Goal: Task Accomplishment & Management: Manage account settings

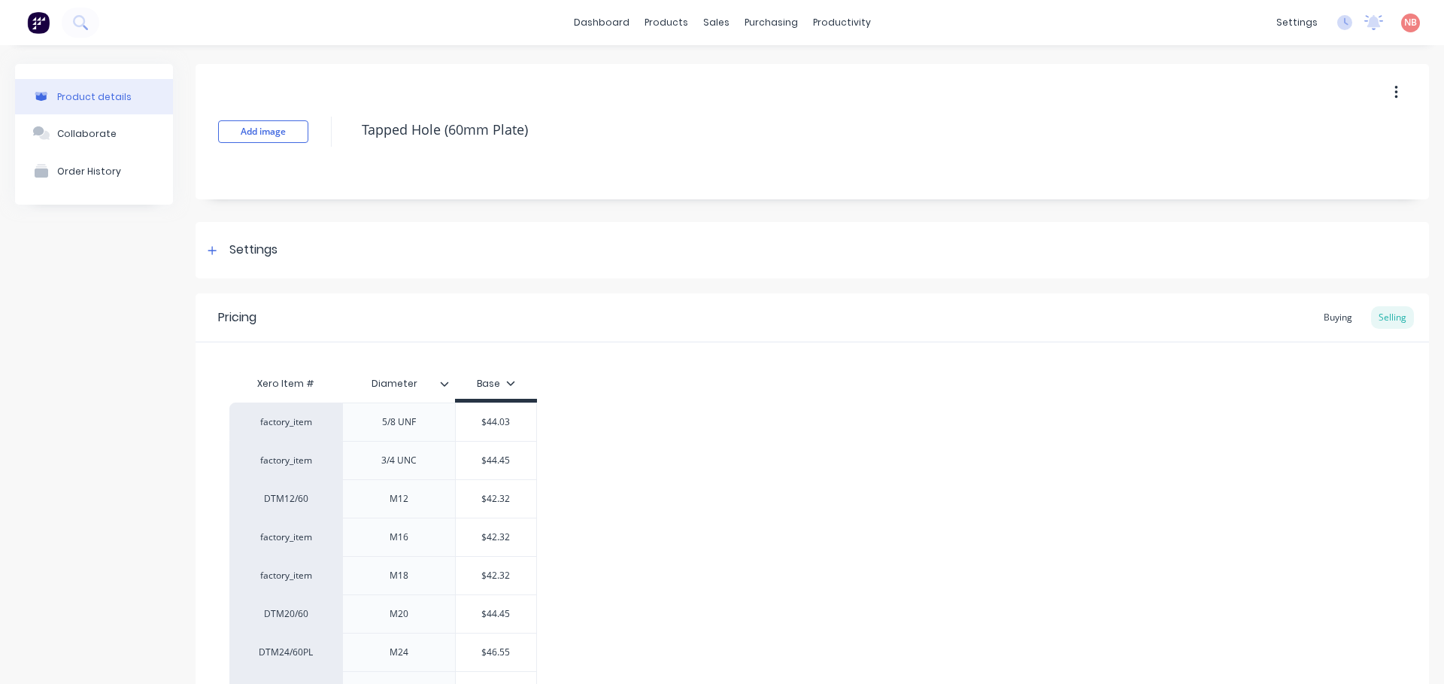
type textarea "x"
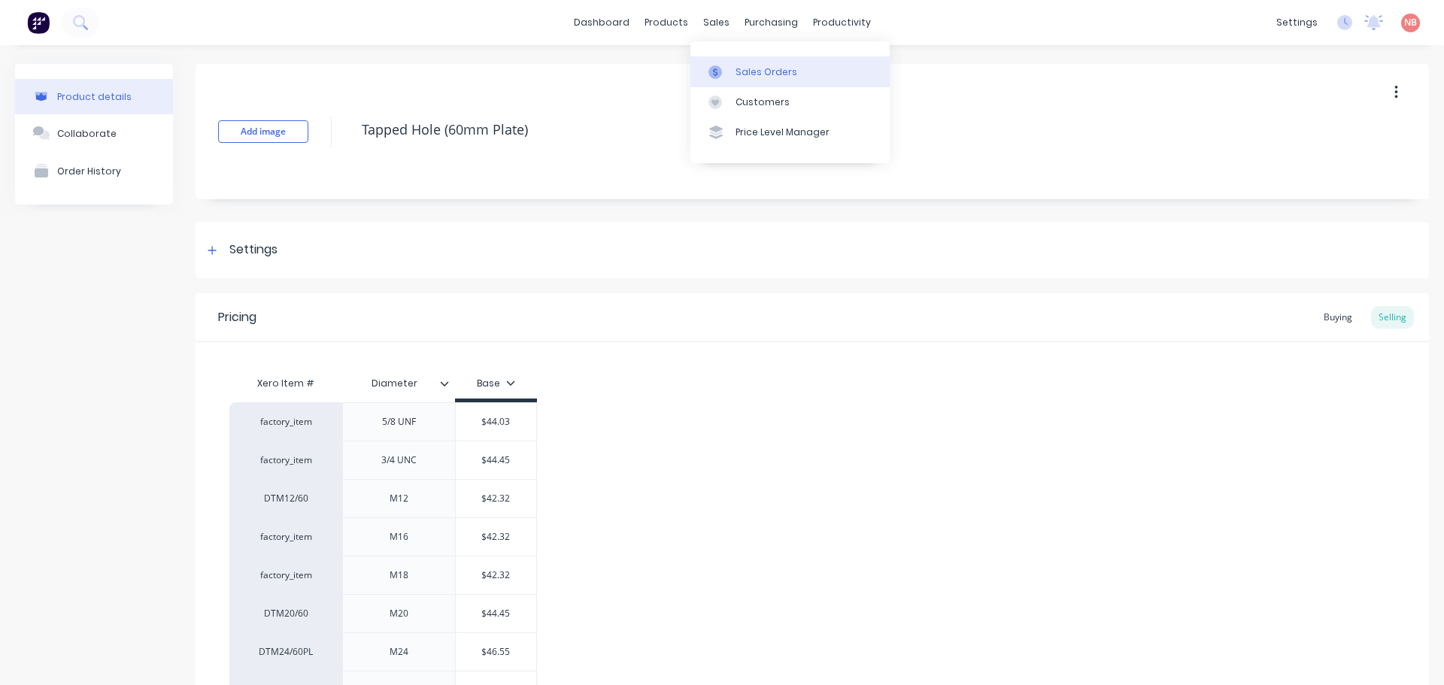
click at [724, 65] on div at bounding box center [720, 72] width 23 height 14
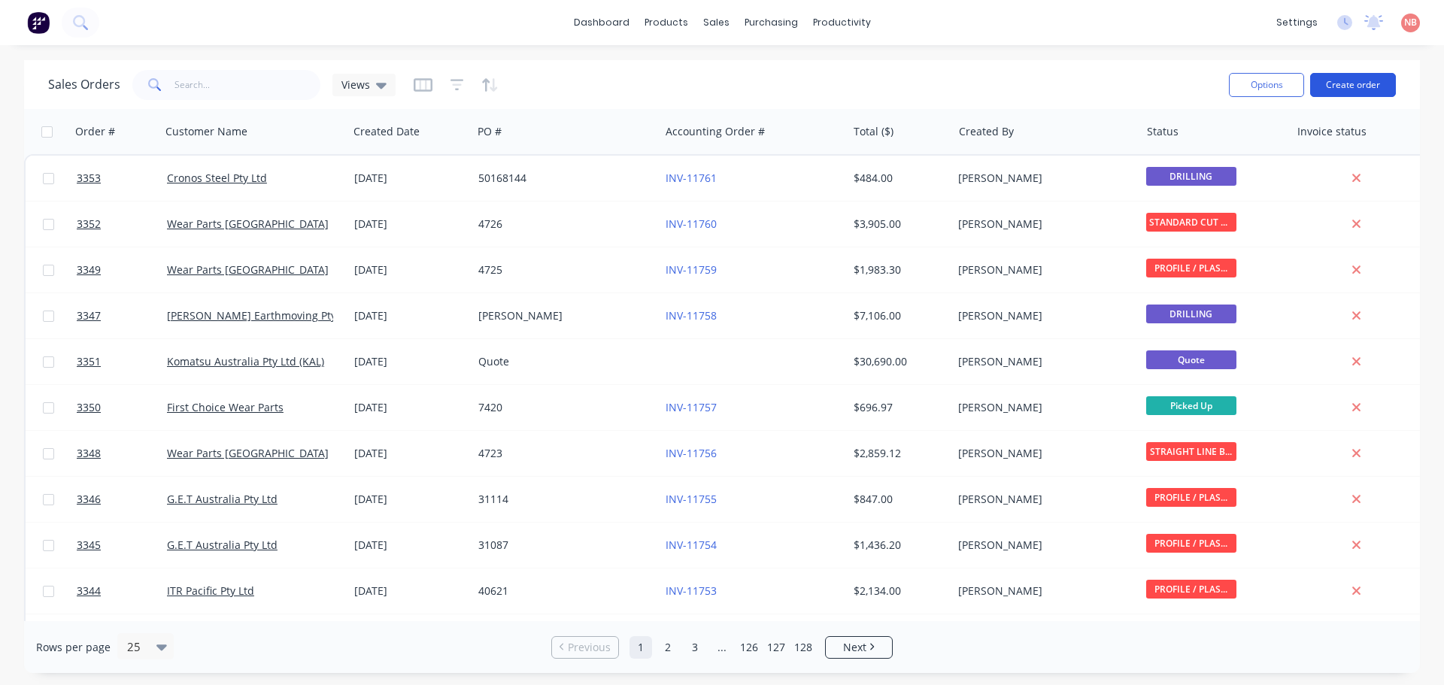
click at [1341, 85] on button "Create order" at bounding box center [1353, 85] width 86 height 24
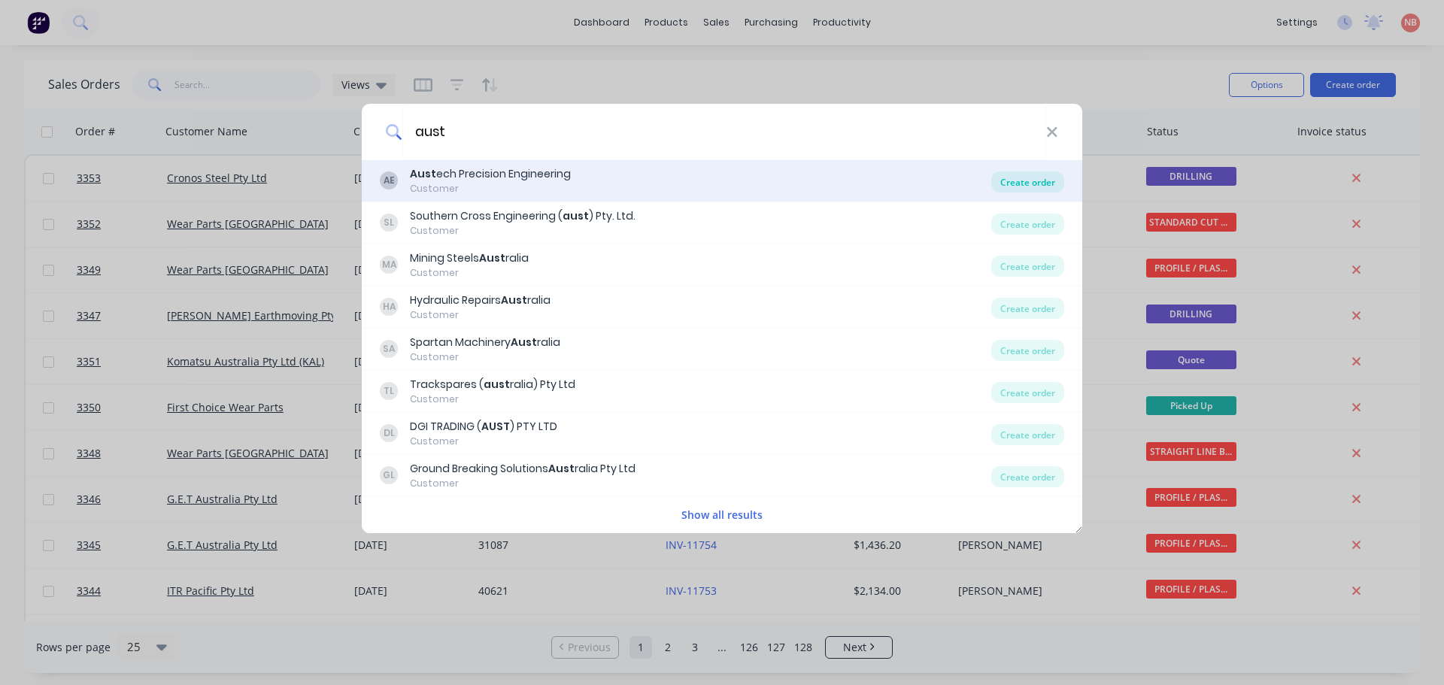
type input "aust"
click at [1002, 179] on div "Create order" at bounding box center [1027, 182] width 73 height 21
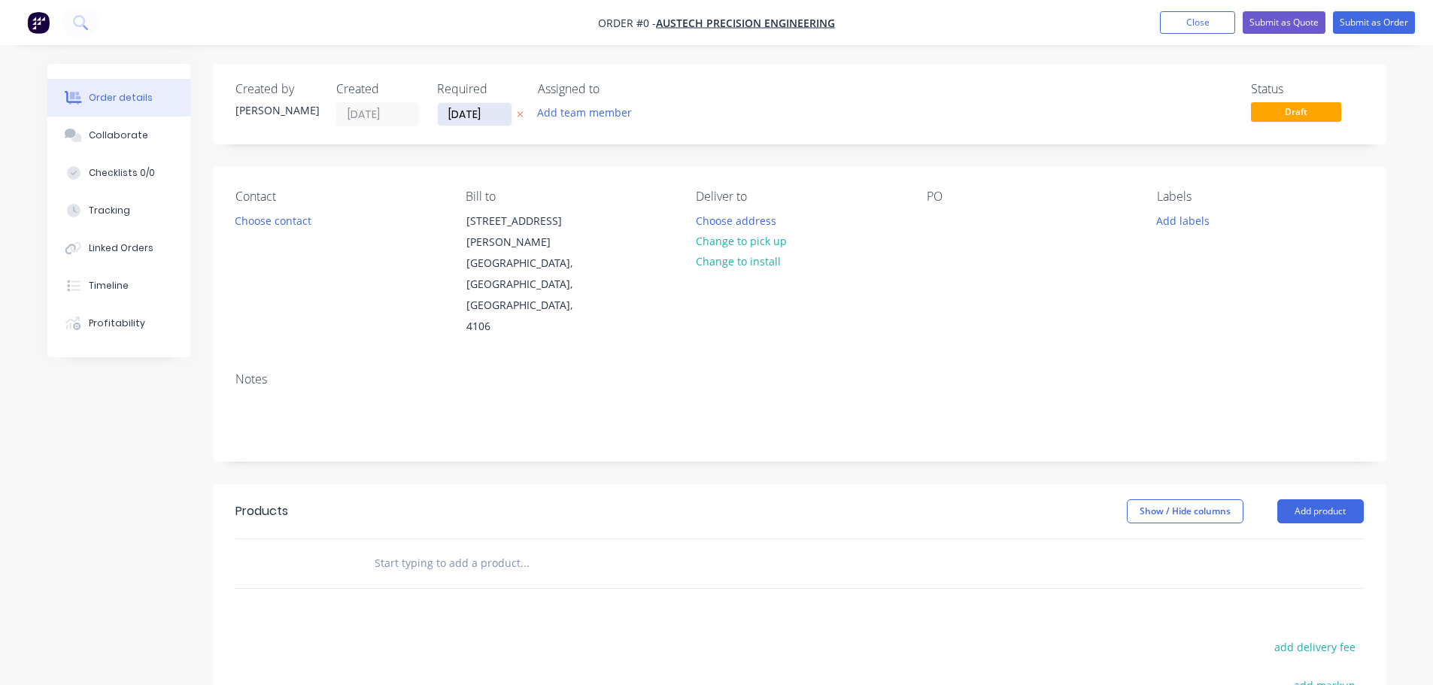
click at [475, 114] on input "[DATE]" at bounding box center [475, 114] width 74 height 23
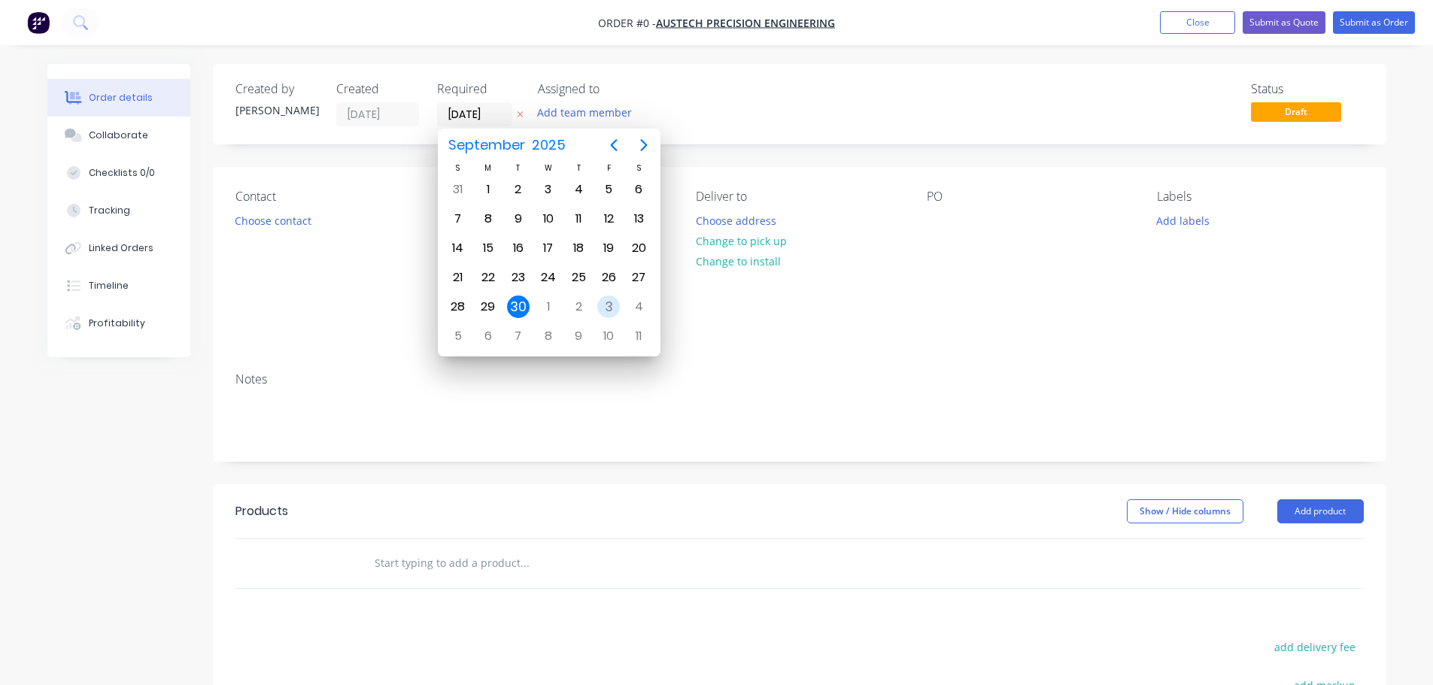
click at [609, 309] on div "3" at bounding box center [608, 307] width 23 height 23
type input "[DATE]"
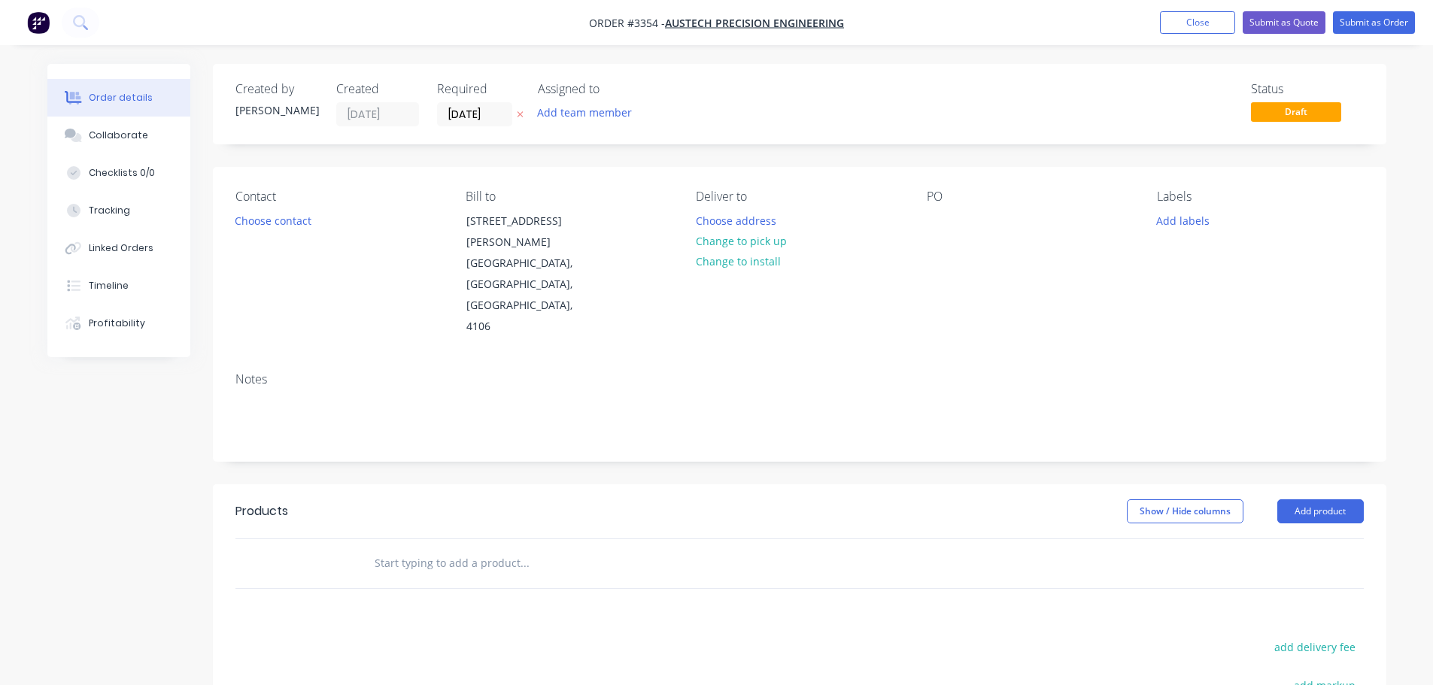
click at [599, 117] on button "Add team member" at bounding box center [584, 112] width 111 height 20
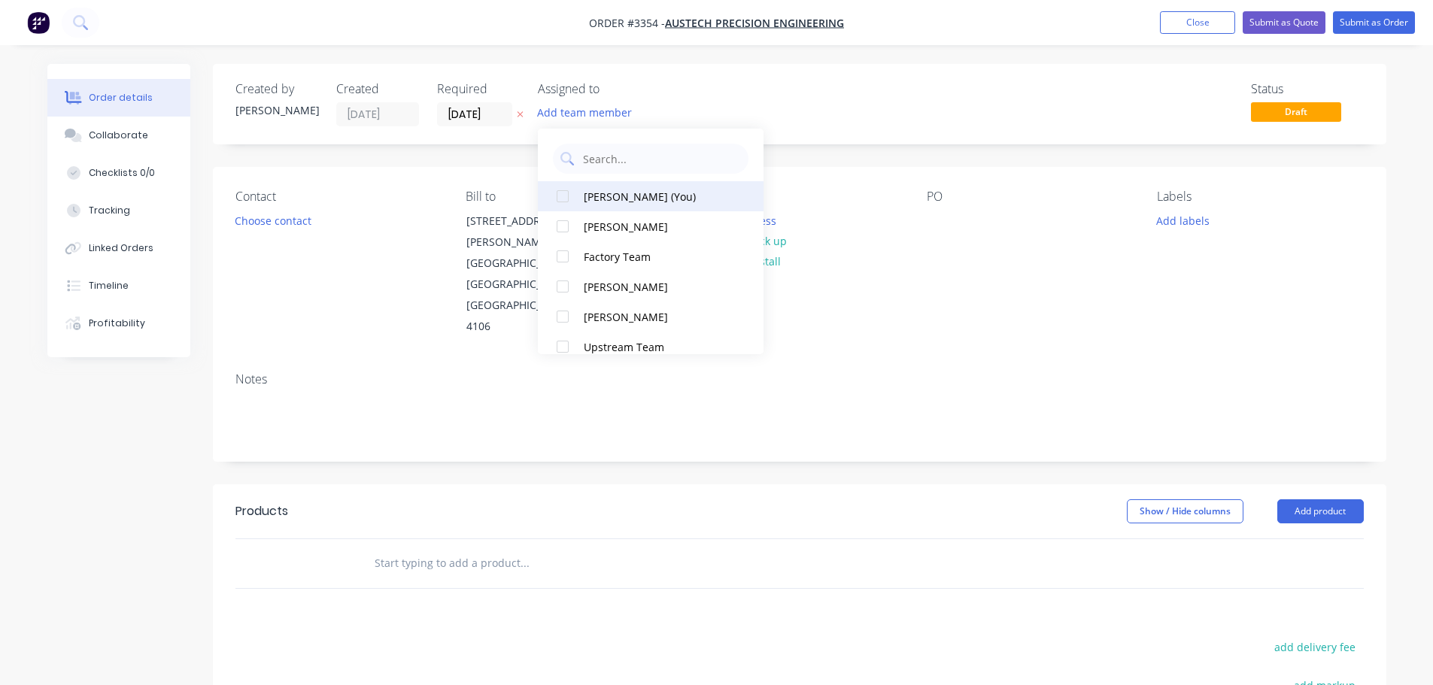
click at [631, 189] on div "Naomi Badrick (You)" at bounding box center [659, 197] width 150 height 16
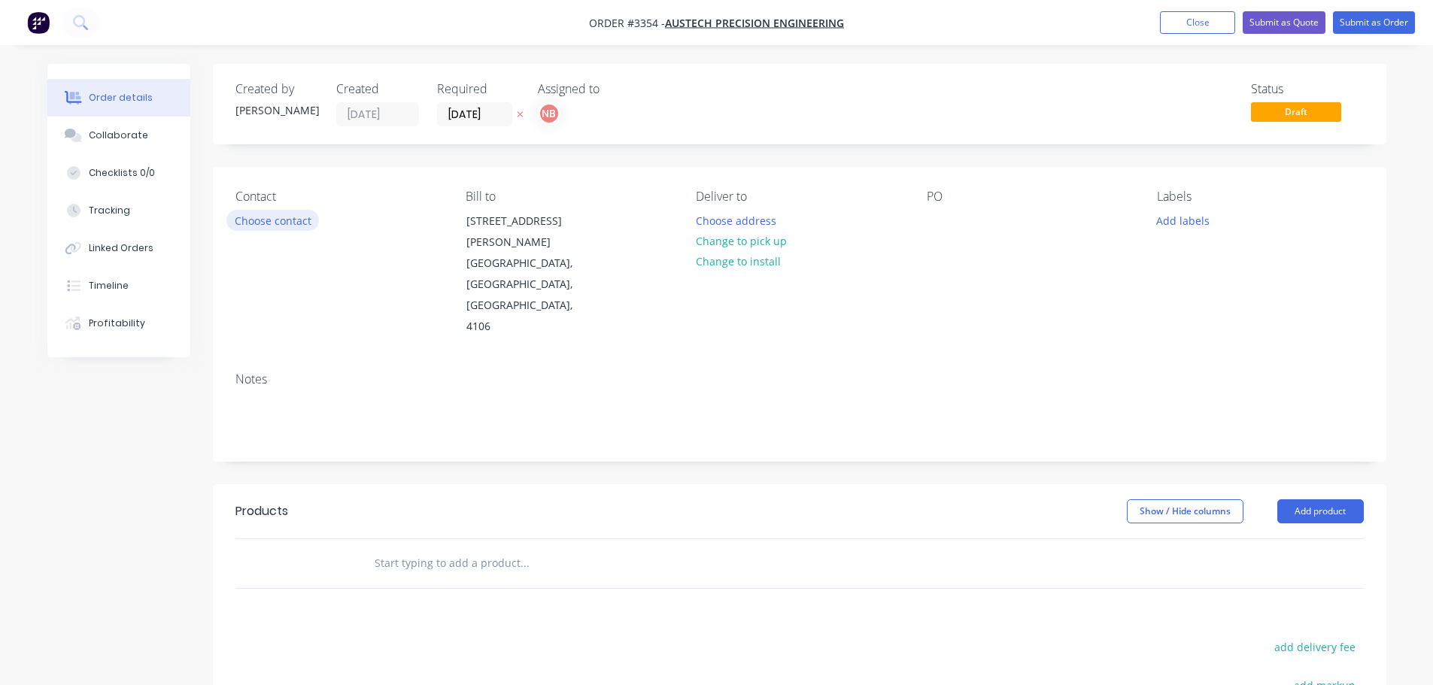
click at [287, 226] on button "Choose contact" at bounding box center [272, 220] width 93 height 20
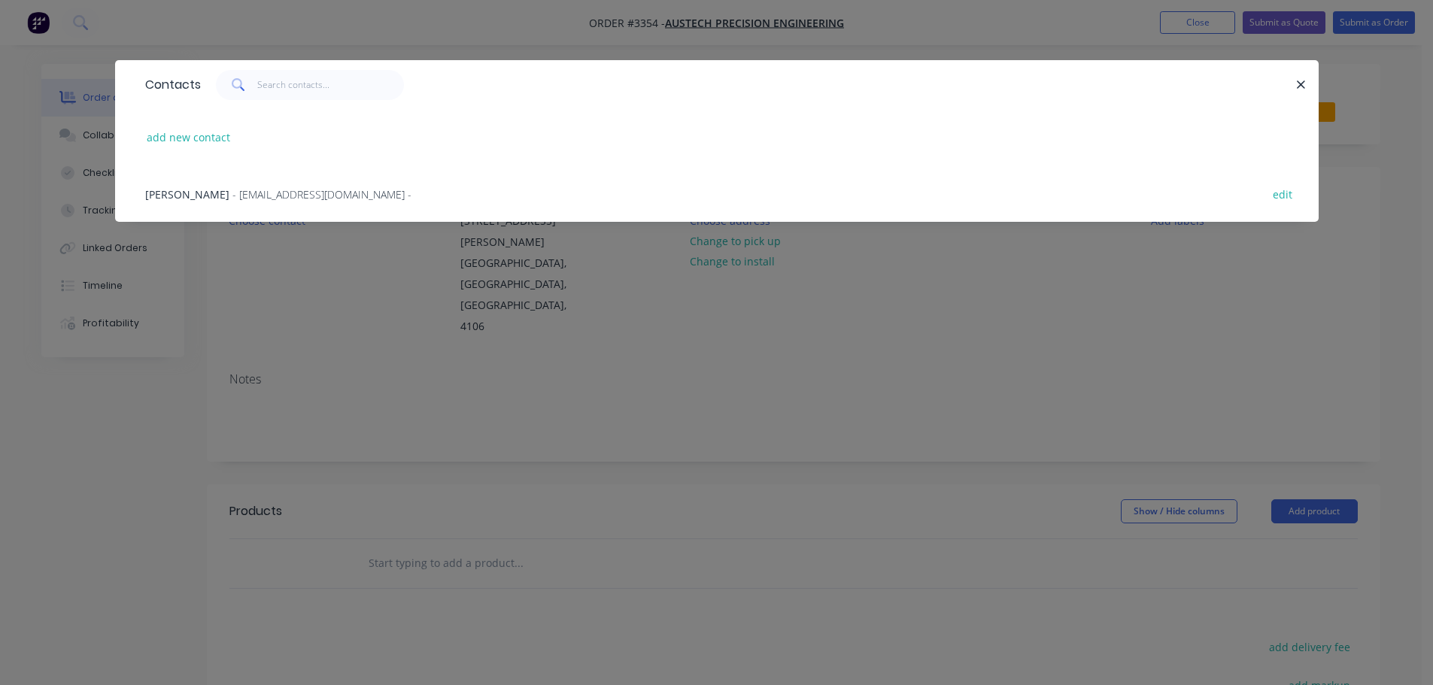
click at [244, 194] on span "- sales@austechprecision.com -" at bounding box center [321, 194] width 179 height 14
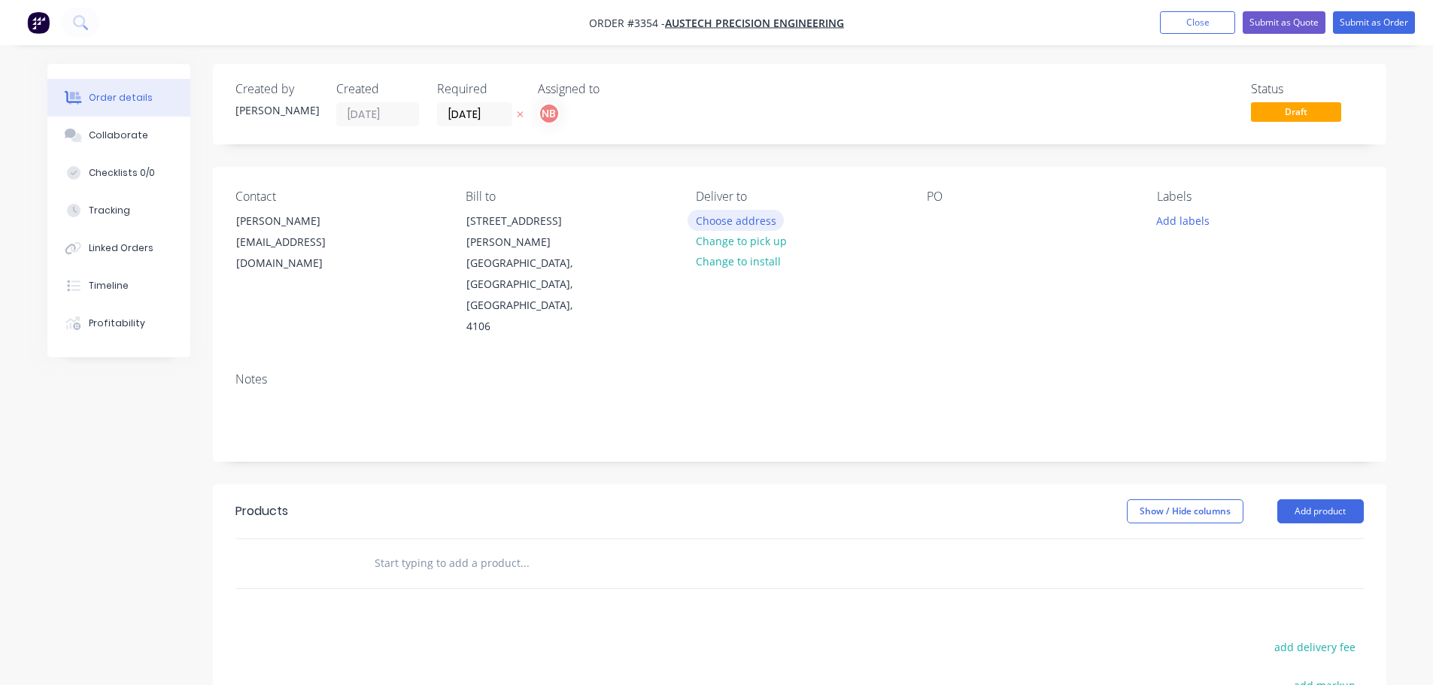
click at [733, 219] on button "Choose address" at bounding box center [736, 220] width 96 height 20
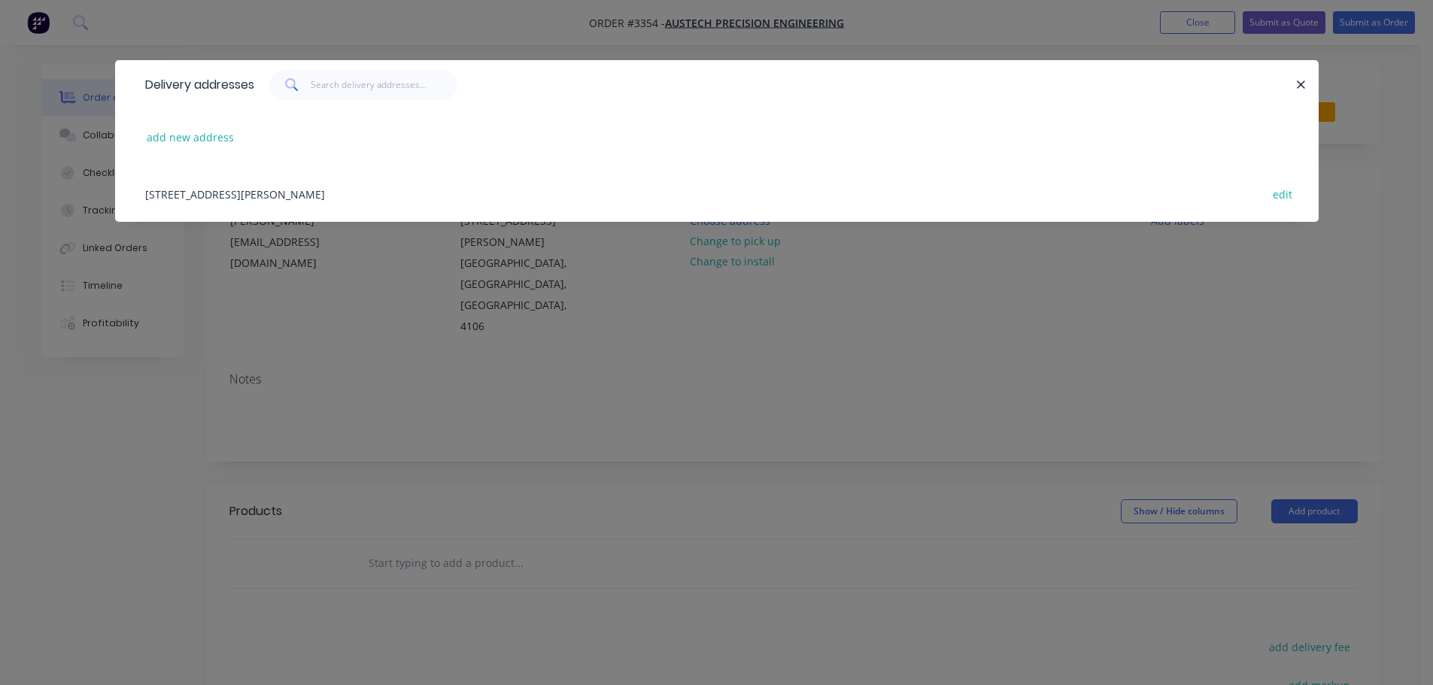
click at [281, 194] on div "3/54 Reginald Street, Rocklea, Queensland, Australia, 4106 edit" at bounding box center [717, 193] width 1158 height 56
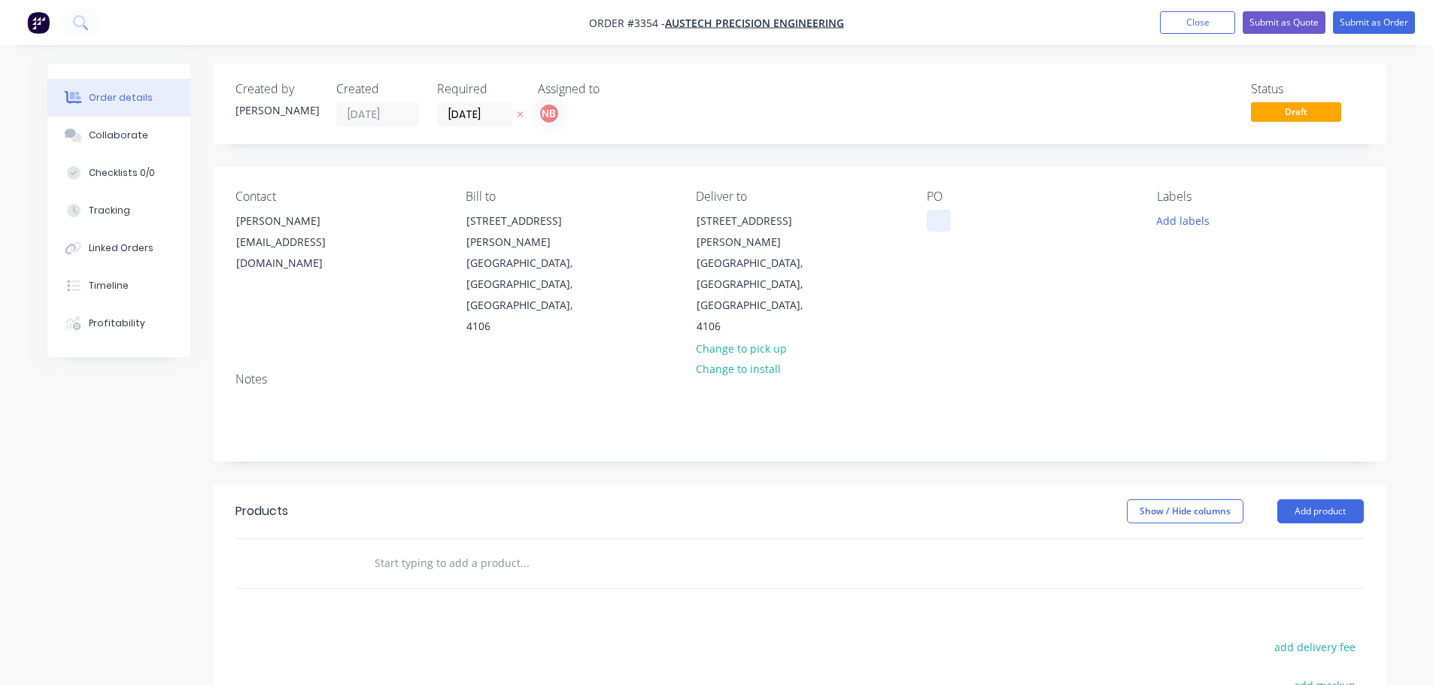
click at [944, 217] on div at bounding box center [939, 221] width 24 height 22
click at [1191, 215] on button "Add labels" at bounding box center [1183, 220] width 69 height 20
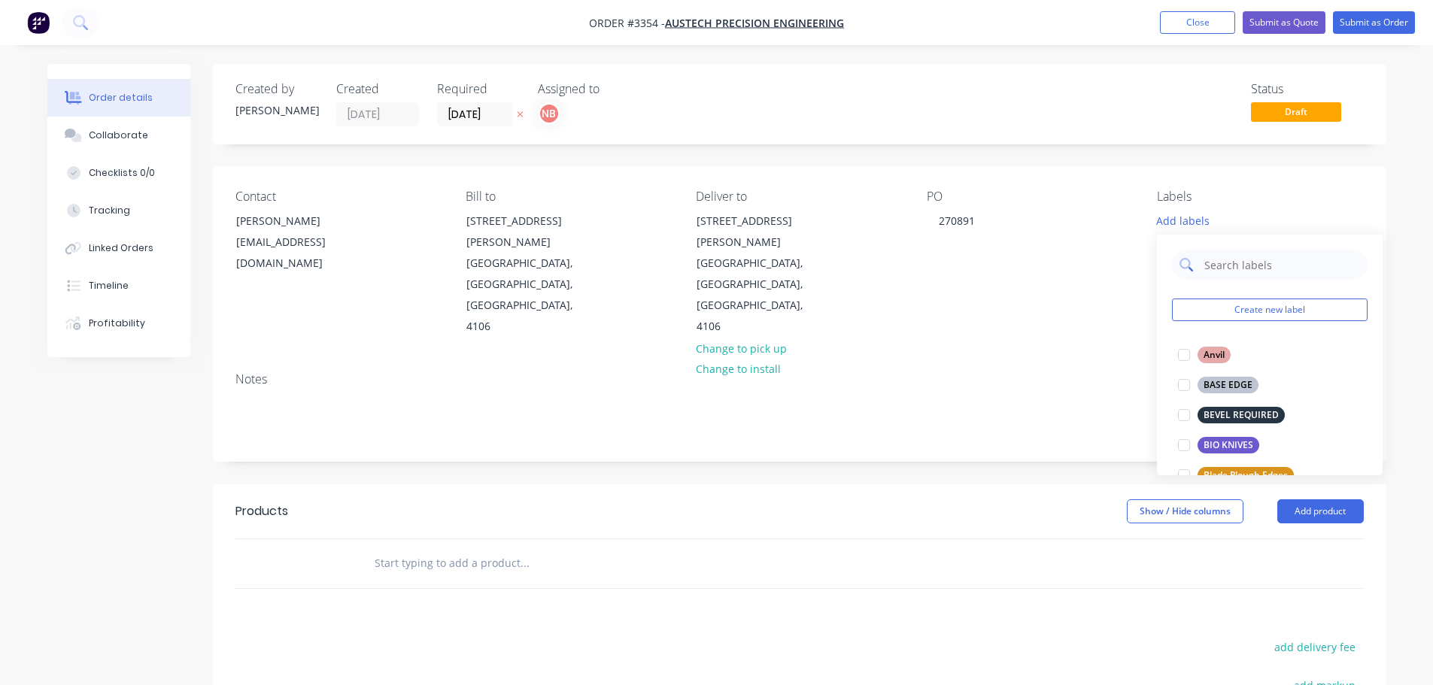
click at [1224, 264] on input "text" at bounding box center [1281, 265] width 157 height 30
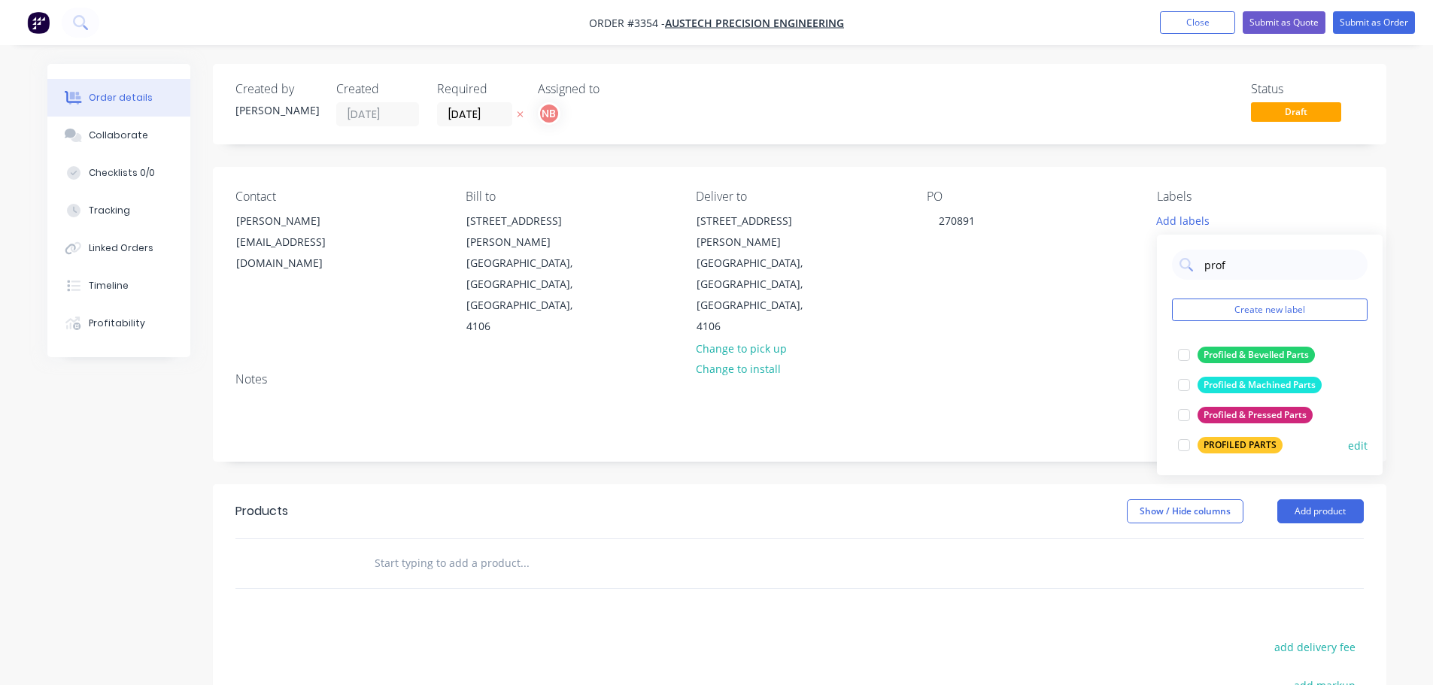
type input "prof"
drag, startPoint x: 1258, startPoint y: 445, endPoint x: 1128, endPoint y: 452, distance: 130.3
click at [1258, 445] on div "PROFILED PARTS" at bounding box center [1240, 445] width 85 height 17
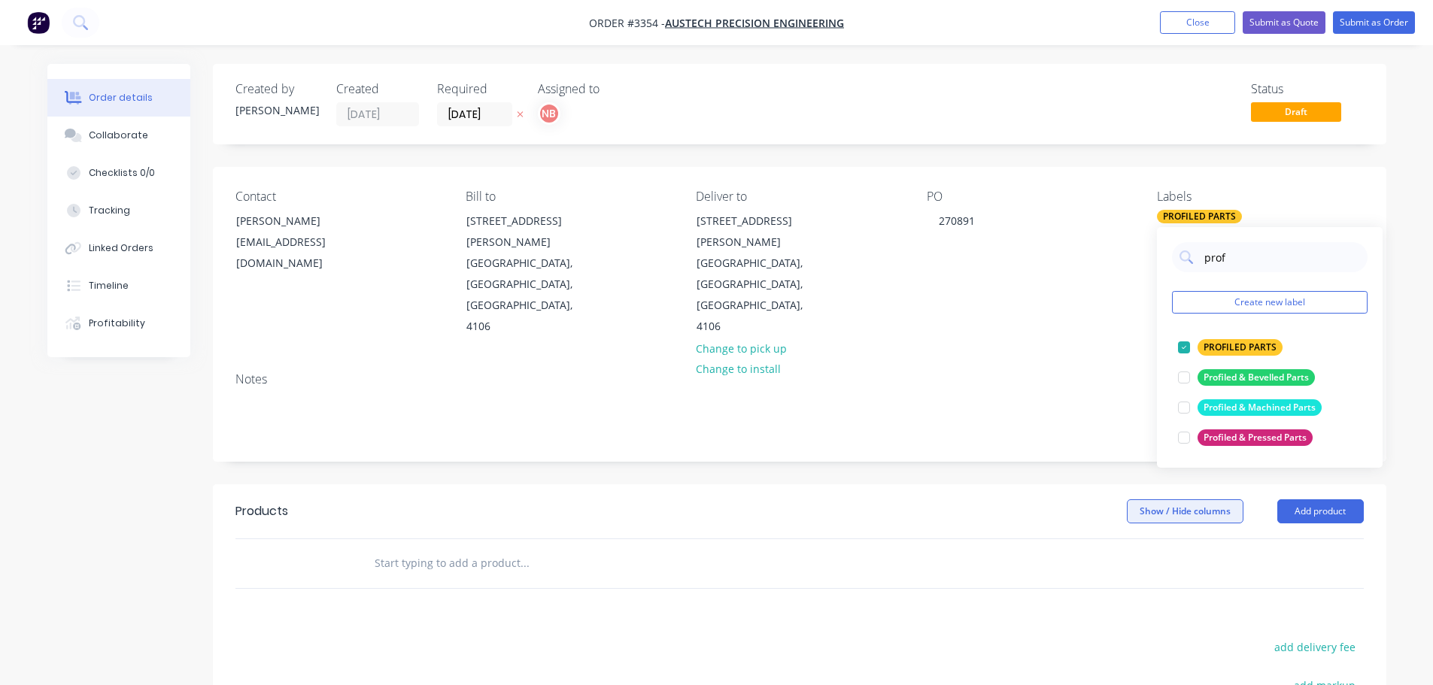
drag, startPoint x: 904, startPoint y: 468, endPoint x: 1161, endPoint y: 459, distance: 257.4
click at [906, 484] on header "Products Show / Hide columns Add product" at bounding box center [799, 511] width 1173 height 54
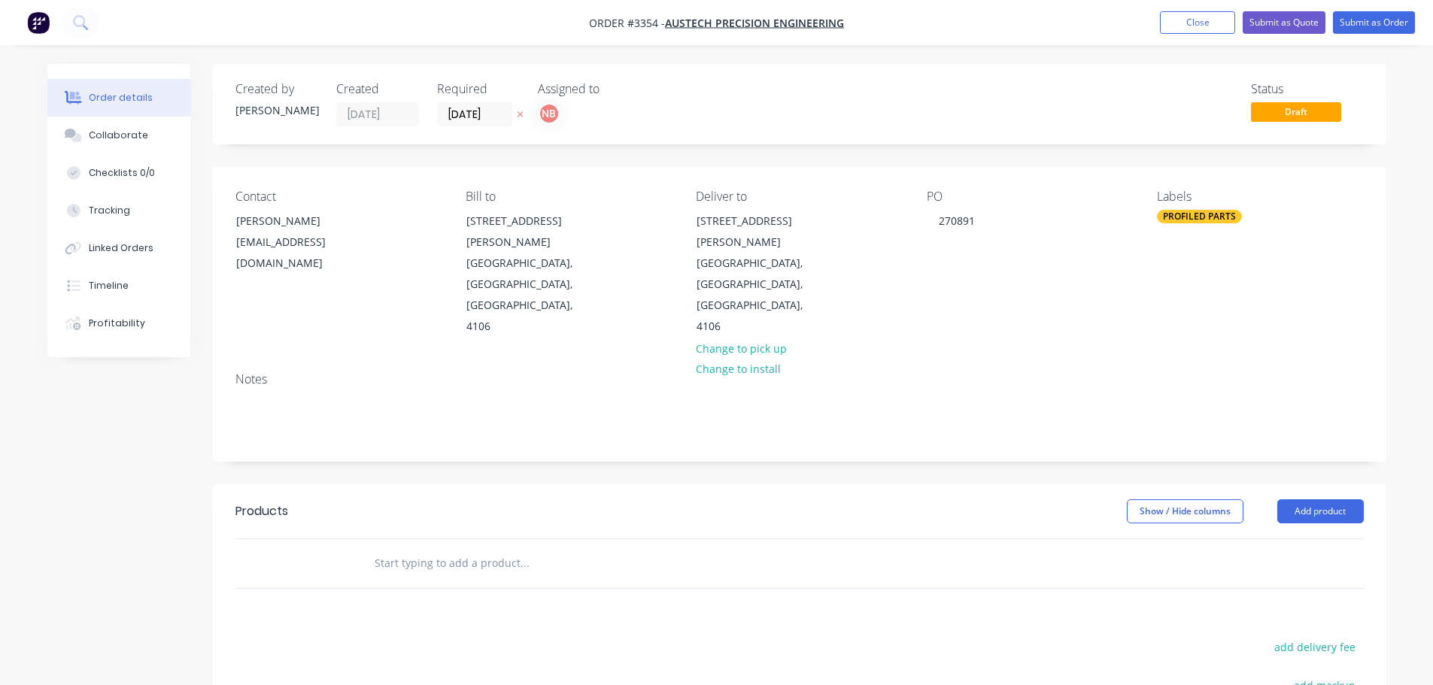
drag, startPoint x: 1287, startPoint y: 440, endPoint x: 1288, endPoint y: 466, distance: 26.3
click at [1288, 499] on button "Add product" at bounding box center [1320, 511] width 87 height 24
click at [1267, 539] on div "Product catalogue" at bounding box center [1292, 550] width 116 height 22
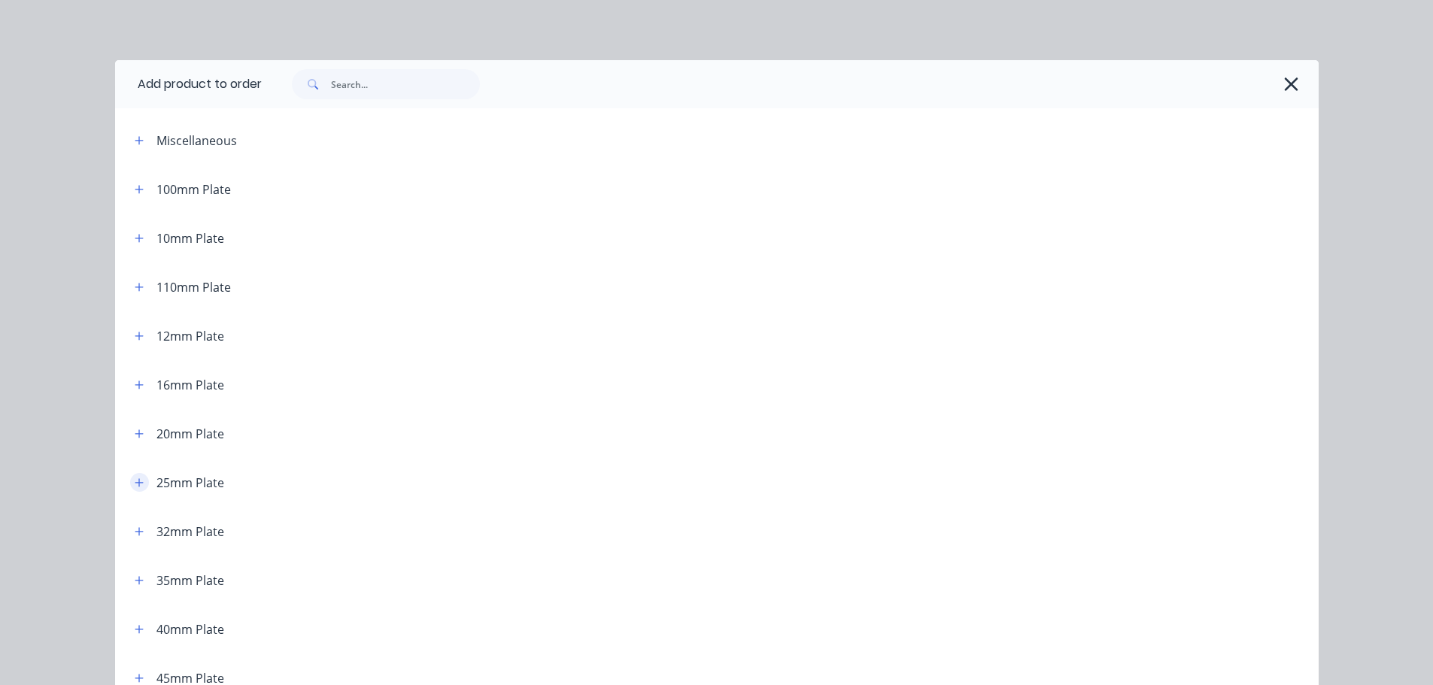
click at [130, 488] on button "button" at bounding box center [139, 482] width 19 height 19
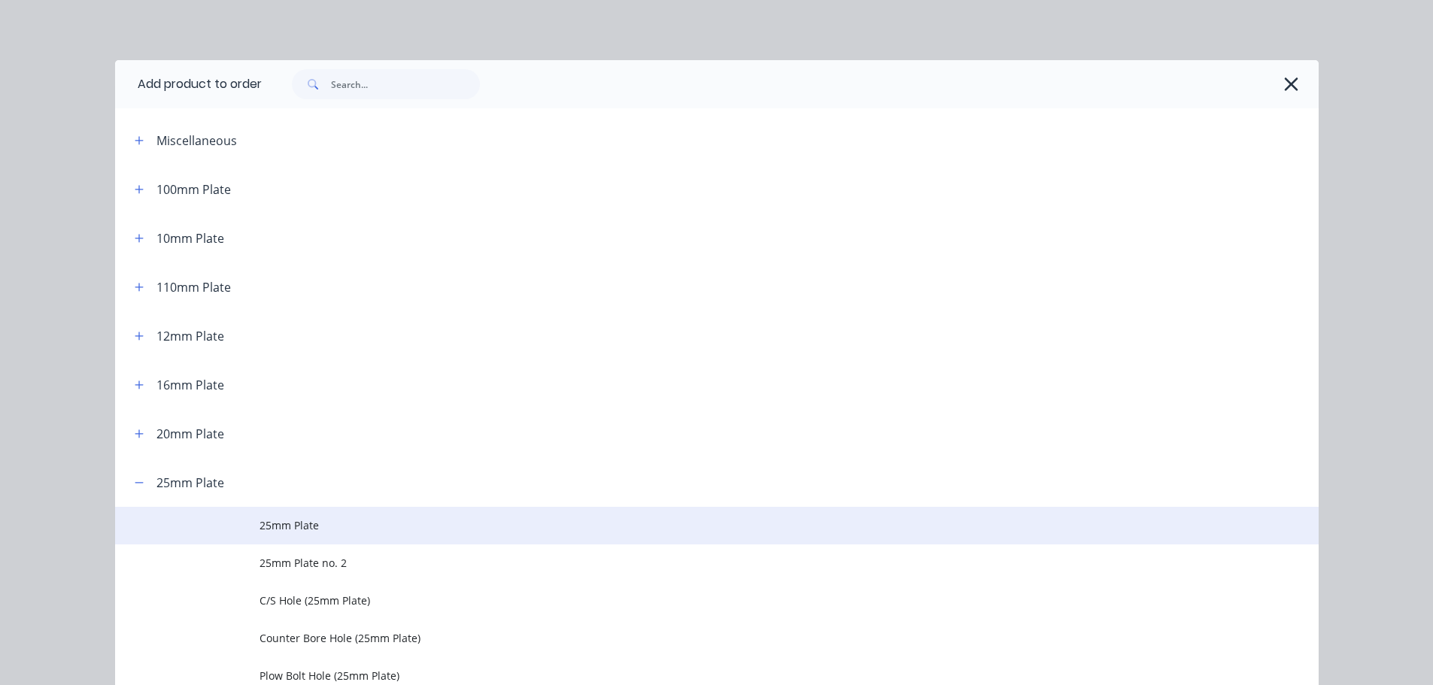
click at [269, 530] on span "25mm Plate" at bounding box center [683, 526] width 847 height 16
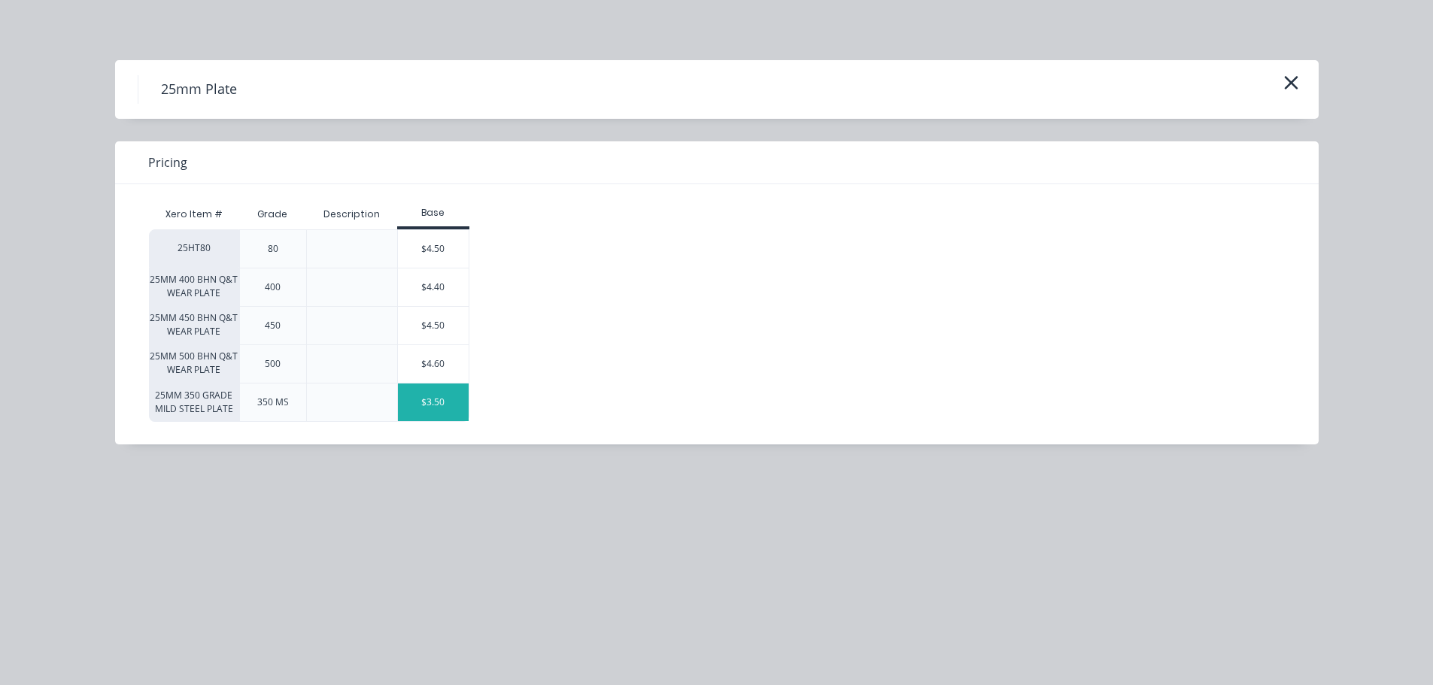
click at [436, 395] on div "$3.50" at bounding box center [433, 403] width 71 height 38
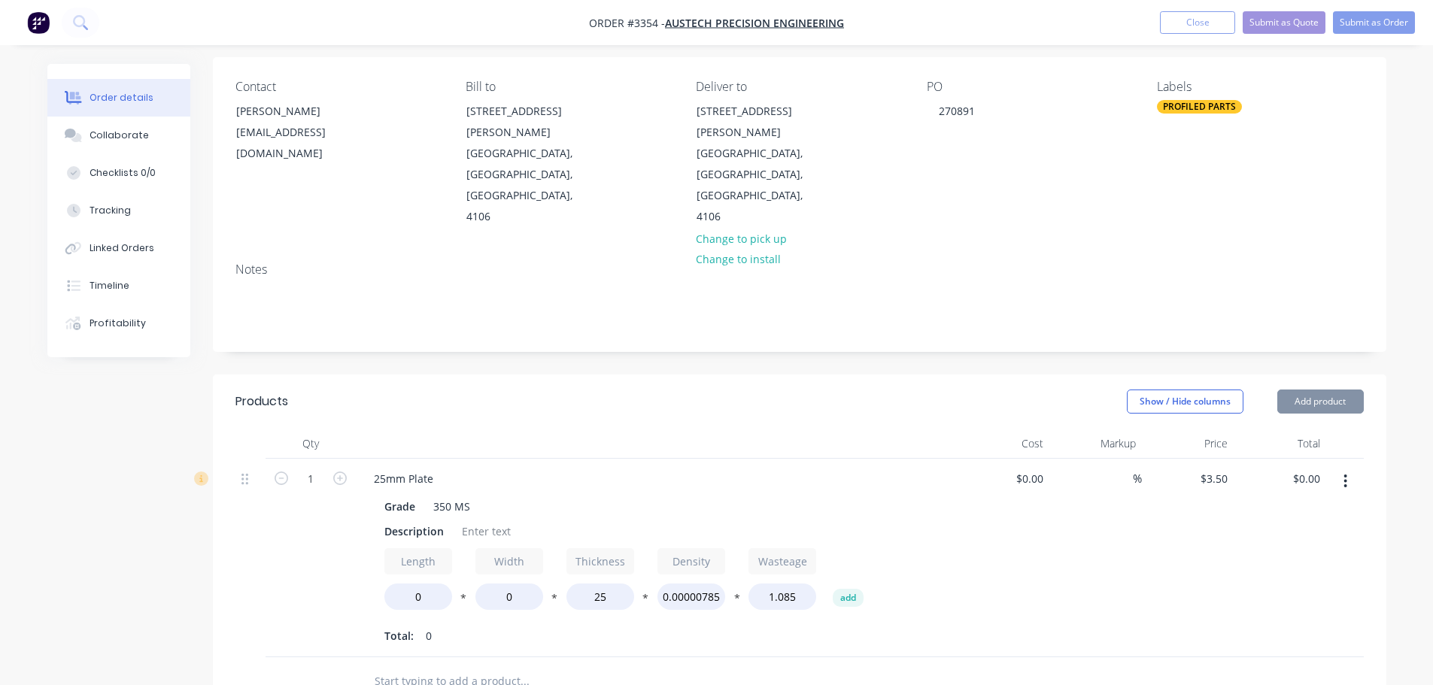
scroll to position [150, 0]
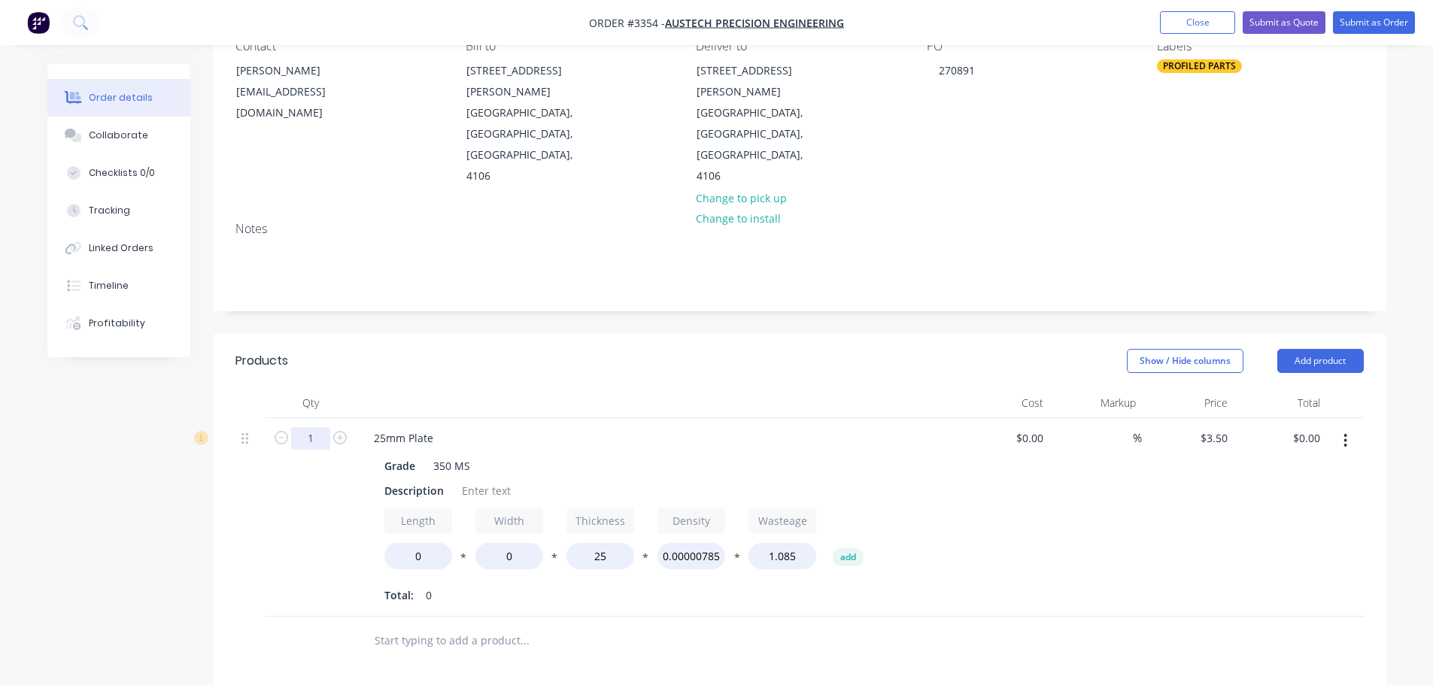
click at [310, 427] on input "1" at bounding box center [310, 438] width 39 height 23
type input "4"
click at [397, 349] on div "Products" at bounding box center [355, 361] width 240 height 24
click at [412, 452] on div "Grade 350 MS Description Length 0 * Width 0 * Thickness 25 * Density 0.00000785…" at bounding box center [657, 529] width 590 height 155
click at [411, 452] on div "Grade 350 MS Description Length 0 * Width 0 * Thickness 25 * Density 0.00000785…" at bounding box center [657, 529] width 590 height 155
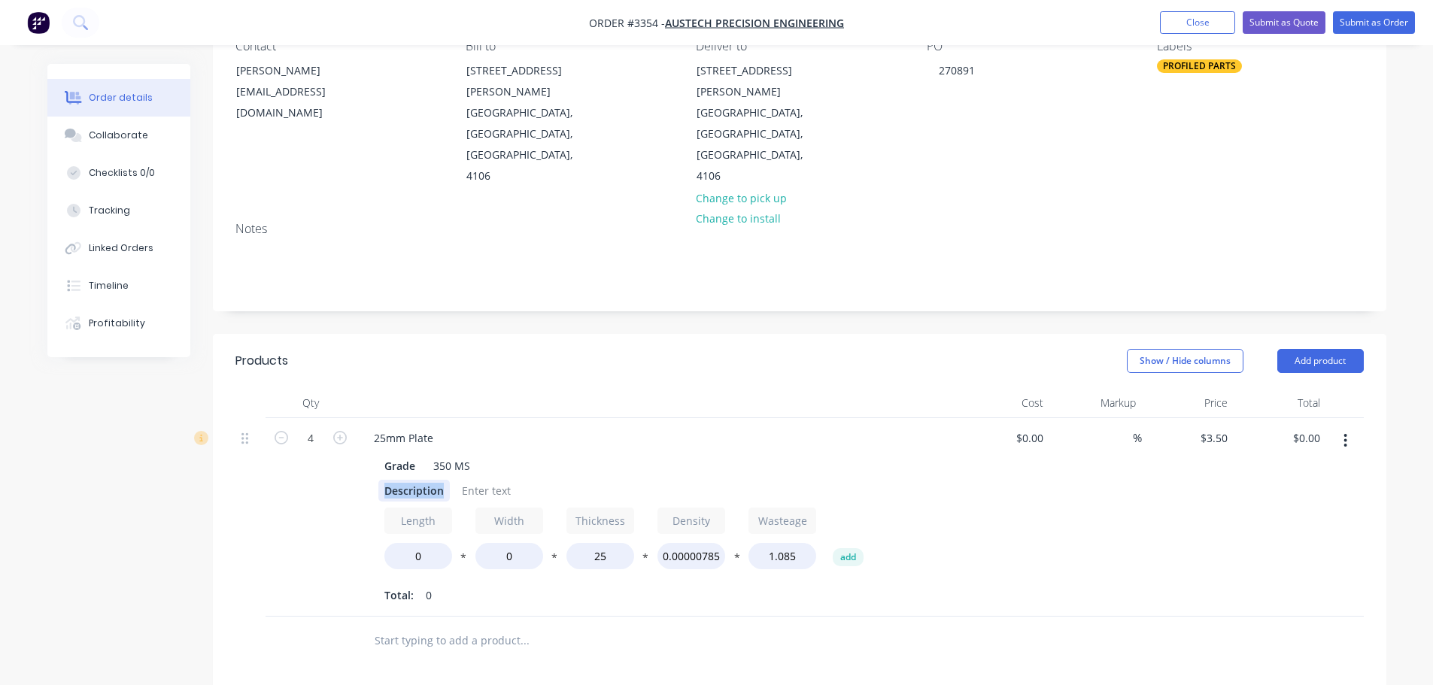
click at [411, 480] on div "Description" at bounding box center [413, 491] width 71 height 22
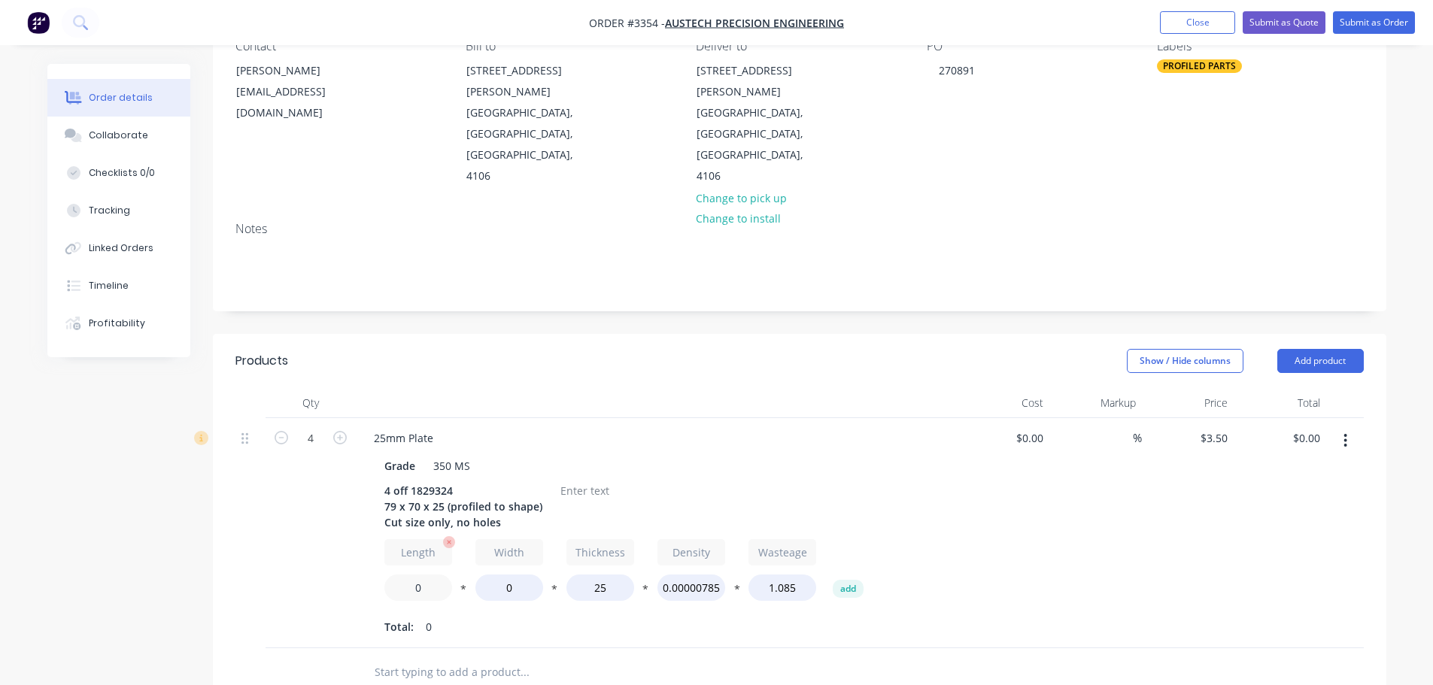
click at [405, 575] on input "0" at bounding box center [418, 588] width 68 height 26
type input "100"
click at [497, 575] on input "0" at bounding box center [509, 588] width 68 height 26
type input "90"
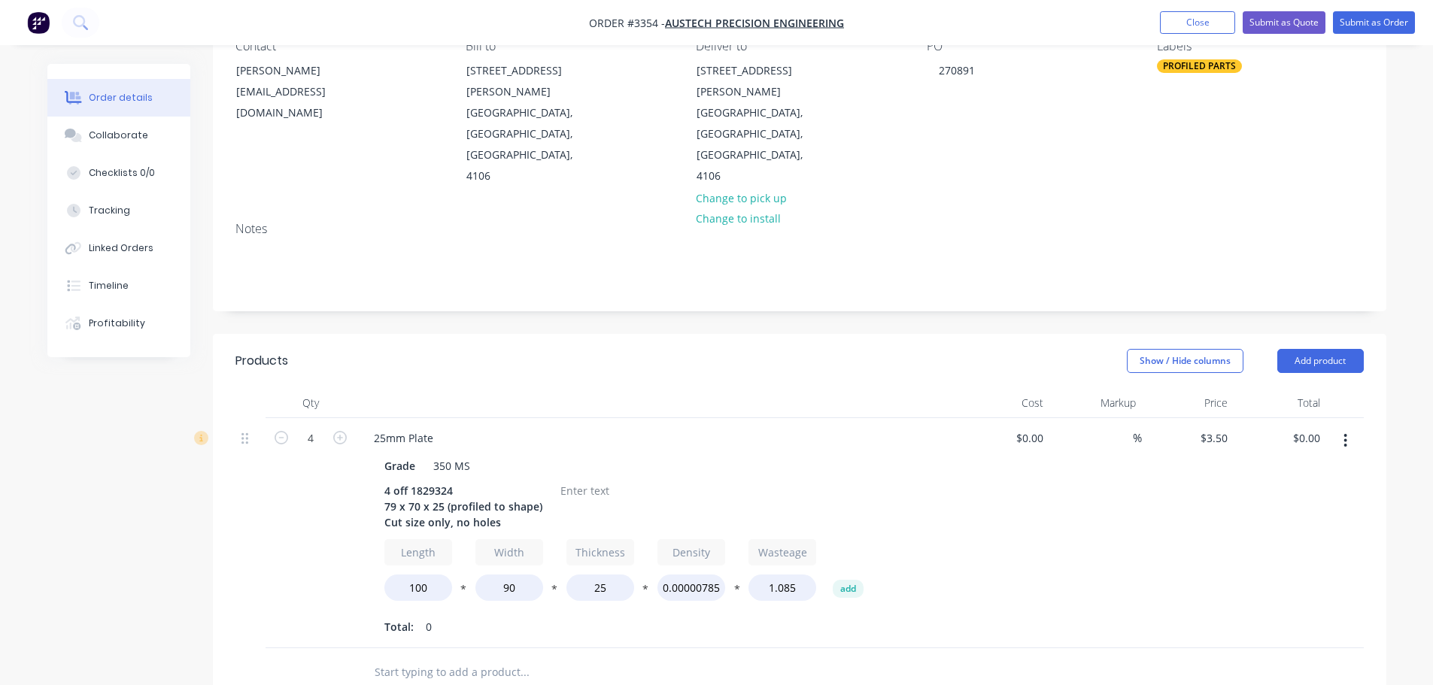
type input "$28.00"
click at [548, 616] on div "Total: 0" at bounding box center [656, 627] width 545 height 23
click at [571, 480] on div at bounding box center [584, 491] width 61 height 22
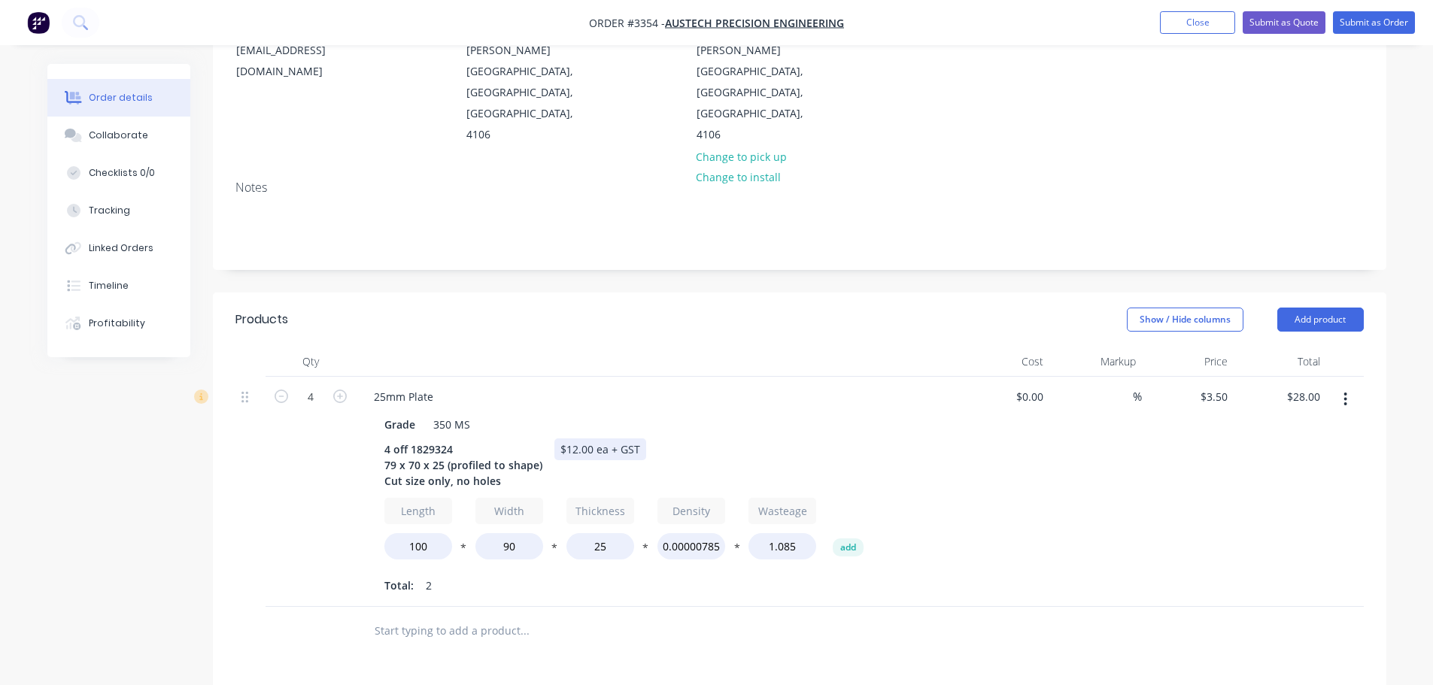
scroll to position [226, 0]
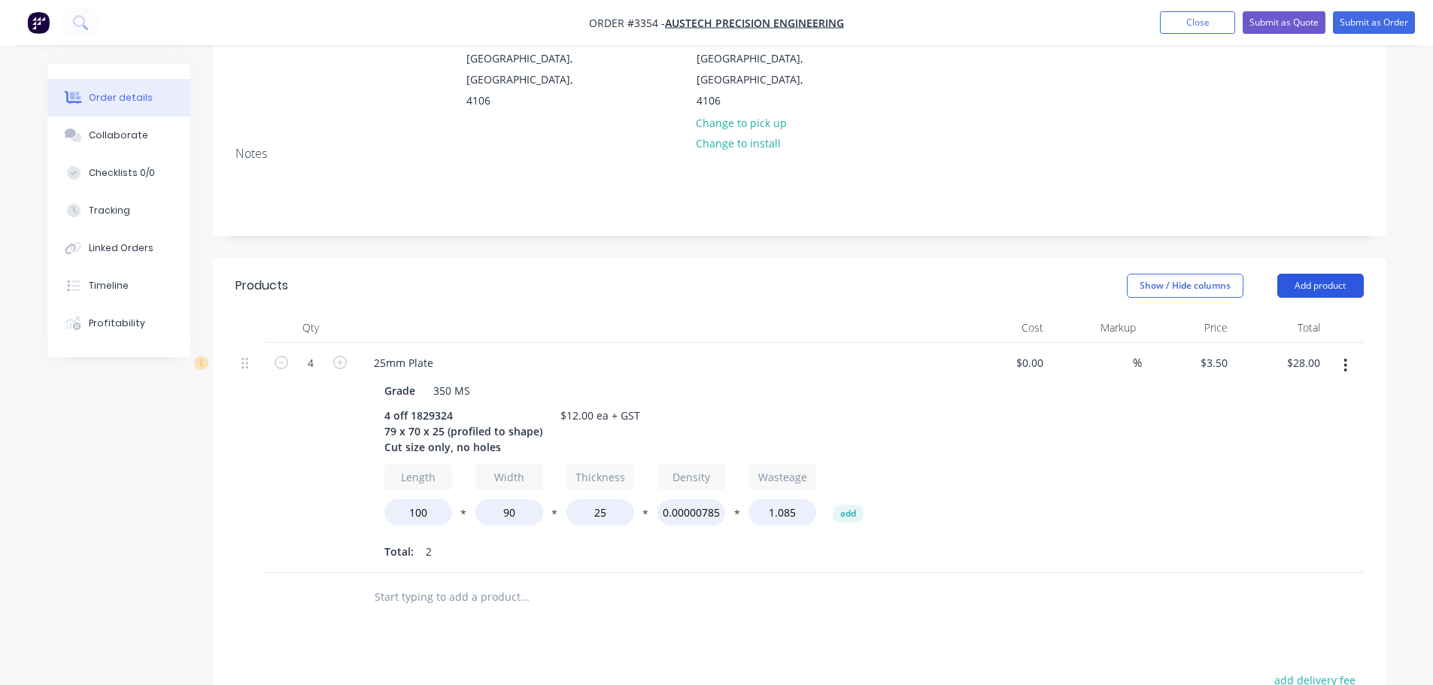
click at [1303, 274] on button "Add product" at bounding box center [1320, 286] width 87 height 24
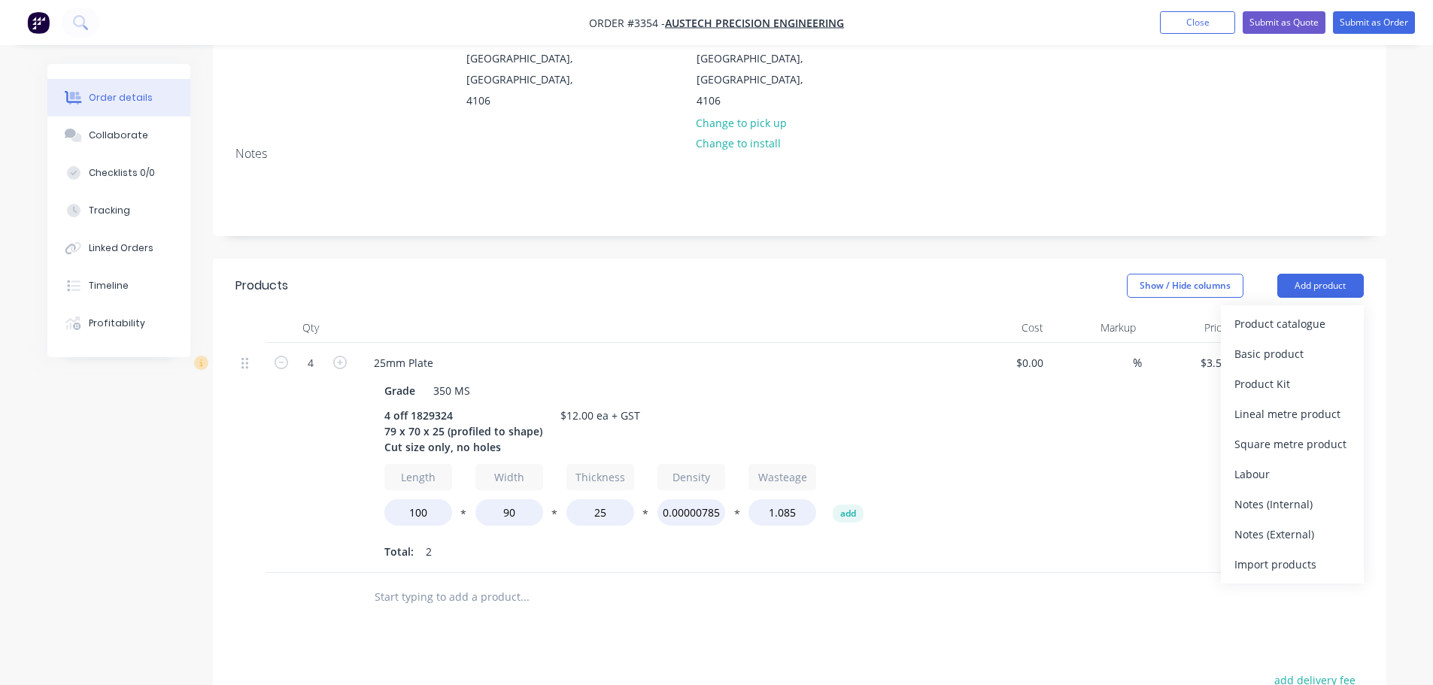
click at [1273, 313] on div "Product catalogue" at bounding box center [1292, 324] width 116 height 22
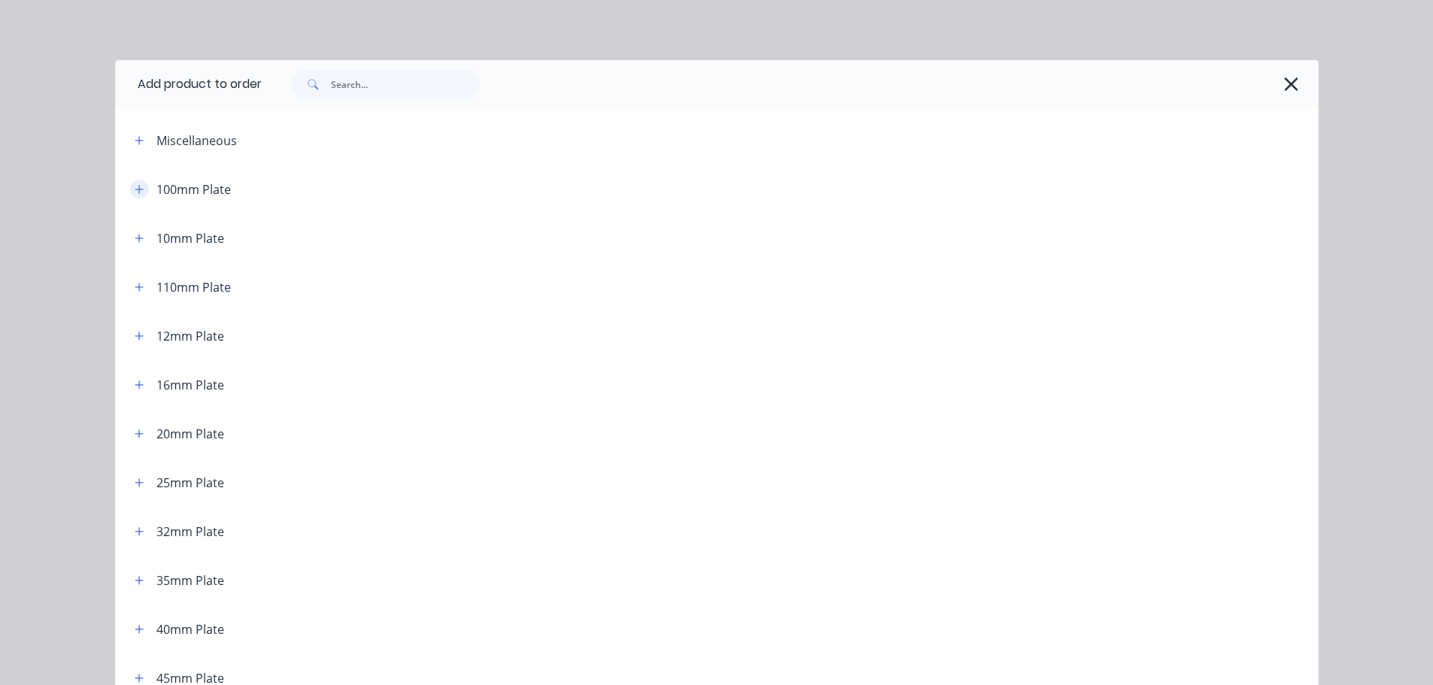
click at [135, 193] on icon "button" at bounding box center [139, 189] width 8 height 8
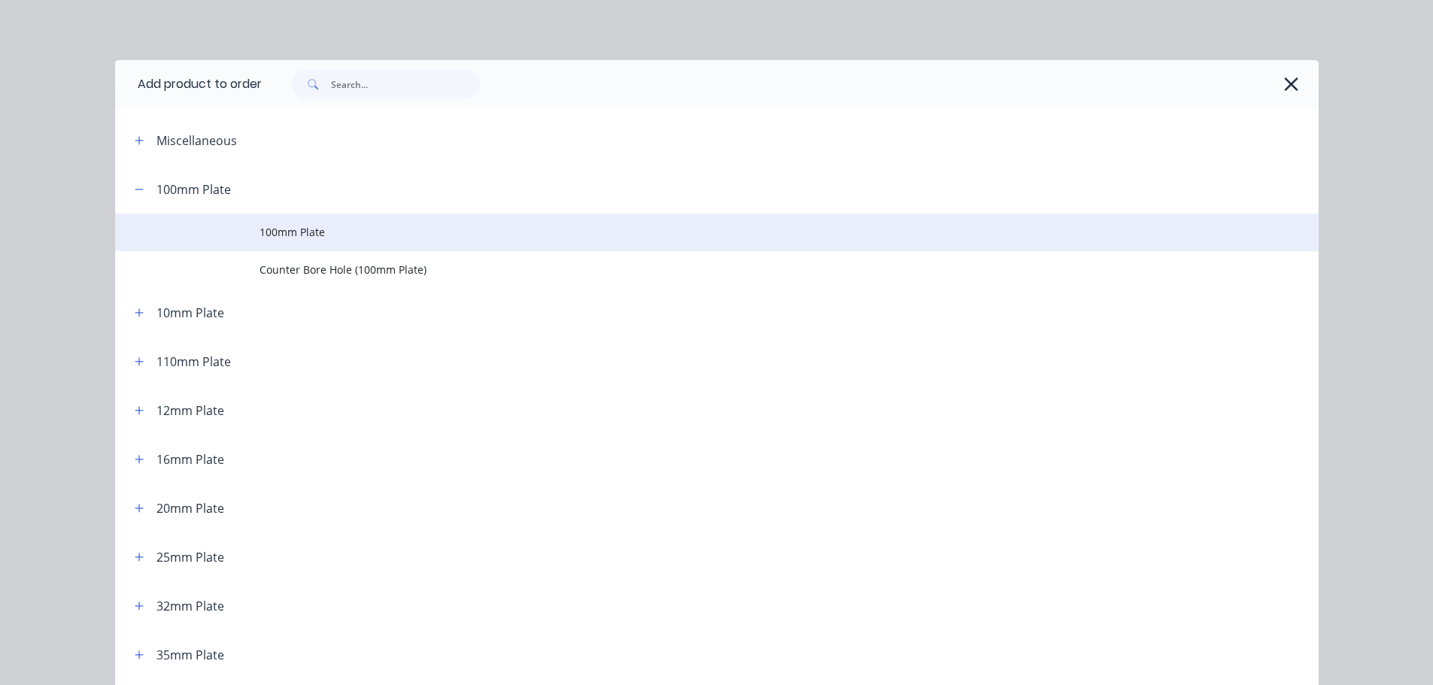
click at [260, 224] on span "100mm Plate" at bounding box center [683, 232] width 847 height 16
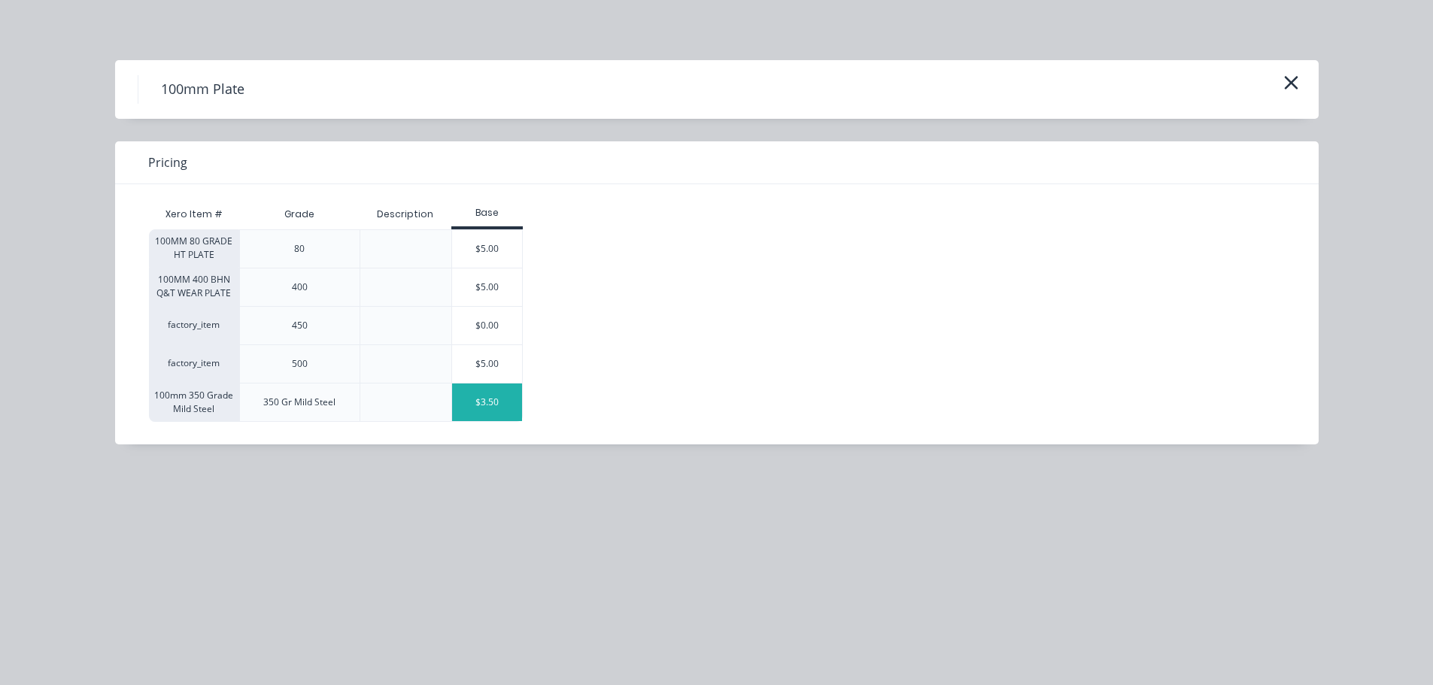
click at [496, 399] on div "$3.50" at bounding box center [487, 403] width 71 height 38
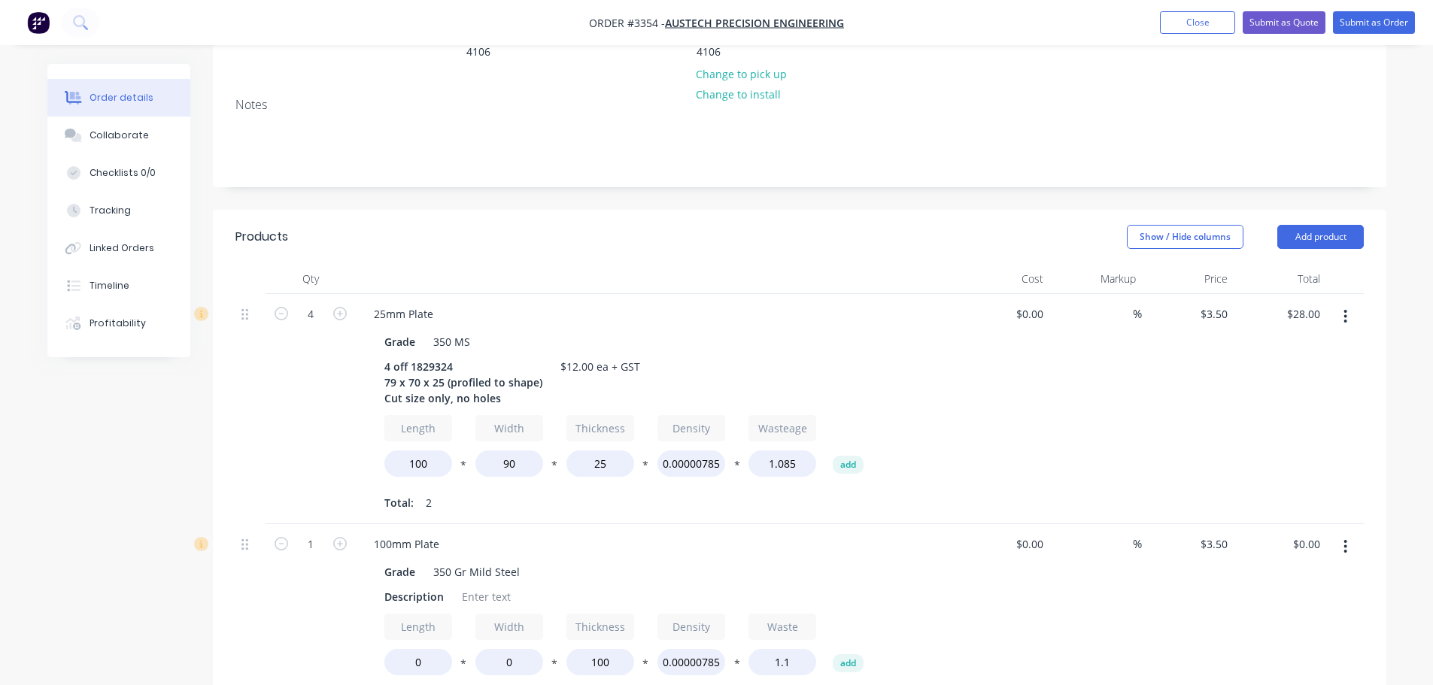
scroll to position [301, 0]
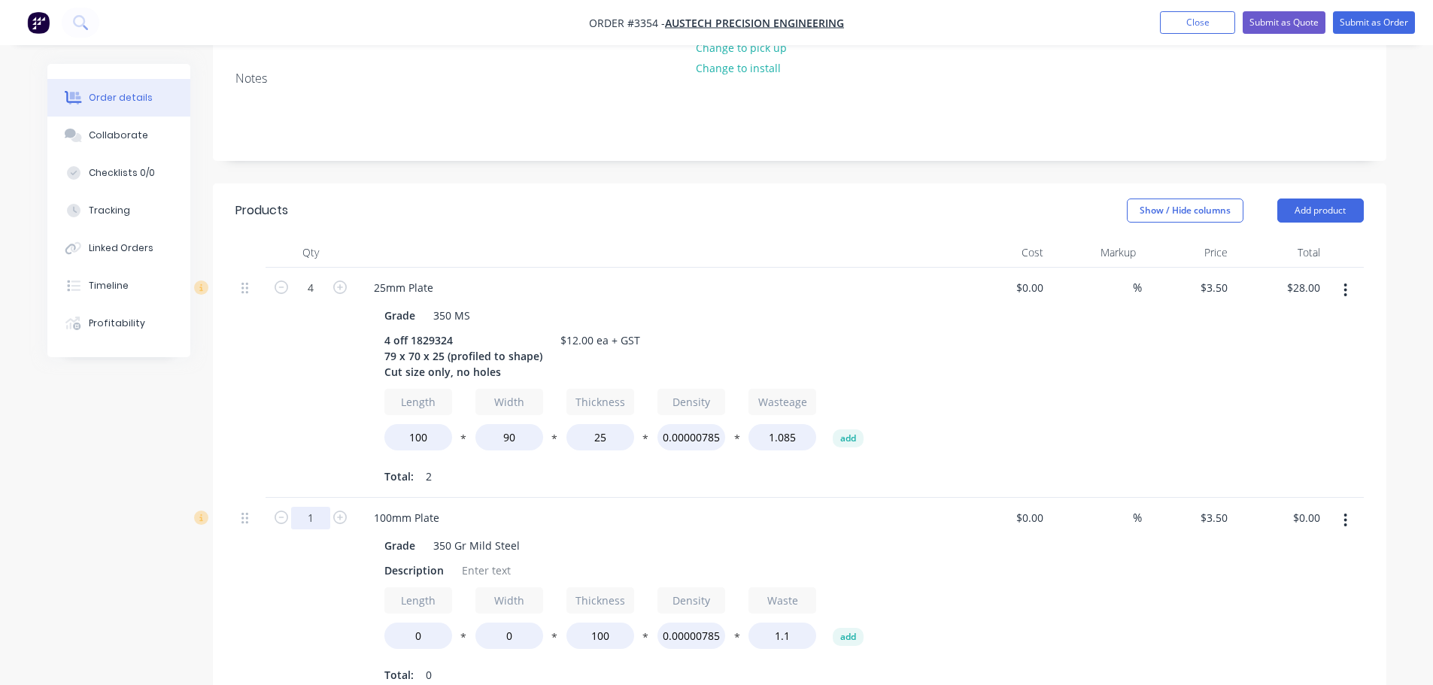
click at [301, 507] on input "1" at bounding box center [310, 518] width 39 height 23
type input "2"
click at [305, 405] on div "4" at bounding box center [311, 383] width 90 height 230
click at [411, 560] on div "Description" at bounding box center [413, 571] width 71 height 22
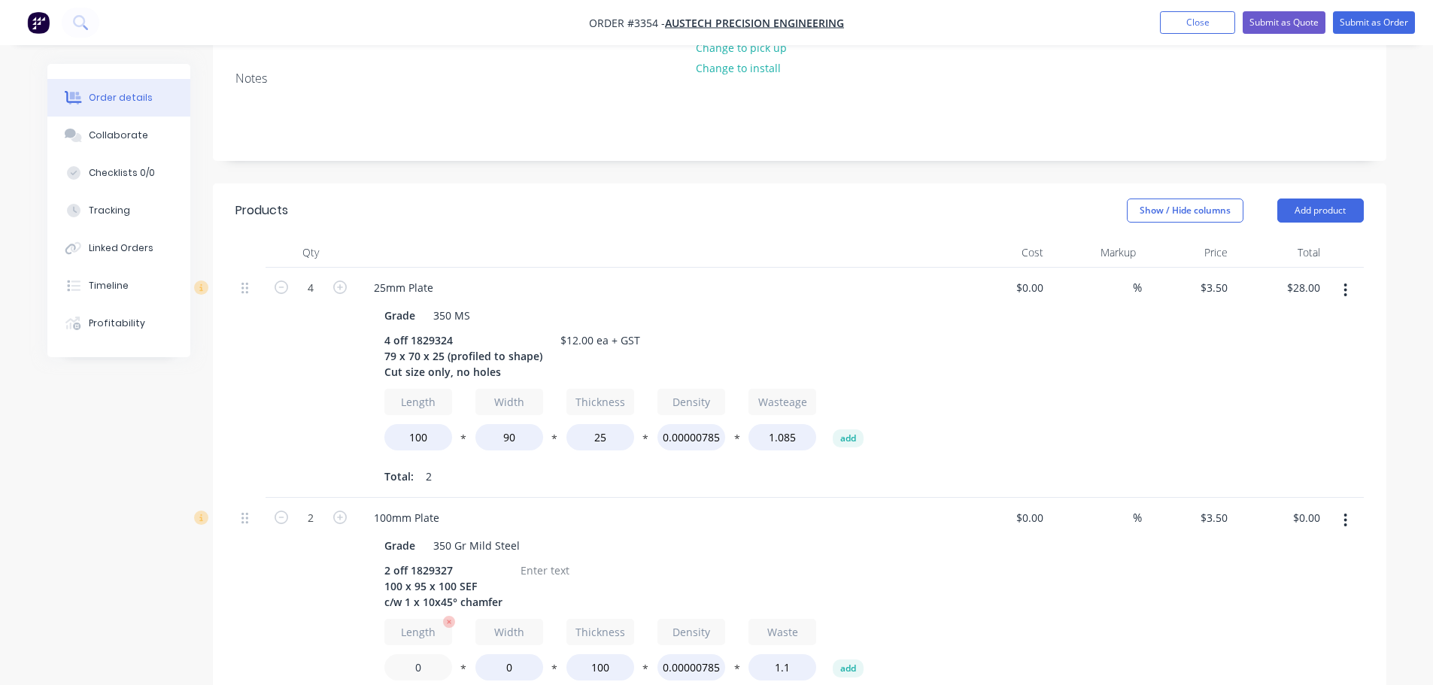
click at [407, 654] on input "0" at bounding box center [418, 667] width 68 height 26
type input "120"
click at [496, 654] on input "0" at bounding box center [509, 667] width 68 height 26
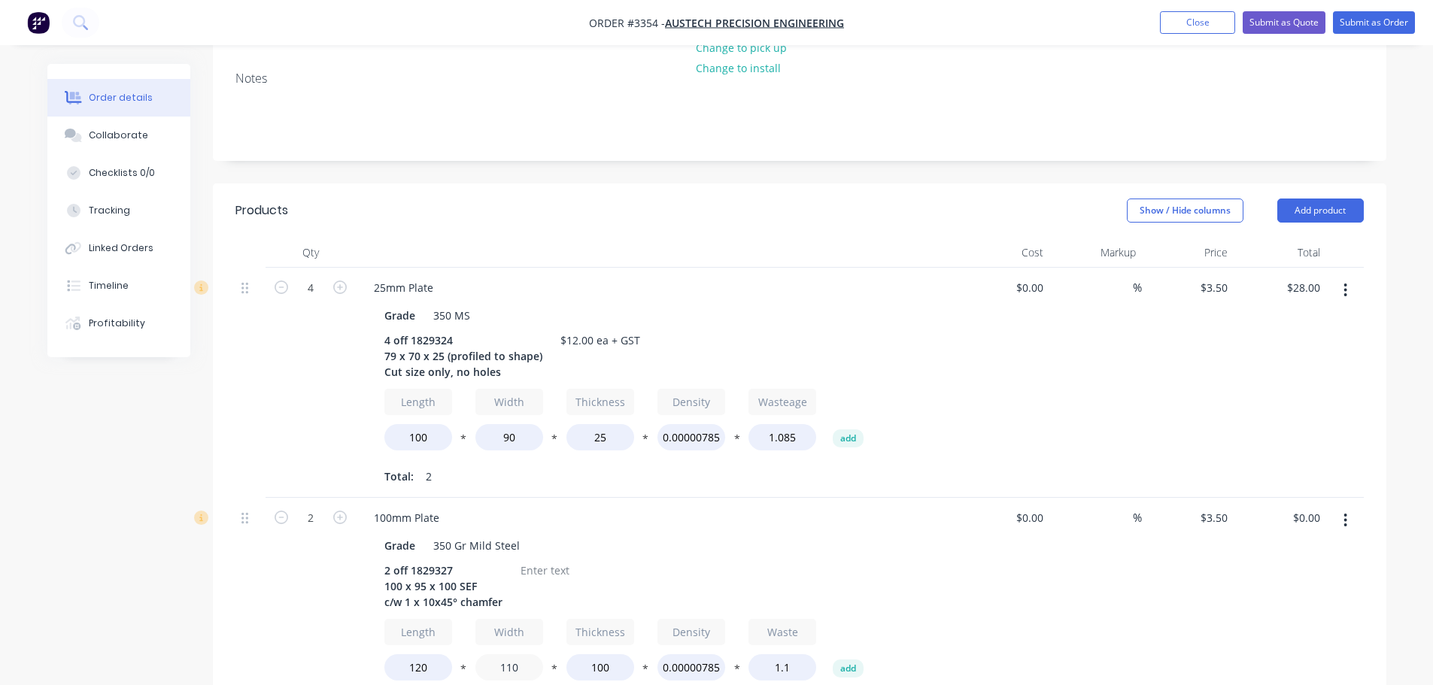
type input "110"
type input "$77.00"
click at [325, 561] on div "2" at bounding box center [311, 613] width 90 height 230
click at [543, 560] on div at bounding box center [545, 571] width 61 height 22
click at [776, 535] on div "Grade 350 Gr Mild Steel" at bounding box center [653, 546] width 551 height 22
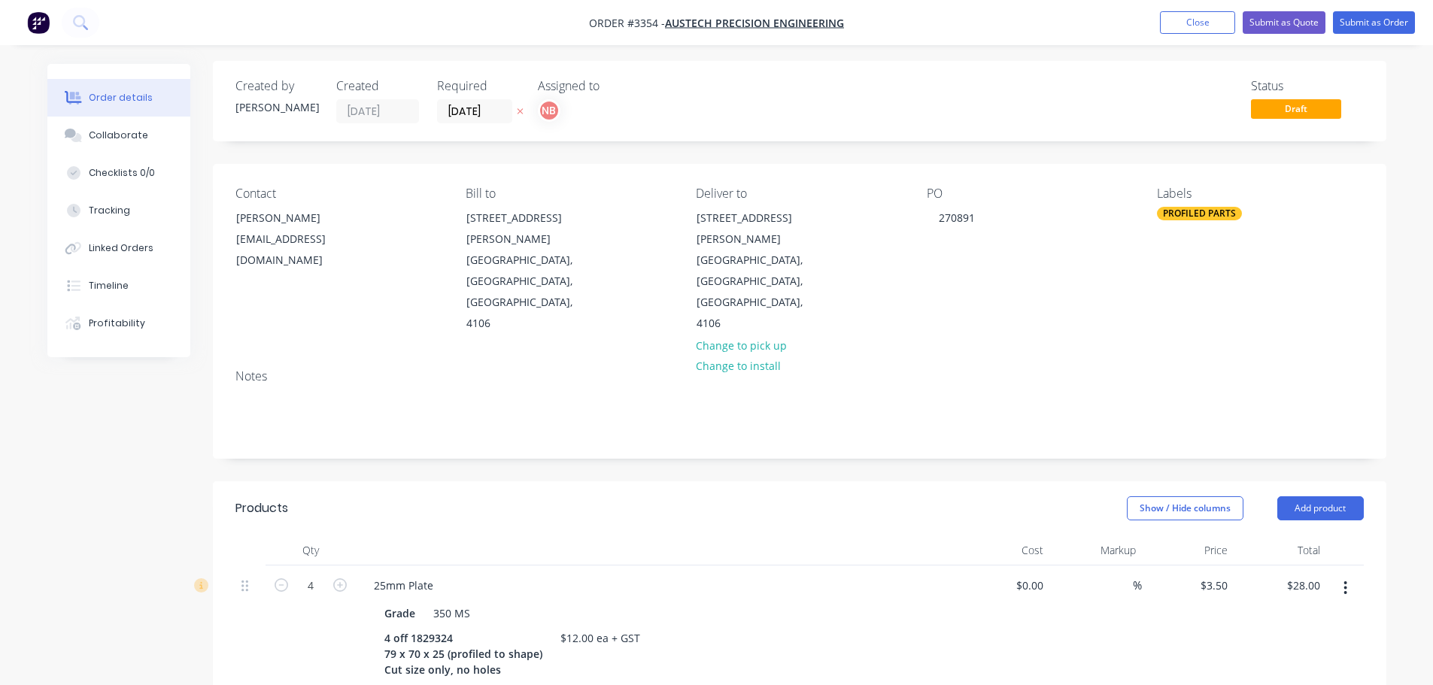
scroll to position [0, 0]
click at [1220, 211] on div "PROFILED PARTS" at bounding box center [1199, 217] width 85 height 14
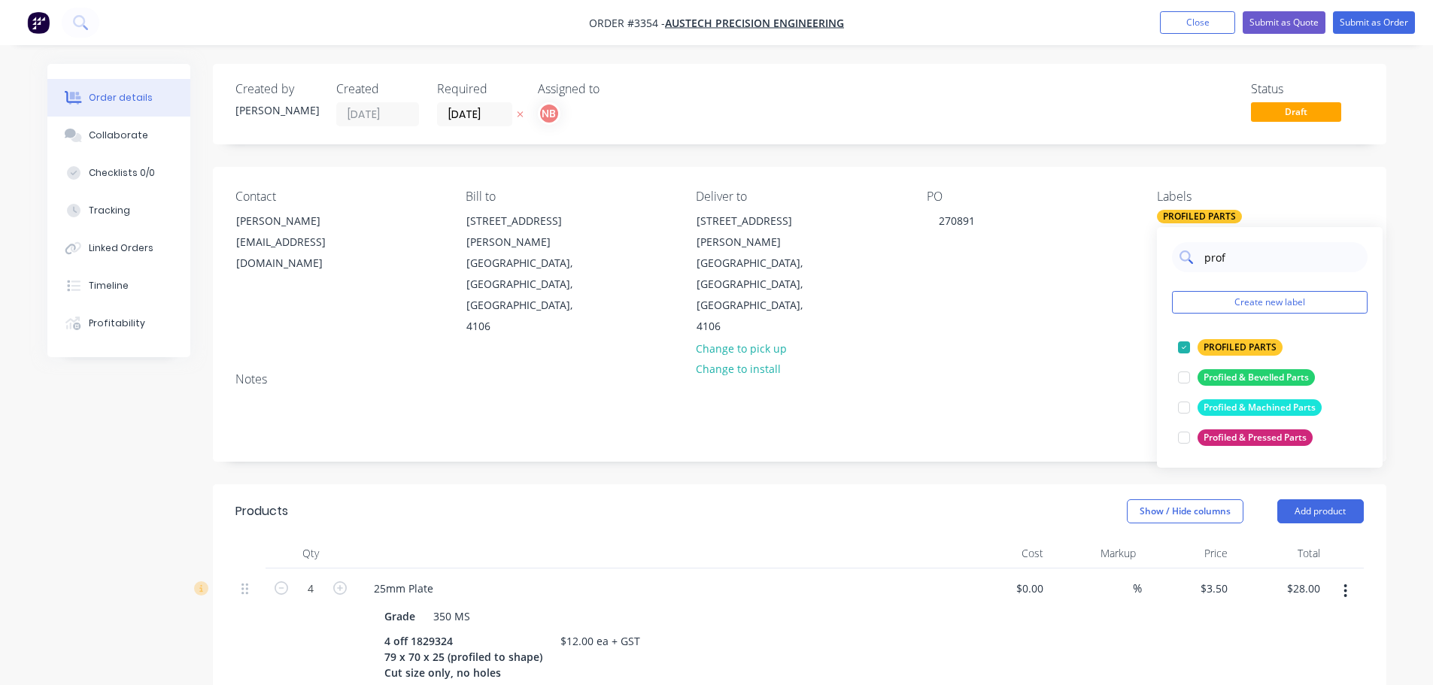
drag, startPoint x: 1225, startPoint y: 258, endPoint x: 1189, endPoint y: 258, distance: 36.9
click at [1189, 258] on div "prof" at bounding box center [1270, 257] width 196 height 30
type input "mil"
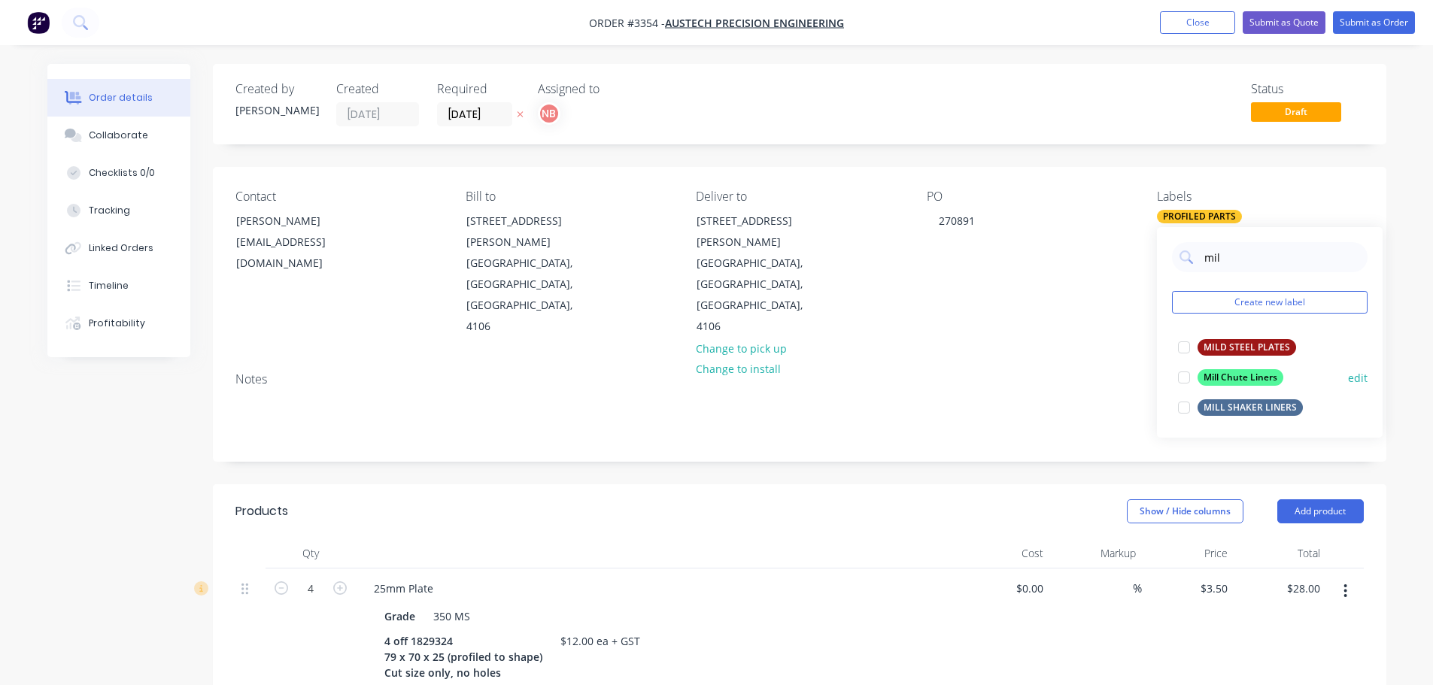
drag, startPoint x: 1189, startPoint y: 348, endPoint x: 1173, endPoint y: 363, distance: 21.8
click at [1189, 348] on div at bounding box center [1184, 347] width 30 height 30
drag, startPoint x: 1104, startPoint y: 405, endPoint x: 1080, endPoint y: 416, distance: 26.6
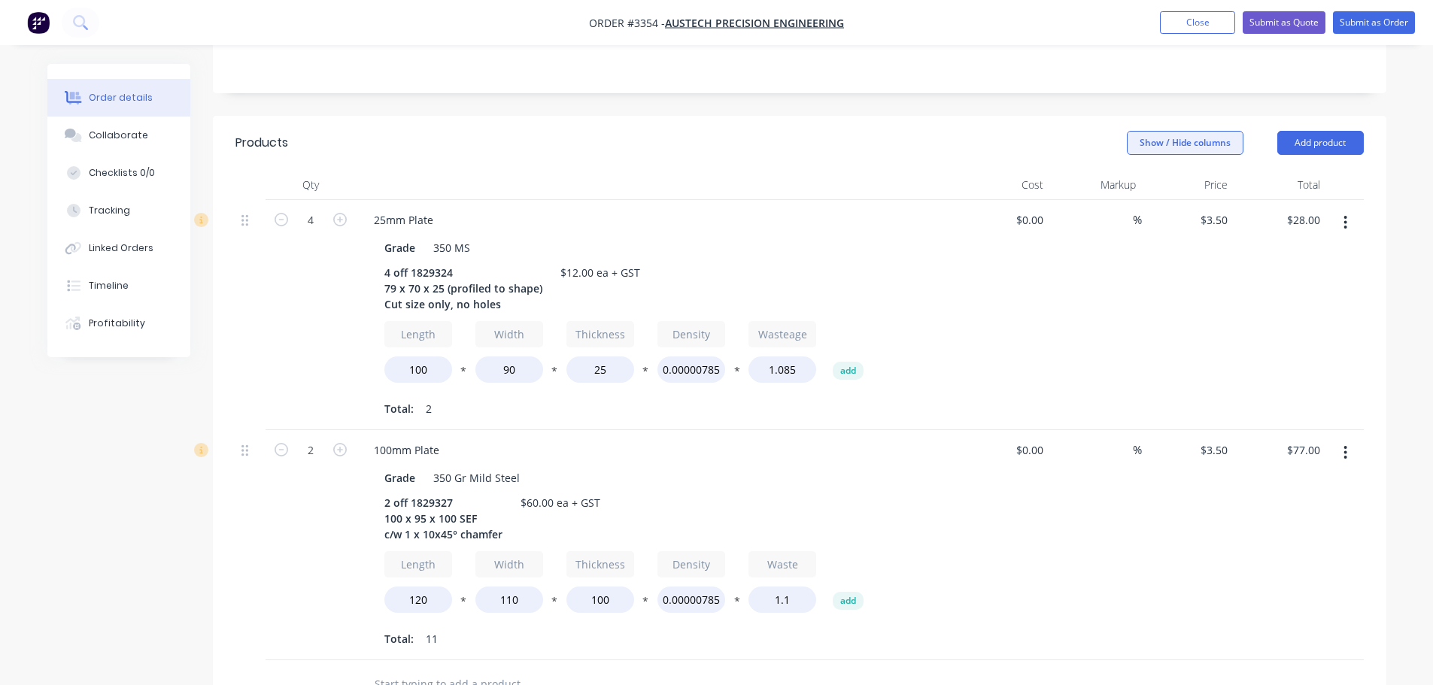
scroll to position [226, 0]
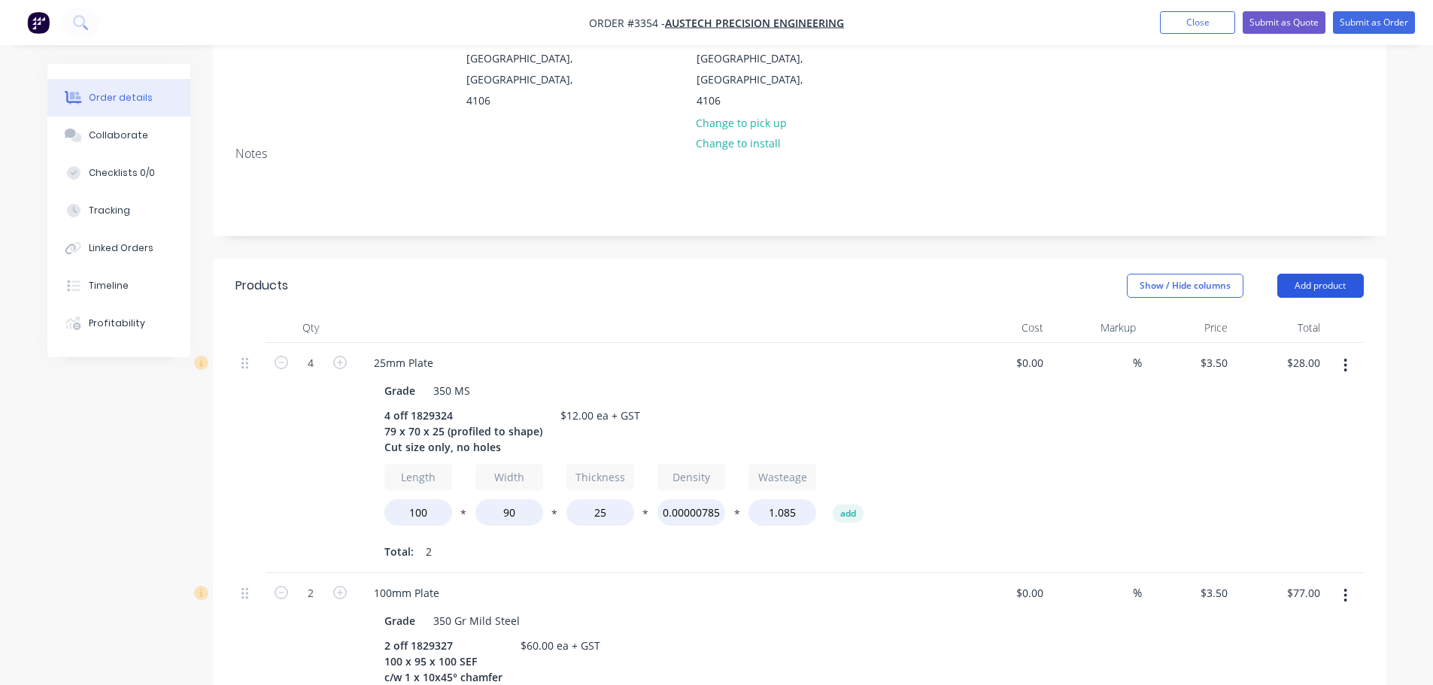
click at [1343, 274] on button "Add product" at bounding box center [1320, 286] width 87 height 24
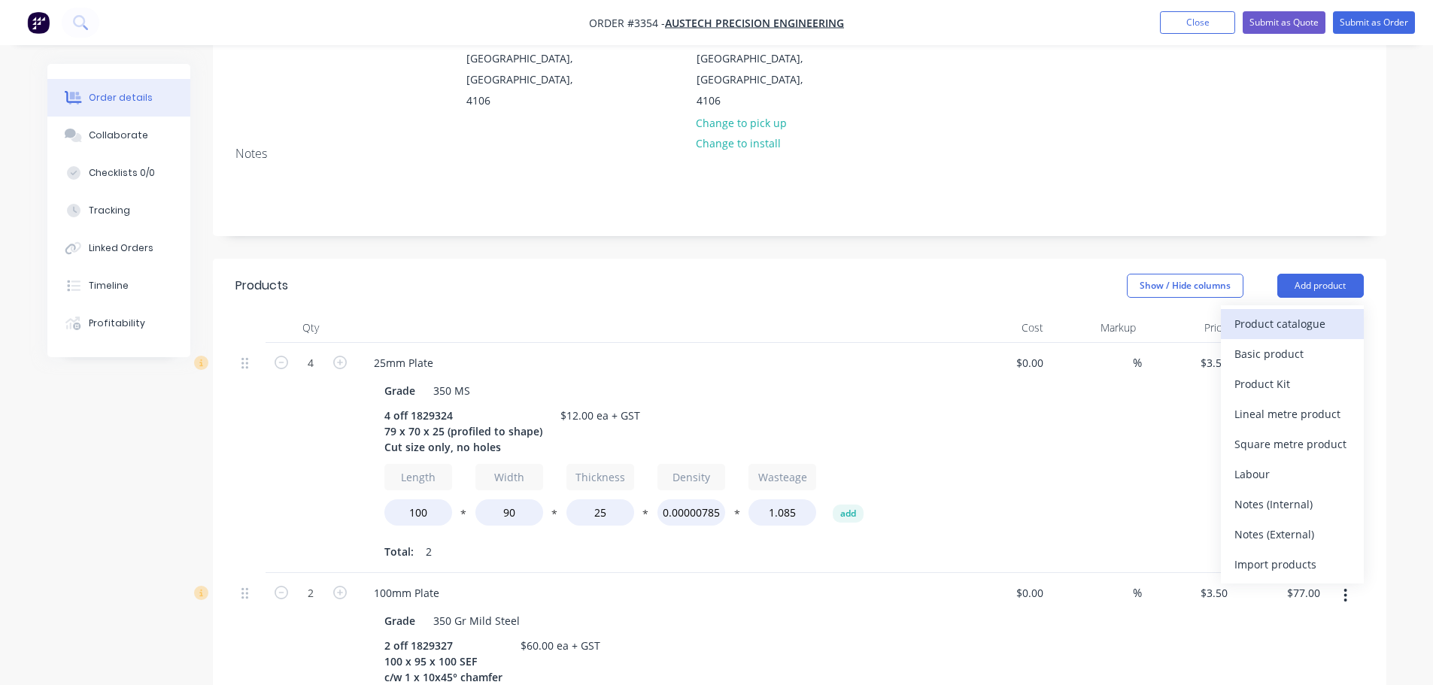
click at [1283, 313] on div "Product catalogue" at bounding box center [1292, 324] width 116 height 22
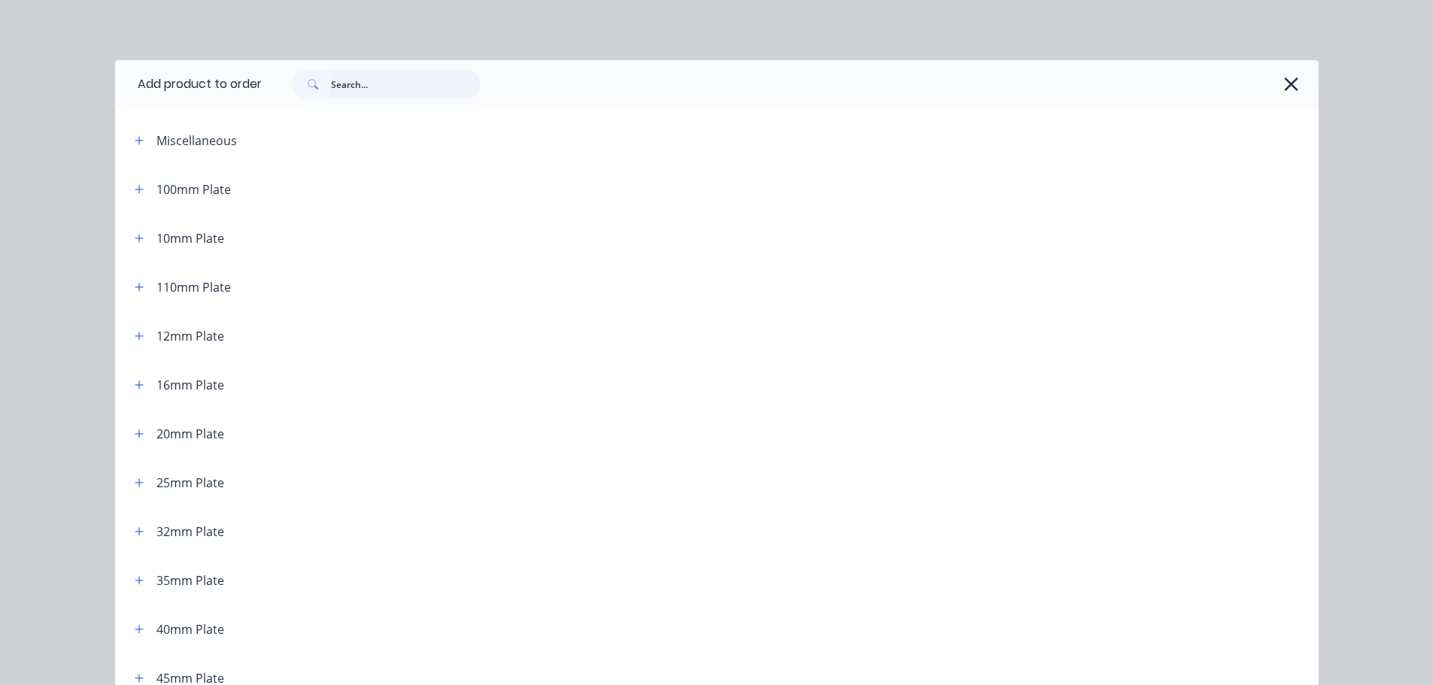
click at [437, 87] on input "text" at bounding box center [405, 84] width 149 height 30
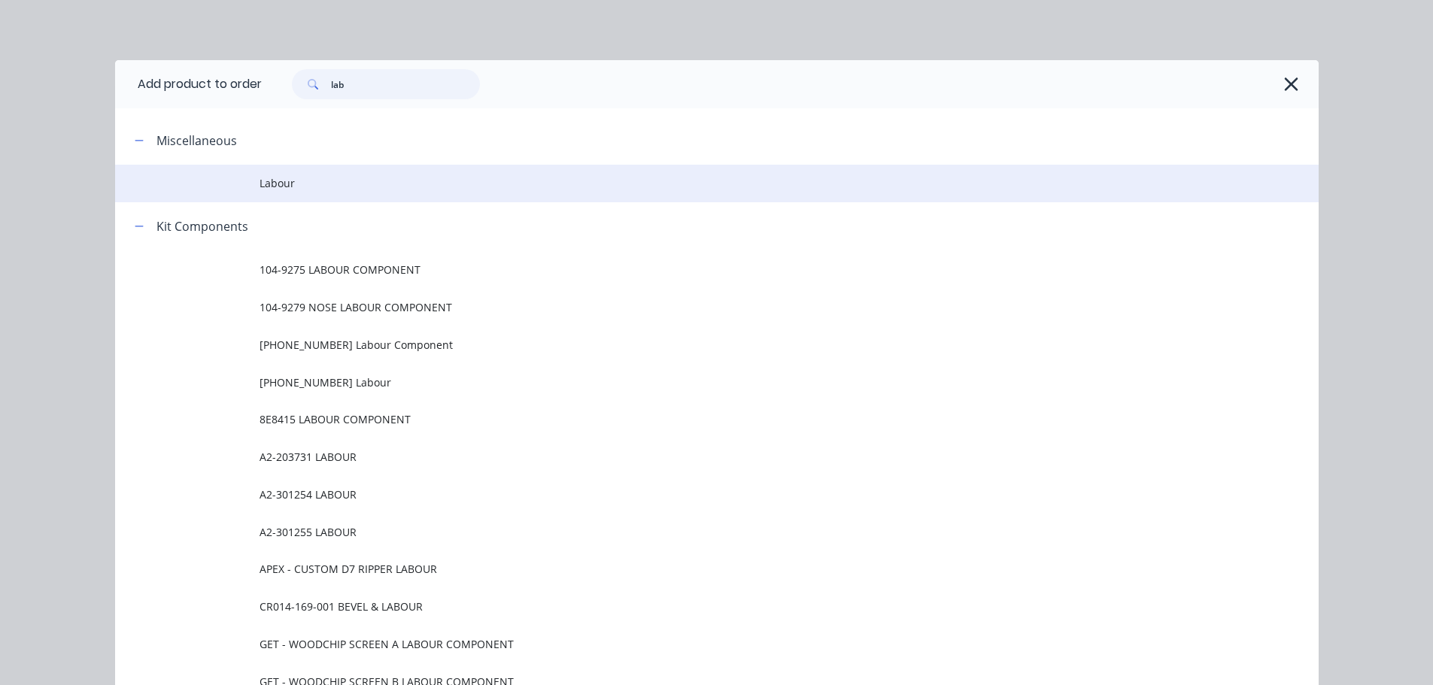
type input "lab"
click at [302, 174] on td "Labour" at bounding box center [789, 184] width 1059 height 38
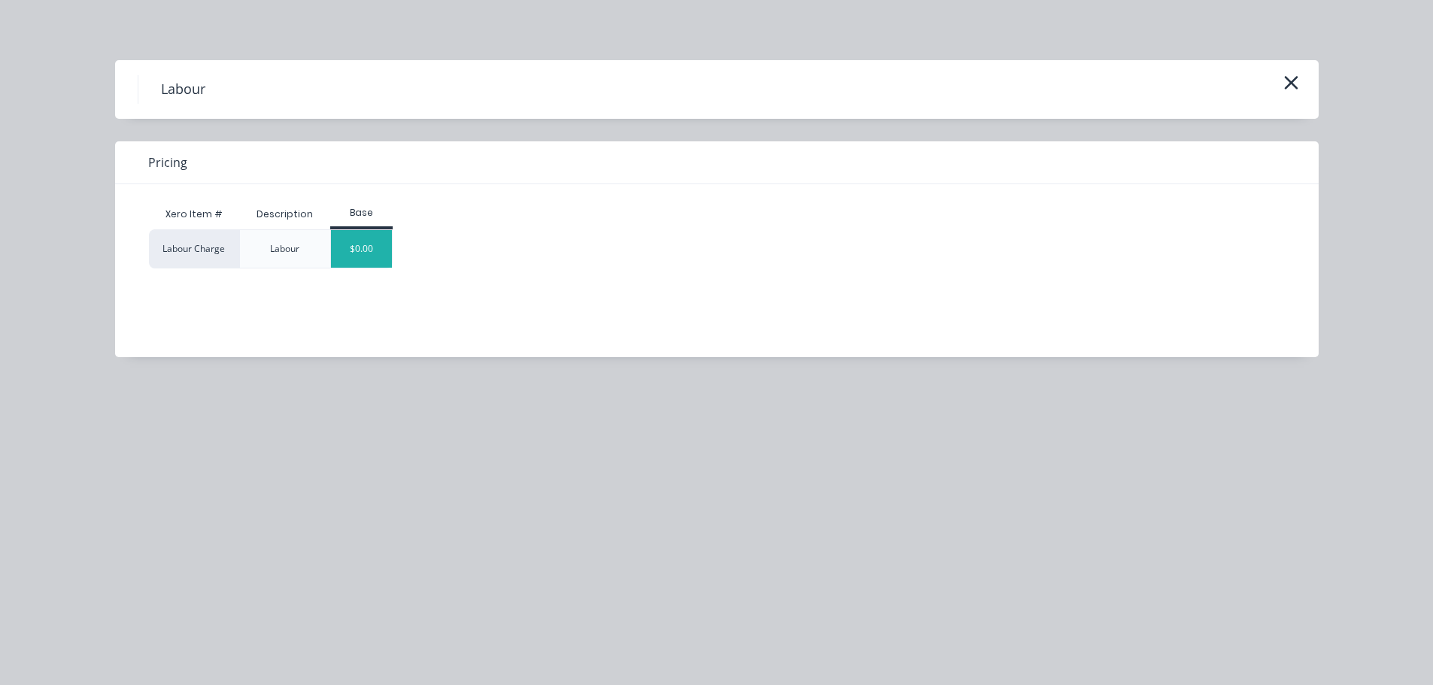
click at [378, 241] on div "$0.00" at bounding box center [361, 249] width 61 height 38
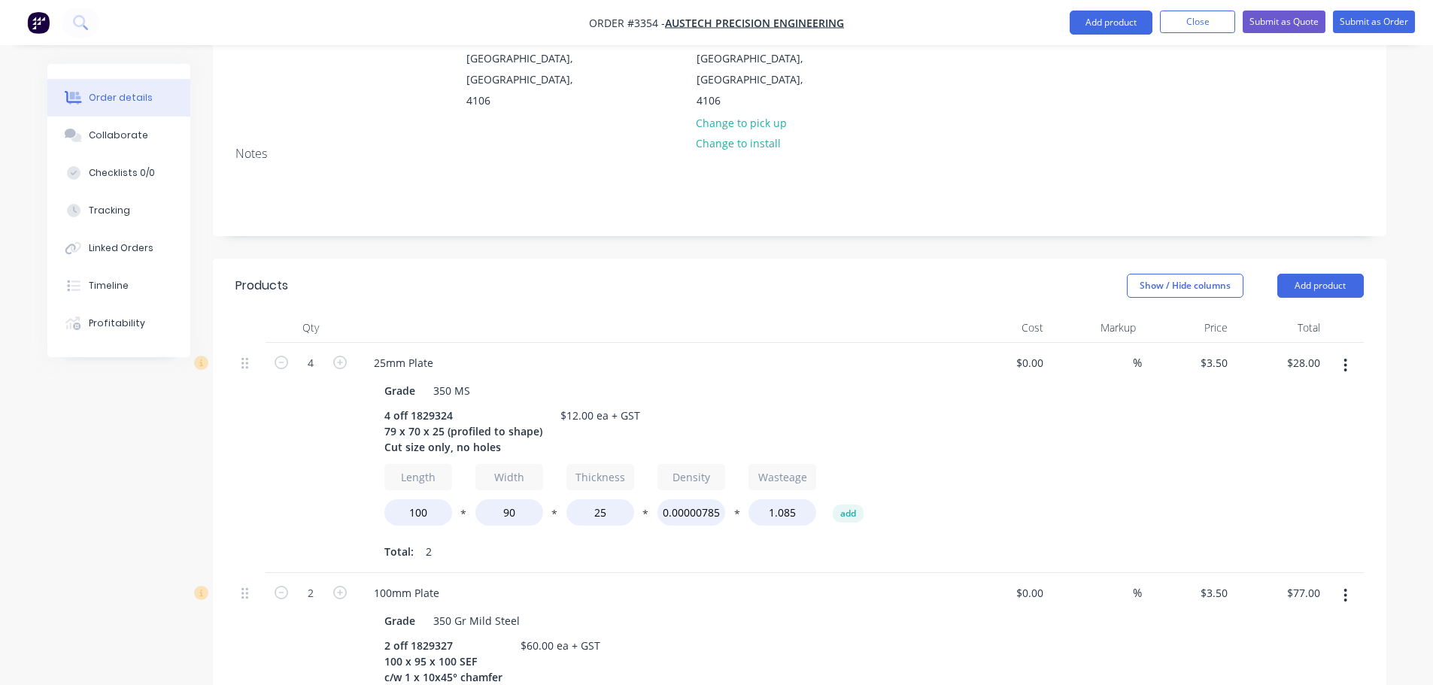
scroll to position [782, 0]
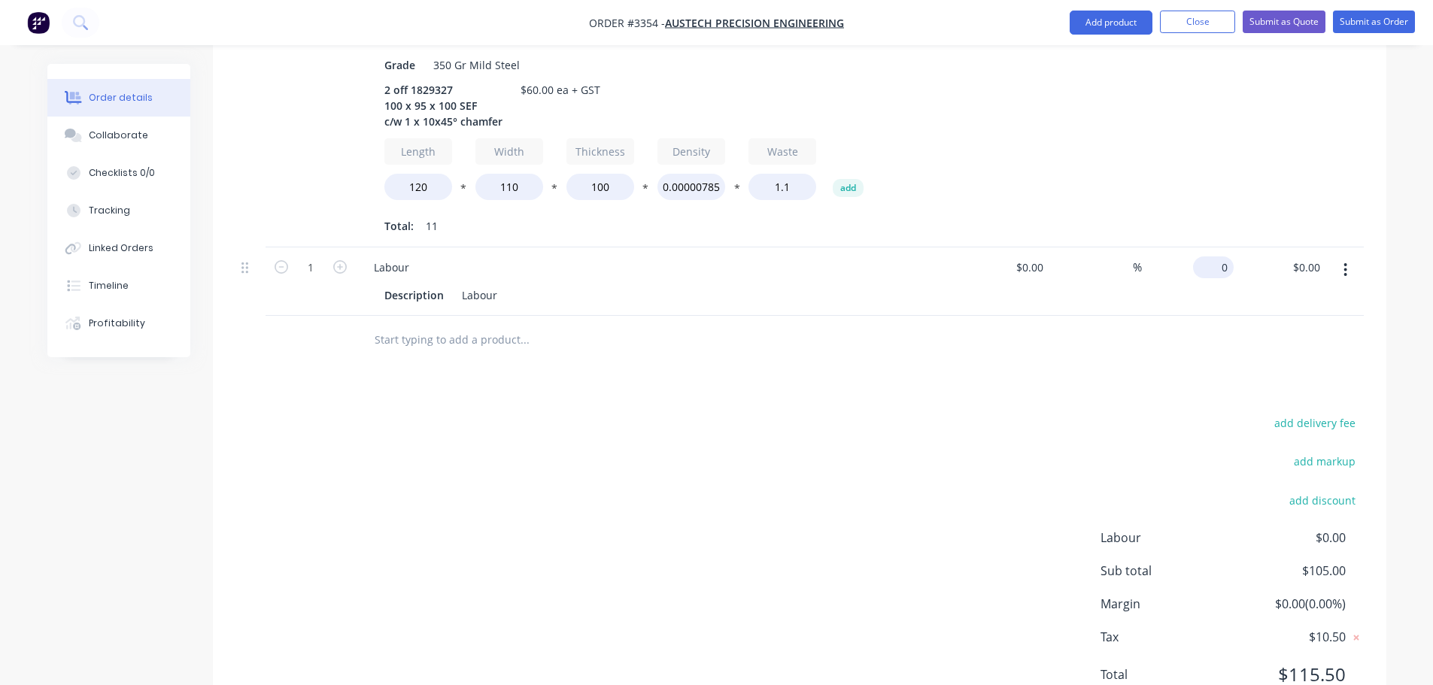
click at [1216, 257] on input "0" at bounding box center [1216, 268] width 35 height 22
type input "$63.00"
click at [1177, 316] on div at bounding box center [799, 340] width 1128 height 49
click at [149, 142] on button "Collaborate" at bounding box center [118, 136] width 143 height 38
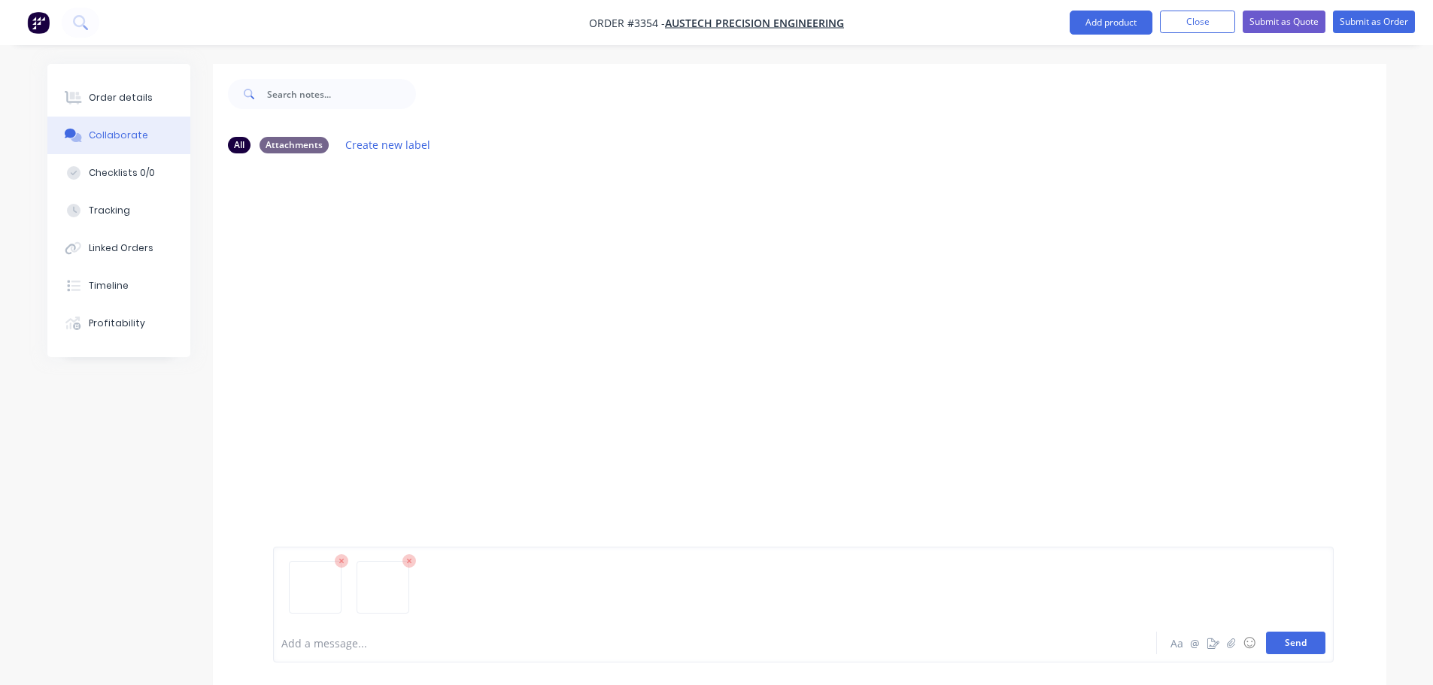
click at [1281, 633] on button "Send" at bounding box center [1295, 643] width 59 height 23
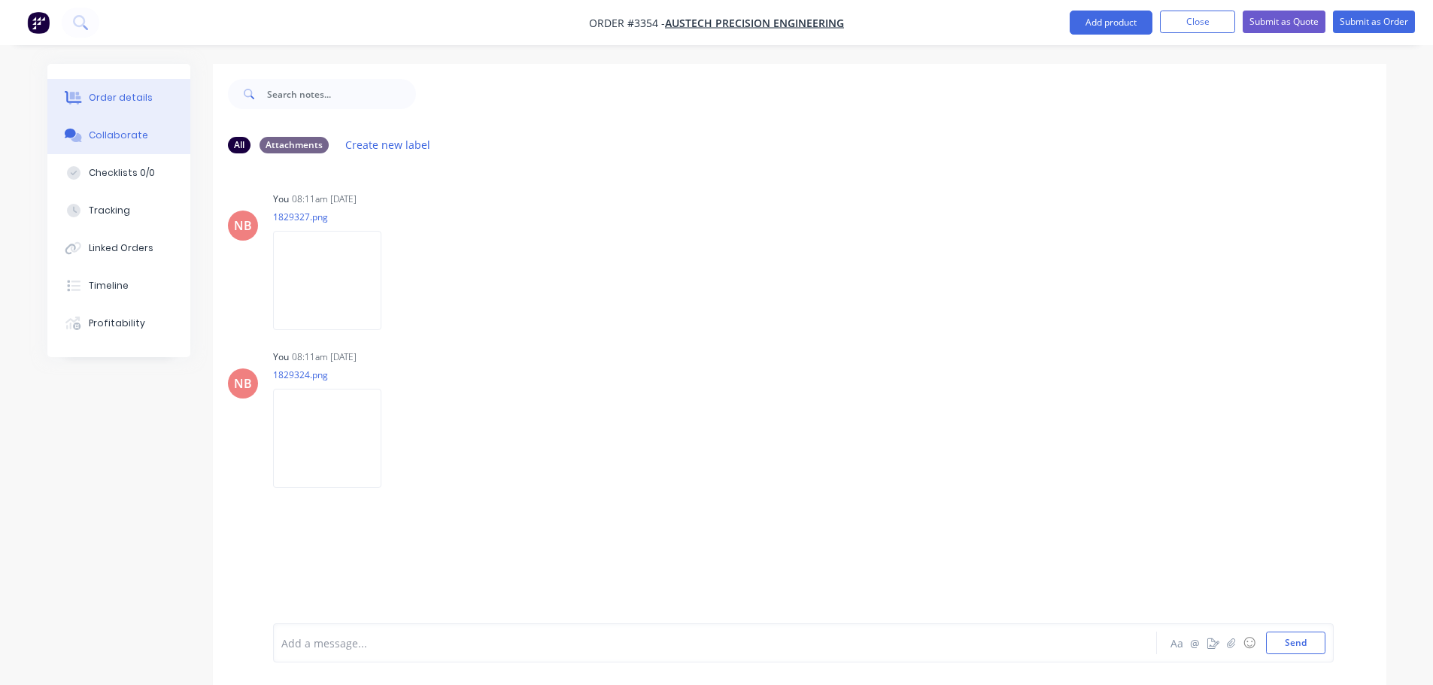
click at [144, 110] on button "Order details" at bounding box center [118, 98] width 143 height 38
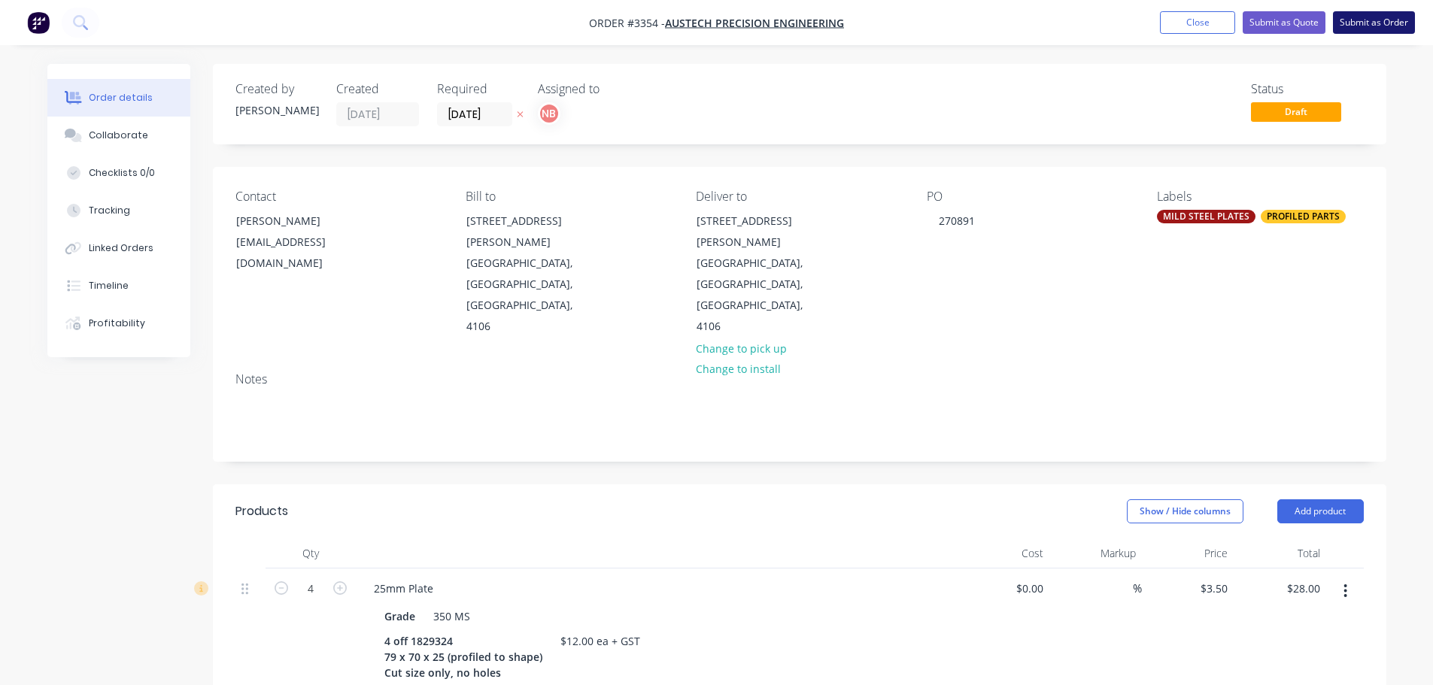
click at [1341, 24] on button "Submit as Order" at bounding box center [1374, 22] width 82 height 23
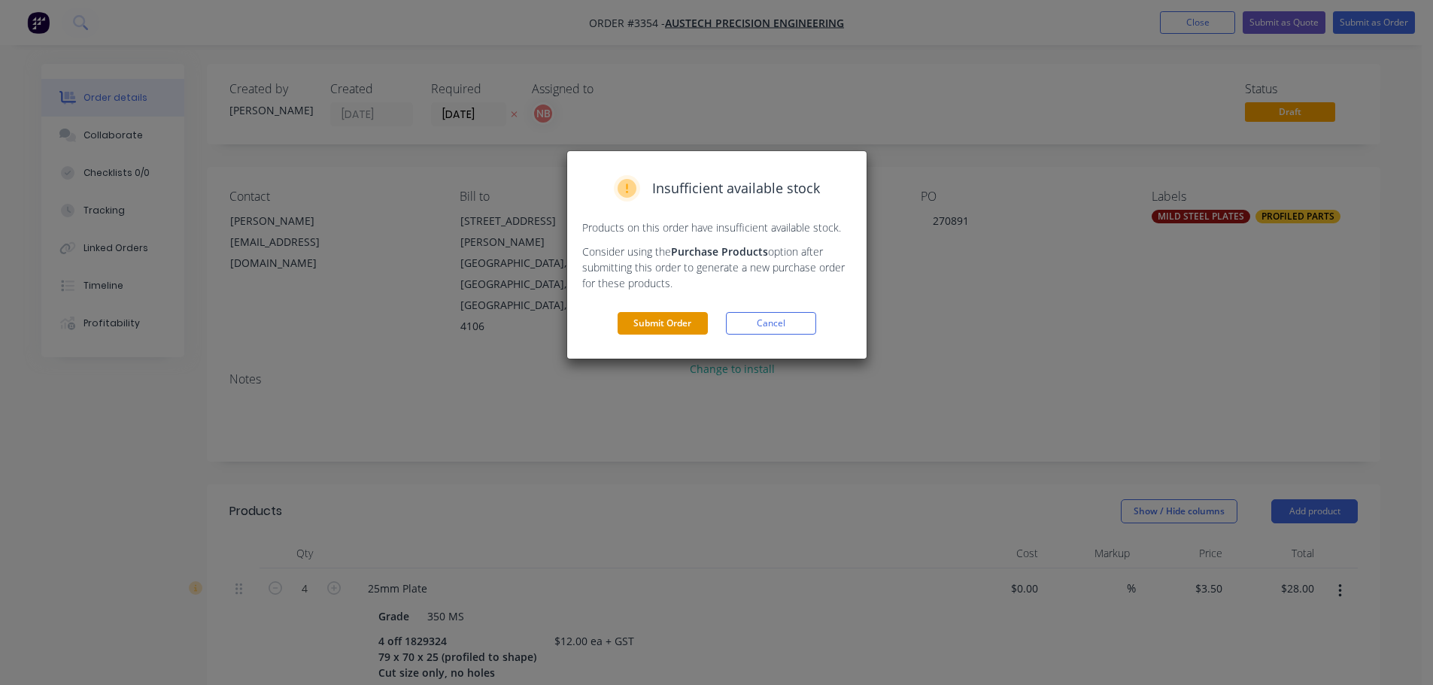
click at [686, 320] on button "Submit Order" at bounding box center [663, 323] width 90 height 23
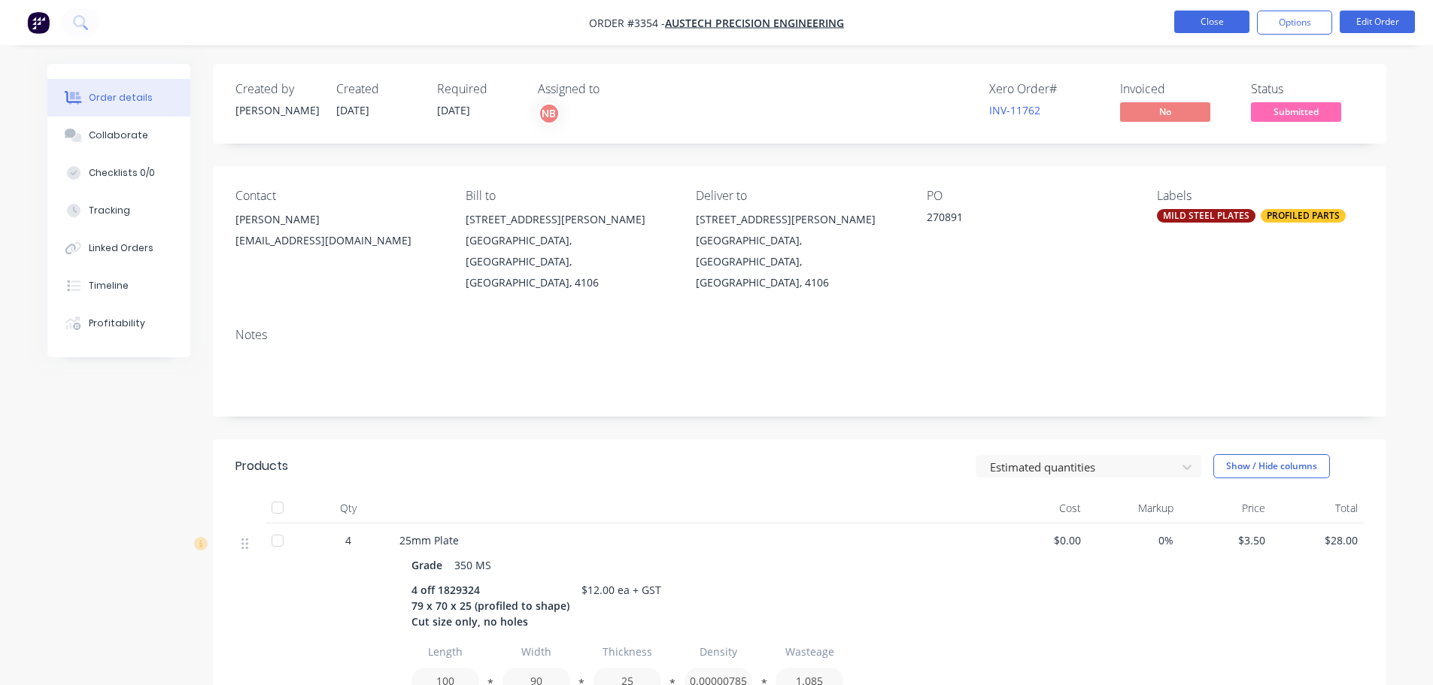
click at [1193, 23] on button "Close" at bounding box center [1211, 22] width 75 height 23
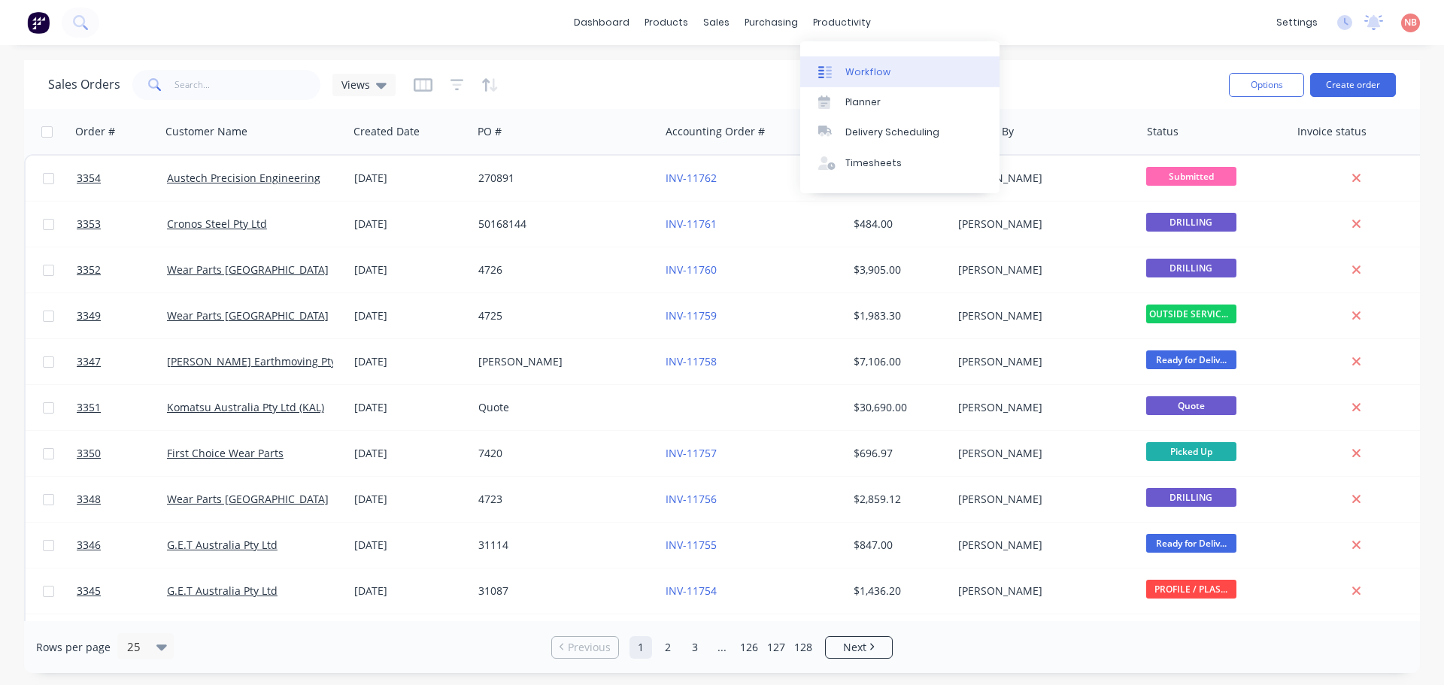
click at [825, 61] on link "Workflow" at bounding box center [899, 71] width 199 height 30
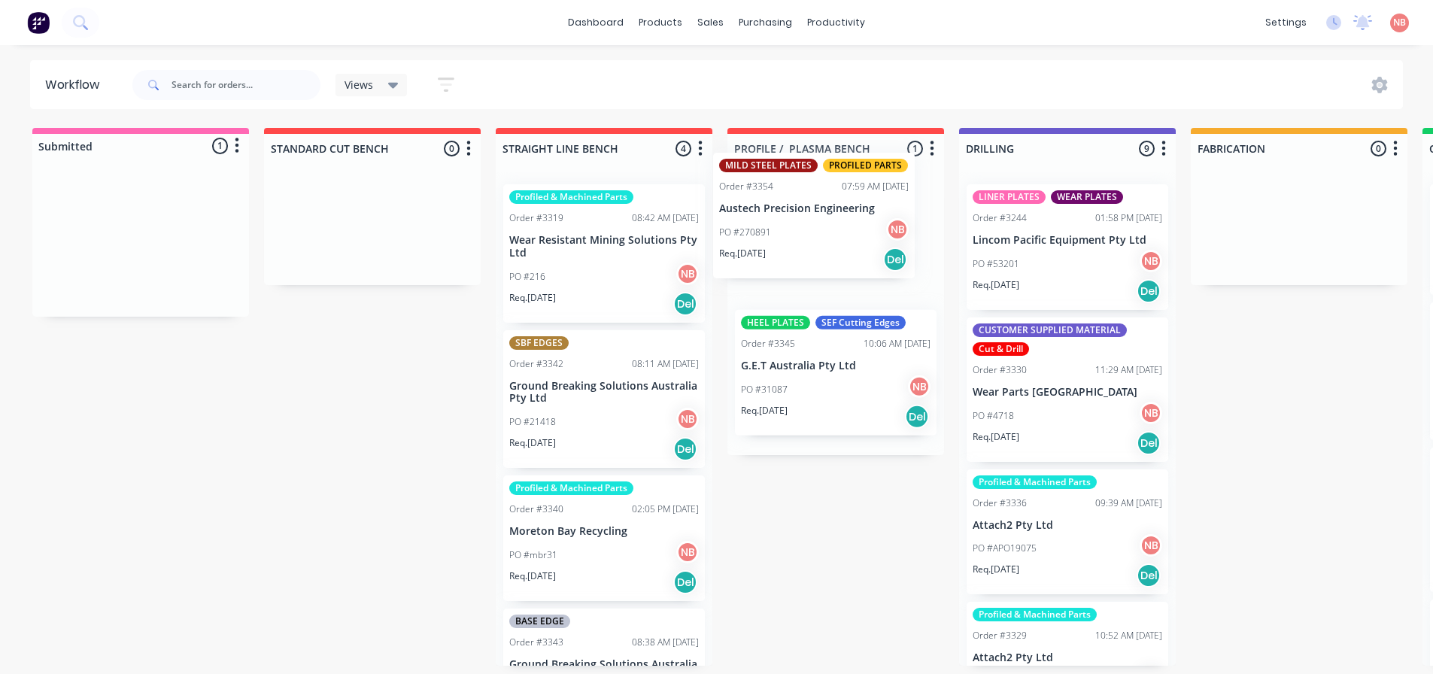
drag, startPoint x: 88, startPoint y: 224, endPoint x: 768, endPoint y: 199, distance: 680.5
click at [768, 198] on div "Submitted 1 Status colour #FF69B4 hex #FF69B4 Save Cancel Summaries Total order…" at bounding box center [1243, 397] width 2509 height 538
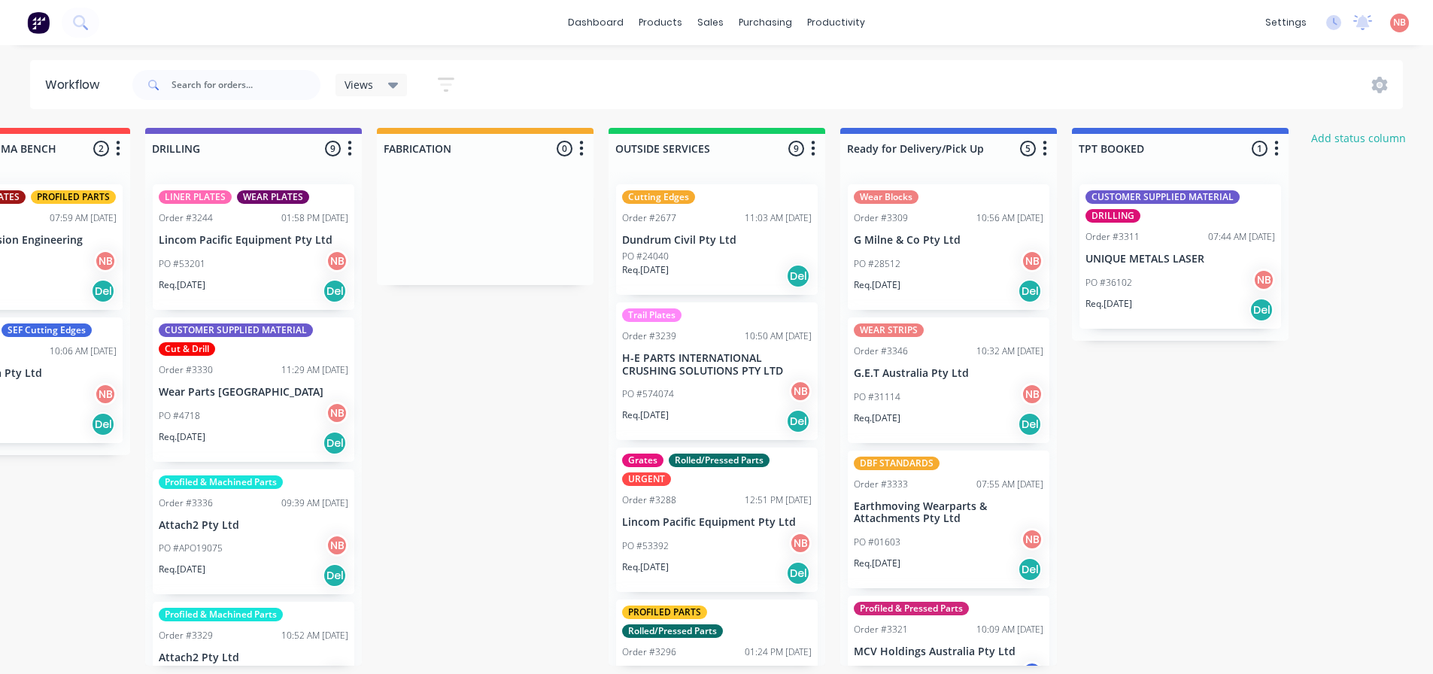
scroll to position [0, 812]
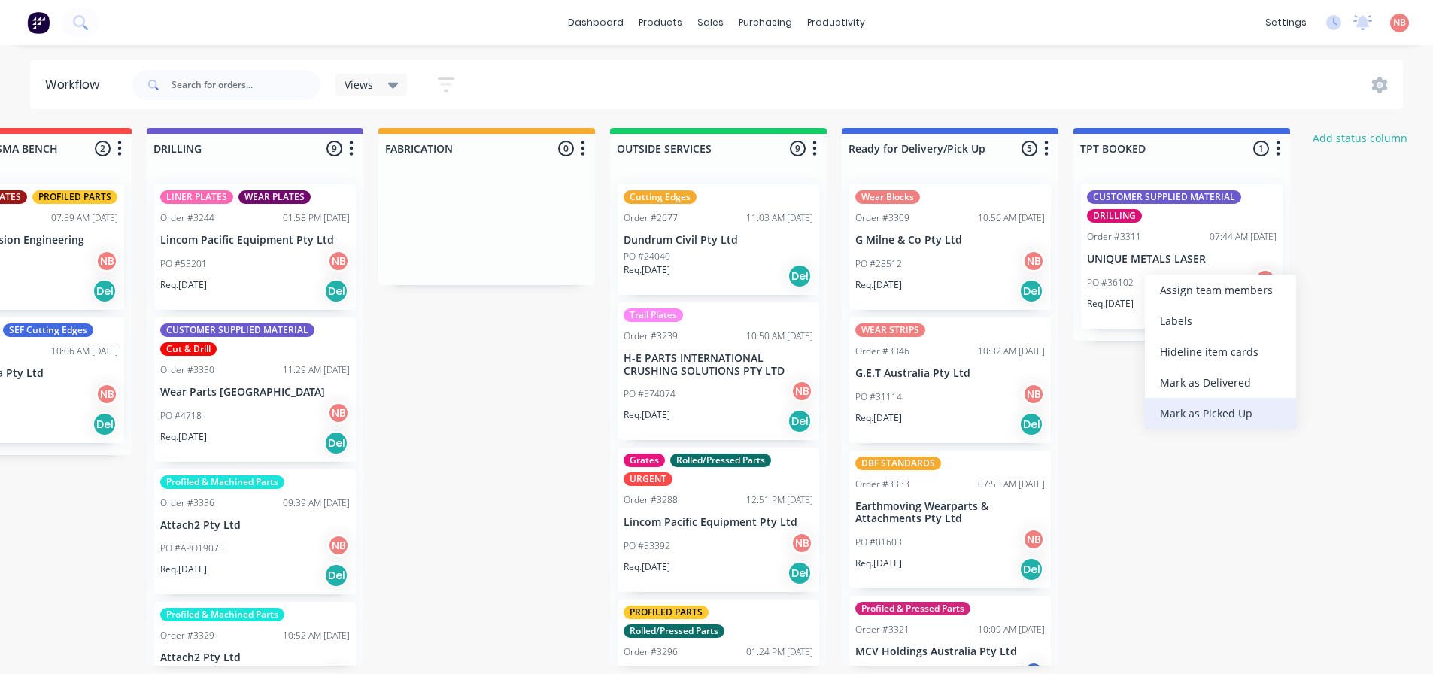
click at [1178, 404] on div "Mark as Picked Up" at bounding box center [1220, 413] width 151 height 31
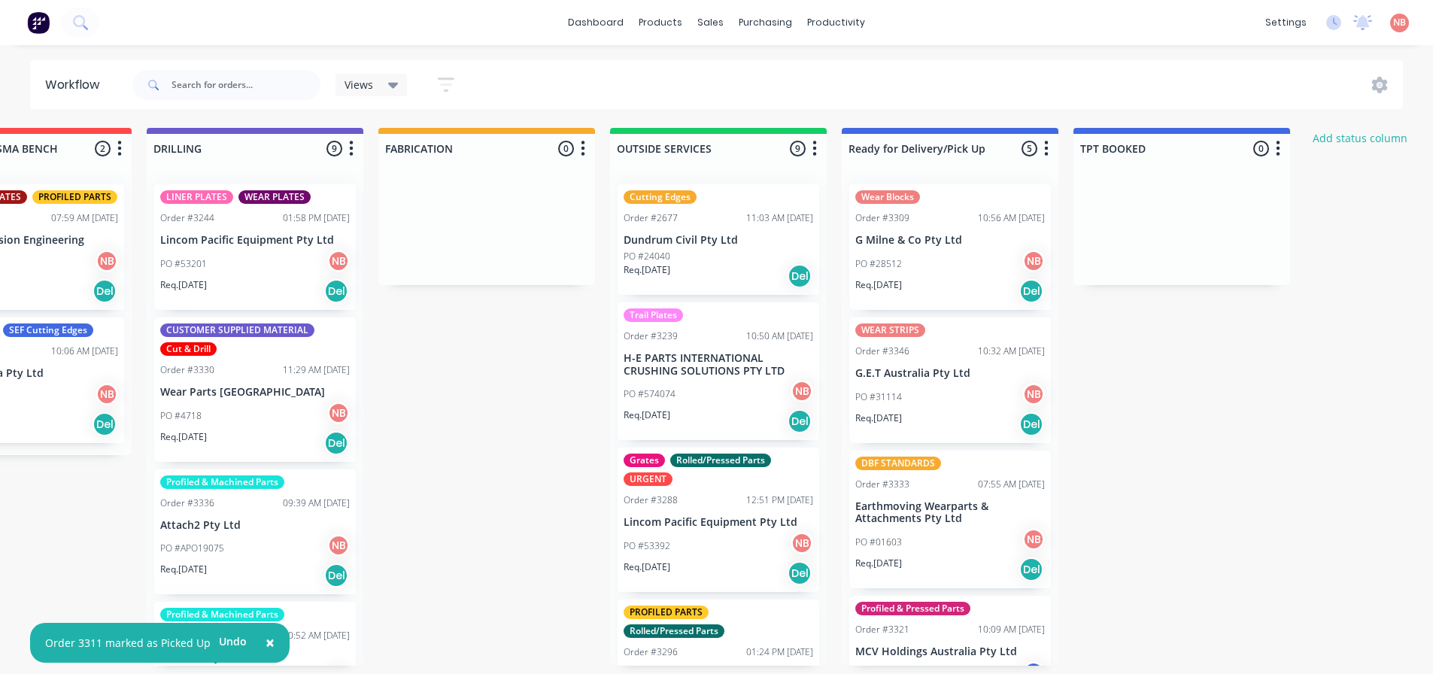
scroll to position [75, 0]
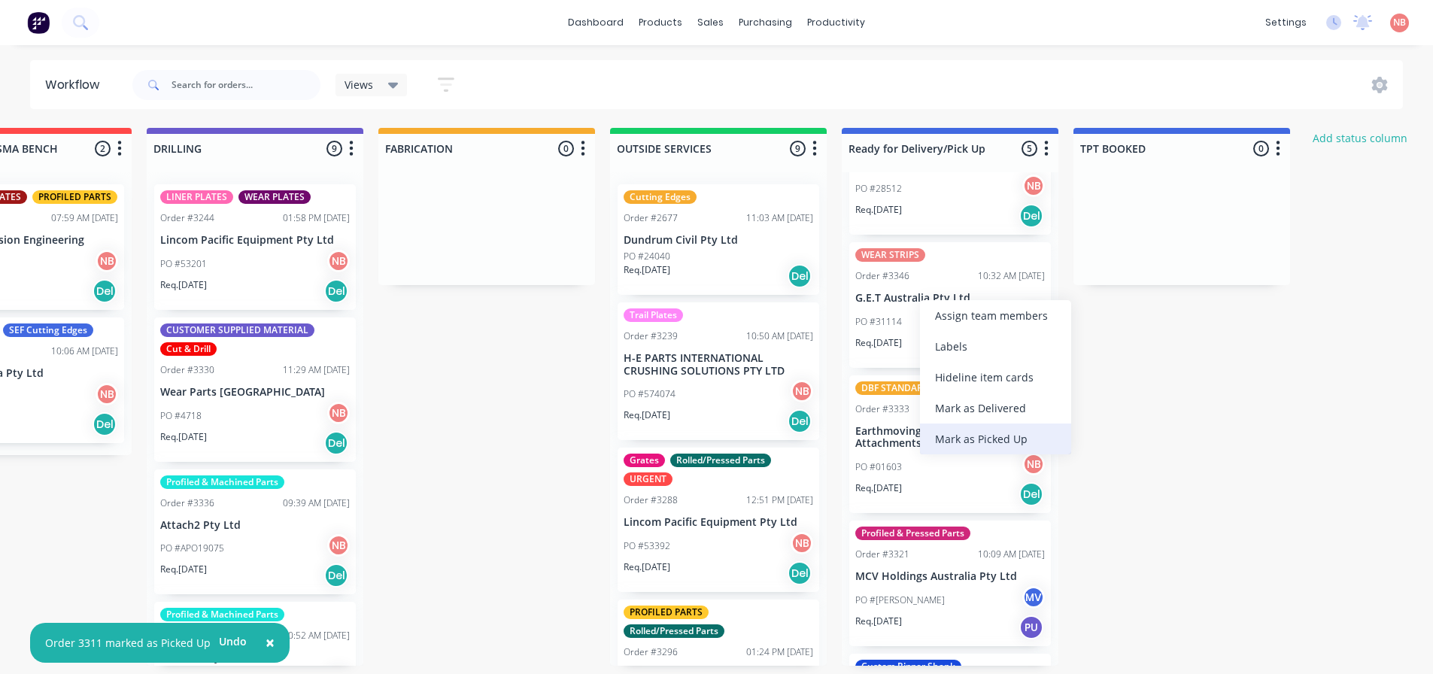
click at [967, 434] on div "Mark as Picked Up" at bounding box center [995, 439] width 151 height 31
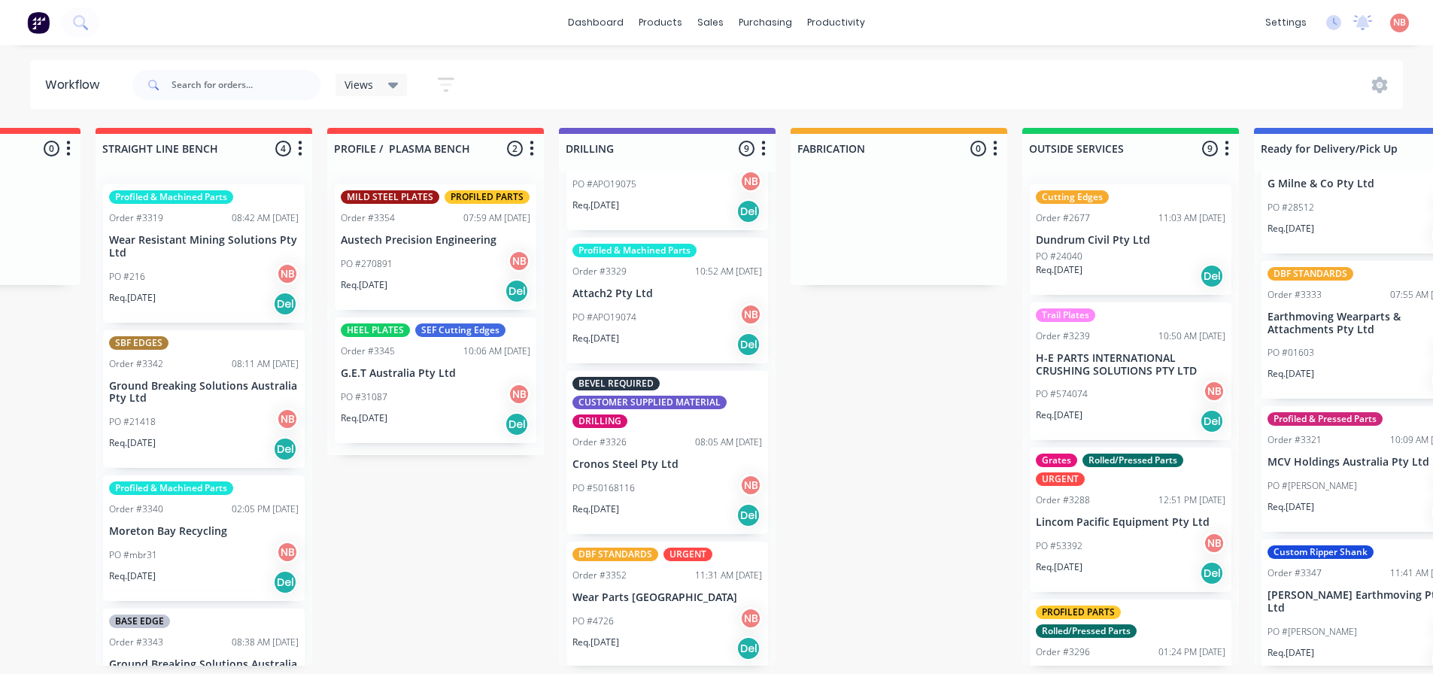
scroll to position [0, 0]
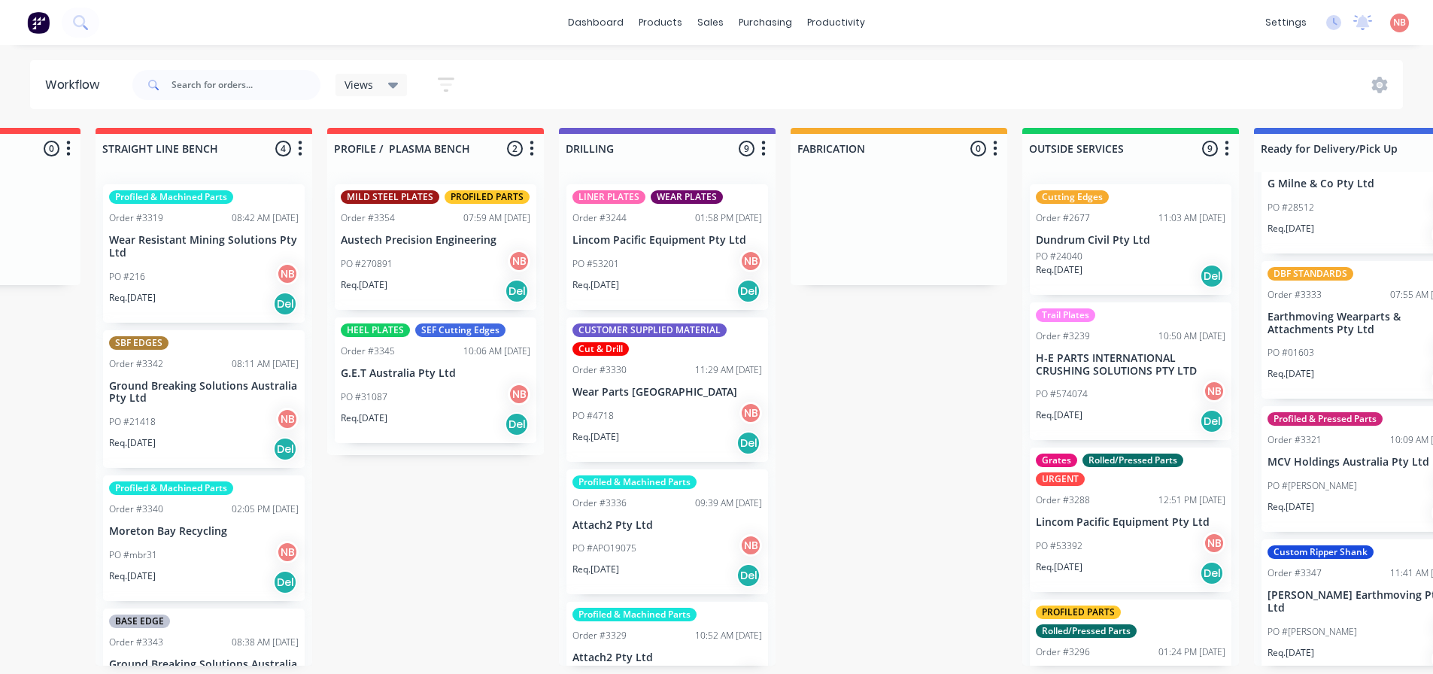
click at [691, 250] on div "PO #53201 NB" at bounding box center [667, 264] width 190 height 29
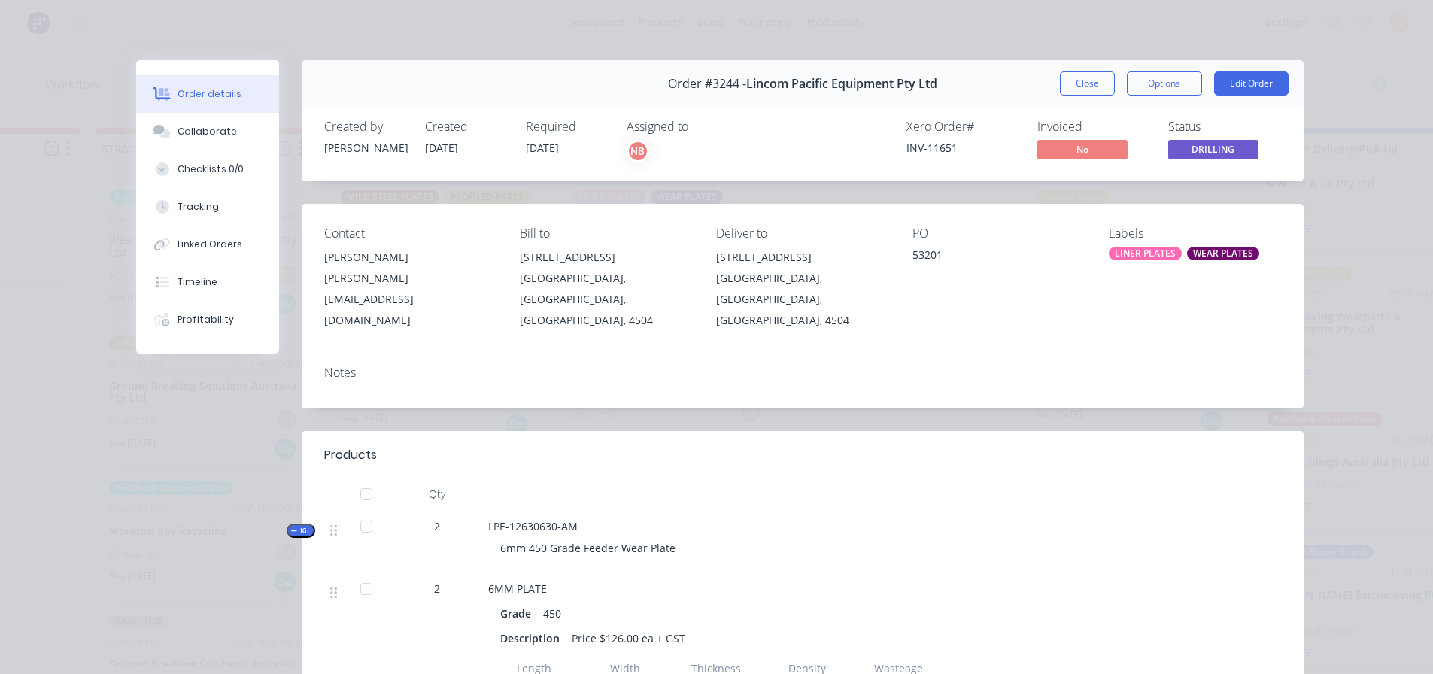
scroll to position [0, 400]
click at [1073, 83] on button "Close" at bounding box center [1087, 83] width 55 height 24
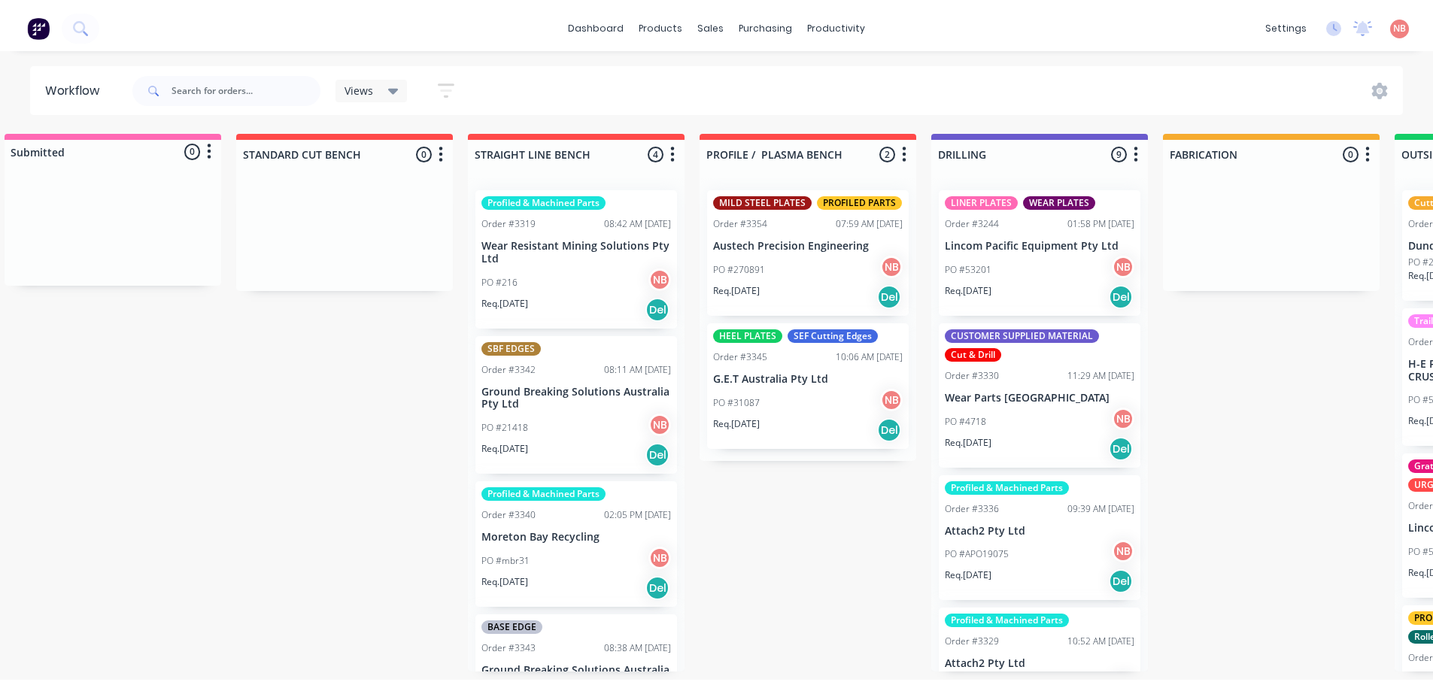
scroll to position [0, 0]
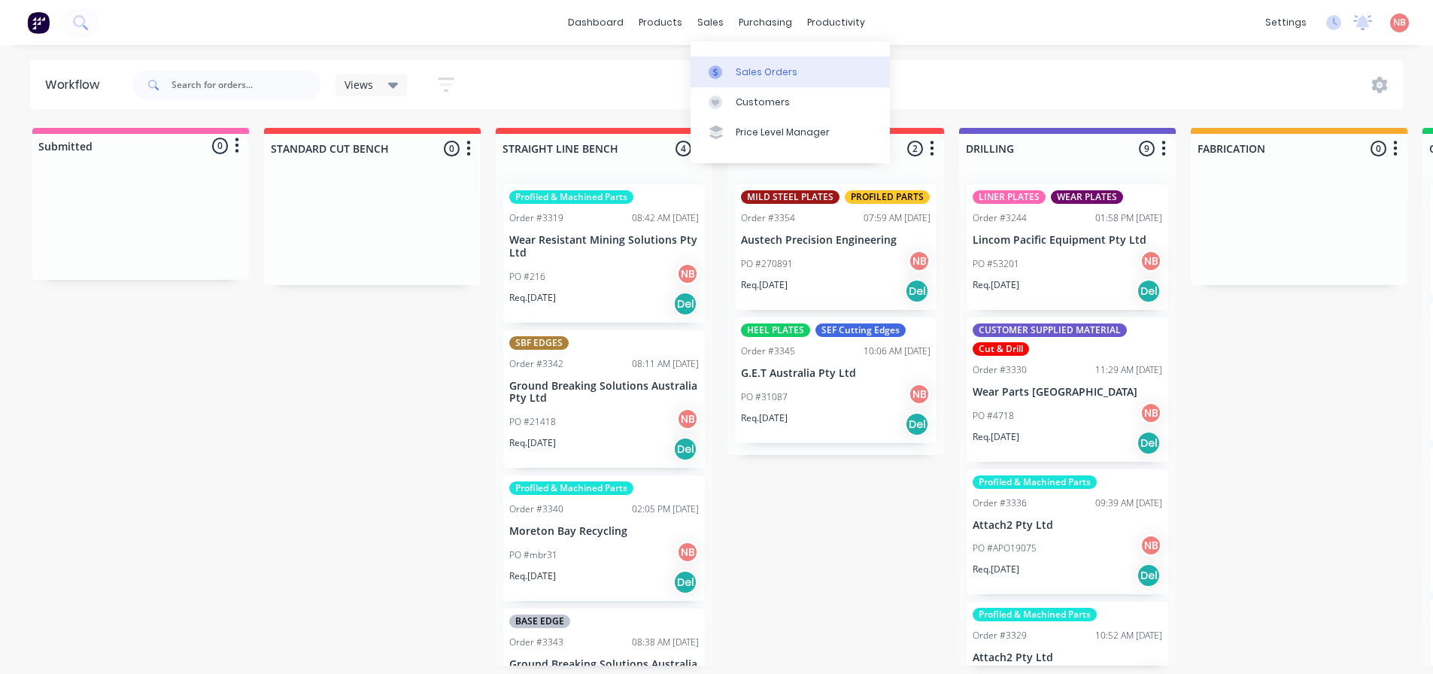
click at [720, 65] on icon at bounding box center [716, 72] width 14 height 14
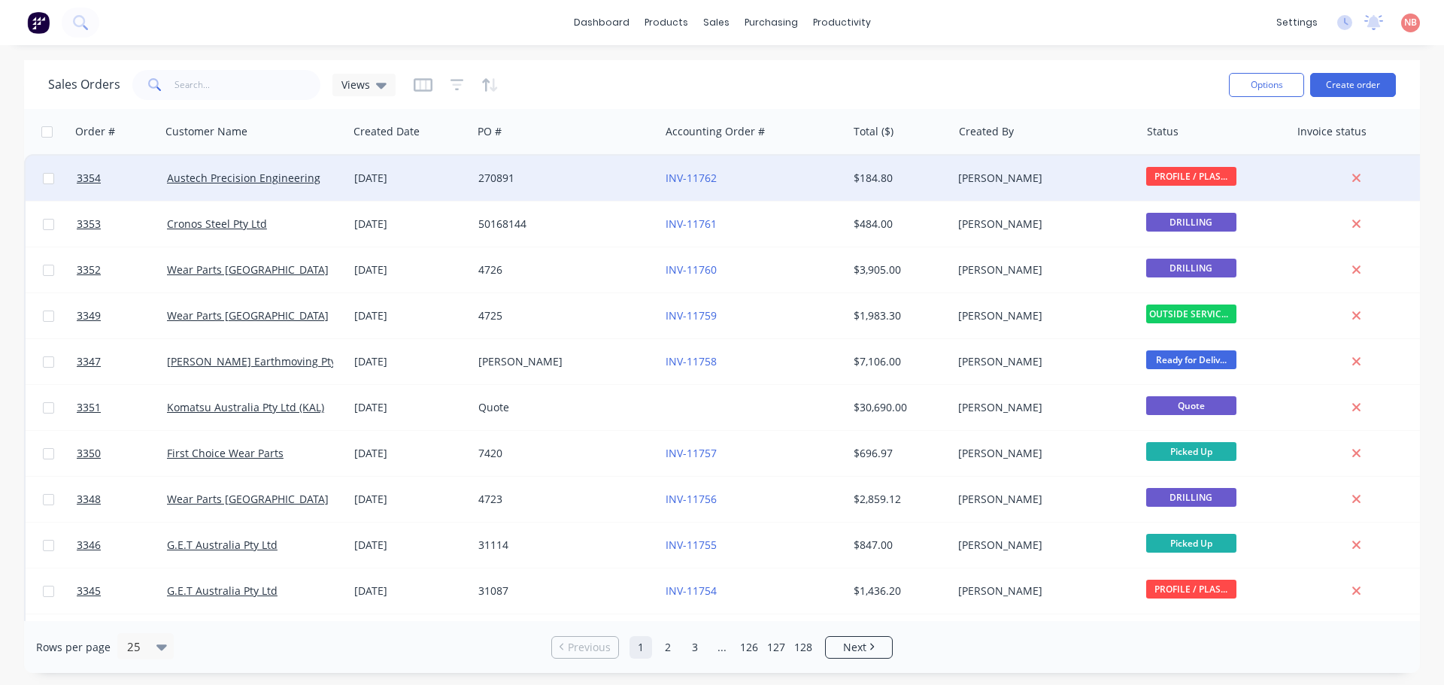
click at [761, 190] on div "INV-11762" at bounding box center [753, 178] width 187 height 45
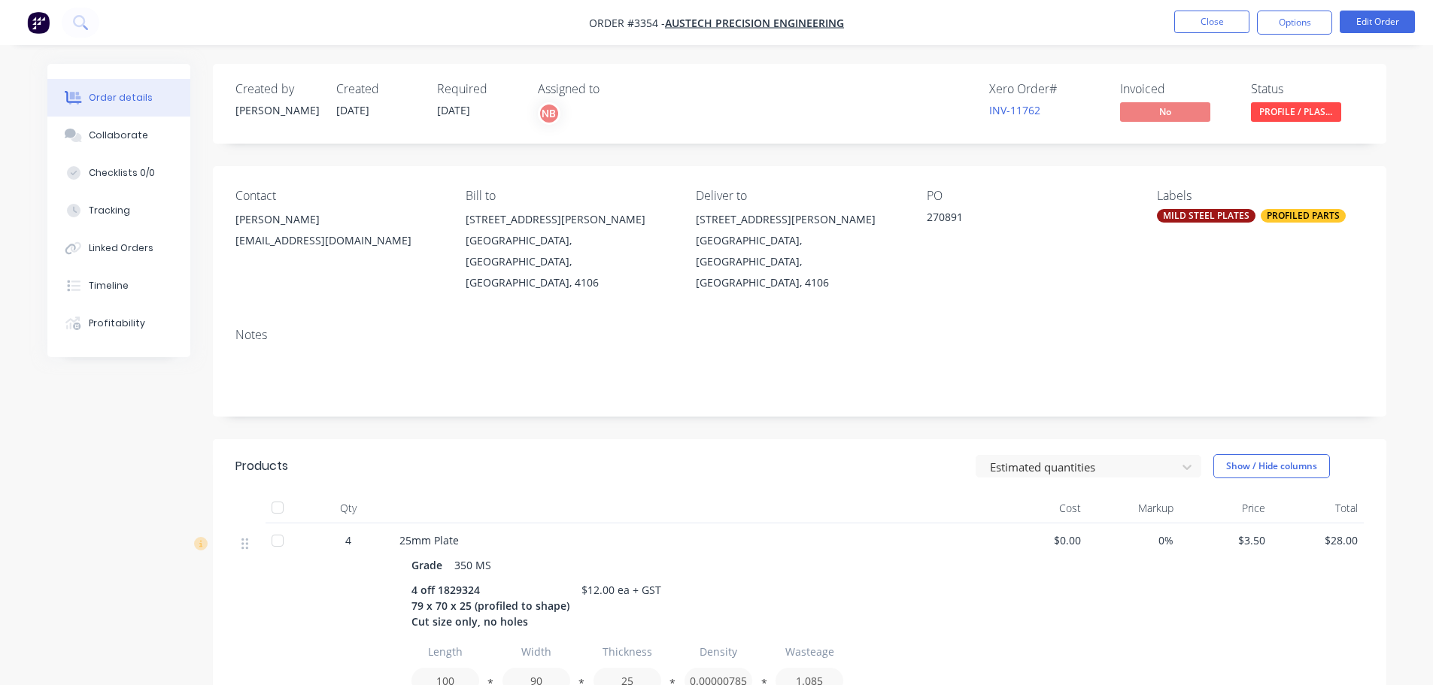
drag, startPoint x: 114, startPoint y: 288, endPoint x: 206, endPoint y: 284, distance: 91.9
click at [114, 290] on div "Timeline" at bounding box center [109, 286] width 40 height 14
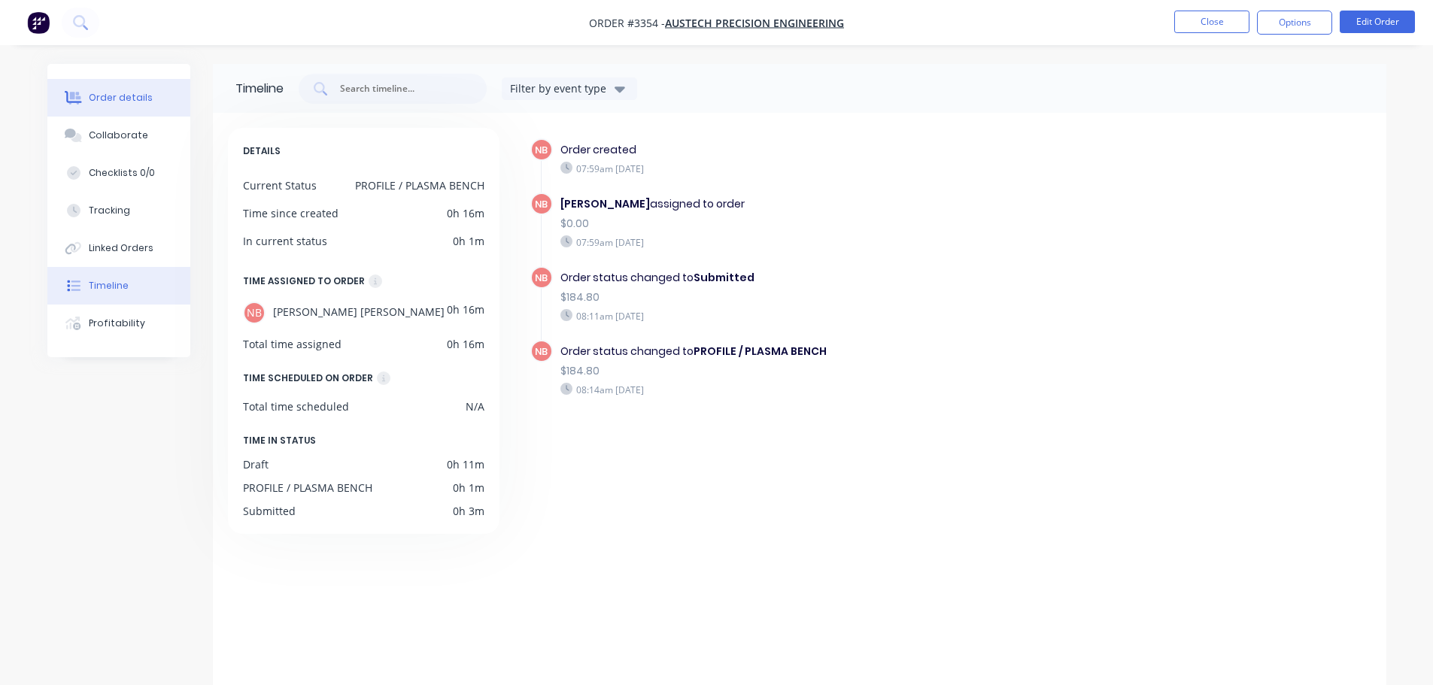
click at [116, 94] on div "Order details" at bounding box center [121, 98] width 64 height 14
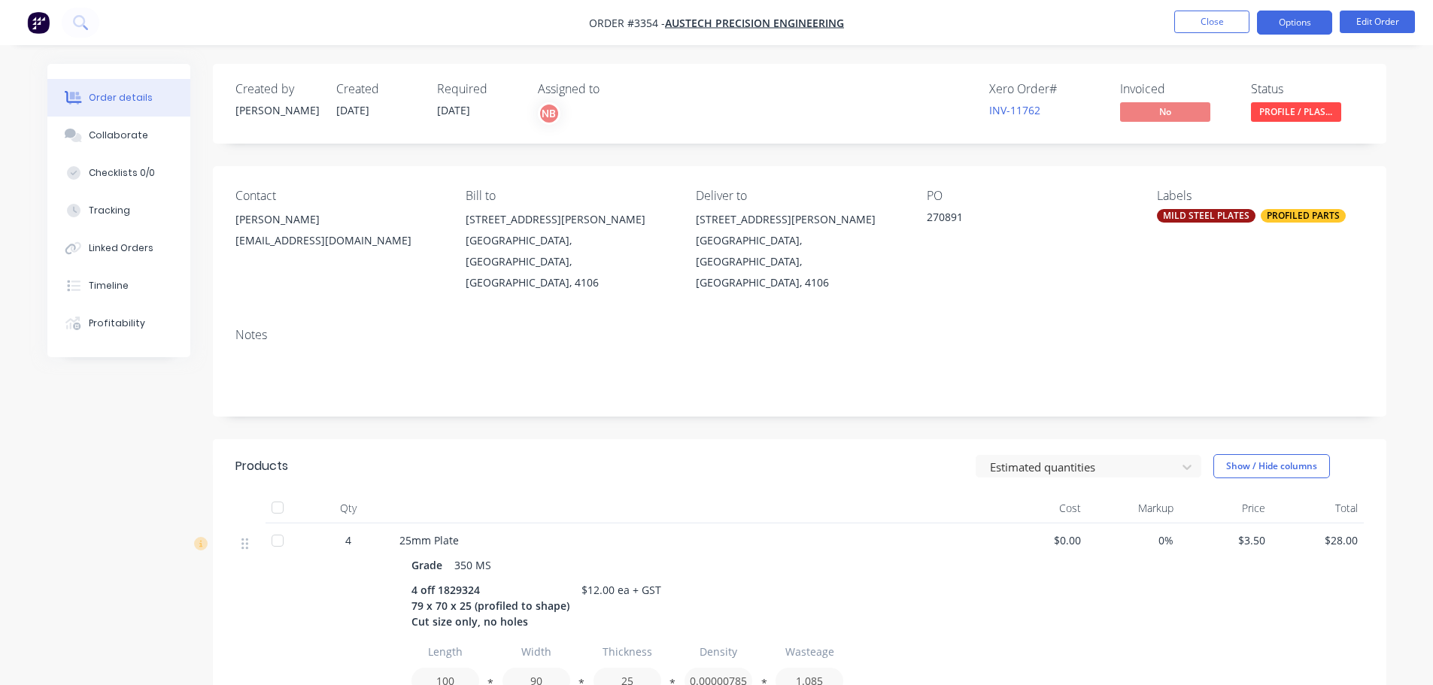
click at [1261, 20] on button "Options" at bounding box center [1294, 23] width 75 height 24
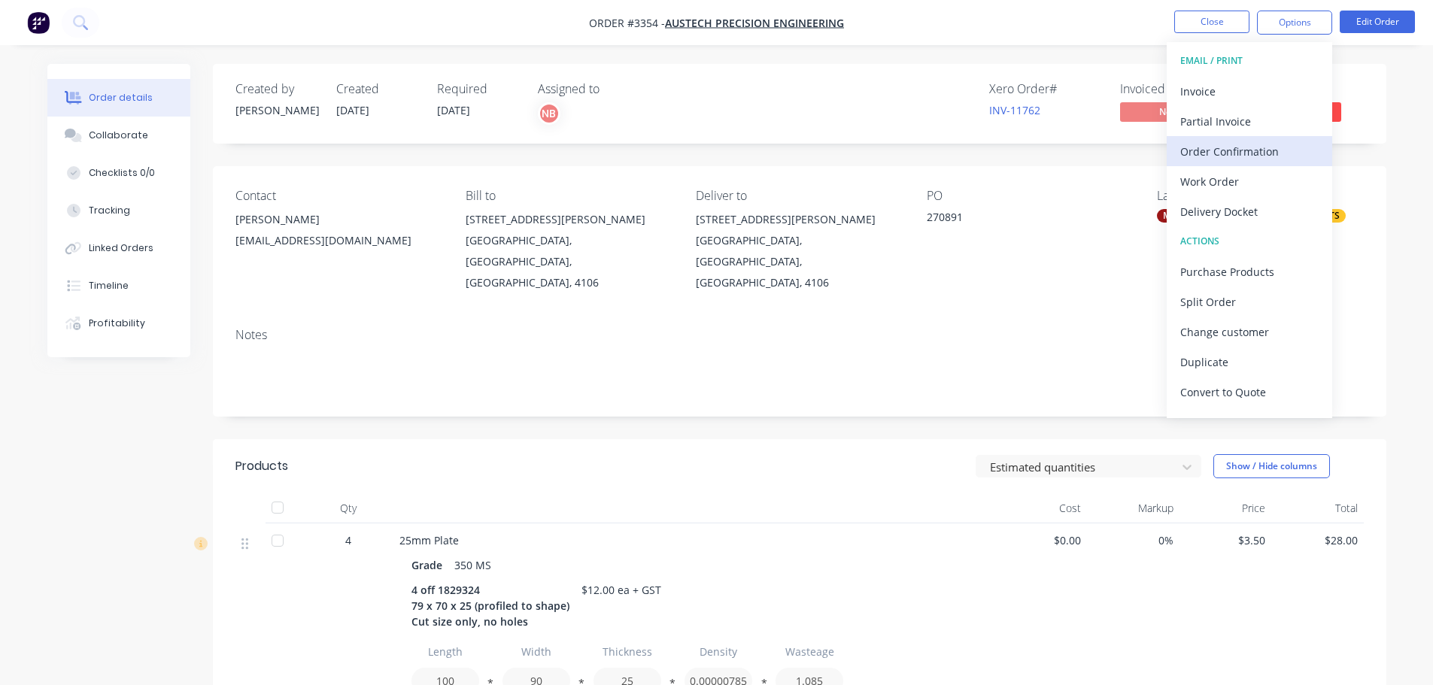
click at [1227, 148] on div "Order Confirmation" at bounding box center [1249, 152] width 138 height 22
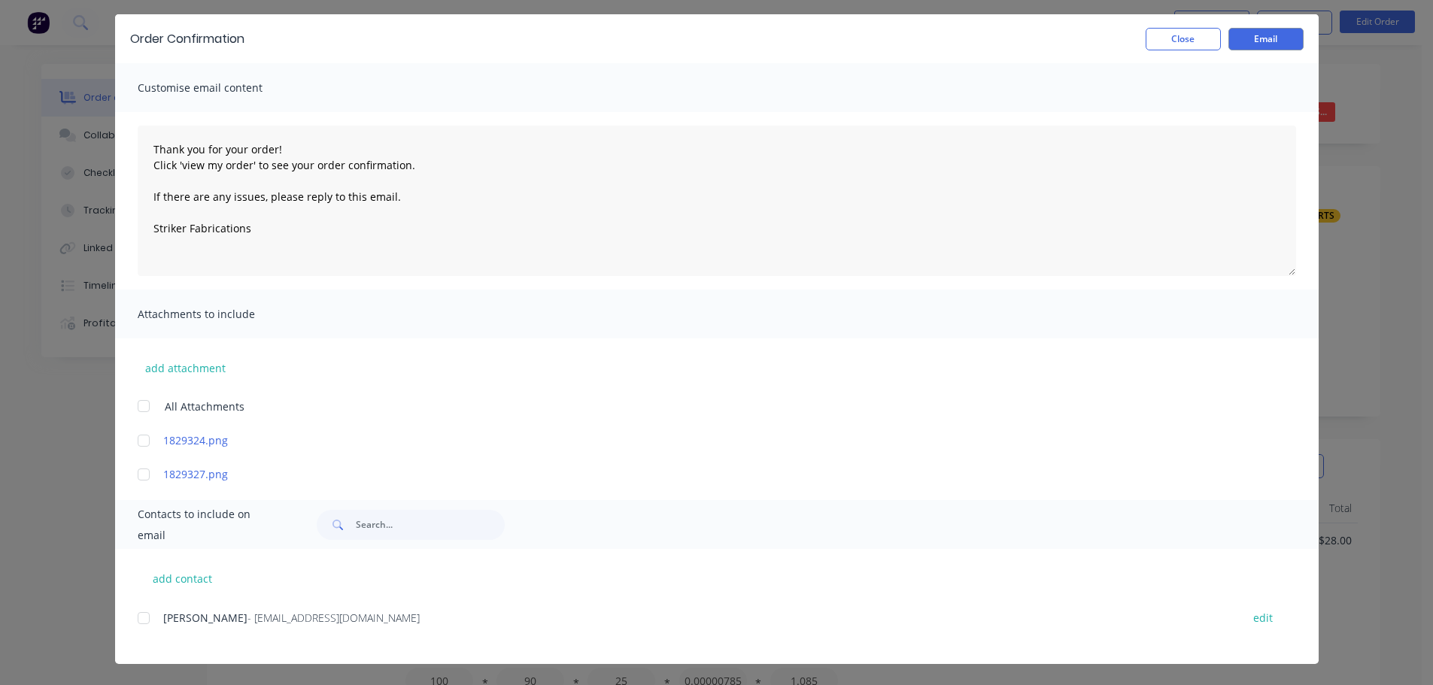
click at [137, 622] on div at bounding box center [144, 618] width 30 height 30
type textarea "Thank you for your order! Click 'view my order' to see your order confirmation.…"
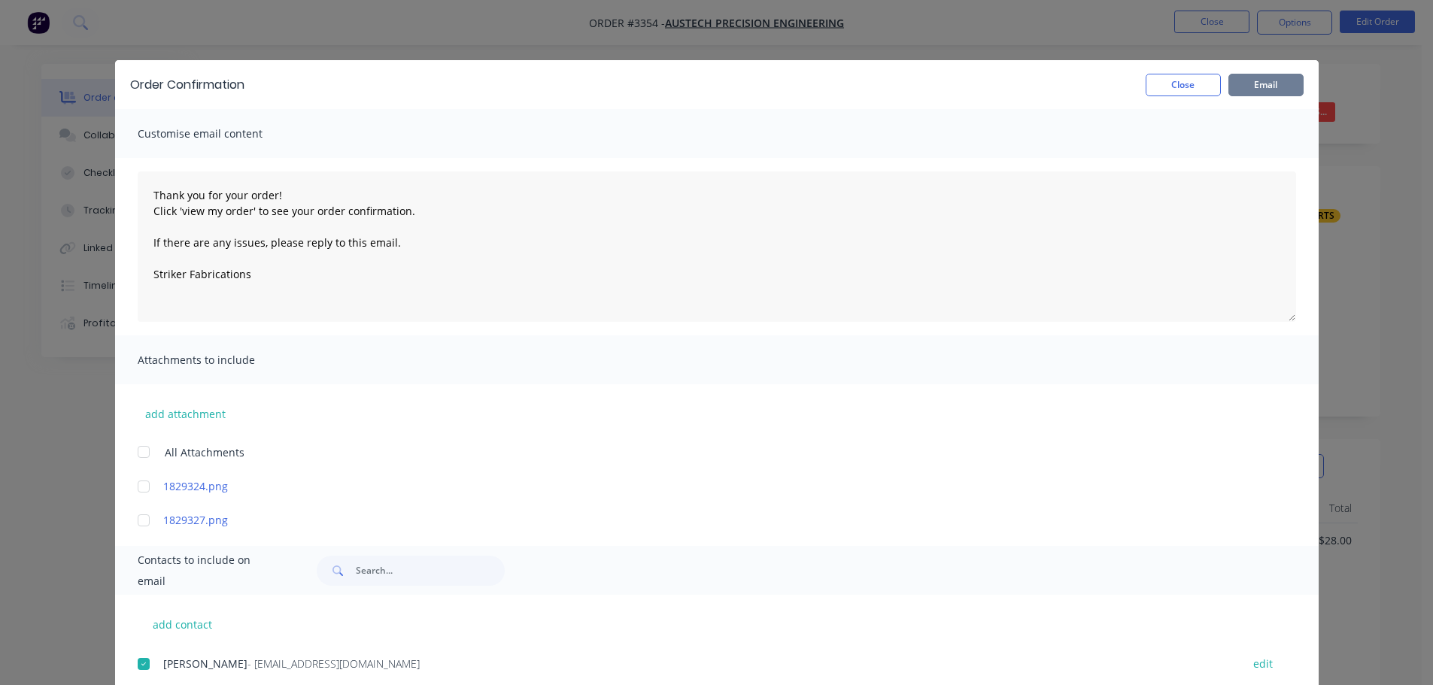
click at [1237, 85] on button "Email" at bounding box center [1265, 85] width 75 height 23
type textarea "Thank you for your order! Click 'view my order' to see your order confirmation.…"
drag, startPoint x: 1195, startPoint y: 87, endPoint x: 1272, endPoint y: 35, distance: 92.6
click at [1198, 85] on button "Close" at bounding box center [1183, 85] width 75 height 23
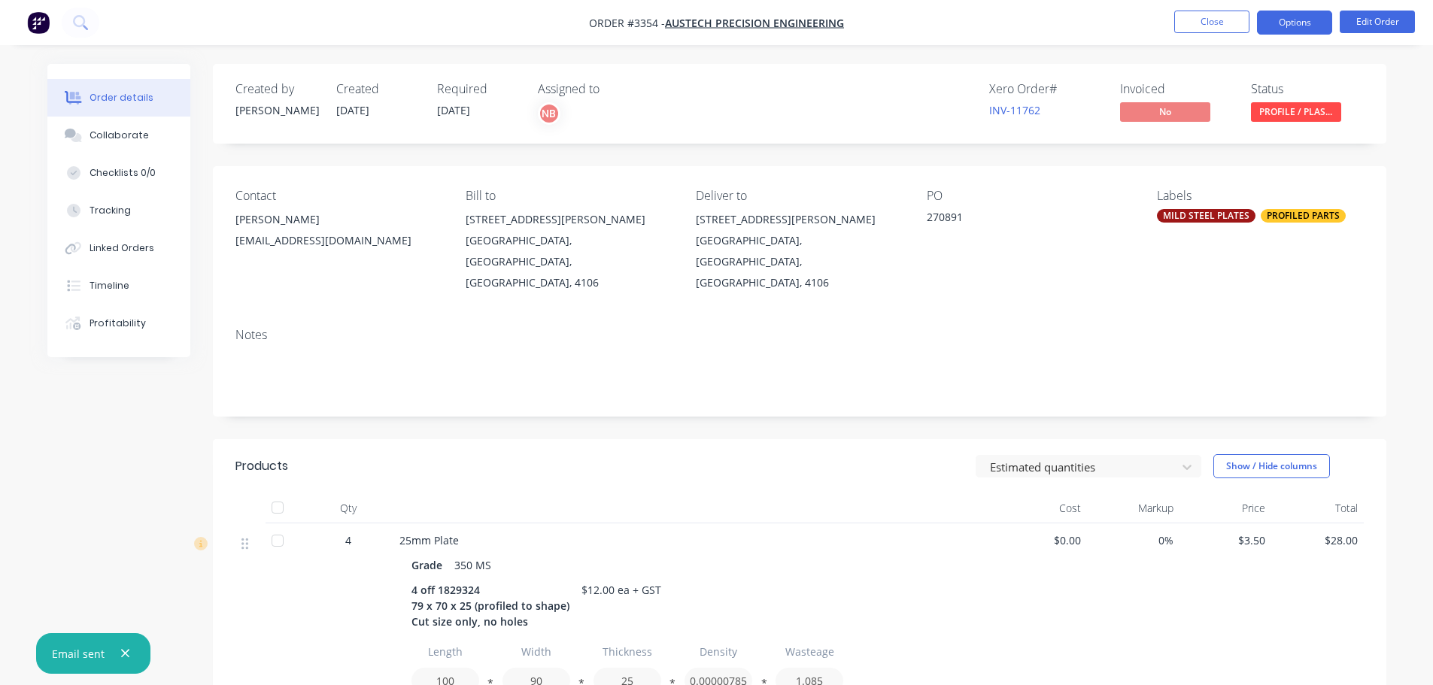
click at [1289, 23] on button "Options" at bounding box center [1294, 23] width 75 height 24
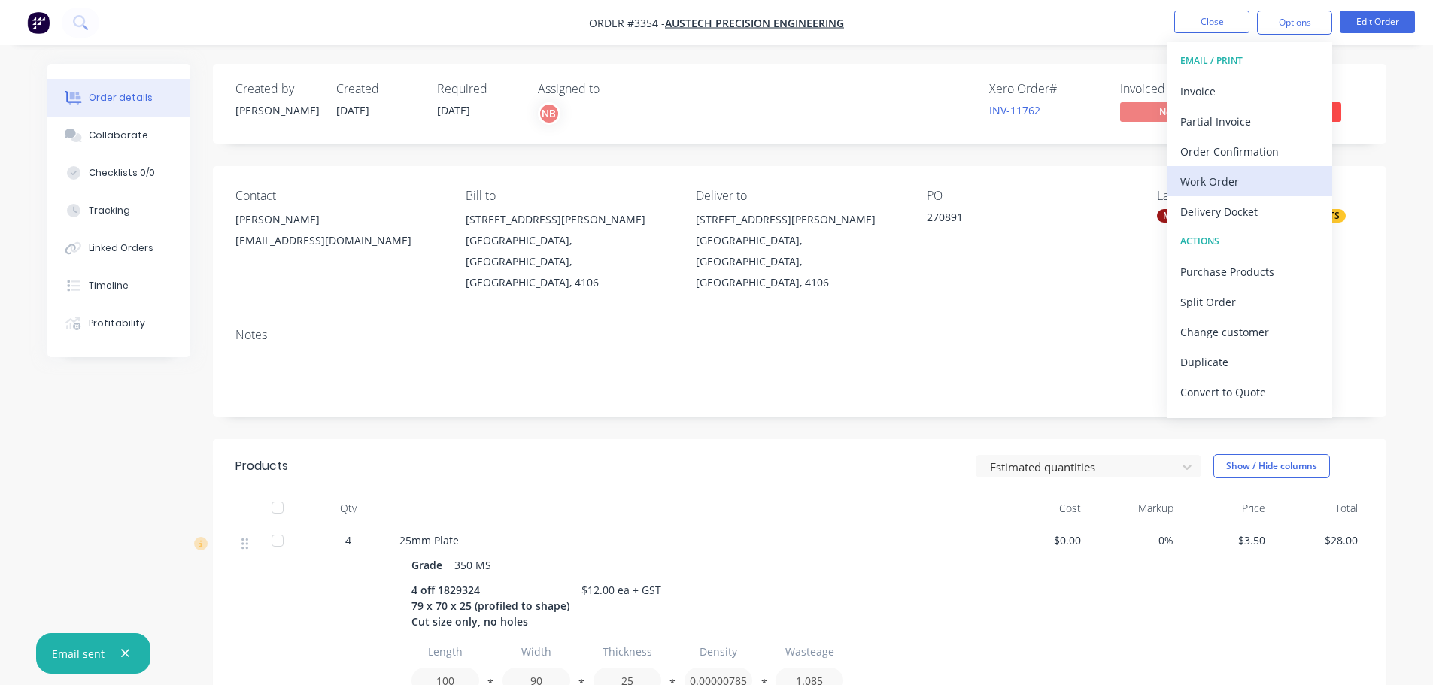
click at [1237, 190] on div "Work Order" at bounding box center [1249, 182] width 138 height 22
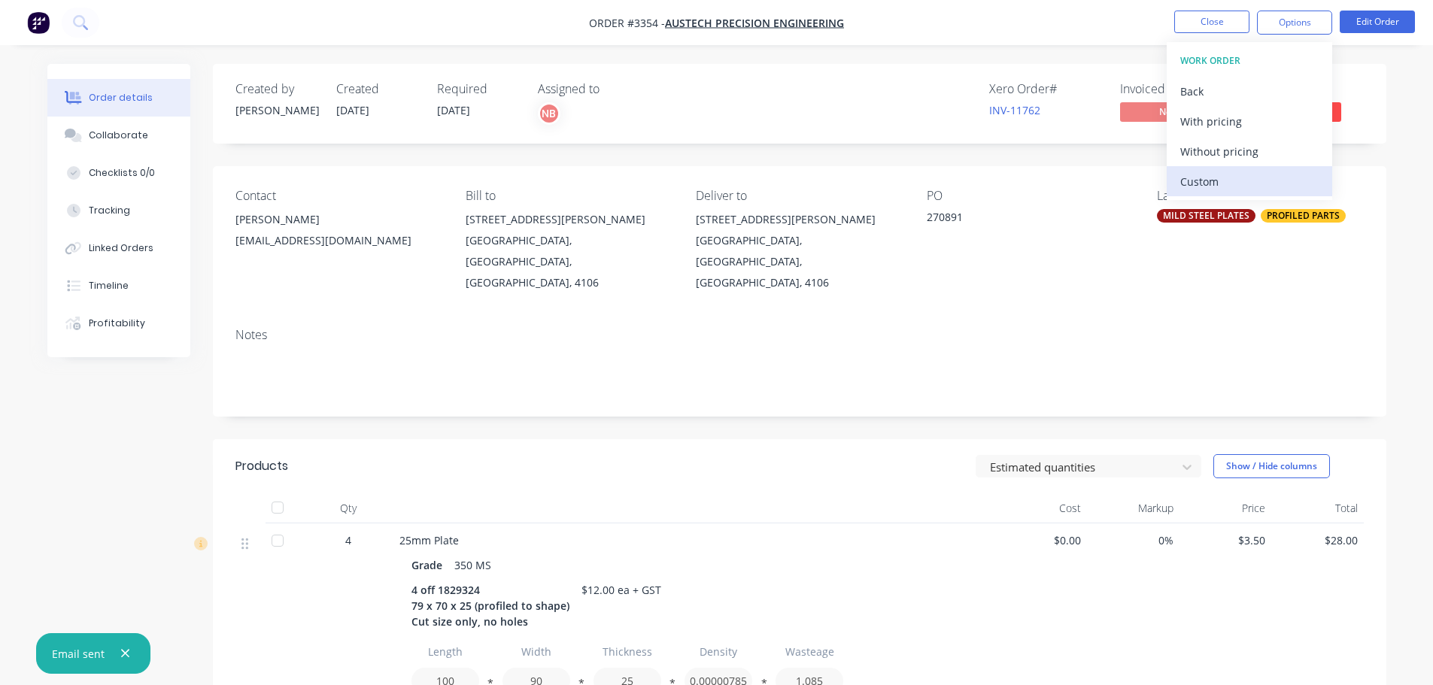
click at [1235, 185] on div "Custom" at bounding box center [1249, 182] width 138 height 22
click at [1225, 155] on div "Without pricing" at bounding box center [1249, 152] width 138 height 22
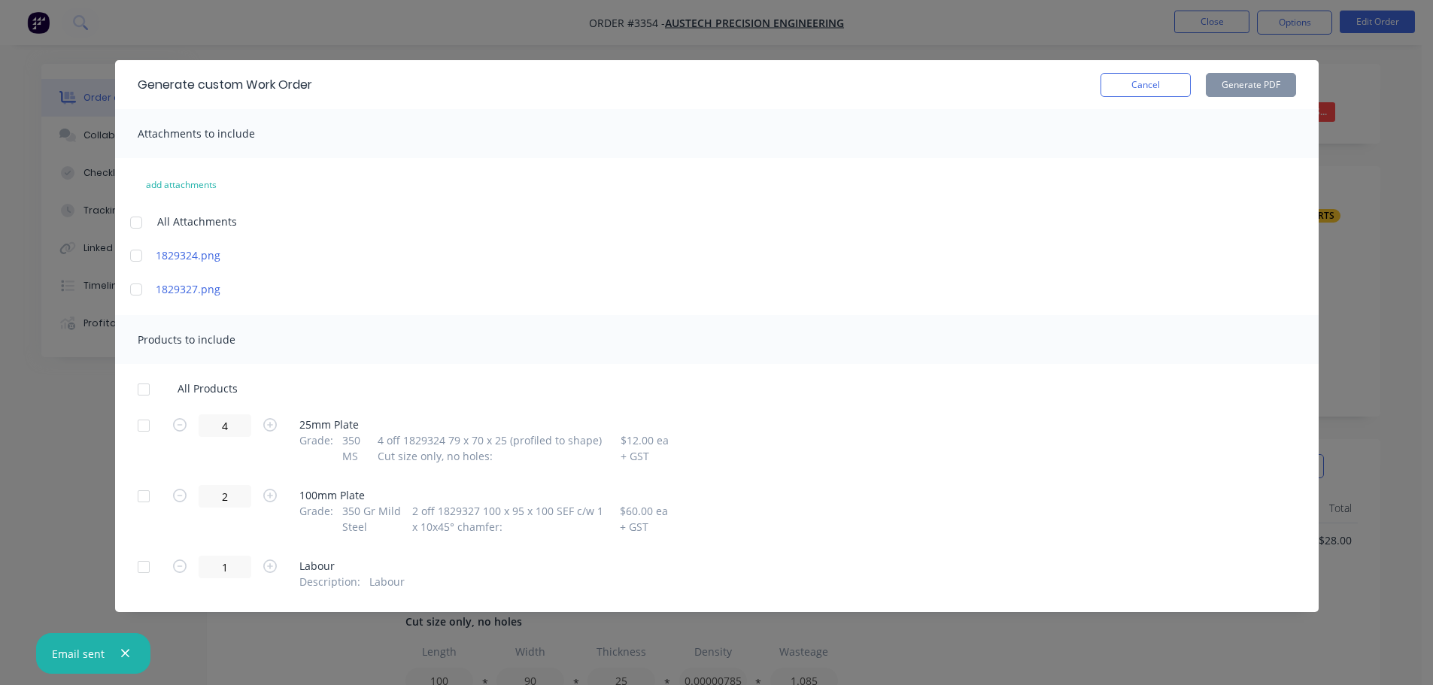
click at [141, 429] on div at bounding box center [144, 426] width 30 height 30
click at [145, 506] on div at bounding box center [144, 496] width 30 height 30
click at [1225, 79] on button "Generate PDF" at bounding box center [1251, 85] width 90 height 24
click at [1132, 86] on button "Cancel" at bounding box center [1146, 85] width 90 height 24
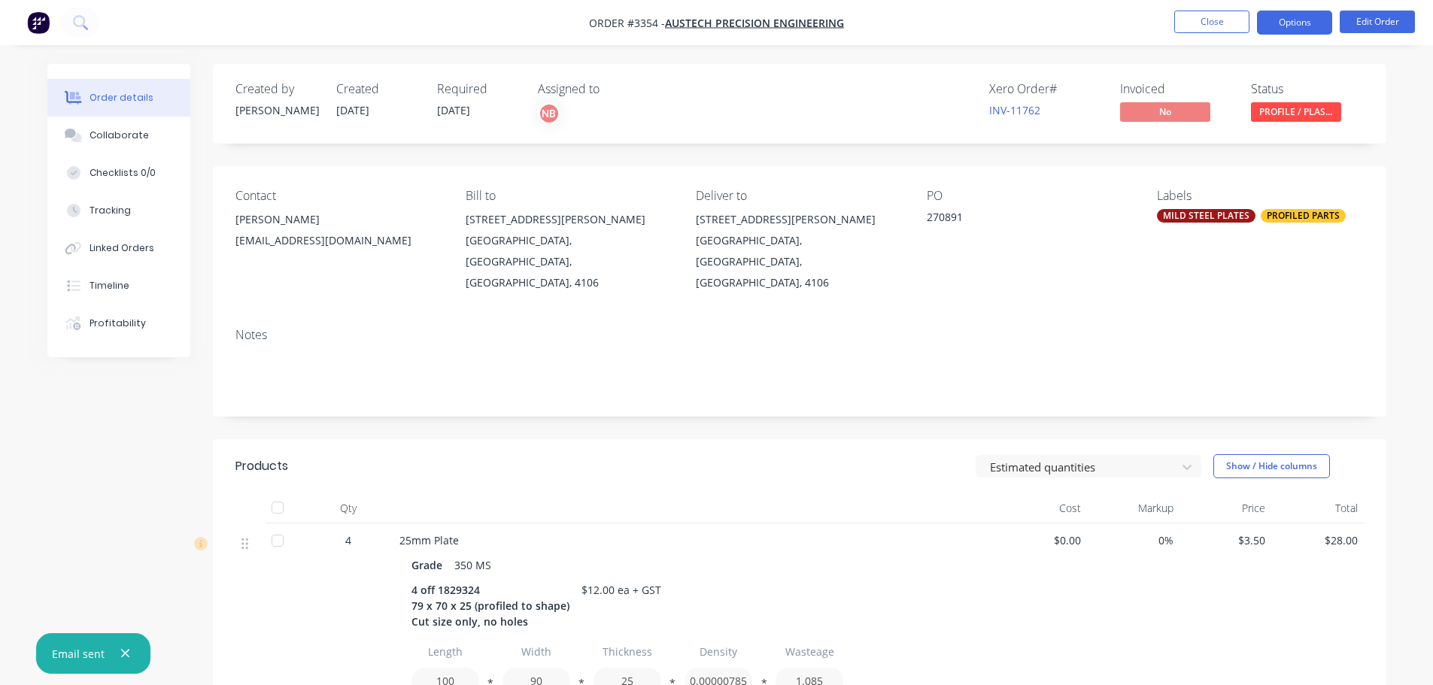
click at [1280, 16] on button "Options" at bounding box center [1294, 23] width 75 height 24
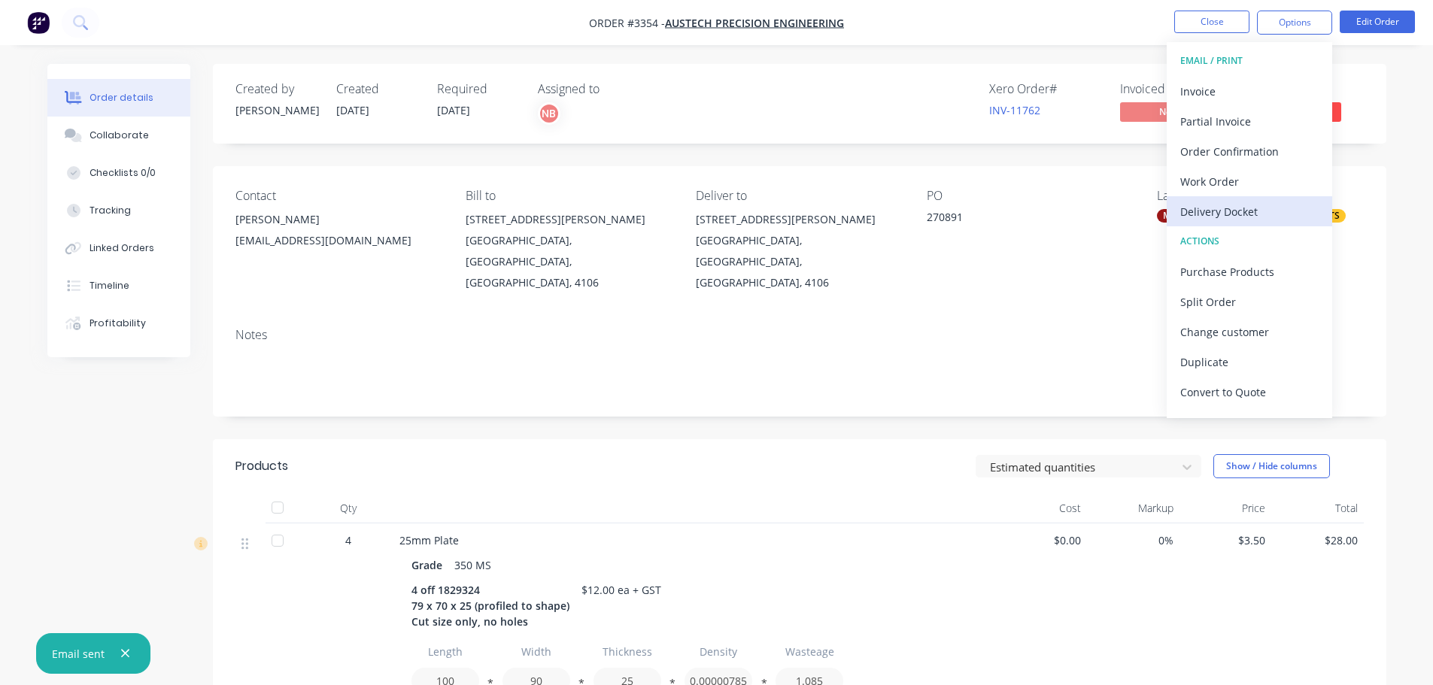
click at [1201, 208] on div "Delivery Docket" at bounding box center [1249, 212] width 138 height 22
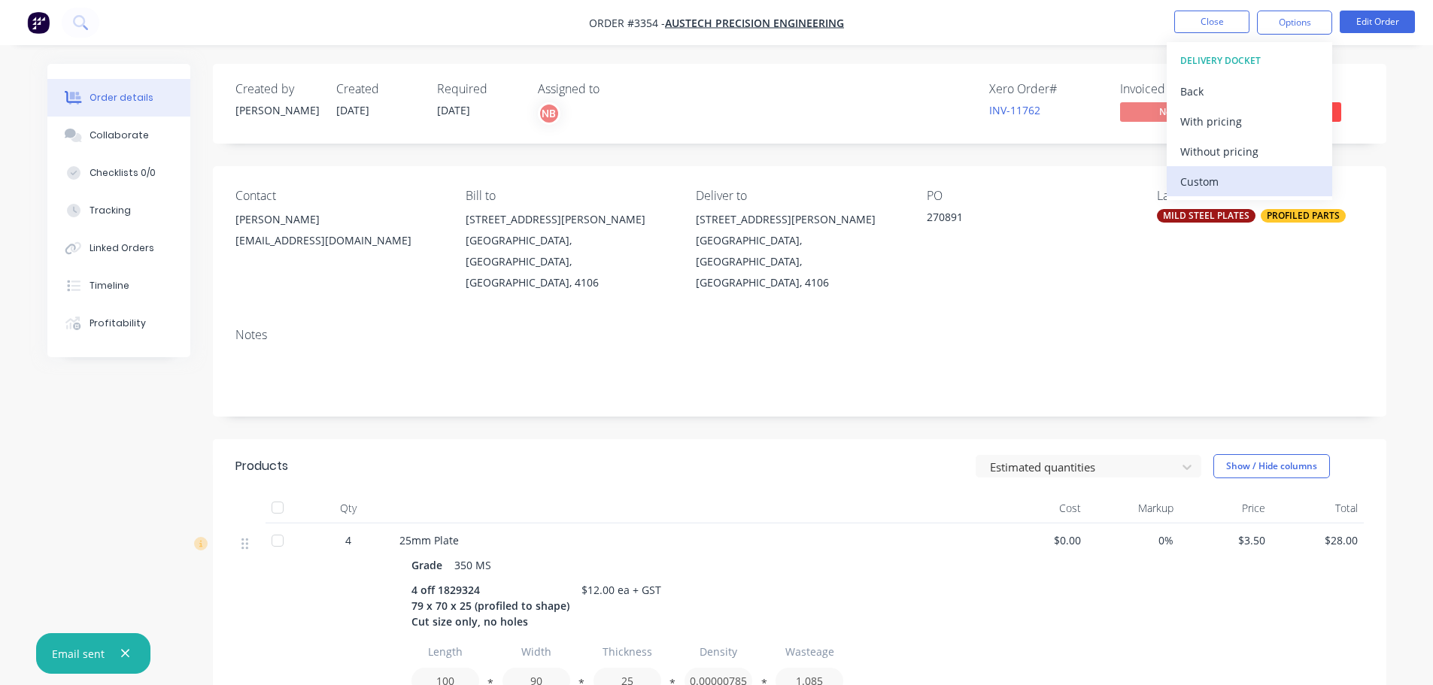
click at [1200, 181] on div "Custom" at bounding box center [1249, 182] width 138 height 22
click at [1194, 156] on div "Without pricing" at bounding box center [1249, 152] width 138 height 22
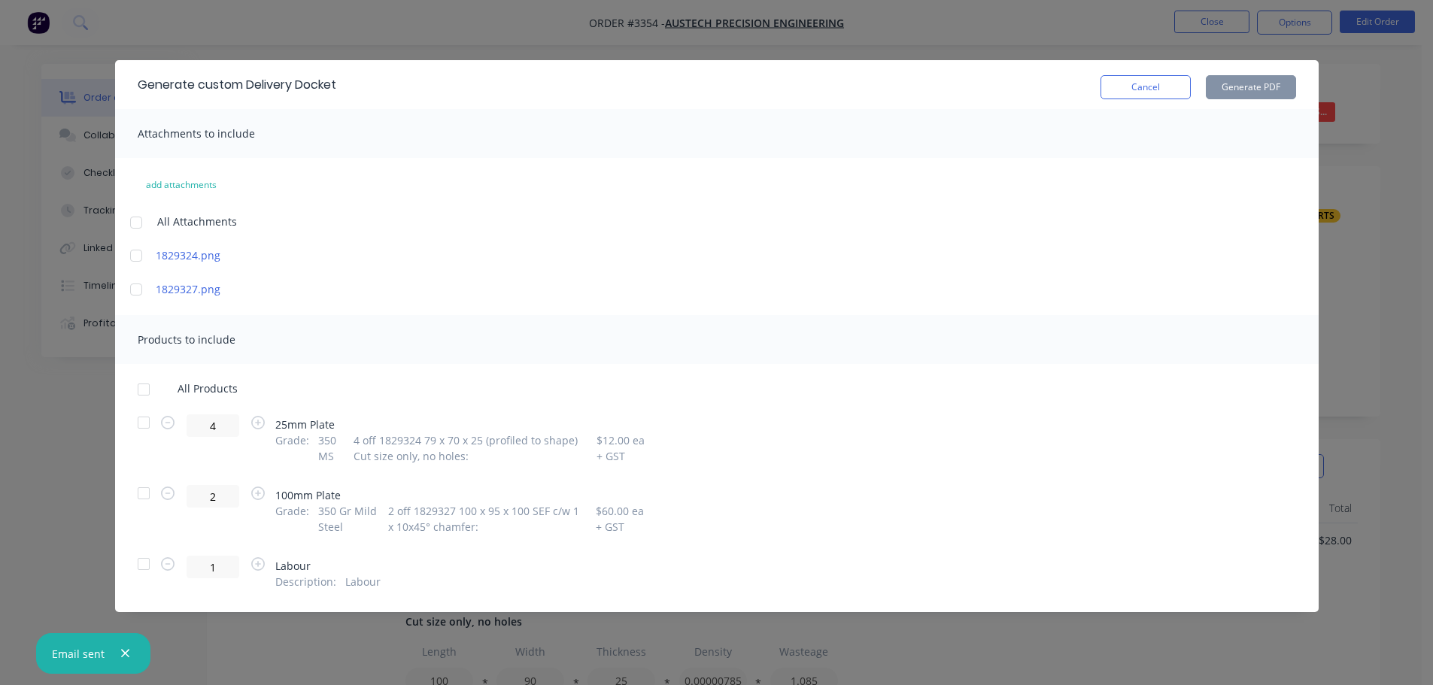
click at [140, 418] on div at bounding box center [144, 423] width 30 height 30
drag, startPoint x: 138, startPoint y: 493, endPoint x: 294, endPoint y: 442, distance: 164.6
click at [138, 493] on div at bounding box center [144, 493] width 30 height 30
click at [1231, 93] on button "Generate PDF" at bounding box center [1251, 87] width 90 height 24
click at [1130, 93] on button "Cancel" at bounding box center [1146, 87] width 90 height 24
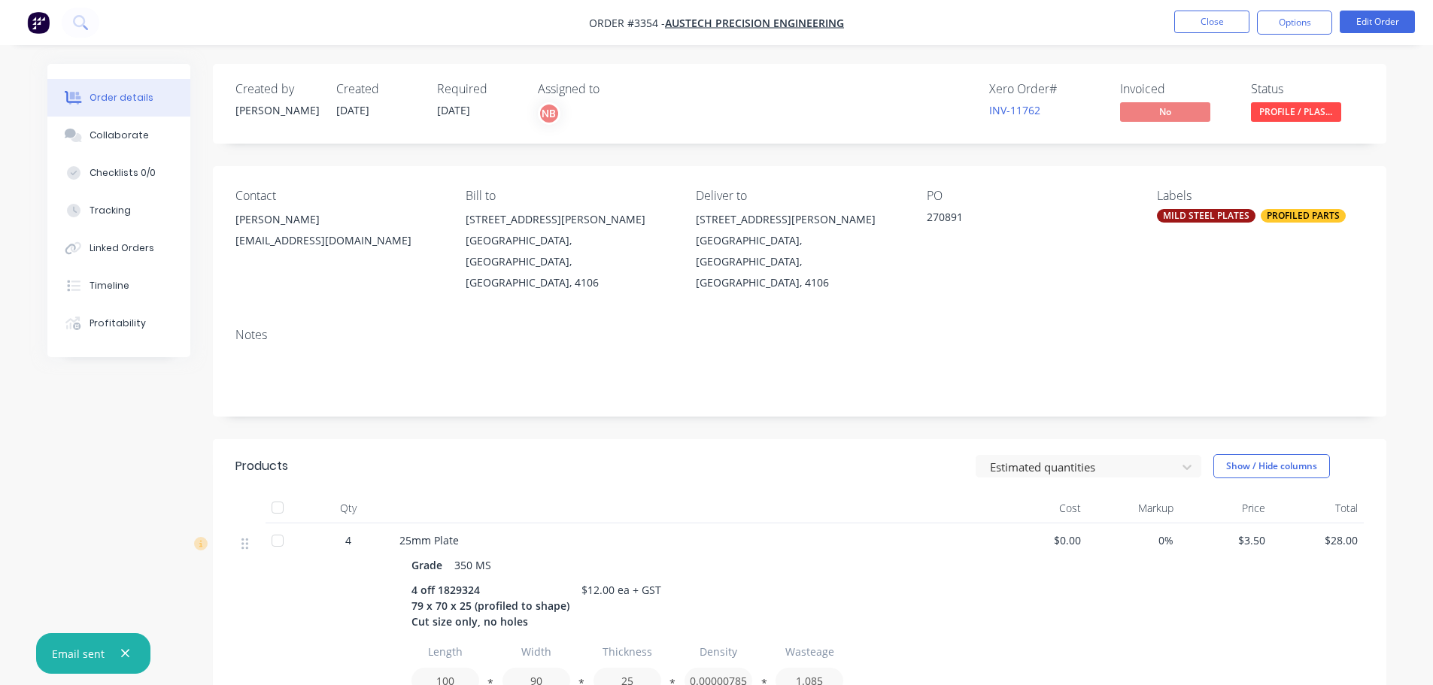
click at [1170, 26] on ul "Close Options Edit Order" at bounding box center [1294, 23] width 277 height 24
click at [1208, 17] on button "Close" at bounding box center [1211, 22] width 75 height 23
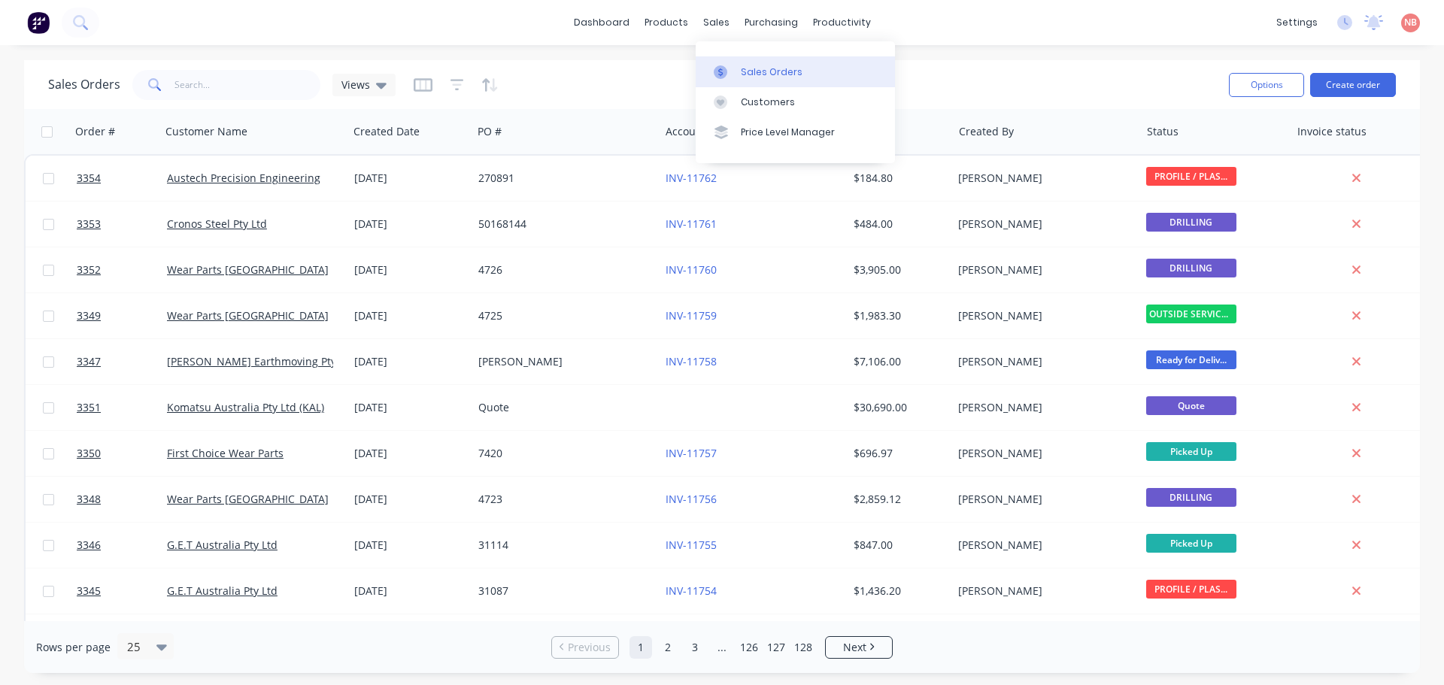
click at [730, 77] on div at bounding box center [725, 72] width 23 height 14
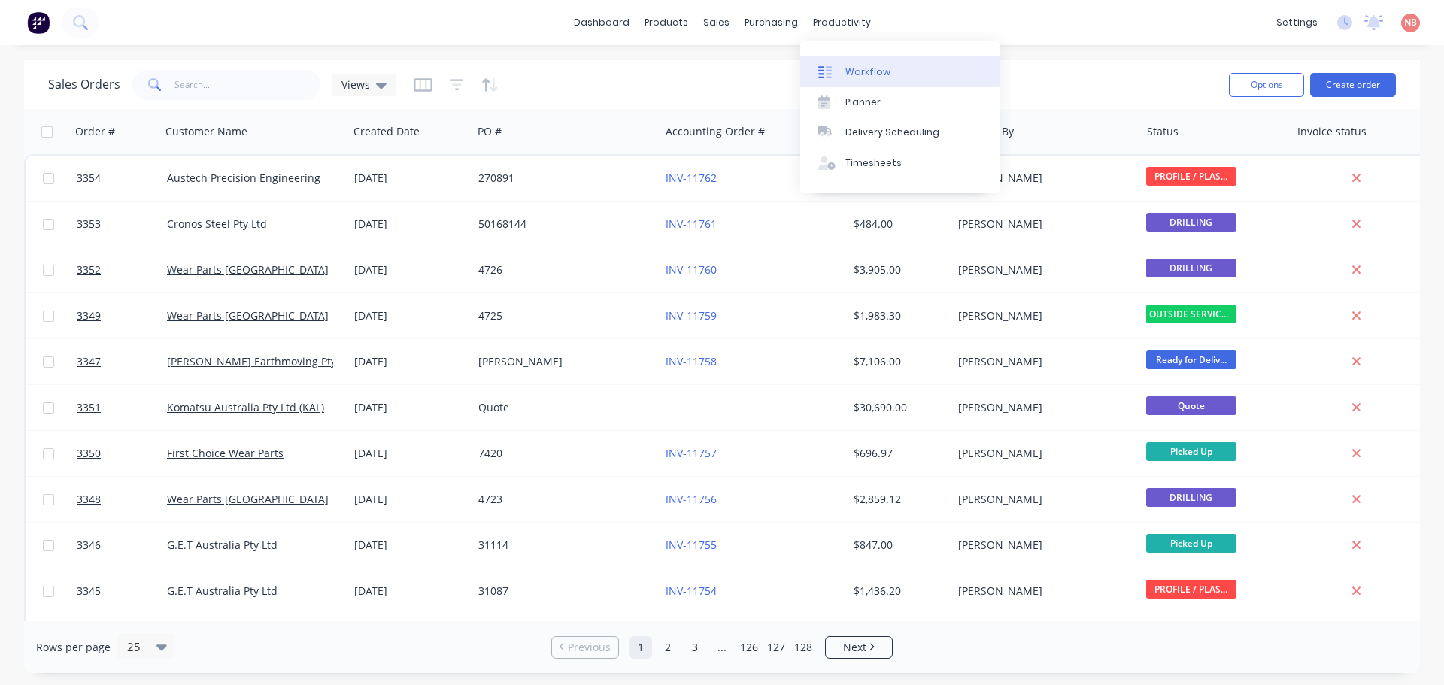
click at [830, 59] on link "Workflow" at bounding box center [899, 71] width 199 height 30
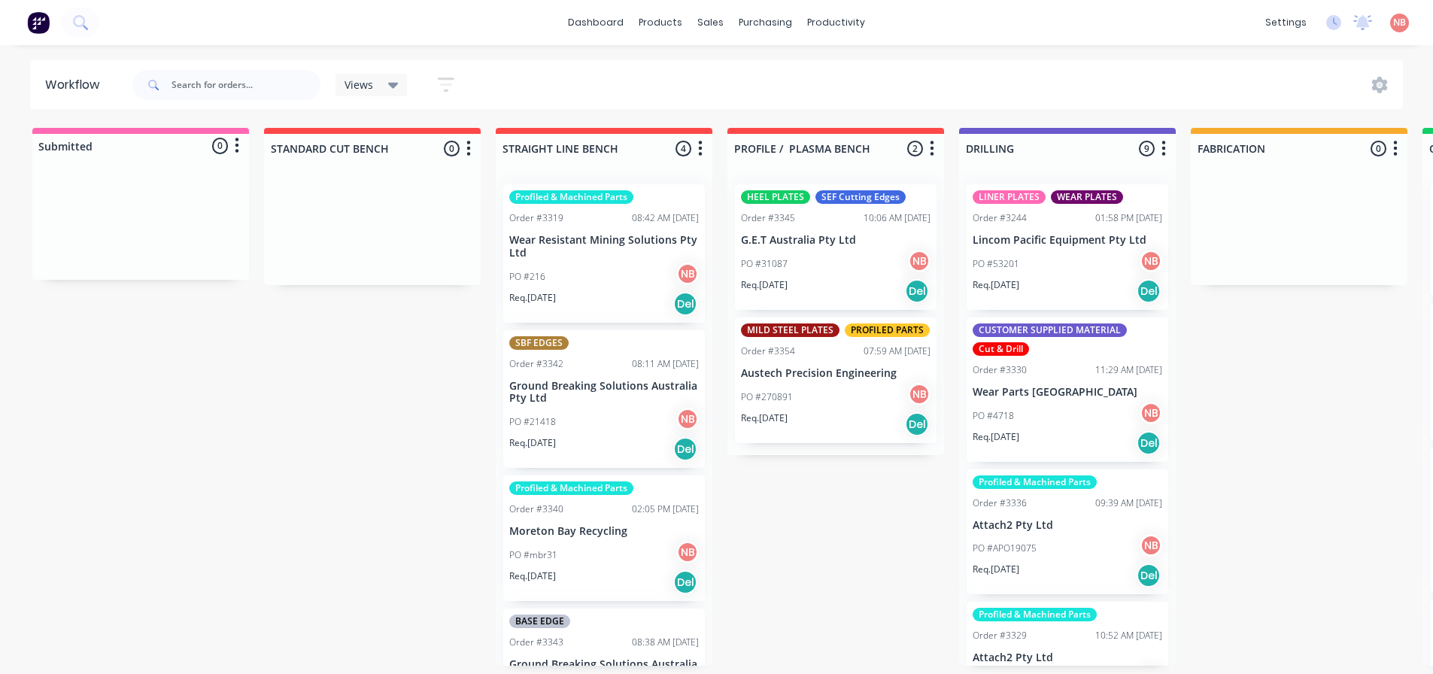
click at [556, 302] on p "Req. 26/09/25" at bounding box center [532, 298] width 47 height 14
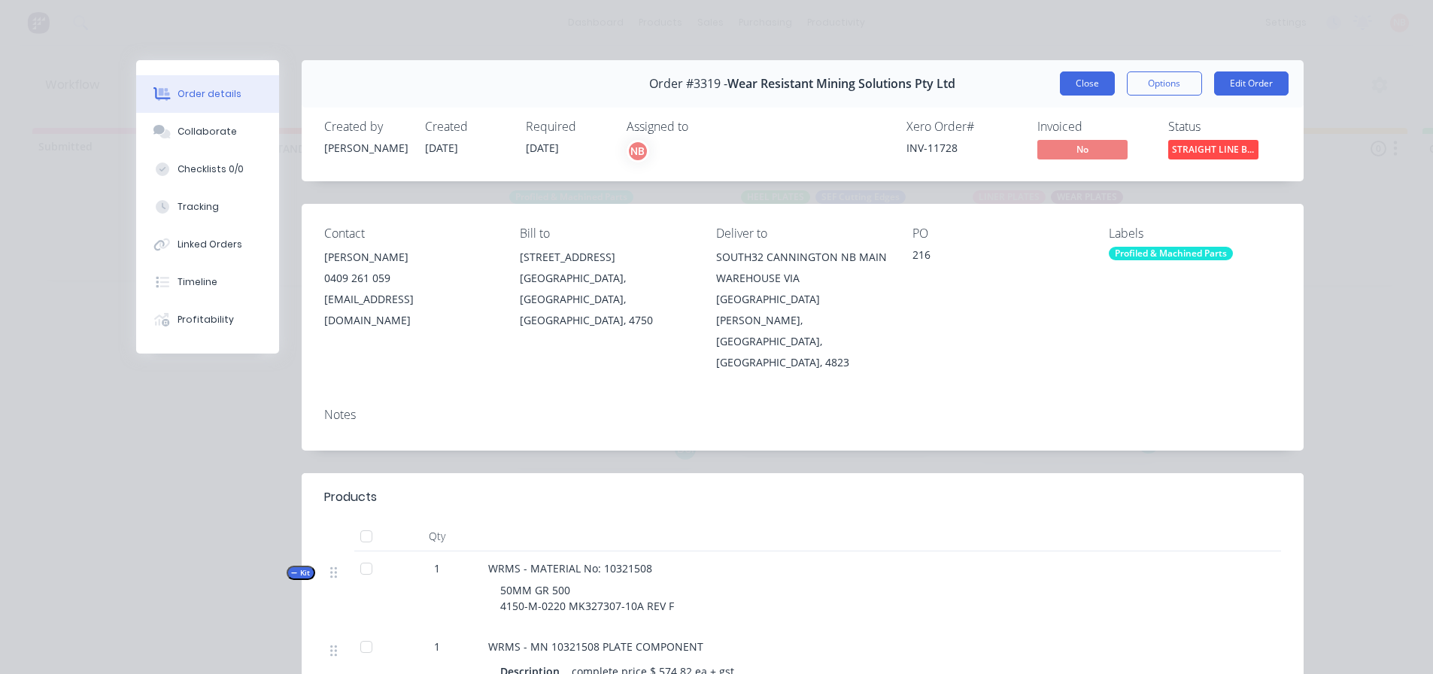
click at [1090, 87] on button "Close" at bounding box center [1087, 83] width 55 height 24
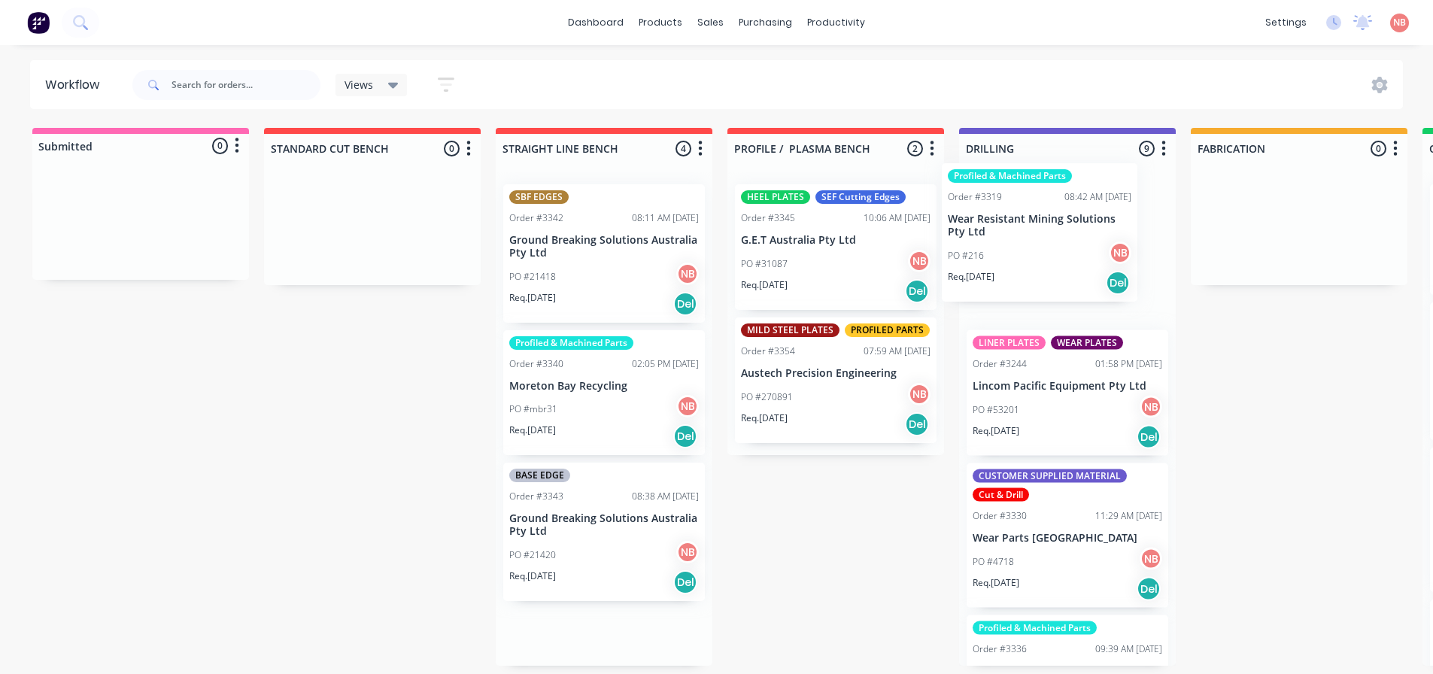
drag, startPoint x: 594, startPoint y: 245, endPoint x: 1054, endPoint y: 224, distance: 460.1
click at [1054, 224] on div "Submitted 0 Status colour #FF69B4 hex #FF69B4 Save Cancel Summaries Total order…" at bounding box center [1243, 397] width 2509 height 538
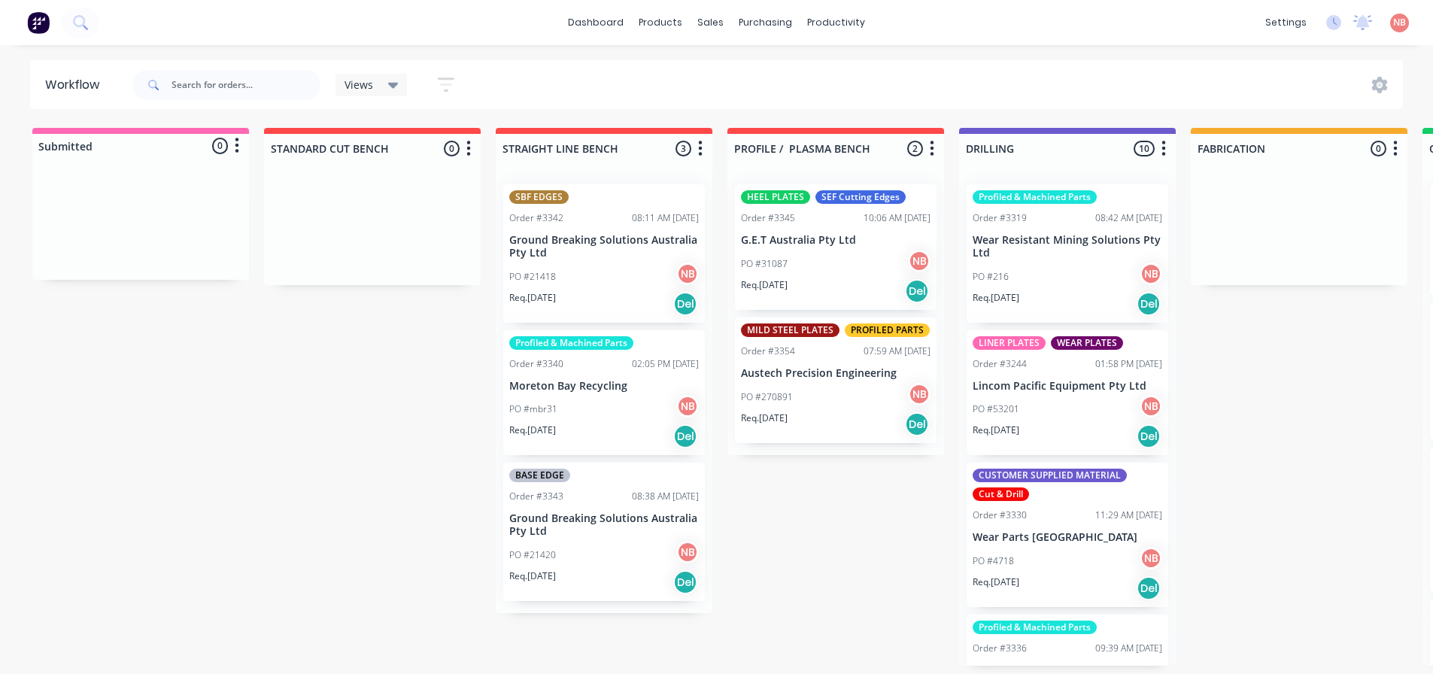
click at [576, 289] on div "PO #21418 NB" at bounding box center [604, 277] width 190 height 29
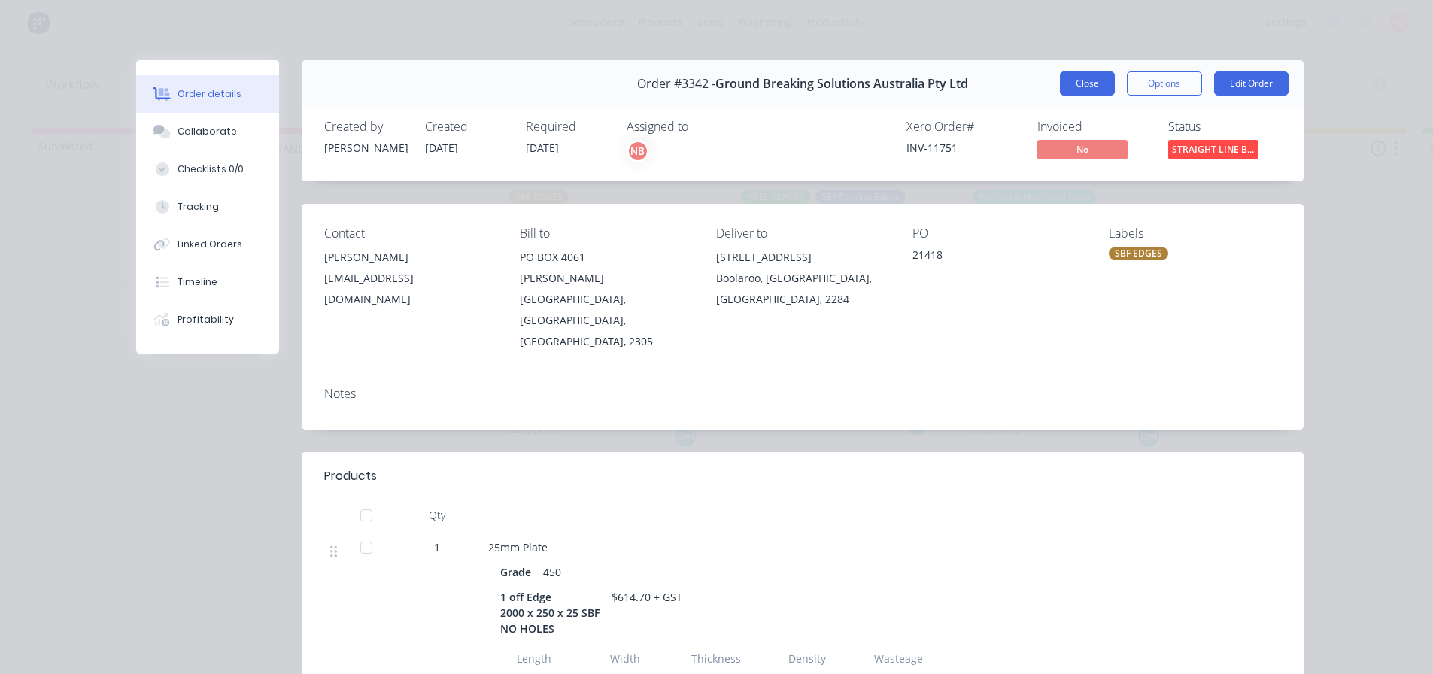
click at [1082, 91] on button "Close" at bounding box center [1087, 83] width 55 height 24
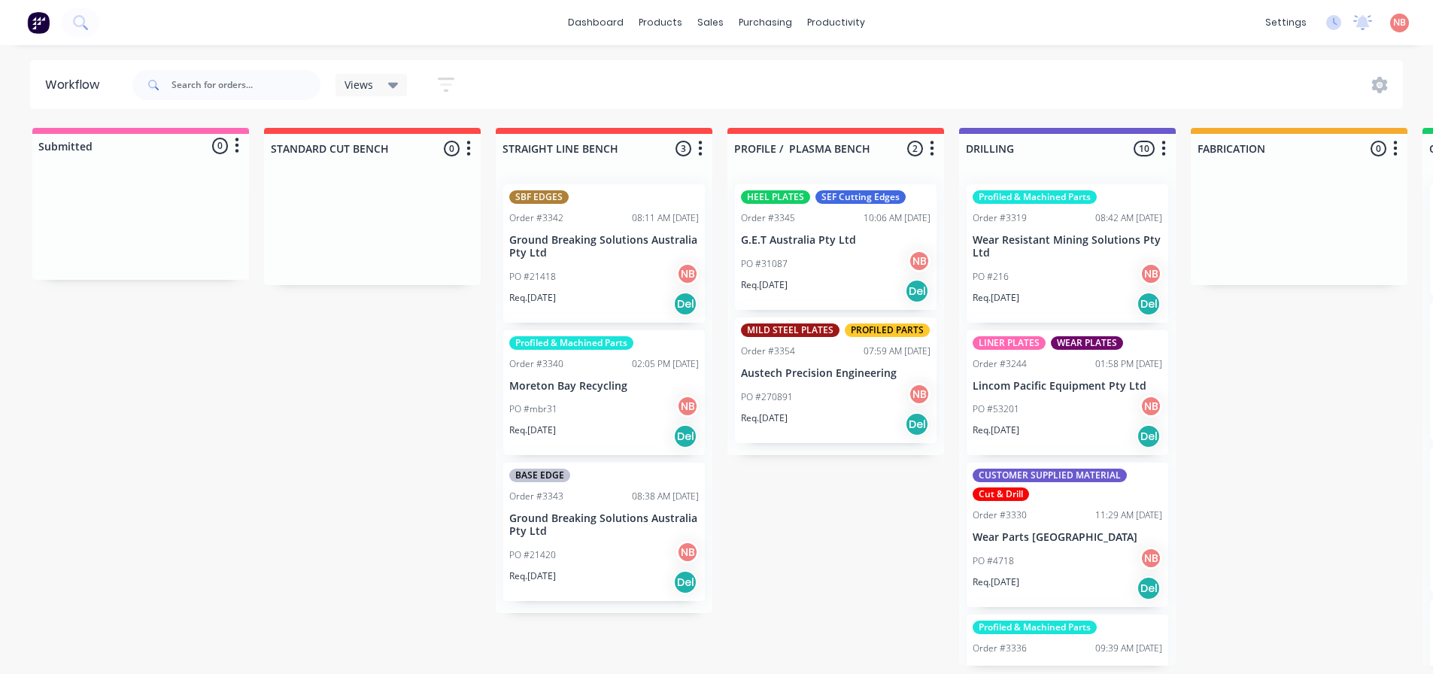
click at [557, 405] on div "PO #mbr31 NB" at bounding box center [604, 409] width 190 height 29
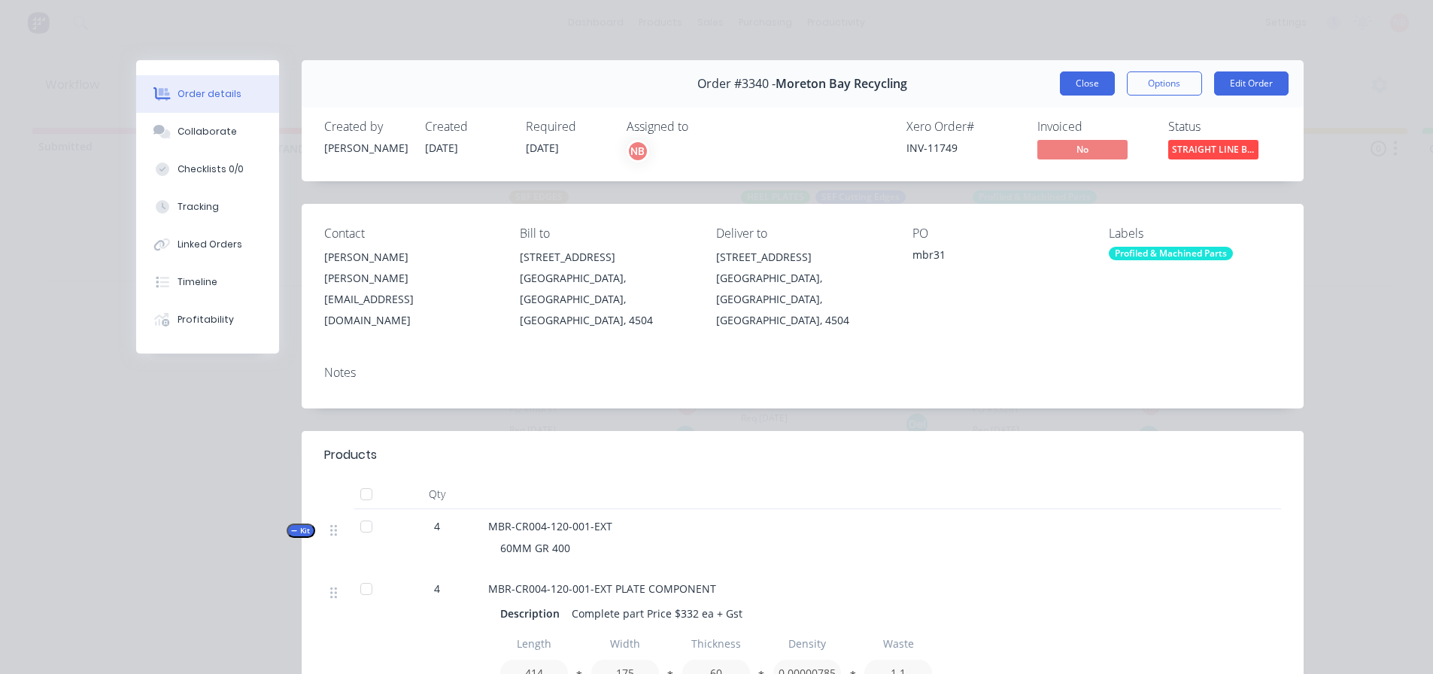
click at [1082, 74] on button "Close" at bounding box center [1087, 83] width 55 height 24
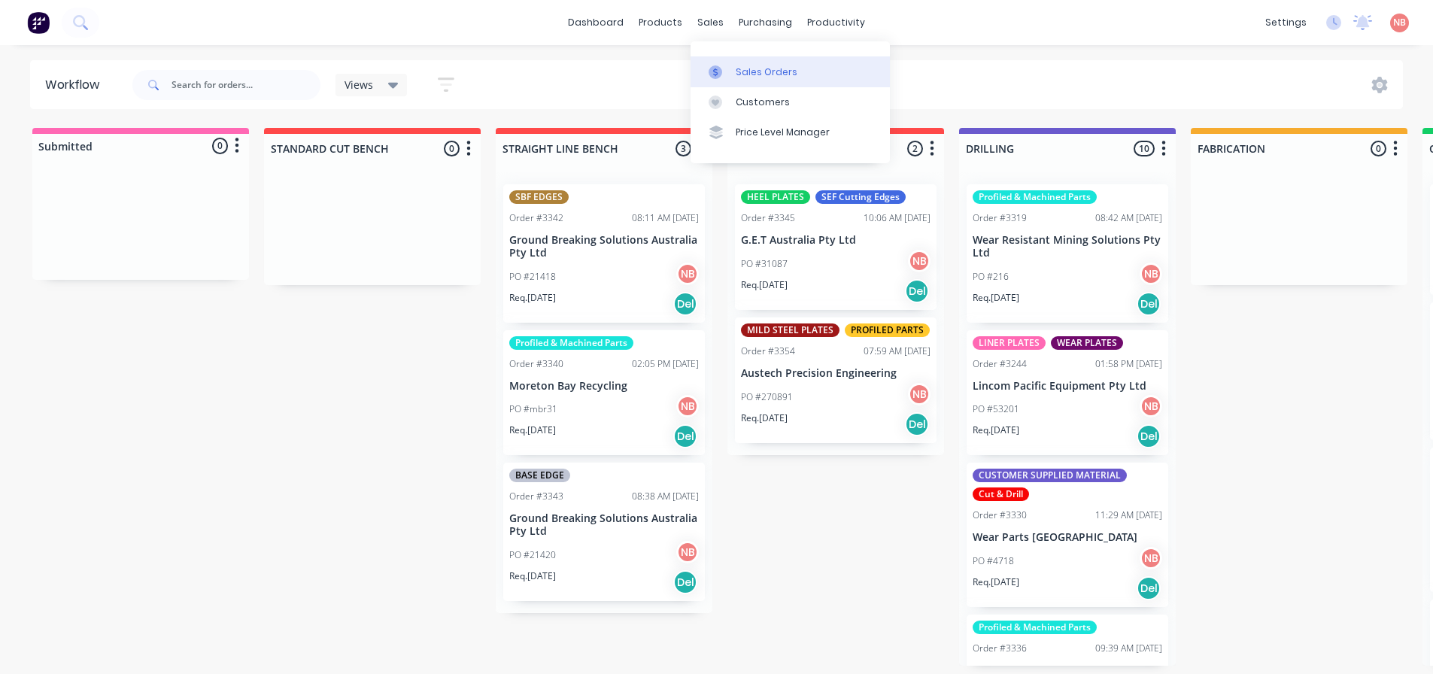
click at [733, 74] on link "Sales Orders" at bounding box center [790, 71] width 199 height 30
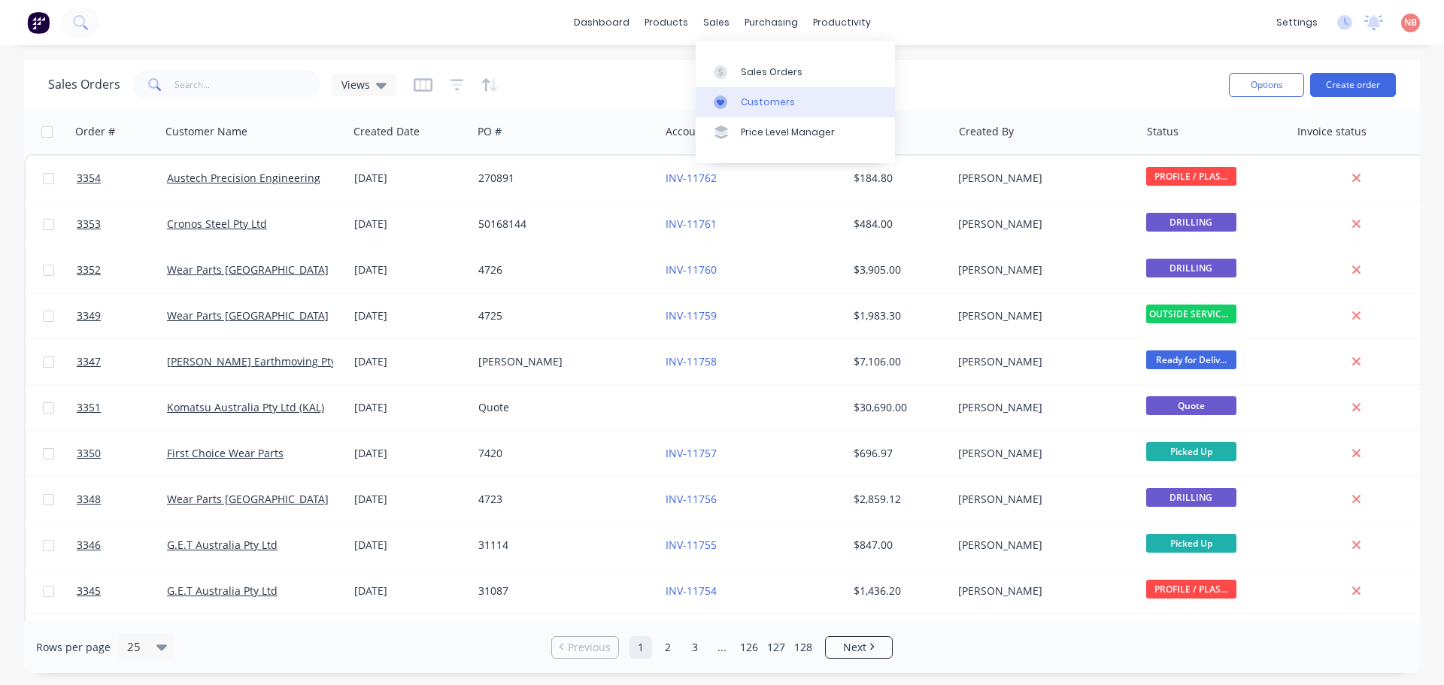
drag, startPoint x: 751, startPoint y: 105, endPoint x: 736, endPoint y: 105, distance: 15.1
click at [751, 105] on div "Customers" at bounding box center [768, 103] width 54 height 14
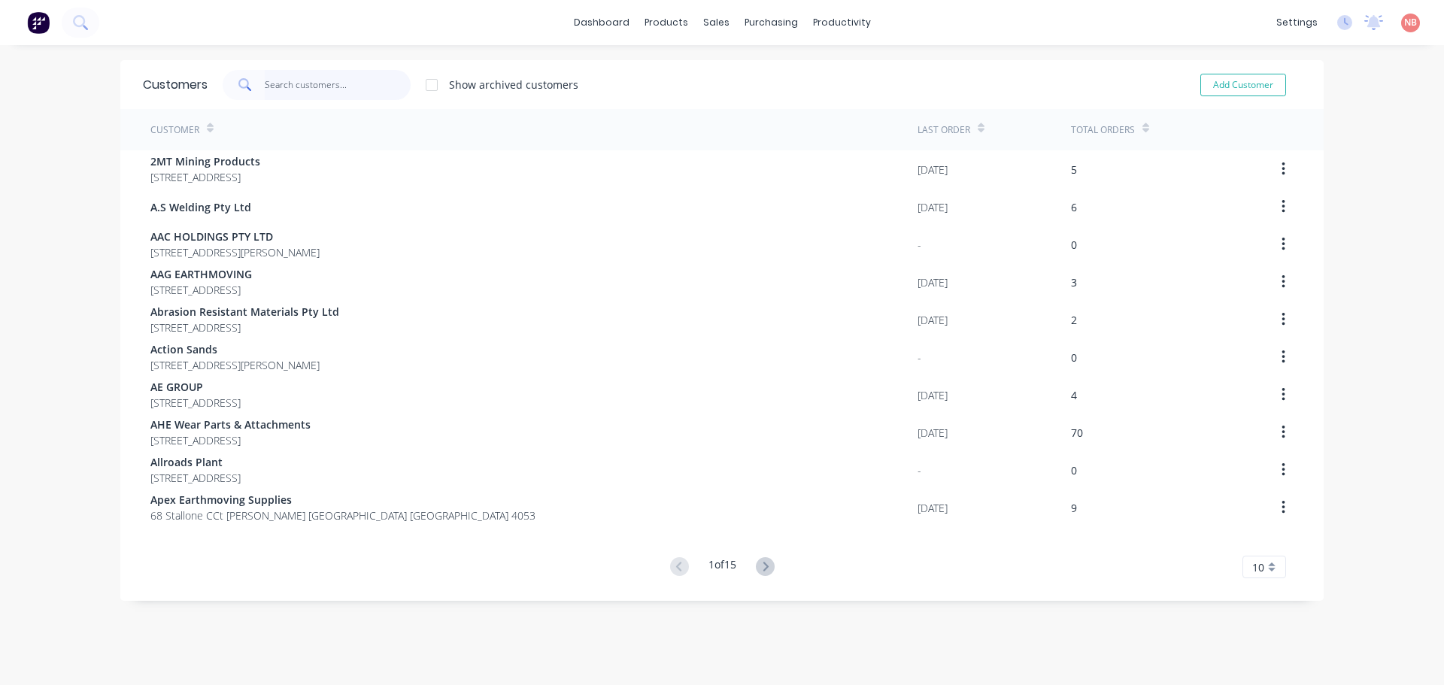
click at [374, 91] on input "text" at bounding box center [338, 85] width 147 height 30
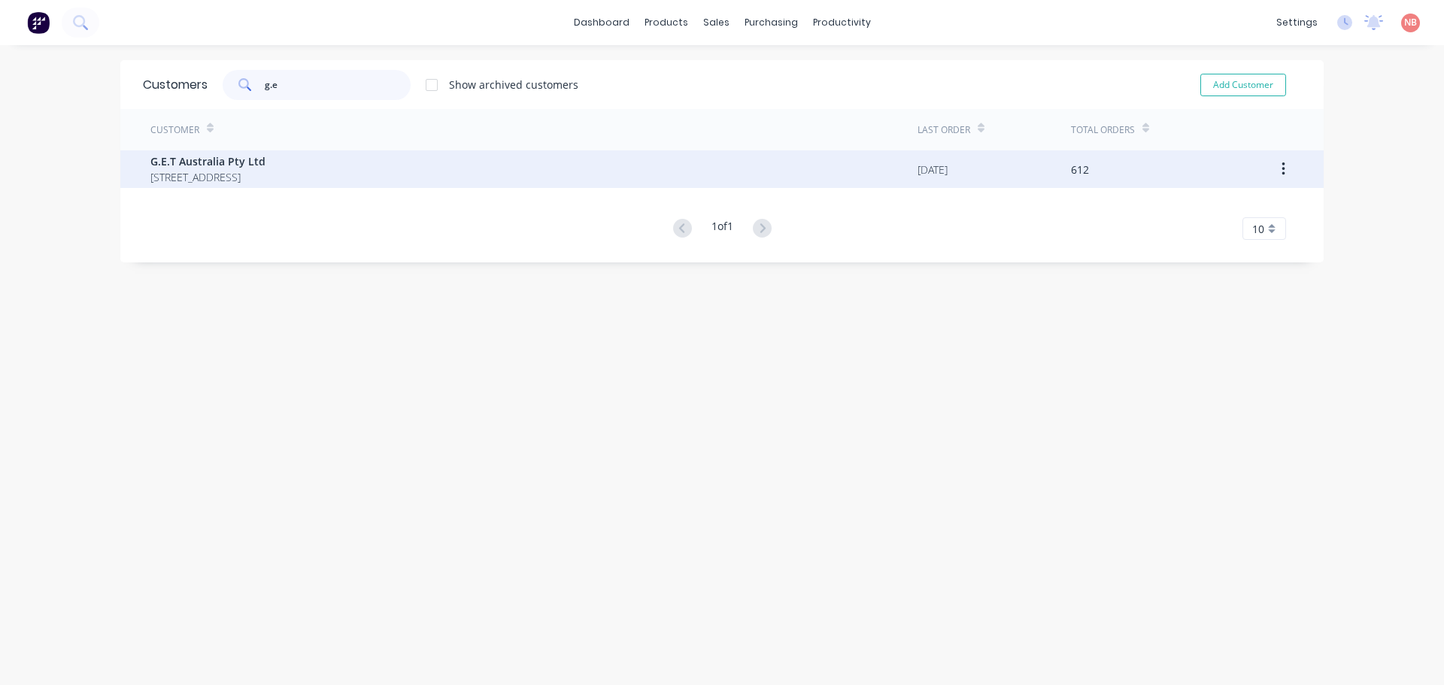
type input "g.e"
click at [343, 152] on div "G.E.T Australia Pty Ltd PO BOX 3198 Mount Ommaney Queensland Australia 4074" at bounding box center [533, 169] width 767 height 38
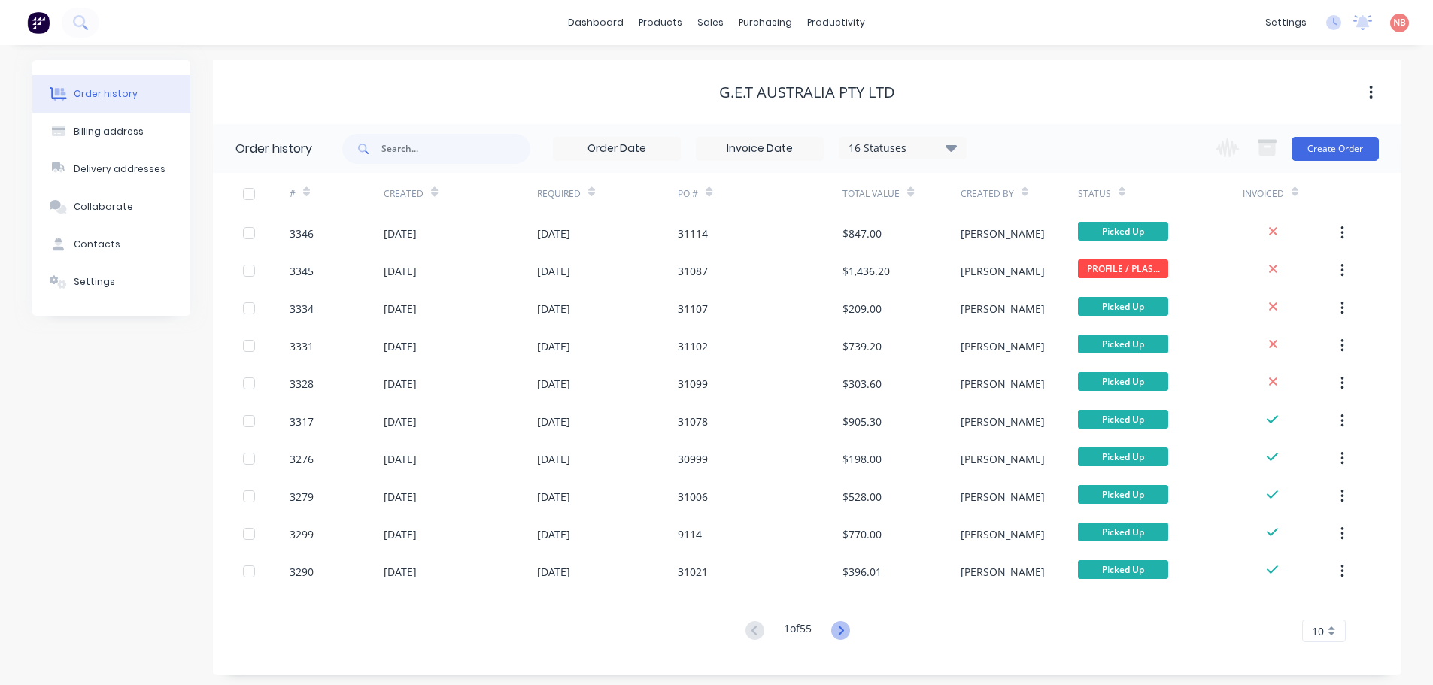
click at [842, 631] on icon at bounding box center [840, 630] width 19 height 19
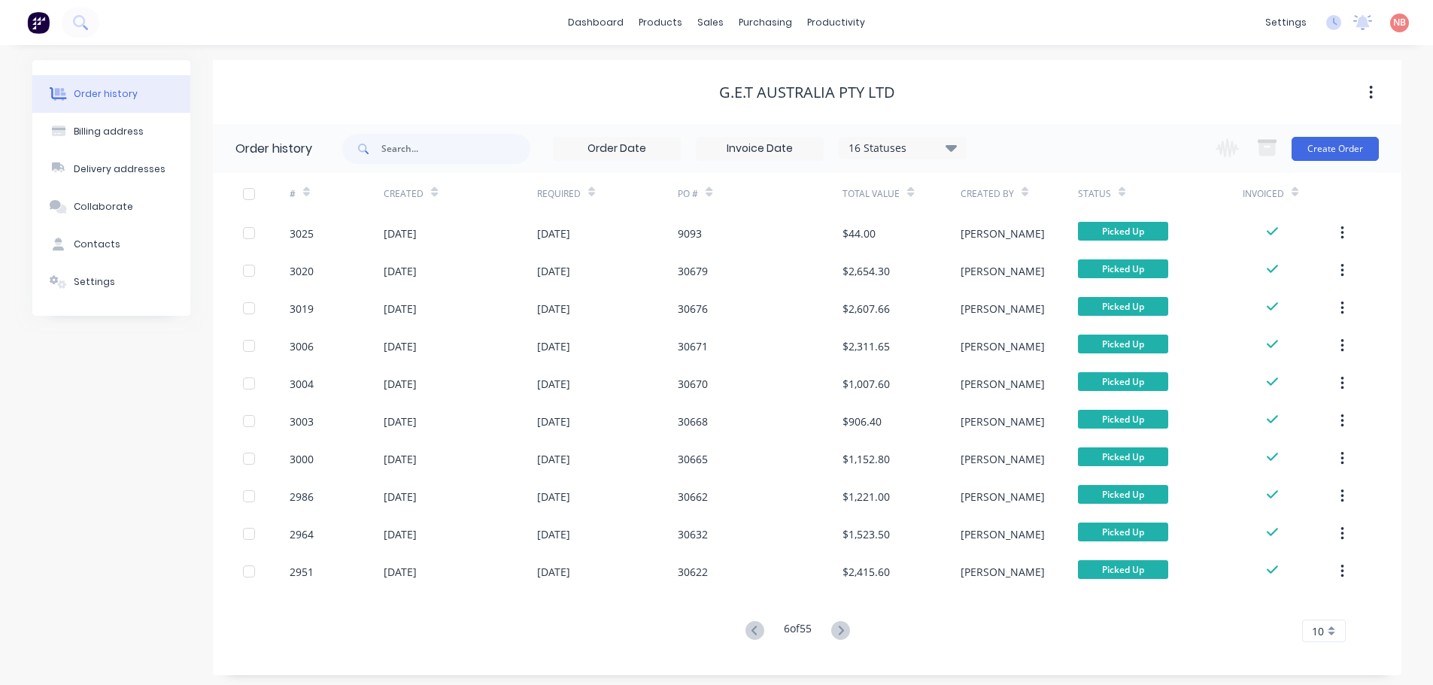
click at [842, 631] on icon at bounding box center [840, 630] width 19 height 19
click at [842, 631] on icon at bounding box center [843, 630] width 19 height 19
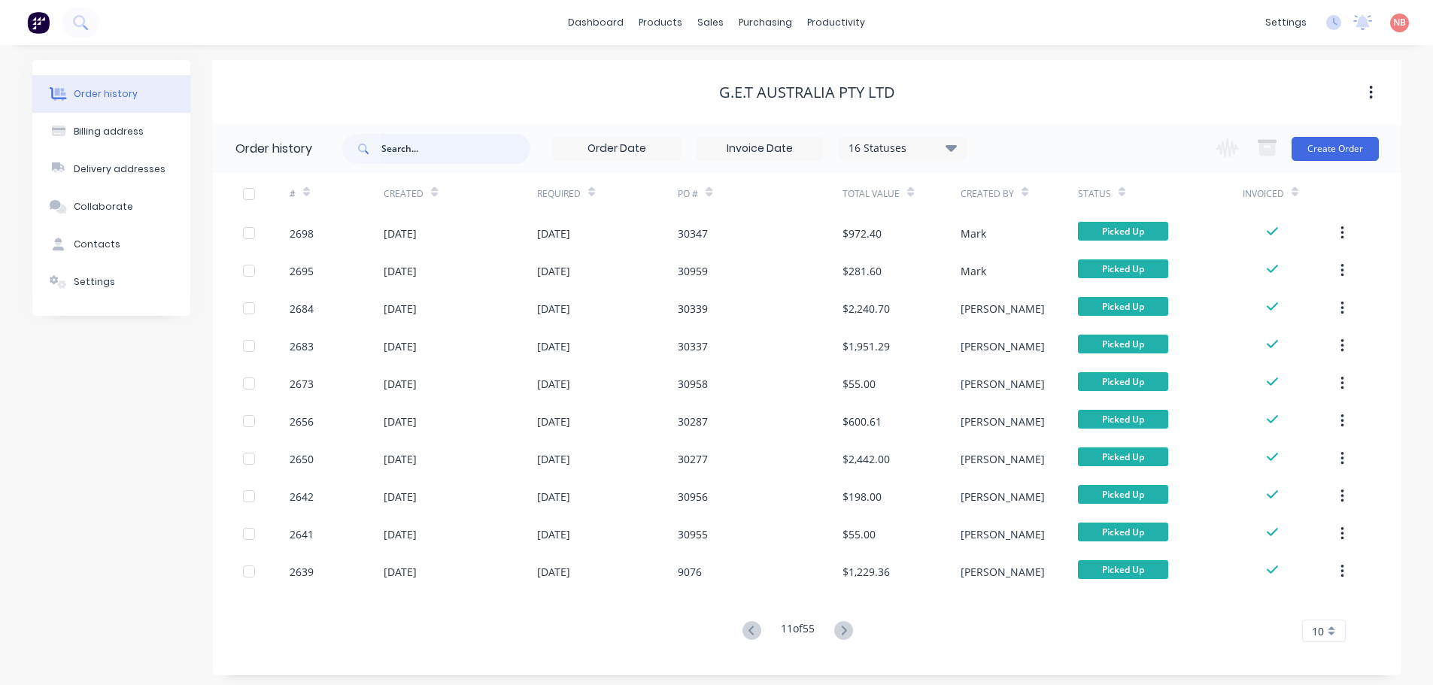
click at [396, 147] on input "text" at bounding box center [455, 149] width 149 height 30
type input "32mm"
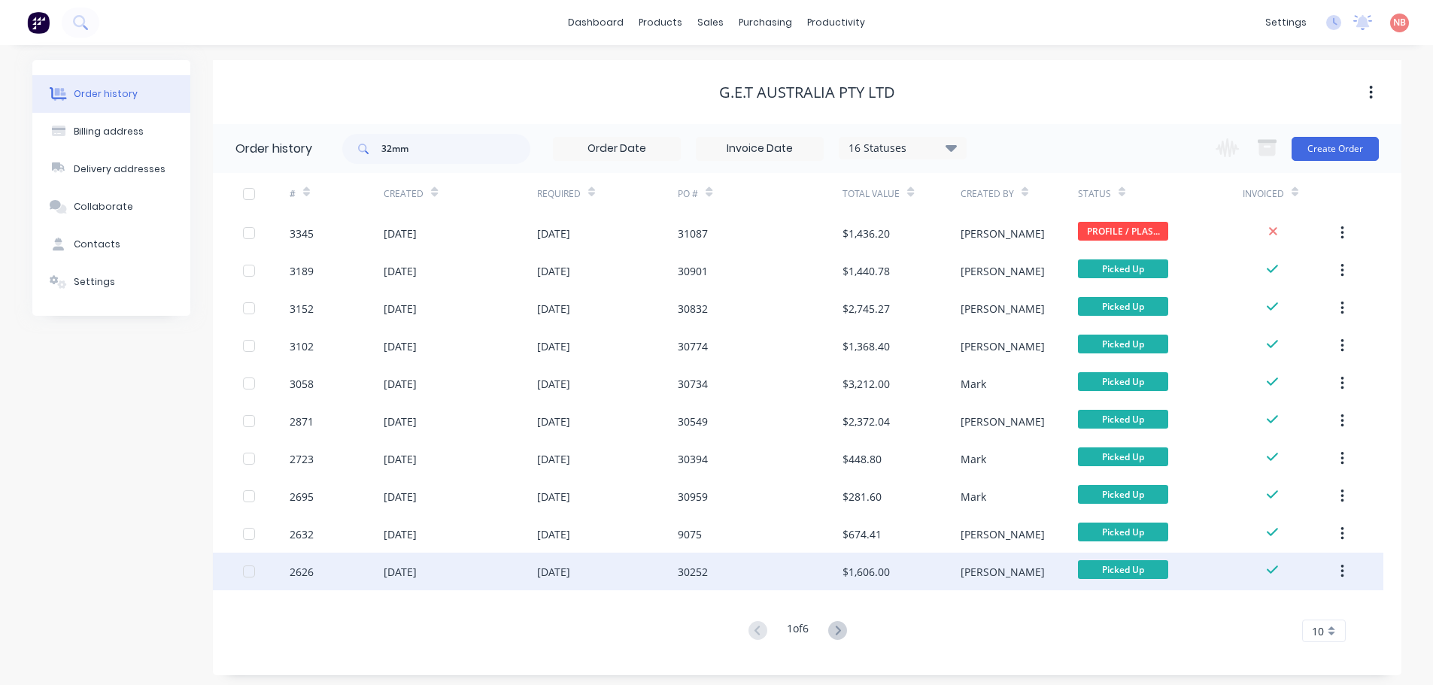
click at [618, 576] on div "01 Apr 2025" at bounding box center [607, 572] width 141 height 38
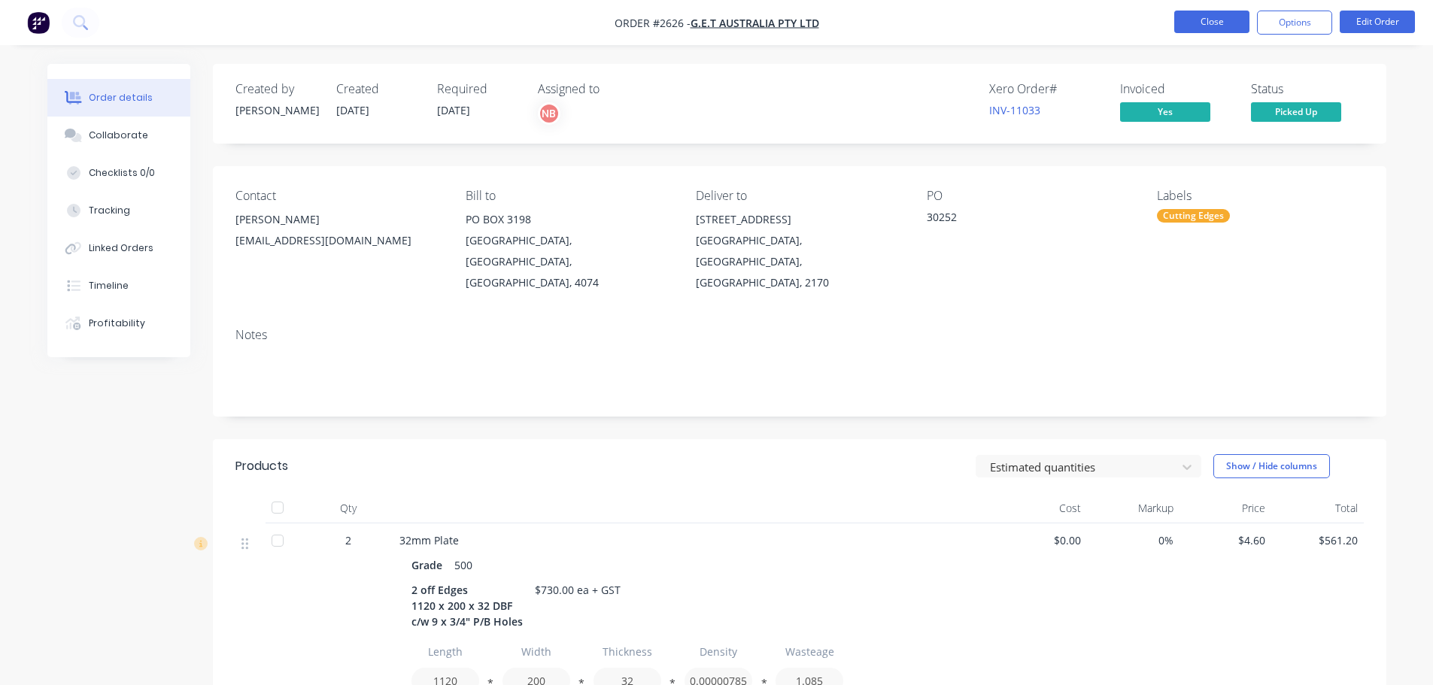
click at [1226, 16] on button "Close" at bounding box center [1211, 22] width 75 height 23
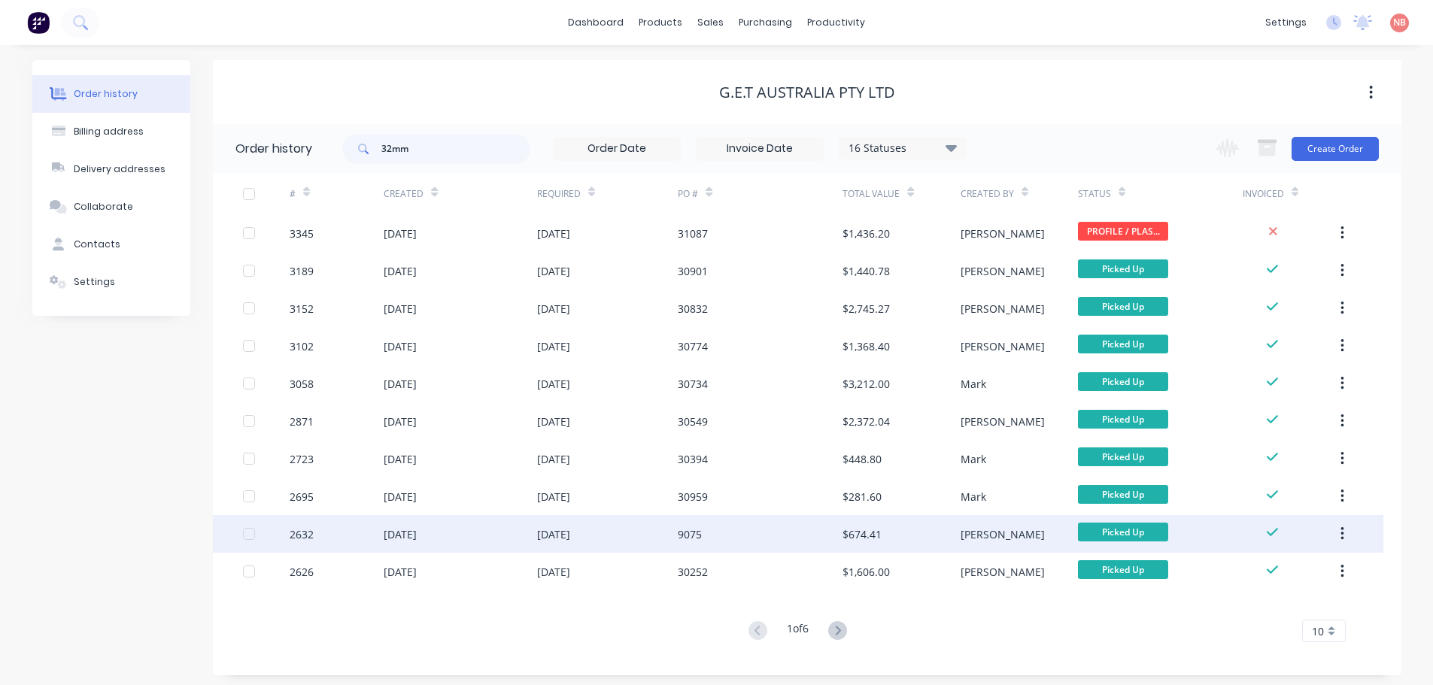
click at [539, 531] on div "02 Apr 2025" at bounding box center [553, 535] width 33 height 16
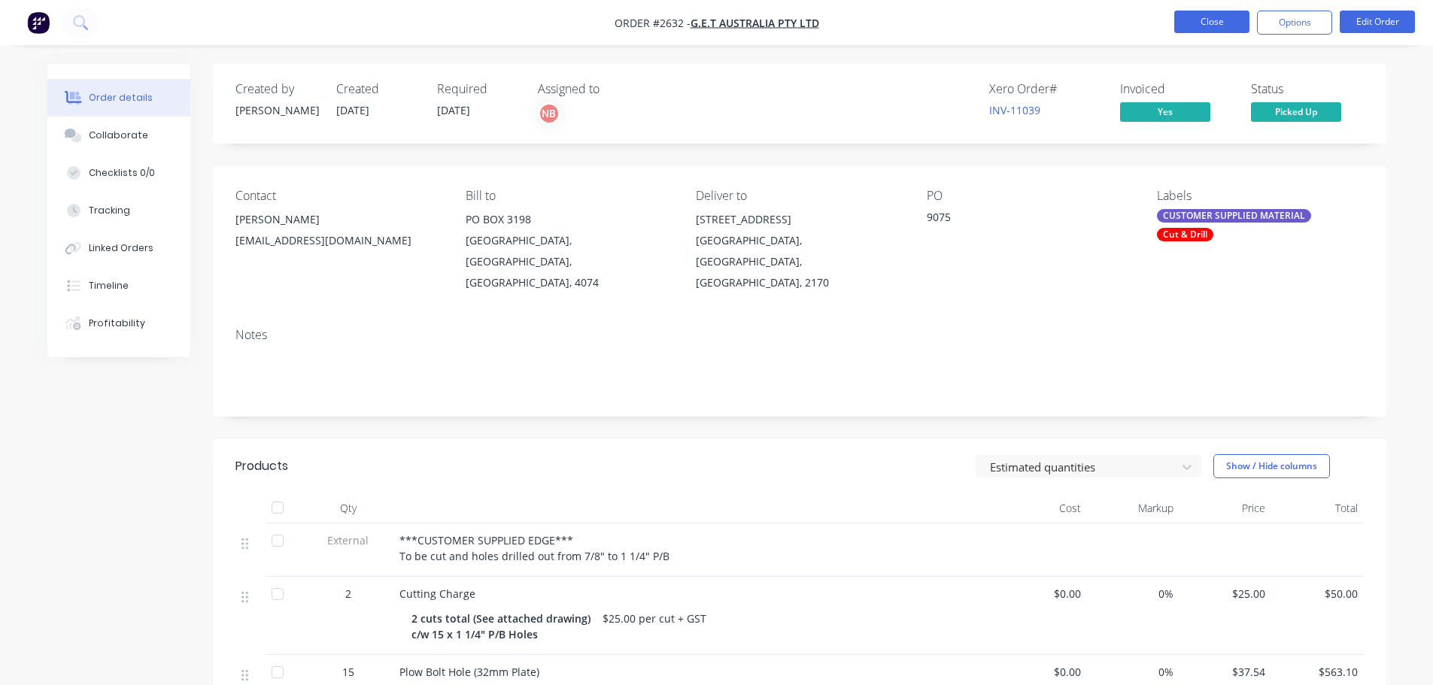
click at [1223, 32] on button "Close" at bounding box center [1211, 22] width 75 height 23
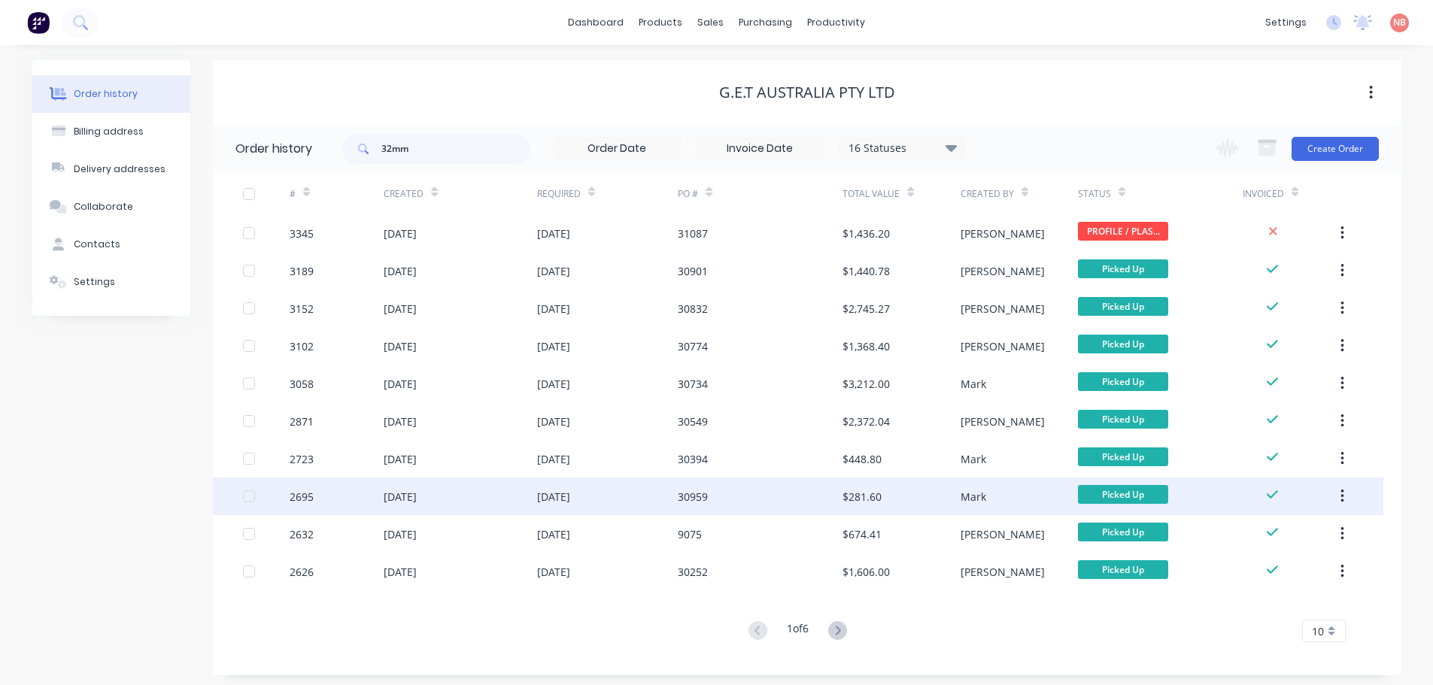
click at [463, 495] on div "15 Apr 2025" at bounding box center [460, 497] width 153 height 38
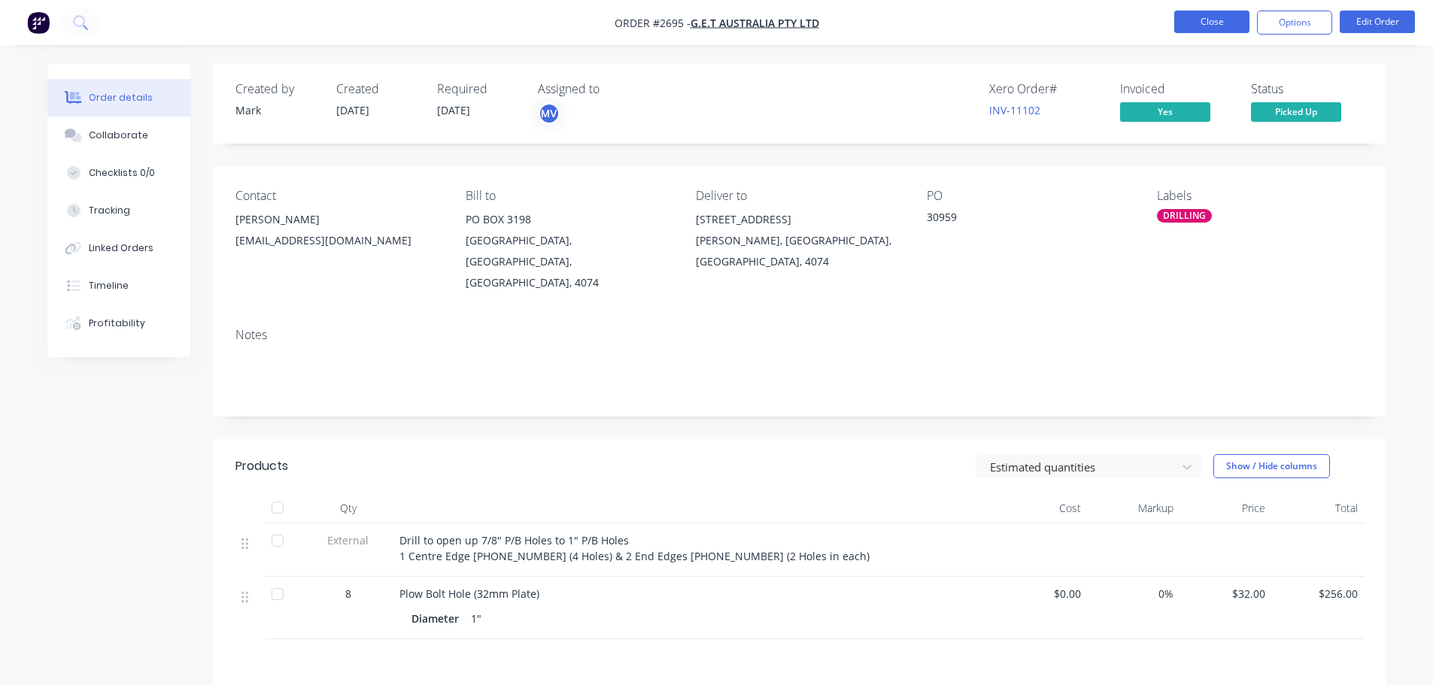
click at [1205, 22] on button "Close" at bounding box center [1211, 22] width 75 height 23
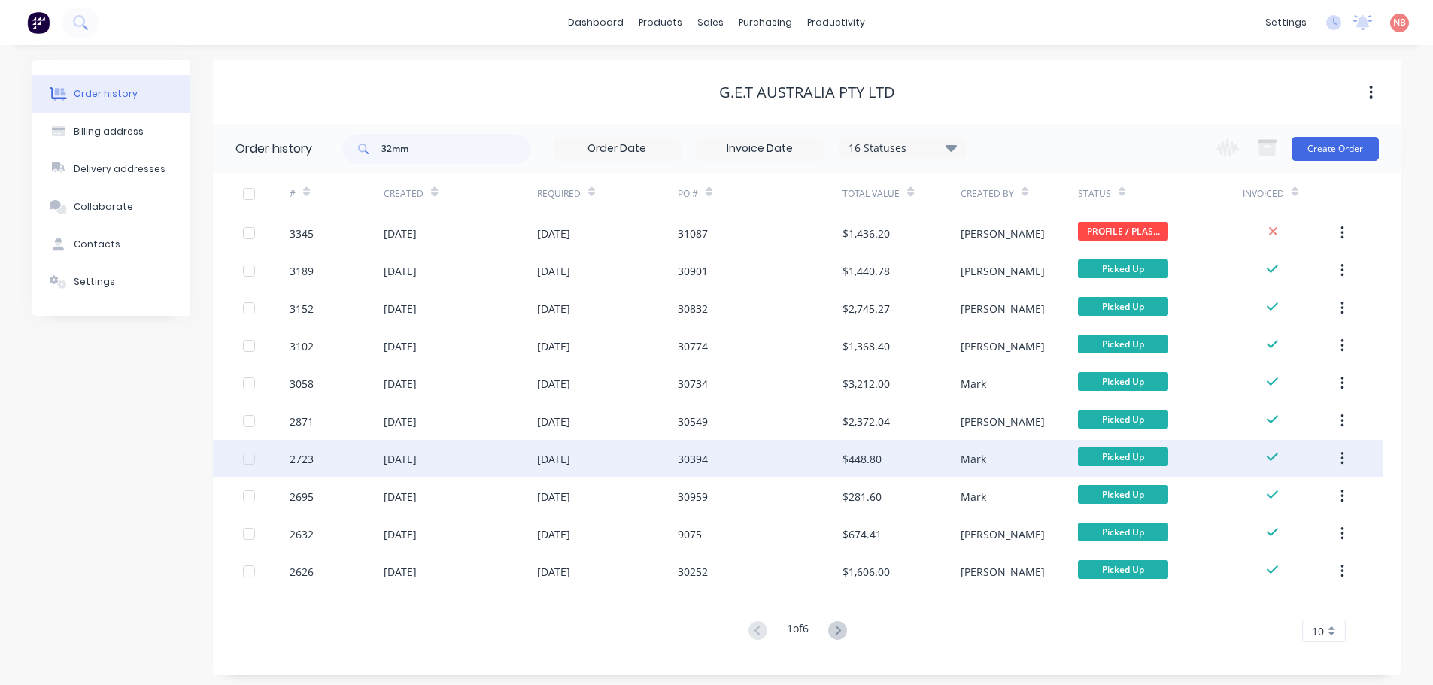
click at [465, 454] on div "29 Apr 2025" at bounding box center [460, 459] width 153 height 38
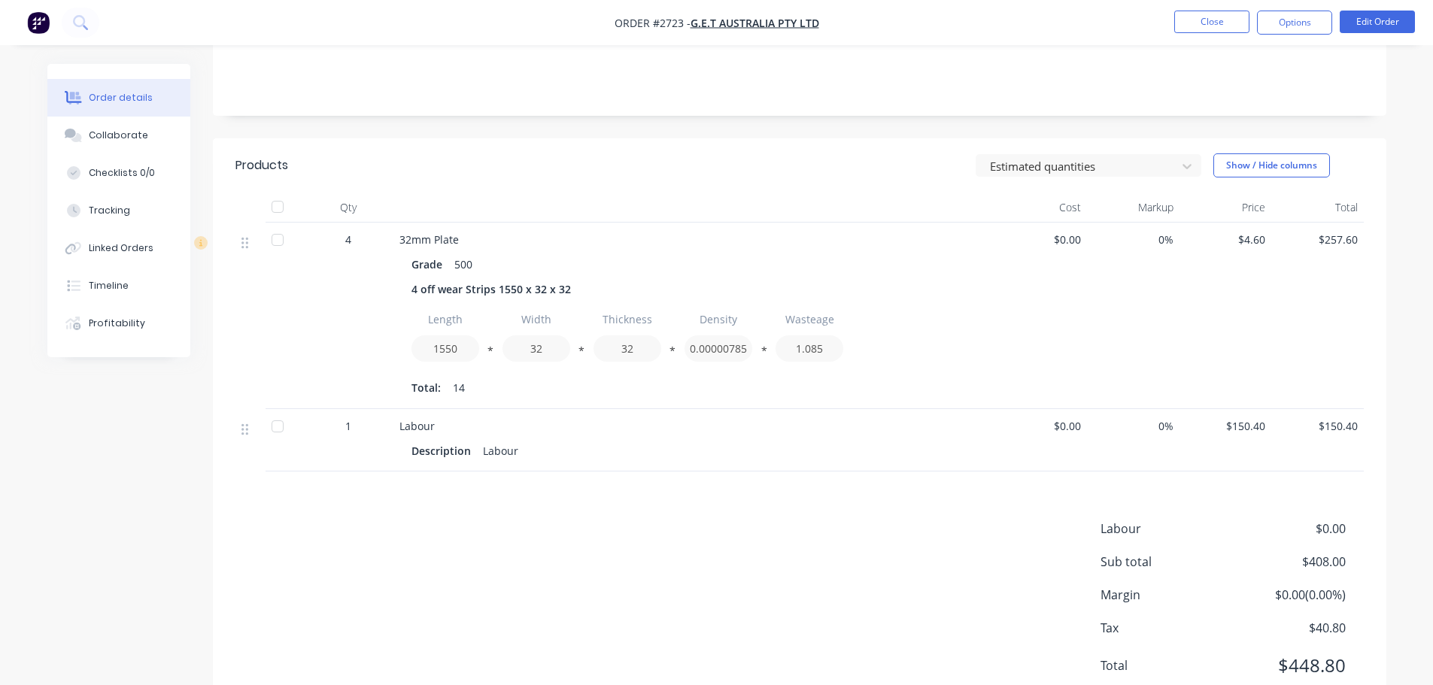
scroll to position [226, 0]
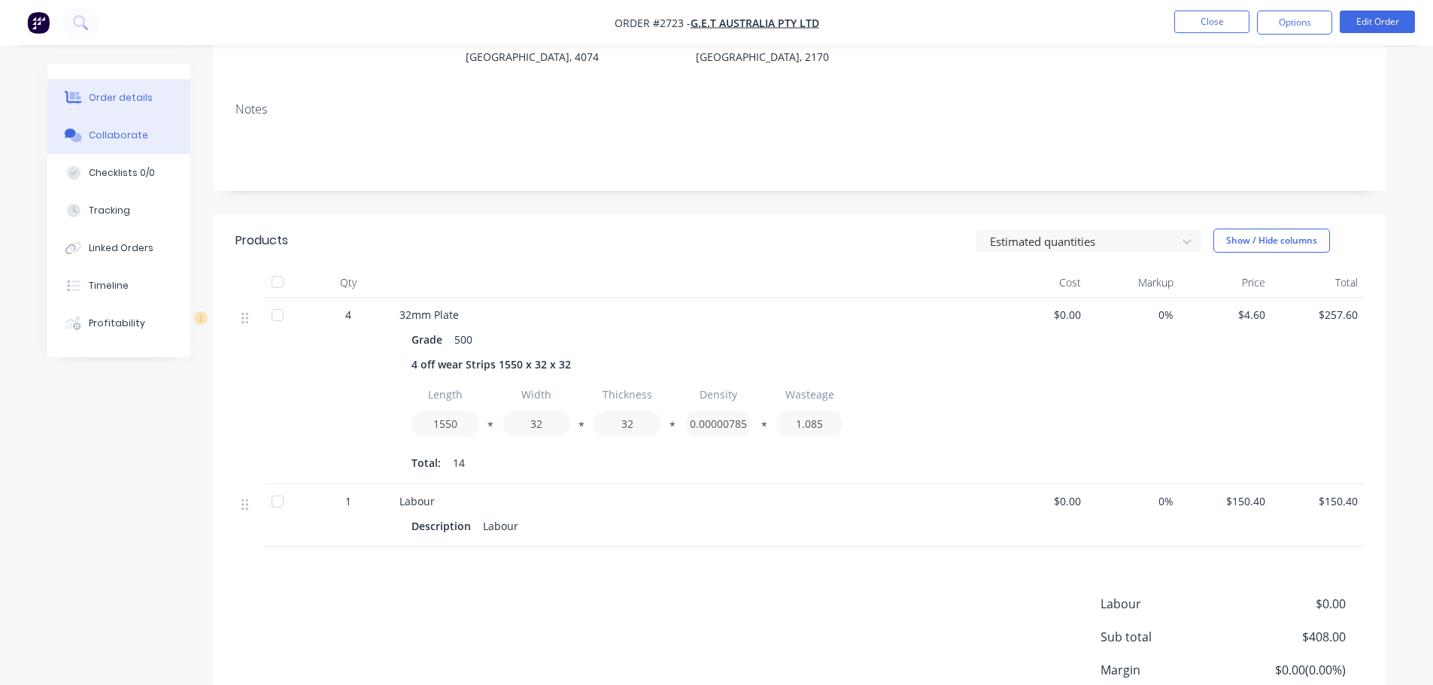
click at [105, 141] on div "Collaborate" at bounding box center [118, 136] width 59 height 14
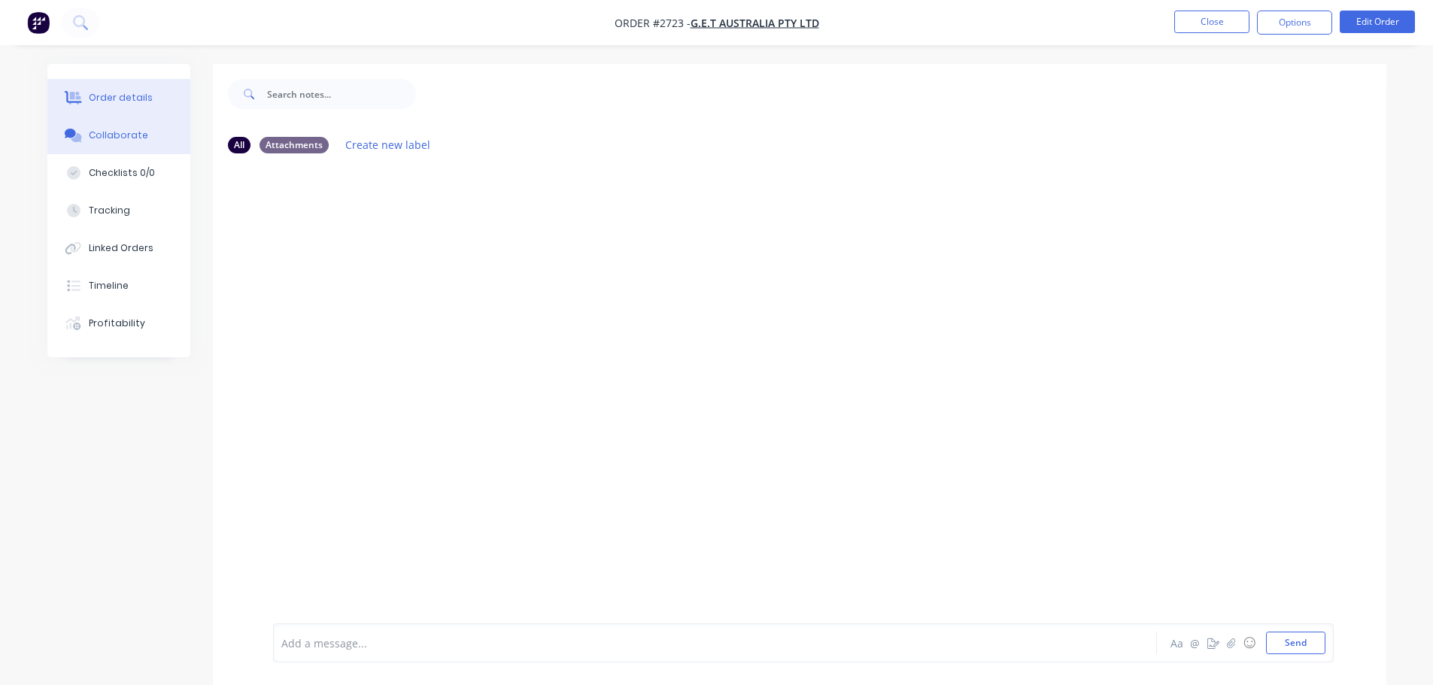
click at [138, 99] on div "Order details" at bounding box center [121, 98] width 64 height 14
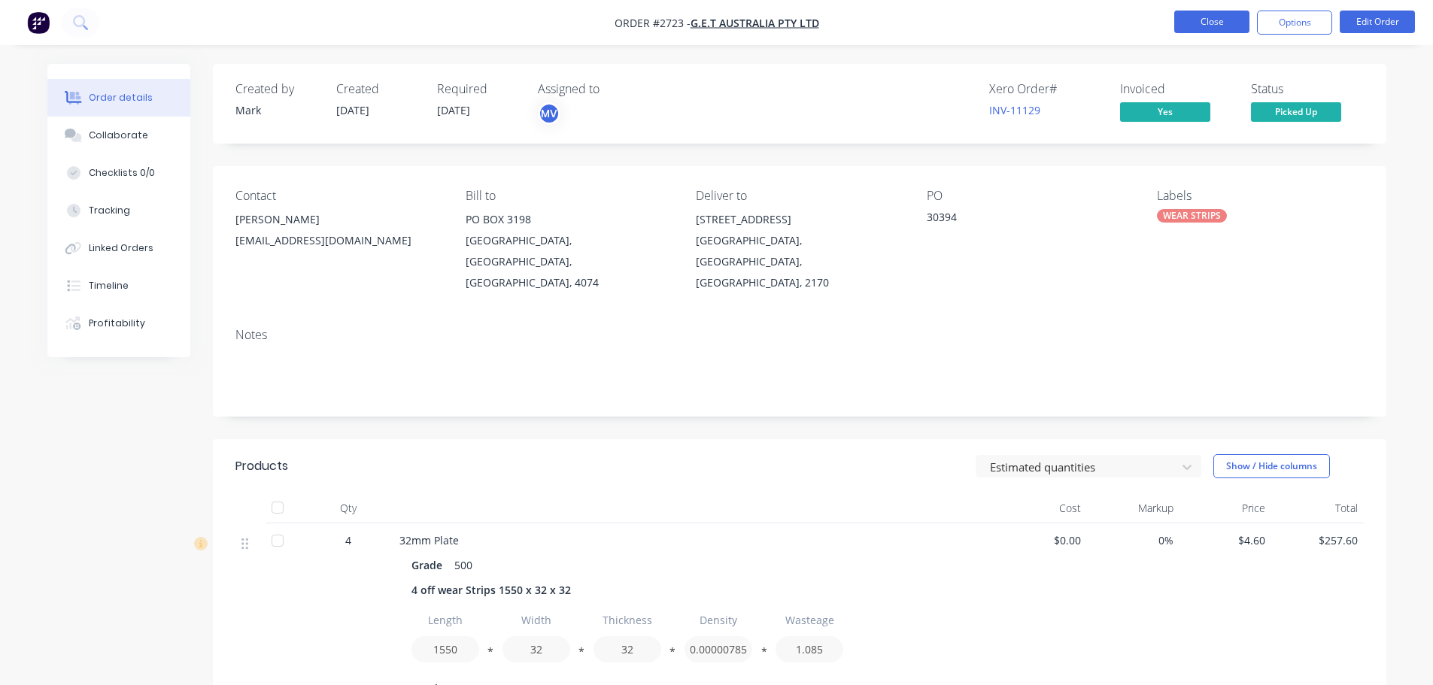
click at [1190, 21] on button "Close" at bounding box center [1211, 22] width 75 height 23
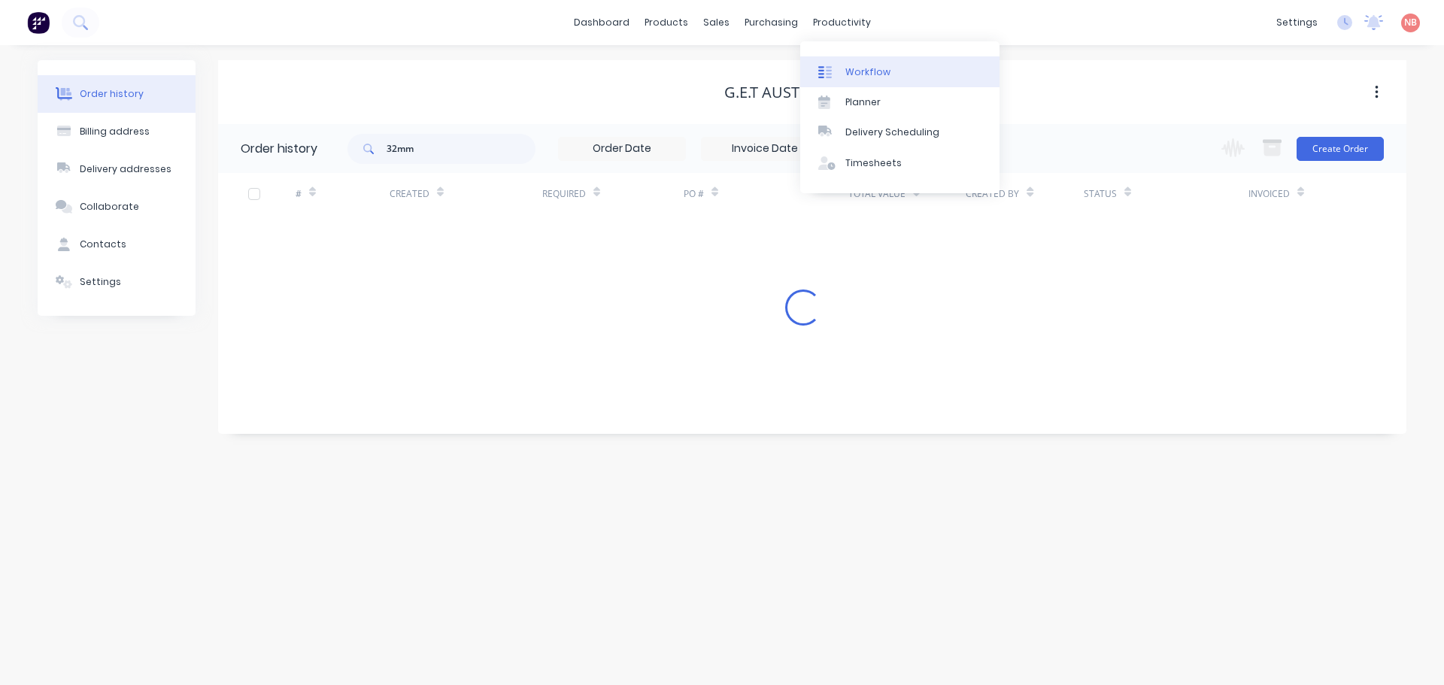
click at [852, 53] on div "Workflow Planner Delivery Scheduling Timesheets" at bounding box center [899, 117] width 199 height 152
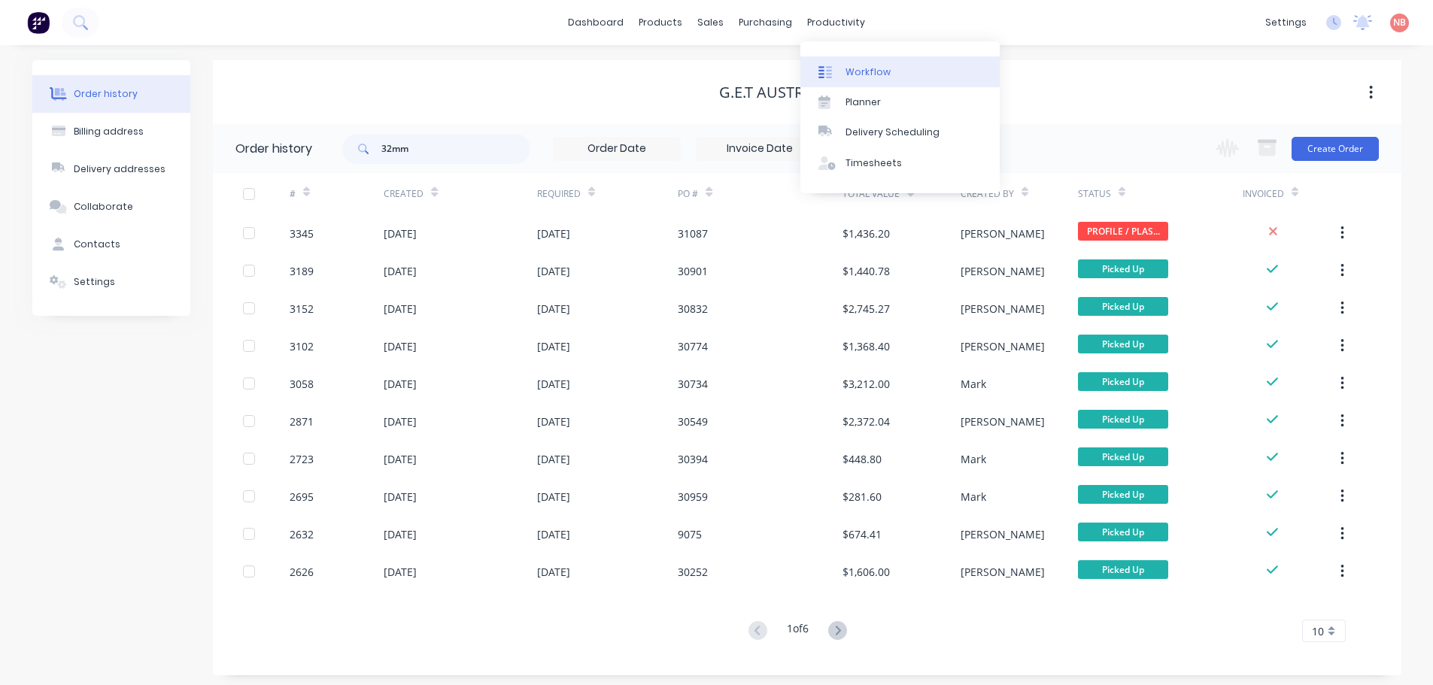
click at [852, 58] on link "Workflow" at bounding box center [899, 71] width 199 height 30
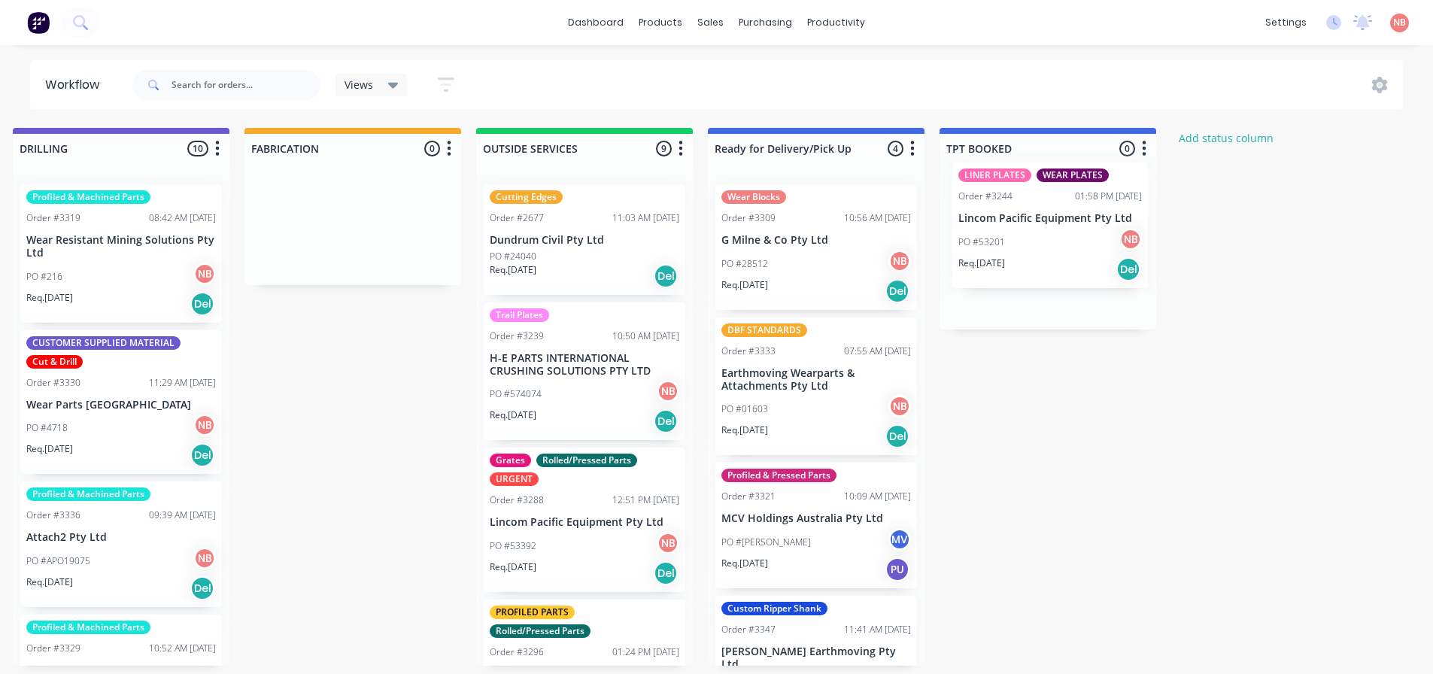
scroll to position [0, 947]
drag, startPoint x: 501, startPoint y: 220, endPoint x: 998, endPoint y: 200, distance: 497.6
click at [998, 200] on div "Submitted 0 Status colour #FF69B4 hex #FF69B4 Save Cancel Summaries Total order…" at bounding box center [296, 397] width 2509 height 538
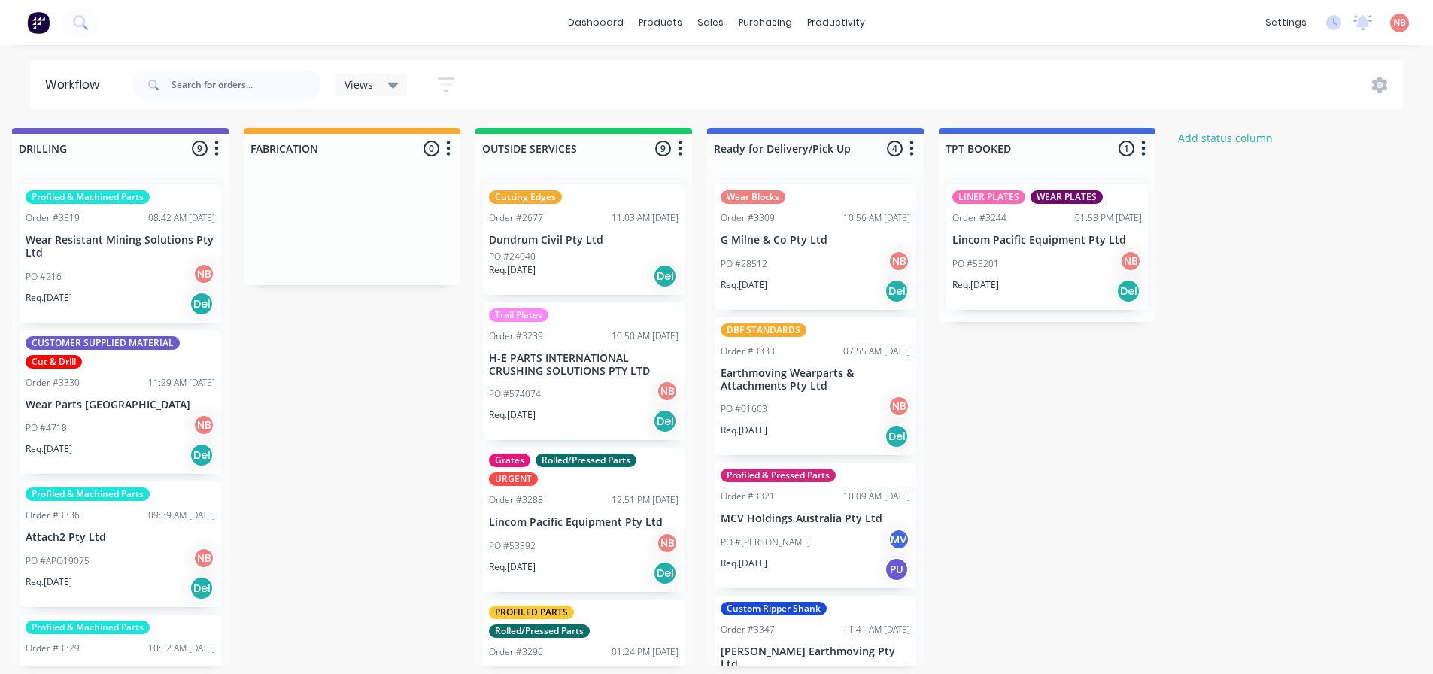
scroll to position [56, 0]
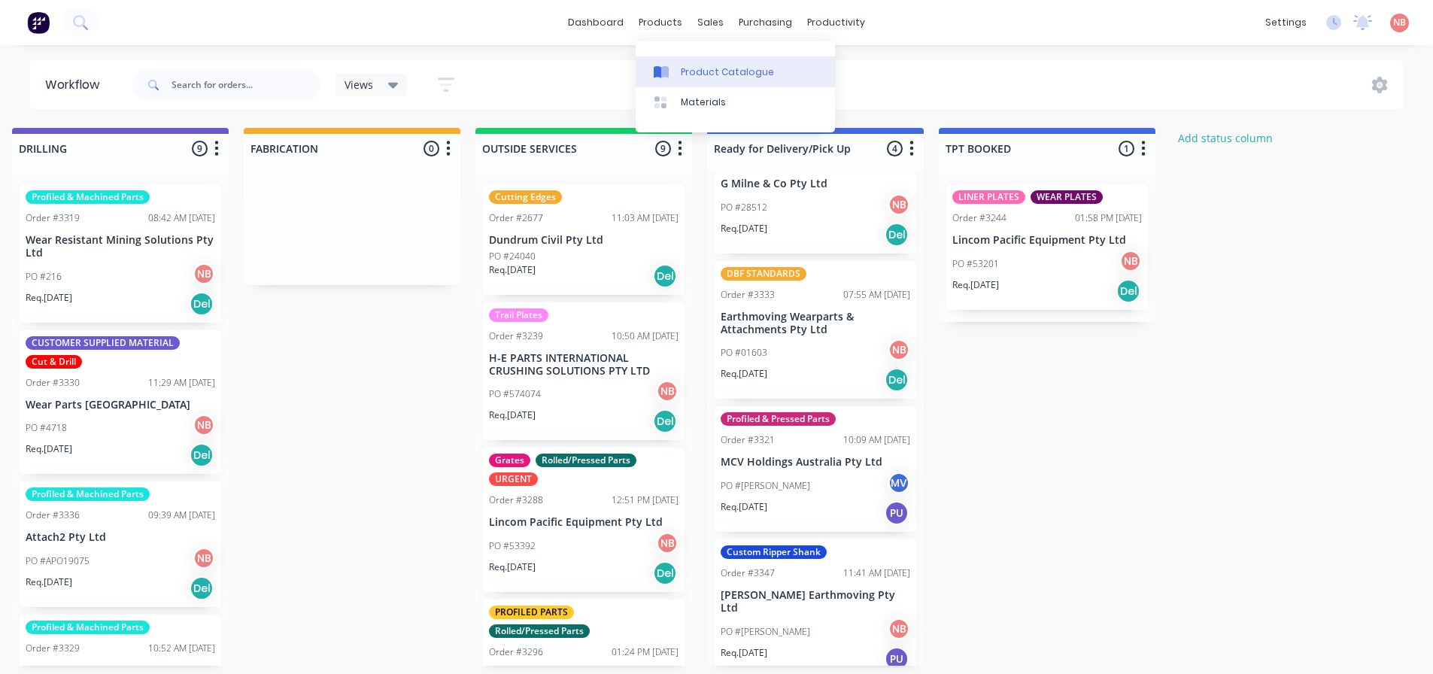
click at [672, 65] on div at bounding box center [665, 72] width 23 height 14
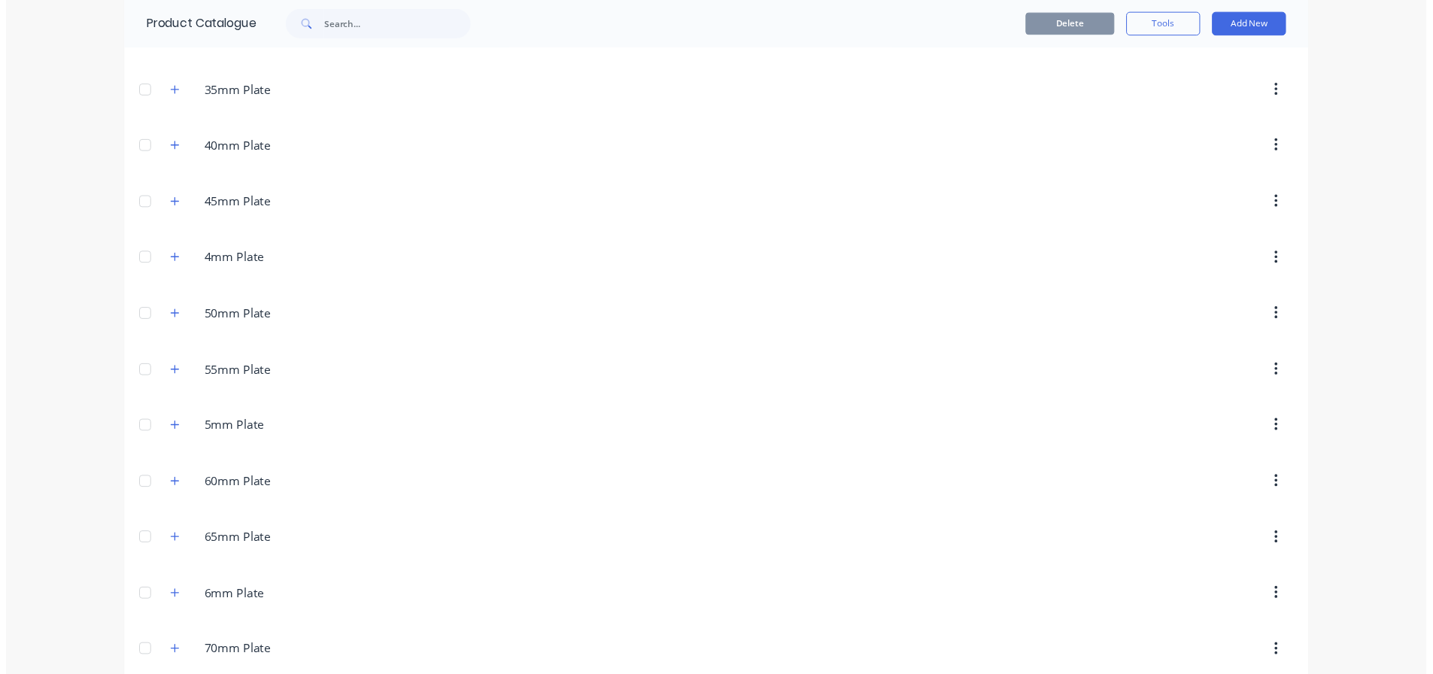
scroll to position [602, 0]
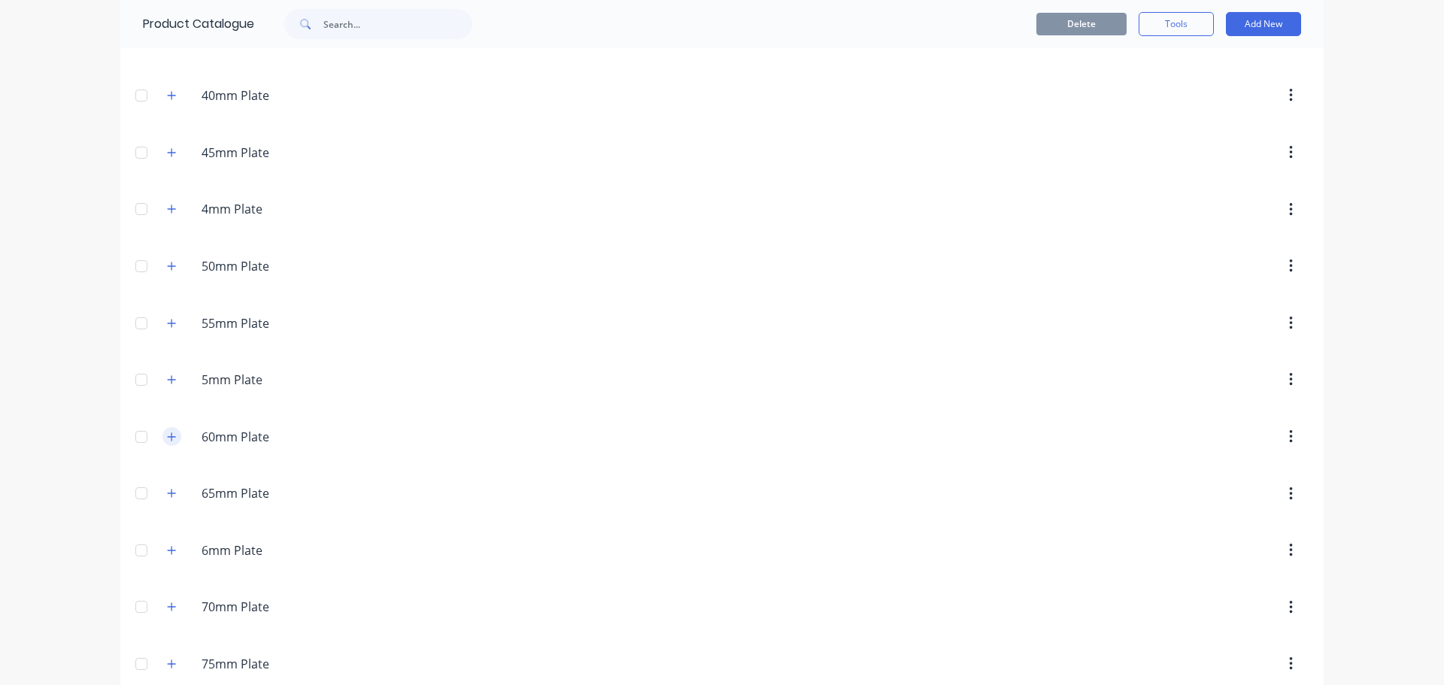
click at [168, 433] on icon "button" at bounding box center [171, 437] width 9 height 11
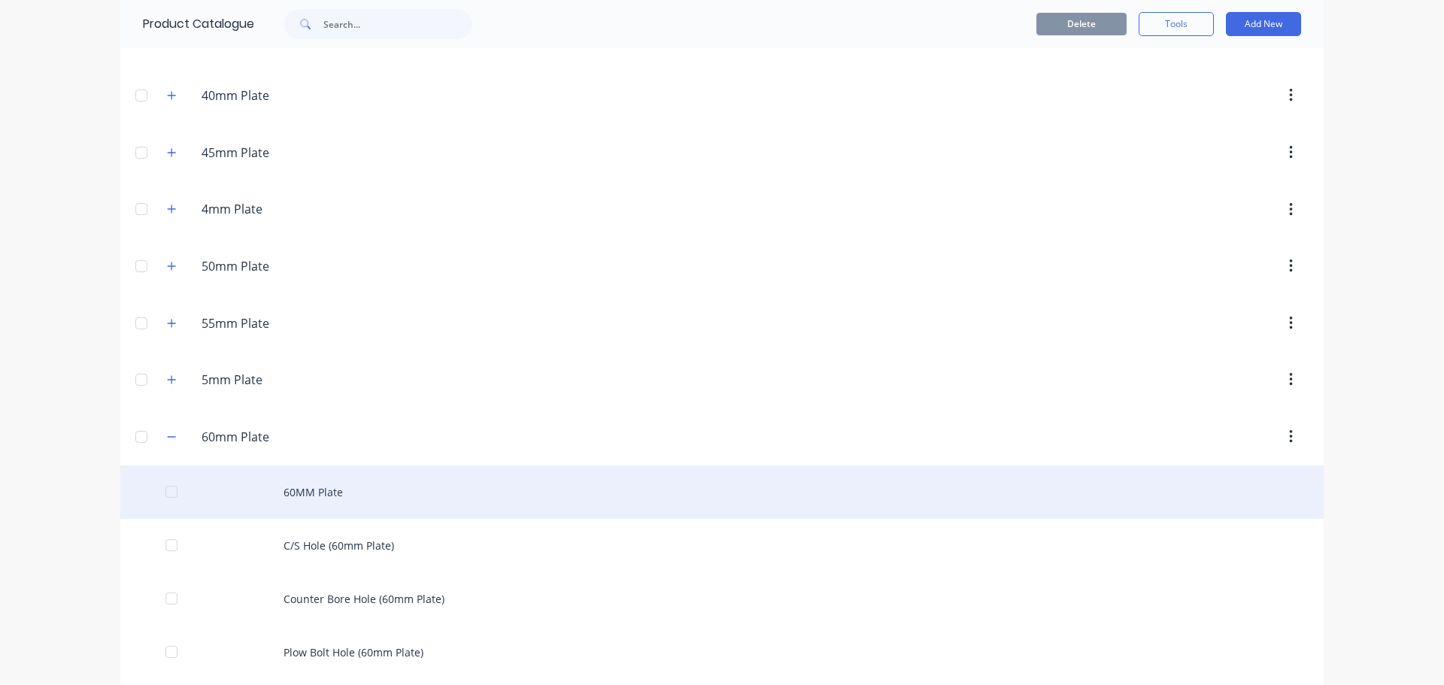
click at [303, 476] on div "60MM Plate" at bounding box center [722, 492] width 1204 height 53
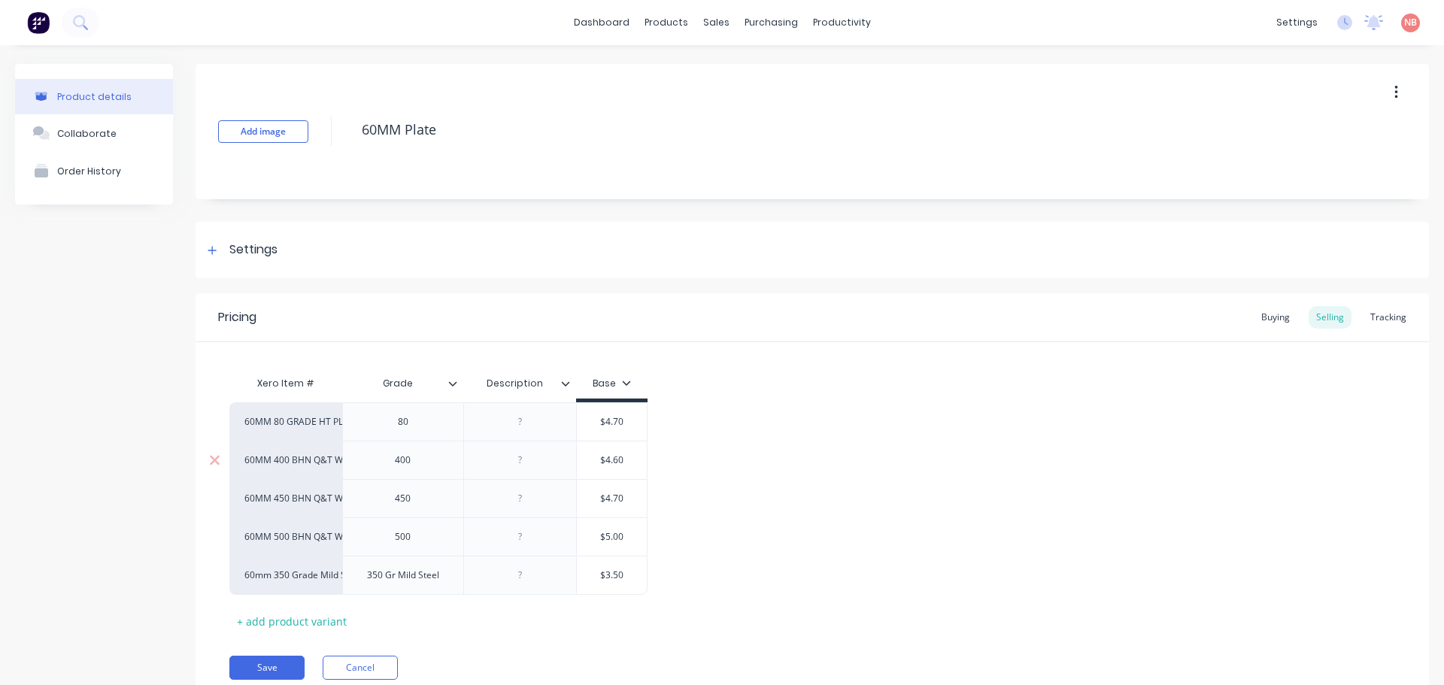
type textarea "x"
click at [727, 66] on div at bounding box center [720, 72] width 23 height 14
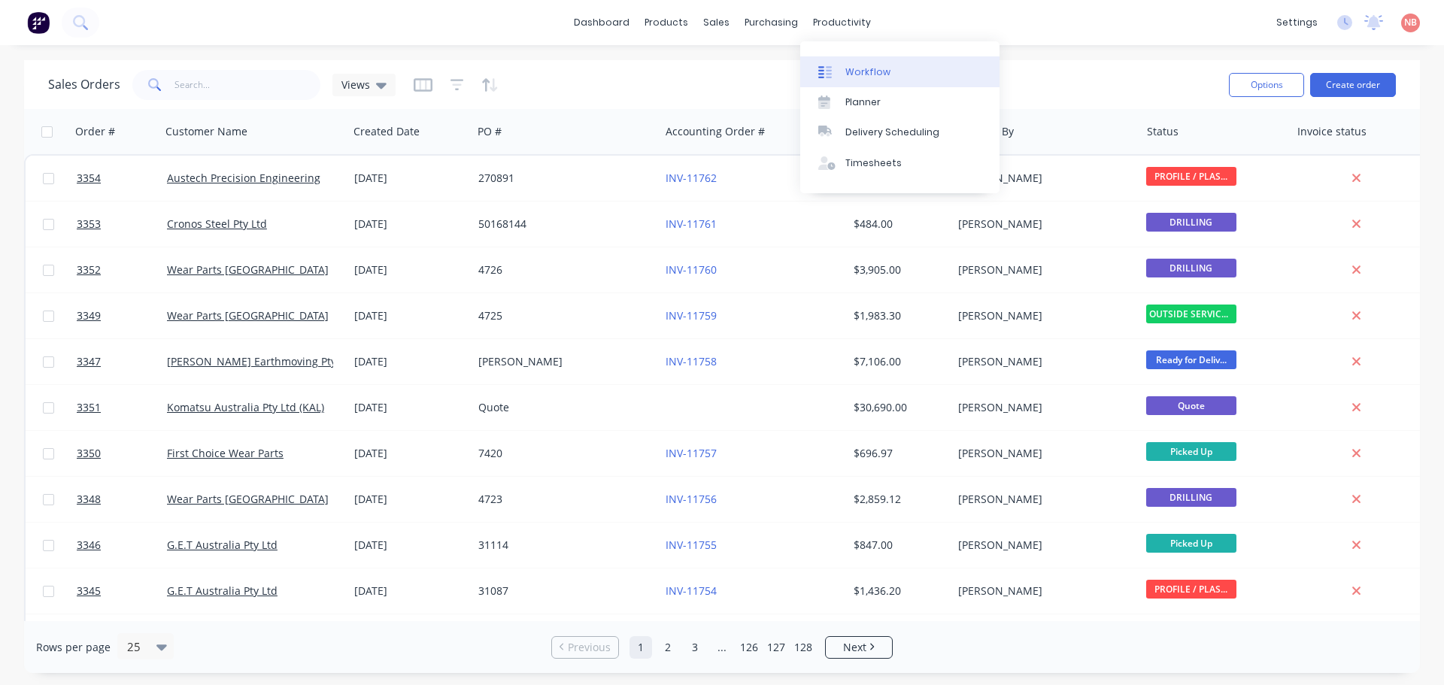
click at [839, 71] on div at bounding box center [829, 72] width 23 height 14
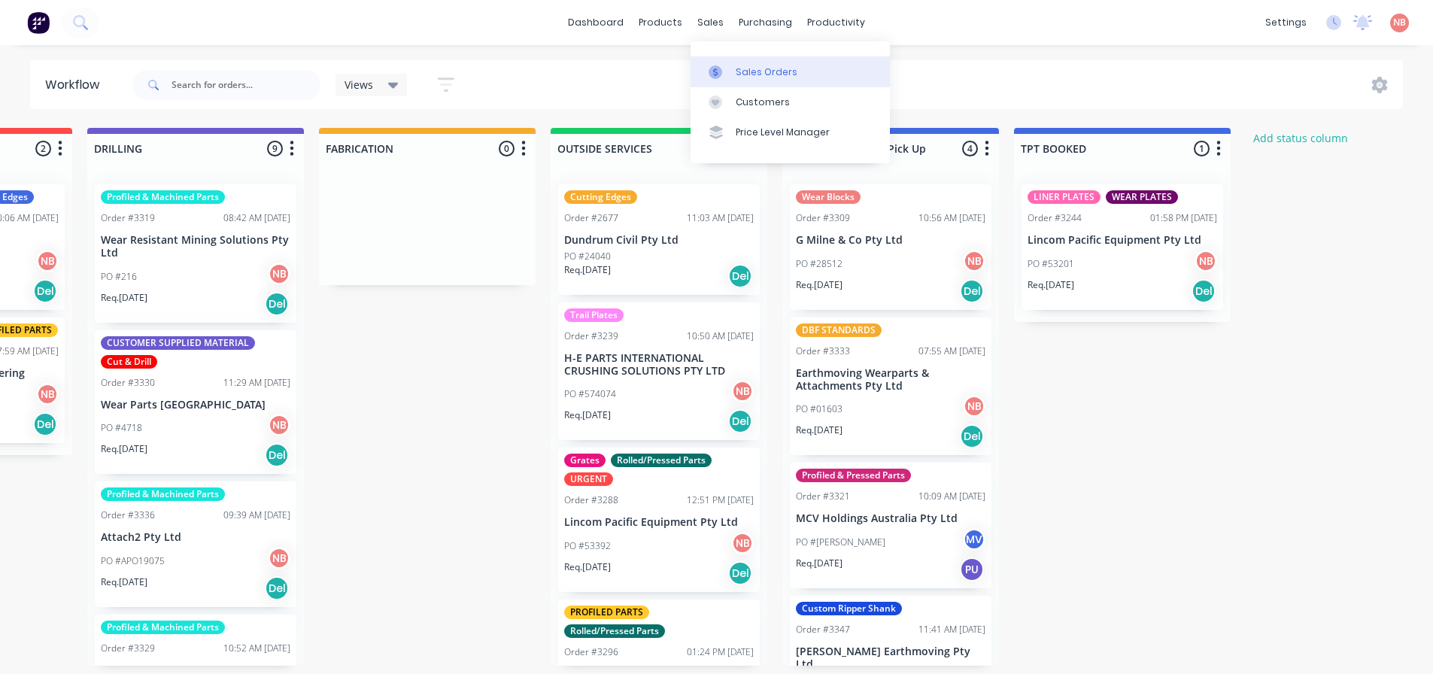
click at [732, 66] on link "Sales Orders" at bounding box center [790, 71] width 199 height 30
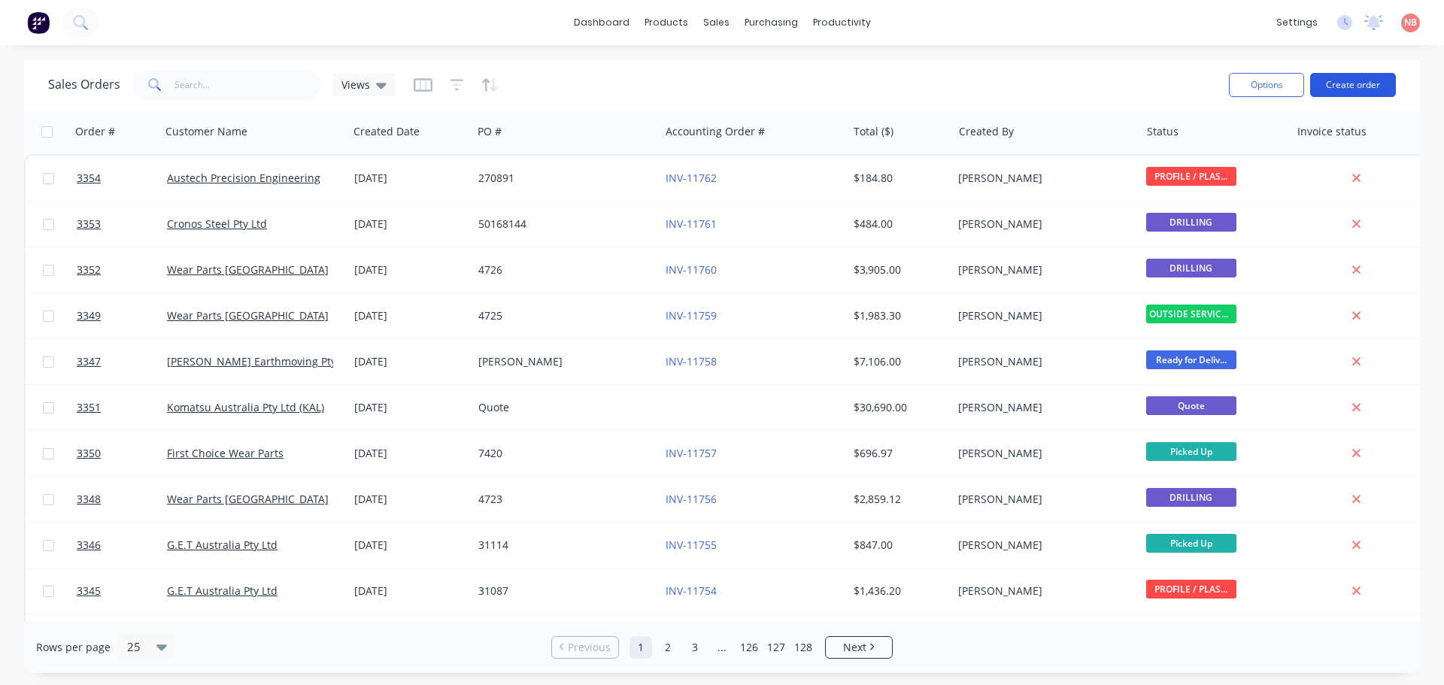
click at [1325, 90] on button "Create order" at bounding box center [1353, 85] width 86 height 24
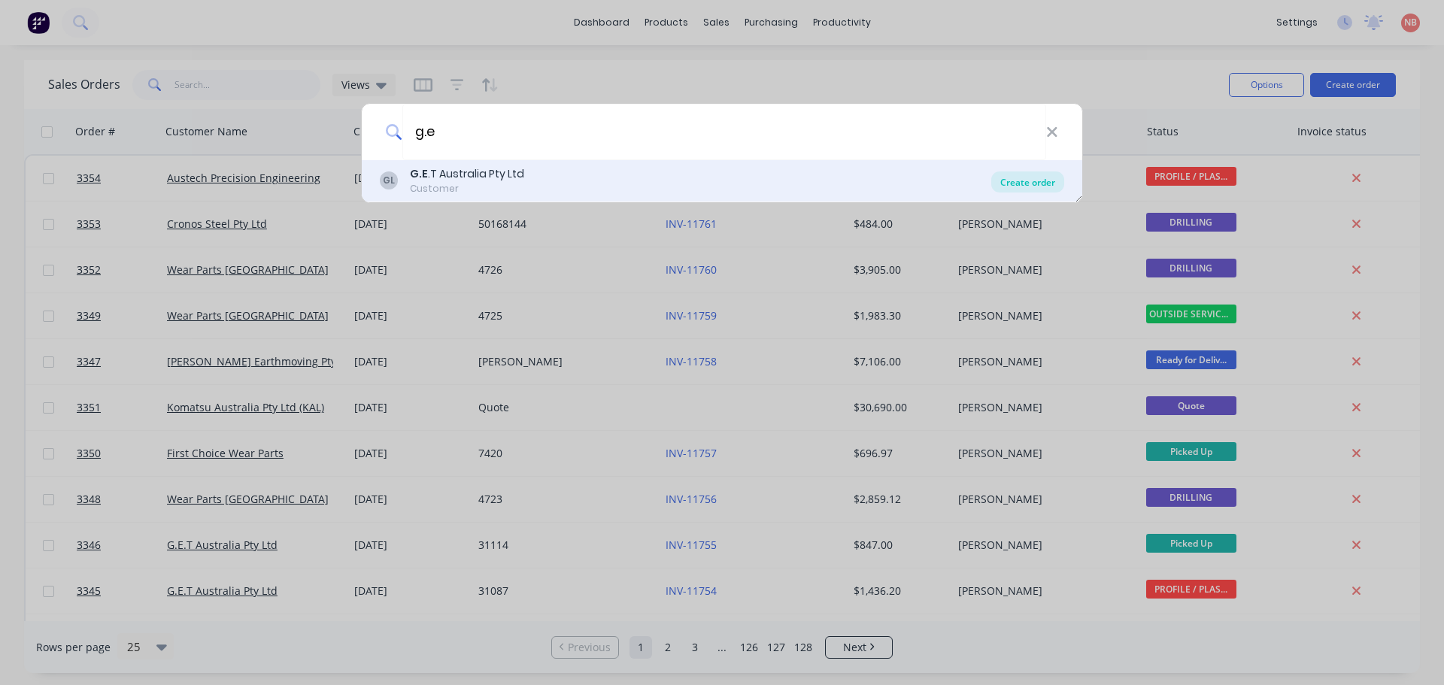
type input "g.e"
click at [1053, 182] on div "Create order" at bounding box center [1027, 182] width 73 height 21
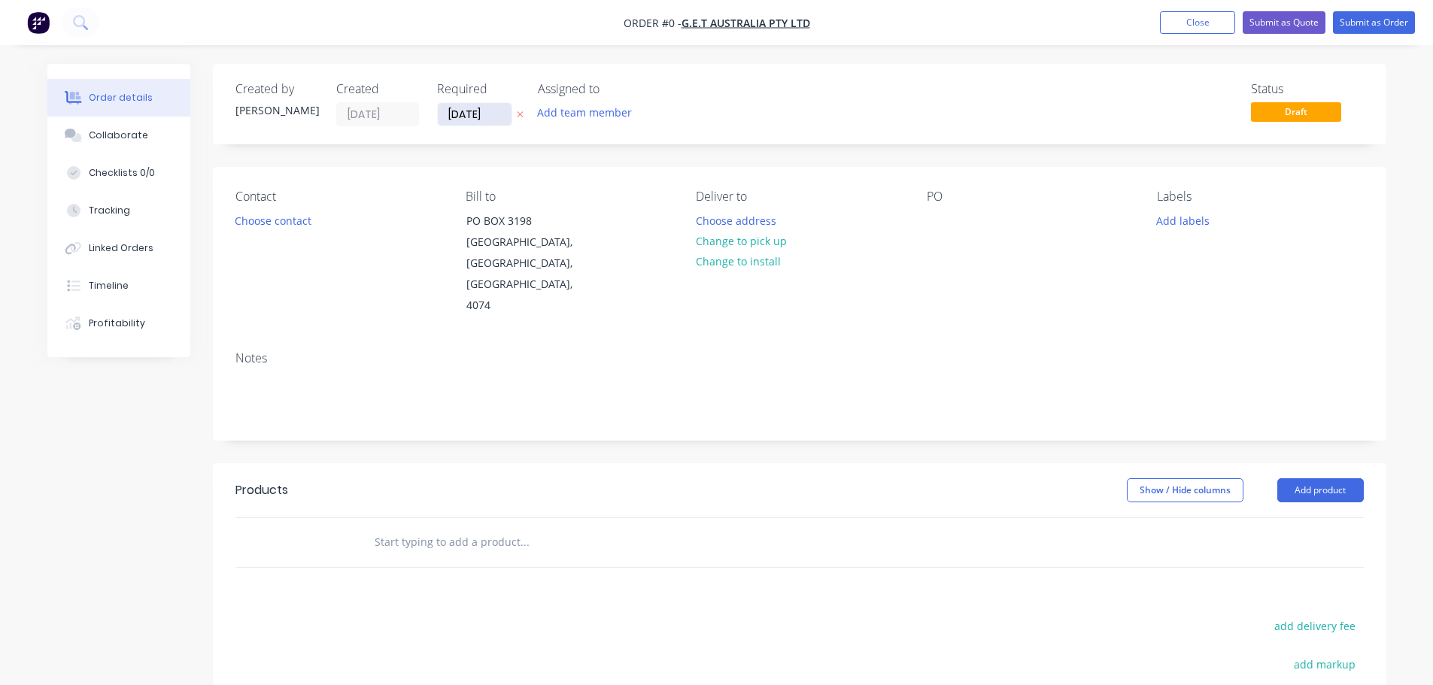
click at [447, 119] on input "[DATE]" at bounding box center [475, 114] width 74 height 23
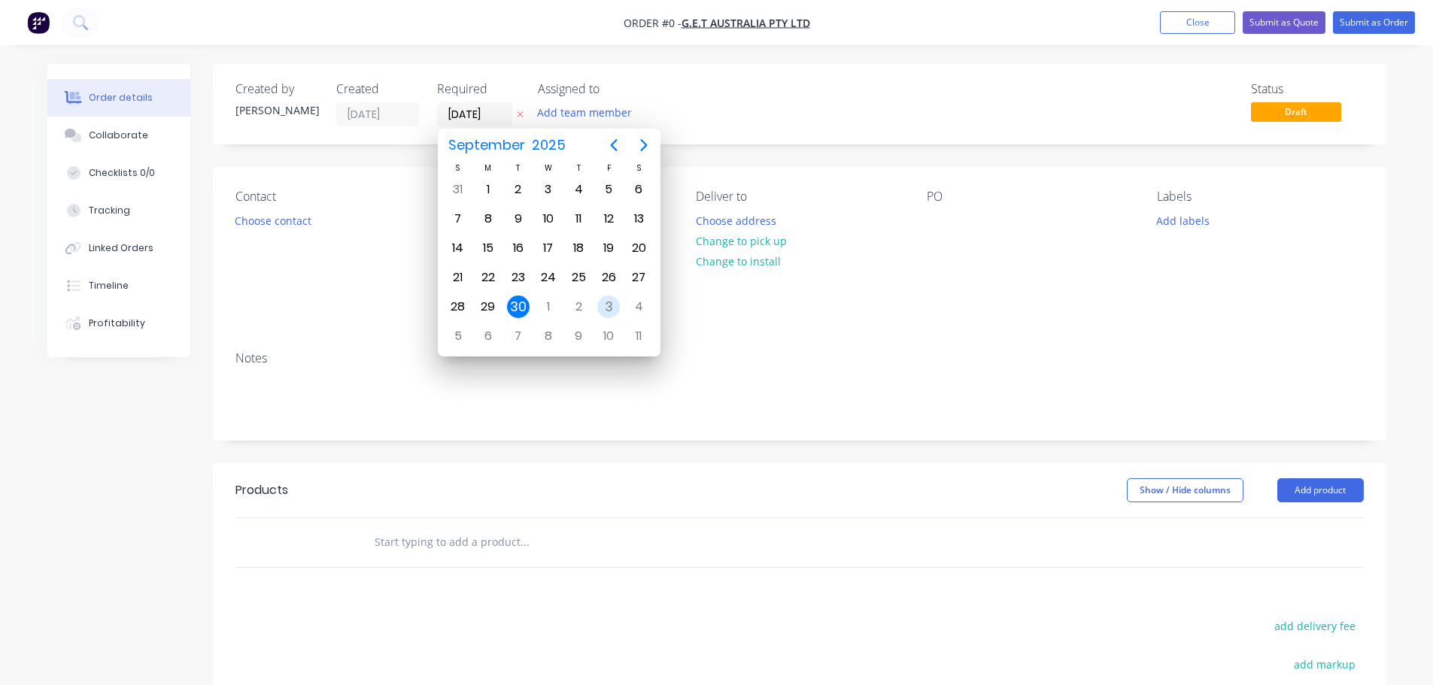
click at [603, 311] on div "3" at bounding box center [608, 307] width 23 height 23
type input "[DATE]"
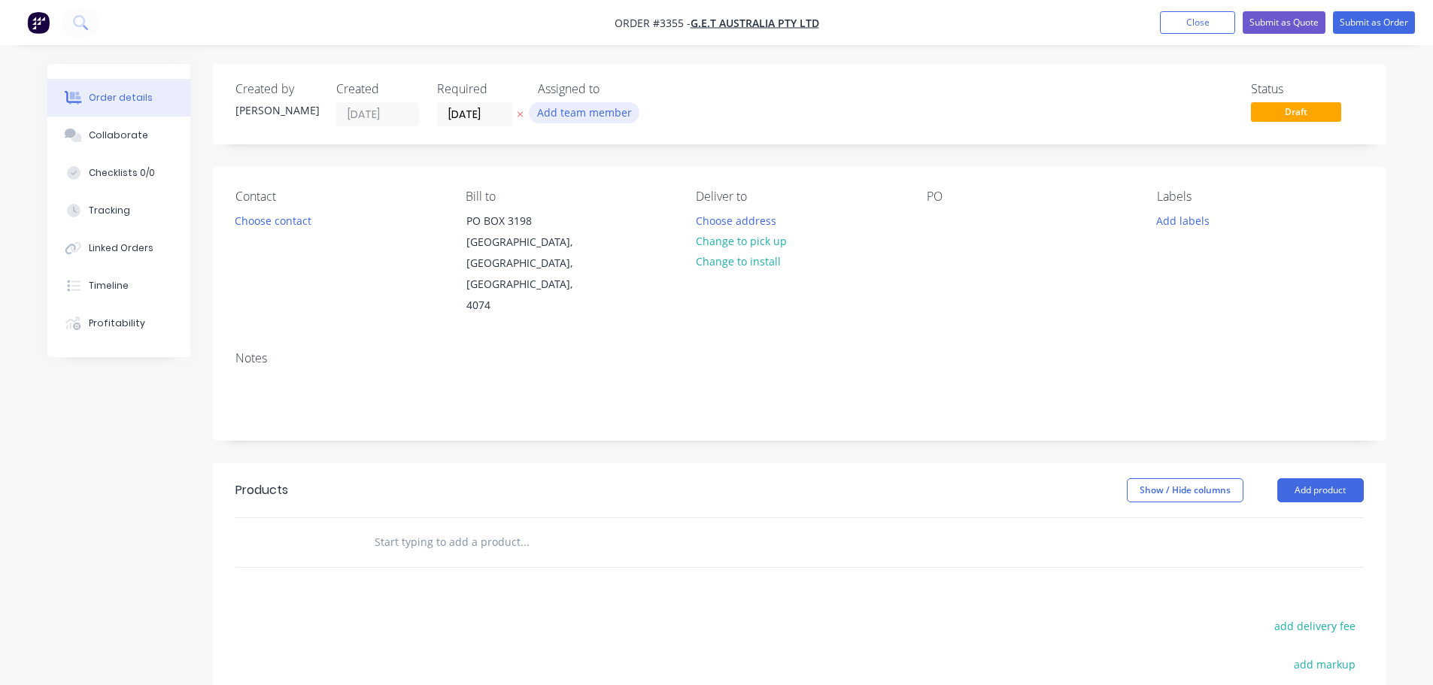
click at [572, 112] on button "Add team member" at bounding box center [584, 112] width 111 height 20
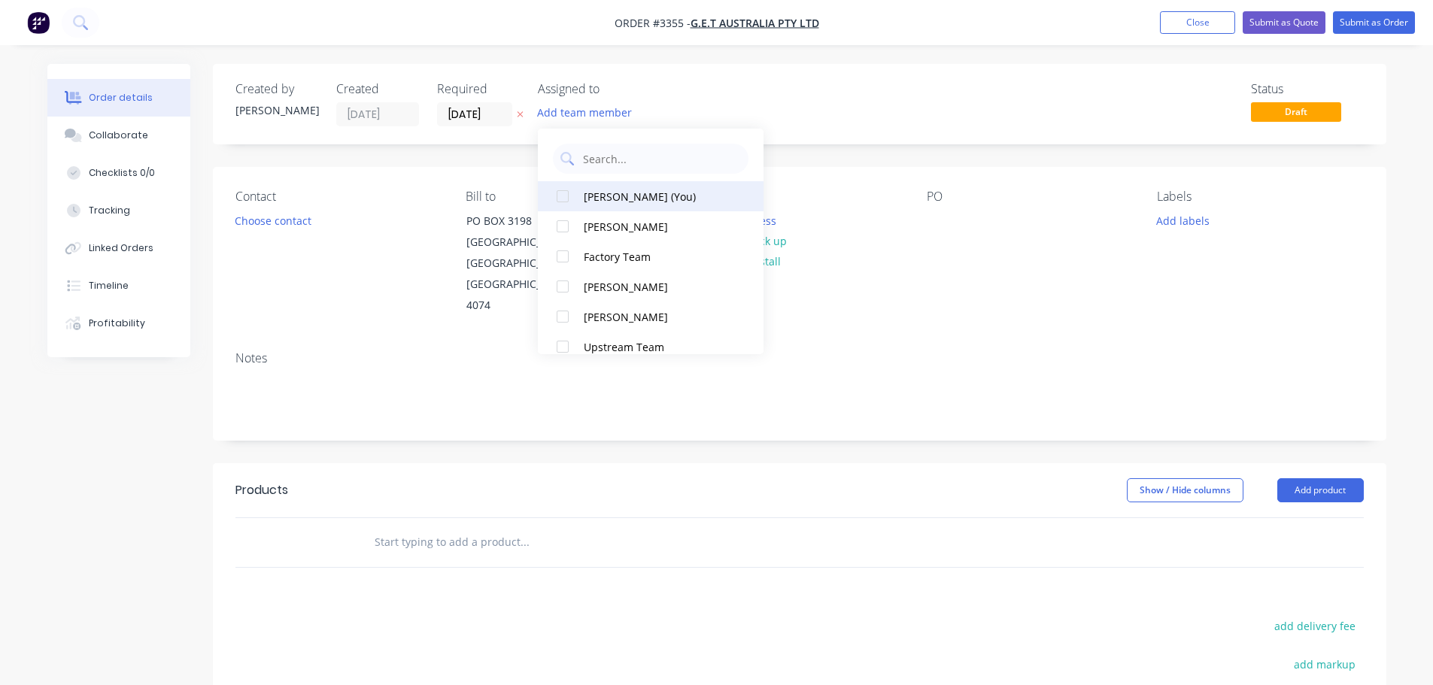
click at [628, 202] on div "[PERSON_NAME] (You)" at bounding box center [659, 197] width 150 height 16
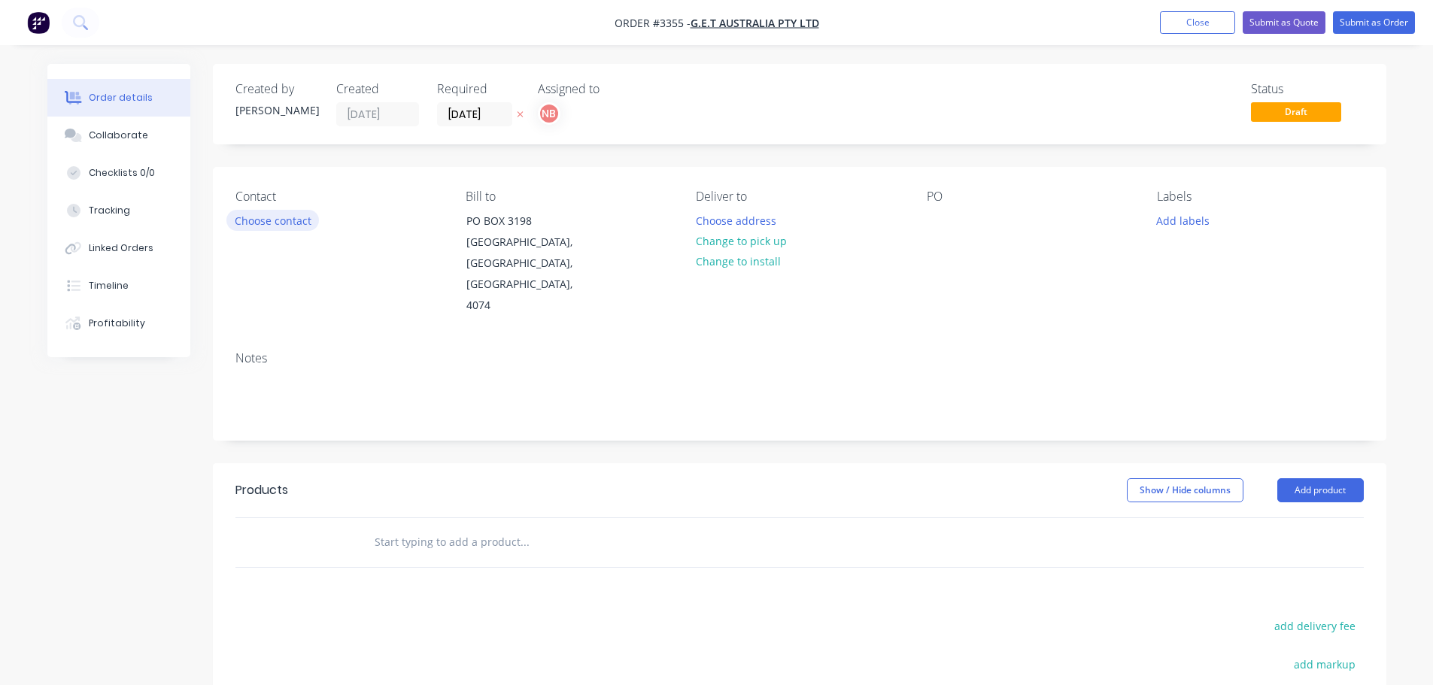
click at [286, 228] on button "Choose contact" at bounding box center [272, 220] width 93 height 20
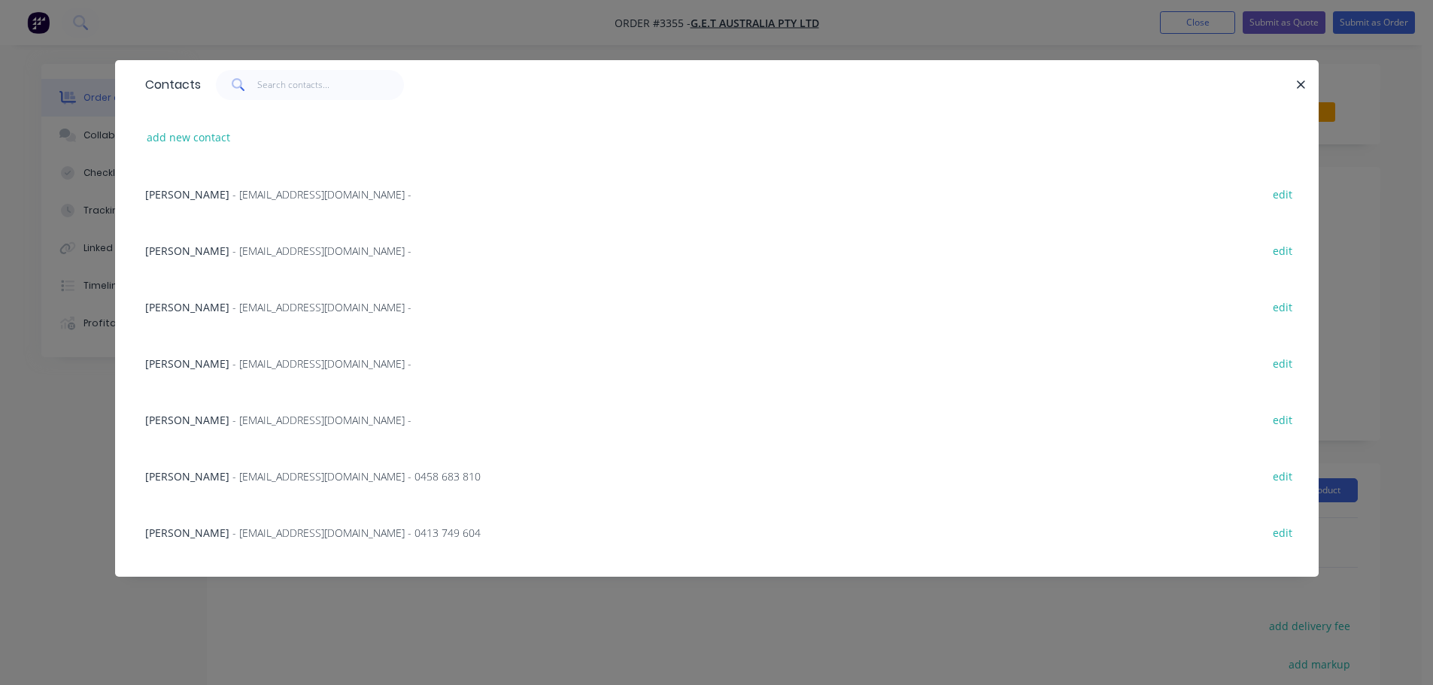
click at [232, 420] on span "- swhite@get.com.au -" at bounding box center [321, 420] width 179 height 14
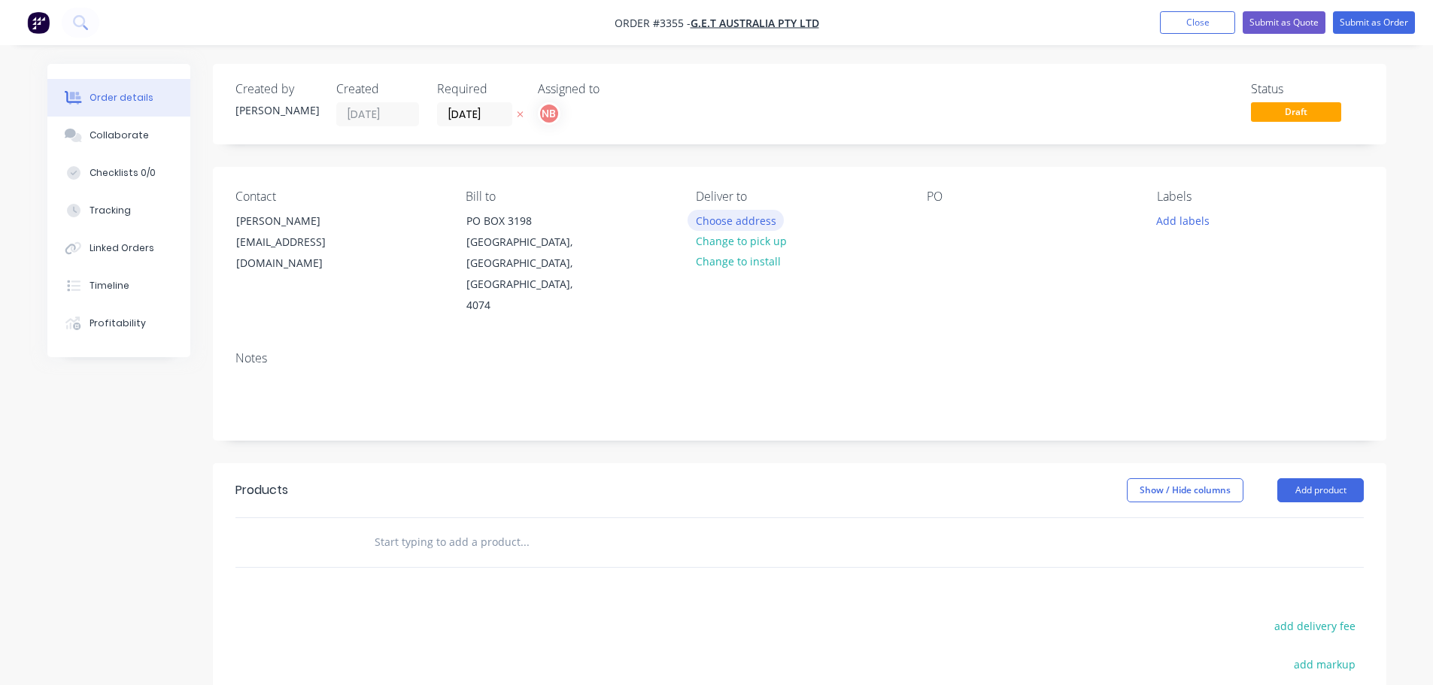
click at [755, 223] on button "Choose address" at bounding box center [736, 220] width 96 height 20
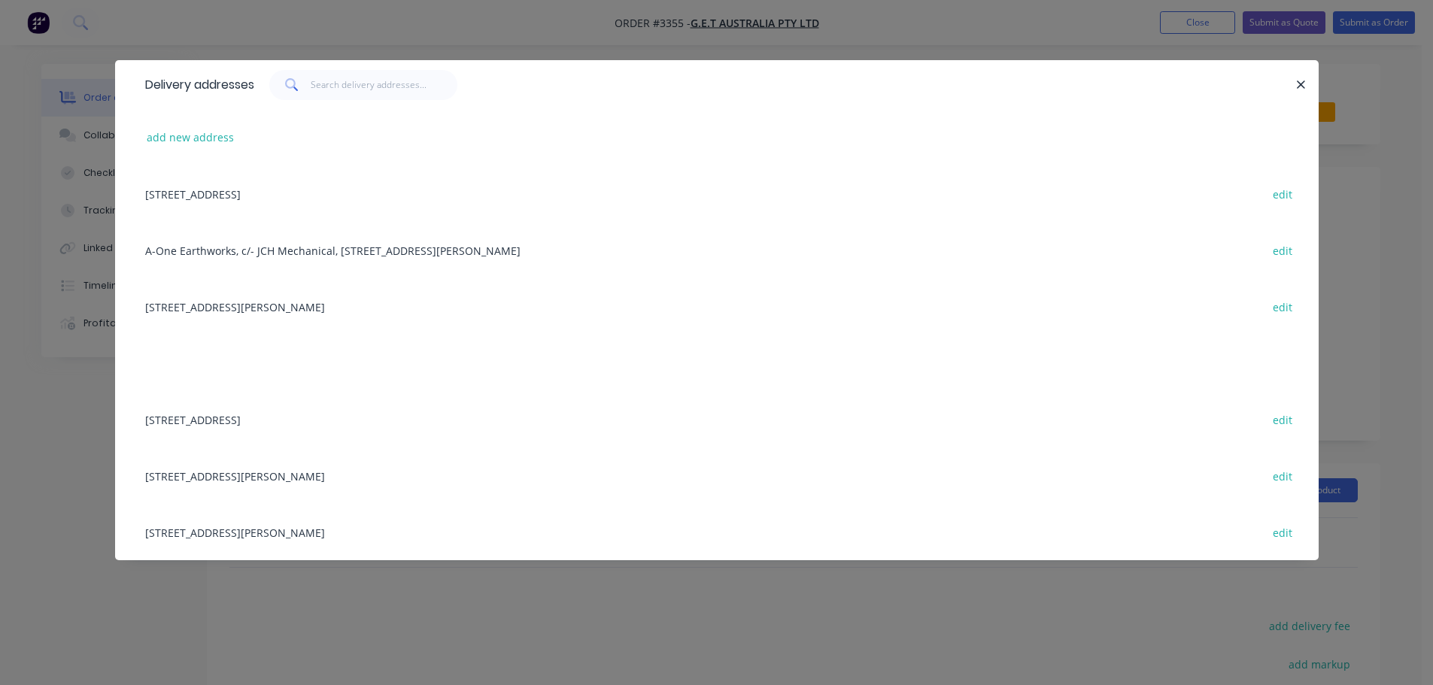
click at [240, 417] on div "62 NEON STREET, SUMNER, Queensland, Australia, 4074 edit" at bounding box center [717, 419] width 1158 height 56
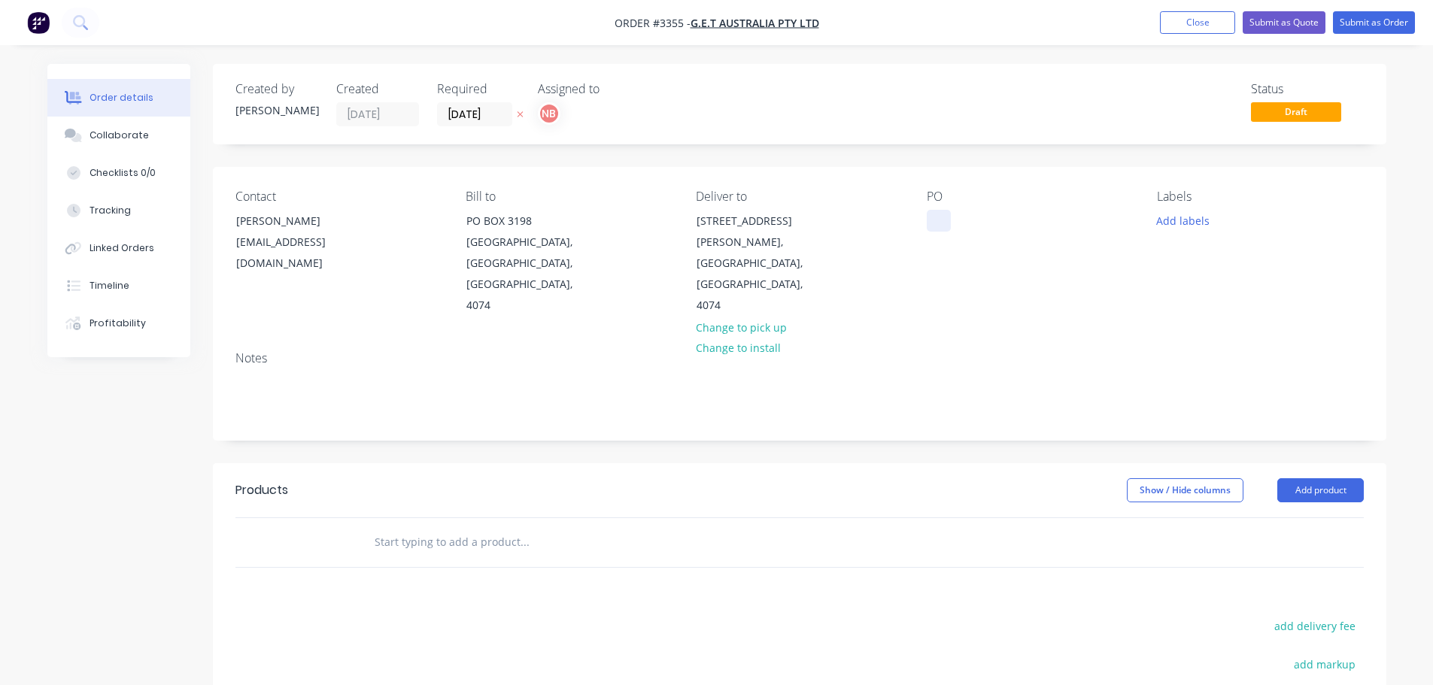
click at [934, 215] on div at bounding box center [939, 221] width 24 height 22
click at [937, 217] on div at bounding box center [939, 221] width 24 height 22
click at [1175, 216] on button "Add labels" at bounding box center [1183, 220] width 69 height 20
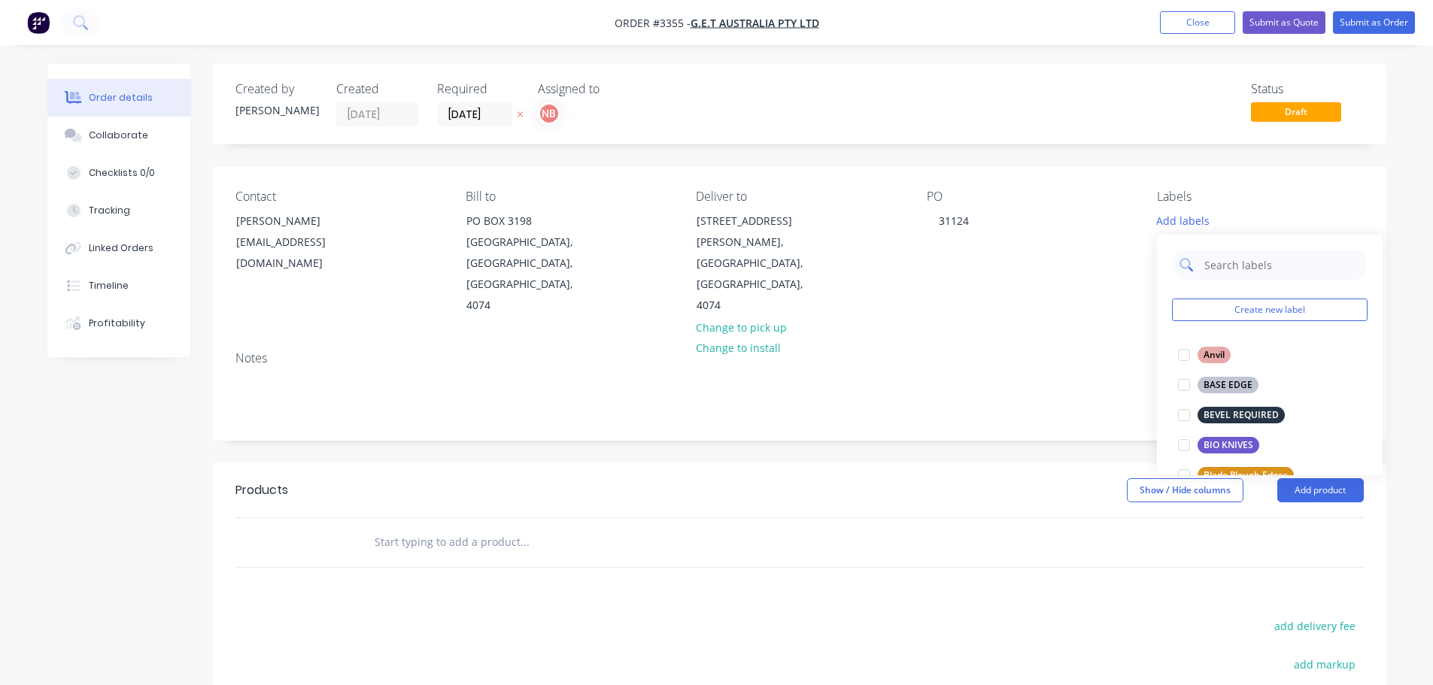
click at [1225, 263] on input "text" at bounding box center [1281, 265] width 157 height 30
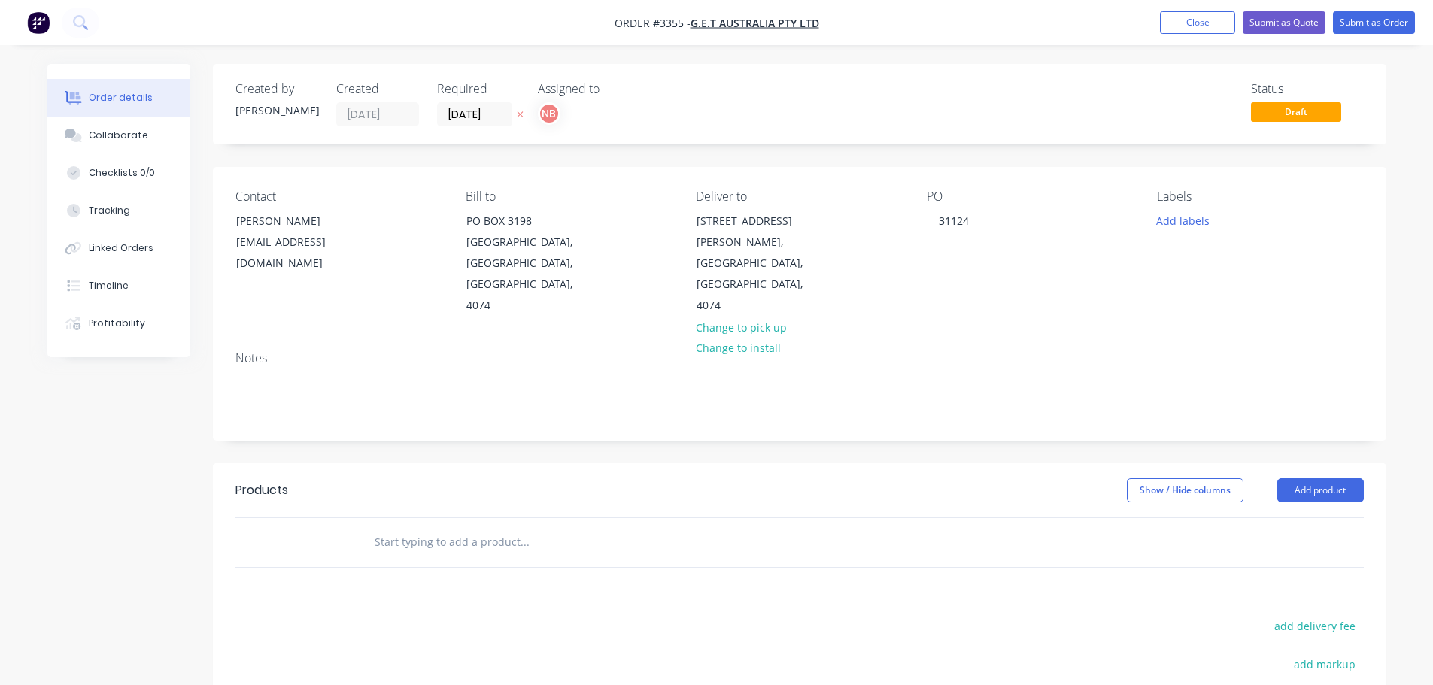
click at [1066, 493] on header "Products Show / Hide columns Add product" at bounding box center [799, 490] width 1173 height 54
click at [1331, 478] on button "Add product" at bounding box center [1320, 490] width 87 height 24
click at [1270, 519] on button "Product catalogue" at bounding box center [1292, 529] width 143 height 30
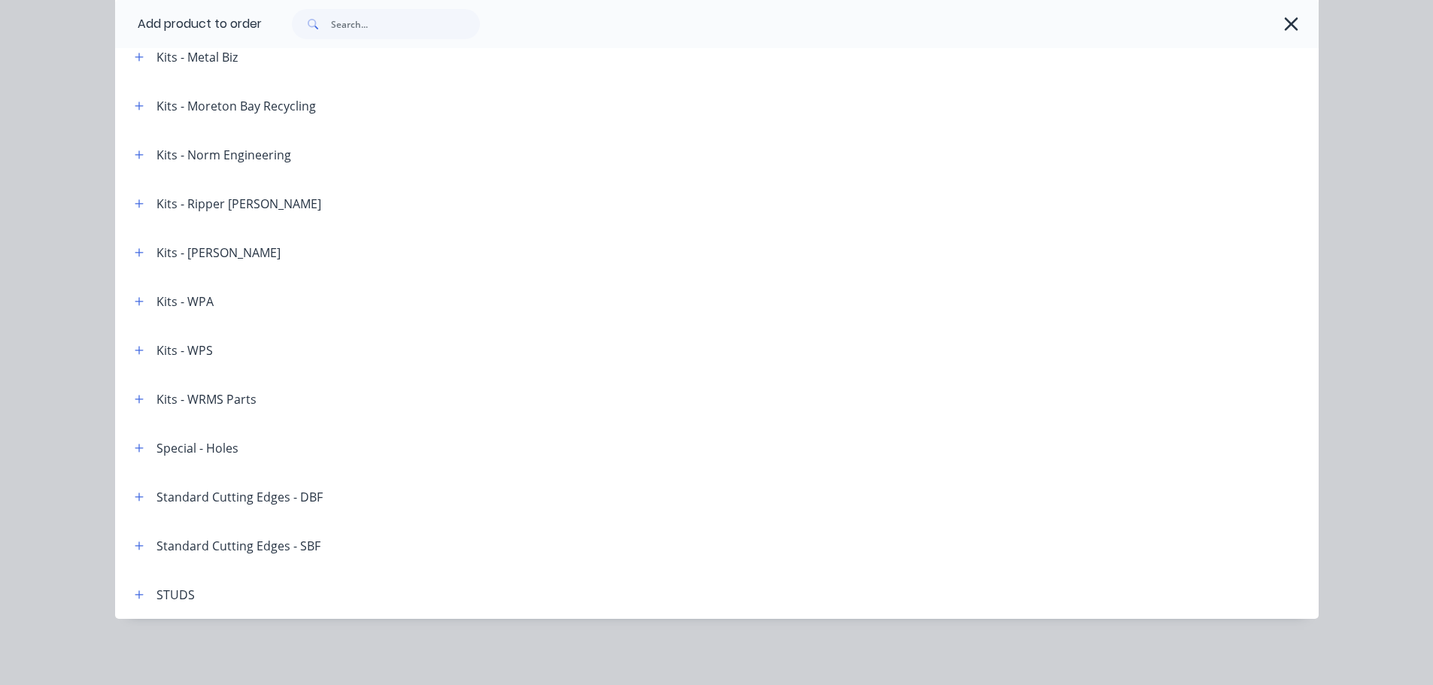
scroll to position [266, 0]
click at [135, 500] on icon "button" at bounding box center [139, 497] width 9 height 11
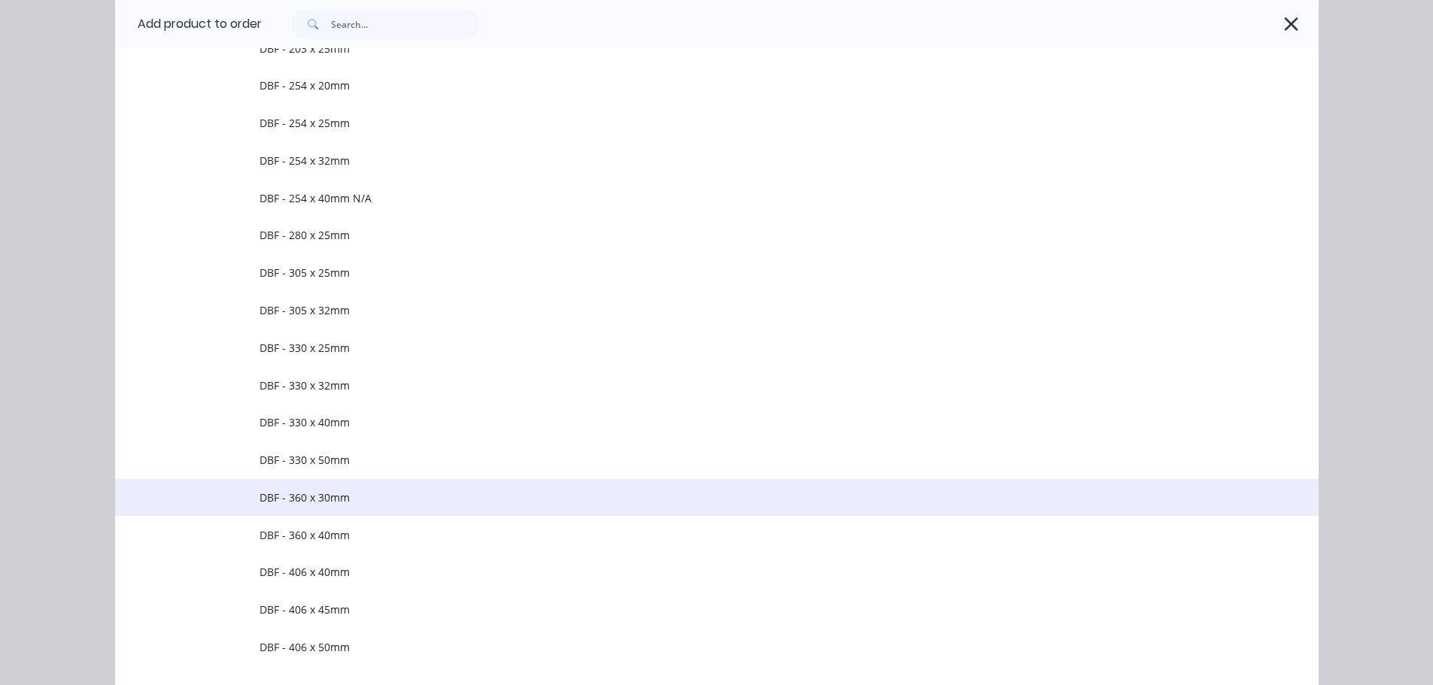
scroll to position [2863, 0]
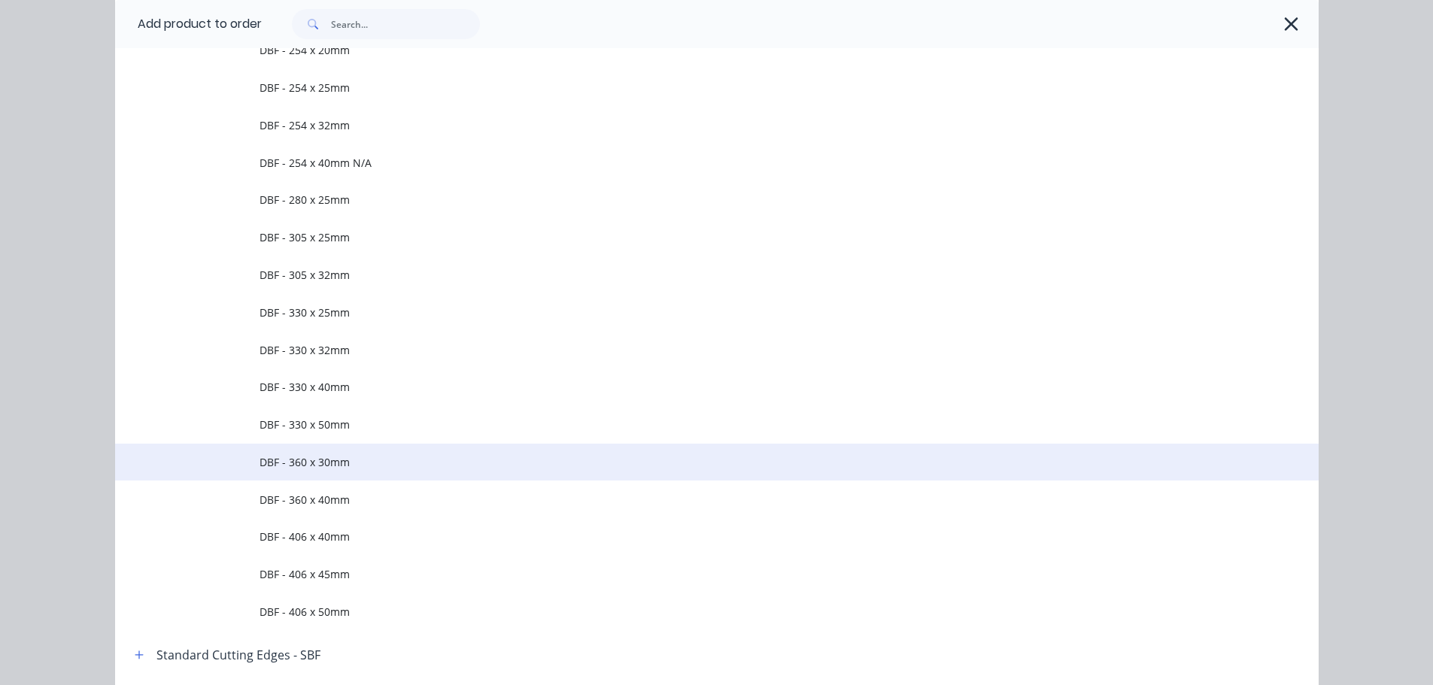
click at [359, 460] on span "DBF - 360 x 30mm" at bounding box center [683, 462] width 847 height 16
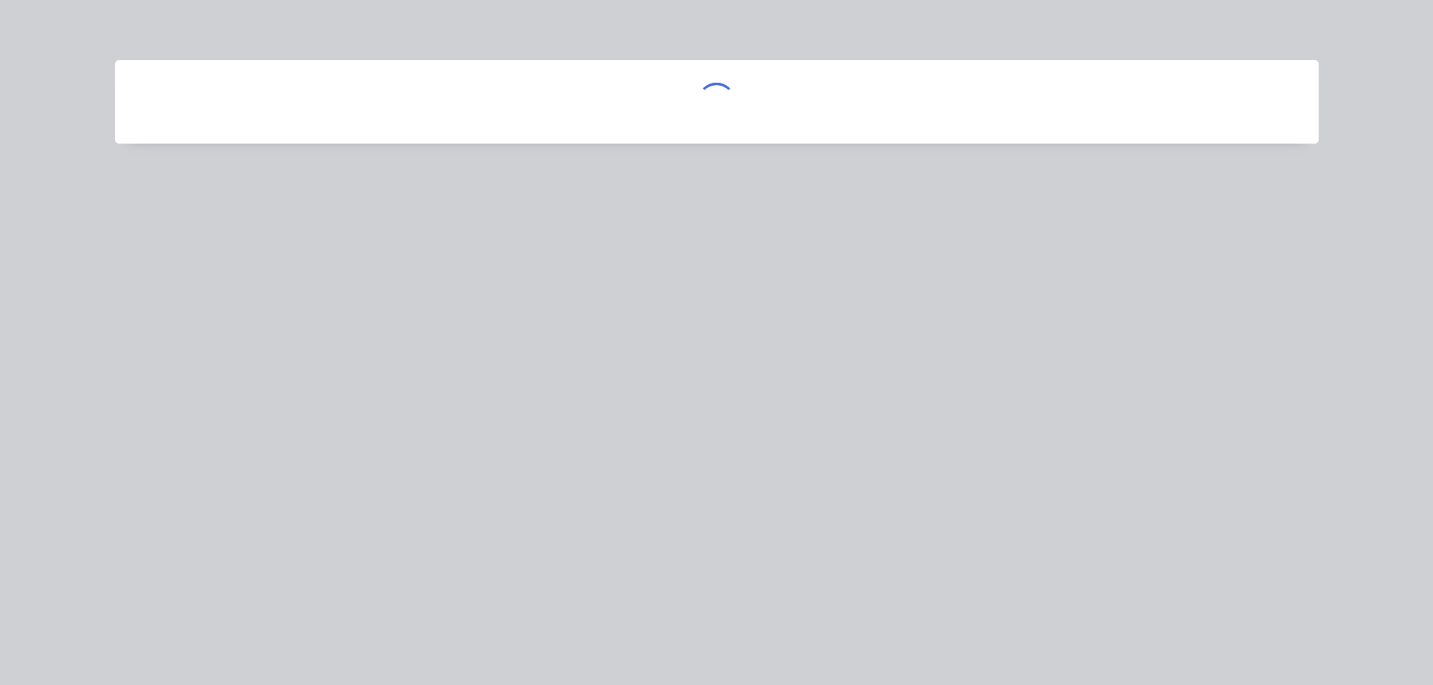
scroll to position [0, 0]
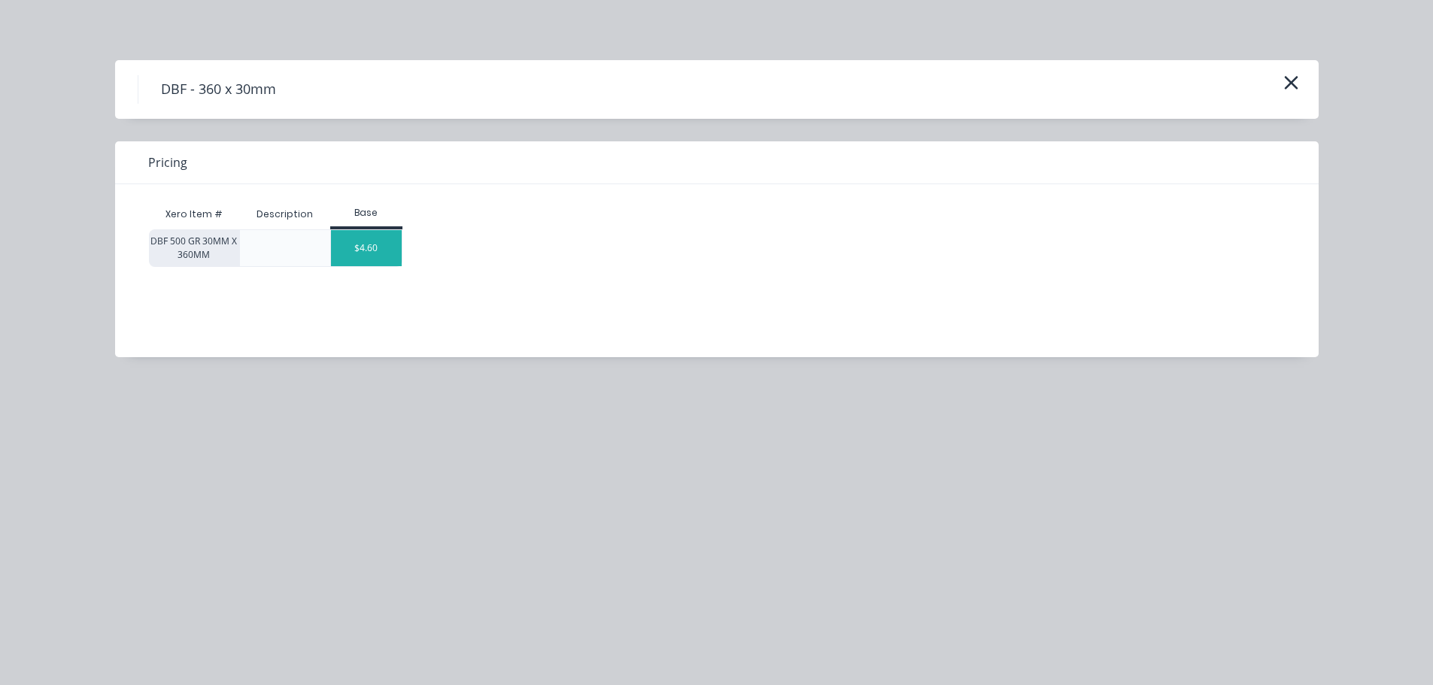
click at [387, 233] on div "$4.60" at bounding box center [366, 248] width 71 height 36
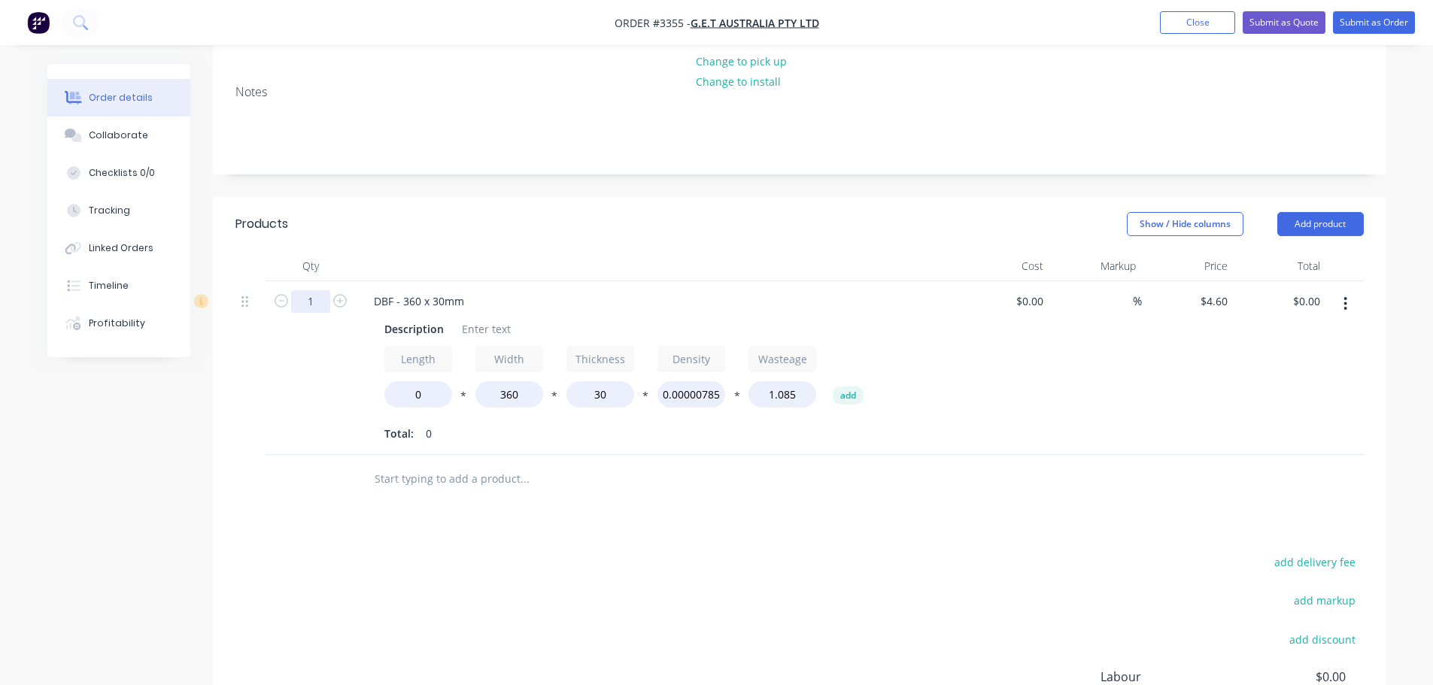
click at [312, 290] on input "1" at bounding box center [310, 301] width 39 height 23
type input "2"
click at [353, 217] on header "Products Show / Hide columns Add product" at bounding box center [799, 224] width 1173 height 54
click at [429, 318] on div "Description" at bounding box center [413, 329] width 71 height 22
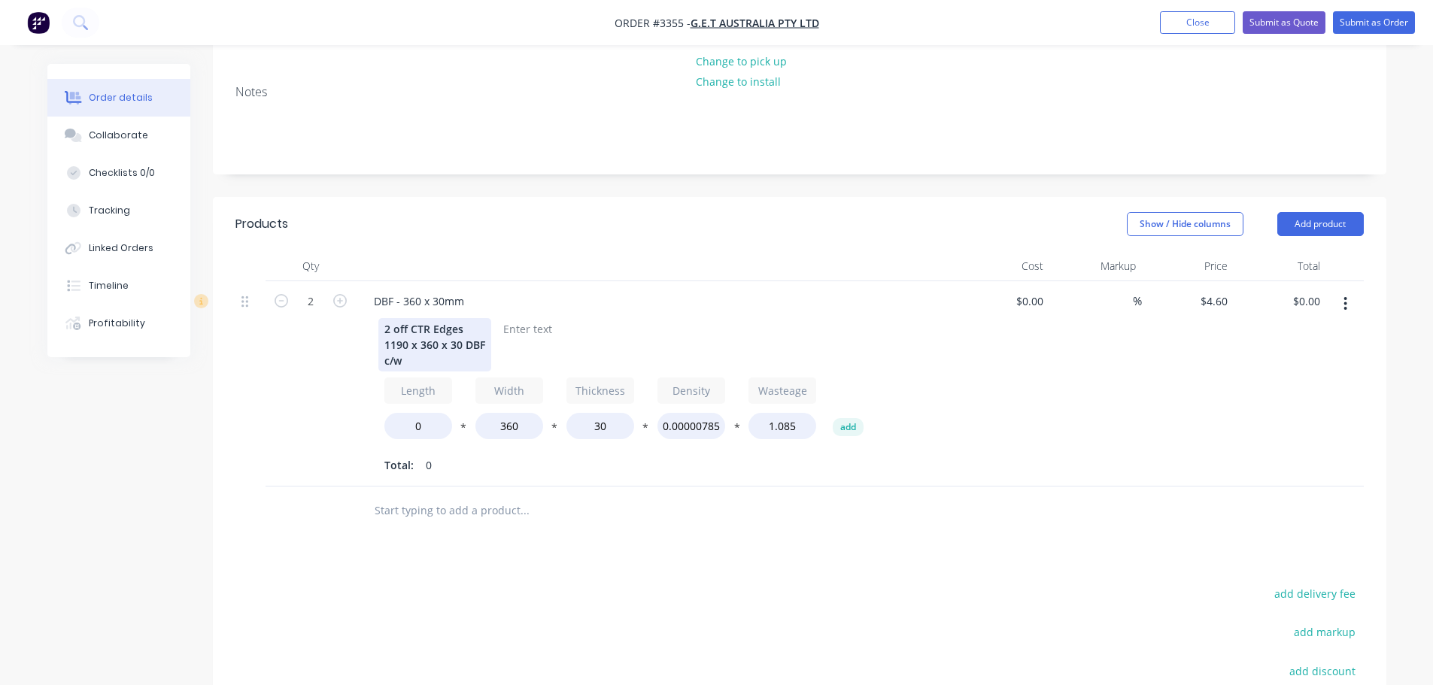
click at [417, 342] on div "2 off CTR Edges 1190 x 360 x 30 DBF c/w" at bounding box center [434, 344] width 113 height 53
click at [402, 413] on input "0" at bounding box center [418, 426] width 68 height 26
type input "1190"
type input "$1,002.80"
click at [529, 318] on div at bounding box center [528, 329] width 61 height 22
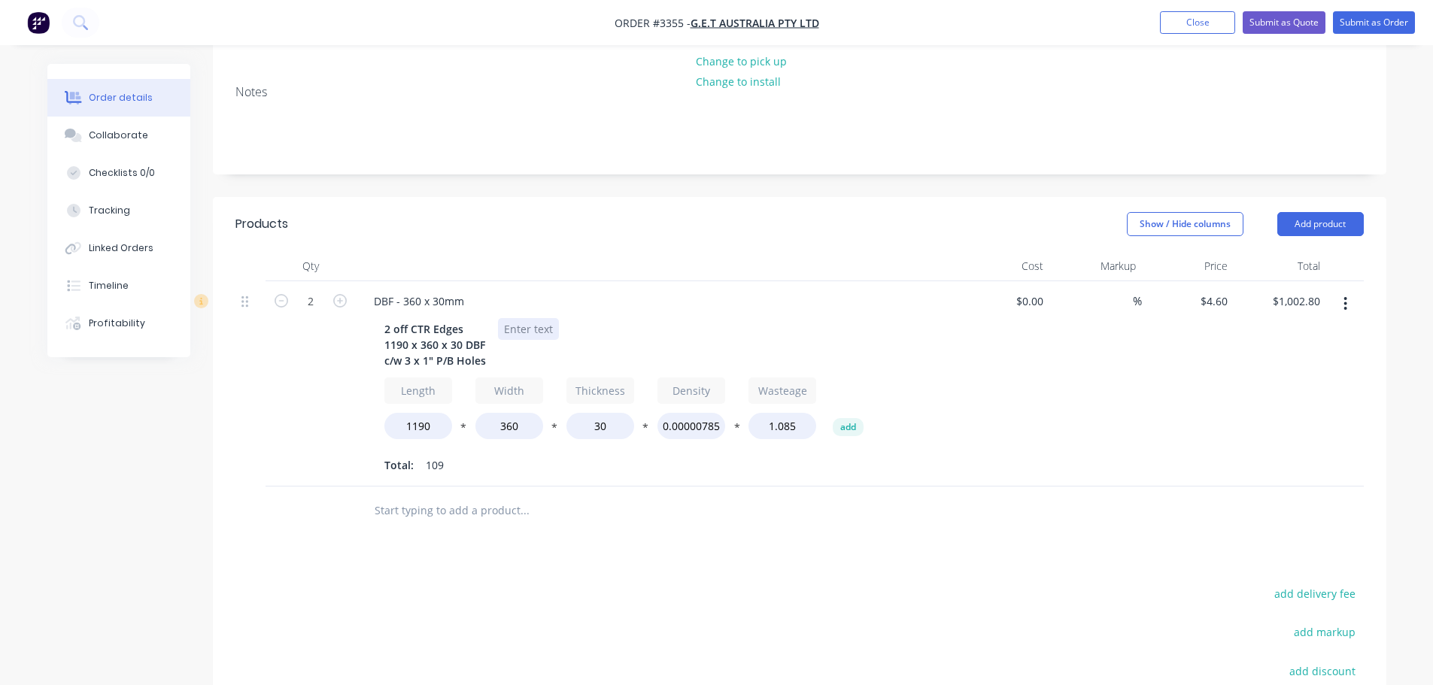
click at [529, 318] on div at bounding box center [528, 329] width 61 height 22
click at [1345, 297] on icon "button" at bounding box center [1345, 304] width 3 height 14
click at [1257, 363] on div "Duplicate" at bounding box center [1292, 374] width 116 height 22
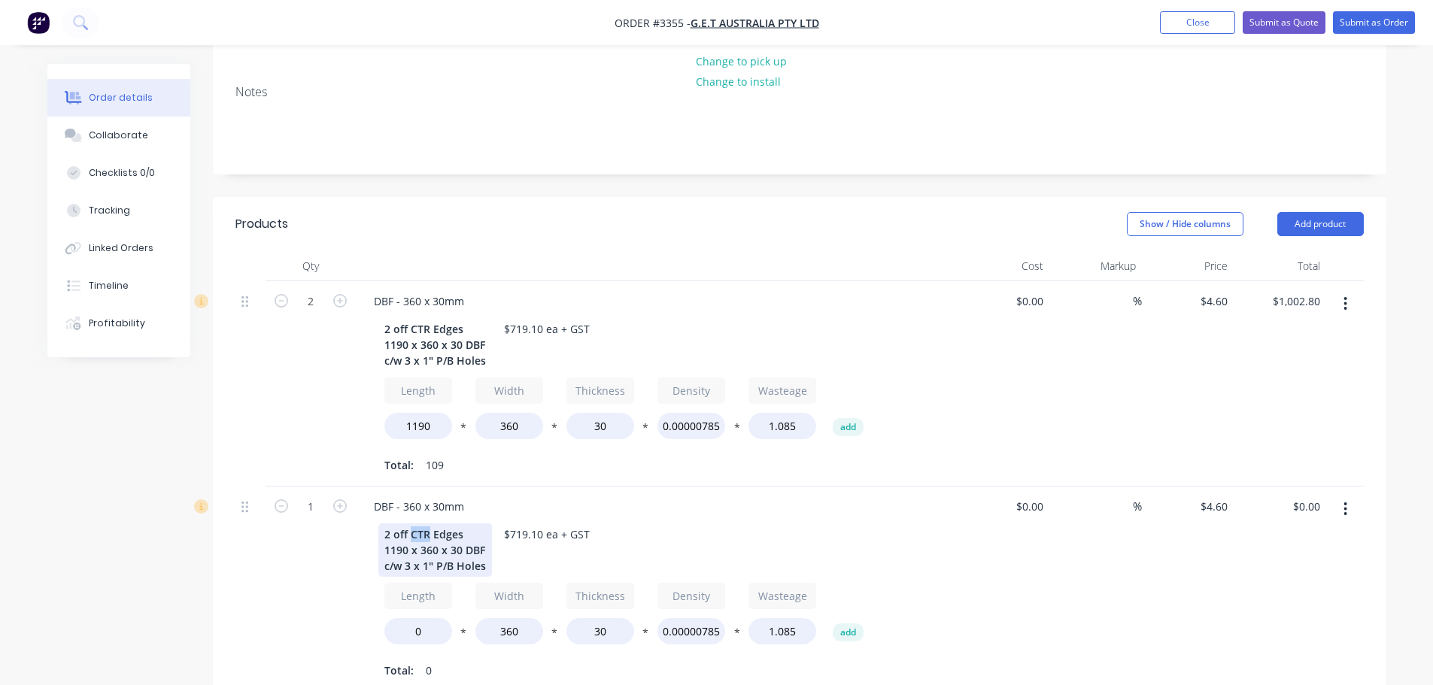
drag, startPoint x: 427, startPoint y: 515, endPoint x: 409, endPoint y: 514, distance: 18.1
click at [409, 524] on div "2 off CTR Edges 1190 x 360 x 30 DBF c/w 3 x 1" P/B Holes" at bounding box center [435, 550] width 114 height 53
drag, startPoint x: 407, startPoint y: 531, endPoint x: 378, endPoint y: 525, distance: 29.2
click at [378, 525] on div "2 off End Edges 1190 x 360 x 30 DBF c/w 3 x 1" P/B Holes" at bounding box center [435, 550] width 114 height 53
click at [405, 545] on div "2 off End Edges 420 x 360 x 30 DBF c/w 3 x 1" P/B Holes" at bounding box center [435, 550] width 114 height 53
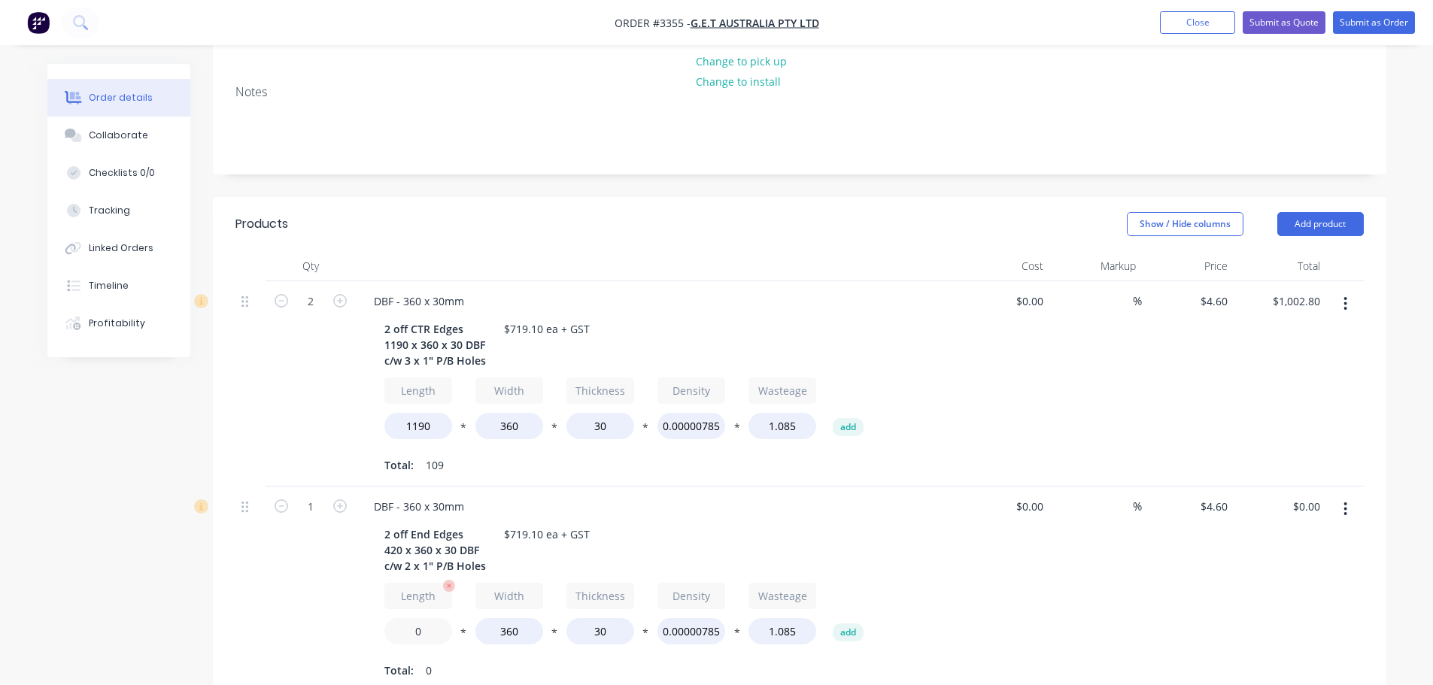
click at [404, 618] on input "0" at bounding box center [418, 631] width 68 height 26
type input "420"
type input "$179.40"
click at [339, 598] on div "1" at bounding box center [311, 589] width 90 height 205
click at [317, 496] on input "1" at bounding box center [310, 507] width 39 height 23
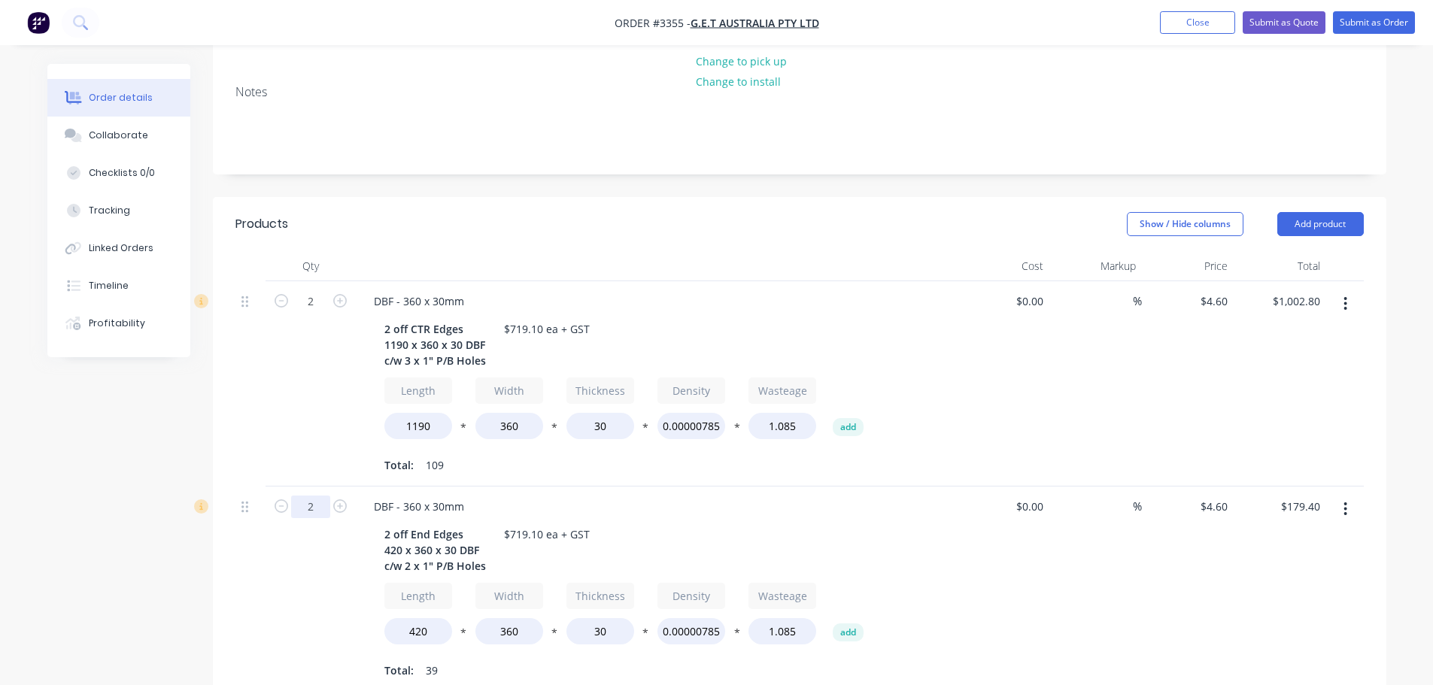
type input "2"
type input "$358.80"
click at [281, 402] on div "2" at bounding box center [311, 383] width 90 height 205
drag, startPoint x: 533, startPoint y: 512, endPoint x: 509, endPoint y: 511, distance: 24.1
click at [509, 524] on div "$719.10 ea + GST" at bounding box center [547, 535] width 98 height 22
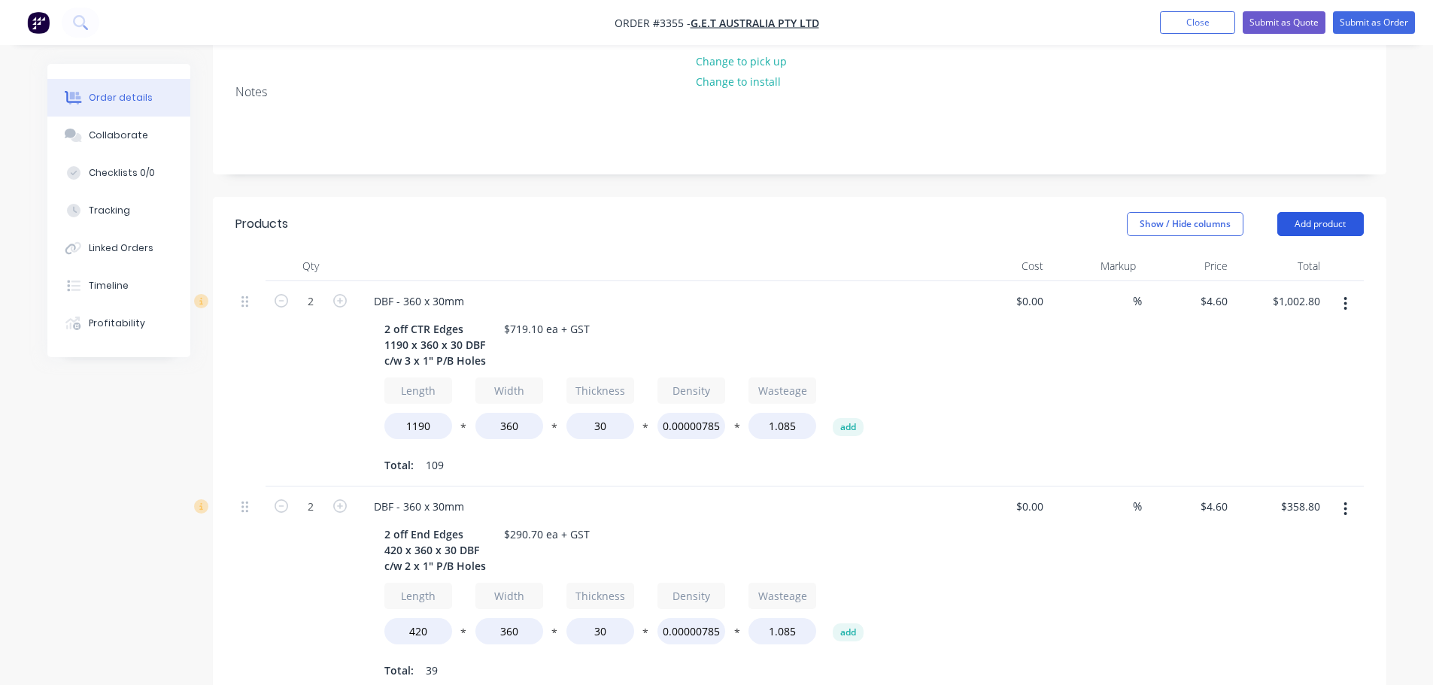
click at [1290, 212] on button "Add product" at bounding box center [1320, 224] width 87 height 24
click at [1266, 251] on div "Product catalogue" at bounding box center [1292, 262] width 116 height 22
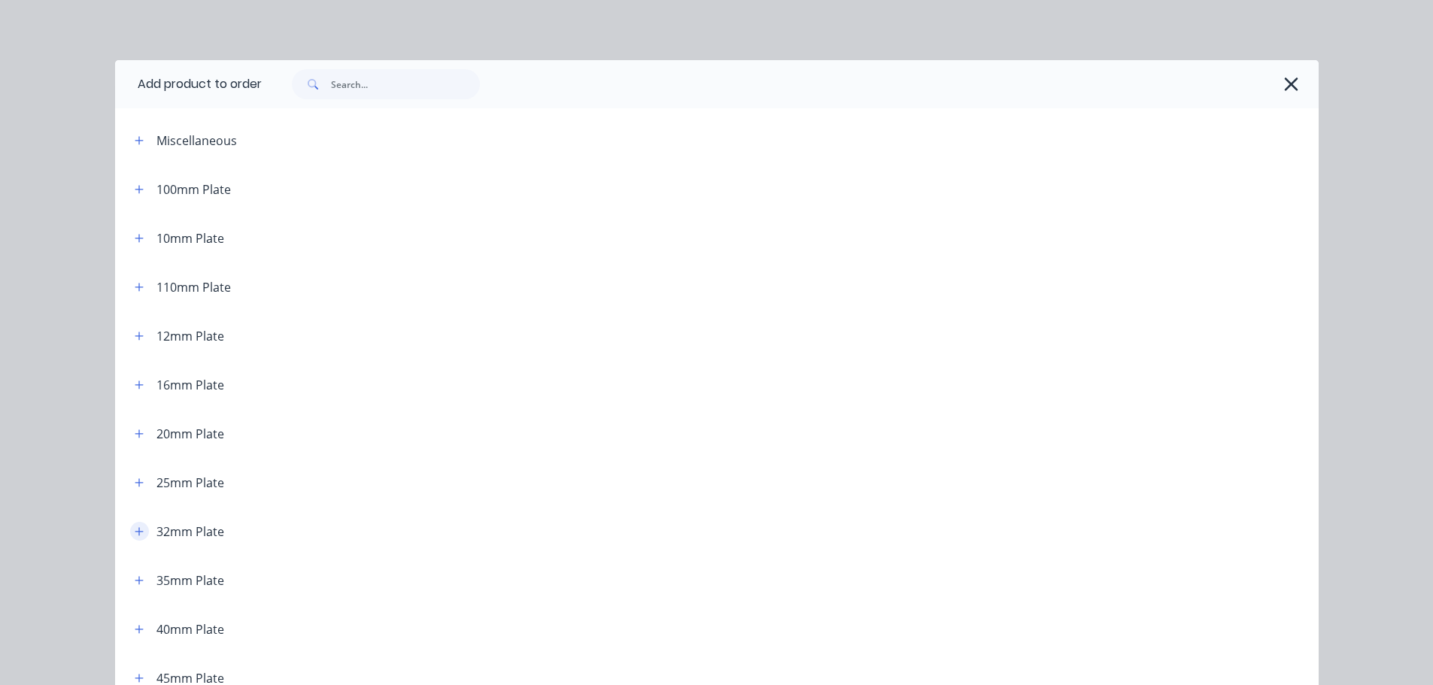
click at [135, 534] on icon "button" at bounding box center [139, 532] width 9 height 11
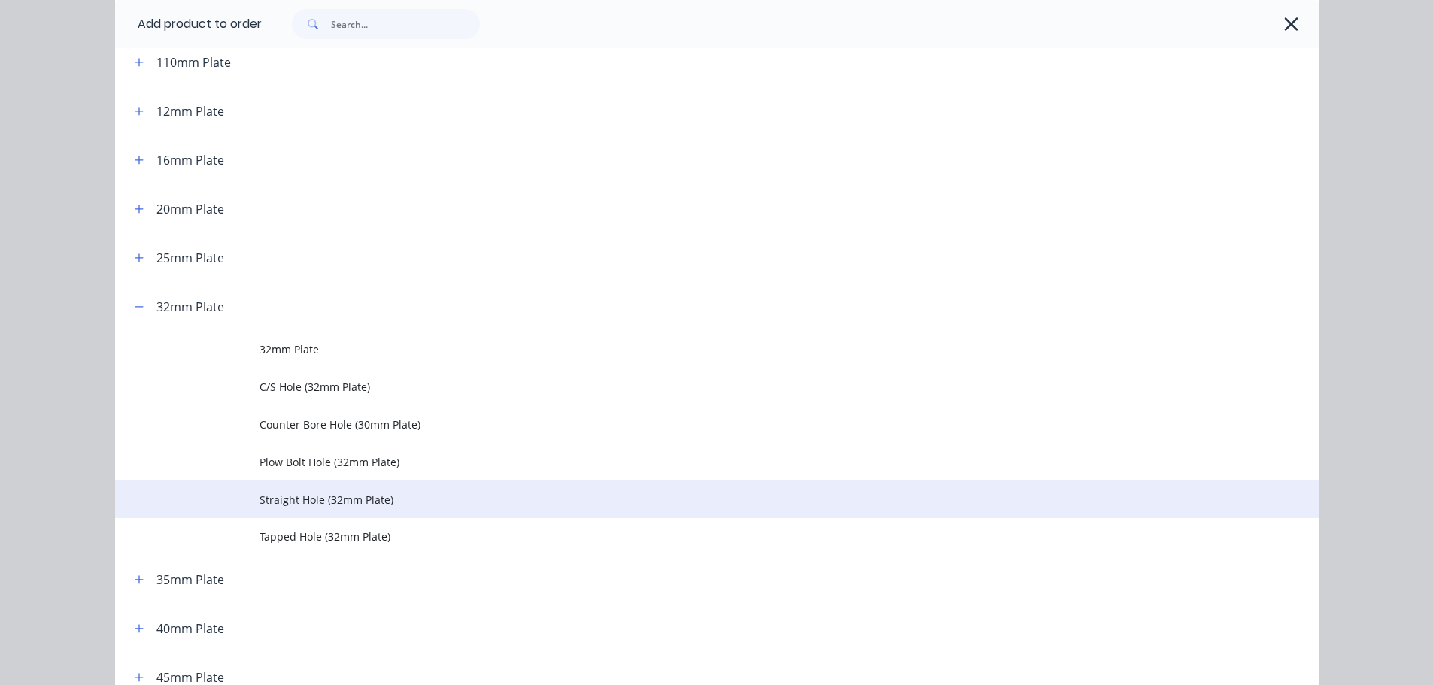
scroll to position [226, 0]
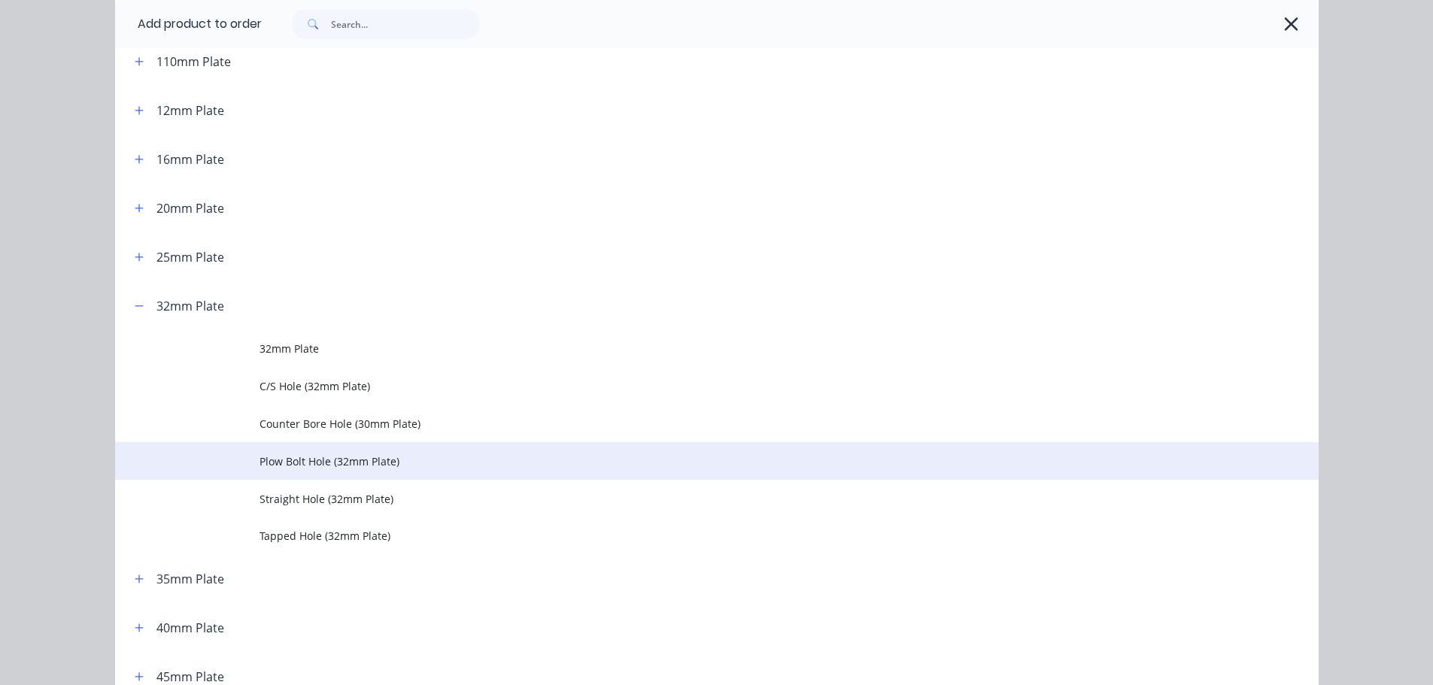
click at [296, 469] on td "Plow Bolt Hole (32mm Plate)" at bounding box center [789, 461] width 1059 height 38
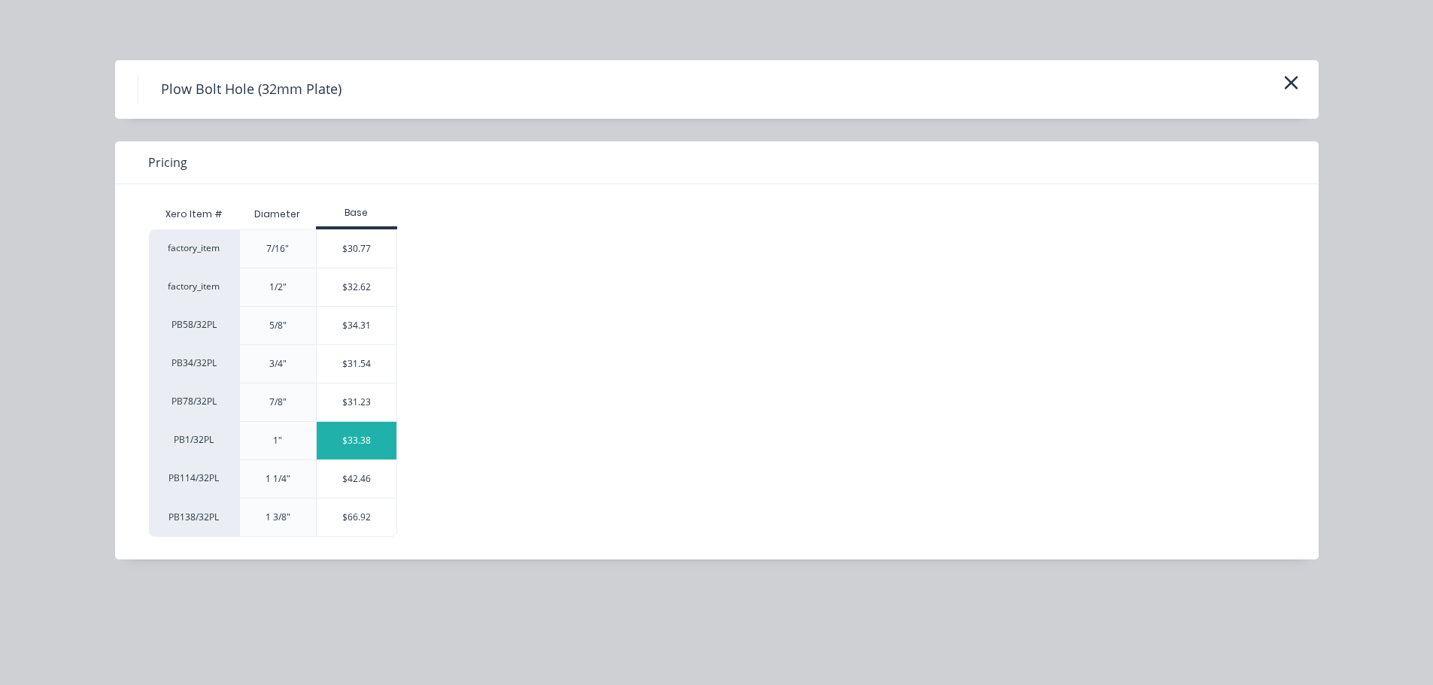
click at [337, 445] on div "$33.38" at bounding box center [357, 441] width 80 height 38
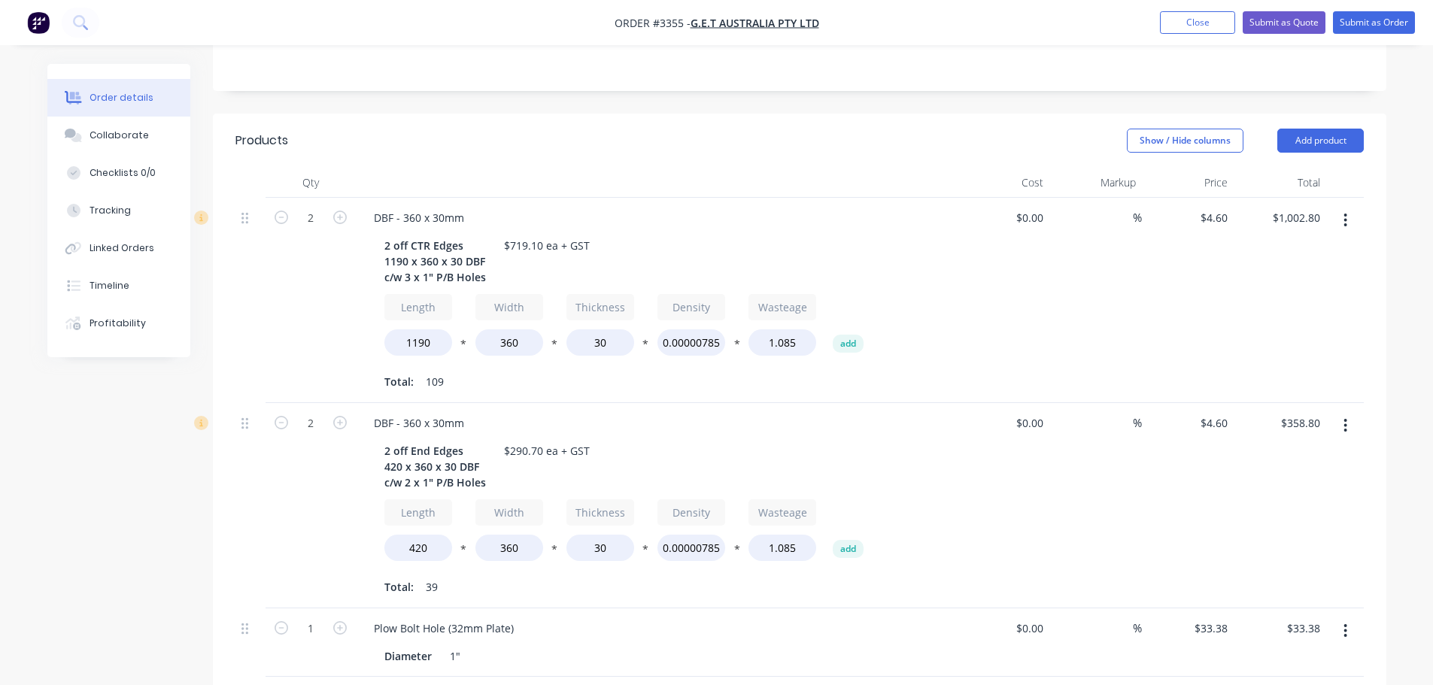
scroll to position [417, 0]
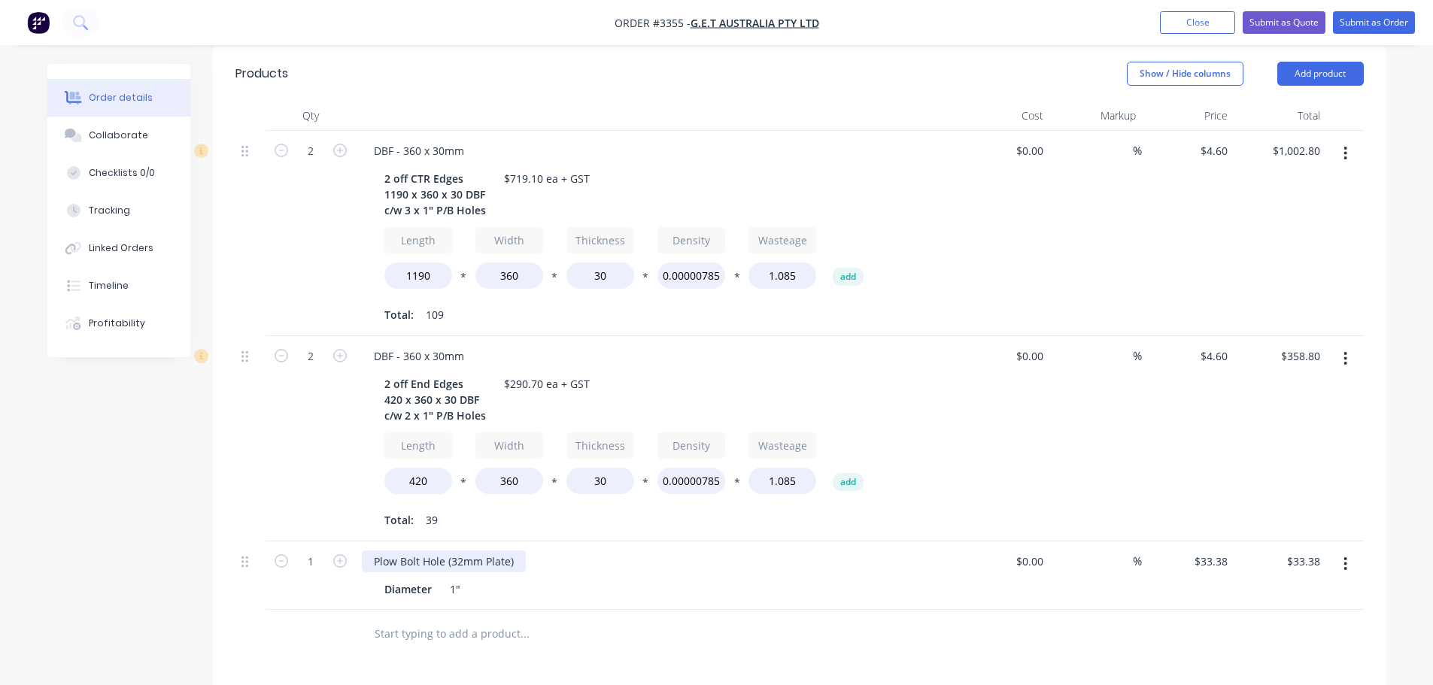
click at [460, 551] on div "Plow Bolt Hole (32mm Plate)" at bounding box center [444, 562] width 164 height 22
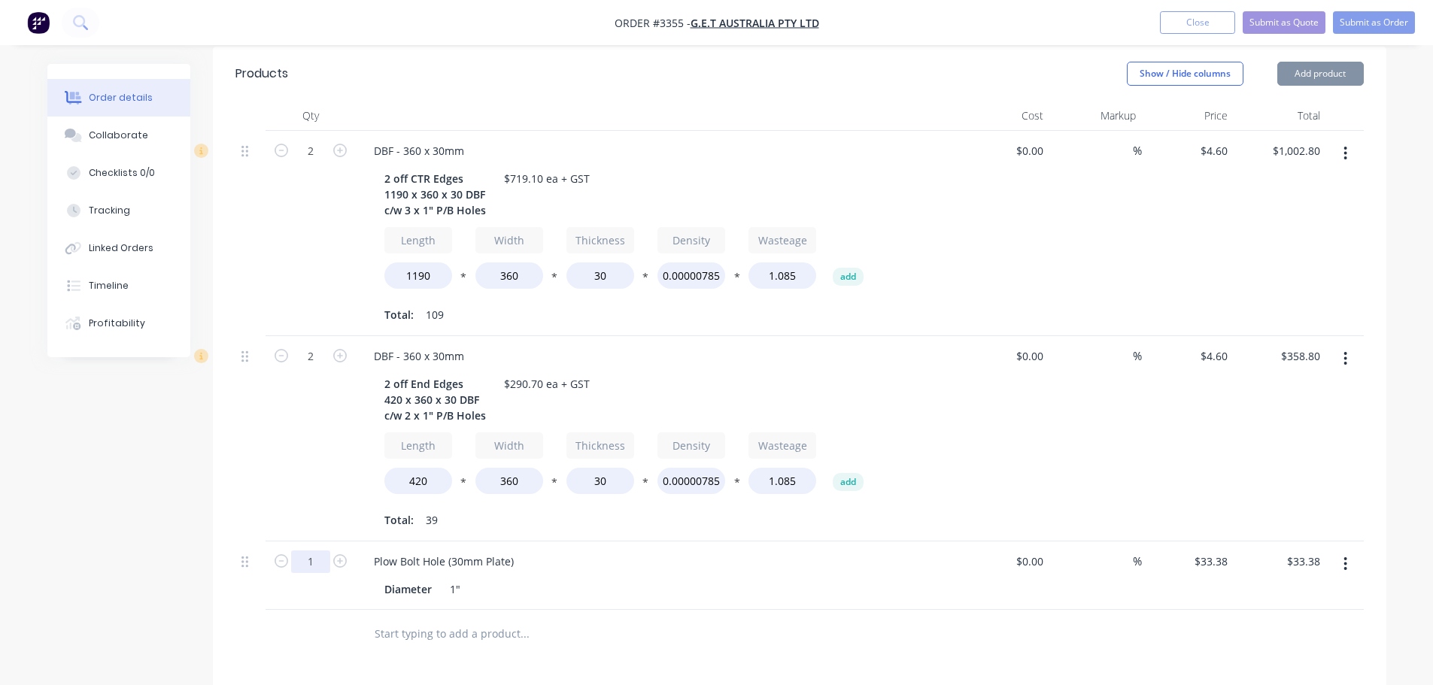
click at [309, 551] on input "1" at bounding box center [310, 562] width 39 height 23
type input "10"
type input "$333.80"
click at [642, 587] on div "Plow Bolt Hole (30mm Plate) Diameter 1"" at bounding box center [657, 576] width 602 height 68
click at [1295, 62] on button "Add product" at bounding box center [1320, 74] width 87 height 24
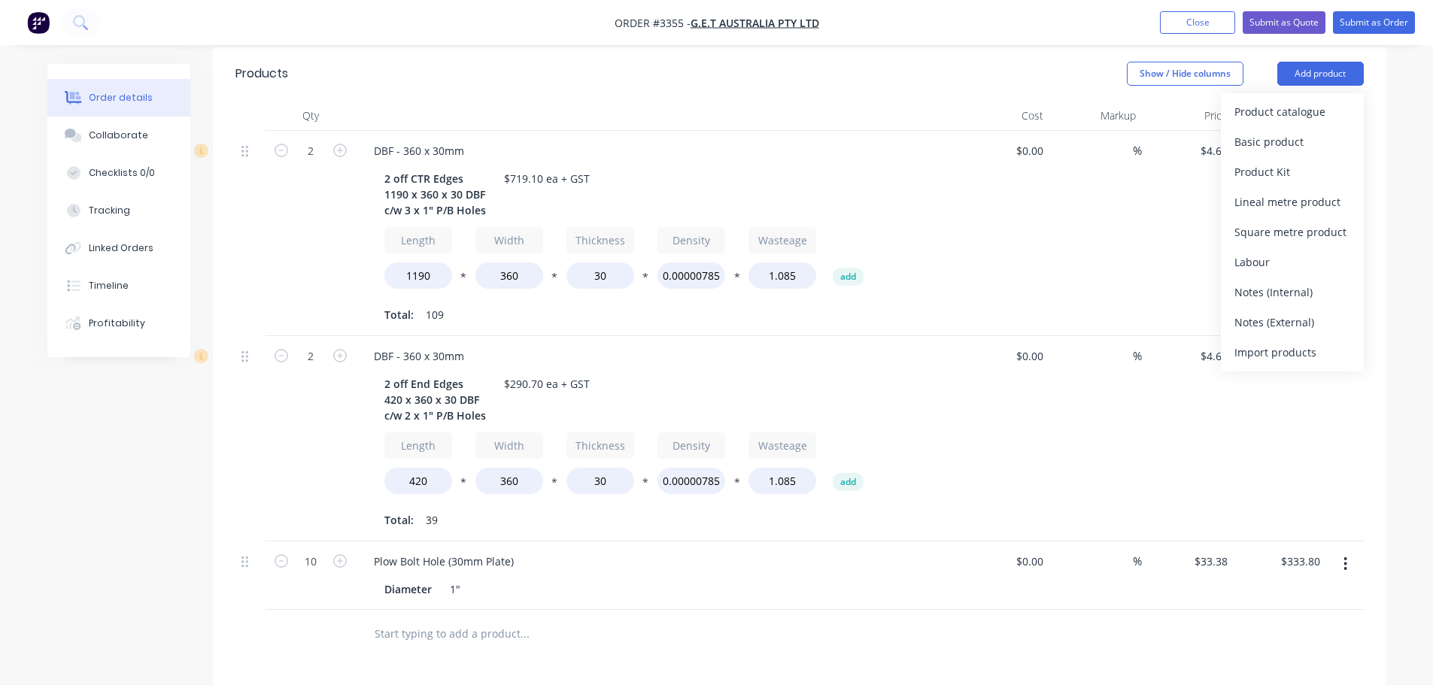
click at [1271, 101] on div "Product catalogue" at bounding box center [1292, 112] width 116 height 22
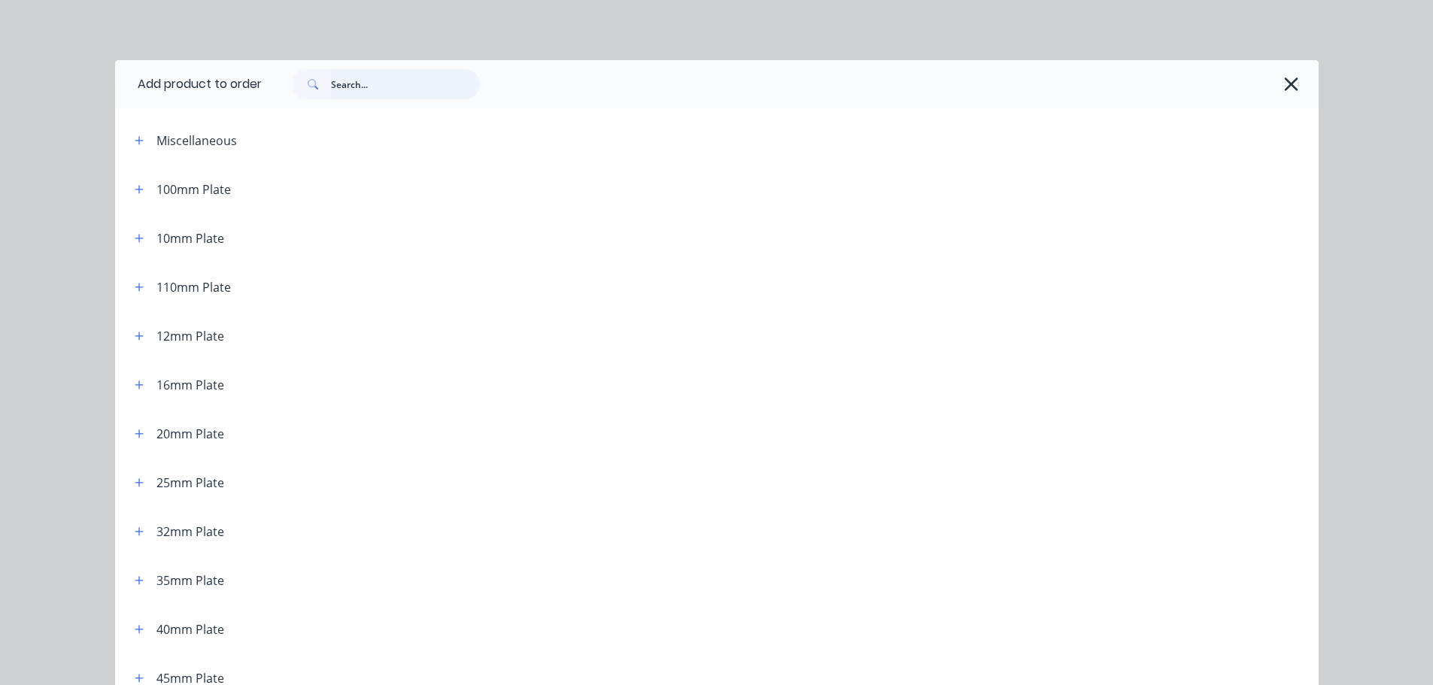
click at [383, 86] on input "text" at bounding box center [405, 84] width 149 height 30
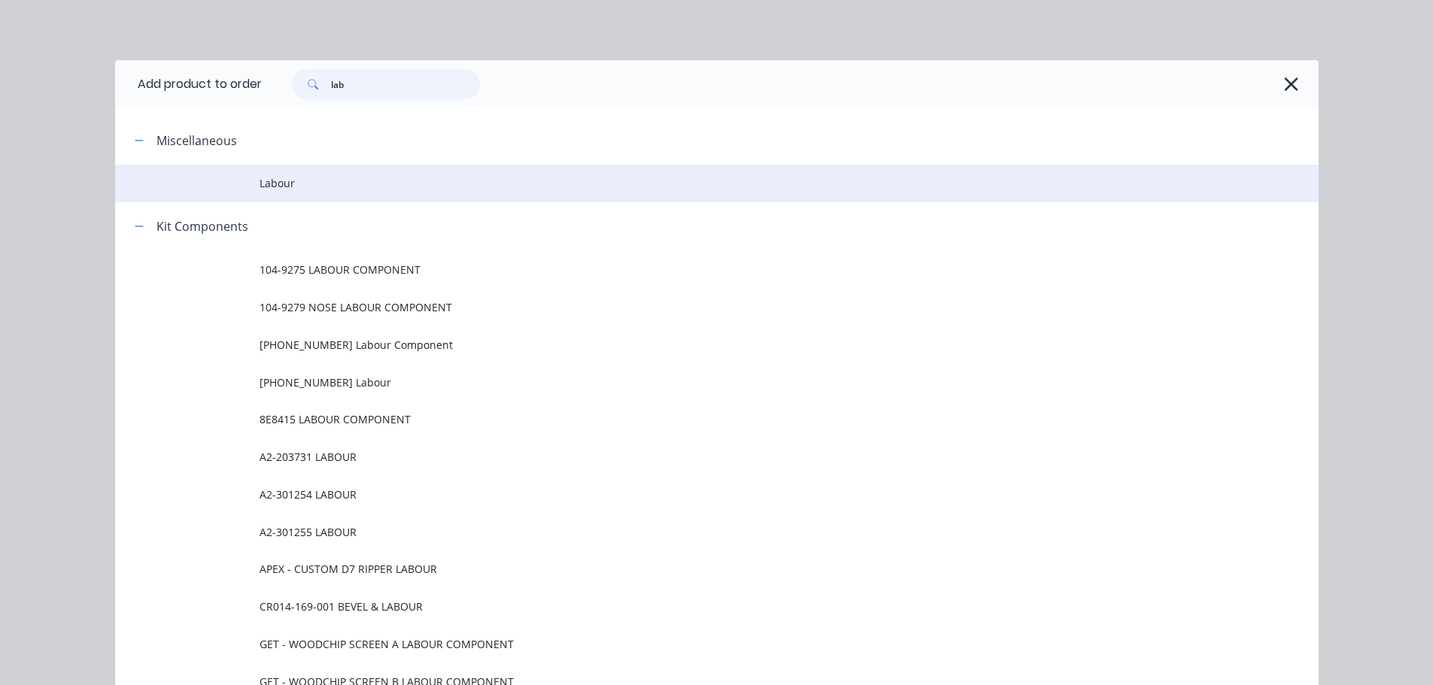
type input "lab"
click at [303, 172] on td "Labour" at bounding box center [789, 184] width 1059 height 38
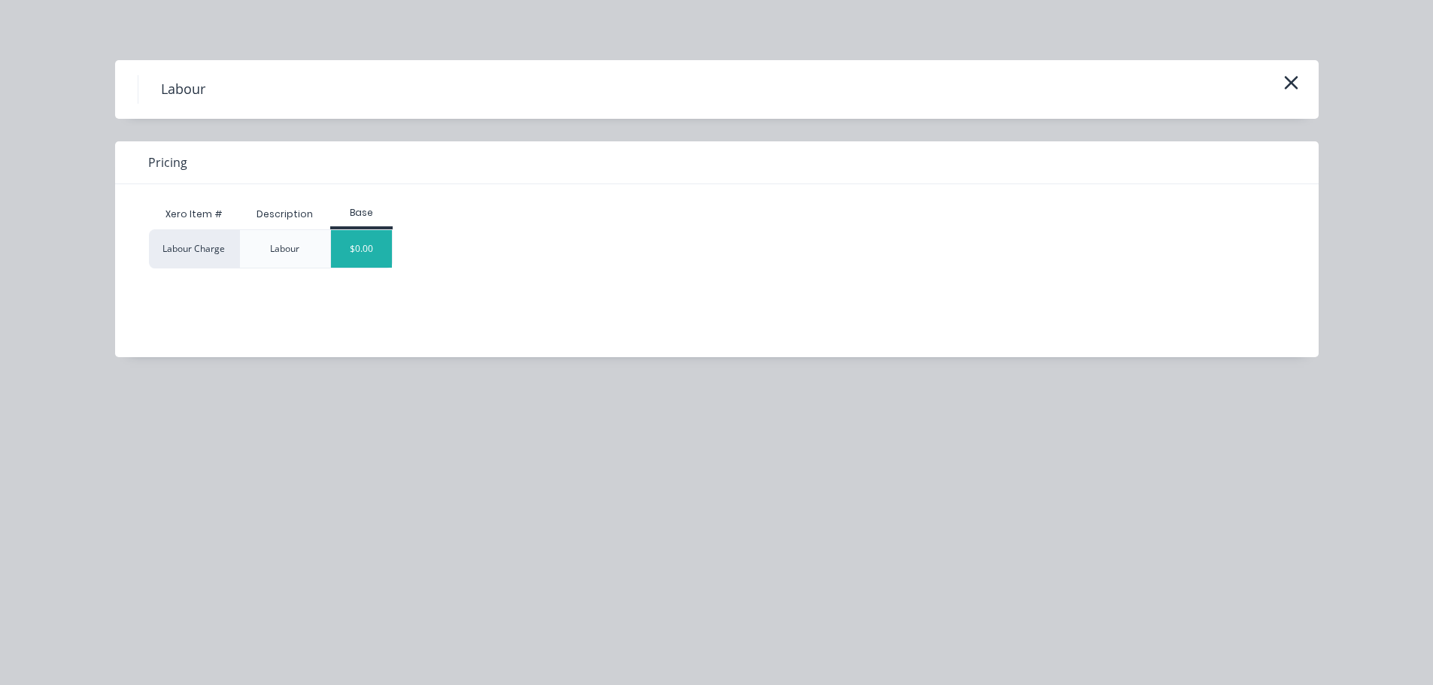
click at [363, 258] on div "$0.00" at bounding box center [361, 249] width 61 height 38
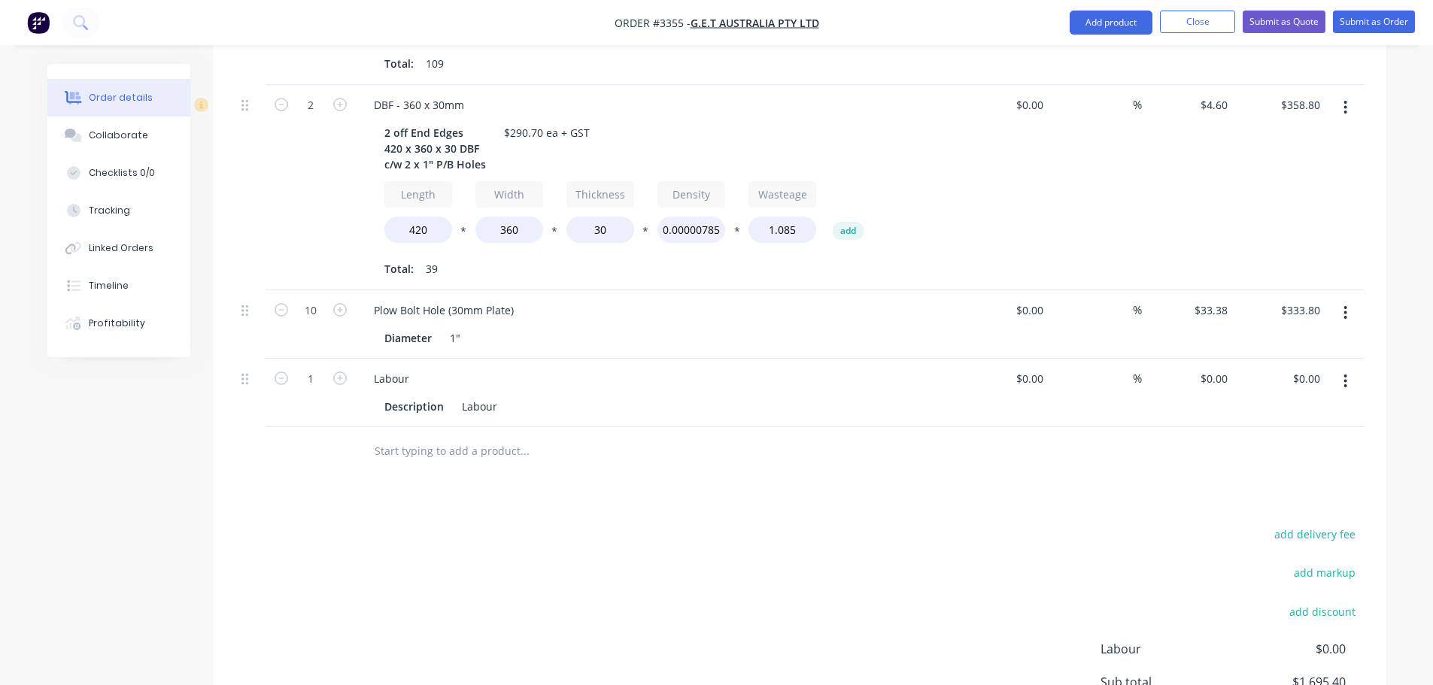
scroll to position [821, 0]
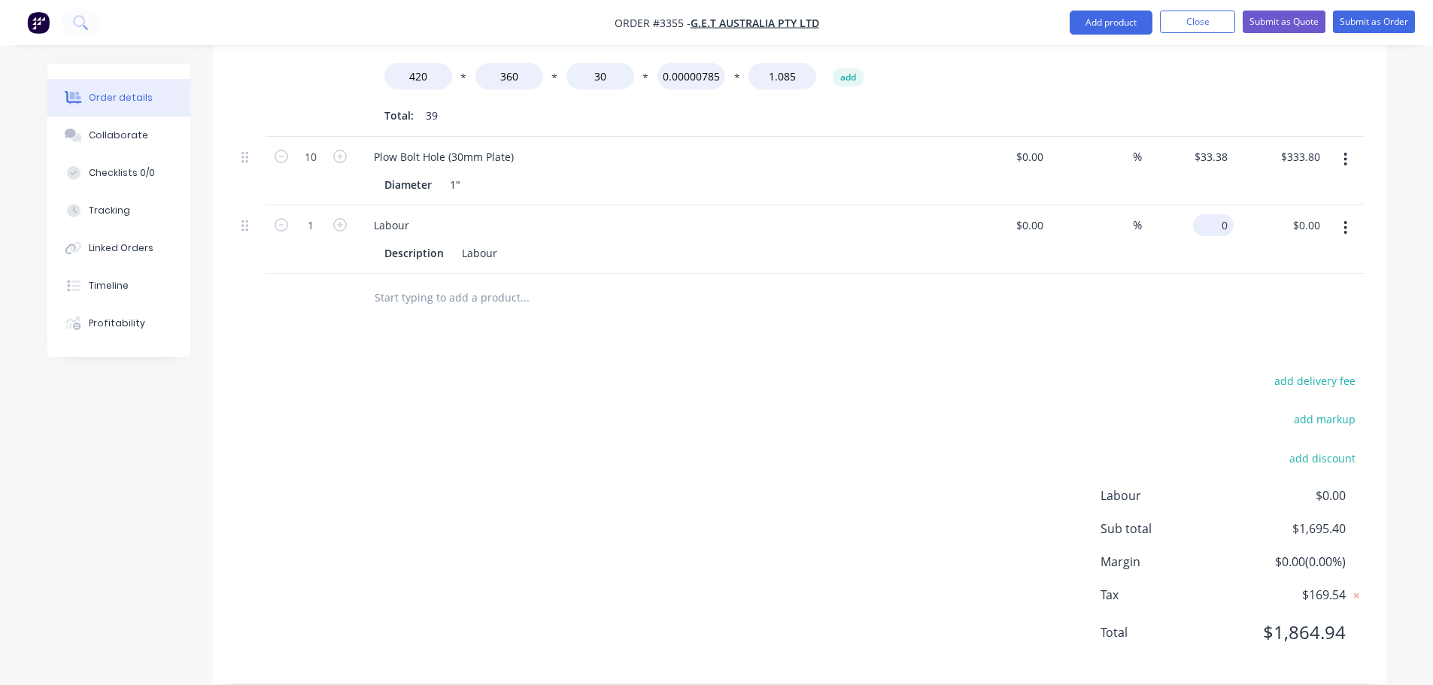
click at [1213, 214] on div "0 $0.00" at bounding box center [1213, 225] width 41 height 22
type input "$324.20"
click at [1008, 307] on div "Products Show / Hide columns Add product Qty Cost Markup Price Total 2 DBF - 36…" at bounding box center [799, 163] width 1173 height 1042
click at [160, 135] on button "Collaborate" at bounding box center [118, 136] width 143 height 38
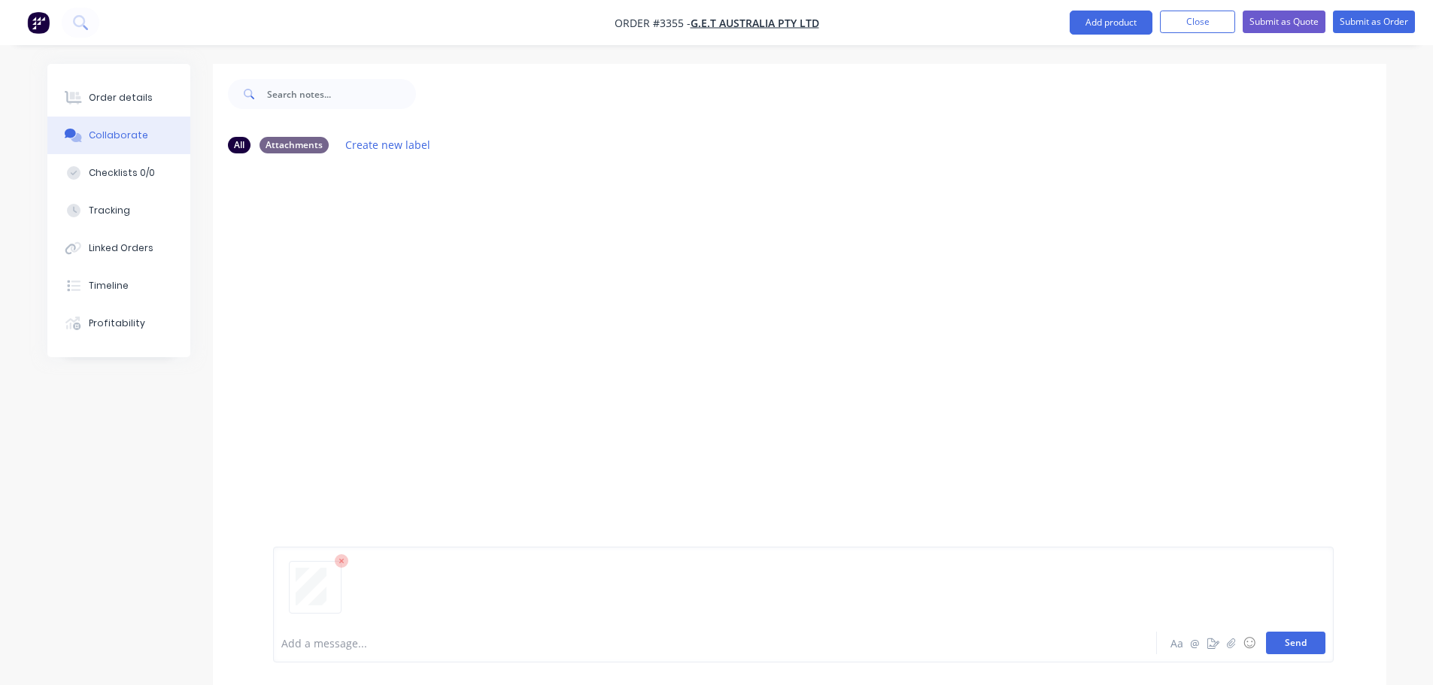
click at [1277, 634] on button "Send" at bounding box center [1295, 643] width 59 height 23
click at [138, 114] on button "Order details" at bounding box center [118, 98] width 143 height 38
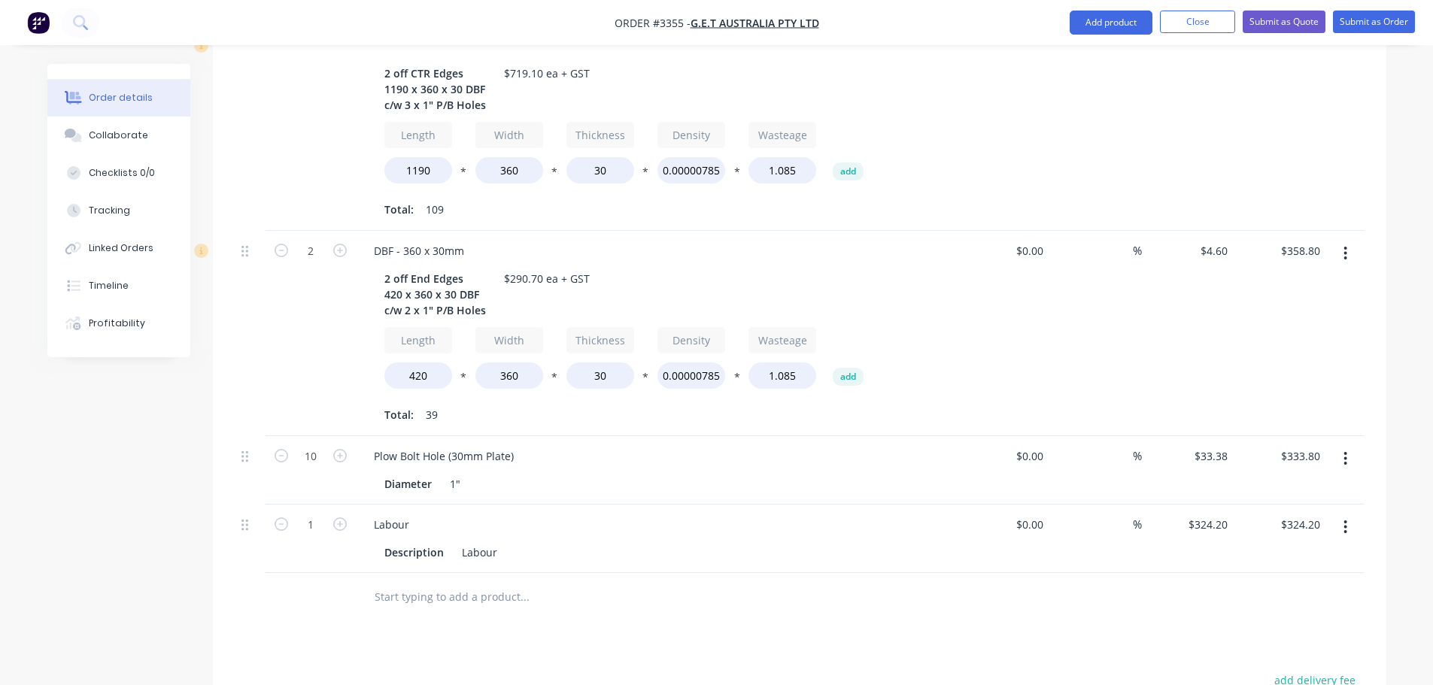
scroll to position [527, 0]
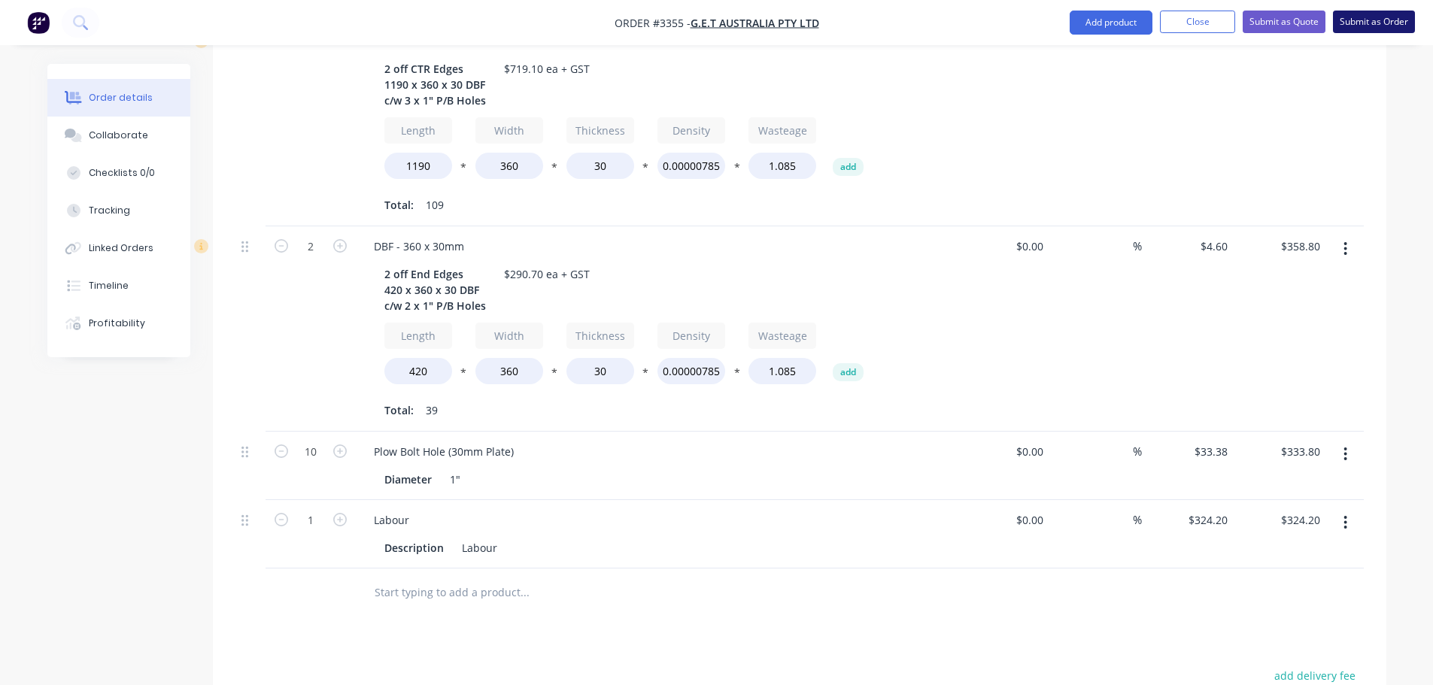
click at [1343, 17] on button "Submit as Order" at bounding box center [1374, 22] width 82 height 23
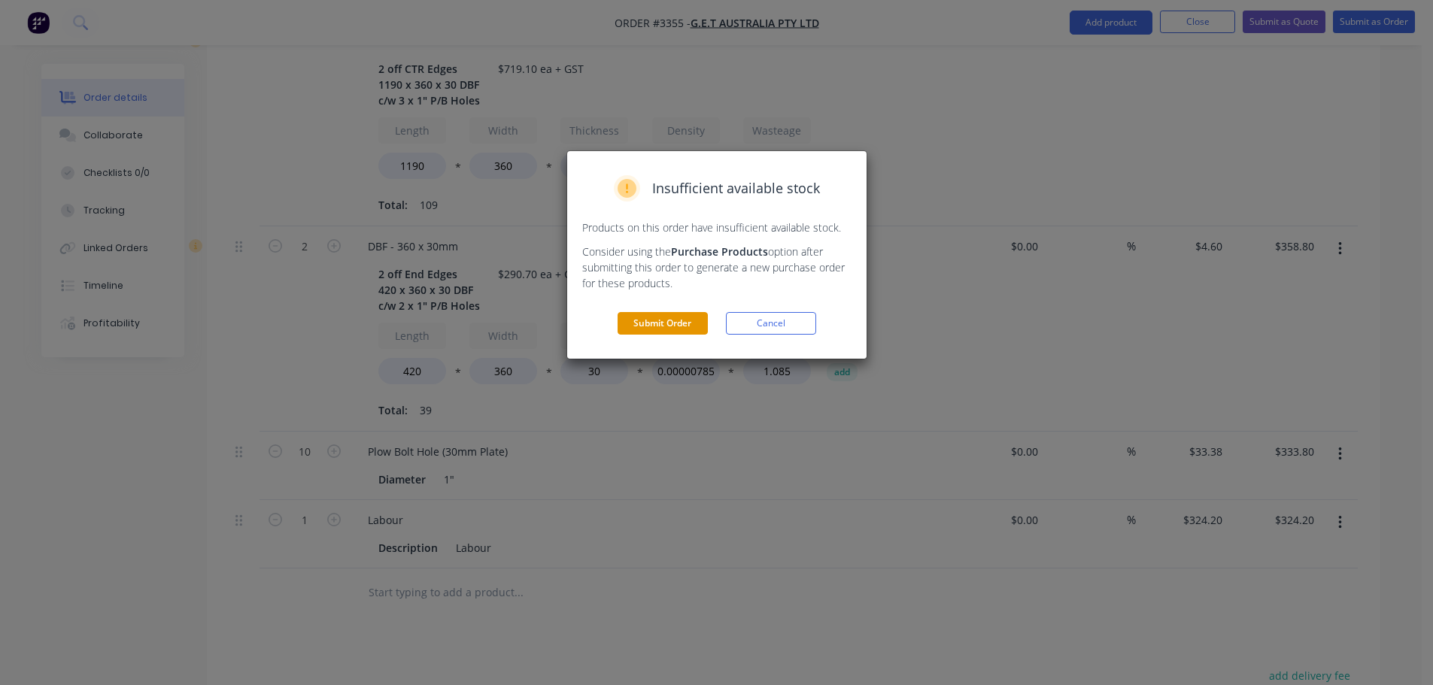
click at [682, 320] on button "Submit Order" at bounding box center [663, 323] width 90 height 23
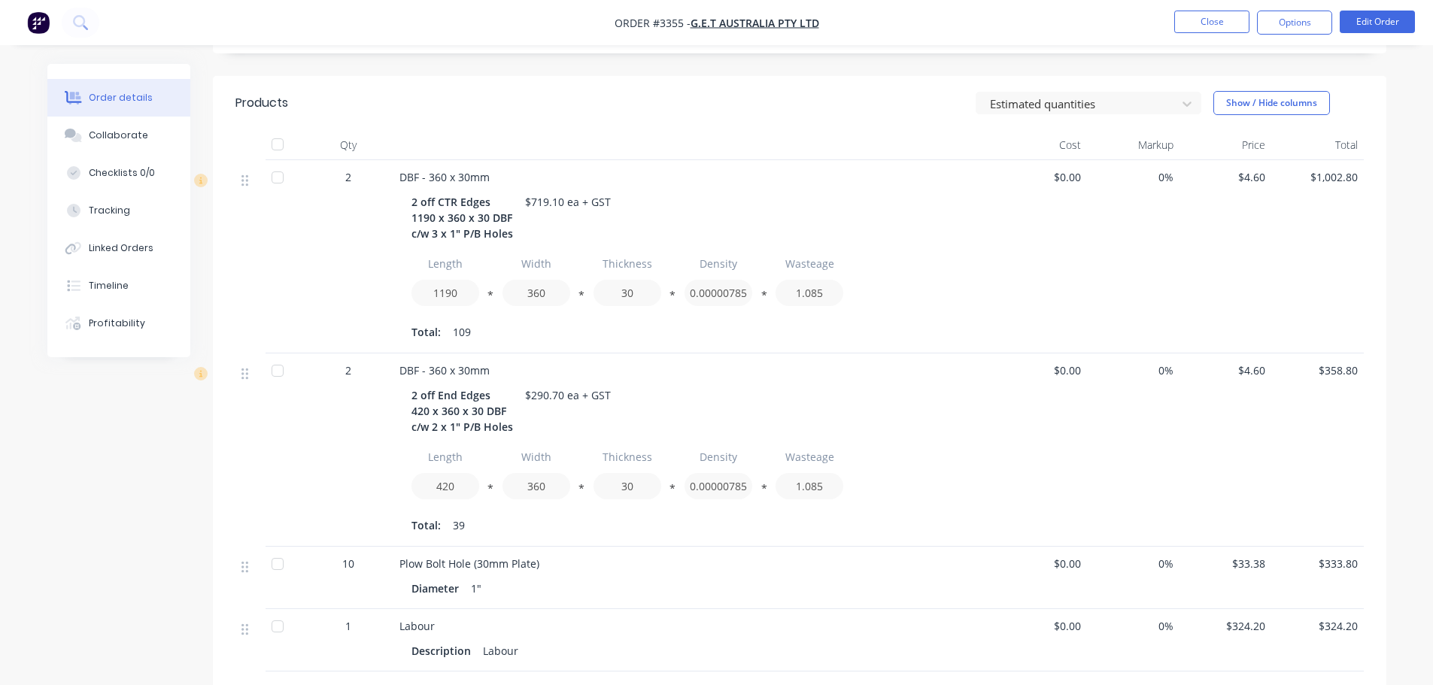
scroll to position [126, 0]
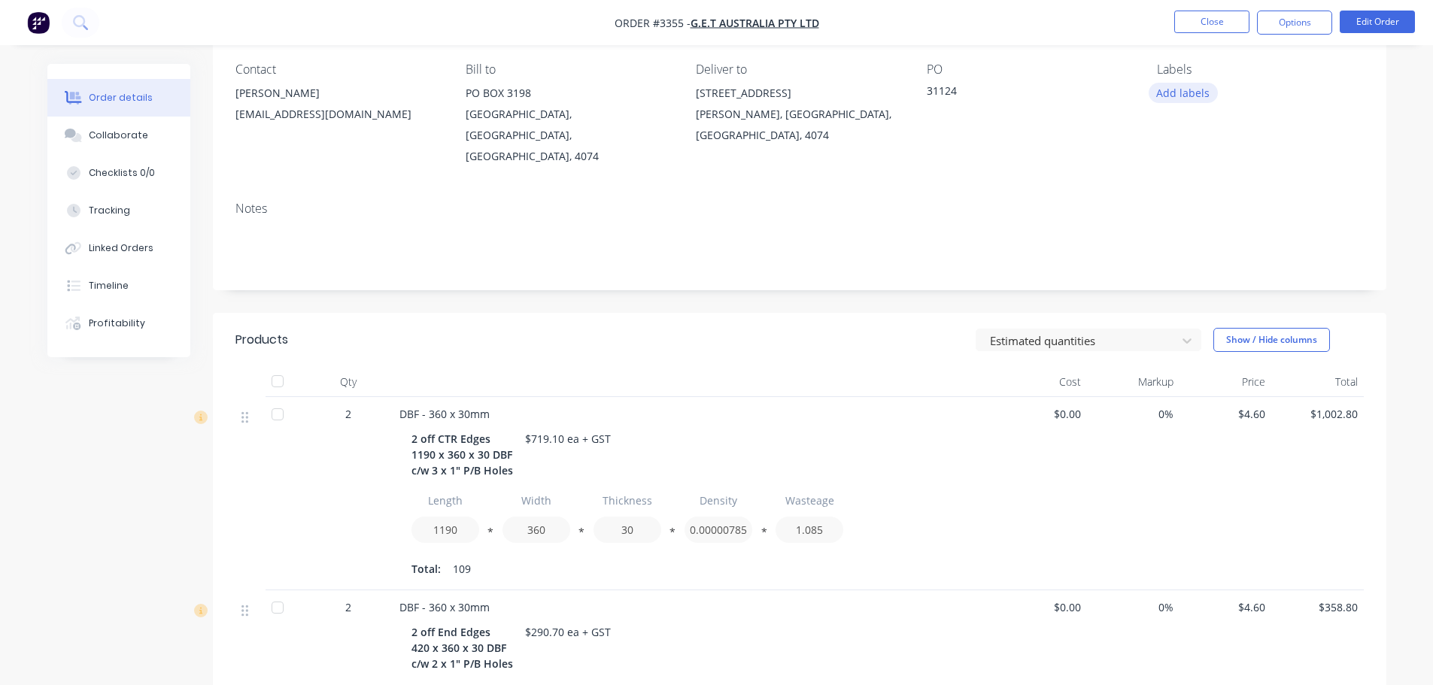
click at [1183, 98] on button "Add labels" at bounding box center [1183, 93] width 69 height 20
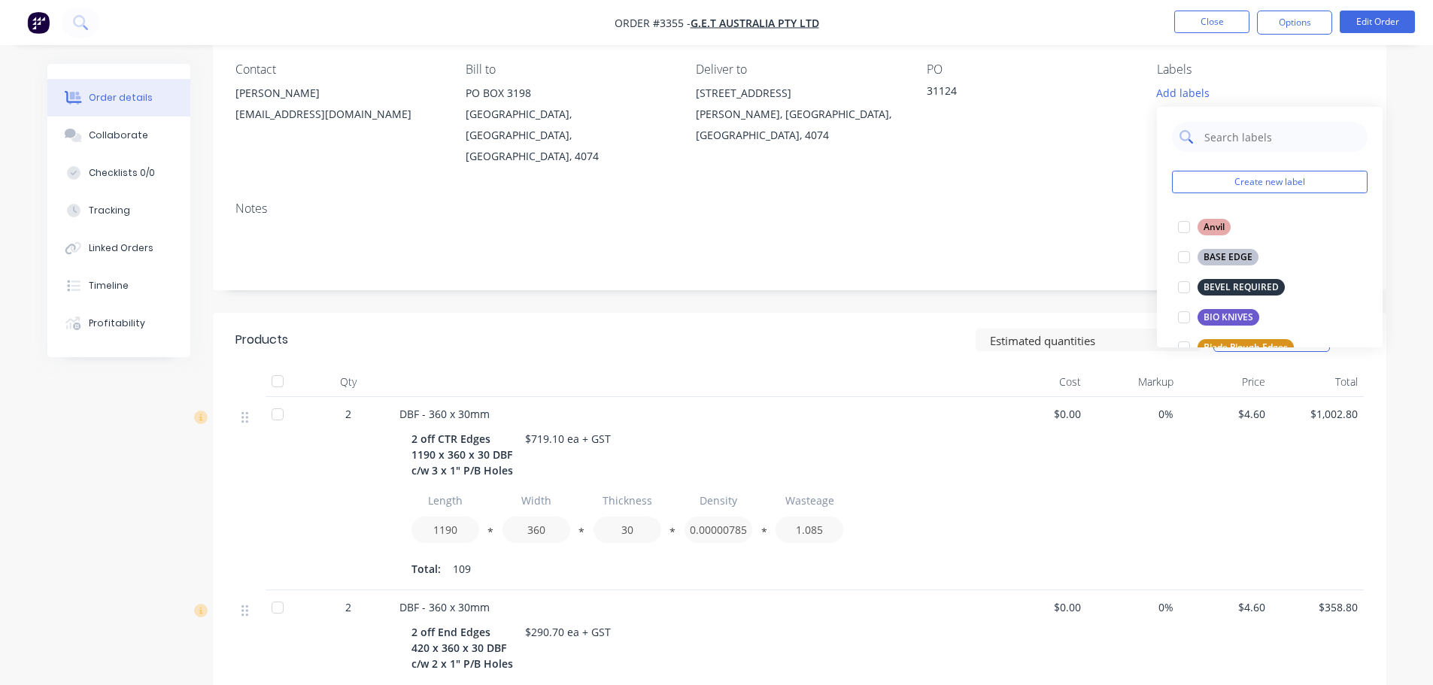
click at [1211, 143] on input "text" at bounding box center [1281, 137] width 157 height 30
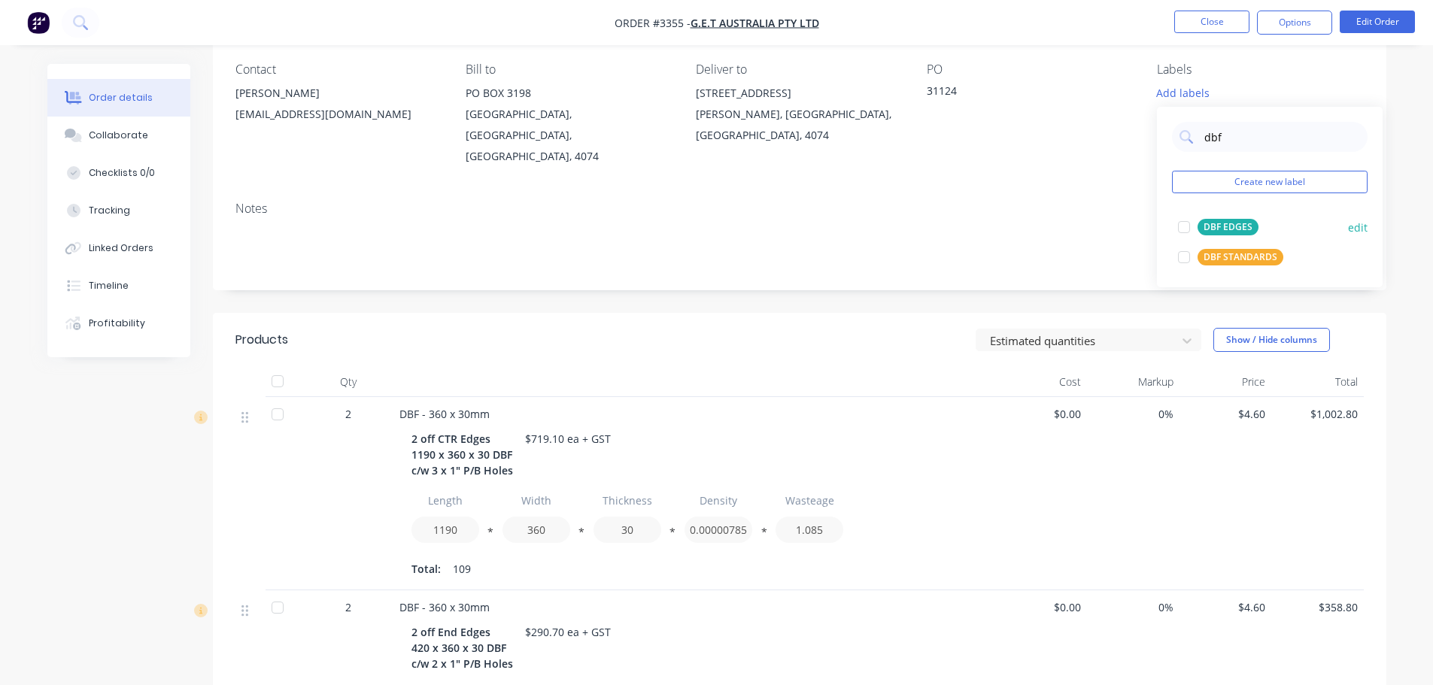
type input "dbf"
click at [1220, 233] on div "DBF EDGES" at bounding box center [1228, 227] width 61 height 17
click at [1185, 226] on div at bounding box center [1184, 220] width 30 height 30
click at [1186, 262] on div at bounding box center [1184, 257] width 30 height 30
click at [1028, 281] on div "Created by Naomi Created 30/09/25 Required 03/10/25 Assigned to NB Xero Order #…" at bounding box center [799, 546] width 1173 height 1216
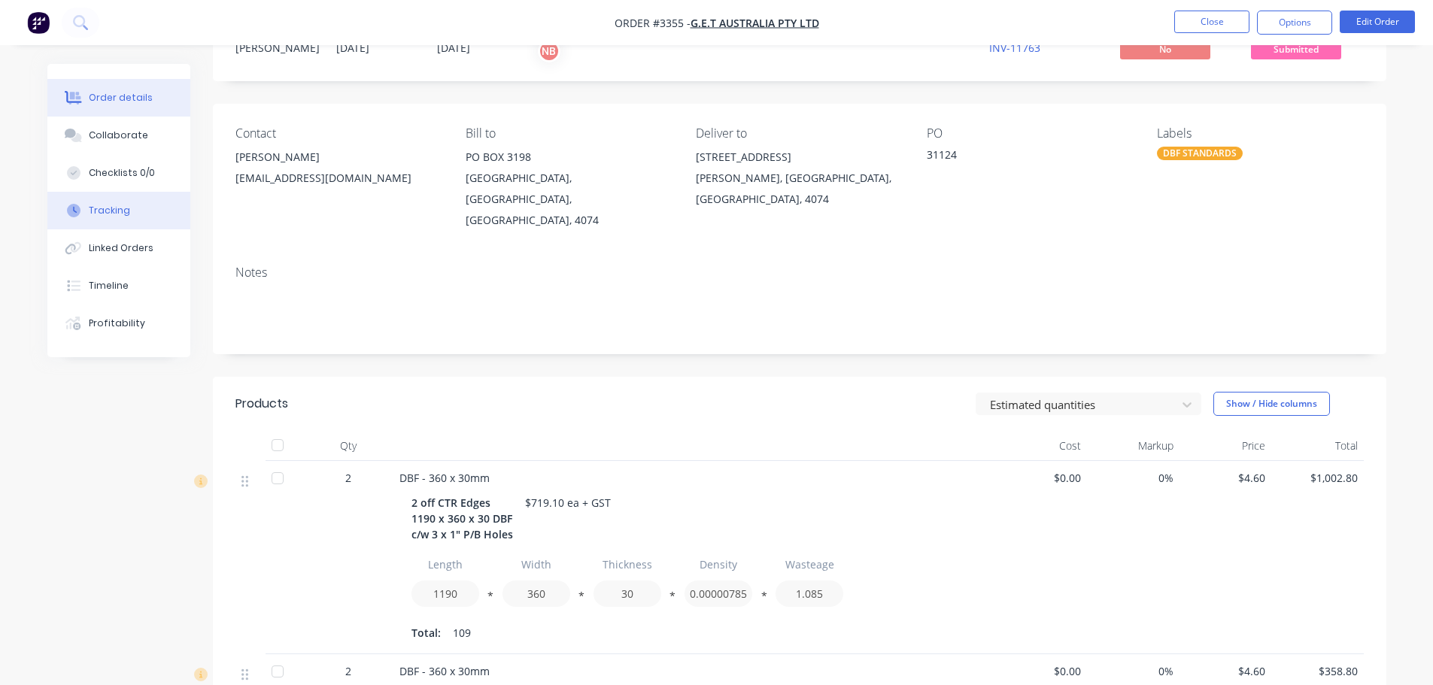
scroll to position [0, 0]
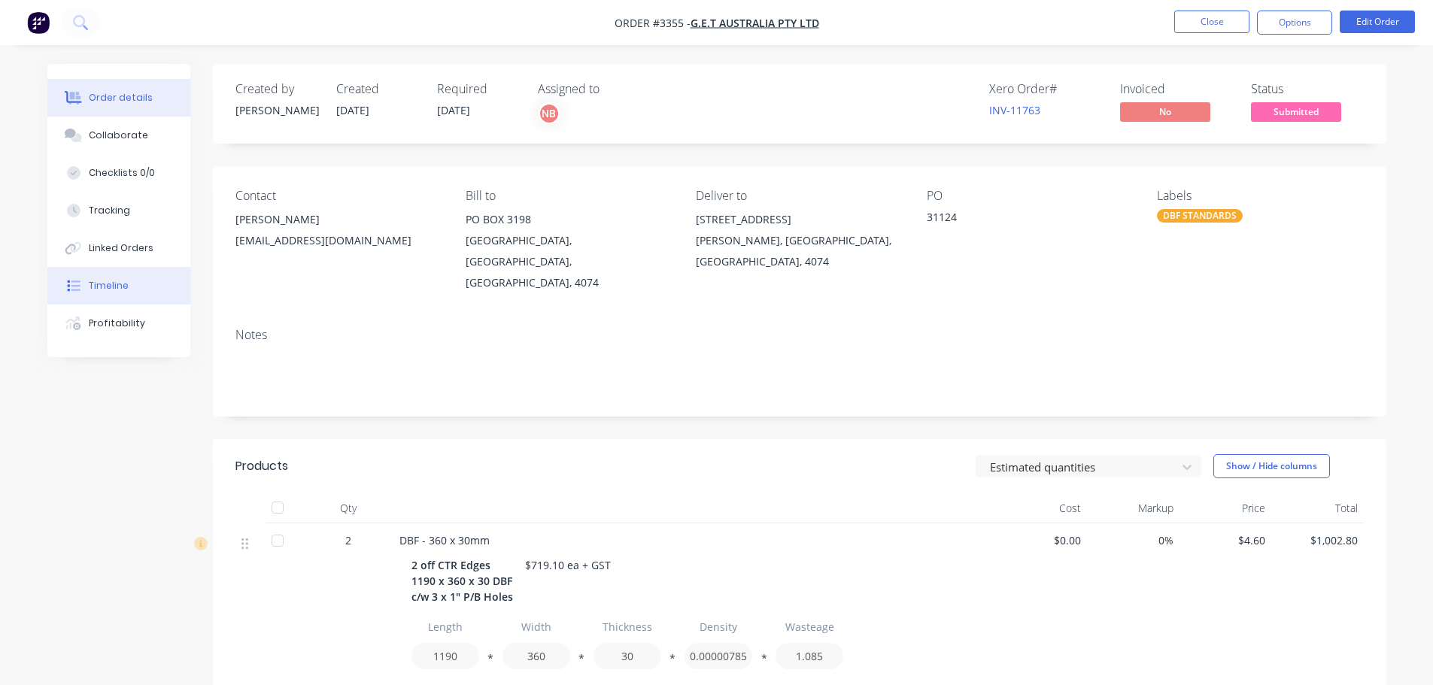
click at [126, 283] on div "Timeline" at bounding box center [109, 286] width 40 height 14
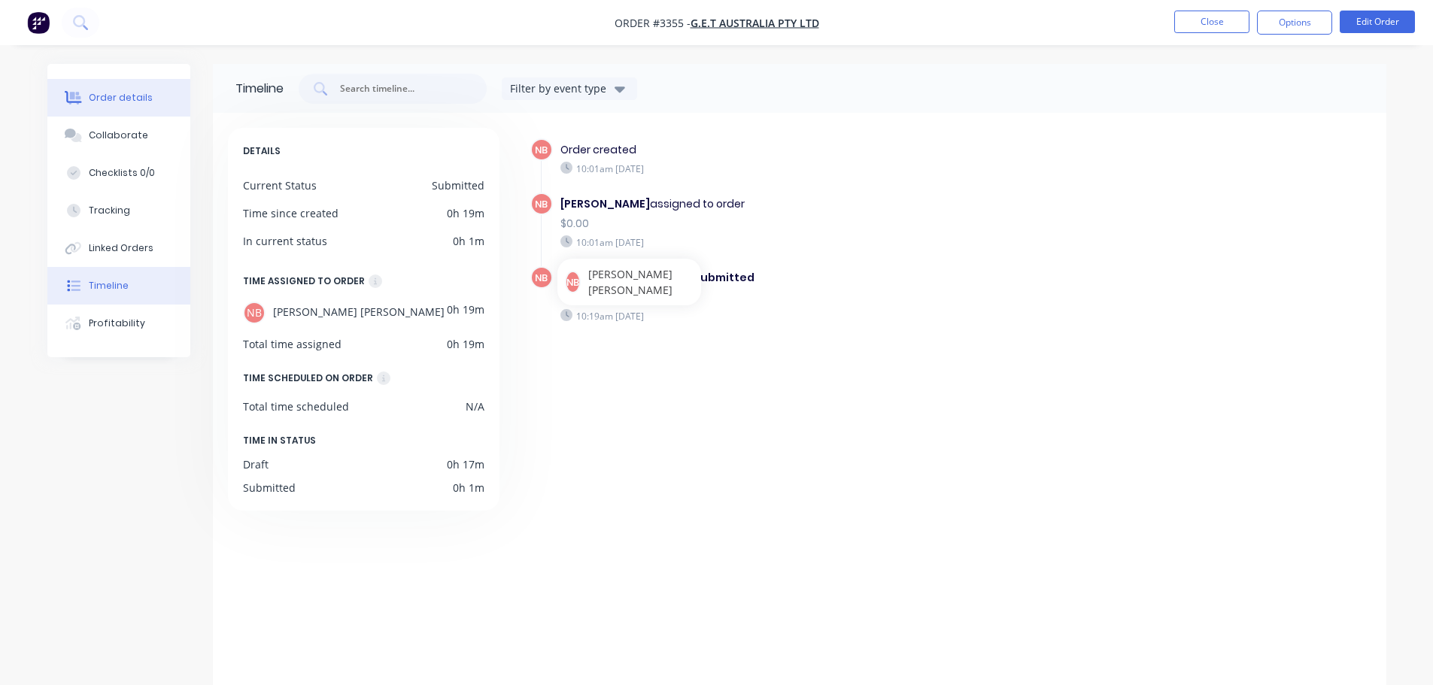
click at [99, 82] on button "Order details" at bounding box center [118, 98] width 143 height 38
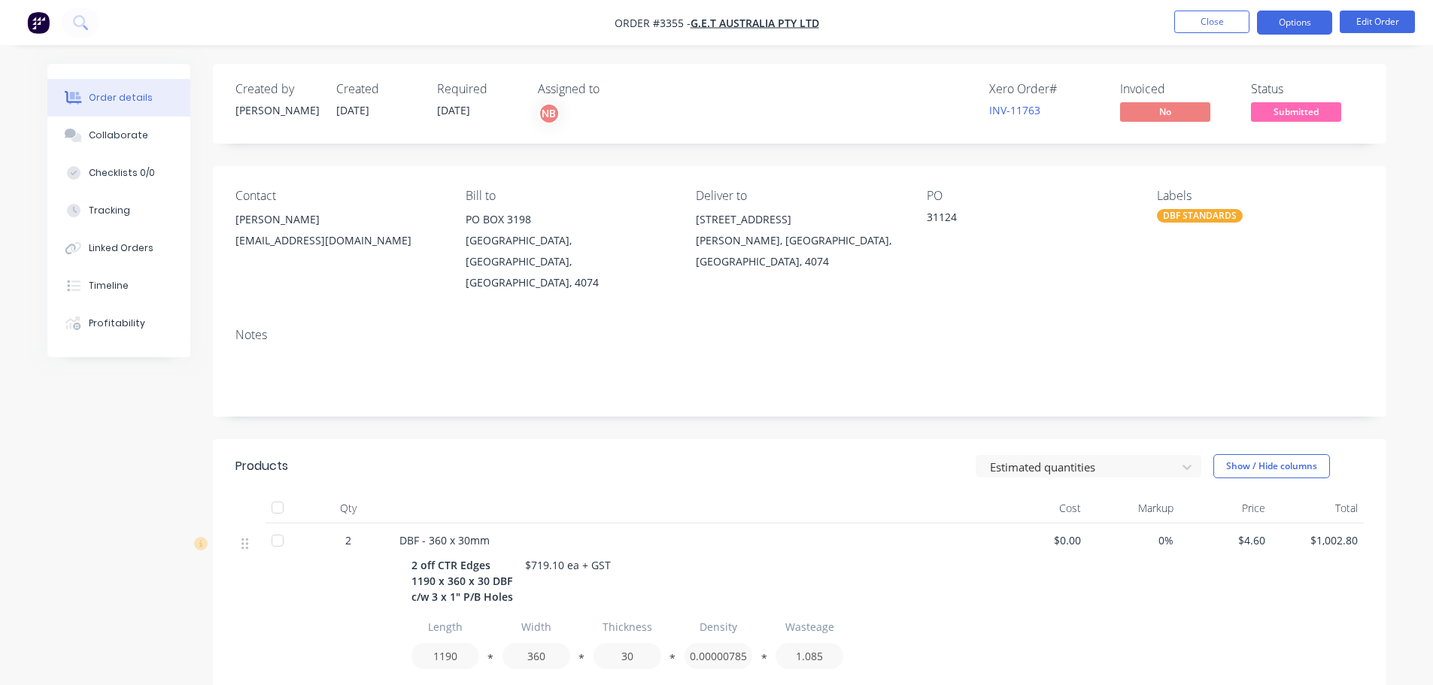
click at [1281, 14] on button "Options" at bounding box center [1294, 23] width 75 height 24
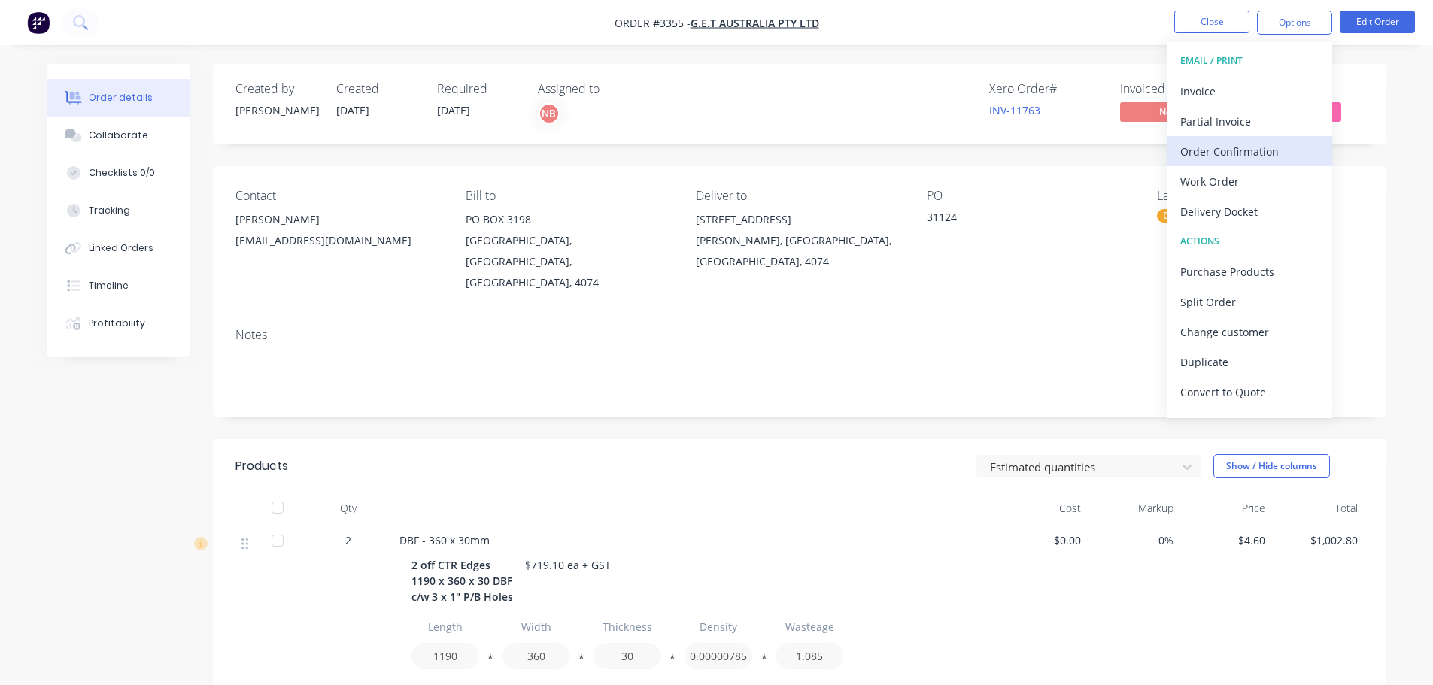
click at [1224, 143] on div "Order Confirmation" at bounding box center [1249, 152] width 138 height 22
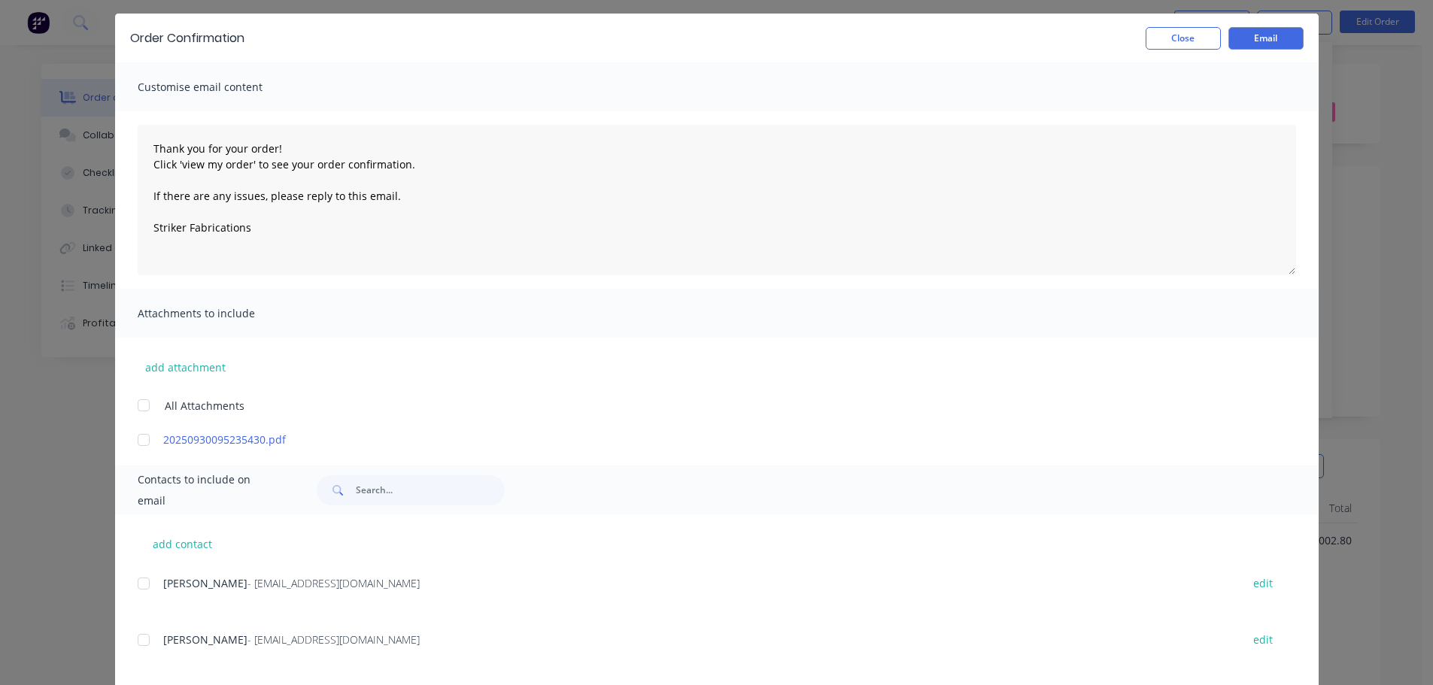
scroll to position [226, 0]
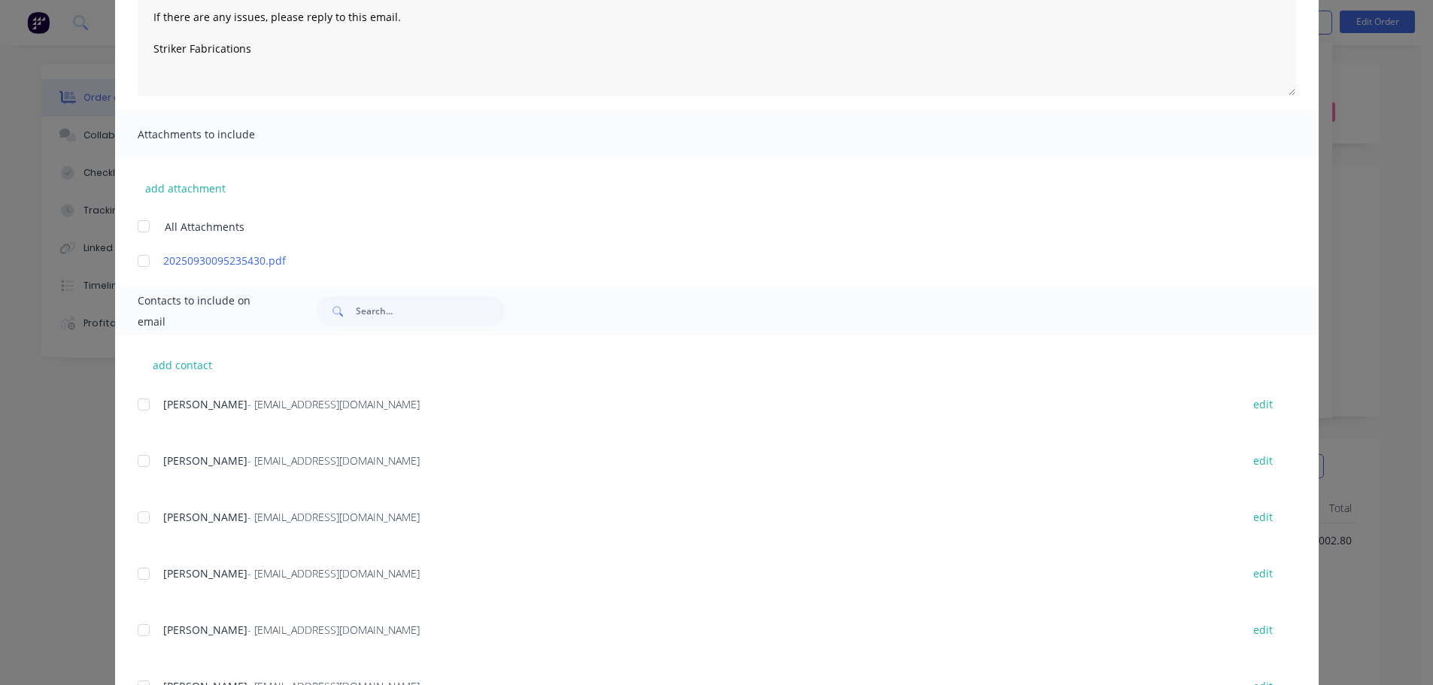
click at [140, 633] on div at bounding box center [144, 630] width 30 height 30
type textarea "Thank you for your order! Click 'view my order' to see your order confirmation.…"
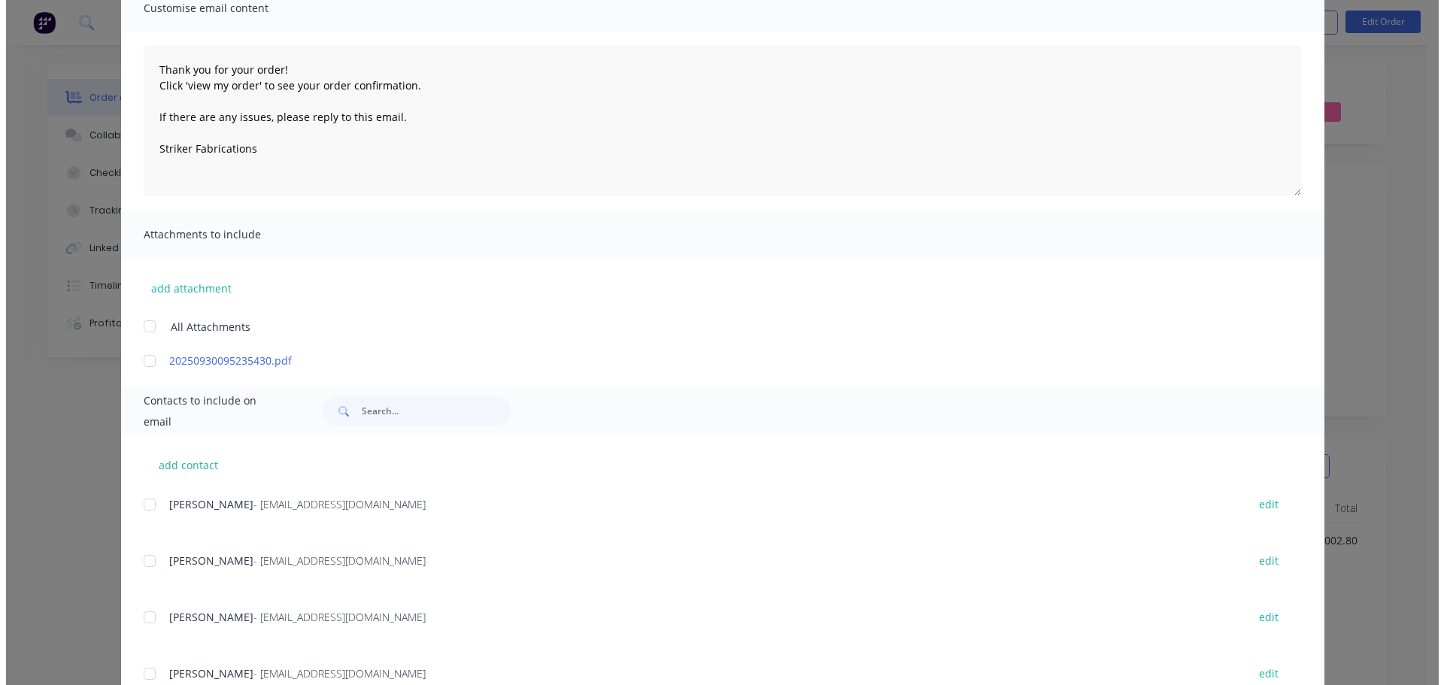
scroll to position [0, 0]
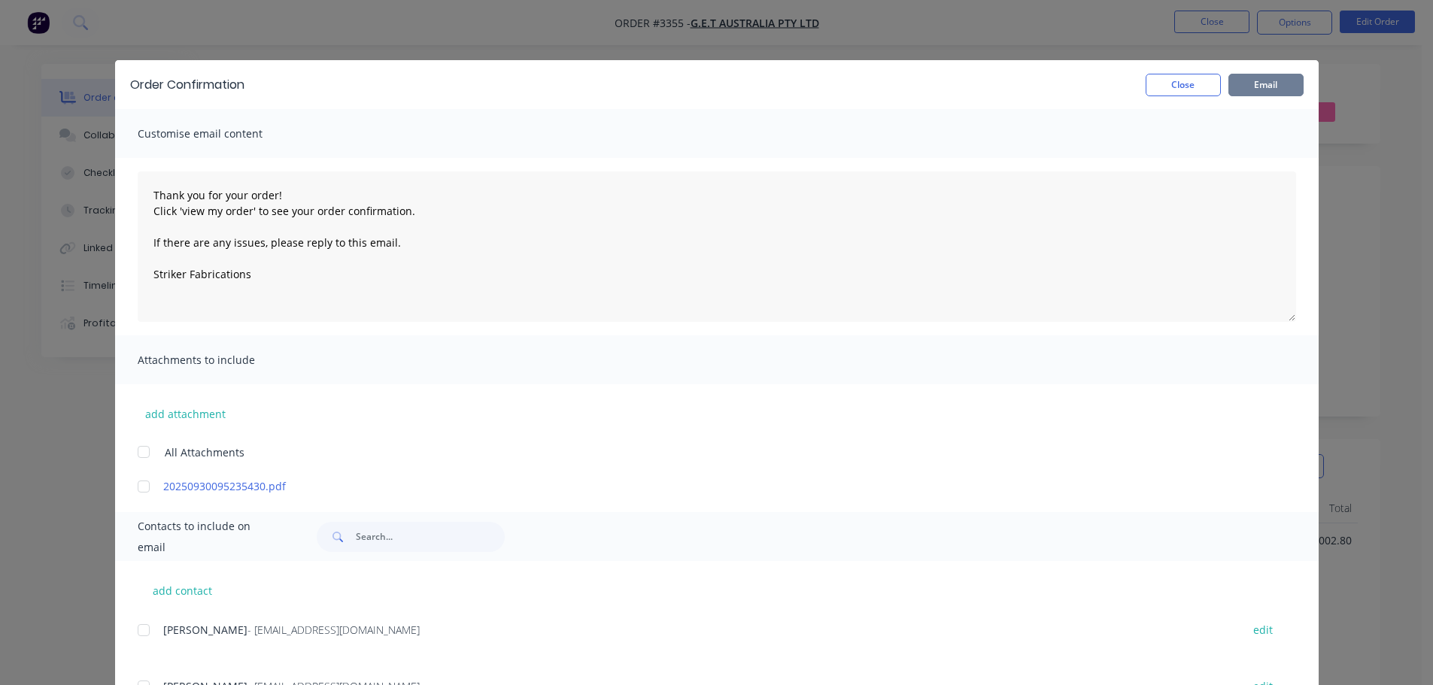
click at [1262, 80] on button "Email" at bounding box center [1265, 85] width 75 height 23
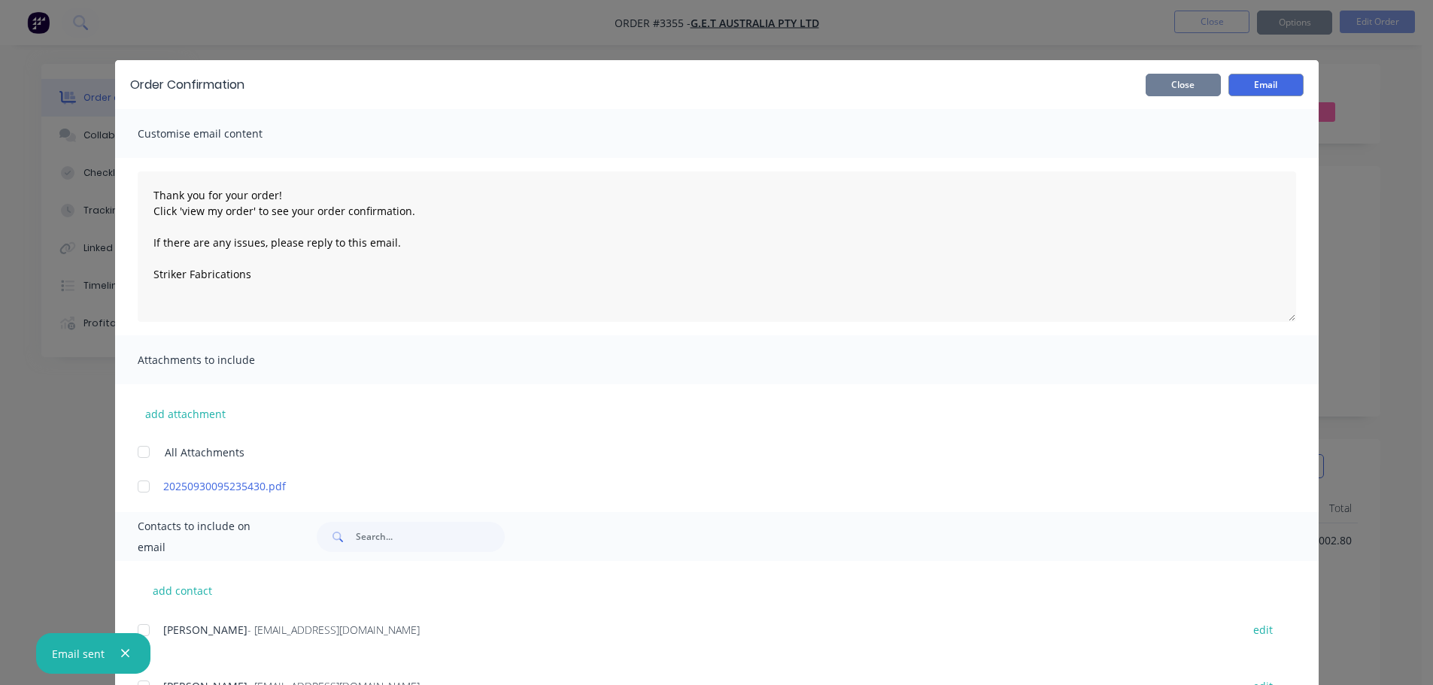
click at [1192, 89] on button "Close" at bounding box center [1183, 85] width 75 height 23
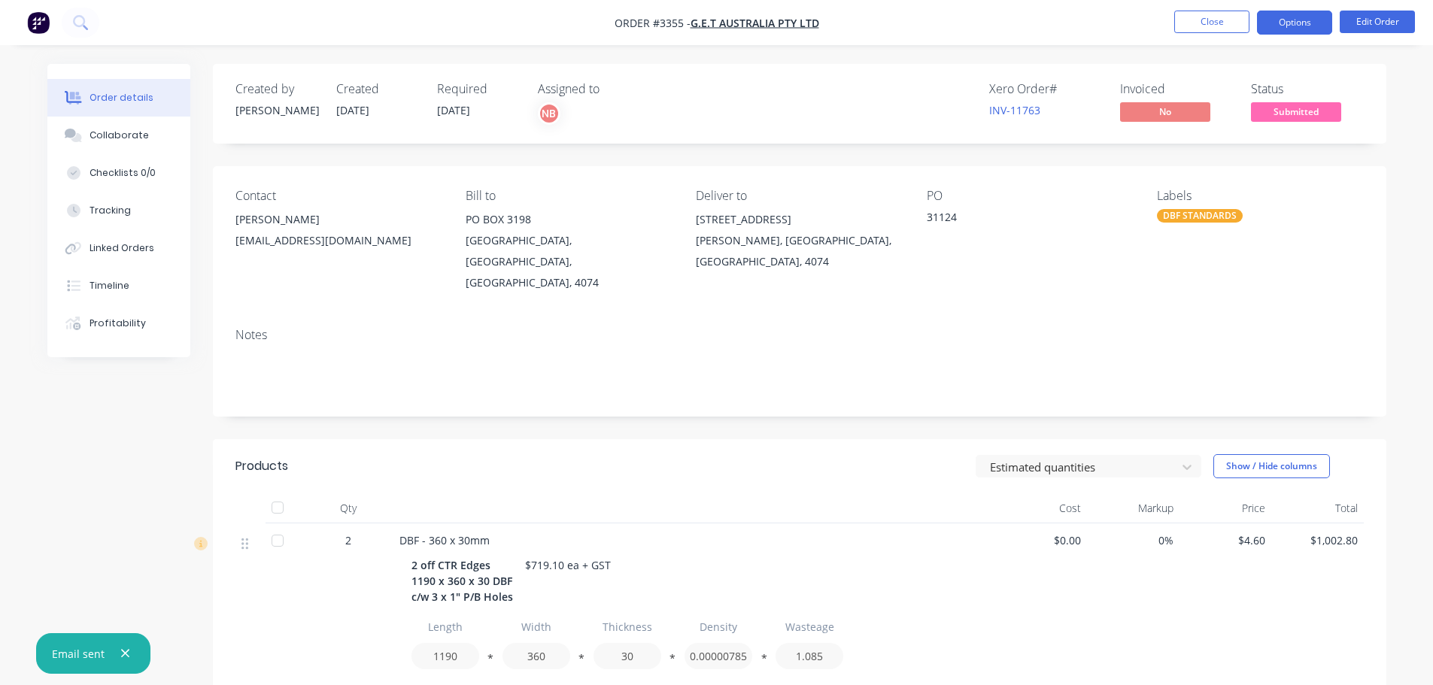
click at [1274, 19] on button "Options" at bounding box center [1294, 23] width 75 height 24
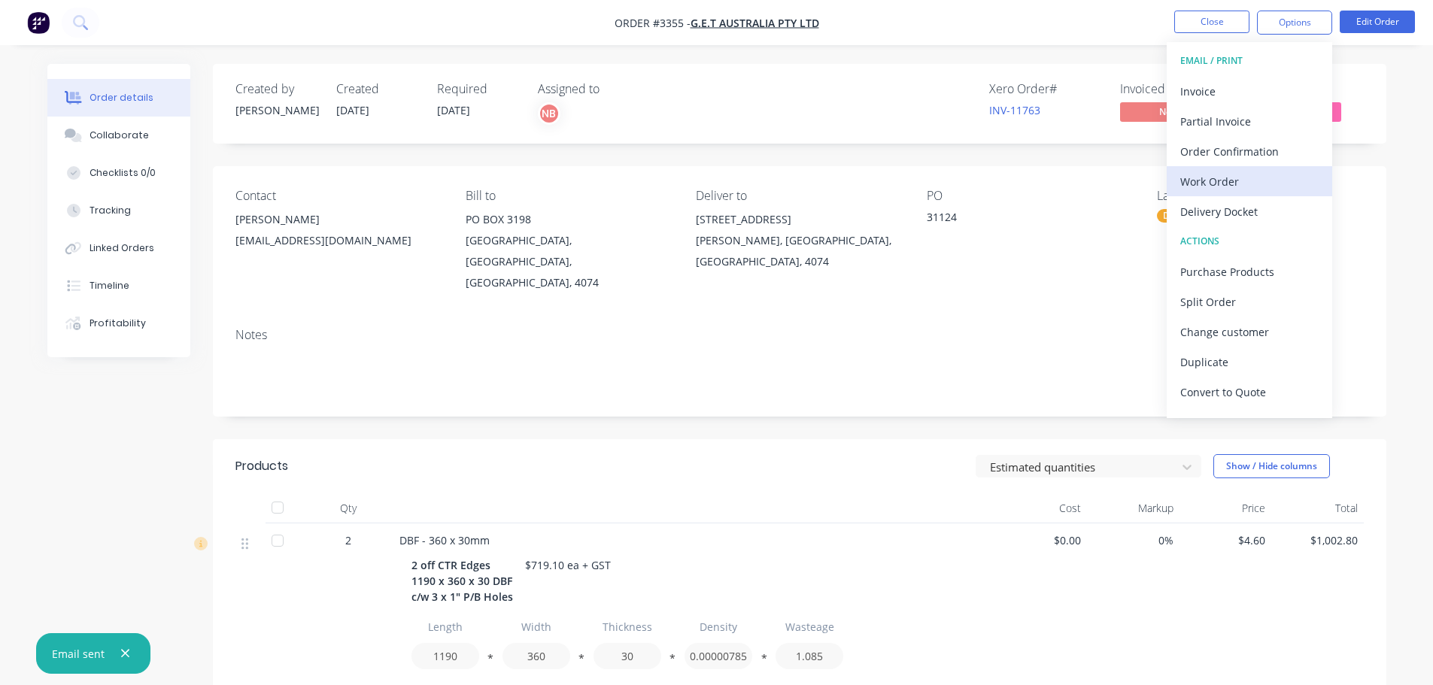
click at [1218, 177] on div "Work Order" at bounding box center [1249, 182] width 138 height 22
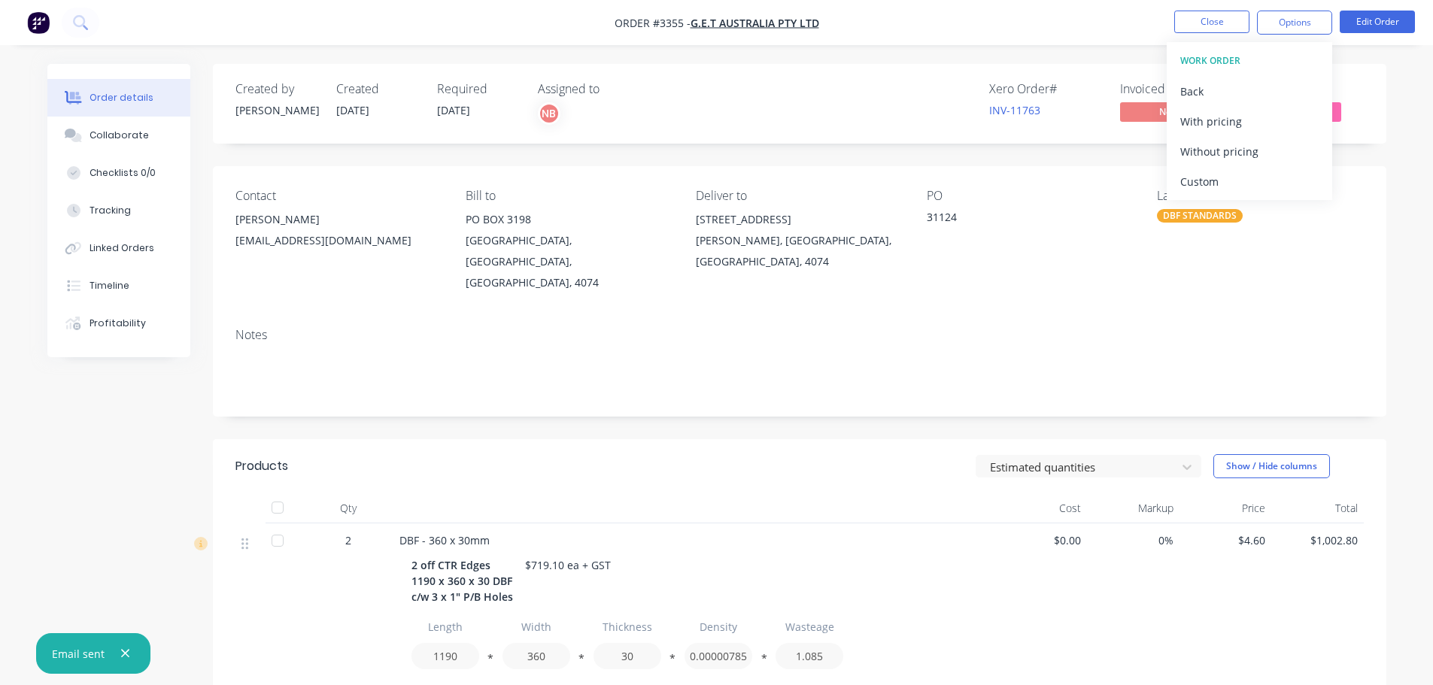
click at [1218, 177] on div "Custom" at bounding box center [1249, 182] width 138 height 22
click at [1211, 159] on div "Without pricing" at bounding box center [1249, 152] width 138 height 22
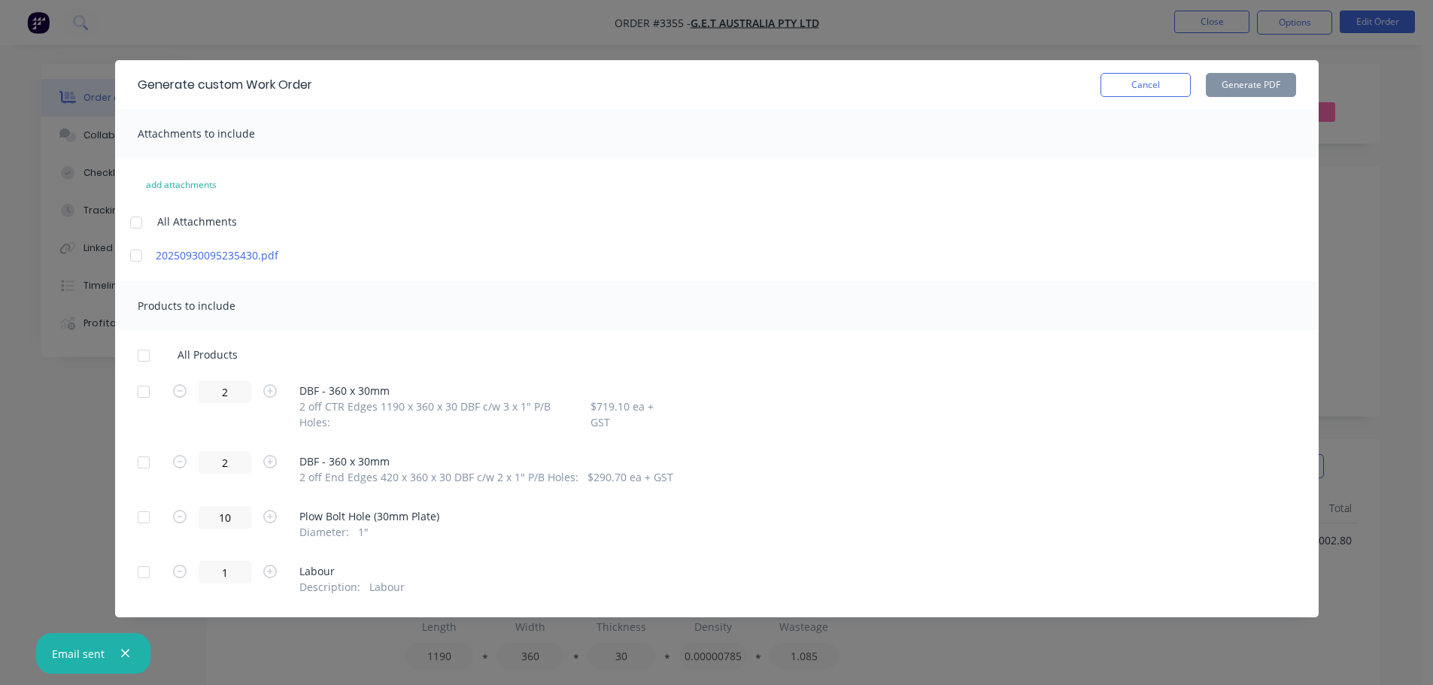
click at [141, 398] on div at bounding box center [144, 392] width 30 height 30
click at [141, 451] on div at bounding box center [144, 463] width 30 height 30
click at [1241, 81] on button "Generate PDF" at bounding box center [1251, 85] width 90 height 24
click at [1180, 79] on button "Cancel" at bounding box center [1146, 85] width 90 height 24
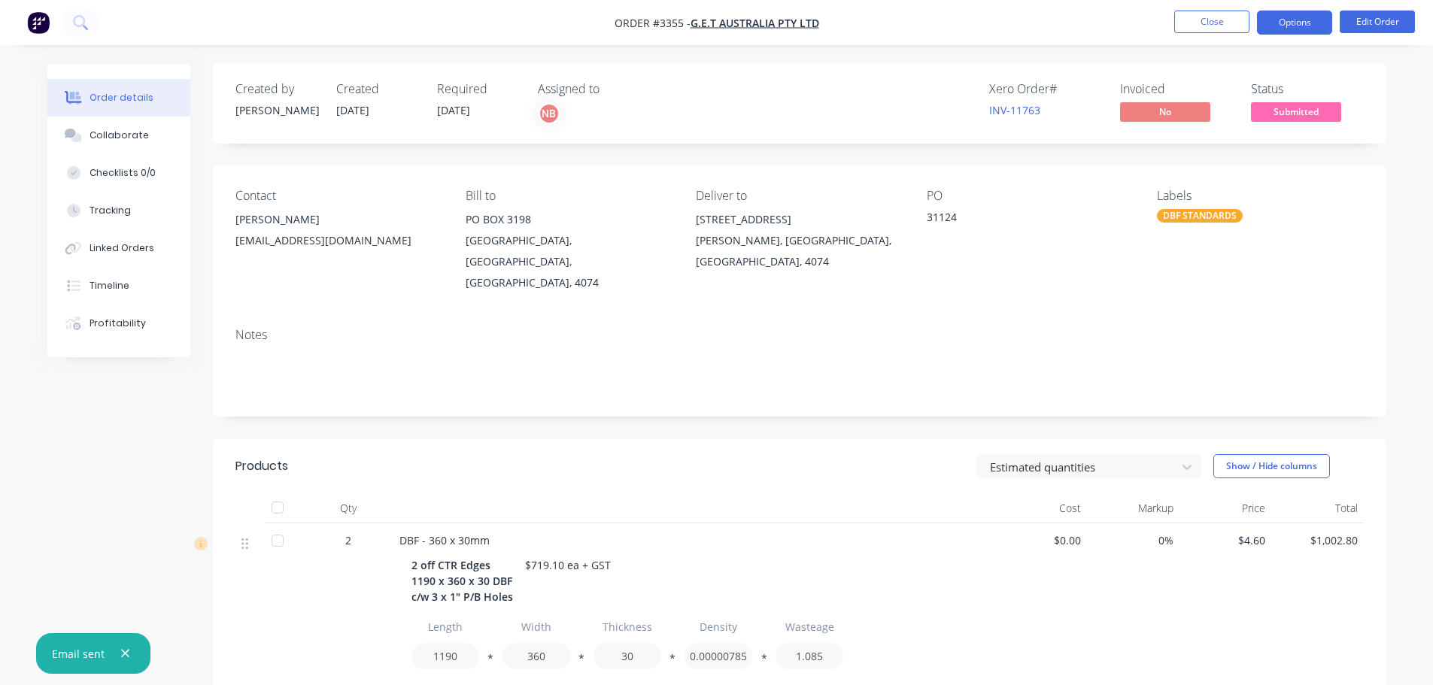
click at [1279, 25] on button "Options" at bounding box center [1294, 23] width 75 height 24
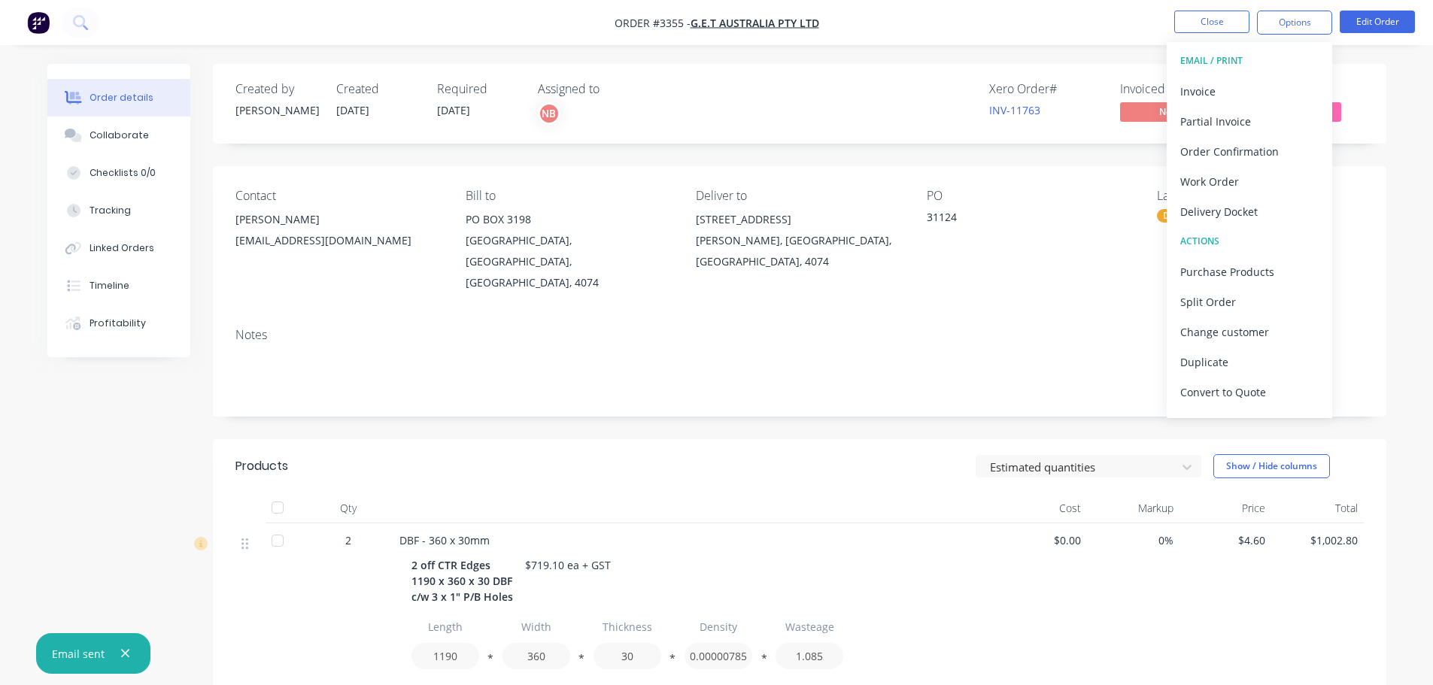
click at [1246, 204] on div "Delivery Docket" at bounding box center [1249, 212] width 138 height 22
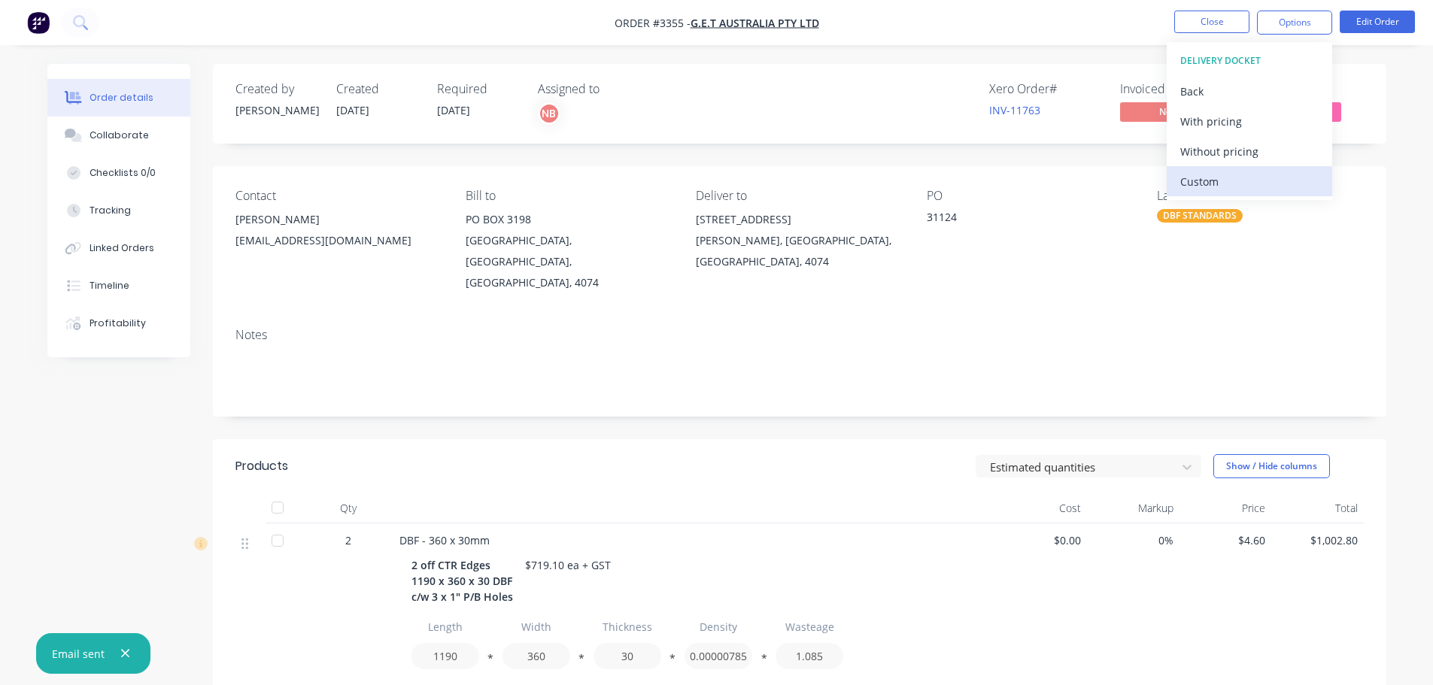
click at [1238, 187] on div "Custom" at bounding box center [1249, 182] width 138 height 22
click at [1236, 156] on div "Without pricing" at bounding box center [1249, 152] width 138 height 22
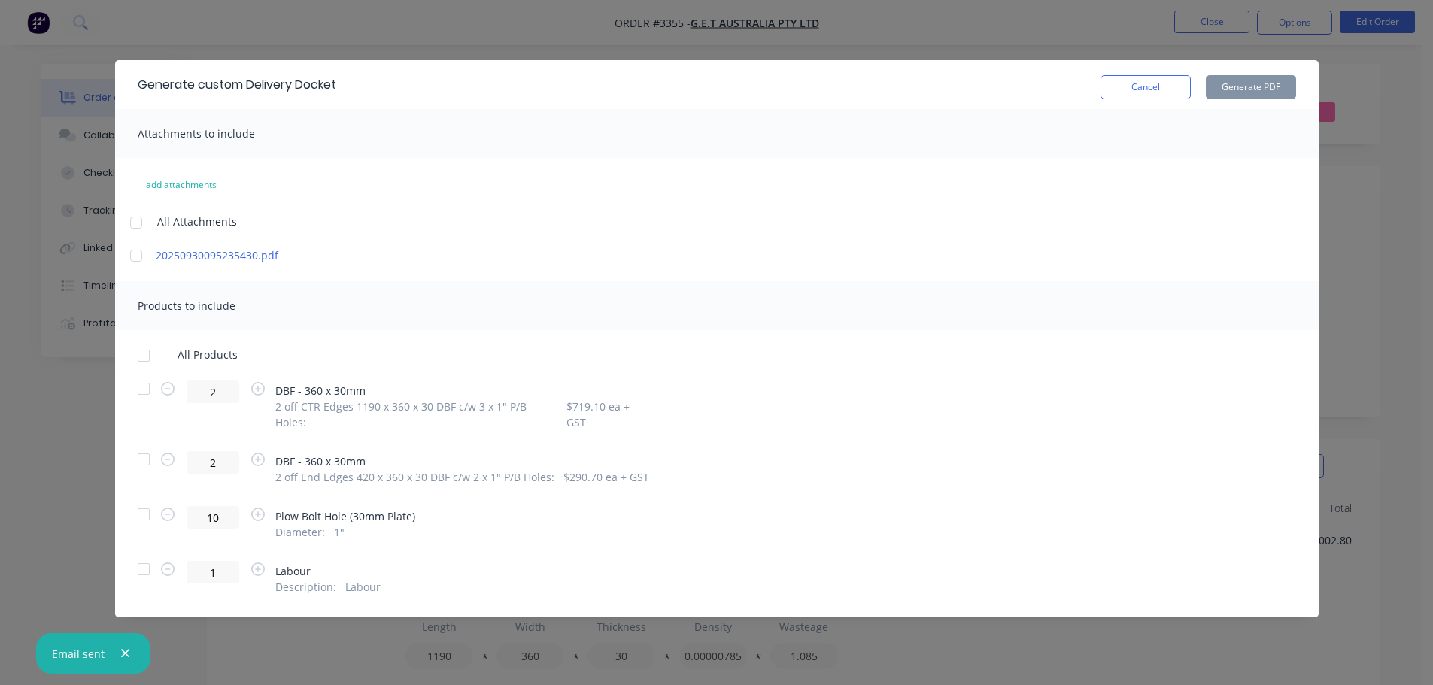
click at [148, 389] on div at bounding box center [144, 389] width 30 height 30
click at [148, 445] on div at bounding box center [144, 460] width 30 height 30
click at [1256, 82] on button "Generate PDF" at bounding box center [1251, 87] width 90 height 24
drag, startPoint x: 1129, startPoint y: 85, endPoint x: 1312, endPoint y: 22, distance: 193.4
click at [1131, 85] on button "Cancel" at bounding box center [1146, 87] width 90 height 24
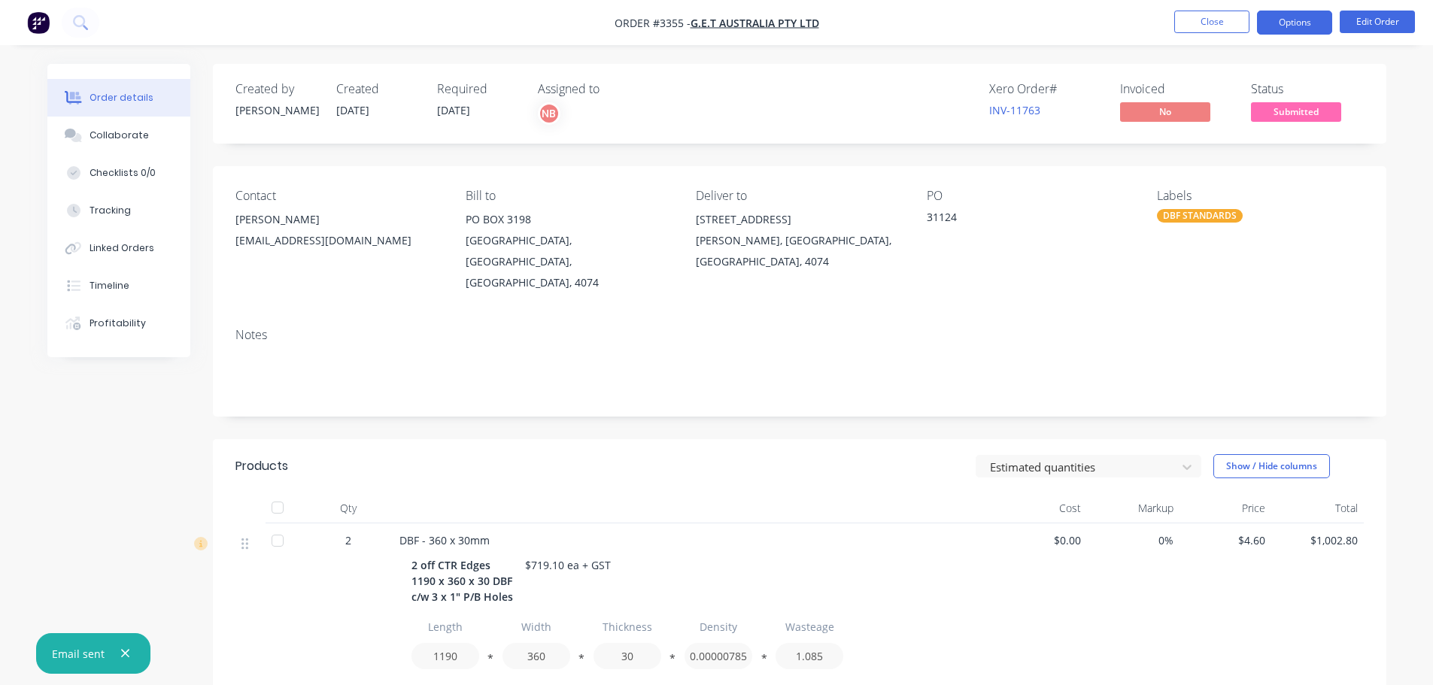
click at [1313, 11] on button "Options" at bounding box center [1294, 23] width 75 height 24
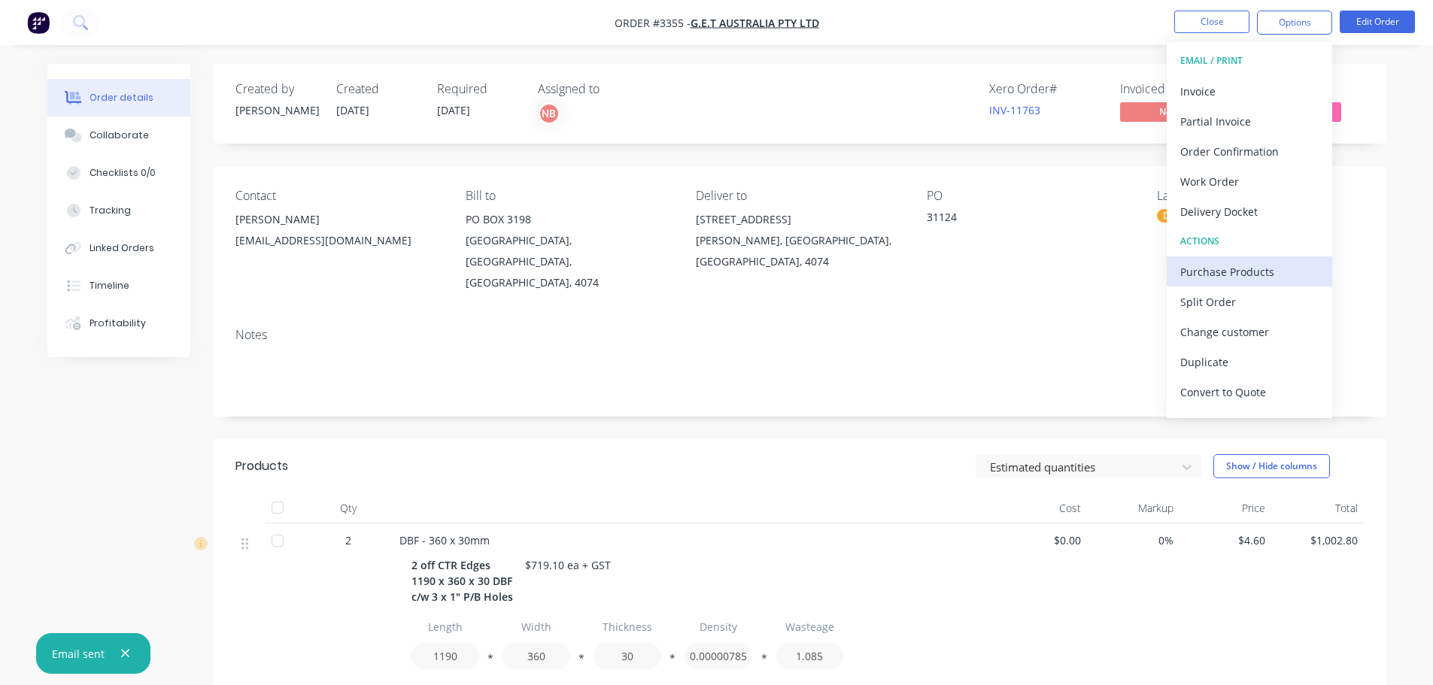
click at [1208, 267] on div "Purchase Products" at bounding box center [1249, 272] width 138 height 22
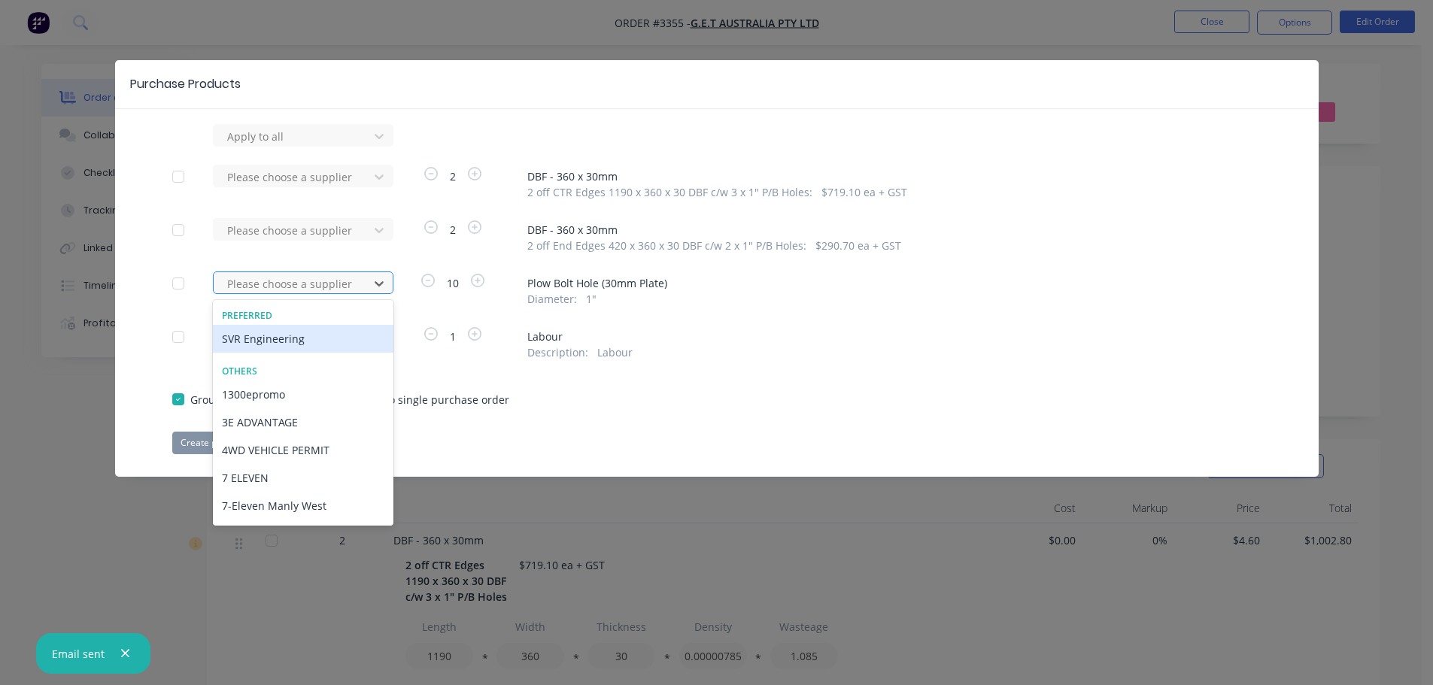
click at [310, 293] on div at bounding box center [293, 284] width 135 height 19
click at [294, 336] on div "SVR Engineering" at bounding box center [303, 339] width 181 height 28
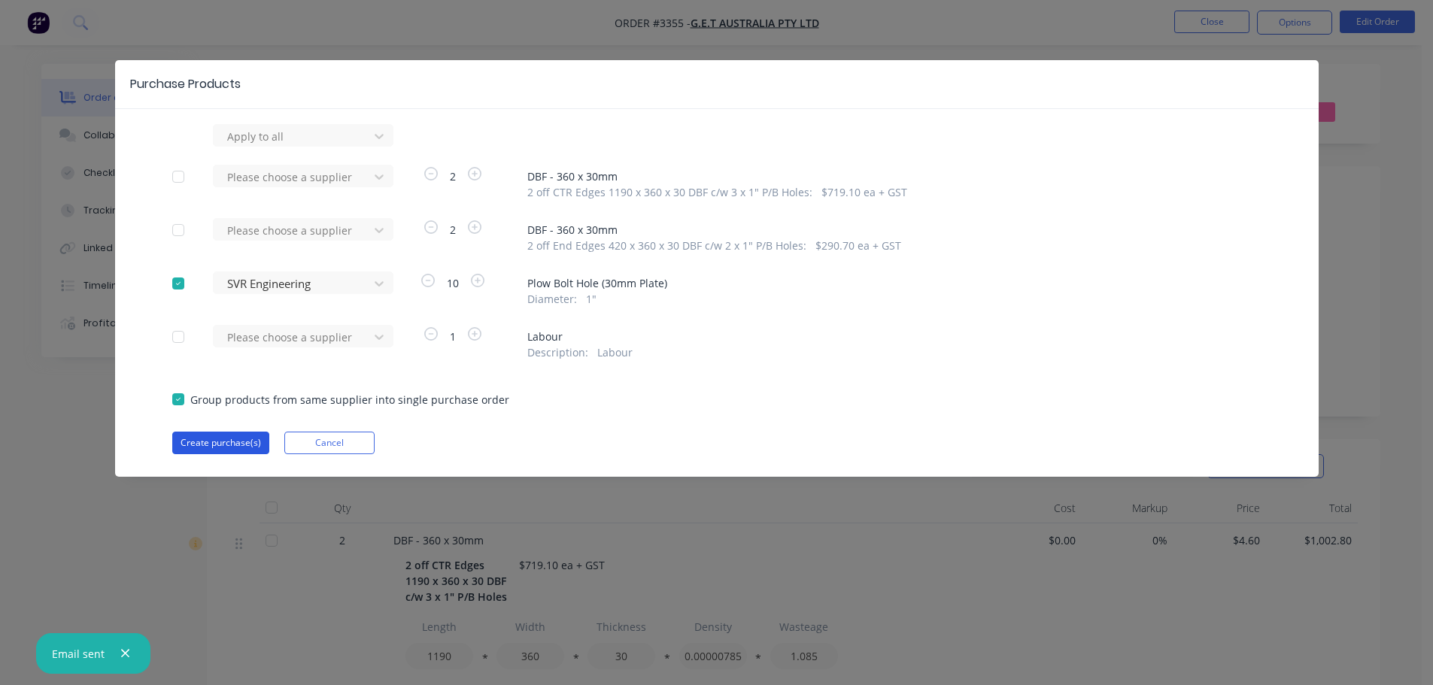
click at [231, 443] on button "Create purchase(s)" at bounding box center [220, 443] width 97 height 23
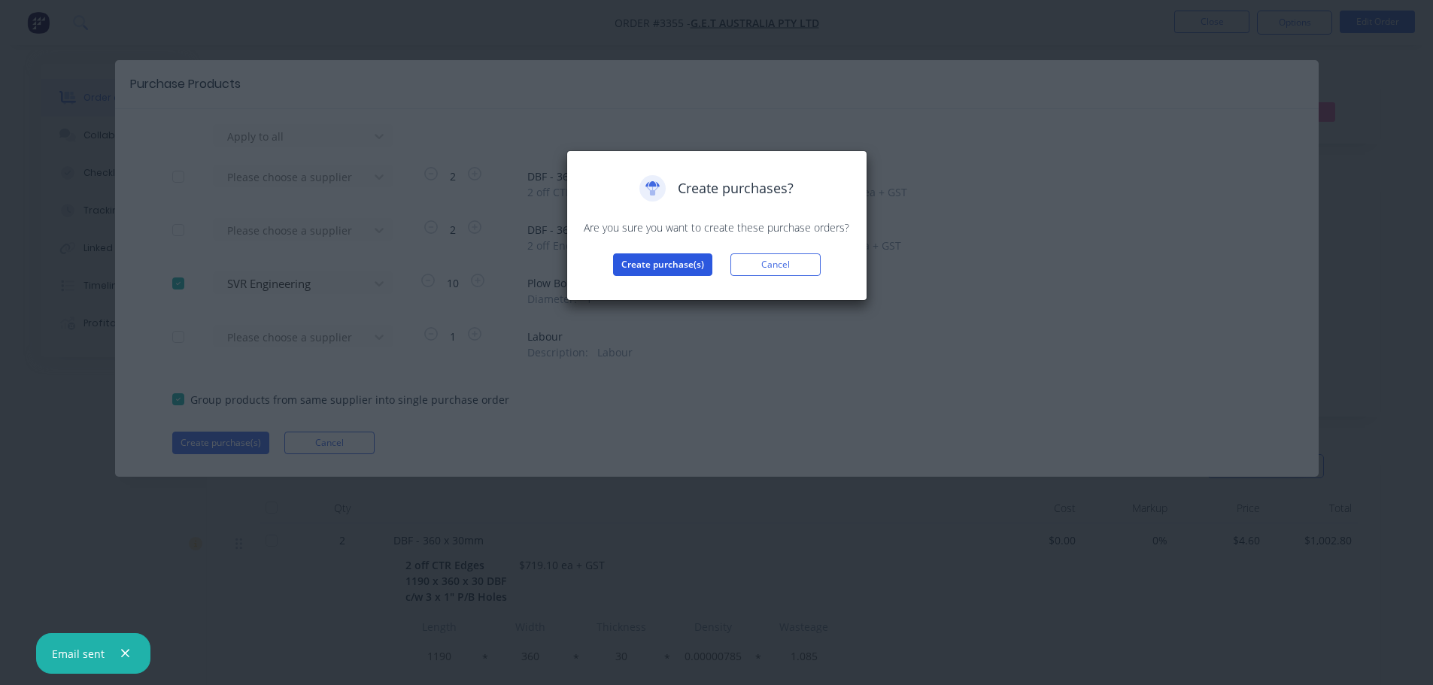
click at [657, 263] on button "Create purchase(s)" at bounding box center [662, 265] width 99 height 23
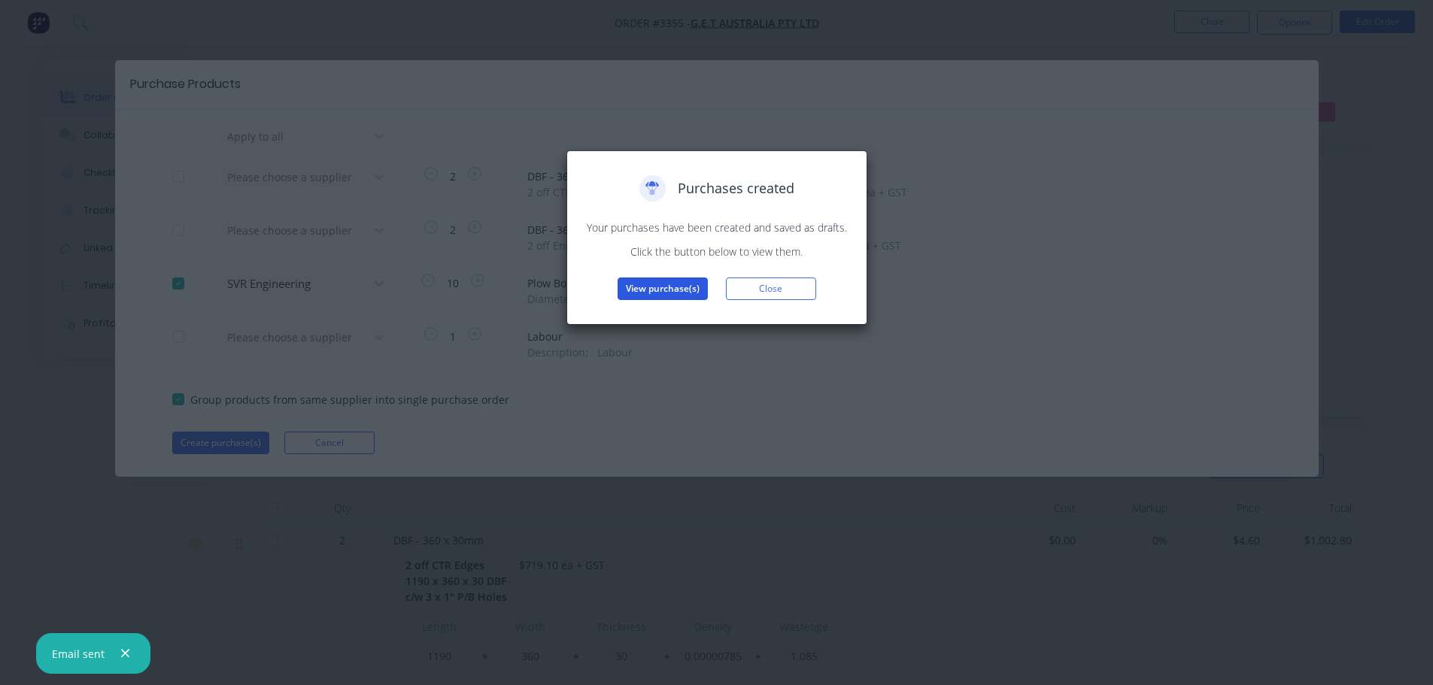
click at [656, 294] on button "View purchase(s)" at bounding box center [663, 289] width 90 height 23
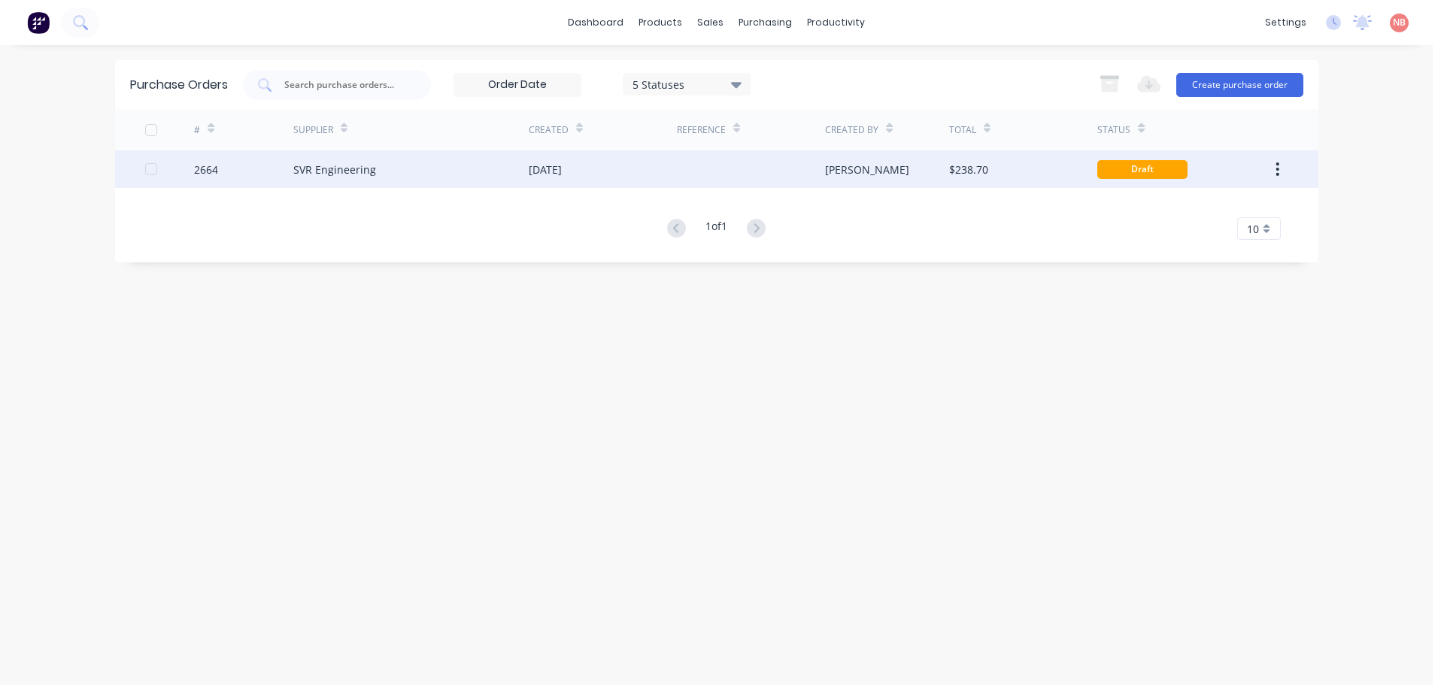
click at [551, 169] on div "[DATE]" at bounding box center [545, 170] width 33 height 16
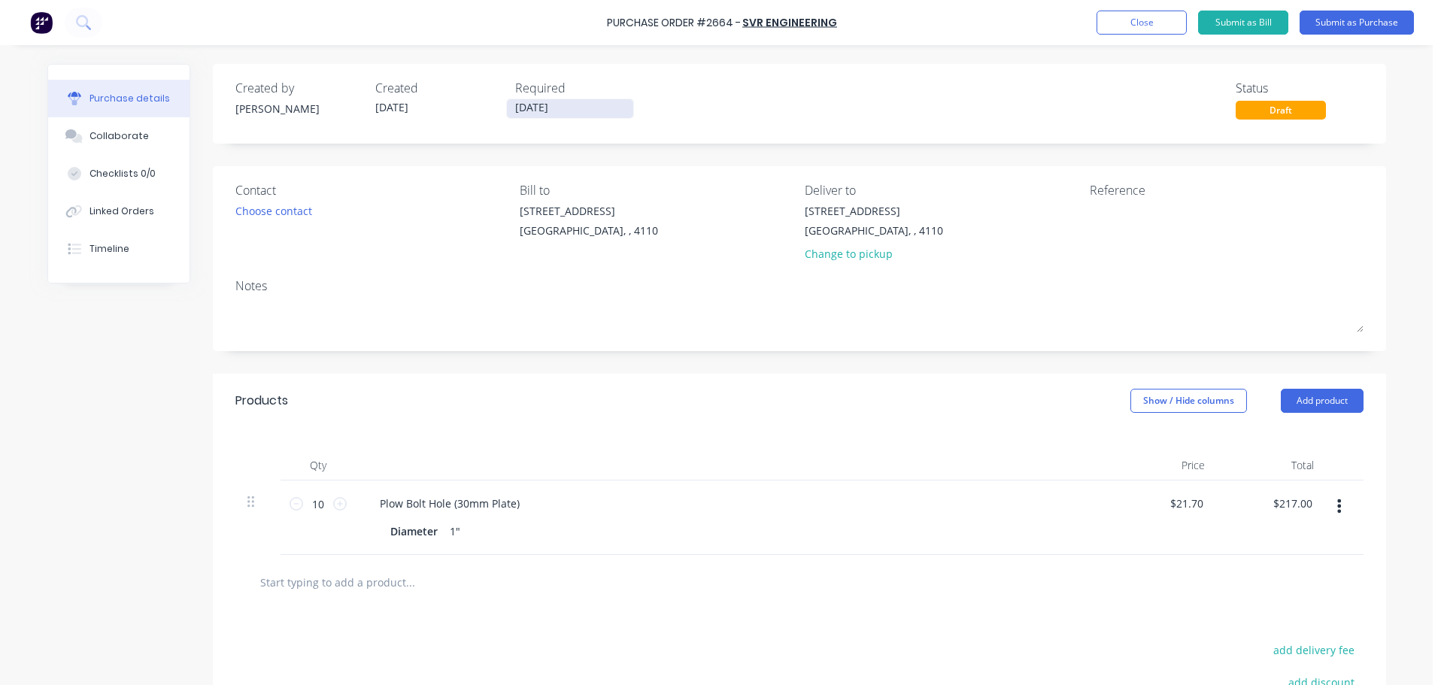
click at [584, 108] on input "[DATE]" at bounding box center [570, 108] width 126 height 19
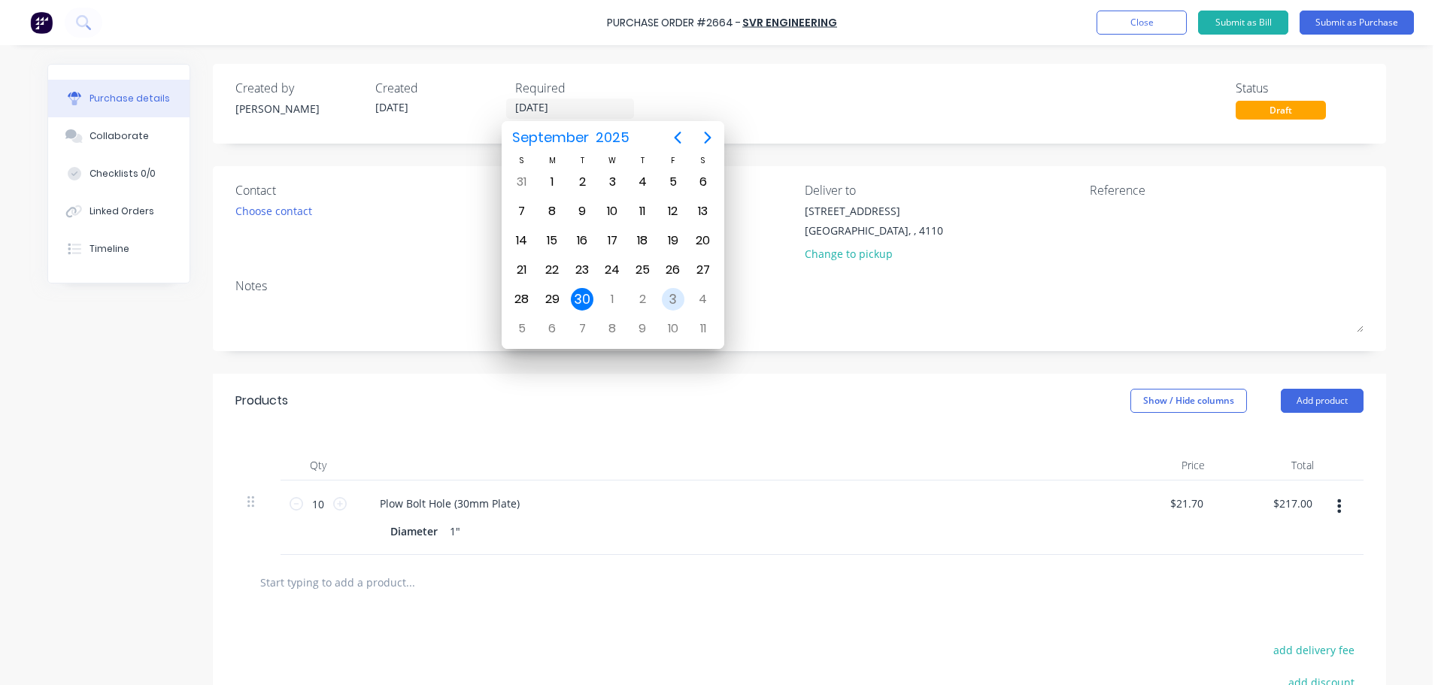
click at [676, 290] on div "3" at bounding box center [673, 299] width 23 height 23
type input "[DATE]"
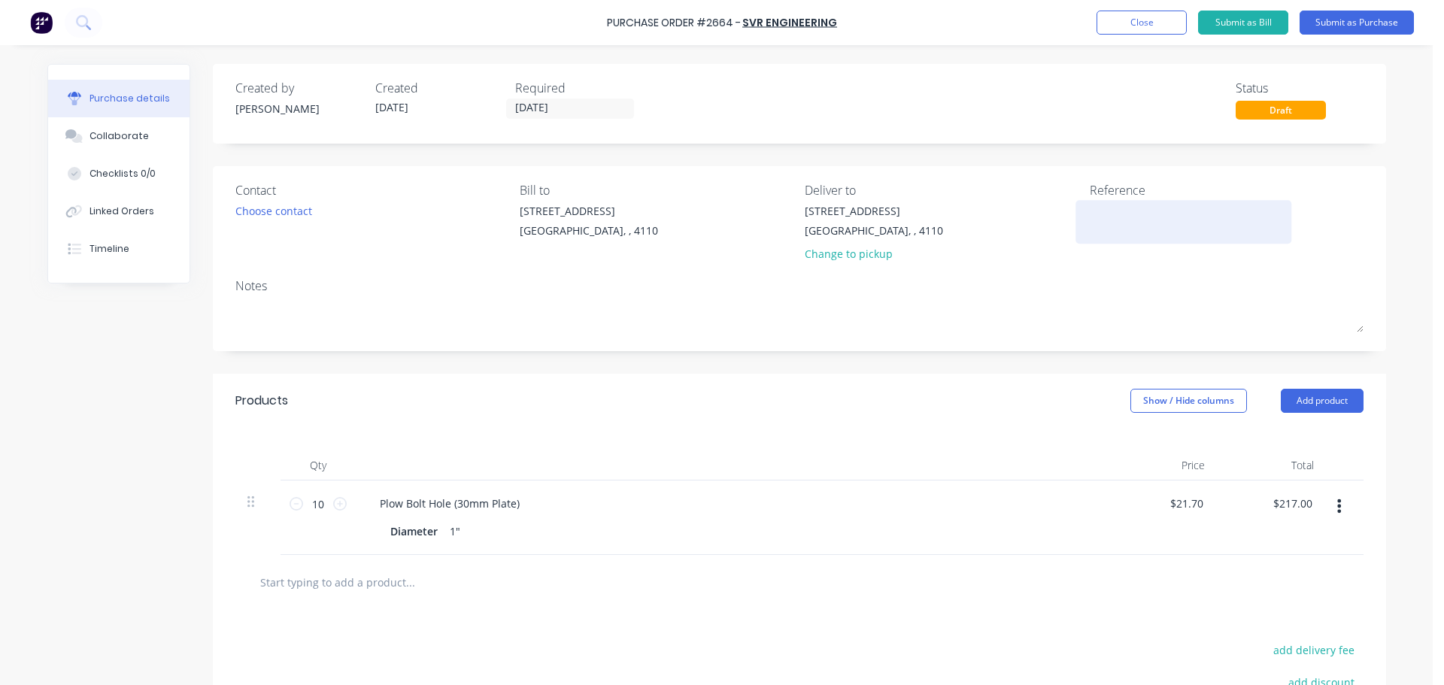
click at [1099, 208] on textarea at bounding box center [1184, 220] width 188 height 34
type textarea "GET 31124"
type textarea "x"
type textarea "GET 31124"
click at [1361, 23] on button "Submit as Purchase" at bounding box center [1357, 23] width 114 height 24
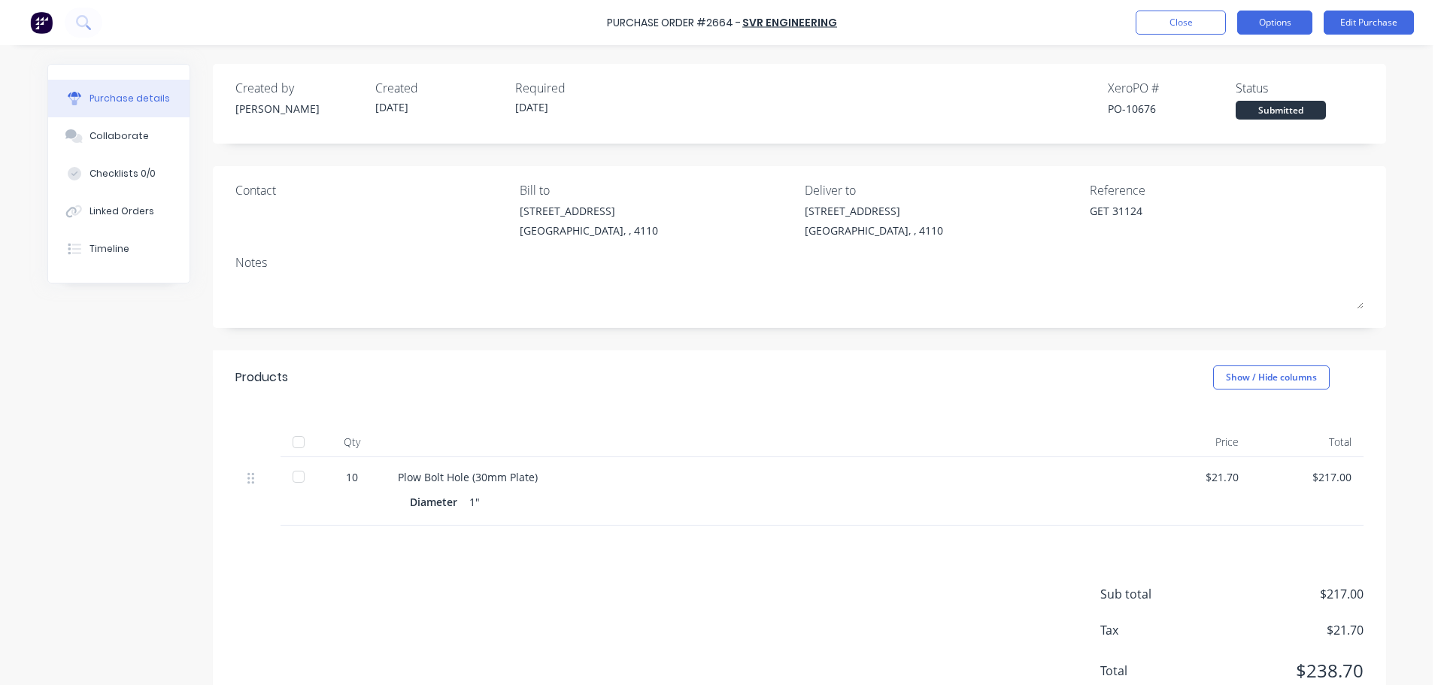
click at [1267, 13] on button "Options" at bounding box center [1274, 23] width 75 height 24
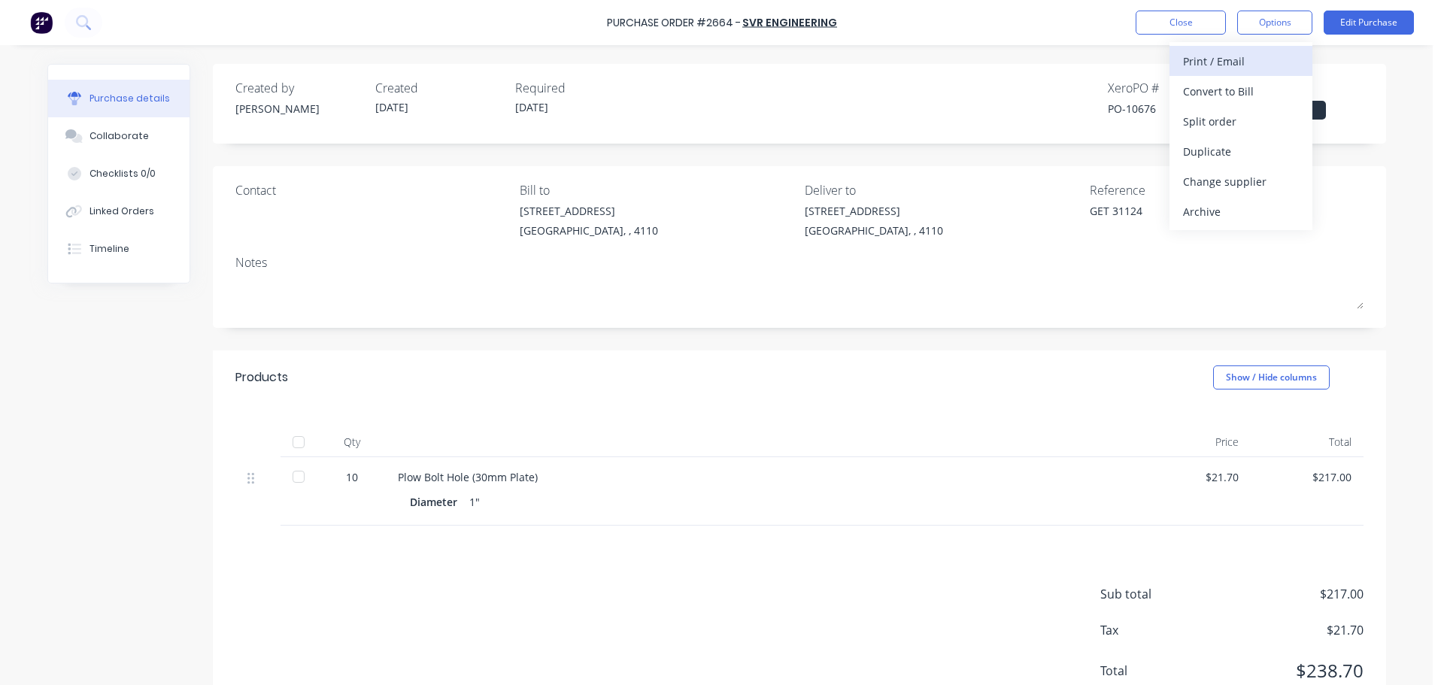
click at [1227, 58] on div "Print / Email" at bounding box center [1241, 61] width 116 height 22
click at [1216, 87] on div "With pricing" at bounding box center [1241, 91] width 116 height 22
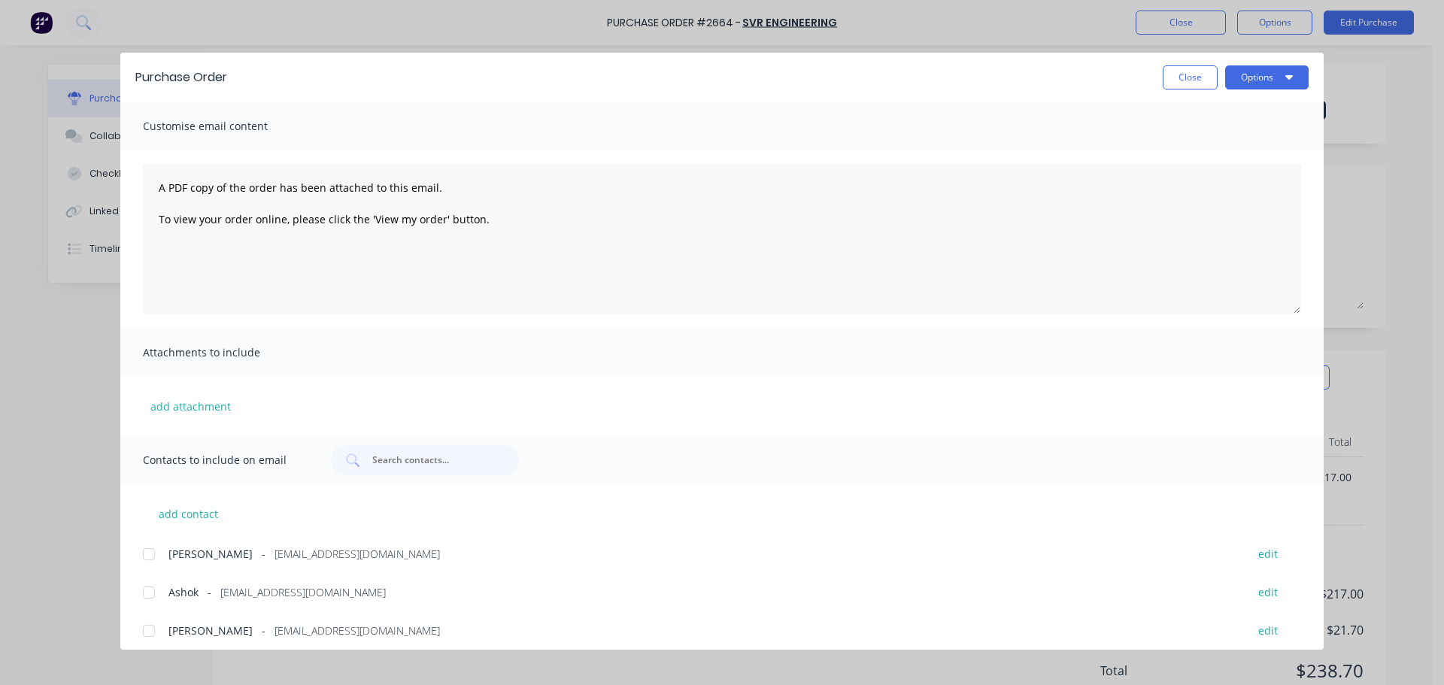
drag, startPoint x: 149, startPoint y: 596, endPoint x: 416, endPoint y: 493, distance: 286.0
click at [150, 596] on div at bounding box center [149, 593] width 30 height 30
click at [1280, 76] on button "Options" at bounding box center [1266, 77] width 83 height 24
click at [1230, 144] on div "Print" at bounding box center [1238, 146] width 116 height 22
click at [1261, 83] on button "Options" at bounding box center [1266, 77] width 83 height 24
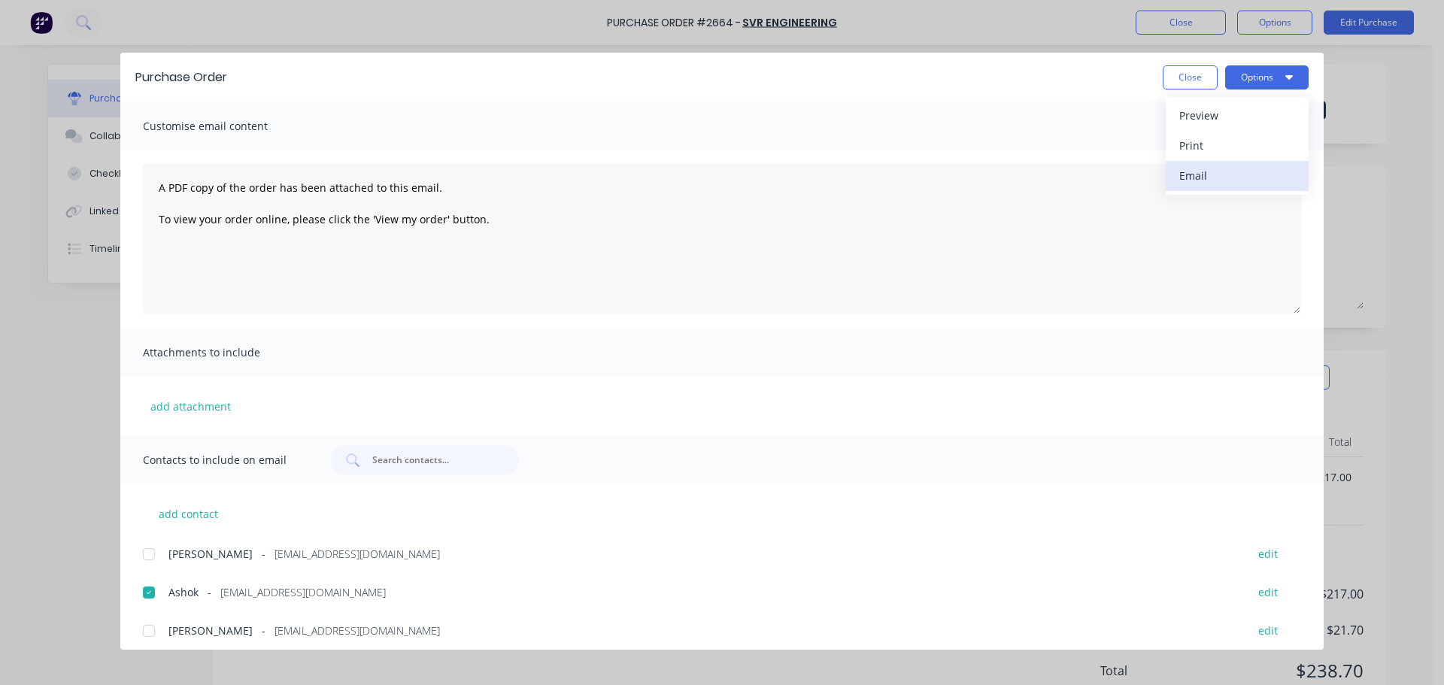
click at [1249, 175] on div "Email" at bounding box center [1238, 176] width 116 height 22
click at [1188, 83] on button "Close" at bounding box center [1190, 77] width 55 height 24
type textarea "x"
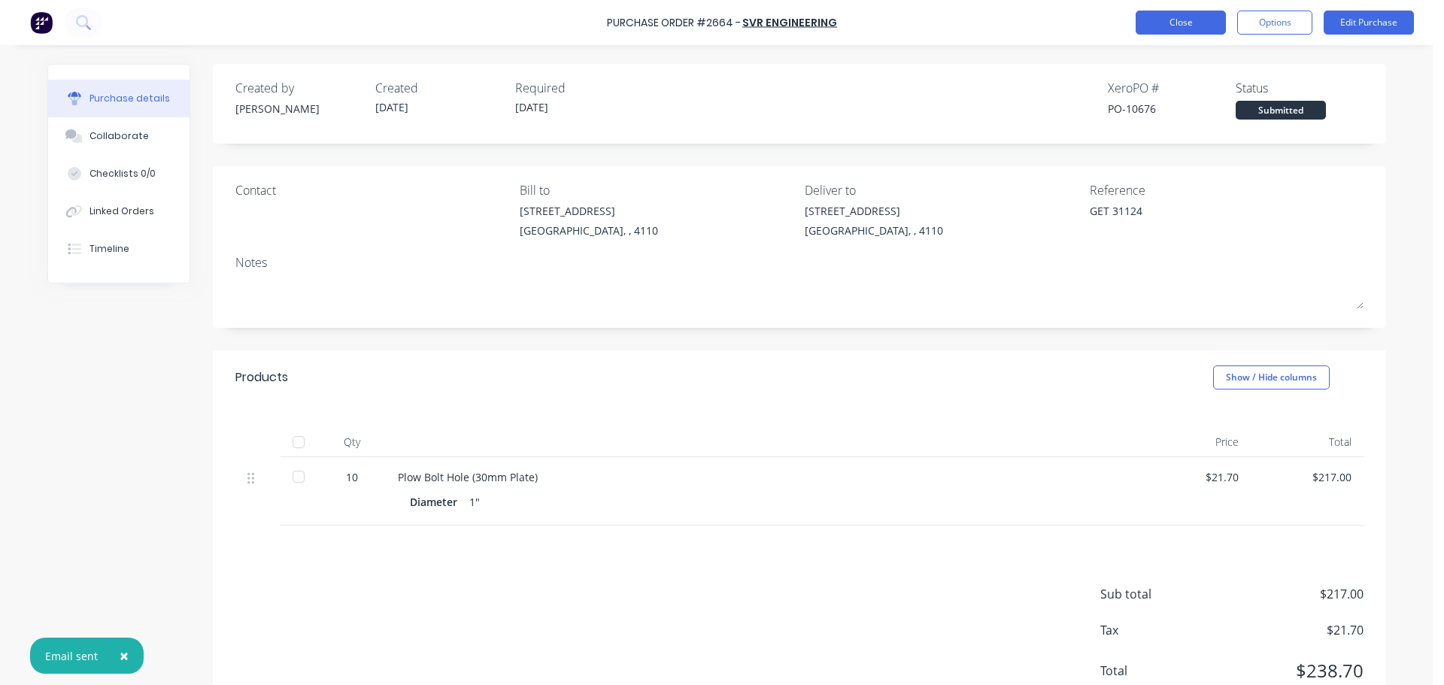
click at [1158, 29] on button "Close" at bounding box center [1181, 23] width 90 height 24
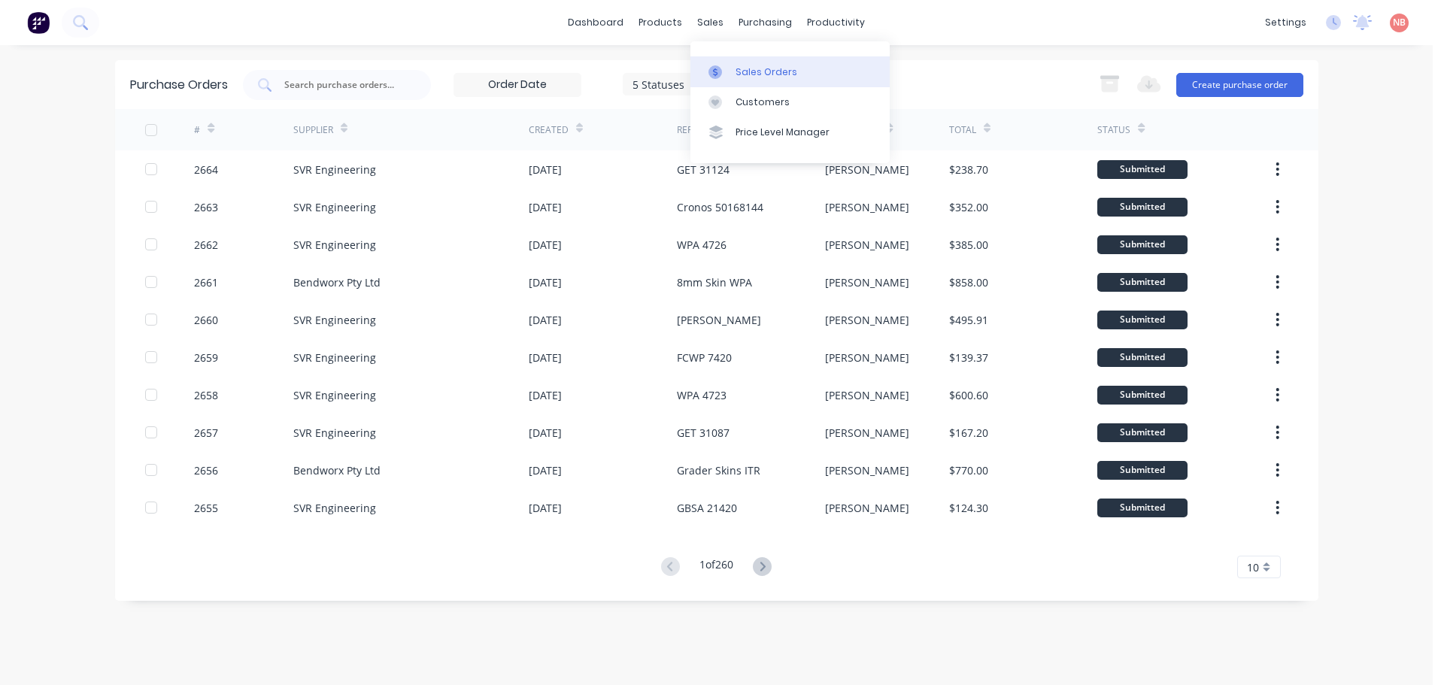
click at [727, 59] on link "Sales Orders" at bounding box center [790, 71] width 199 height 30
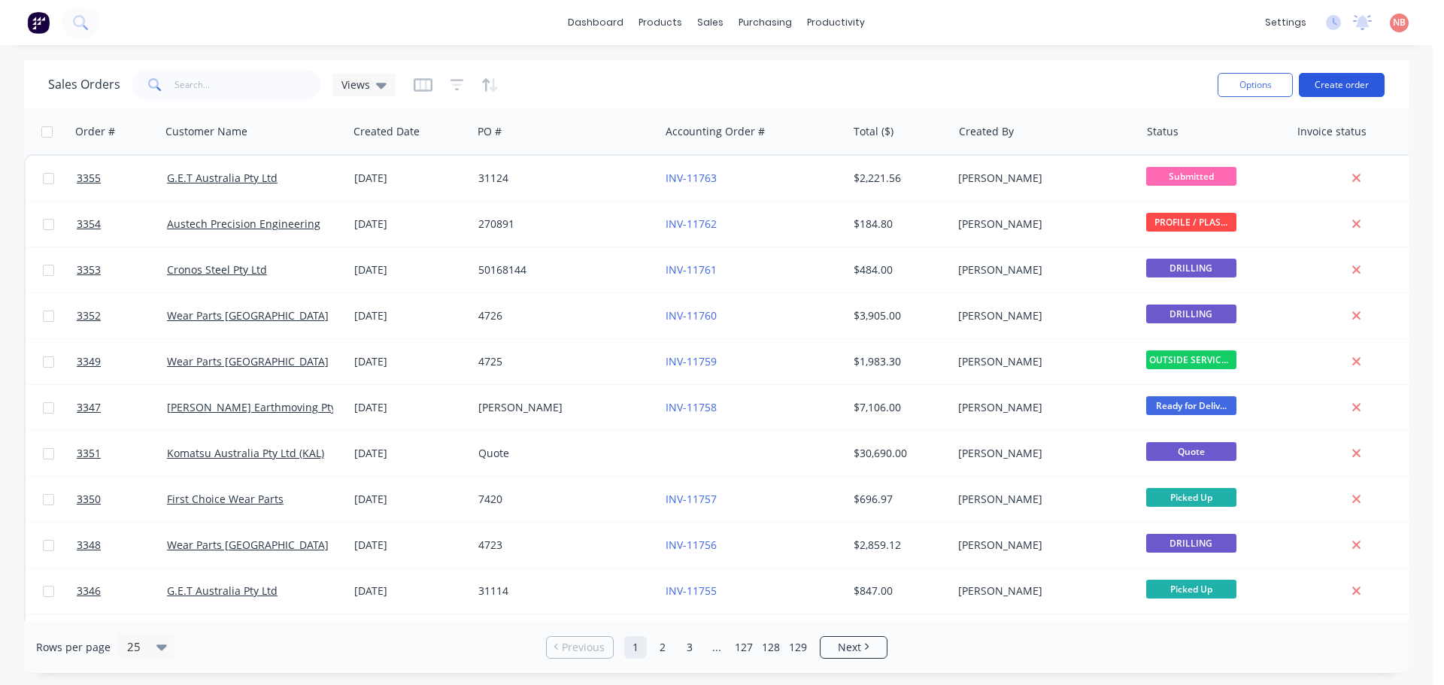
click at [1316, 93] on button "Create order" at bounding box center [1342, 85] width 86 height 24
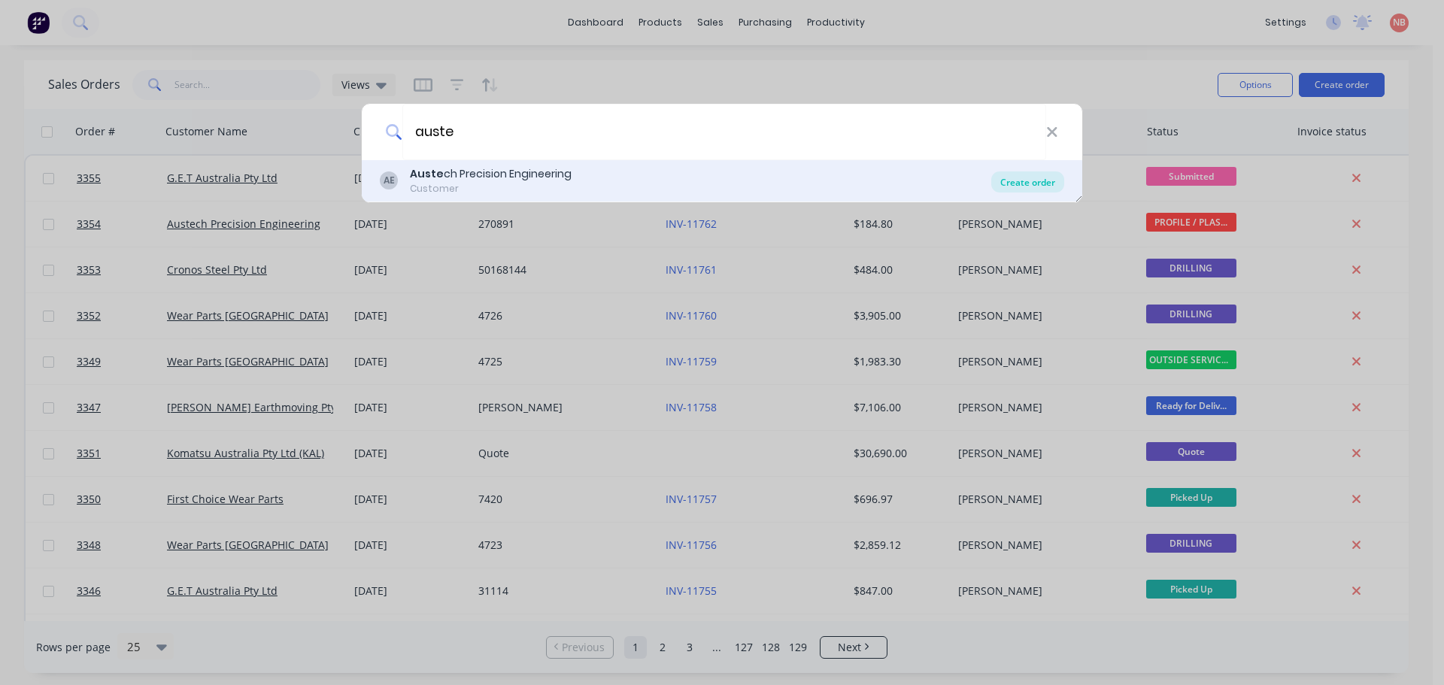
type input "auste"
click at [1048, 184] on div "Create order" at bounding box center [1027, 182] width 73 height 21
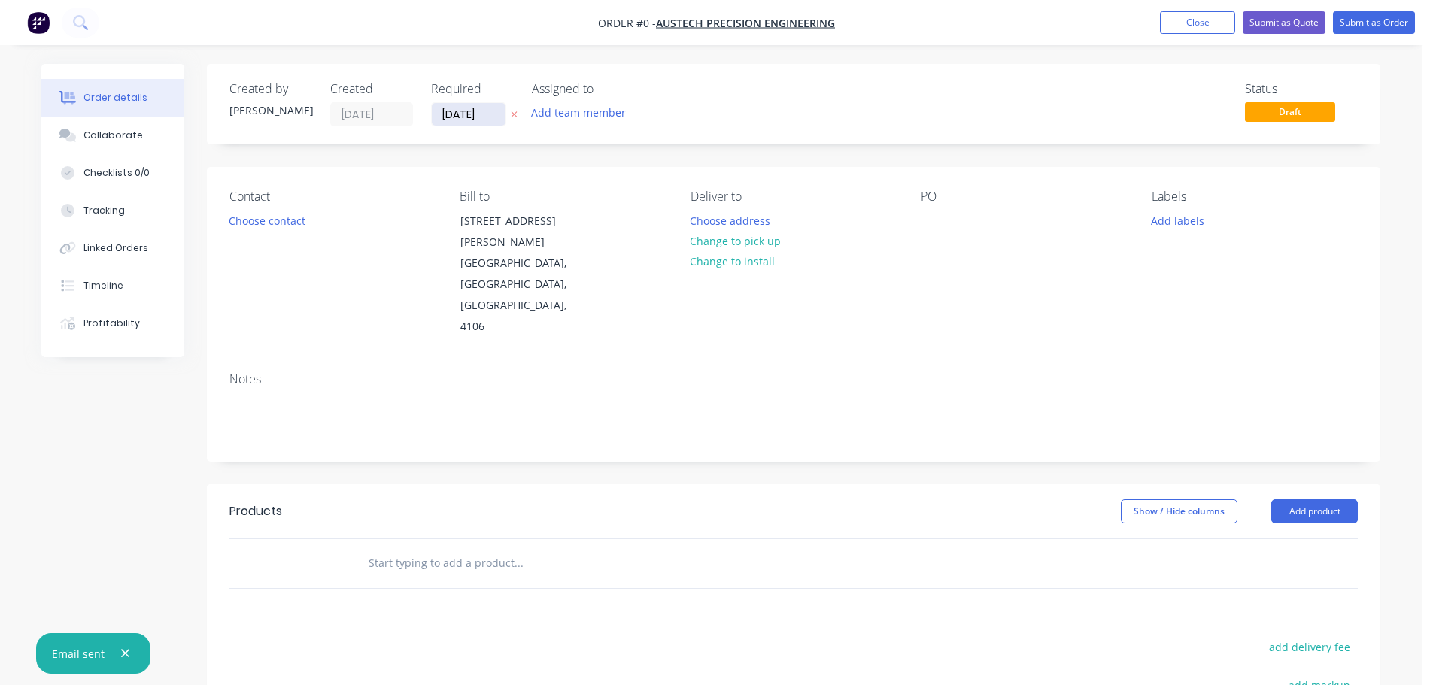
click at [477, 106] on input "[DATE]" at bounding box center [469, 114] width 74 height 23
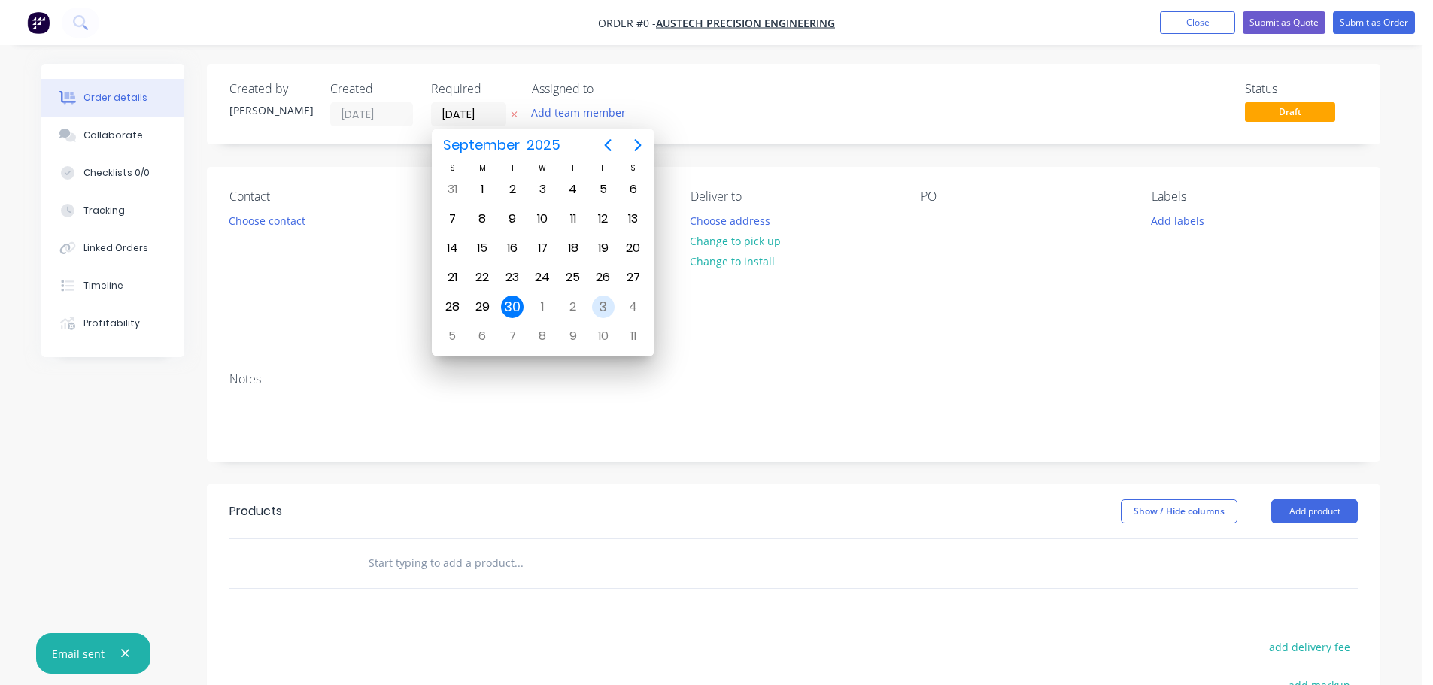
click at [600, 305] on div "3" at bounding box center [603, 307] width 23 height 23
type input "[DATE]"
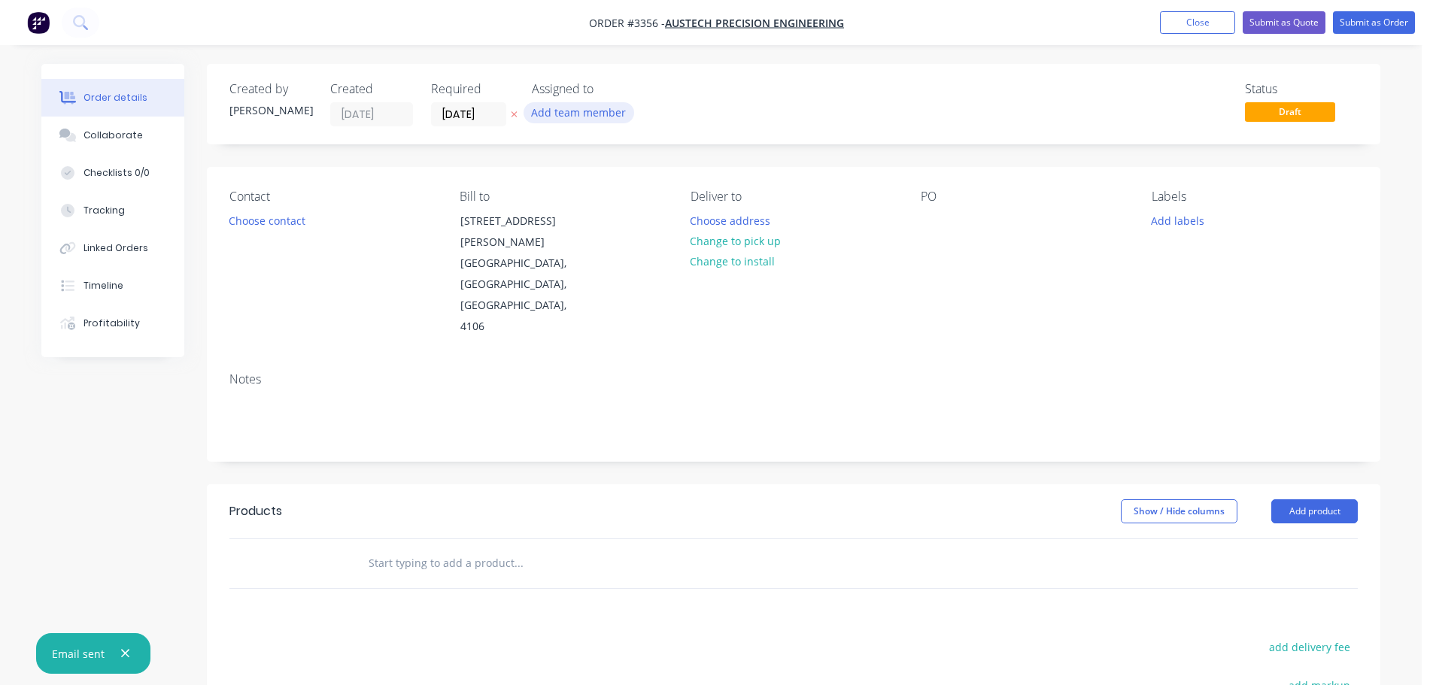
click at [564, 117] on button "Add team member" at bounding box center [579, 112] width 111 height 20
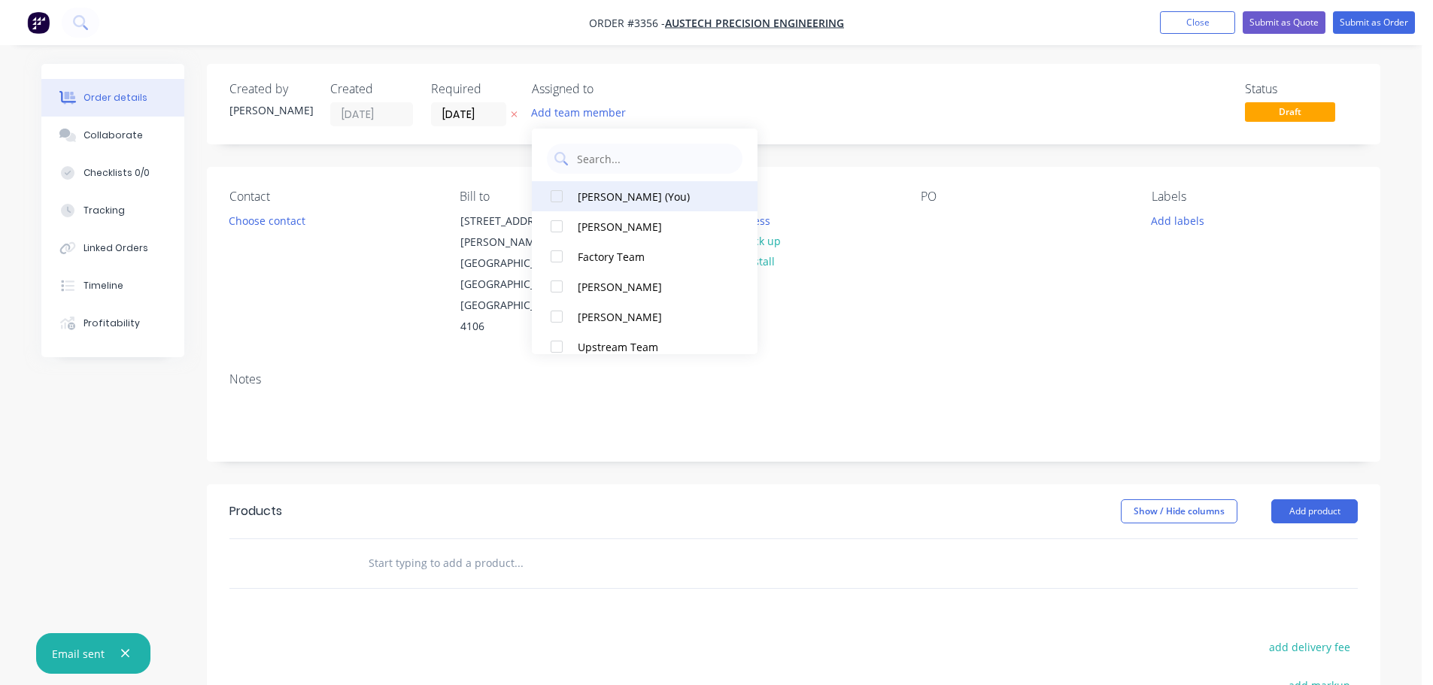
click at [581, 200] on div "[PERSON_NAME] (You)" at bounding box center [653, 197] width 150 height 16
click at [275, 211] on button "Choose contact" at bounding box center [267, 220] width 93 height 20
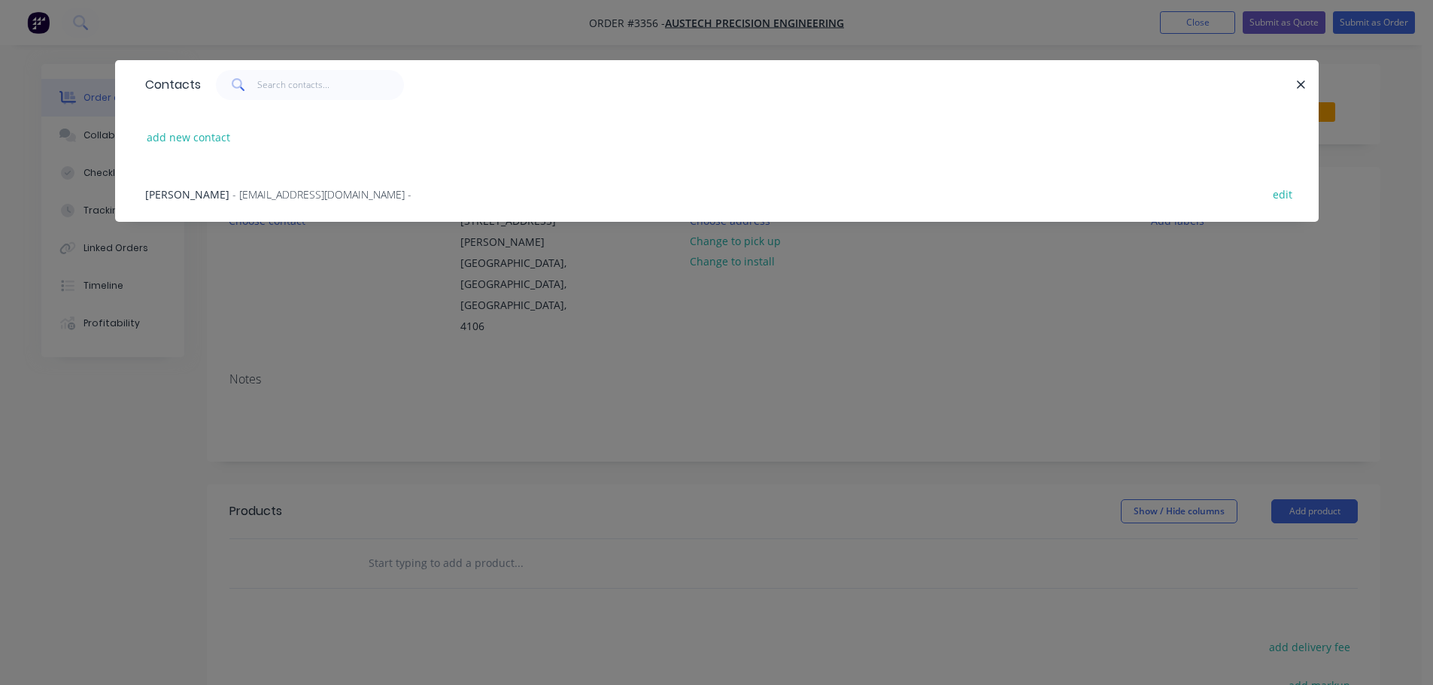
click at [243, 199] on span "- sales@austechprecision.com -" at bounding box center [321, 194] width 179 height 14
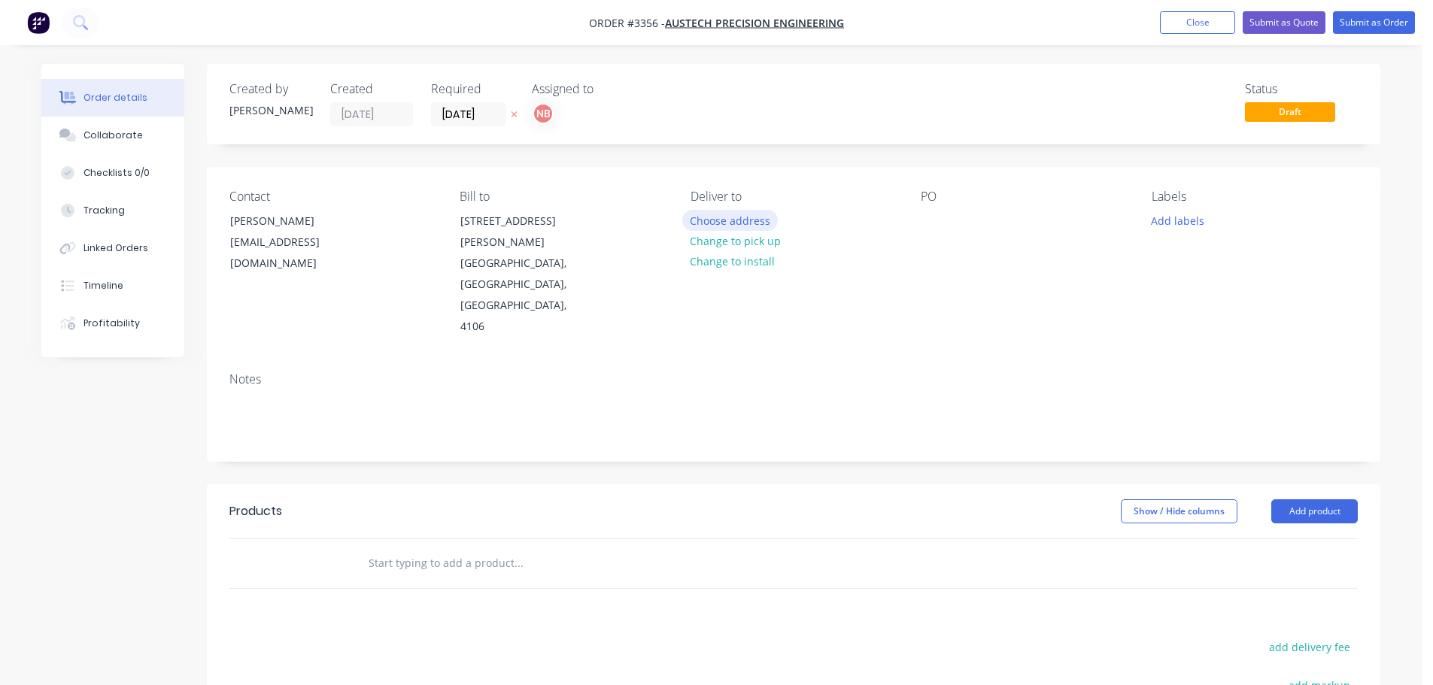
click at [725, 219] on button "Choose address" at bounding box center [730, 220] width 96 height 20
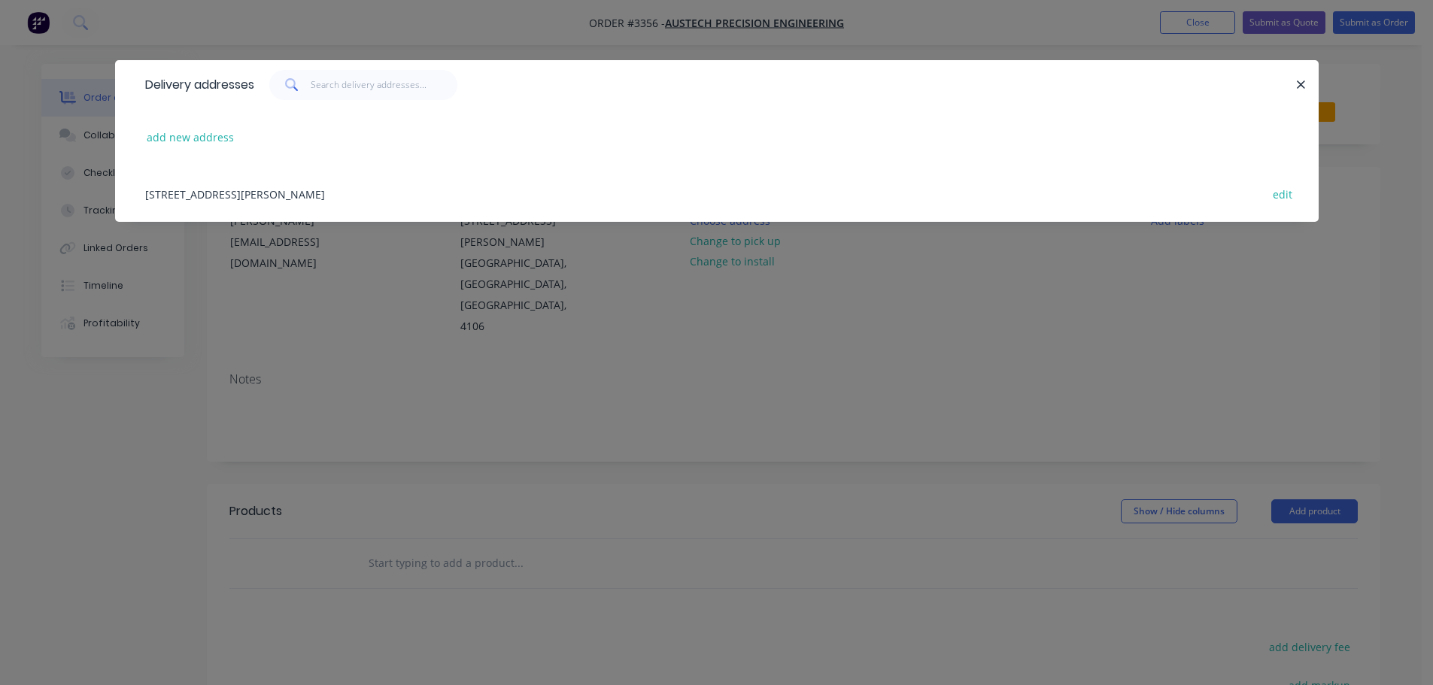
click at [253, 196] on div "3/54 Reginald Street, Rocklea, Queensland, Australia, 4106 edit" at bounding box center [717, 193] width 1158 height 56
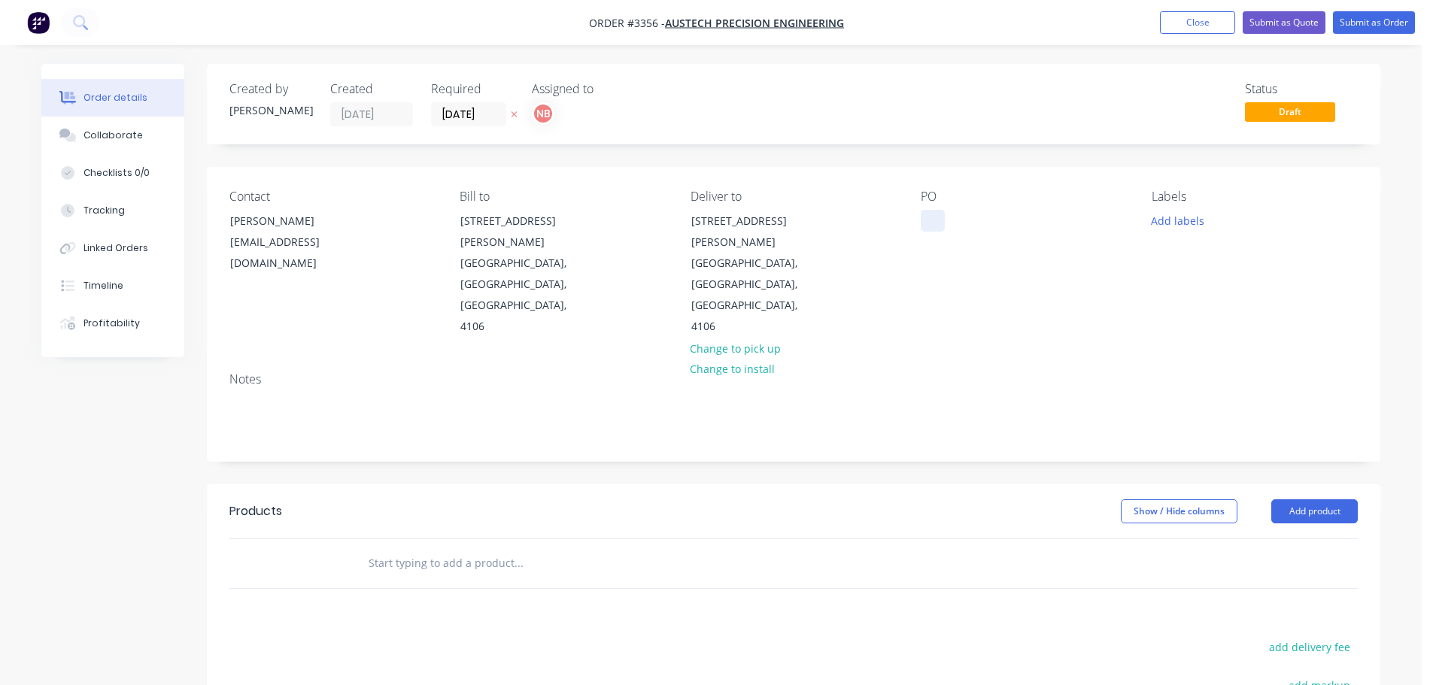
click at [926, 226] on div at bounding box center [933, 221] width 24 height 22
click at [1179, 215] on button "Add labels" at bounding box center [1177, 220] width 69 height 20
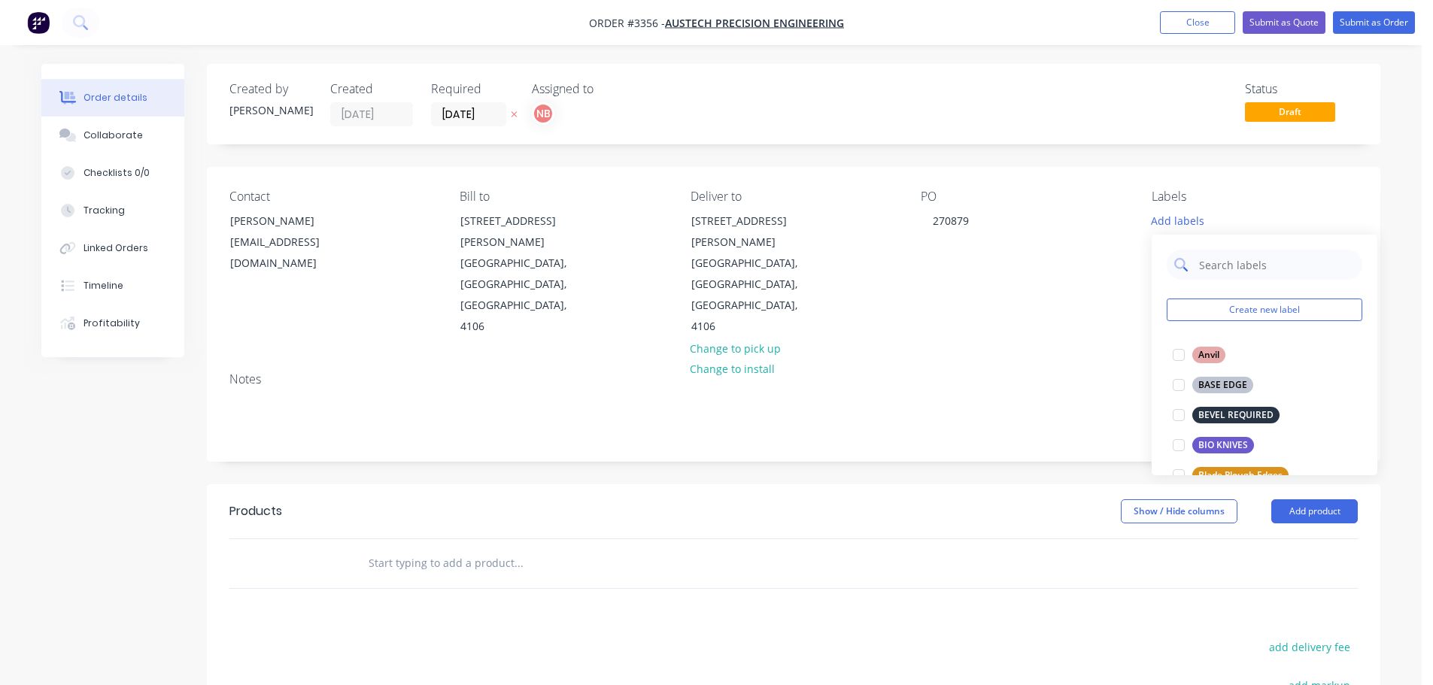
click at [1208, 274] on input "text" at bounding box center [1276, 265] width 157 height 30
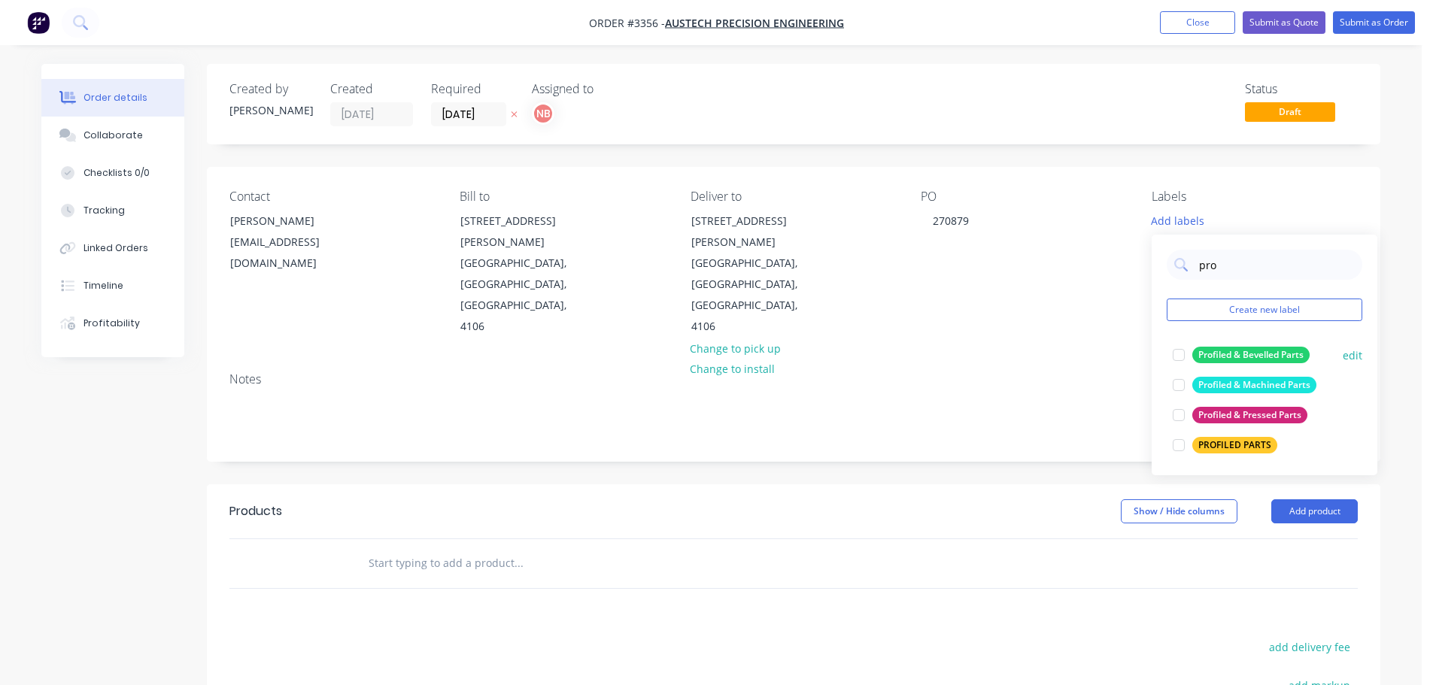
drag, startPoint x: 1220, startPoint y: 446, endPoint x: 1213, endPoint y: 375, distance: 71.8
click at [1220, 446] on div "PROFILED PARTS" at bounding box center [1234, 445] width 85 height 17
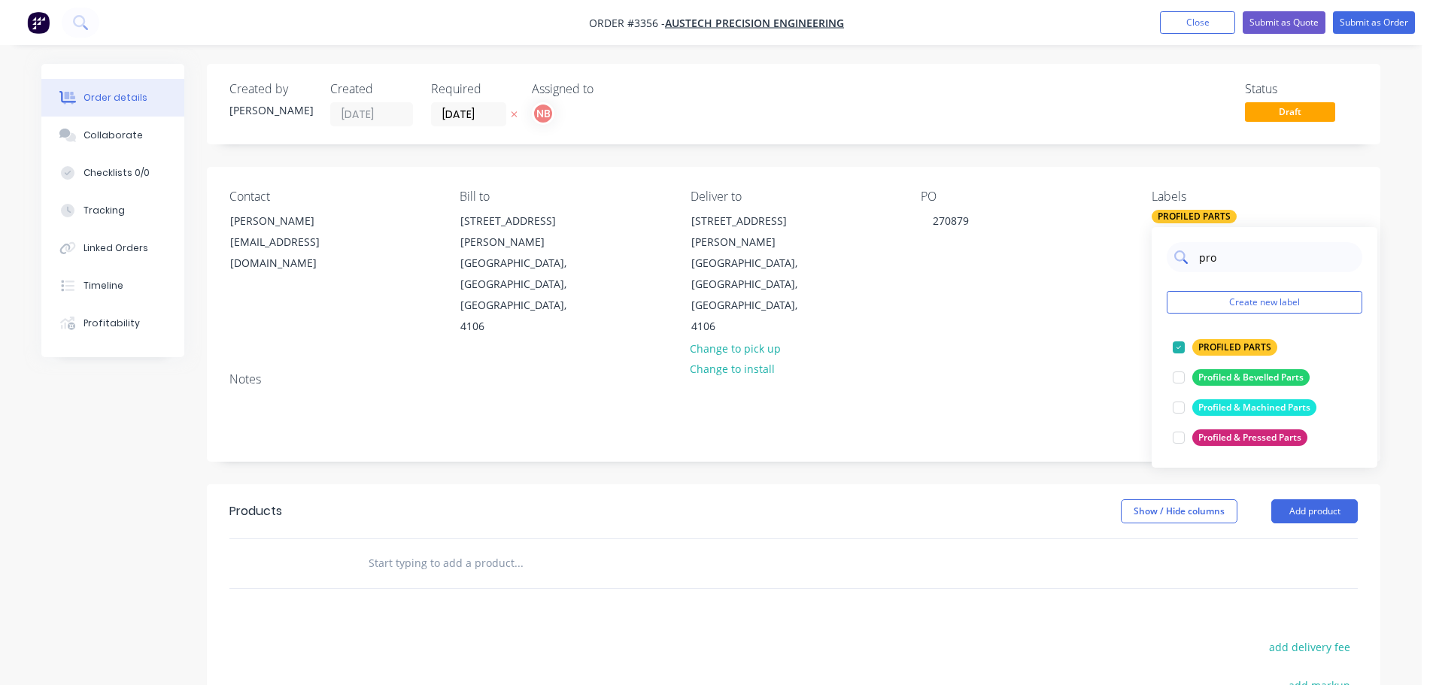
click at [1214, 259] on input "pro" at bounding box center [1276, 257] width 157 height 30
type input "di"
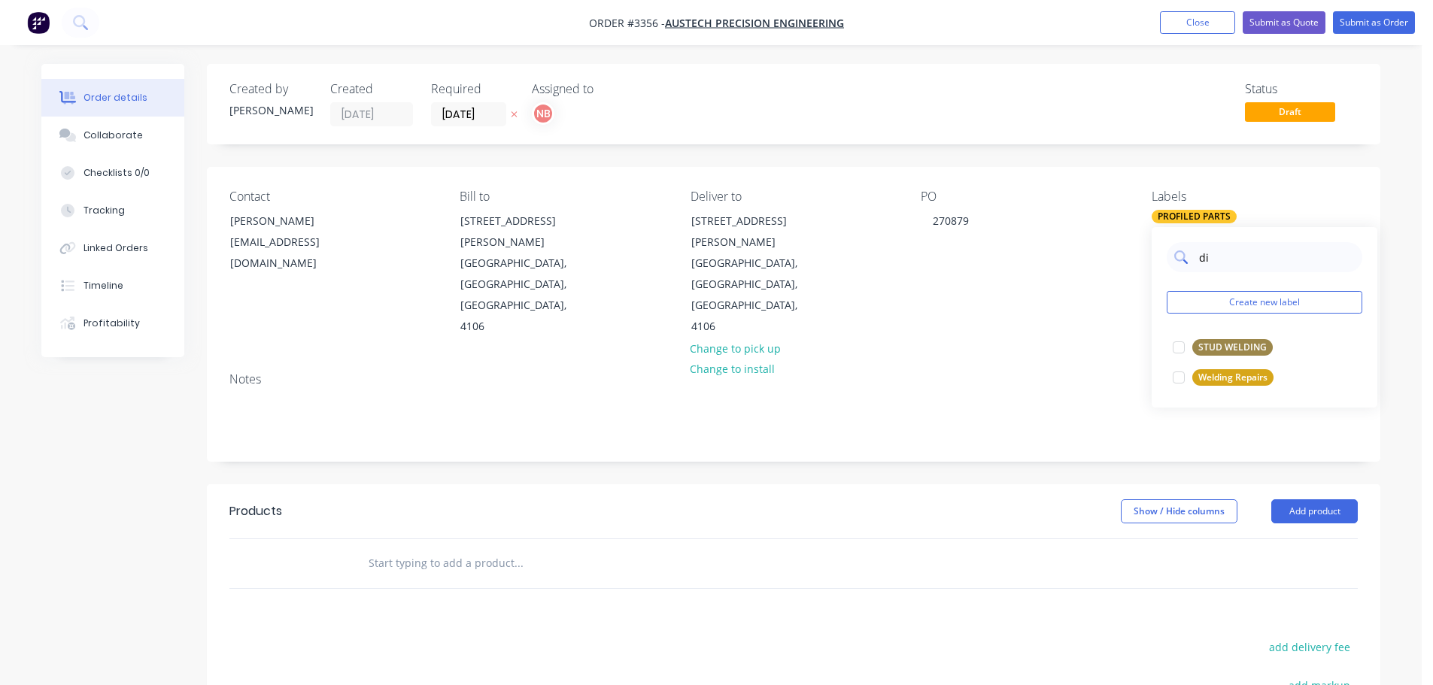
drag, startPoint x: 1214, startPoint y: 259, endPoint x: 1194, endPoint y: 258, distance: 20.3
click at [1194, 258] on div "di" at bounding box center [1265, 257] width 196 height 30
click at [961, 499] on div "Show / Hide columns Add product" at bounding box center [913, 511] width 888 height 24
click at [1348, 499] on button "Add product" at bounding box center [1314, 511] width 87 height 24
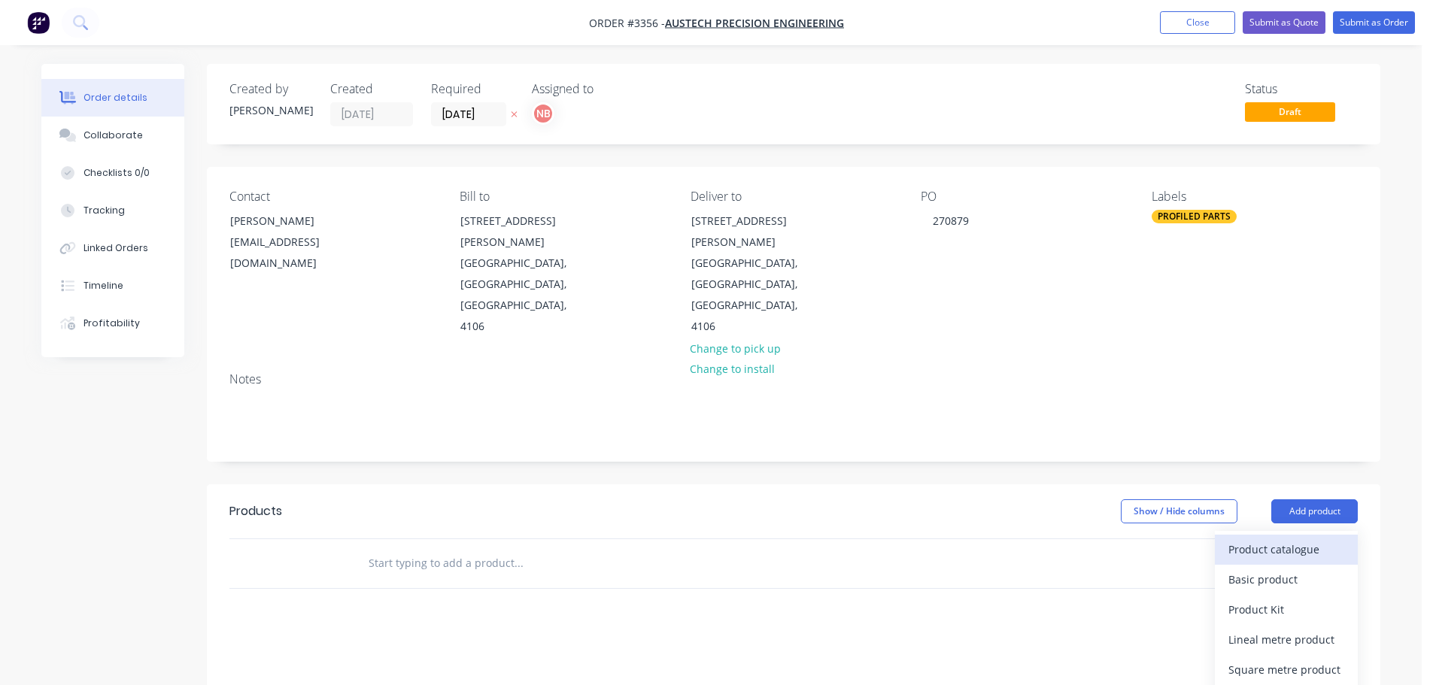
click at [1291, 539] on div "Product catalogue" at bounding box center [1286, 550] width 116 height 22
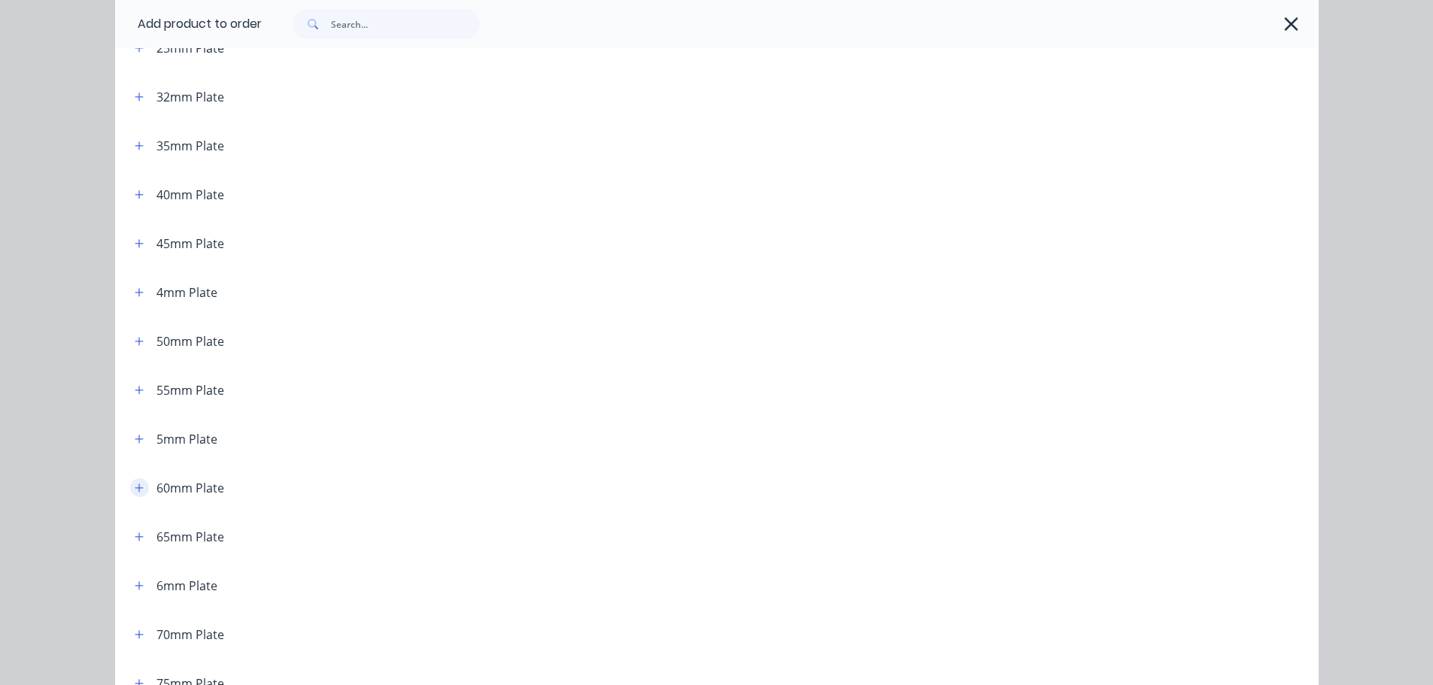
scroll to position [451, 0]
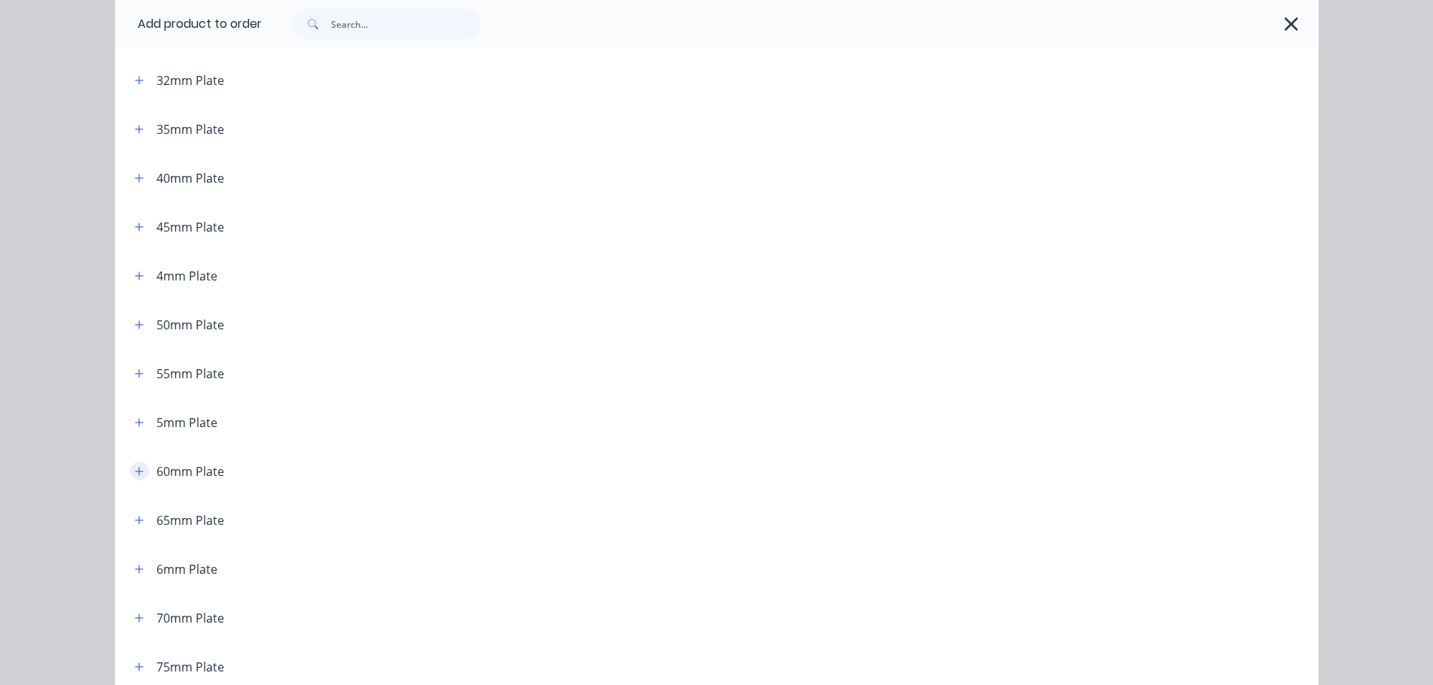
click at [135, 471] on icon "button" at bounding box center [139, 471] width 8 height 8
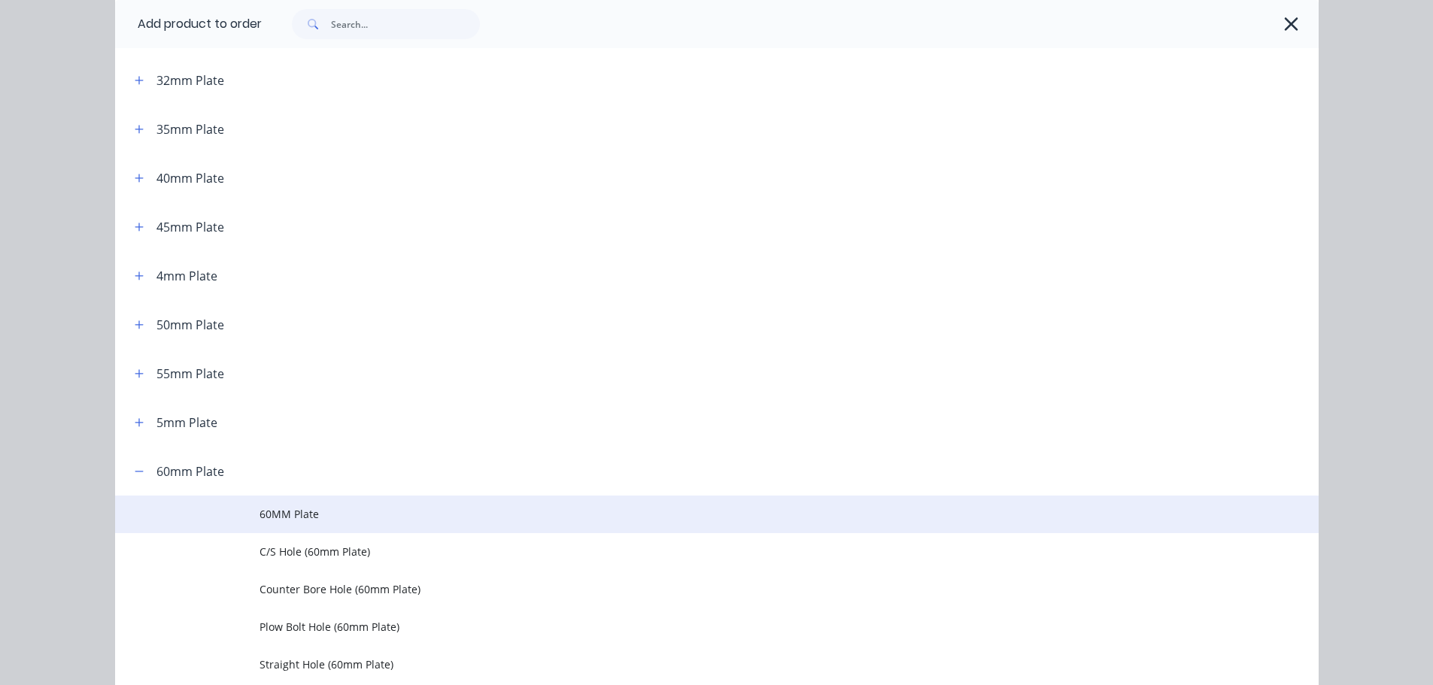
click at [260, 518] on span "60MM Plate" at bounding box center [683, 514] width 847 height 16
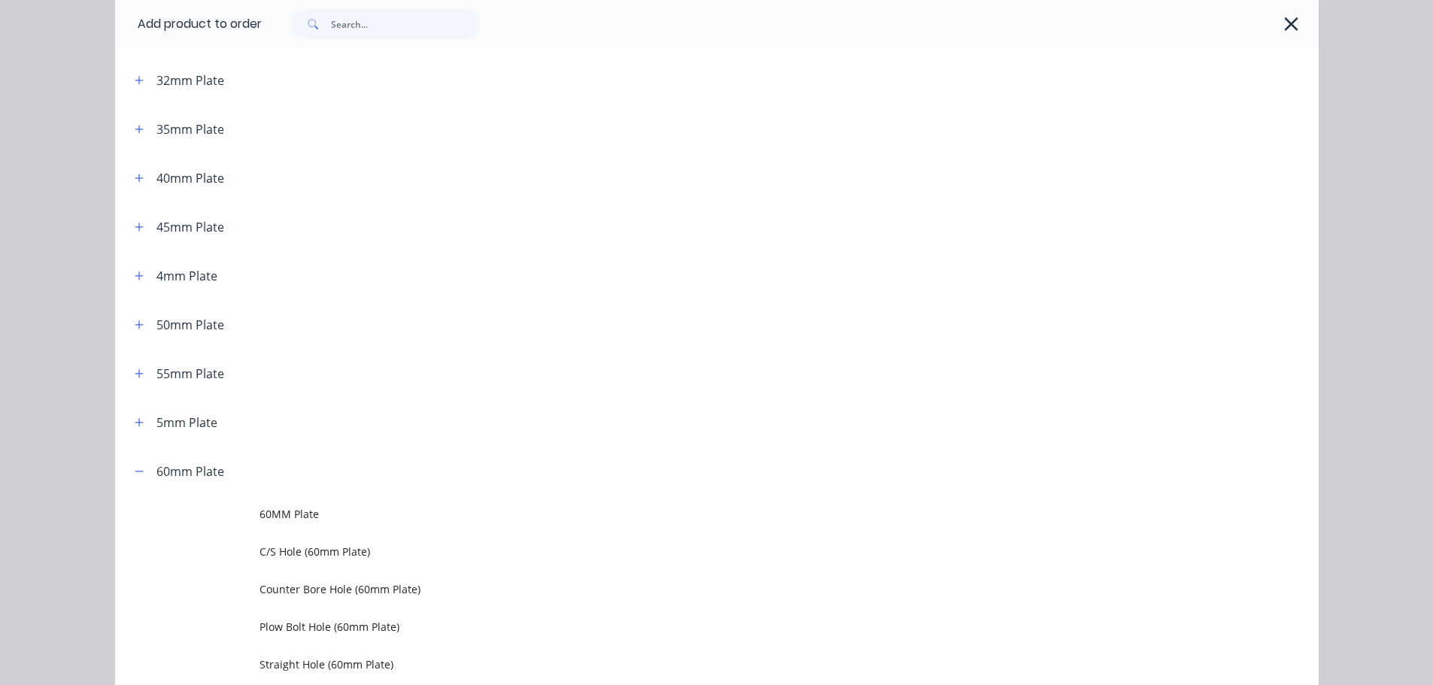
scroll to position [0, 0]
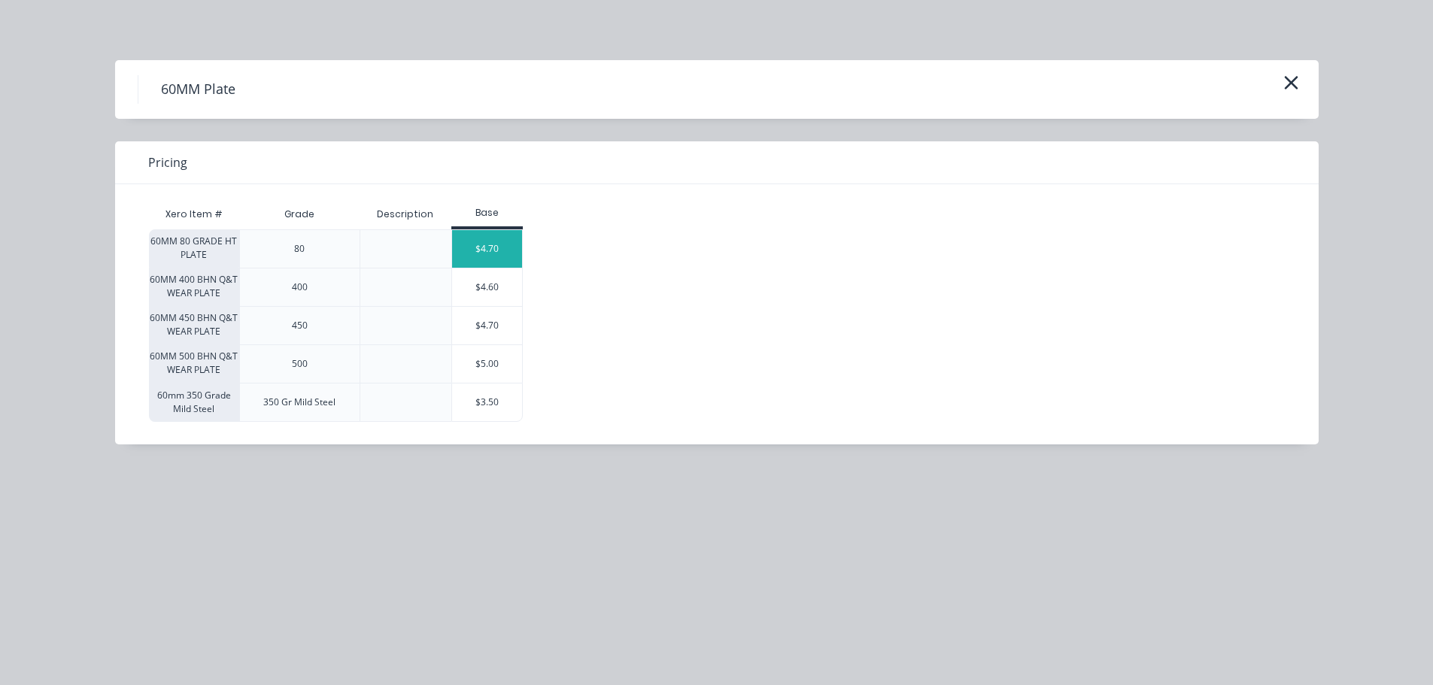
click at [511, 251] on div "$4.70" at bounding box center [487, 249] width 71 height 38
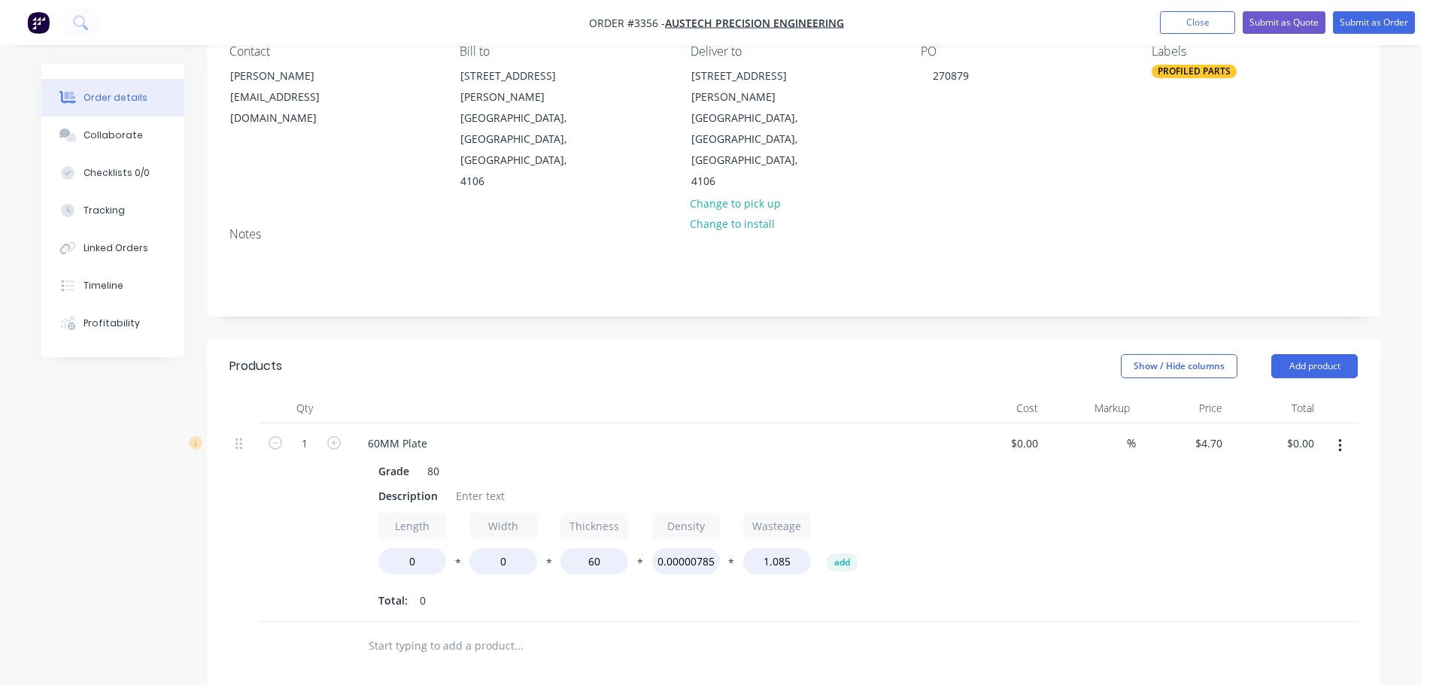
scroll to position [150, 0]
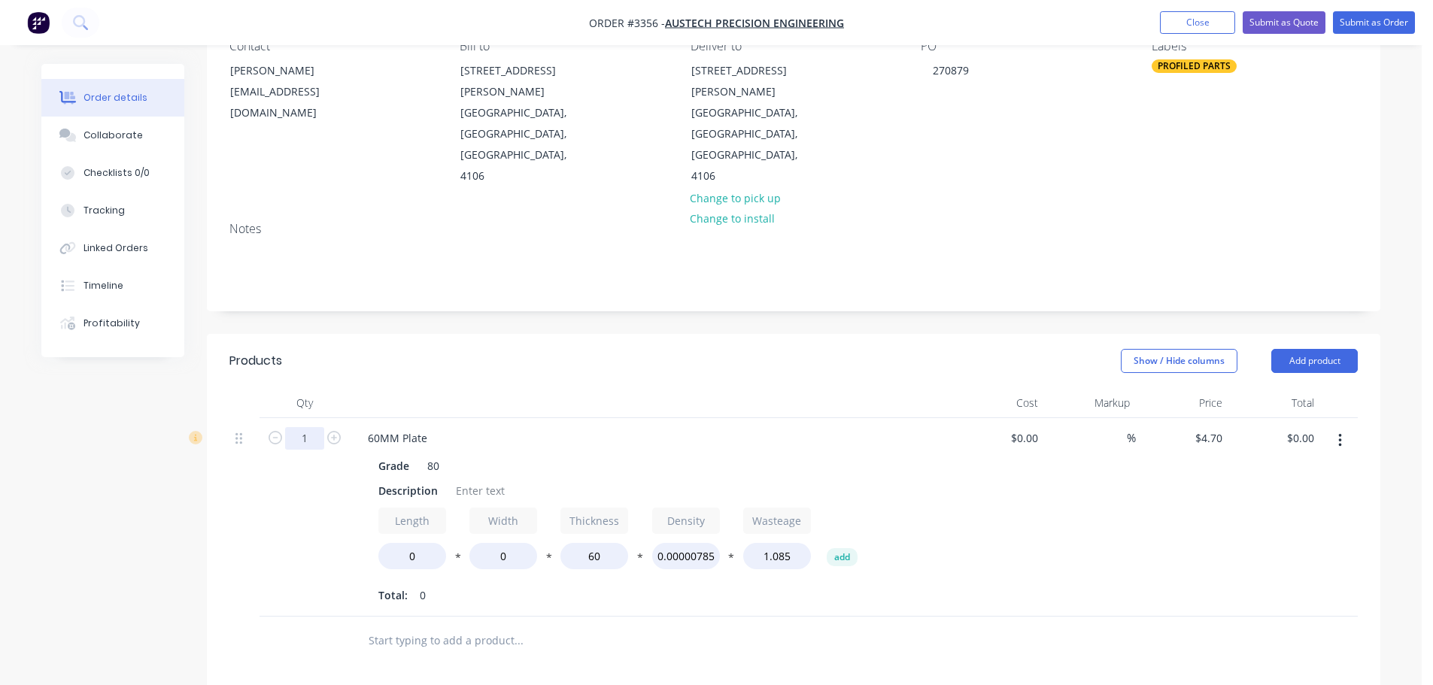
click at [309, 427] on input "1" at bounding box center [304, 438] width 39 height 23
type input "2"
click at [414, 334] on header "Products Show / Hide columns Add product" at bounding box center [793, 361] width 1173 height 54
click at [409, 455] on div "Grade" at bounding box center [393, 466] width 43 height 22
click at [399, 480] on div "Description" at bounding box center [407, 491] width 71 height 22
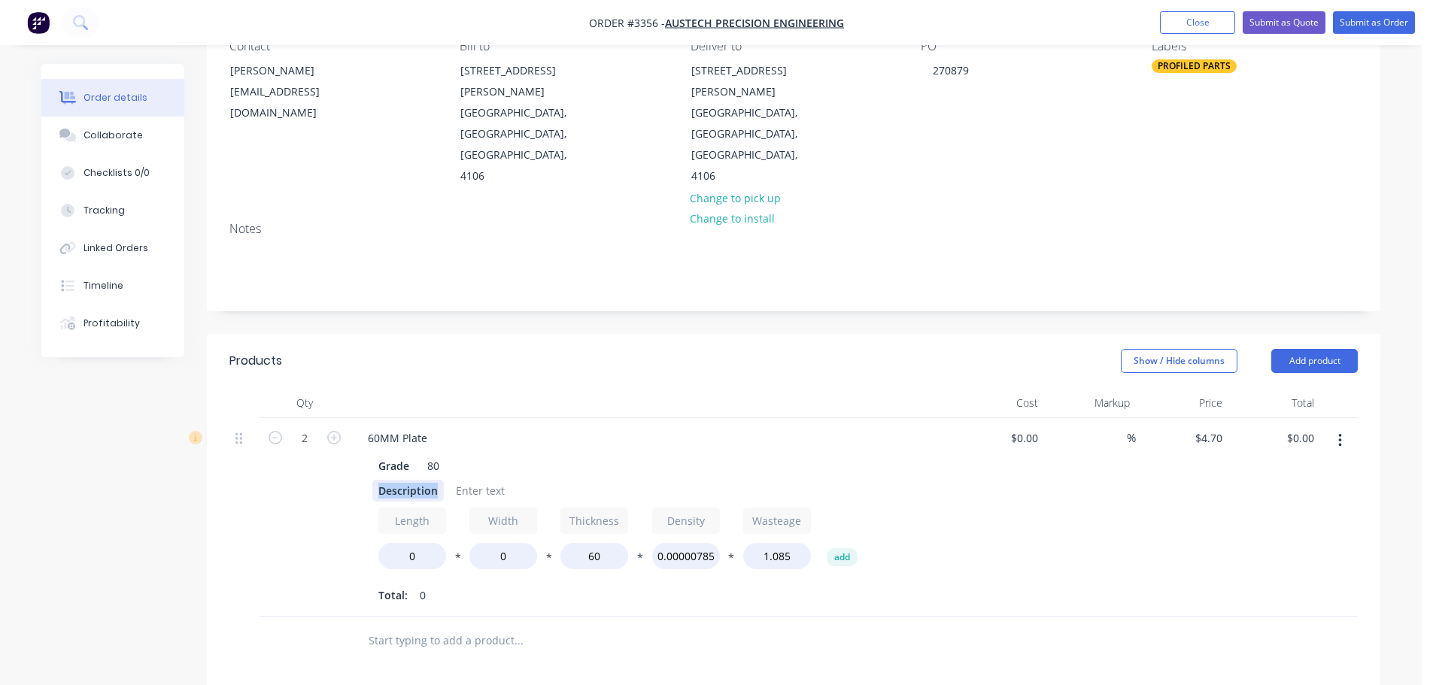
click at [399, 480] on div "Description" at bounding box center [407, 491] width 71 height 22
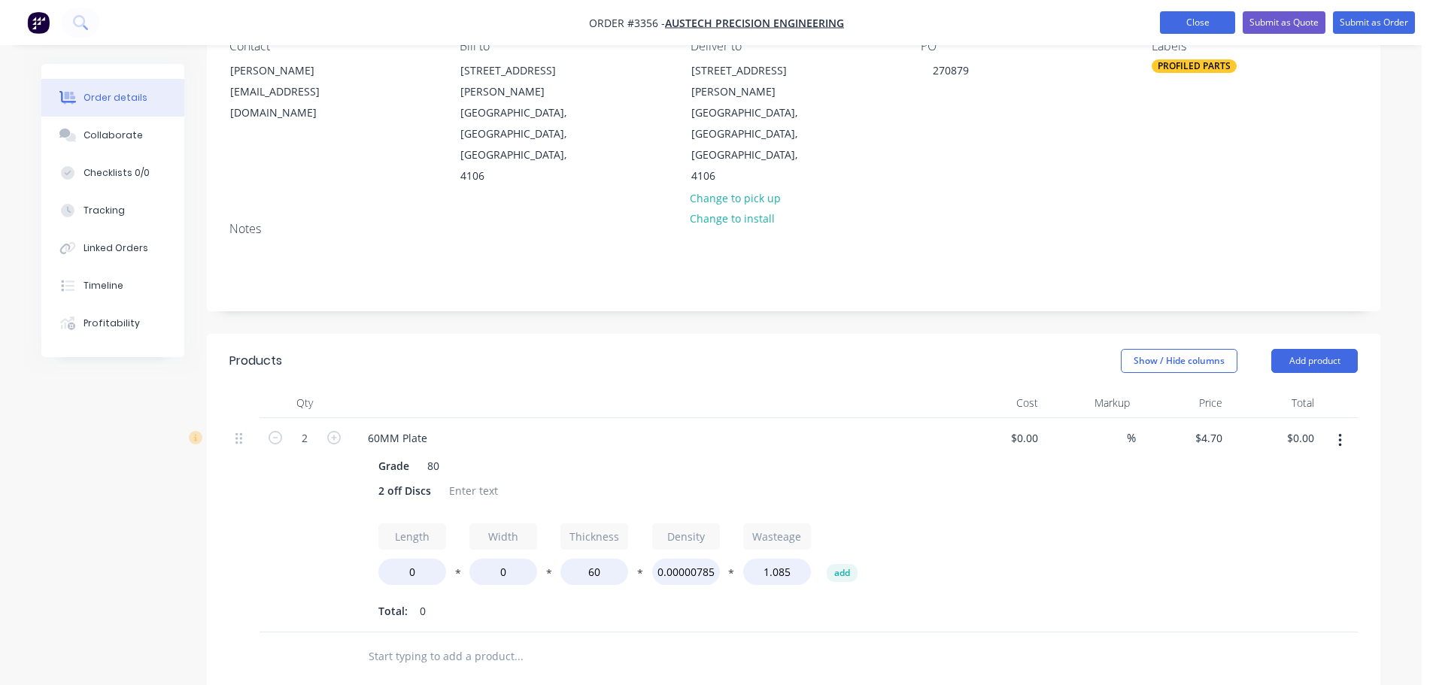
click at [1173, 18] on button "Close" at bounding box center [1197, 22] width 75 height 23
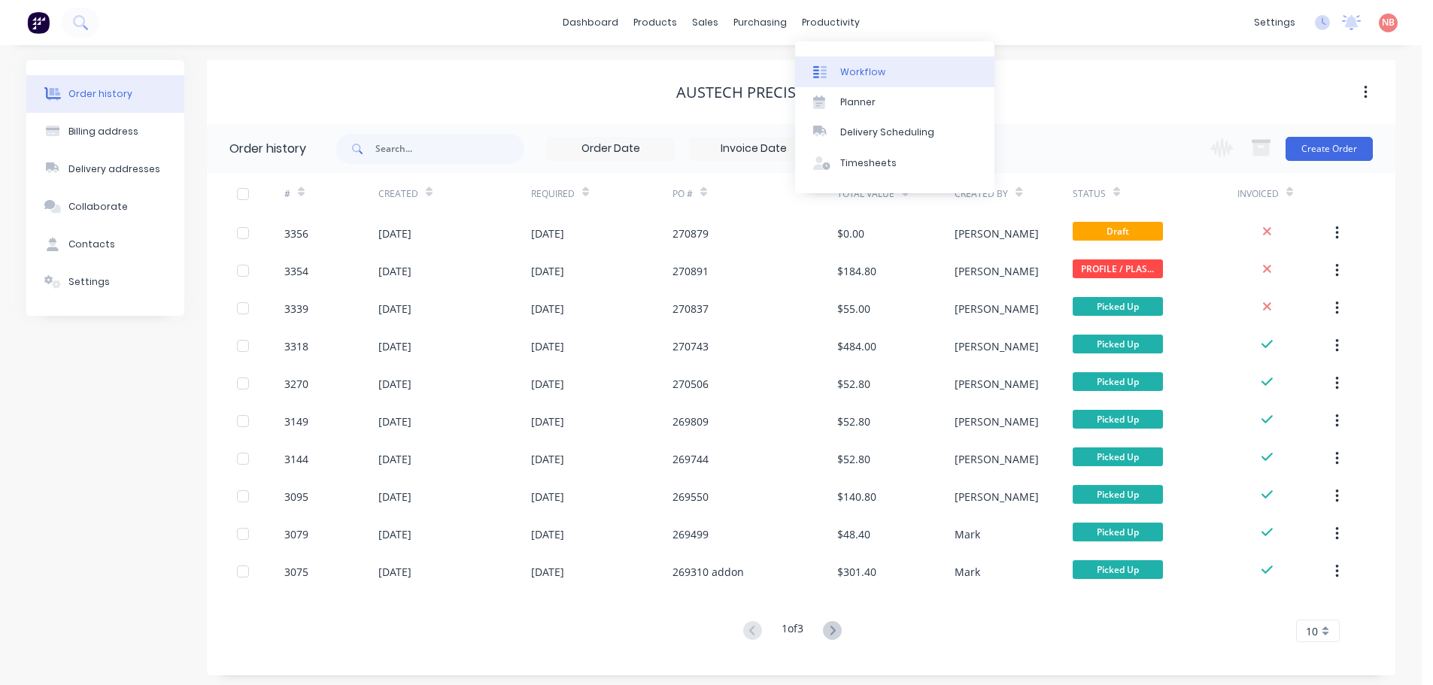
click at [838, 60] on link "Workflow" at bounding box center [894, 71] width 199 height 30
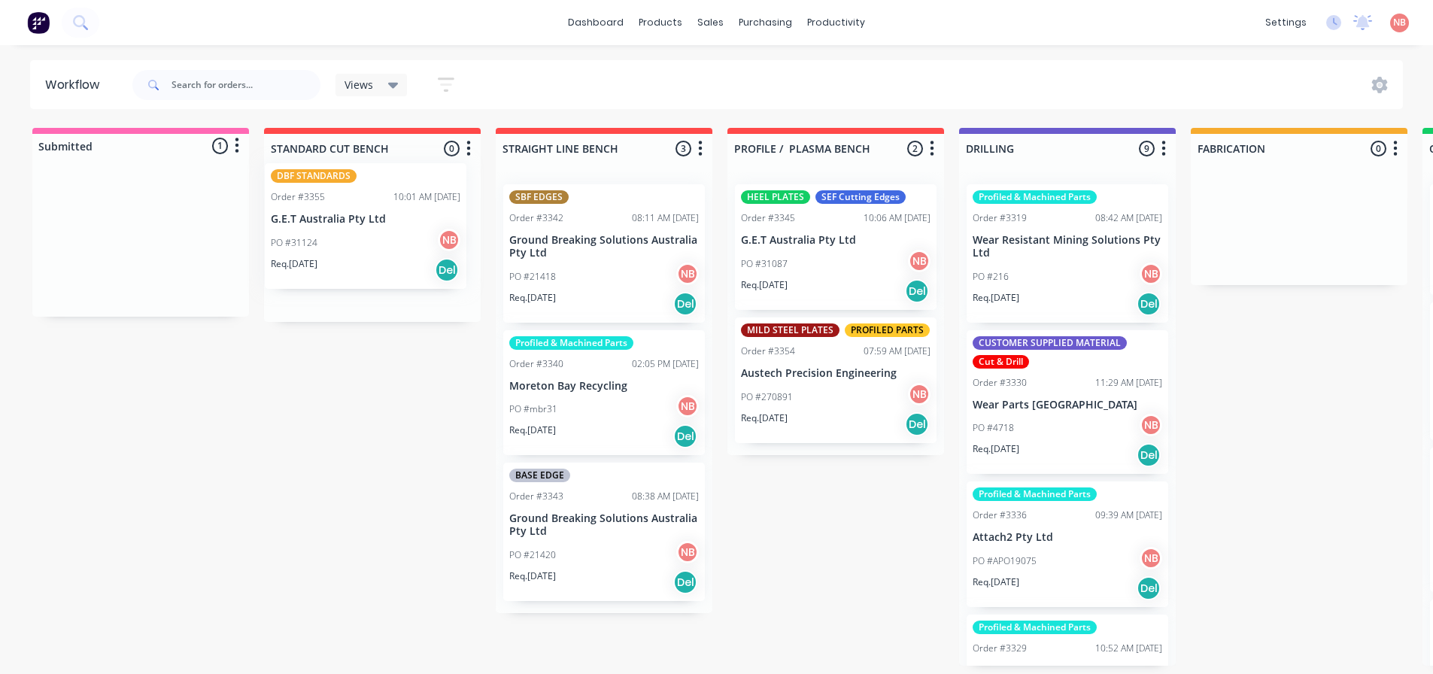
drag, startPoint x: 99, startPoint y: 230, endPoint x: 333, endPoint y: 215, distance: 234.4
click at [333, 215] on div "Submitted 1 Status colour #FF69B4 hex #FF69B4 Save Cancel Summaries Total order…" at bounding box center [1243, 397] width 2509 height 538
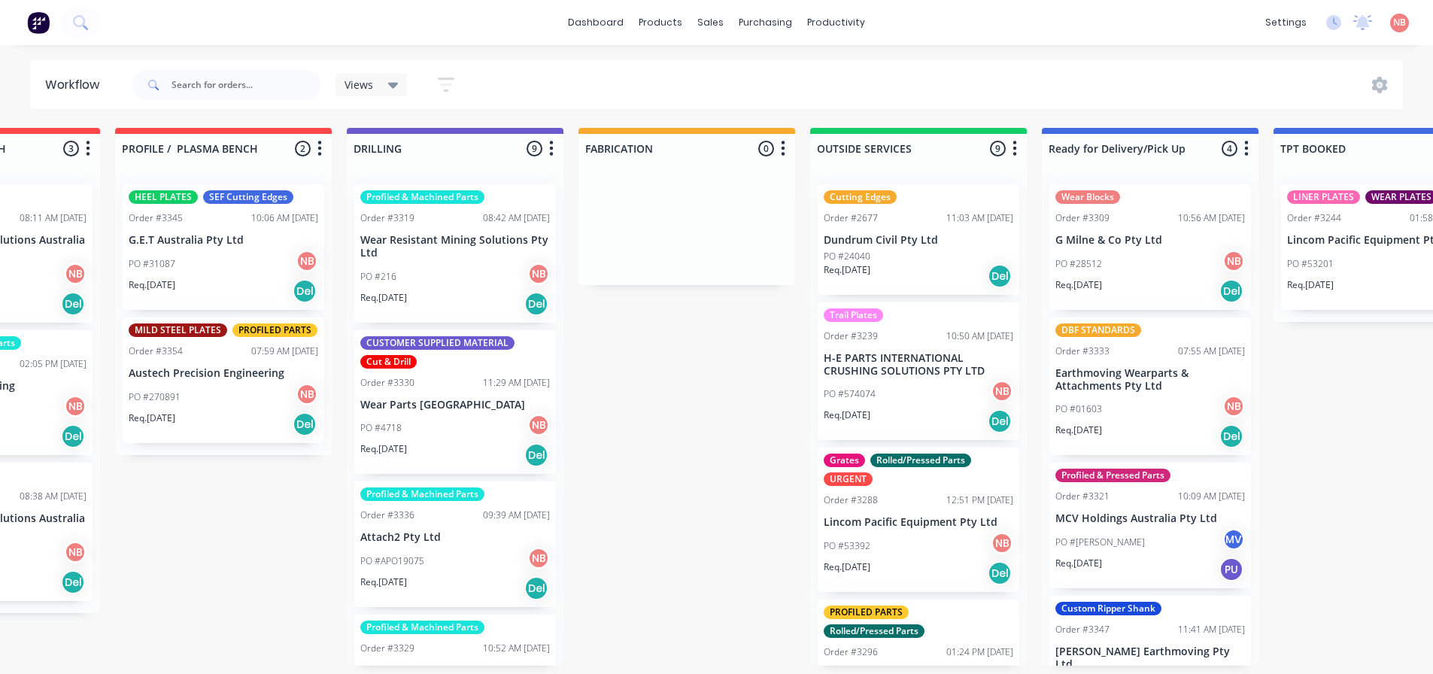
scroll to position [0, 622]
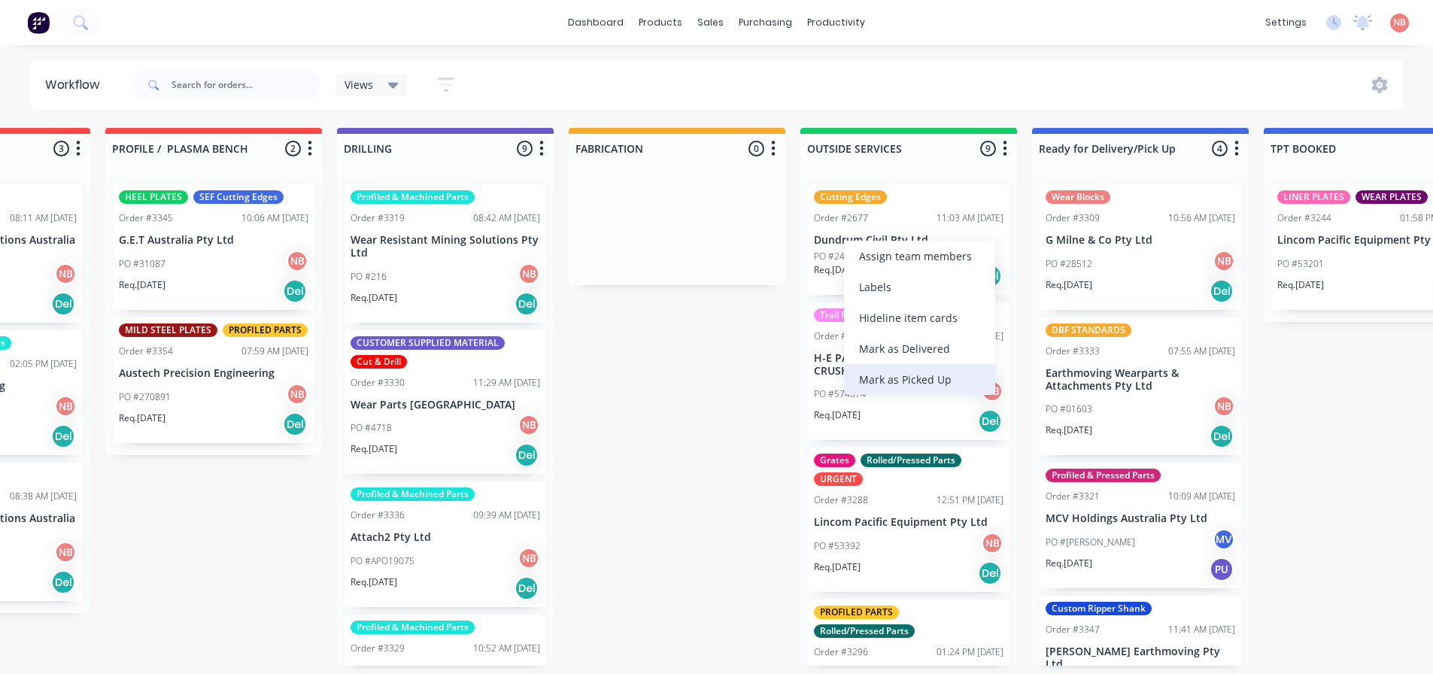
click at [899, 385] on div "Mark as Picked Up" at bounding box center [919, 379] width 151 height 31
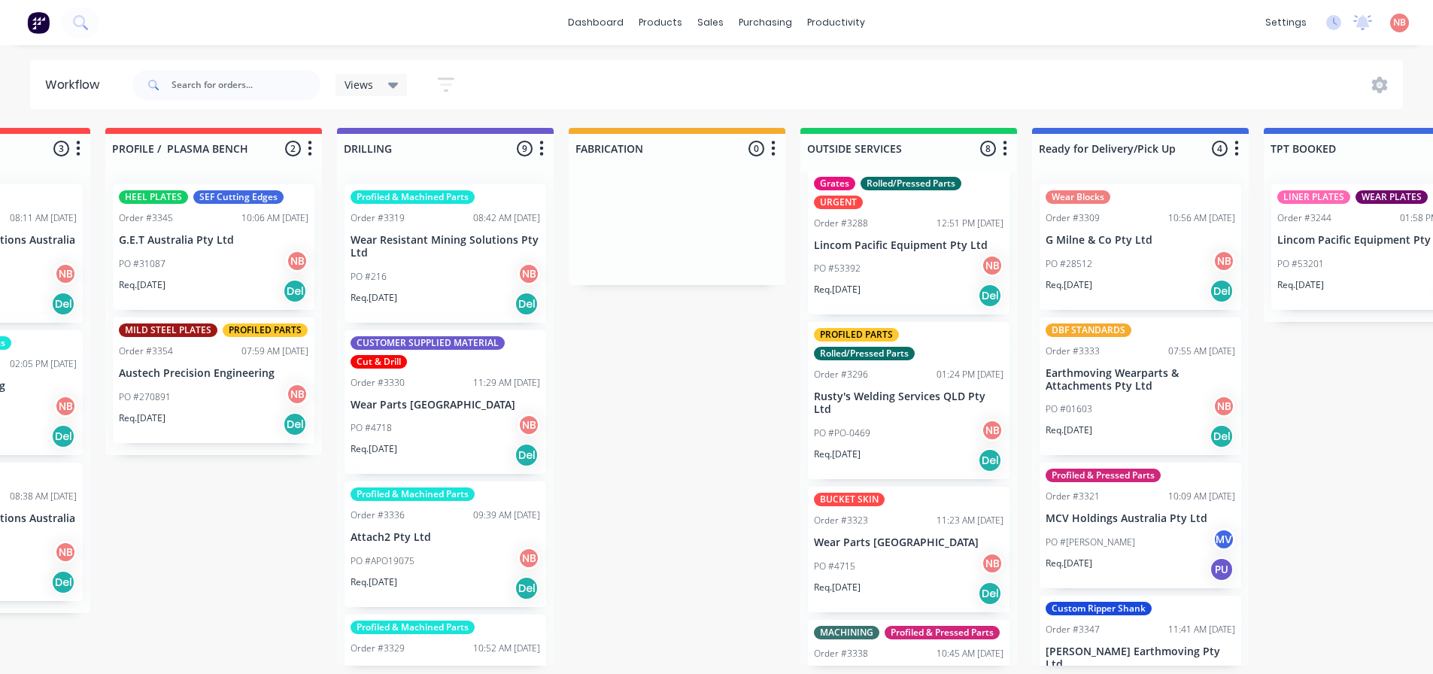
scroll to position [75, 0]
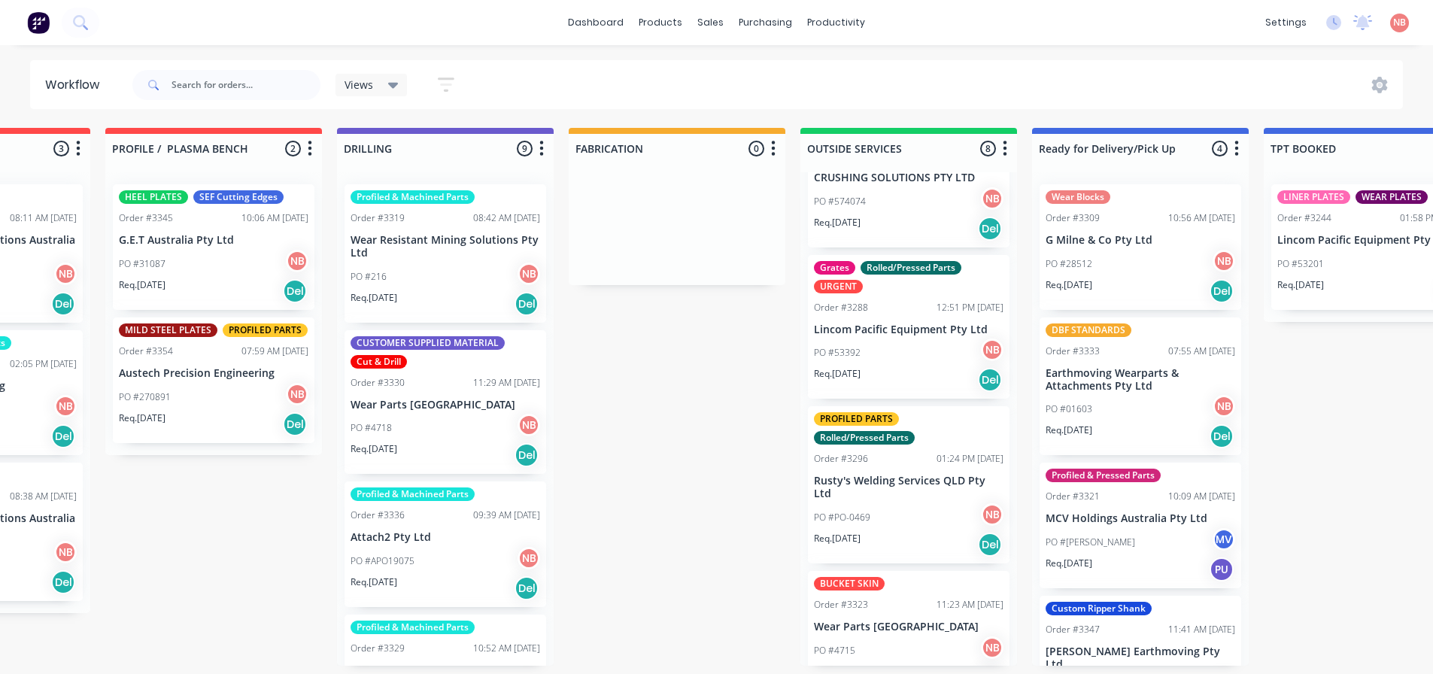
click at [878, 354] on div "PO #53392 NB" at bounding box center [909, 353] width 190 height 29
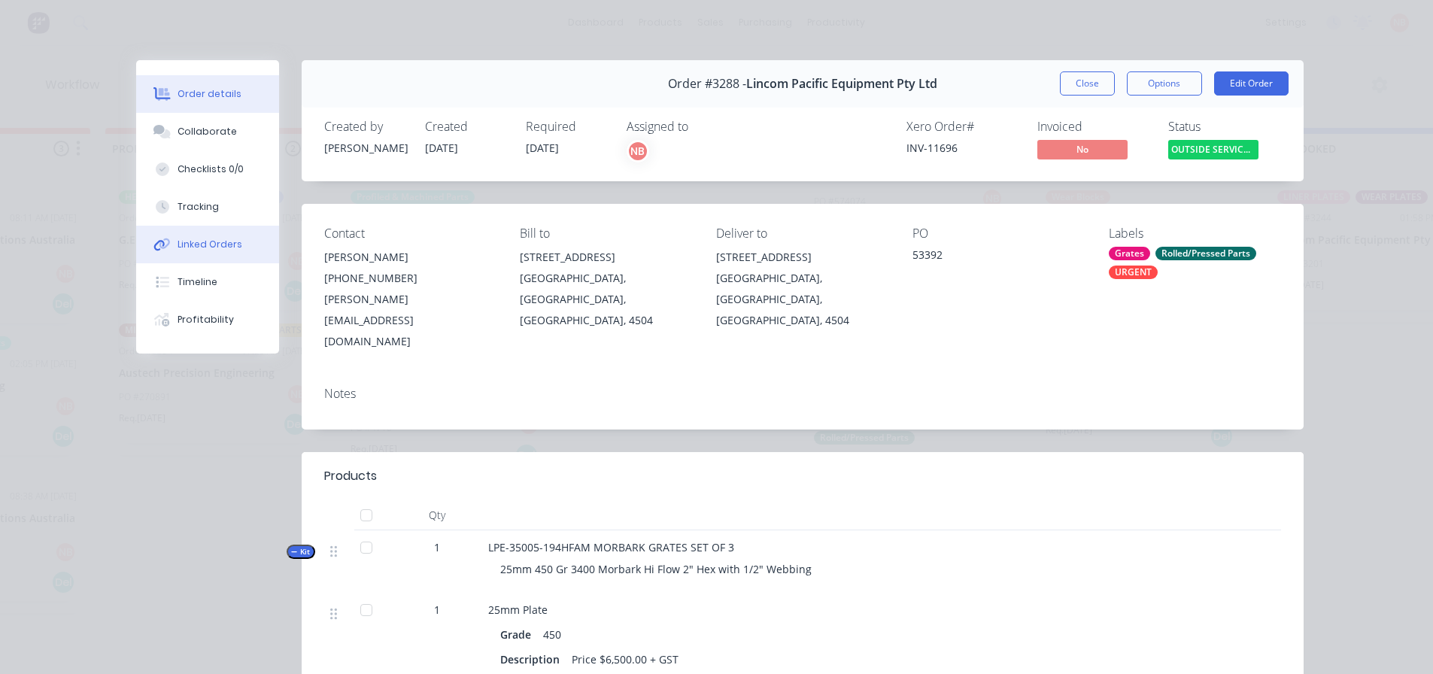
click at [197, 245] on div "Linked Orders" at bounding box center [210, 245] width 65 height 14
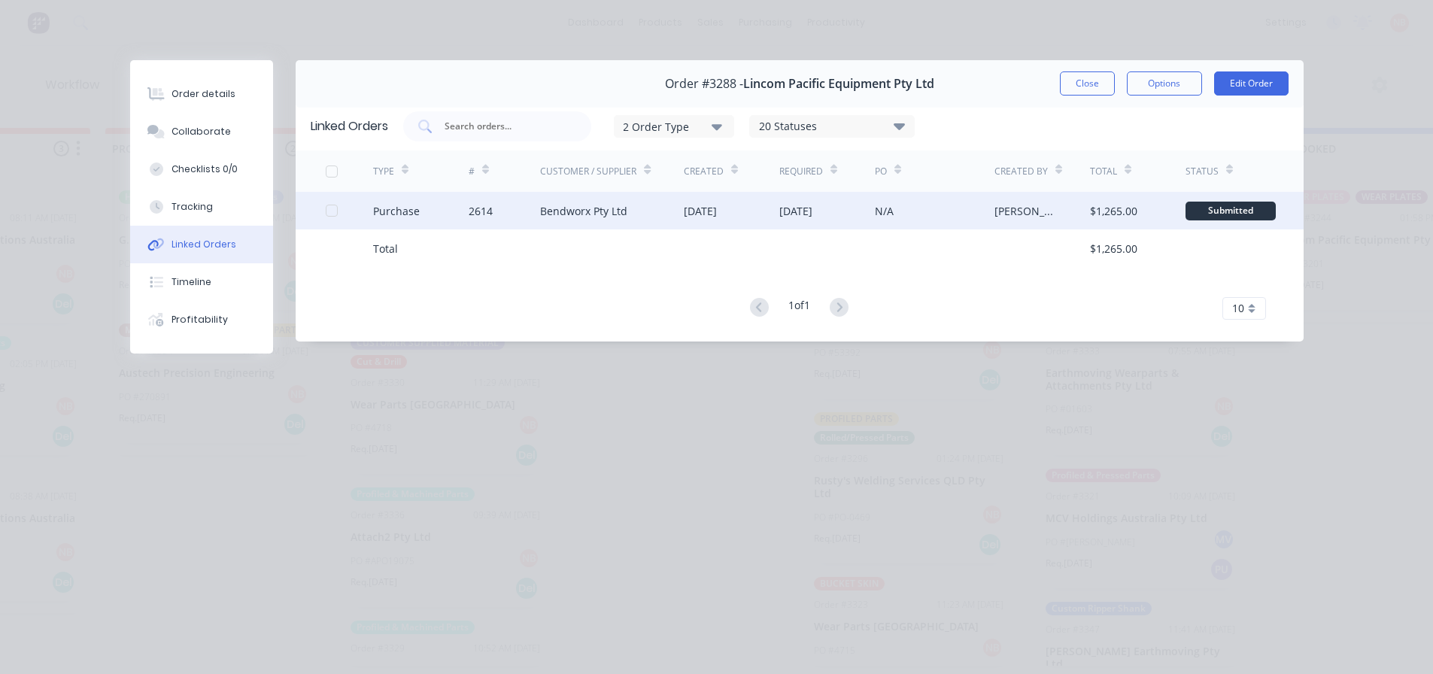
click at [712, 200] on div "[DATE]" at bounding box center [732, 211] width 96 height 38
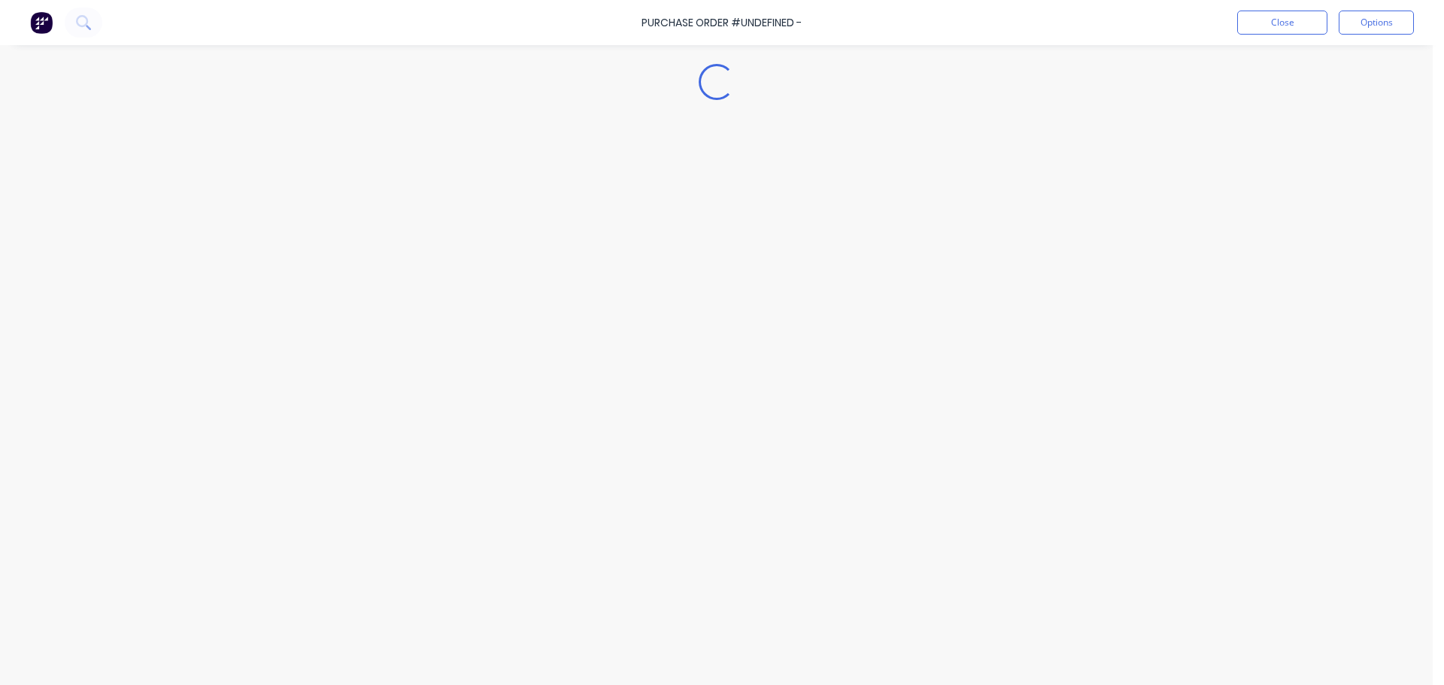
type textarea "x"
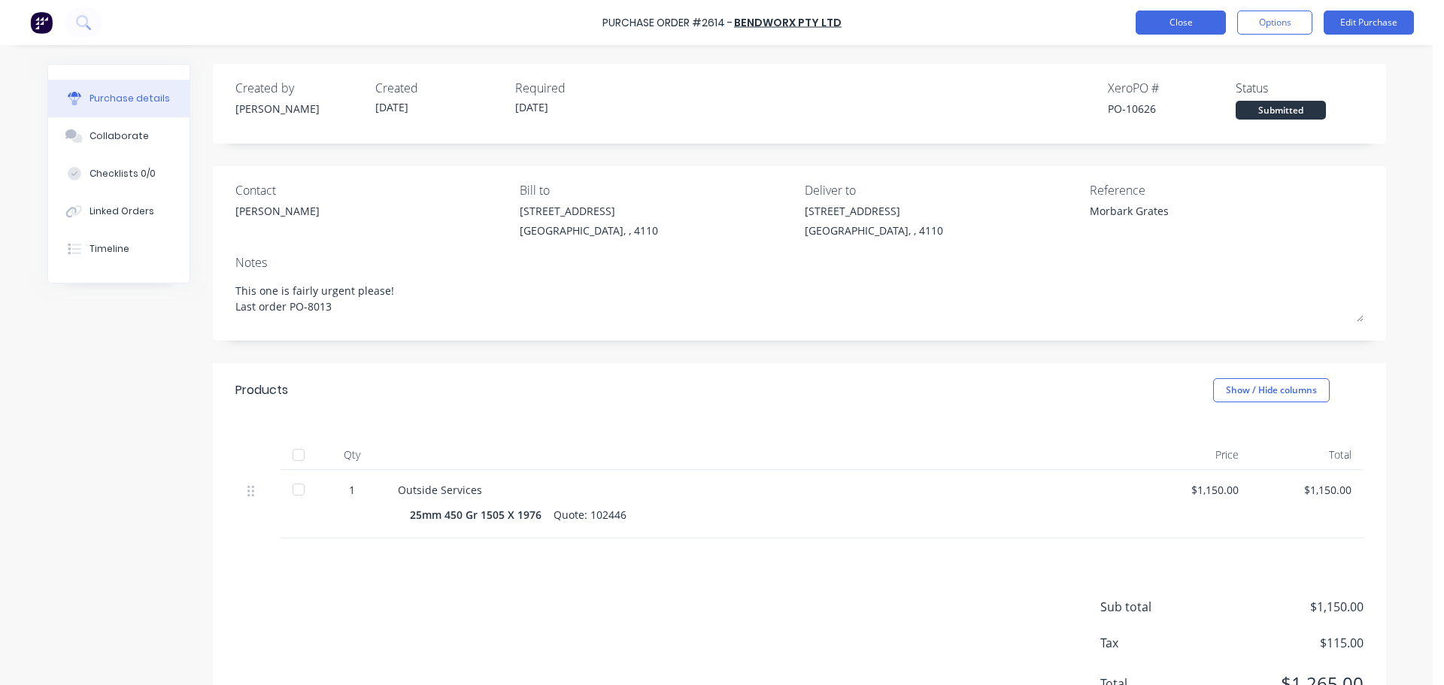
click at [1173, 14] on button "Close" at bounding box center [1181, 23] width 90 height 24
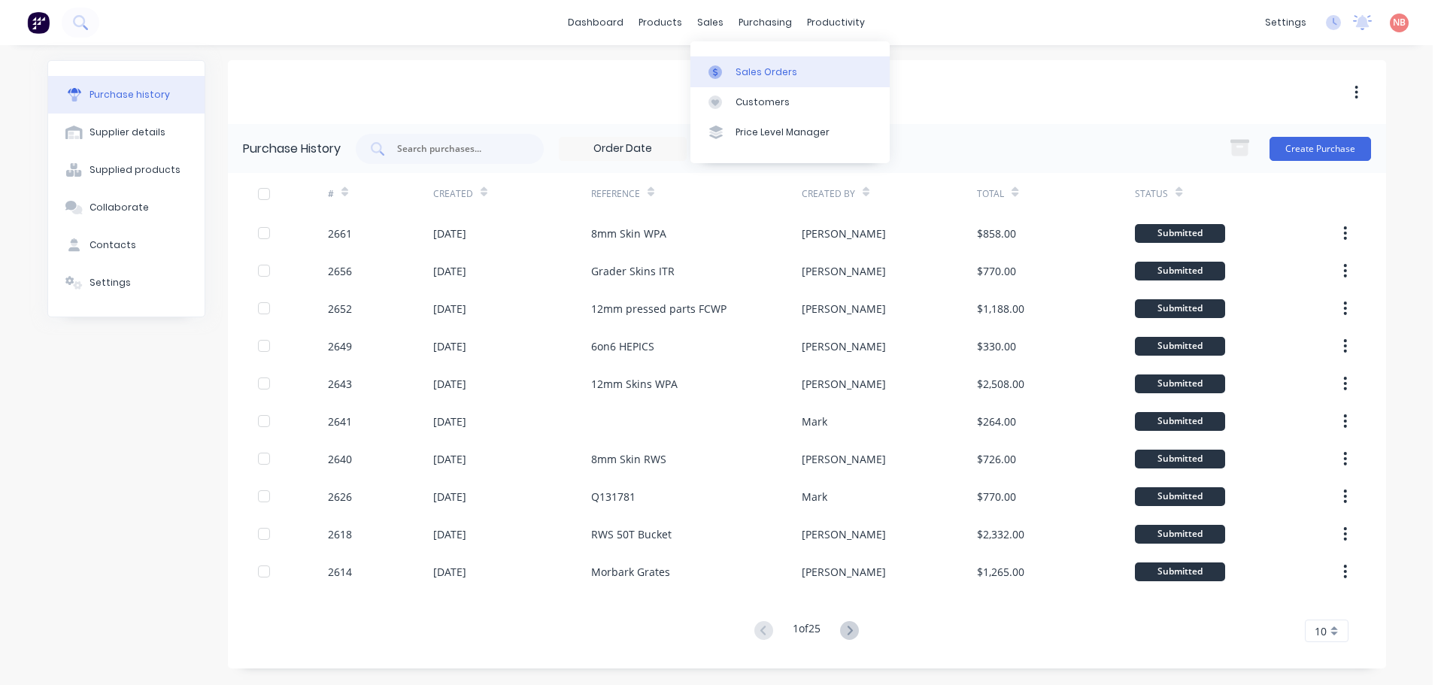
click at [737, 71] on div "Sales Orders" at bounding box center [767, 72] width 62 height 14
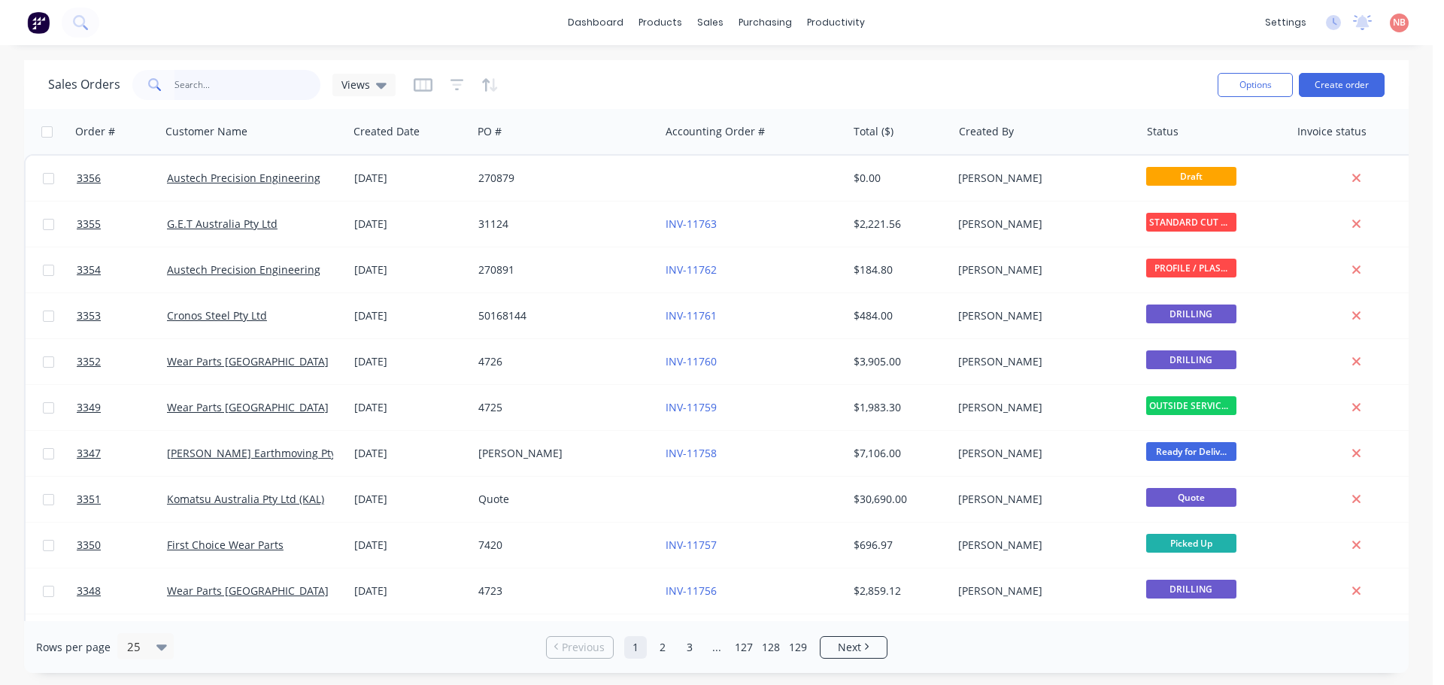
click at [283, 77] on input "text" at bounding box center [248, 85] width 147 height 30
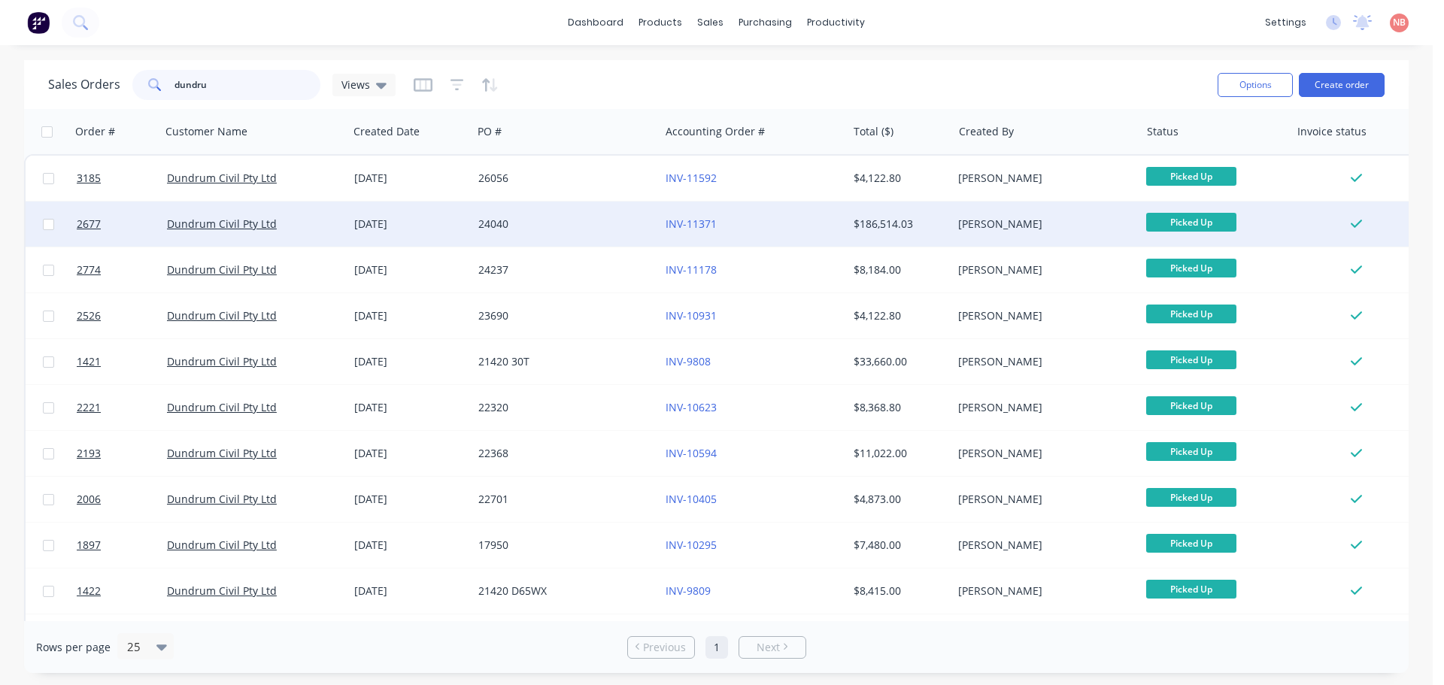
type input "dundru"
click at [602, 228] on div "24040" at bounding box center [561, 224] width 167 height 15
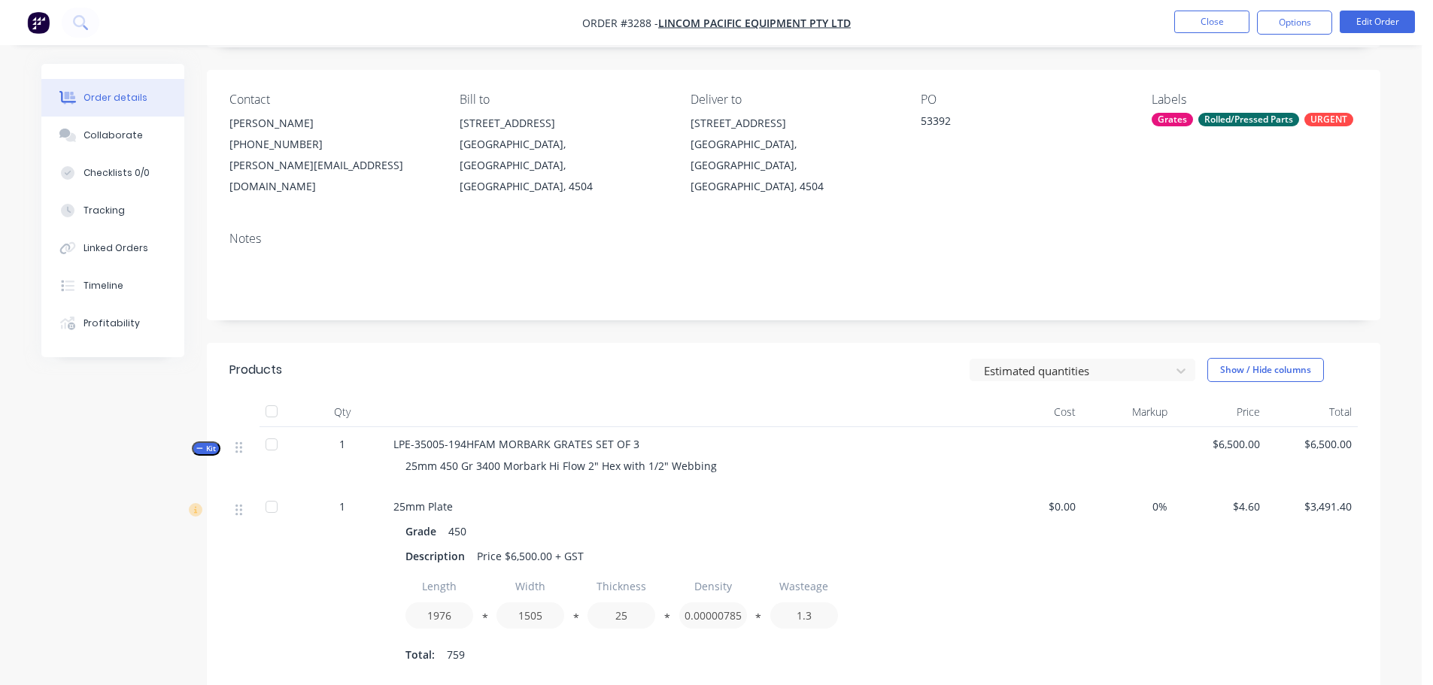
scroll to position [75, 0]
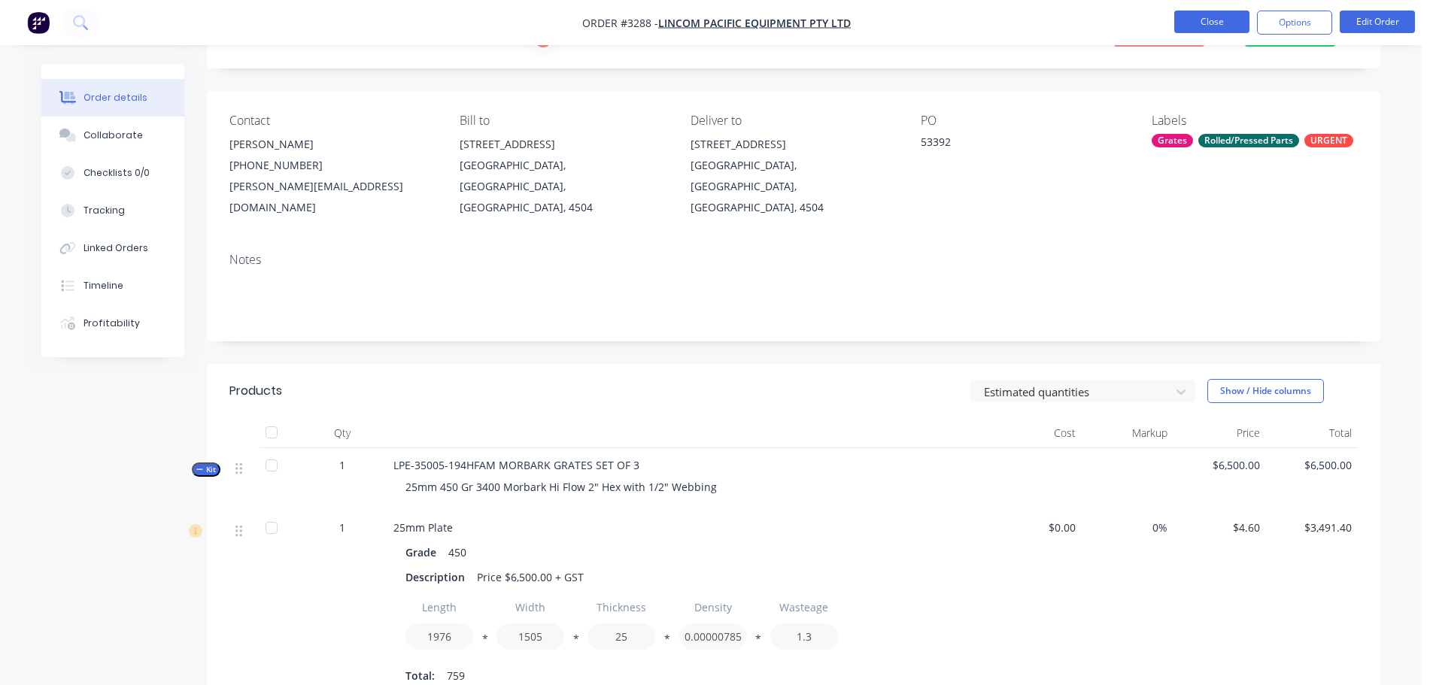
click at [1196, 15] on button "Close" at bounding box center [1211, 22] width 75 height 23
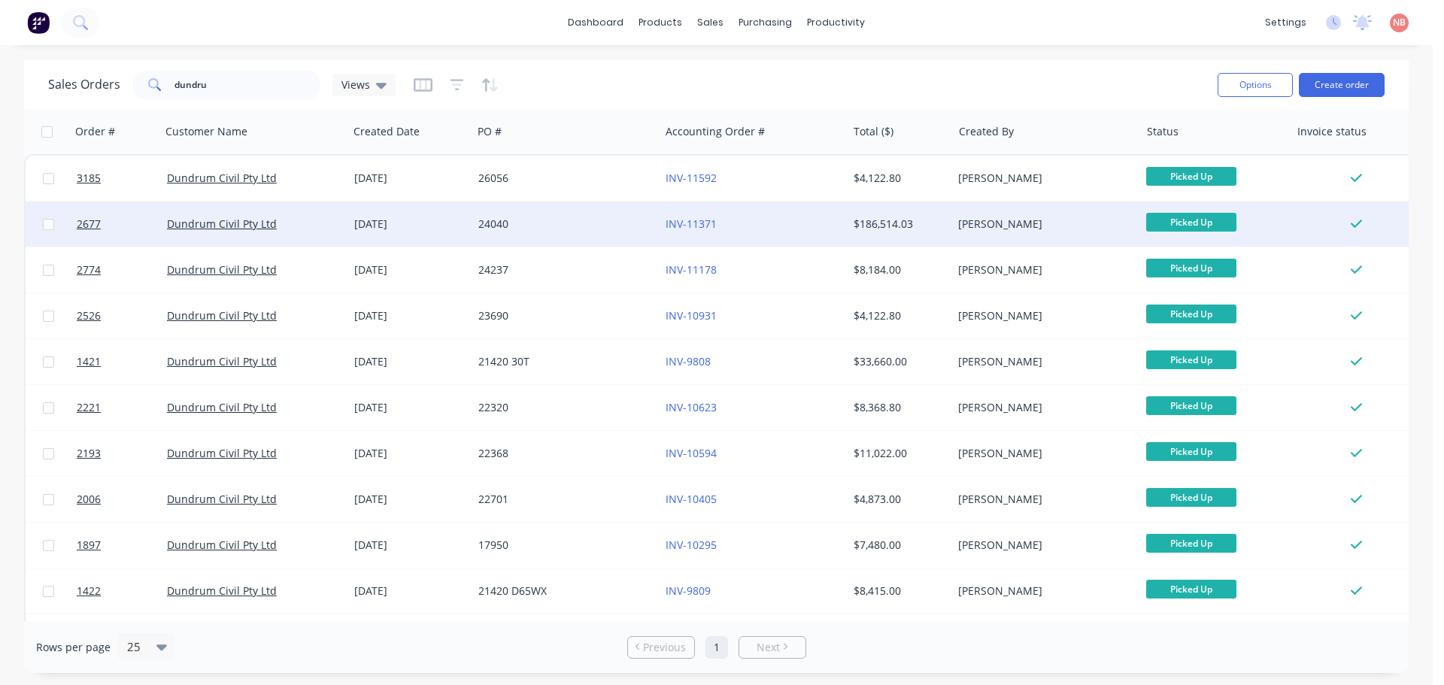
click at [337, 217] on div "Dundrum Civil Pty Ltd" at bounding box center [254, 224] width 175 height 15
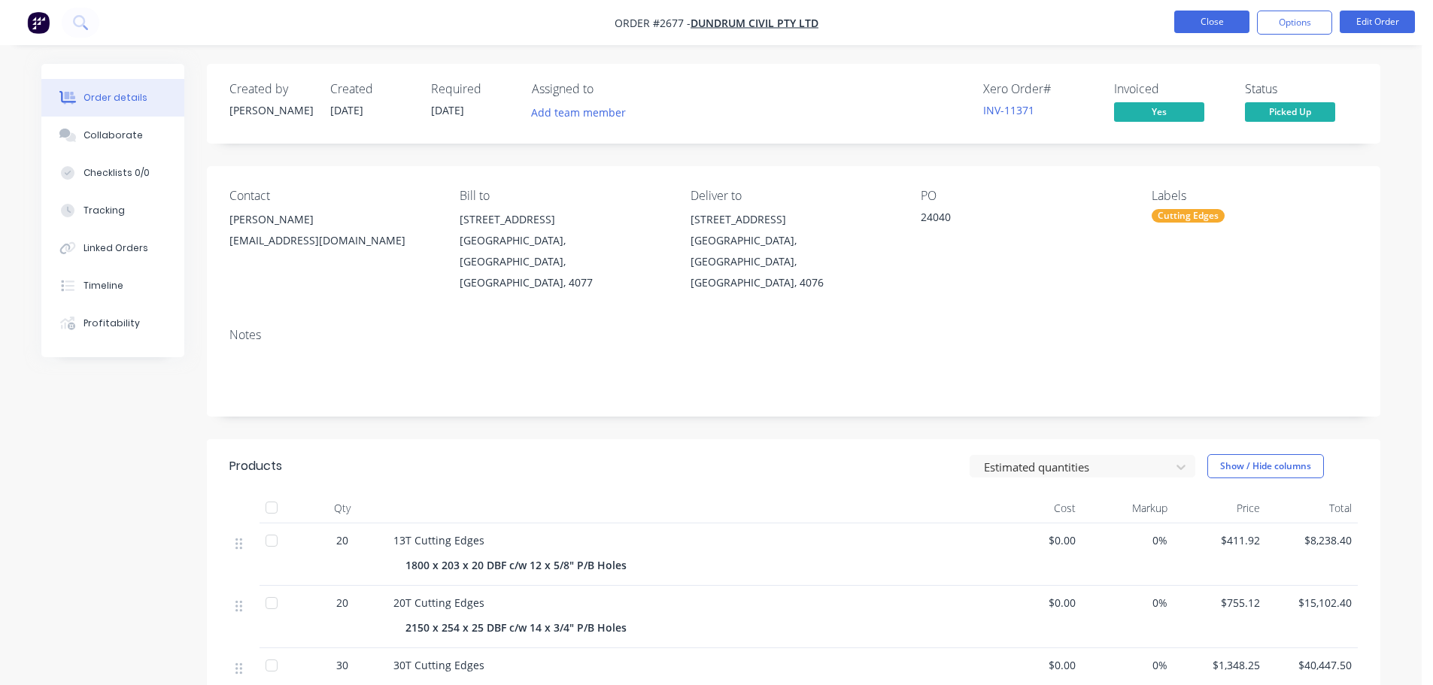
click at [1191, 29] on button "Close" at bounding box center [1211, 22] width 75 height 23
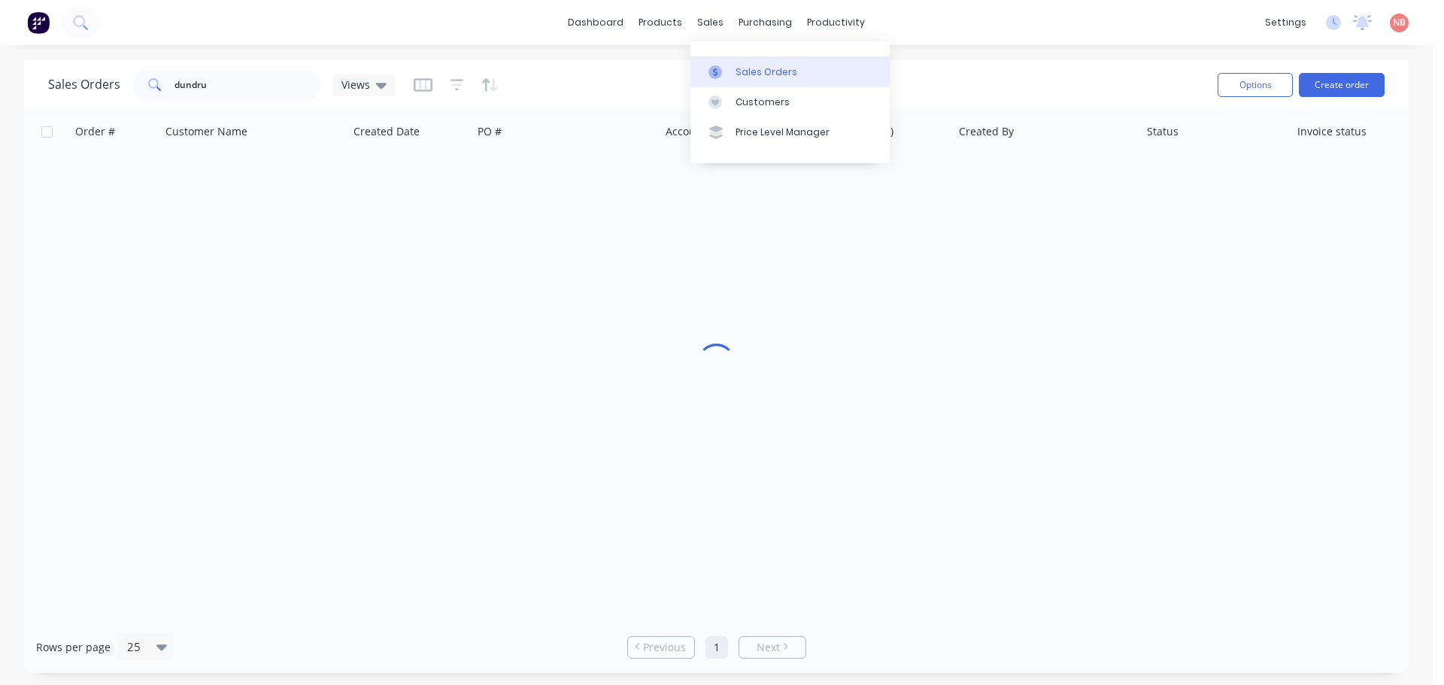
click at [722, 66] on div at bounding box center [720, 72] width 23 height 14
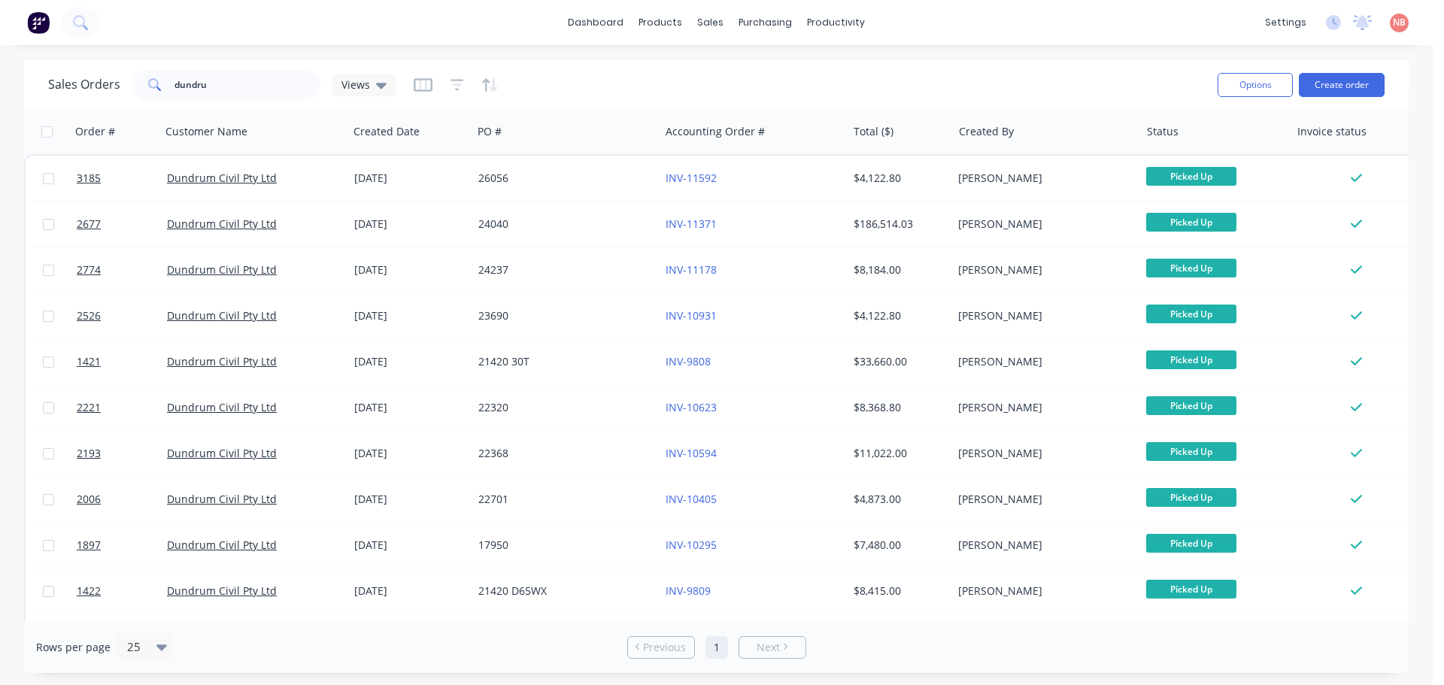
click at [562, 64] on div "Sales Orders dundru Views Options Create order" at bounding box center [716, 84] width 1385 height 49
drag, startPoint x: 208, startPoint y: 90, endPoint x: 44, endPoint y: 82, distance: 164.2
click at [44, 82] on div "Sales Orders dundru Views Options Create order" at bounding box center [716, 84] width 1385 height 49
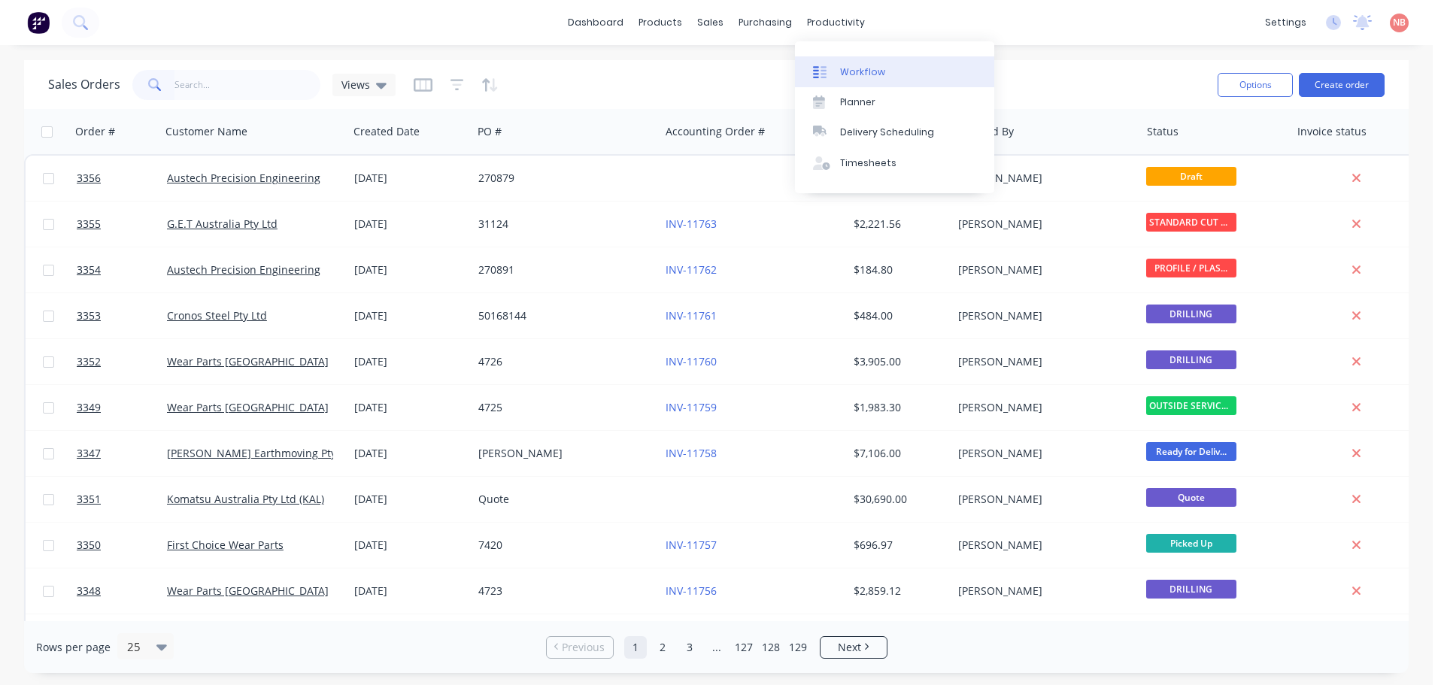
click at [867, 71] on div "Workflow" at bounding box center [862, 72] width 45 height 14
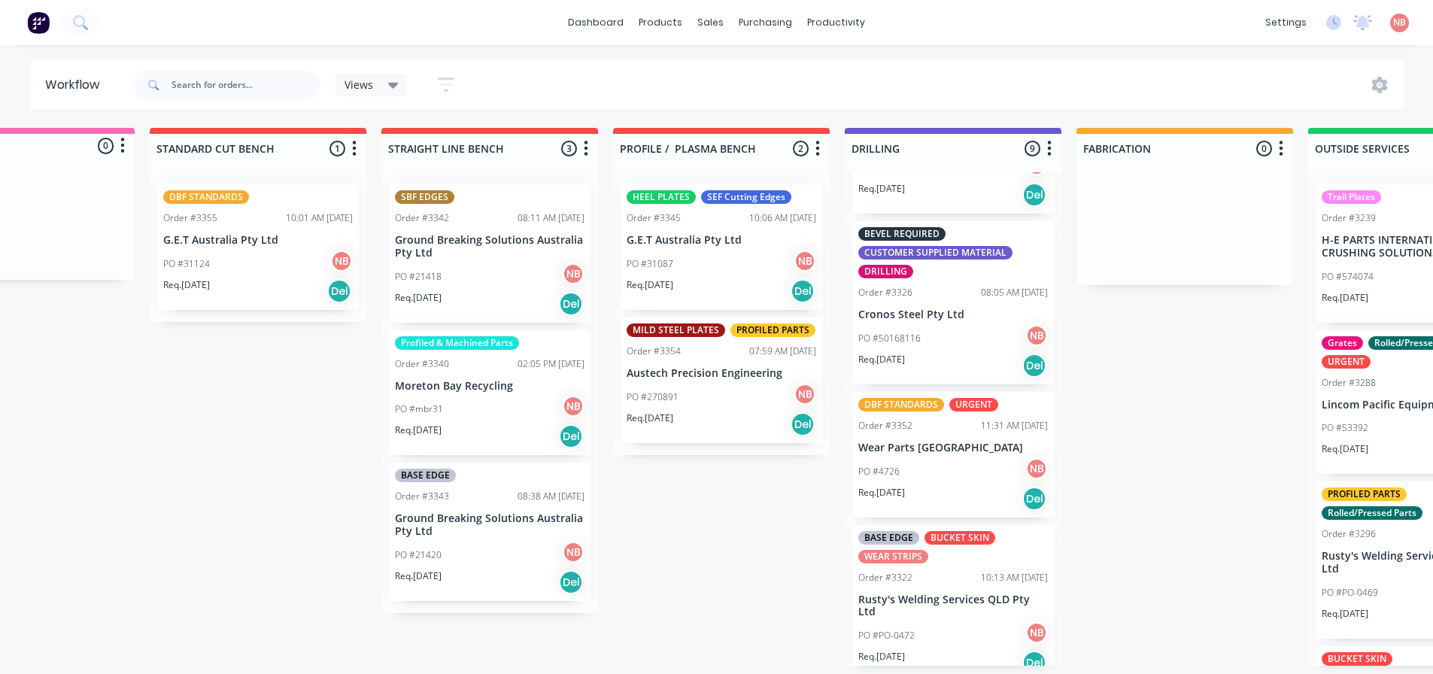
scroll to position [602, 0]
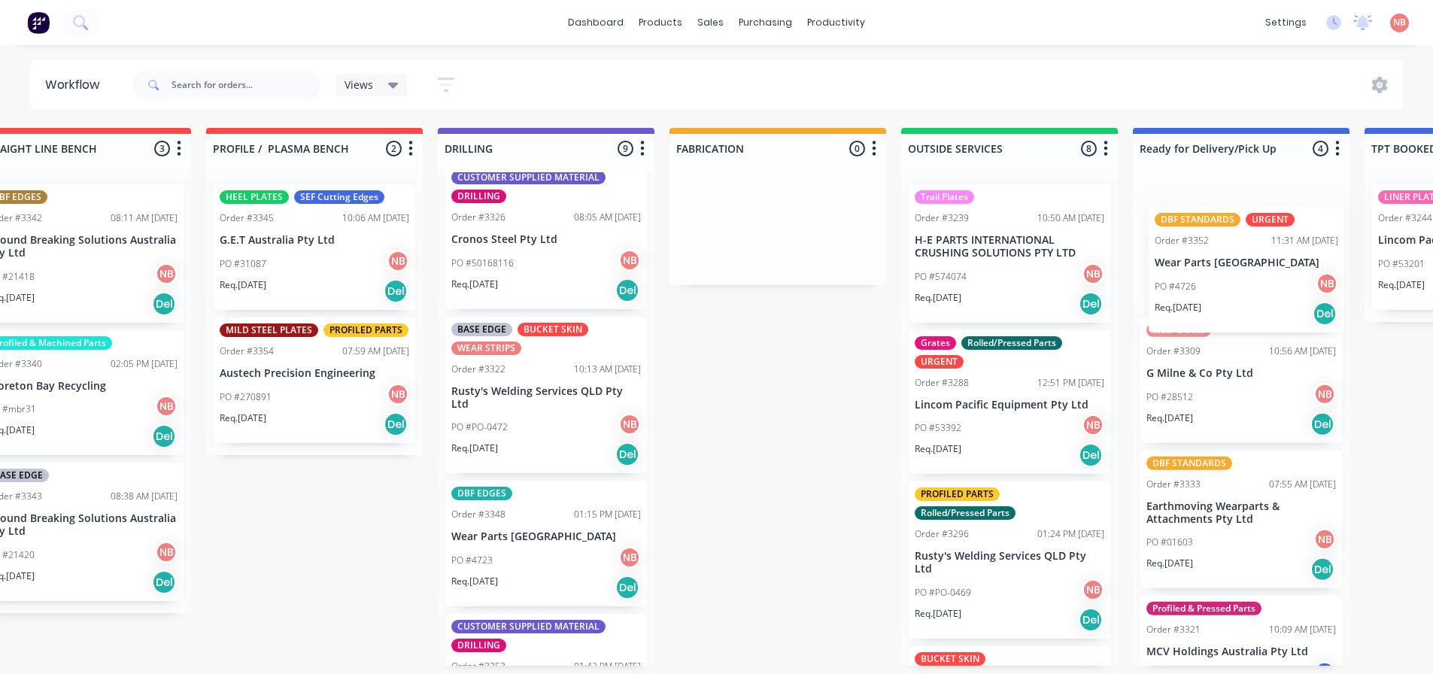
drag, startPoint x: 921, startPoint y: 389, endPoint x: 1206, endPoint y: 241, distance: 320.6
click at [1206, 241] on div "Submitted 0 Status colour #FF69B4 hex #FF69B4 Save Cancel Summaries Total order…" at bounding box center [721, 397] width 2509 height 538
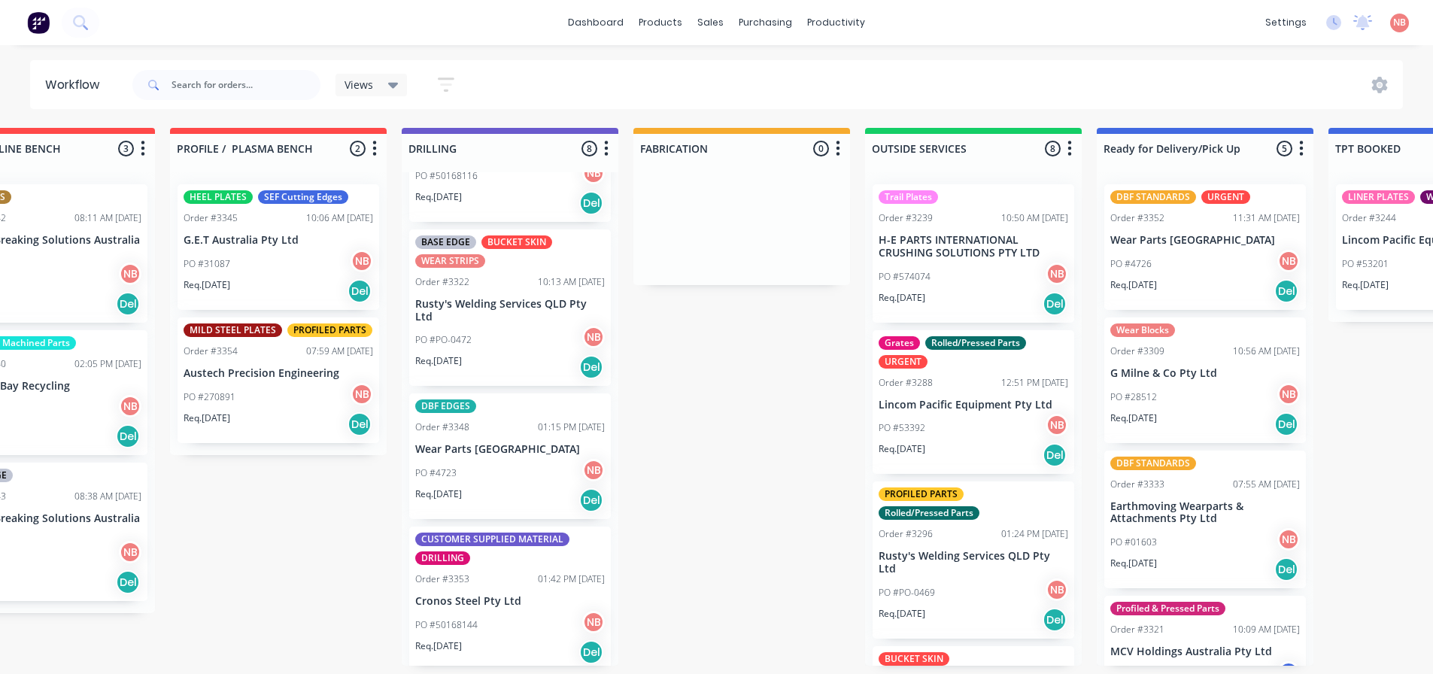
scroll to position [695, 0]
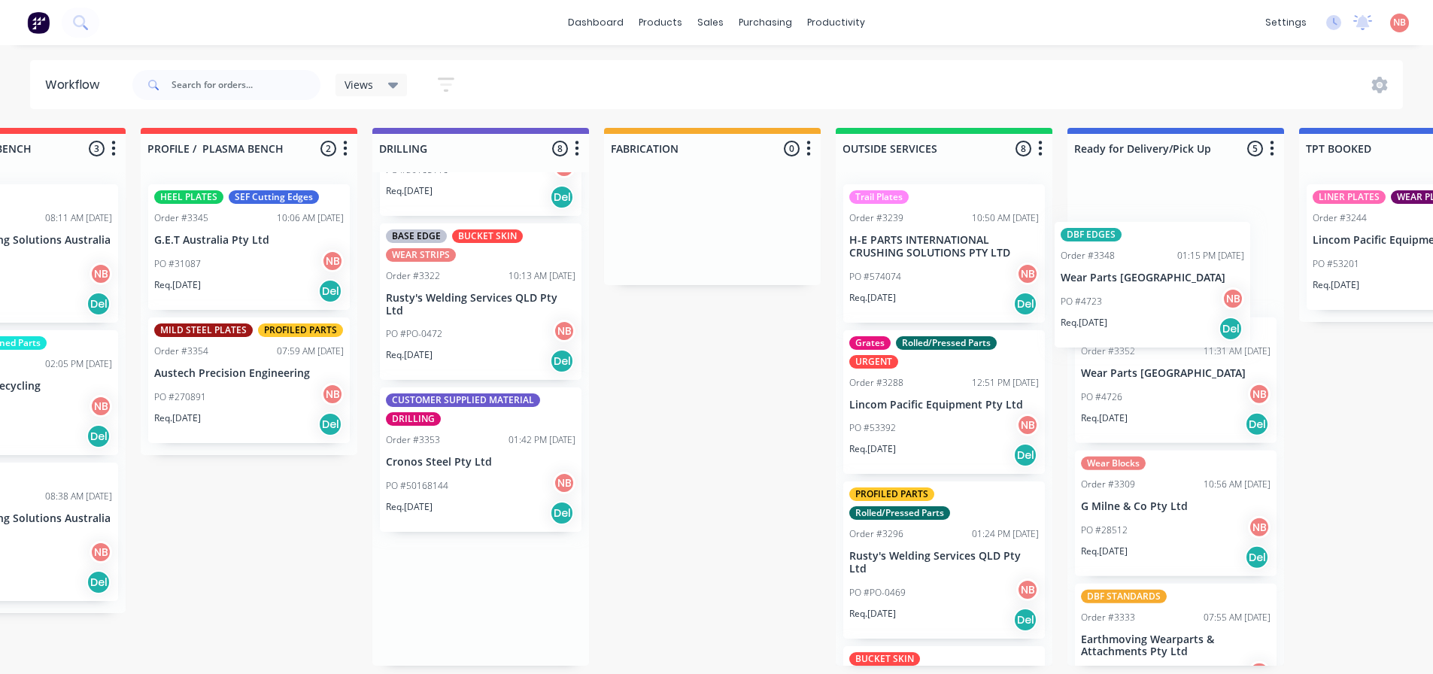
drag, startPoint x: 496, startPoint y: 430, endPoint x: 1130, endPoint y: 248, distance: 659.5
click at [1130, 248] on div "Submitted 0 Status colour #FF69B4 hex #FF69B4 Save Cancel Summaries Total order…" at bounding box center [656, 397] width 2509 height 538
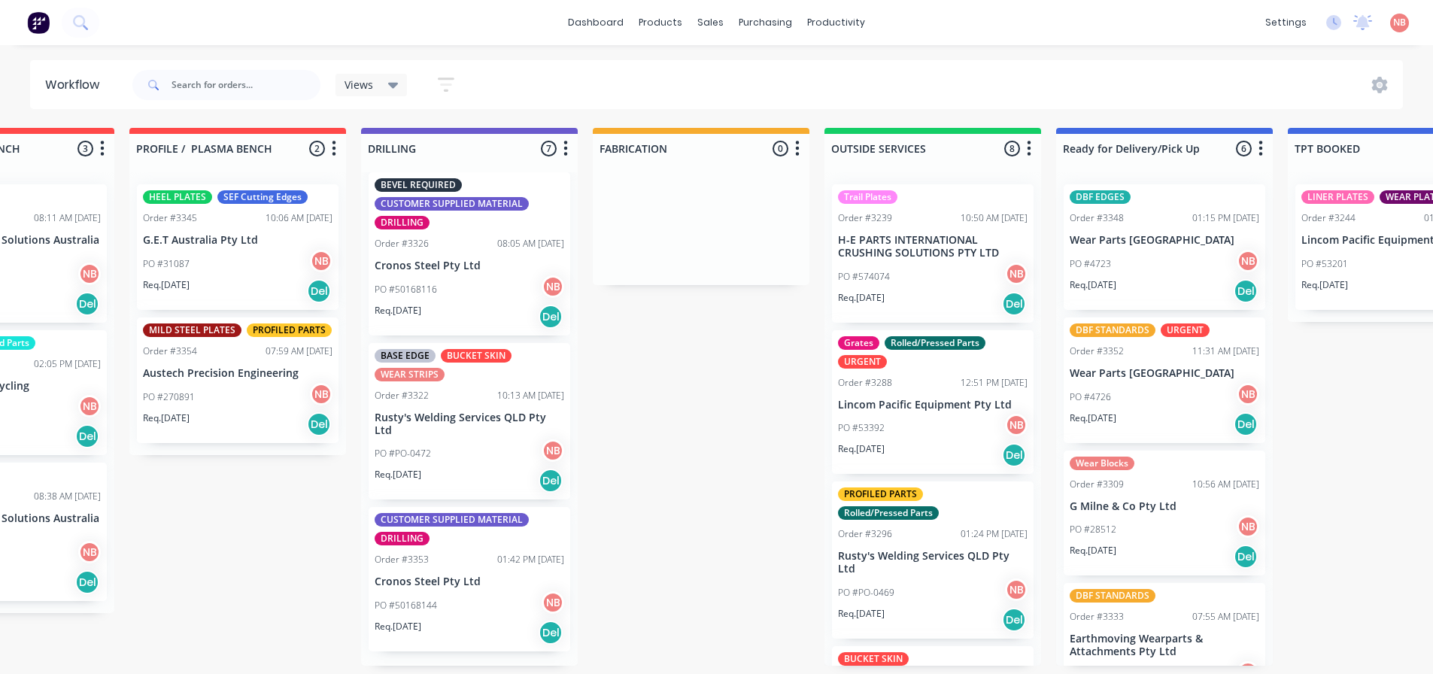
scroll to position [562, 0]
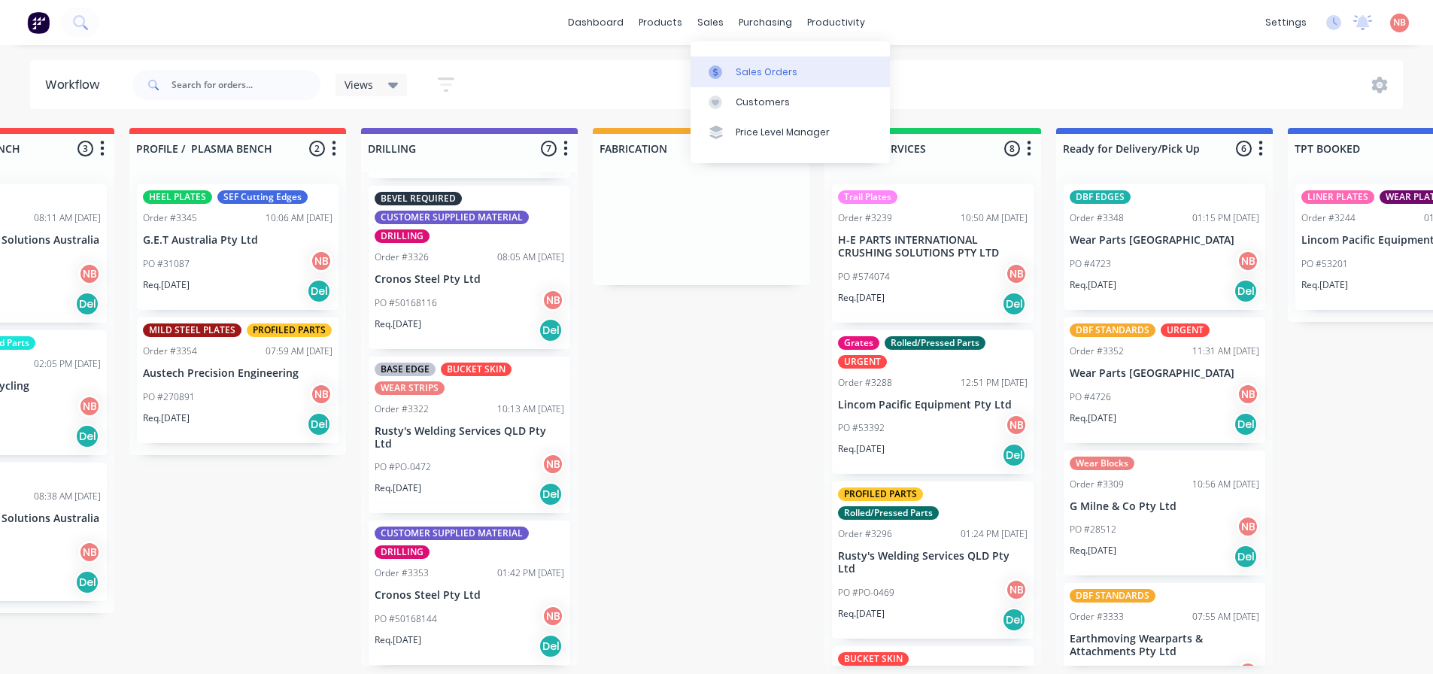
click at [733, 75] on link "Sales Orders" at bounding box center [790, 71] width 199 height 30
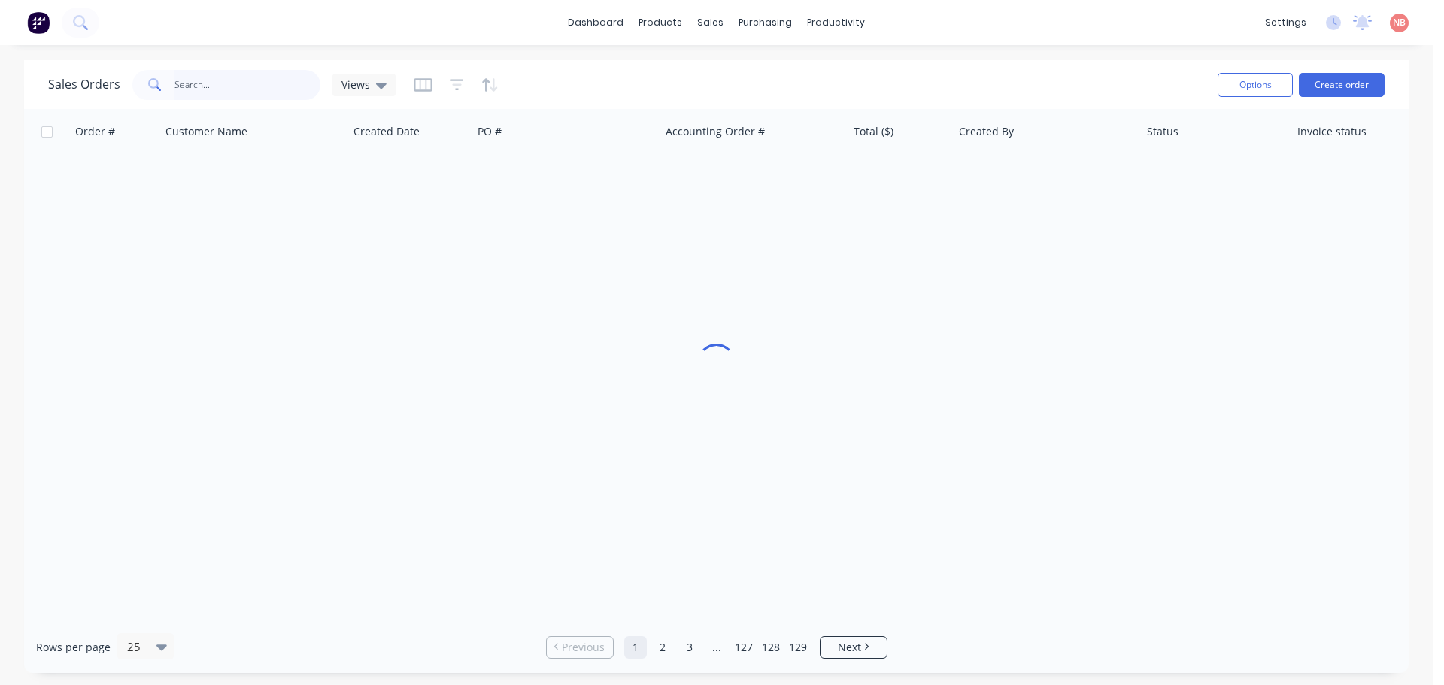
click at [272, 89] on input "text" at bounding box center [248, 85] width 147 height 30
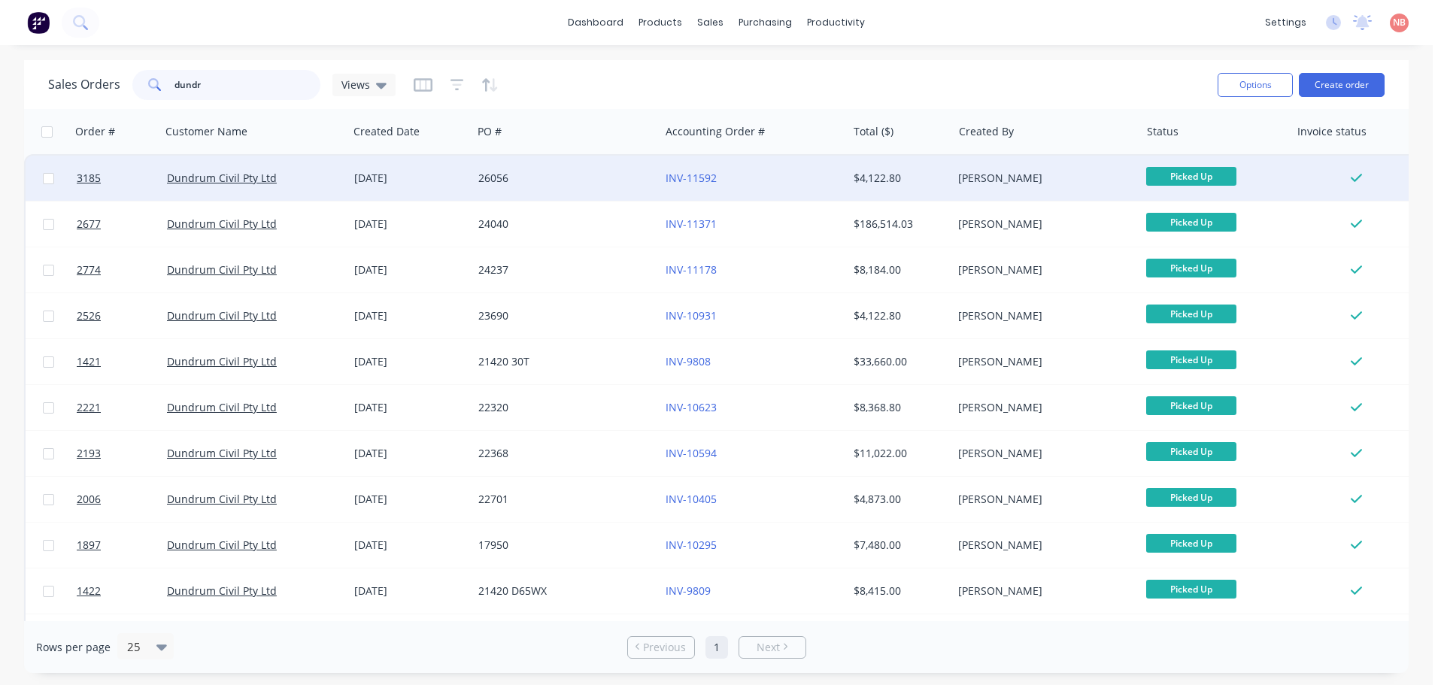
type input "dundr"
click at [558, 178] on div "26056" at bounding box center [561, 178] width 167 height 15
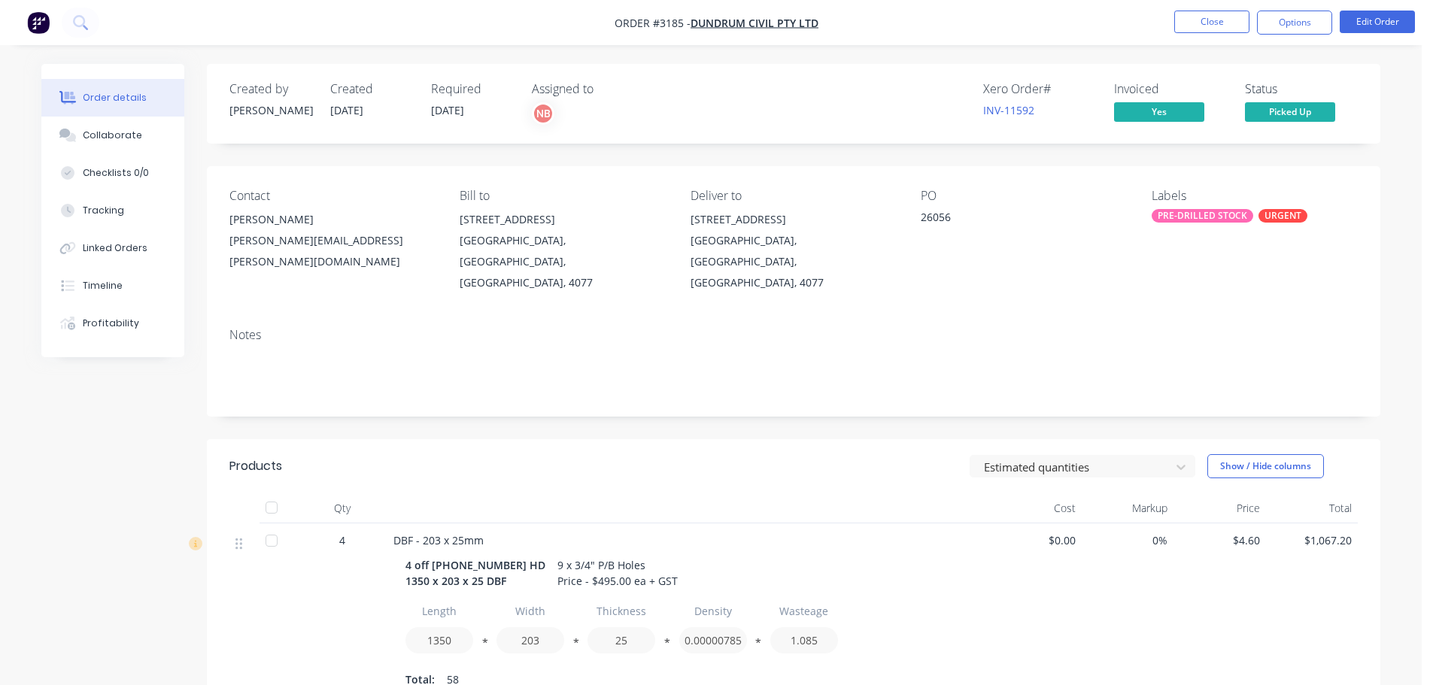
click at [1234, 20] on button "Close" at bounding box center [1211, 22] width 75 height 23
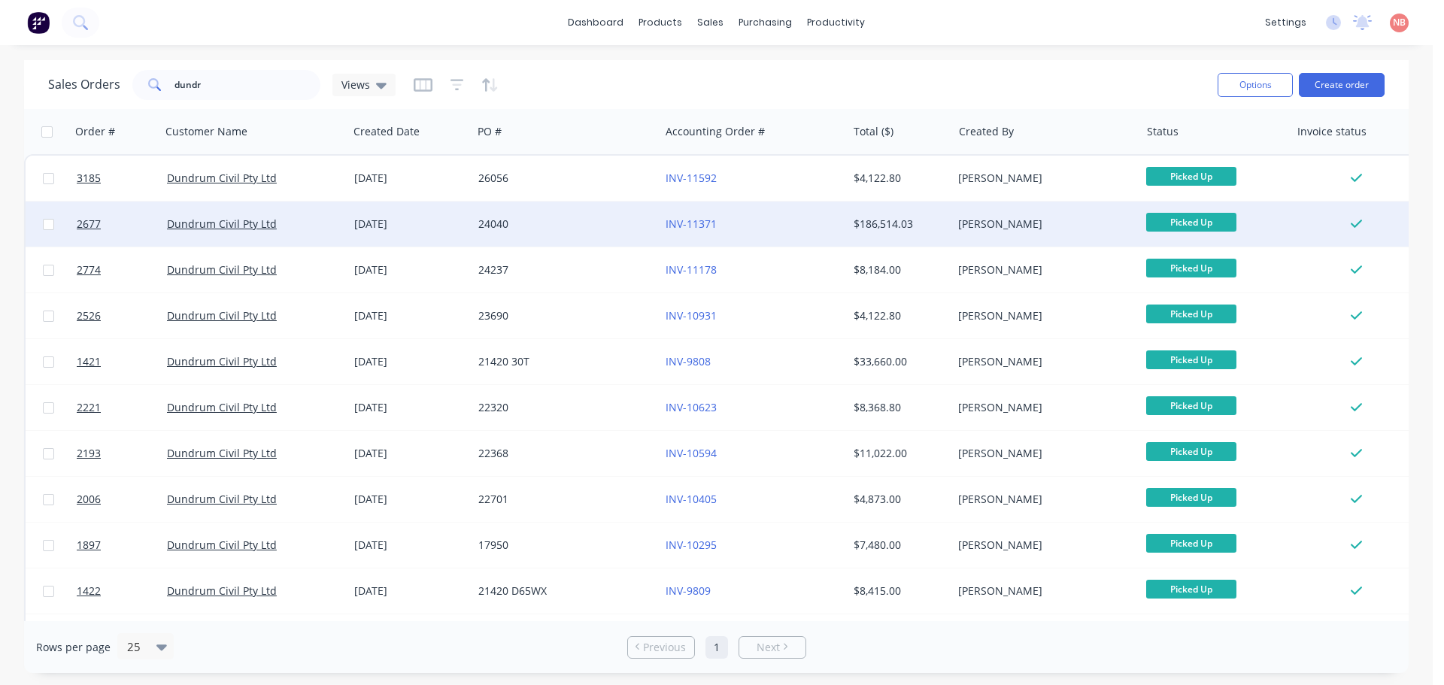
click at [552, 220] on div "24040" at bounding box center [561, 224] width 167 height 15
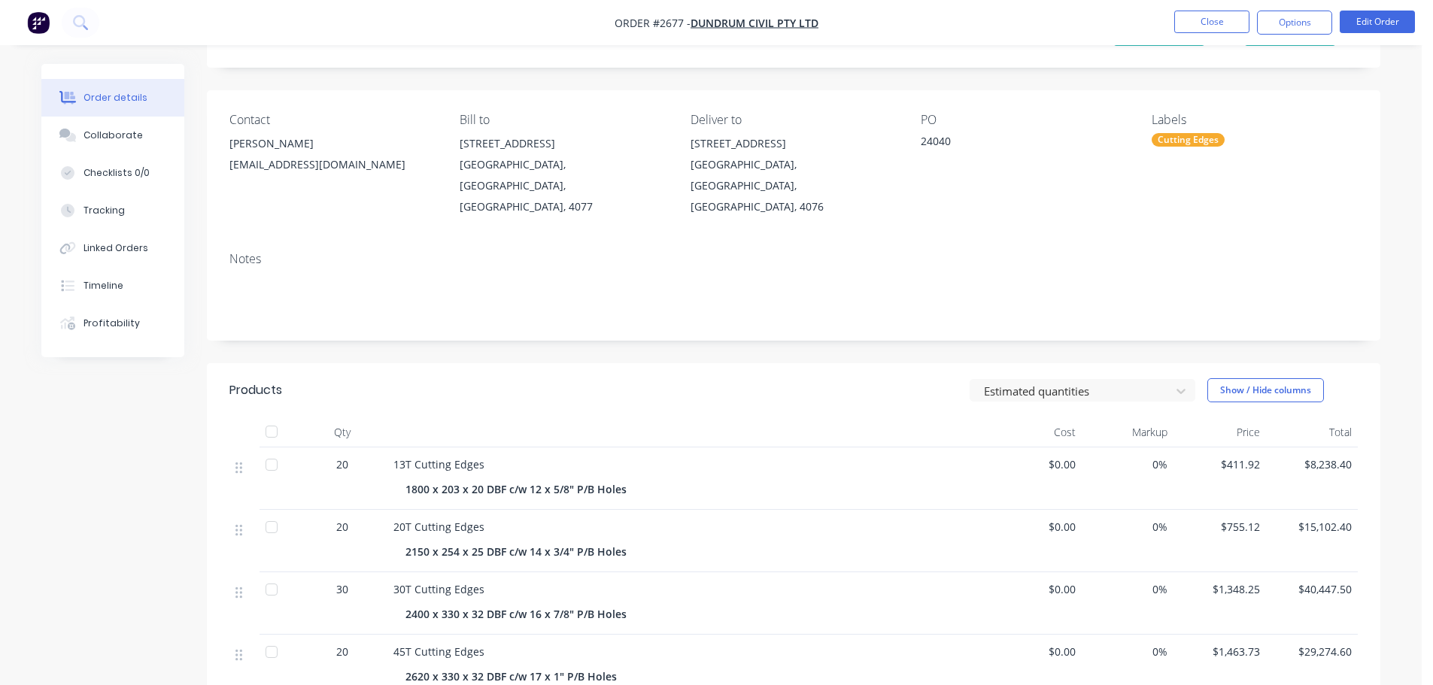
scroll to position [75, 0]
click at [1202, 25] on button "Close" at bounding box center [1211, 22] width 75 height 23
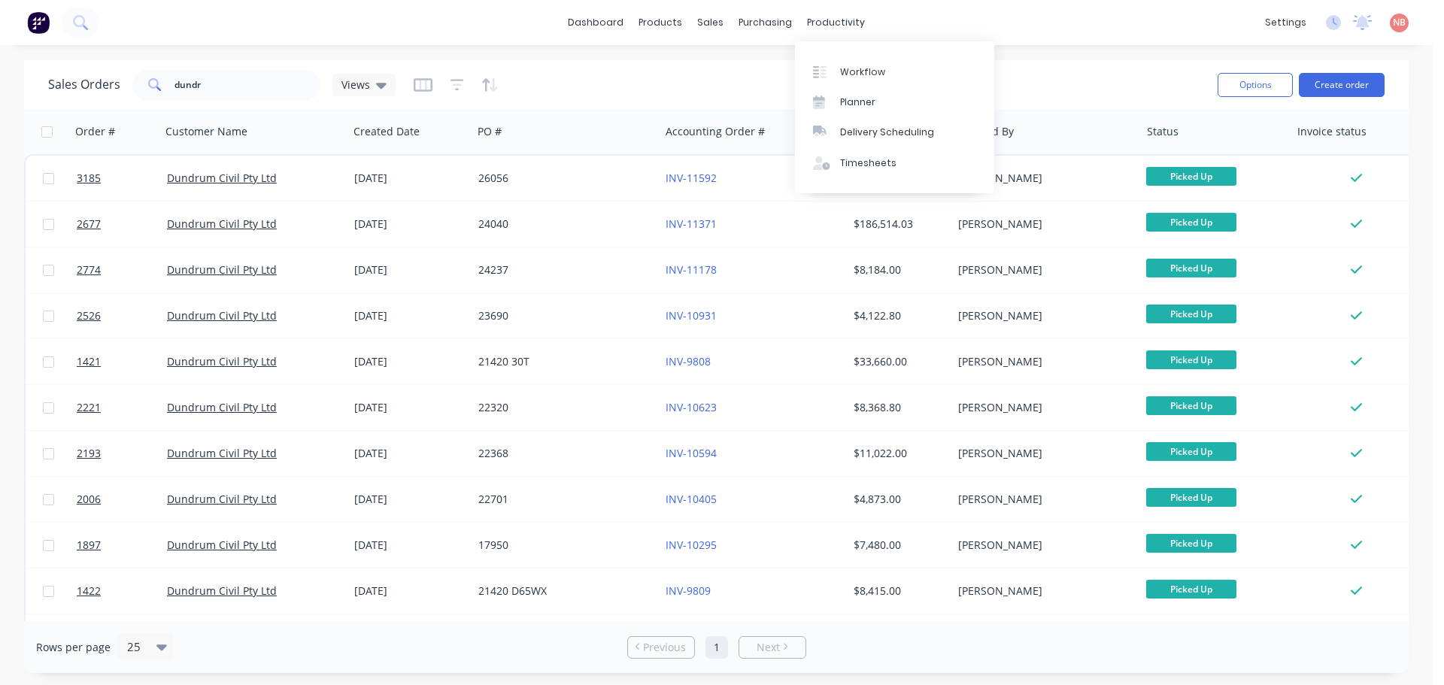
click at [853, 53] on div "Workflow Planner Delivery Scheduling Timesheets" at bounding box center [894, 117] width 199 height 152
click at [836, 73] on link "Workflow" at bounding box center [894, 71] width 199 height 30
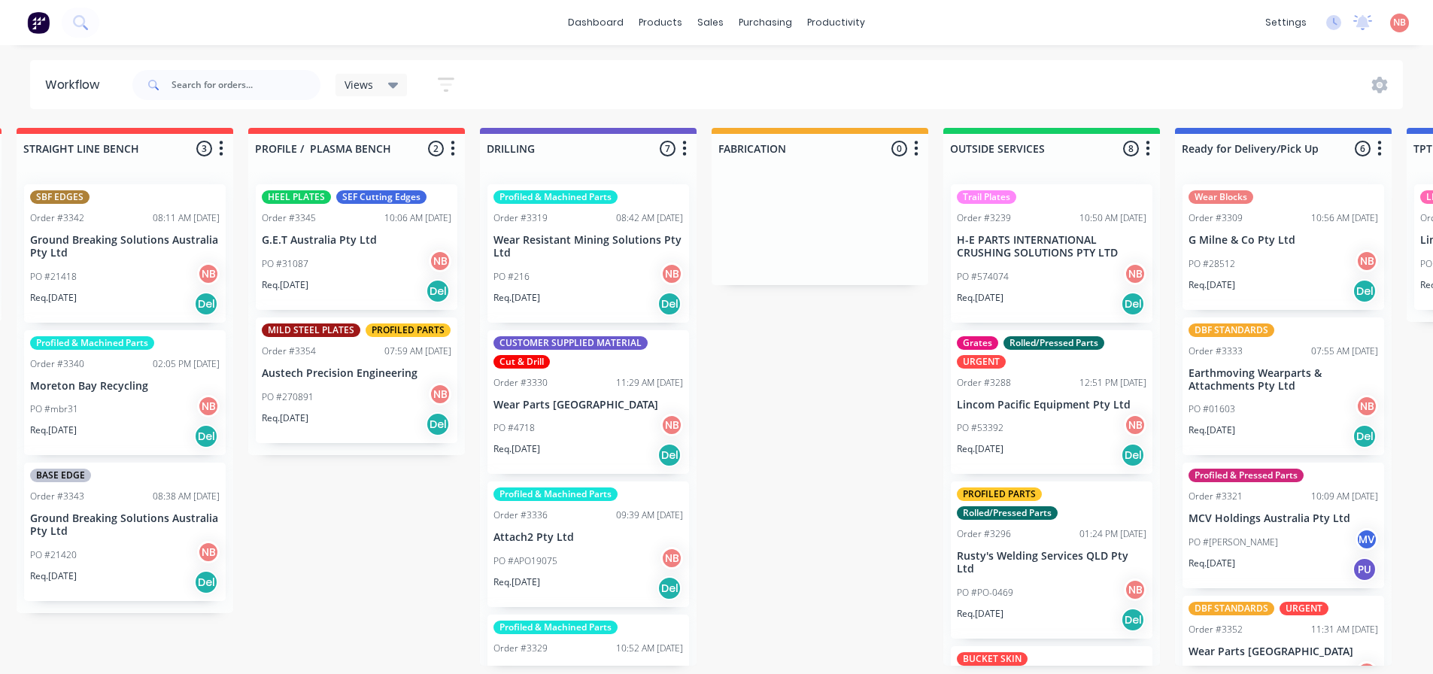
scroll to position [0, 484]
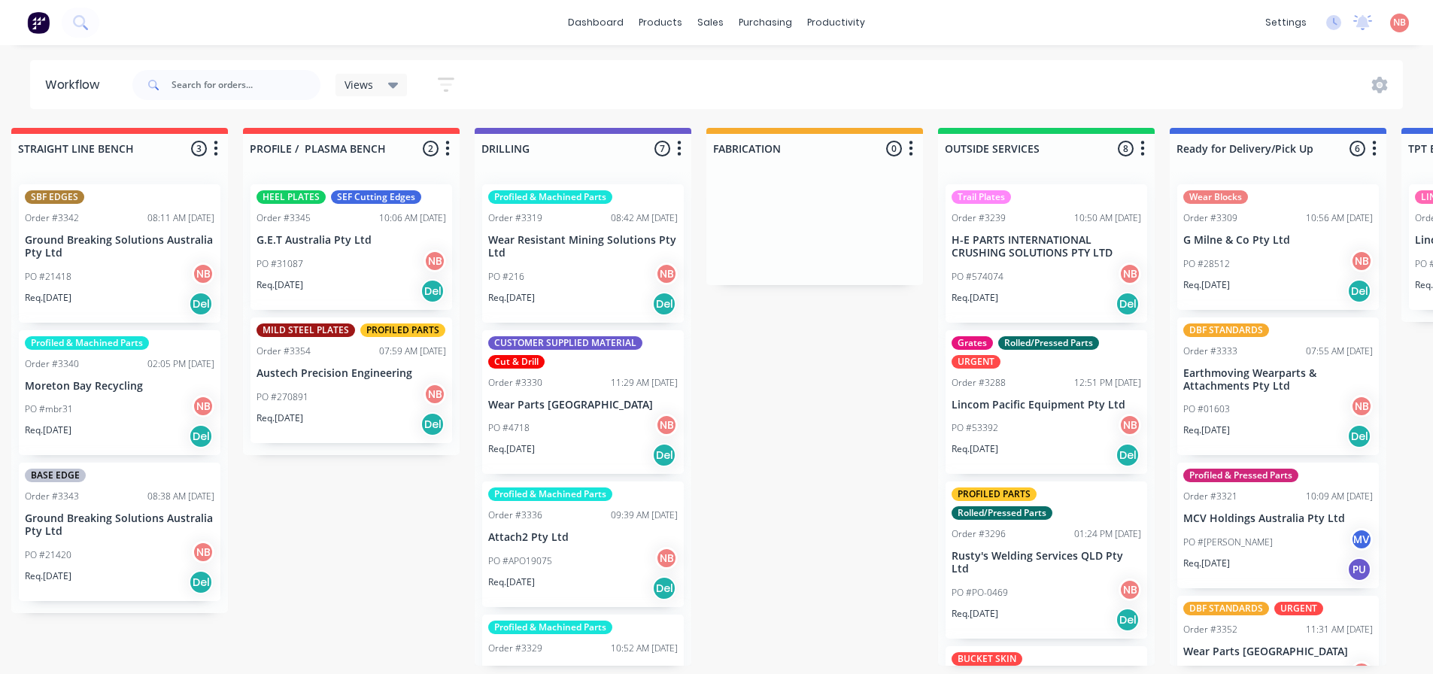
click at [524, 401] on p "Wear Parts [GEOGRAPHIC_DATA]" at bounding box center [583, 405] width 190 height 13
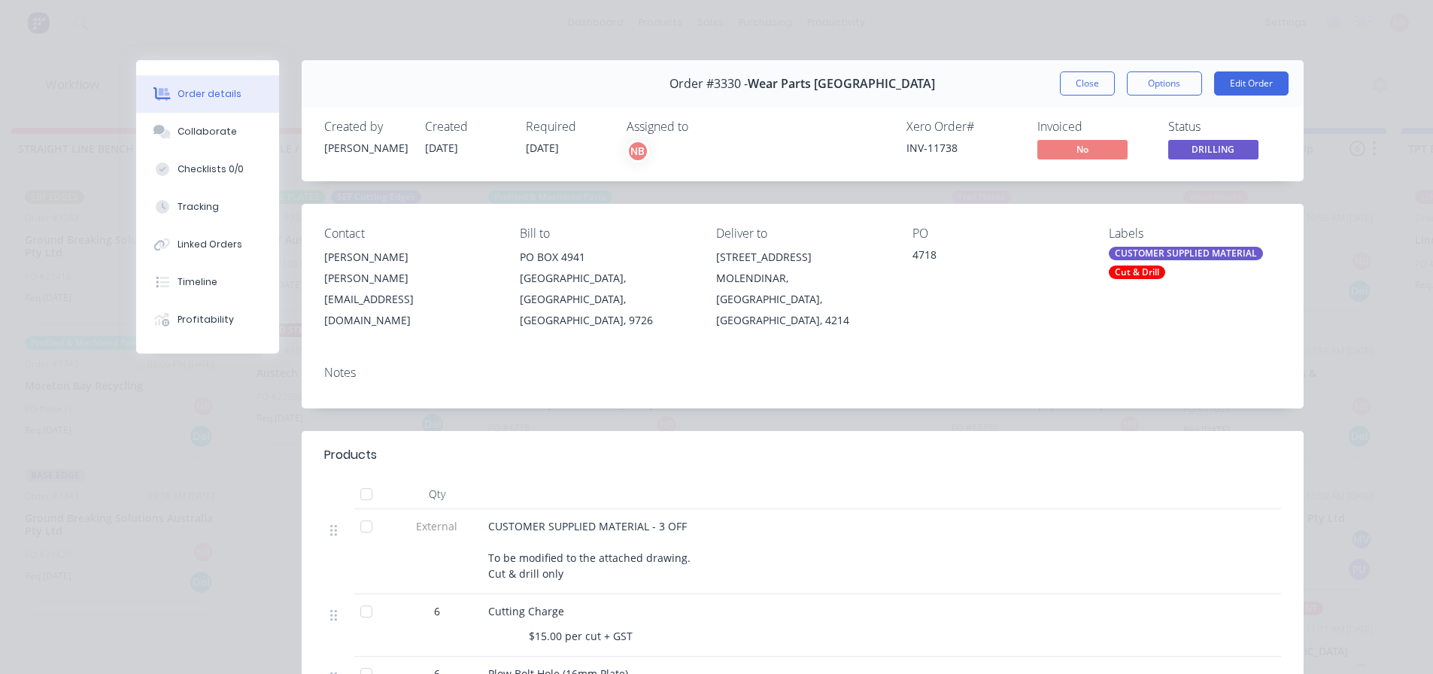
click at [1070, 92] on button "Close" at bounding box center [1087, 83] width 55 height 24
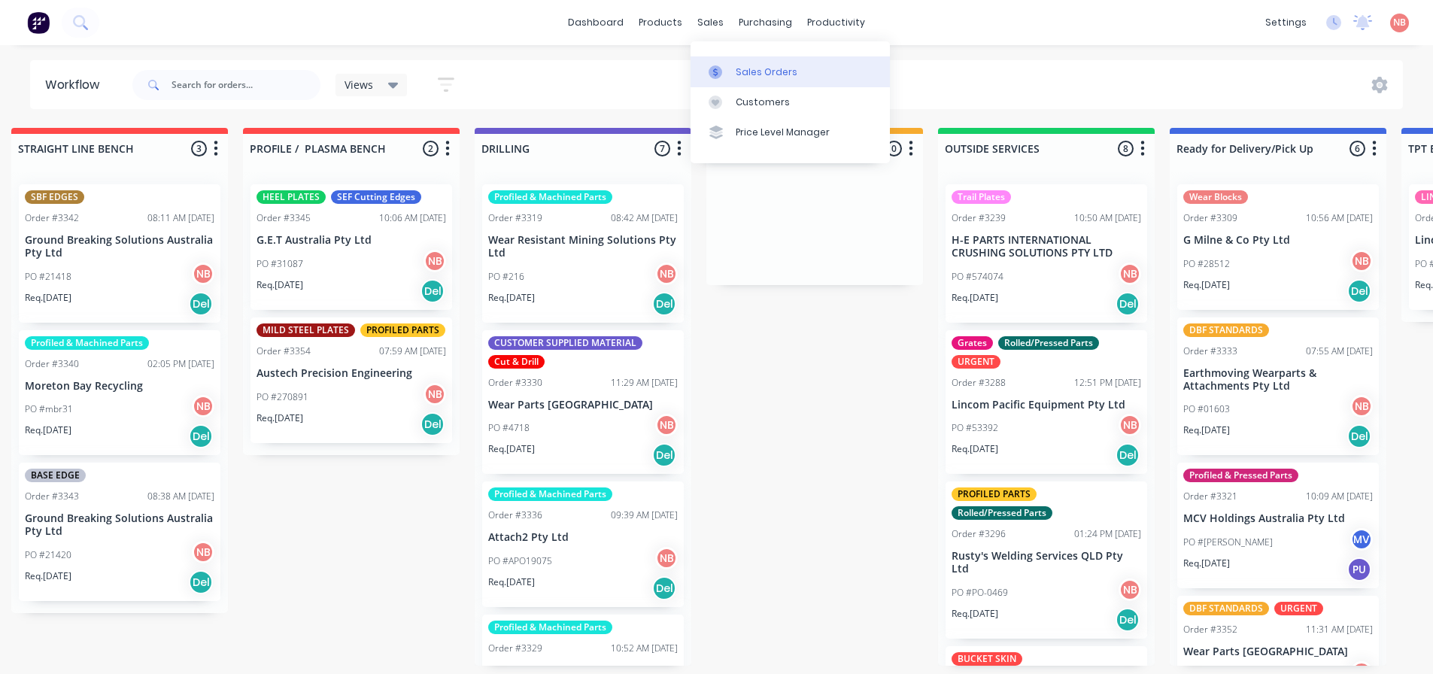
click at [728, 65] on div at bounding box center [720, 72] width 23 height 14
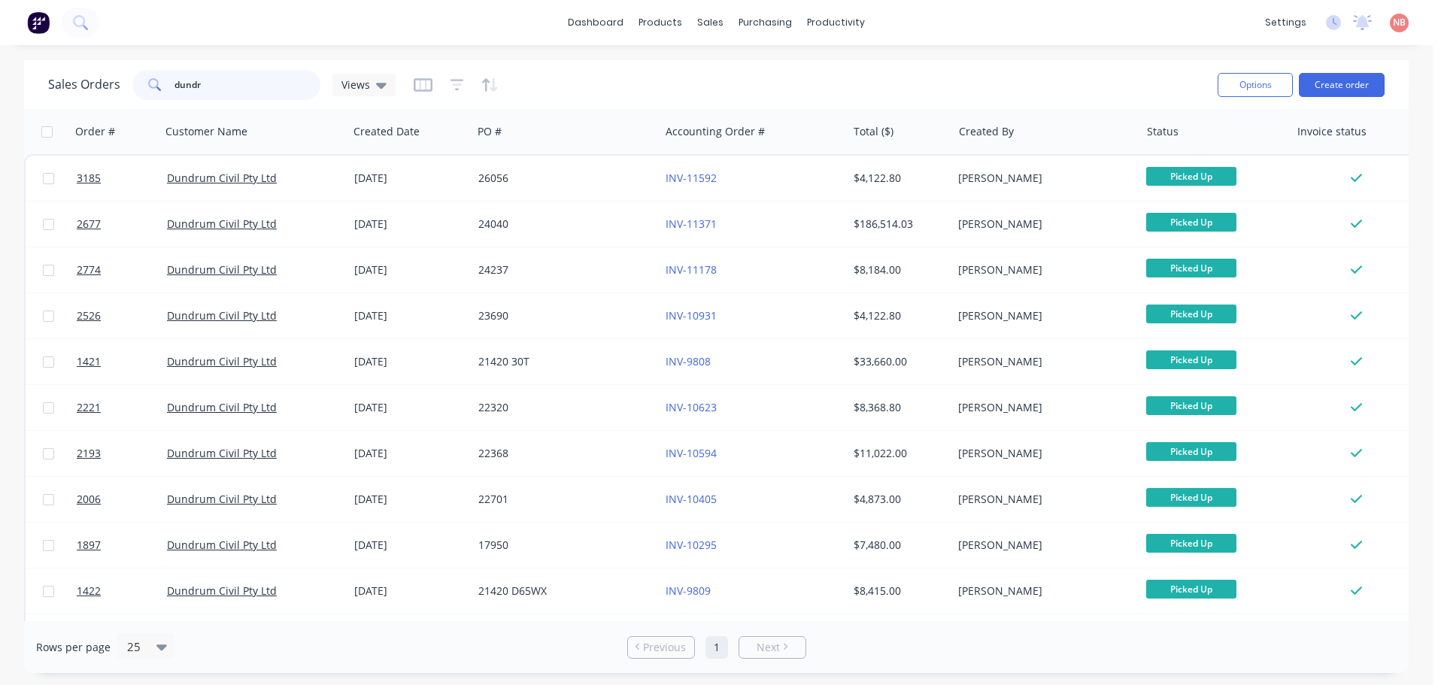
drag, startPoint x: 294, startPoint y: 87, endPoint x: 5, endPoint y: 117, distance: 291.2
click at [5, 117] on div "Sales Orders dundr Views Options Create order Order # Customer Name Created Dat…" at bounding box center [716, 366] width 1433 height 613
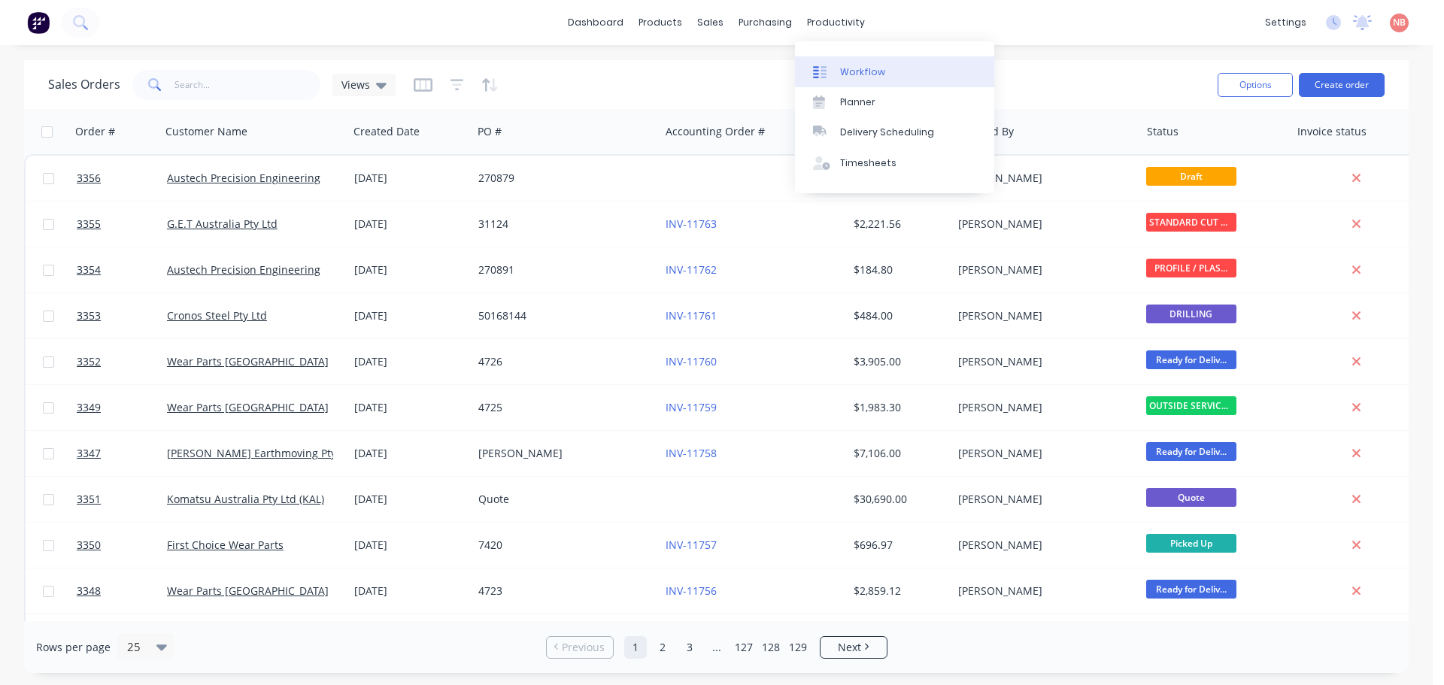
click at [858, 74] on div "Workflow" at bounding box center [862, 72] width 45 height 14
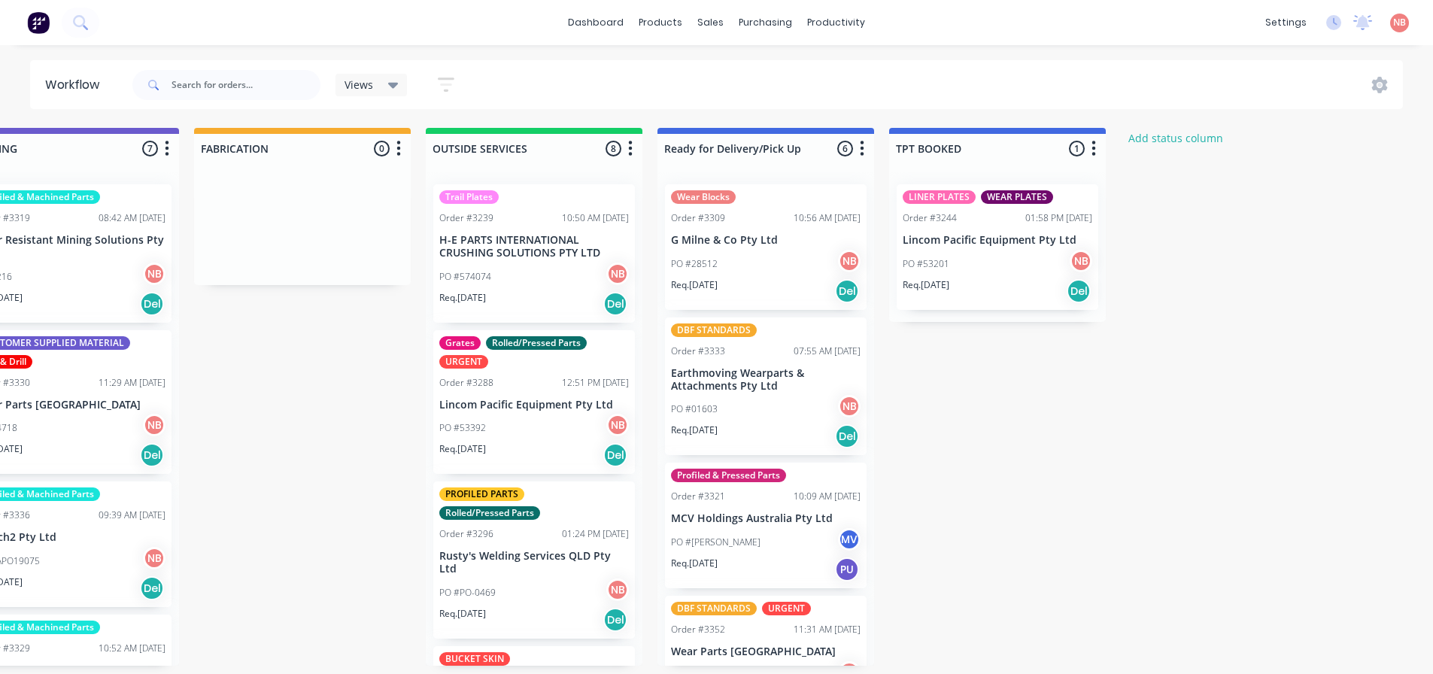
scroll to position [0, 1076]
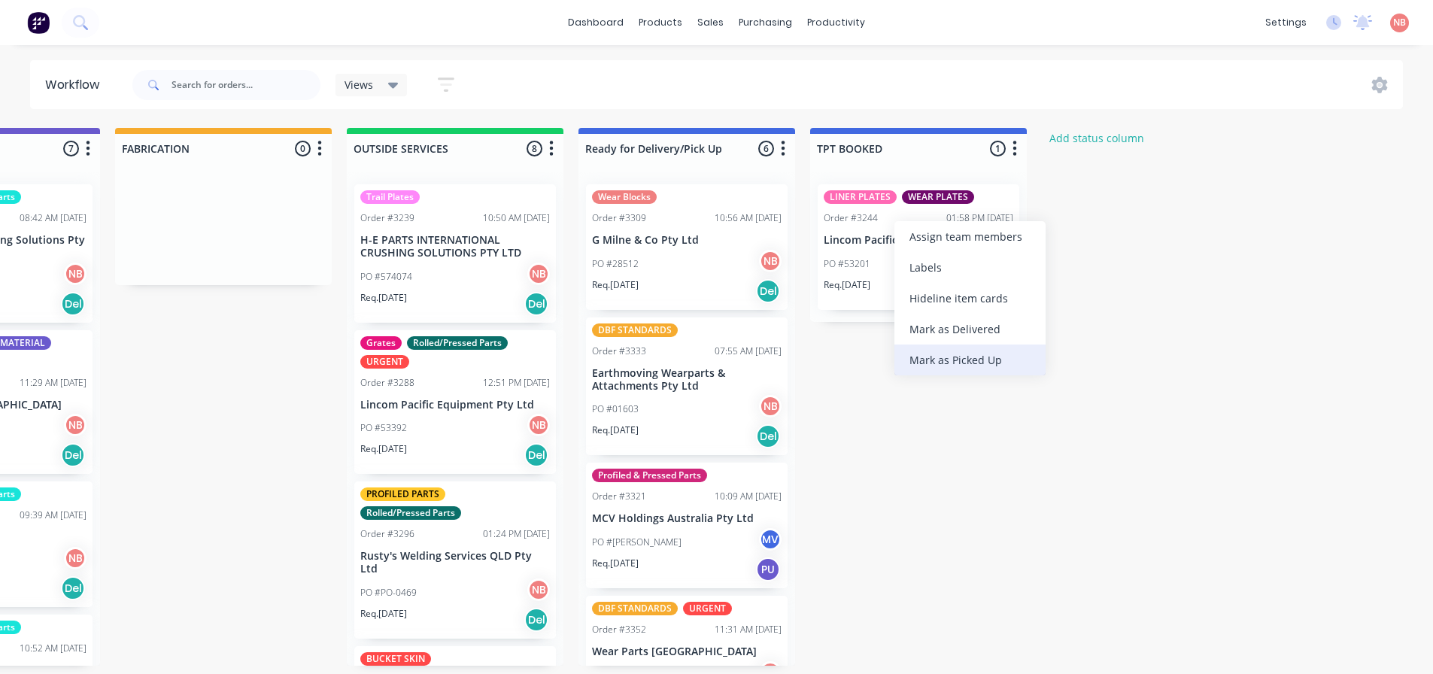
click at [946, 364] on div "Mark as Picked Up" at bounding box center [969, 360] width 151 height 31
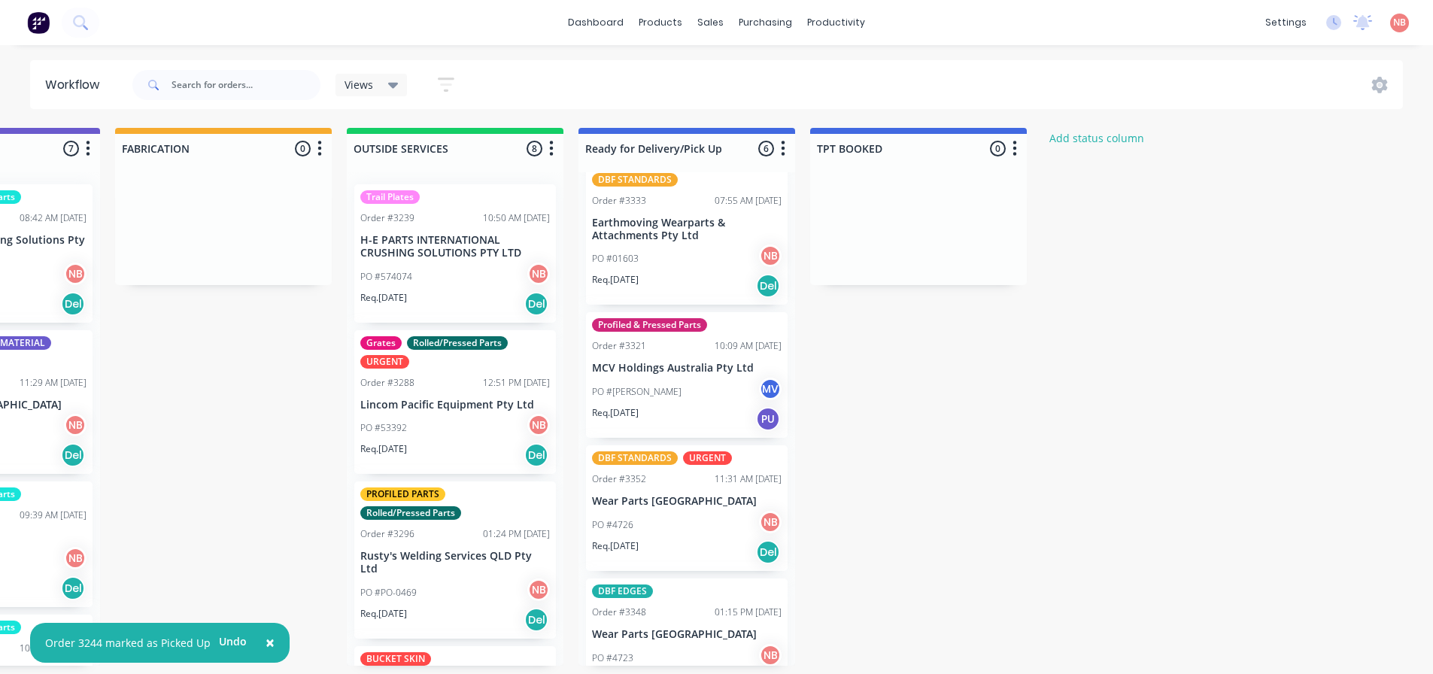
scroll to position [145, 0]
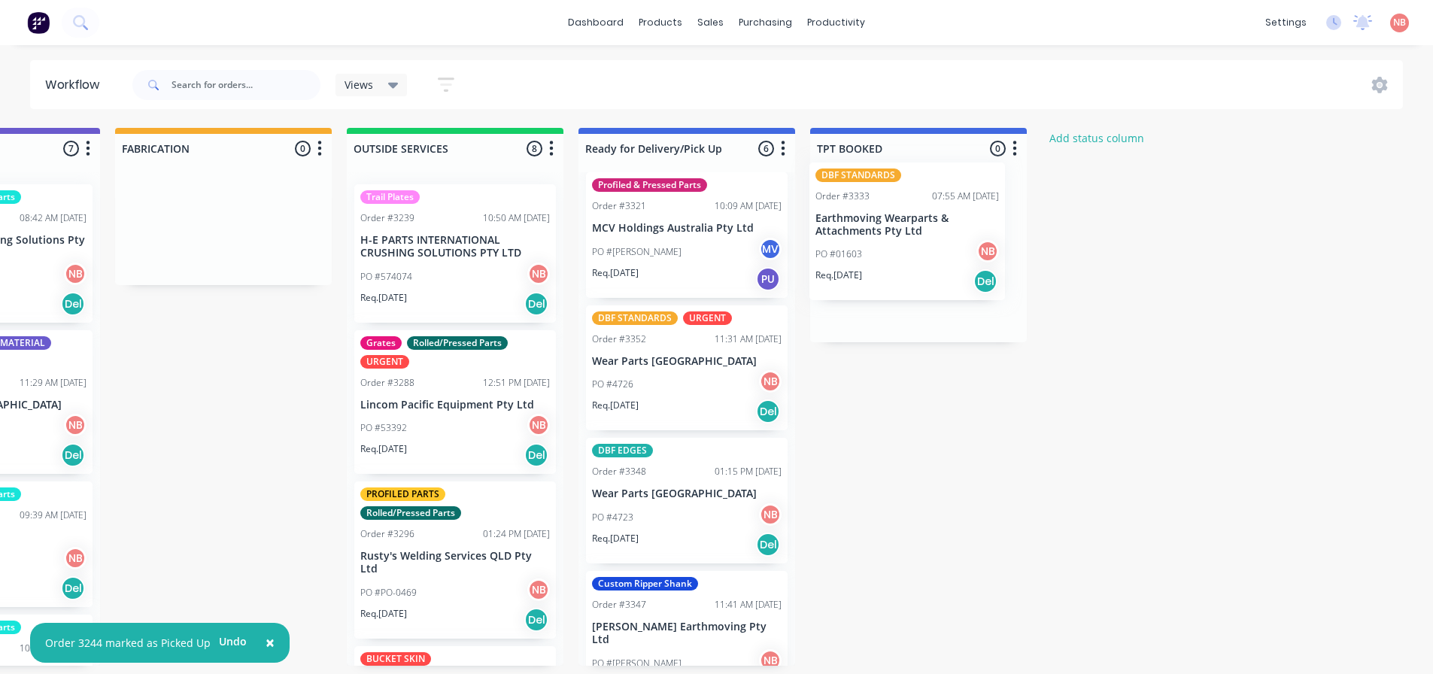
drag, startPoint x: 645, startPoint y: 244, endPoint x: 875, endPoint y: 240, distance: 230.2
click at [875, 240] on div "Submitted 0 Status colour #FF69B4 hex #FF69B4 Save Cancel Summaries Total order…" at bounding box center [167, 397] width 2509 height 538
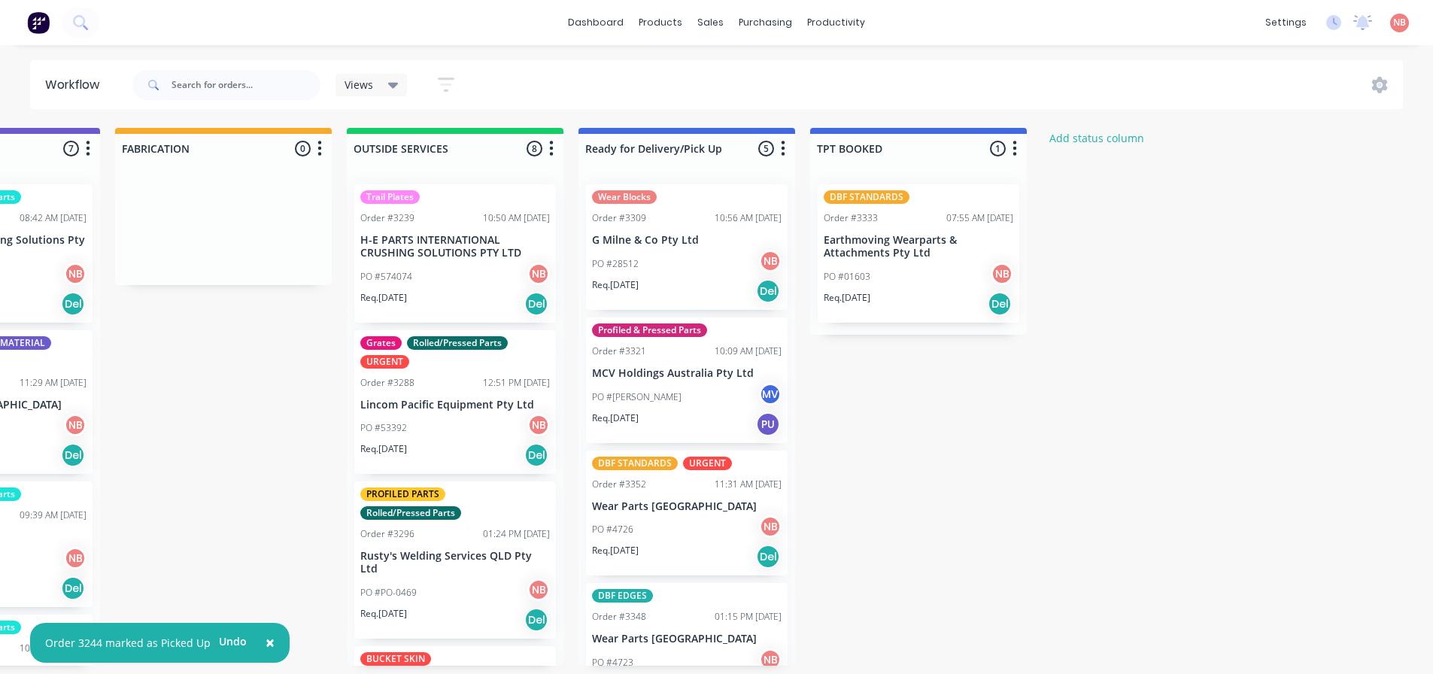
scroll to position [0, 1076]
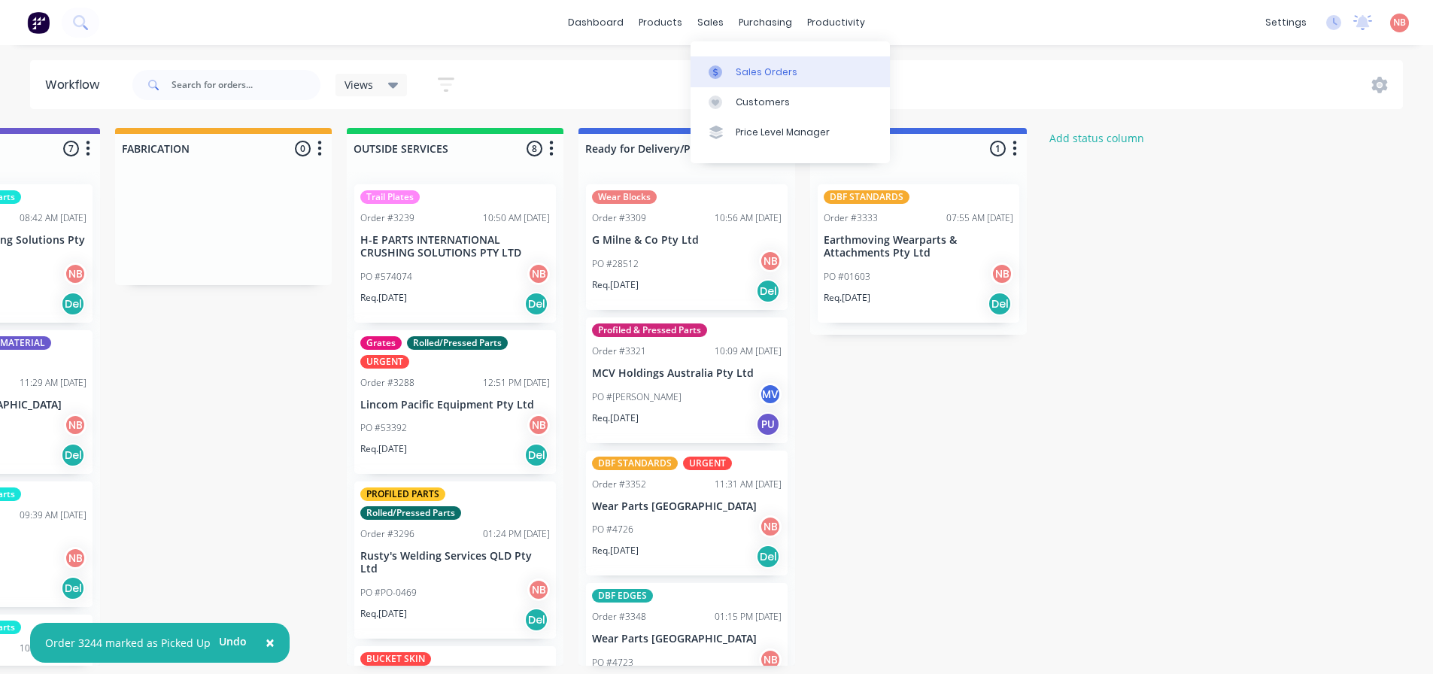
click at [745, 76] on div "Sales Orders" at bounding box center [767, 72] width 62 height 14
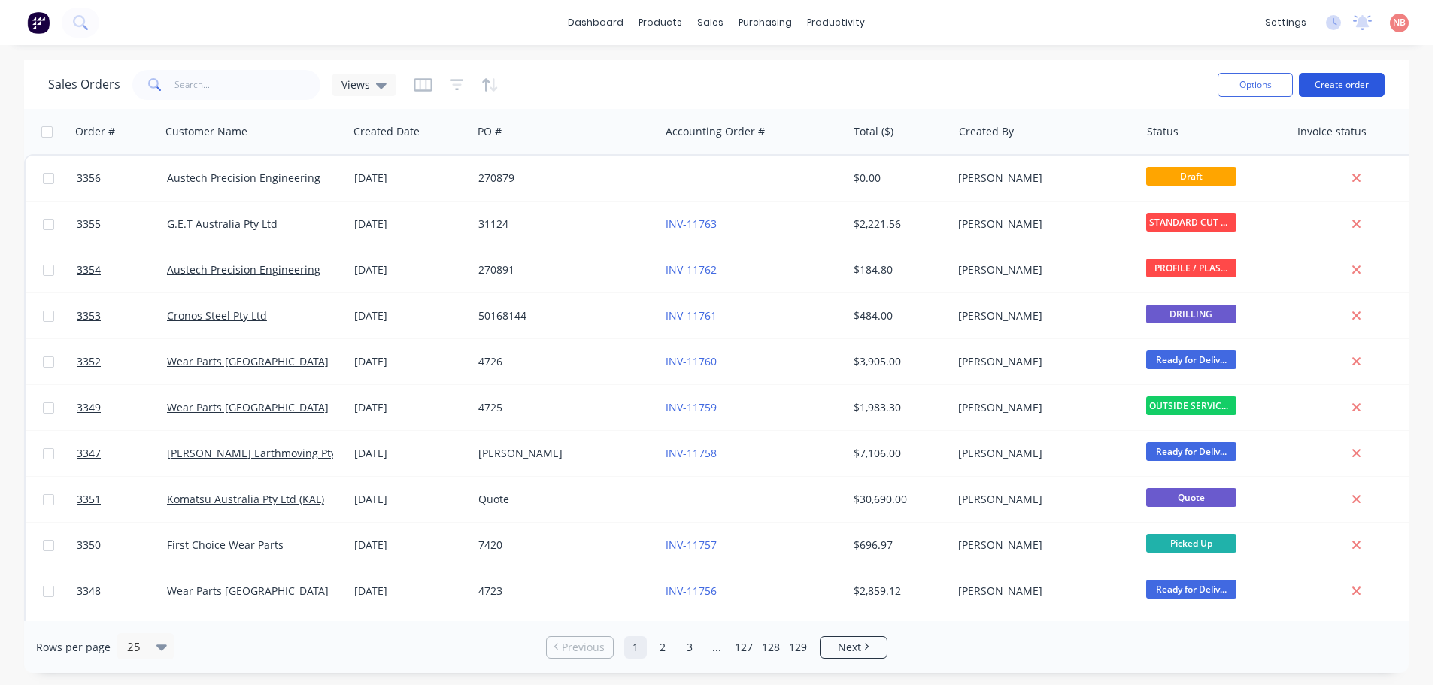
click at [1347, 83] on button "Create order" at bounding box center [1342, 85] width 86 height 24
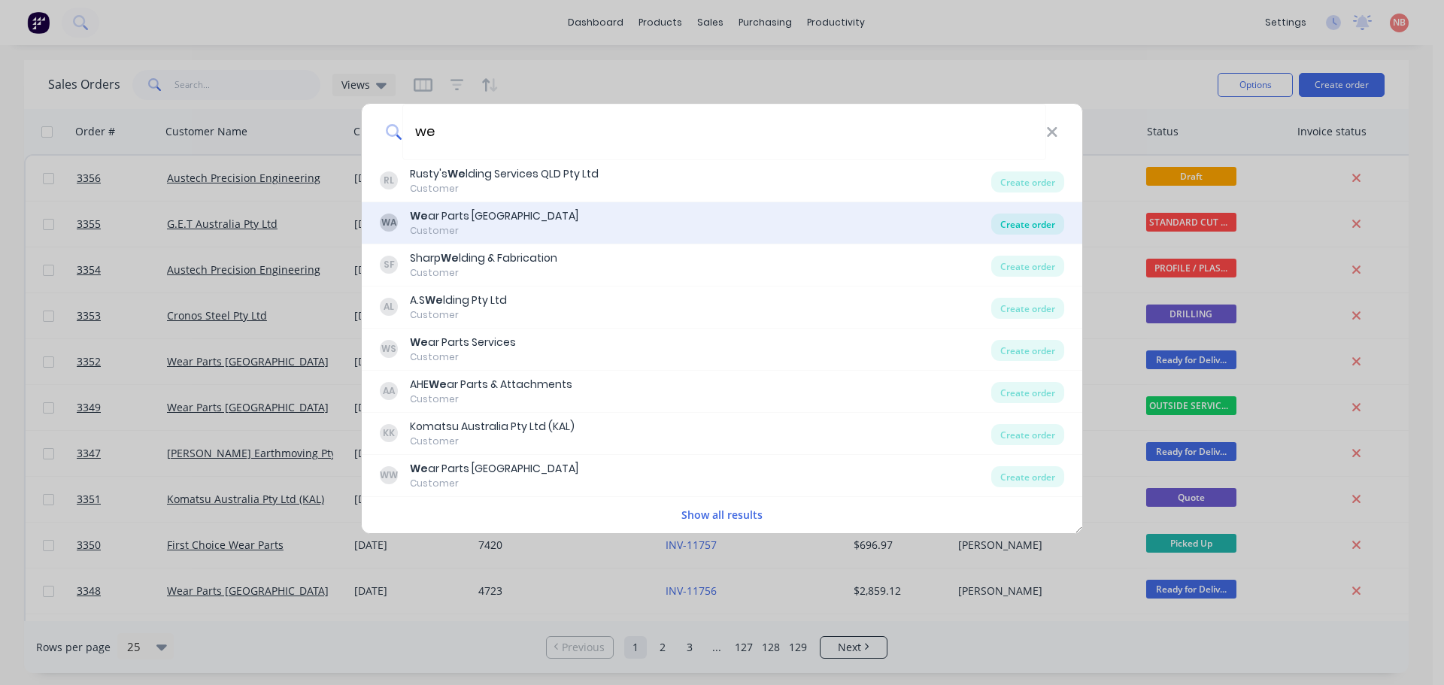
type input "we"
click at [1013, 223] on div "Create order" at bounding box center [1027, 224] width 73 height 21
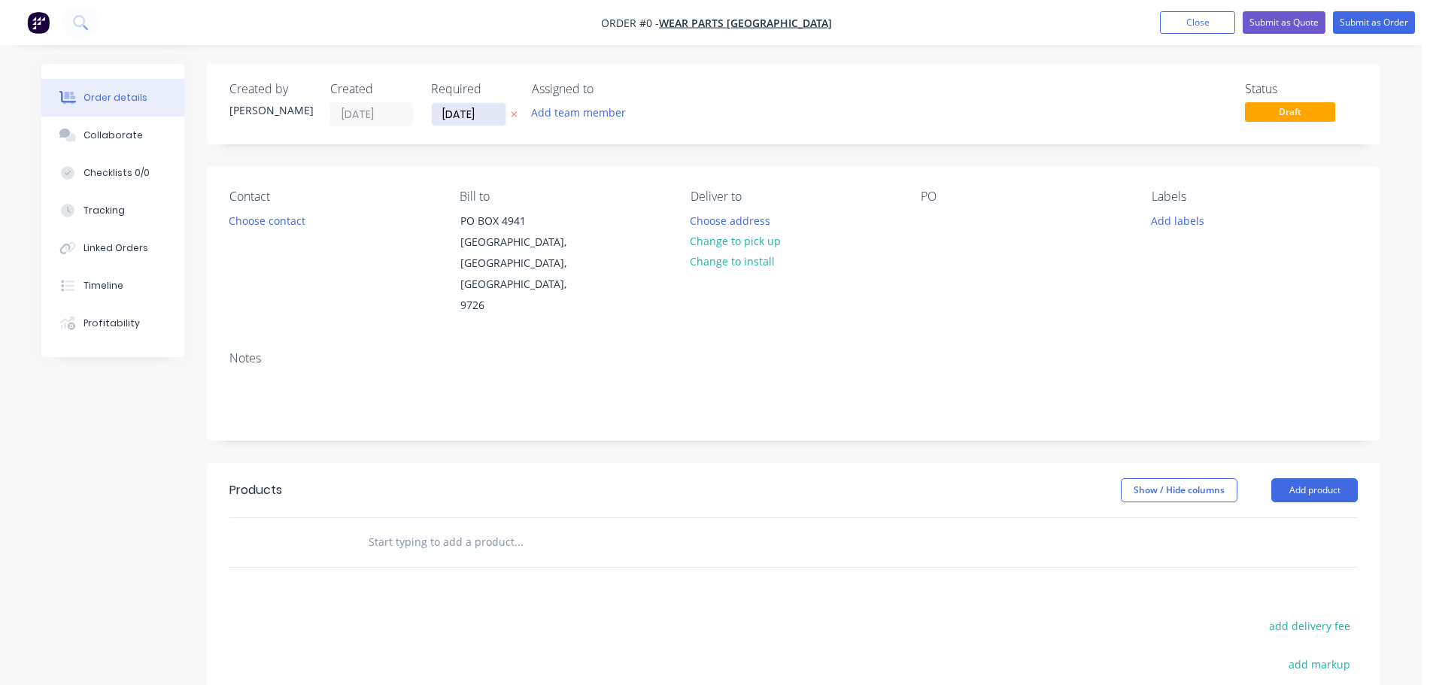
click at [480, 115] on input "[DATE]" at bounding box center [469, 114] width 74 height 23
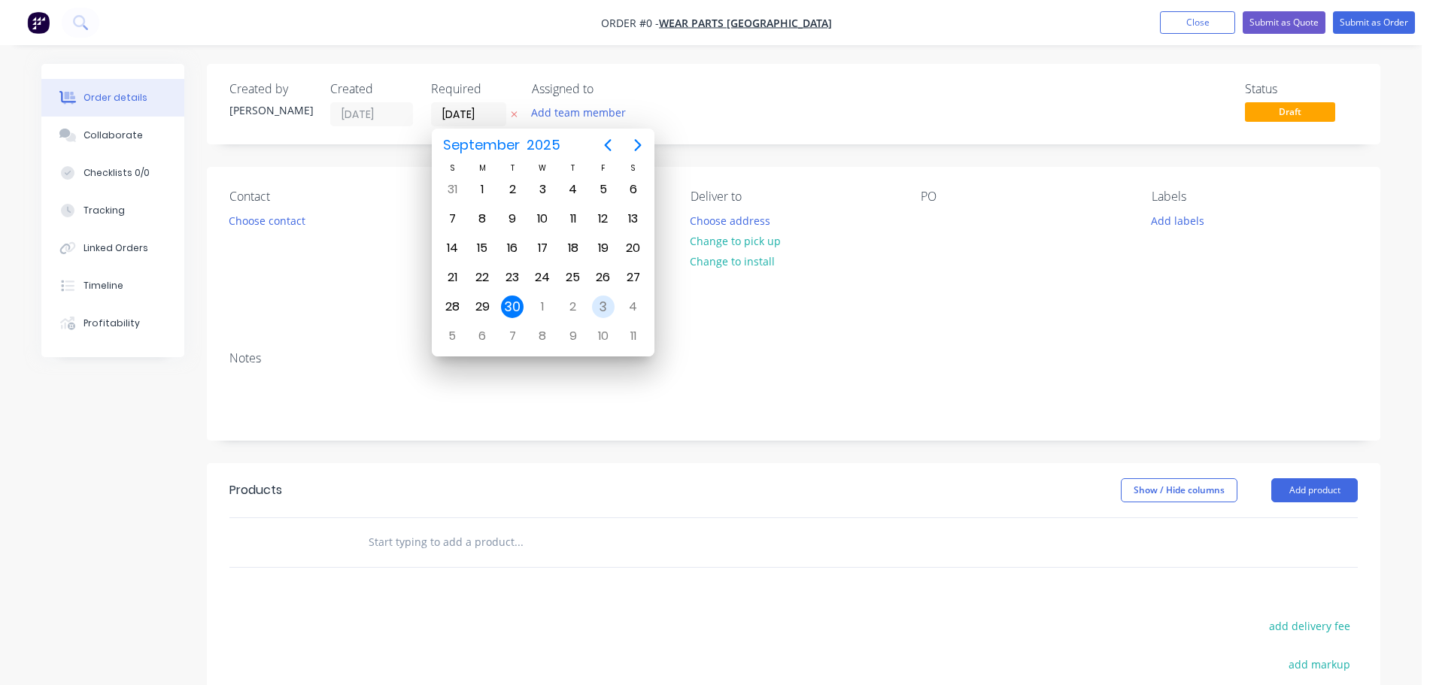
click at [596, 307] on div "3" at bounding box center [603, 307] width 23 height 23
type input "[DATE]"
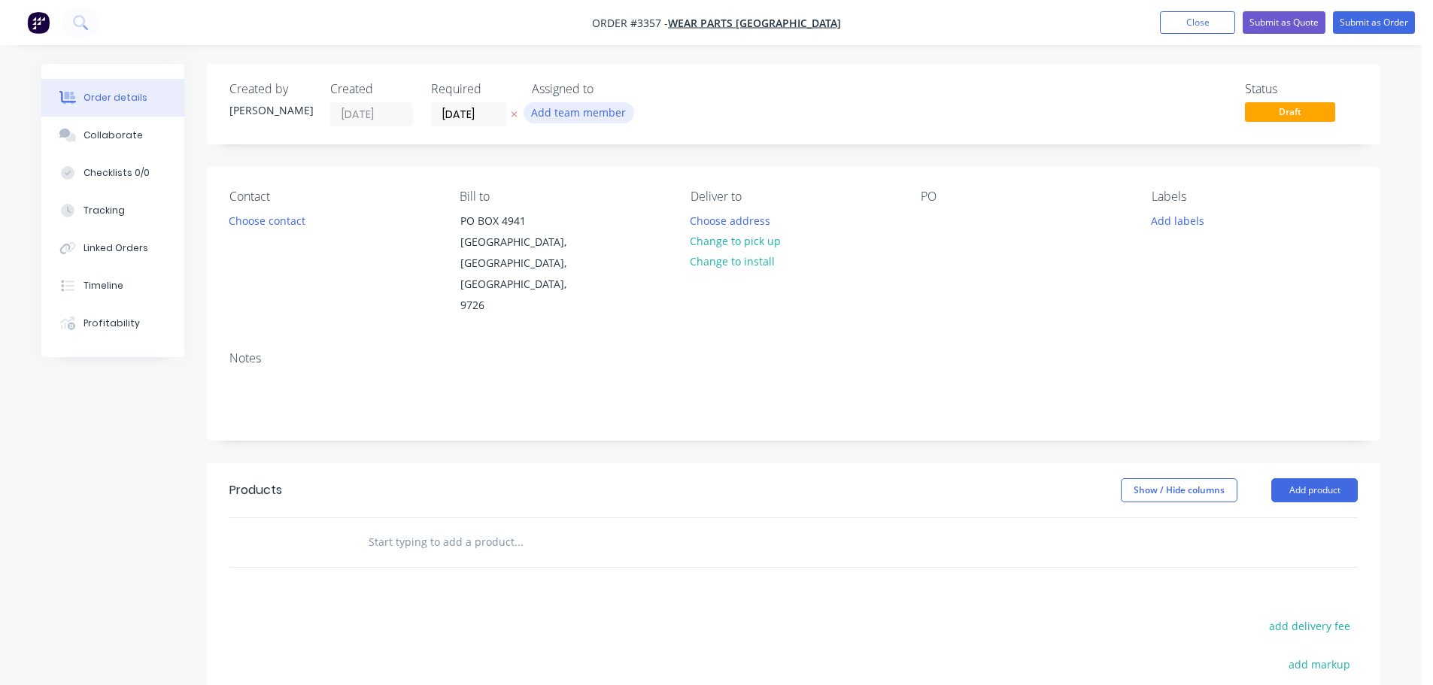
click at [594, 107] on button "Add team member" at bounding box center [579, 112] width 111 height 20
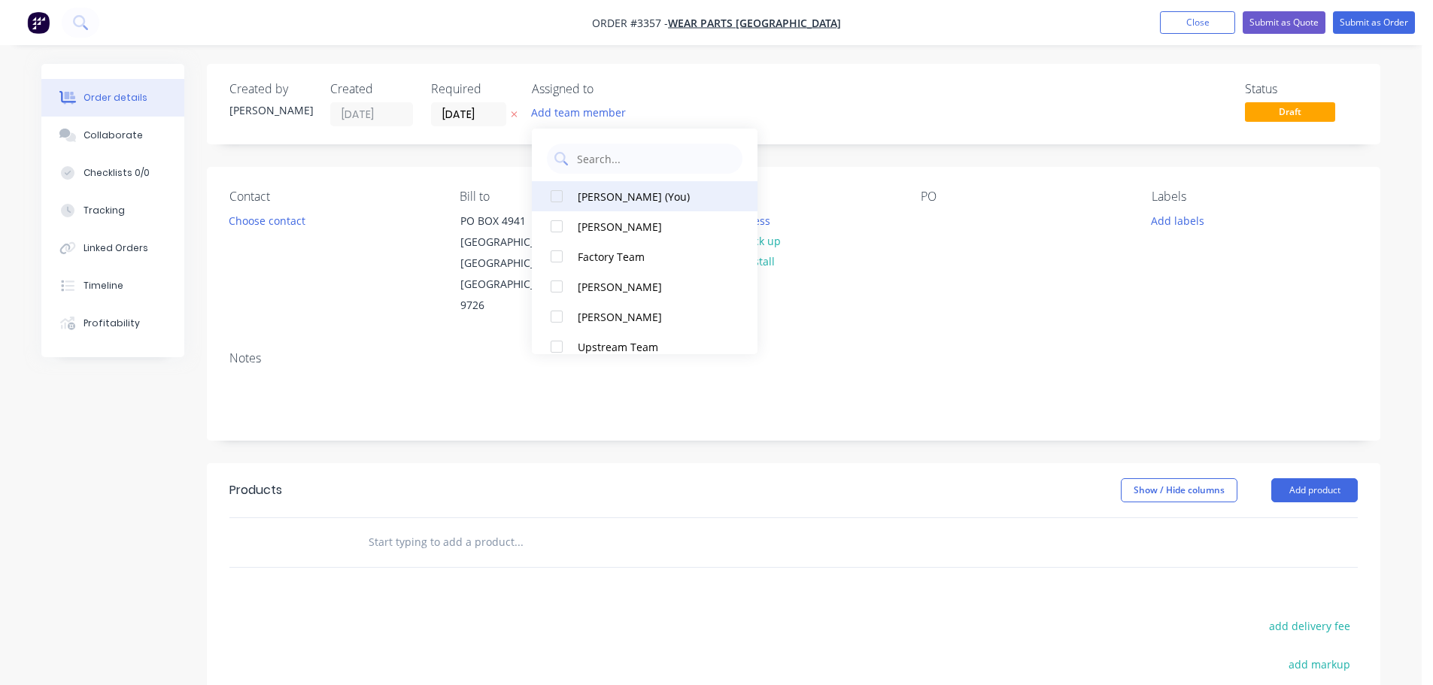
click at [595, 186] on button "[PERSON_NAME] (You)" at bounding box center [645, 196] width 226 height 30
click at [315, 216] on div "Contact Choose contact" at bounding box center [332, 253] width 206 height 127
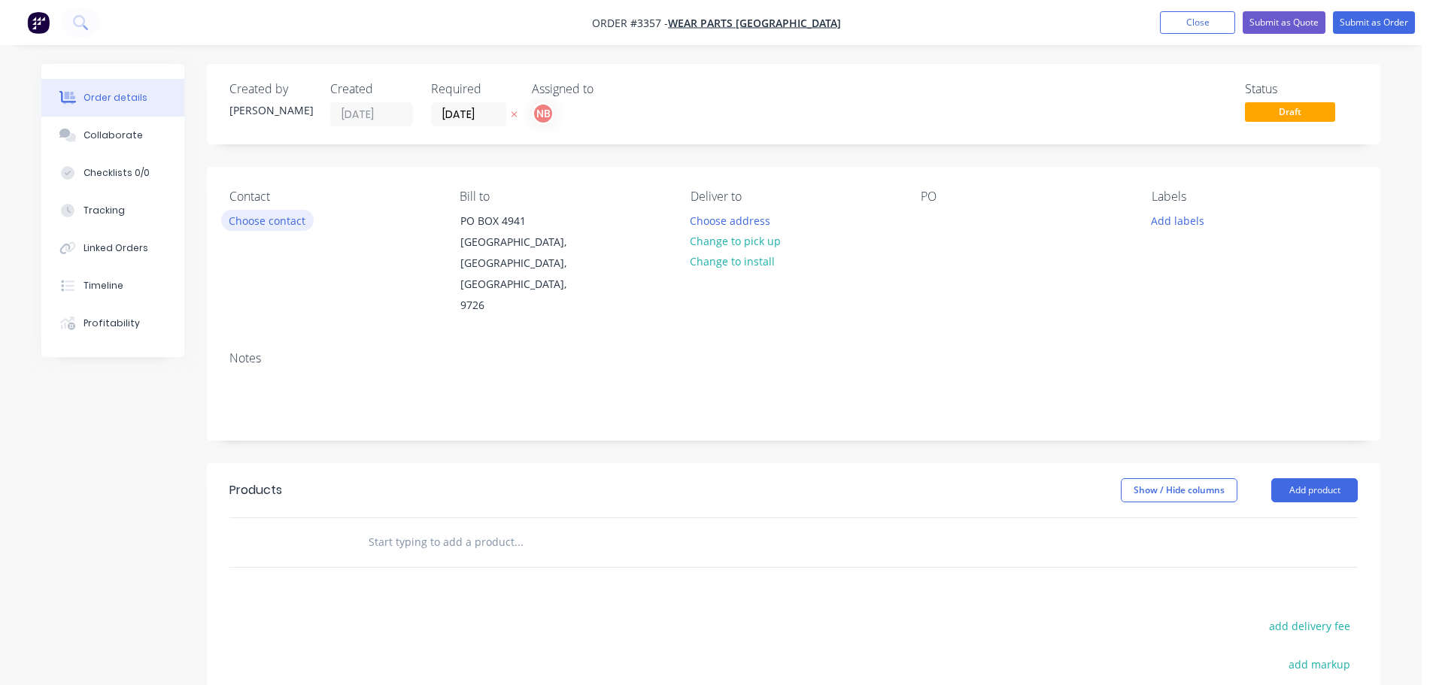
click at [278, 220] on button "Choose contact" at bounding box center [267, 220] width 93 height 20
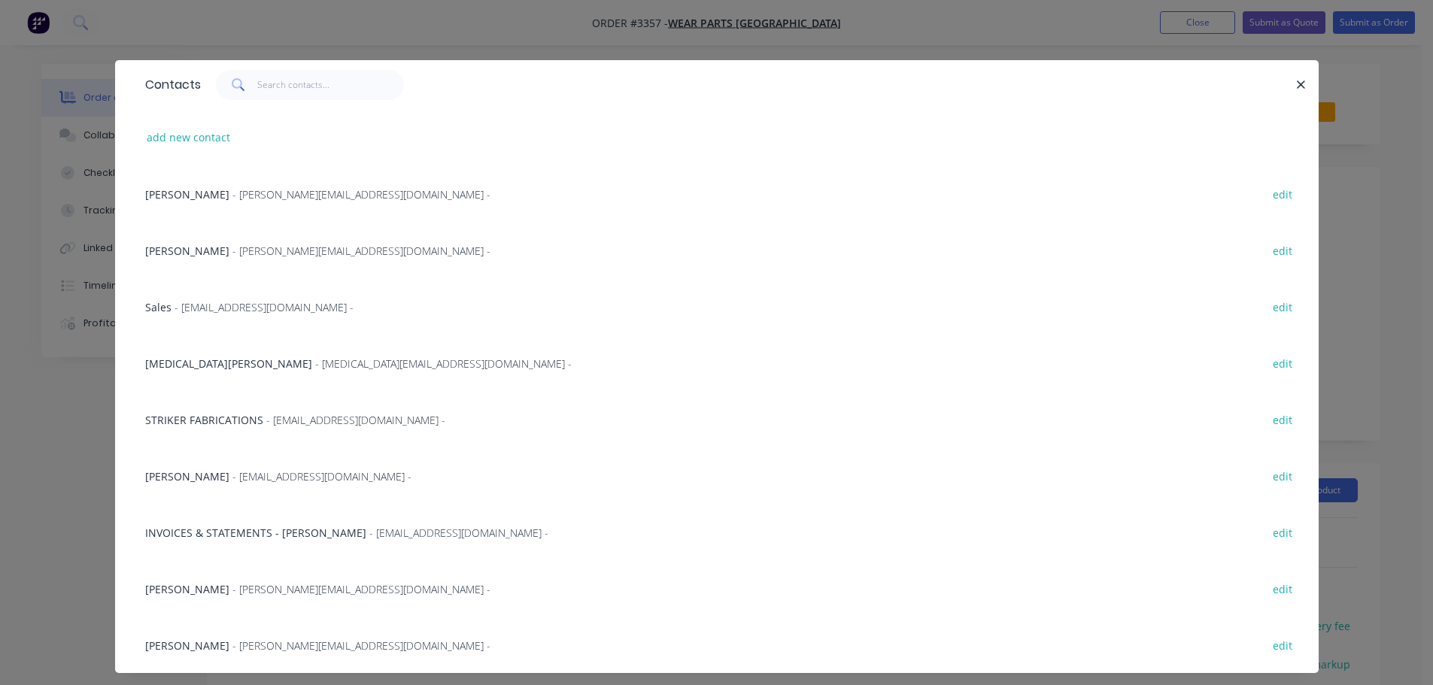
click at [212, 260] on div "Simon Stares - simon@wpa.com.au - edit" at bounding box center [717, 250] width 1158 height 56
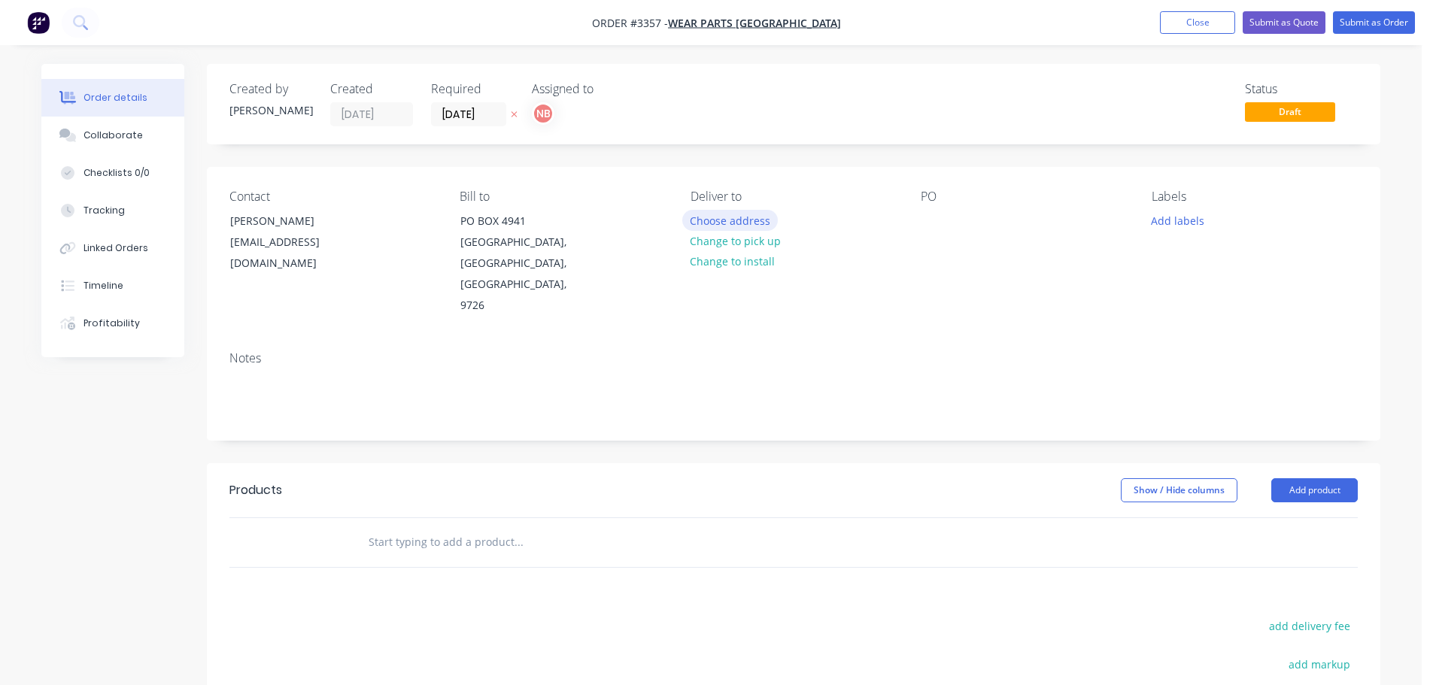
click at [726, 218] on button "Choose address" at bounding box center [730, 220] width 96 height 20
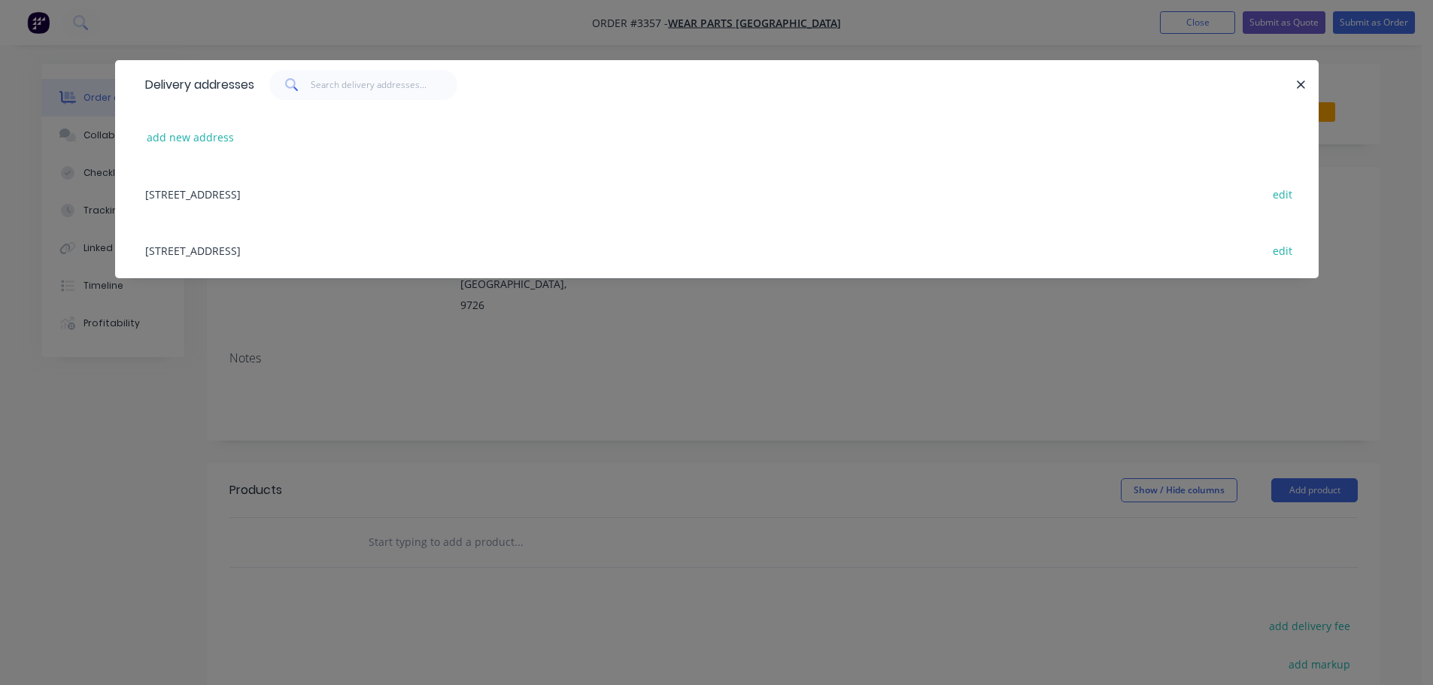
click at [250, 249] on div "32 MANUFACTURER DRIVE, MOLENDINAR, Queensland, Australia, 4214 edit" at bounding box center [717, 250] width 1158 height 56
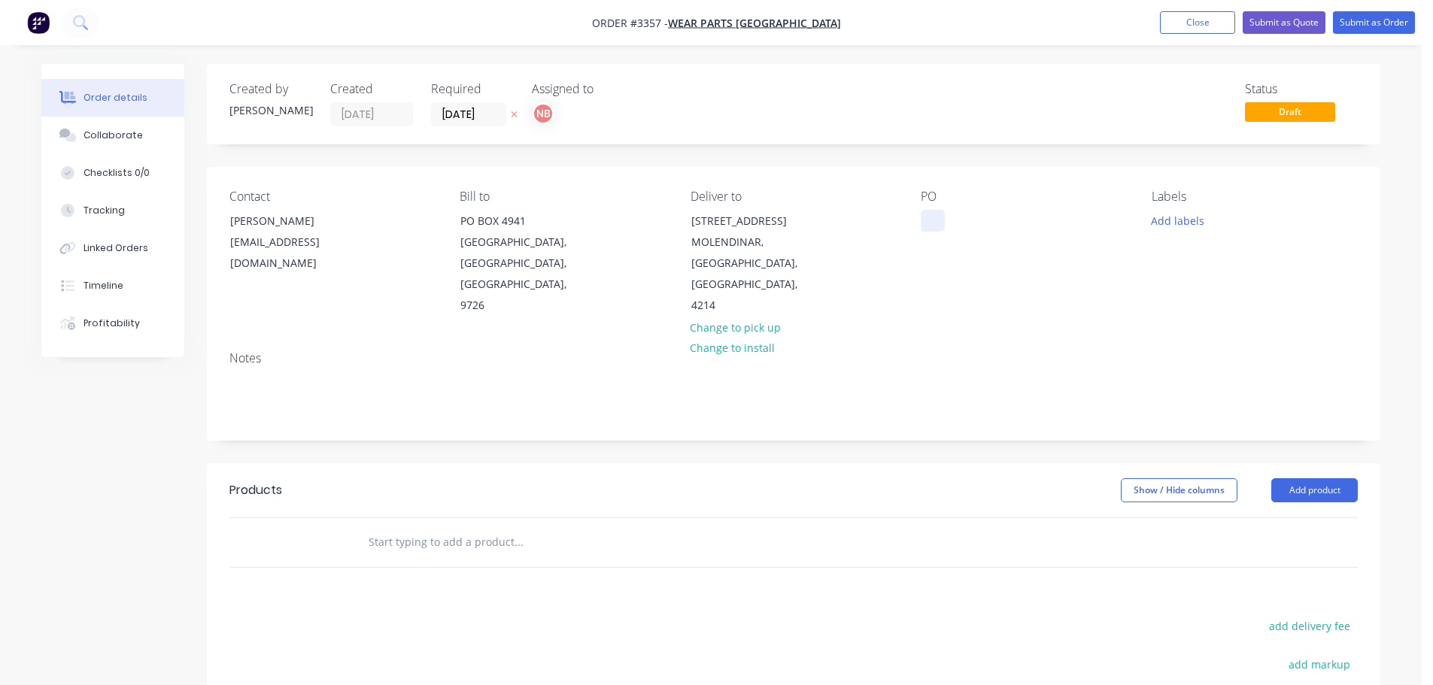
click at [936, 223] on div at bounding box center [933, 221] width 24 height 22
click at [1189, 223] on button "Add labels" at bounding box center [1177, 220] width 69 height 20
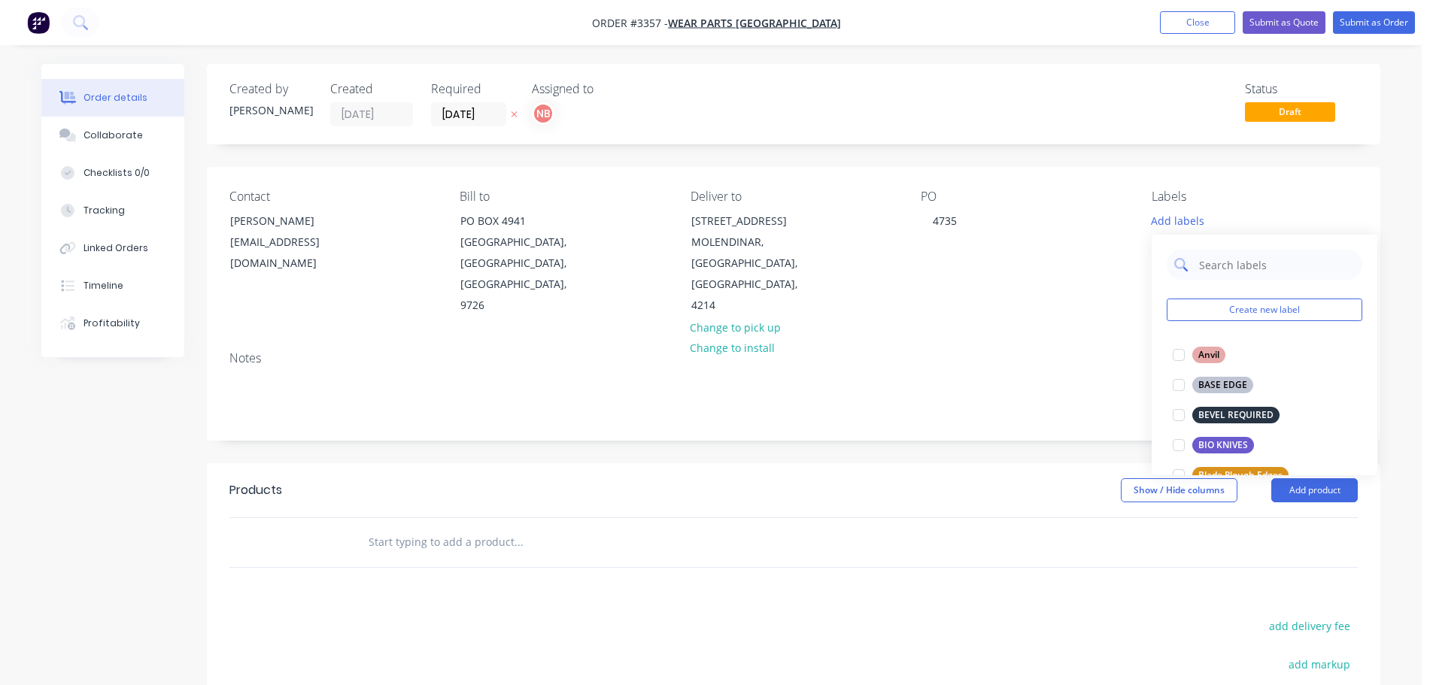
click at [1220, 266] on input "text" at bounding box center [1276, 265] width 157 height 30
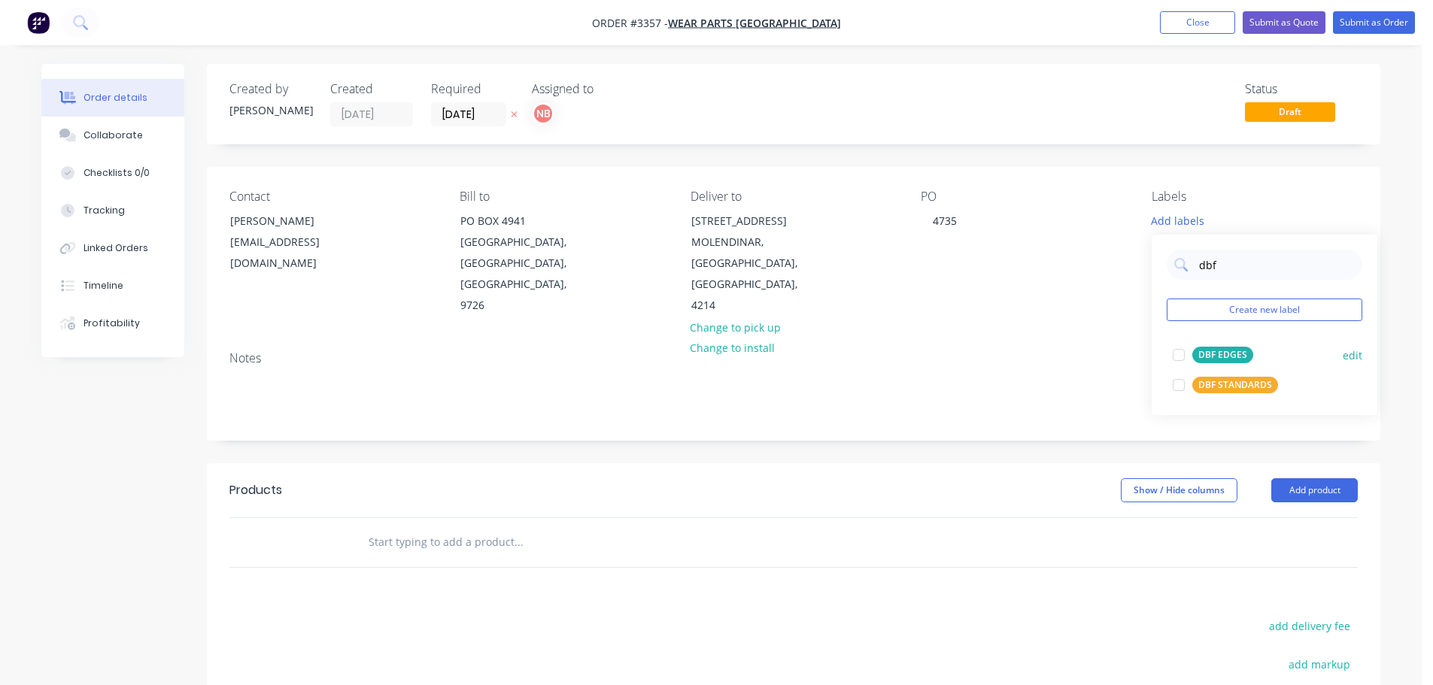
click at [1231, 348] on div "DBF EDGES" at bounding box center [1222, 355] width 61 height 17
click at [1223, 255] on input "dbf" at bounding box center [1276, 257] width 157 height 30
type input "urg"
click at [1213, 346] on div "URGENT" at bounding box center [1216, 347] width 49 height 17
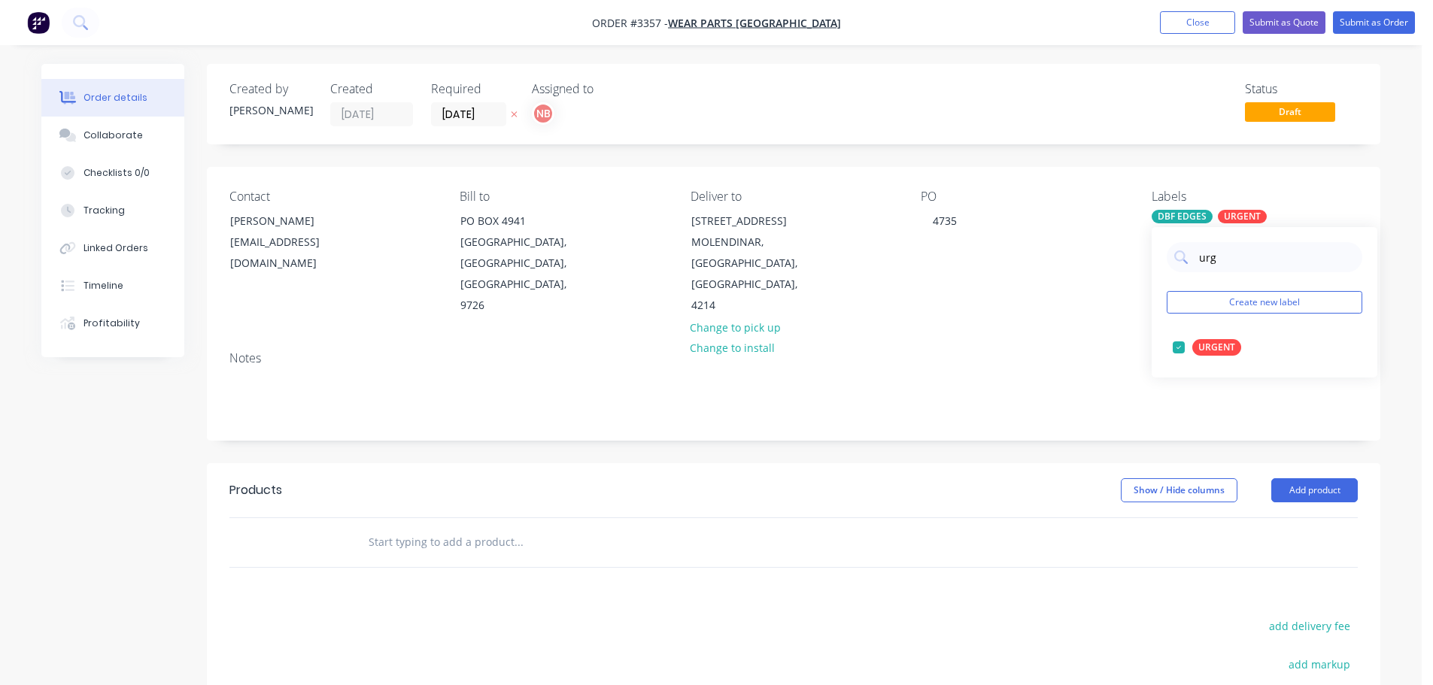
click at [1275, 466] on header "Products Show / Hide columns Add product" at bounding box center [793, 490] width 1173 height 54
click at [1280, 483] on button "Add product" at bounding box center [1314, 490] width 87 height 24
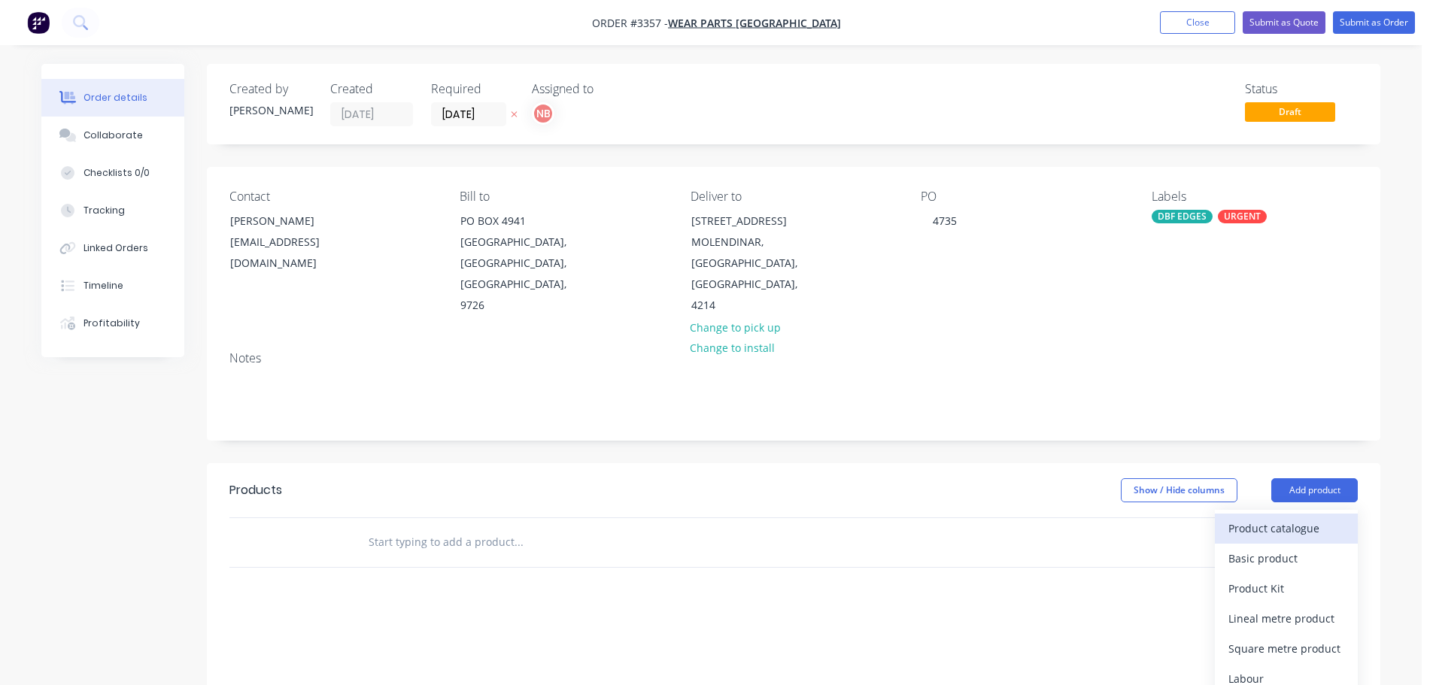
click at [1285, 533] on div "Product catalogue" at bounding box center [1286, 529] width 116 height 22
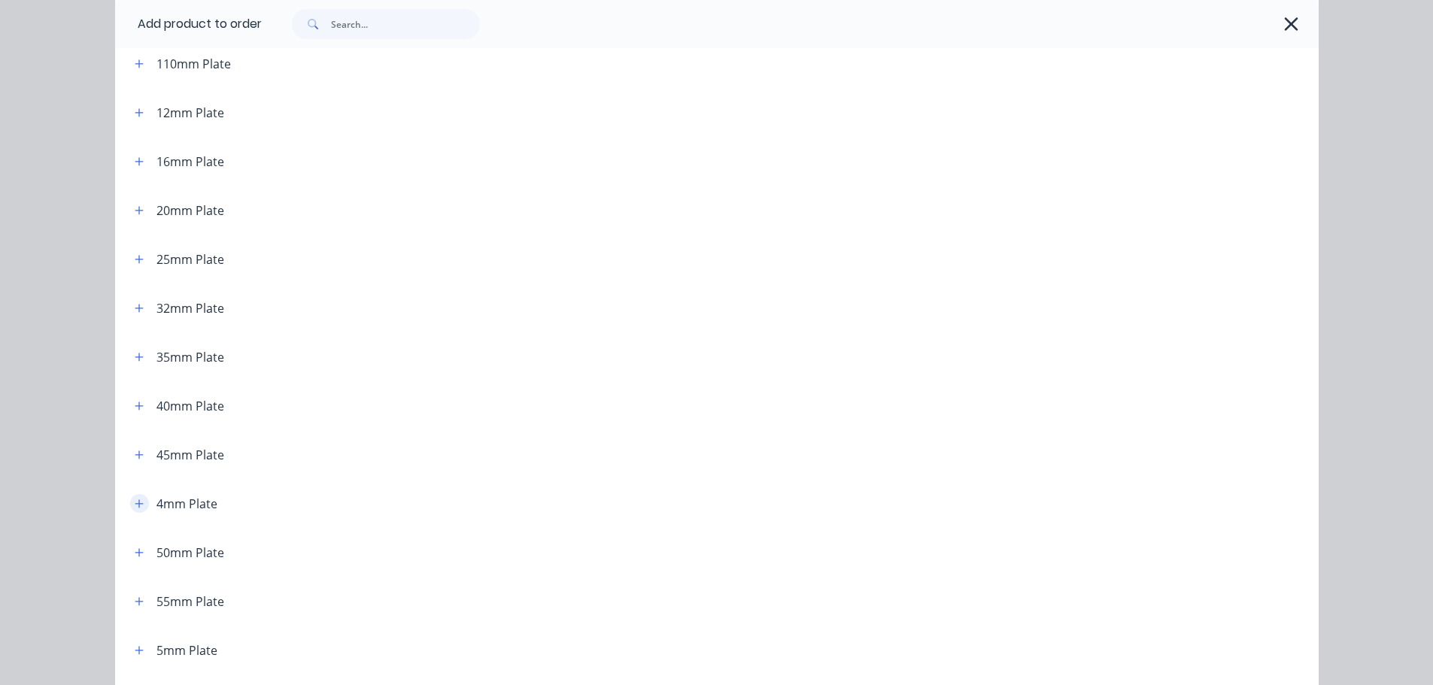
scroll to position [301, 0]
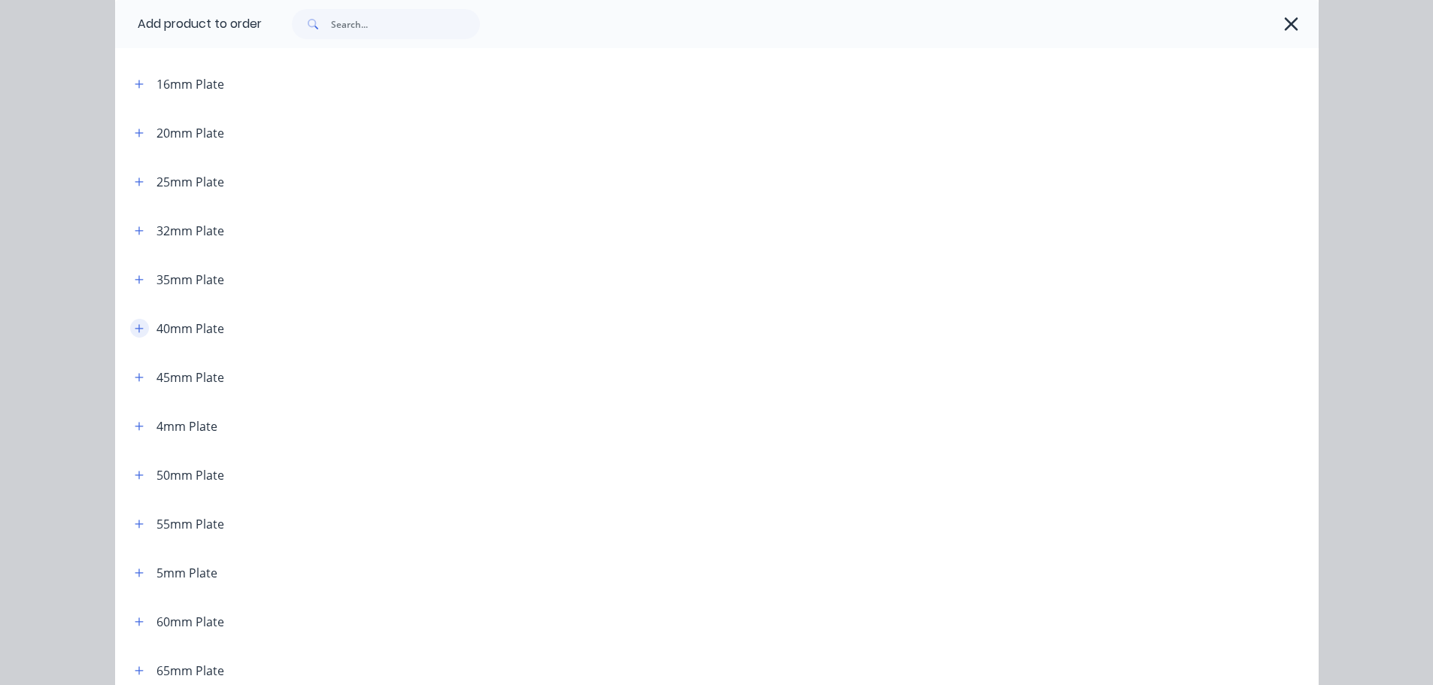
click at [138, 324] on button "button" at bounding box center [139, 328] width 19 height 19
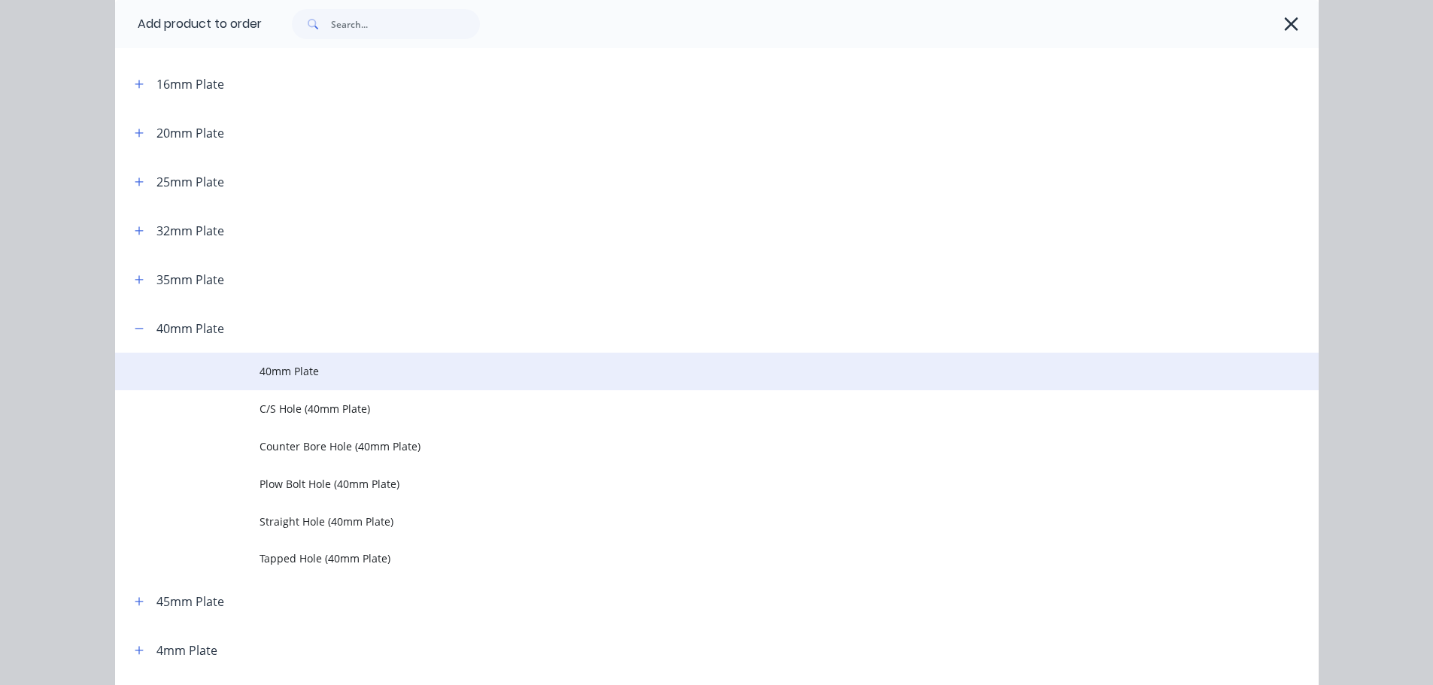
click at [269, 366] on span "40mm Plate" at bounding box center [683, 371] width 847 height 16
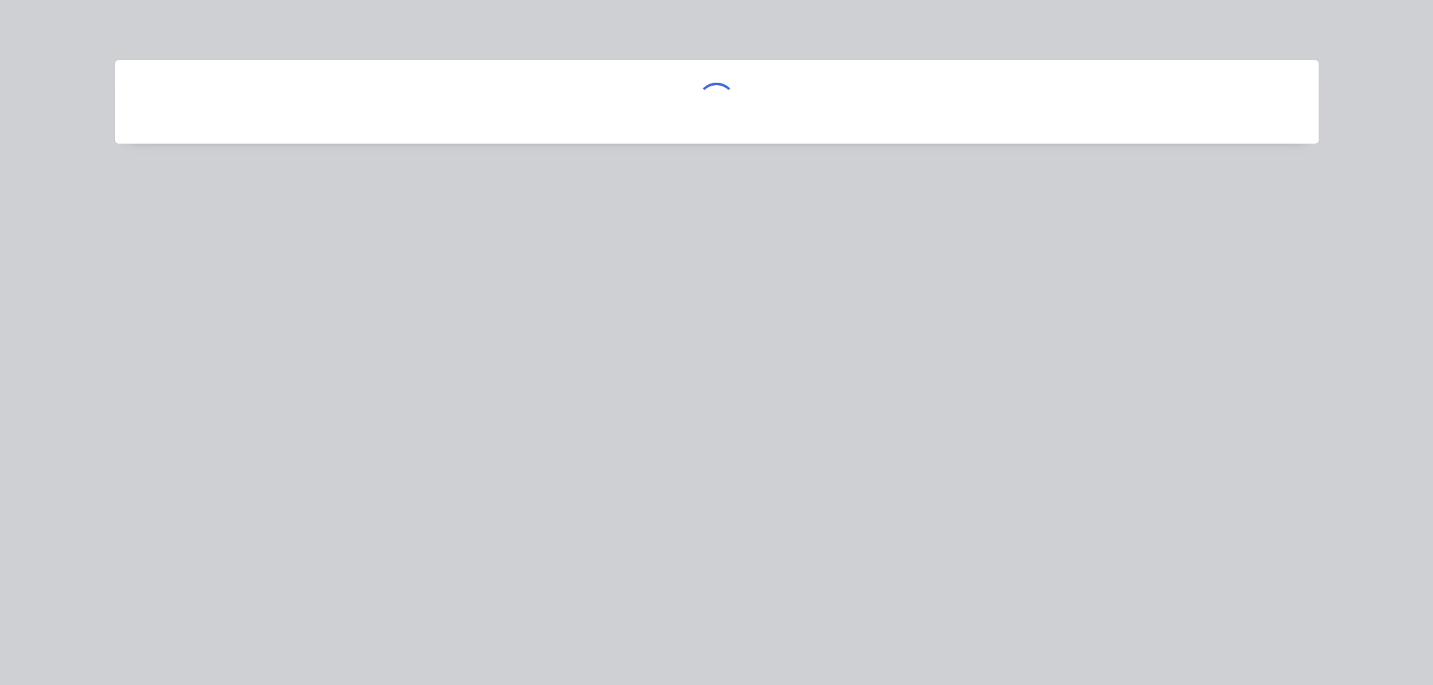
scroll to position [0, 0]
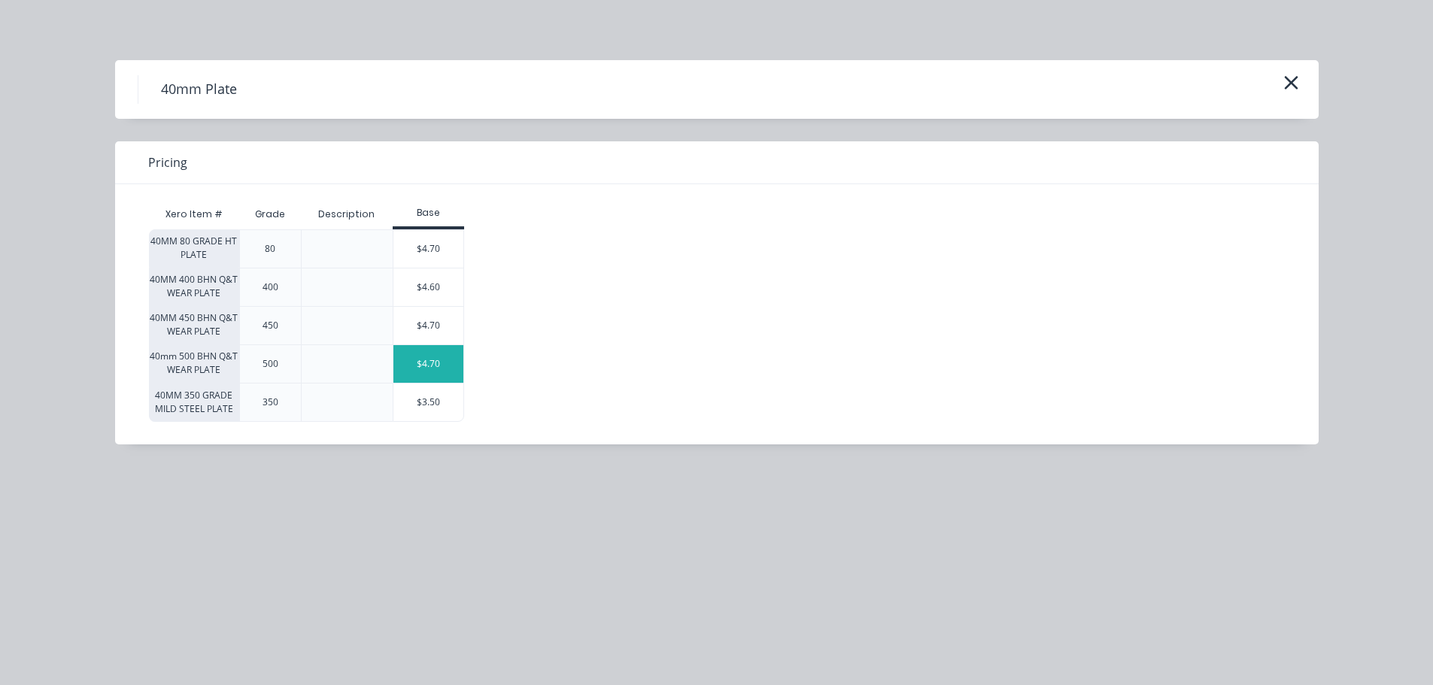
click at [410, 357] on div "$4.70" at bounding box center [428, 364] width 71 height 38
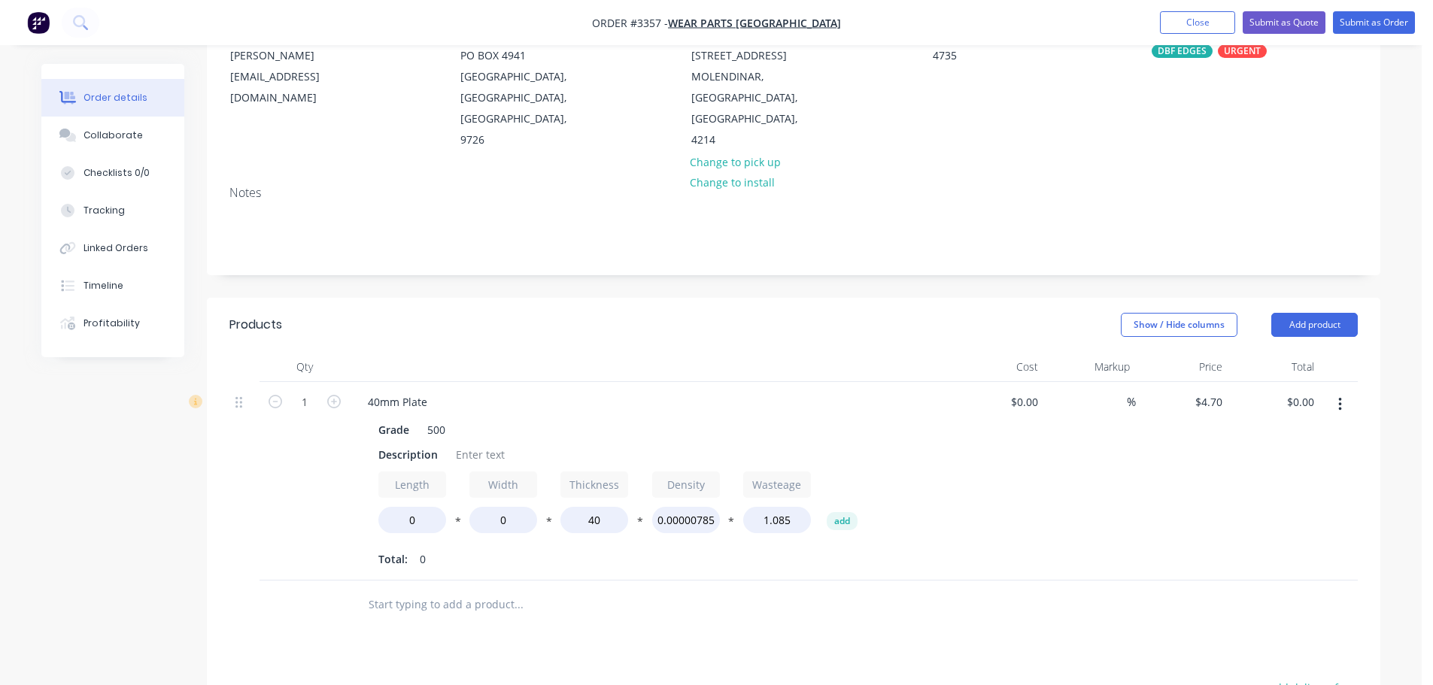
scroll to position [226, 0]
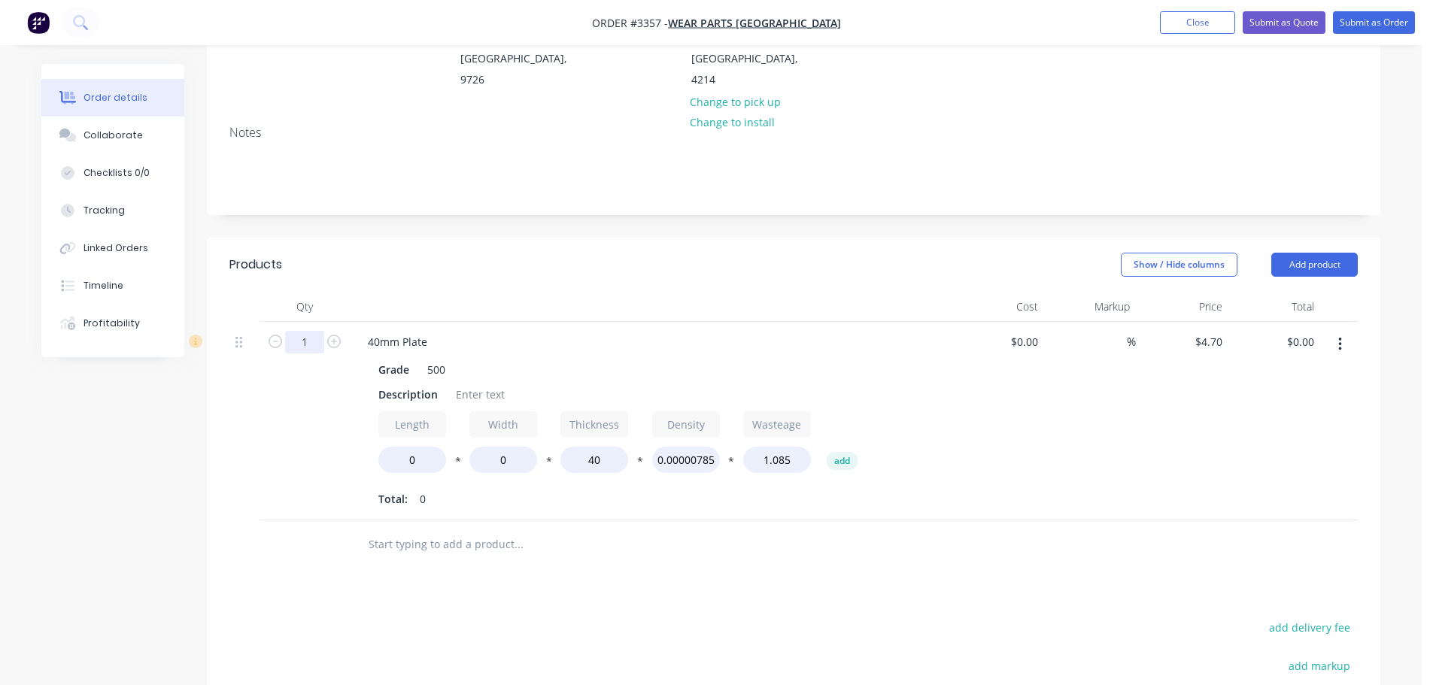
click at [311, 345] on input "1" at bounding box center [304, 342] width 39 height 23
type input "2"
click at [341, 299] on div "Qty" at bounding box center [305, 307] width 90 height 30
click at [387, 392] on div "Description" at bounding box center [407, 395] width 71 height 22
click at [387, 391] on div "Description" at bounding box center [407, 395] width 71 height 22
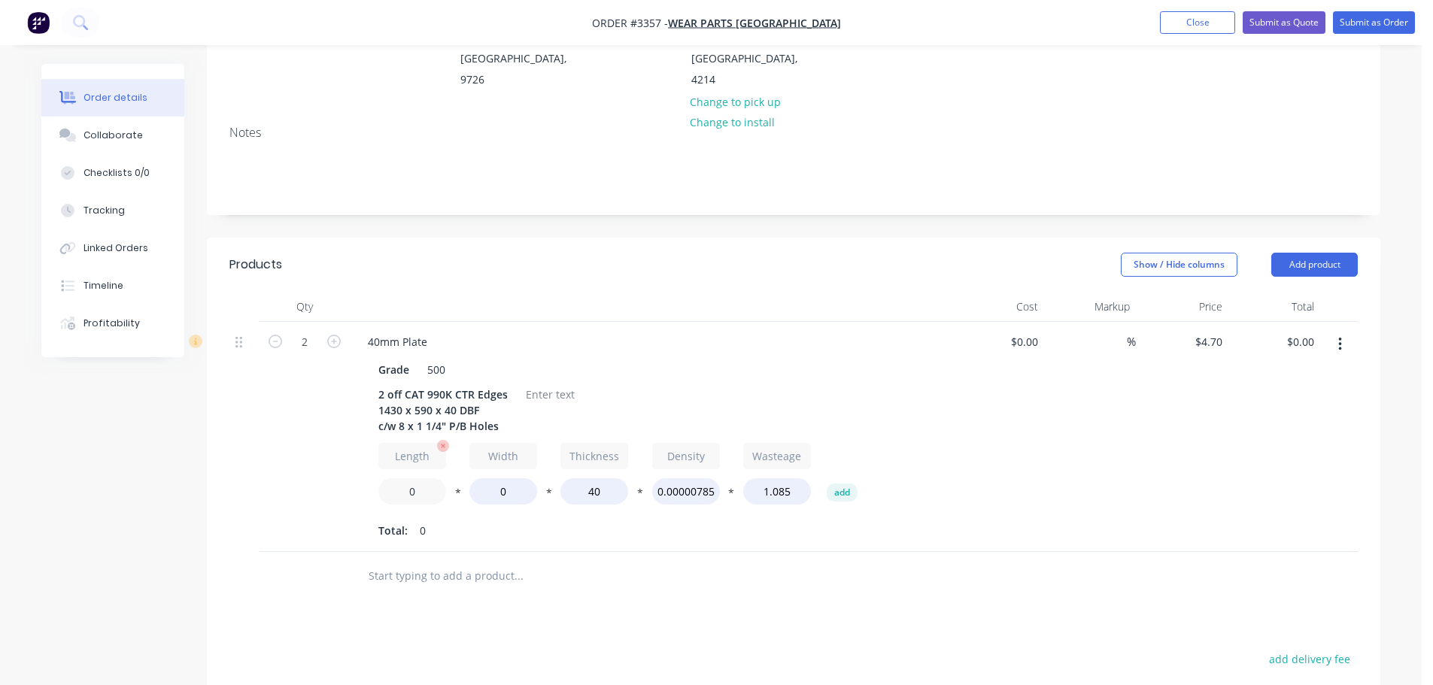
click at [396, 492] on input "0" at bounding box center [412, 491] width 68 height 26
type input "1430"
click at [494, 486] on input "0" at bounding box center [503, 491] width 68 height 26
type input "590"
type input "$2,697.80"
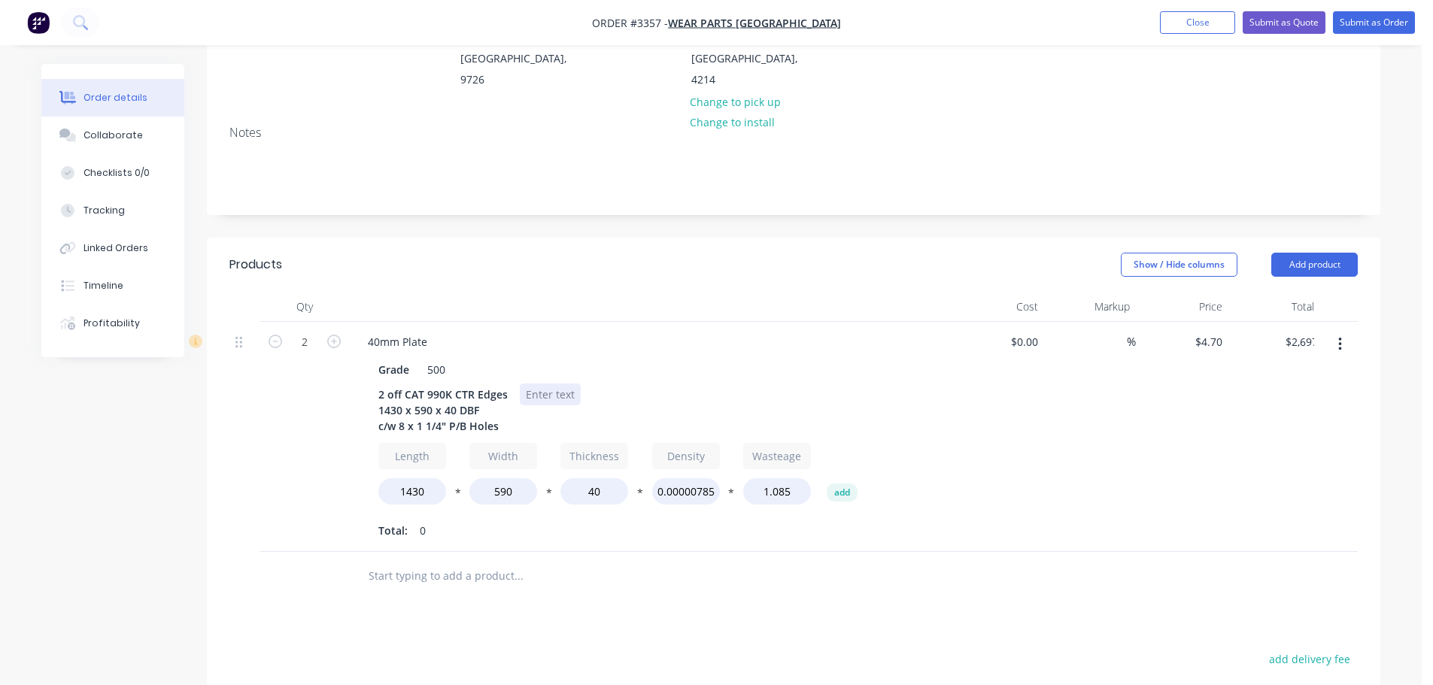
click at [531, 393] on div at bounding box center [550, 395] width 61 height 22
click at [575, 391] on div "$2,053.00 + GST" at bounding box center [565, 395] width 91 height 22
click at [1345, 342] on button "button" at bounding box center [1339, 344] width 35 height 27
click at [1273, 414] on div "Duplicate" at bounding box center [1286, 414] width 116 height 22
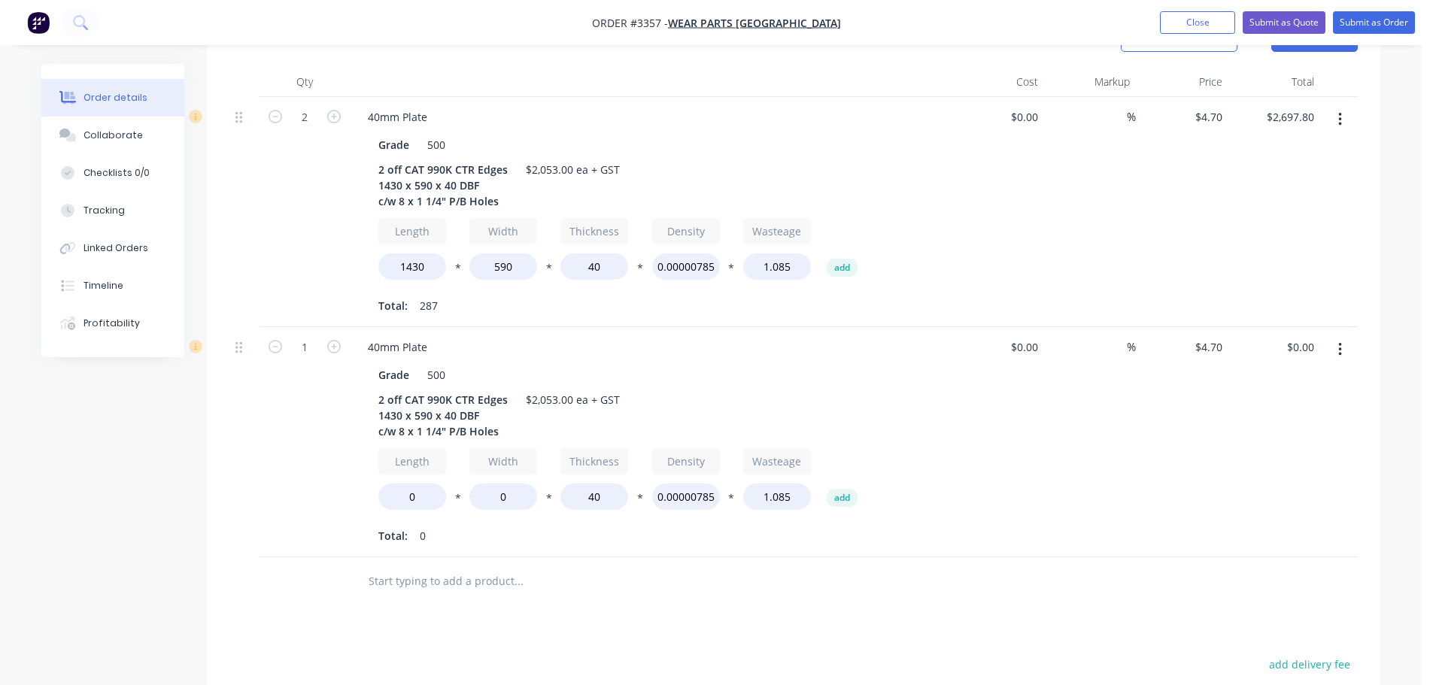
scroll to position [451, 0]
drag, startPoint x: 468, startPoint y: 399, endPoint x: 456, endPoint y: 399, distance: 12.0
click at [456, 399] on div "2 off CAT 990K CTR Edges 1430 x 590 x 40 DBF c/w 8 x 1 1/4" P/B Holes" at bounding box center [442, 414] width 141 height 53
drag, startPoint x: 393, startPoint y: 417, endPoint x: 376, endPoint y: 417, distance: 17.3
click at [376, 417] on div "2 off CAT 990K End Edges 1430 x 590 x 40 DBF c/w 8 x 1 1/4" P/B Holes" at bounding box center [442, 414] width 141 height 53
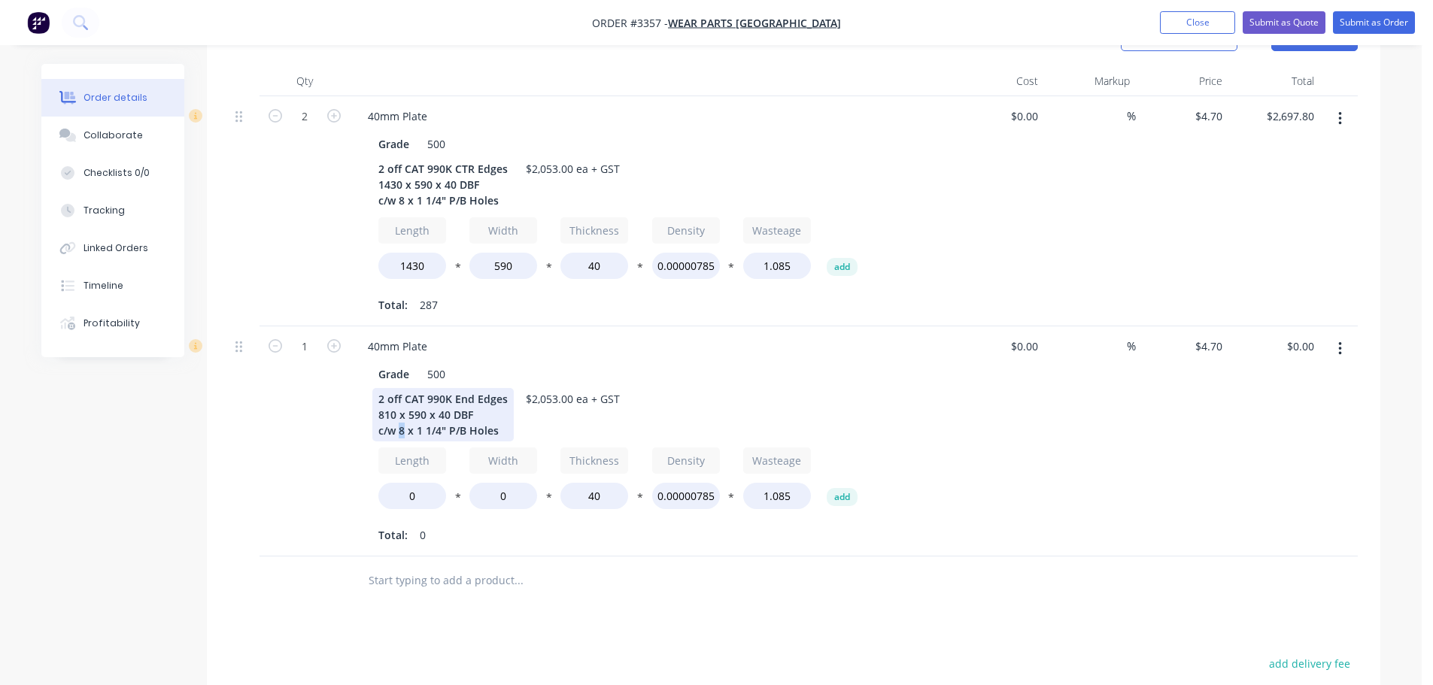
click at [399, 430] on div "2 off CAT 990K End Edges 810 x 590 x 40 DBF c/w 8 x 1 1/4" P/B Holes" at bounding box center [442, 414] width 141 height 53
click at [404, 500] on input "0" at bounding box center [412, 496] width 68 height 26
type input "810"
click at [487, 499] on input "0" at bounding box center [503, 496] width 68 height 26
type input "590"
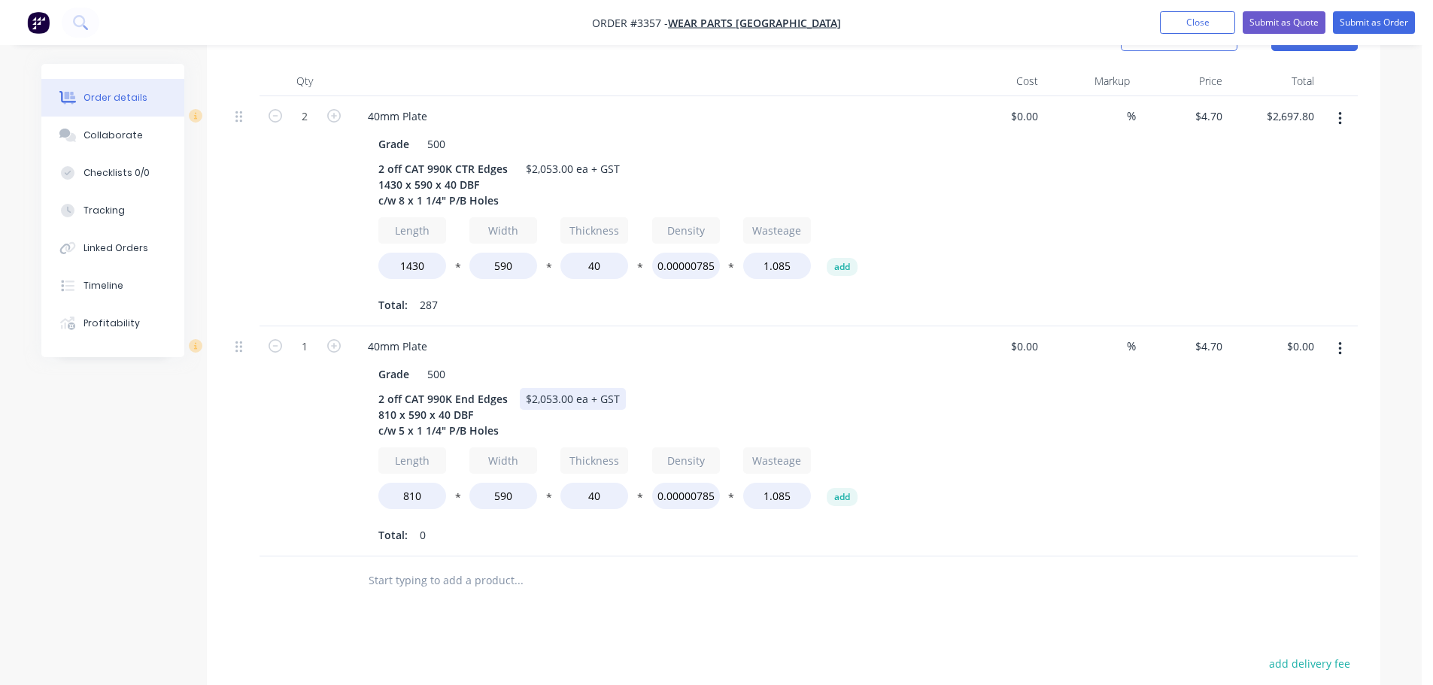
type input "$766.10"
drag, startPoint x: 554, startPoint y: 397, endPoint x: 529, endPoint y: 397, distance: 25.6
click at [529, 397] on div "$2,053.00 ea + GST" at bounding box center [573, 399] width 106 height 22
click at [554, 404] on div "$2,053.00 ea + GST" at bounding box center [573, 399] width 106 height 22
drag, startPoint x: 553, startPoint y: 403, endPoint x: 530, endPoint y: 402, distance: 23.3
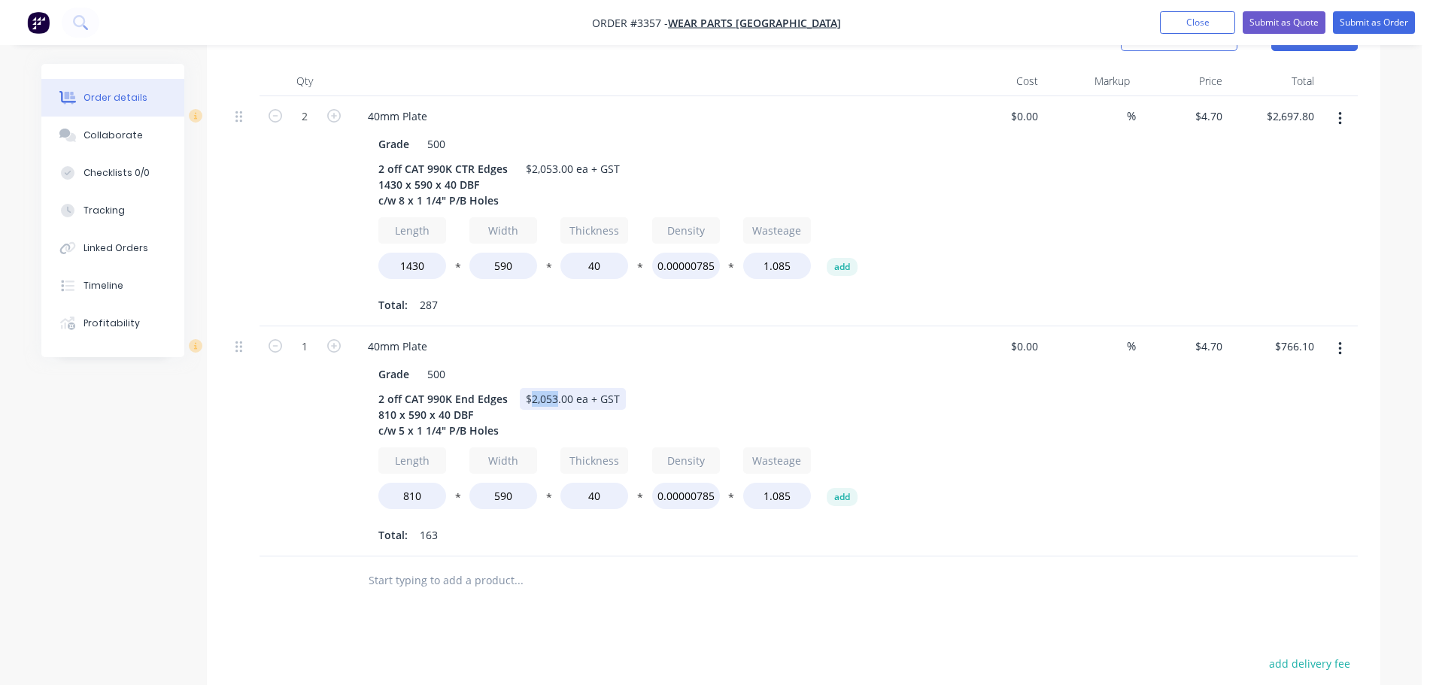
click at [530, 402] on div "$2,053.00 ea + GST" at bounding box center [573, 399] width 106 height 22
click at [301, 352] on input "1" at bounding box center [304, 346] width 39 height 23
type input "2"
type input "$1,532.20"
click at [296, 305] on div "2" at bounding box center [305, 211] width 90 height 230
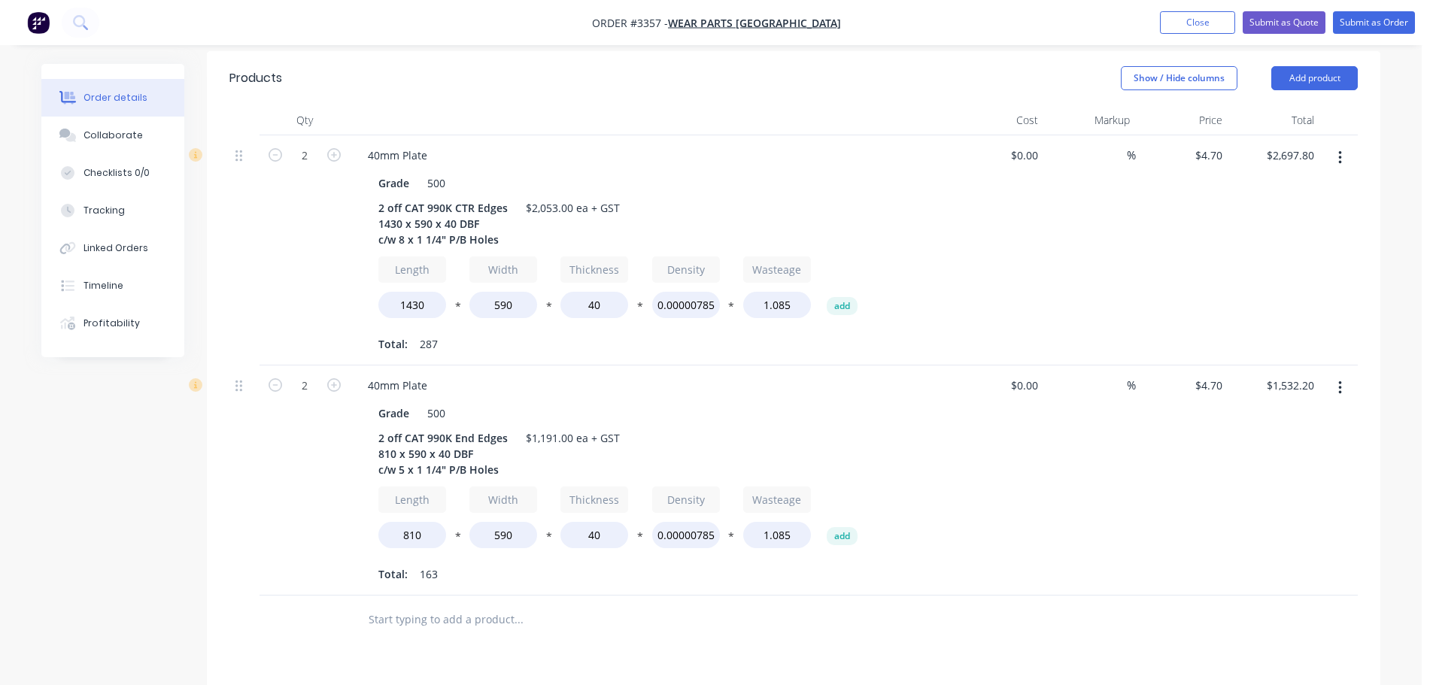
scroll to position [376, 0]
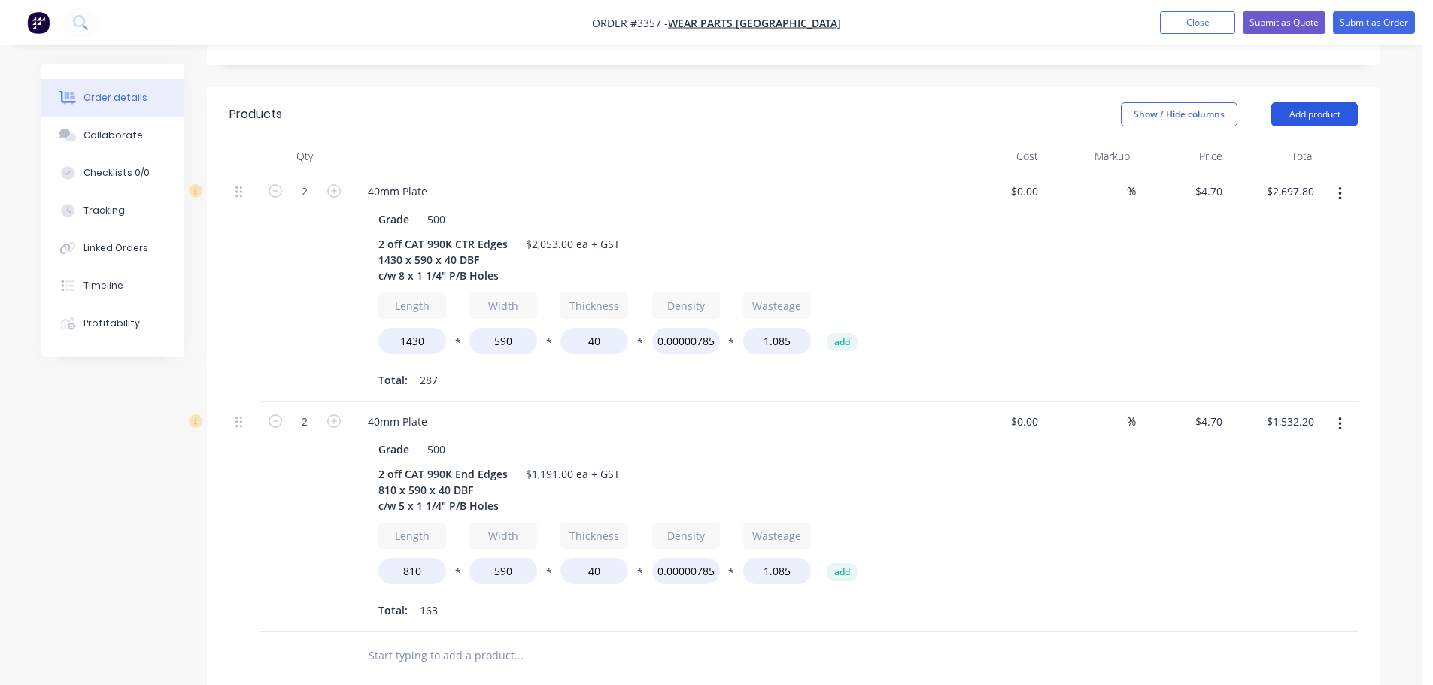
click at [1294, 121] on button "Add product" at bounding box center [1314, 114] width 87 height 24
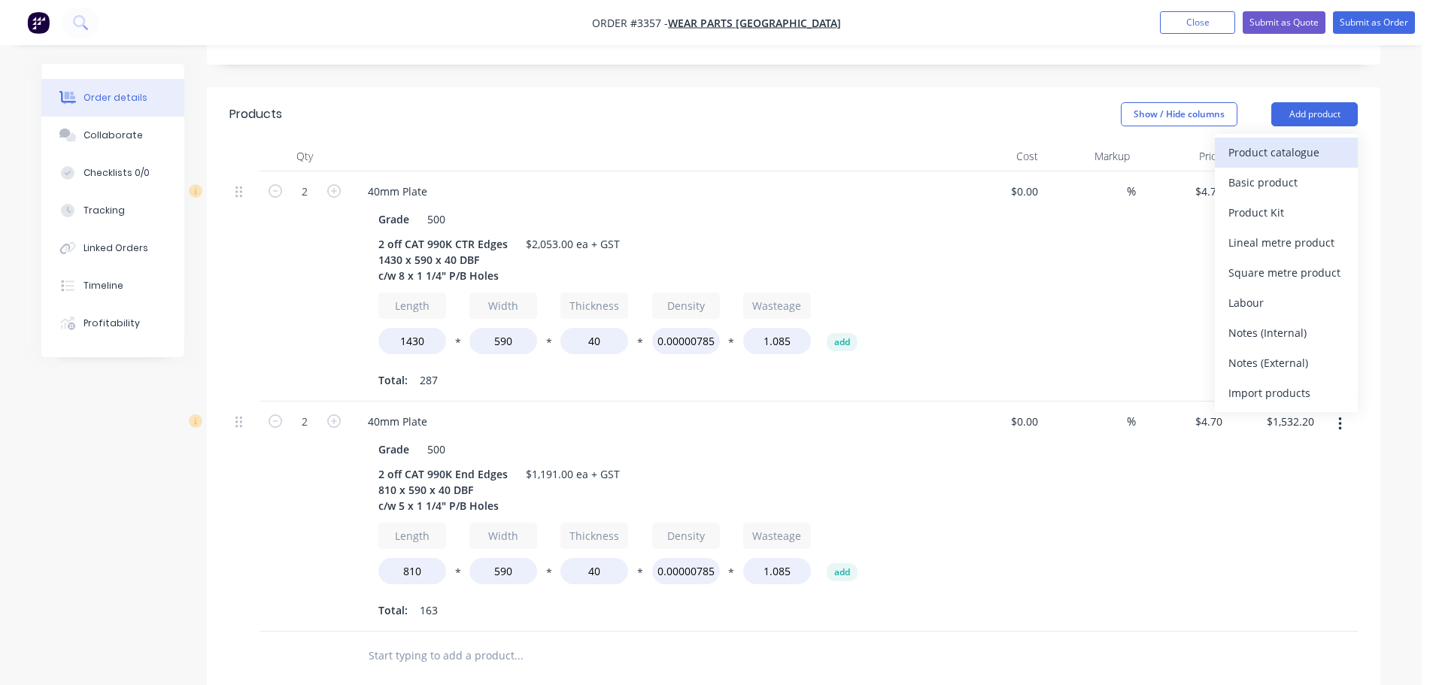
click at [1286, 153] on div "Product catalogue" at bounding box center [1286, 152] width 116 height 22
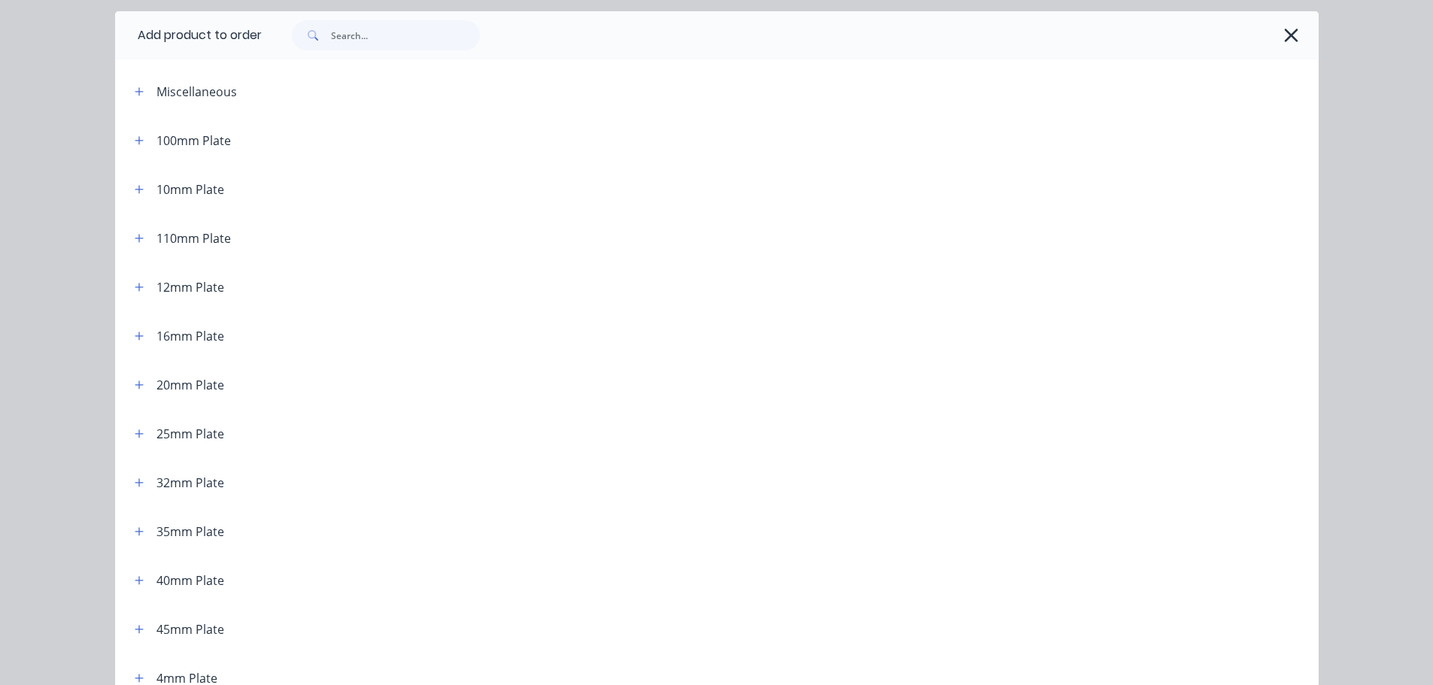
scroll to position [150, 0]
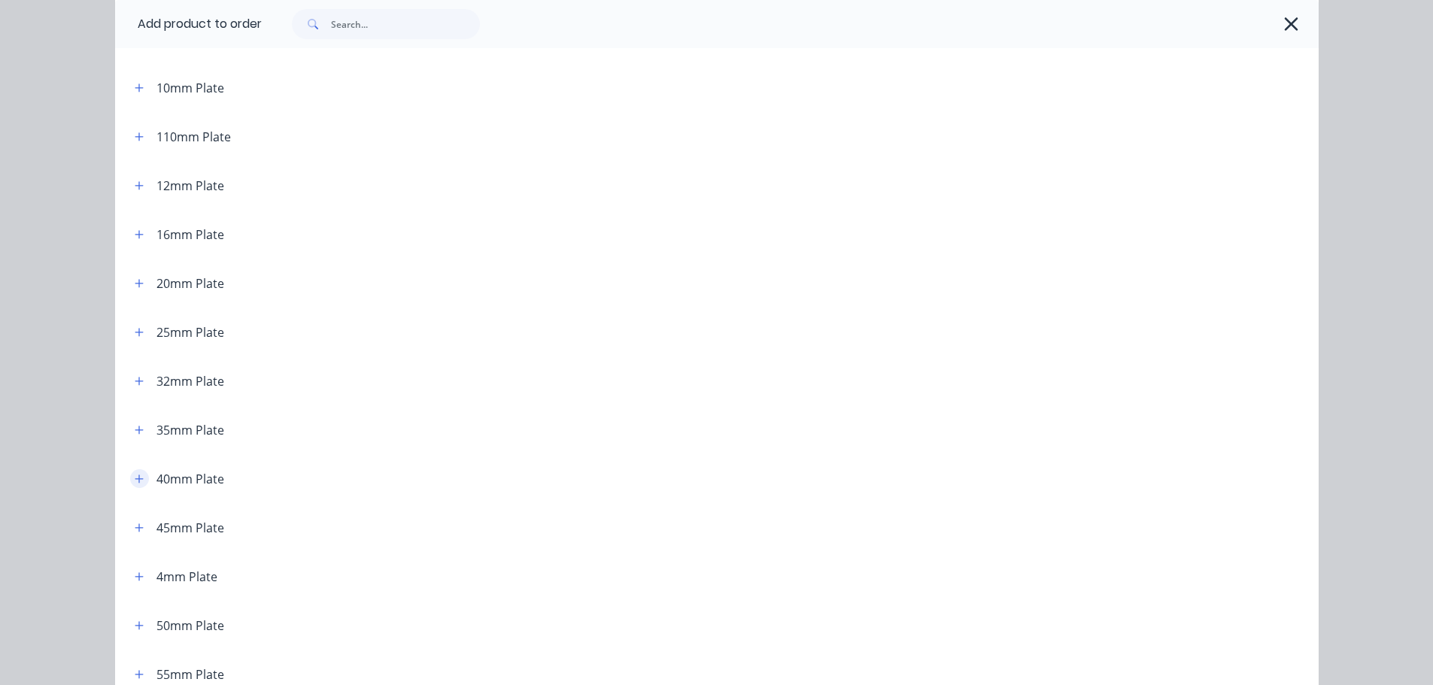
click at [137, 485] on button "button" at bounding box center [139, 478] width 19 height 19
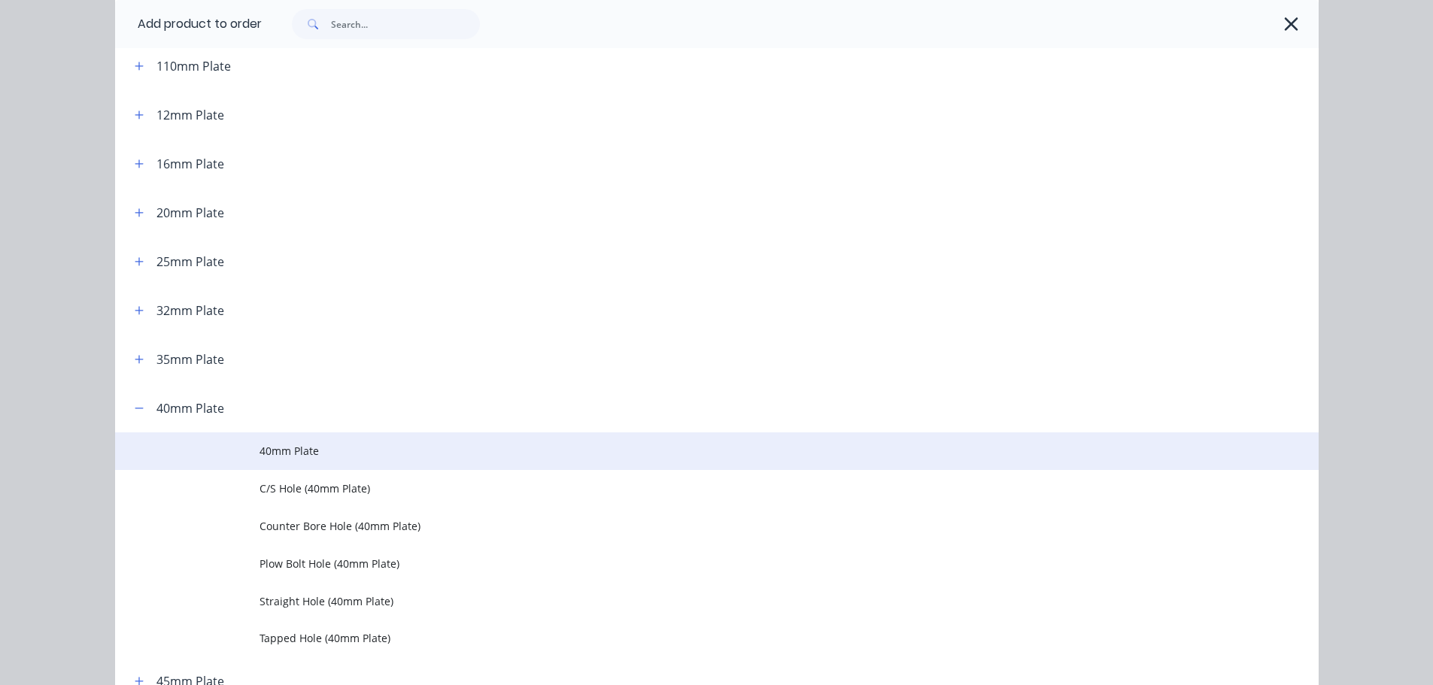
scroll to position [376, 0]
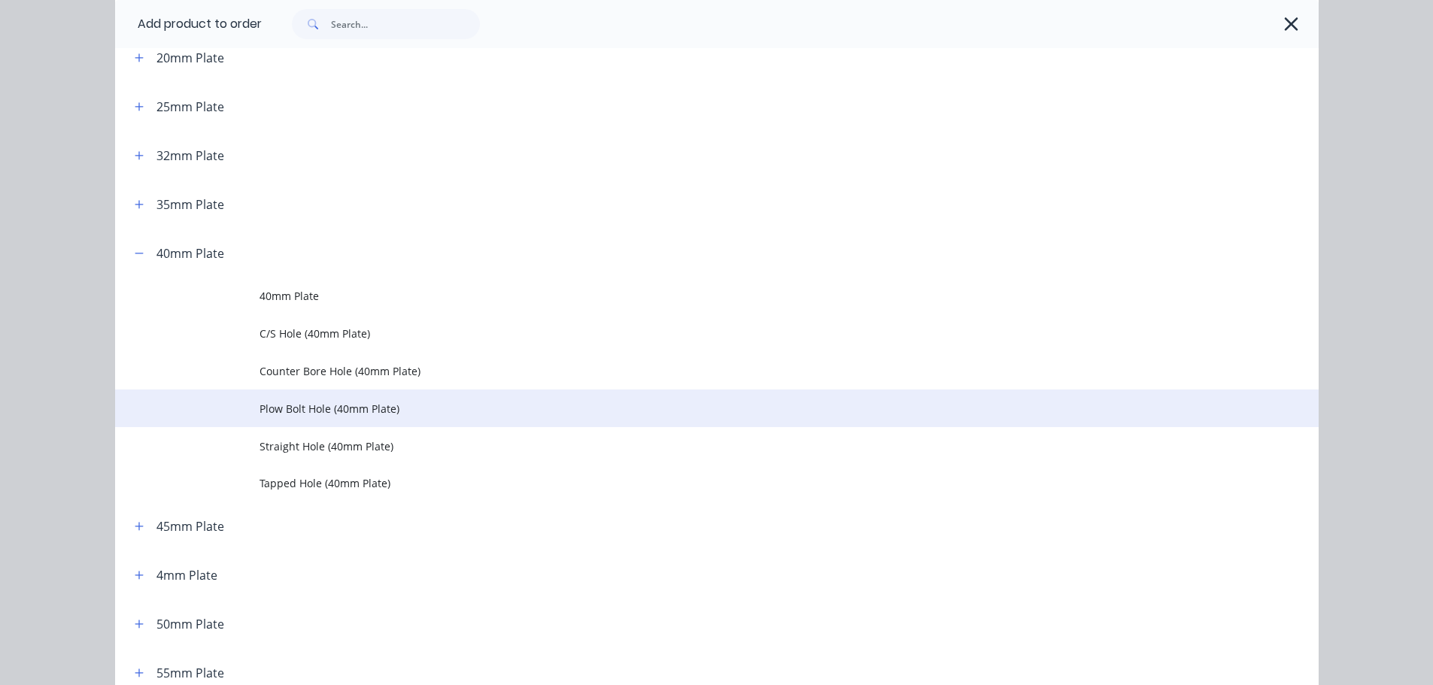
click at [295, 403] on span "Plow Bolt Hole (40mm Plate)" at bounding box center [683, 409] width 847 height 16
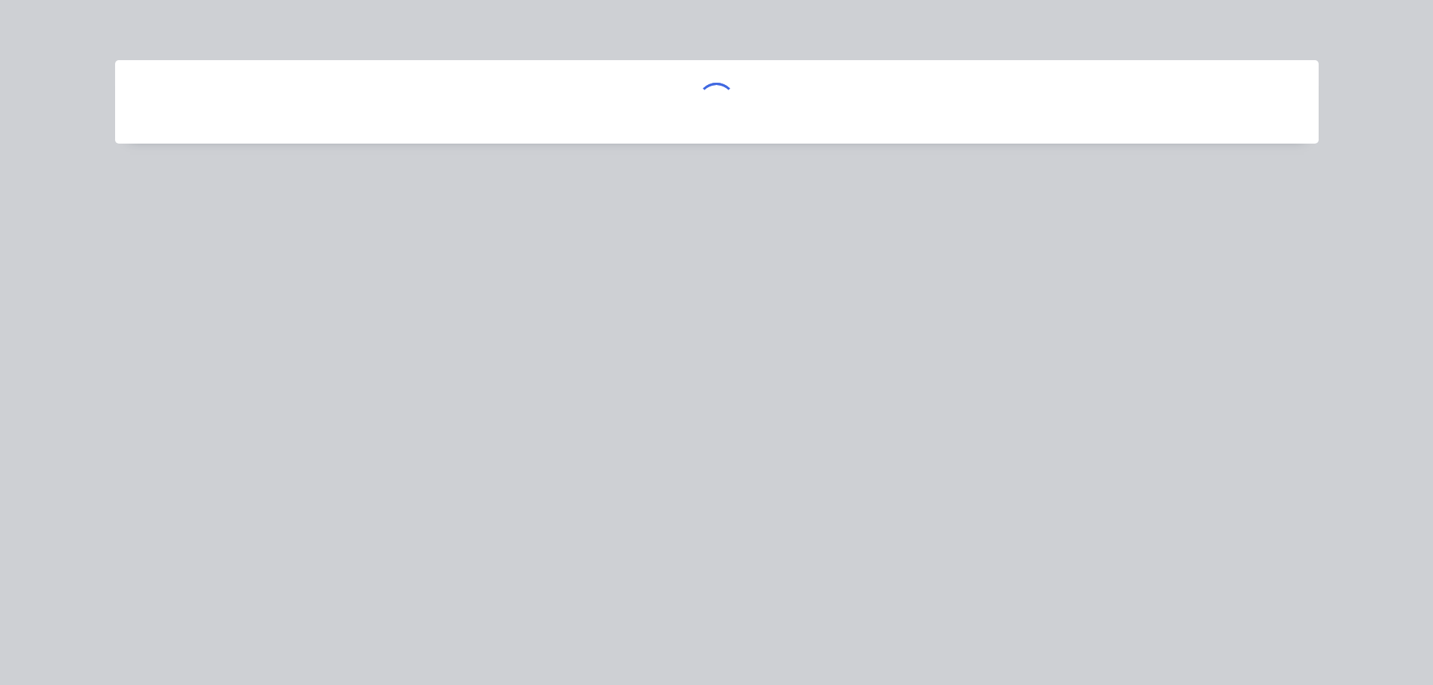
scroll to position [0, 0]
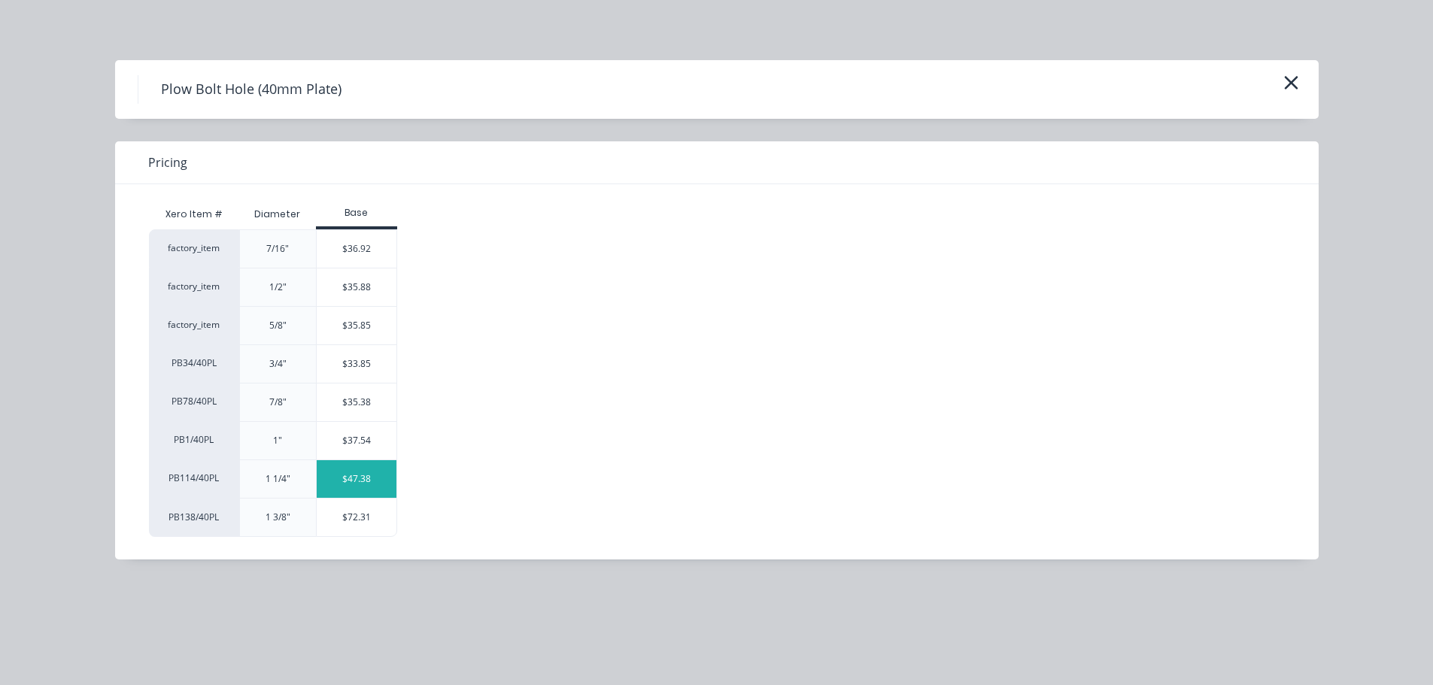
click at [353, 469] on div "$47.38" at bounding box center [357, 479] width 80 height 38
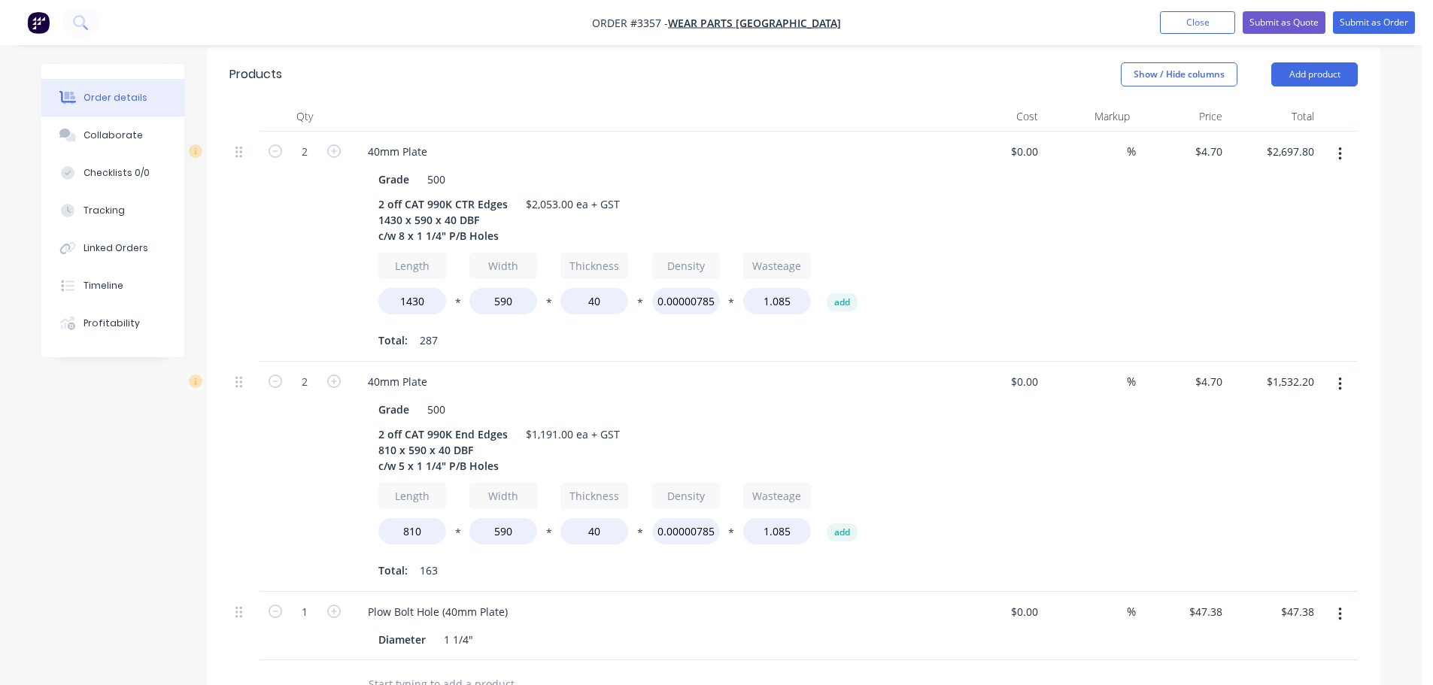
scroll to position [451, 0]
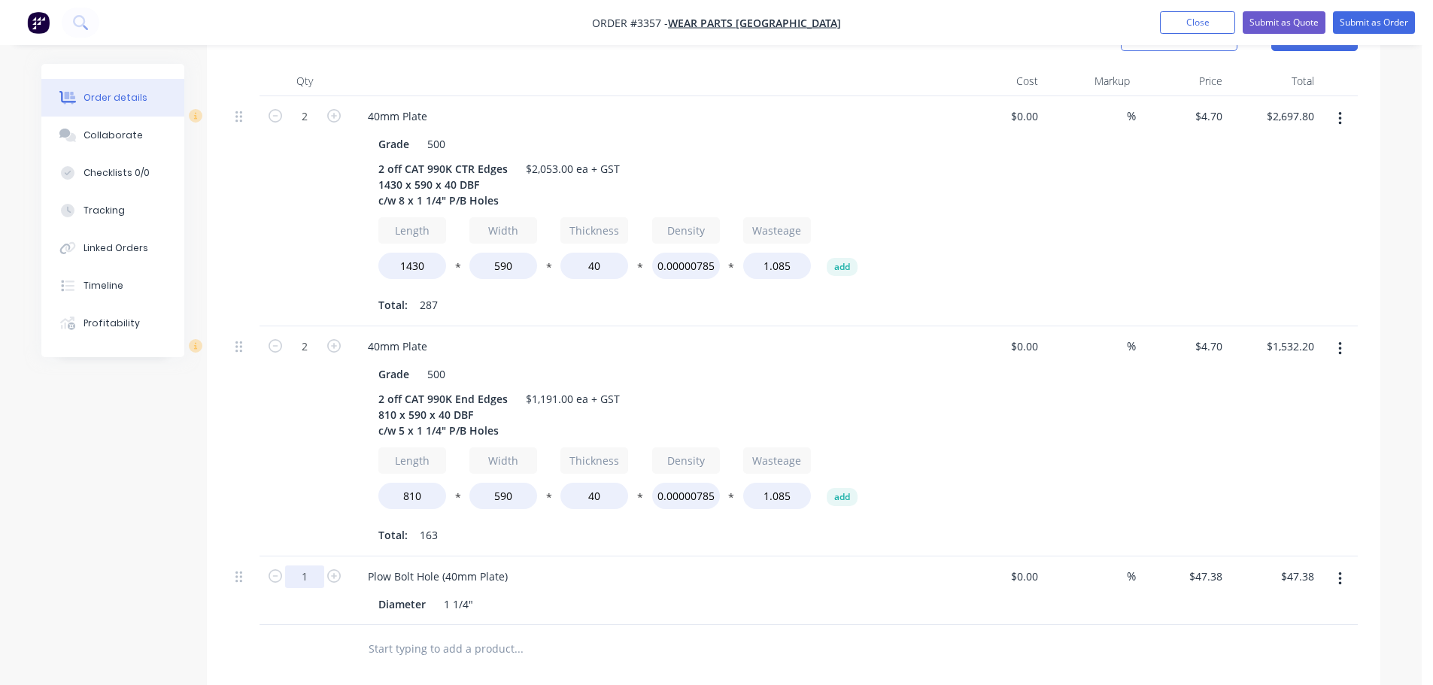
click at [314, 583] on input "1" at bounding box center [304, 577] width 39 height 23
type input "26"
type input "$1,231.88"
click at [312, 441] on div "2" at bounding box center [305, 441] width 90 height 230
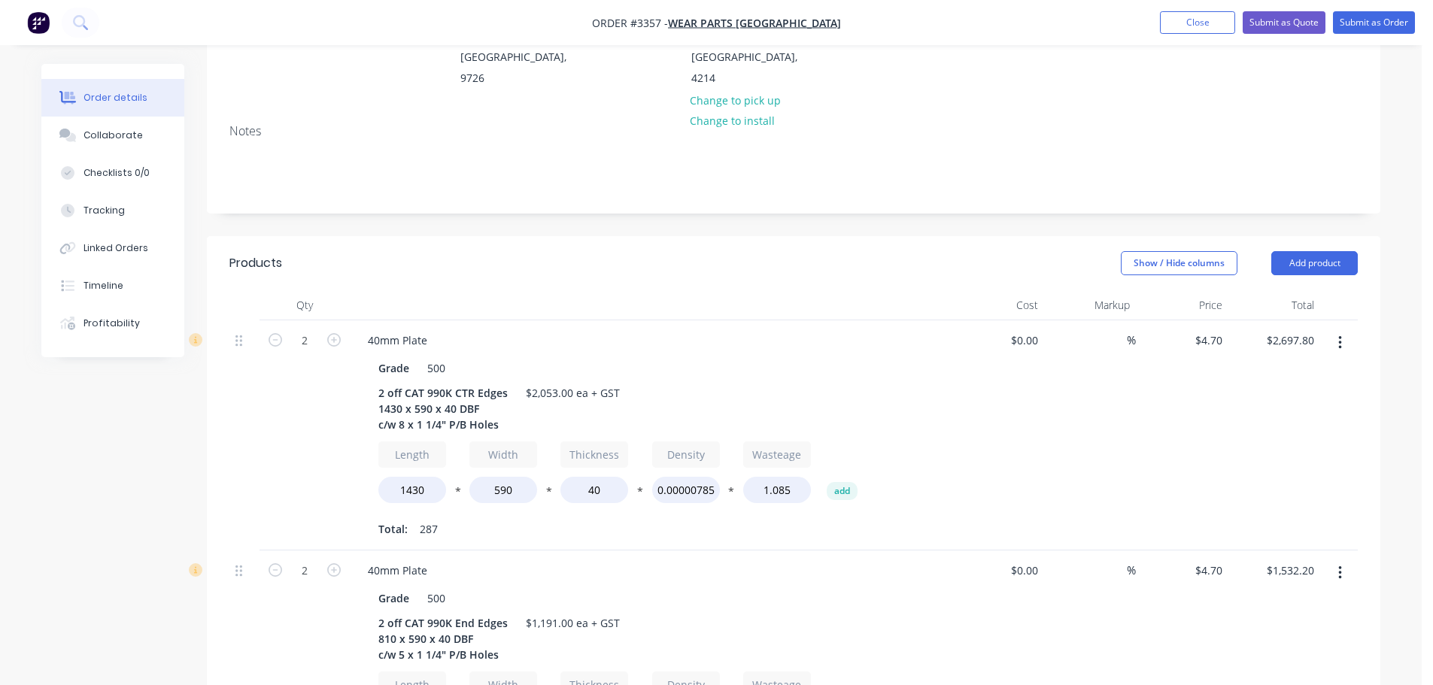
scroll to position [226, 0]
click at [1296, 259] on button "Add product" at bounding box center [1314, 265] width 87 height 24
click at [1261, 299] on div "Product catalogue" at bounding box center [1286, 303] width 116 height 22
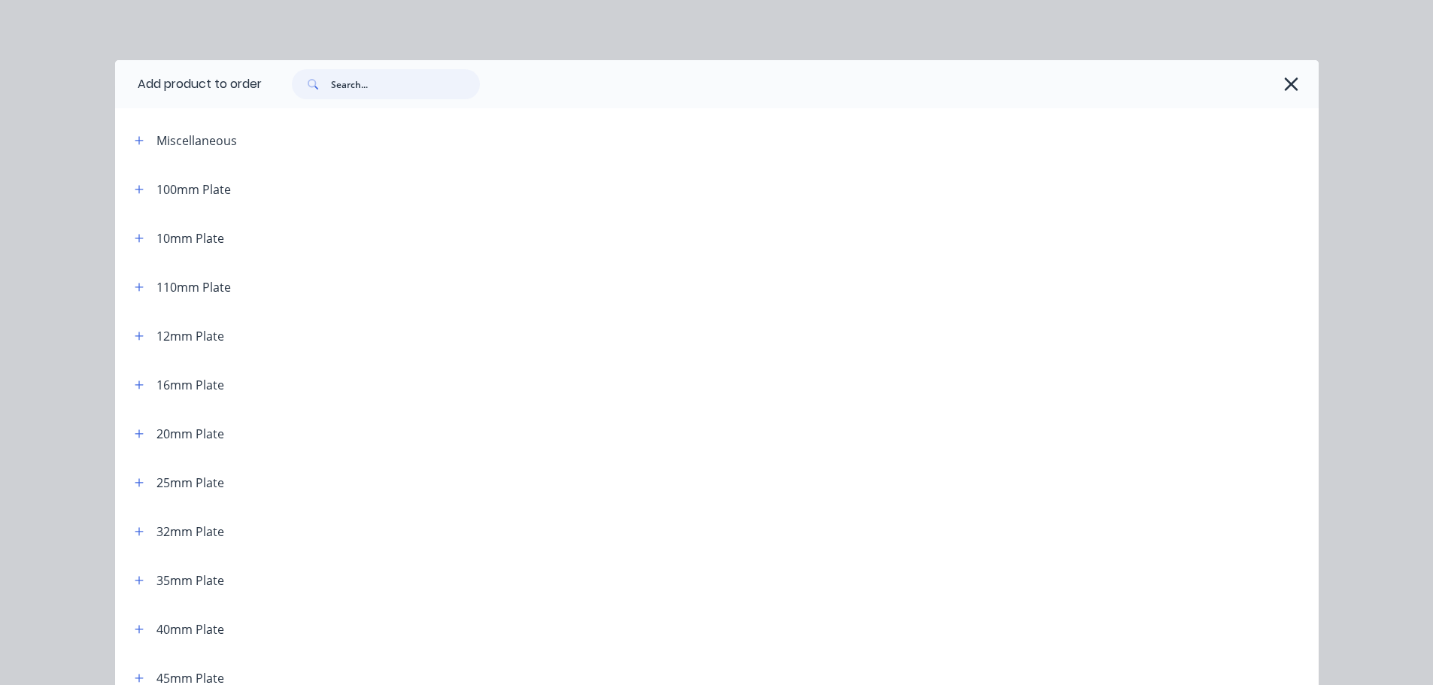
click at [393, 85] on input "text" at bounding box center [405, 84] width 149 height 30
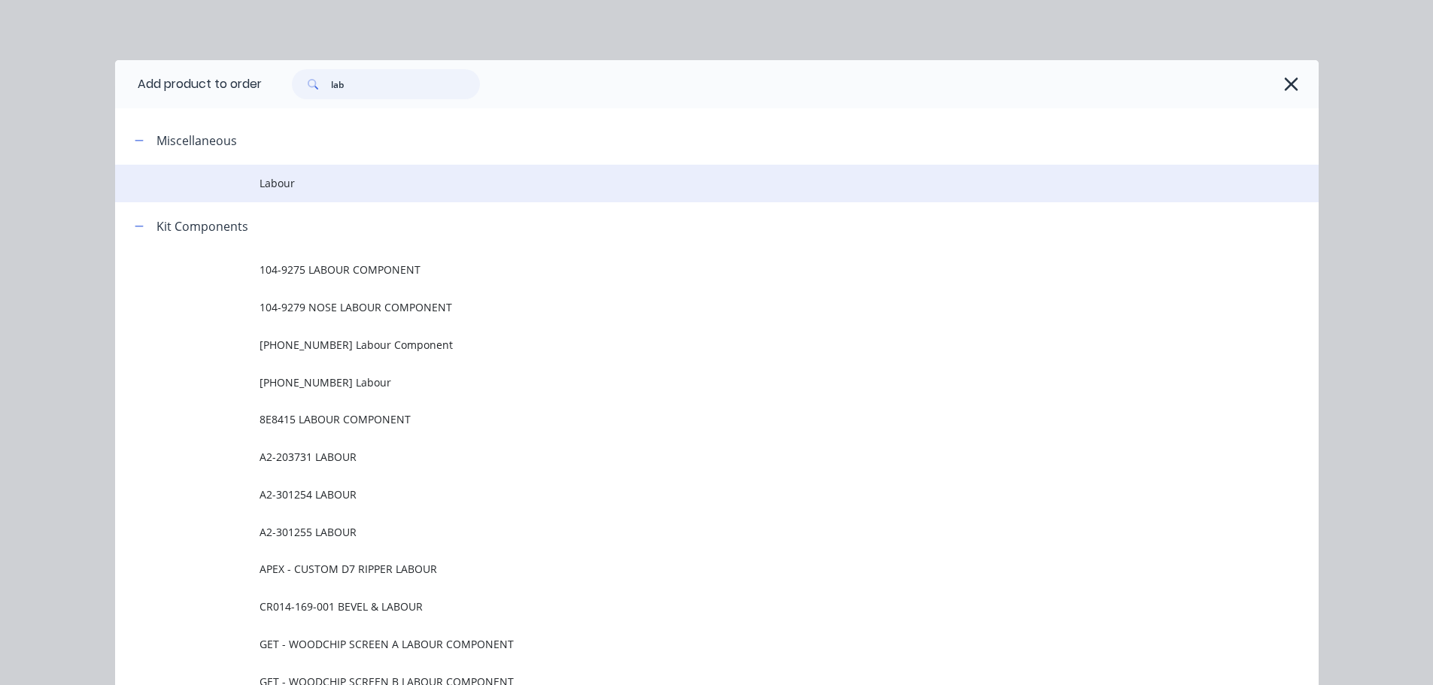
type input "lab"
click at [306, 195] on td "Labour" at bounding box center [789, 184] width 1059 height 38
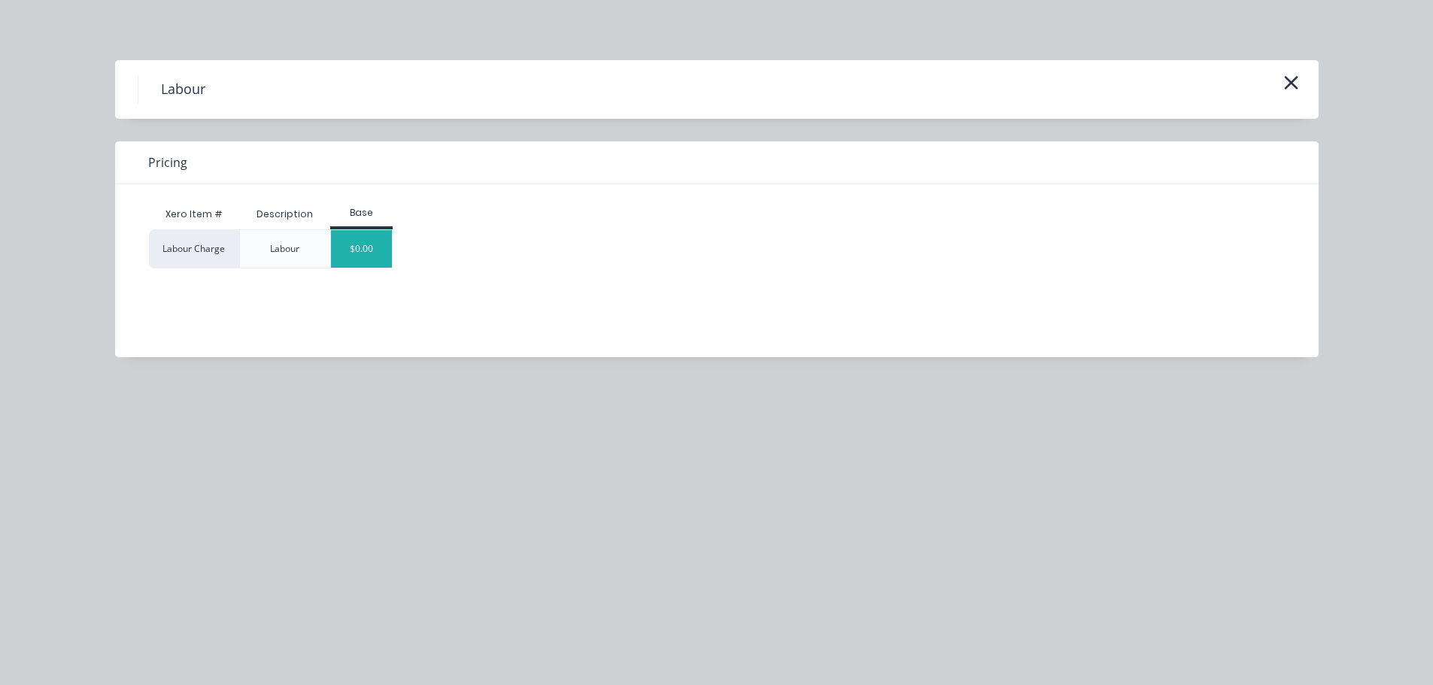
click at [354, 254] on div "$0.00" at bounding box center [361, 249] width 61 height 38
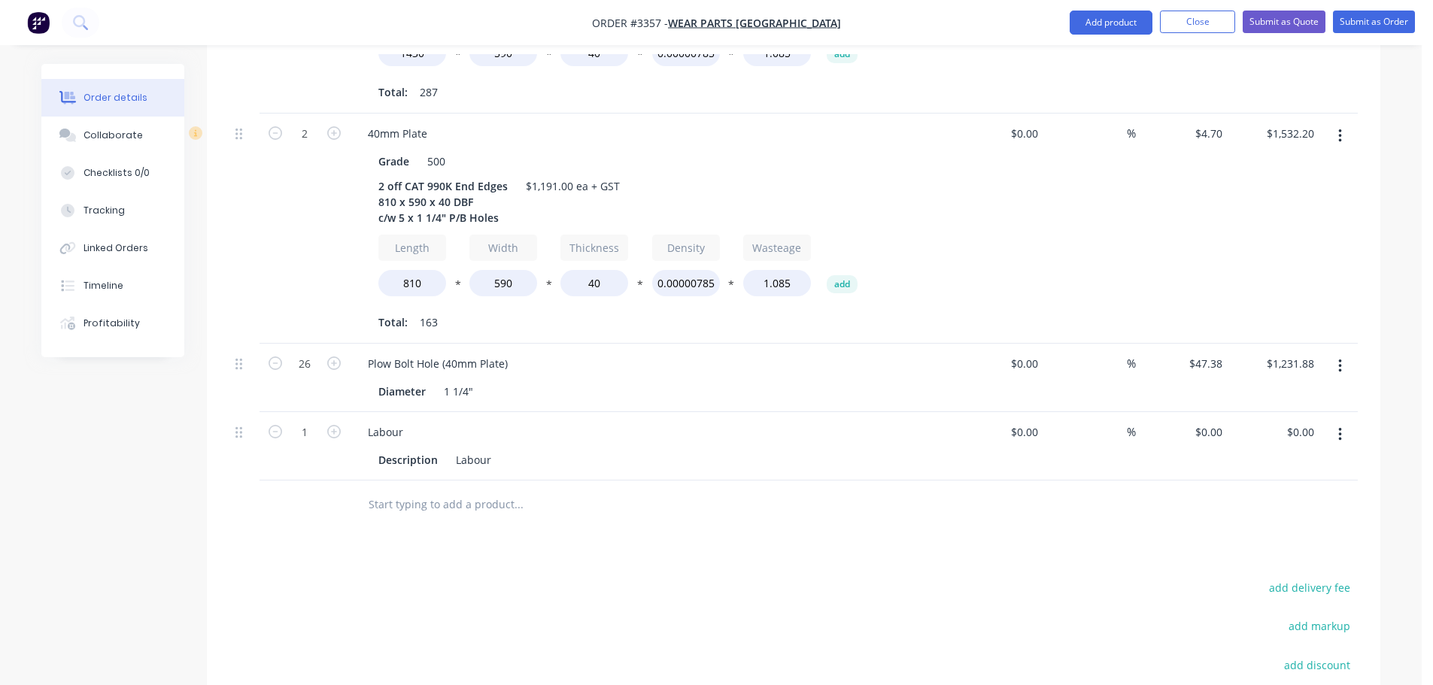
scroll to position [892, 0]
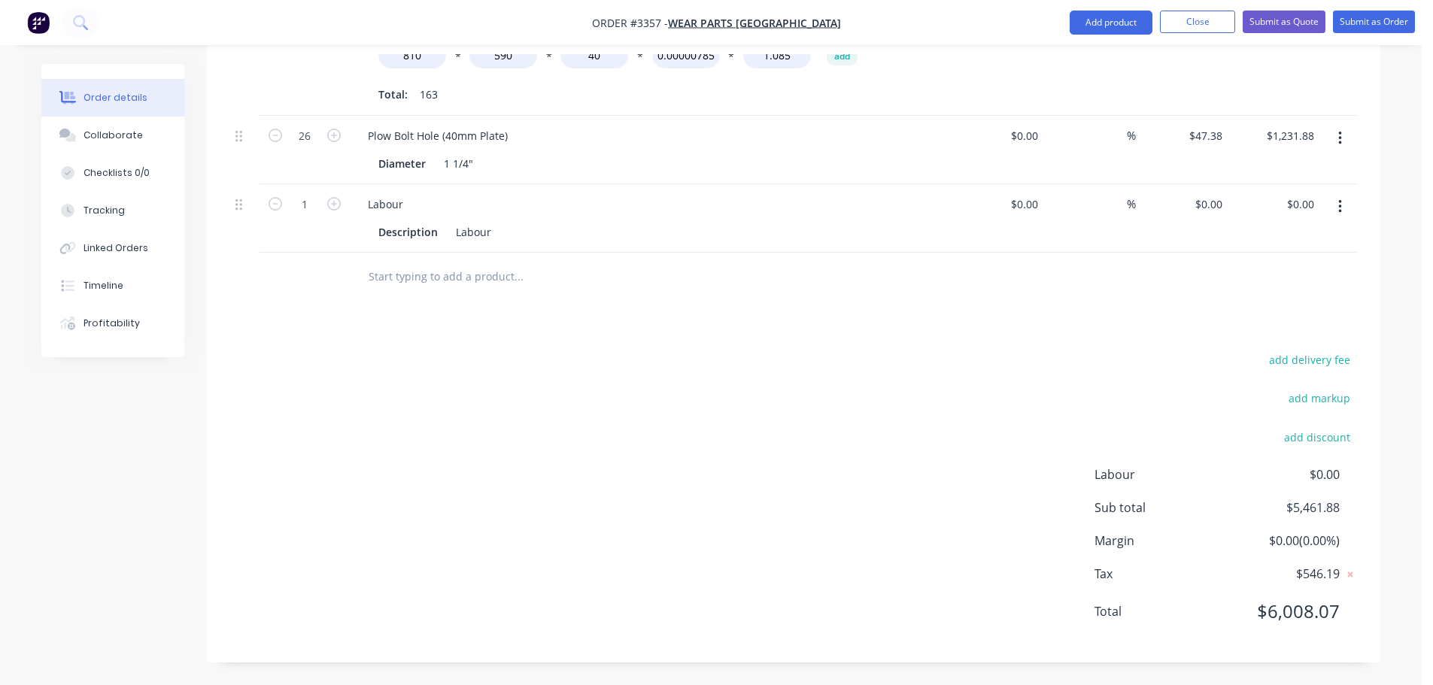
click at [1242, 203] on div "$0.00 $0.00" at bounding box center [1274, 218] width 93 height 68
click at [1220, 202] on input "0" at bounding box center [1211, 204] width 35 height 22
type input "$1,026.12"
click at [942, 461] on div "add delivery fee add markup add discount Labour $0.00 Sub total $5,461.88 Margi…" at bounding box center [793, 495] width 1128 height 290
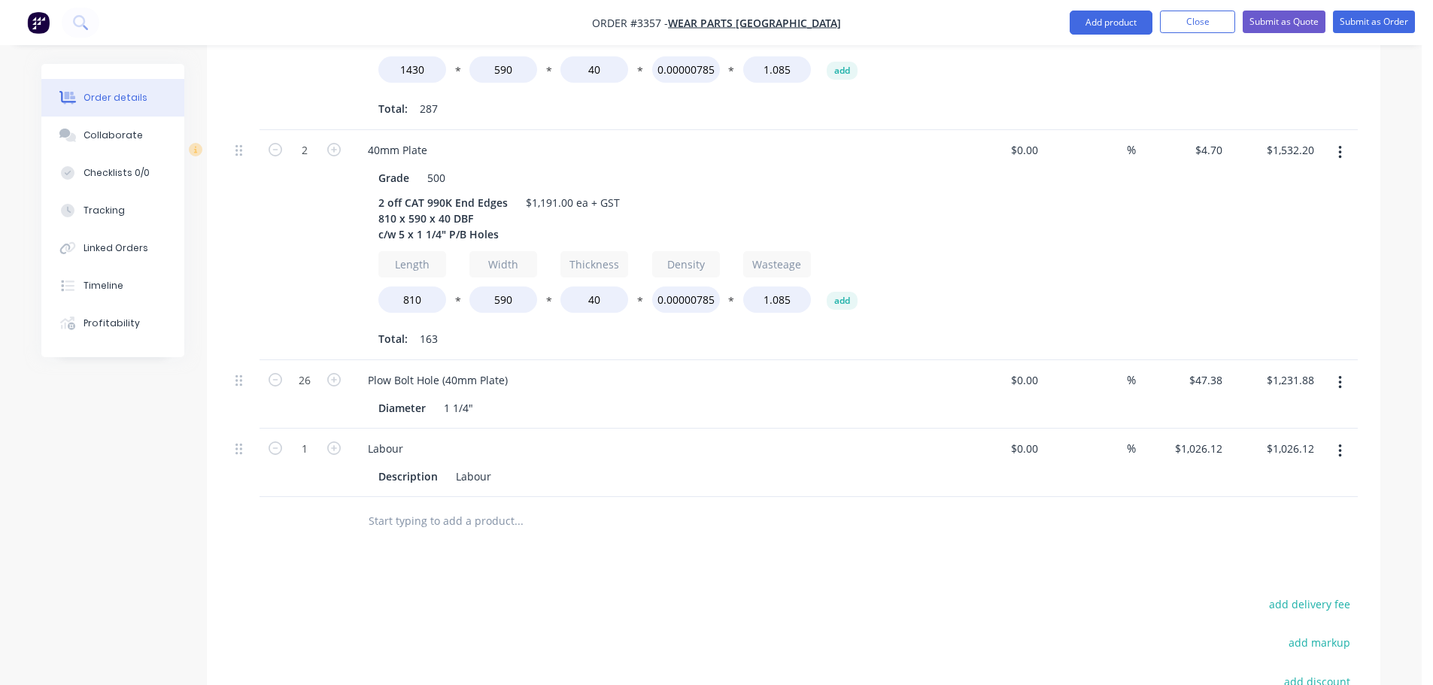
scroll to position [441, 0]
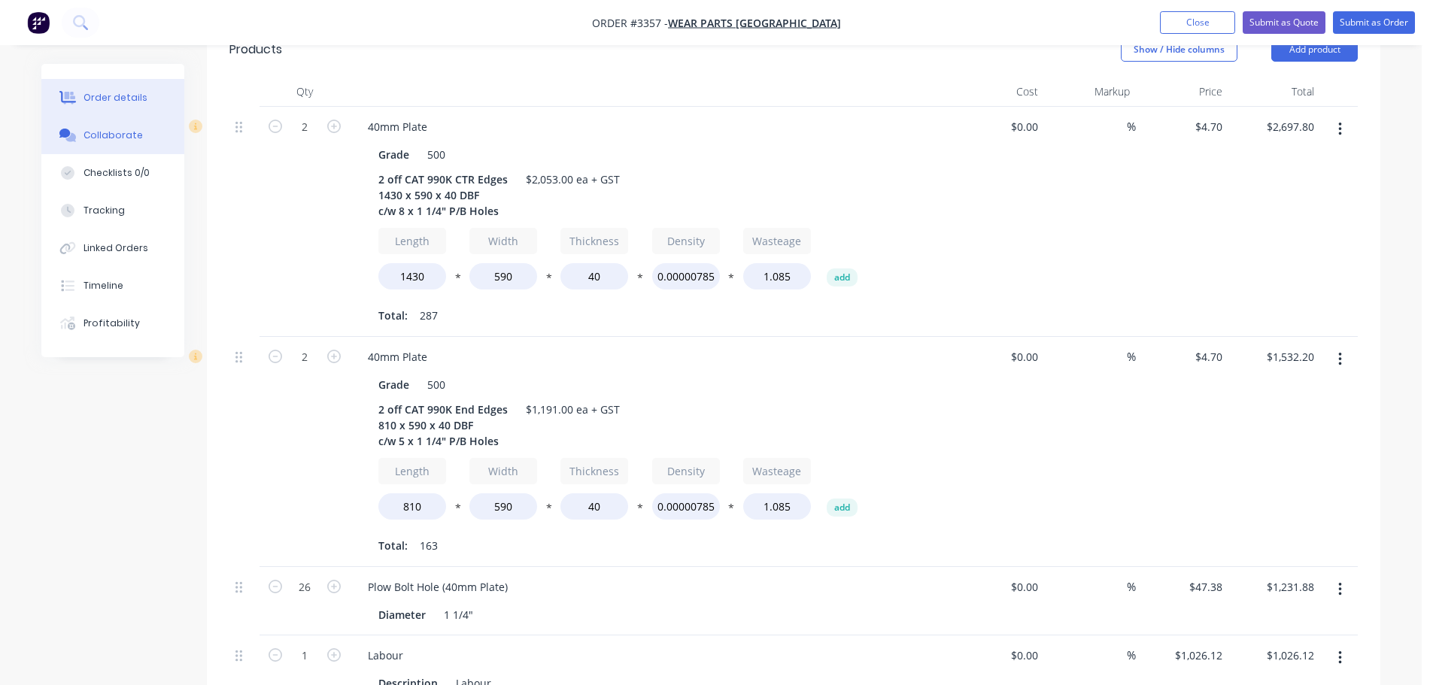
click at [164, 123] on button "Collaborate" at bounding box center [112, 136] width 143 height 38
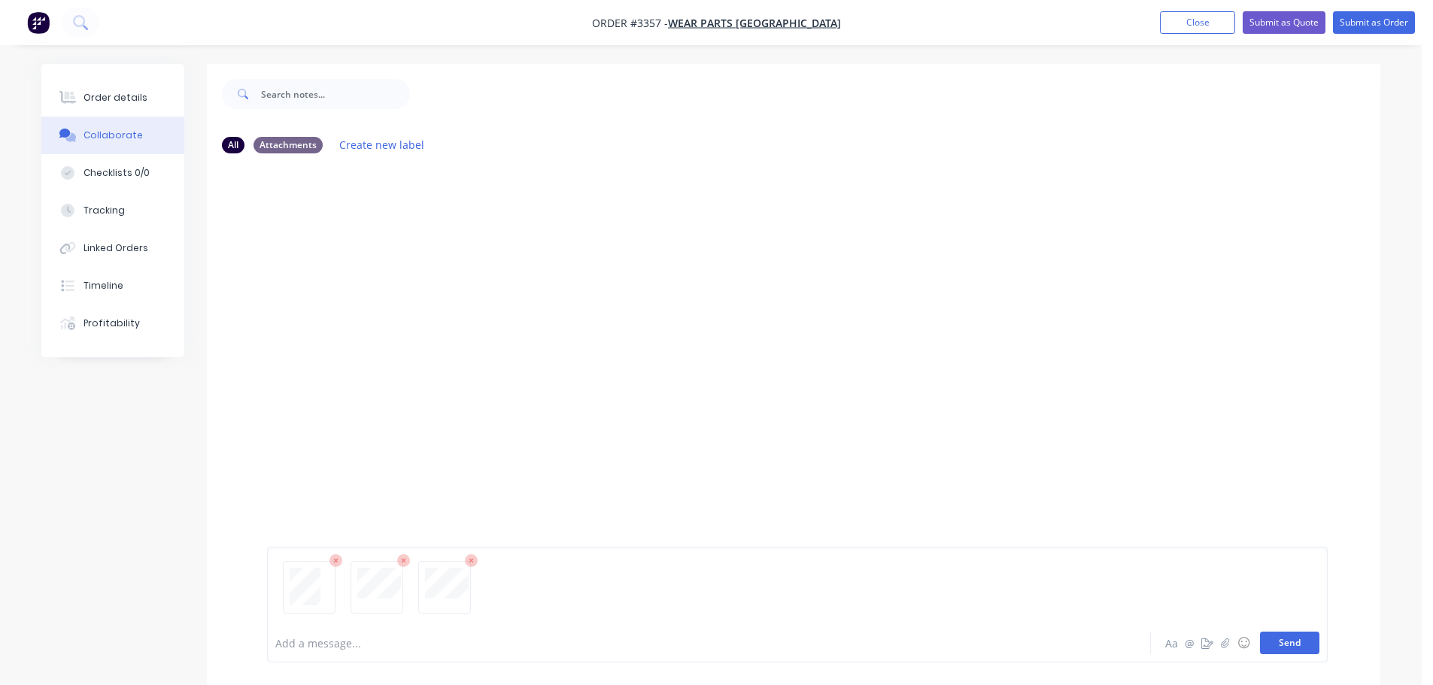
click at [1283, 640] on button "Send" at bounding box center [1289, 643] width 59 height 23
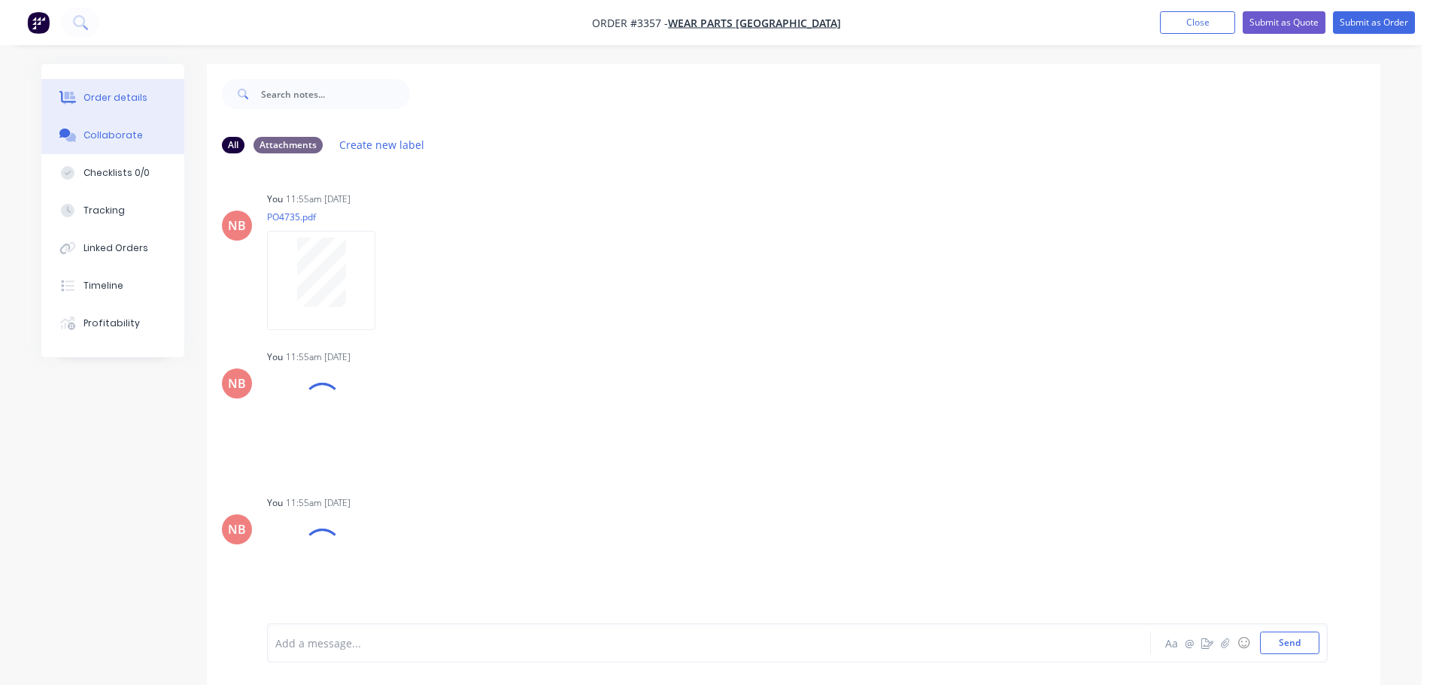
click at [109, 85] on button "Order details" at bounding box center [112, 98] width 143 height 38
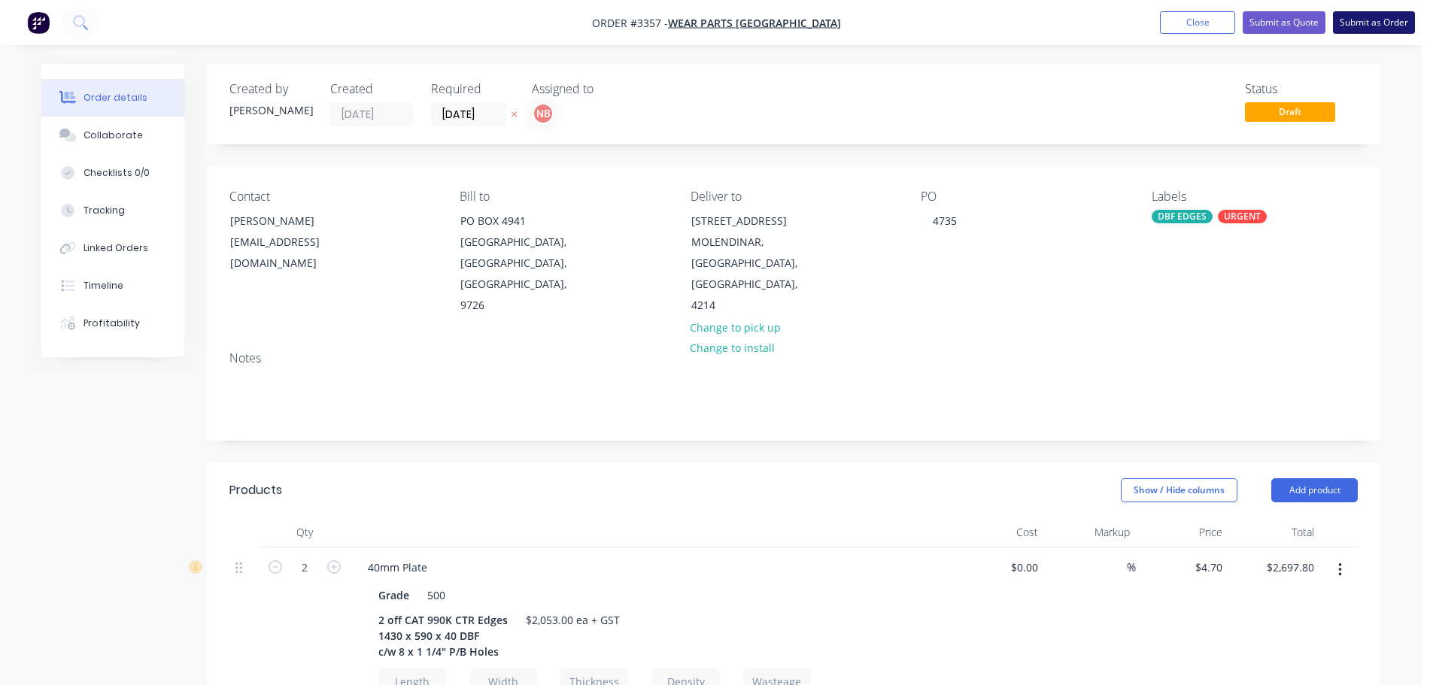
click at [1396, 26] on button "Submit as Order" at bounding box center [1374, 22] width 82 height 23
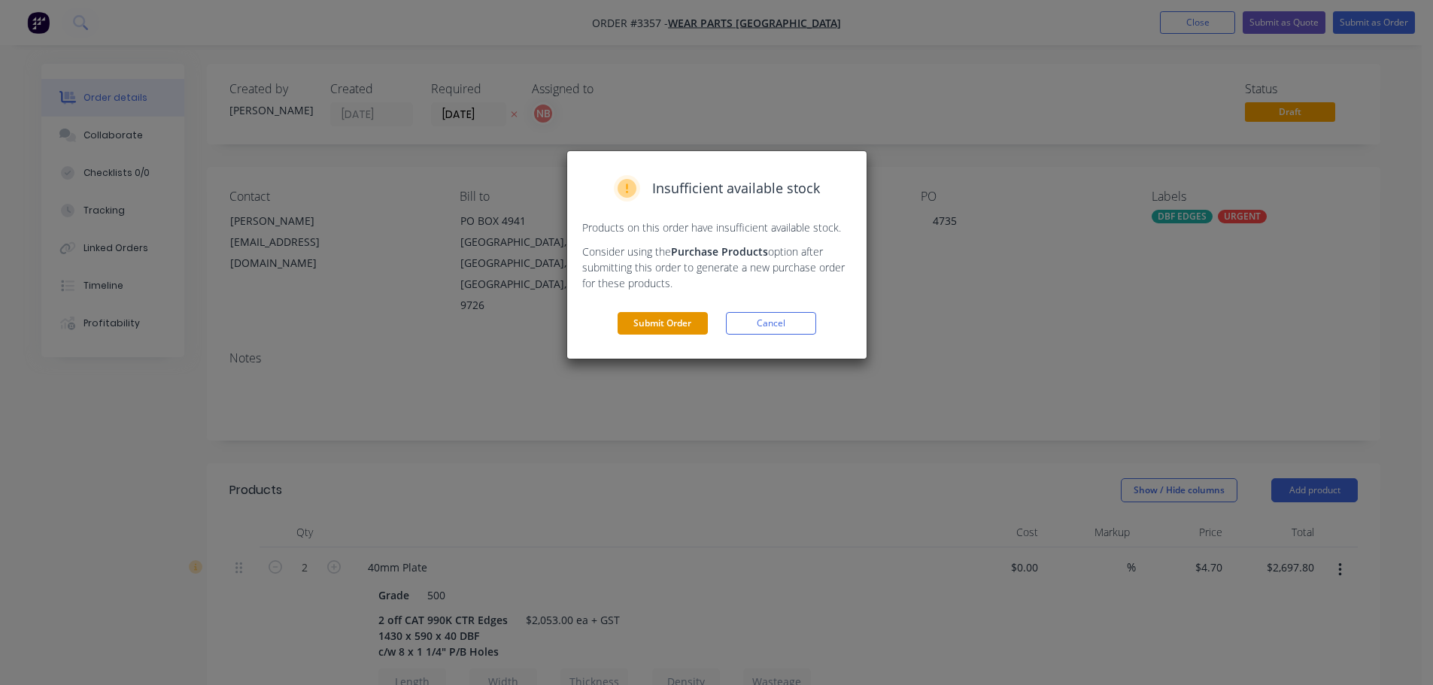
click at [638, 334] on button "Submit Order" at bounding box center [663, 323] width 90 height 23
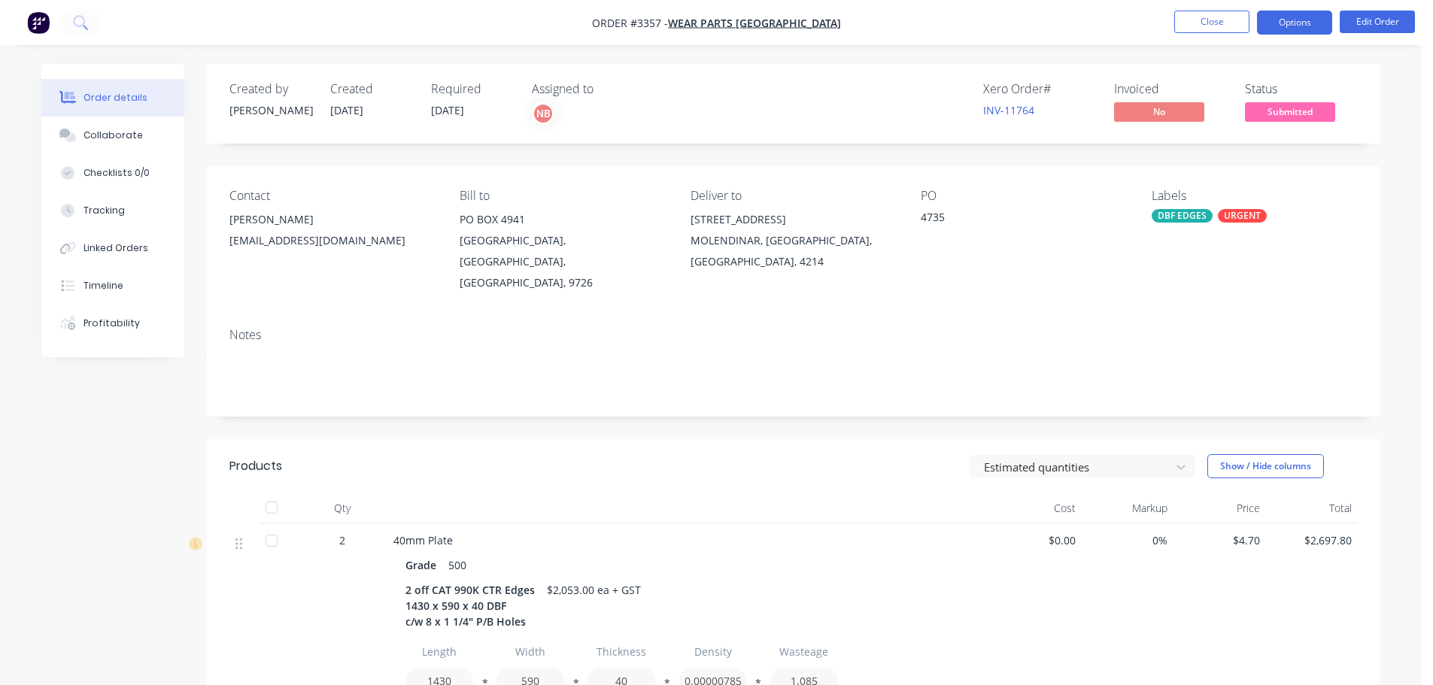
click at [1291, 23] on button "Options" at bounding box center [1294, 23] width 75 height 24
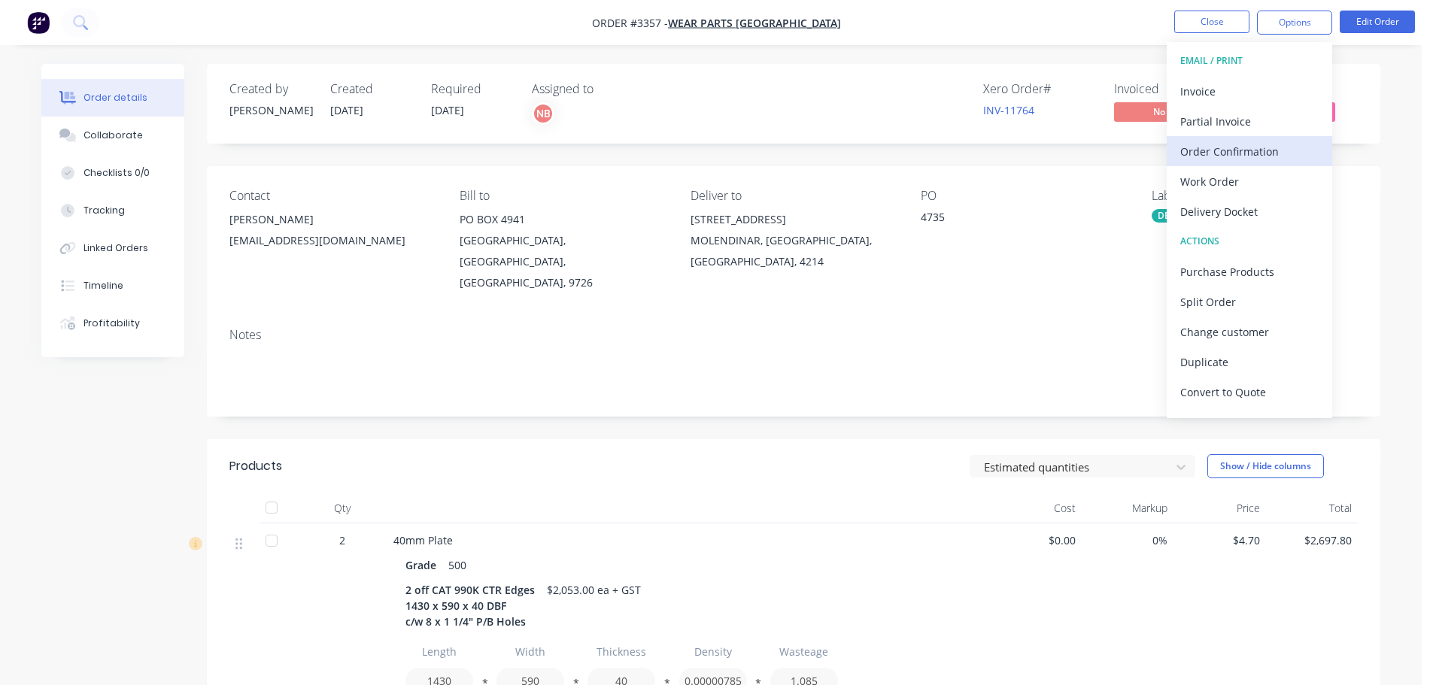
click at [1205, 149] on div "Order Confirmation" at bounding box center [1249, 152] width 138 height 22
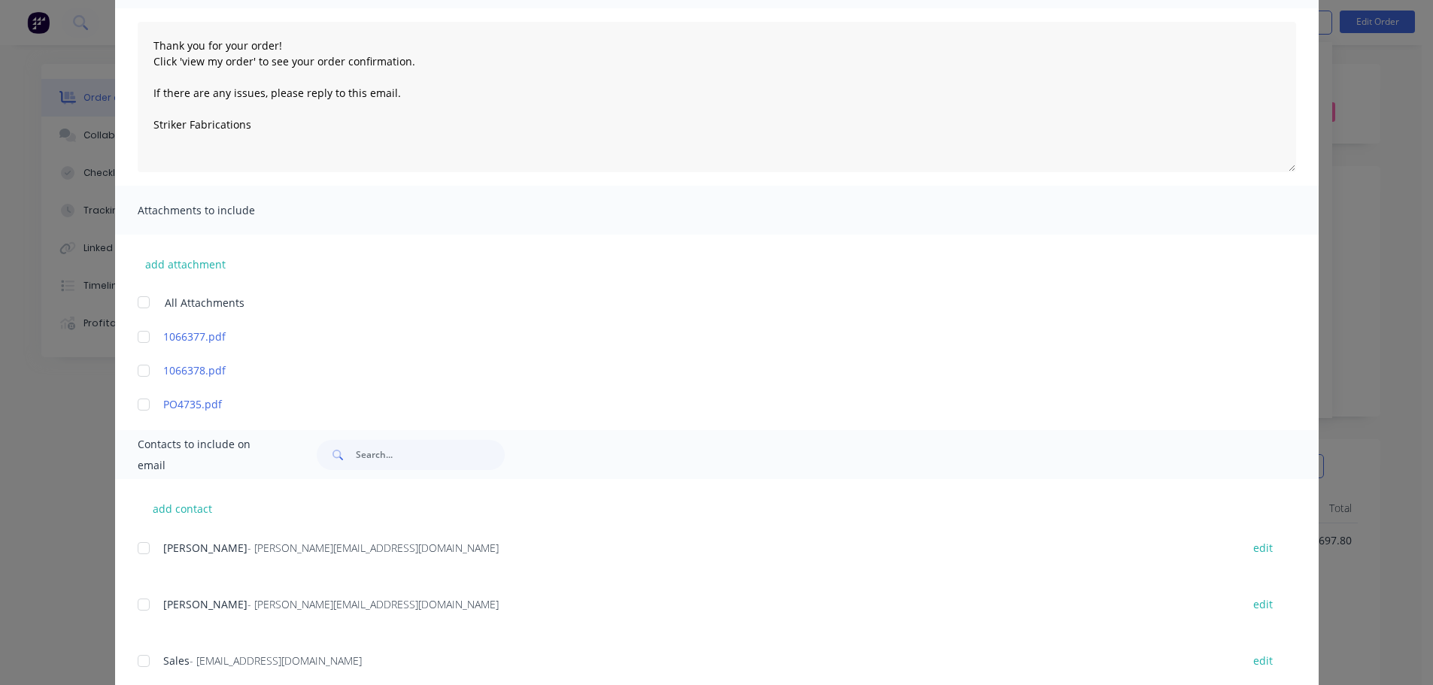
scroll to position [150, 0]
click at [140, 603] on div at bounding box center [144, 604] width 30 height 30
type textarea "Thank you for your order! Click 'view my order' to see your order confirmation.…"
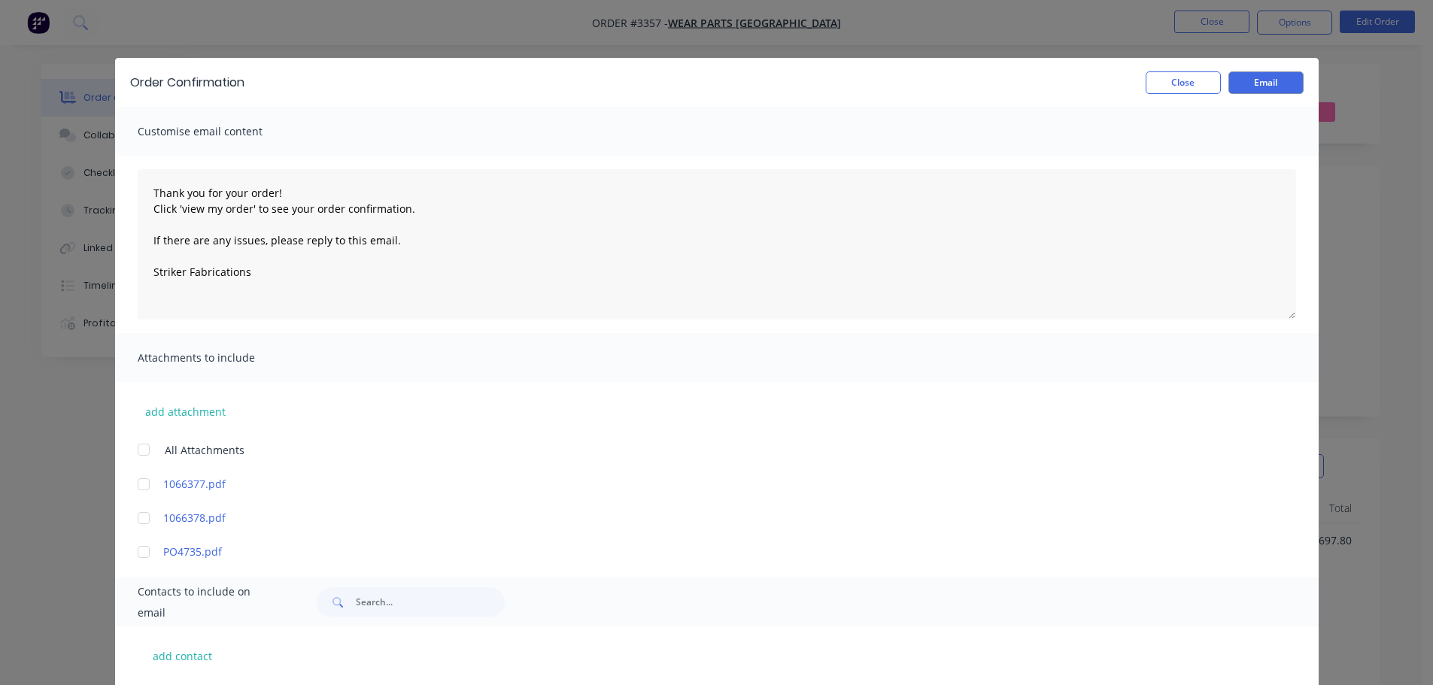
scroll to position [0, 0]
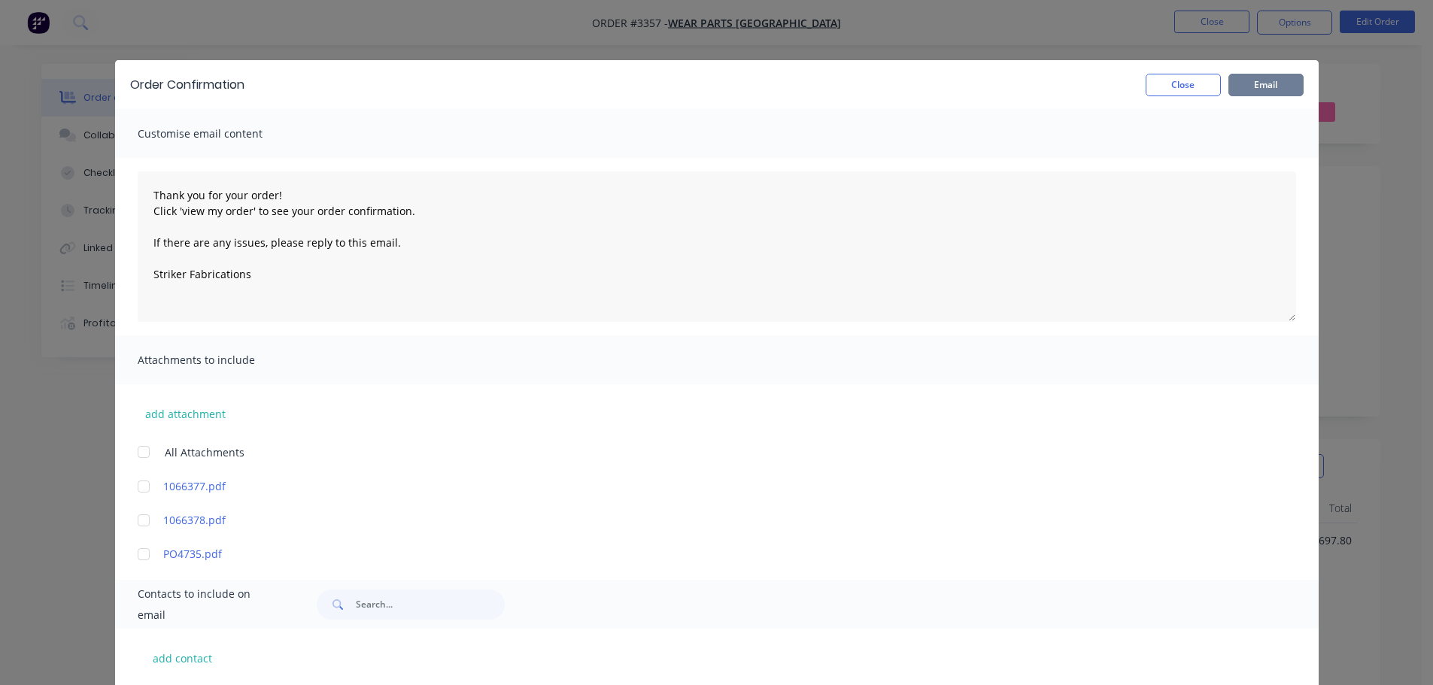
click at [1246, 86] on button "Email" at bounding box center [1265, 85] width 75 height 23
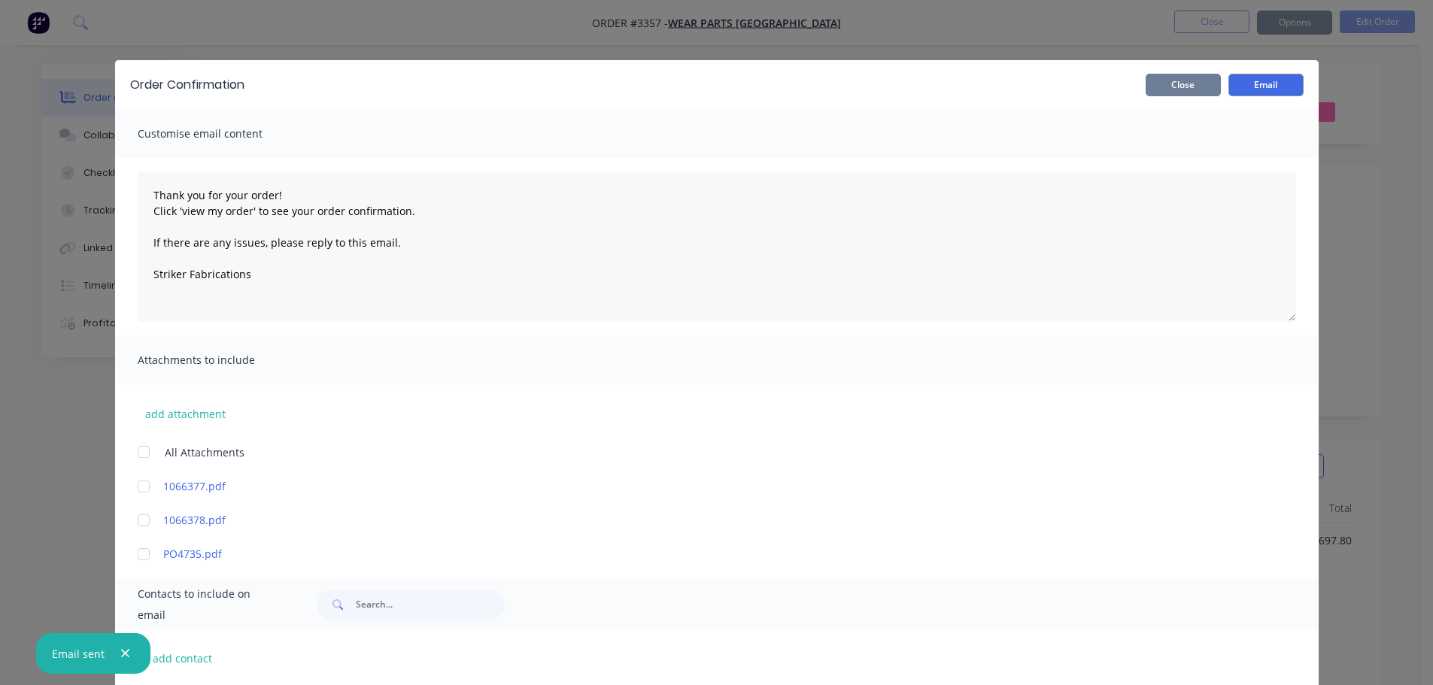
click at [1177, 83] on button "Close" at bounding box center [1183, 85] width 75 height 23
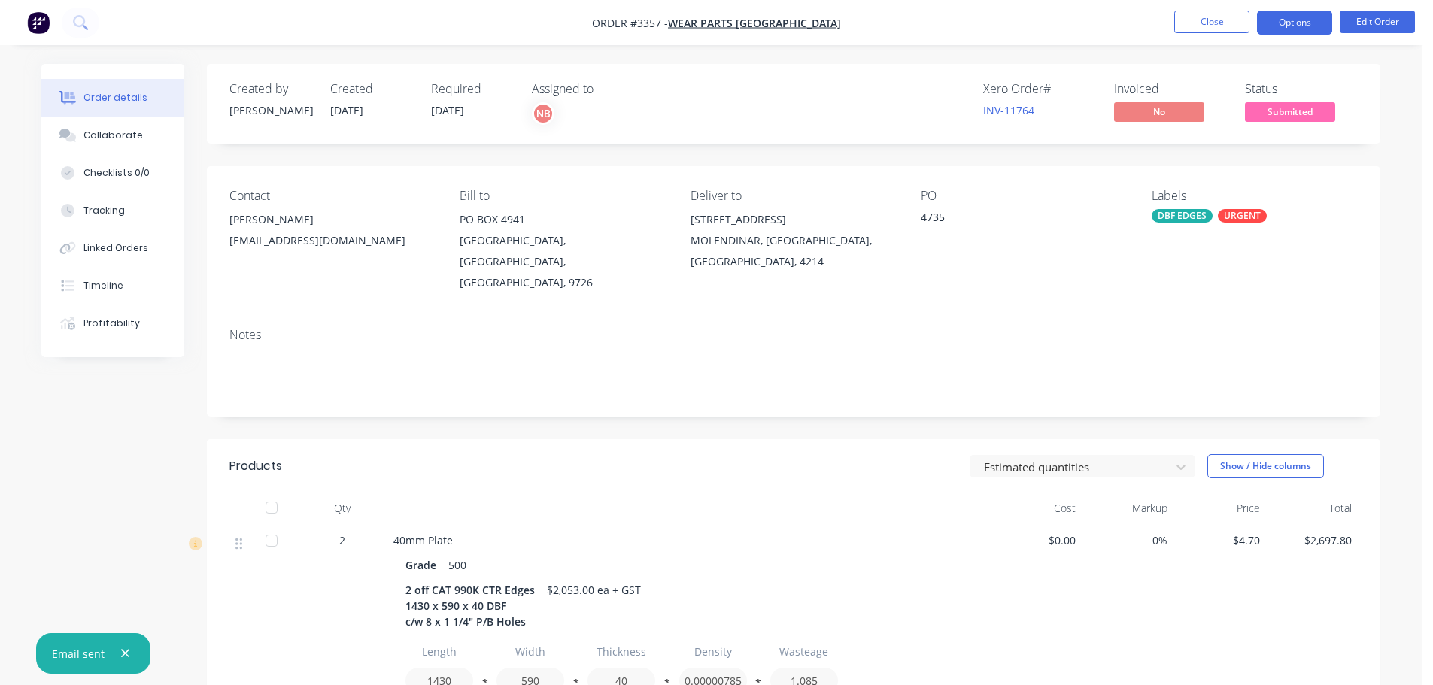
click at [1273, 27] on button "Options" at bounding box center [1294, 23] width 75 height 24
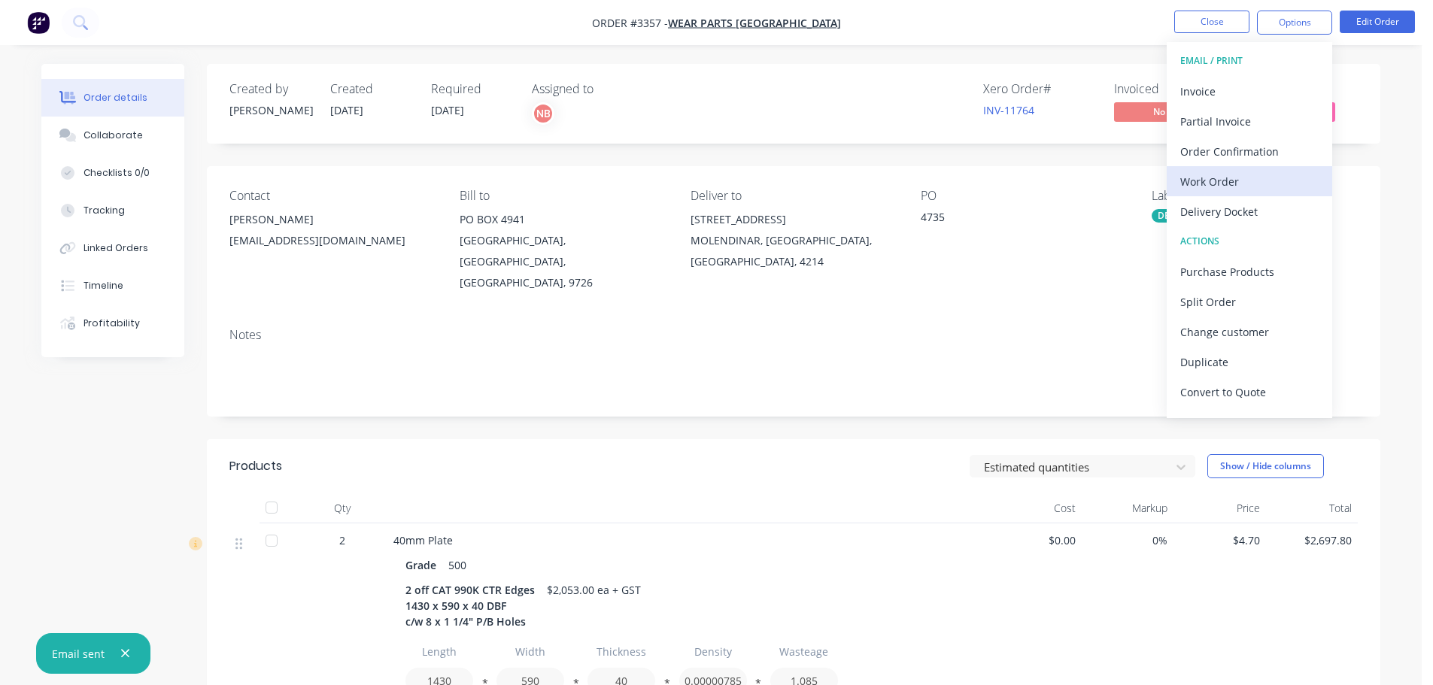
click at [1215, 178] on div "Work Order" at bounding box center [1249, 182] width 138 height 22
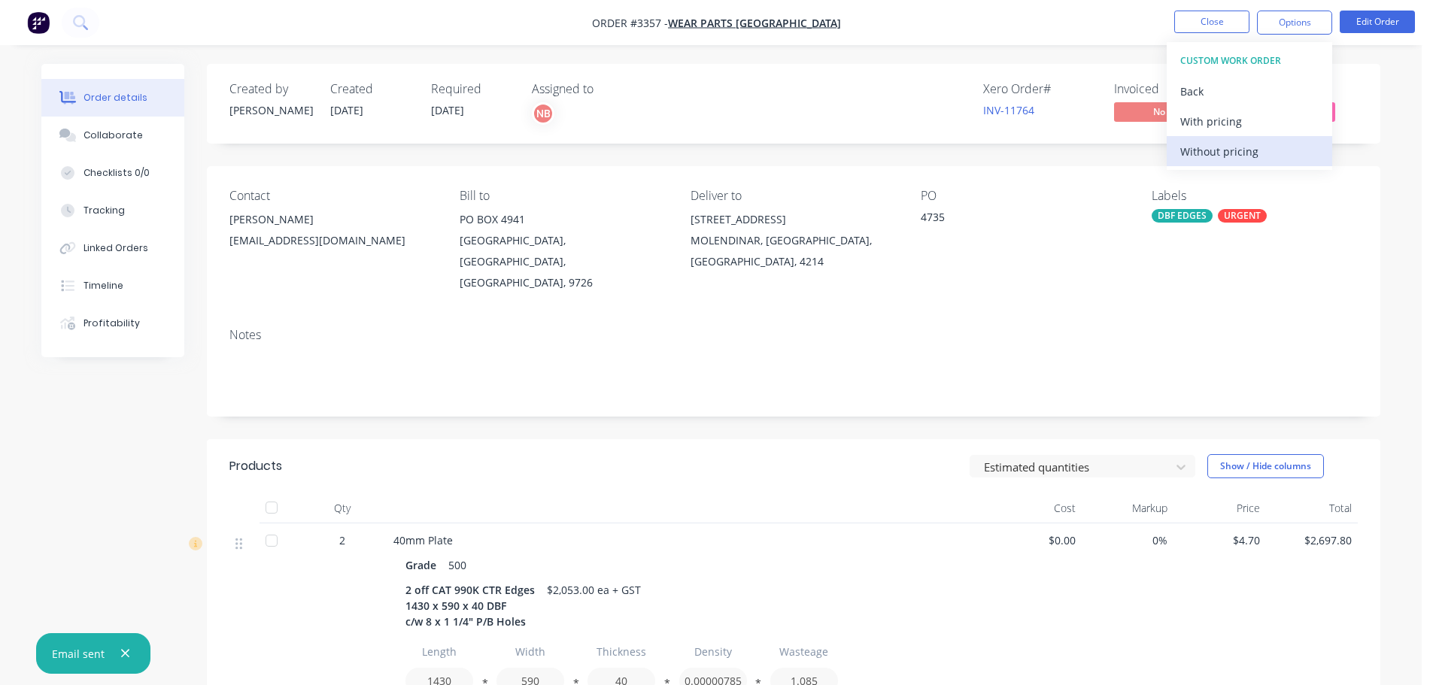
click at [1211, 154] on div "Without pricing" at bounding box center [1249, 152] width 138 height 22
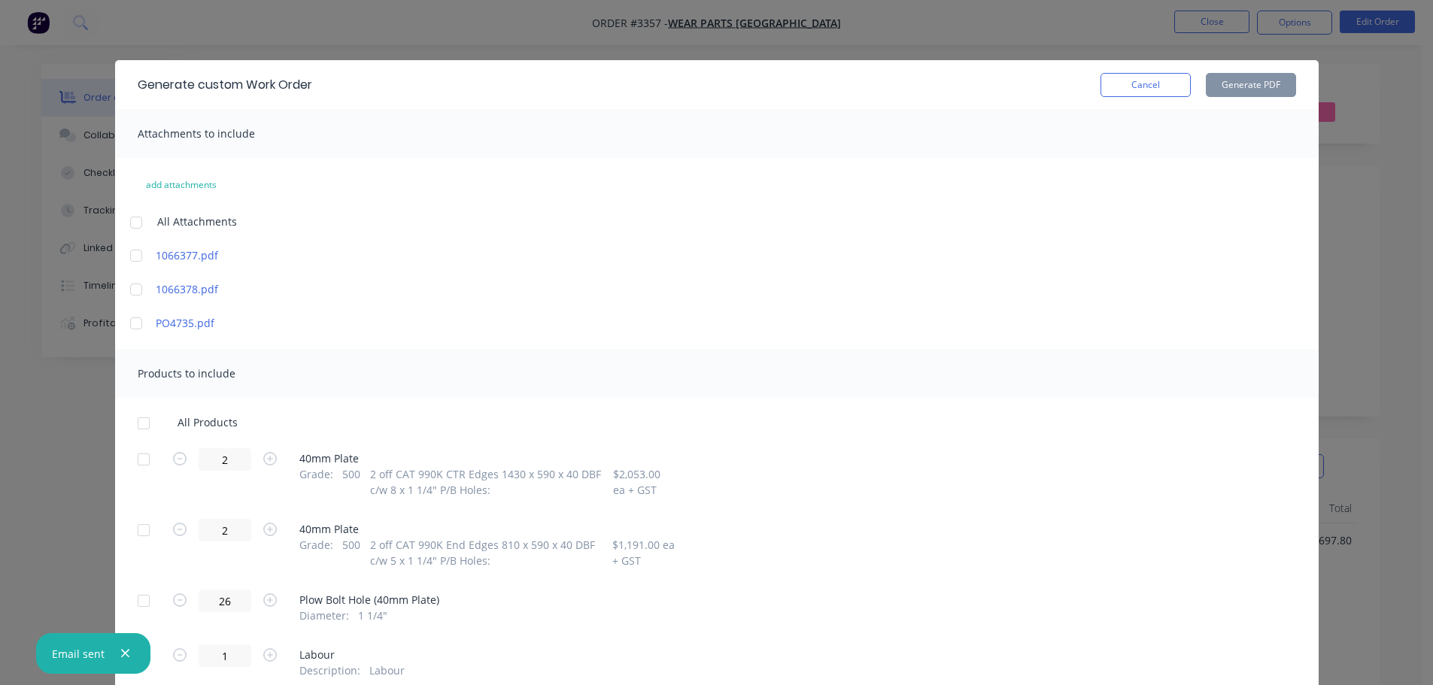
click at [144, 451] on div at bounding box center [144, 460] width 30 height 30
click at [134, 533] on div at bounding box center [144, 530] width 30 height 30
click at [1247, 87] on button "Generate PDF" at bounding box center [1251, 85] width 90 height 24
click at [1131, 93] on button "Cancel" at bounding box center [1146, 85] width 90 height 24
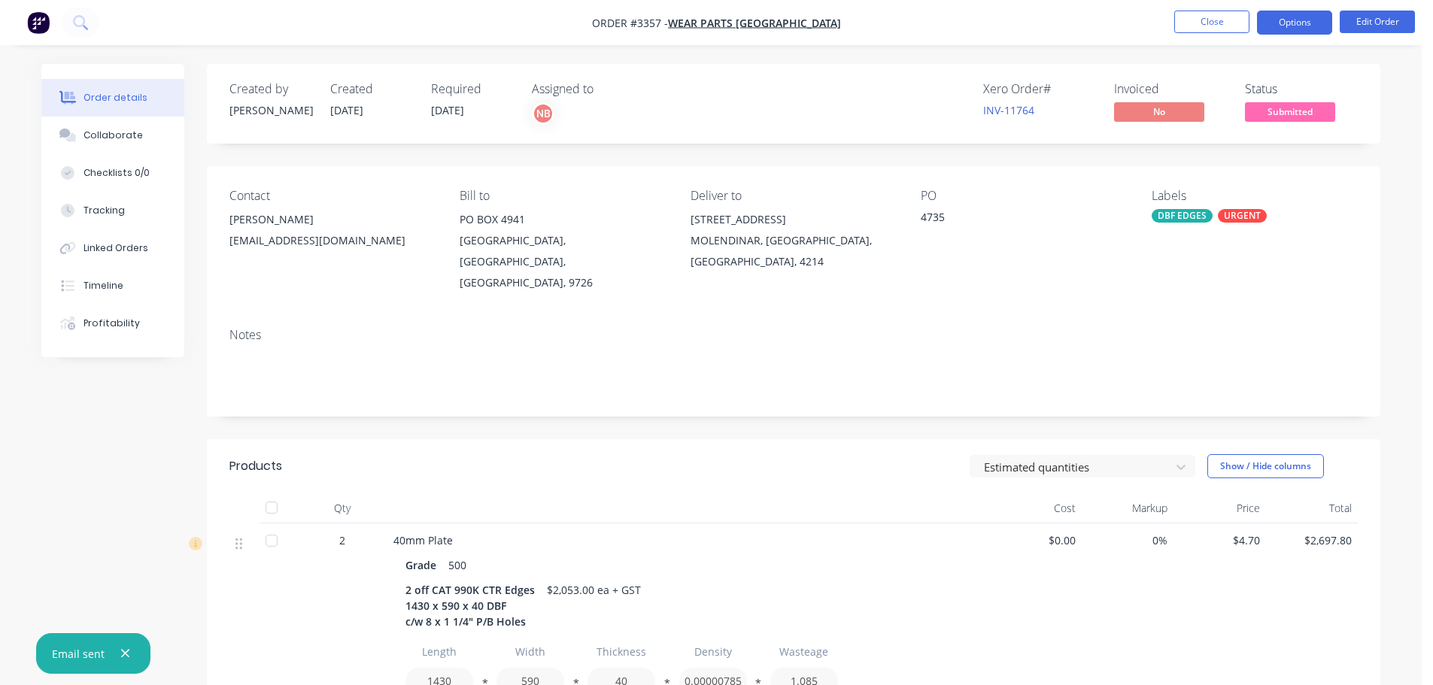
click at [1283, 21] on button "Options" at bounding box center [1294, 23] width 75 height 24
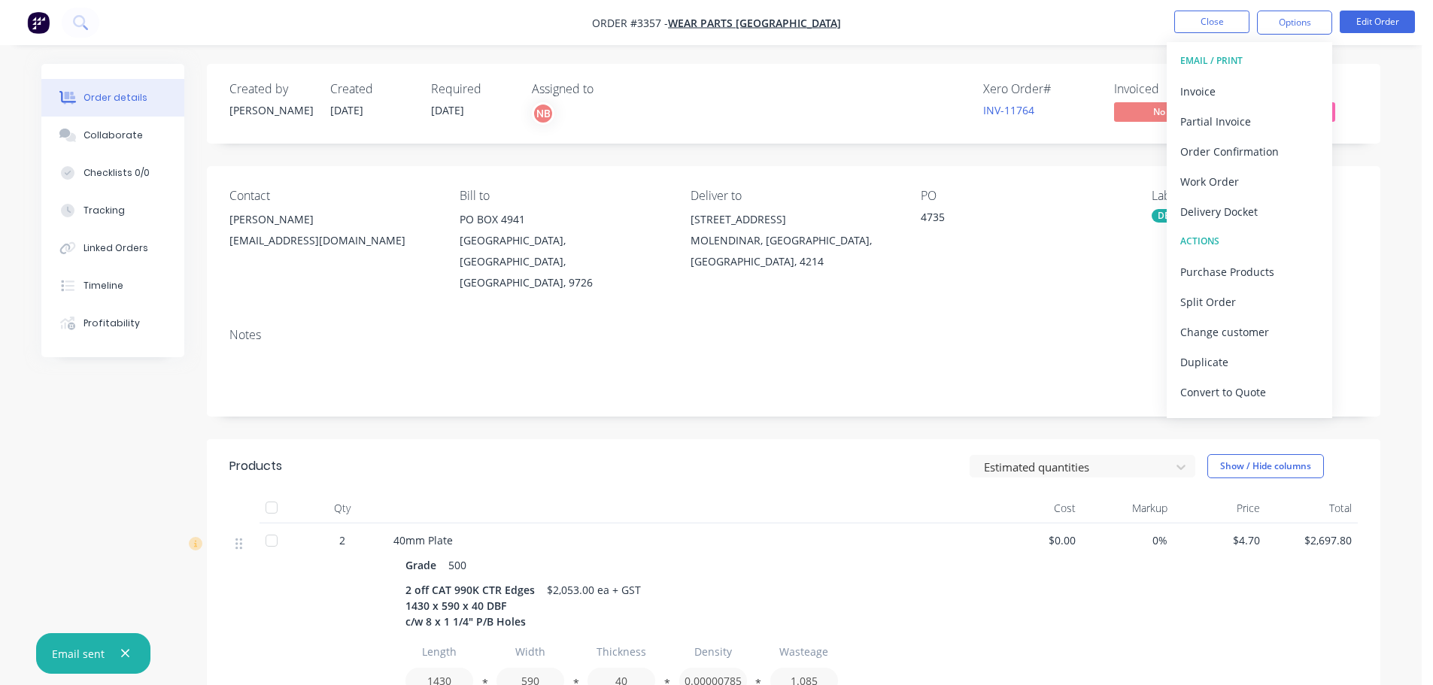
drag, startPoint x: 1283, startPoint y: 21, endPoint x: 1001, endPoint y: 143, distance: 306.6
click at [993, 147] on div "Created by Naomi Created 30/09/25 Required 03/10/25 Assigned to NB Xero Order #…" at bounding box center [793, 697] width 1173 height 1266
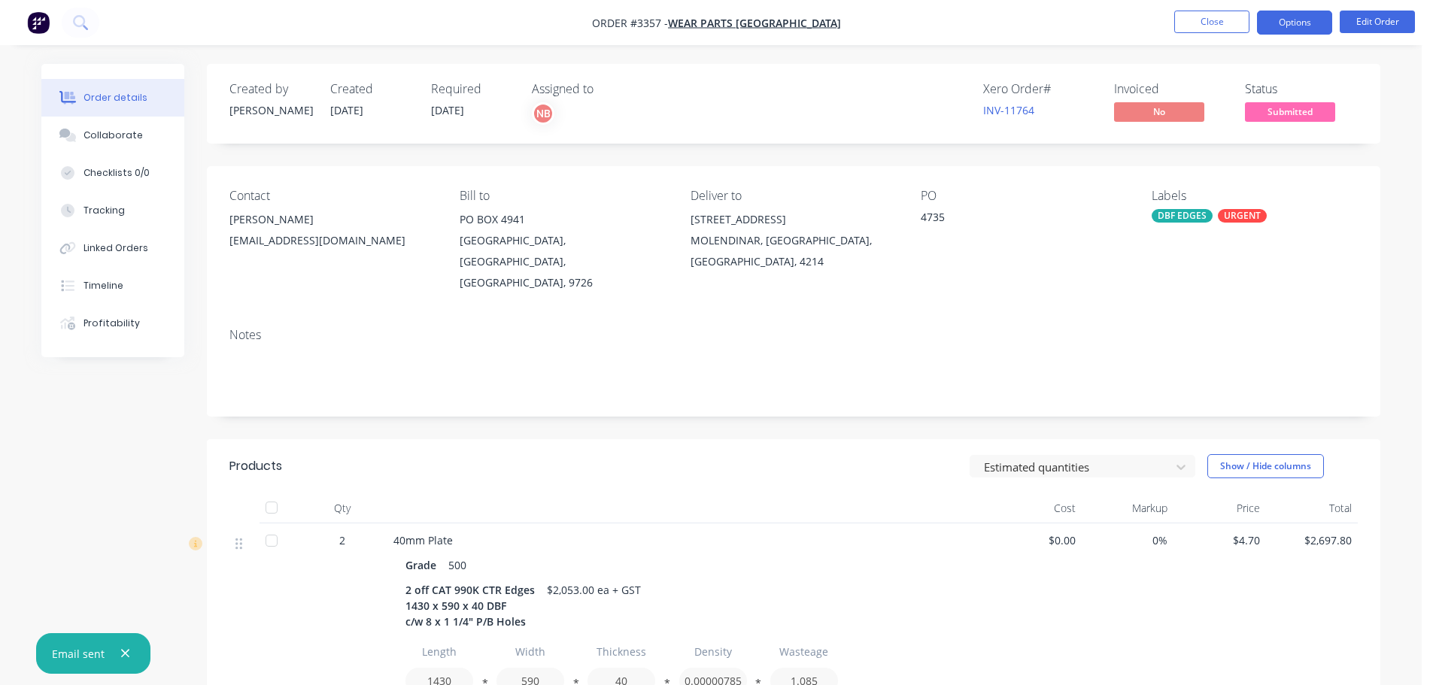
click at [1296, 26] on button "Options" at bounding box center [1294, 23] width 75 height 24
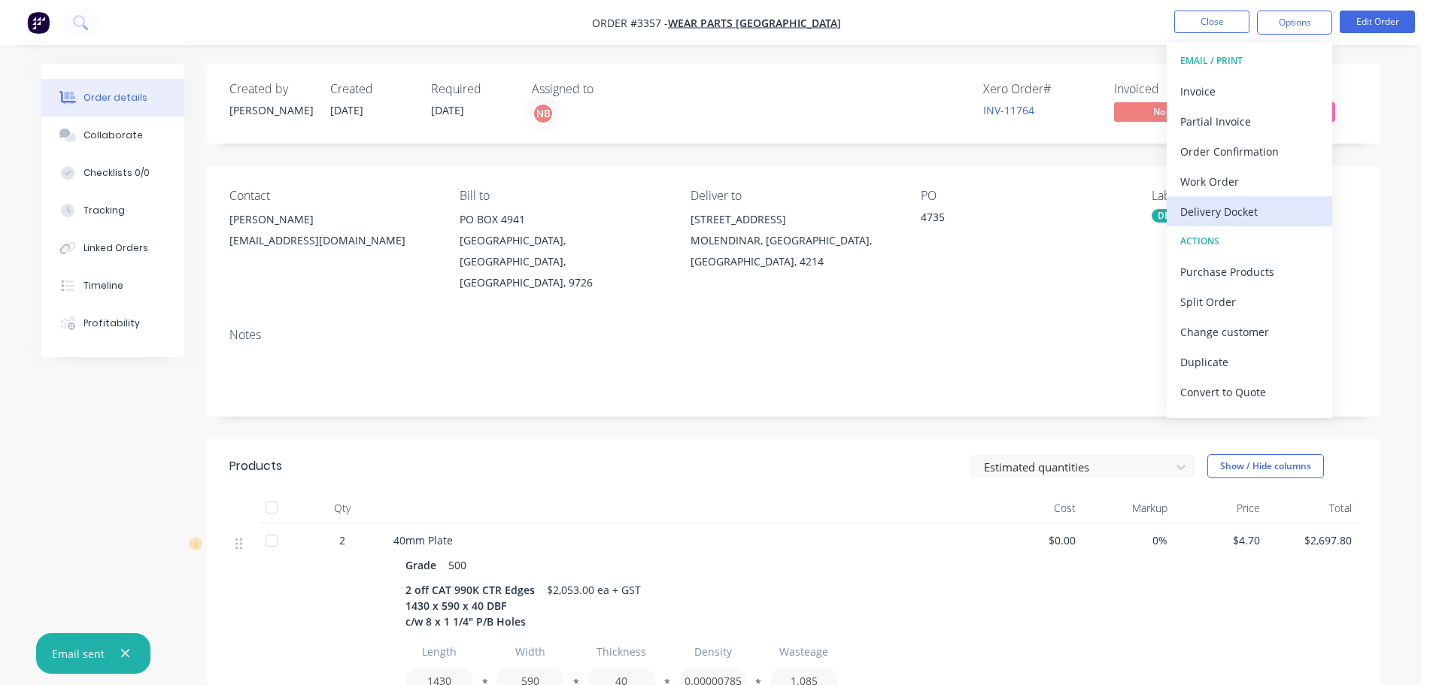
click at [1233, 201] on div "Delivery Docket" at bounding box center [1249, 212] width 138 height 22
click at [1228, 178] on div "Custom" at bounding box center [1249, 182] width 138 height 22
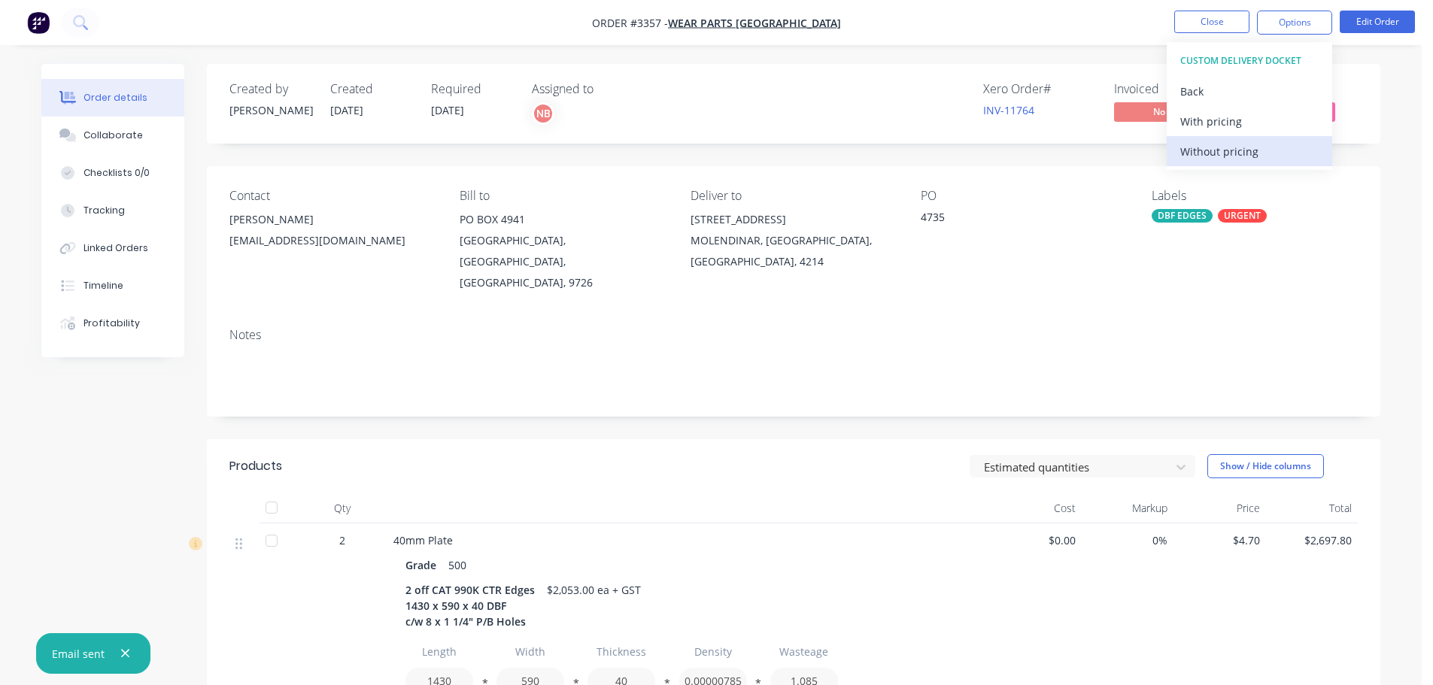
click at [1219, 138] on button "Without pricing" at bounding box center [1249, 151] width 165 height 30
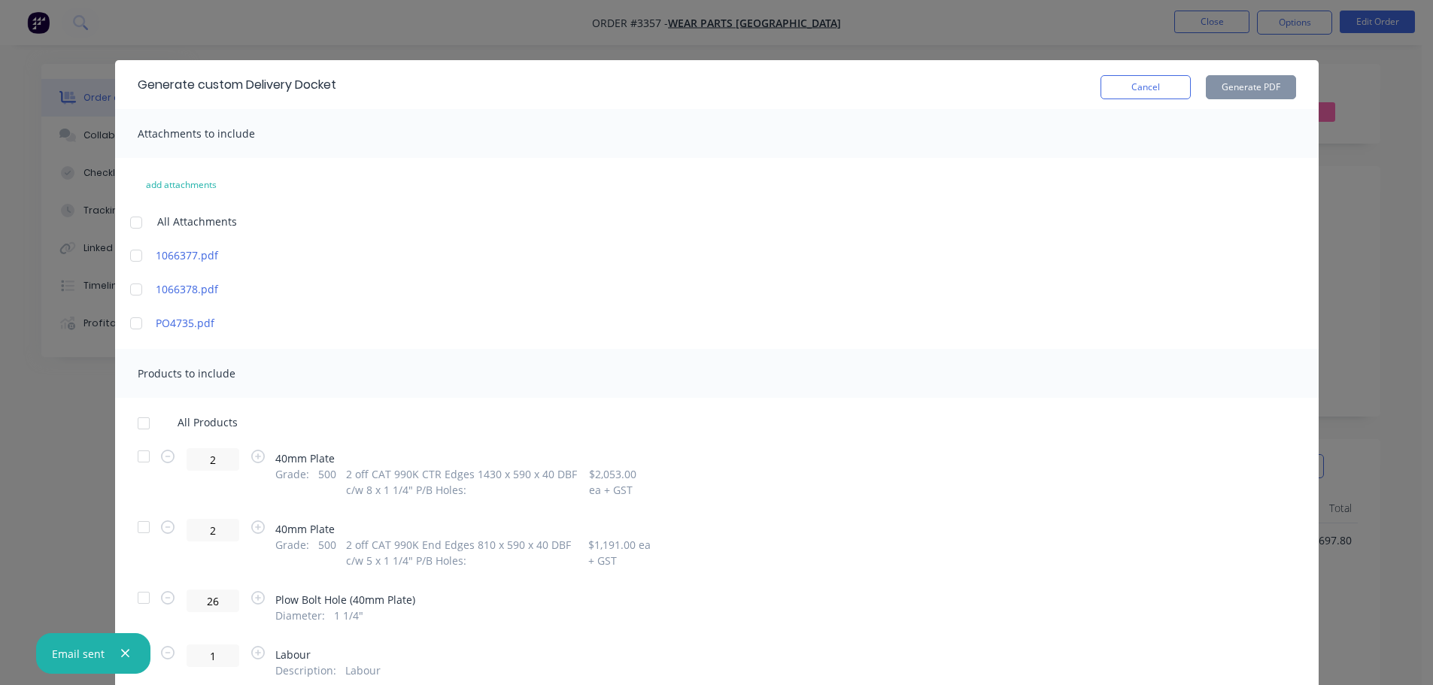
click at [145, 460] on div at bounding box center [144, 457] width 30 height 30
click at [142, 525] on div at bounding box center [144, 527] width 30 height 30
click at [1231, 80] on button "Generate PDF" at bounding box center [1251, 87] width 90 height 24
click at [1142, 93] on button "Cancel" at bounding box center [1146, 87] width 90 height 24
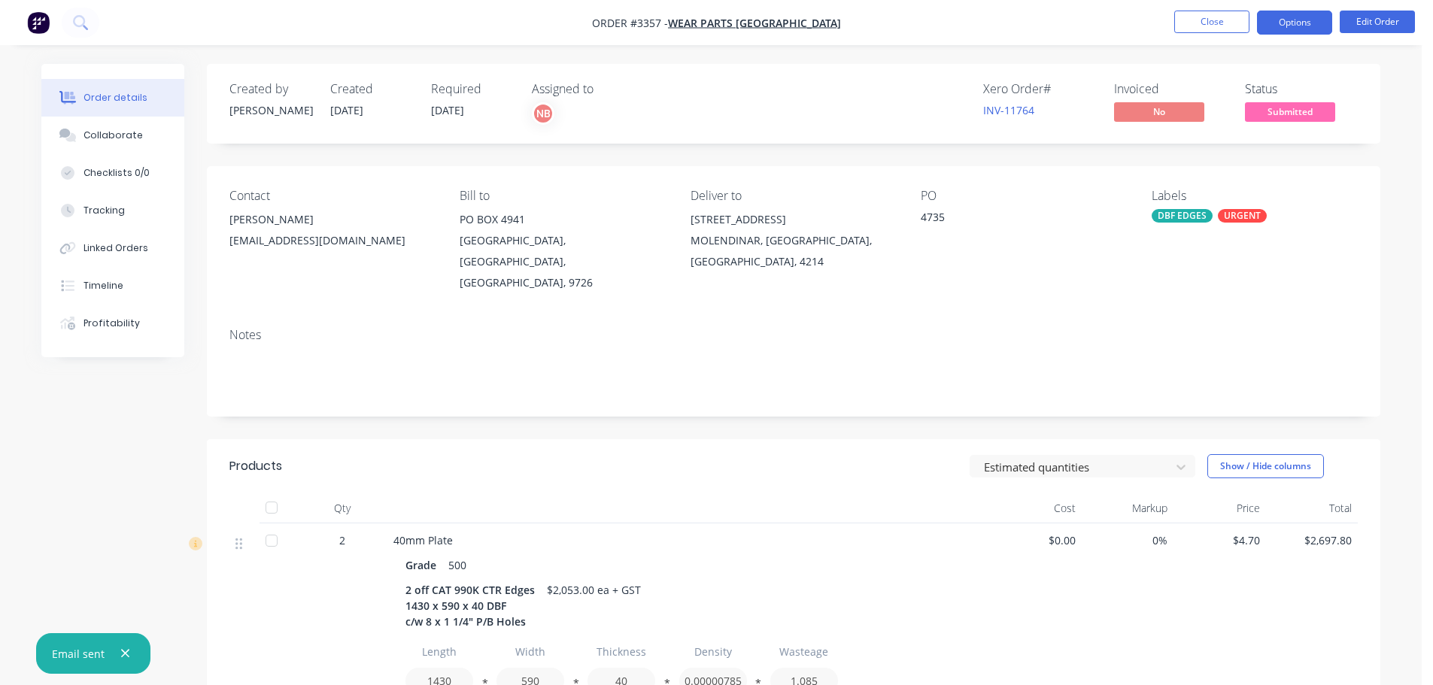
click at [1270, 20] on button "Options" at bounding box center [1294, 23] width 75 height 24
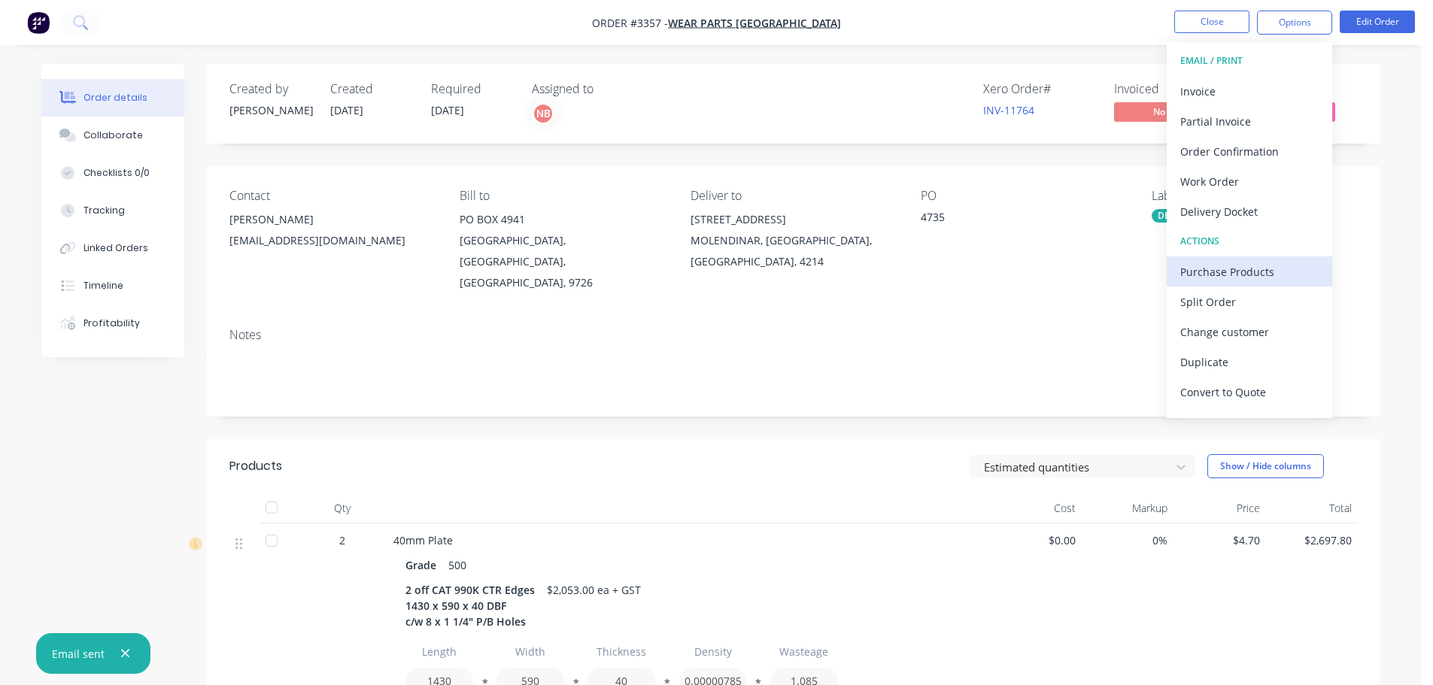
click at [1222, 267] on div "Purchase Products" at bounding box center [1249, 272] width 138 height 22
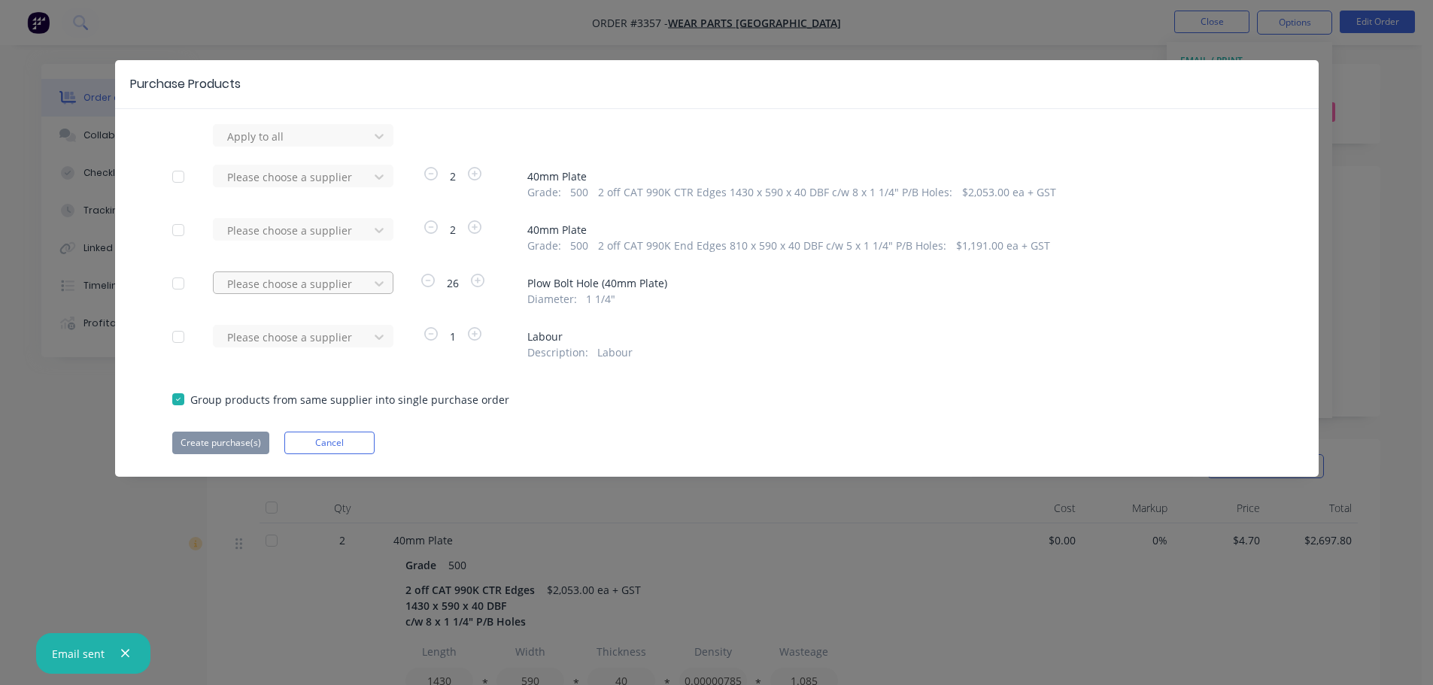
click at [338, 287] on div at bounding box center [293, 284] width 135 height 19
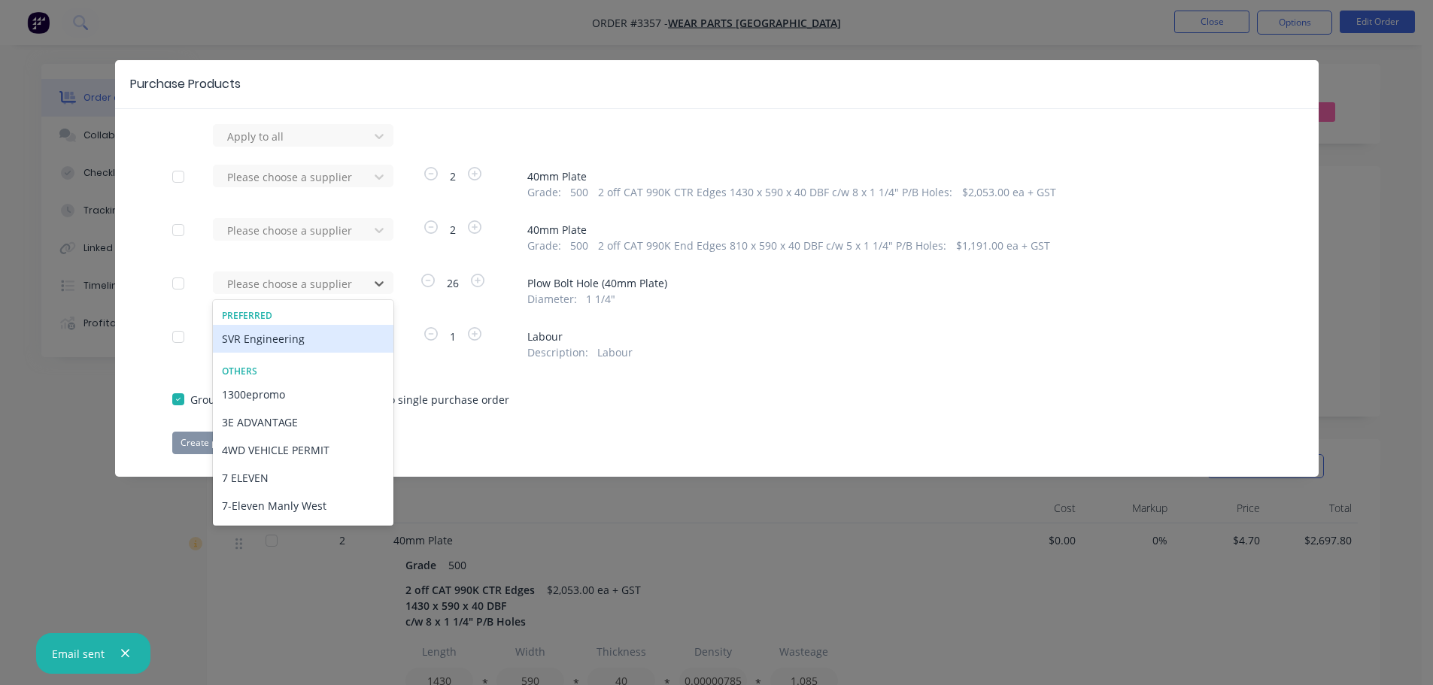
click at [305, 339] on div "SVR Engineering" at bounding box center [303, 339] width 181 height 28
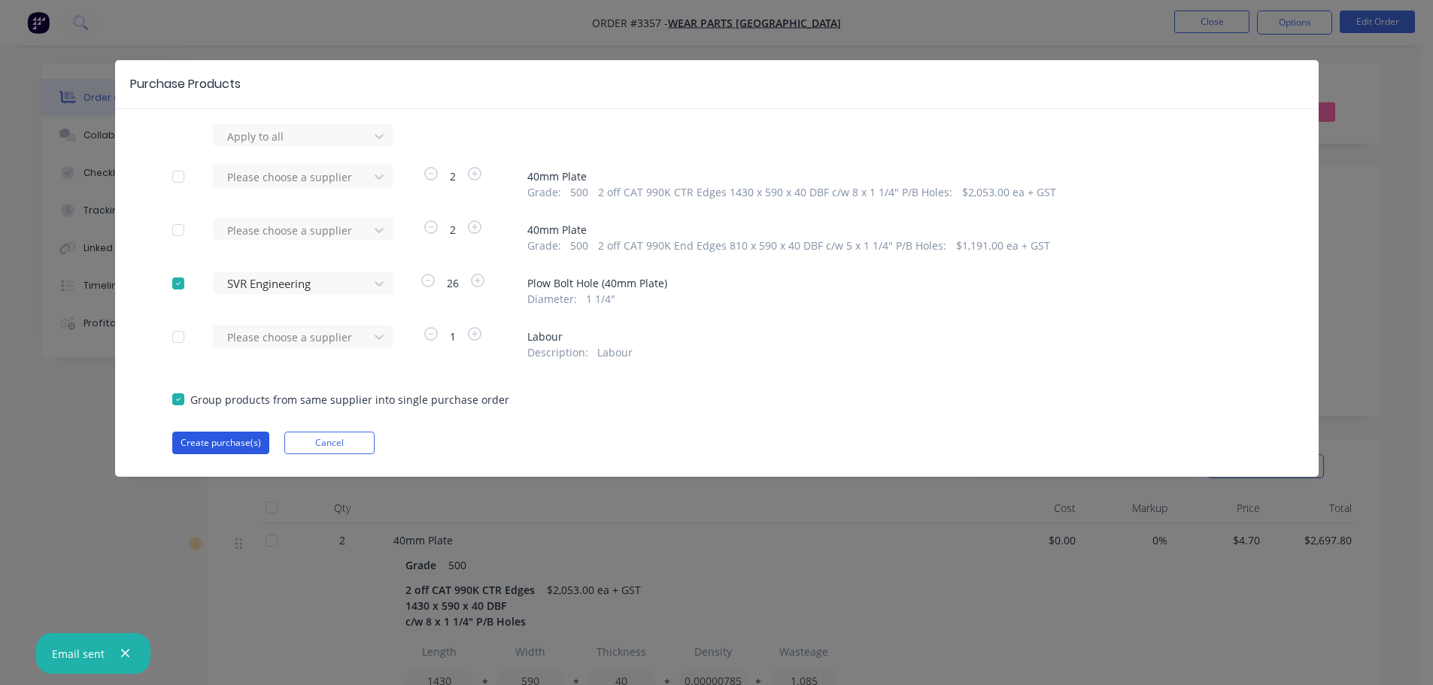
click at [247, 438] on button "Create purchase(s)" at bounding box center [220, 443] width 97 height 23
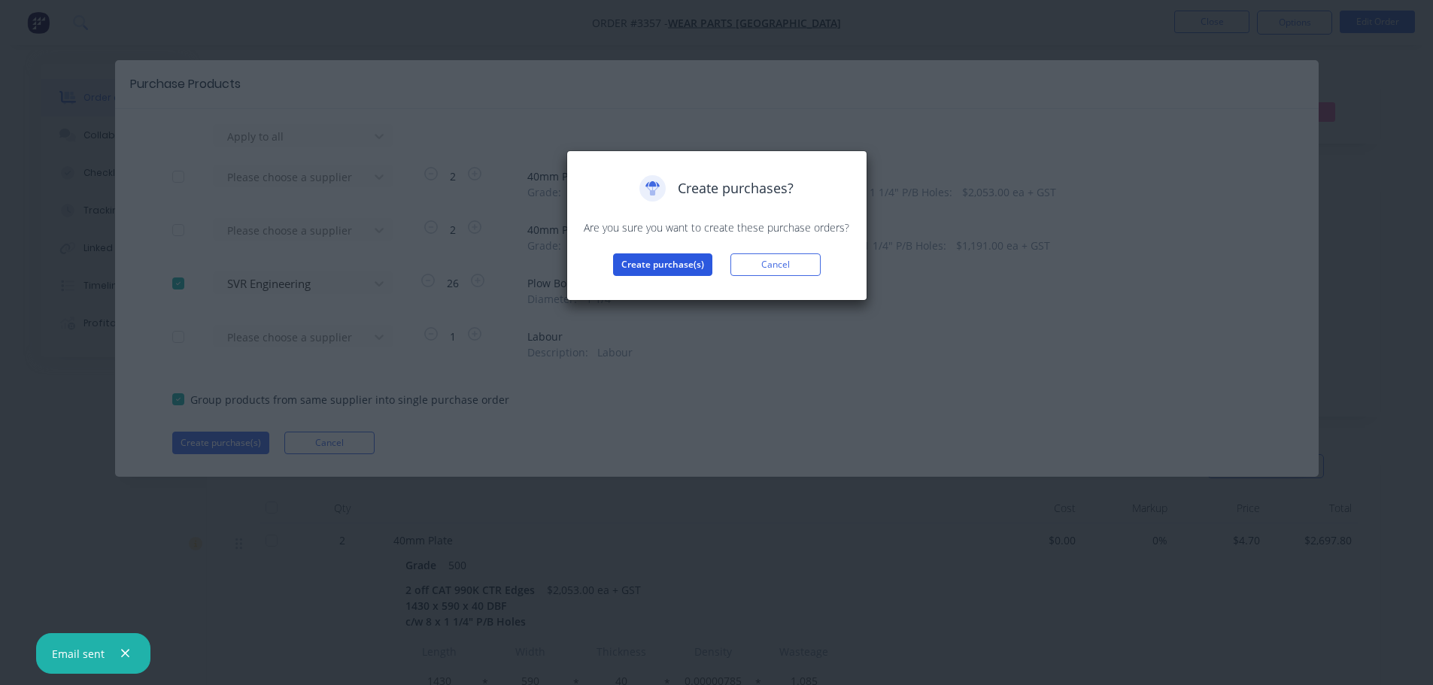
click at [644, 264] on button "Create purchase(s)" at bounding box center [662, 265] width 99 height 23
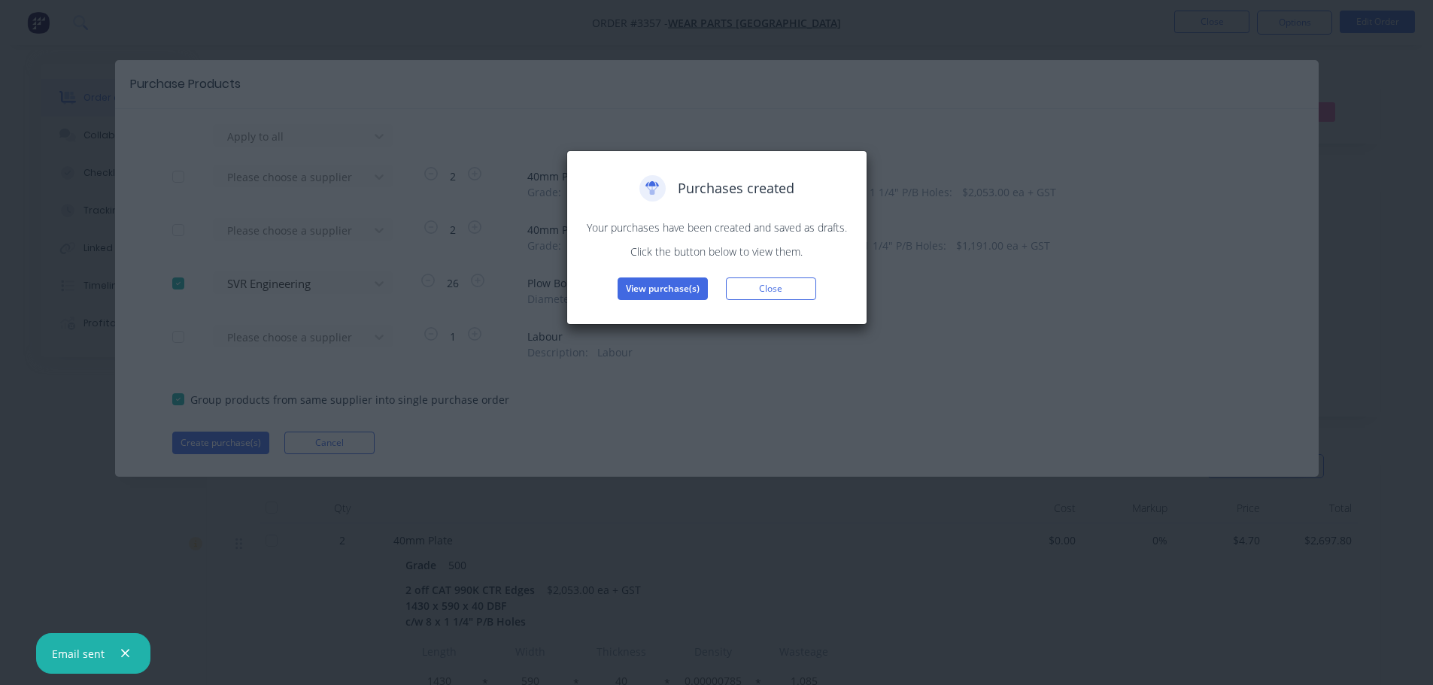
click at [646, 284] on button "View purchase(s)" at bounding box center [663, 289] width 90 height 23
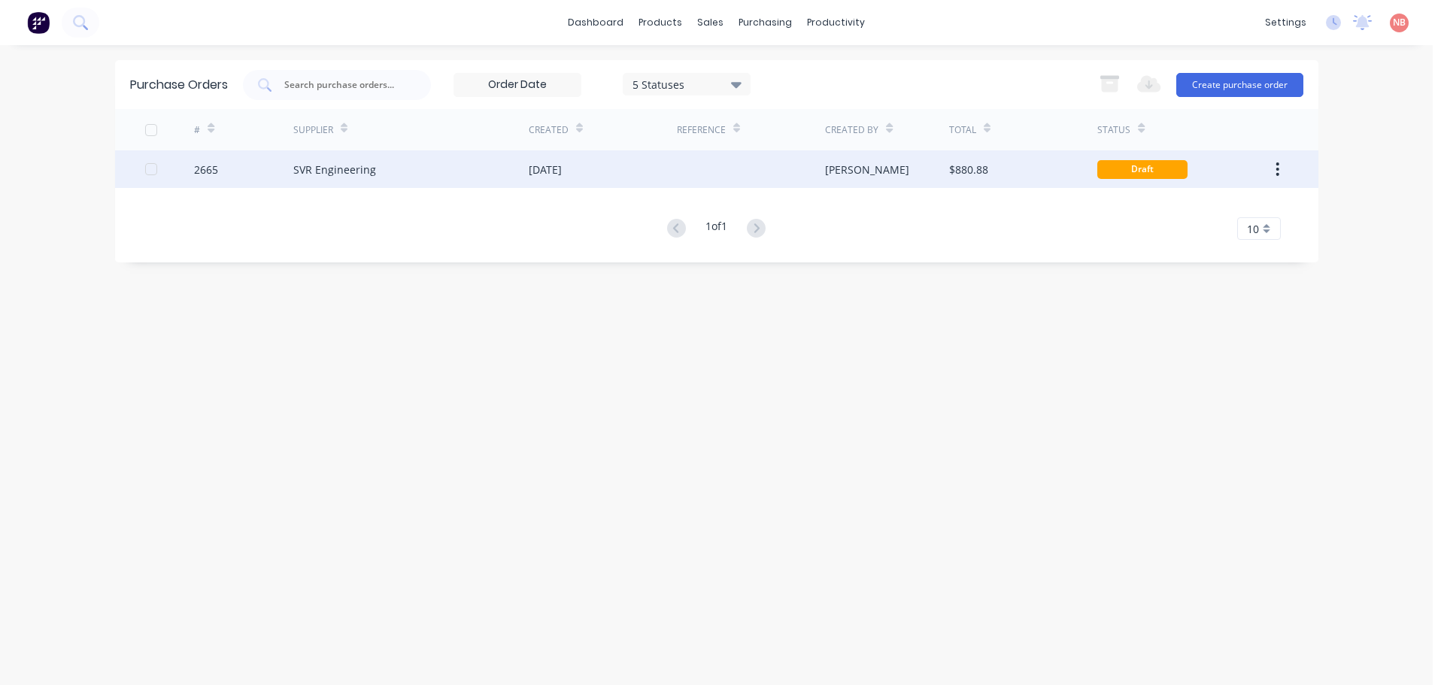
click at [610, 152] on div "[DATE]" at bounding box center [603, 169] width 148 height 38
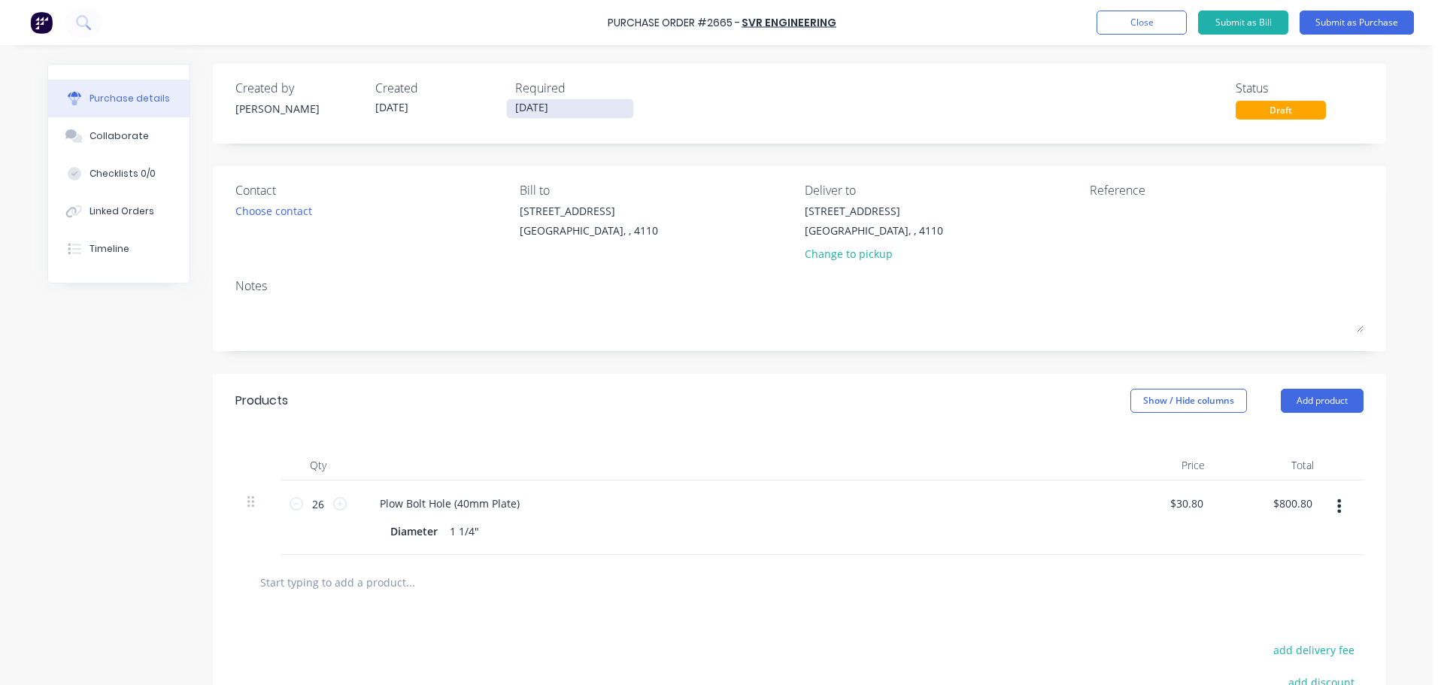
click at [519, 111] on input "[DATE]" at bounding box center [570, 108] width 126 height 19
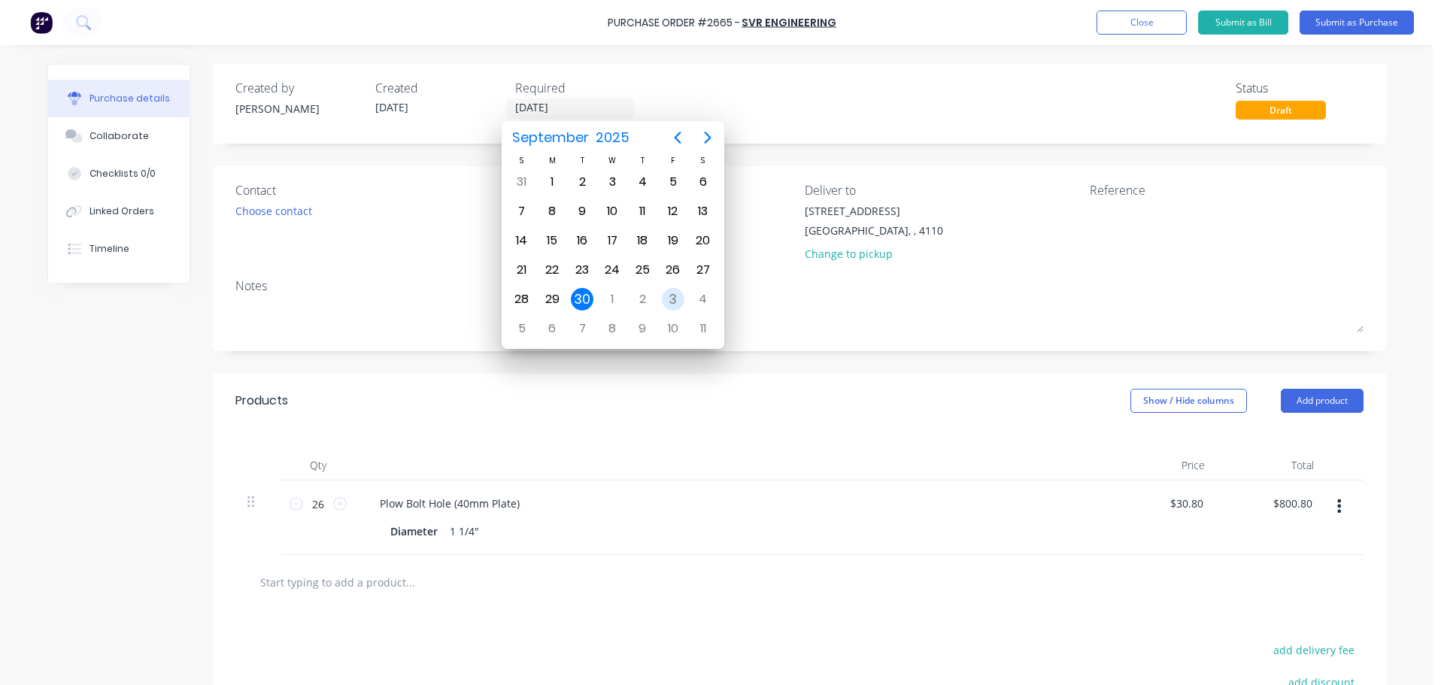
click at [669, 289] on div "3" at bounding box center [673, 299] width 23 height 23
type input "[DATE]"
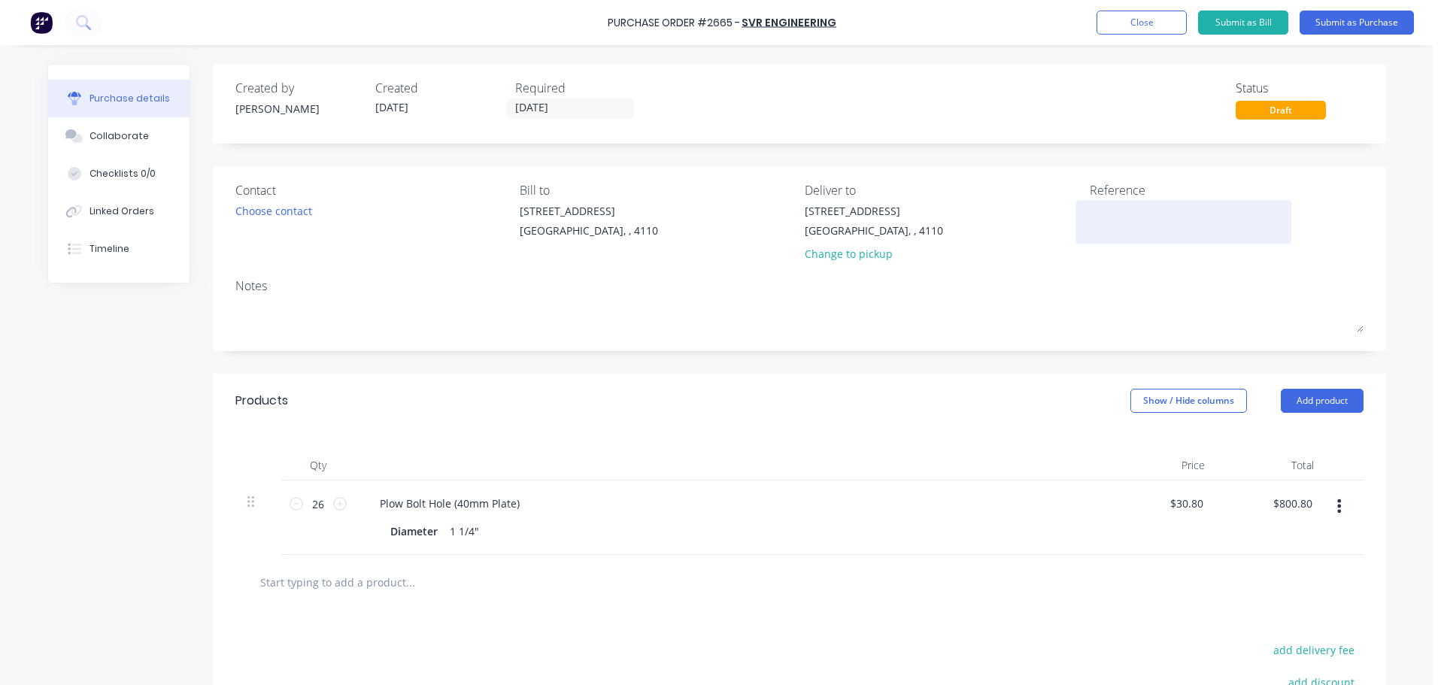
click at [1124, 203] on div at bounding box center [1184, 222] width 188 height 38
click at [1117, 208] on textarea at bounding box center [1184, 220] width 188 height 34
type textarea "WPA 4735"
type textarea "x"
type textarea "WPA 4735"
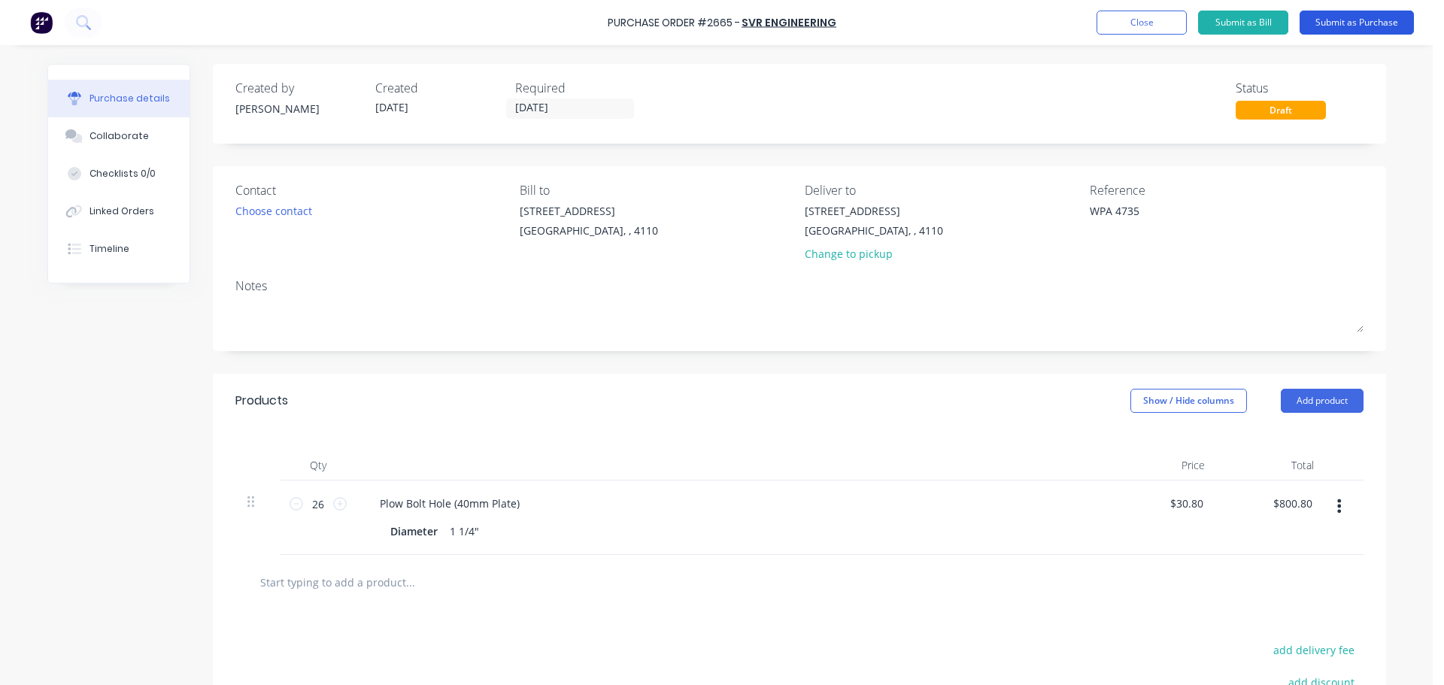
click at [1393, 16] on button "Submit as Purchase" at bounding box center [1357, 23] width 114 height 24
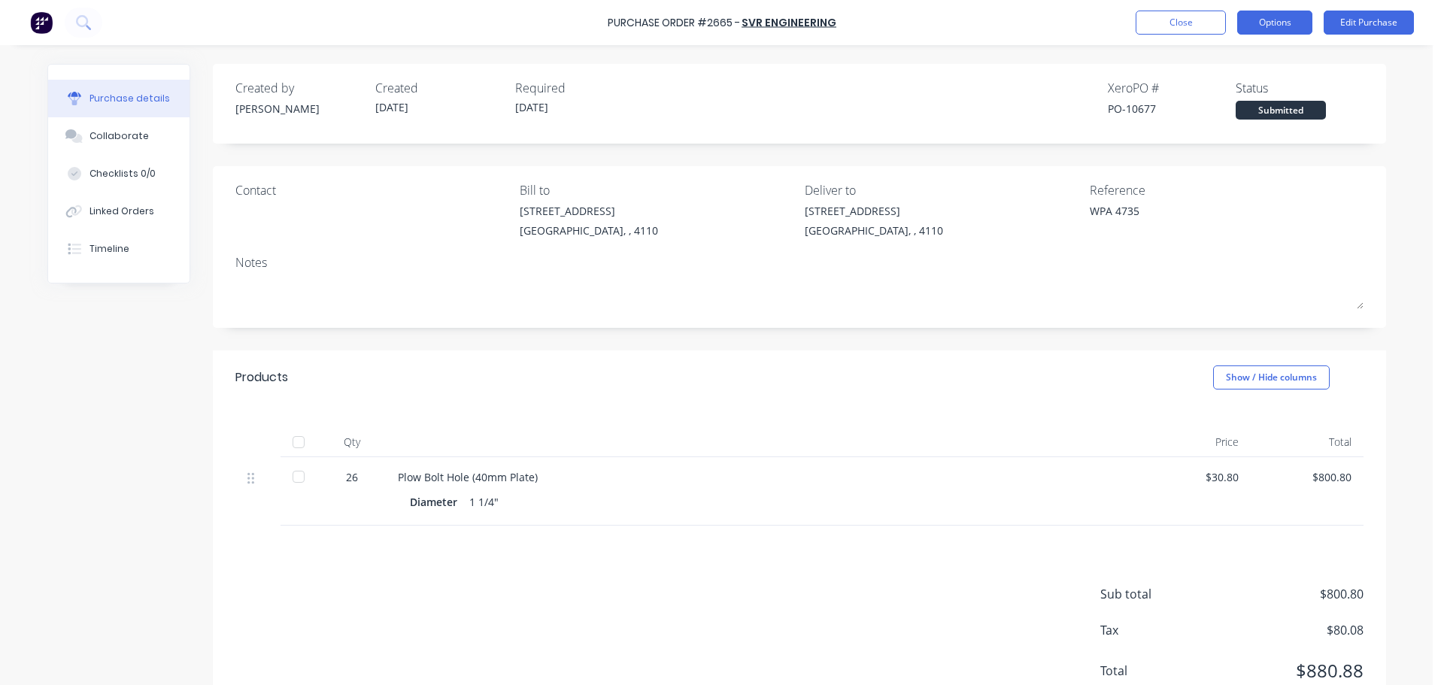
click at [1274, 31] on button "Options" at bounding box center [1274, 23] width 75 height 24
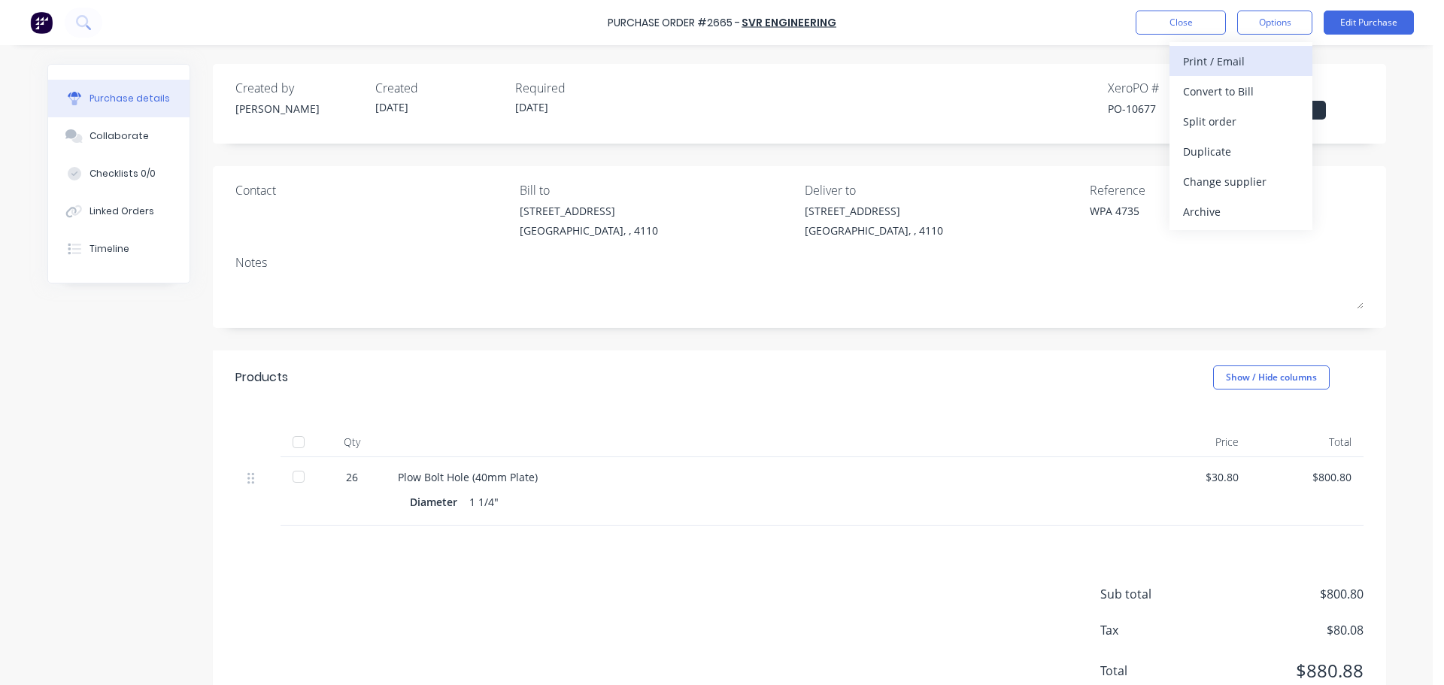
click at [1205, 64] on div "Print / Email" at bounding box center [1241, 61] width 116 height 22
click at [1209, 87] on div "With pricing" at bounding box center [1241, 91] width 116 height 22
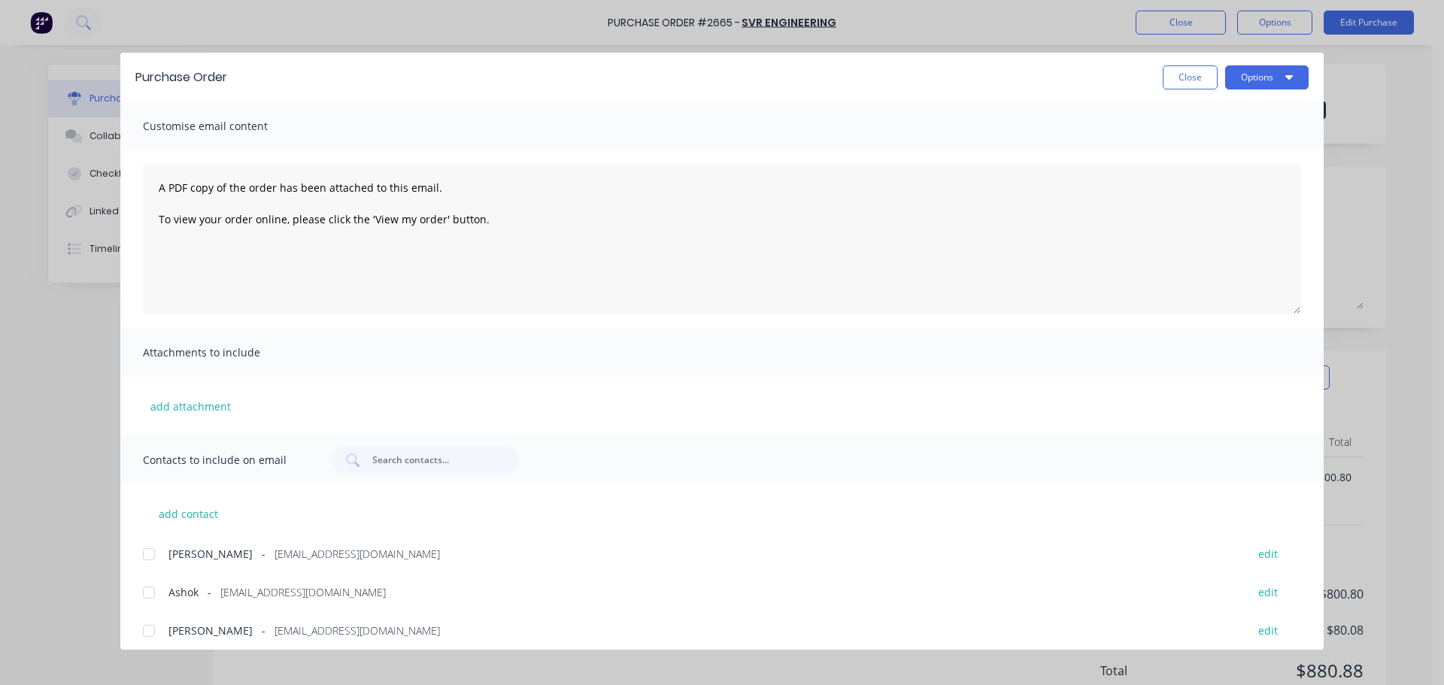
click at [158, 594] on div at bounding box center [149, 593] width 30 height 30
click at [1262, 69] on button "Options" at bounding box center [1266, 77] width 83 height 24
click at [1225, 141] on div "Print" at bounding box center [1238, 146] width 116 height 22
click at [1237, 83] on button "Options" at bounding box center [1266, 77] width 83 height 24
click at [1215, 163] on button "Email" at bounding box center [1237, 176] width 143 height 30
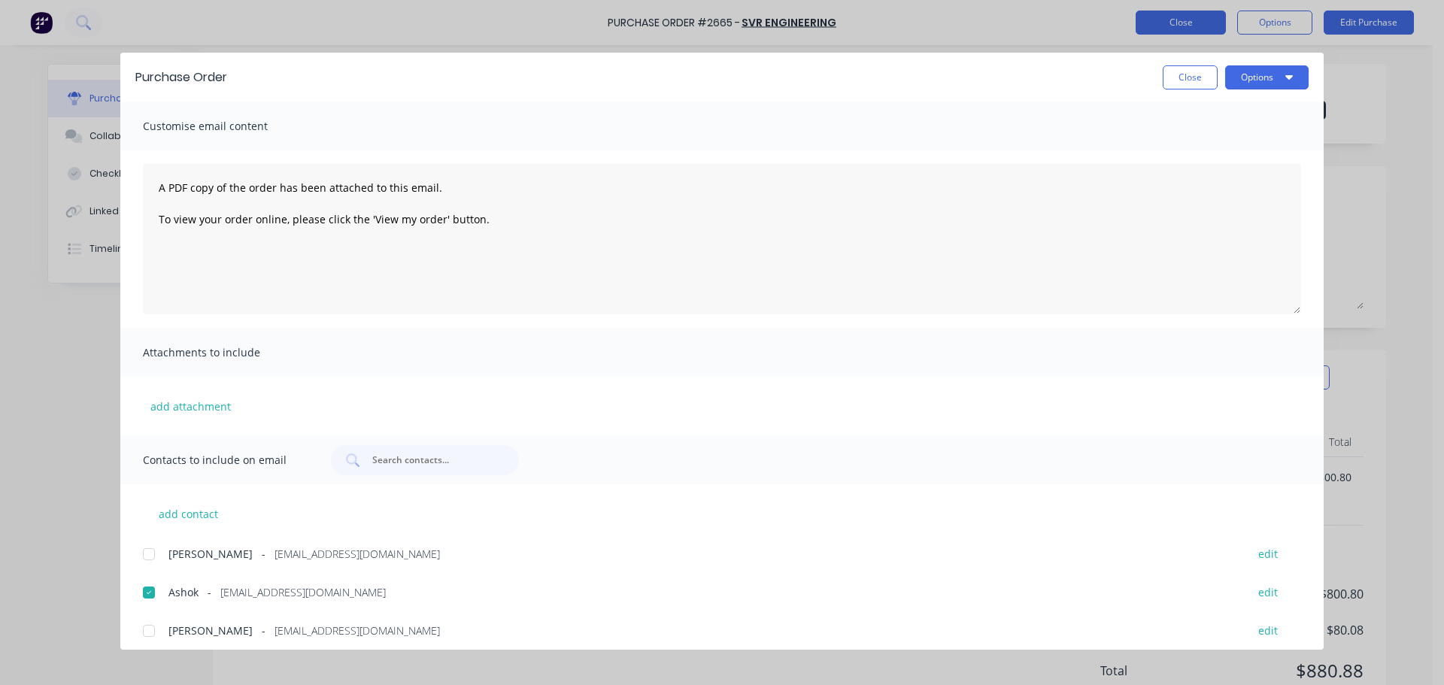
drag, startPoint x: 1198, startPoint y: 67, endPoint x: 1169, endPoint y: 29, distance: 47.2
click at [1198, 67] on button "Close" at bounding box center [1190, 77] width 55 height 24
type textarea "x"
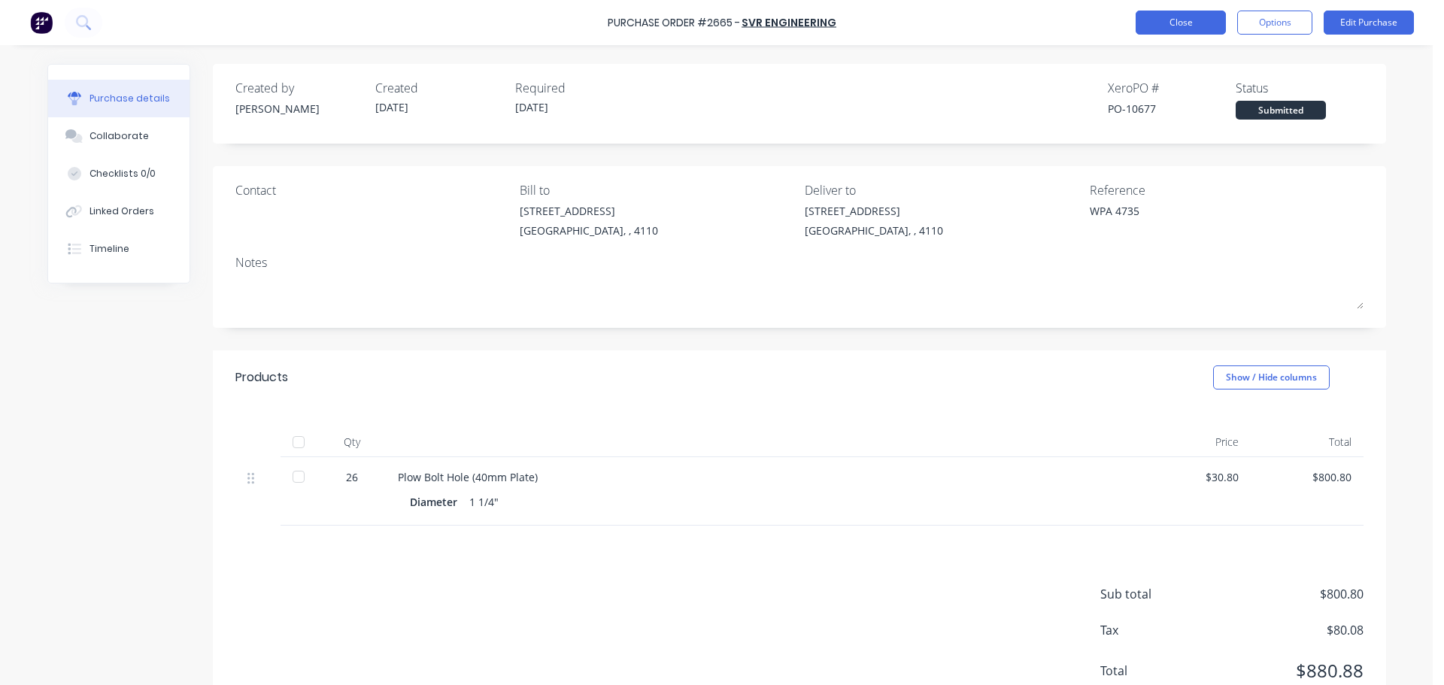
click at [1169, 22] on button "Close" at bounding box center [1181, 23] width 90 height 24
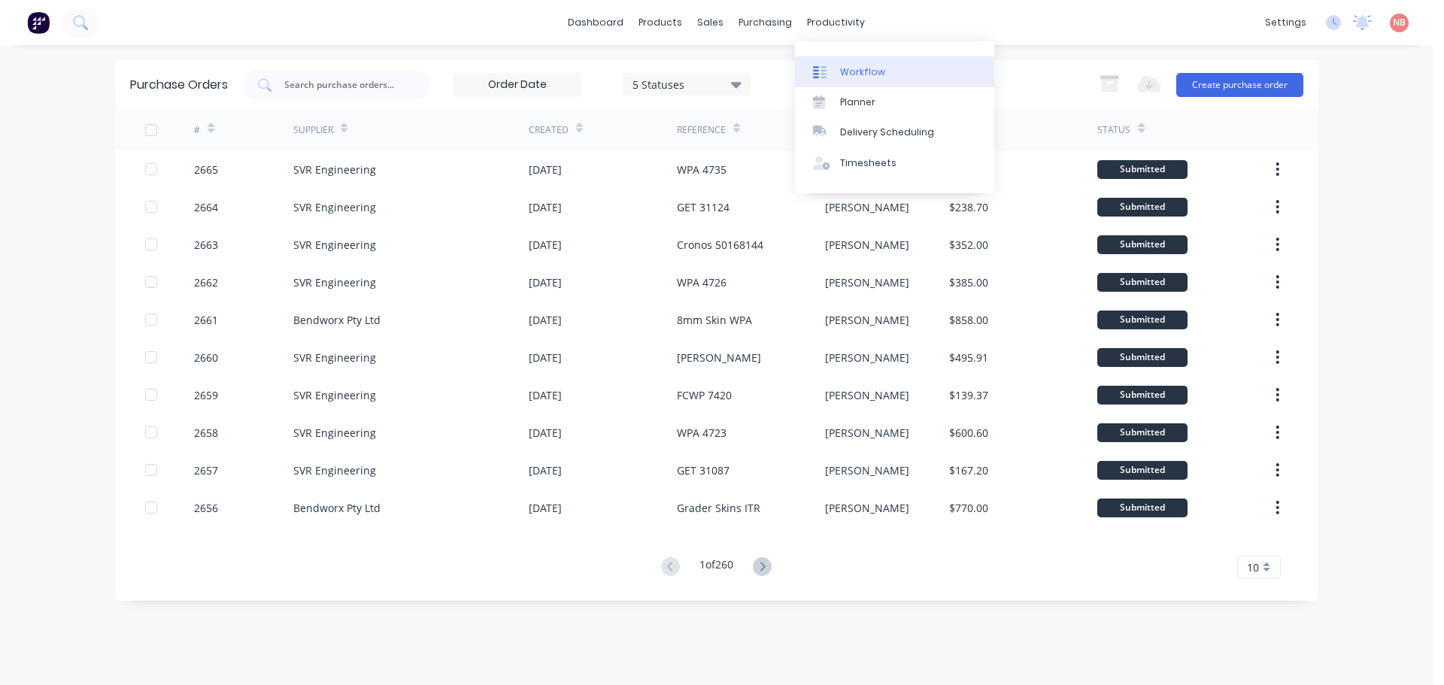
click at [833, 63] on link "Workflow" at bounding box center [894, 71] width 199 height 30
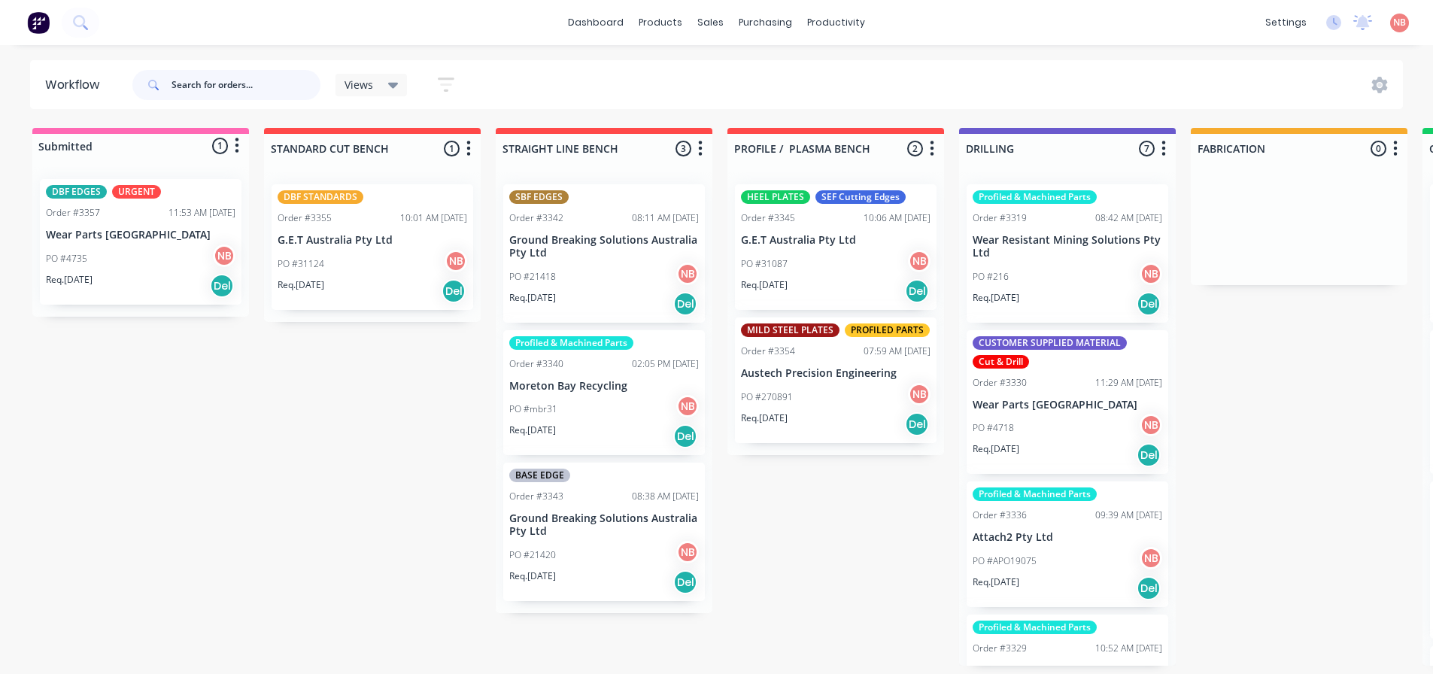
click at [213, 76] on input "text" at bounding box center [246, 85] width 149 height 30
click at [761, 71] on div at bounding box center [758, 72] width 23 height 14
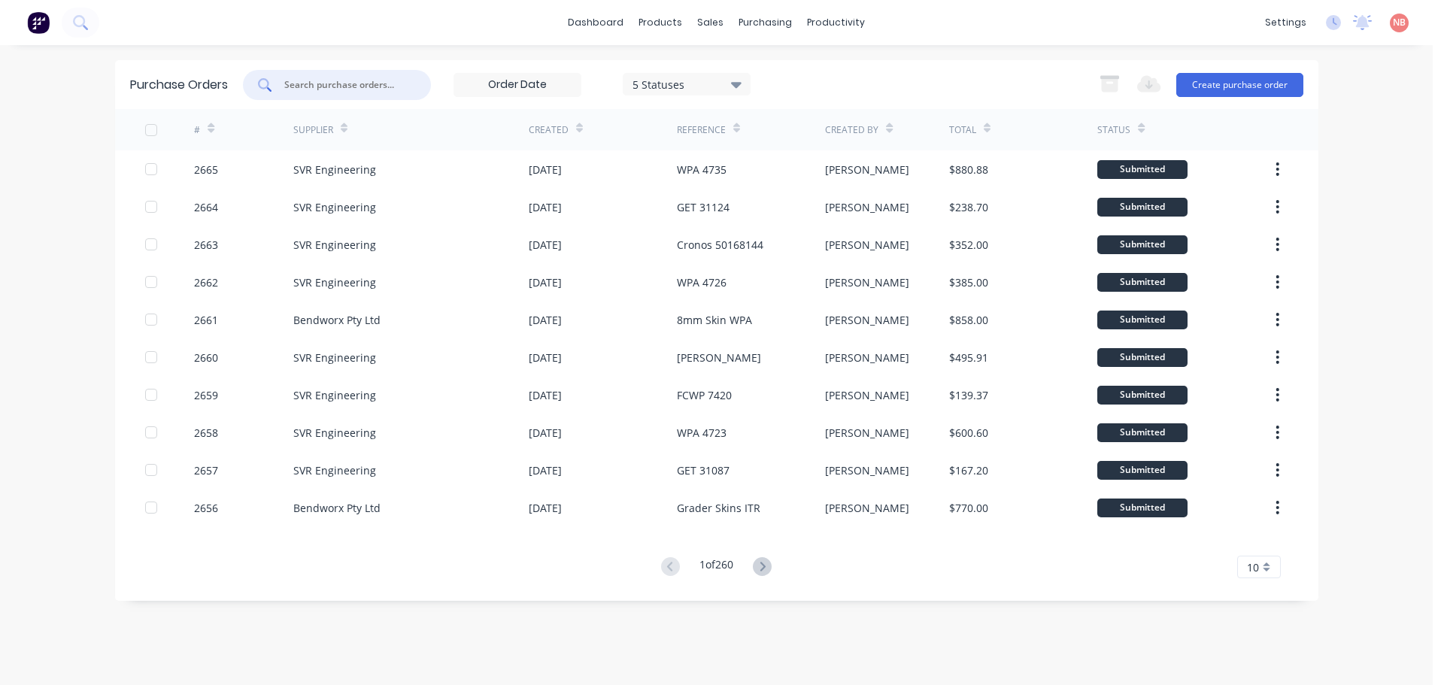
click at [307, 82] on input "text" at bounding box center [345, 84] width 125 height 15
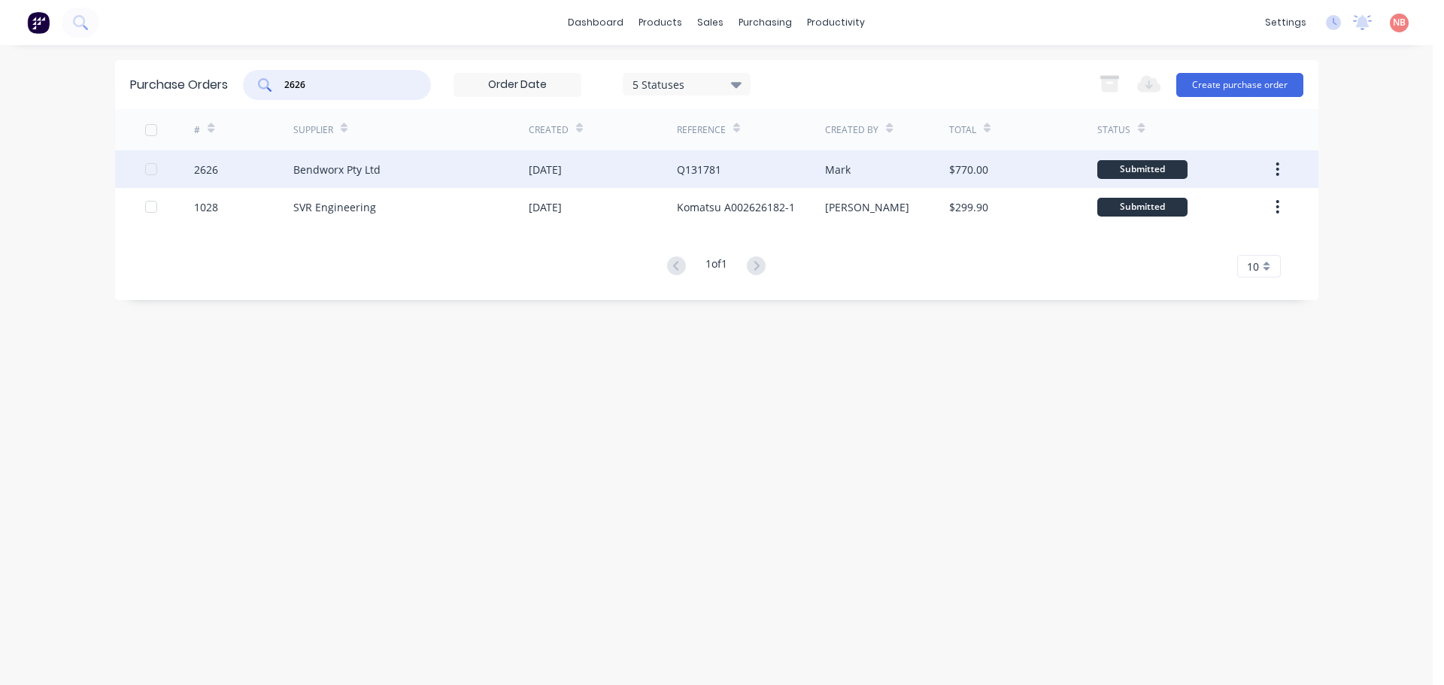
type input "2626"
click at [450, 176] on div "Bendworx Pty Ltd" at bounding box center [410, 169] width 235 height 38
type textarea "x"
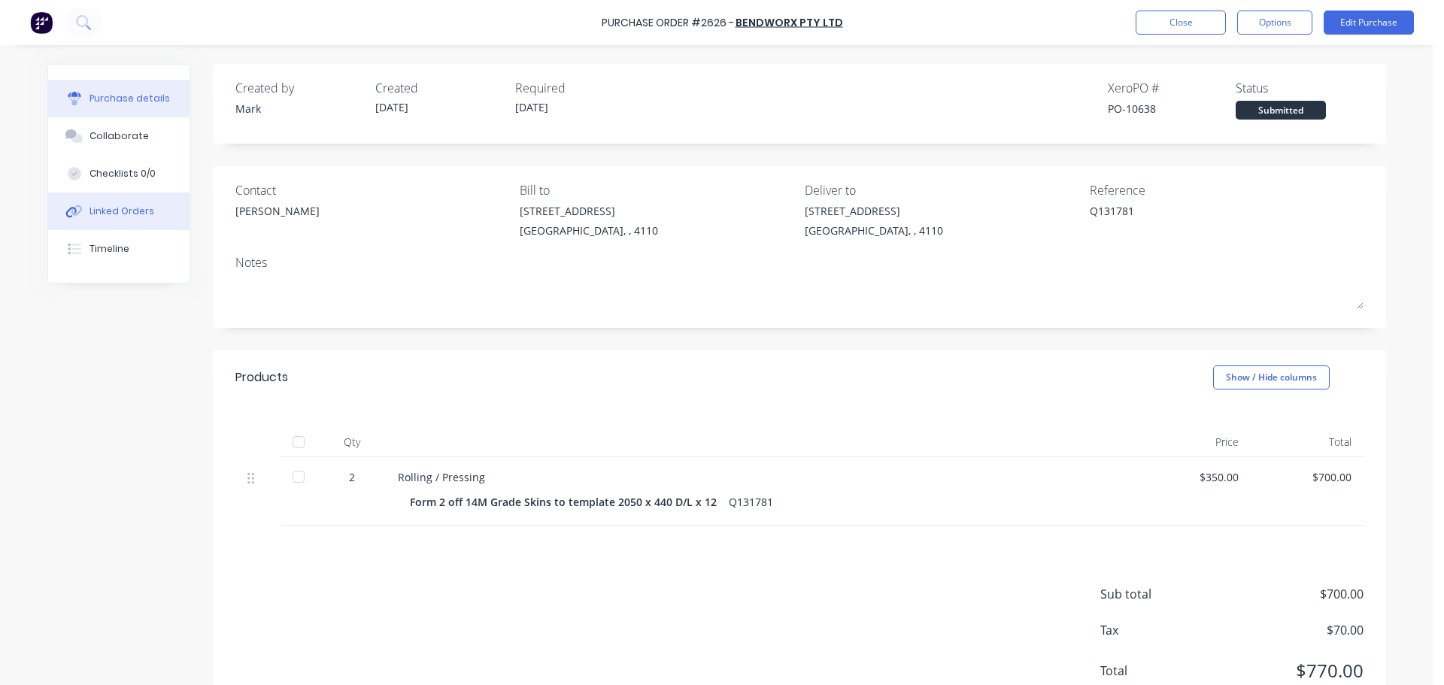
click at [138, 216] on div "Linked Orders" at bounding box center [122, 212] width 65 height 14
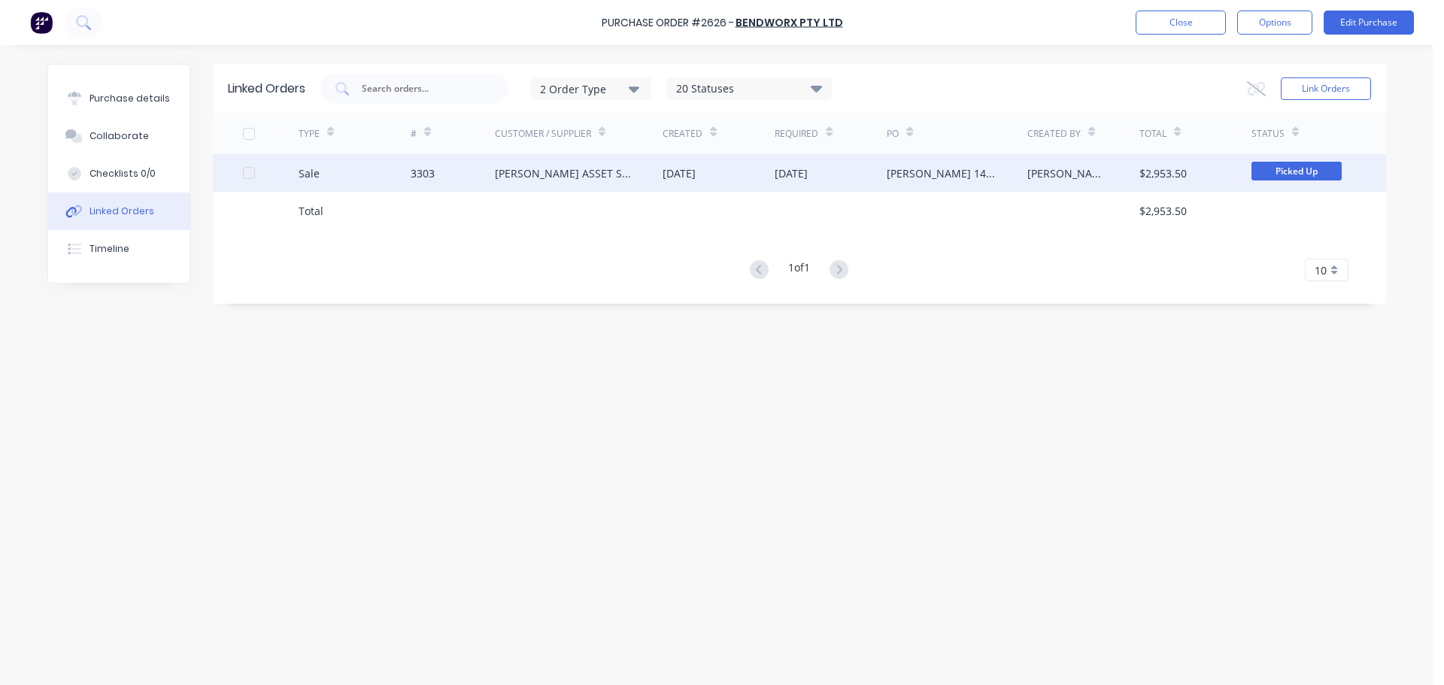
click at [610, 181] on div "EDWARDS ASSET SERVICES" at bounding box center [579, 173] width 169 height 38
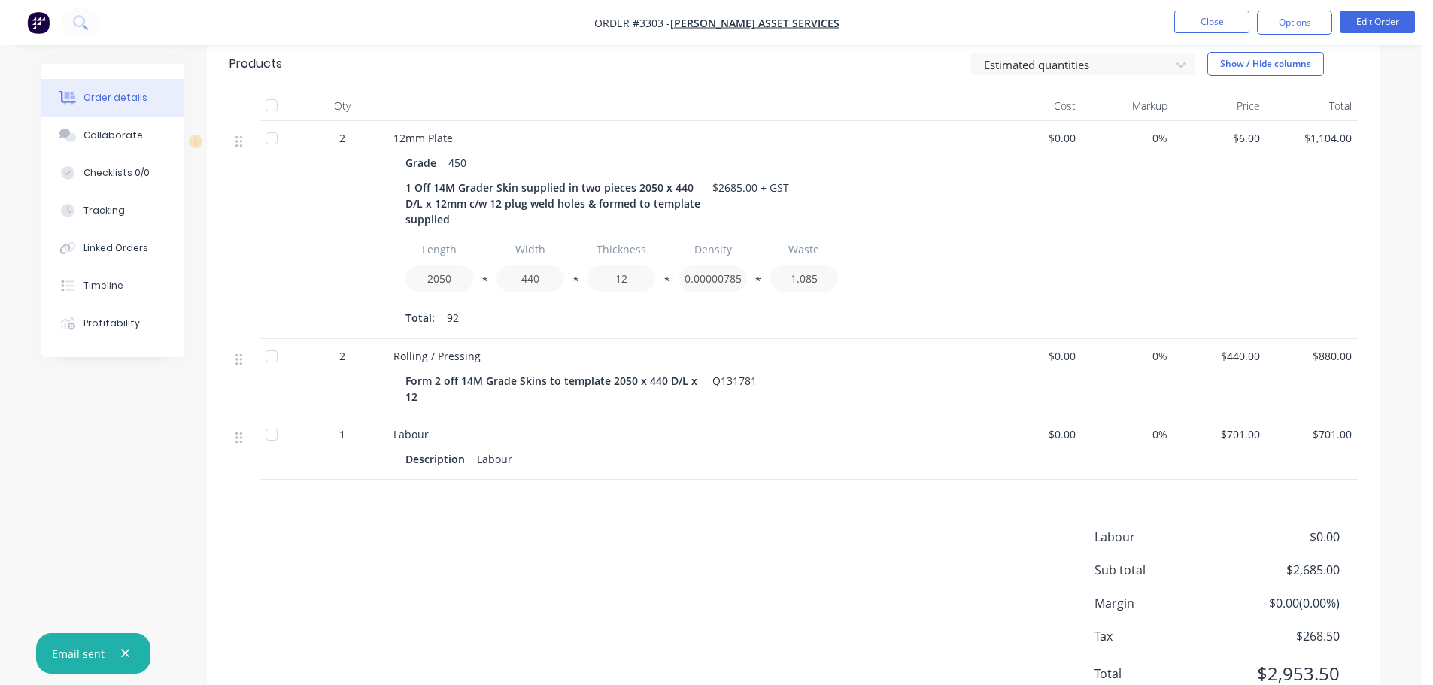
scroll to position [444, 0]
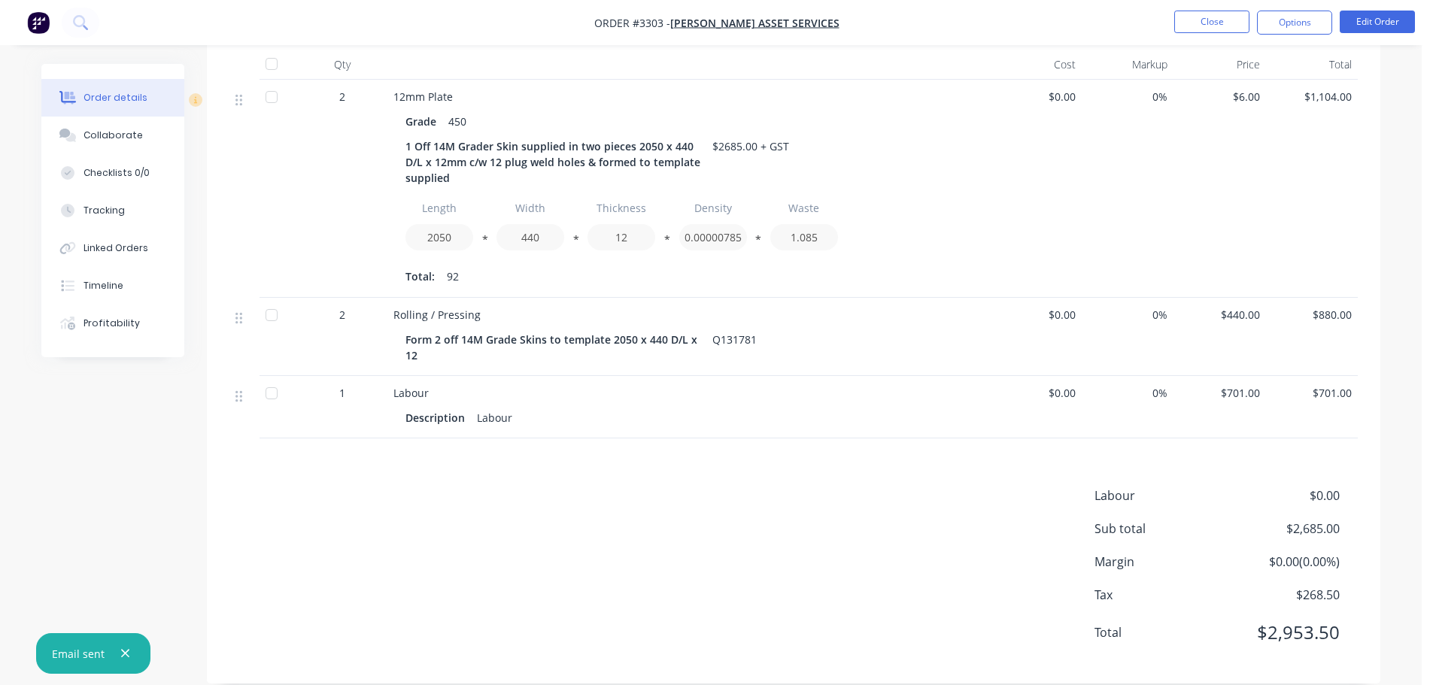
drag, startPoint x: 124, startPoint y: 654, endPoint x: 274, endPoint y: 563, distance: 175.2
click at [124, 654] on icon "button" at bounding box center [125, 654] width 8 height 8
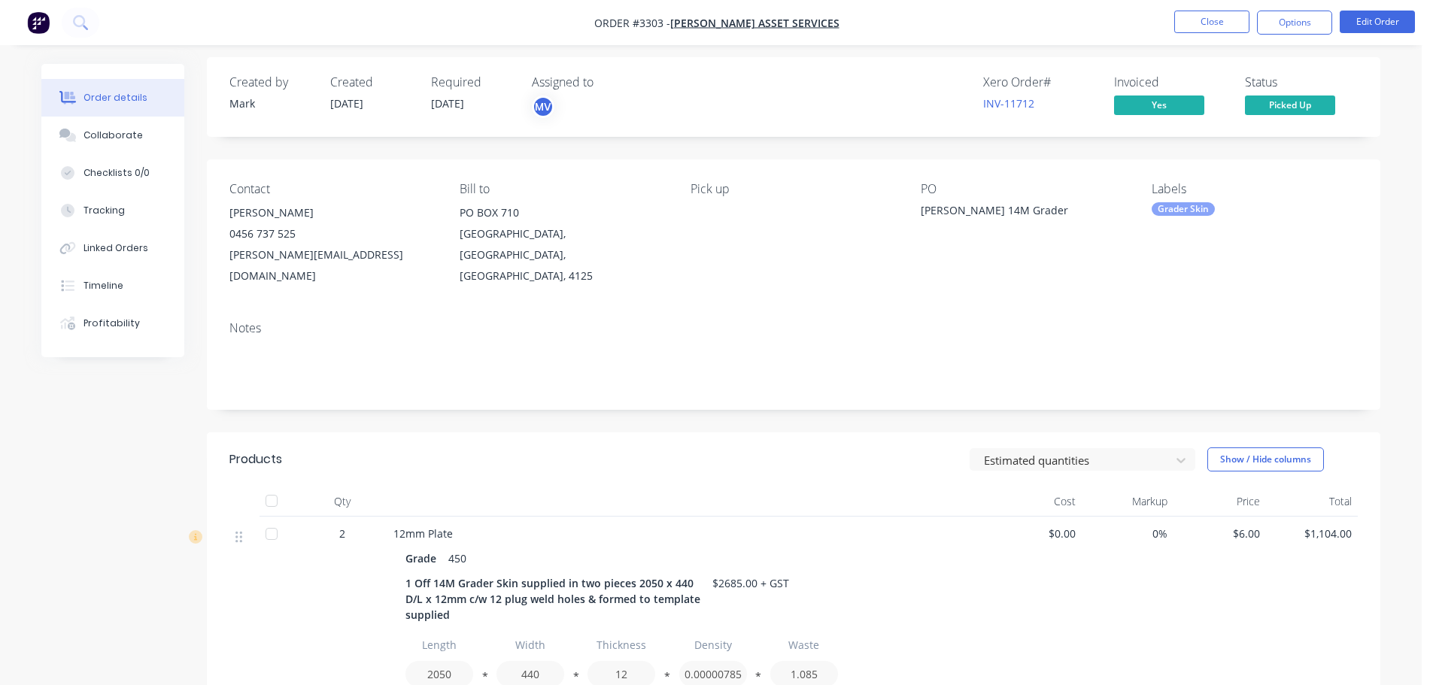
scroll to position [0, 0]
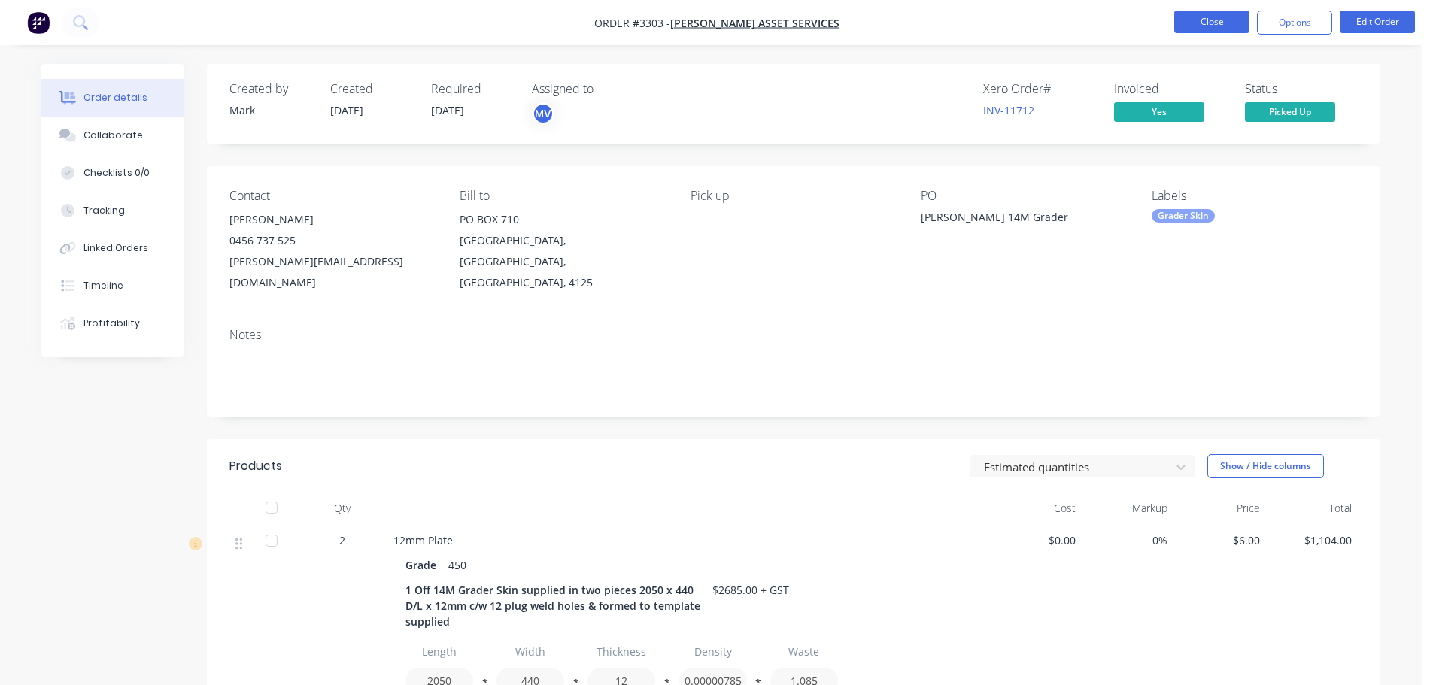
click at [1201, 16] on button "Close" at bounding box center [1211, 22] width 75 height 23
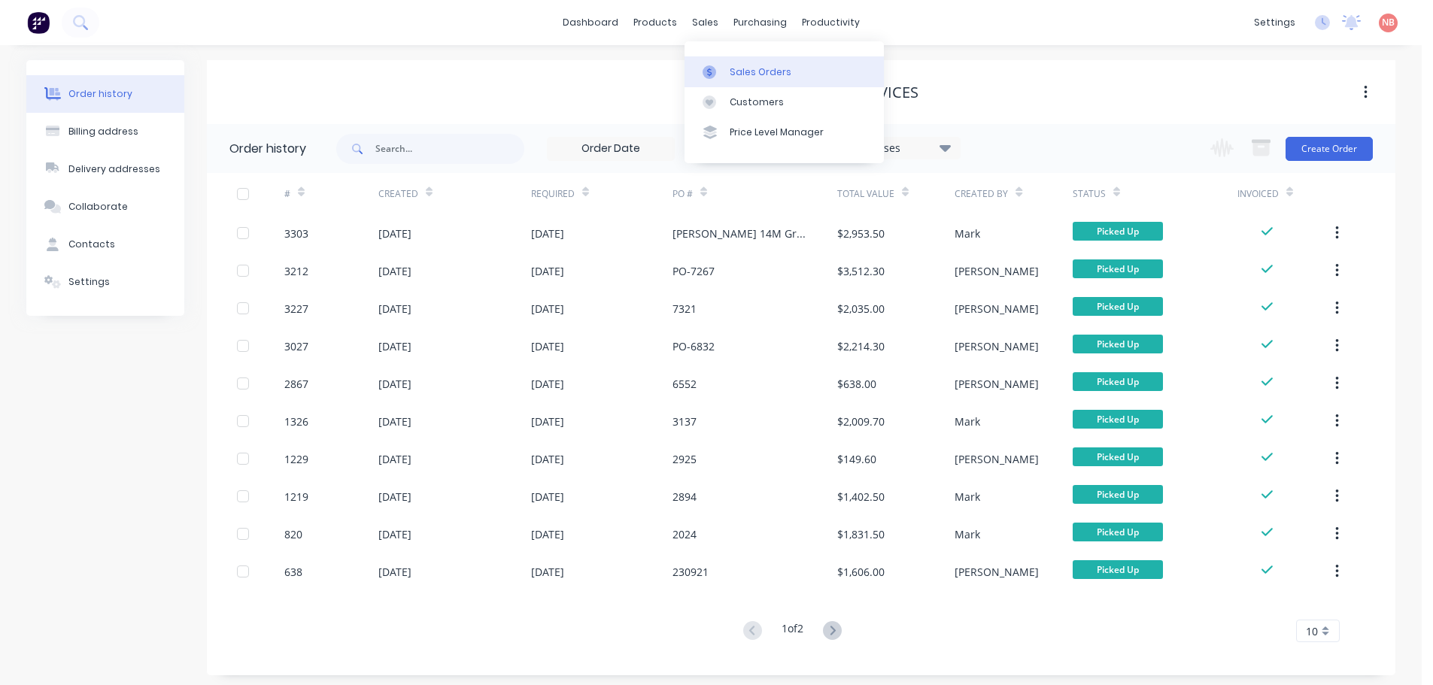
click at [725, 66] on link "Sales Orders" at bounding box center [784, 71] width 199 height 30
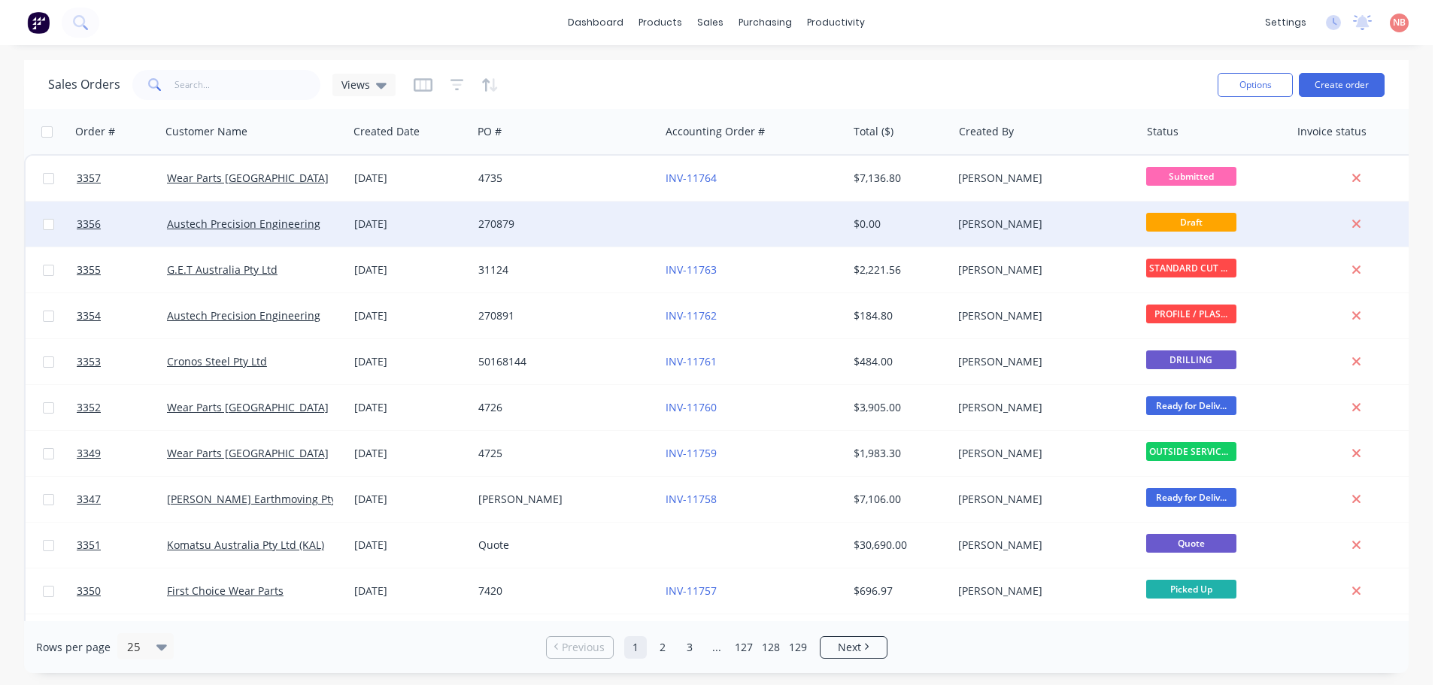
click at [648, 220] on div "270879" at bounding box center [565, 224] width 175 height 15
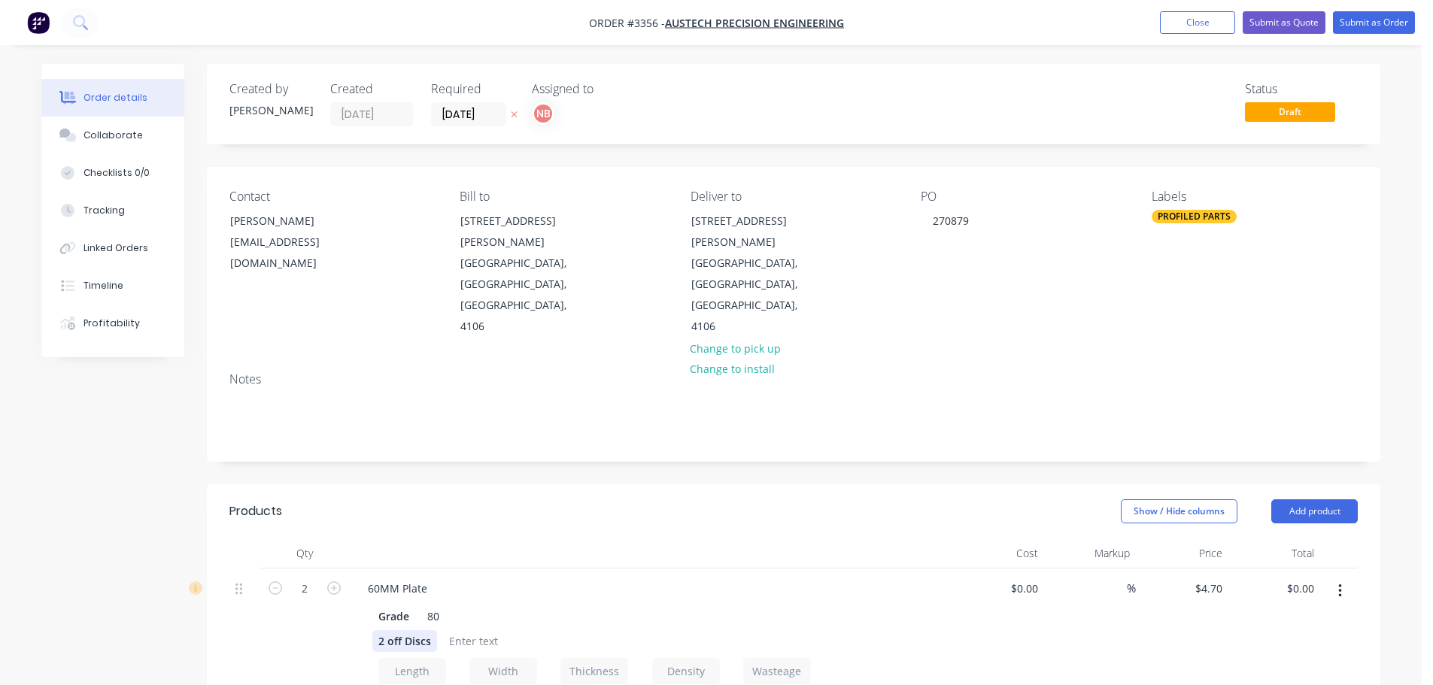
click at [396, 630] on div "2 off Discs" at bounding box center [404, 641] width 65 height 22
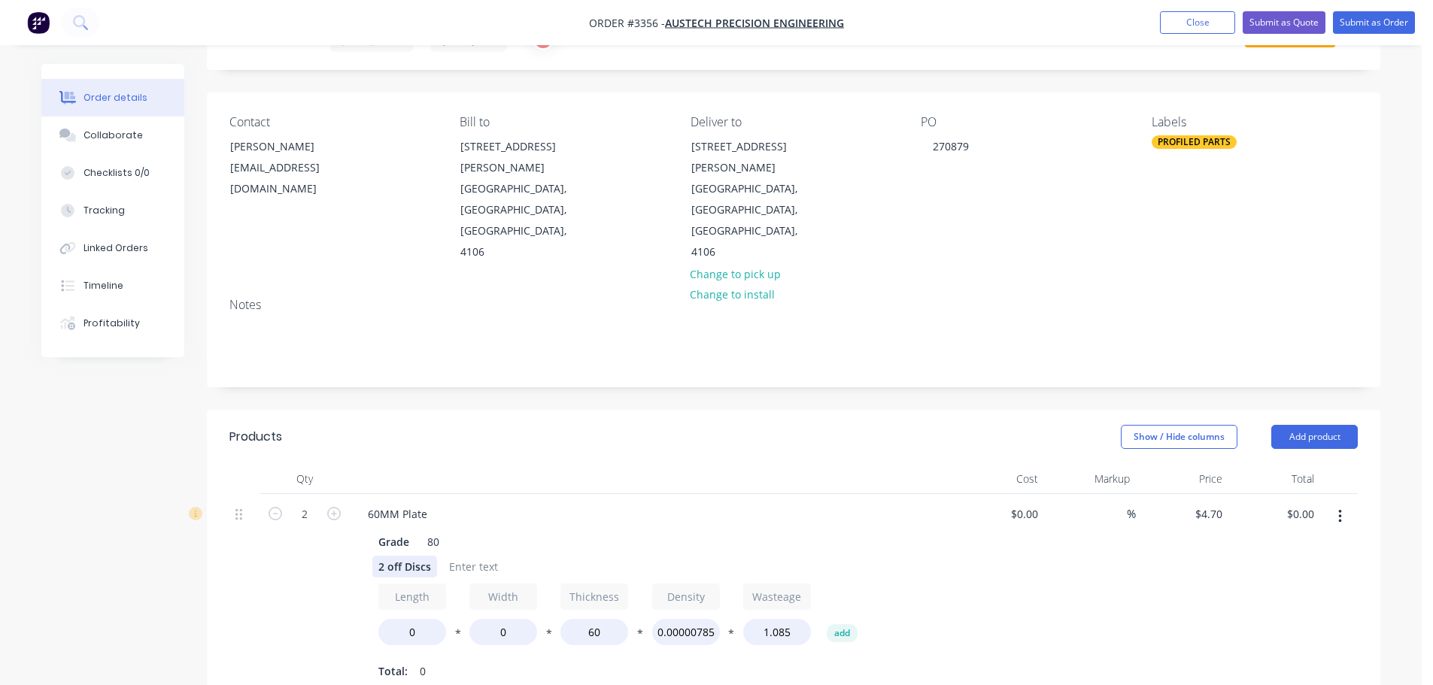
scroll to position [75, 0]
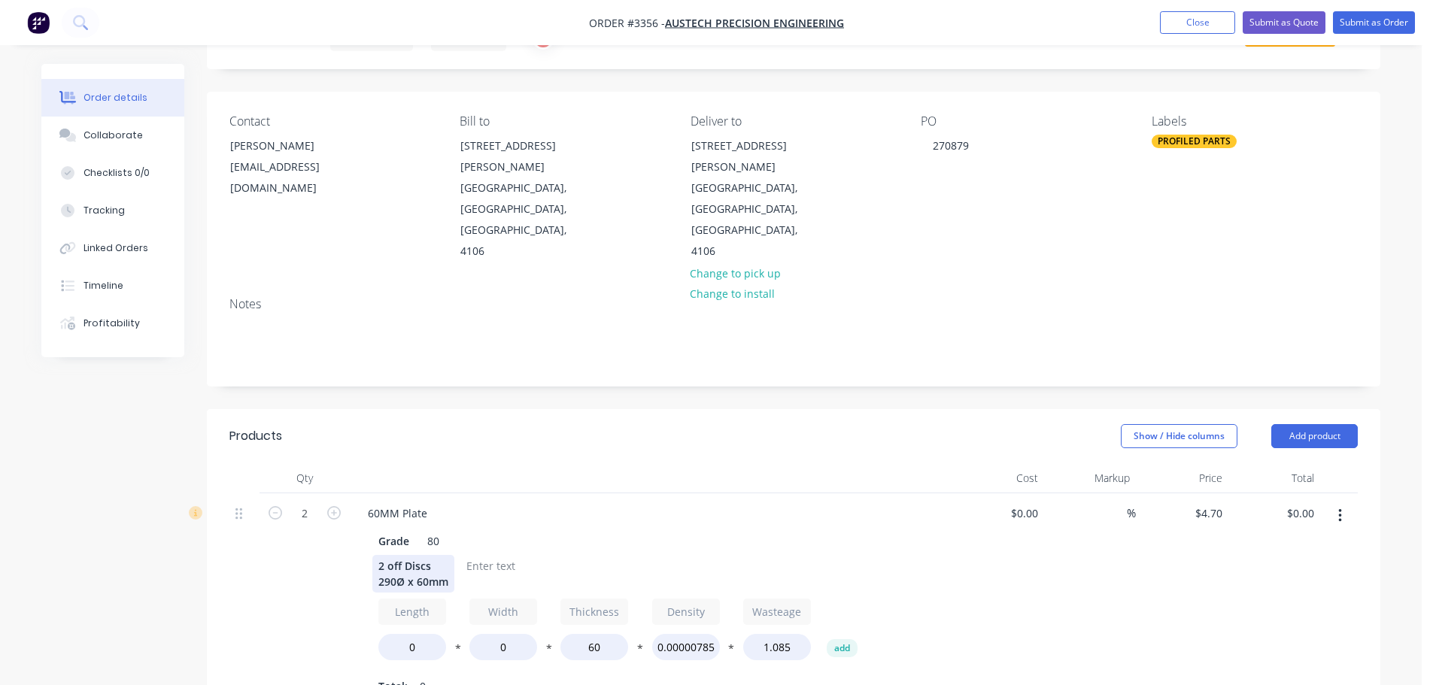
click at [405, 555] on div "2 off Discs 290Ø x 60mm" at bounding box center [413, 574] width 82 height 38
click at [408, 634] on input "0" at bounding box center [412, 647] width 68 height 26
type input "290"
click at [499, 634] on input "0" at bounding box center [503, 647] width 68 height 26
type input "290"
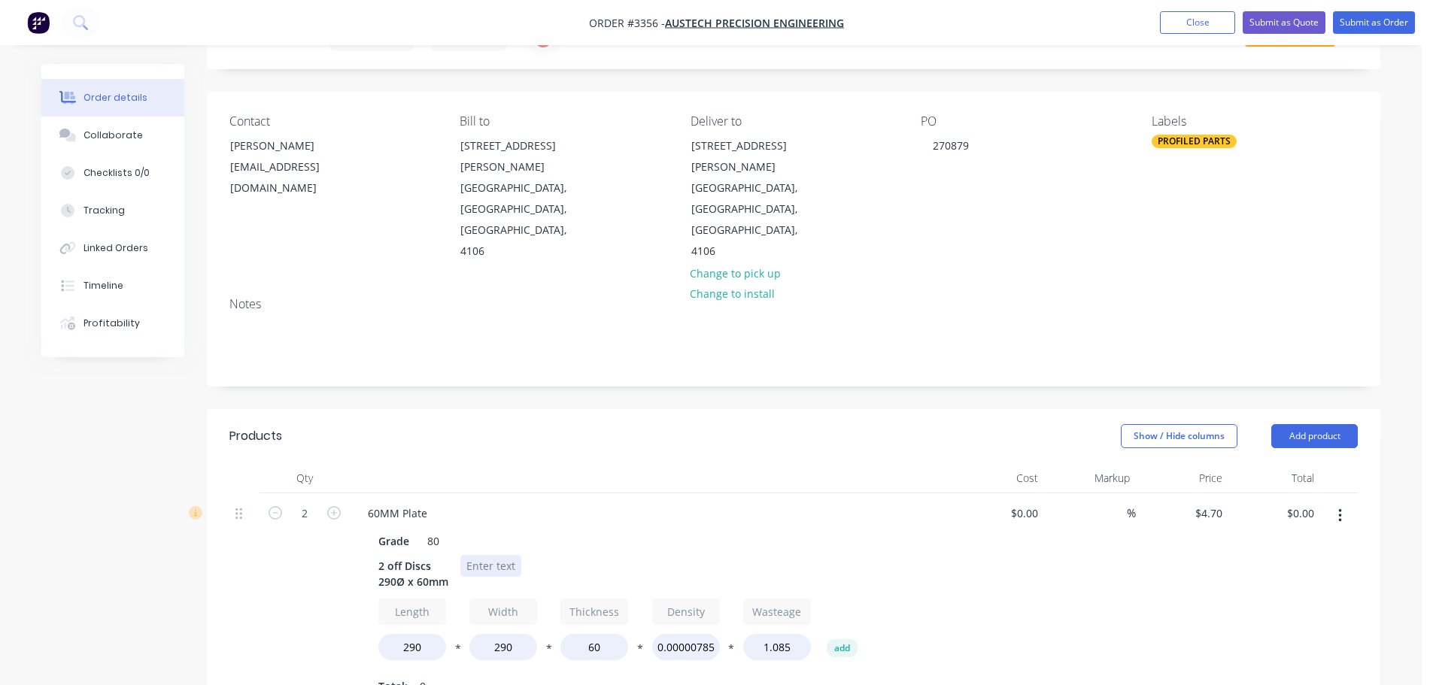
type input "$404.20"
click at [484, 555] on div at bounding box center [490, 566] width 61 height 22
click at [485, 555] on div at bounding box center [490, 566] width 61 height 22
click at [779, 409] on header "Products Show / Hide columns Add product" at bounding box center [793, 436] width 1173 height 54
click at [1294, 424] on button "Add product" at bounding box center [1314, 436] width 87 height 24
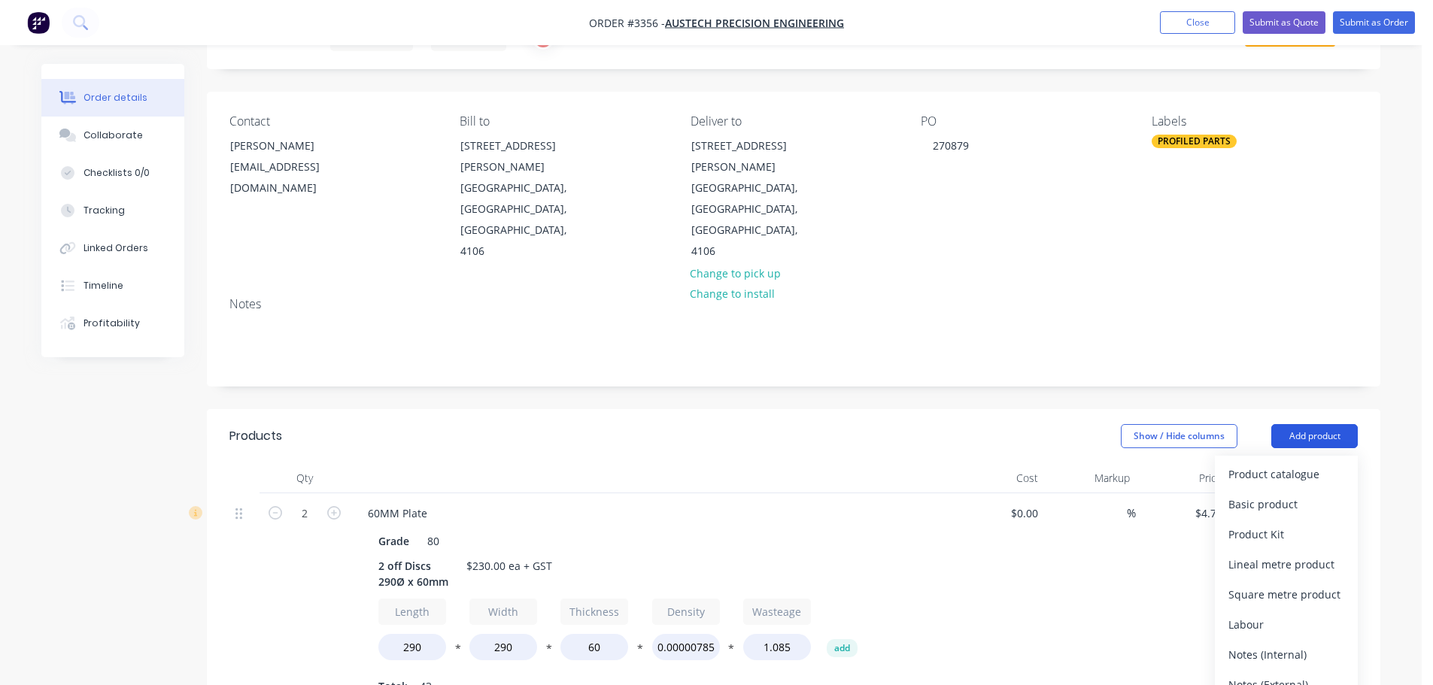
click at [1285, 463] on div "Product catalogue" at bounding box center [1286, 474] width 116 height 22
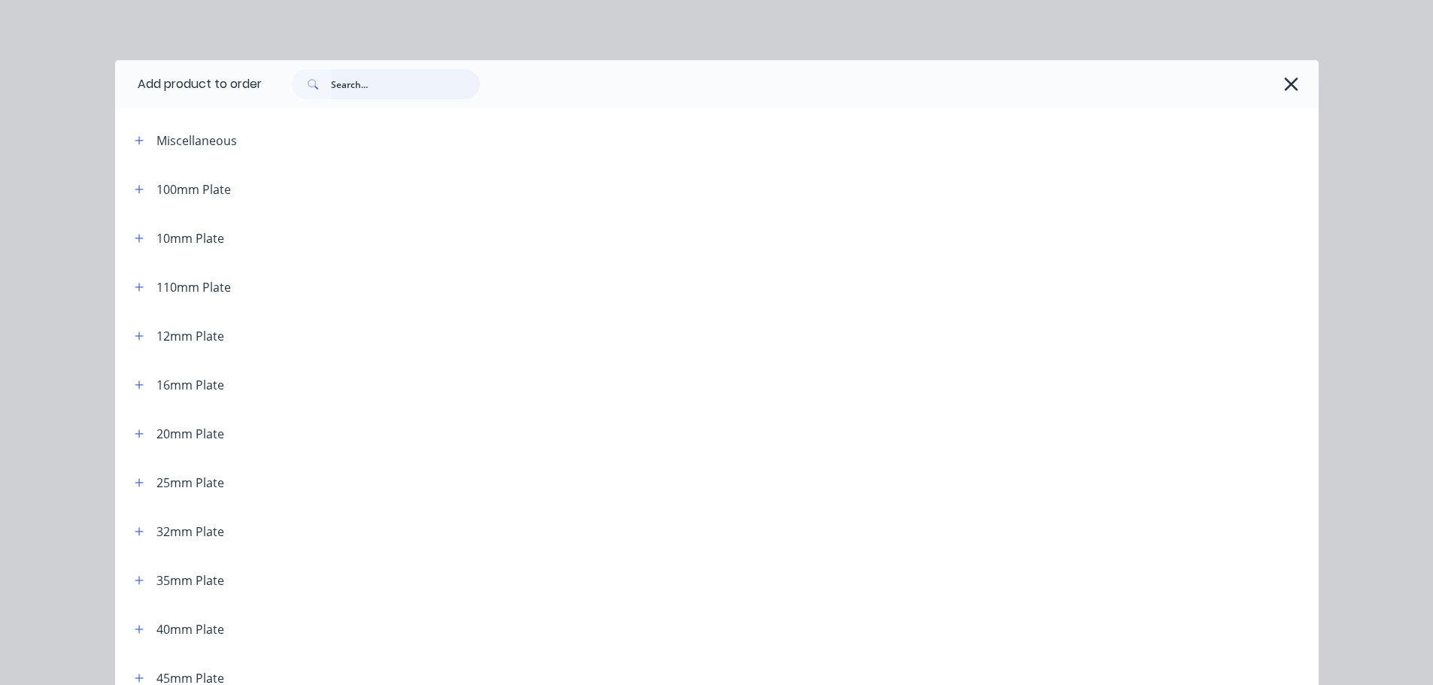
click at [430, 84] on input "text" at bounding box center [405, 84] width 149 height 30
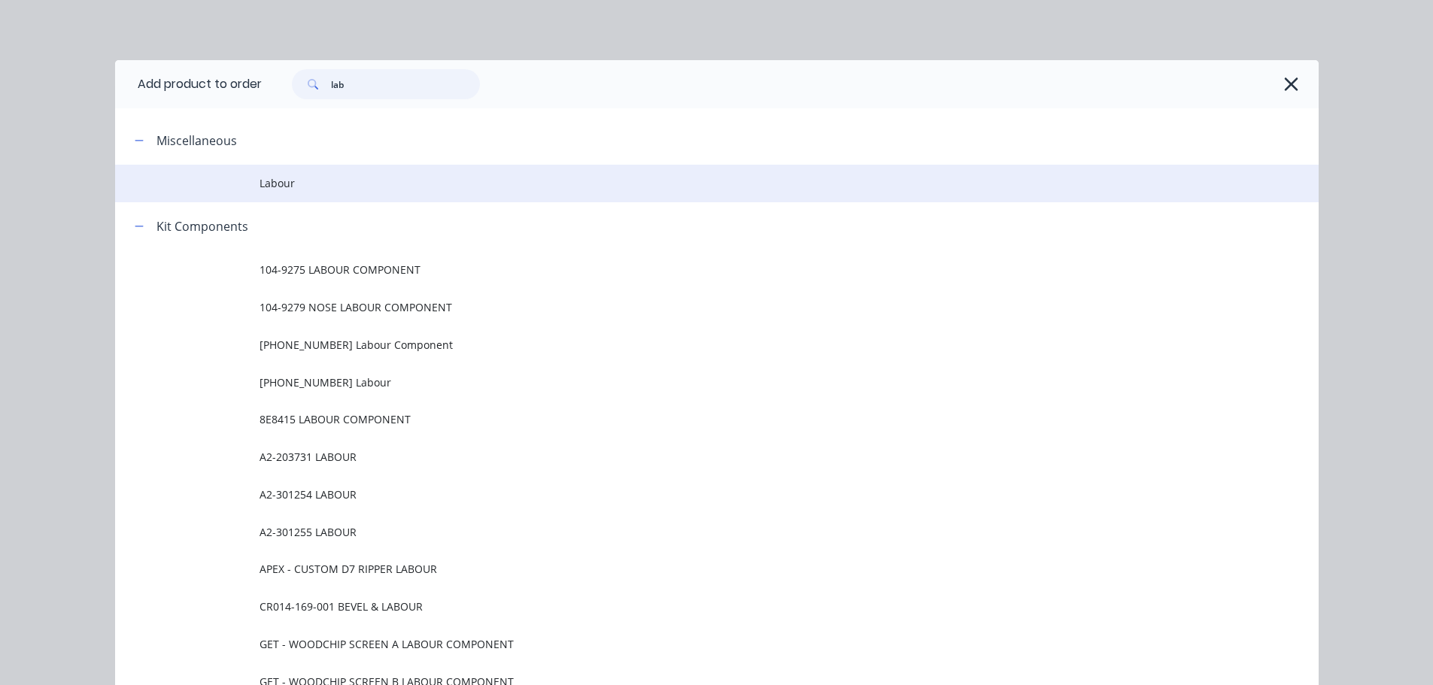
type input "lab"
click at [298, 172] on td "Labour" at bounding box center [789, 184] width 1059 height 38
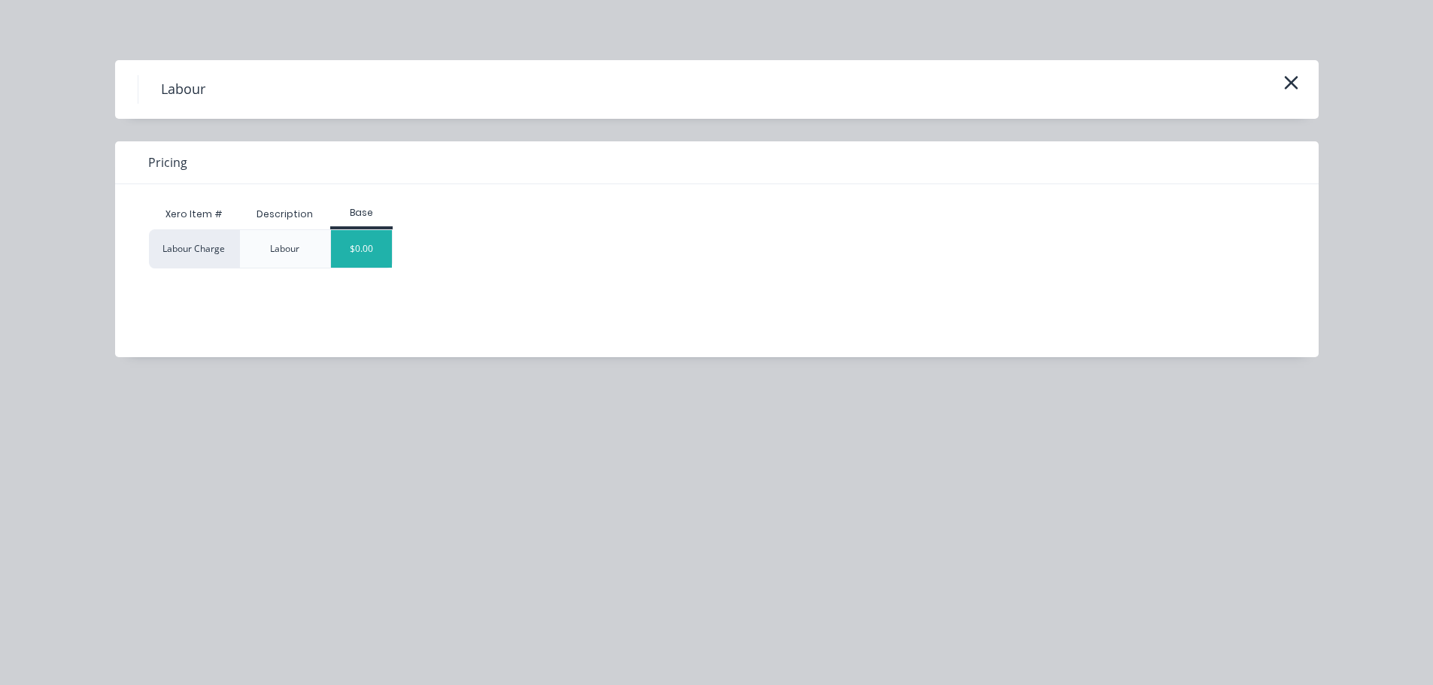
click at [372, 241] on div "$0.00" at bounding box center [361, 249] width 61 height 38
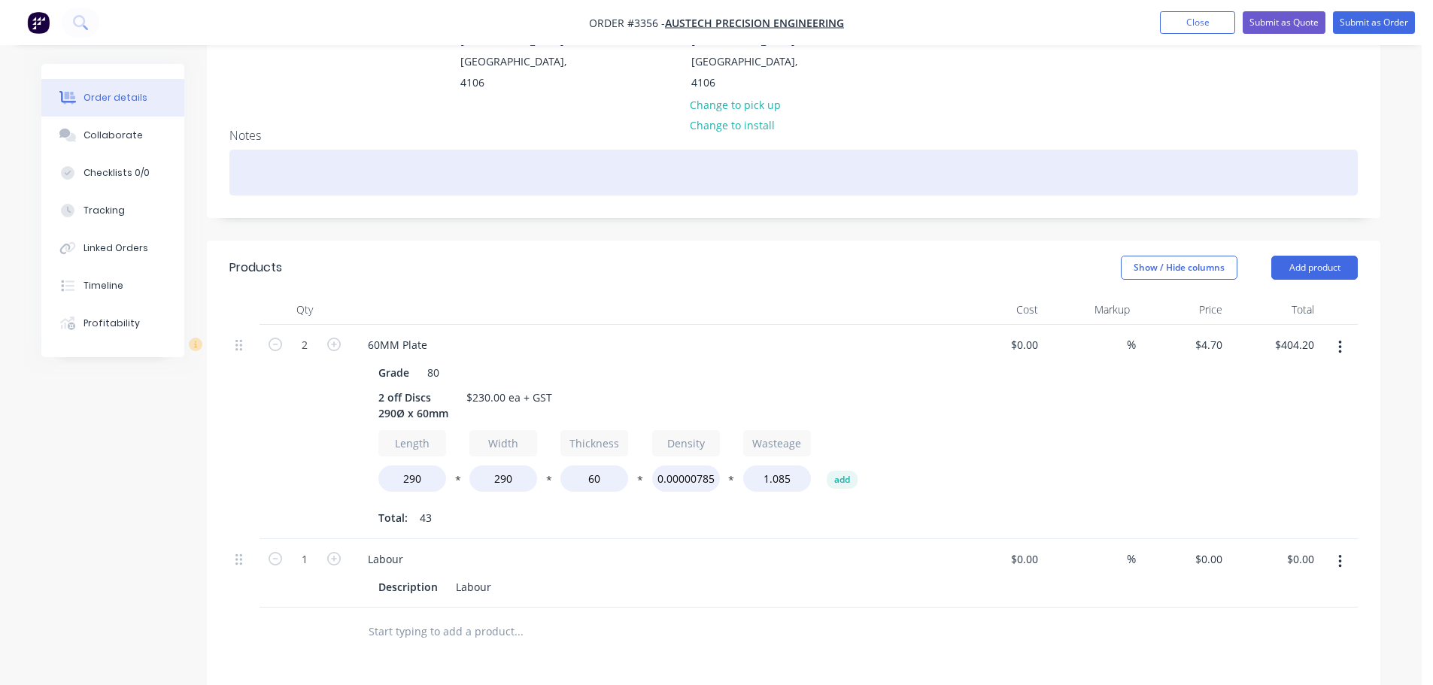
scroll to position [301, 0]
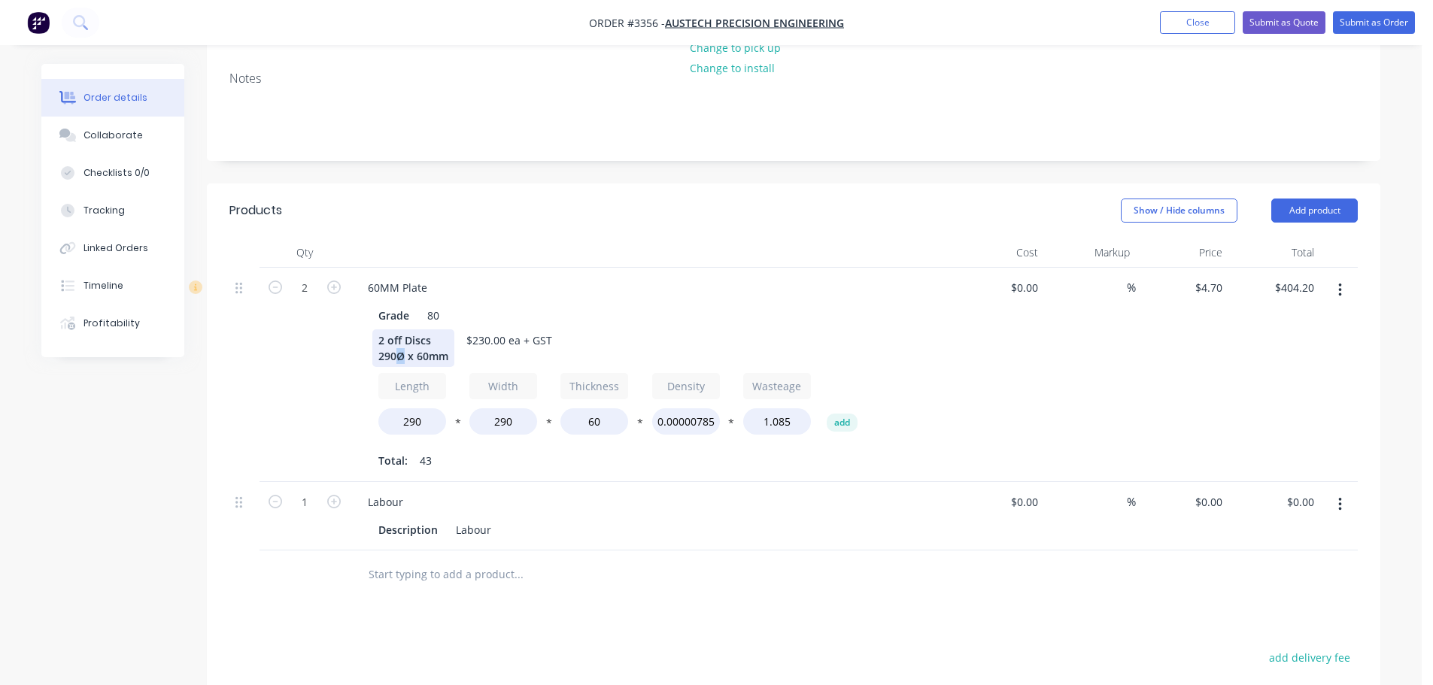
drag, startPoint x: 405, startPoint y: 292, endPoint x: 396, endPoint y: 292, distance: 8.3
click at [396, 329] on div "2 off Discs 290Ø x 60mm" at bounding box center [413, 348] width 82 height 38
click at [405, 329] on div "2 off Discs 290Ø x 60mm" at bounding box center [413, 348] width 82 height 38
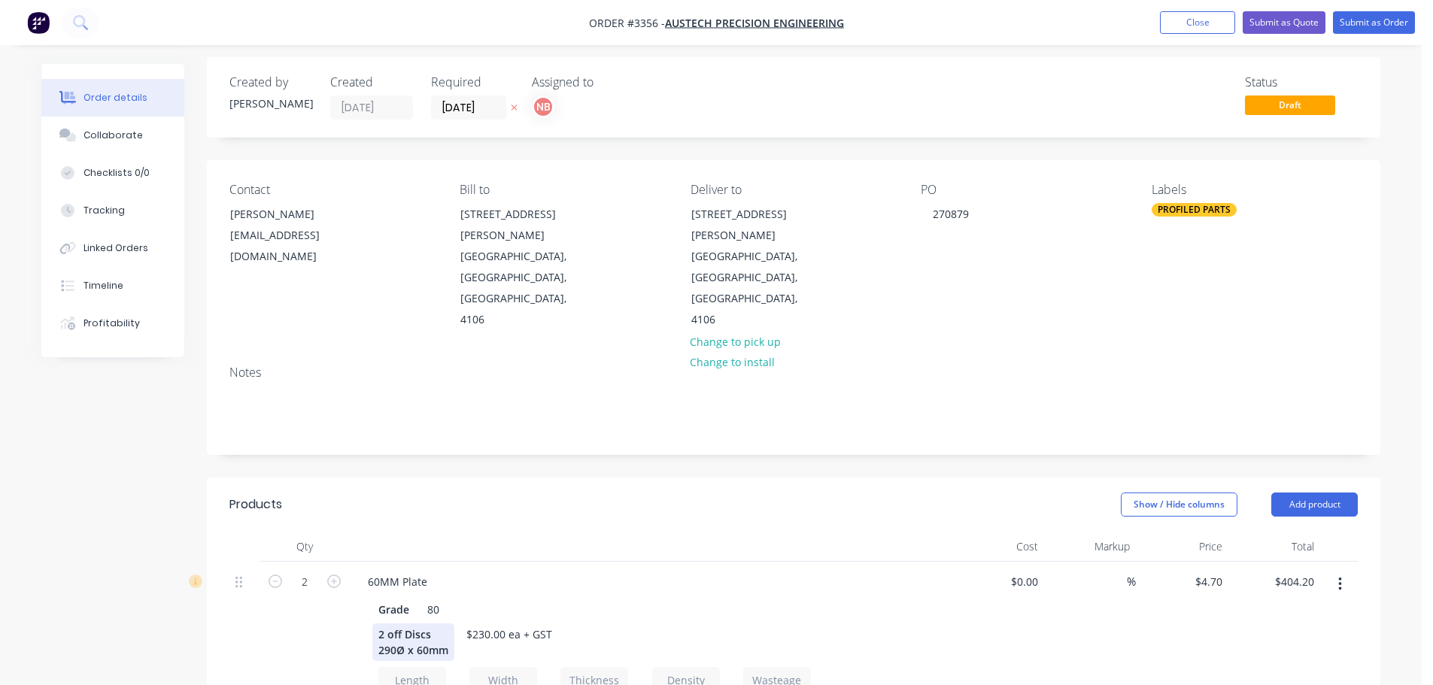
scroll to position [0, 0]
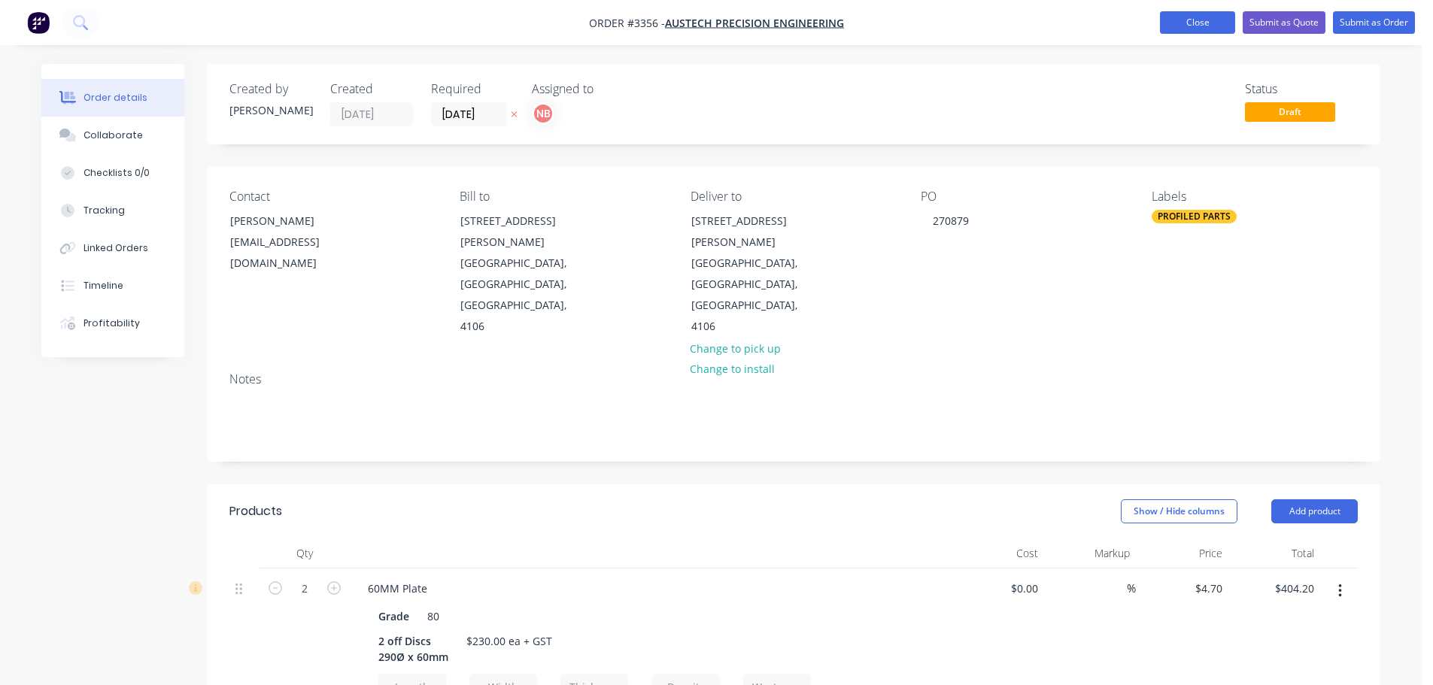
click at [1186, 24] on button "Close" at bounding box center [1197, 22] width 75 height 23
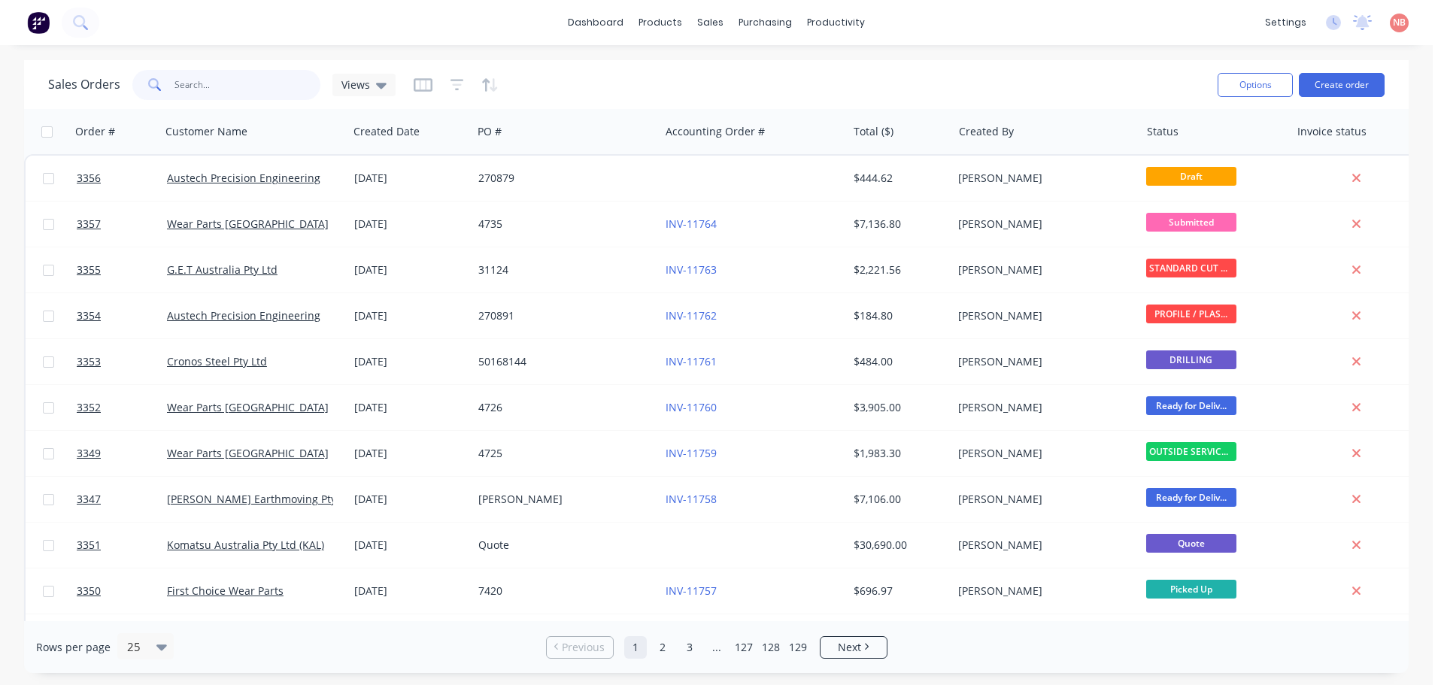
click at [232, 90] on input "text" at bounding box center [248, 85] width 147 height 30
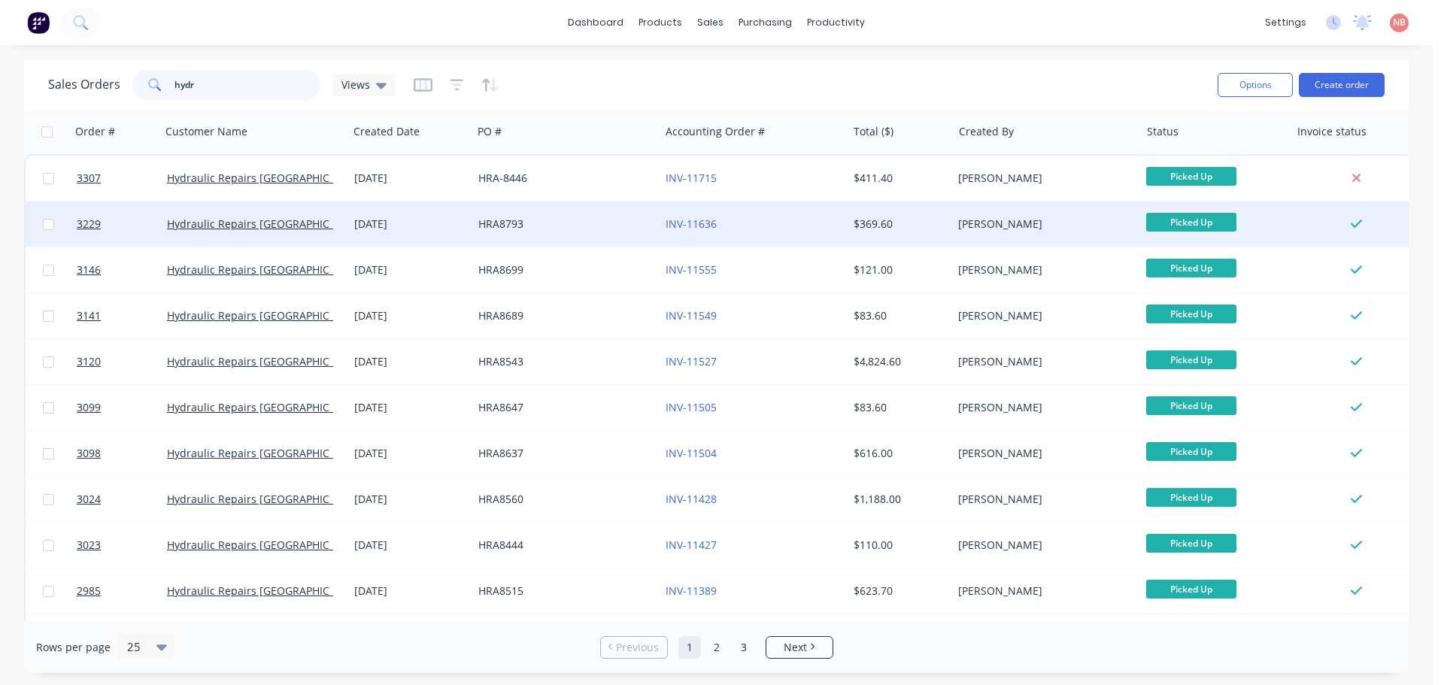
type input "hydr"
click at [639, 223] on div "HRA8793" at bounding box center [561, 224] width 167 height 15
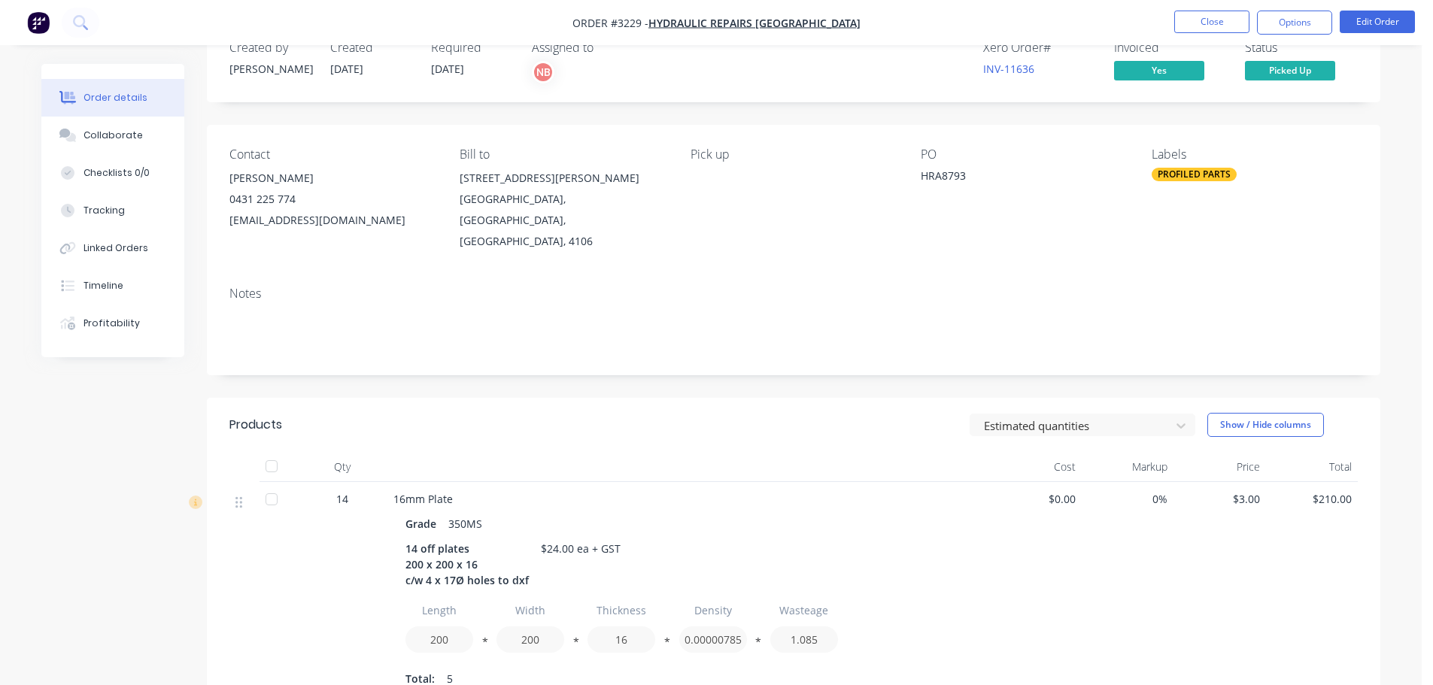
scroll to position [75, 0]
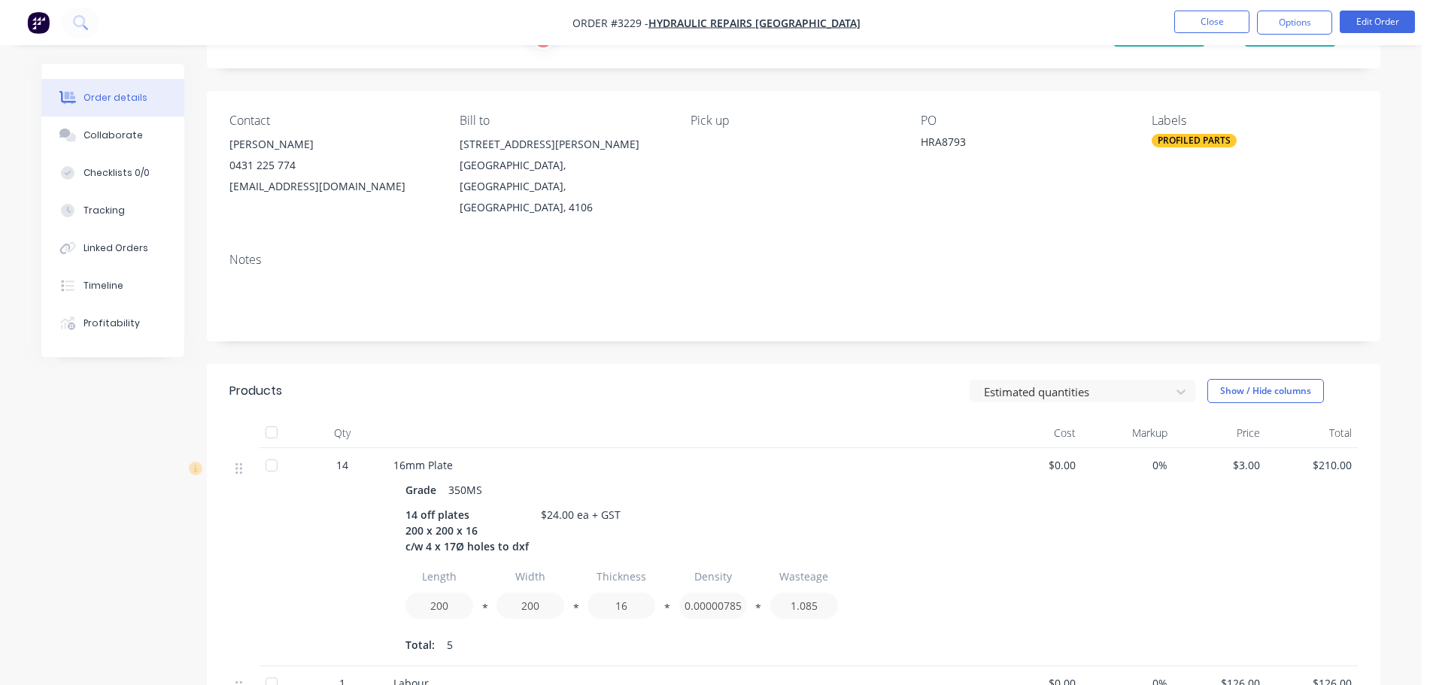
click at [715, 418] on div at bounding box center [688, 433] width 602 height 30
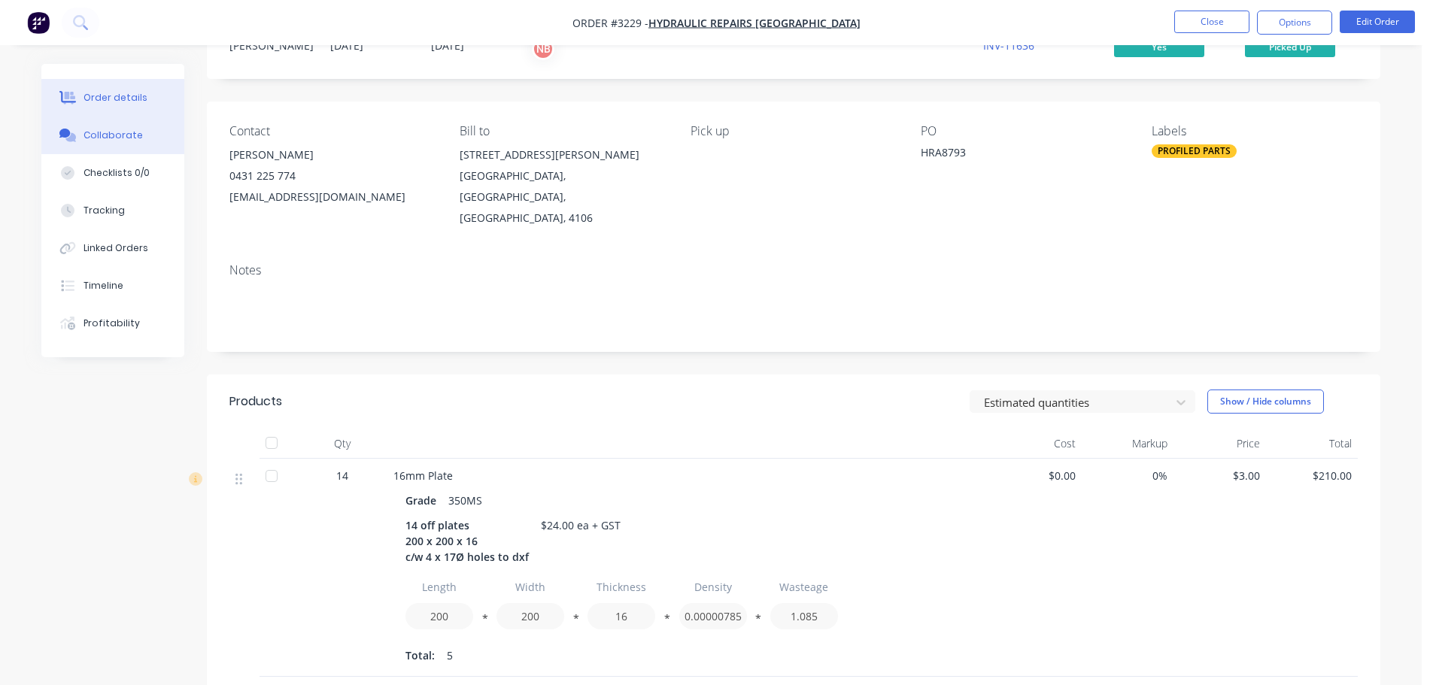
click at [101, 148] on button "Collaborate" at bounding box center [112, 136] width 143 height 38
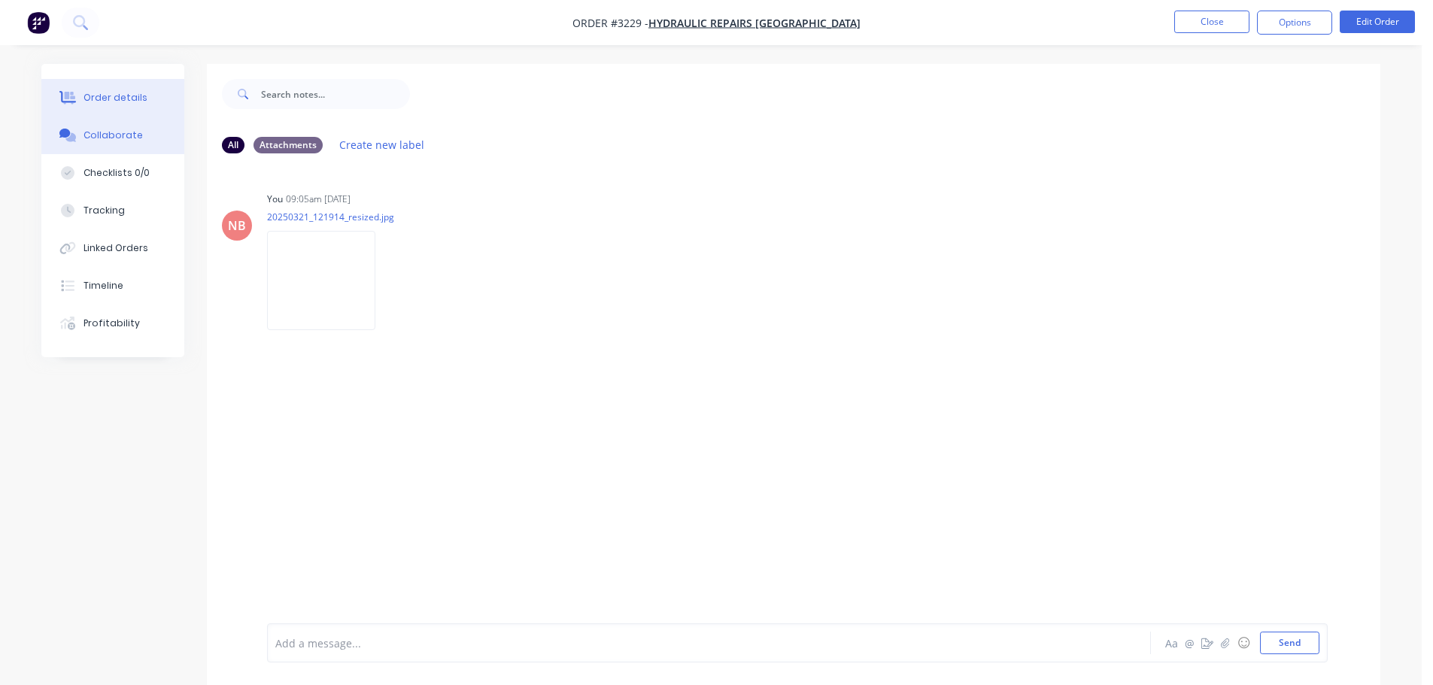
click at [123, 104] on button "Order details" at bounding box center [112, 98] width 143 height 38
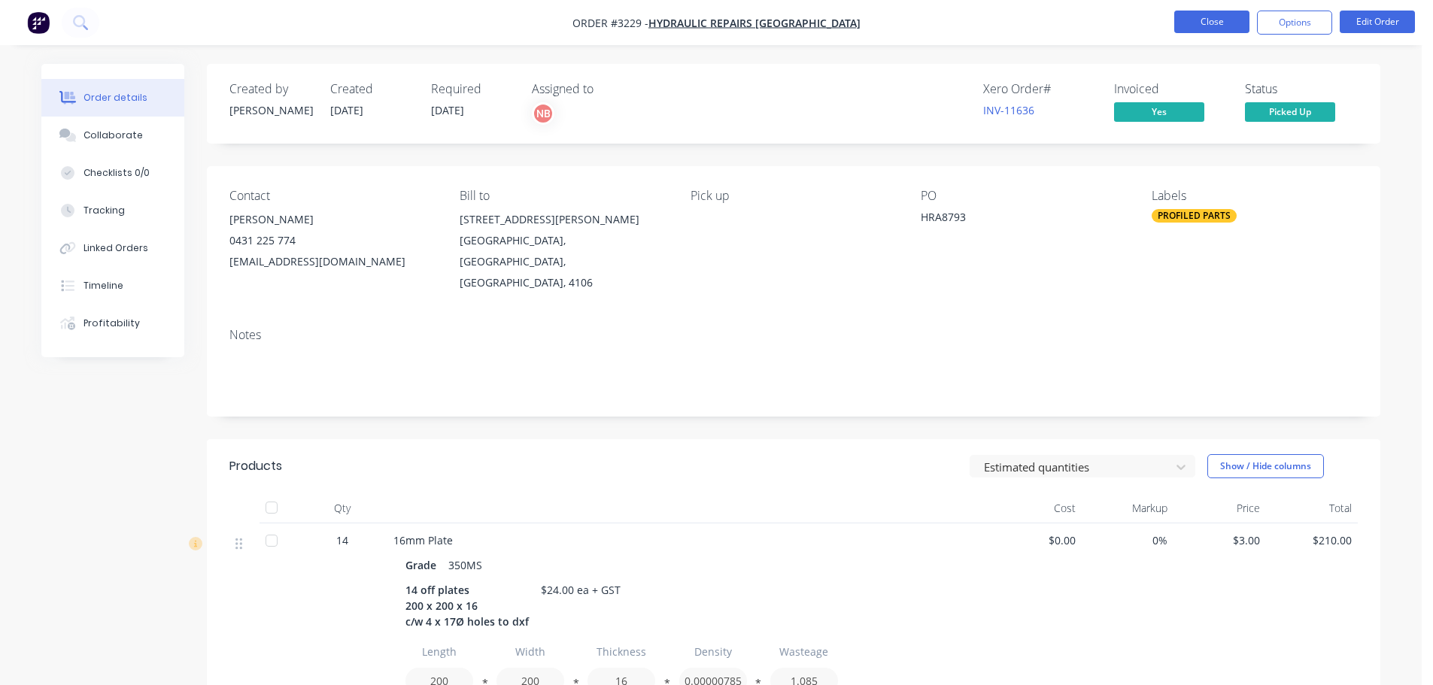
click at [1183, 26] on button "Close" at bounding box center [1211, 22] width 75 height 23
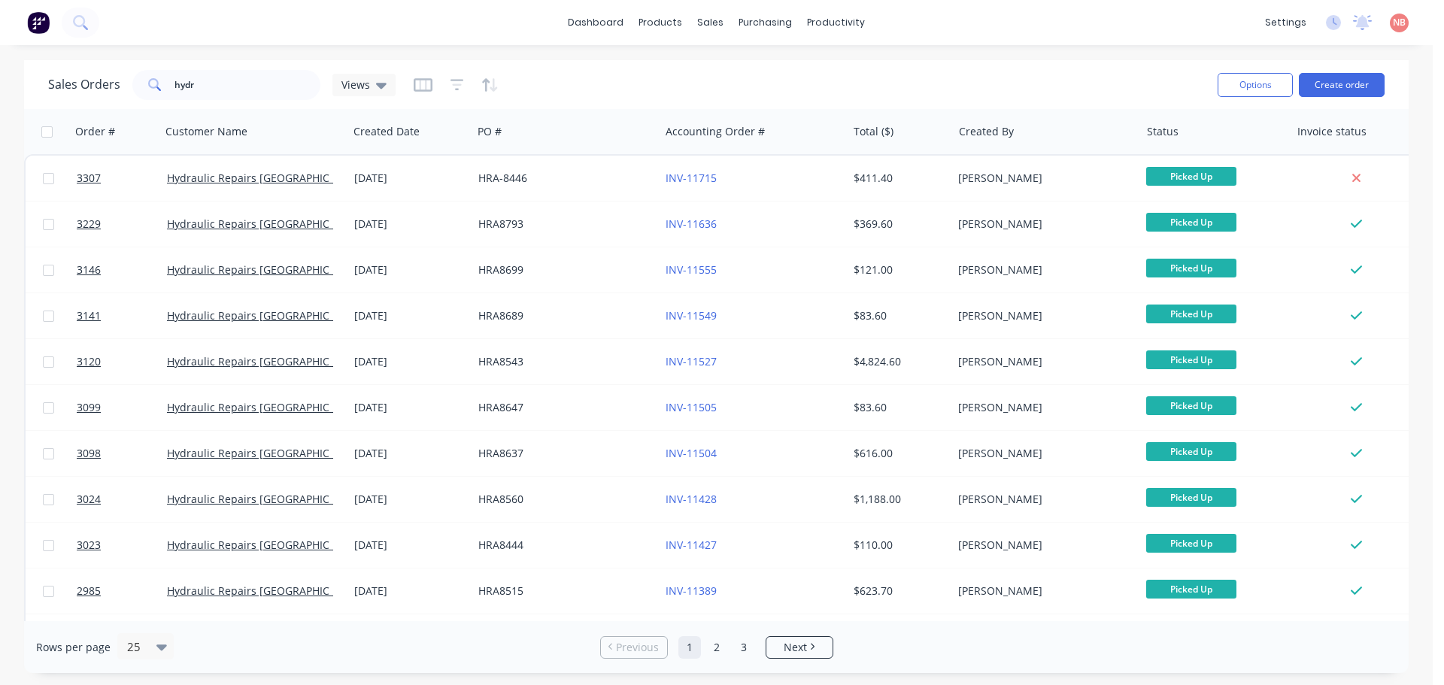
click at [594, 281] on div "HRA8699" at bounding box center [565, 269] width 187 height 45
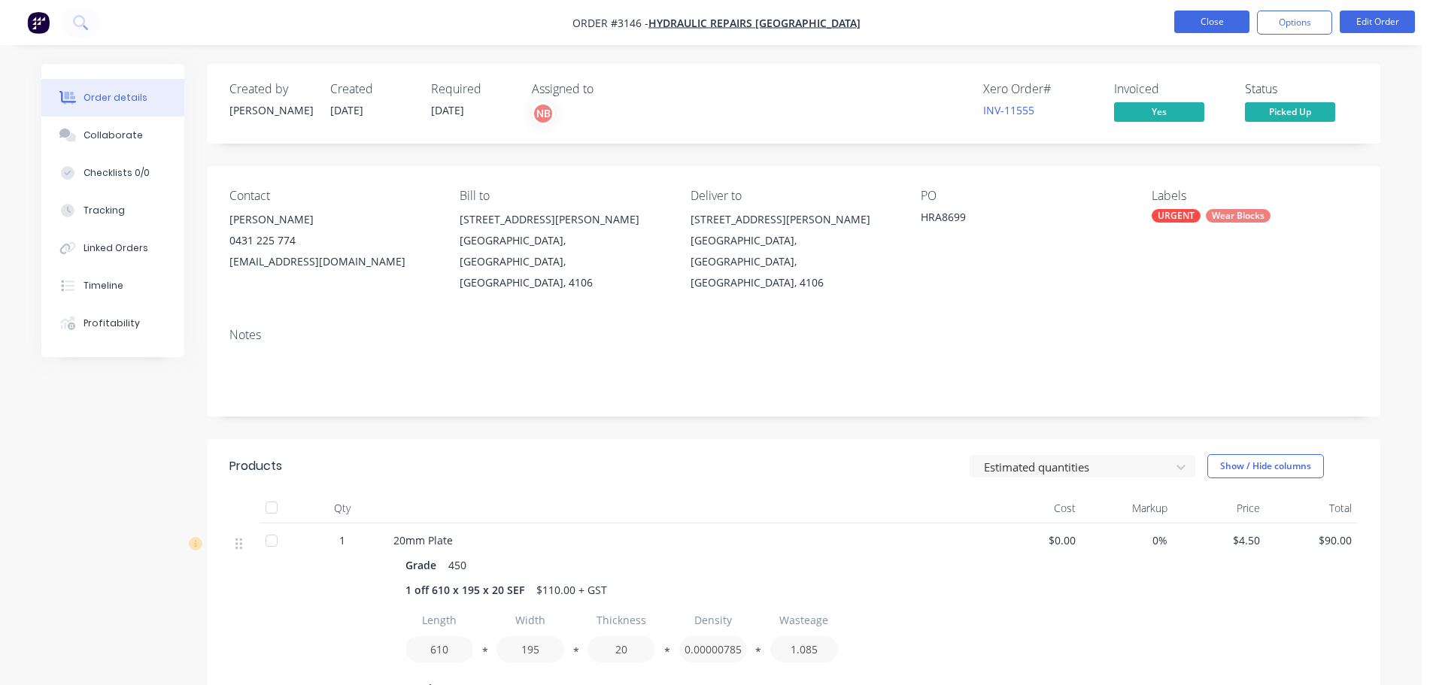
click at [1205, 20] on button "Close" at bounding box center [1211, 22] width 75 height 23
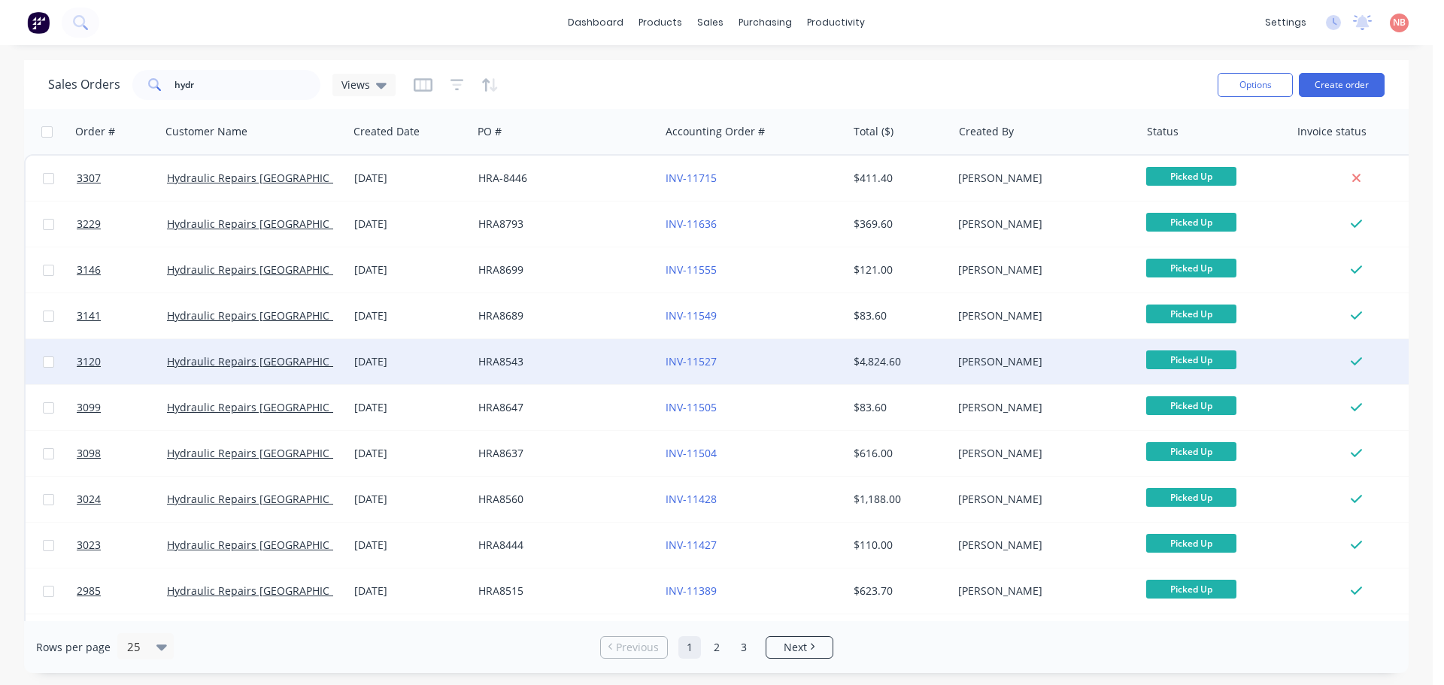
click at [581, 353] on div "HRA8543" at bounding box center [565, 361] width 187 height 45
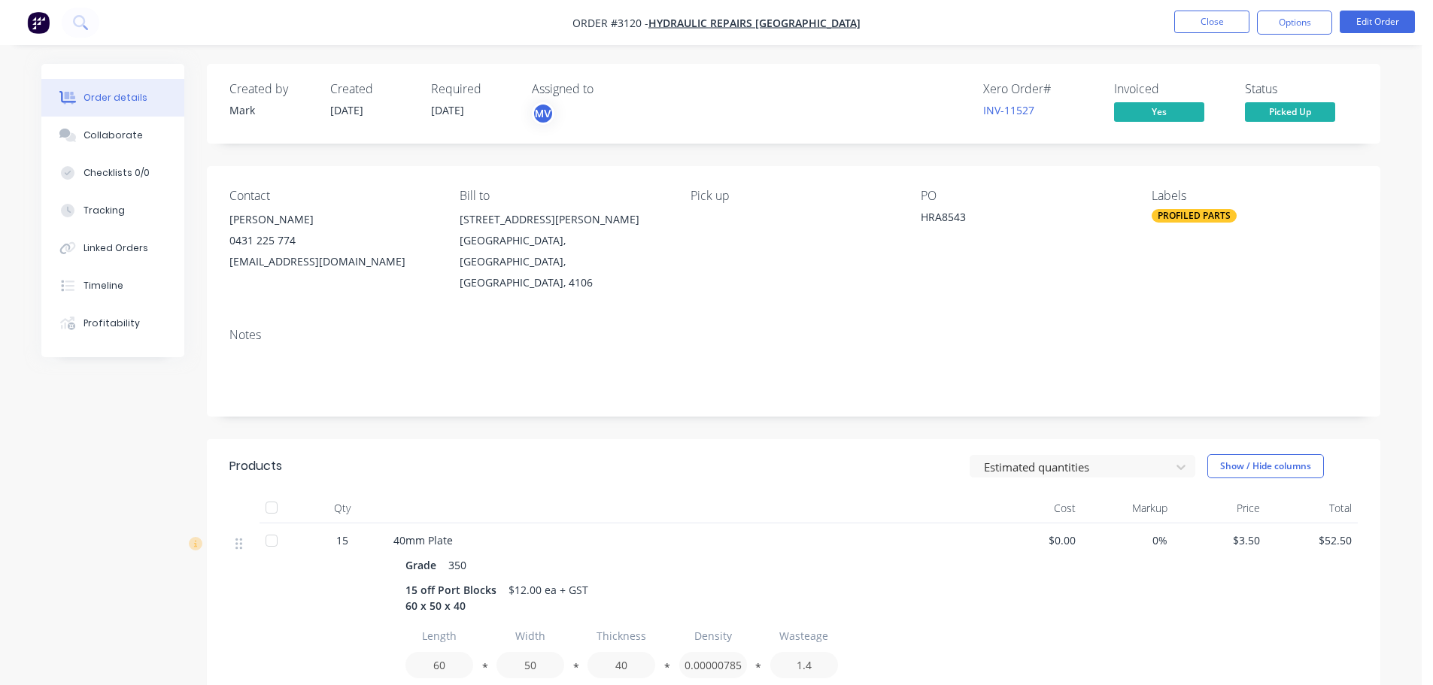
click at [1216, 6] on nav "Order #3120 - Hydraulic Repairs Australia Close Options Edit Order" at bounding box center [716, 22] width 1433 height 45
click at [1211, 20] on button "Close" at bounding box center [1211, 22] width 75 height 23
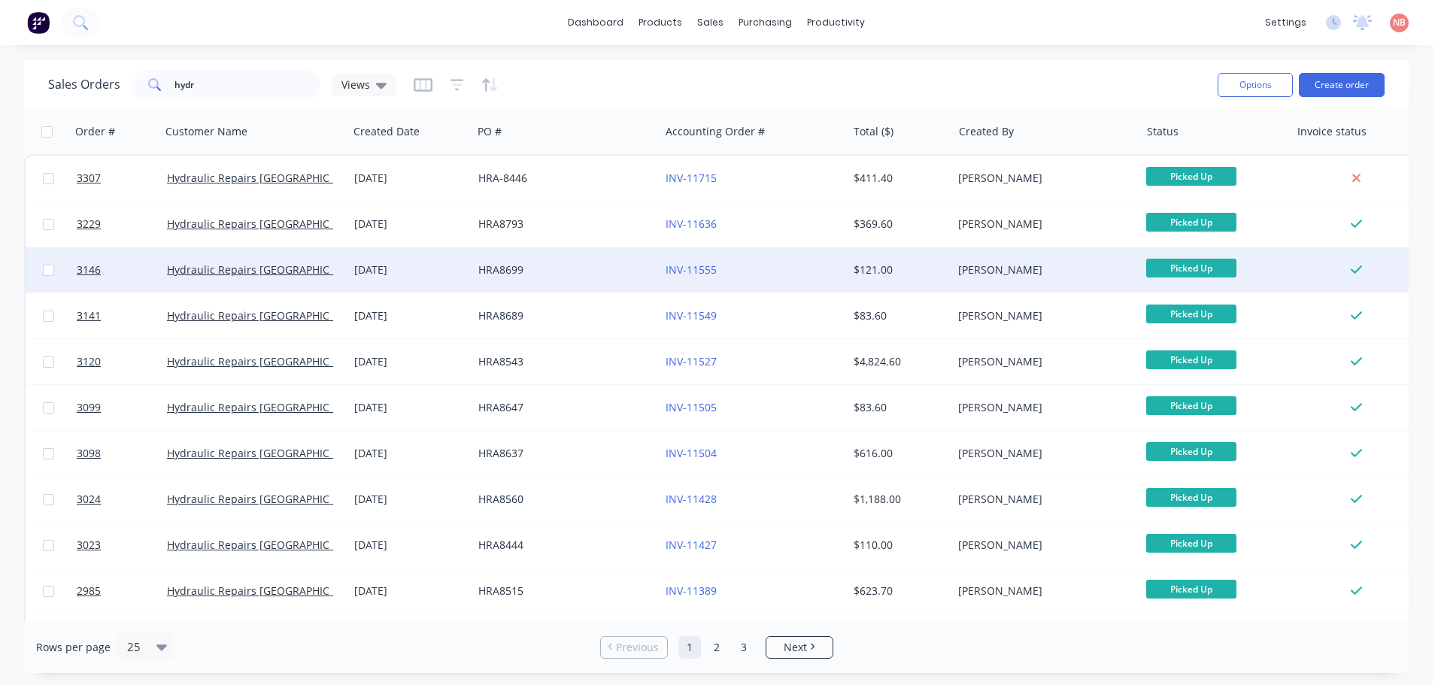
click at [631, 275] on div "HRA8699" at bounding box center [561, 270] width 167 height 15
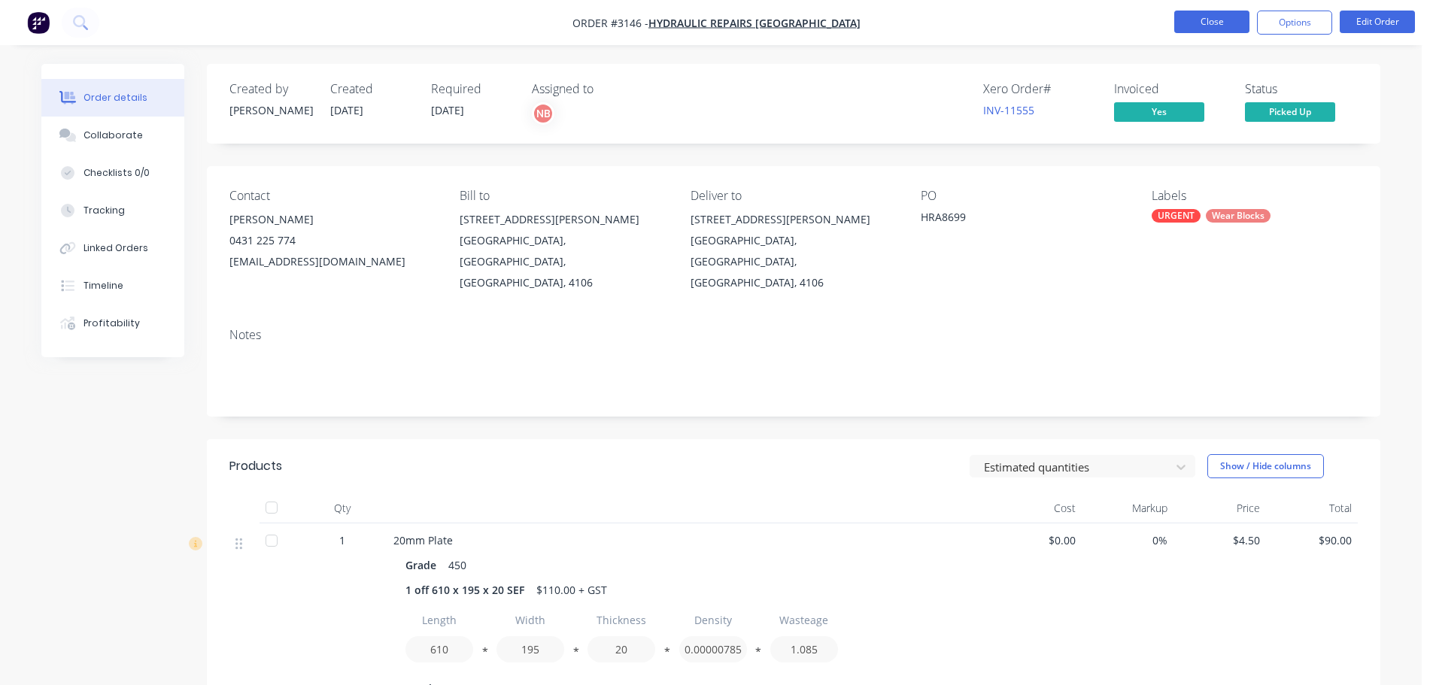
click at [1198, 24] on button "Close" at bounding box center [1211, 22] width 75 height 23
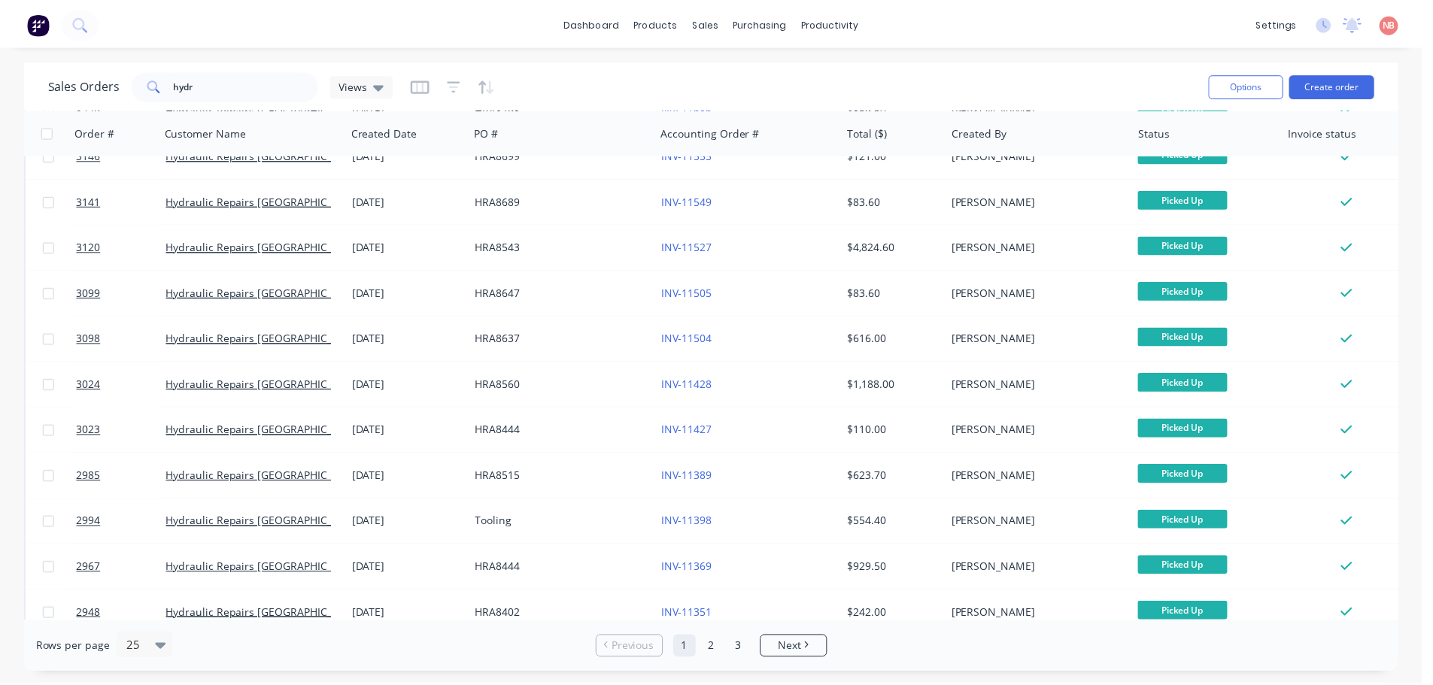
scroll to position [150, 0]
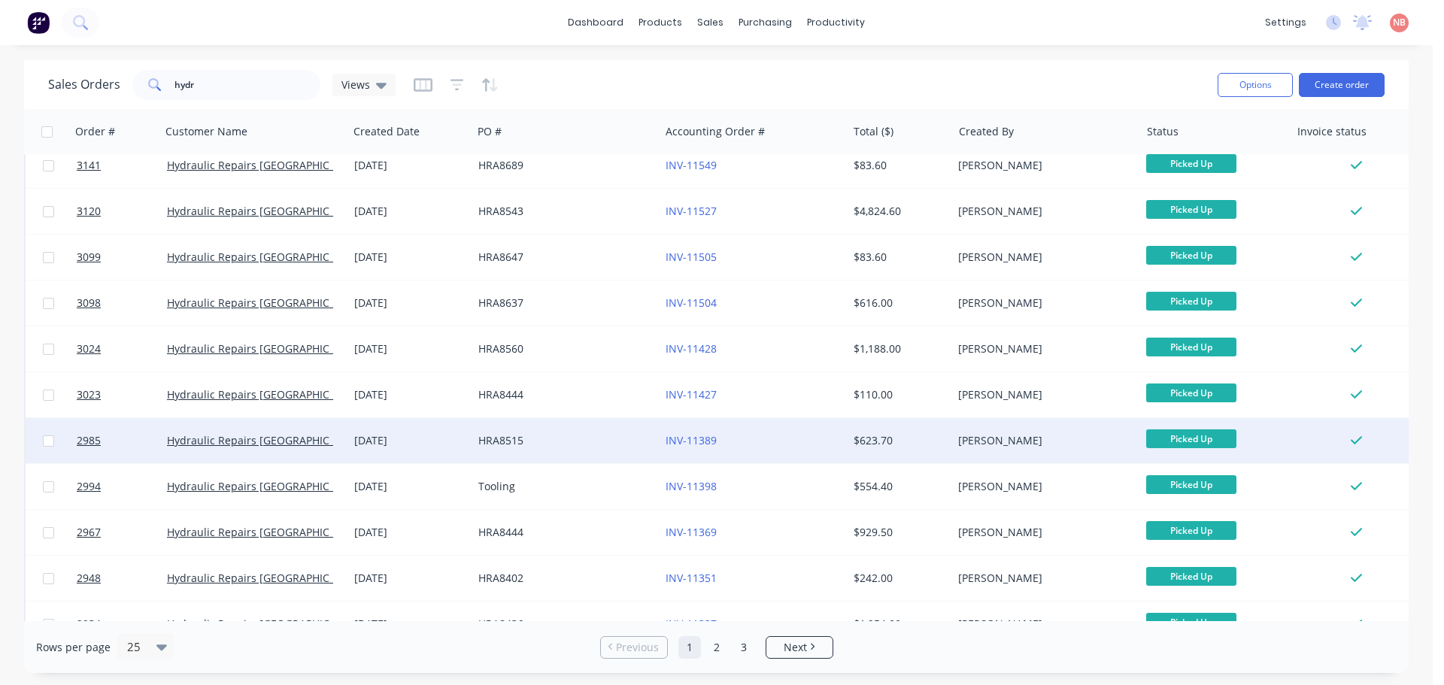
click at [623, 447] on div "HRA8515" at bounding box center [561, 440] width 167 height 15
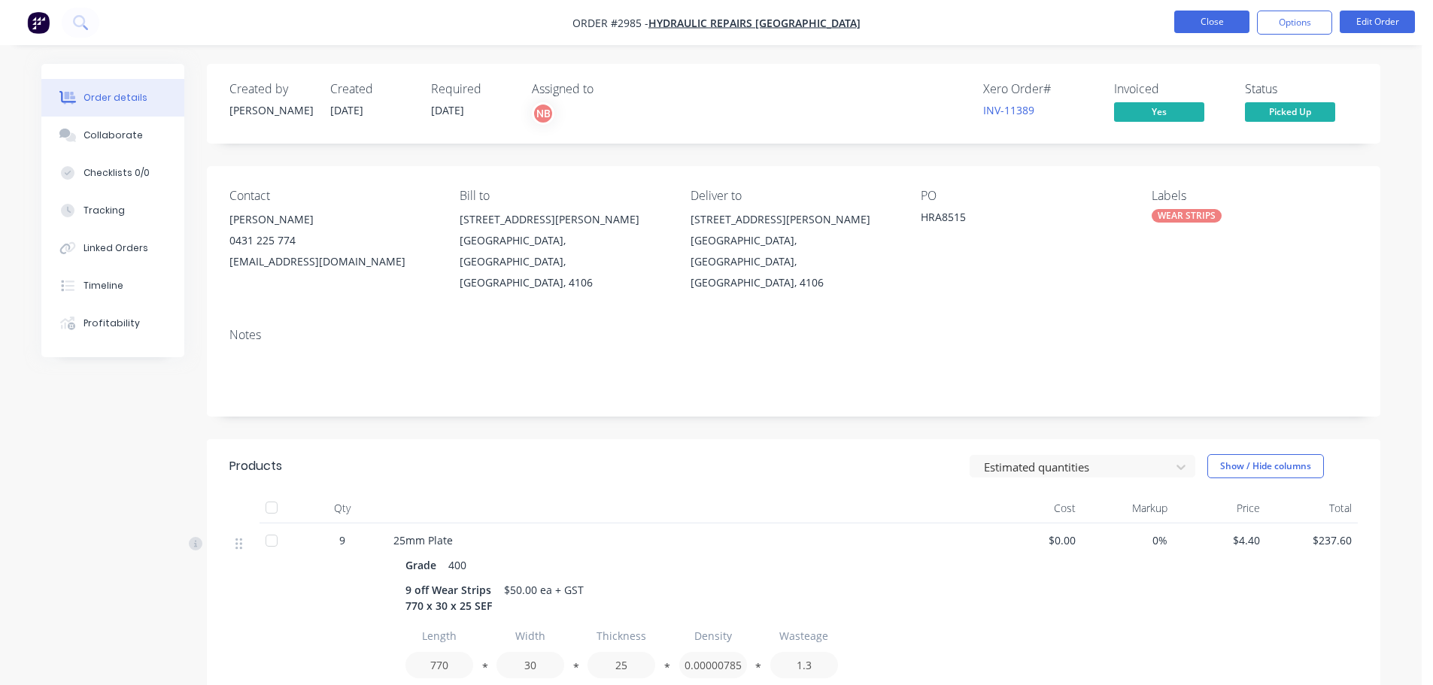
click at [1191, 29] on button "Close" at bounding box center [1211, 22] width 75 height 23
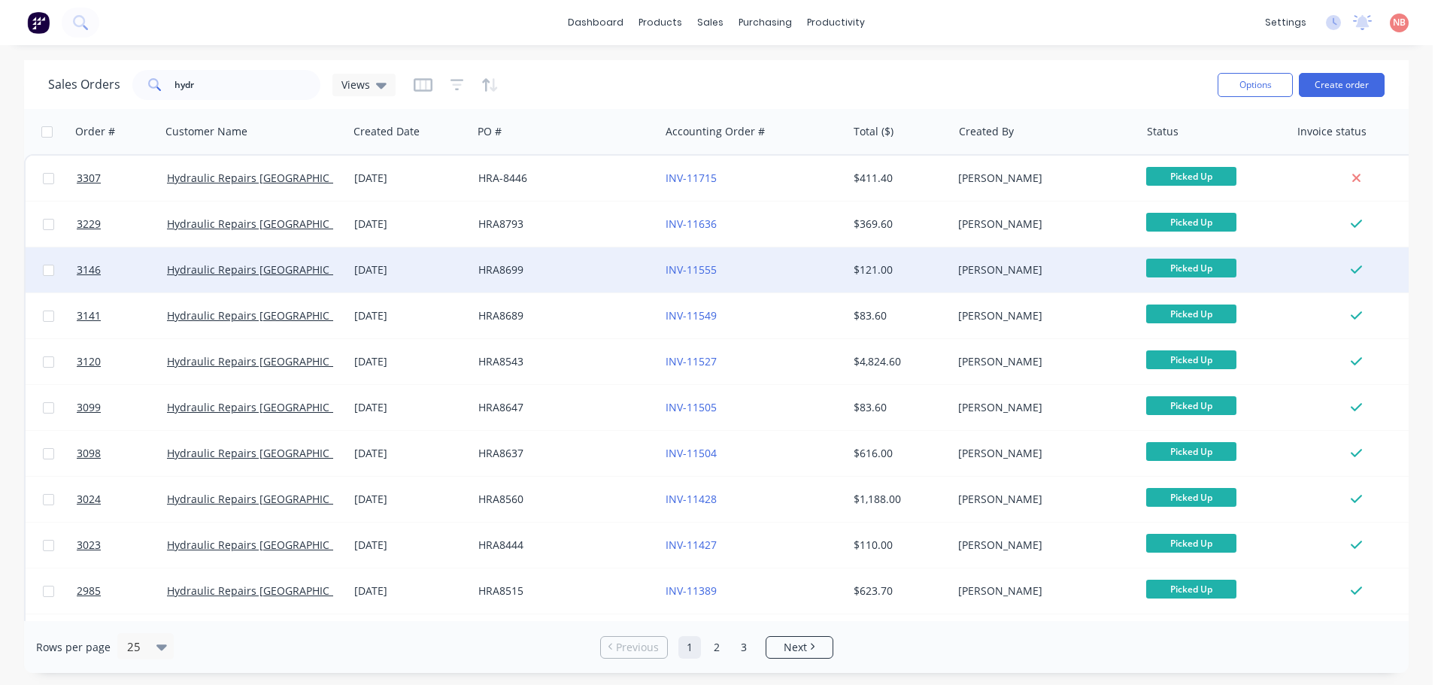
click at [603, 278] on div "HRA8699" at bounding box center [565, 269] width 187 height 45
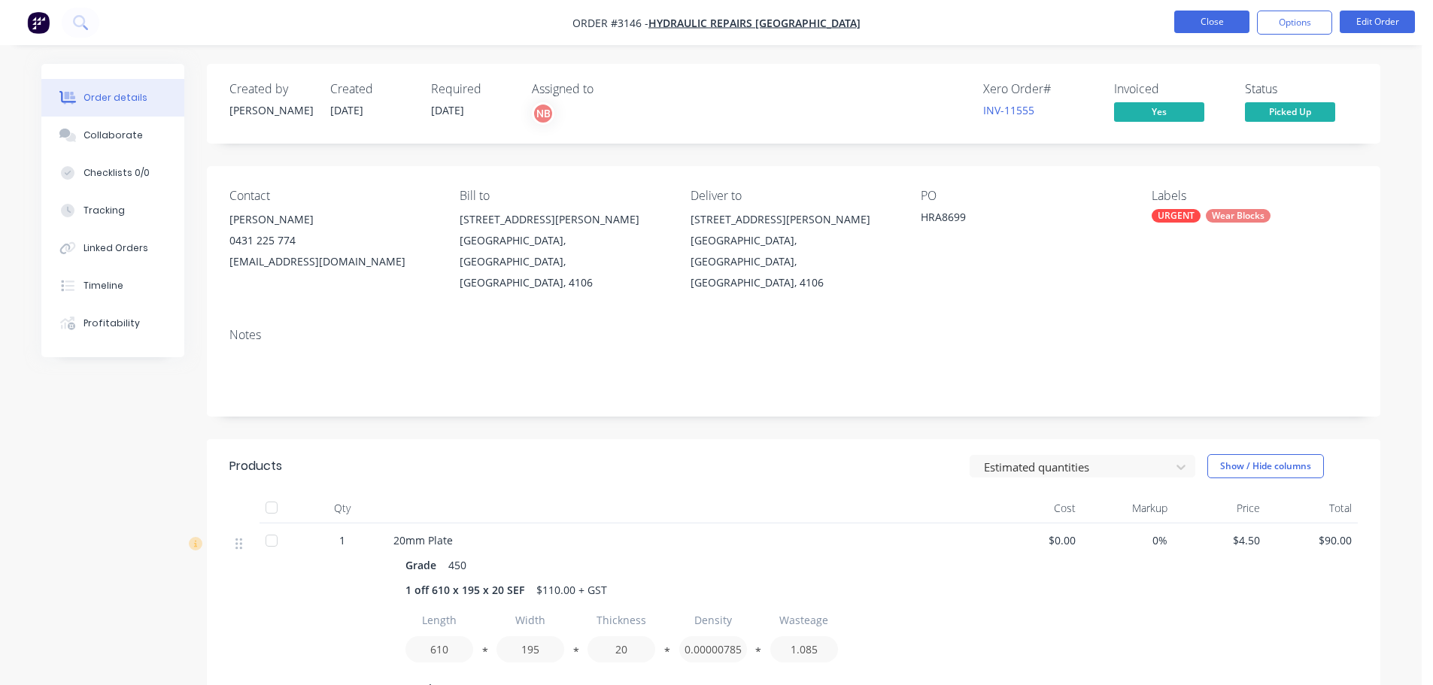
click at [1202, 19] on button "Close" at bounding box center [1211, 22] width 75 height 23
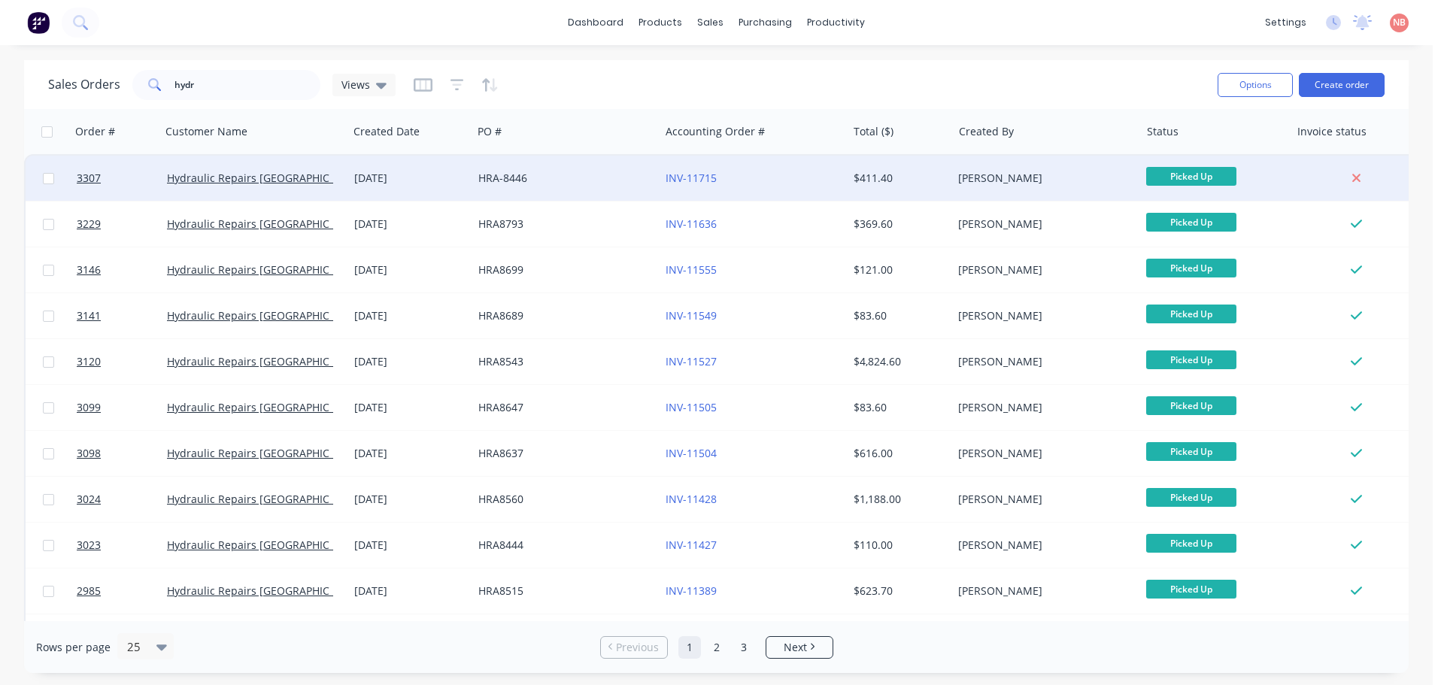
click at [826, 181] on div "INV-11715" at bounding box center [749, 178] width 167 height 15
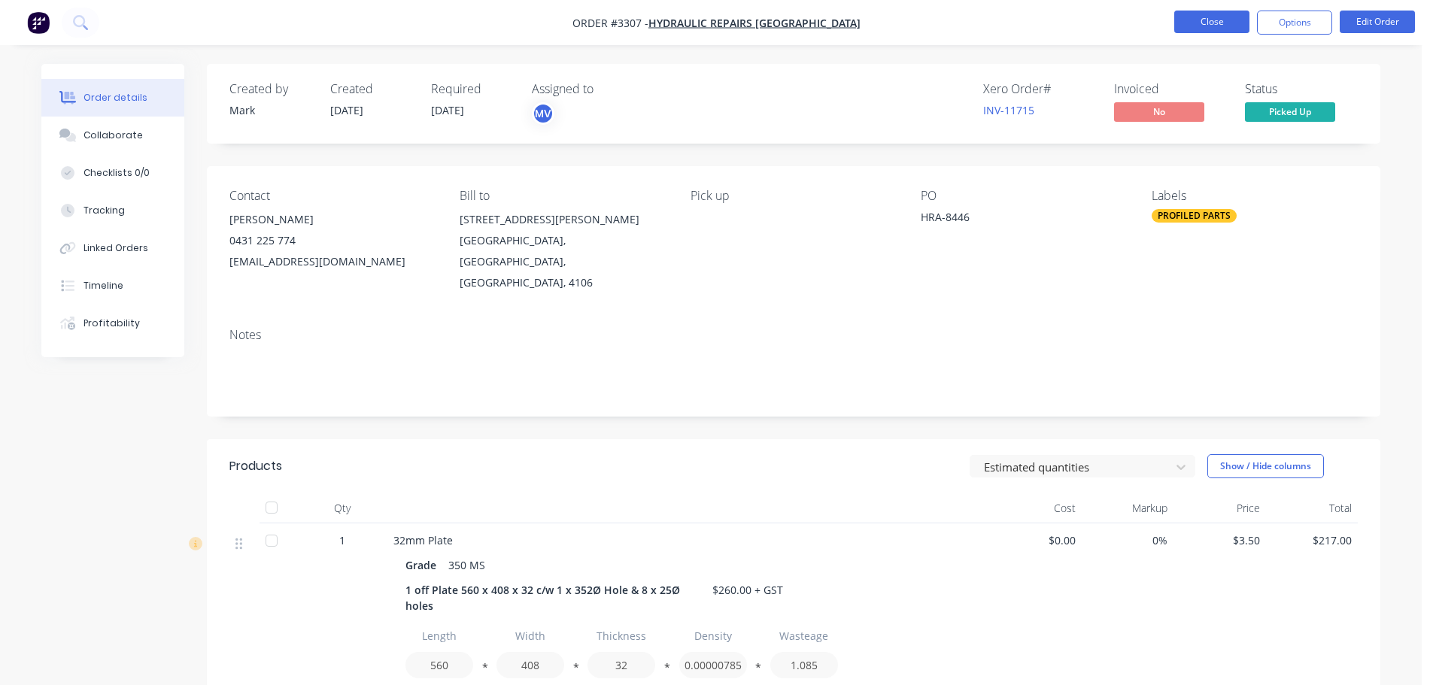
click at [1178, 20] on button "Close" at bounding box center [1211, 22] width 75 height 23
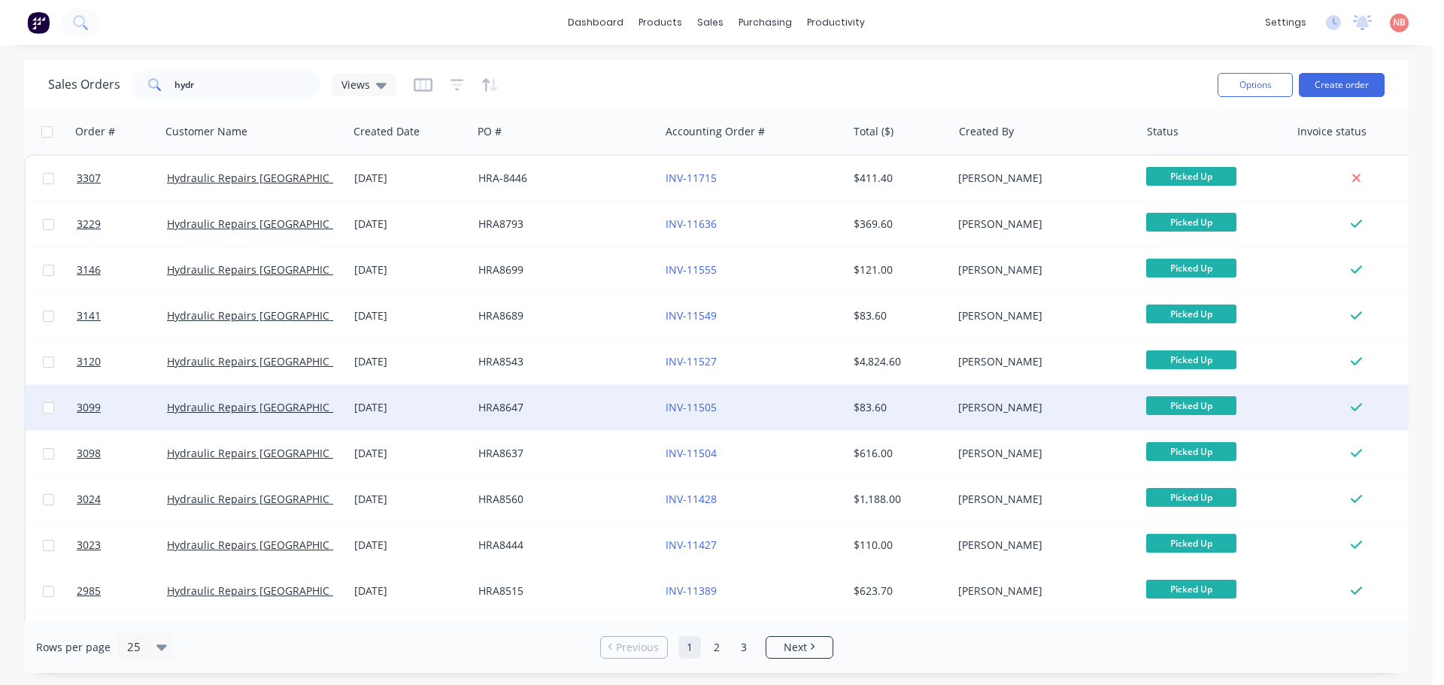
click at [803, 399] on div "INV-11505" at bounding box center [753, 407] width 187 height 45
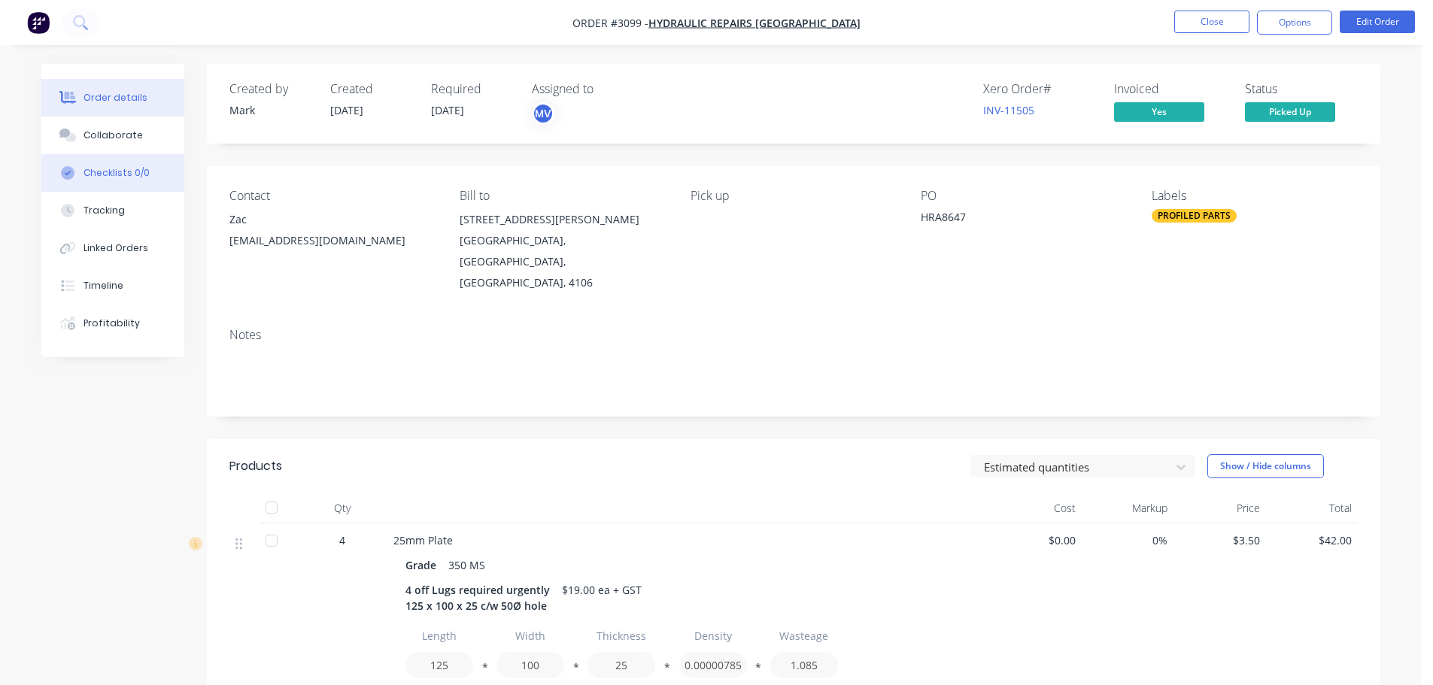
click at [109, 160] on button "Checklists 0/0" at bounding box center [112, 173] width 143 height 38
type textarea "x"
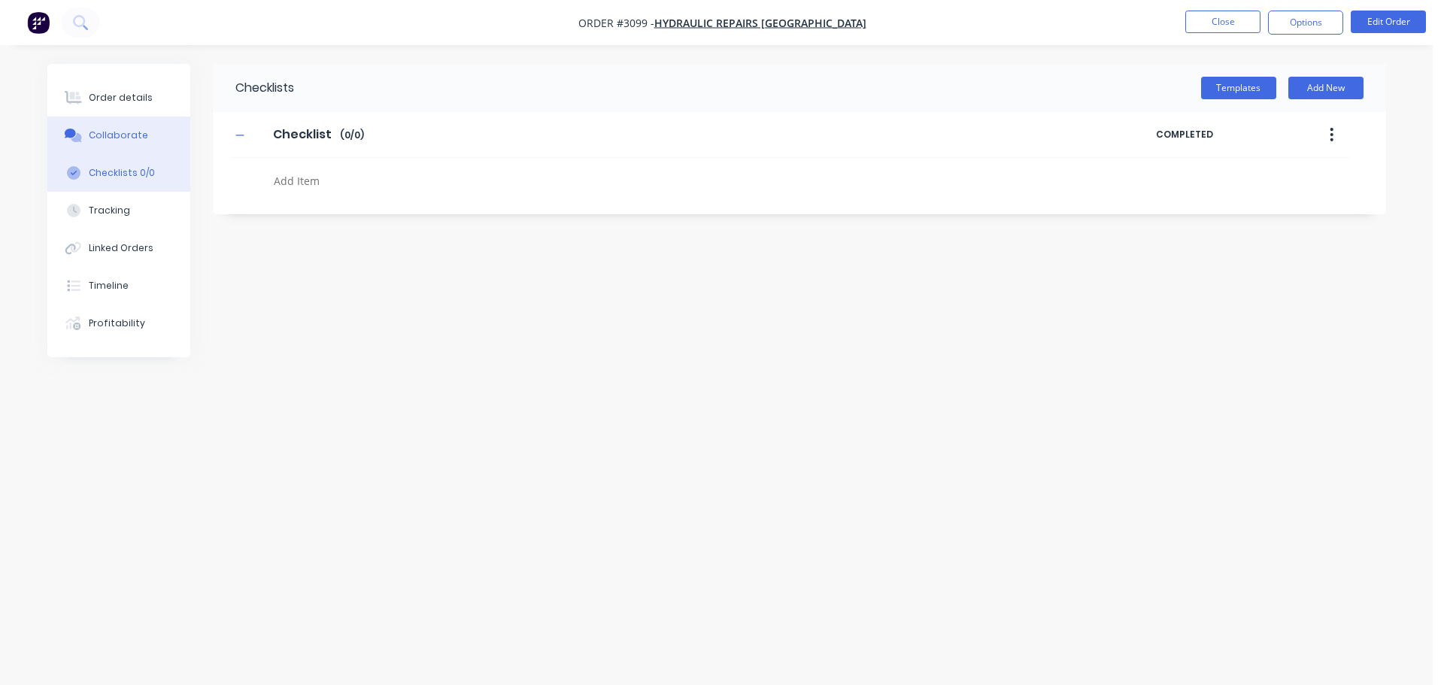
drag, startPoint x: 106, startPoint y: 128, endPoint x: 103, endPoint y: 118, distance: 10.2
click at [106, 129] on button "Collaborate" at bounding box center [118, 136] width 143 height 38
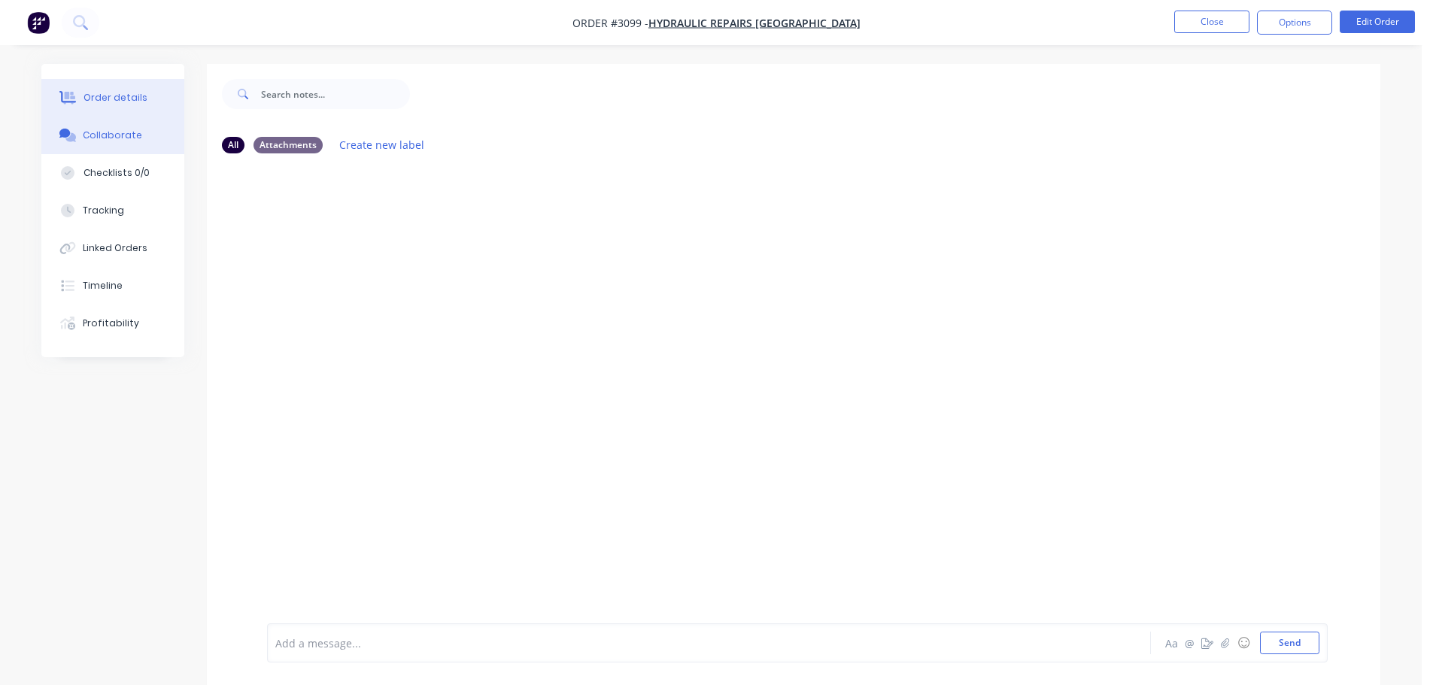
click at [103, 104] on button "Order details" at bounding box center [112, 98] width 143 height 38
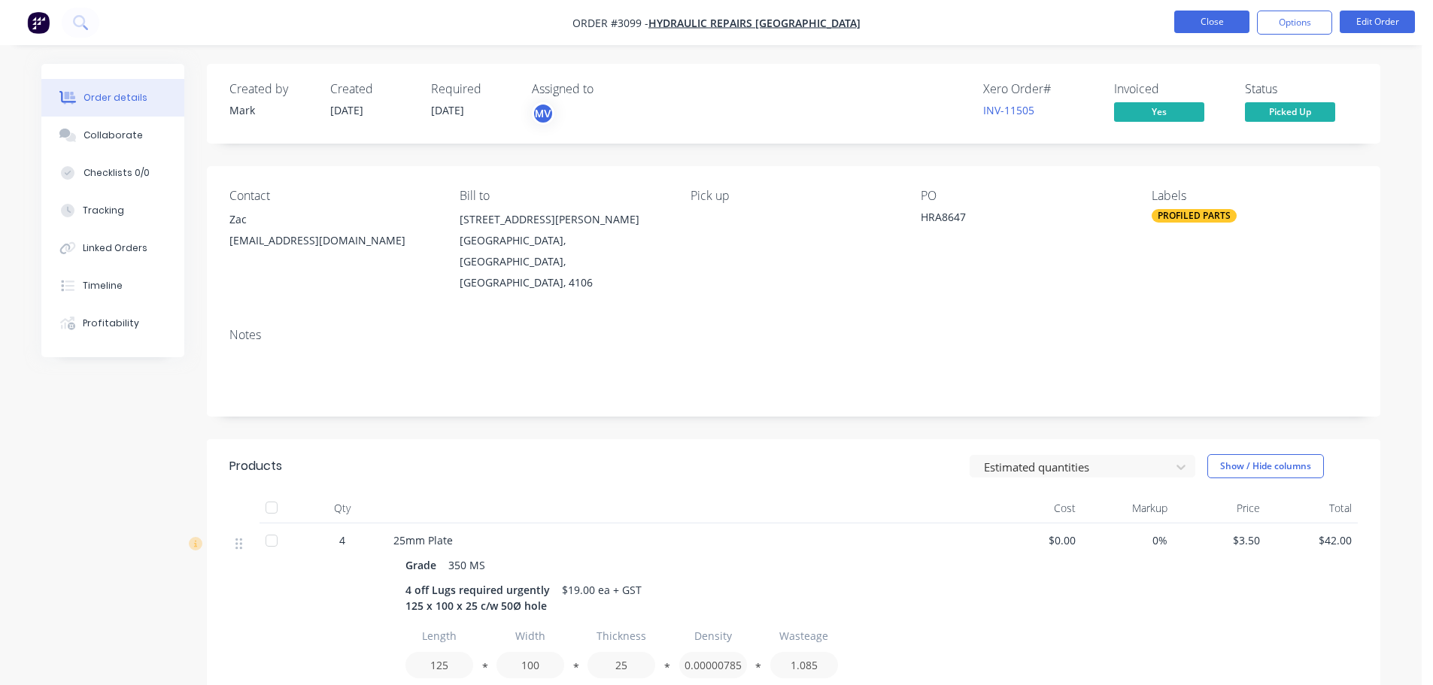
click at [1219, 17] on button "Close" at bounding box center [1211, 22] width 75 height 23
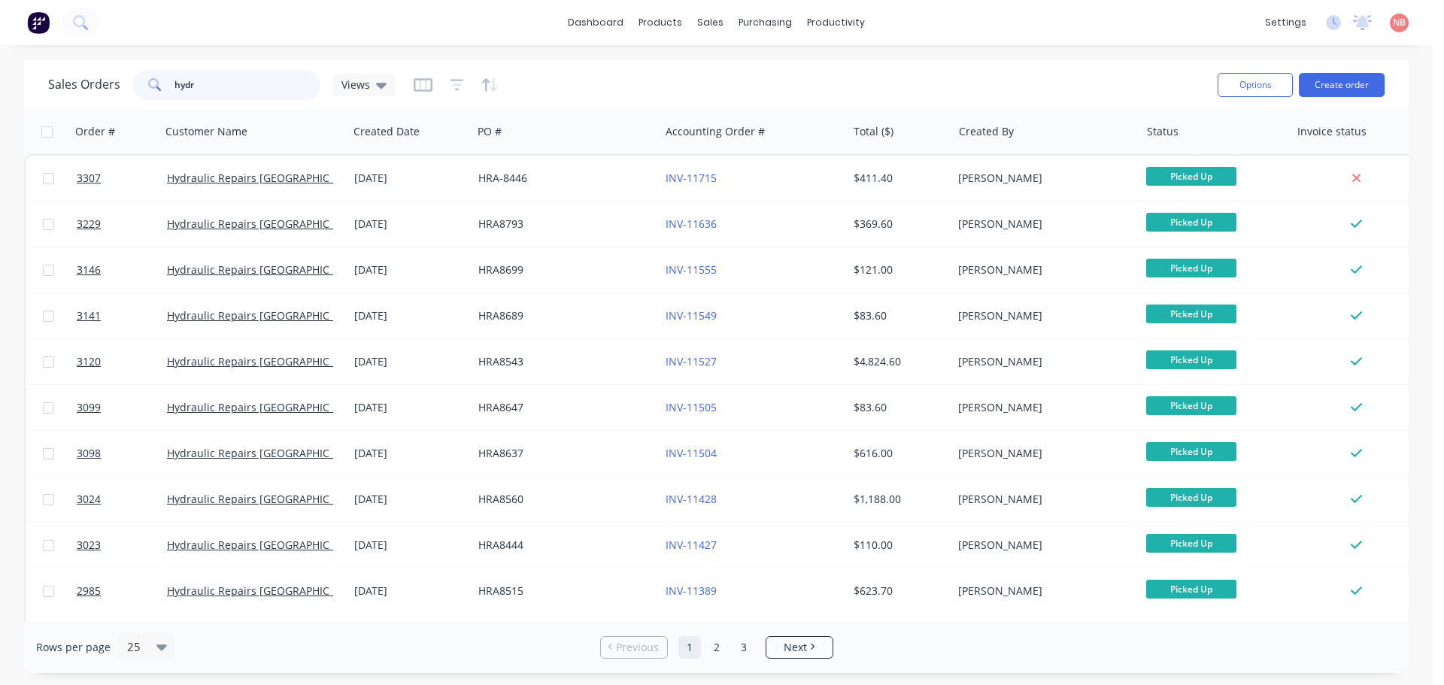
drag, startPoint x: 275, startPoint y: 81, endPoint x: 20, endPoint y: 84, distance: 255.0
click at [20, 84] on div "Sales Orders hydr Views Options Create order Order # Customer Name Created Date…" at bounding box center [716, 366] width 1433 height 613
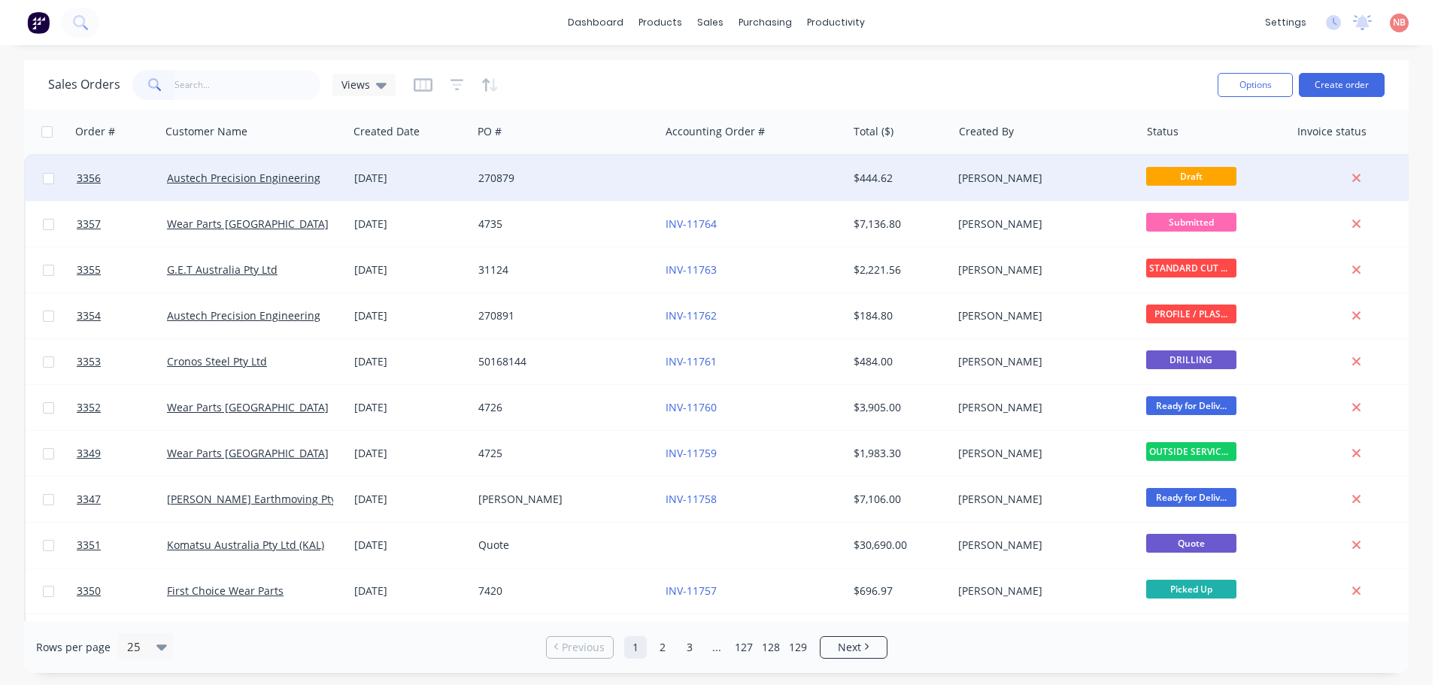
click at [724, 179] on div at bounding box center [753, 178] width 187 height 45
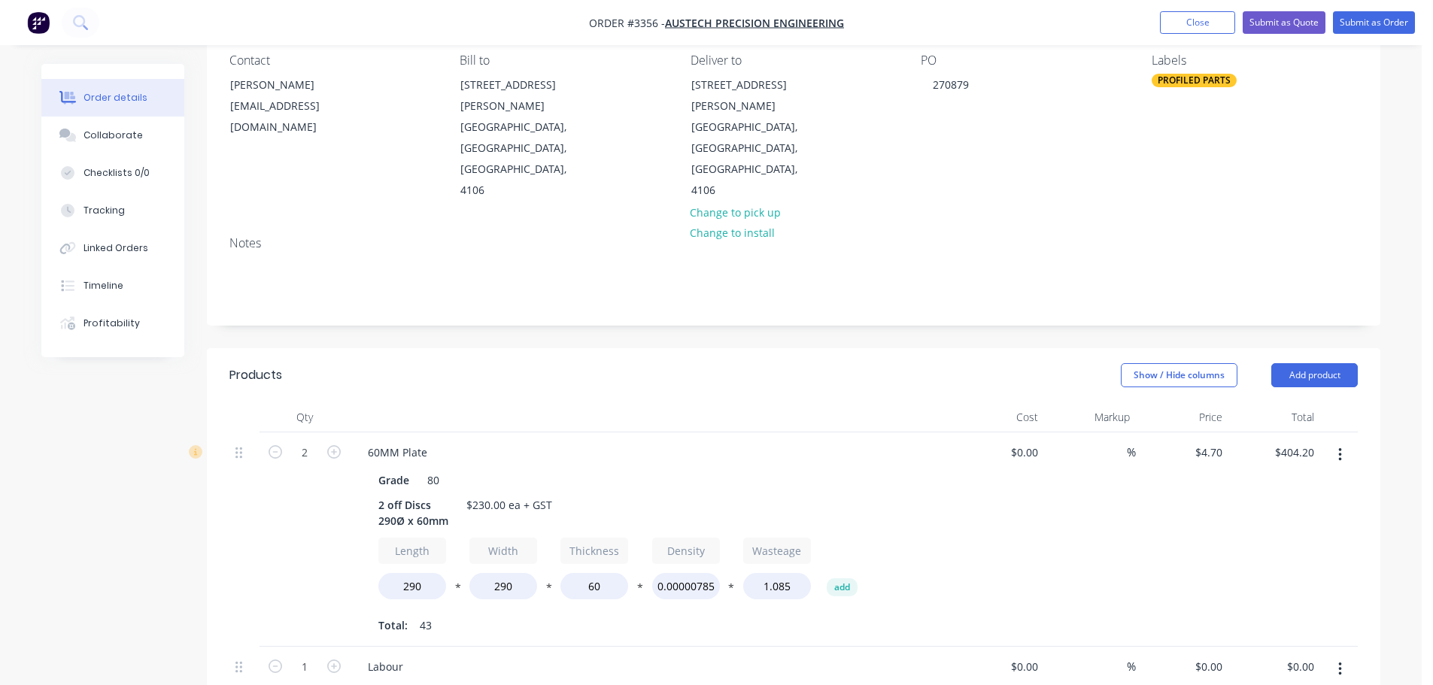
scroll to position [226, 0]
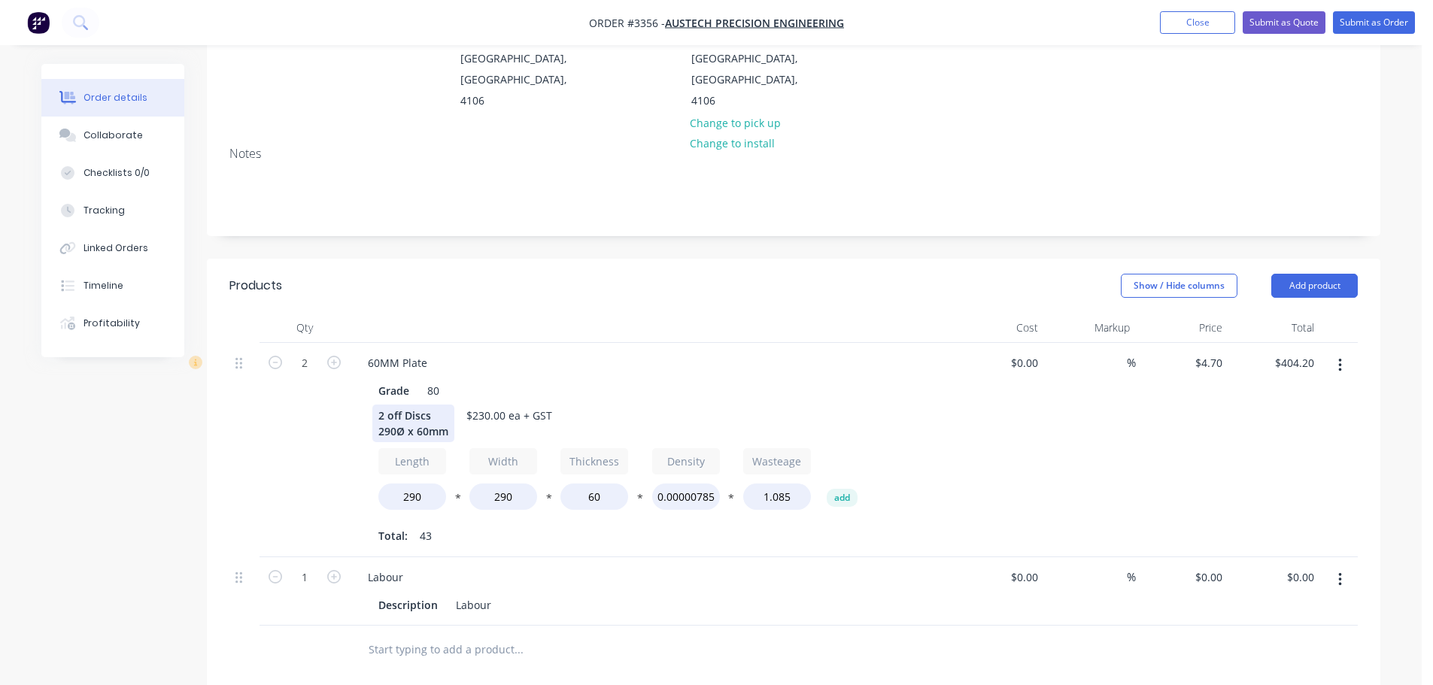
click at [407, 405] on div "2 off Discs 290Ø x 60mm" at bounding box center [413, 424] width 82 height 38
click at [563, 313] on div at bounding box center [651, 328] width 602 height 30
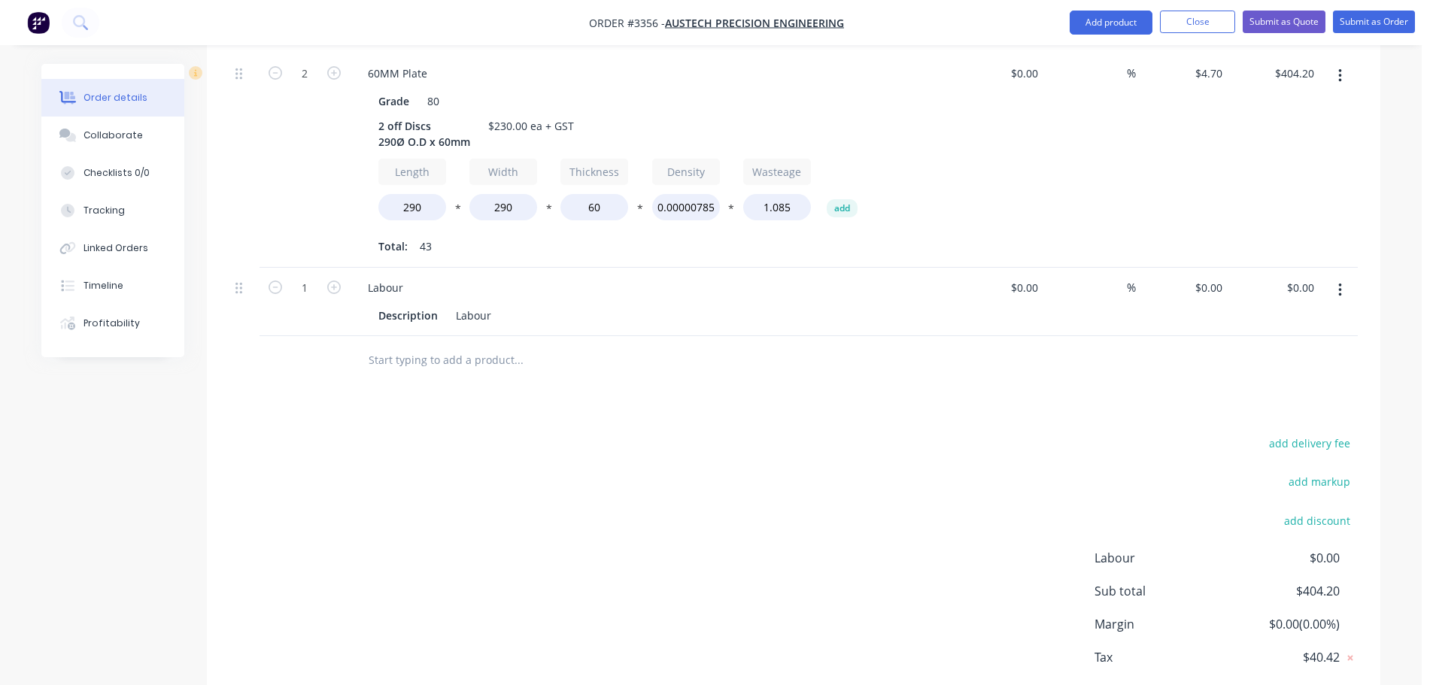
scroll to position [527, 0]
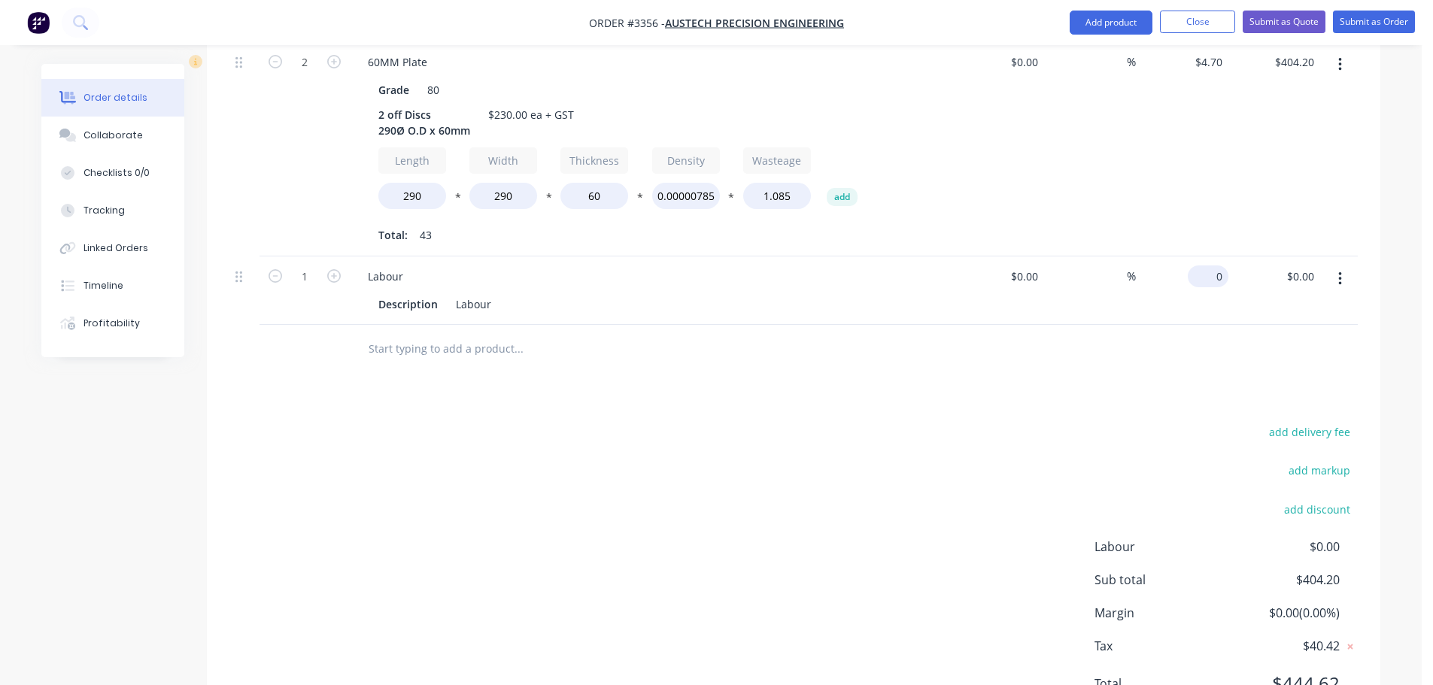
click at [1222, 266] on input "0" at bounding box center [1211, 277] width 35 height 22
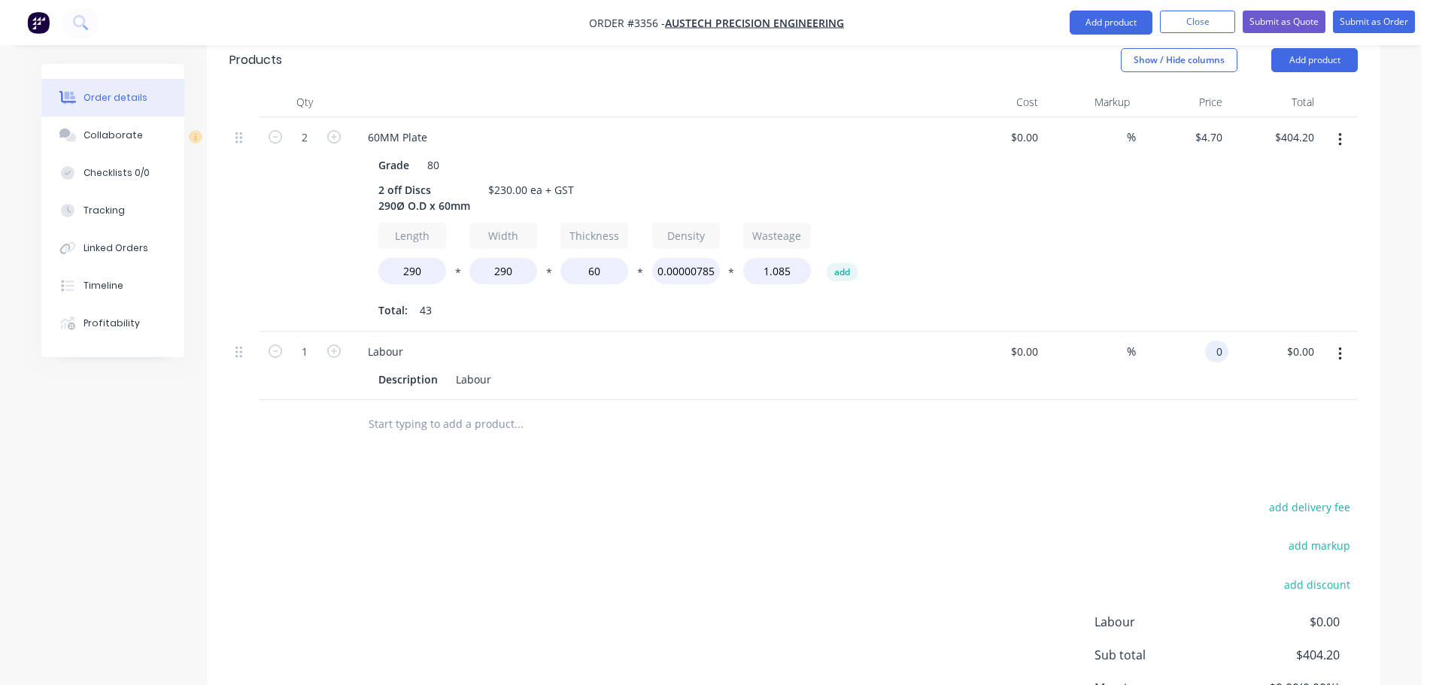
scroll to position [536, 0]
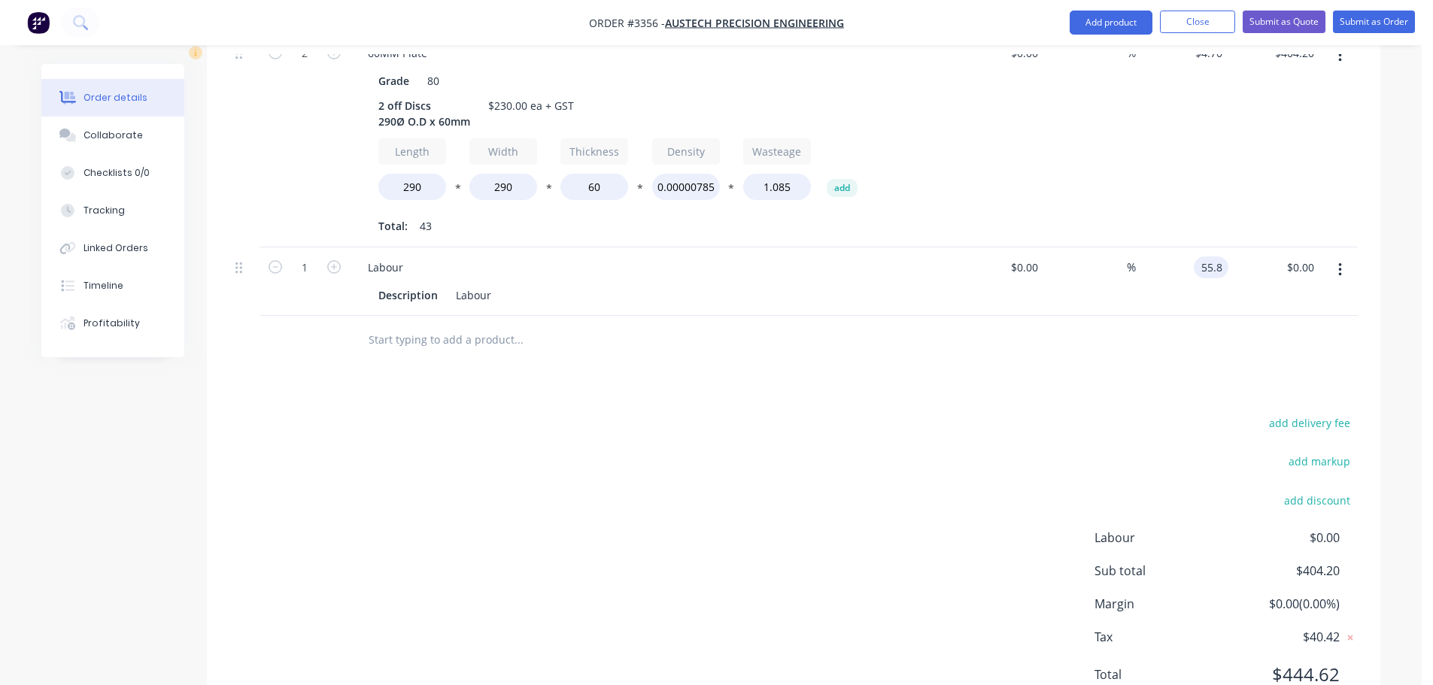
type input "$55.80"
click at [893, 413] on div "add delivery fee add markup add discount Labour $0.00 Sub total $460.00 Margin …" at bounding box center [793, 558] width 1128 height 290
click at [99, 137] on div "Collaborate" at bounding box center [112, 136] width 59 height 14
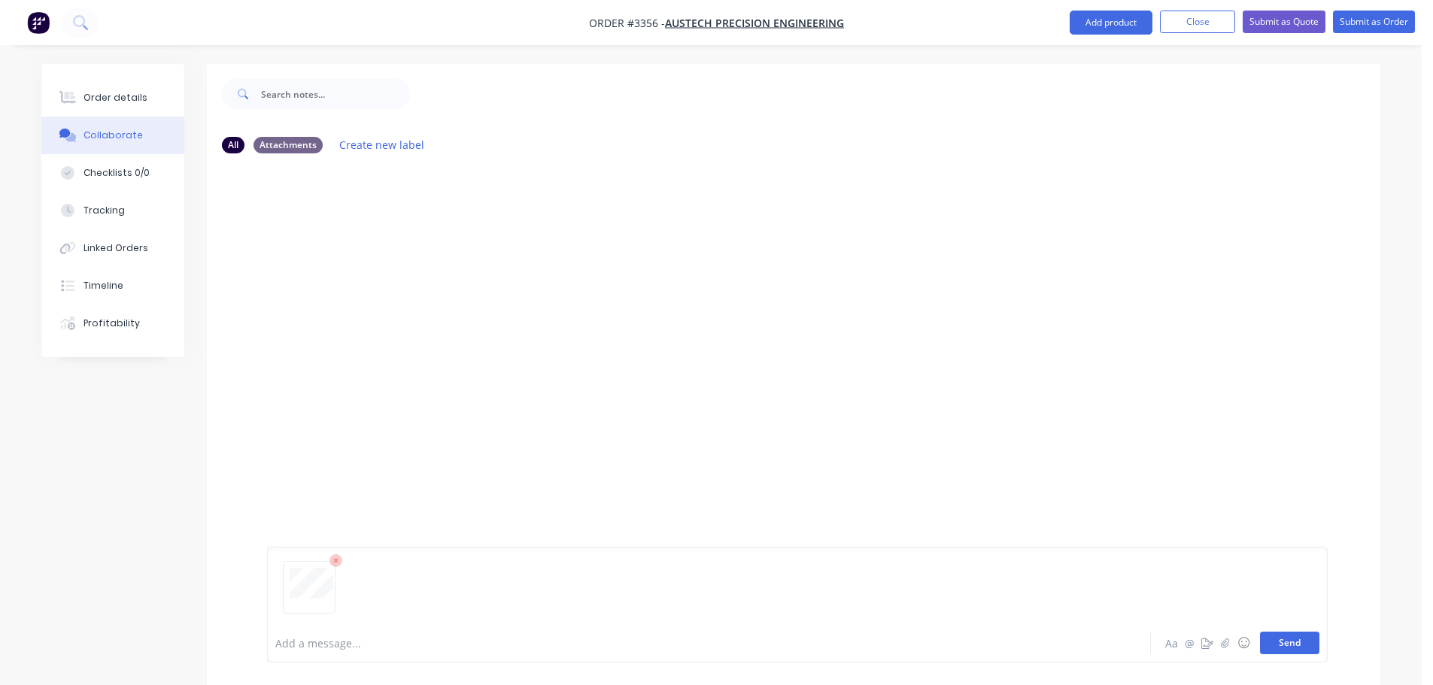
click at [1291, 636] on button "Send" at bounding box center [1289, 643] width 59 height 23
click at [118, 110] on button "Order details" at bounding box center [112, 98] width 143 height 38
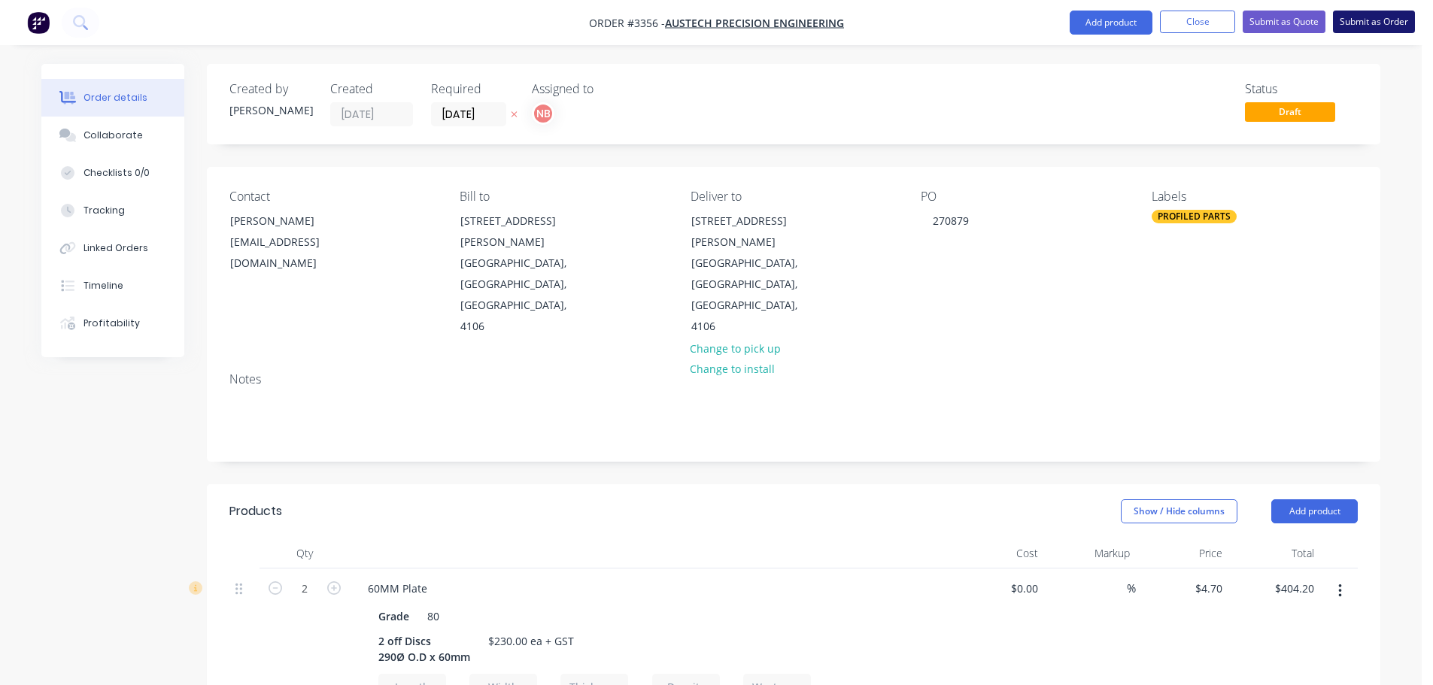
click at [1371, 26] on button "Submit as Order" at bounding box center [1374, 22] width 82 height 23
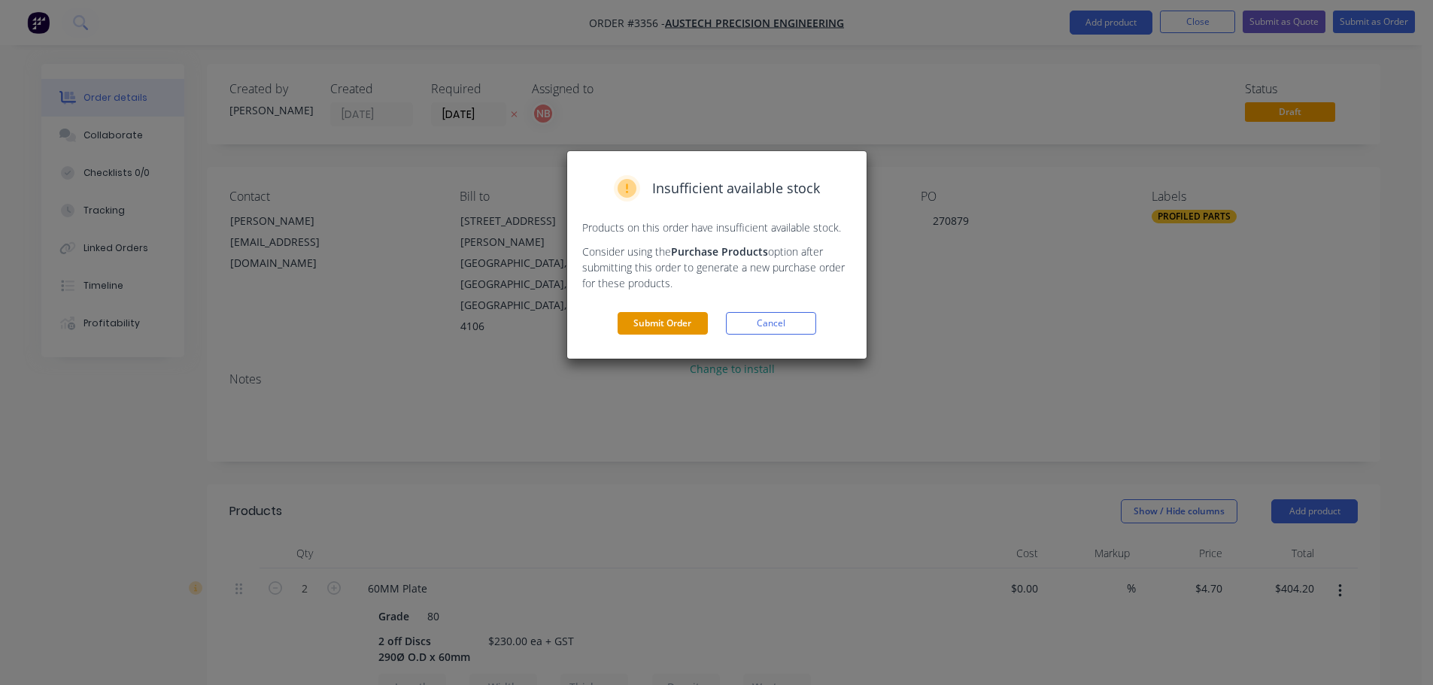
click at [642, 325] on button "Submit Order" at bounding box center [663, 323] width 90 height 23
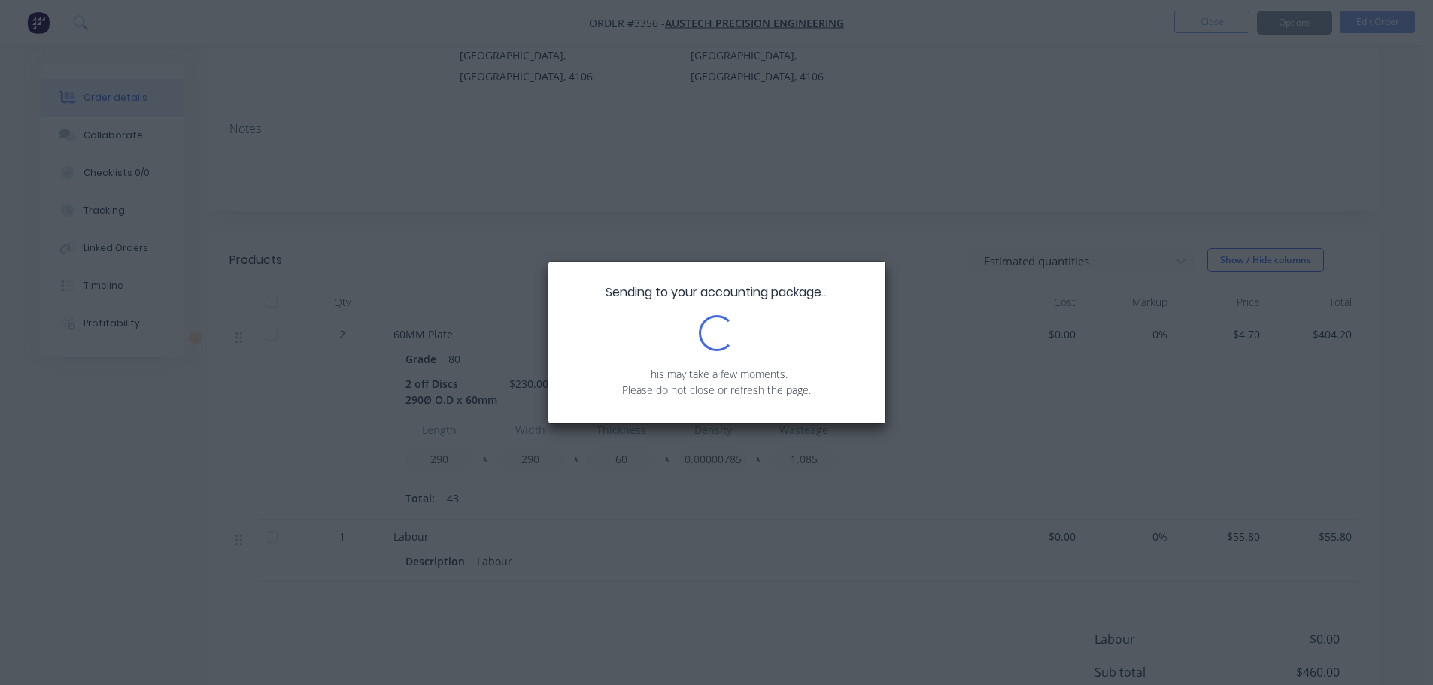
scroll to position [226, 0]
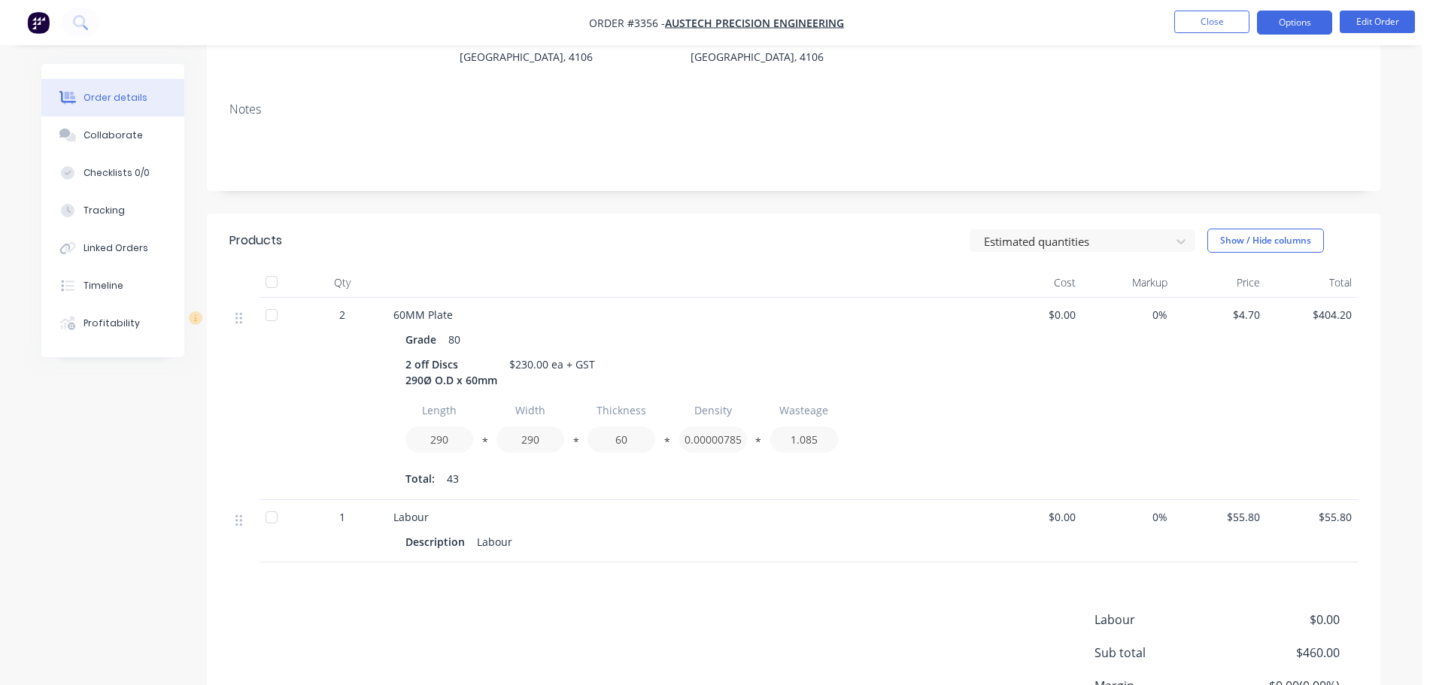
click at [1277, 23] on button "Options" at bounding box center [1294, 23] width 75 height 24
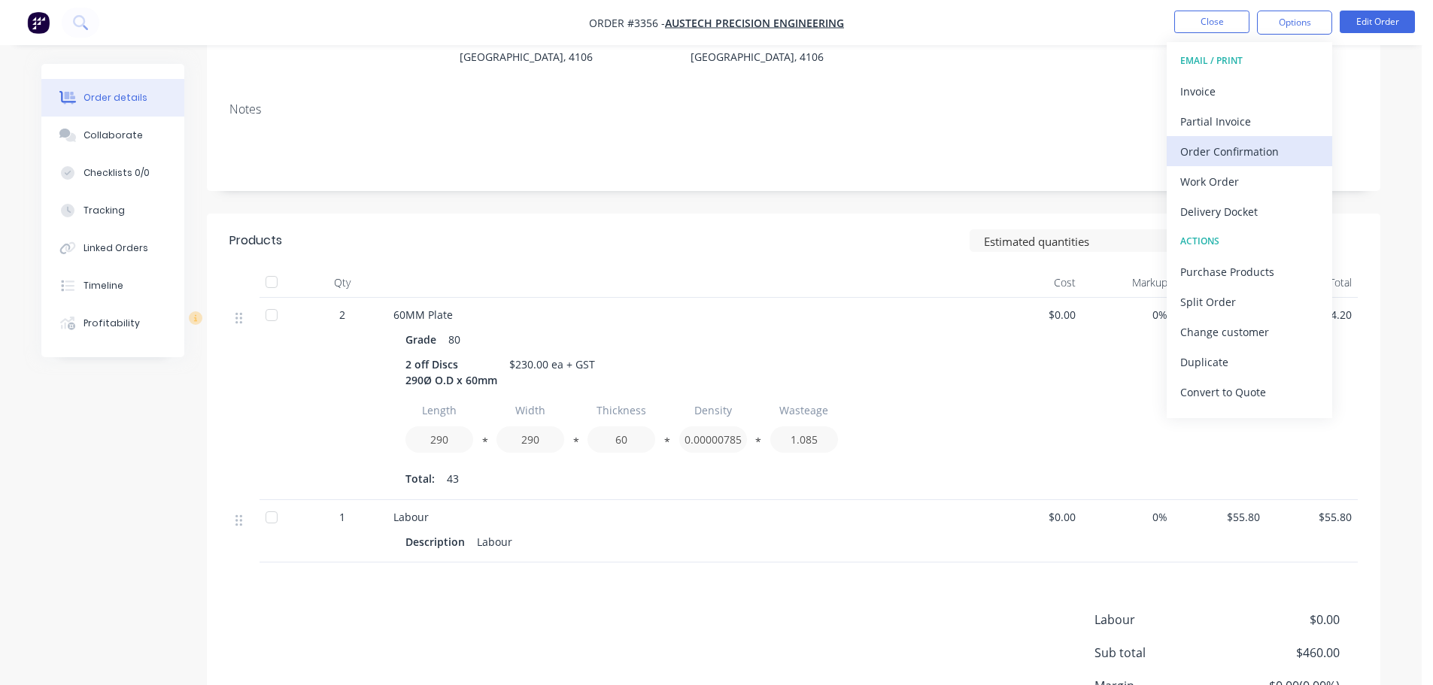
click at [1205, 138] on button "Order Confirmation" at bounding box center [1249, 151] width 165 height 30
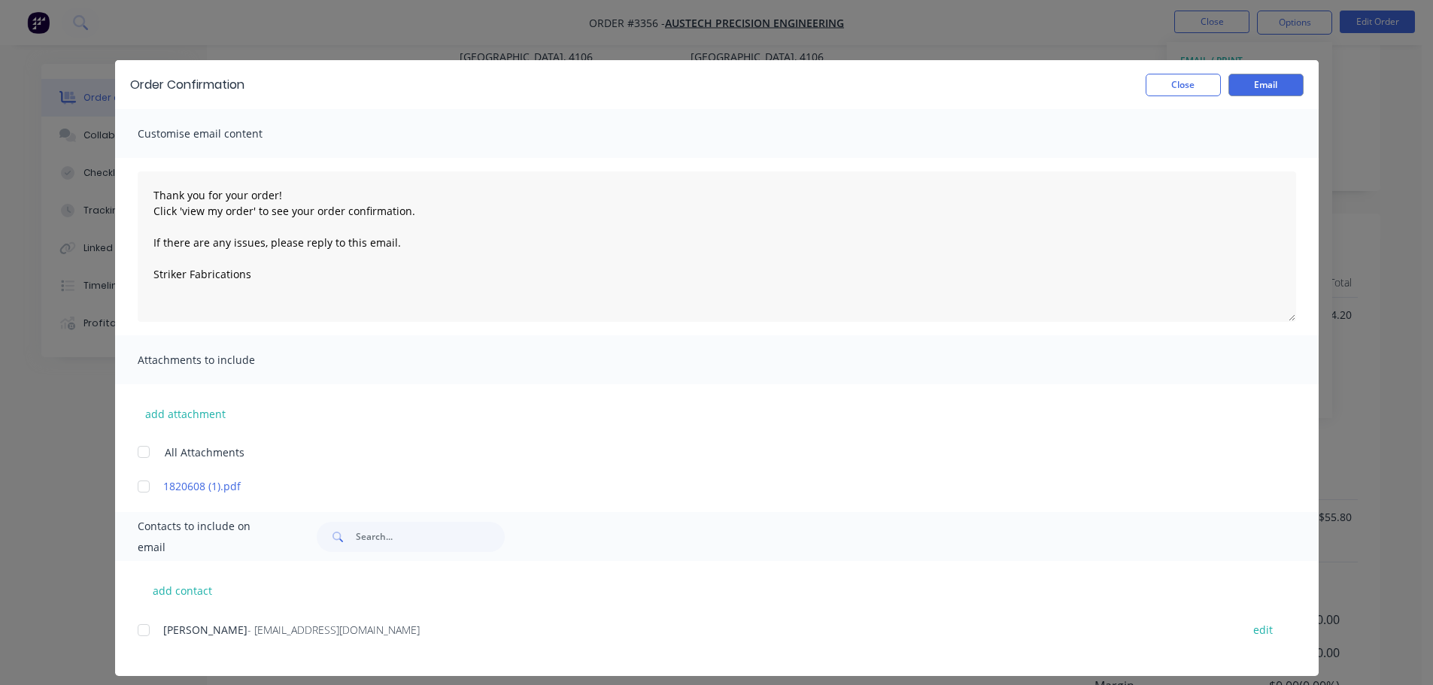
click at [135, 632] on div at bounding box center [144, 630] width 30 height 30
type textarea "Thank you for your order! Click 'view my order' to see your order confirmation.…"
click at [1235, 84] on button "Email" at bounding box center [1265, 85] width 75 height 23
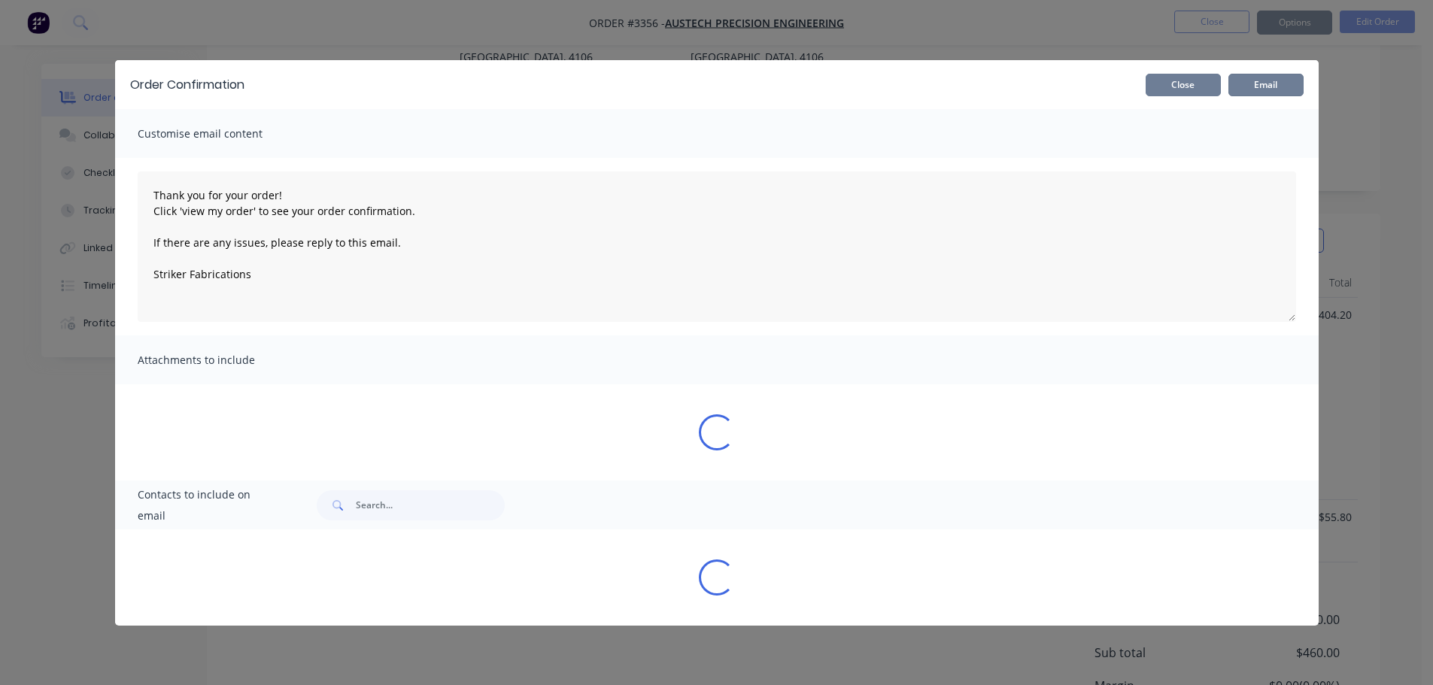
type textarea "Thank you for your order! Click 'view my order' to see your order confirmation.…"
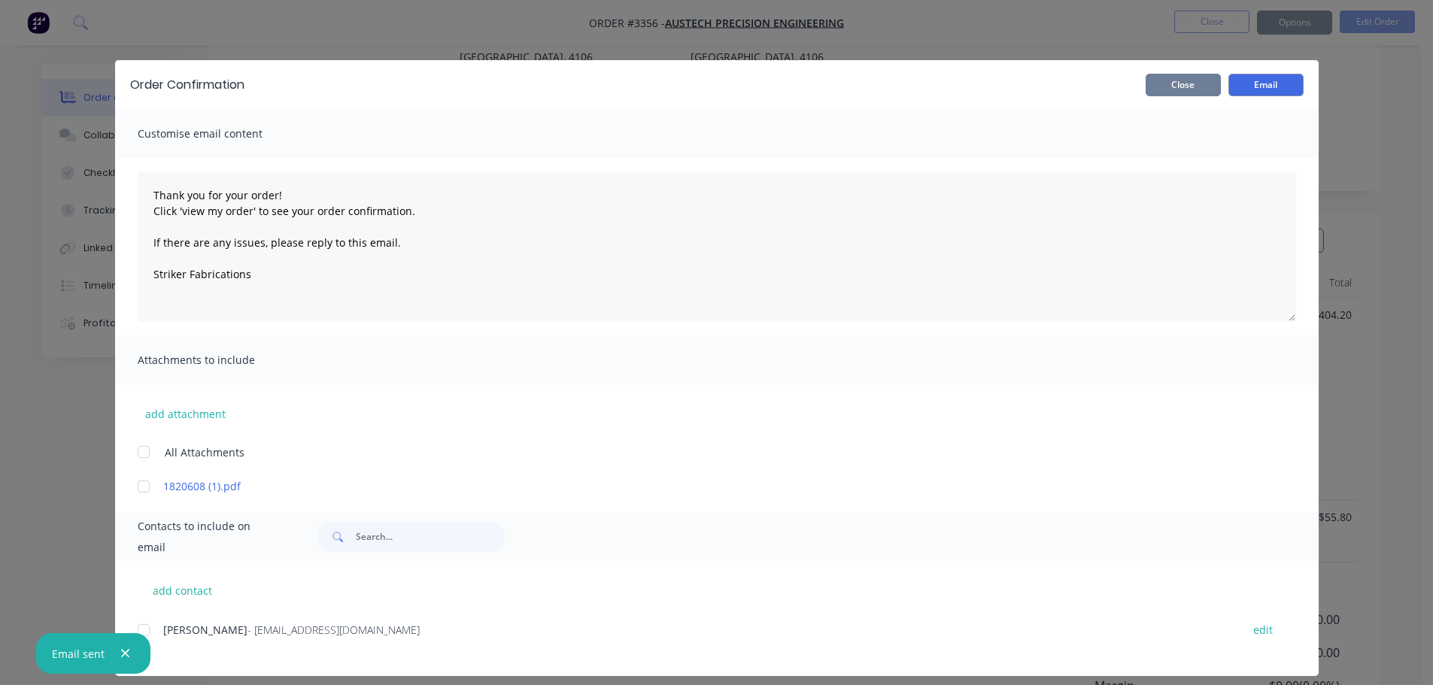
click at [1212, 83] on button "Close" at bounding box center [1183, 85] width 75 height 23
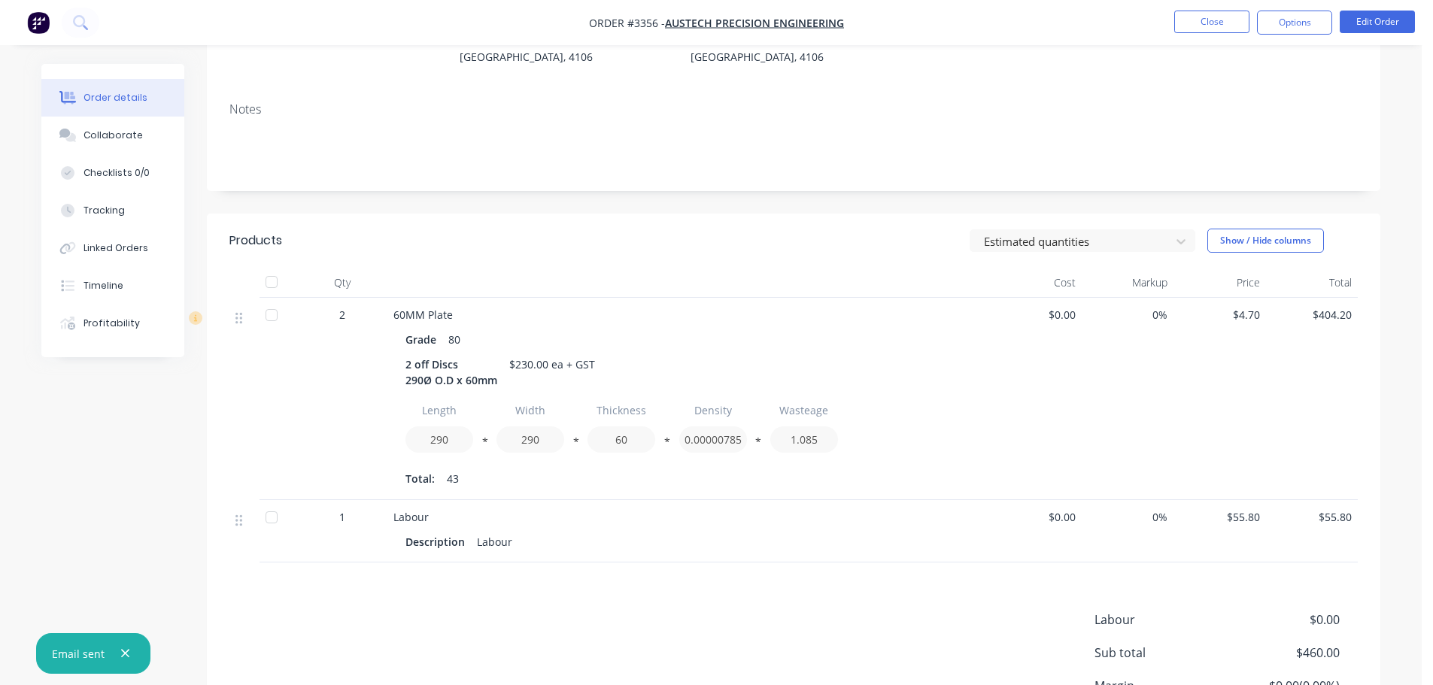
click at [1292, 26] on button "Options" at bounding box center [1294, 23] width 75 height 24
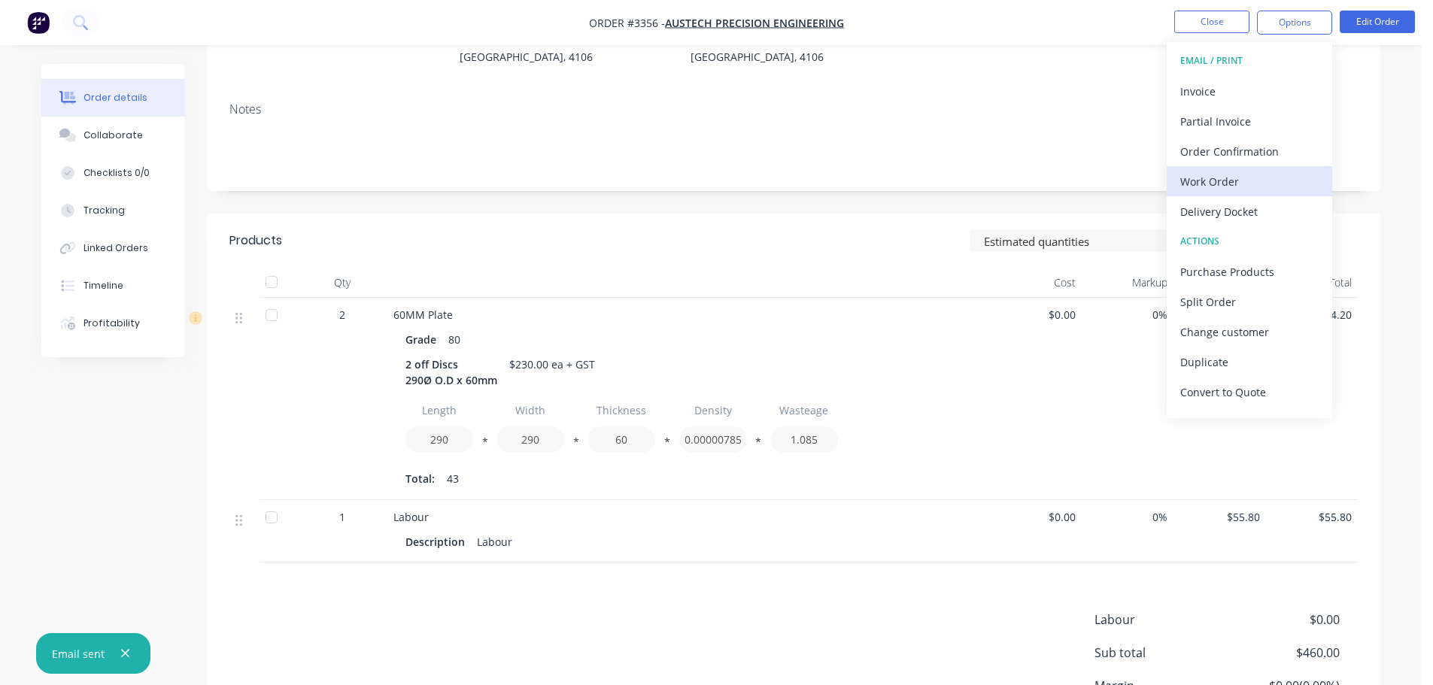
click at [1207, 184] on div "Work Order" at bounding box center [1249, 182] width 138 height 22
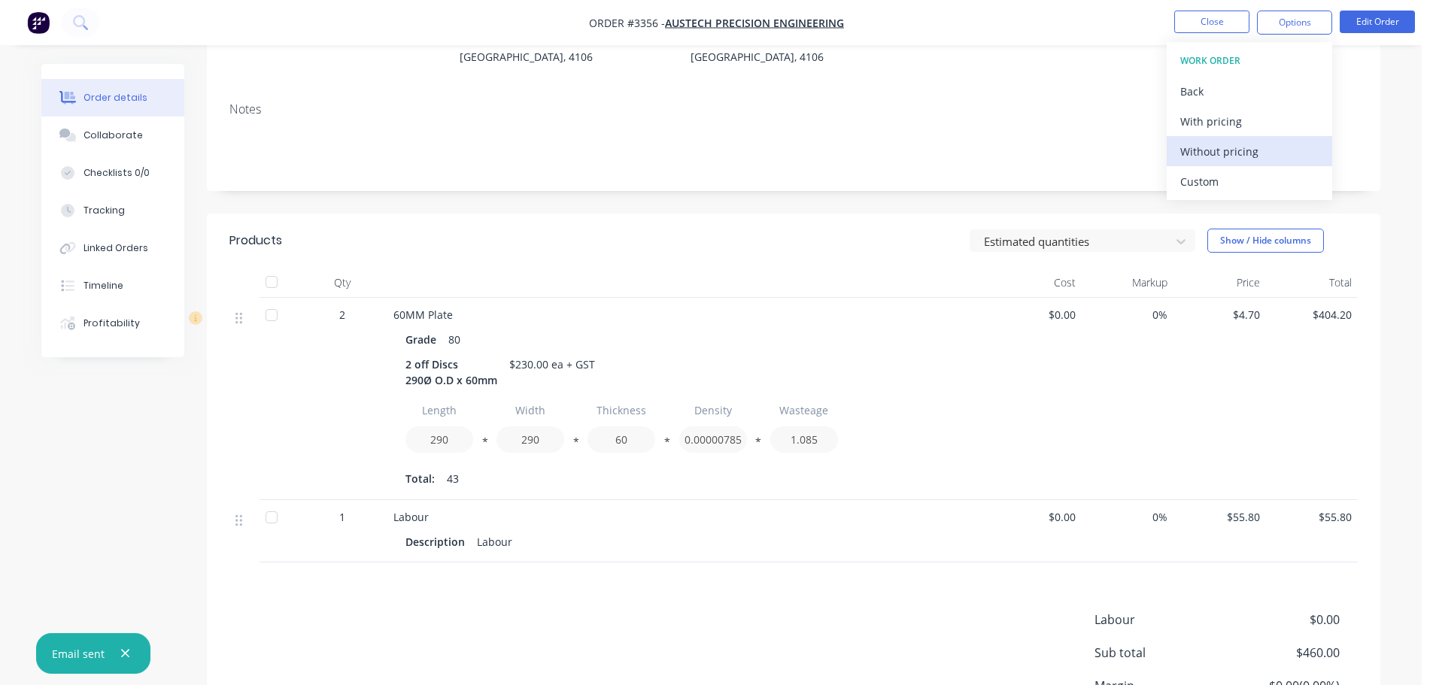
click at [1205, 181] on div "Custom" at bounding box center [1249, 182] width 138 height 22
click at [1195, 156] on div "Without pricing" at bounding box center [1249, 152] width 138 height 22
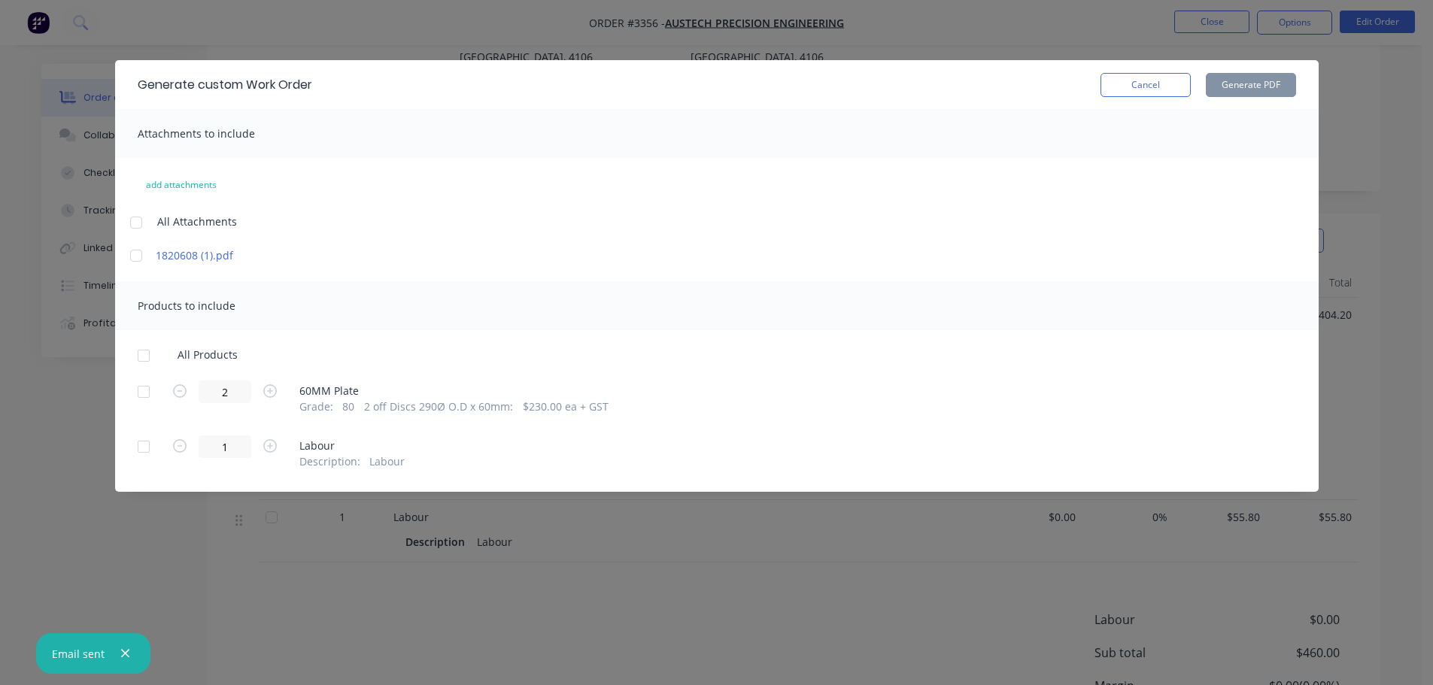
click at [143, 393] on div at bounding box center [144, 392] width 30 height 30
click at [1249, 81] on button "Generate PDF" at bounding box center [1251, 85] width 90 height 24
click at [1116, 93] on button "Cancel" at bounding box center [1146, 85] width 90 height 24
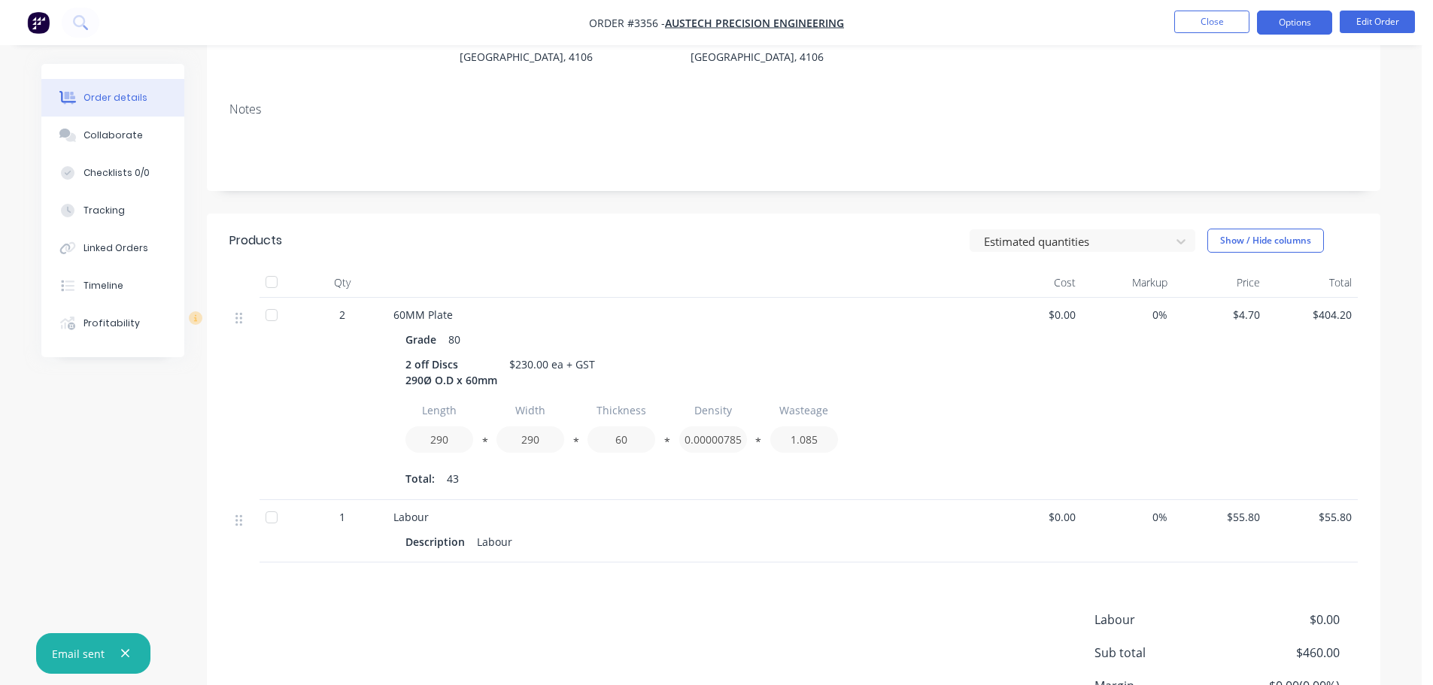
click at [1325, 27] on button "Options" at bounding box center [1294, 23] width 75 height 24
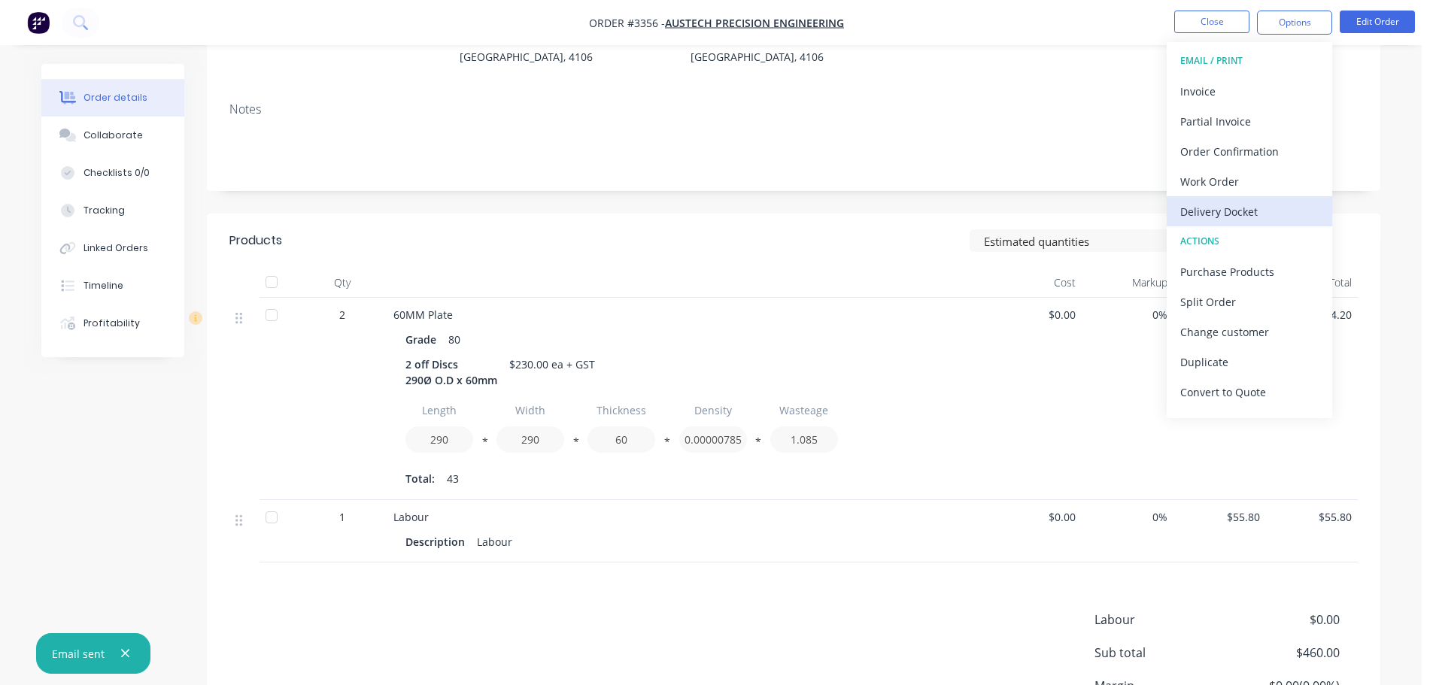
click at [1262, 209] on div "Delivery Docket" at bounding box center [1249, 212] width 138 height 22
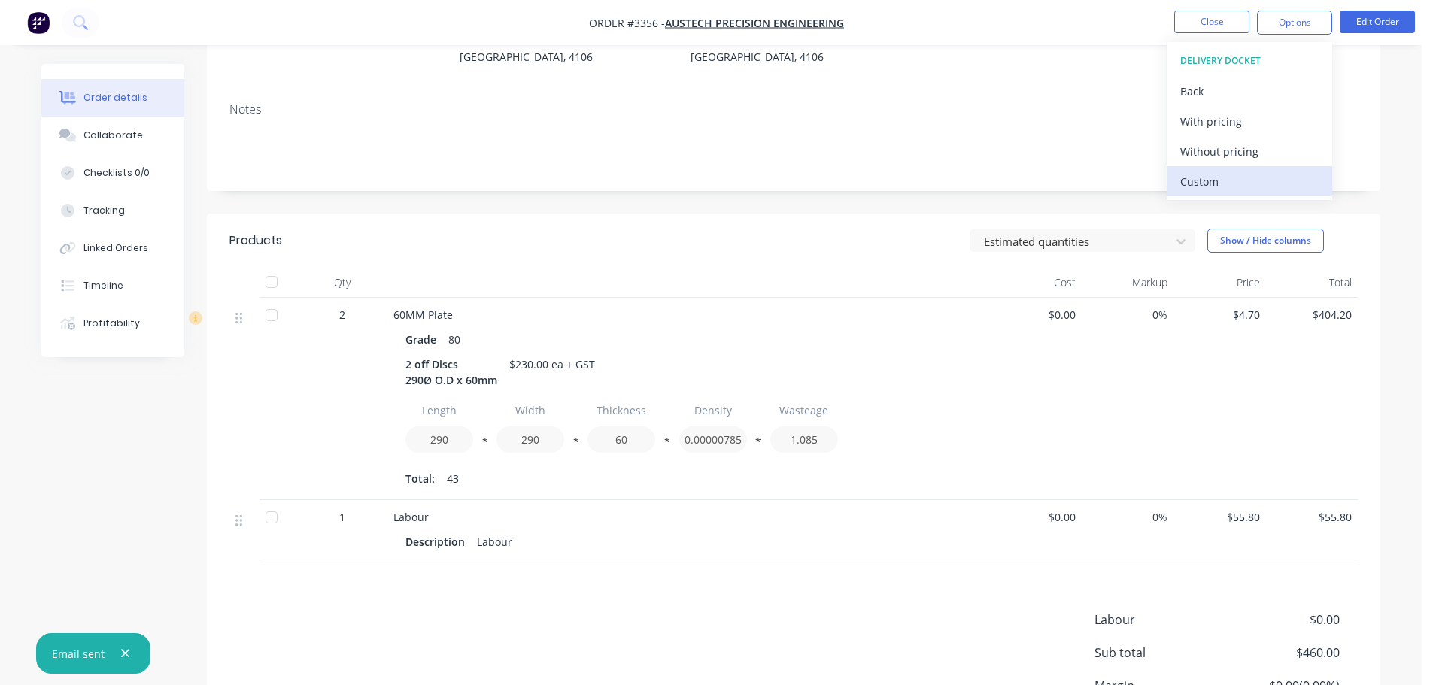
click at [1255, 188] on div "Custom" at bounding box center [1249, 182] width 138 height 22
click at [1248, 159] on div "Without pricing" at bounding box center [1249, 152] width 138 height 22
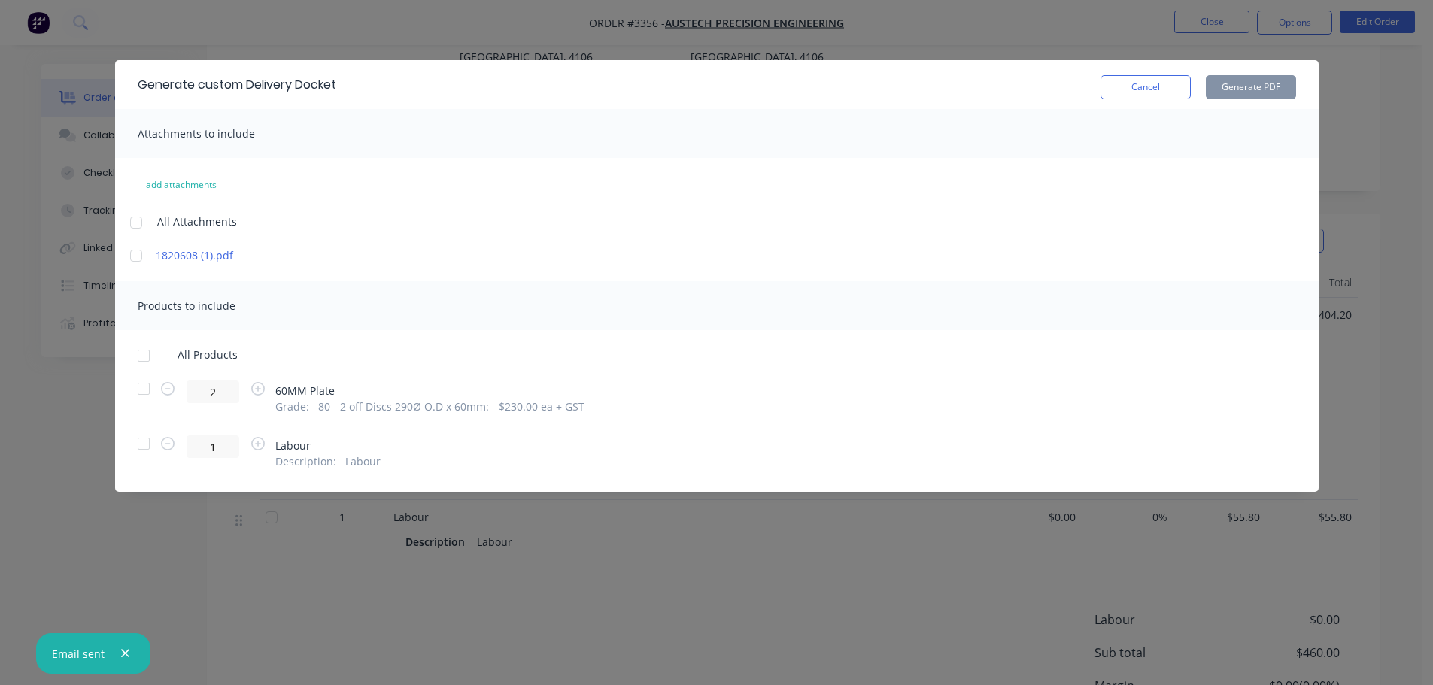
click at [141, 387] on div at bounding box center [144, 389] width 30 height 30
click at [1289, 80] on button "Generate PDF" at bounding box center [1251, 87] width 90 height 24
click at [1159, 90] on button "Cancel" at bounding box center [1146, 87] width 90 height 24
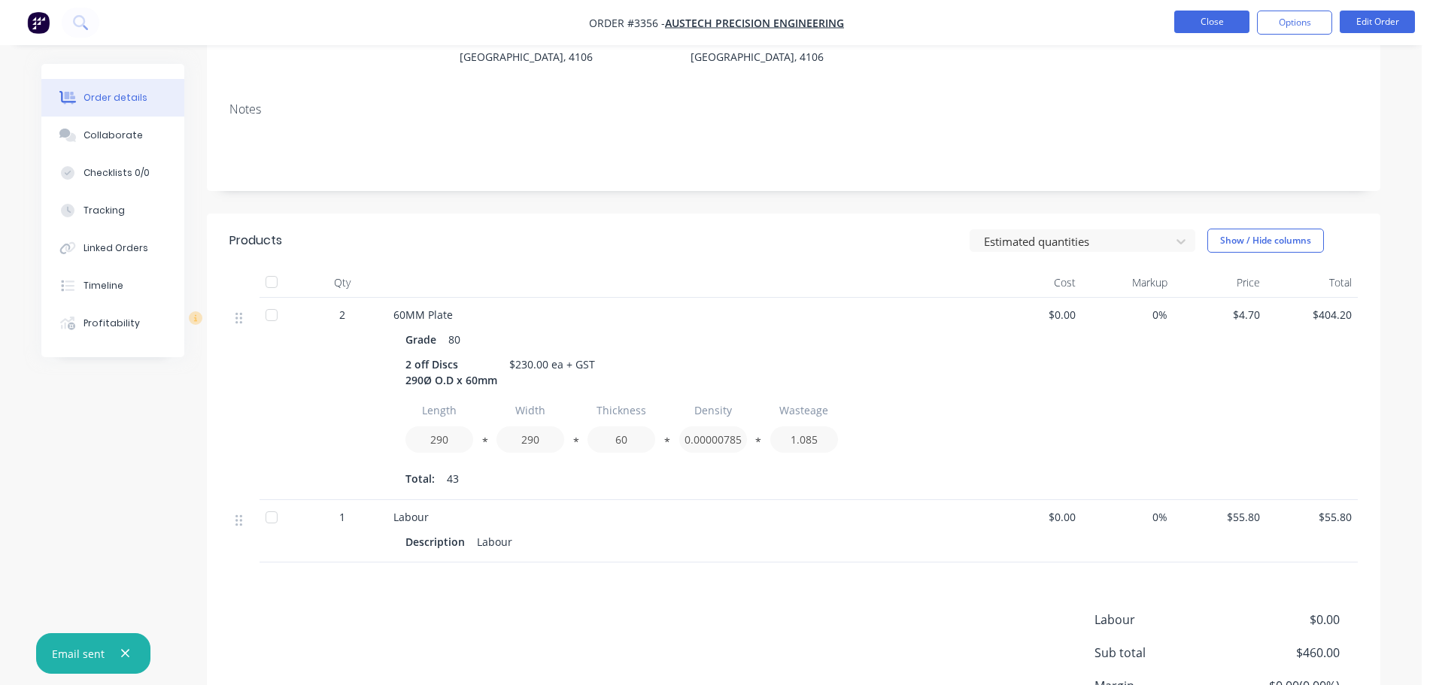
click at [1196, 11] on button "Close" at bounding box center [1211, 22] width 75 height 23
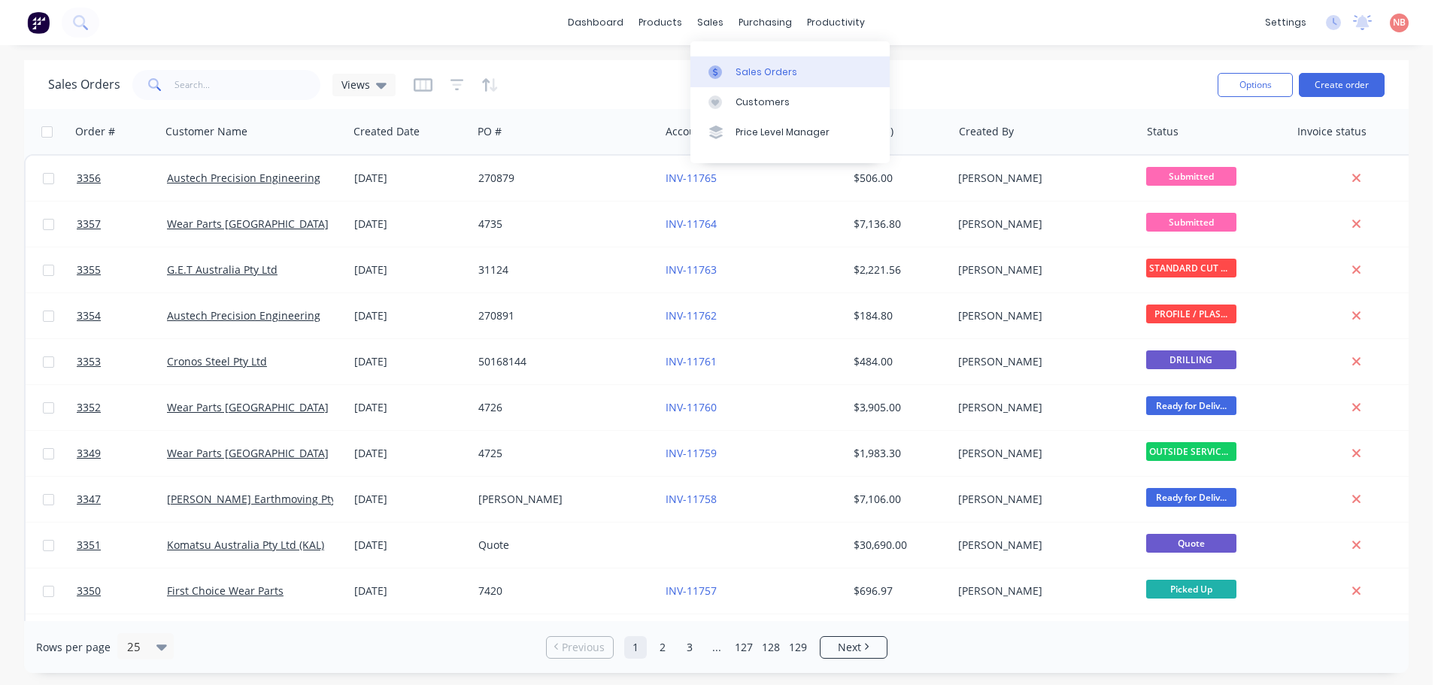
click at [724, 77] on div at bounding box center [720, 72] width 23 height 14
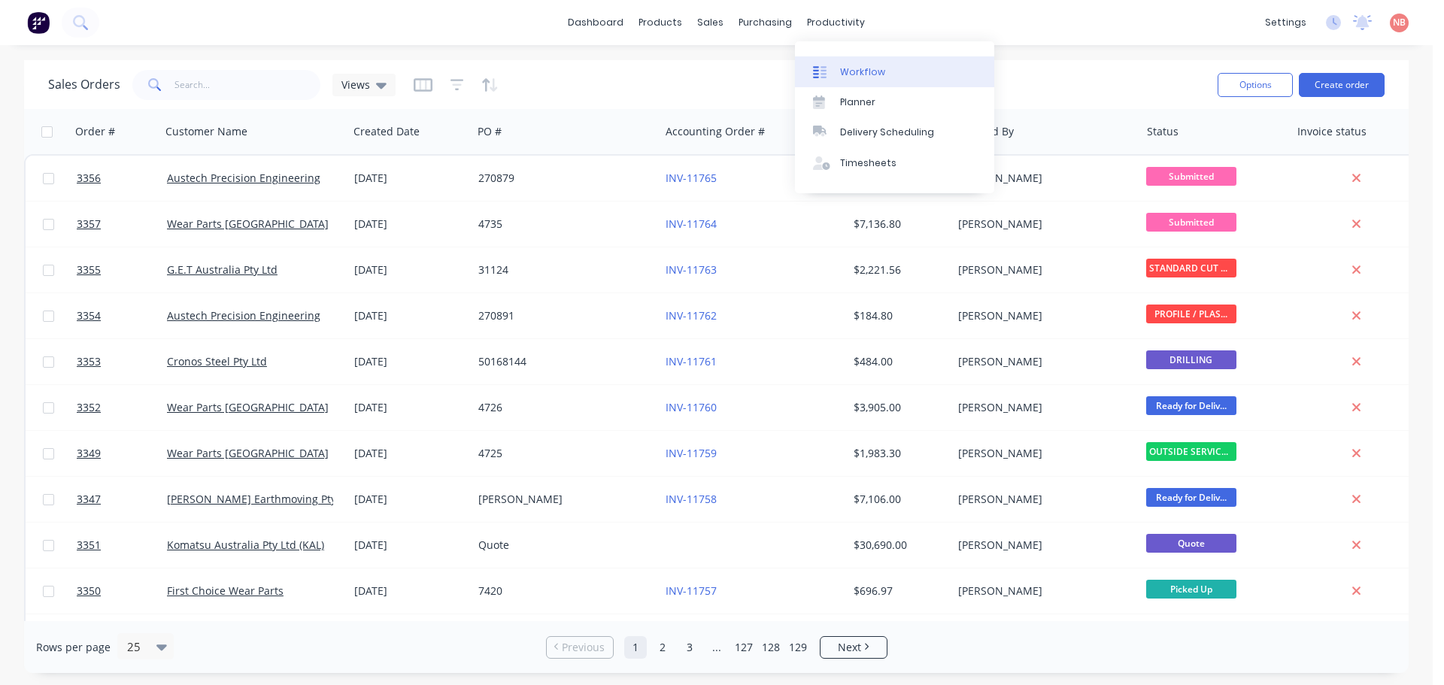
click at [852, 74] on div "Workflow" at bounding box center [862, 72] width 45 height 14
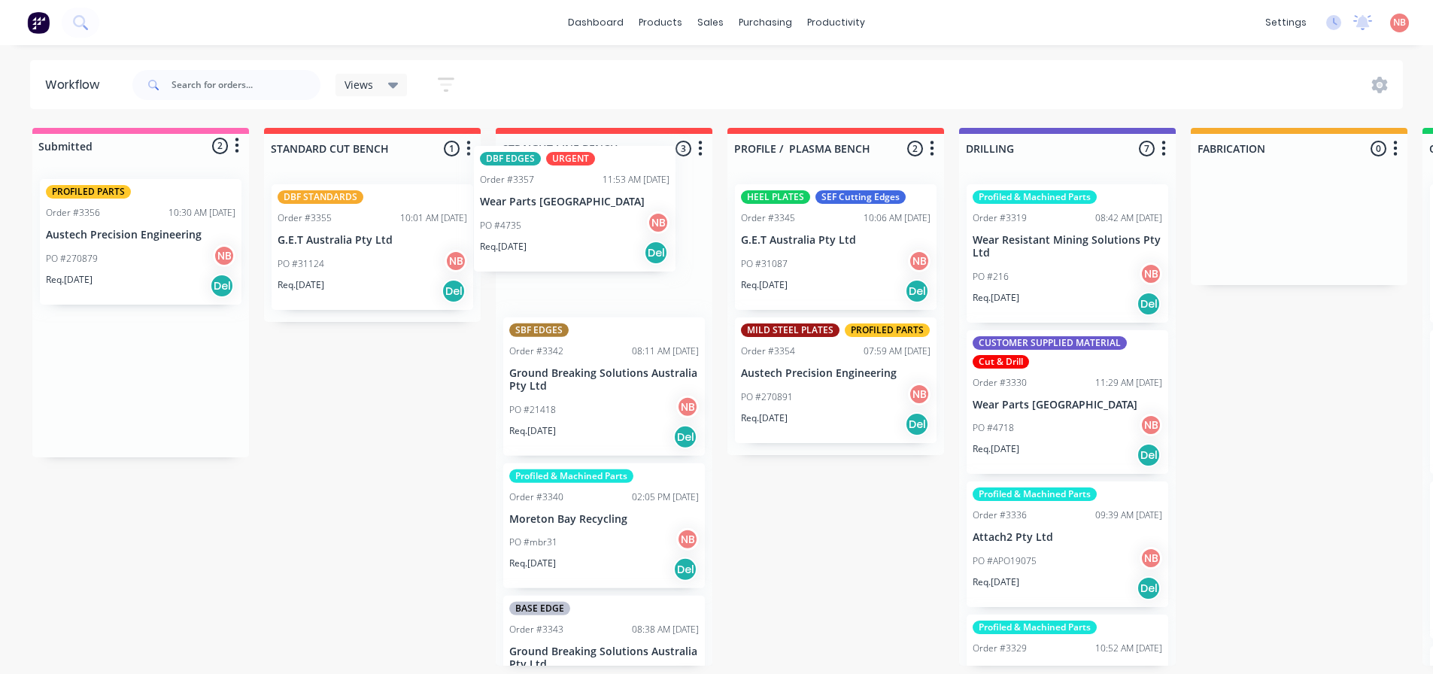
drag, startPoint x: 125, startPoint y: 277, endPoint x: 565, endPoint y: 241, distance: 441.5
click at [565, 241] on div "Submitted 2 Status colour #FF69B4 hex #FF69B4 Save Cancel Summaries Total order…" at bounding box center [1243, 397] width 2509 height 538
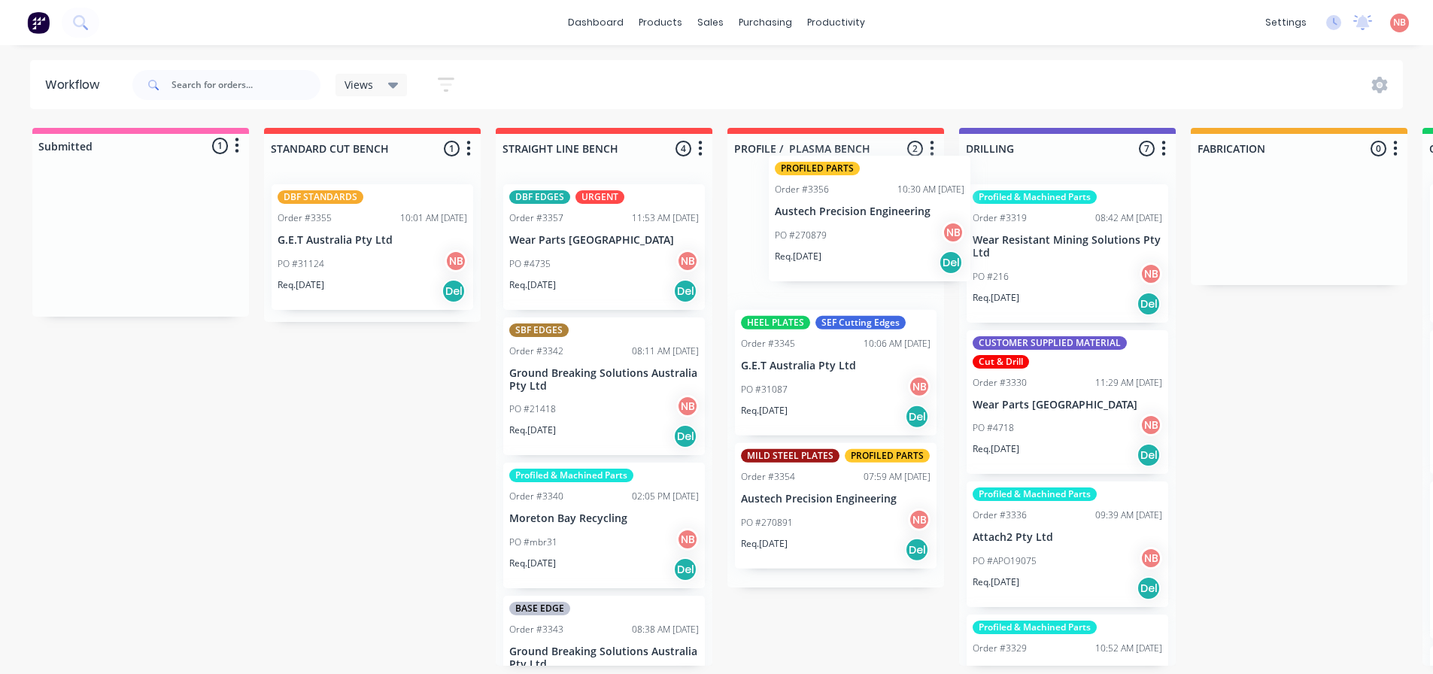
drag, startPoint x: 63, startPoint y: 254, endPoint x: 803, endPoint y: 231, distance: 739.8
click at [803, 231] on div "Submitted 1 Status colour #FF69B4 hex #FF69B4 Save Cancel Summaries Total order…" at bounding box center [1243, 397] width 2509 height 538
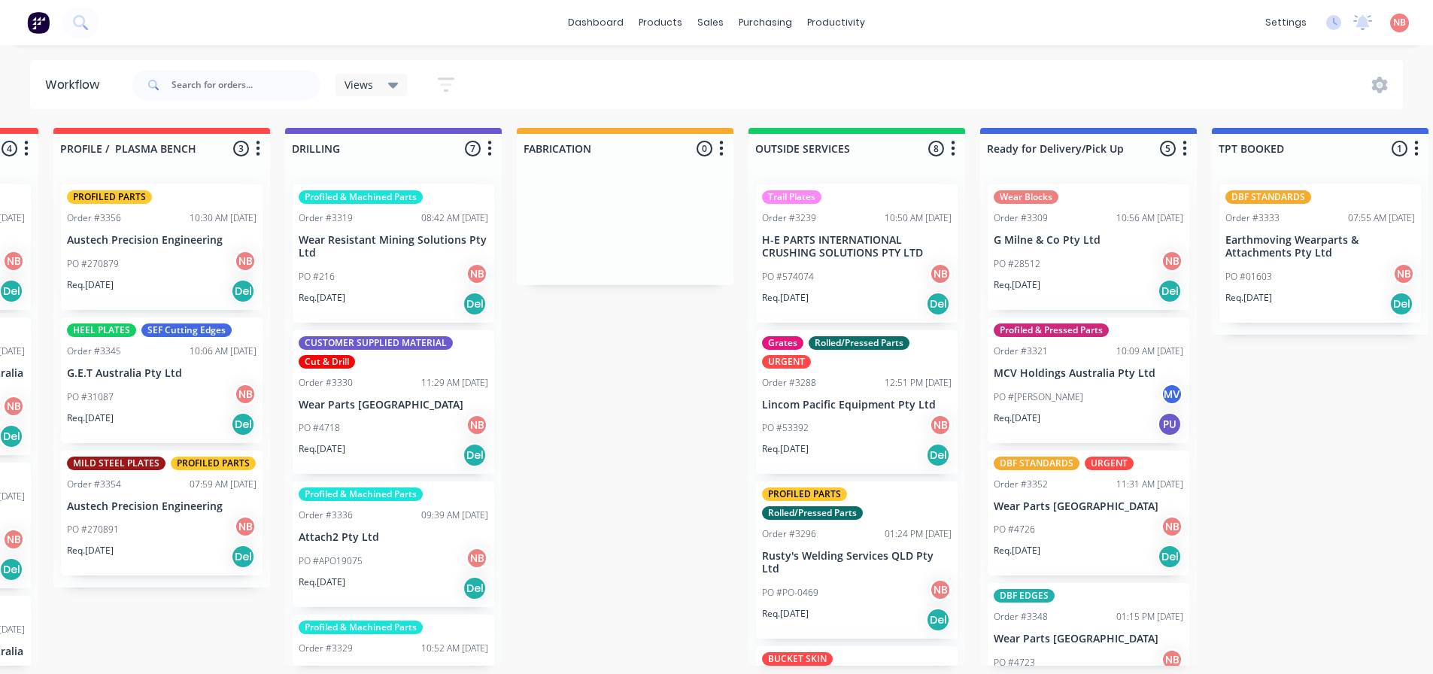
scroll to position [0, 737]
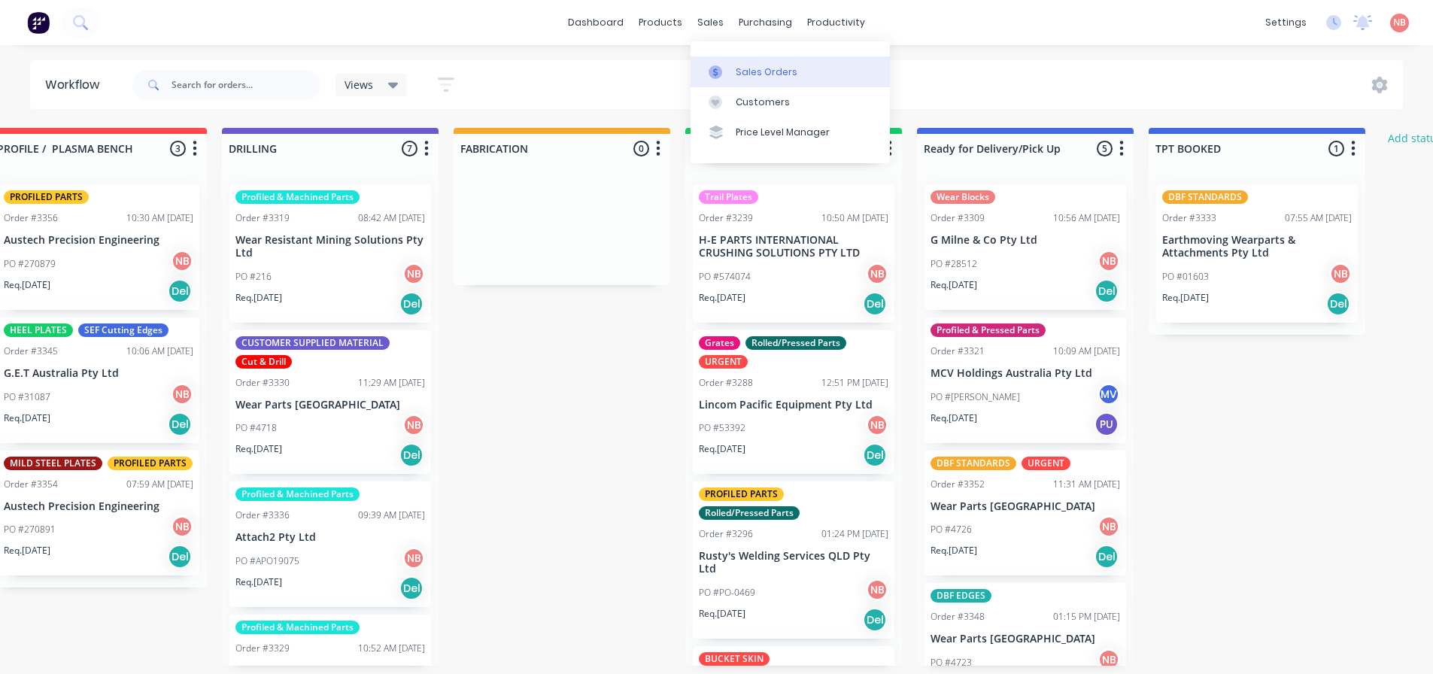
click at [723, 73] on div at bounding box center [720, 72] width 23 height 14
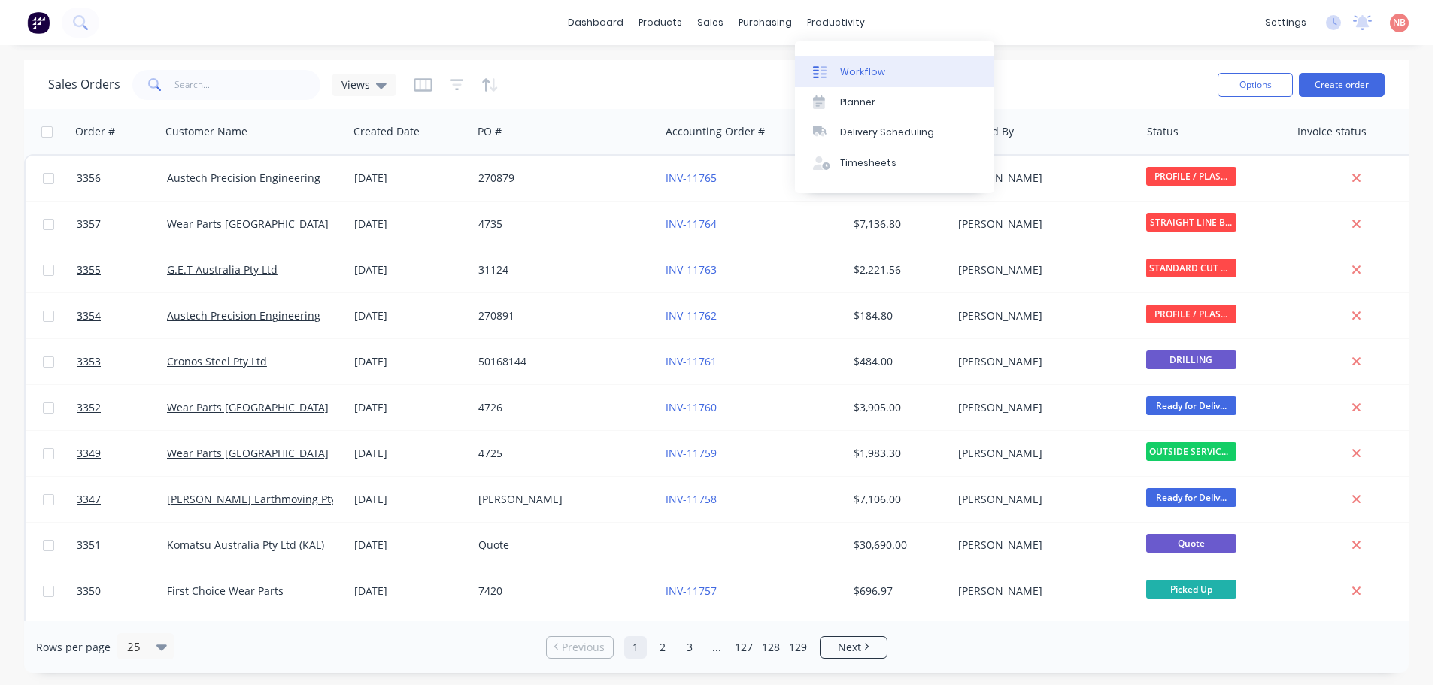
click at [848, 77] on div "Workflow" at bounding box center [862, 72] width 45 height 14
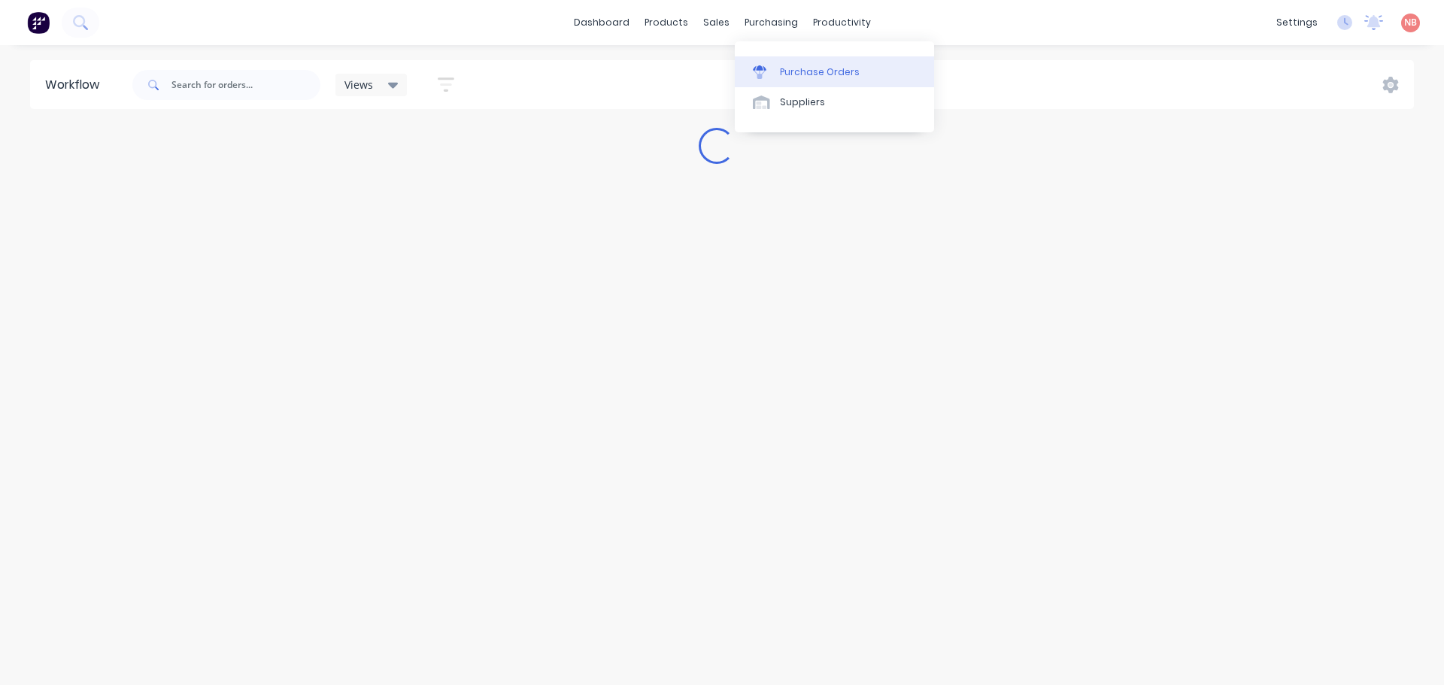
click at [774, 68] on div at bounding box center [764, 72] width 23 height 14
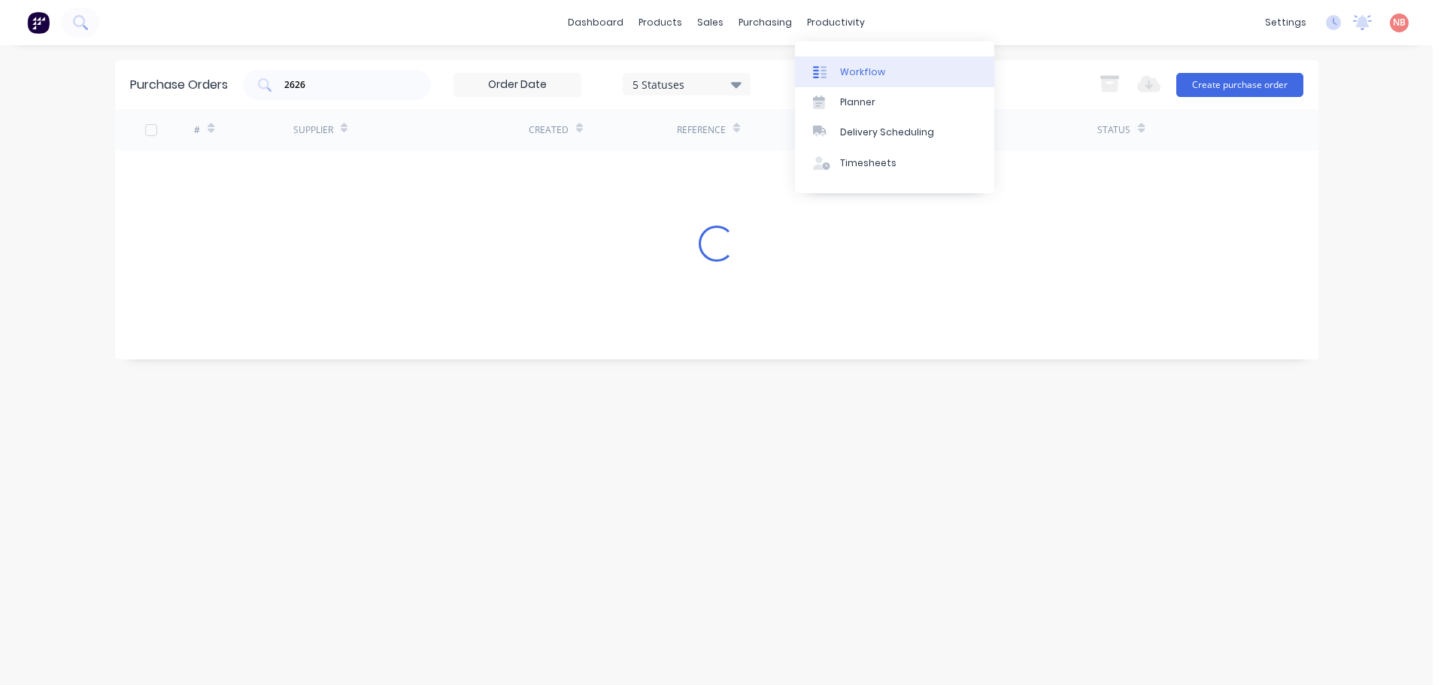
click at [832, 59] on link "Workflow" at bounding box center [894, 71] width 199 height 30
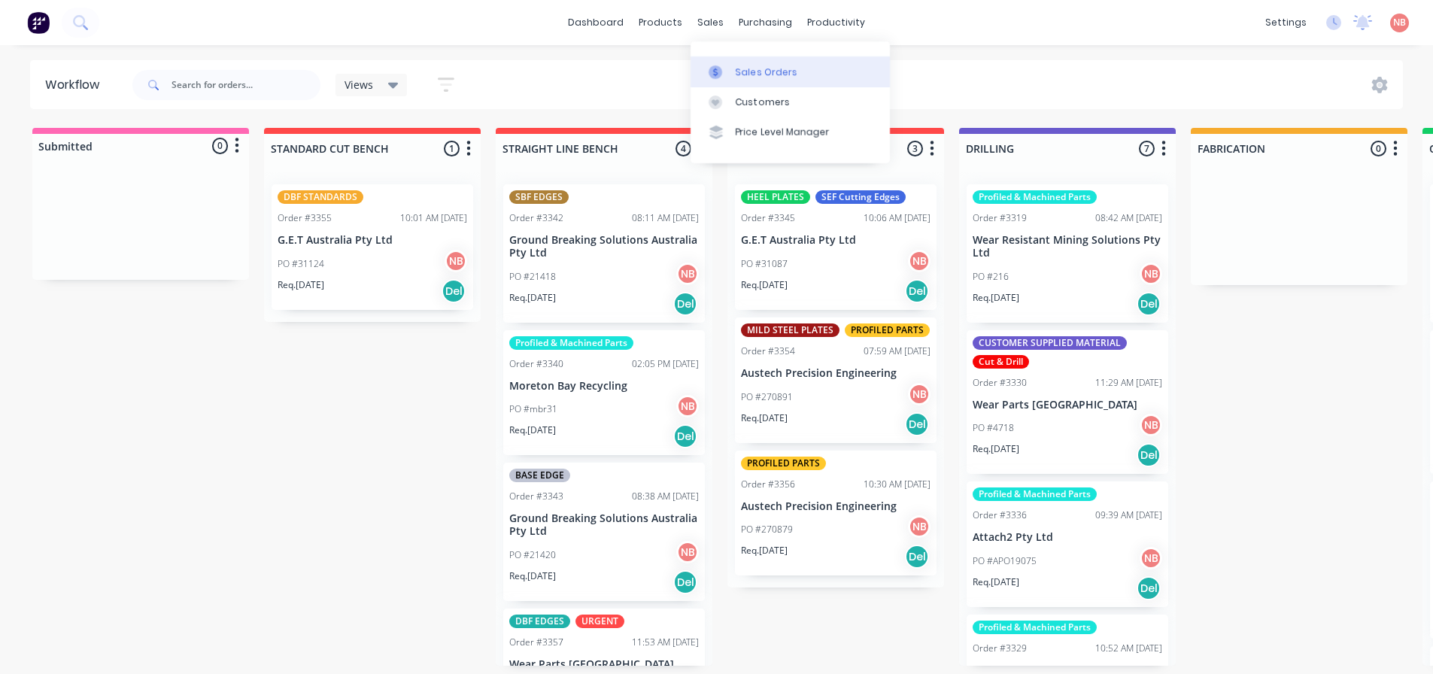
click at [739, 69] on div "Sales Orders" at bounding box center [767, 72] width 62 height 14
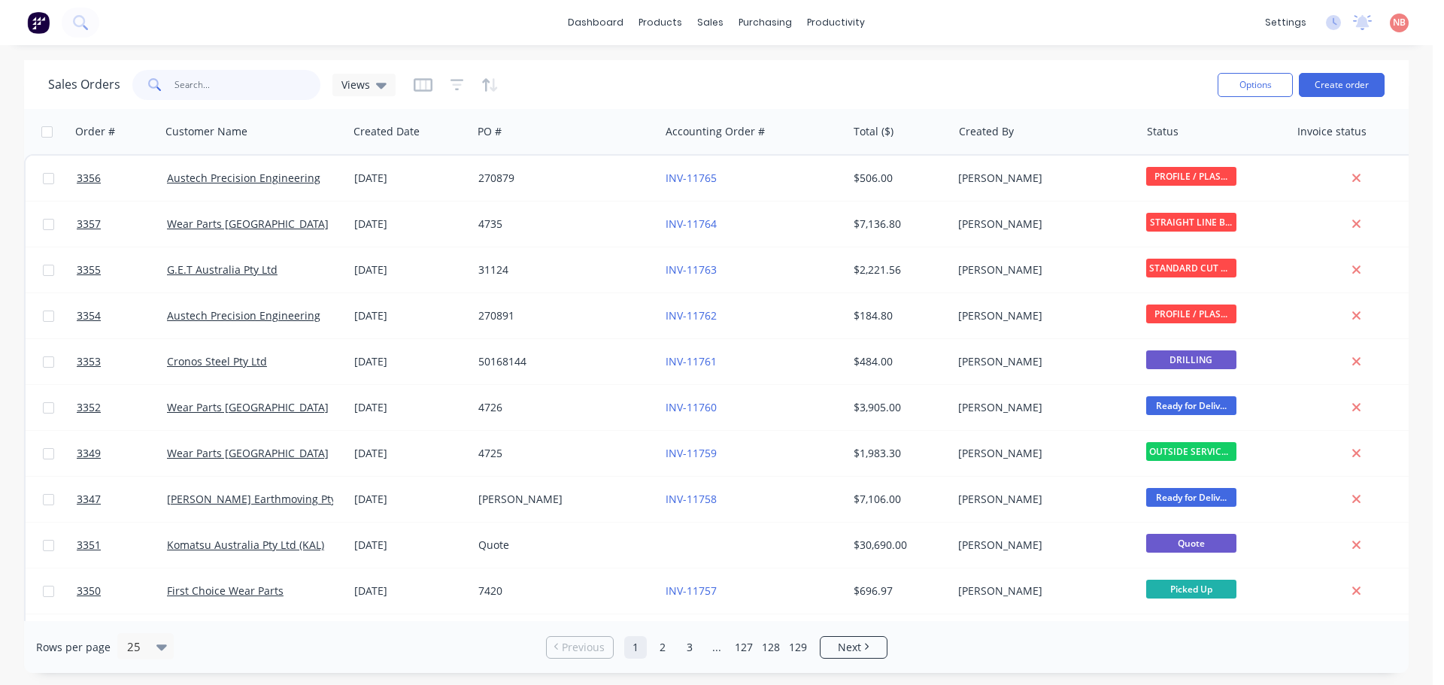
click at [281, 79] on input "text" at bounding box center [248, 85] width 147 height 30
paste input "50145848"
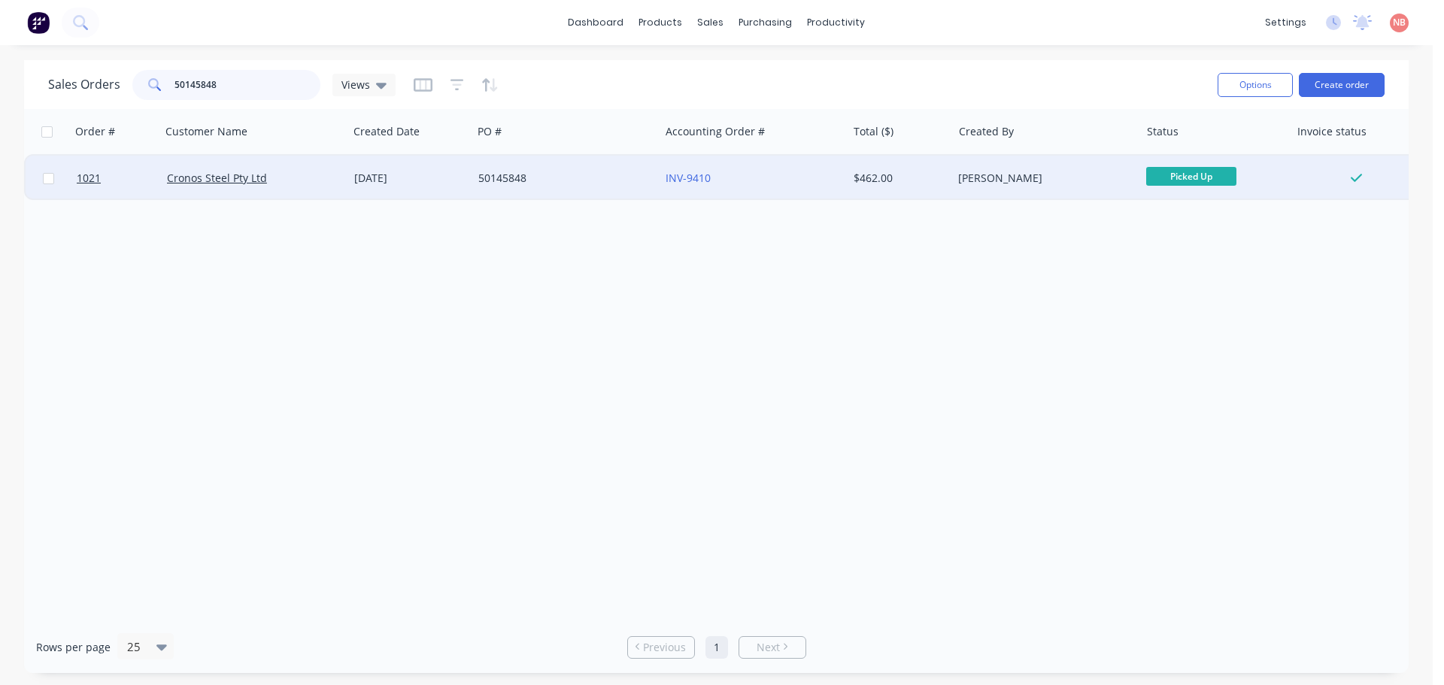
type input "50145848"
click at [616, 187] on div "50145848" at bounding box center [565, 178] width 187 height 45
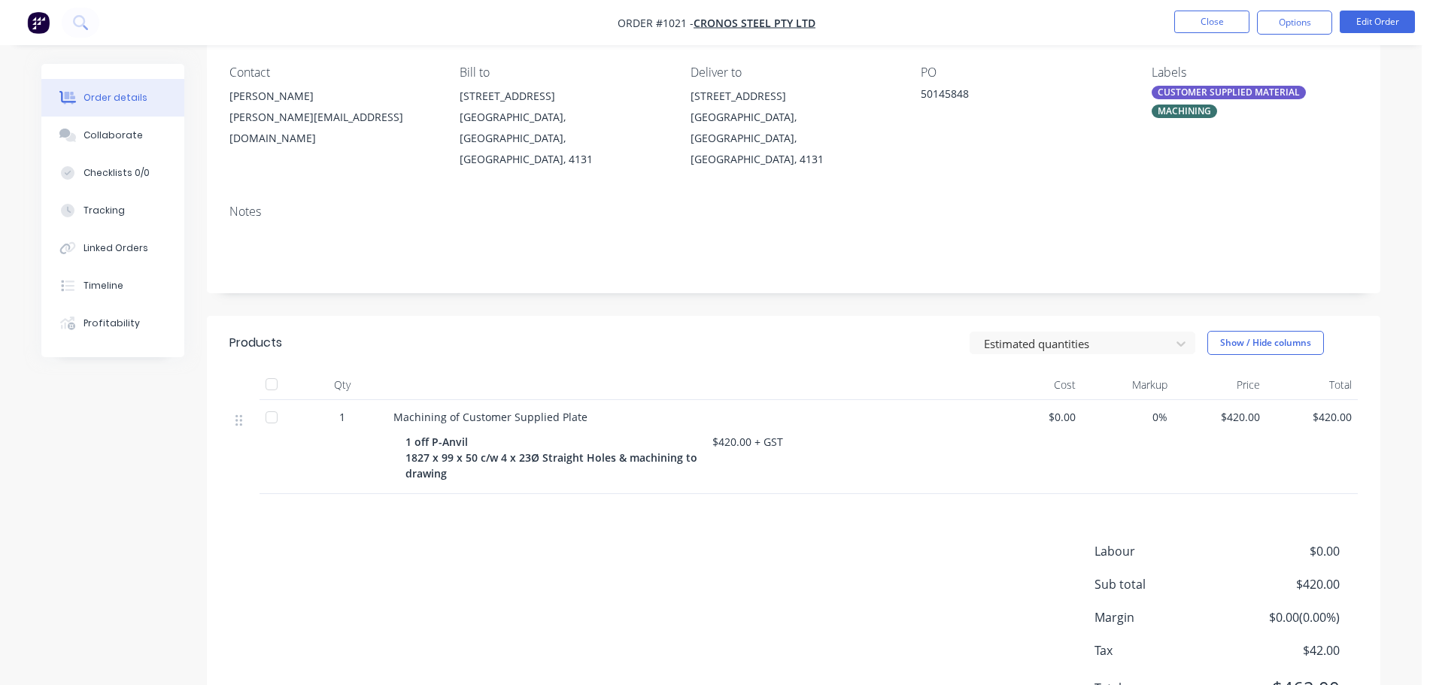
scroll to position [150, 0]
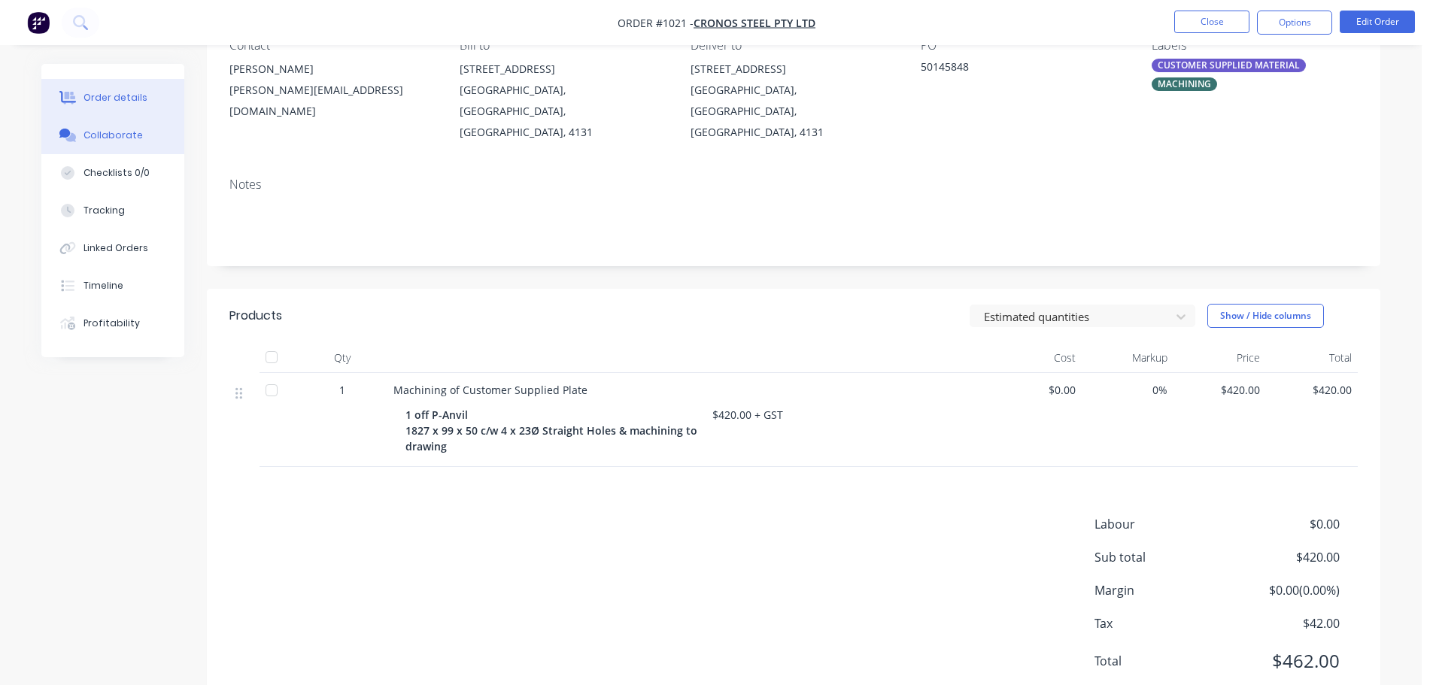
click at [128, 125] on button "Collaborate" at bounding box center [112, 136] width 143 height 38
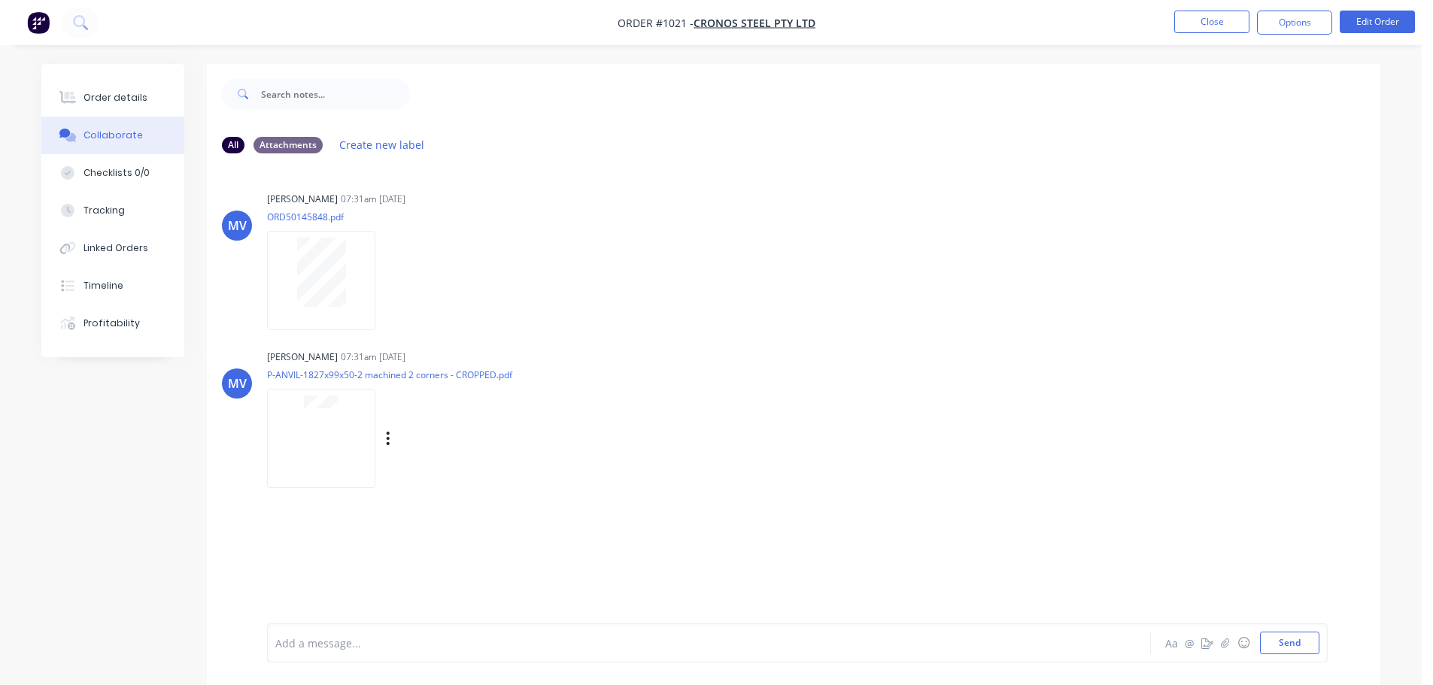
click at [316, 418] on div at bounding box center [321, 438] width 108 height 99
click at [1219, 11] on button "Close" at bounding box center [1211, 22] width 75 height 23
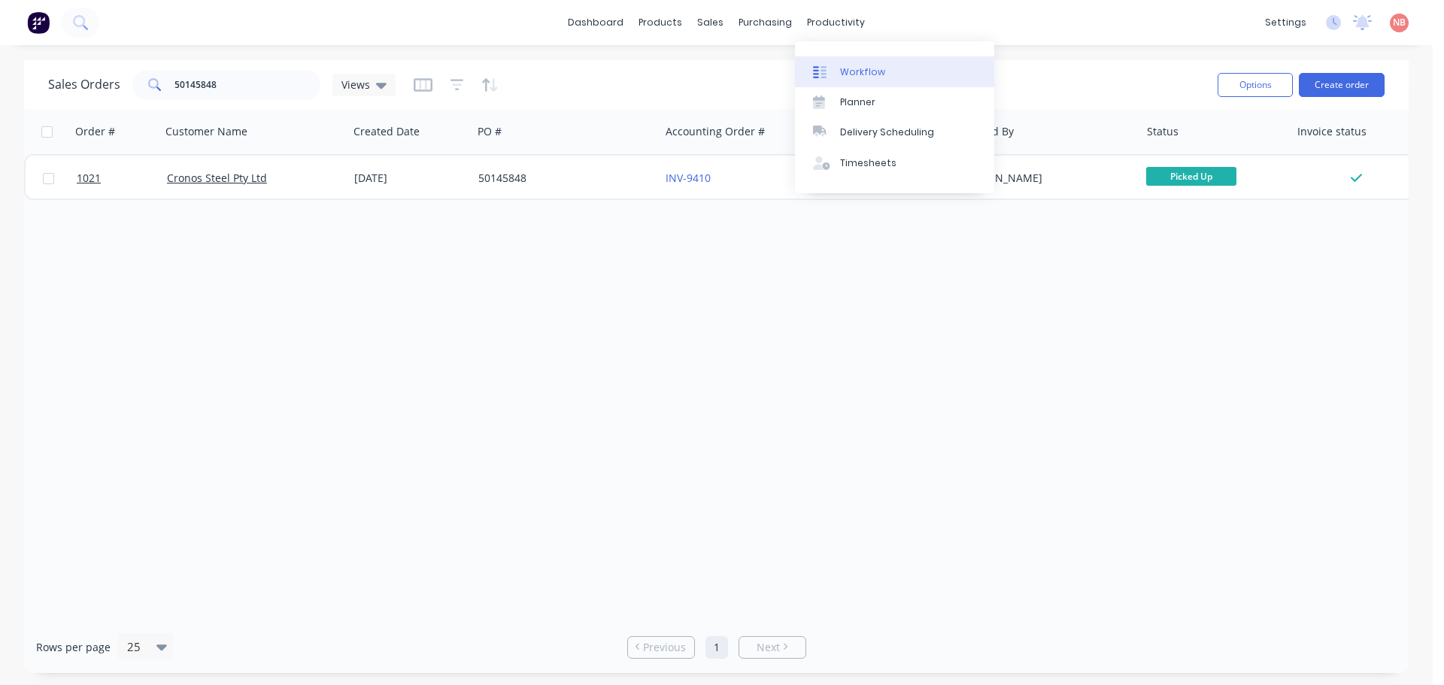
click at [850, 60] on link "Workflow" at bounding box center [894, 71] width 199 height 30
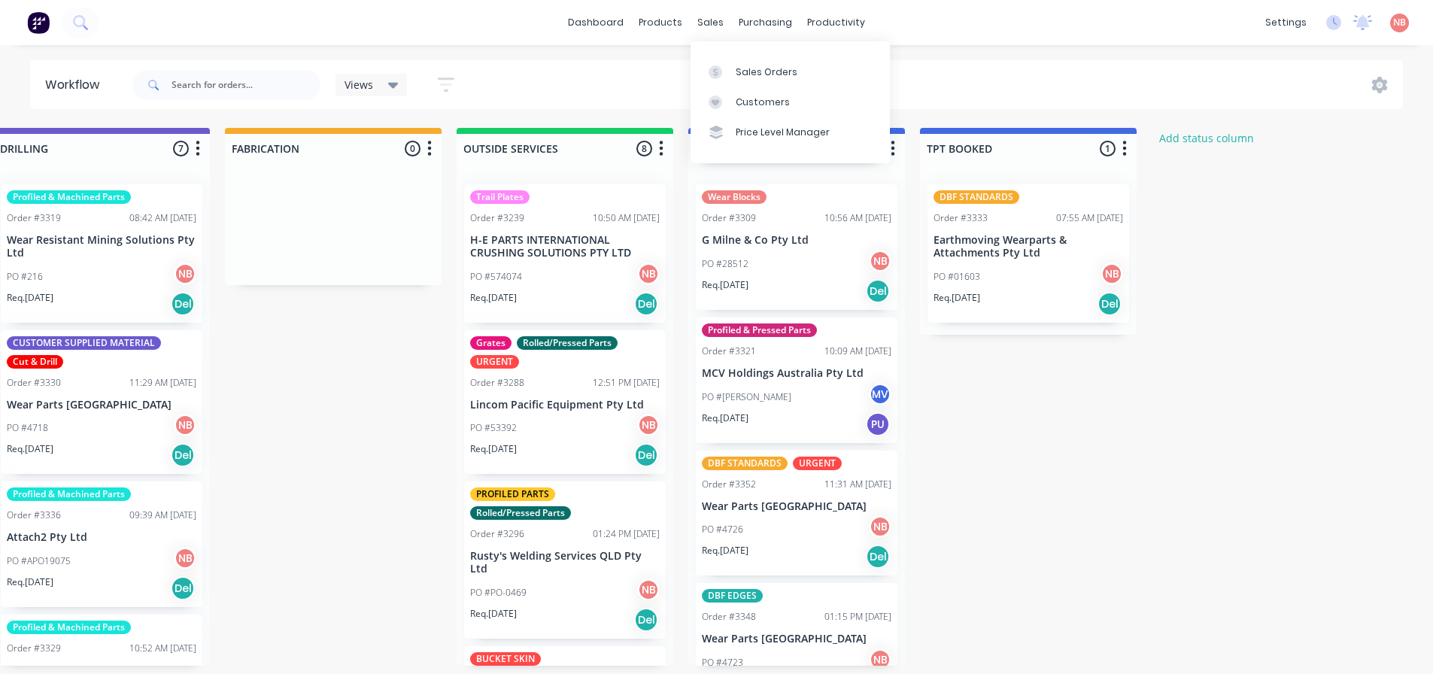
click at [724, 55] on div "Sales Orders Customers Price Level Manager" at bounding box center [790, 101] width 199 height 121
click at [730, 69] on div at bounding box center [720, 72] width 23 height 14
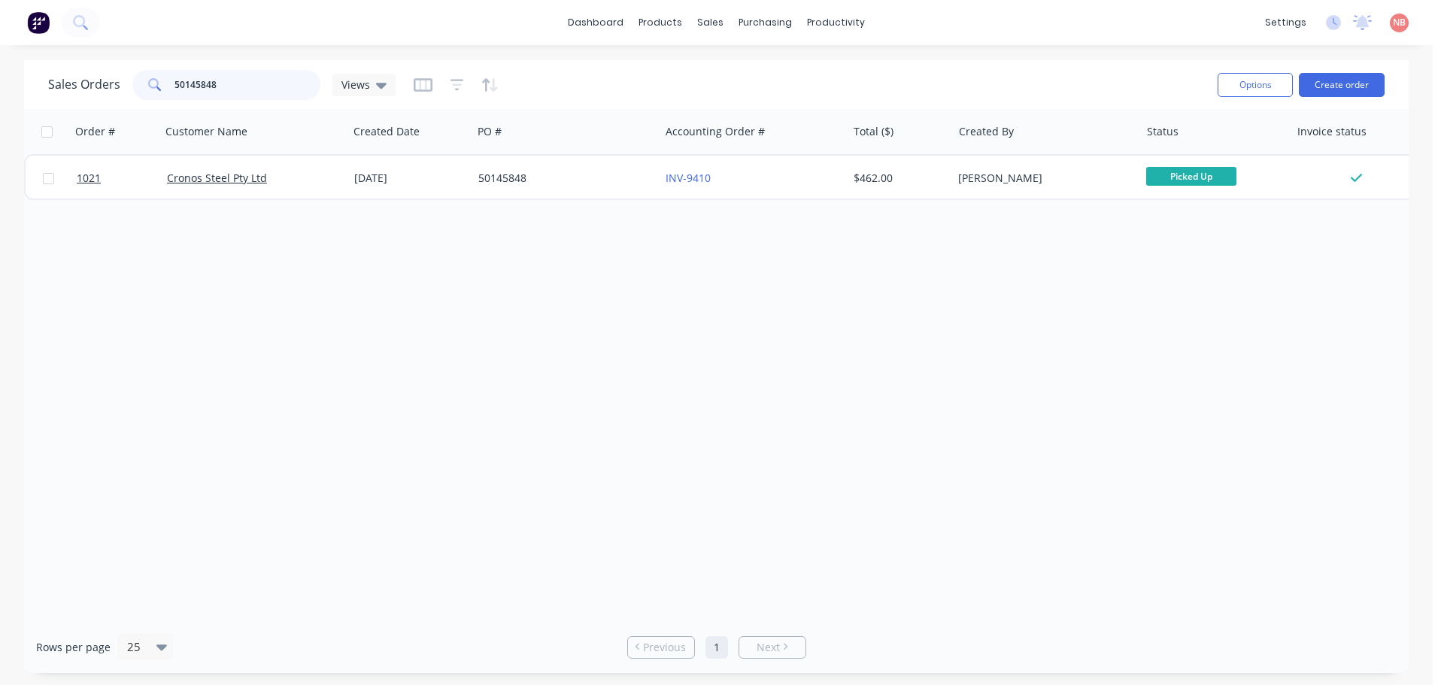
drag, startPoint x: 269, startPoint y: 85, endPoint x: 0, endPoint y: 120, distance: 270.8
click at [0, 120] on div "Sales Orders 50145848 Views Options Create order Order # Customer Name Created …" at bounding box center [716, 366] width 1433 height 613
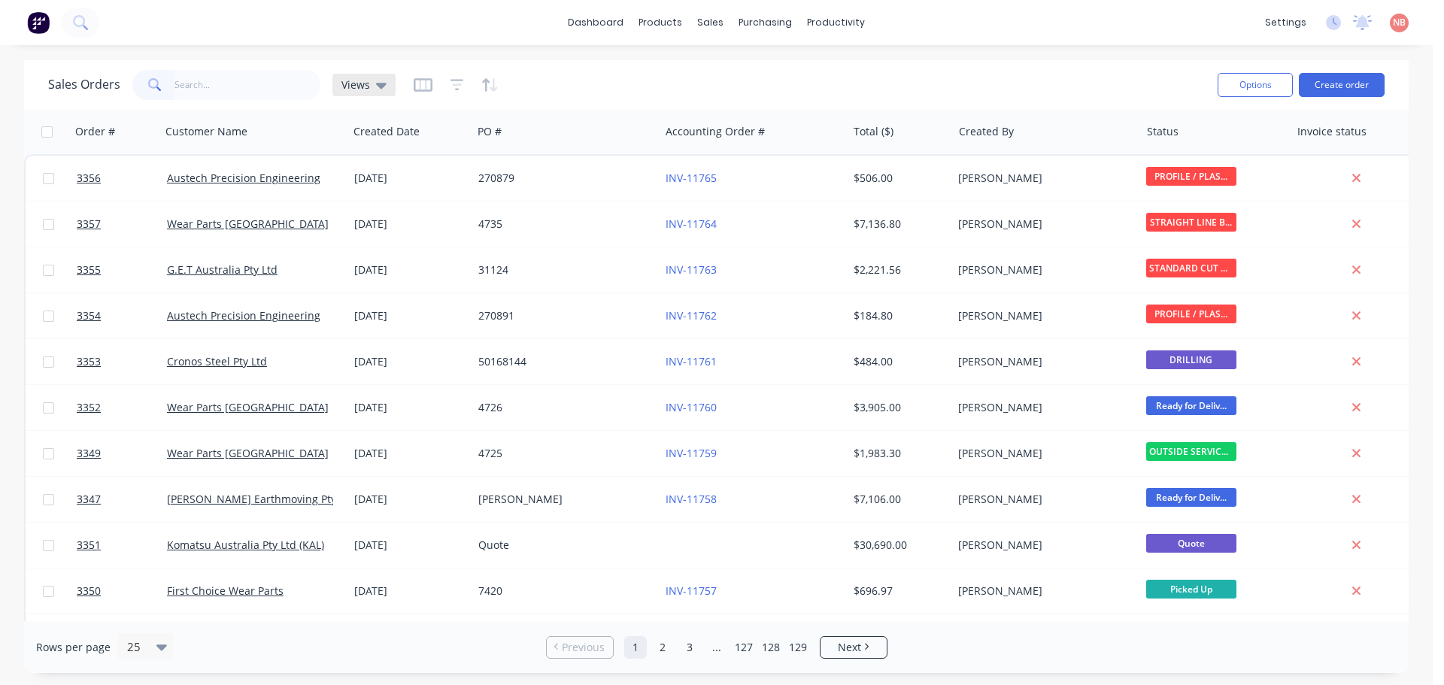
click at [378, 92] on div "Views" at bounding box center [363, 85] width 63 height 23
click at [367, 245] on button "Invoice" at bounding box center [423, 243] width 172 height 17
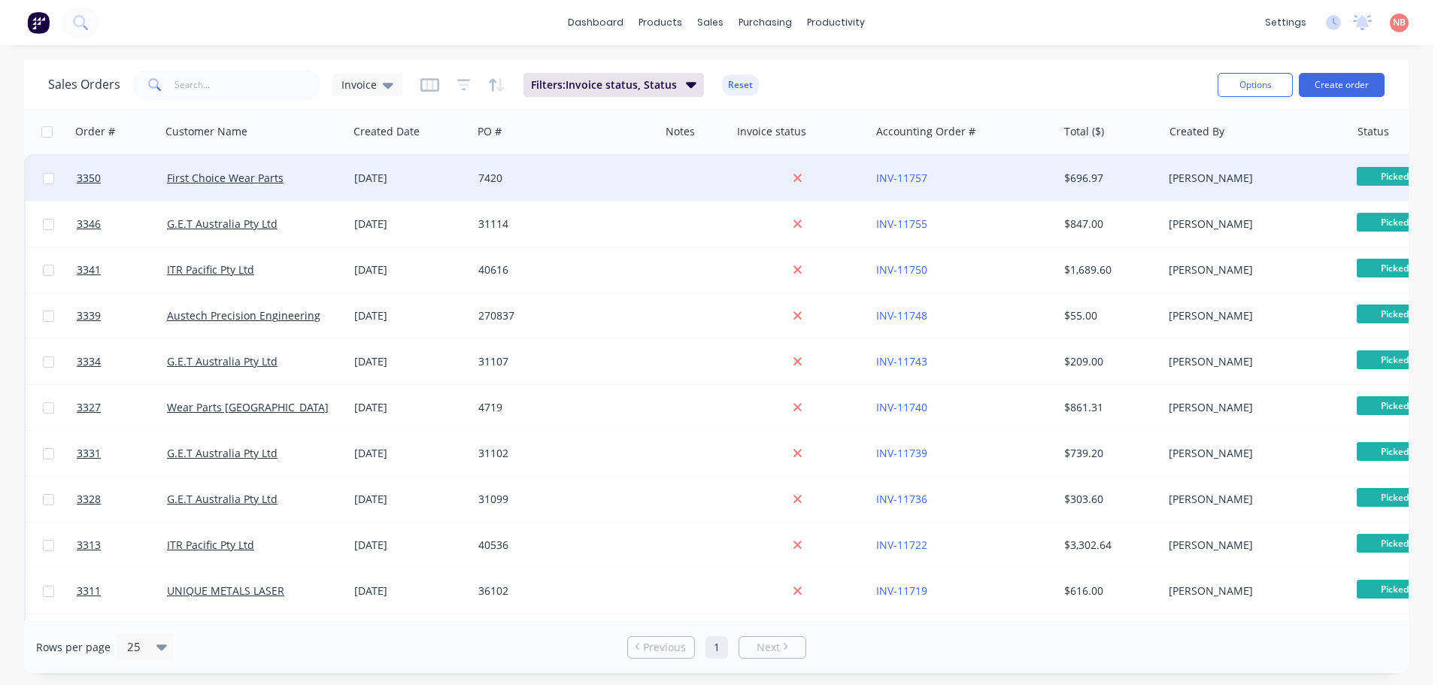
drag, startPoint x: 959, startPoint y: 138, endPoint x: 344, endPoint y: 172, distance: 616.3
click at [703, 141] on div "Notes" at bounding box center [695, 131] width 71 height 45
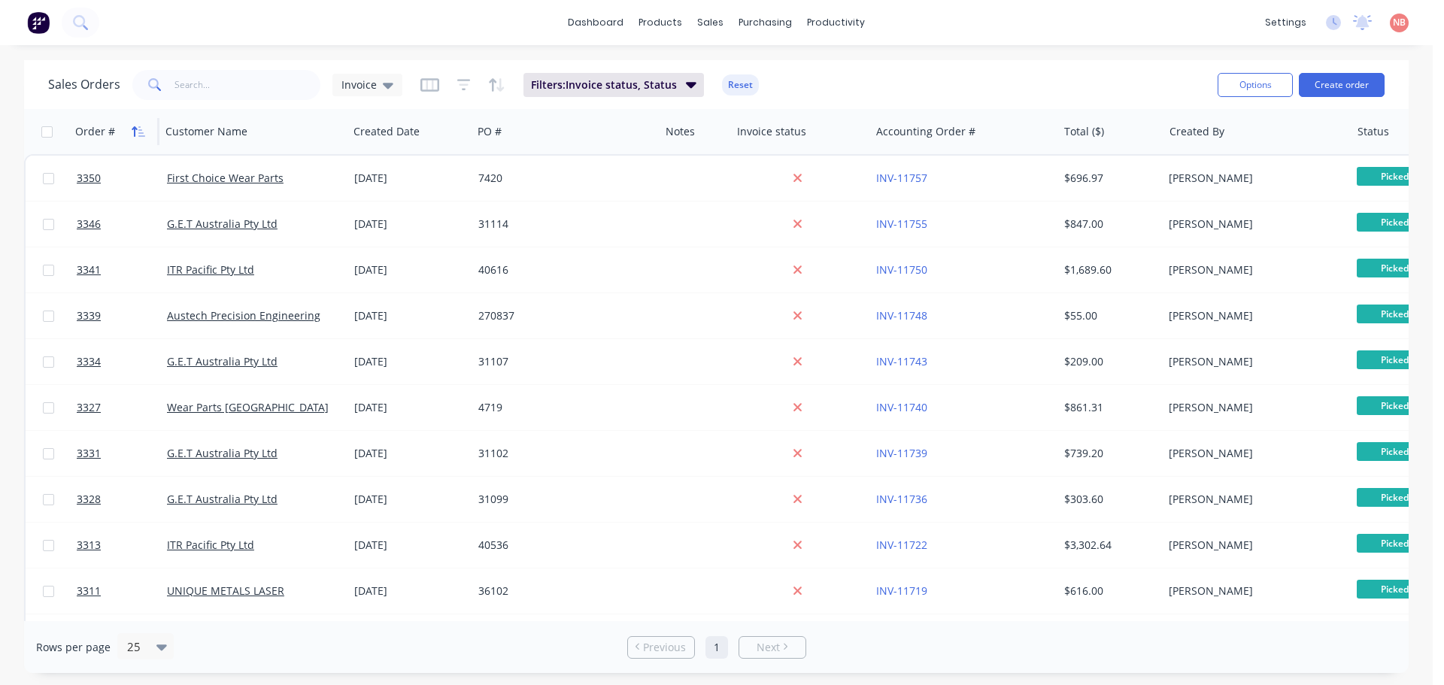
click at [138, 135] on icon "button" at bounding box center [139, 132] width 14 height 12
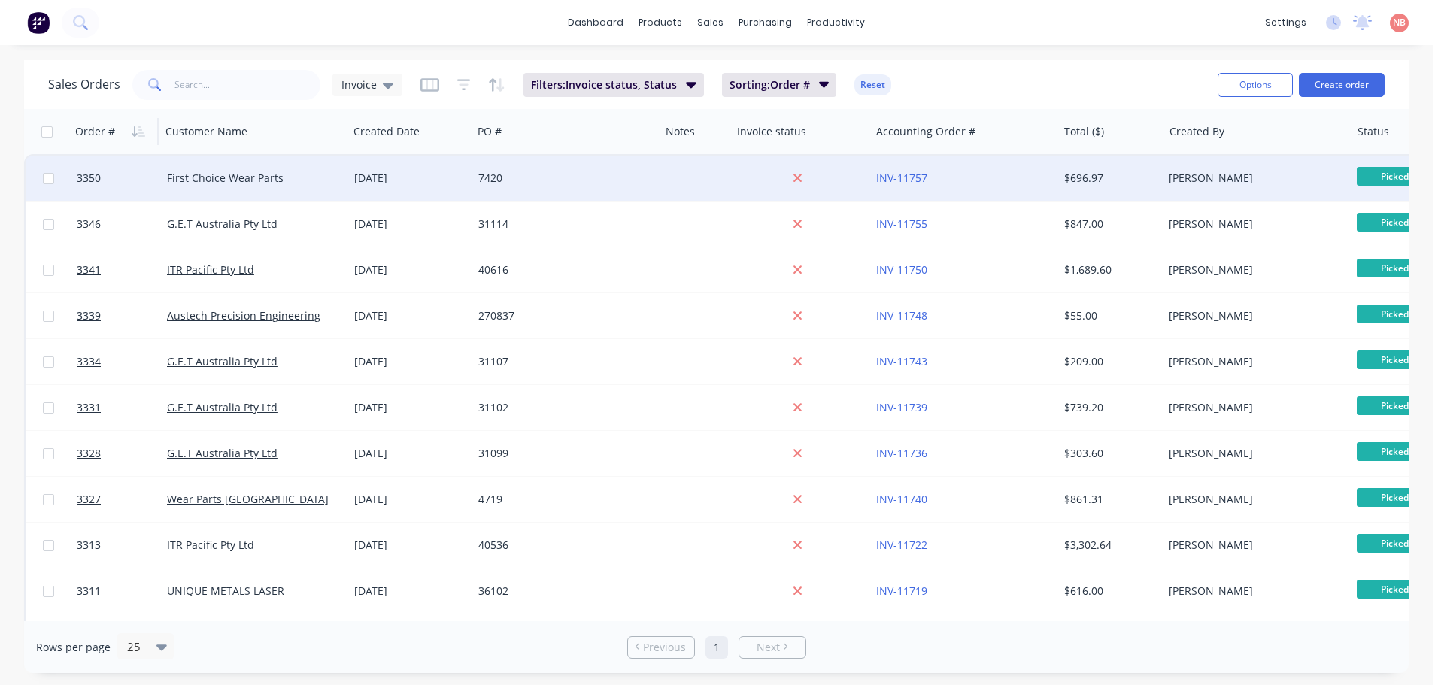
click at [651, 173] on div "7420" at bounding box center [565, 178] width 175 height 15
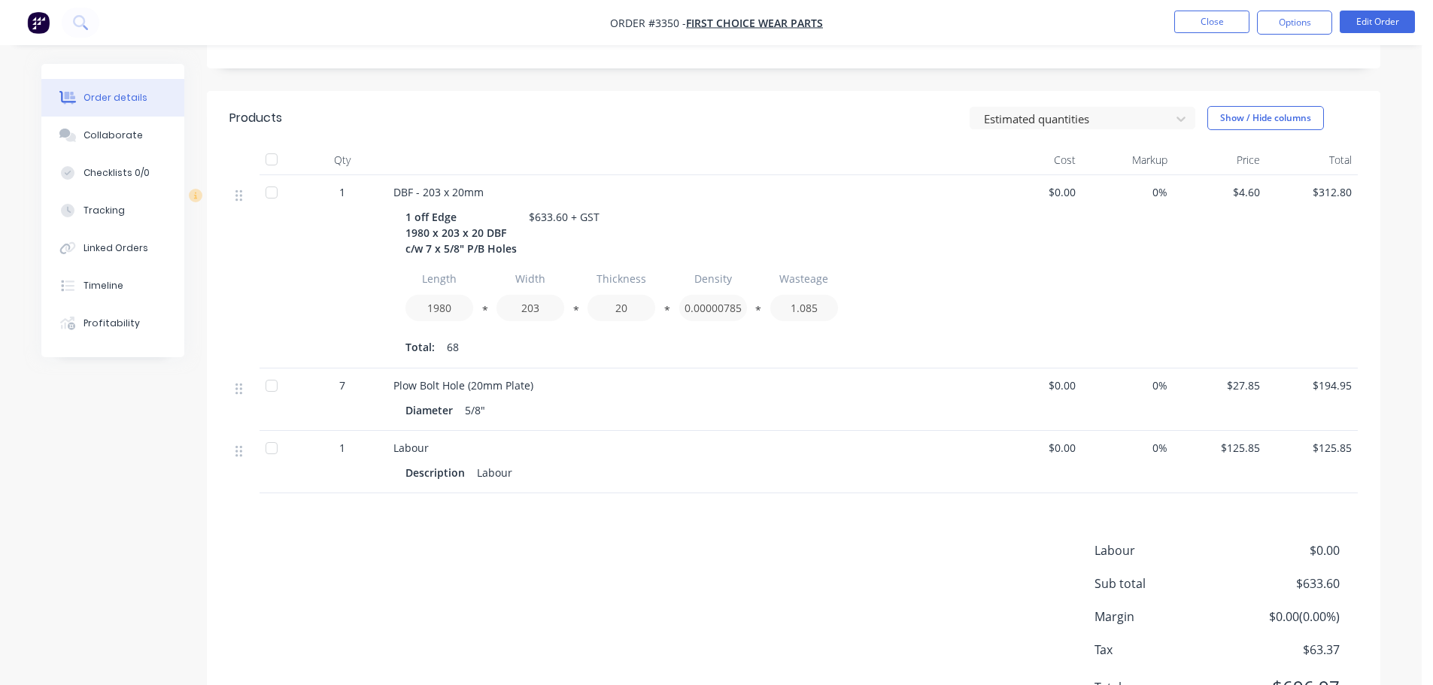
scroll to position [388, 0]
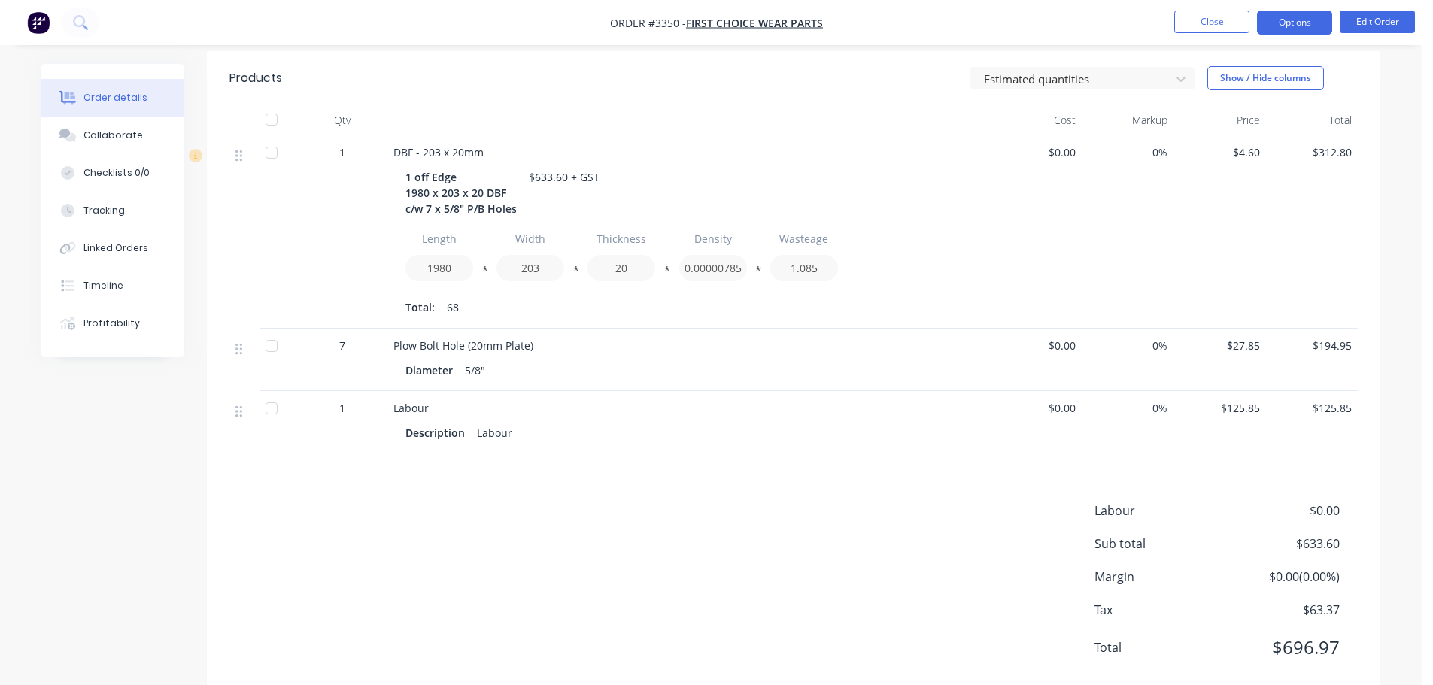
click at [1280, 26] on button "Options" at bounding box center [1294, 23] width 75 height 24
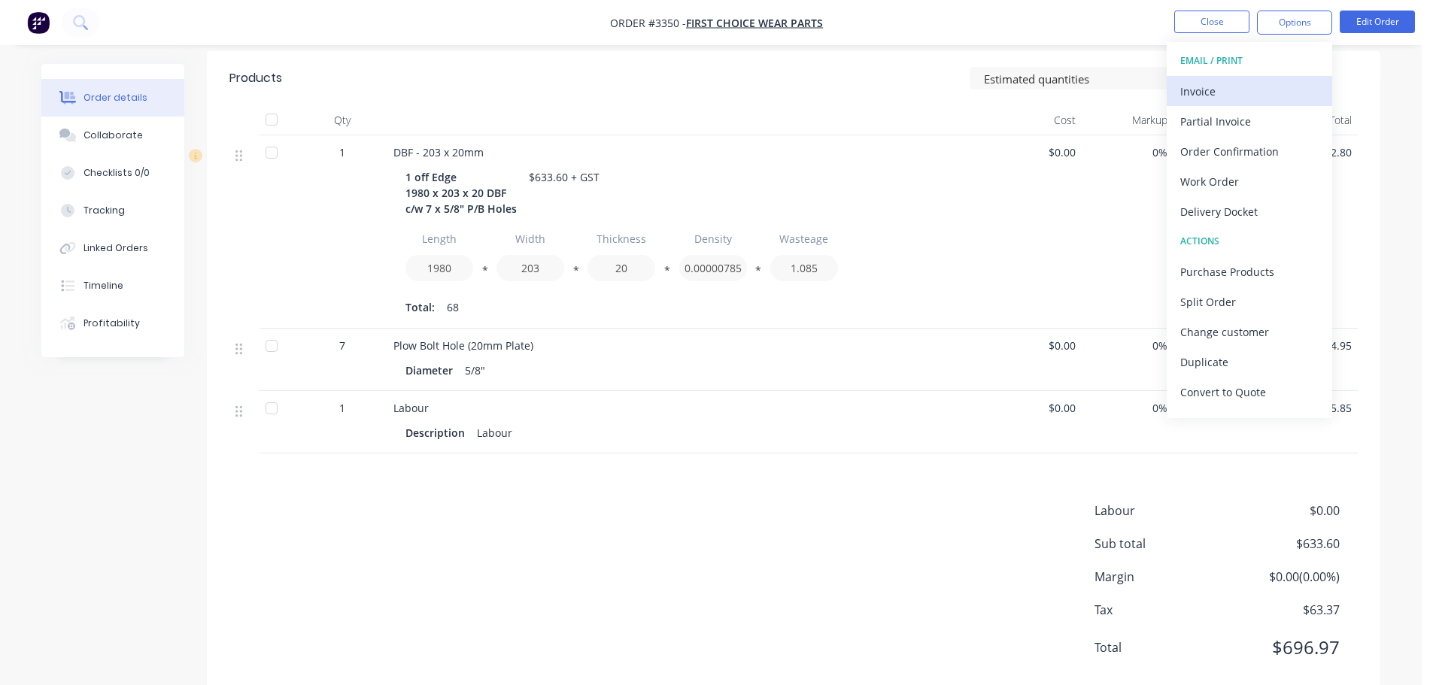
click at [1221, 91] on div "Invoice" at bounding box center [1249, 91] width 138 height 22
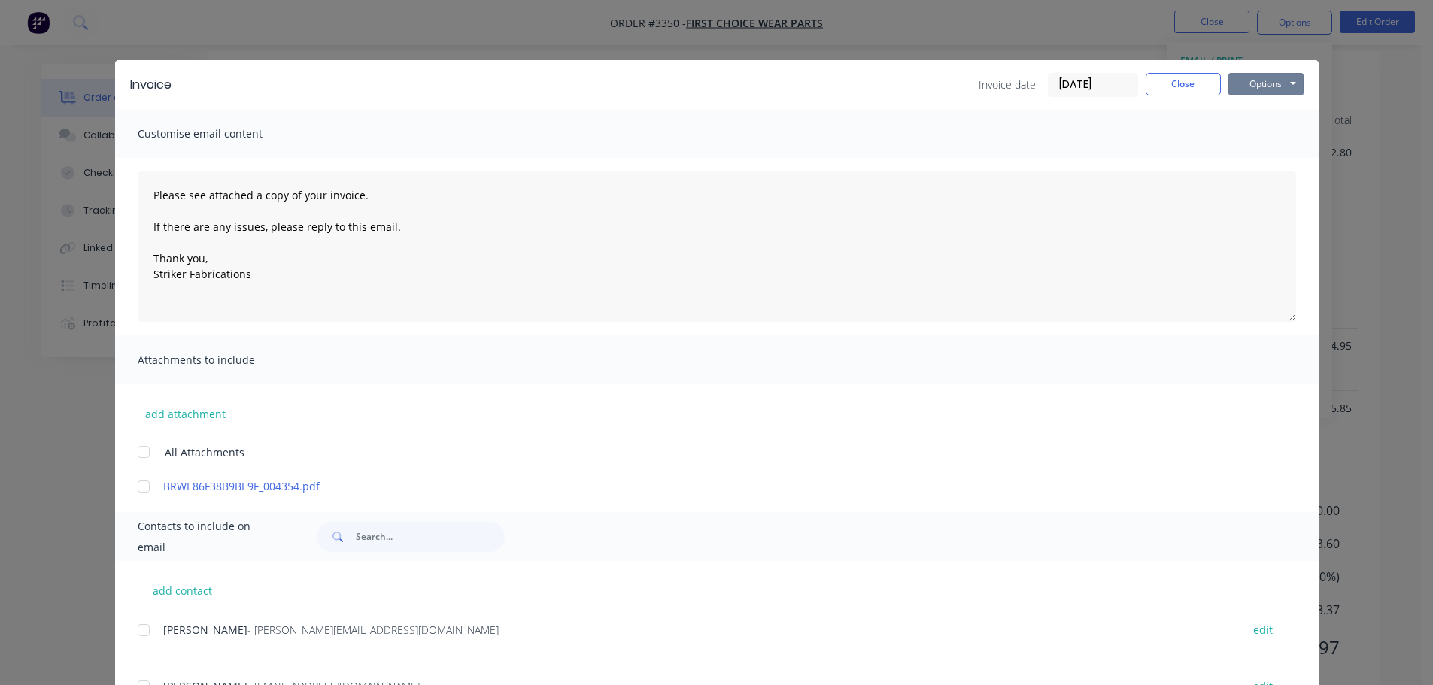
drag, startPoint x: 1254, startPoint y: 87, endPoint x: 1253, endPoint y: 98, distance: 10.6
click at [1255, 87] on button "Options" at bounding box center [1265, 84] width 75 height 23
click at [1241, 140] on button "Print" at bounding box center [1276, 135] width 96 height 25
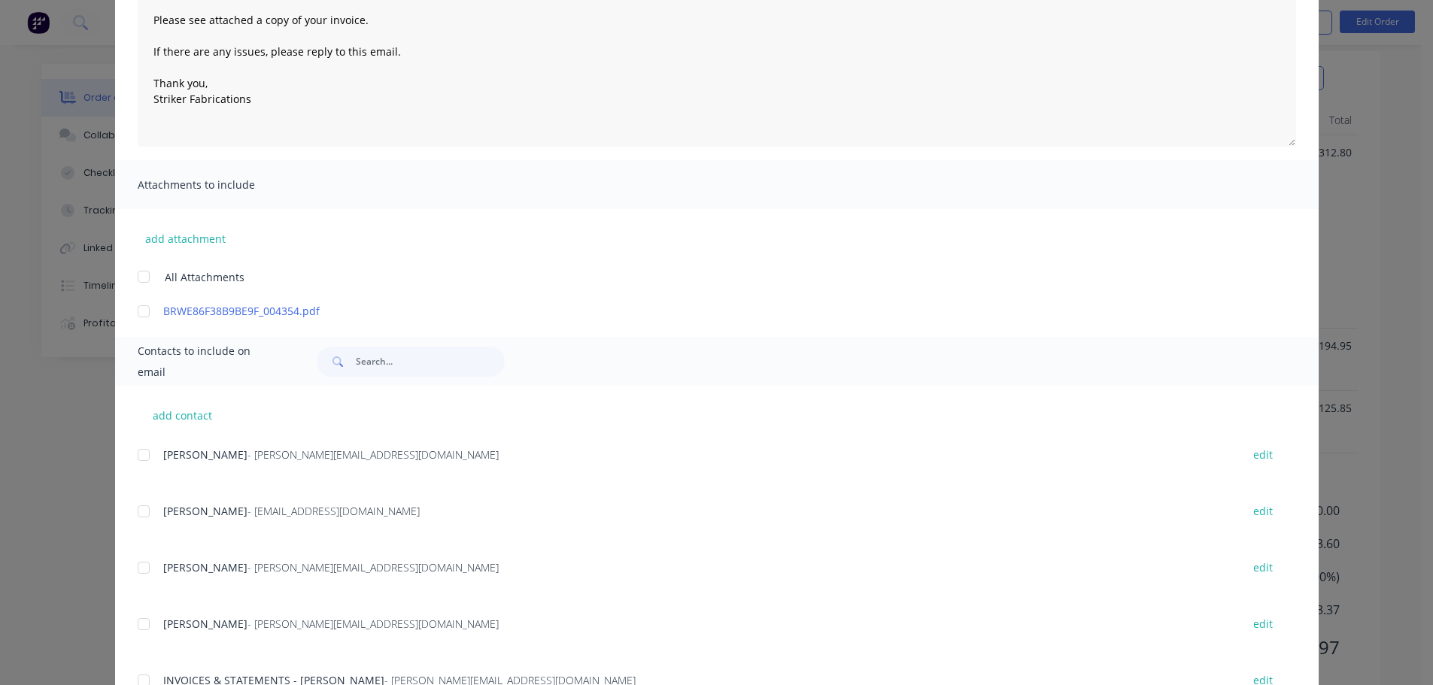
scroll to position [226, 0]
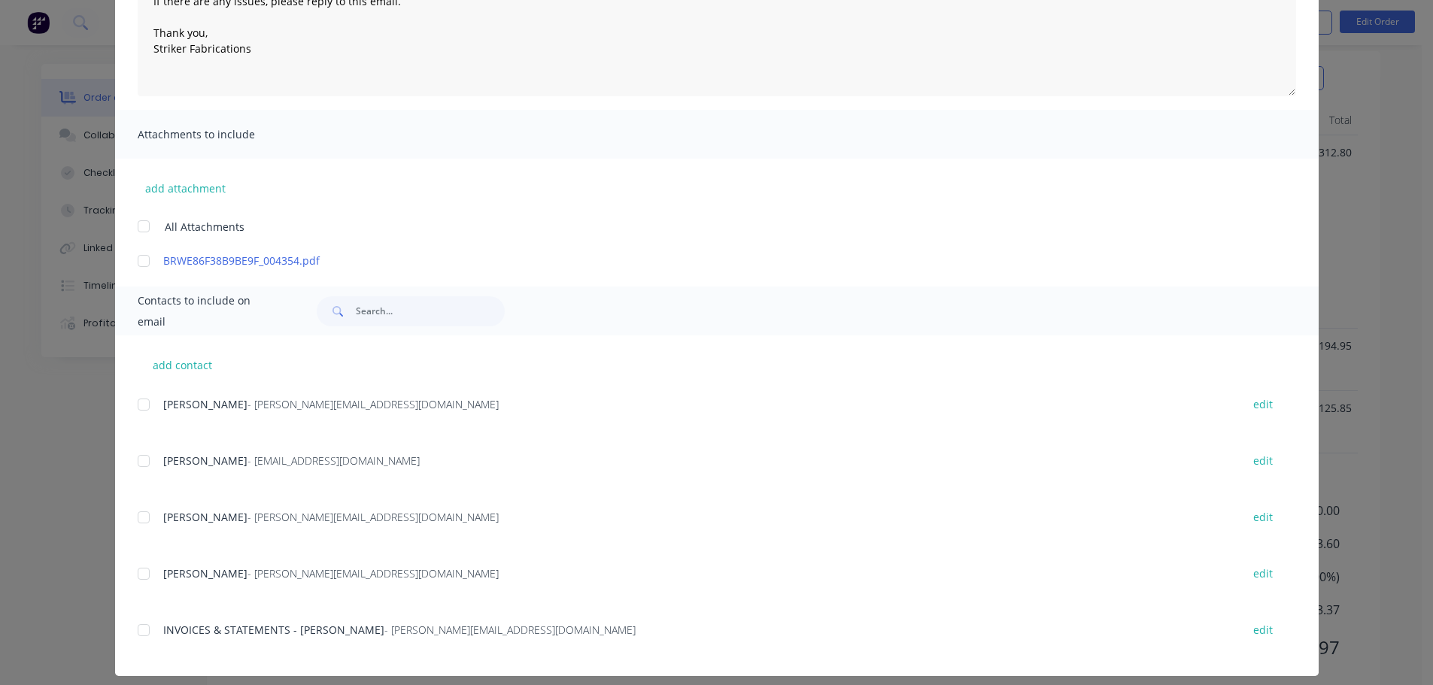
click at [138, 626] on div at bounding box center [144, 630] width 30 height 30
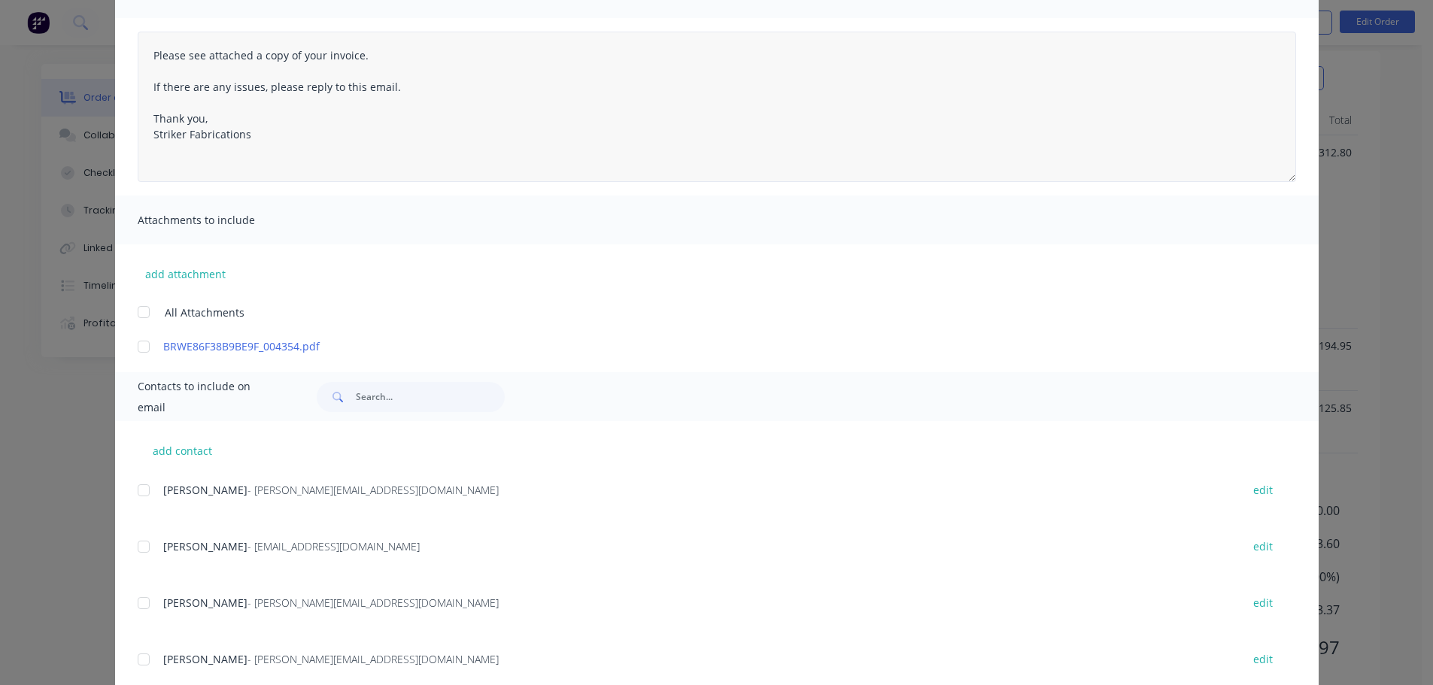
scroll to position [0, 0]
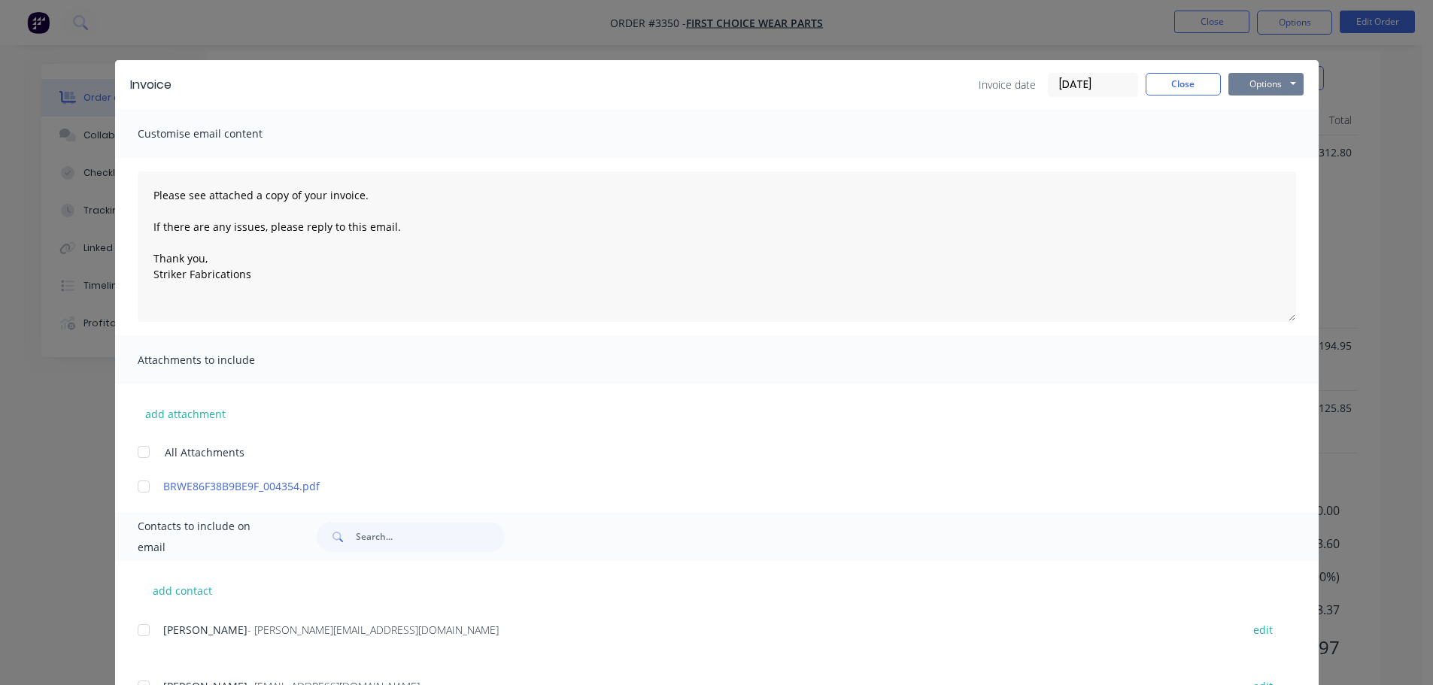
click at [1255, 83] on button "Options" at bounding box center [1265, 84] width 75 height 23
click at [1255, 159] on button "Email" at bounding box center [1276, 160] width 96 height 25
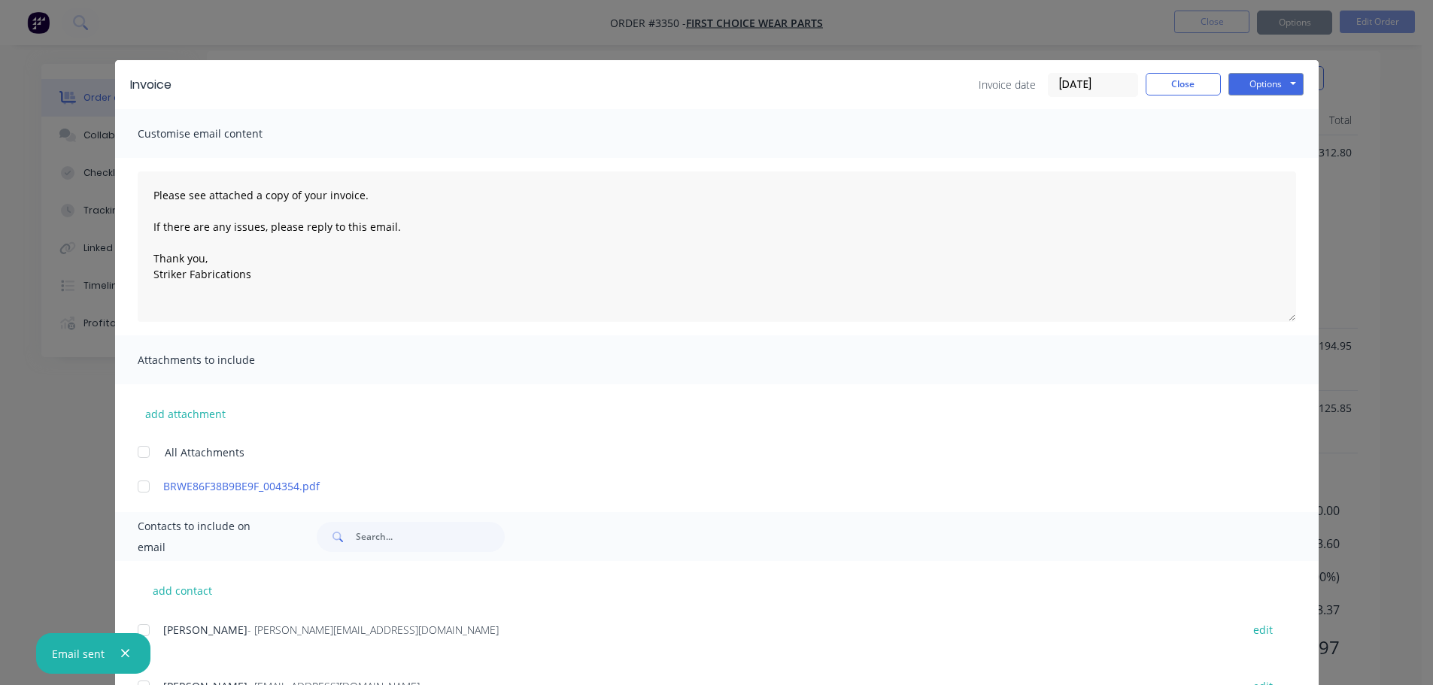
type textarea "Please see attached a copy of your invoice. If there are any issues, please rep…"
drag, startPoint x: 1164, startPoint y: 87, endPoint x: 1171, endPoint y: 62, distance: 25.2
click at [1164, 87] on button "Close" at bounding box center [1183, 84] width 75 height 23
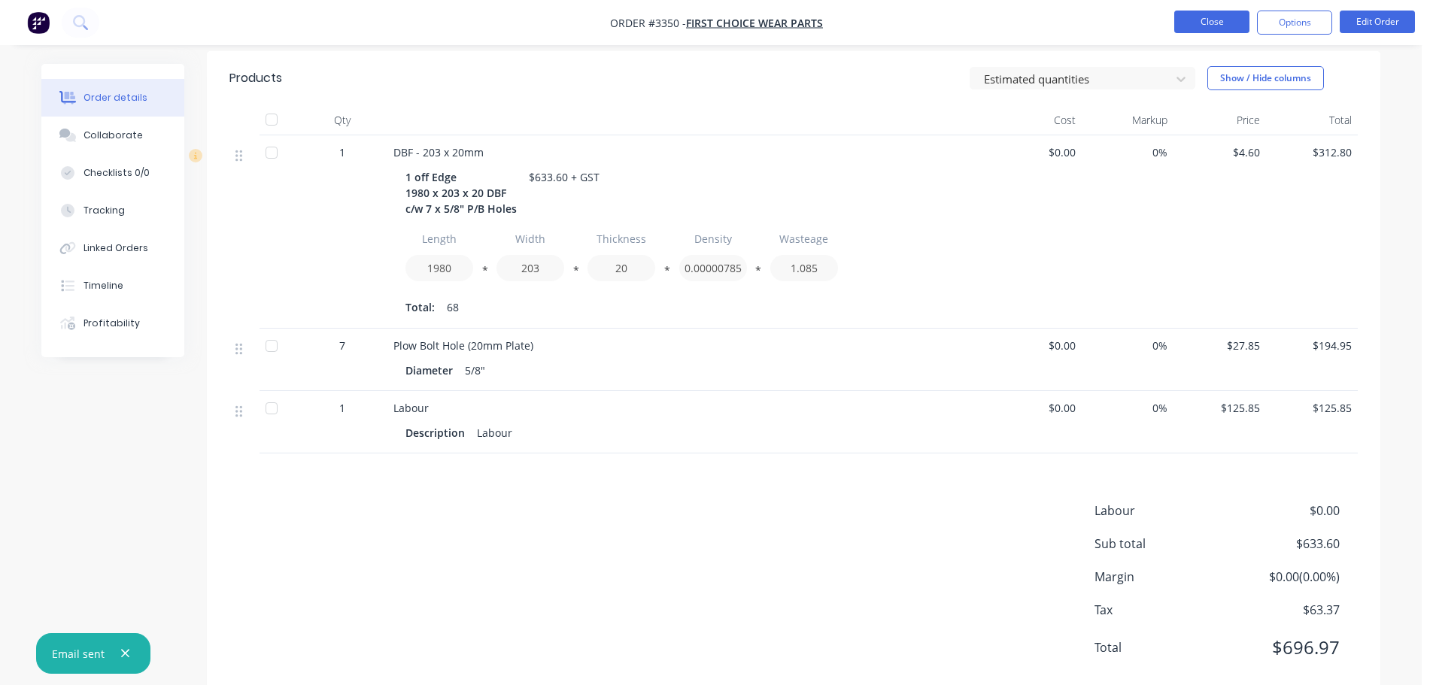
click at [1188, 27] on button "Close" at bounding box center [1211, 22] width 75 height 23
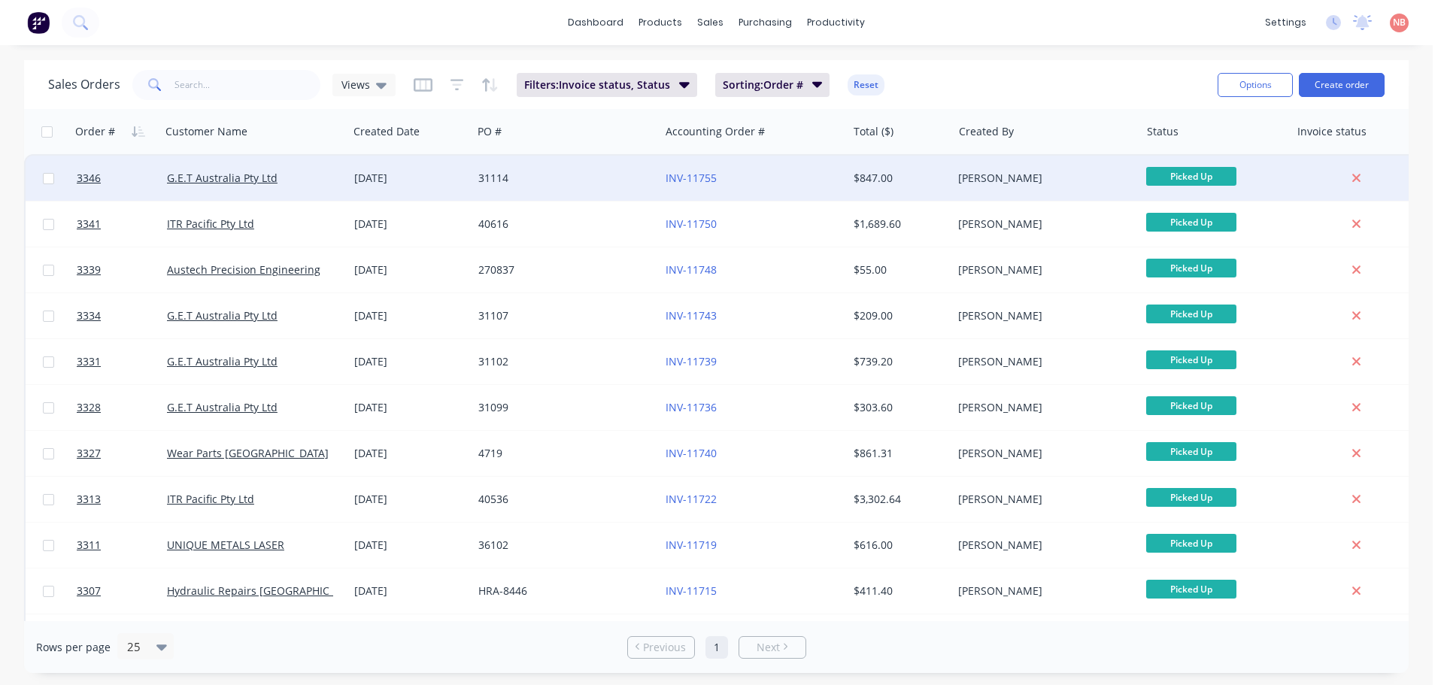
click at [562, 174] on div "31114" at bounding box center [561, 178] width 167 height 15
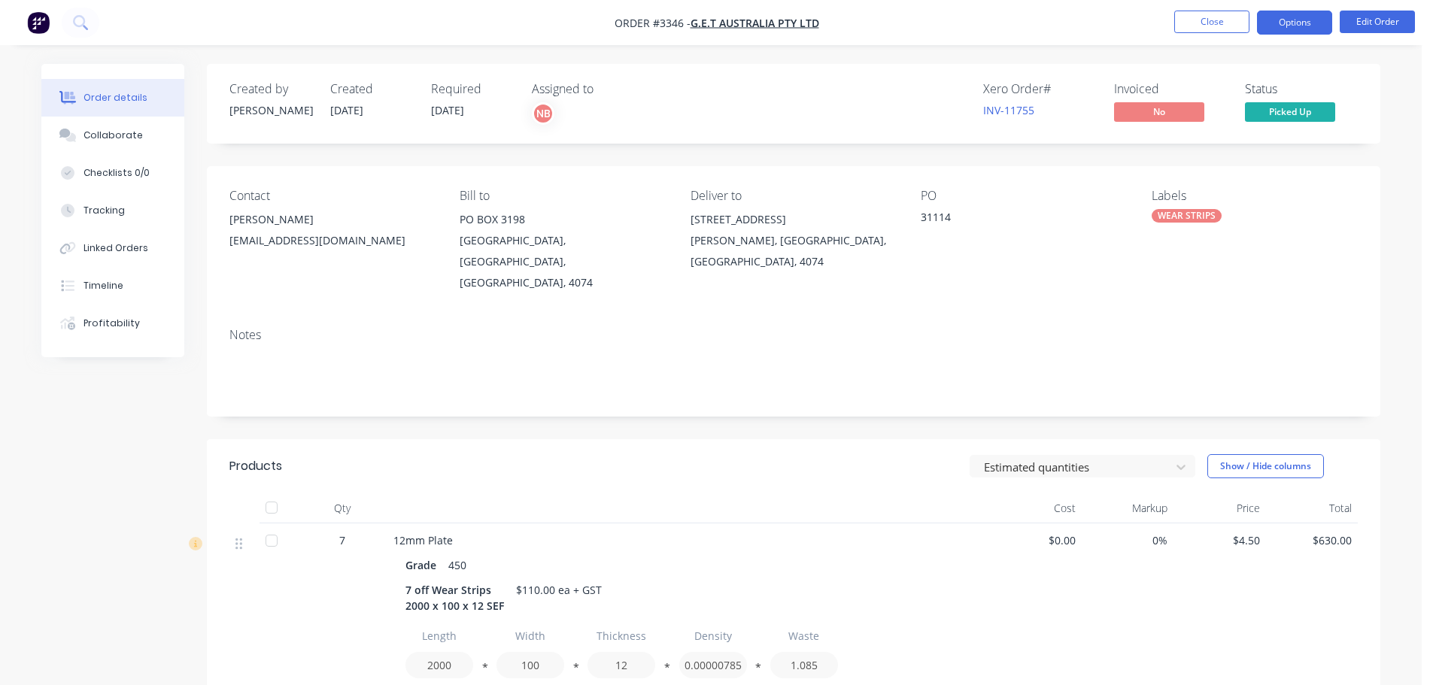
click at [1304, 21] on button "Options" at bounding box center [1294, 23] width 75 height 24
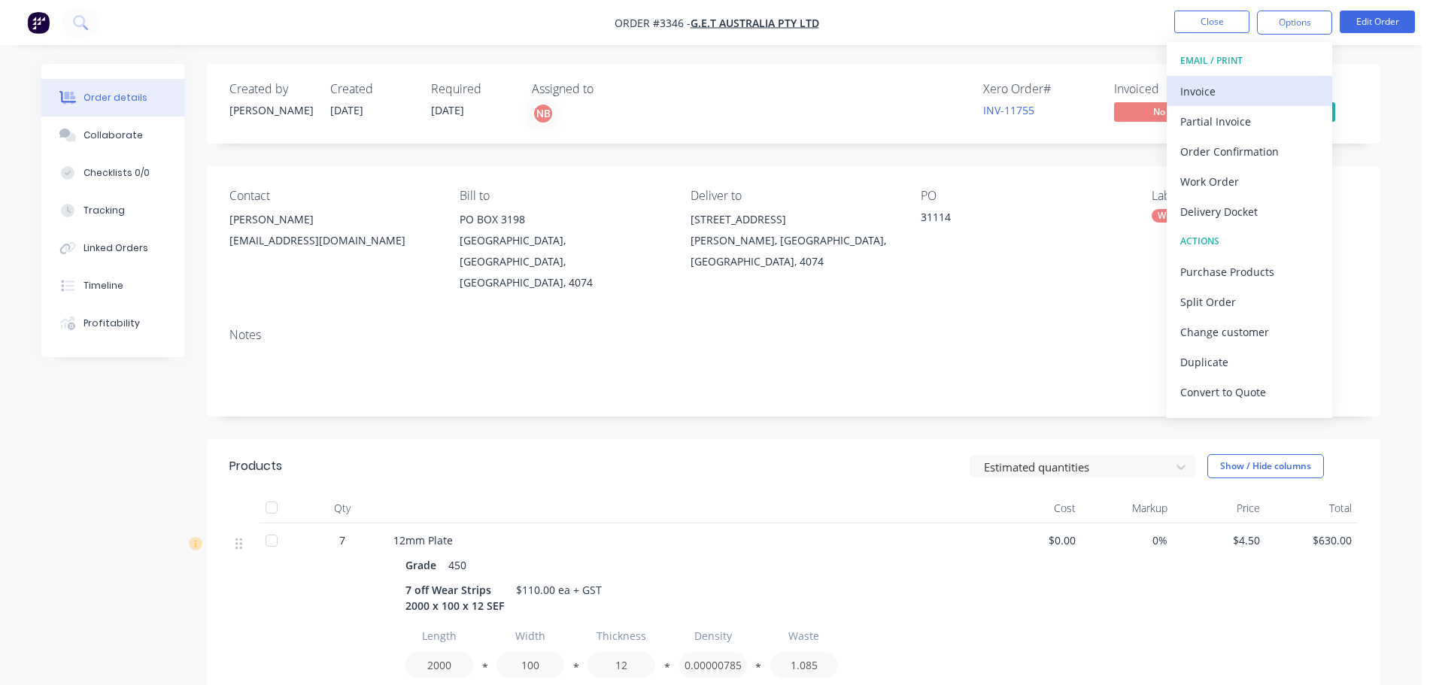
click at [1239, 84] on div "Invoice" at bounding box center [1249, 91] width 138 height 22
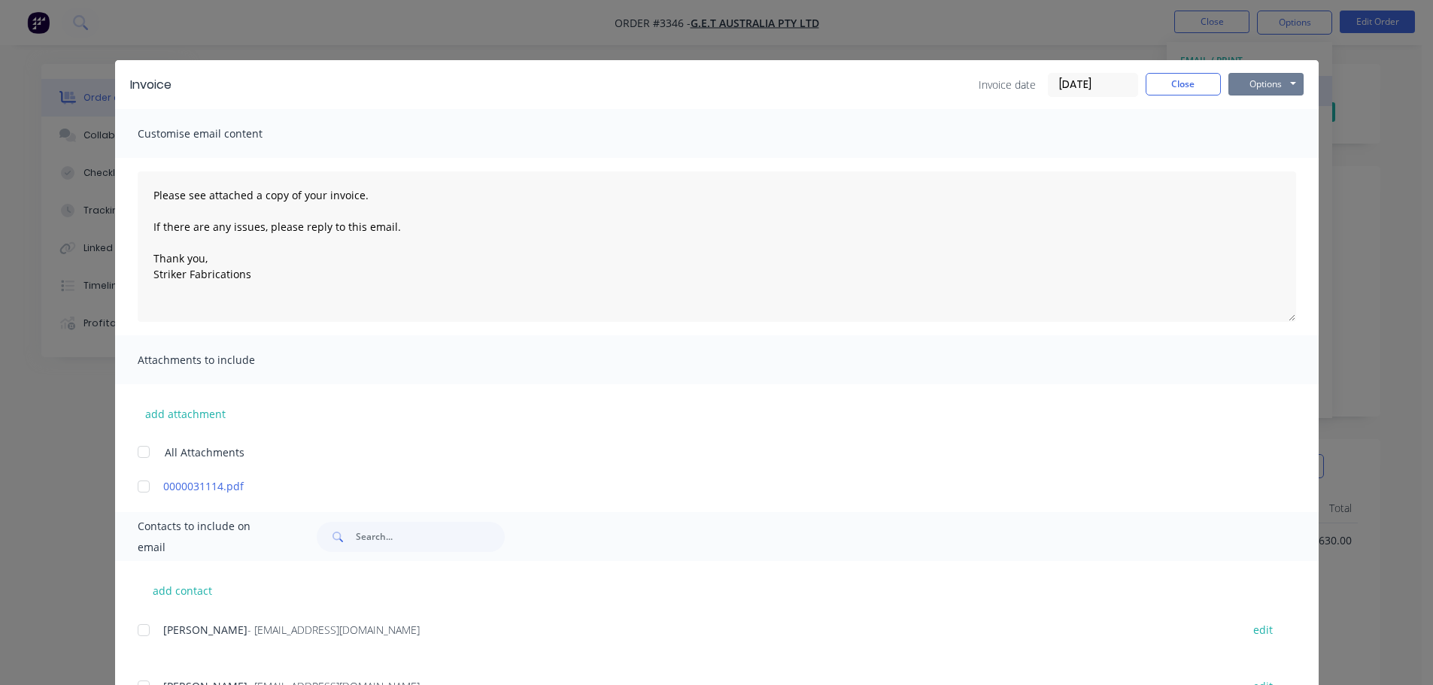
click at [1247, 85] on button "Options" at bounding box center [1265, 84] width 75 height 23
click at [1252, 141] on button "Print" at bounding box center [1276, 135] width 96 height 25
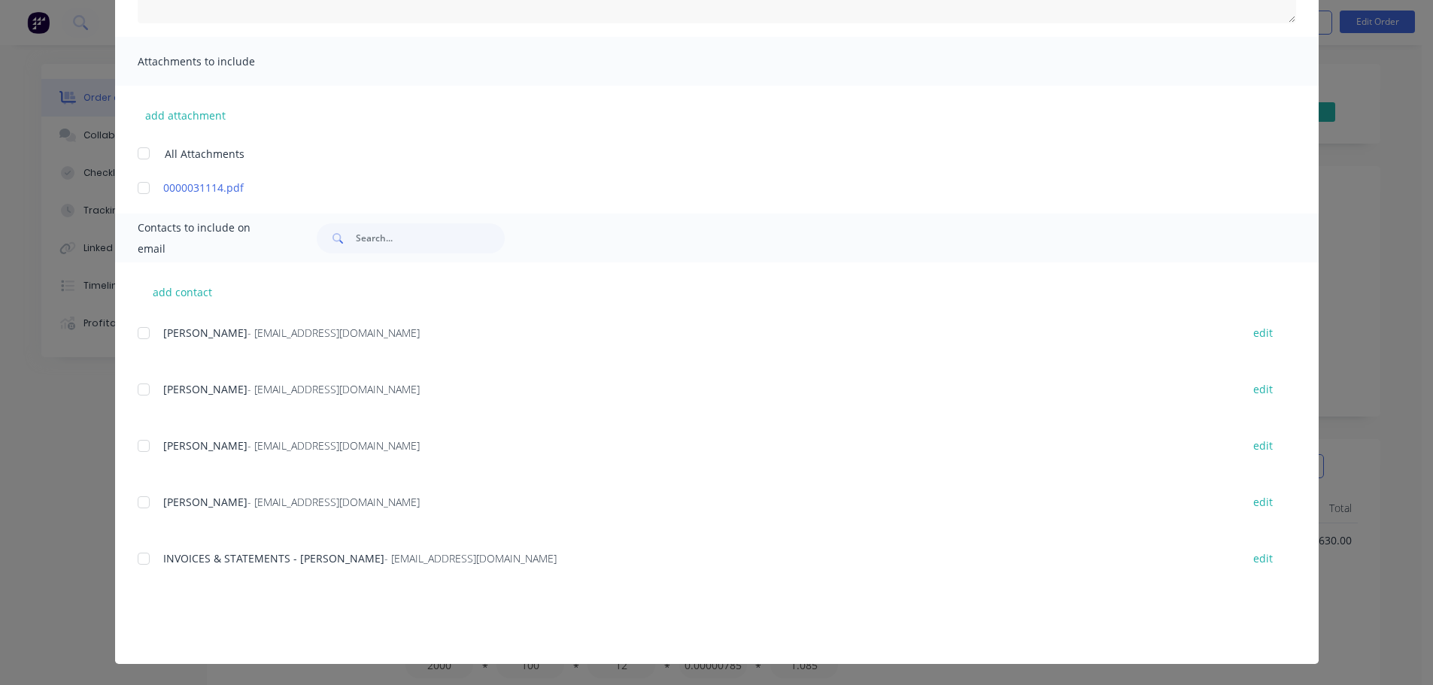
scroll to position [226, 0]
click at [148, 563] on div at bounding box center [144, 557] width 30 height 30
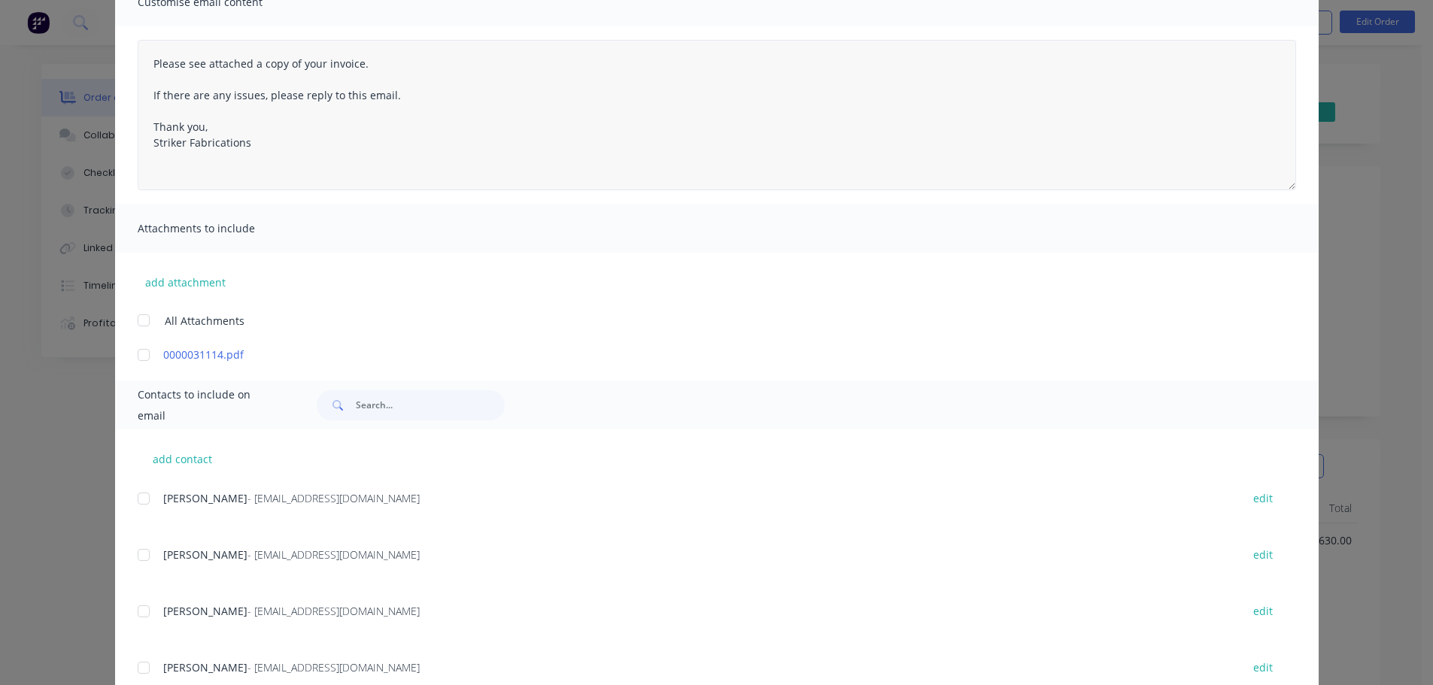
scroll to position [0, 0]
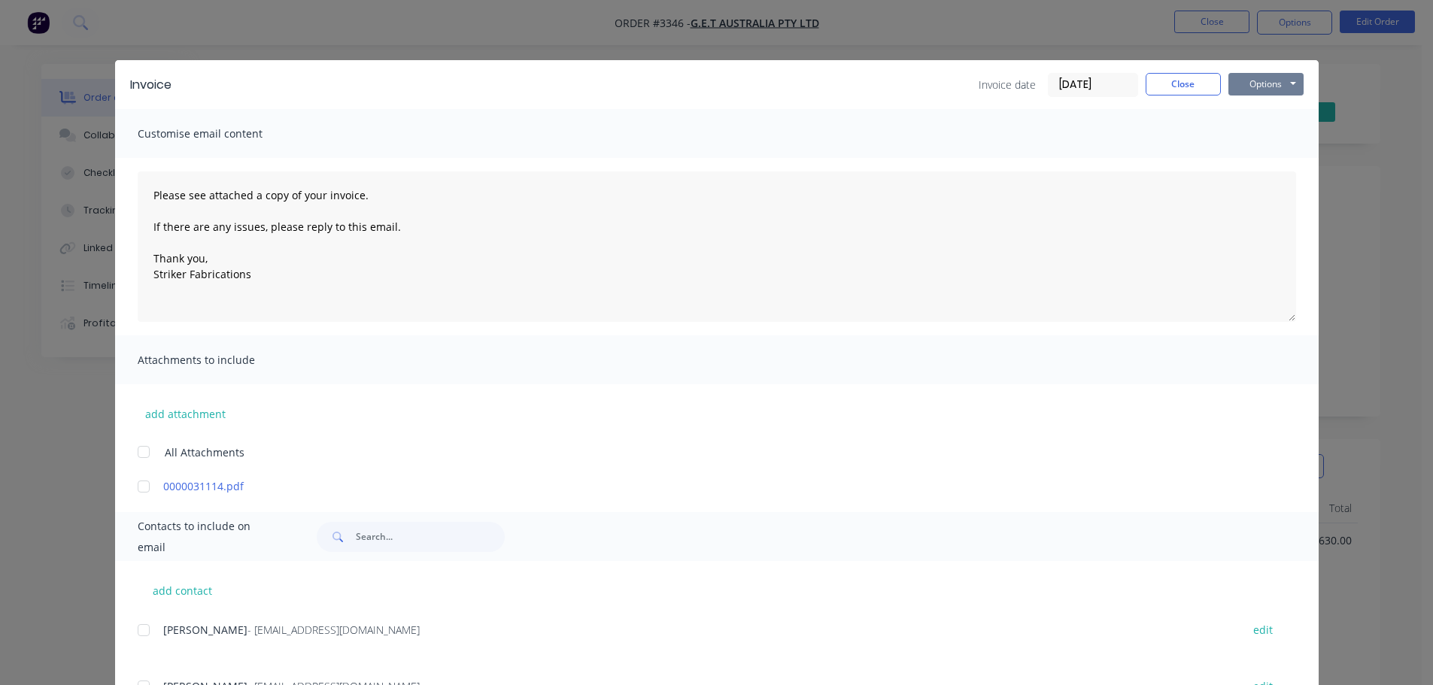
click at [1255, 88] on button "Options" at bounding box center [1265, 84] width 75 height 23
click at [1244, 161] on button "Email" at bounding box center [1276, 160] width 96 height 25
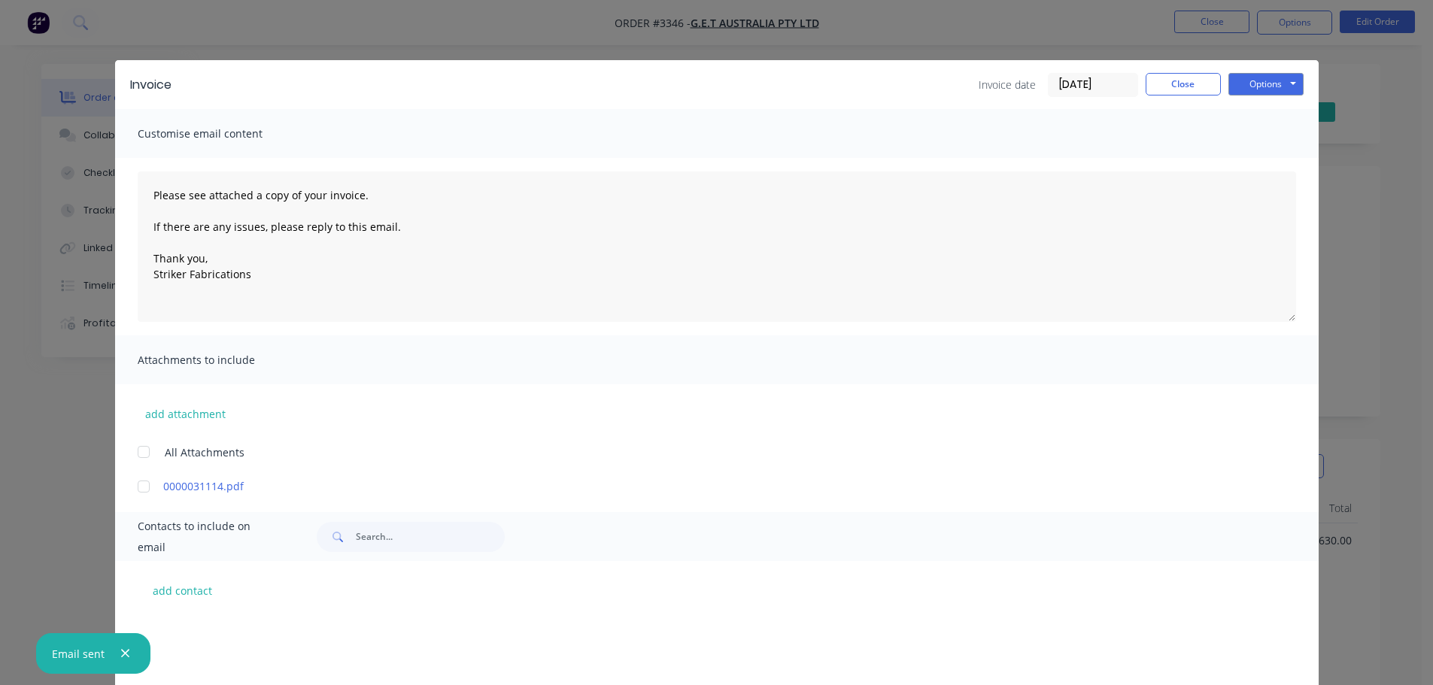
scroll to position [226, 0]
type textarea "Please see attached a copy of your invoice. If there are any issues, please rep…"
click at [1173, 86] on button "Close" at bounding box center [1183, 84] width 75 height 23
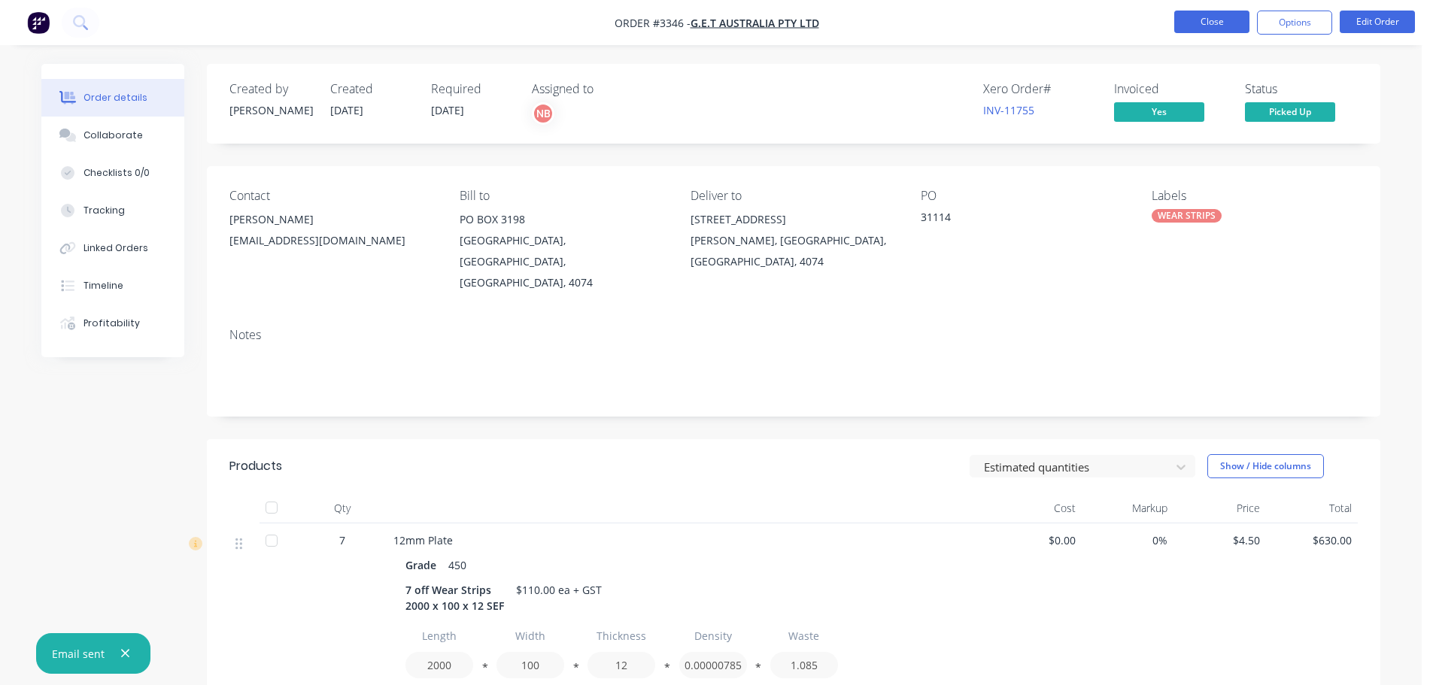
click at [1195, 25] on button "Close" at bounding box center [1211, 22] width 75 height 23
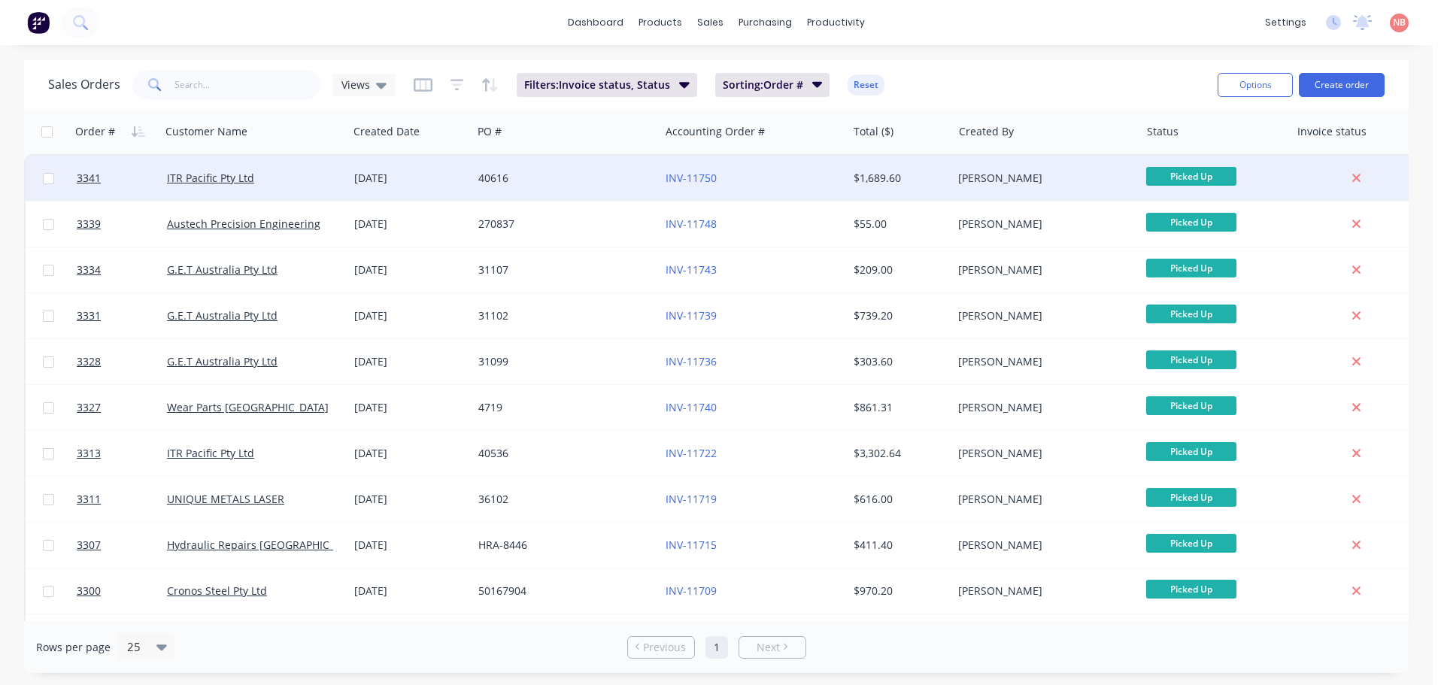
click at [571, 174] on div "40616" at bounding box center [561, 178] width 167 height 15
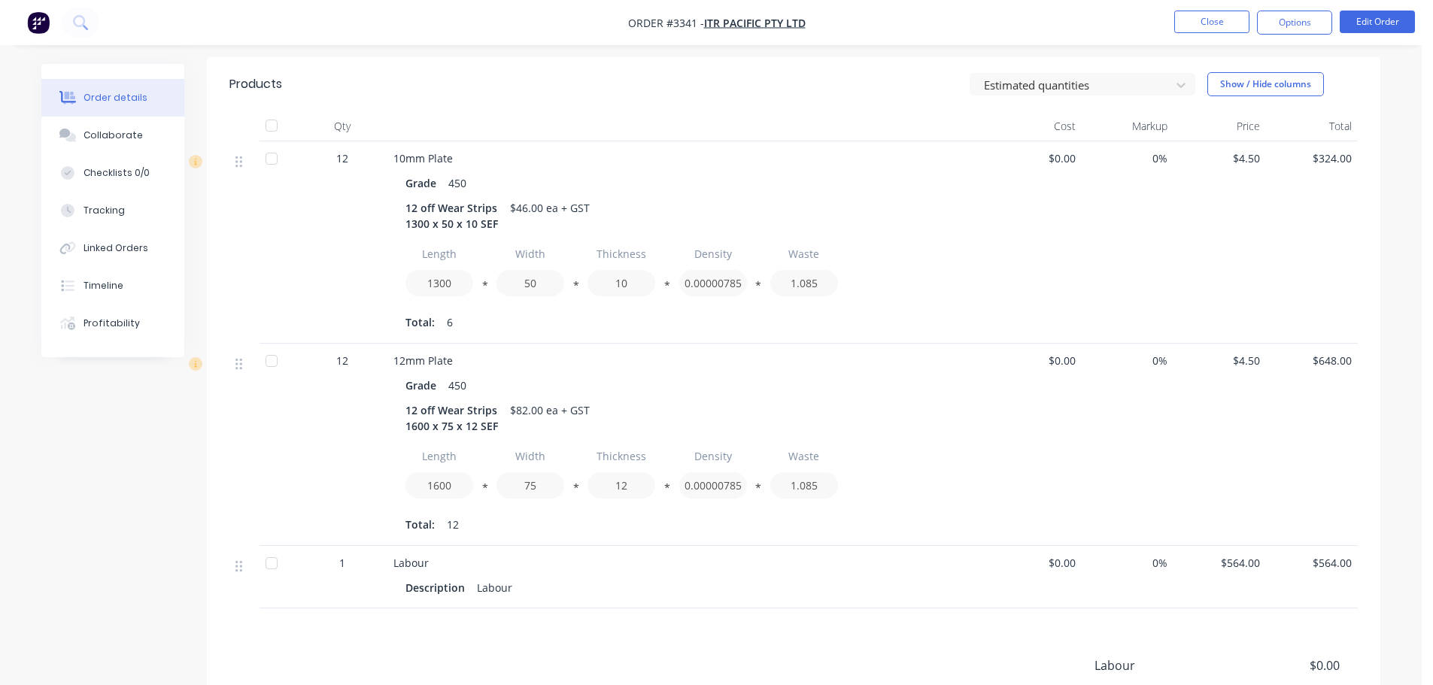
scroll to position [537, 0]
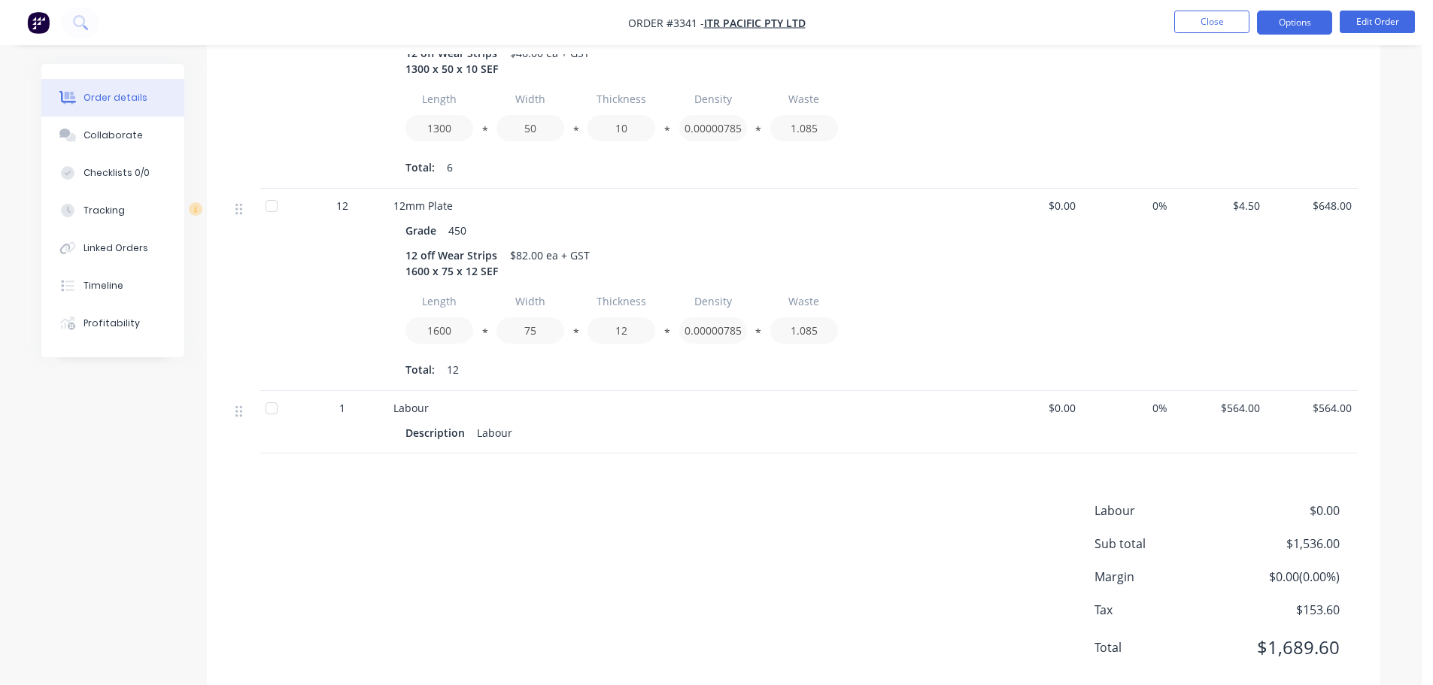
click at [1279, 20] on button "Options" at bounding box center [1294, 23] width 75 height 24
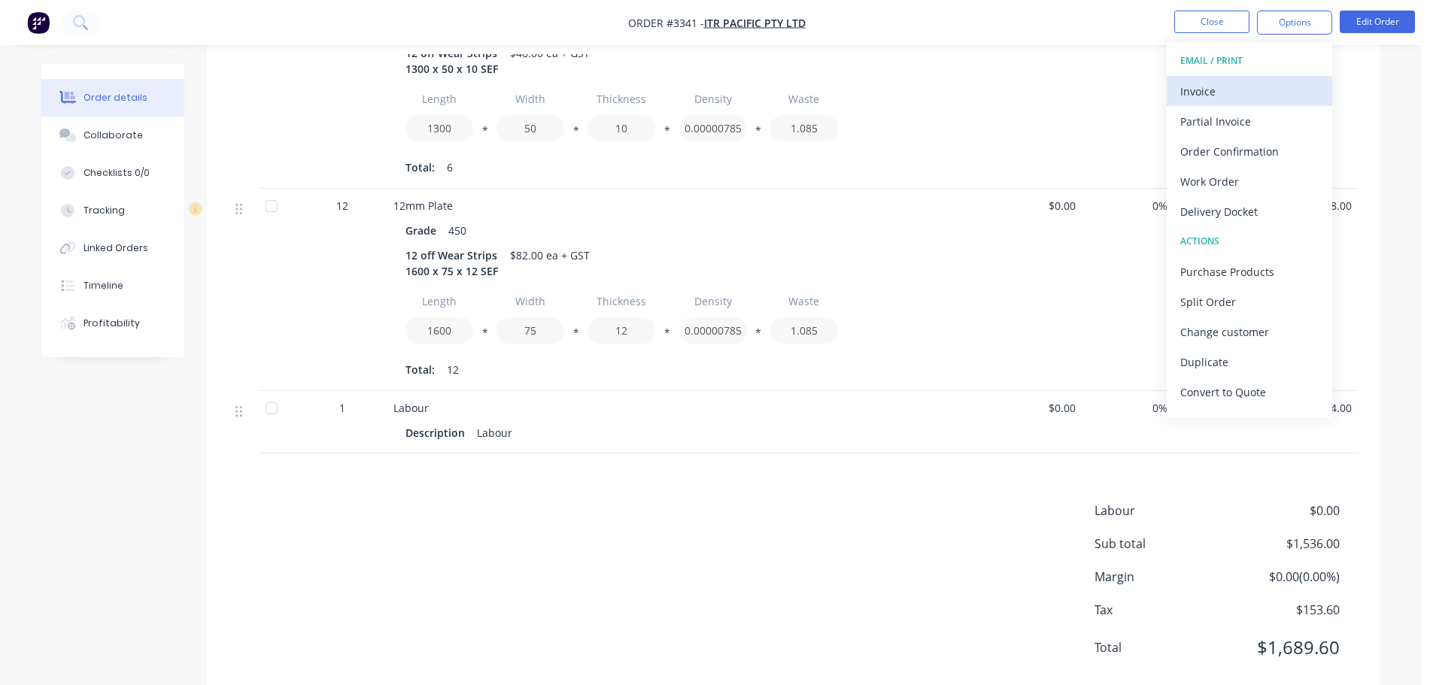
click at [1231, 92] on div "Invoice" at bounding box center [1249, 91] width 138 height 22
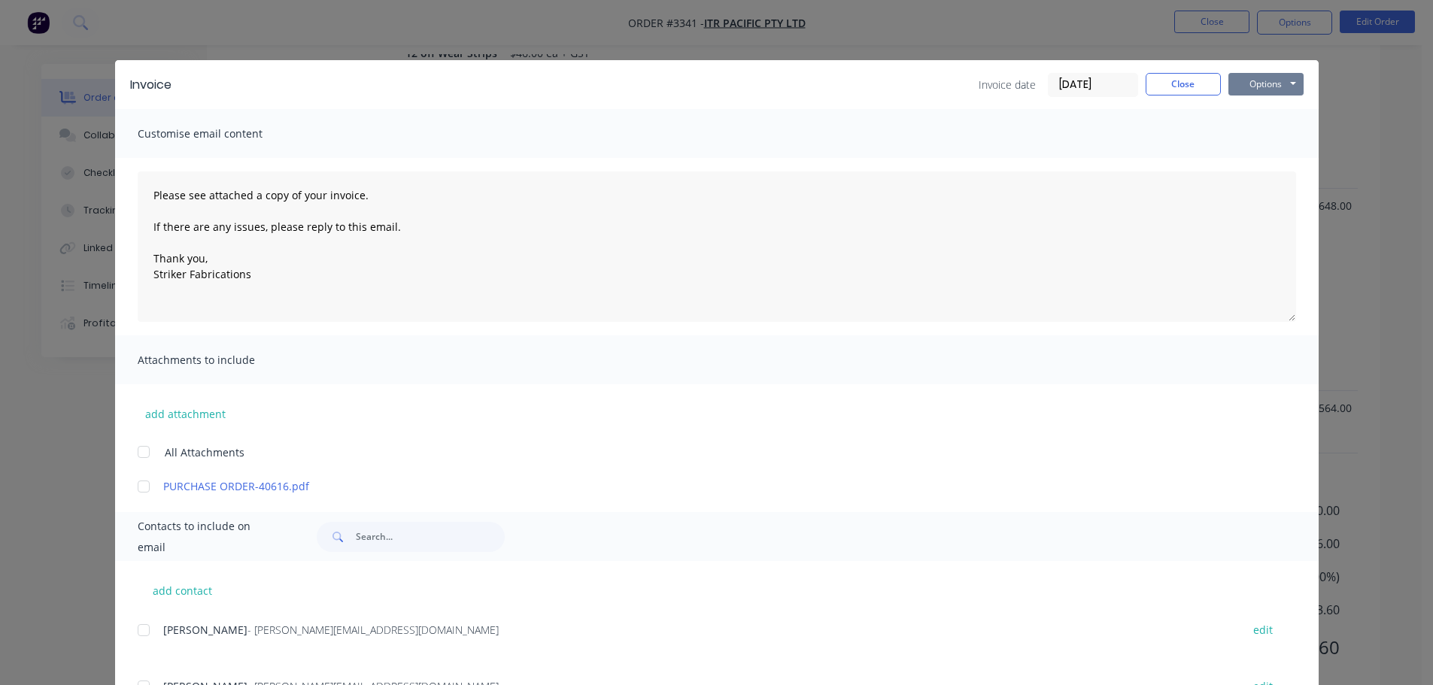
click at [1230, 87] on button "Options" at bounding box center [1265, 84] width 75 height 23
click at [1246, 130] on button "Print" at bounding box center [1276, 135] width 96 height 25
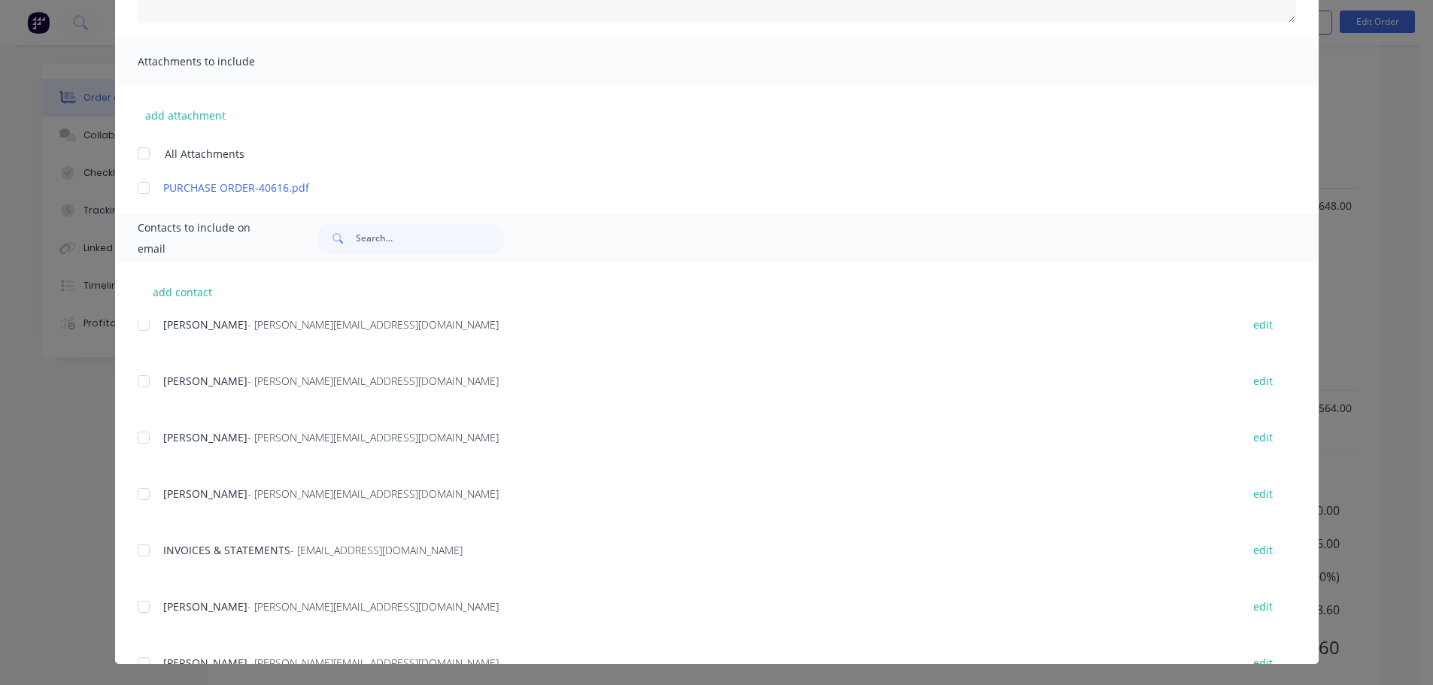
scroll to position [616, 0]
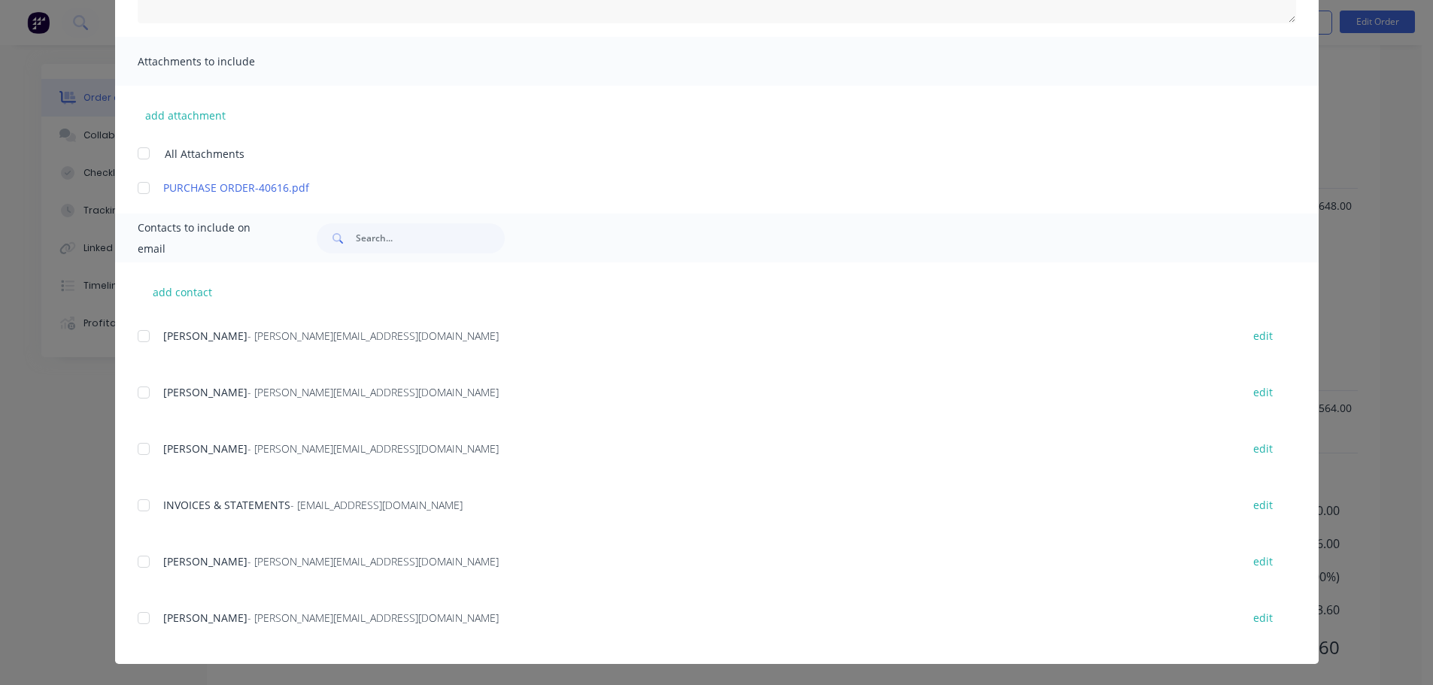
drag, startPoint x: 139, startPoint y: 509, endPoint x: 147, endPoint y: 504, distance: 9.8
click at [138, 509] on div at bounding box center [144, 505] width 30 height 30
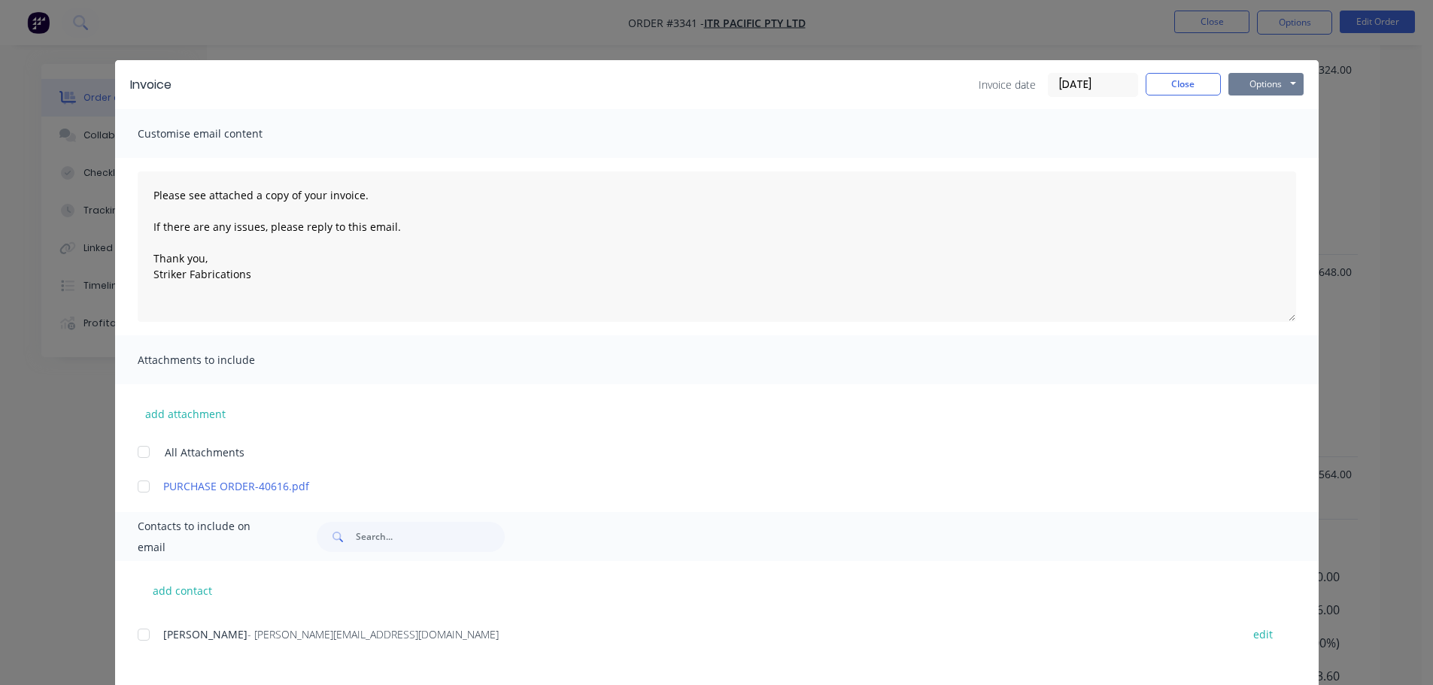
scroll to position [387, 0]
click at [1255, 89] on button "Options" at bounding box center [1265, 84] width 75 height 23
click at [1254, 153] on button "Email" at bounding box center [1276, 160] width 96 height 25
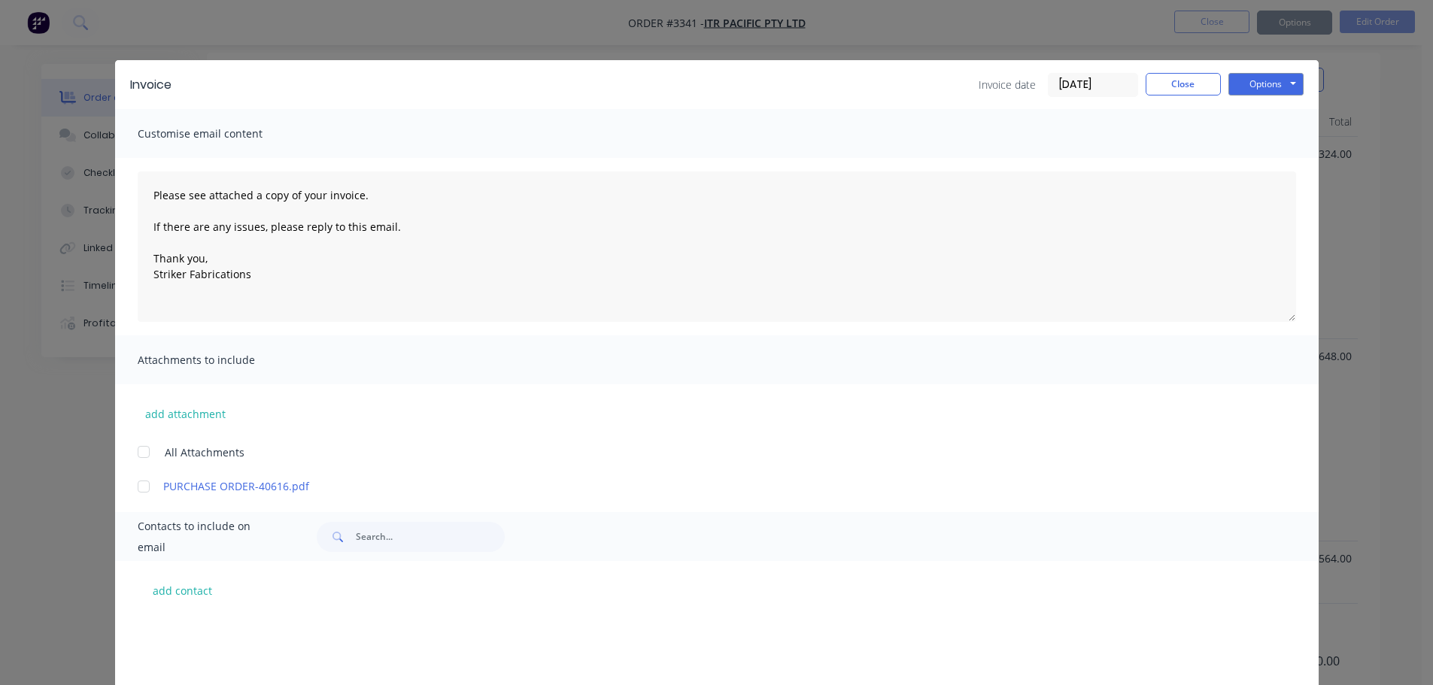
scroll to position [616, 0]
type textarea "Please see attached a copy of your invoice. If there are any issues, please rep…"
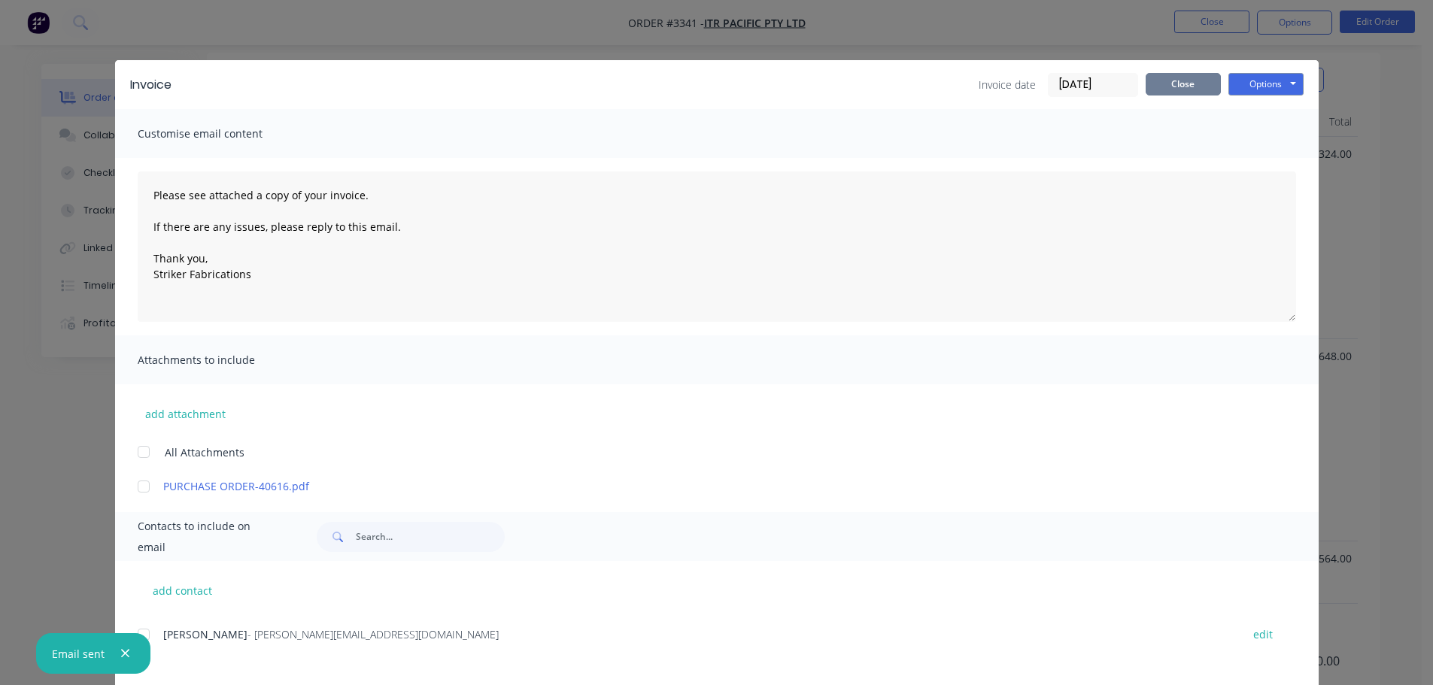
click at [1168, 81] on button "Close" at bounding box center [1183, 84] width 75 height 23
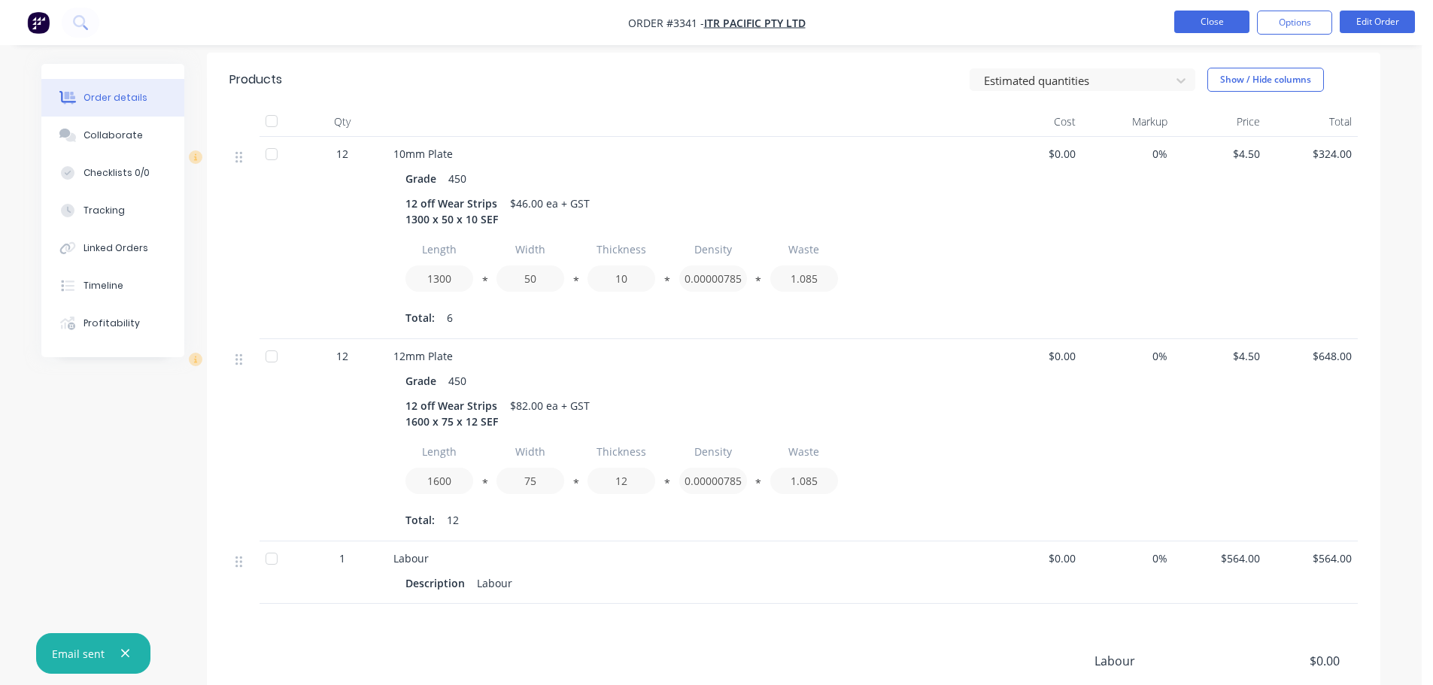
click at [1190, 26] on button "Close" at bounding box center [1211, 22] width 75 height 23
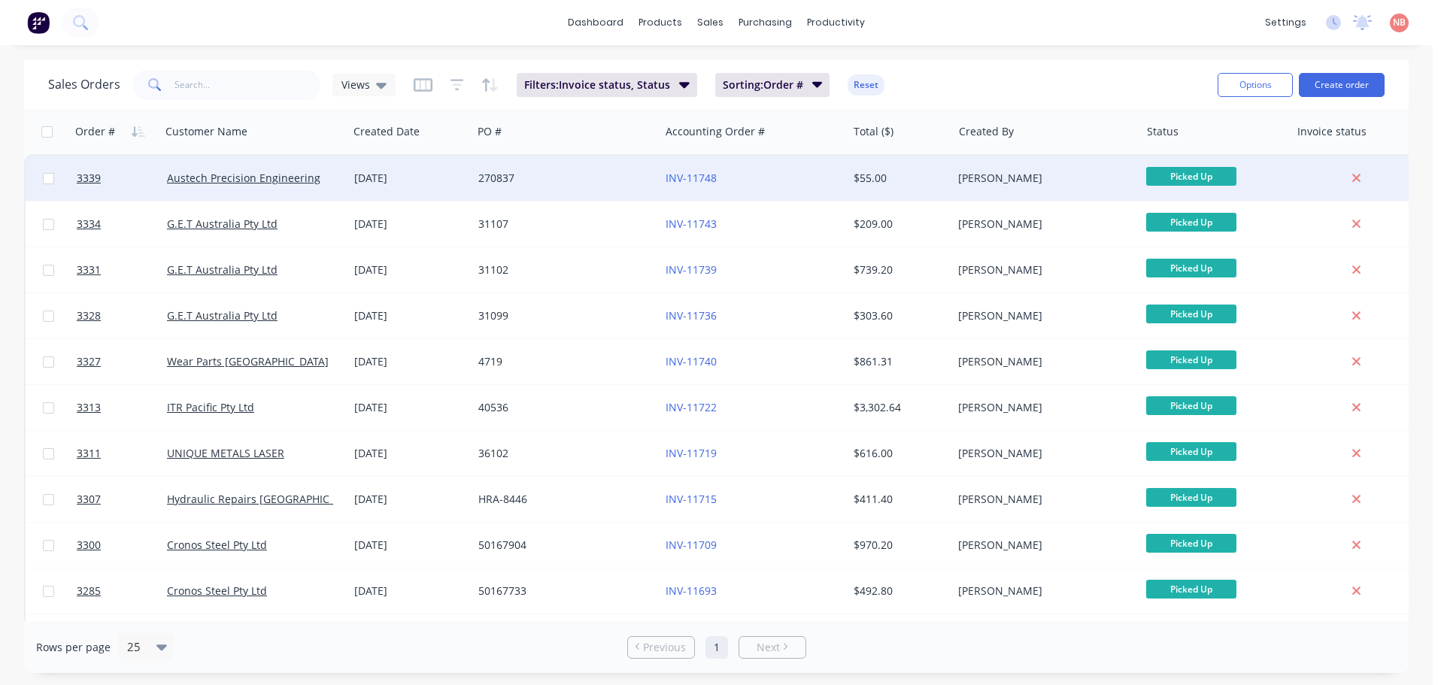
click at [580, 179] on div "270837" at bounding box center [561, 178] width 167 height 15
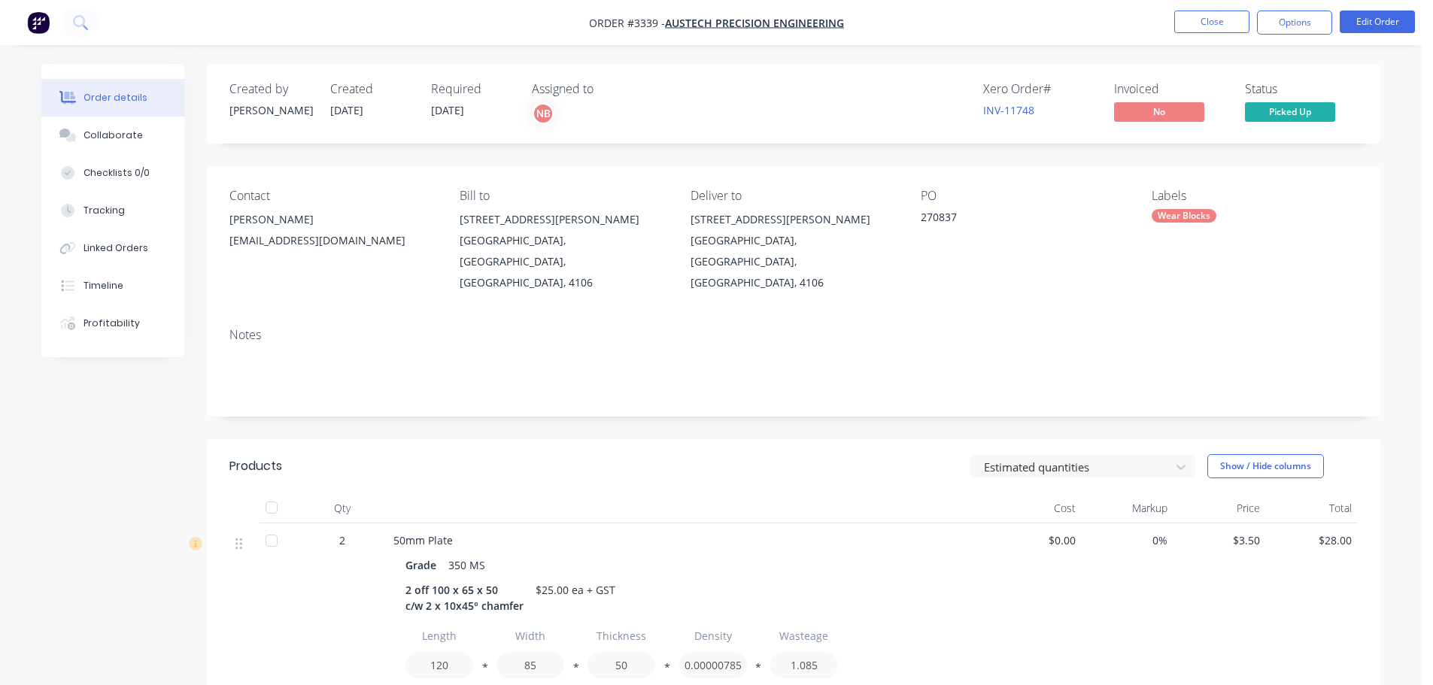
scroll to position [335, 0]
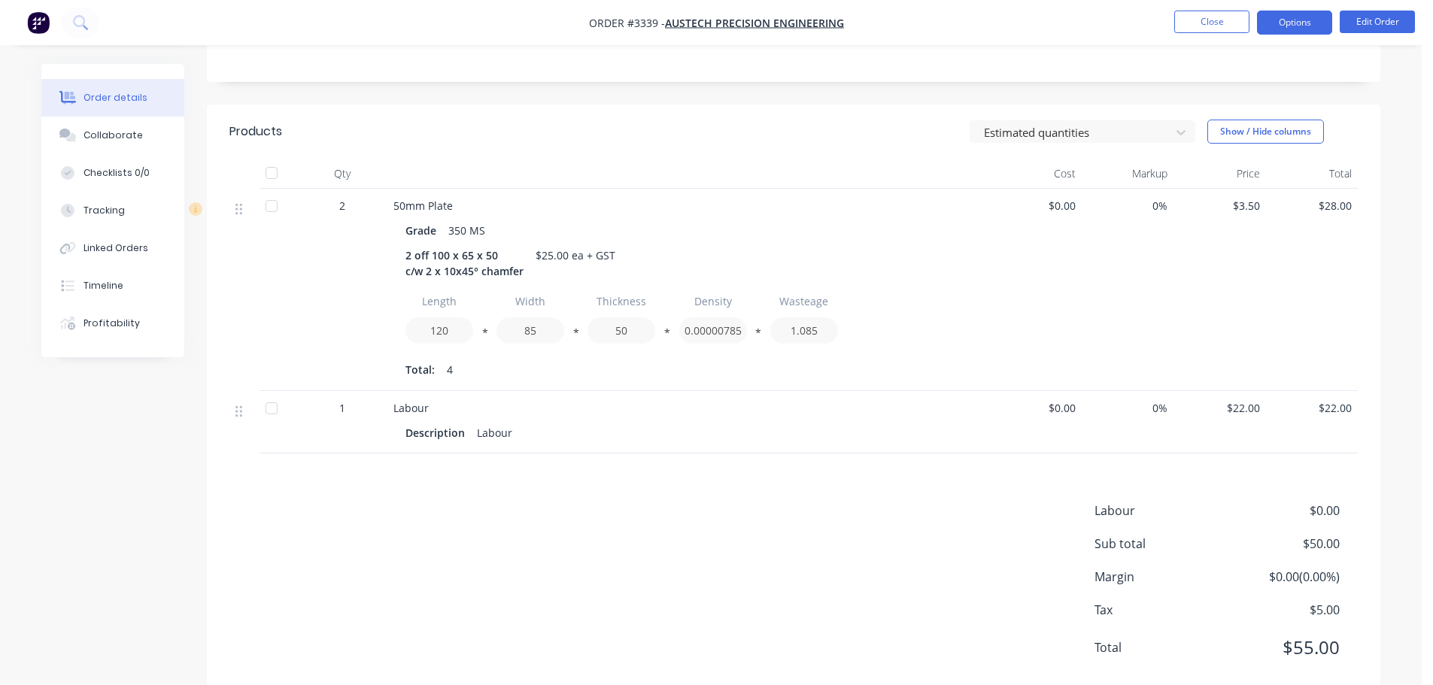
click at [1278, 17] on button "Options" at bounding box center [1294, 23] width 75 height 24
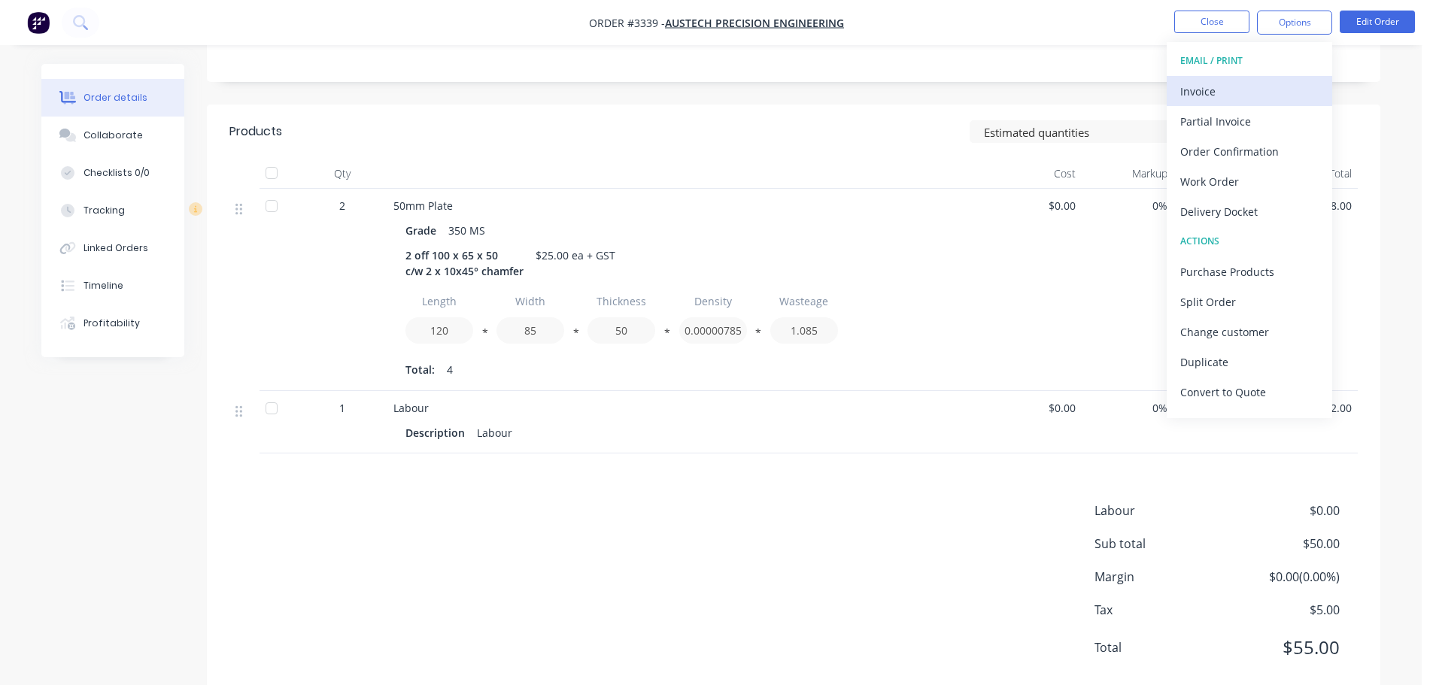
click at [1228, 89] on div "Invoice" at bounding box center [1249, 91] width 138 height 22
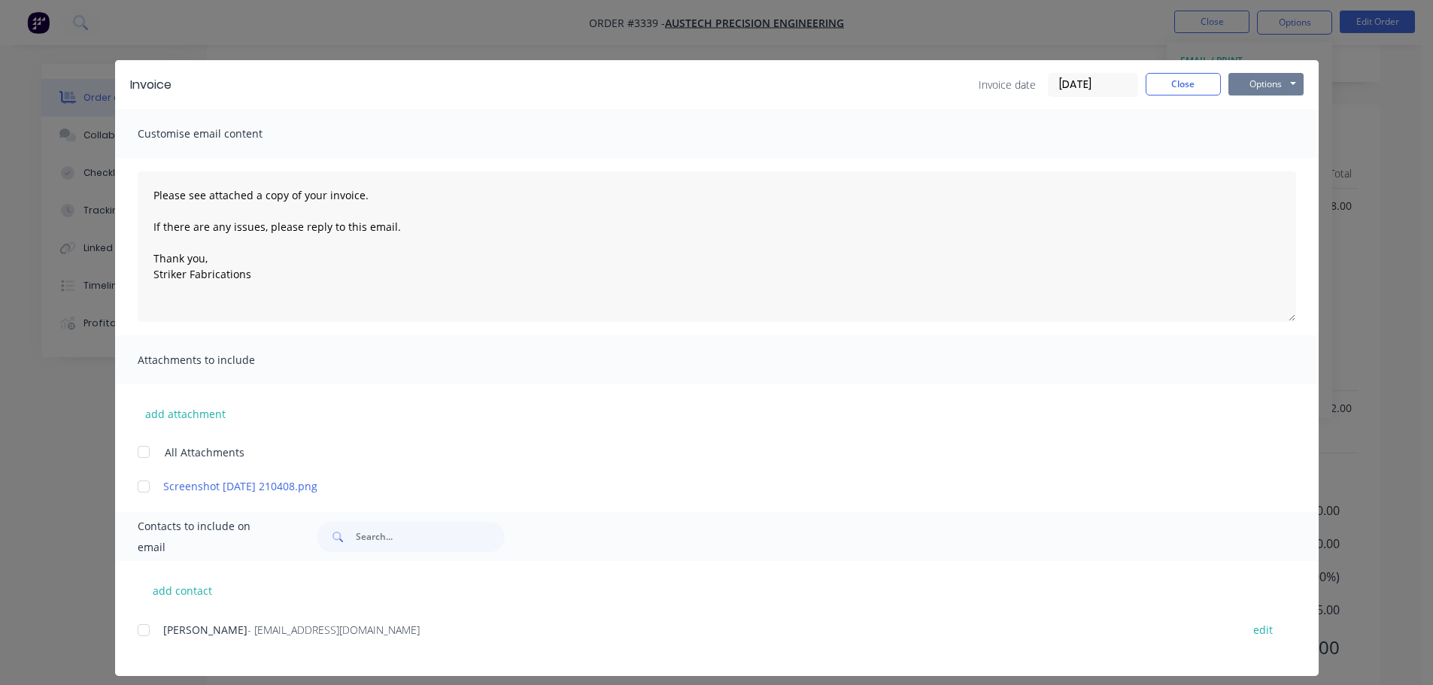
click at [1253, 85] on button "Options" at bounding box center [1265, 84] width 75 height 23
click at [1243, 134] on button "Print" at bounding box center [1276, 135] width 96 height 25
click at [136, 633] on div at bounding box center [144, 630] width 30 height 30
click at [1274, 83] on button "Options" at bounding box center [1265, 84] width 75 height 23
click at [1252, 165] on button "Email" at bounding box center [1276, 160] width 96 height 25
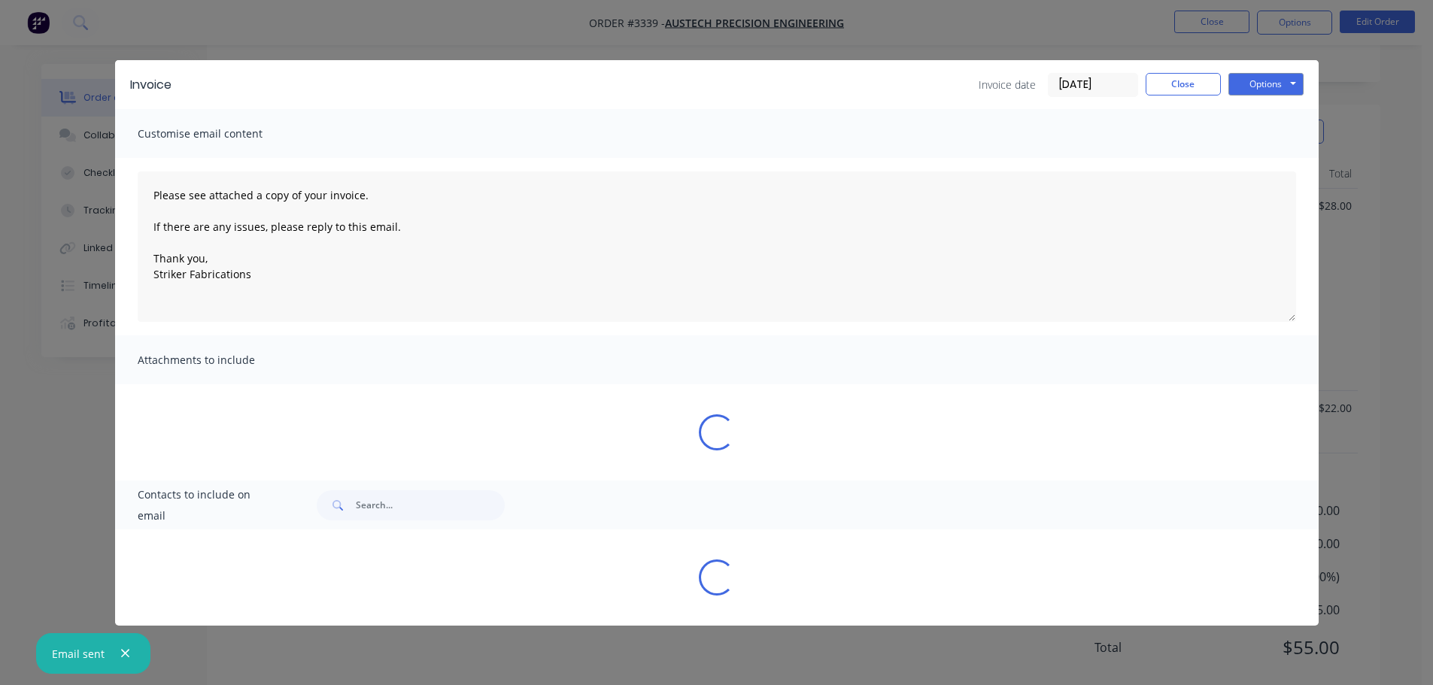
type textarea "Please see attached a copy of your invoice. If there are any issues, please rep…"
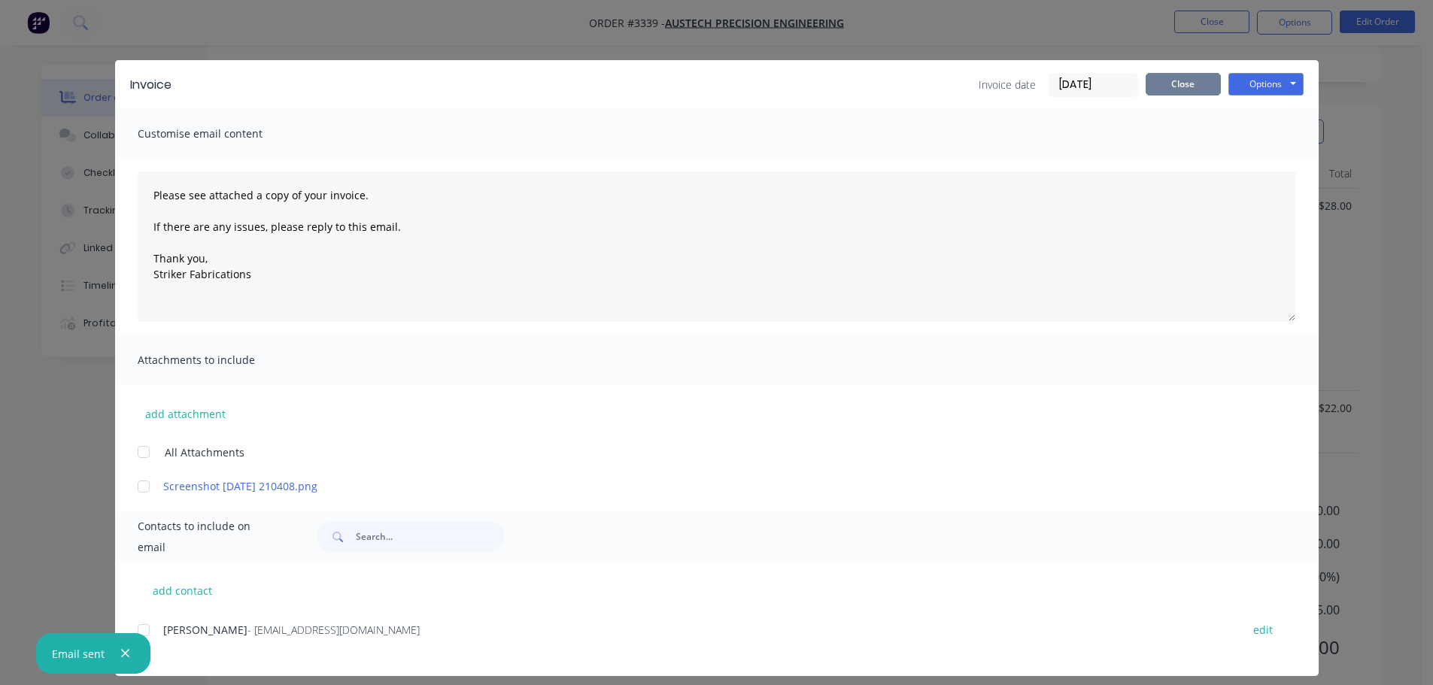
click at [1161, 86] on button "Close" at bounding box center [1183, 84] width 75 height 23
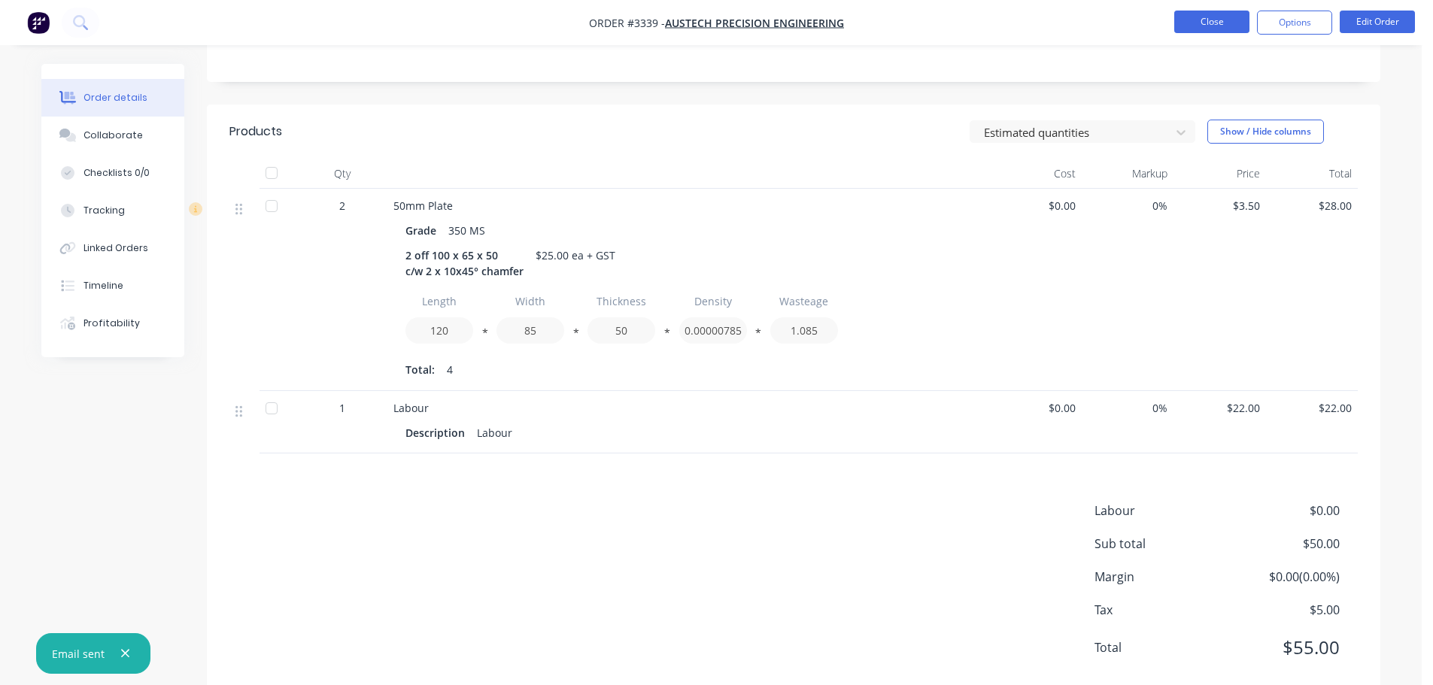
click at [1197, 23] on button "Close" at bounding box center [1211, 22] width 75 height 23
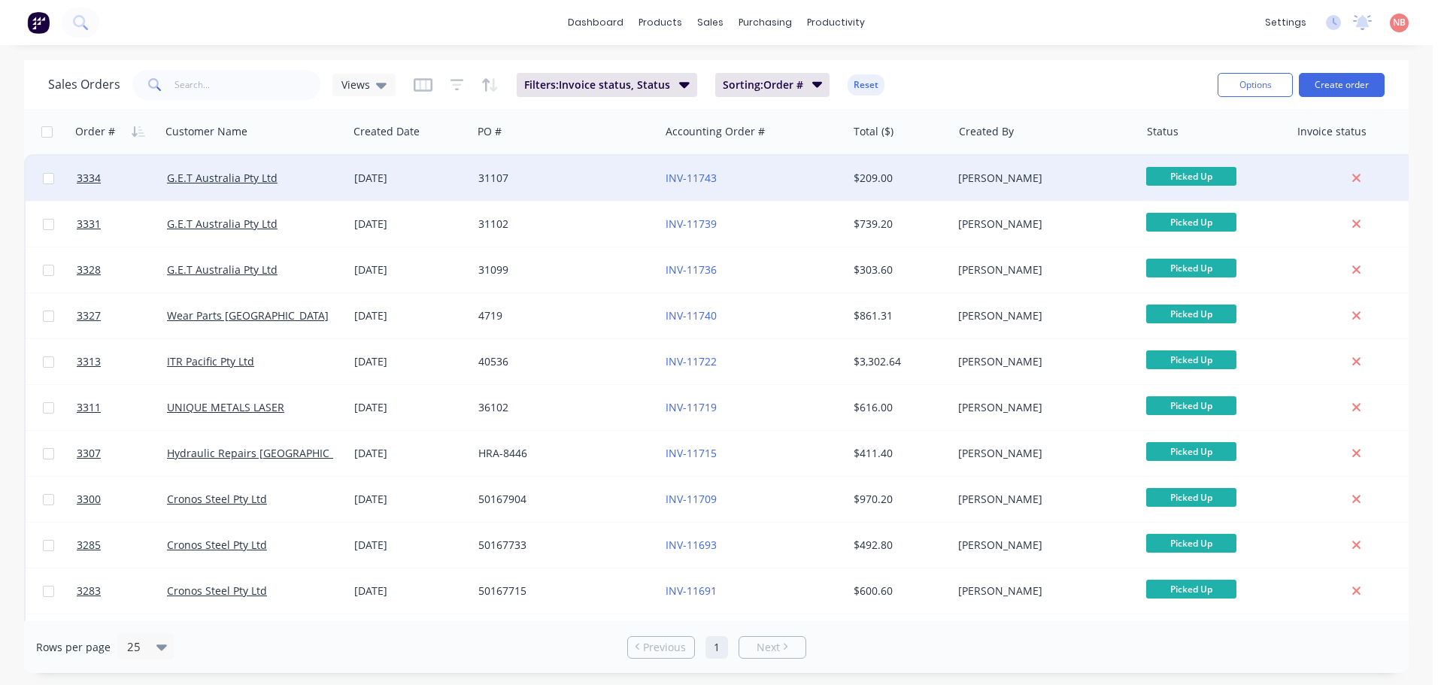
click at [571, 168] on div "31107" at bounding box center [565, 178] width 187 height 45
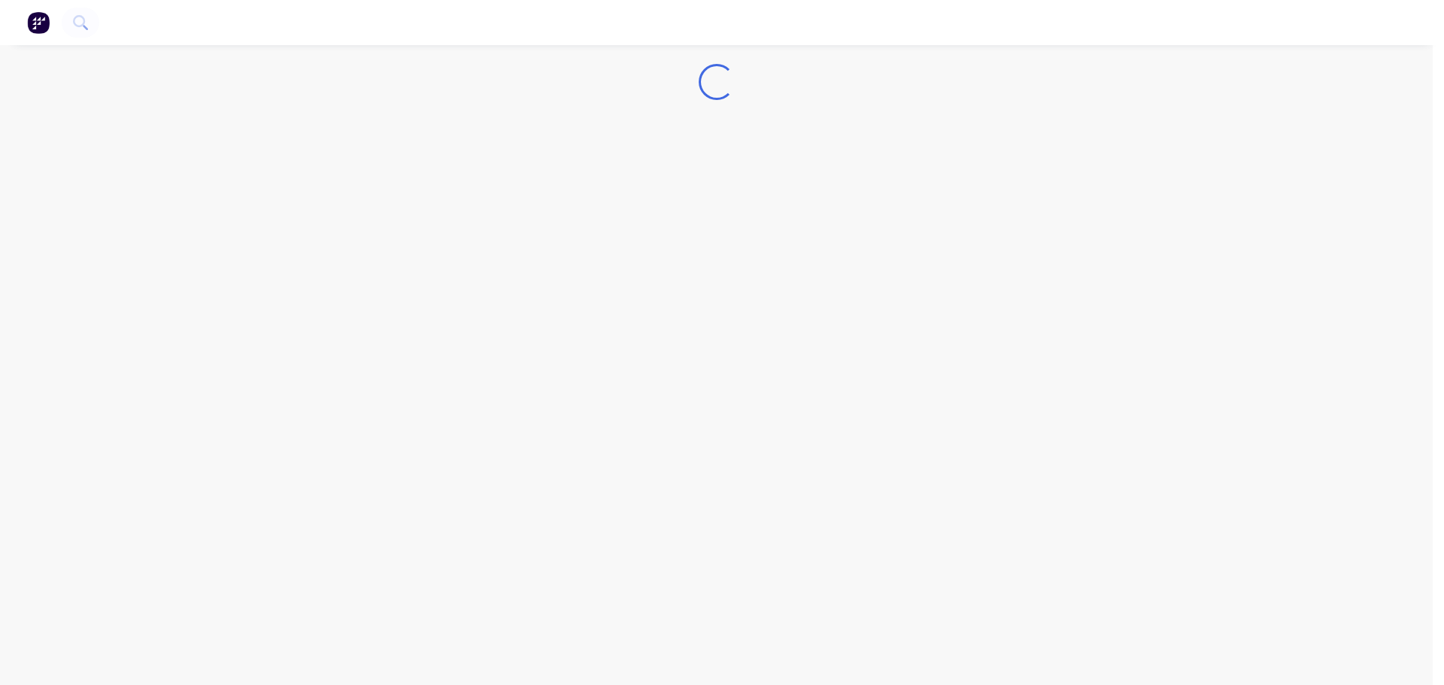
click at [921, 192] on div "Loading..." at bounding box center [716, 342] width 1433 height 685
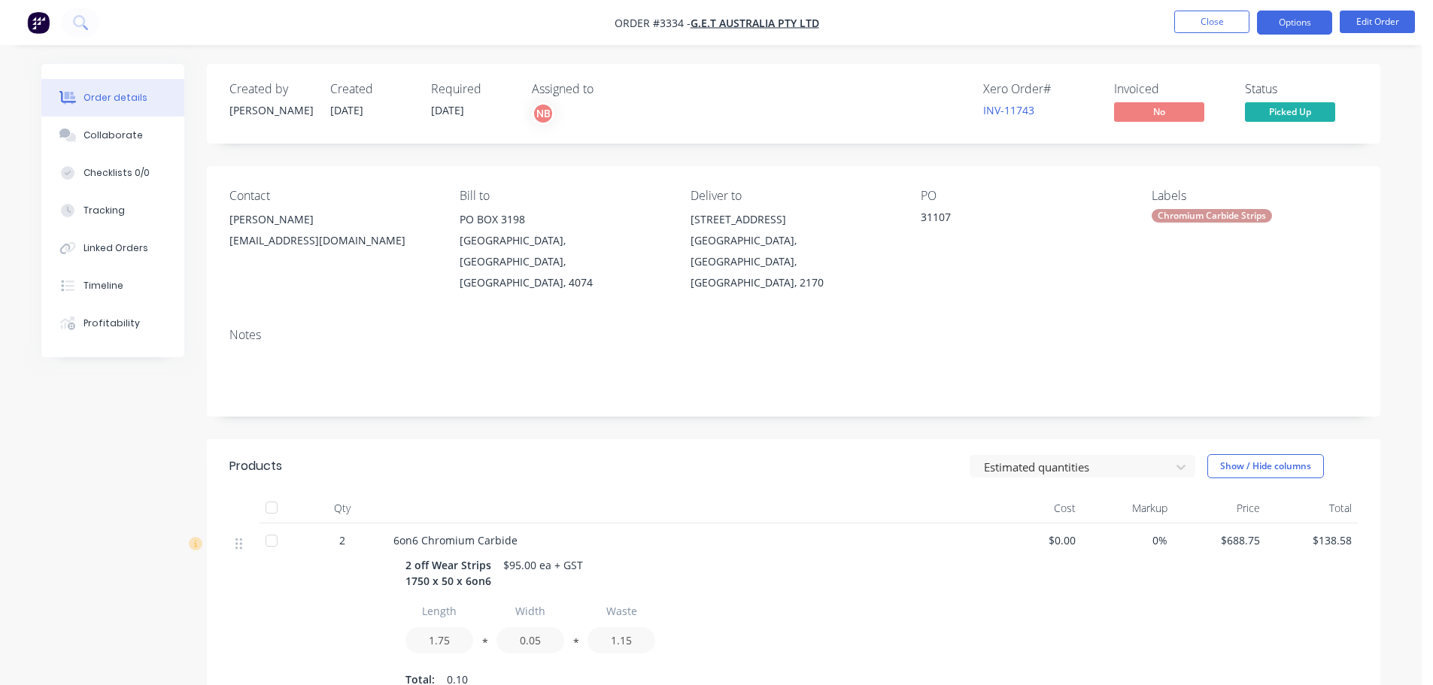
click at [1285, 12] on button "Options" at bounding box center [1294, 23] width 75 height 24
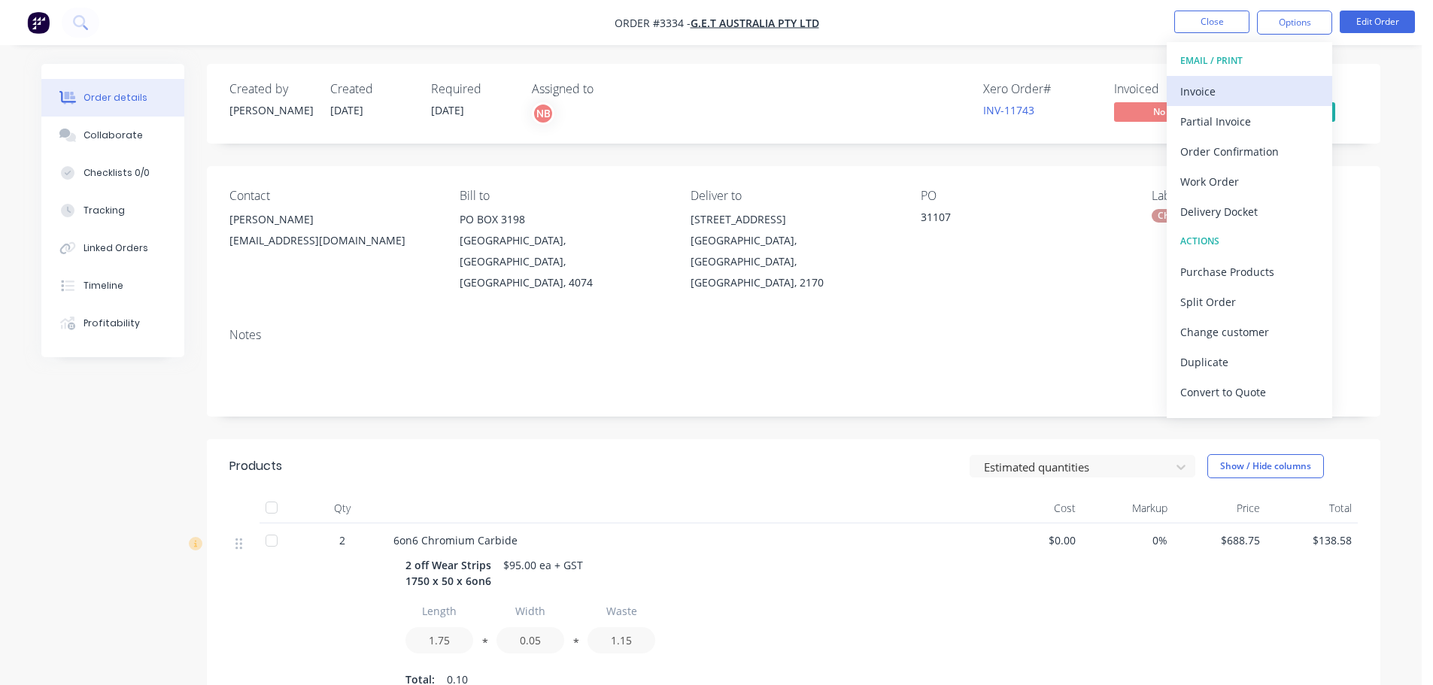
click at [1236, 79] on button "Invoice" at bounding box center [1249, 91] width 165 height 30
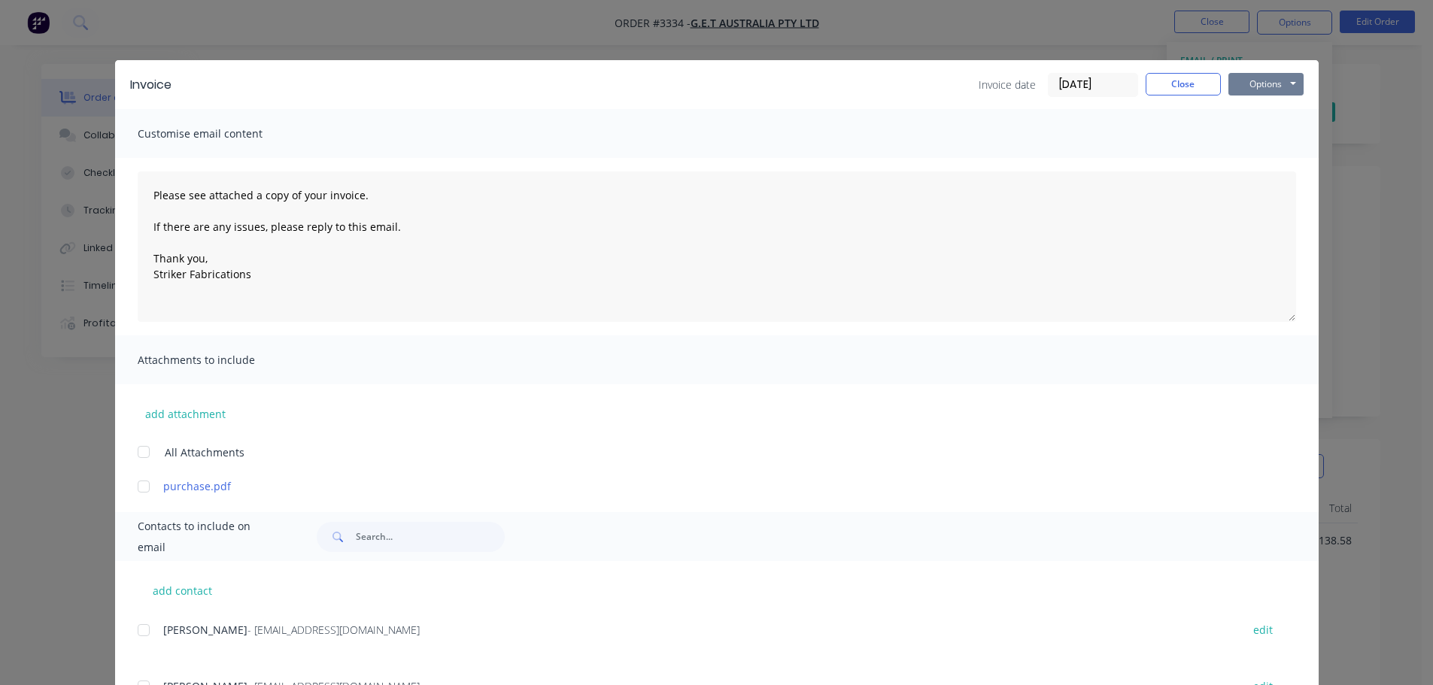
click at [1246, 90] on button "Options" at bounding box center [1265, 84] width 75 height 23
click at [1237, 131] on button "Print" at bounding box center [1276, 135] width 96 height 25
click at [1275, 87] on button "Options" at bounding box center [1265, 84] width 75 height 23
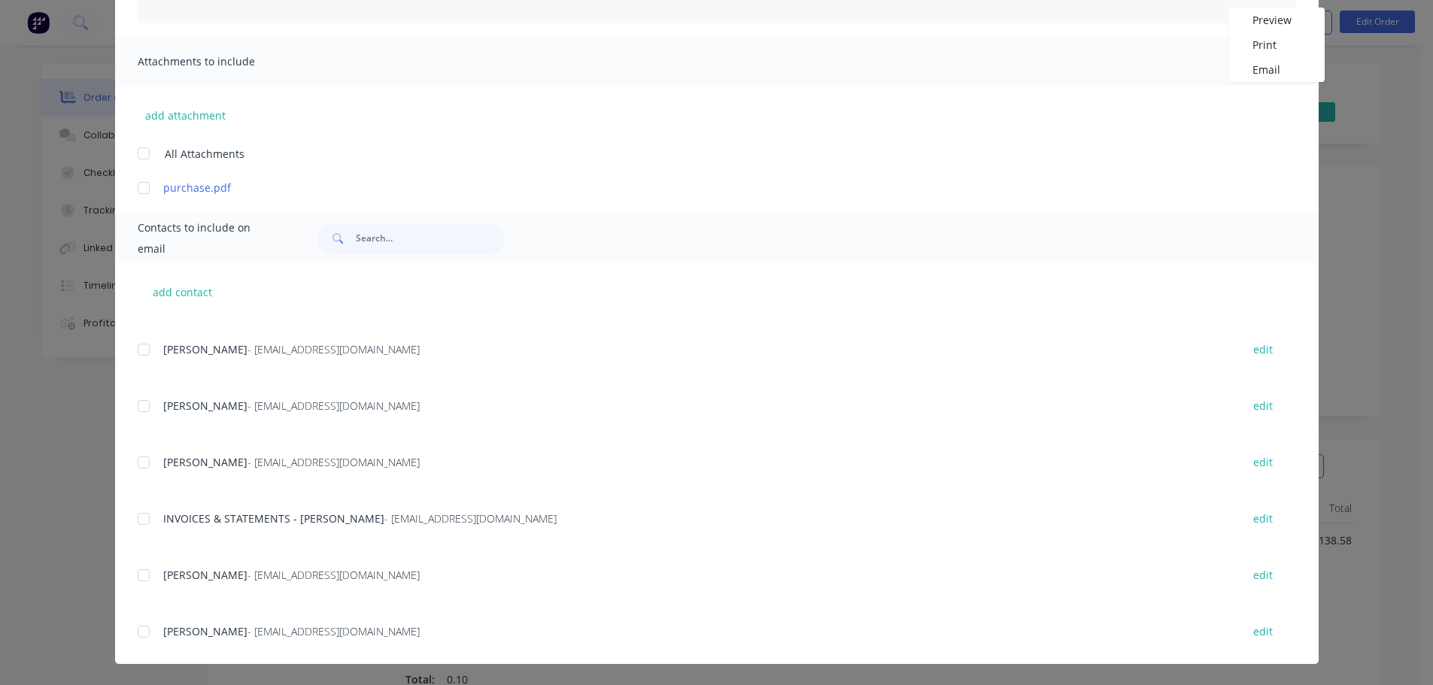
scroll to position [301, 0]
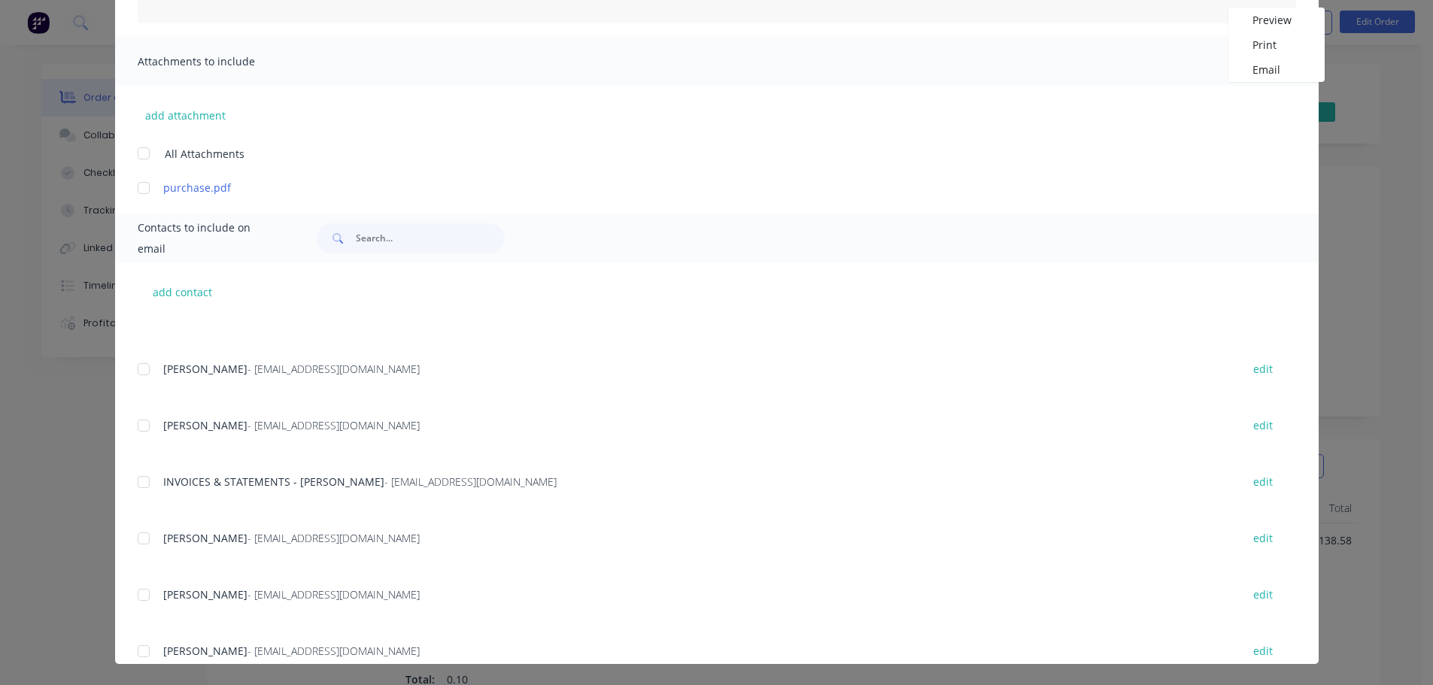
click at [135, 480] on div at bounding box center [144, 482] width 30 height 30
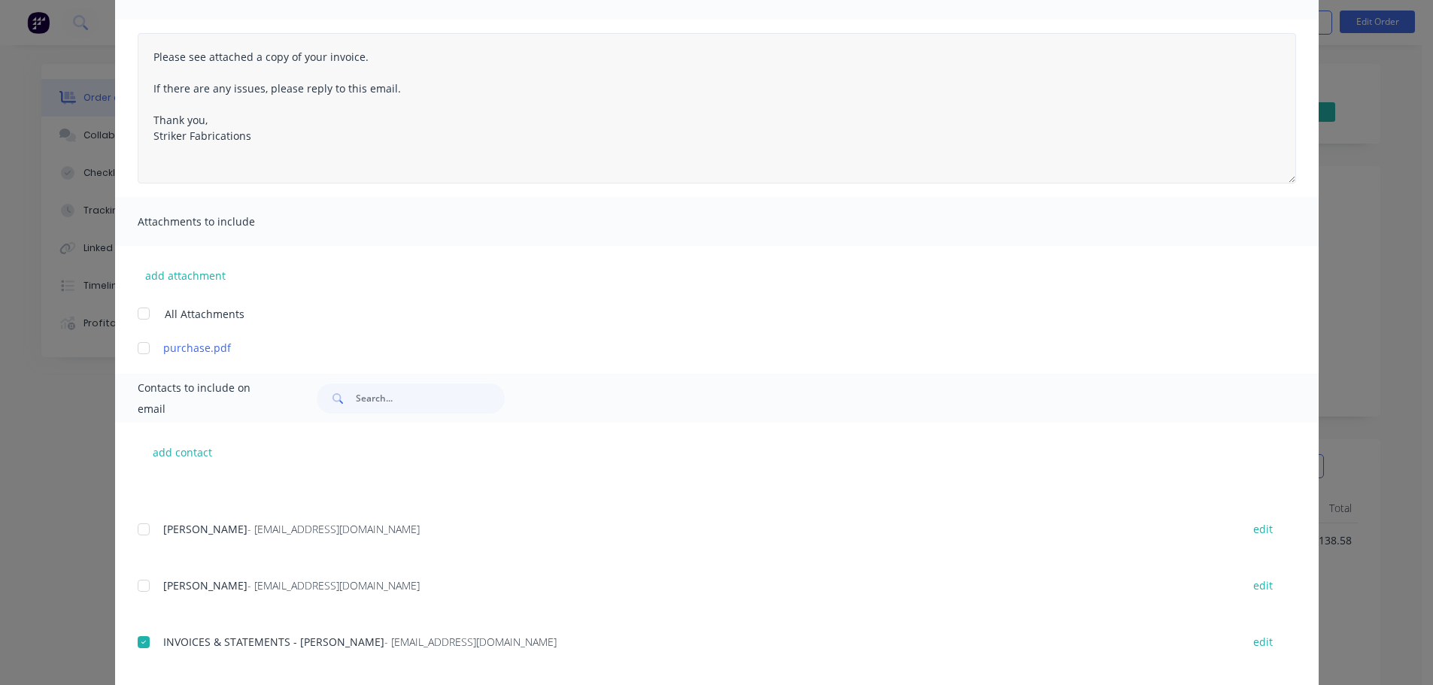
scroll to position [0, 0]
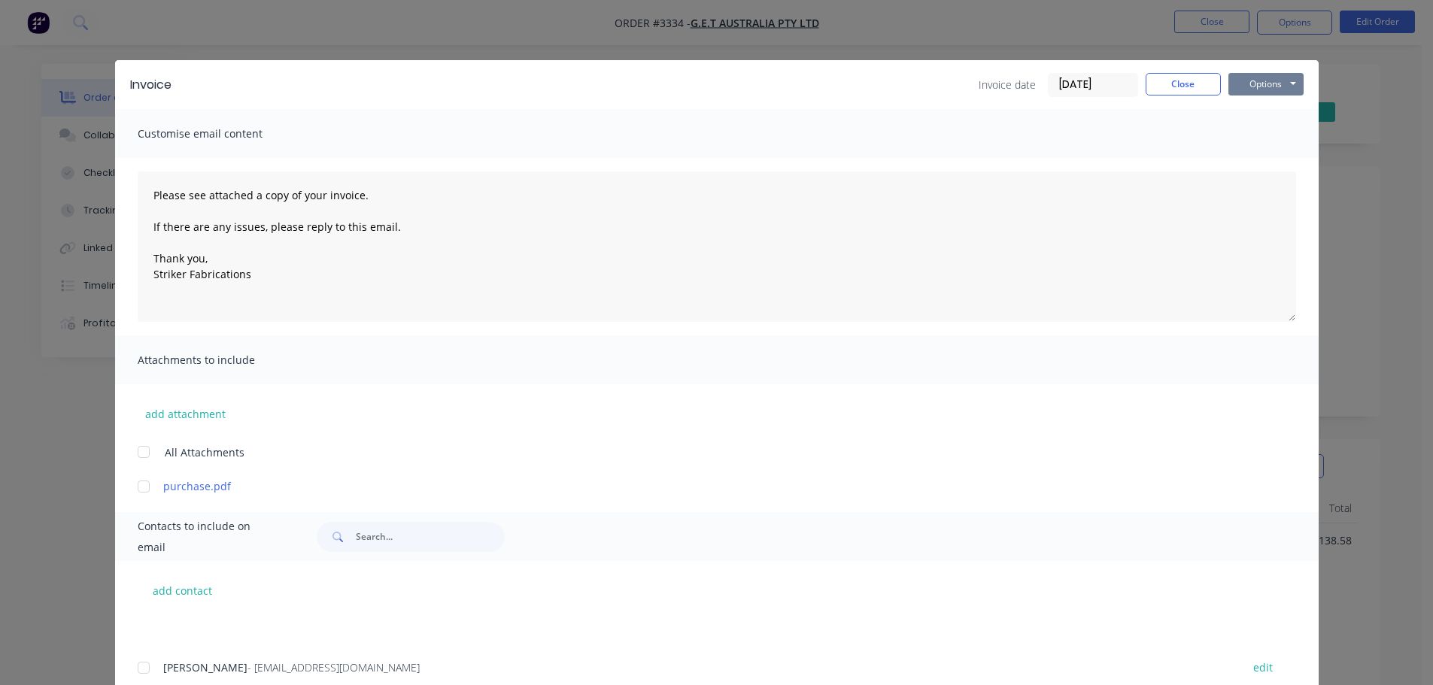
click at [1256, 89] on button "Options" at bounding box center [1265, 84] width 75 height 23
click at [1255, 155] on button "Email" at bounding box center [1276, 160] width 96 height 25
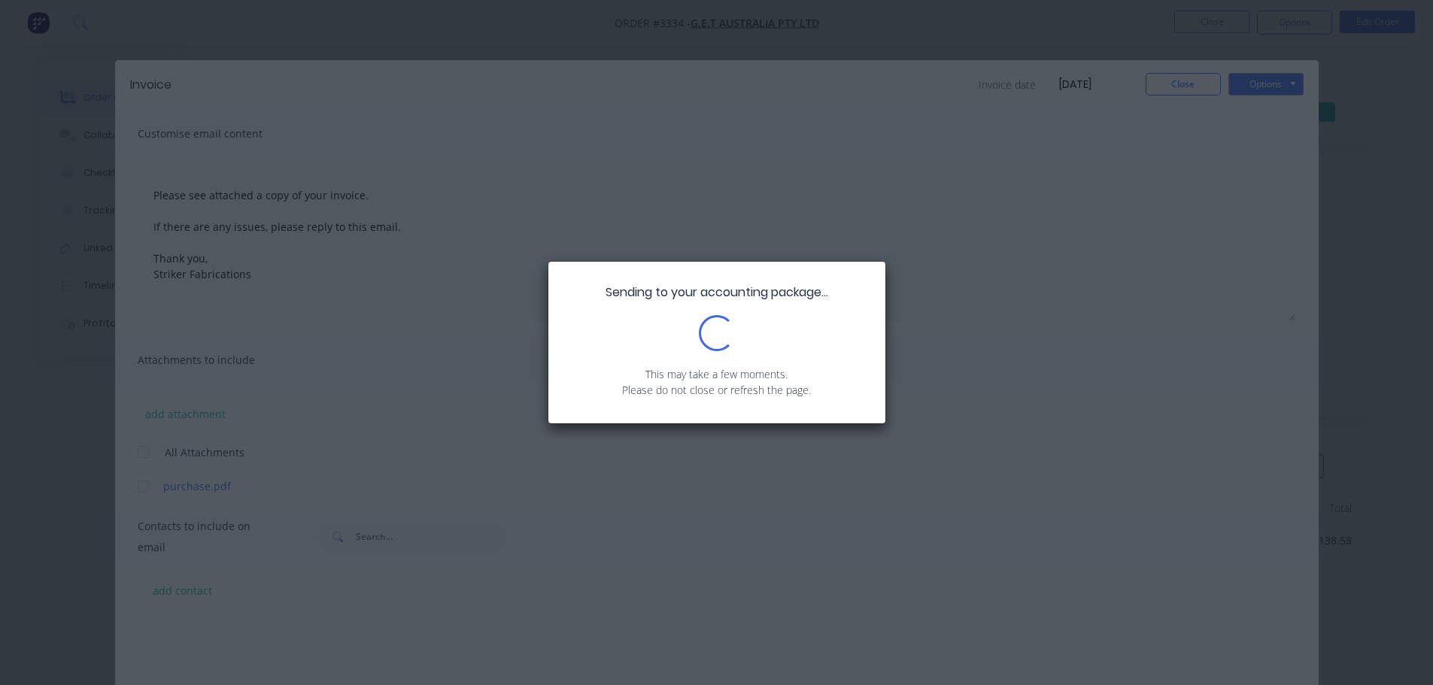
scroll to position [301, 0]
drag, startPoint x: 1231, startPoint y: 179, endPoint x: 1175, endPoint y: 119, distance: 82.5
click at [1175, 119] on div "Sending to your accounting package... Loading... This may take a few moments. P…" at bounding box center [716, 342] width 1433 height 685
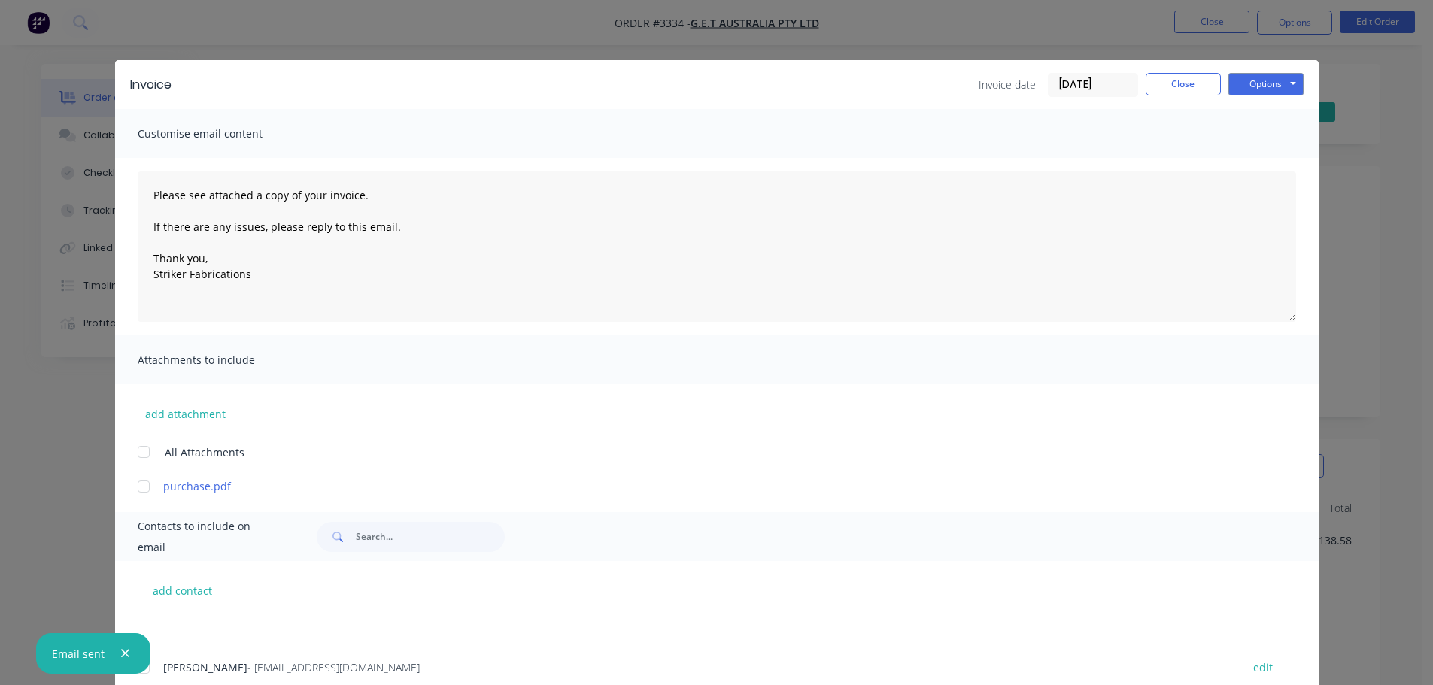
type textarea "Please see attached a copy of your invoice. If there are any issues, please rep…"
drag, startPoint x: 1171, startPoint y: 90, endPoint x: 1173, endPoint y: 38, distance: 51.2
click at [1171, 89] on button "Close" at bounding box center [1183, 84] width 75 height 23
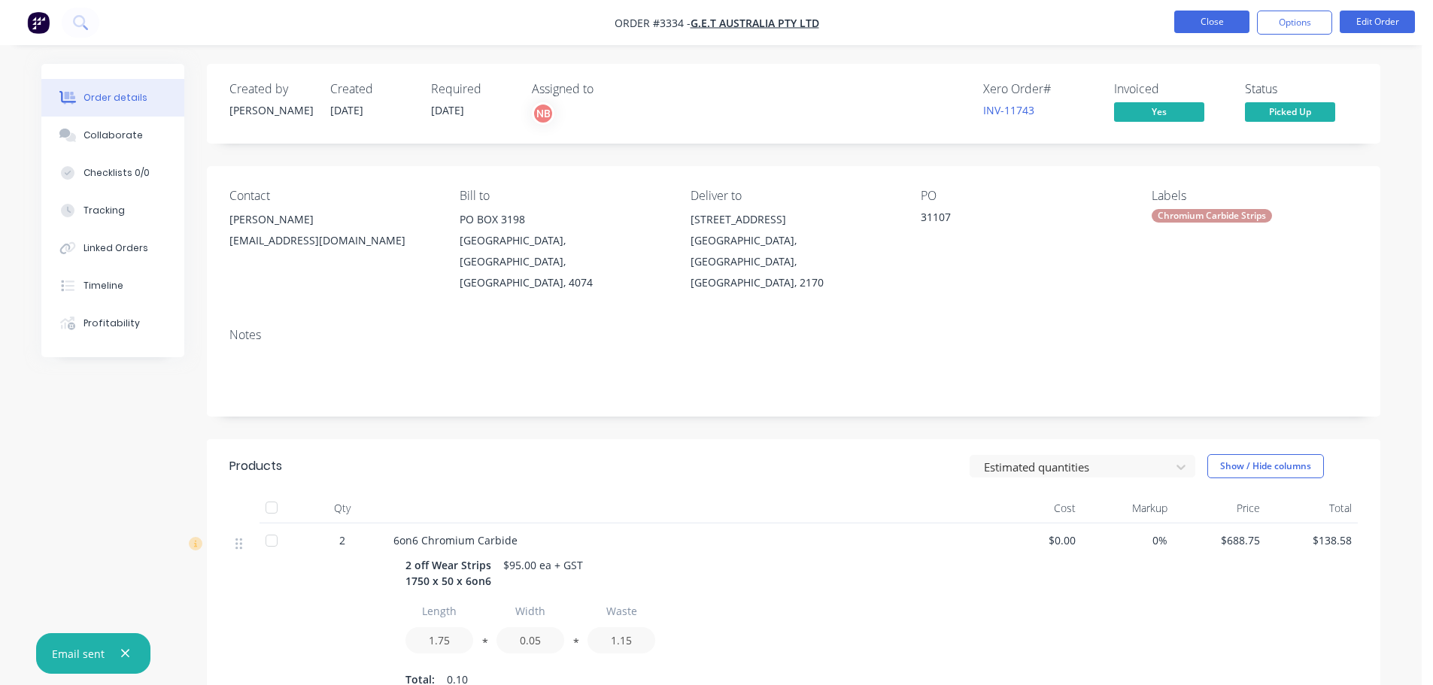
click at [1180, 26] on button "Close" at bounding box center [1211, 22] width 75 height 23
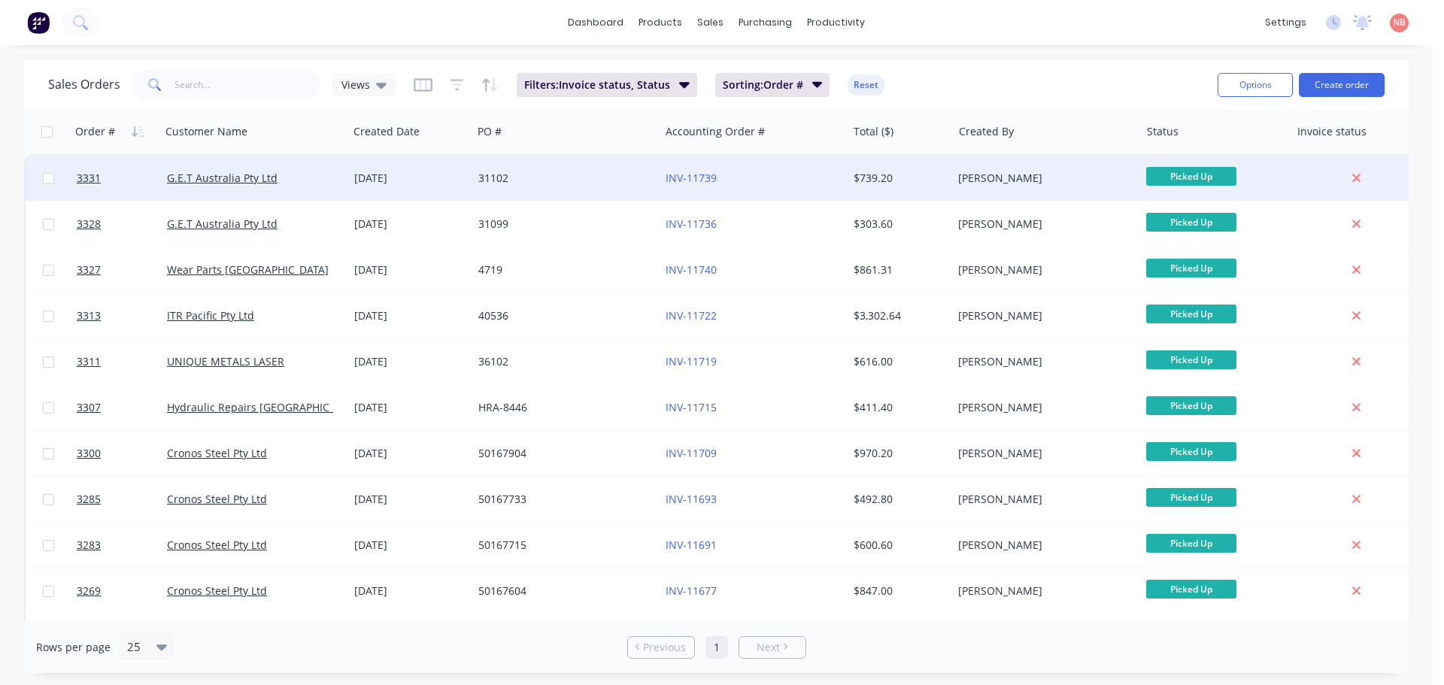
click at [602, 169] on div "31102" at bounding box center [565, 178] width 187 height 45
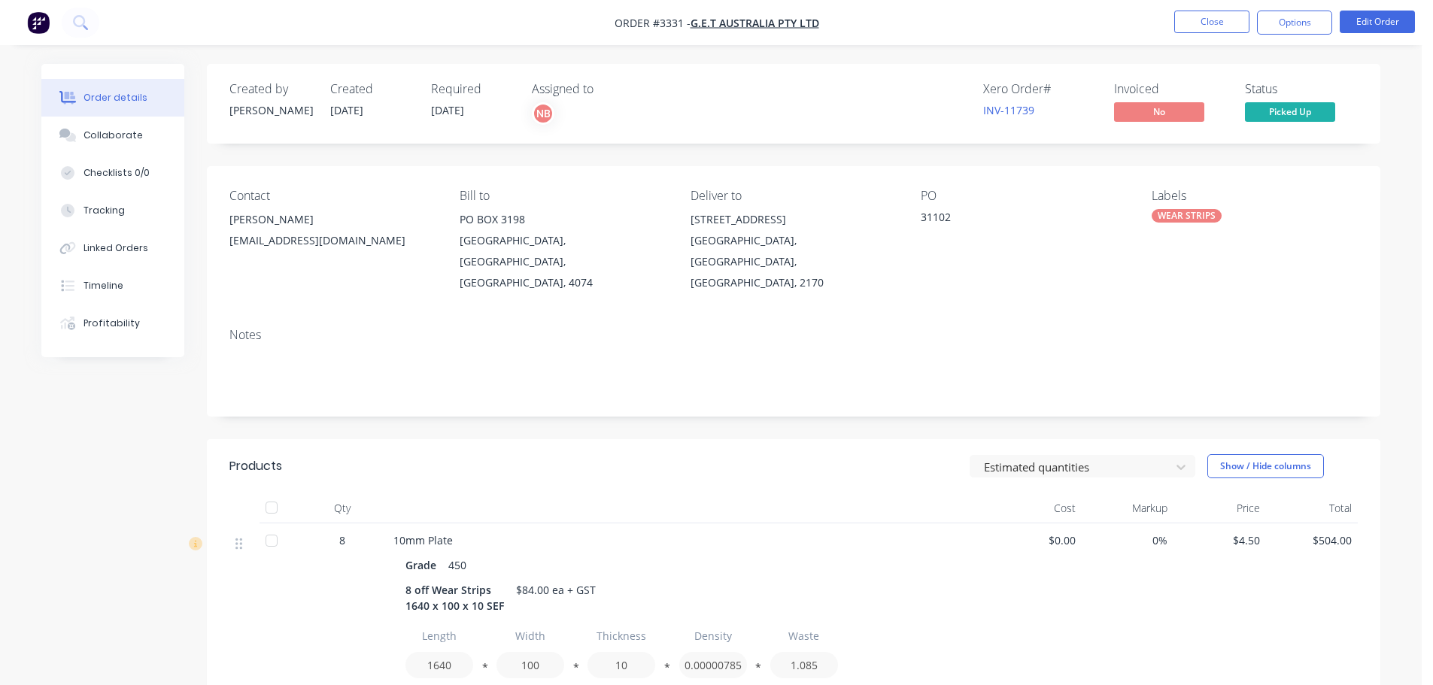
drag, startPoint x: 600, startPoint y: 169, endPoint x: 779, endPoint y: 100, distance: 191.9
click at [717, 115] on div "Xero Order # INV-11739 Invoiced No Status Picked Up" at bounding box center [1020, 104] width 676 height 44
click at [1269, 27] on button "Options" at bounding box center [1294, 23] width 75 height 24
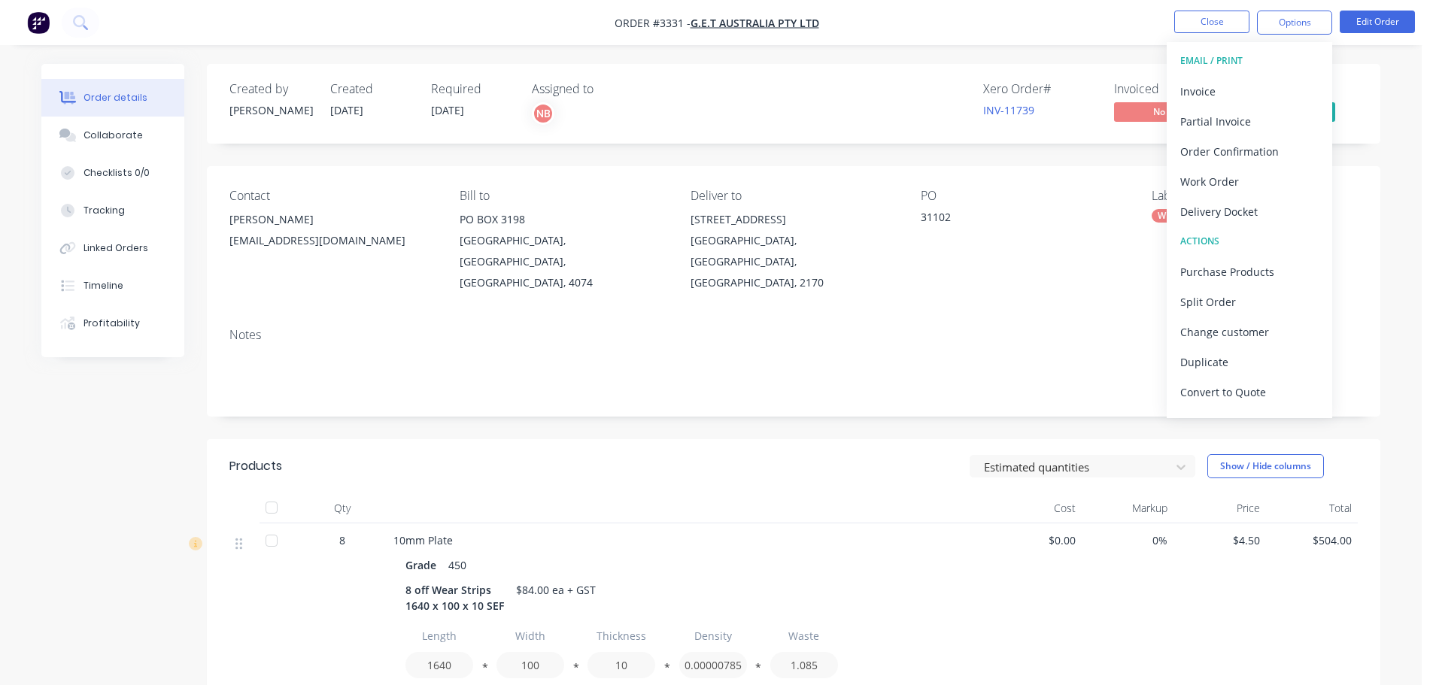
click at [1198, 80] on div "Invoice" at bounding box center [1249, 91] width 138 height 22
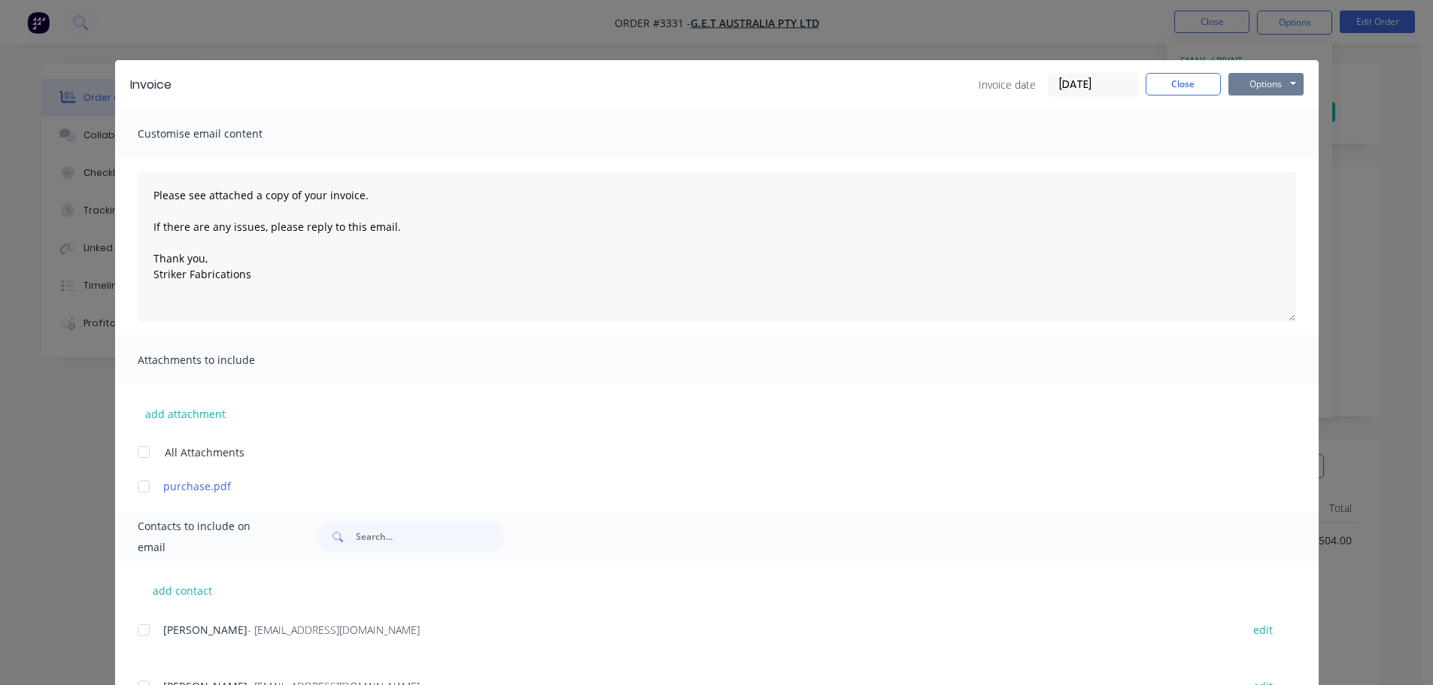
click at [1258, 89] on button "Options" at bounding box center [1265, 84] width 75 height 23
click at [1254, 132] on button "Print" at bounding box center [1276, 135] width 96 height 25
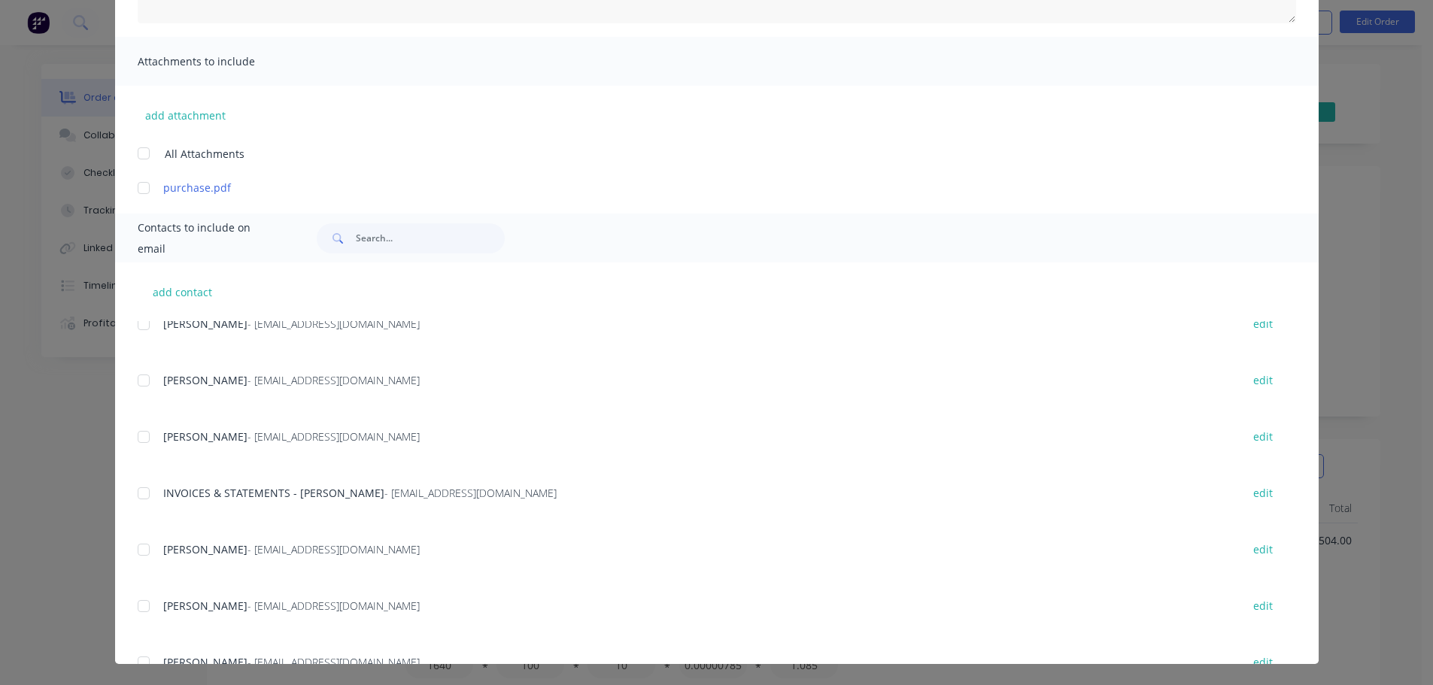
scroll to position [301, 0]
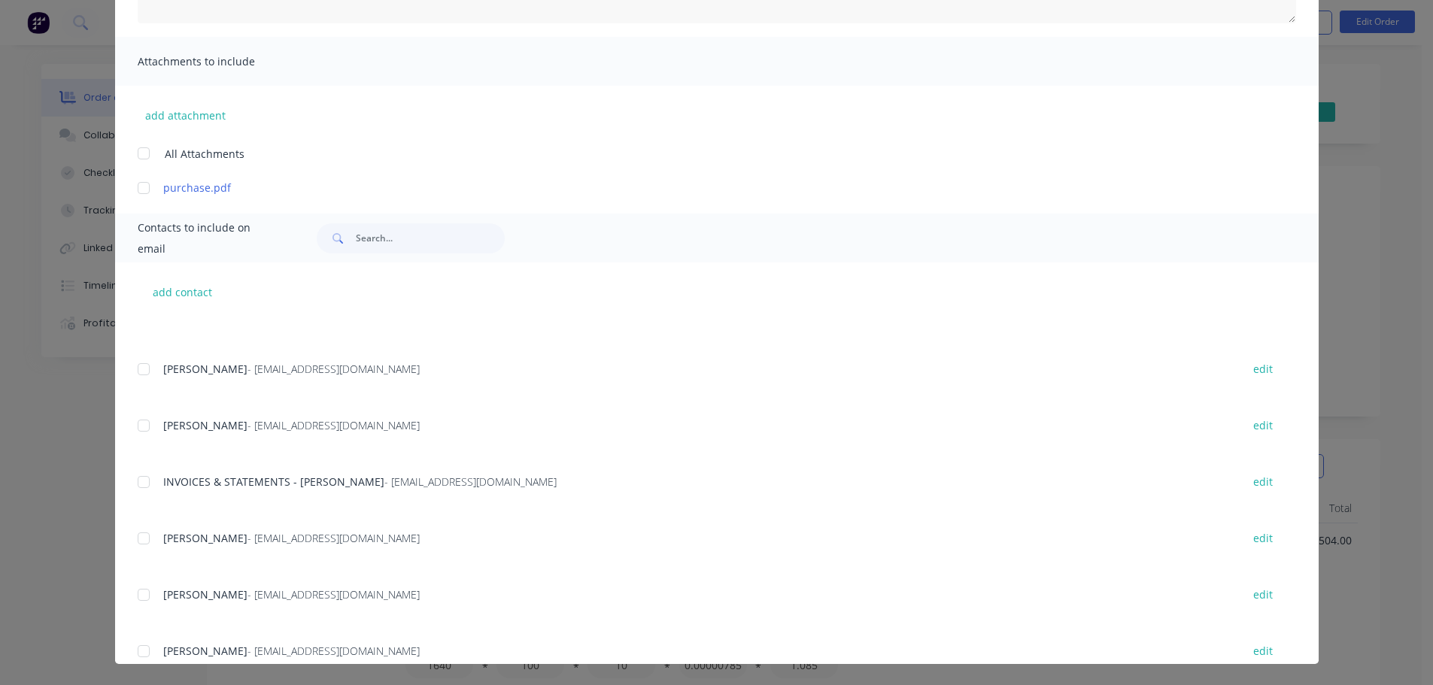
click at [139, 487] on div at bounding box center [144, 482] width 30 height 30
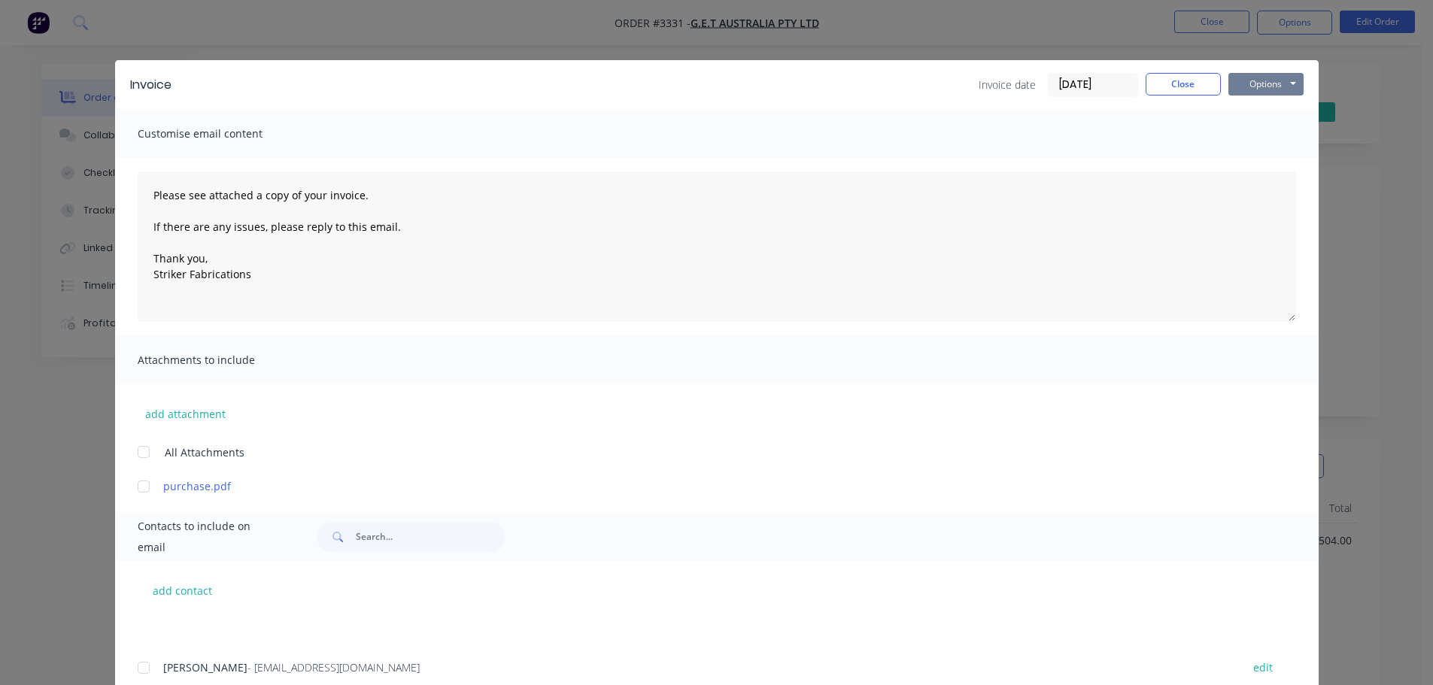
click at [1275, 89] on button "Options" at bounding box center [1265, 84] width 75 height 23
click at [1271, 153] on button "Email" at bounding box center [1276, 160] width 96 height 25
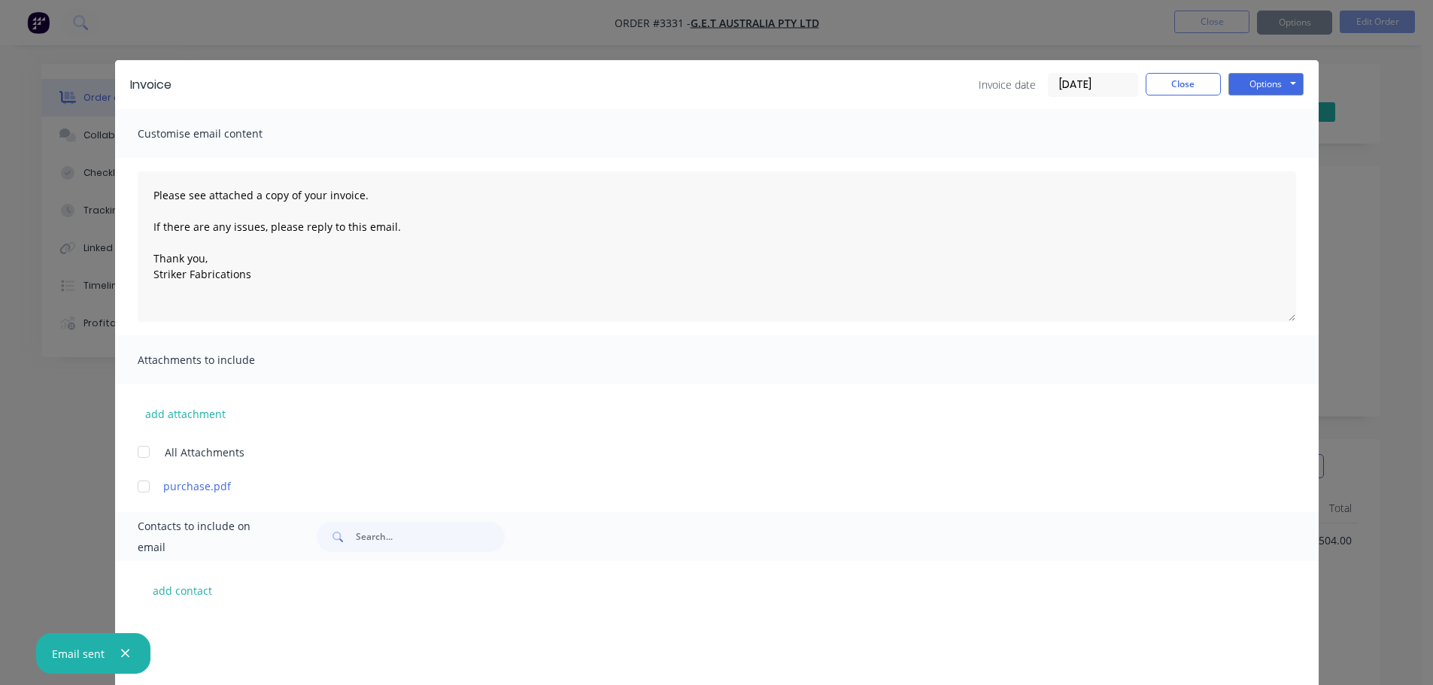
scroll to position [301, 0]
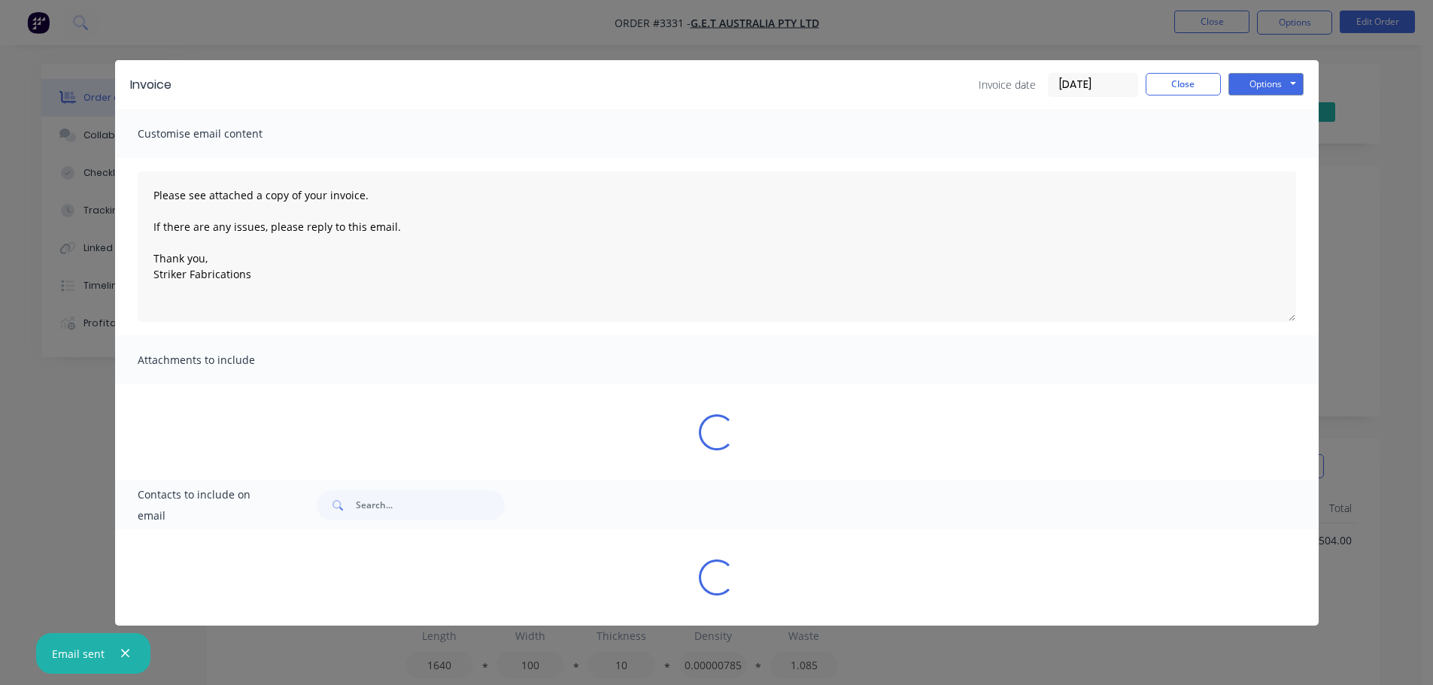
type textarea "Please see attached a copy of your invoice. If there are any issues, please rep…"
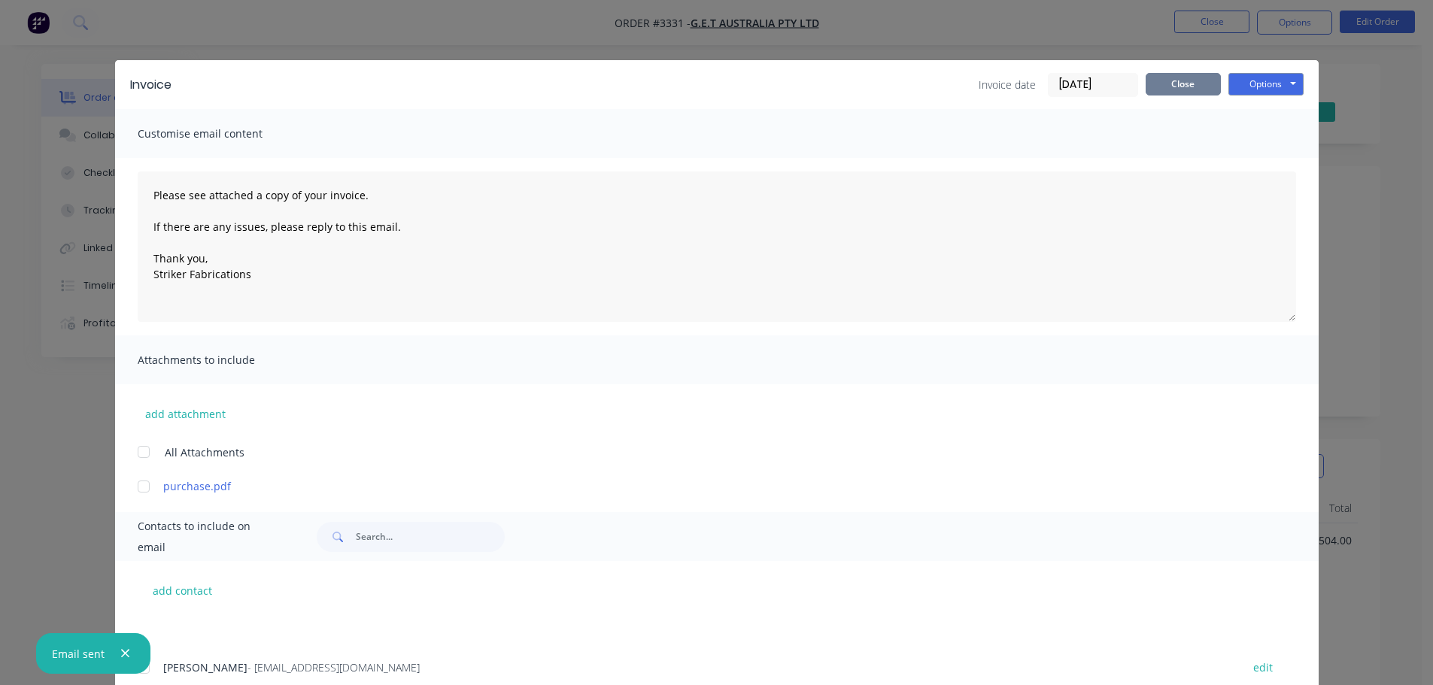
click at [1207, 82] on button "Close" at bounding box center [1183, 84] width 75 height 23
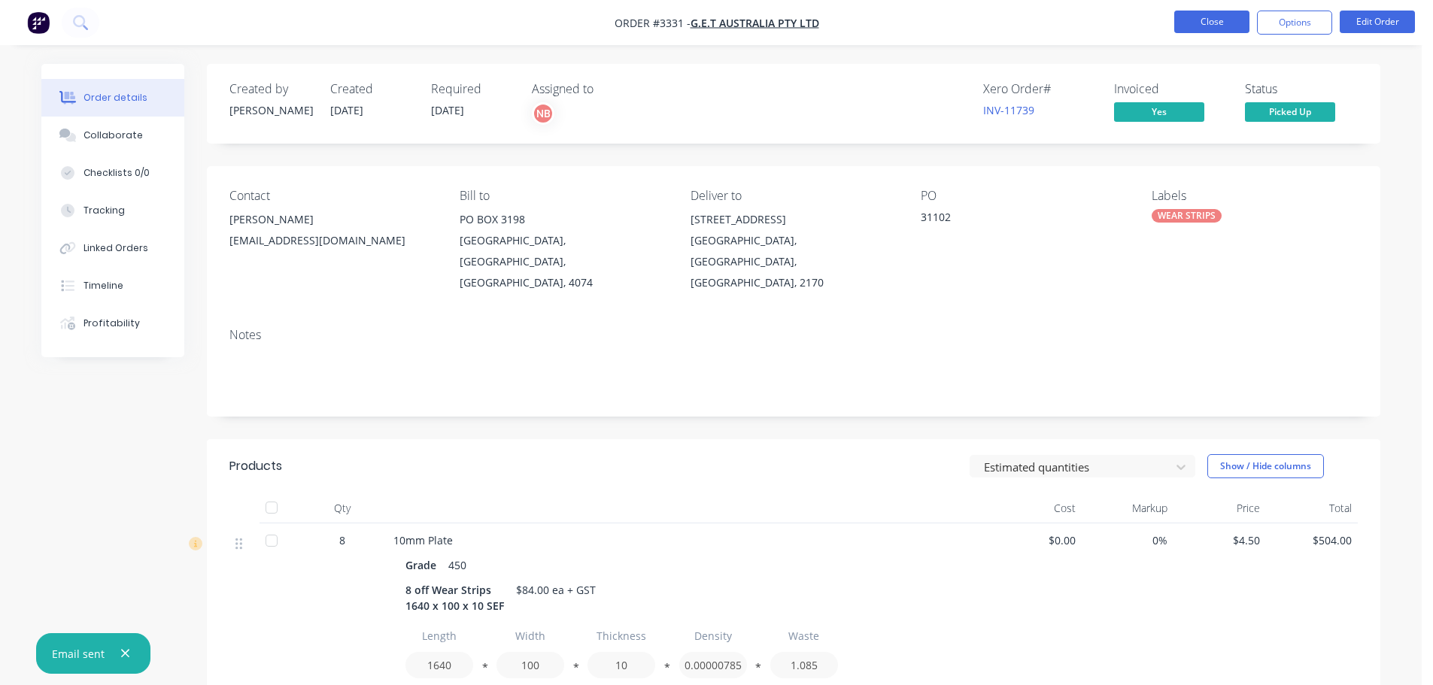
click at [1212, 23] on button "Close" at bounding box center [1211, 22] width 75 height 23
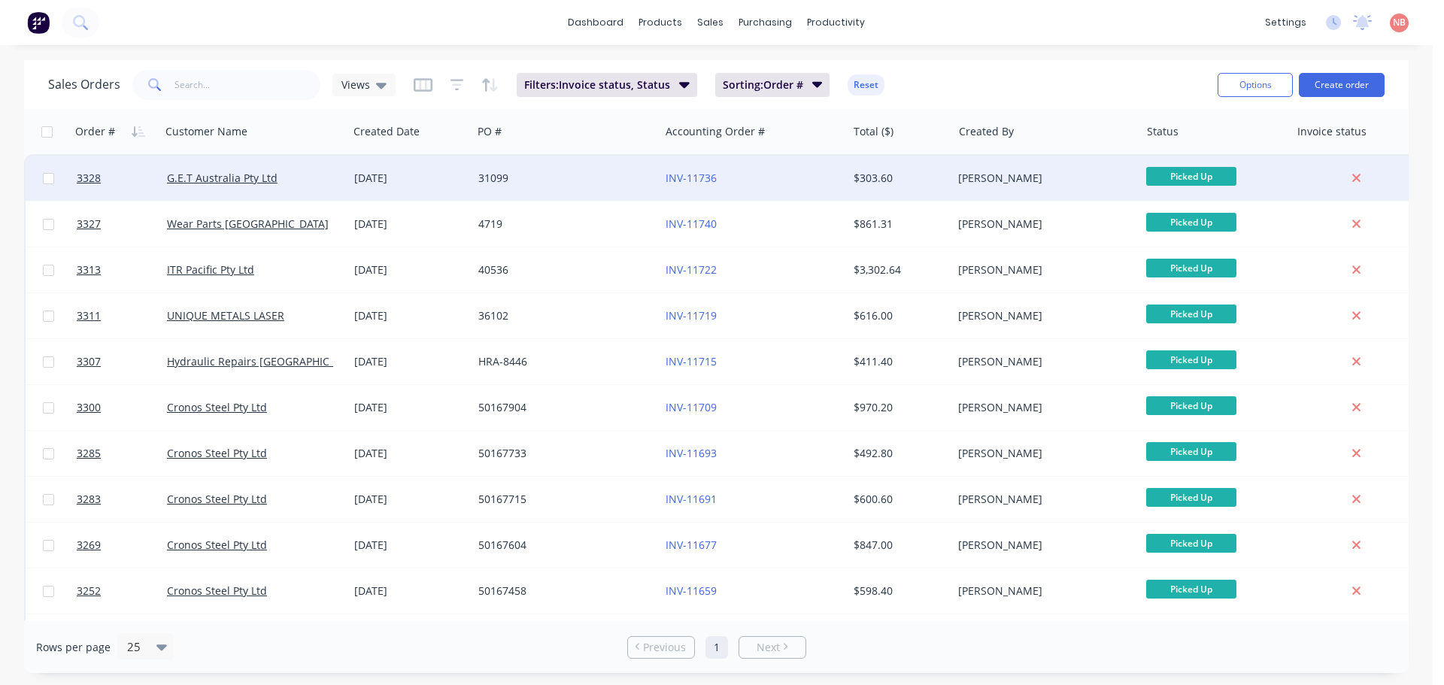
click at [594, 184] on div "31099" at bounding box center [561, 178] width 167 height 15
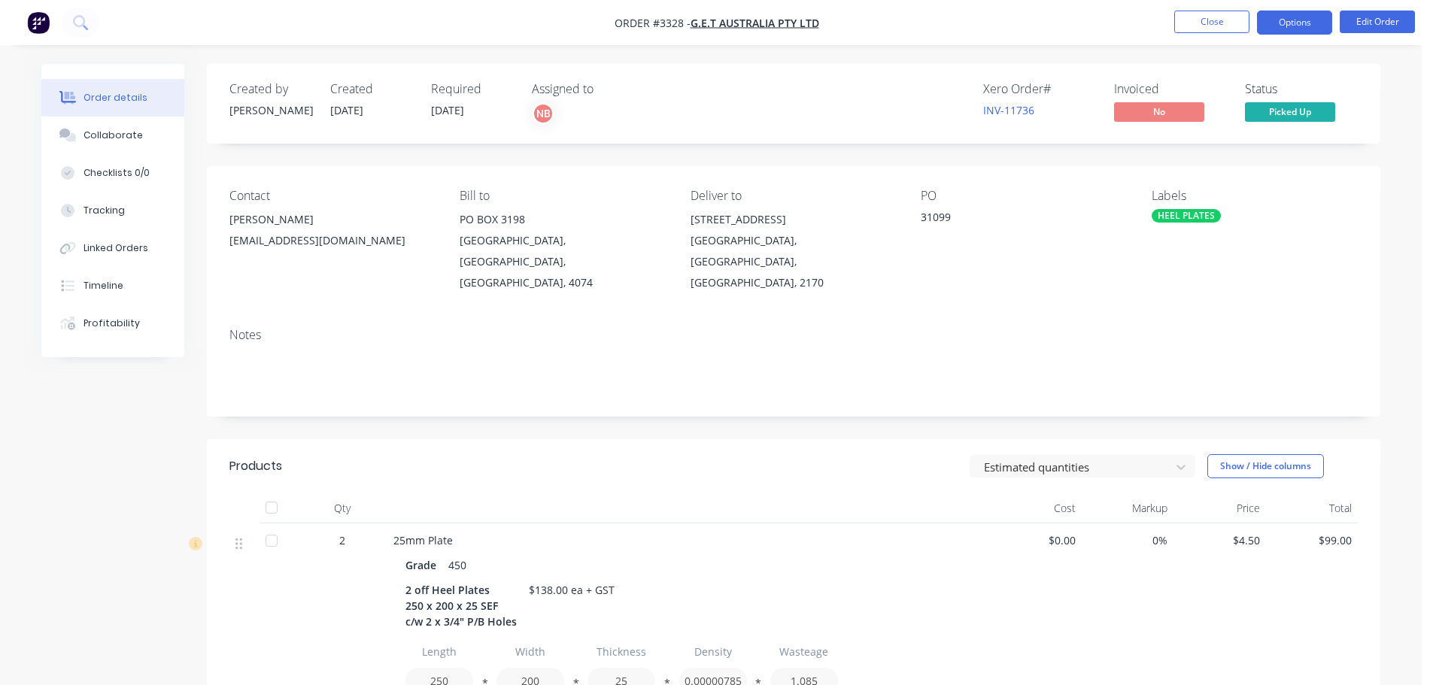
click at [1308, 26] on button "Options" at bounding box center [1294, 23] width 75 height 24
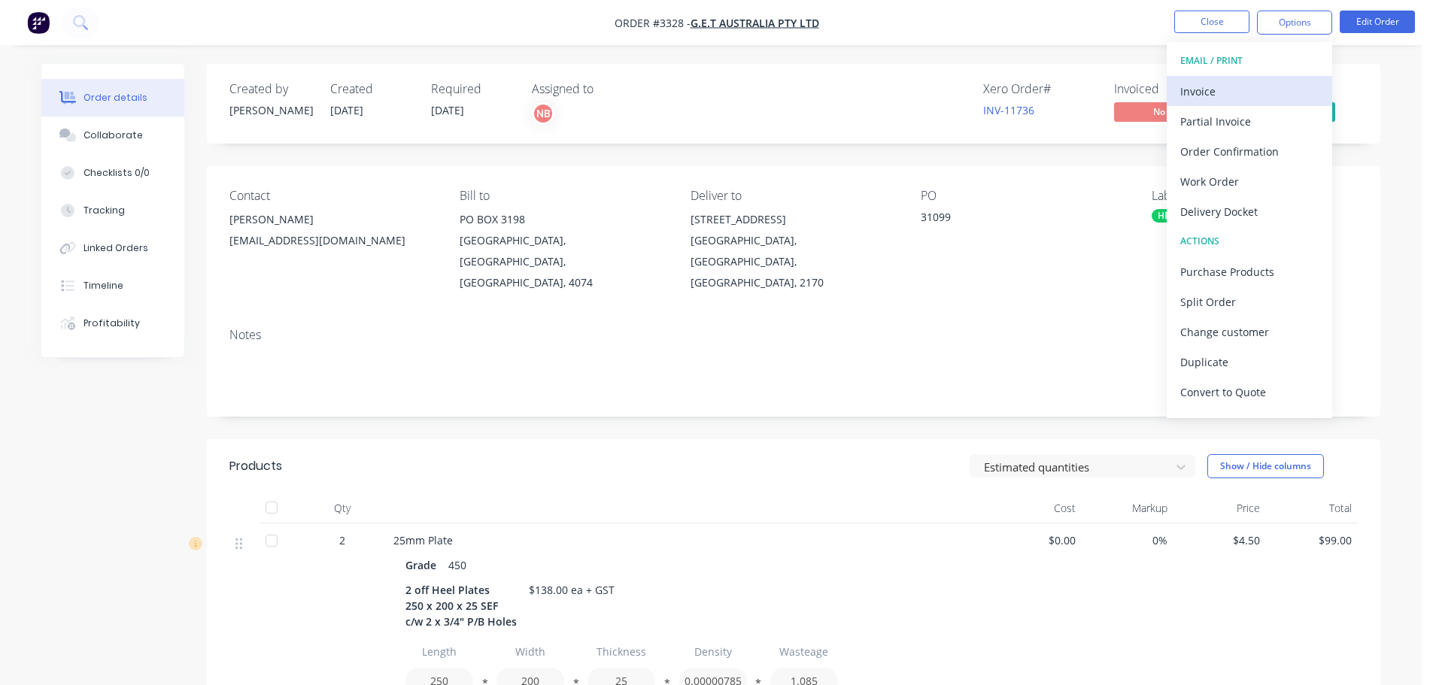
click at [1238, 83] on div "Invoice" at bounding box center [1249, 91] width 138 height 22
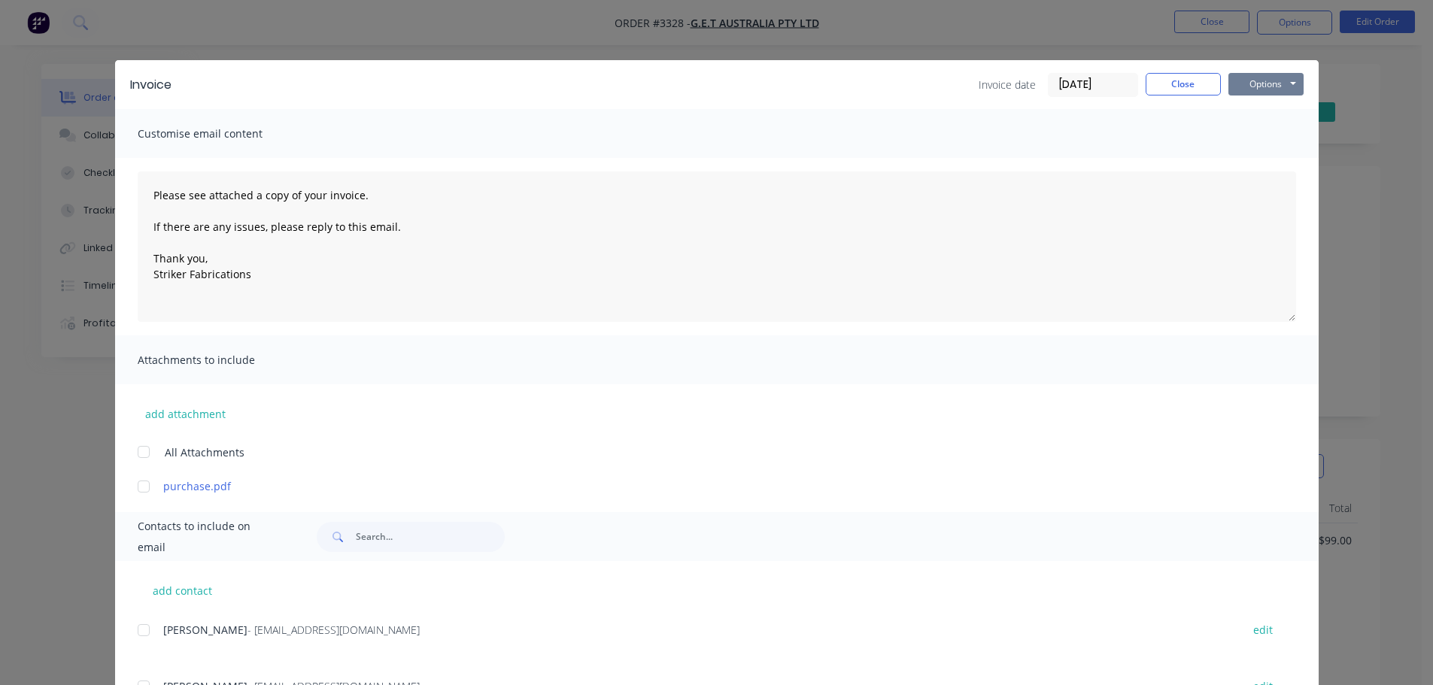
click at [1274, 88] on button "Options" at bounding box center [1265, 84] width 75 height 23
click at [1256, 131] on button "Print" at bounding box center [1276, 135] width 96 height 25
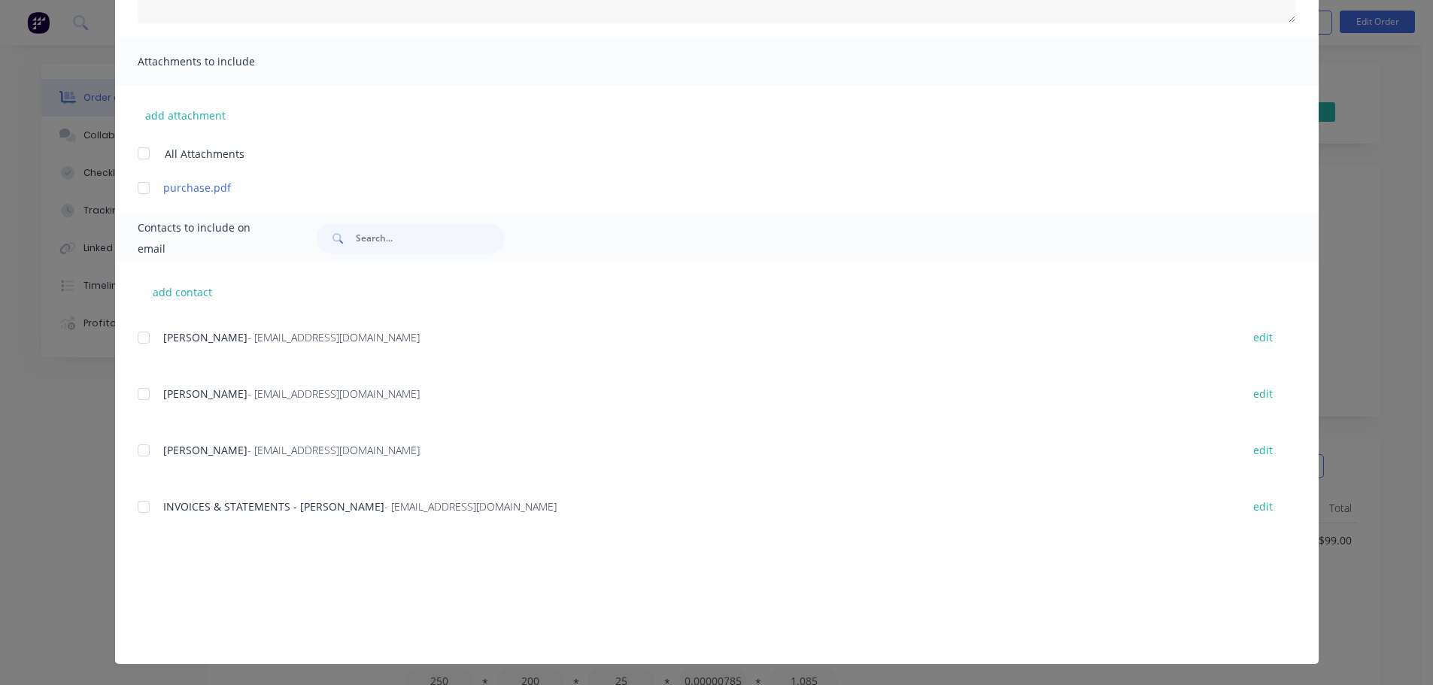
scroll to position [376, 0]
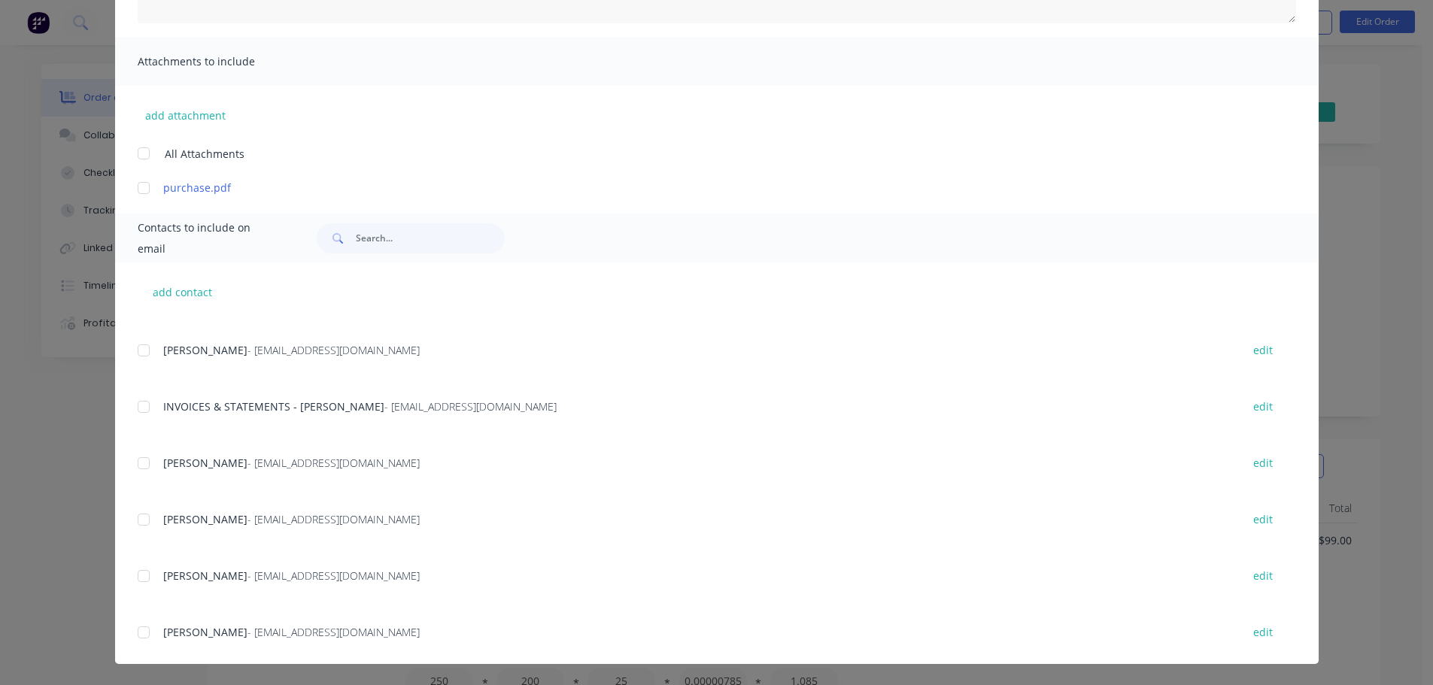
click at [132, 402] on div at bounding box center [144, 407] width 30 height 30
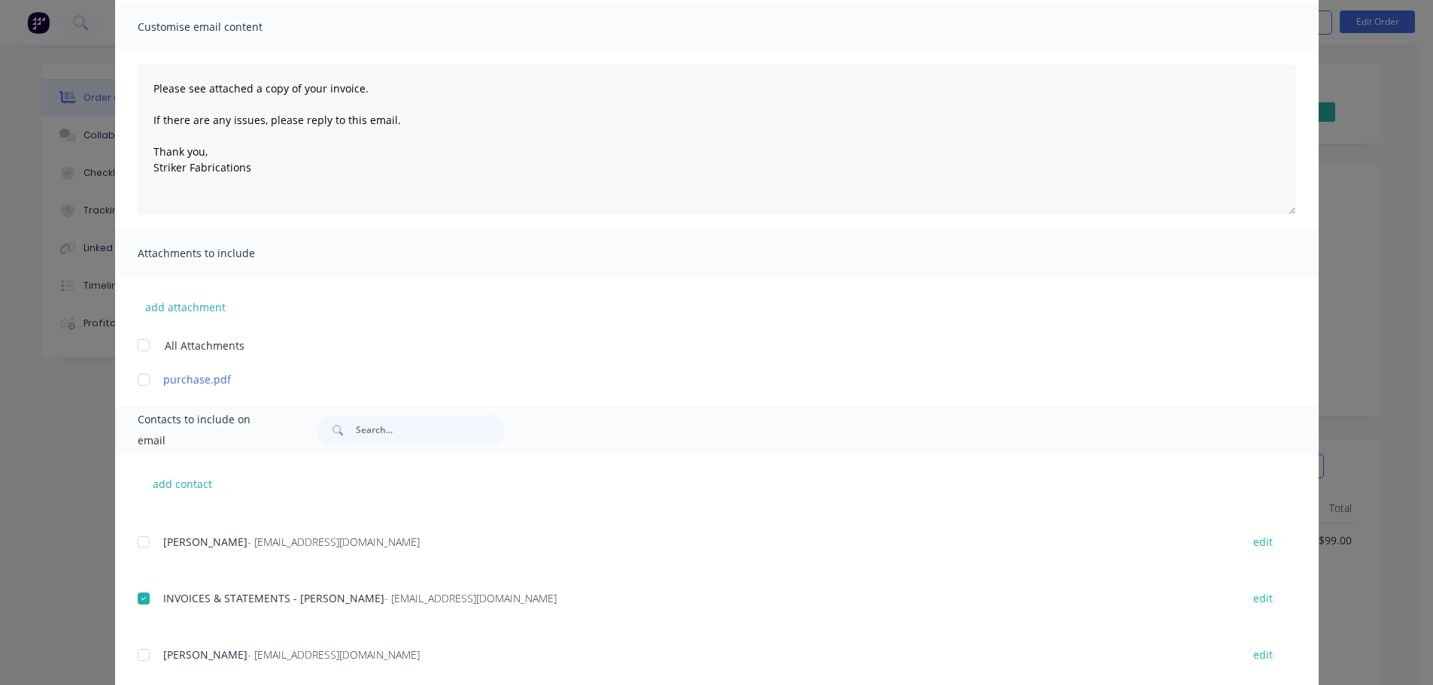
scroll to position [0, 0]
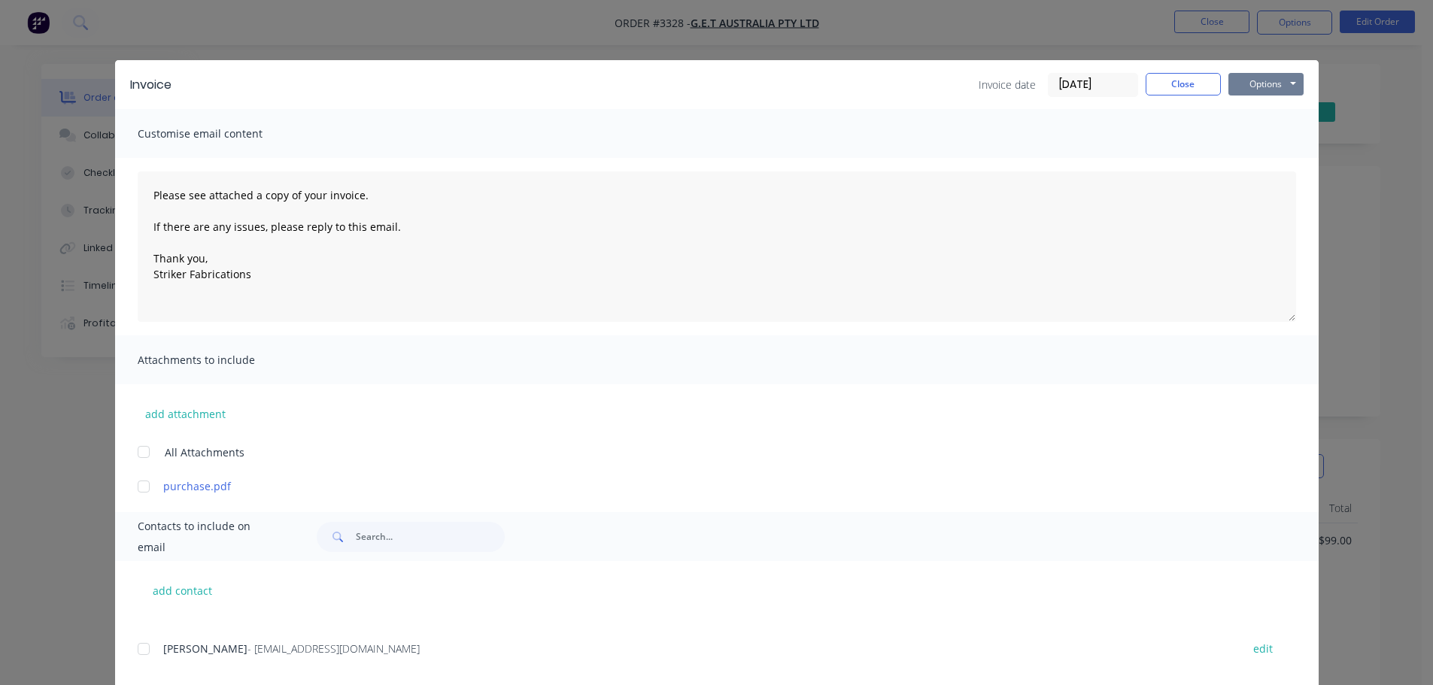
click at [1237, 80] on button "Options" at bounding box center [1265, 84] width 75 height 23
click at [1249, 152] on button "Email" at bounding box center [1276, 160] width 96 height 25
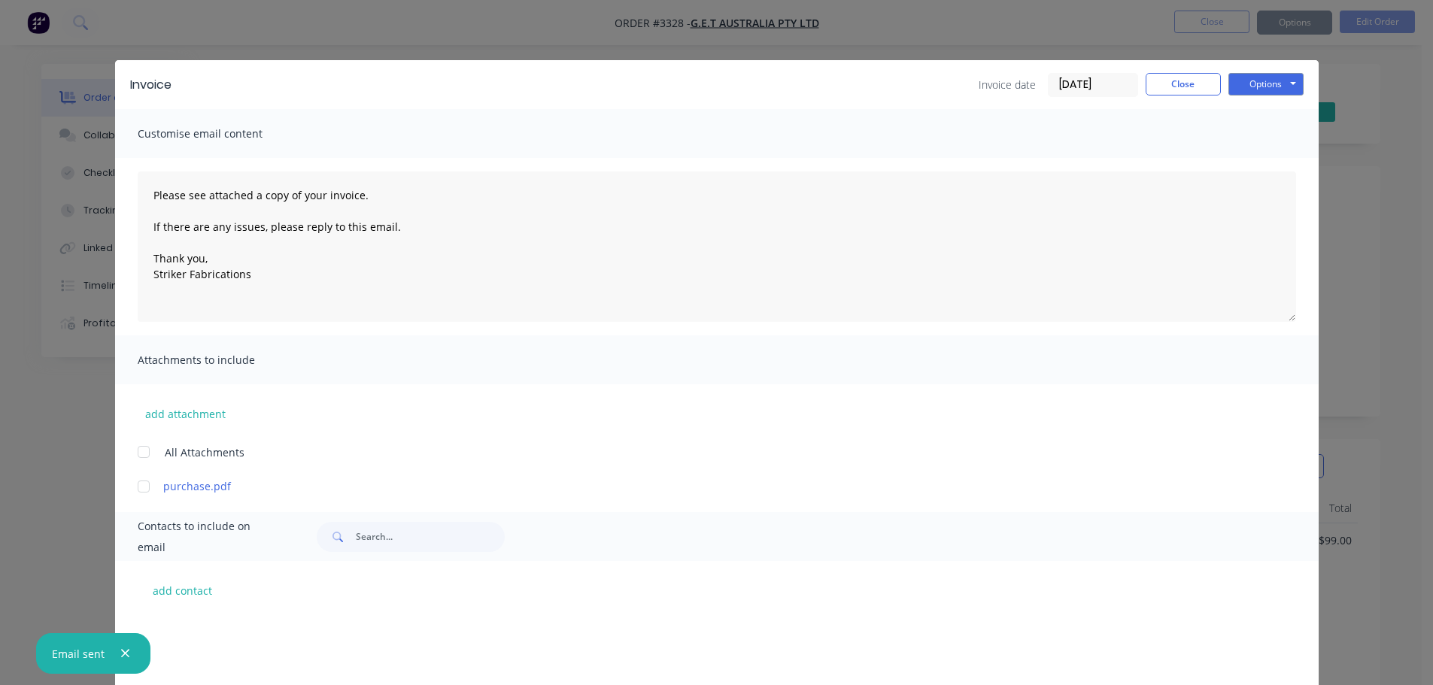
scroll to position [376, 0]
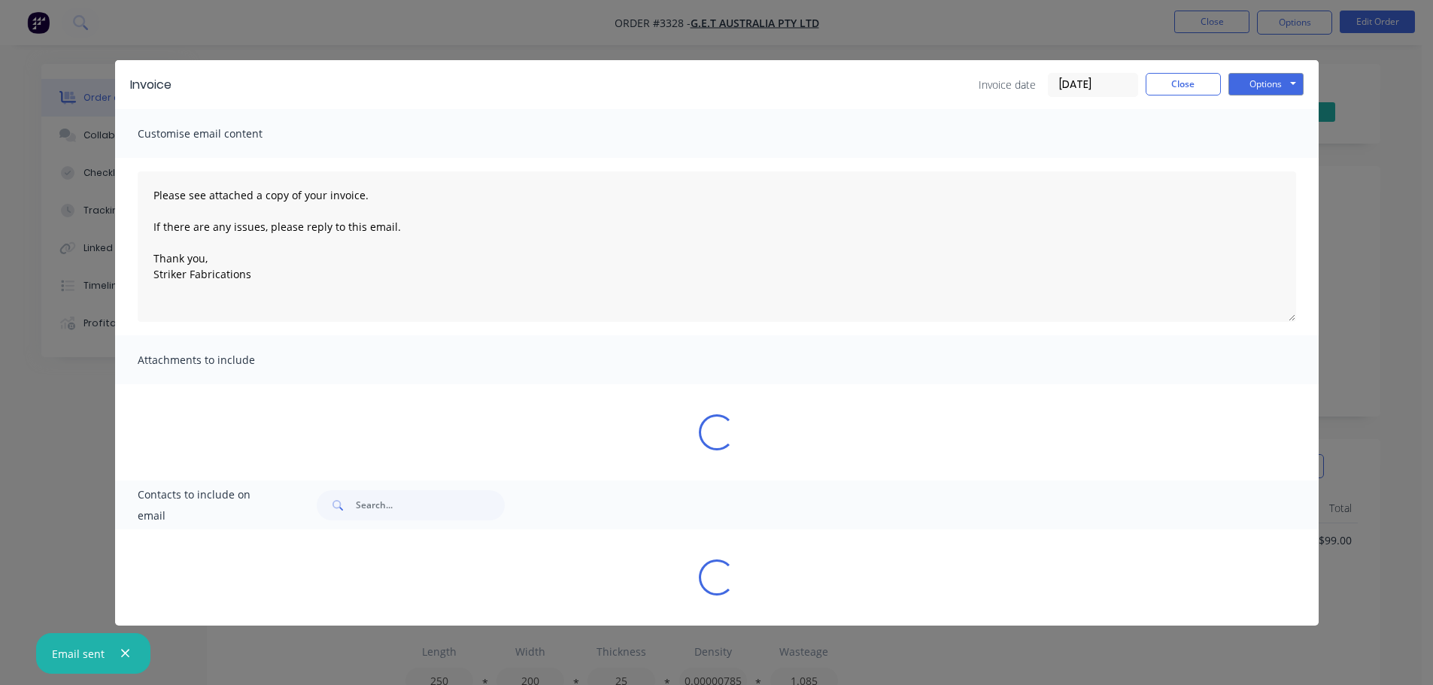
type textarea "Please see attached a copy of your invoice. If there are any issues, please rep…"
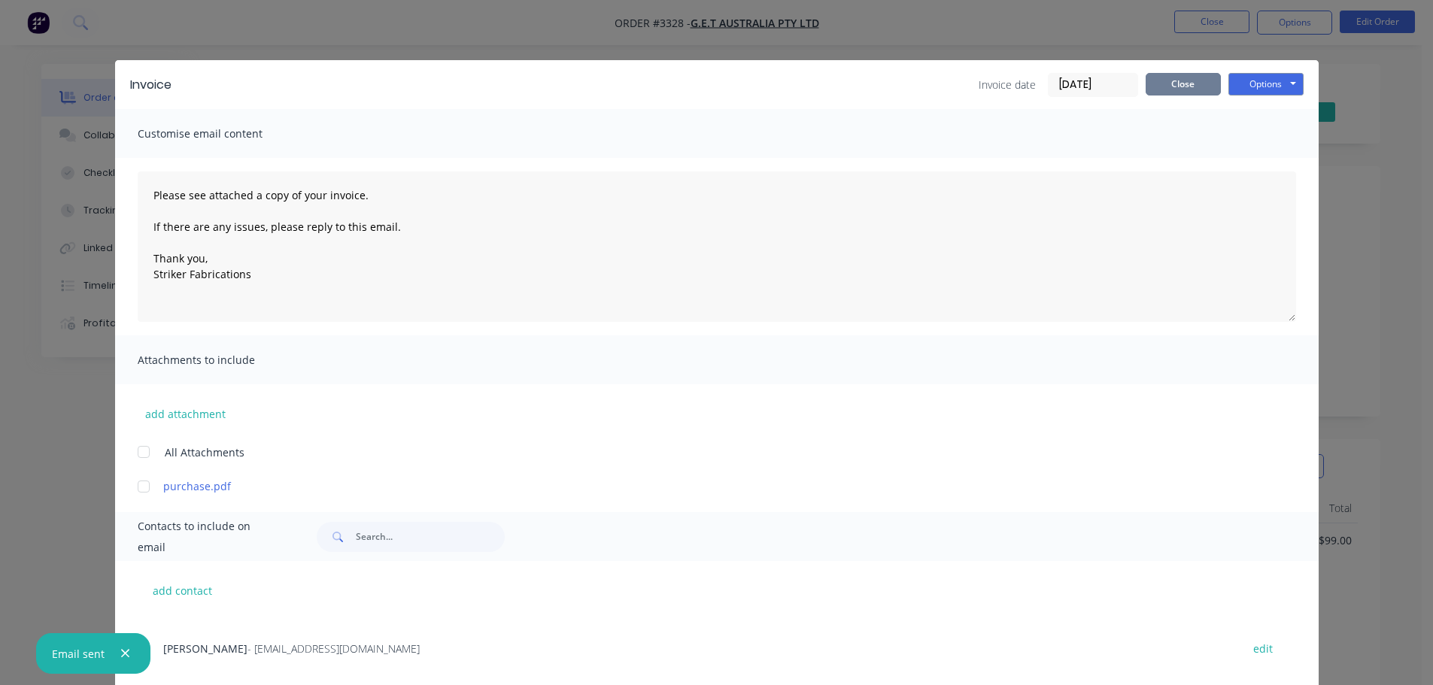
click at [1186, 91] on button "Close" at bounding box center [1183, 84] width 75 height 23
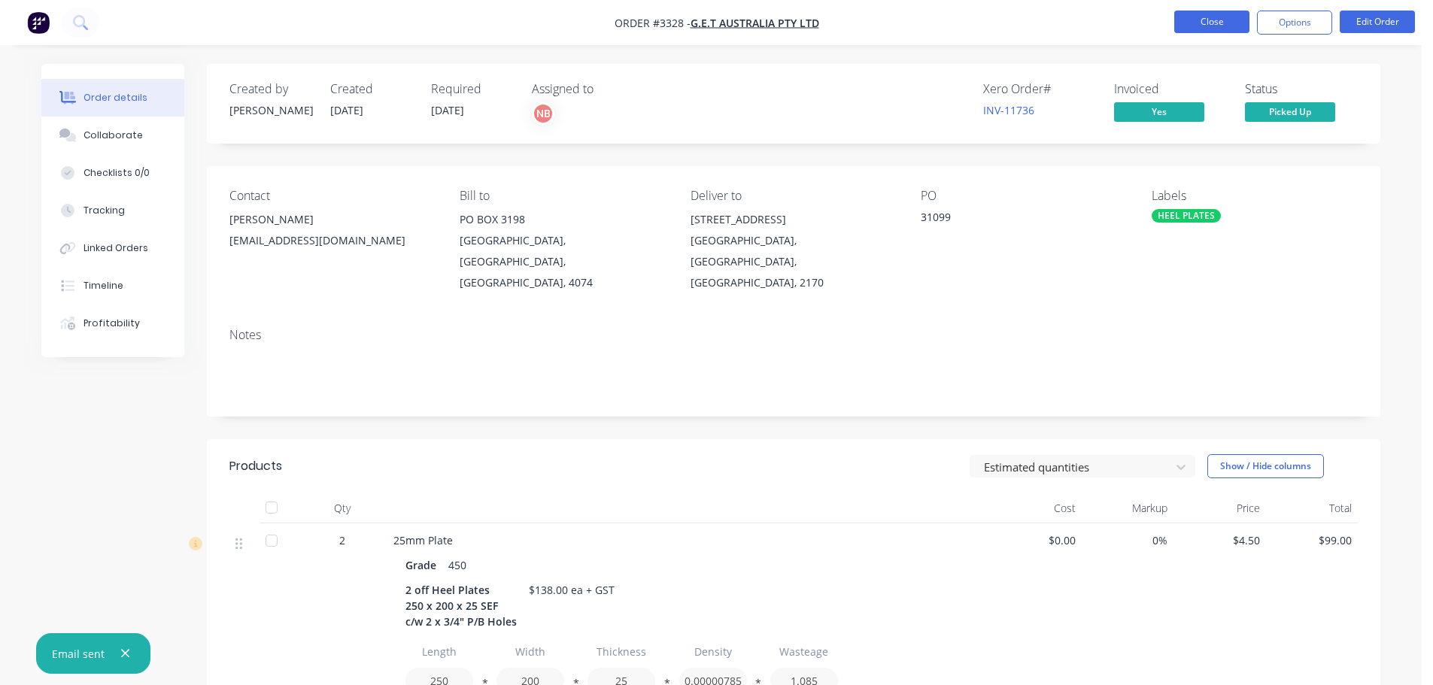
click at [1188, 23] on button "Close" at bounding box center [1211, 22] width 75 height 23
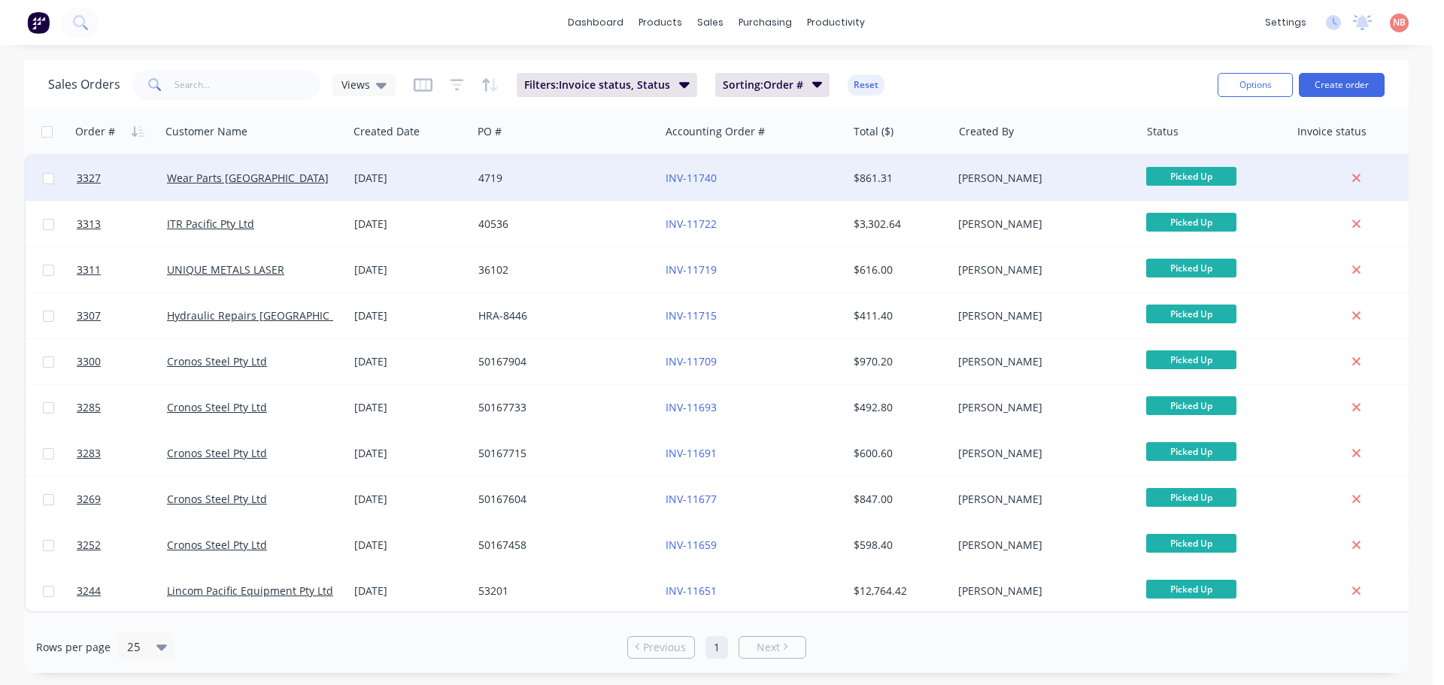
click at [626, 166] on div "4719" at bounding box center [565, 178] width 187 height 45
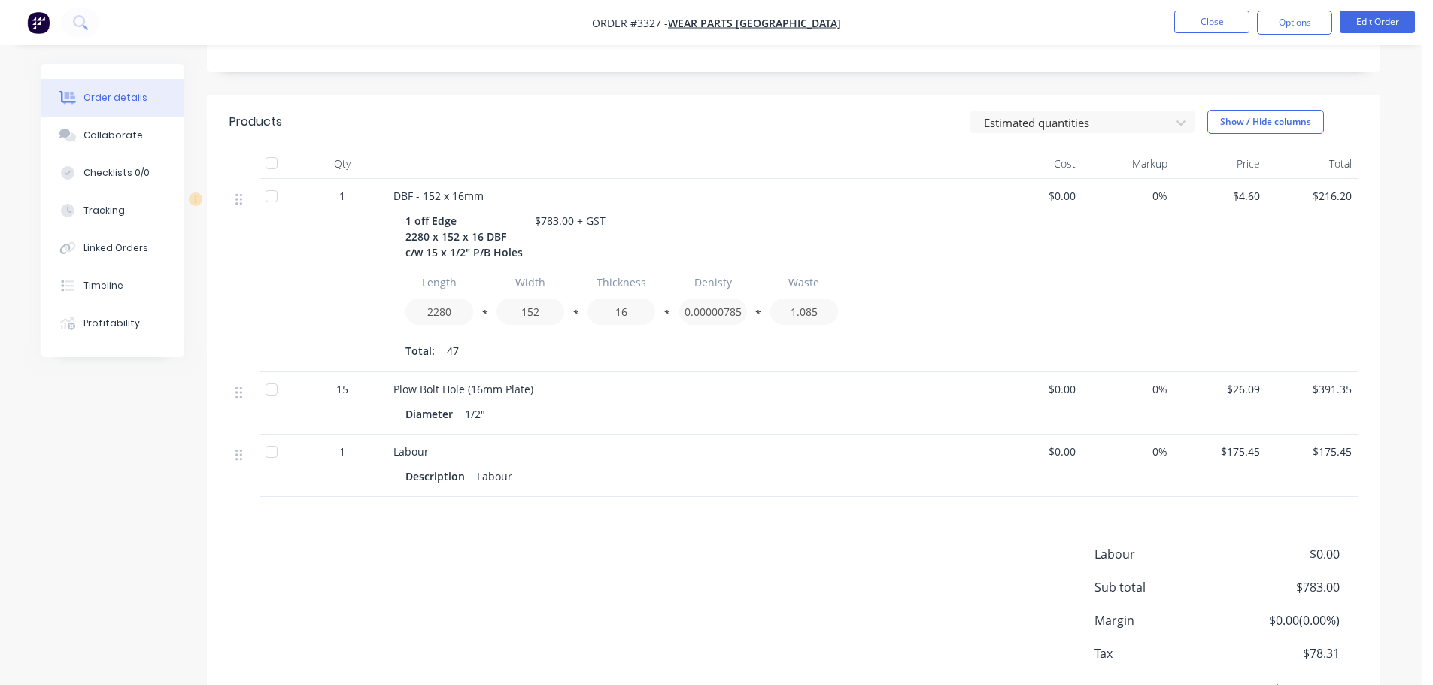
scroll to position [403, 0]
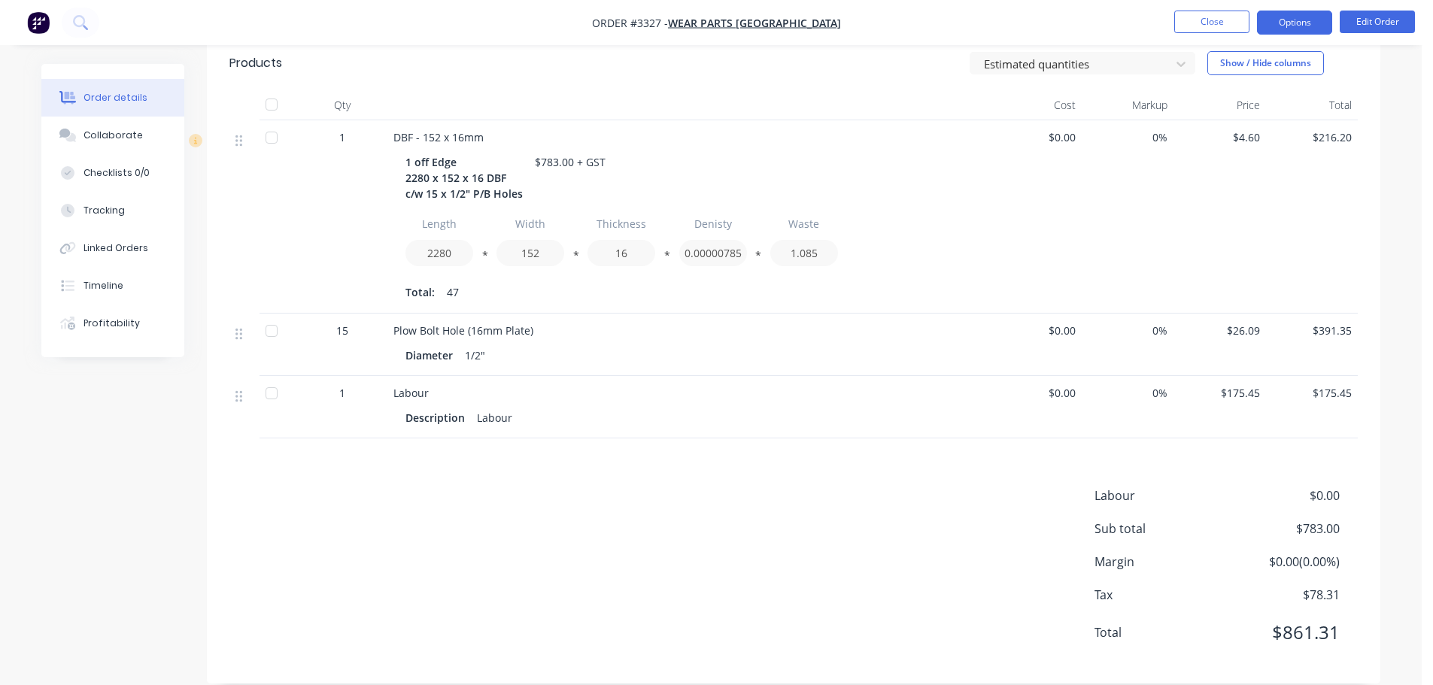
click at [1294, 22] on button "Options" at bounding box center [1294, 23] width 75 height 24
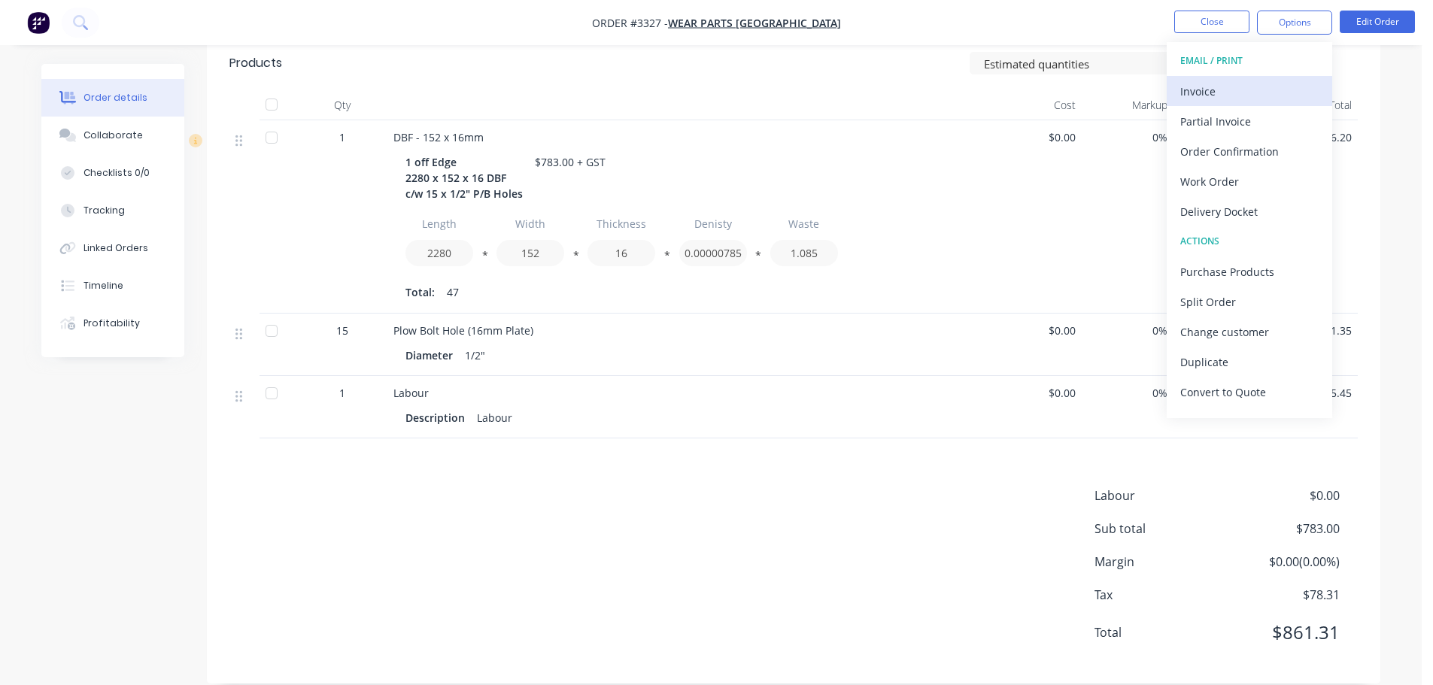
click at [1243, 93] on div "Invoice" at bounding box center [1249, 91] width 138 height 22
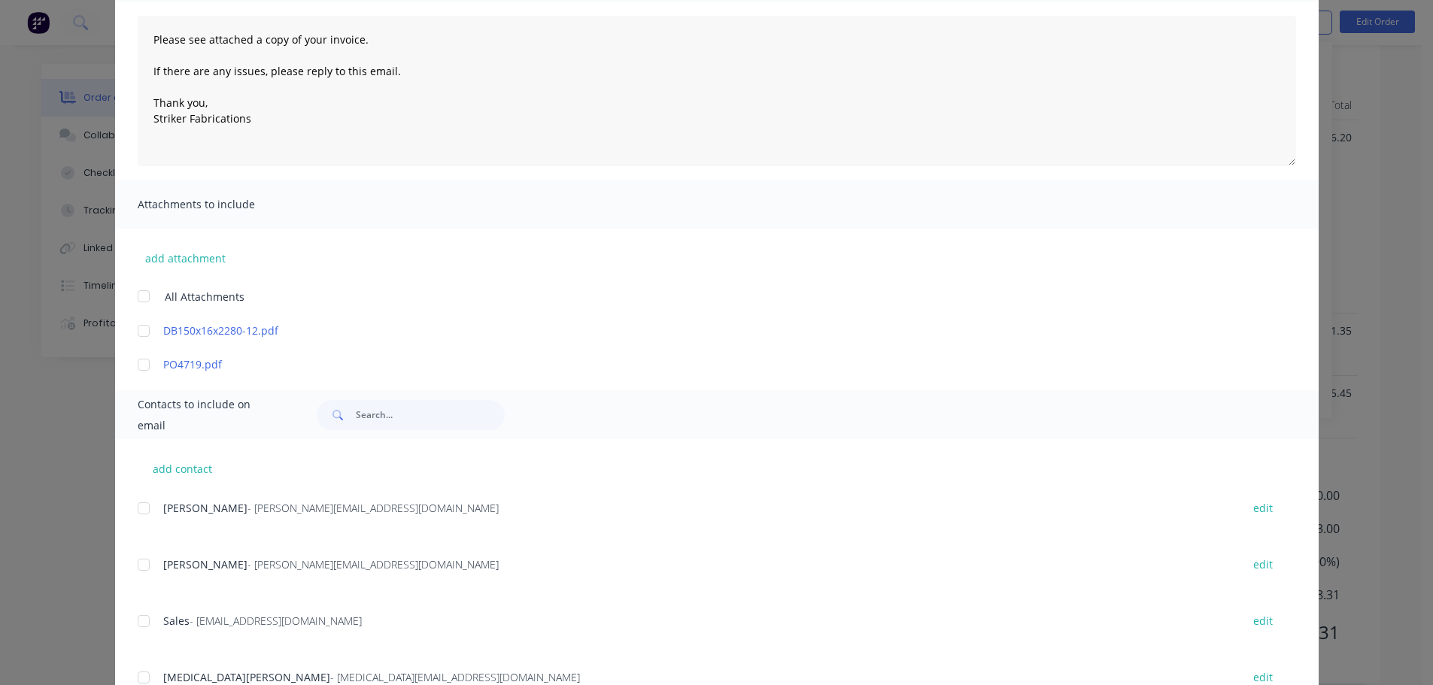
scroll to position [0, 0]
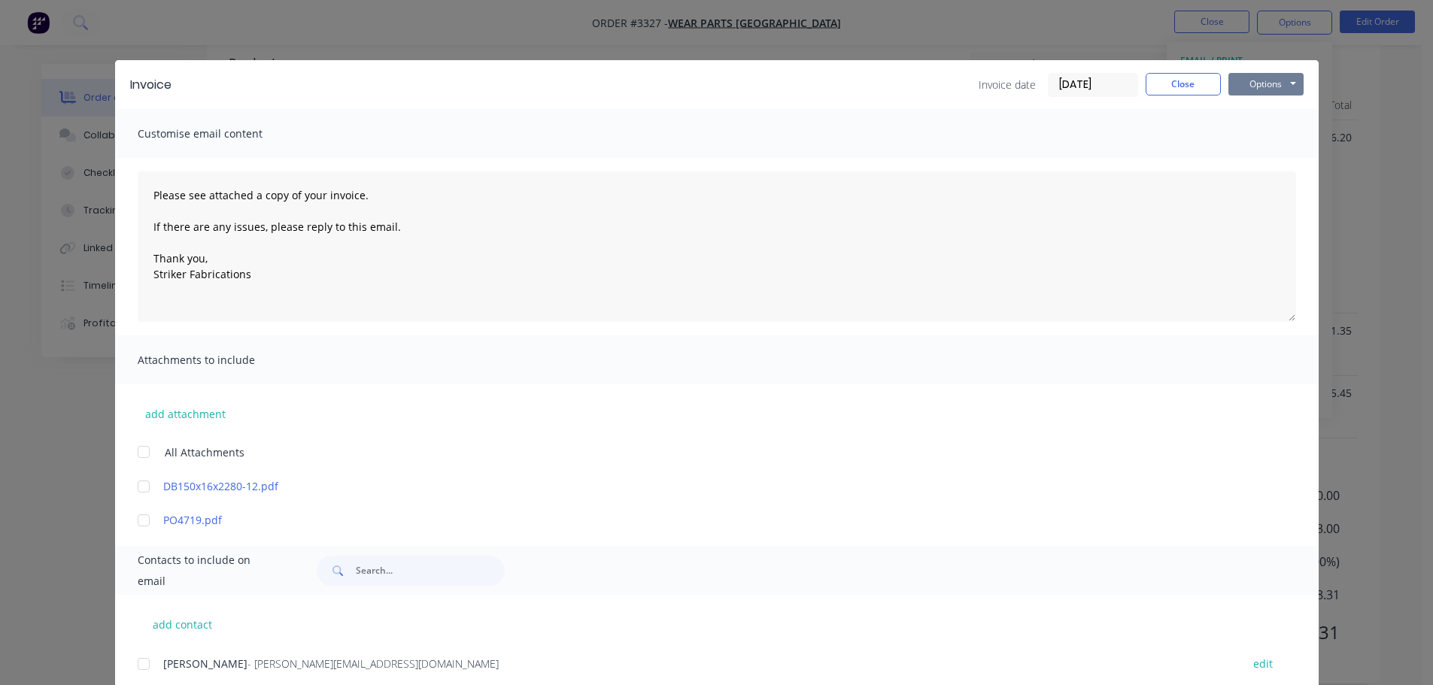
click at [1276, 85] on button "Options" at bounding box center [1265, 84] width 75 height 23
click at [1248, 138] on button "Print" at bounding box center [1276, 135] width 96 height 25
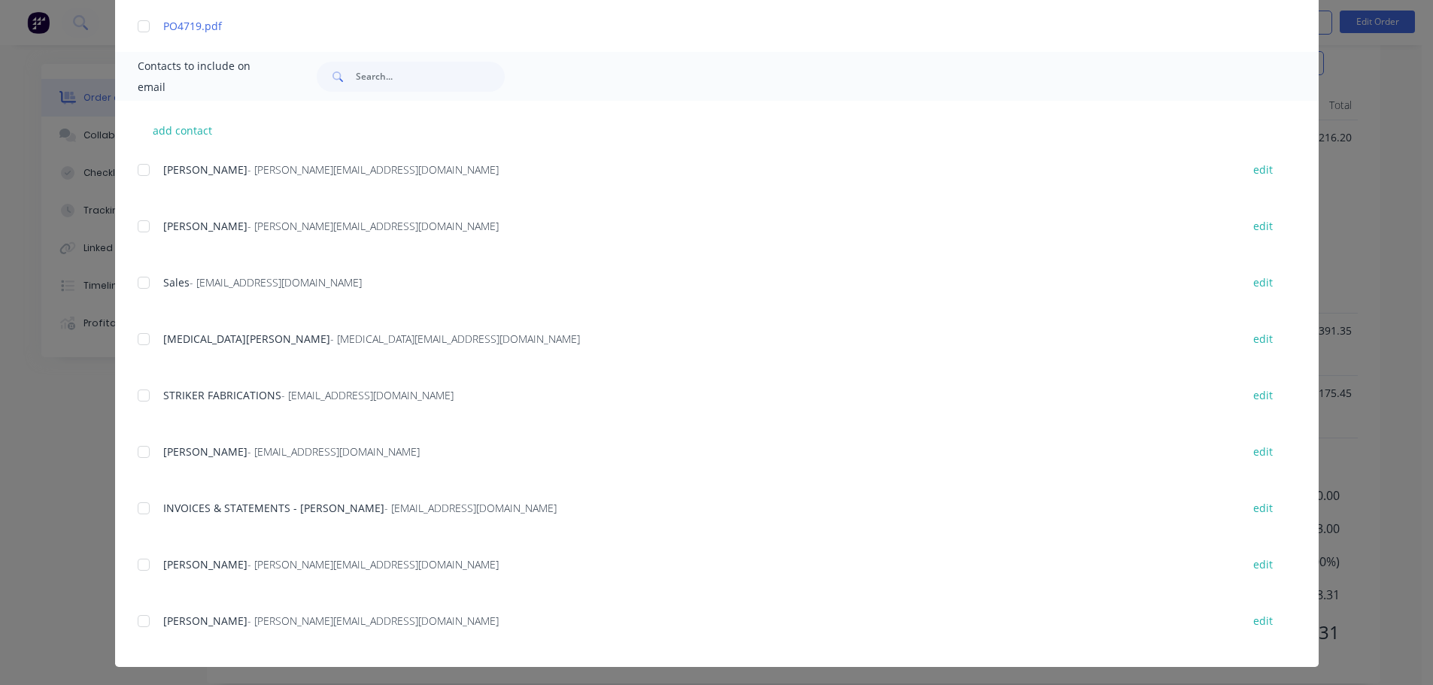
scroll to position [497, 0]
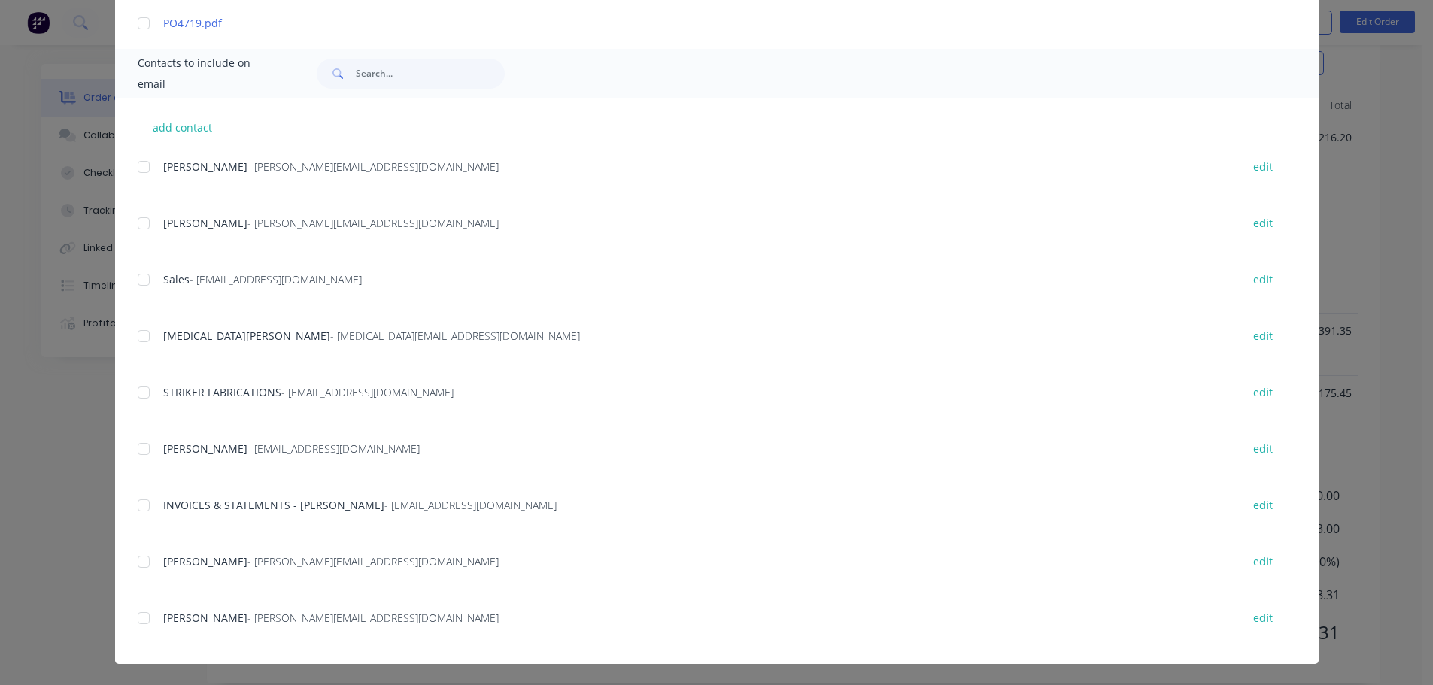
click at [142, 504] on div at bounding box center [144, 505] width 30 height 30
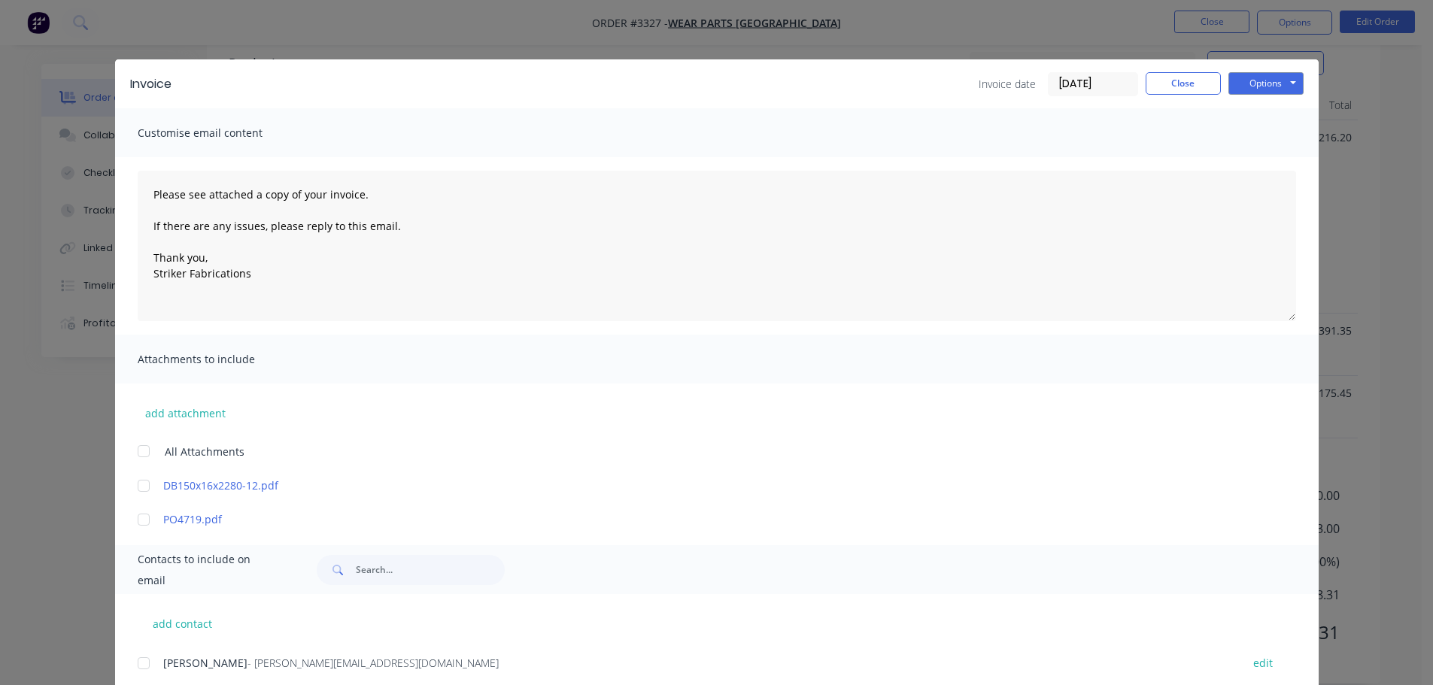
scroll to position [0, 0]
click at [1260, 81] on button "Options" at bounding box center [1265, 84] width 75 height 23
click at [1255, 158] on button "Email" at bounding box center [1276, 160] width 96 height 25
type textarea "Please see attached a copy of your invoice. If there are any issues, please rep…"
click at [1172, 79] on button "Close" at bounding box center [1183, 84] width 75 height 23
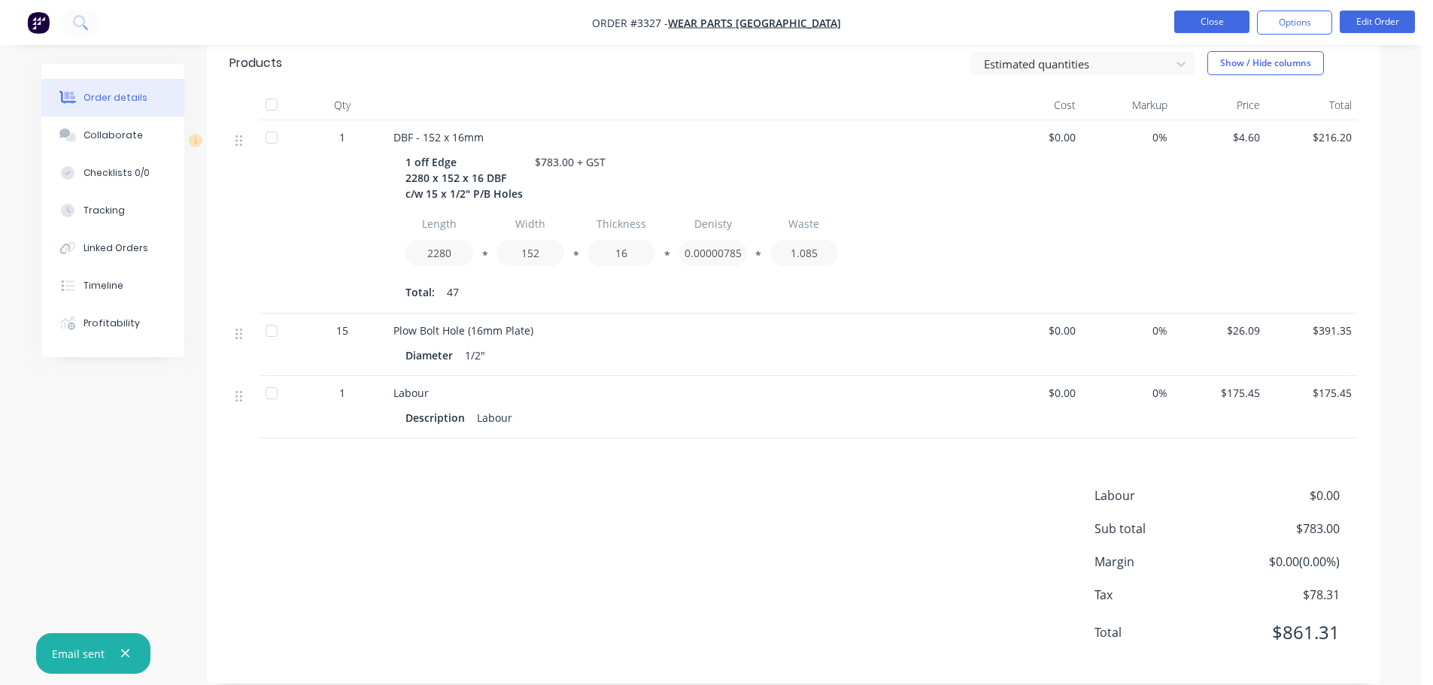
click at [1196, 24] on button "Close" at bounding box center [1211, 22] width 75 height 23
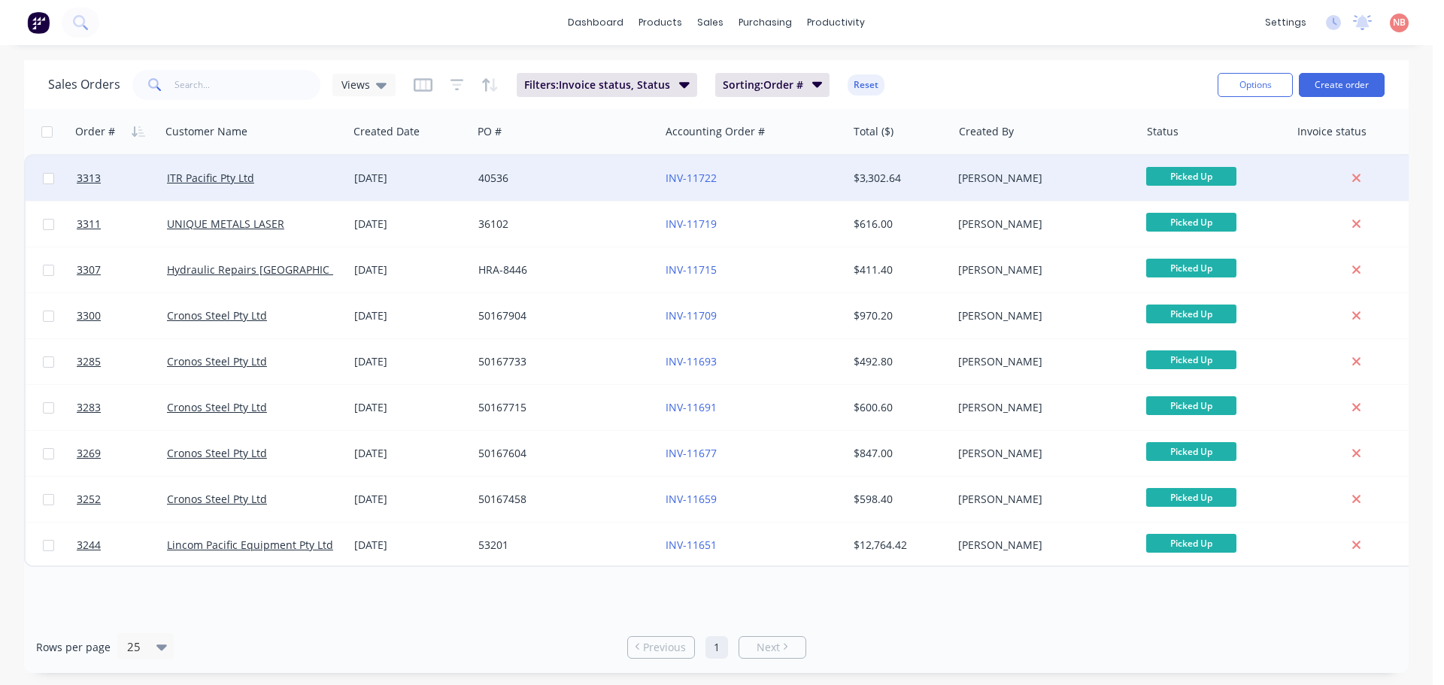
click at [620, 176] on div "40536" at bounding box center [561, 178] width 167 height 15
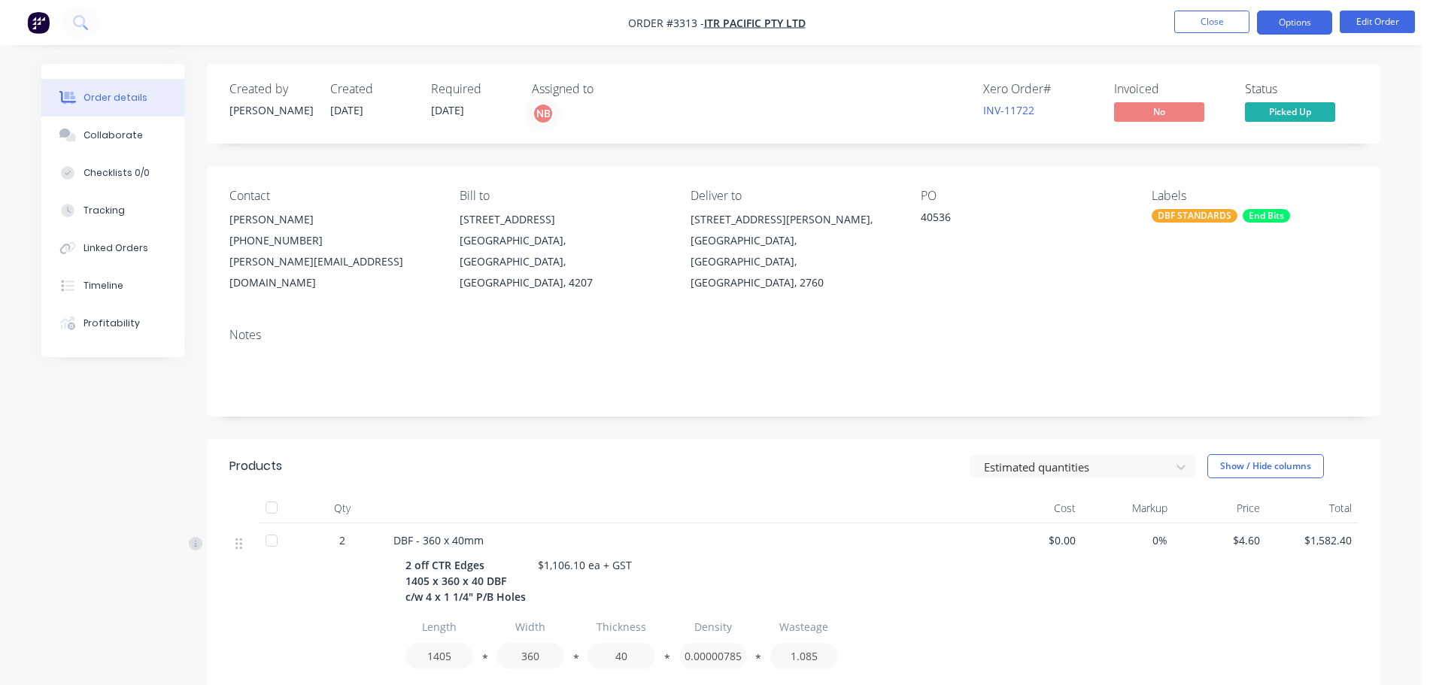
click at [1282, 17] on button "Options" at bounding box center [1294, 23] width 75 height 24
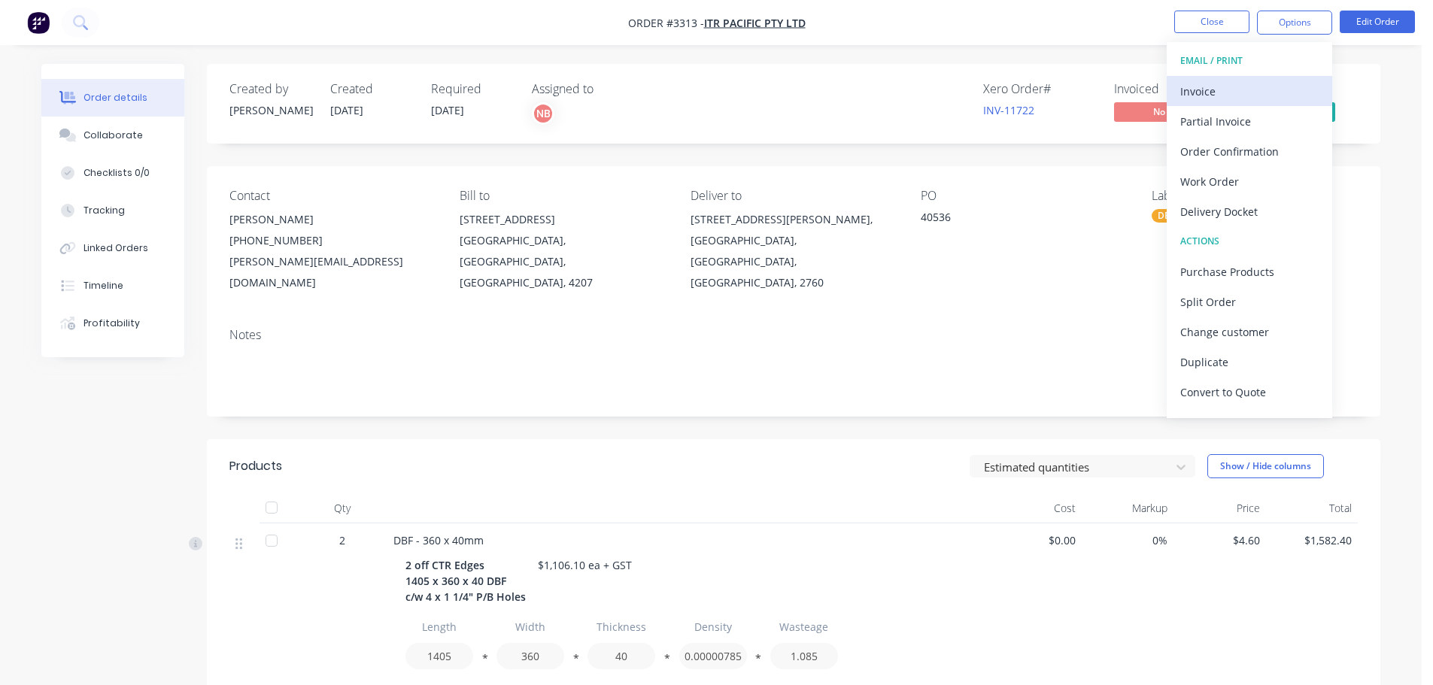
click at [1237, 82] on div "Invoice" at bounding box center [1249, 91] width 138 height 22
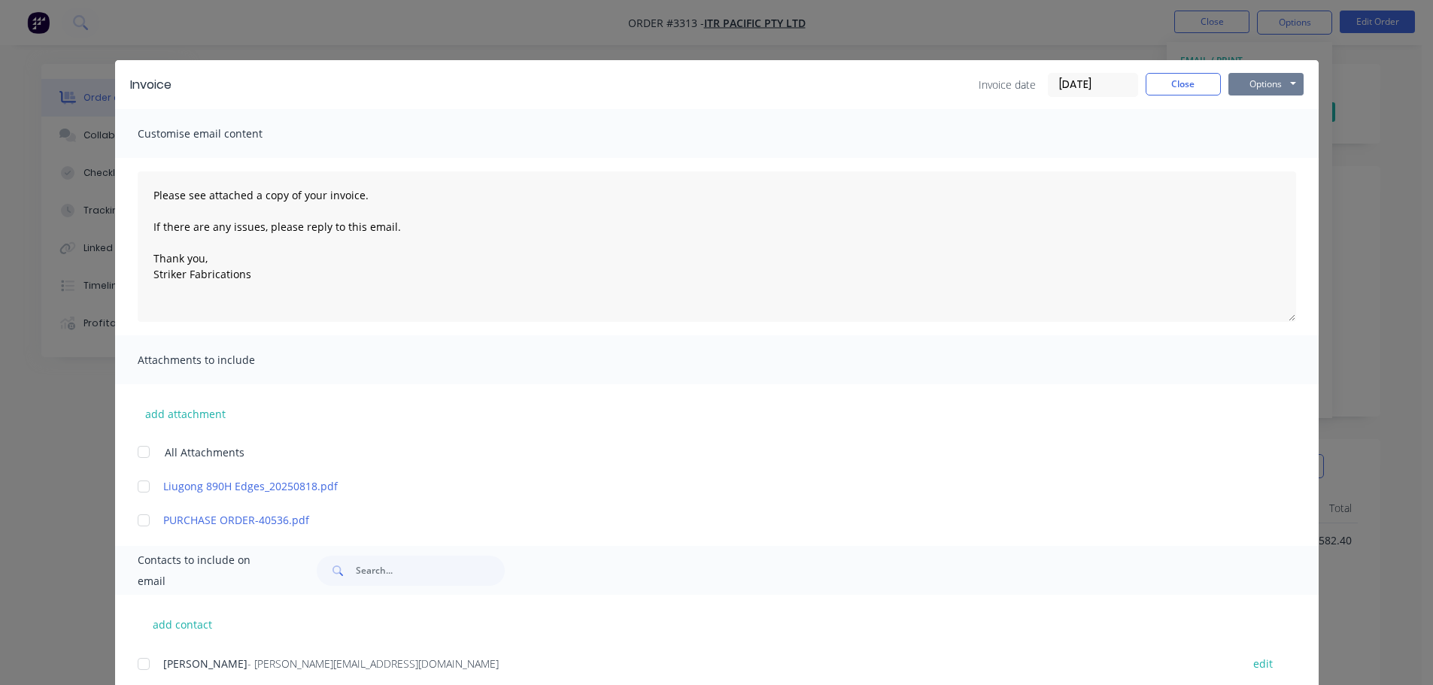
click at [1270, 81] on button "Options" at bounding box center [1265, 84] width 75 height 23
click at [1252, 130] on button "Print" at bounding box center [1276, 135] width 96 height 25
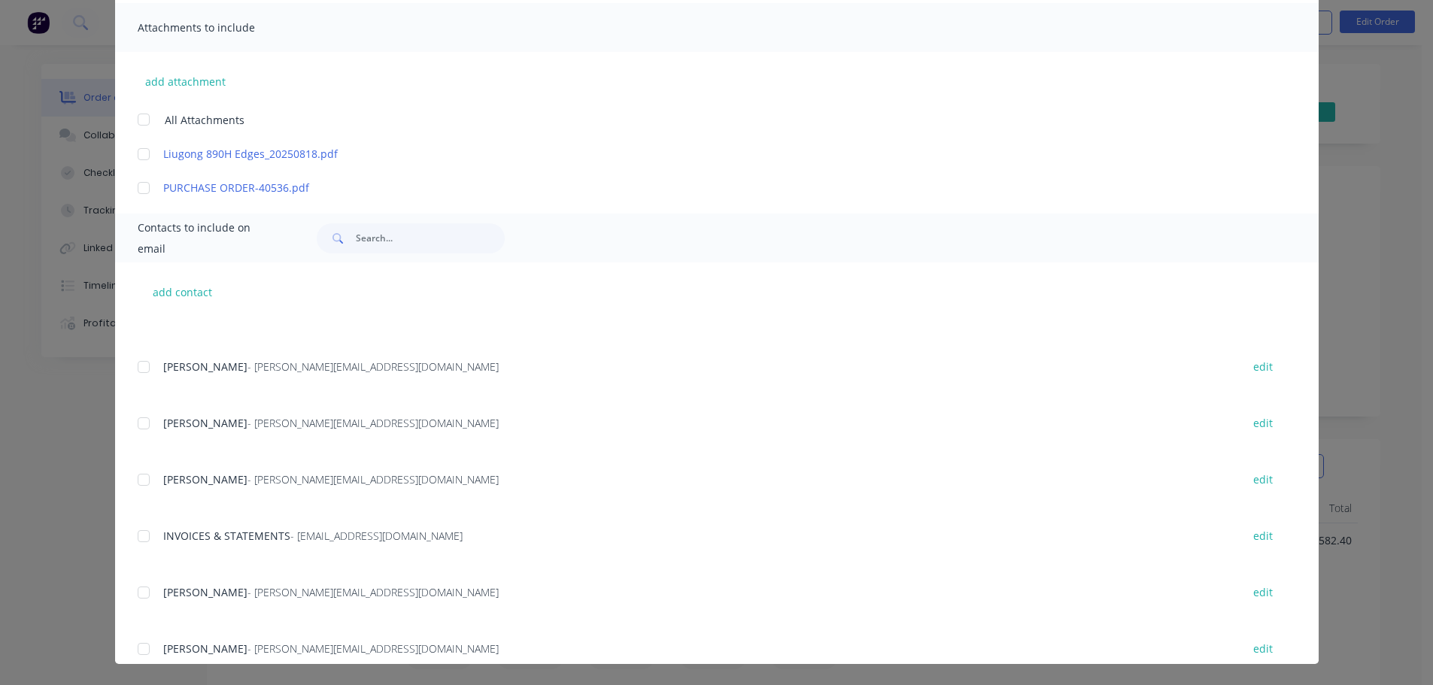
scroll to position [616, 0]
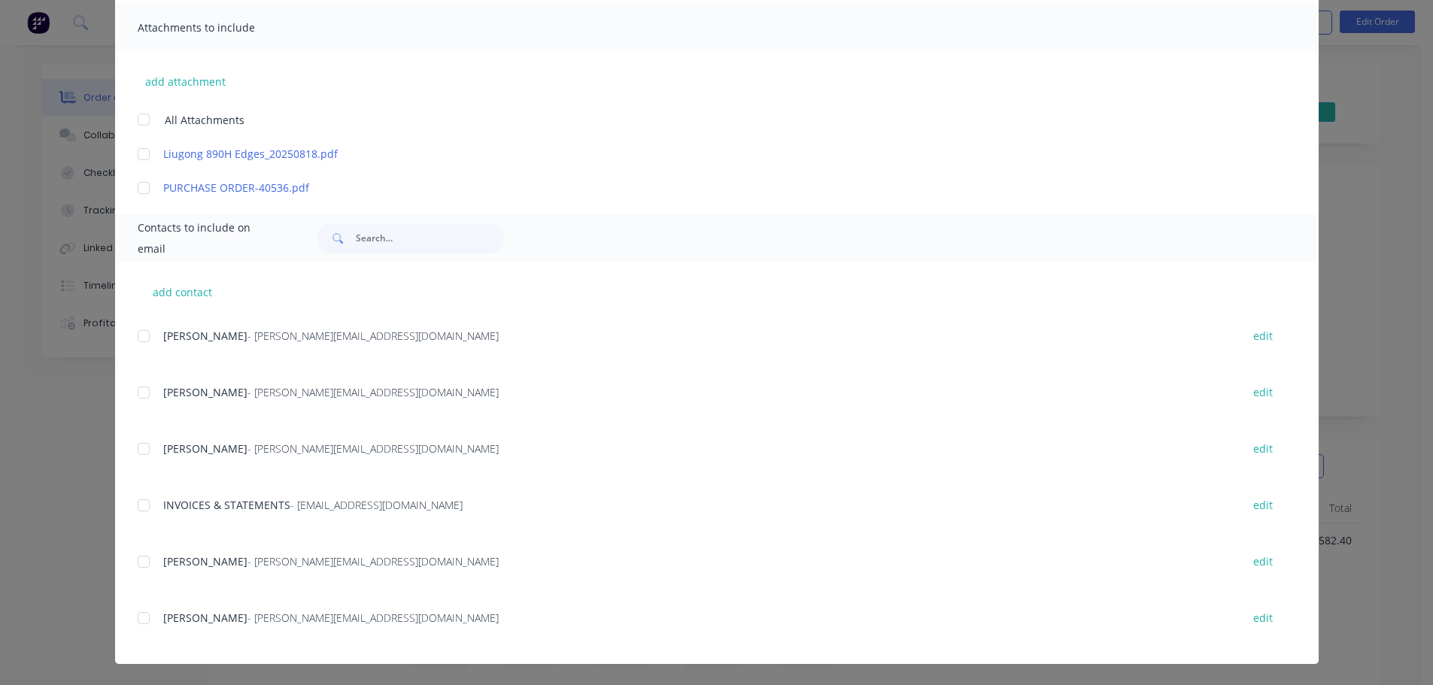
click at [138, 509] on div at bounding box center [144, 505] width 30 height 30
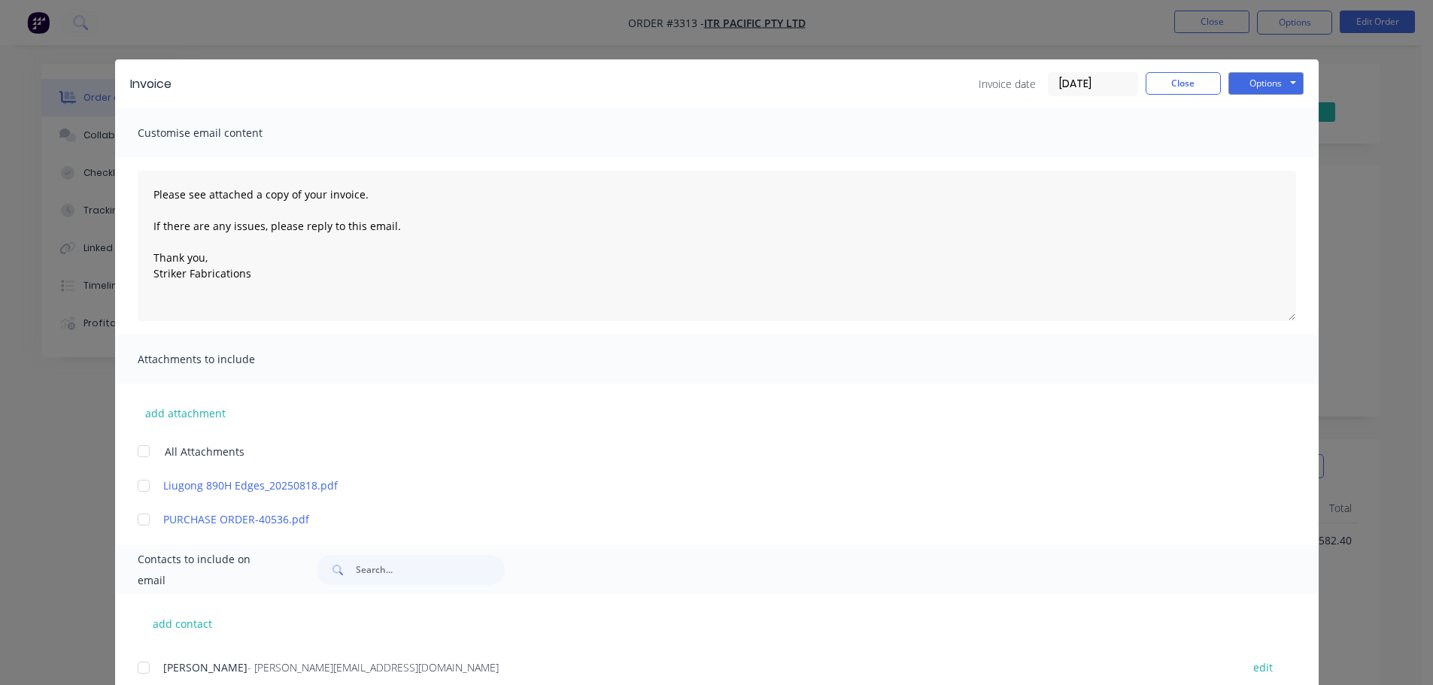
scroll to position [0, 0]
click at [1262, 83] on button "Options" at bounding box center [1265, 84] width 75 height 23
click at [1258, 160] on button "Email" at bounding box center [1276, 160] width 96 height 25
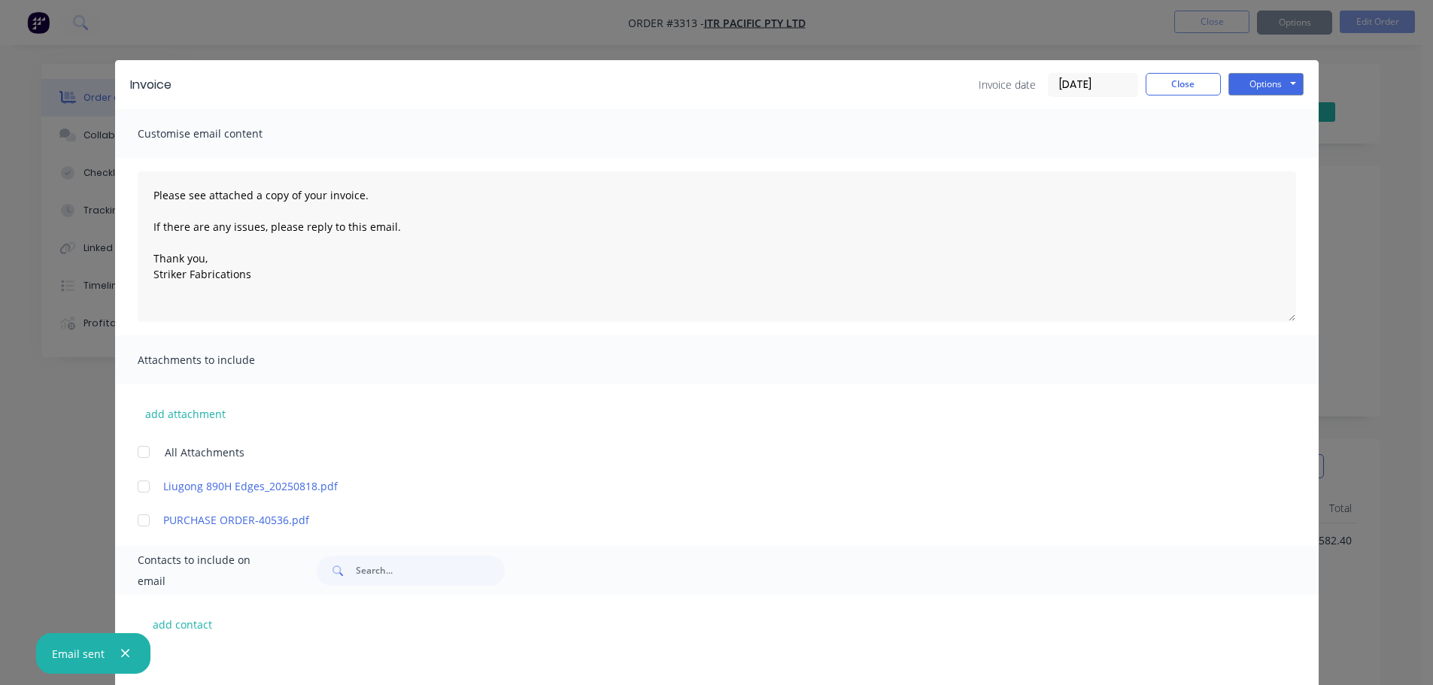
scroll to position [616, 0]
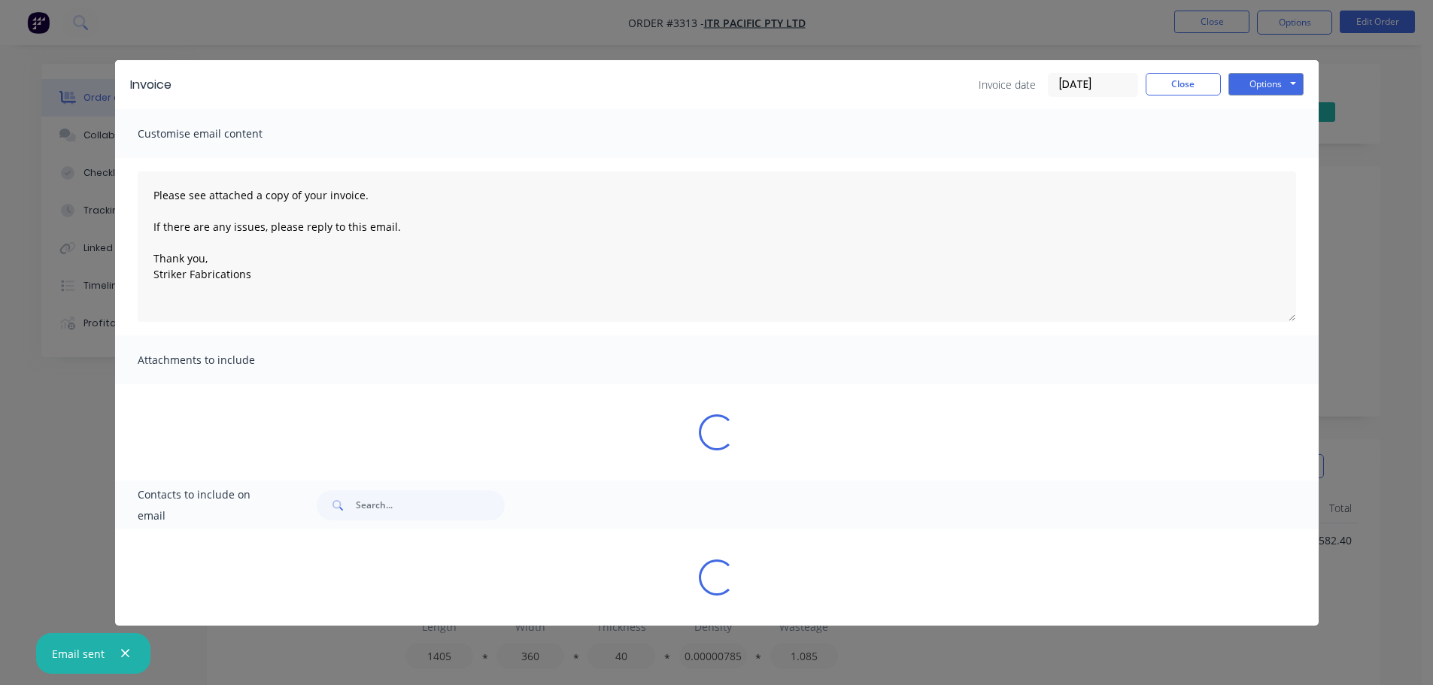
type textarea "Please see attached a copy of your invoice. If there are any issues, please rep…"
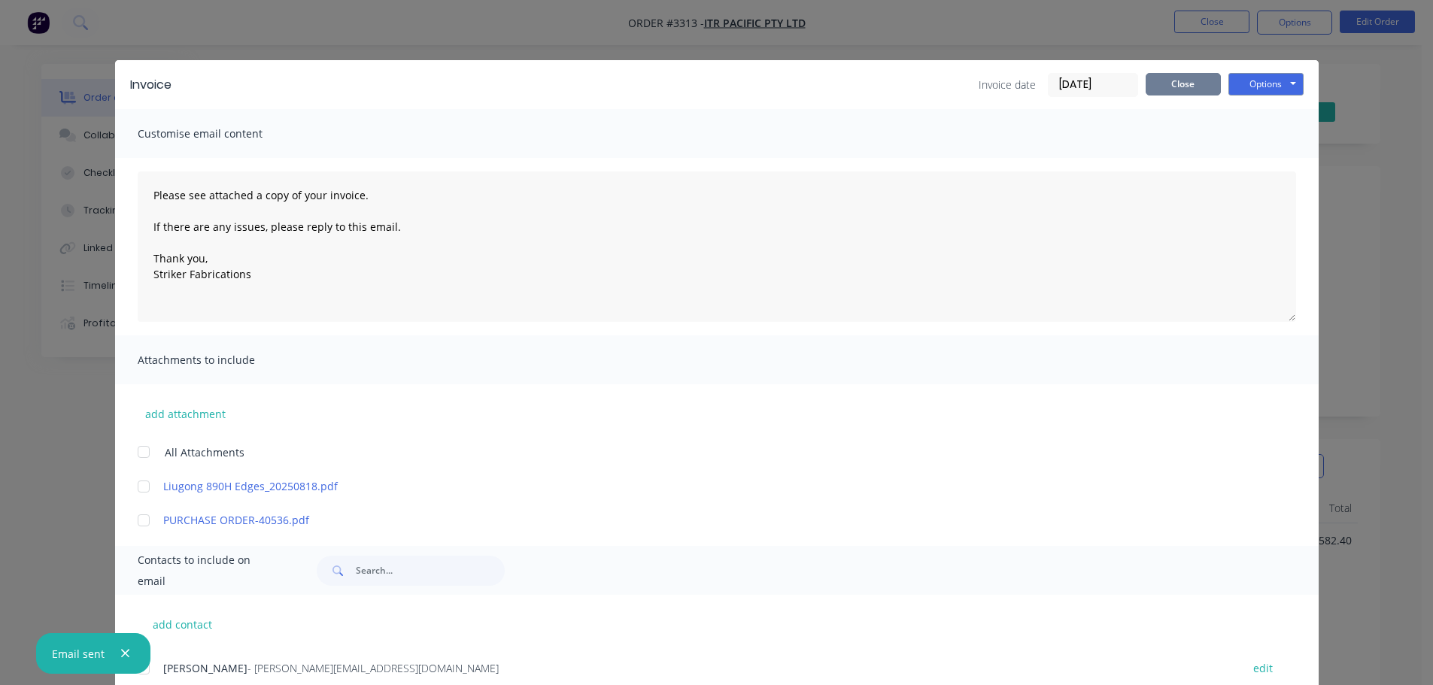
click at [1161, 83] on button "Close" at bounding box center [1183, 84] width 75 height 23
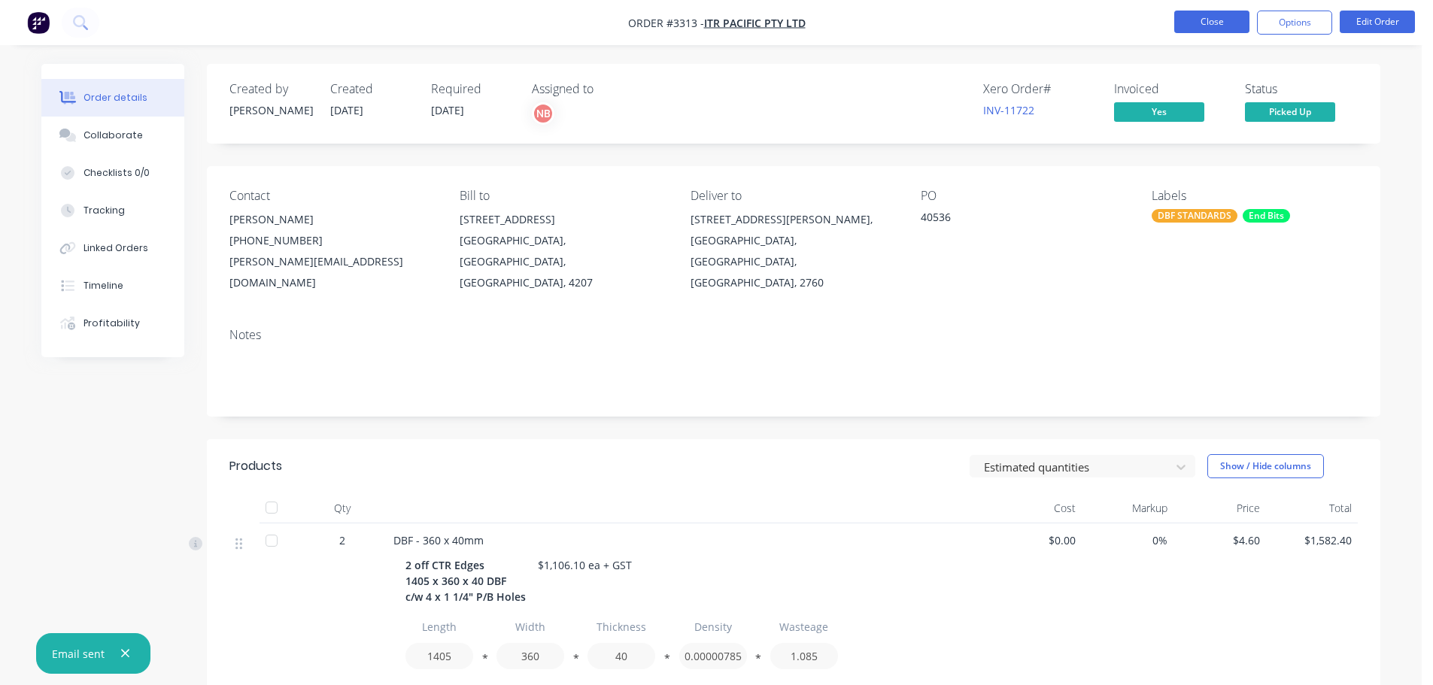
click at [1210, 20] on button "Close" at bounding box center [1211, 22] width 75 height 23
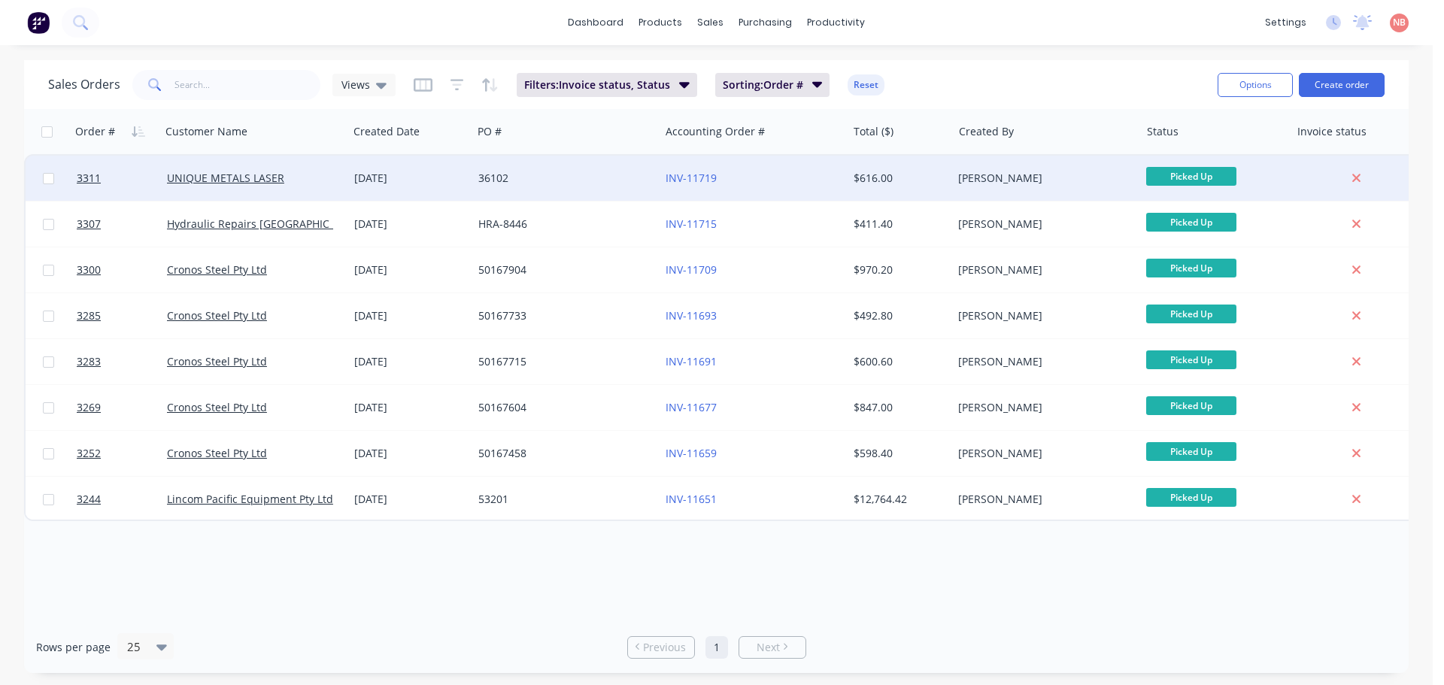
click at [590, 179] on div "36102" at bounding box center [561, 178] width 167 height 15
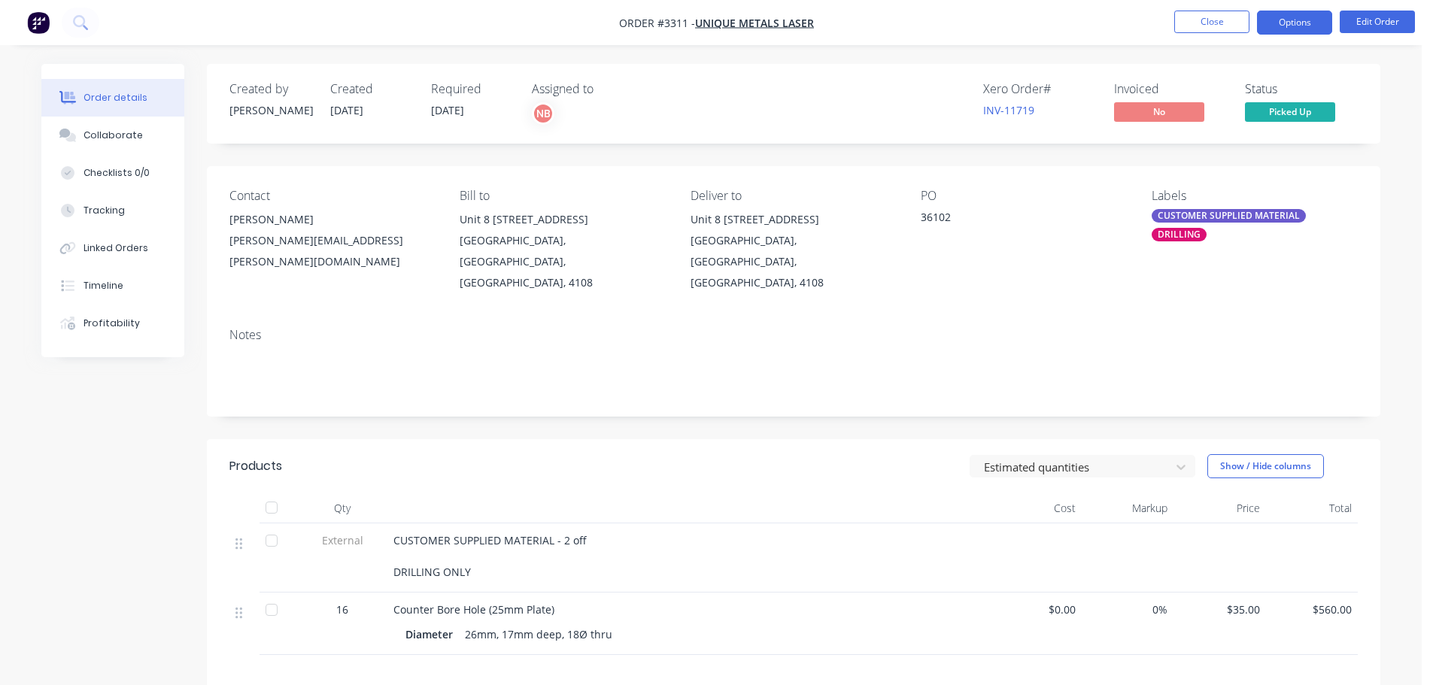
click at [1288, 20] on button "Options" at bounding box center [1294, 23] width 75 height 24
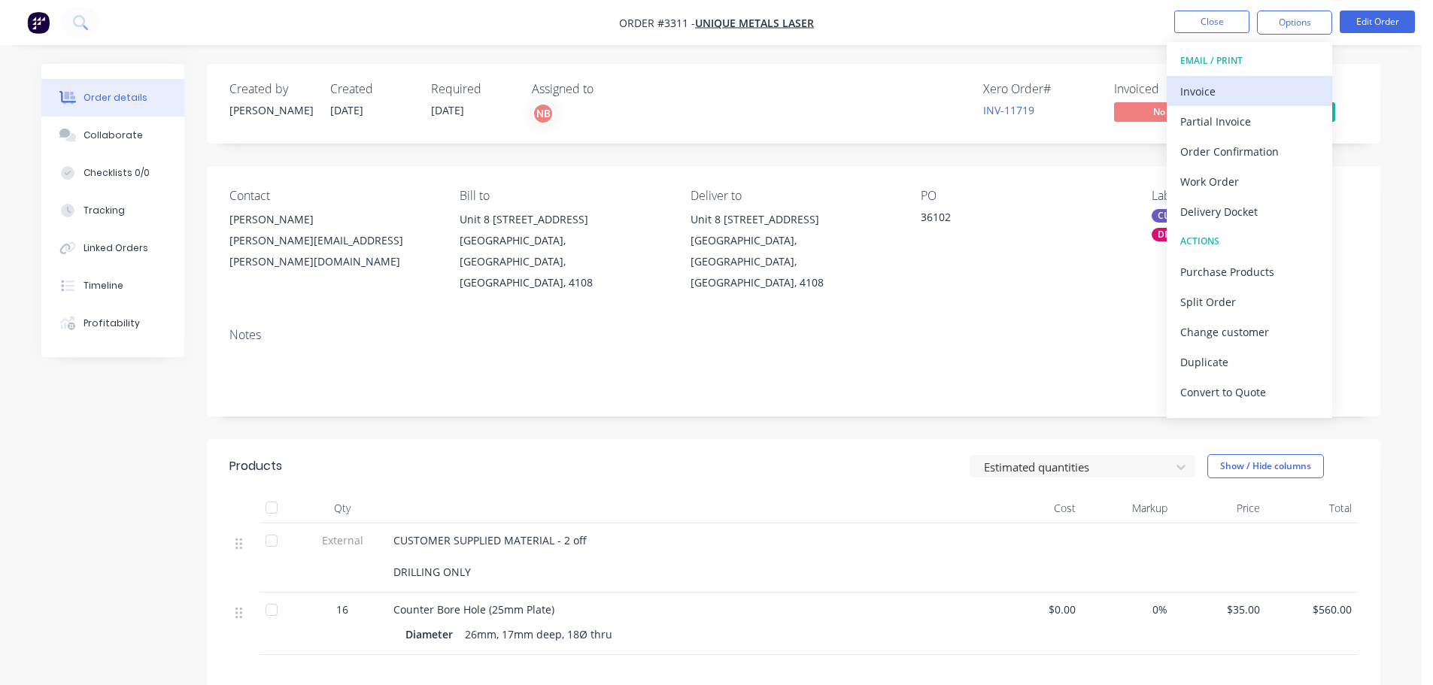
click at [1230, 90] on div "Invoice" at bounding box center [1249, 91] width 138 height 22
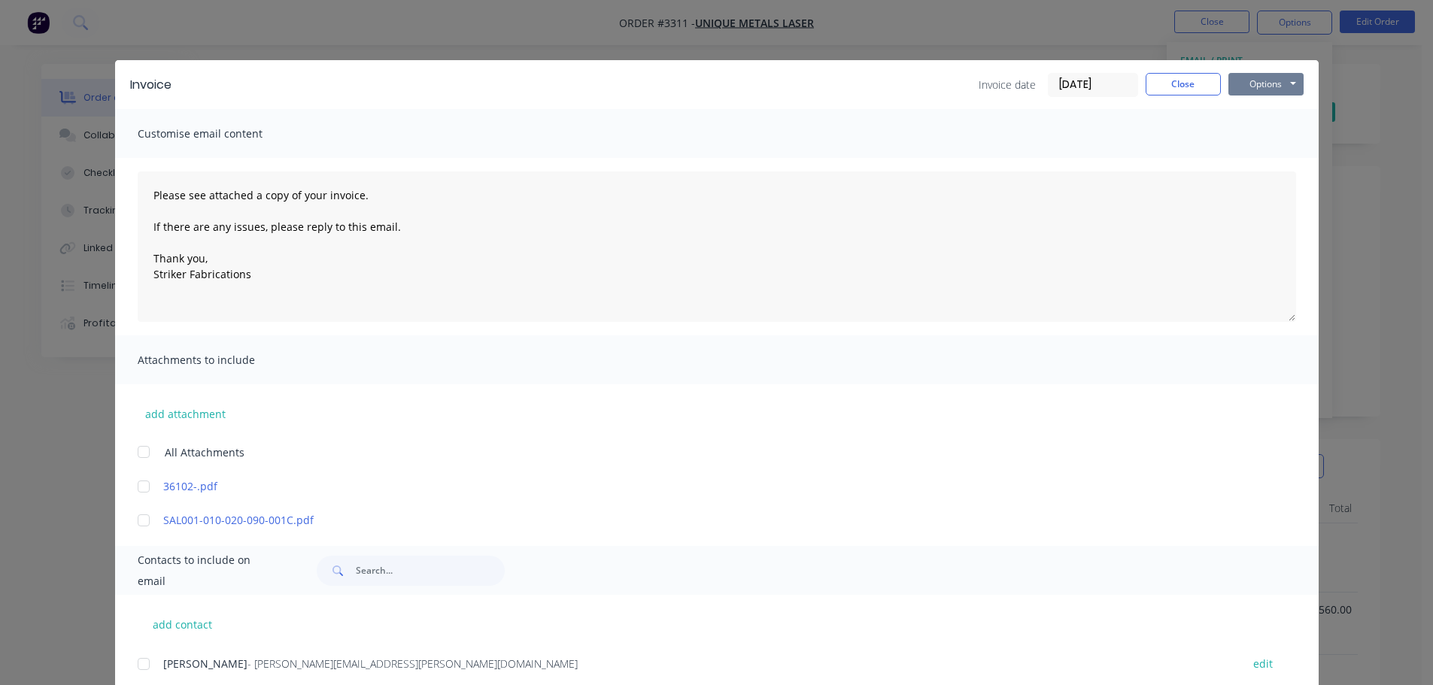
click at [1262, 84] on button "Options" at bounding box center [1265, 84] width 75 height 23
click at [1236, 139] on button "Print" at bounding box center [1276, 135] width 96 height 25
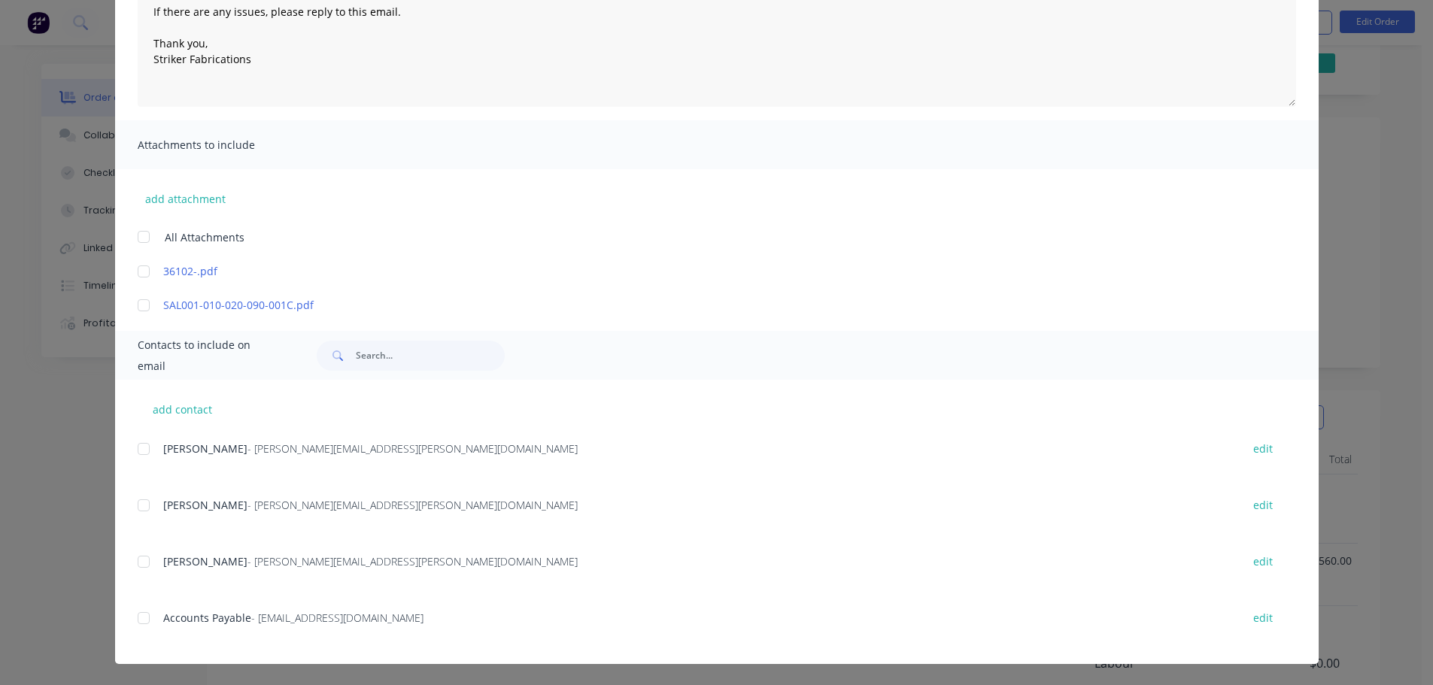
scroll to position [75, 0]
click at [135, 615] on div at bounding box center [144, 618] width 30 height 30
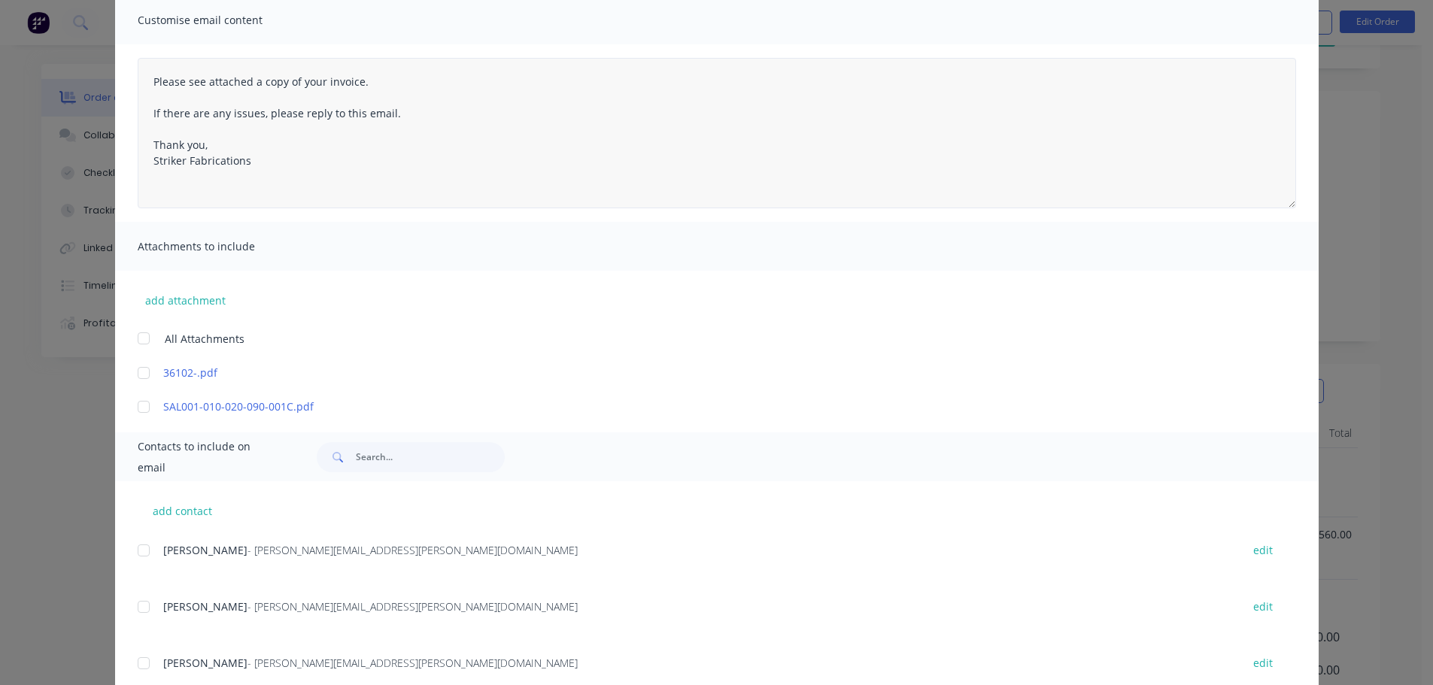
scroll to position [0, 0]
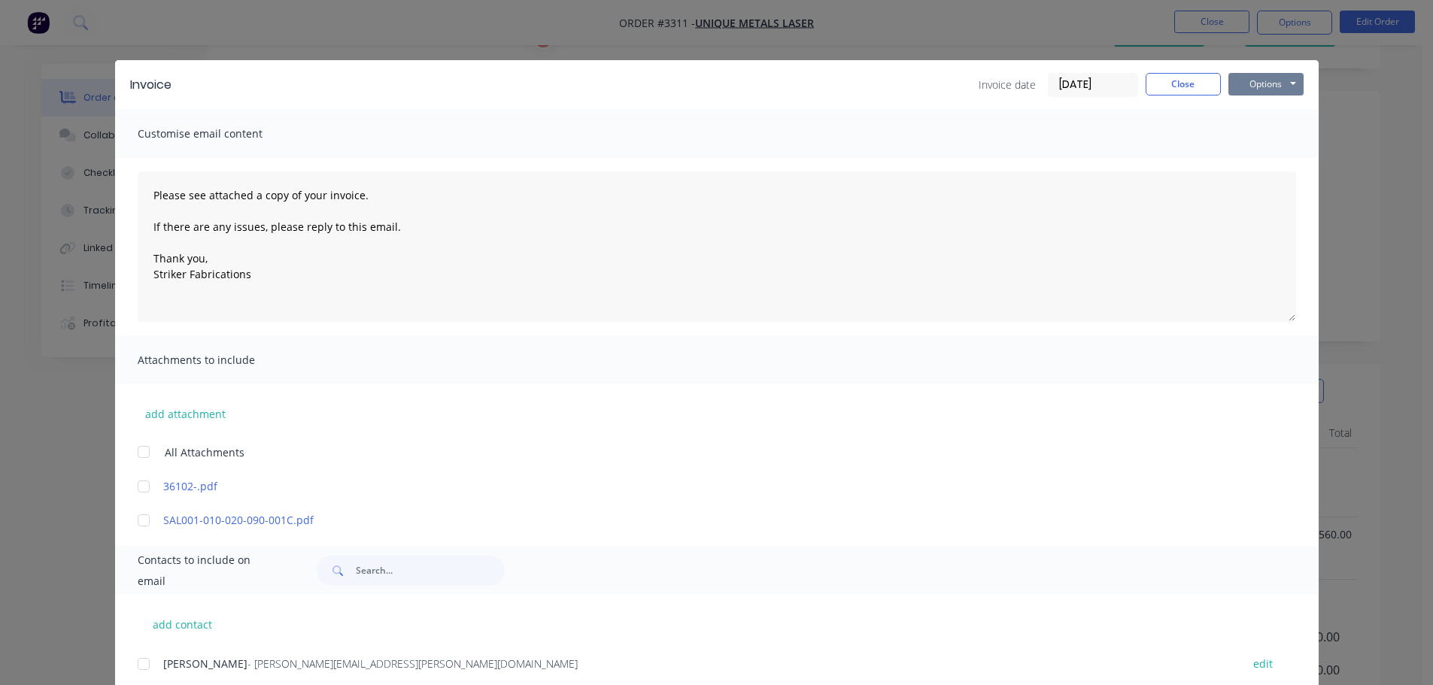
click at [1247, 77] on button "Options" at bounding box center [1265, 84] width 75 height 23
click at [1246, 157] on button "Email" at bounding box center [1276, 160] width 96 height 25
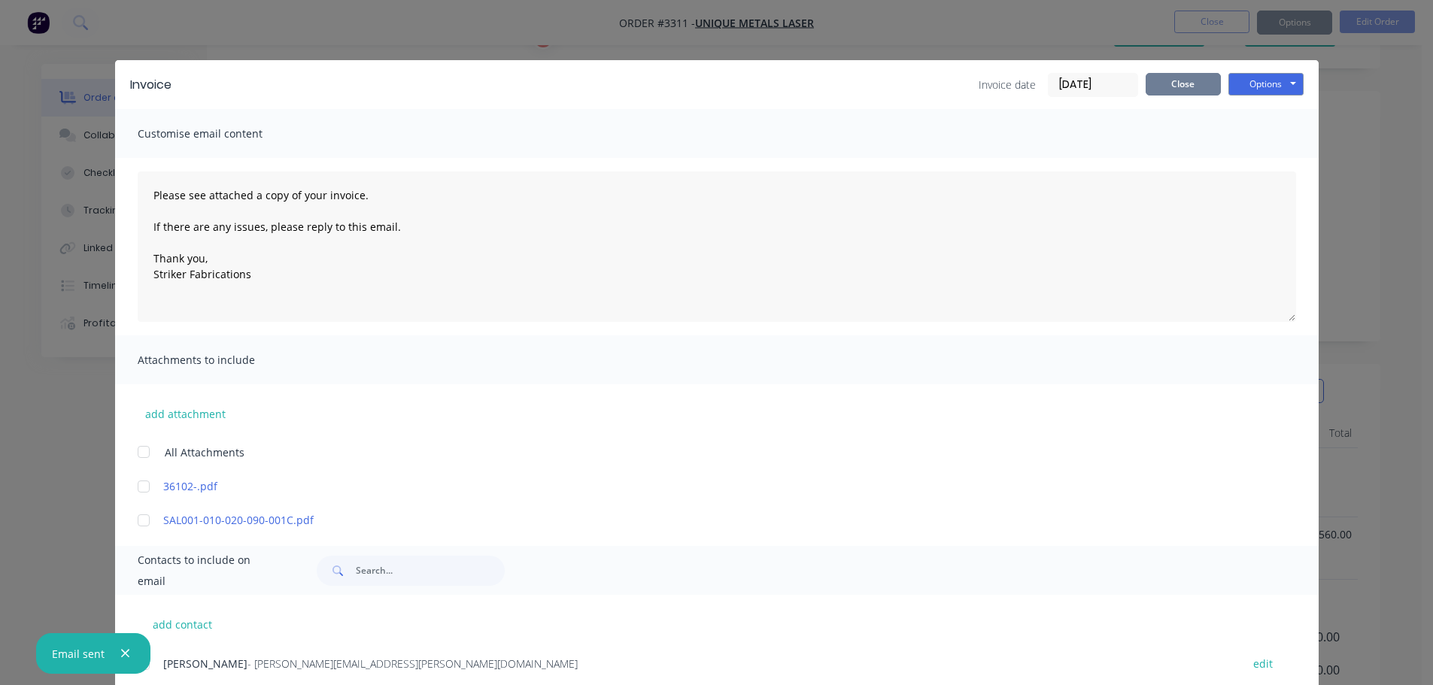
type textarea "Please see attached a copy of your invoice. If there are any issues, please rep…"
click at [1172, 84] on button "Close" at bounding box center [1183, 84] width 75 height 23
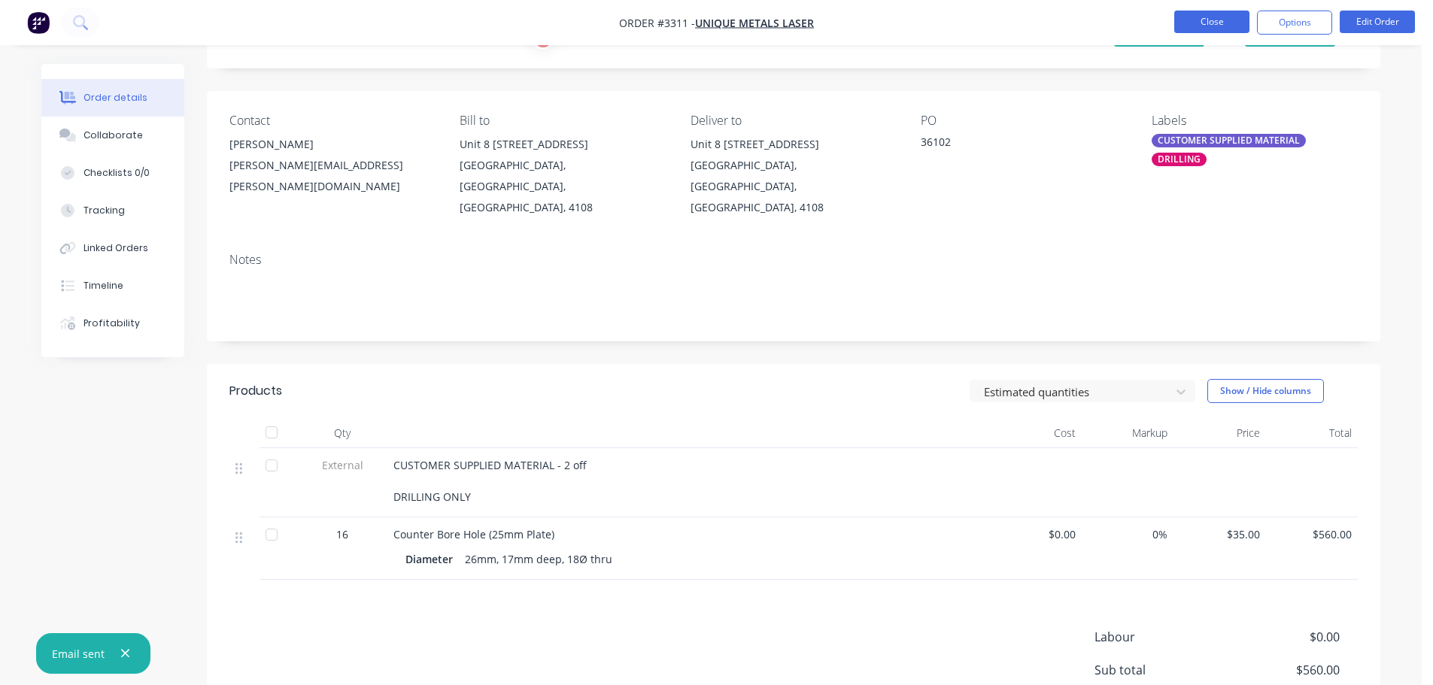
click at [1206, 25] on button "Close" at bounding box center [1211, 22] width 75 height 23
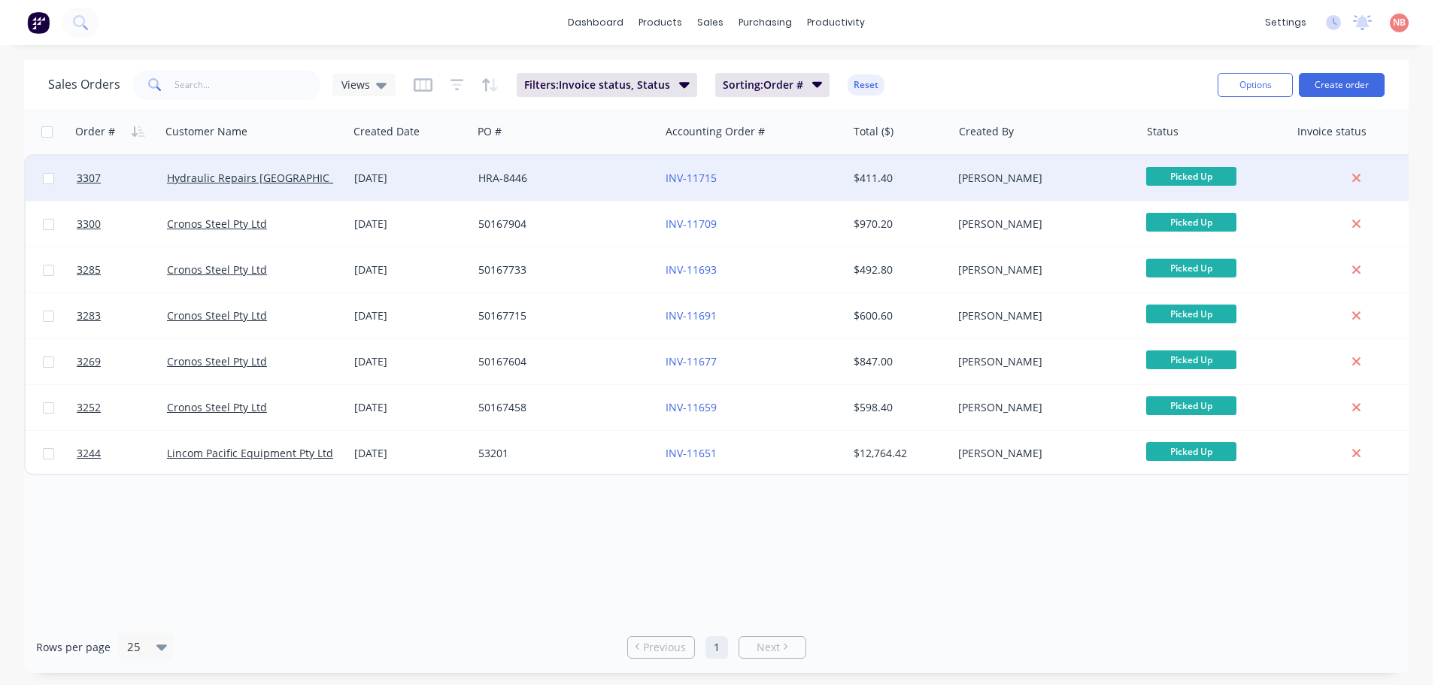
click at [606, 182] on div "HRA-8446" at bounding box center [561, 178] width 167 height 15
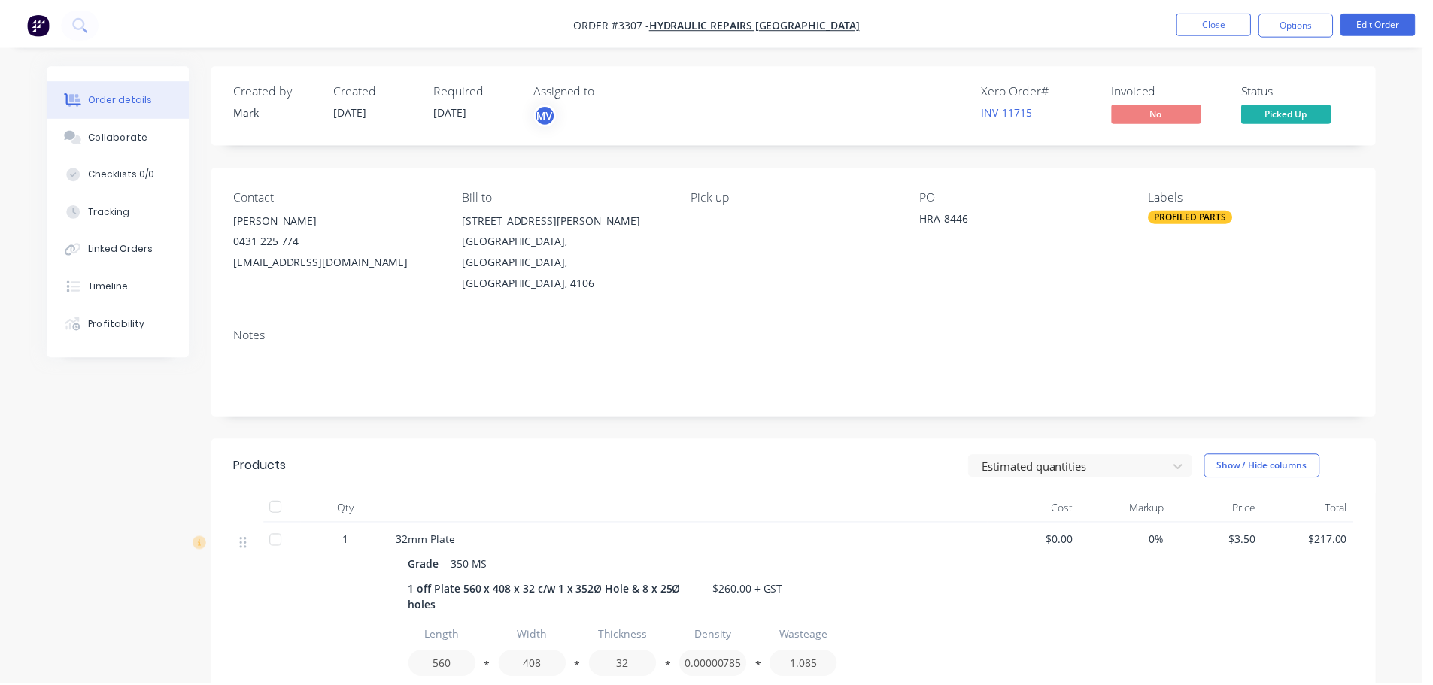
scroll to position [536, 0]
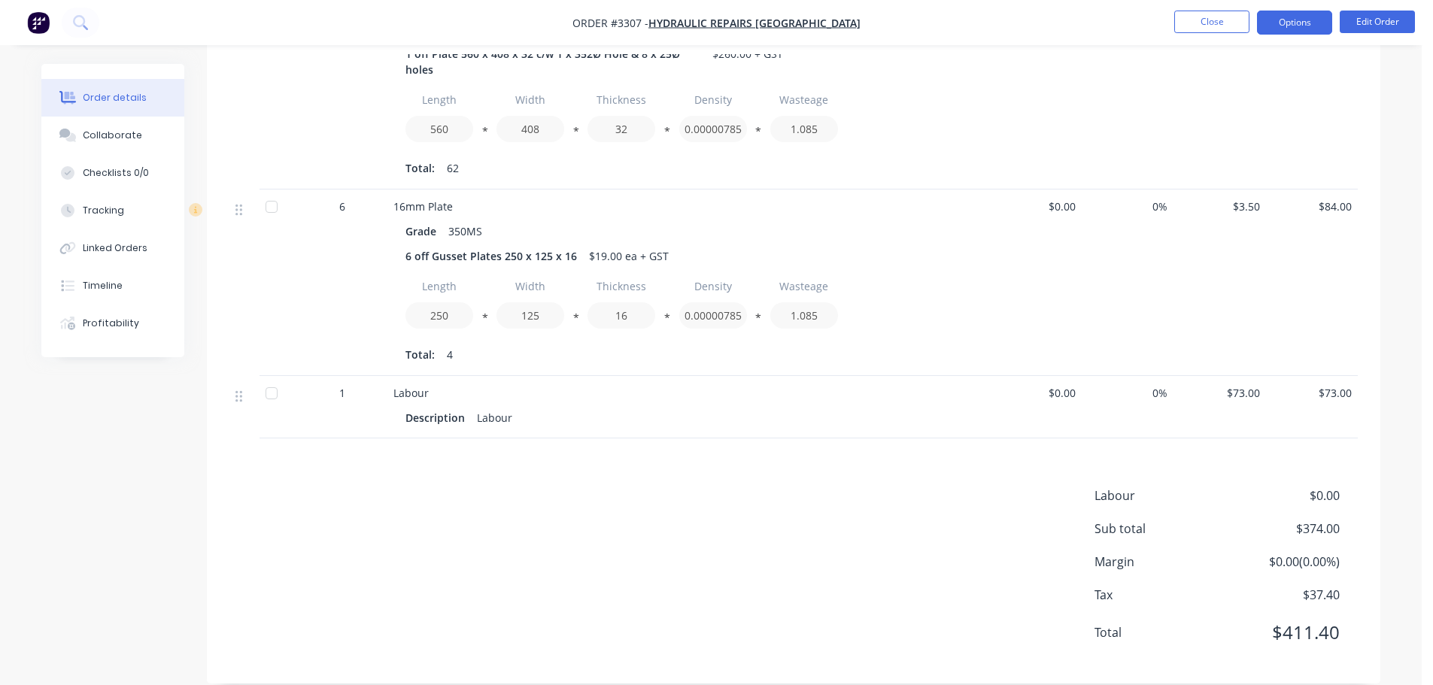
click at [1286, 20] on button "Options" at bounding box center [1294, 23] width 75 height 24
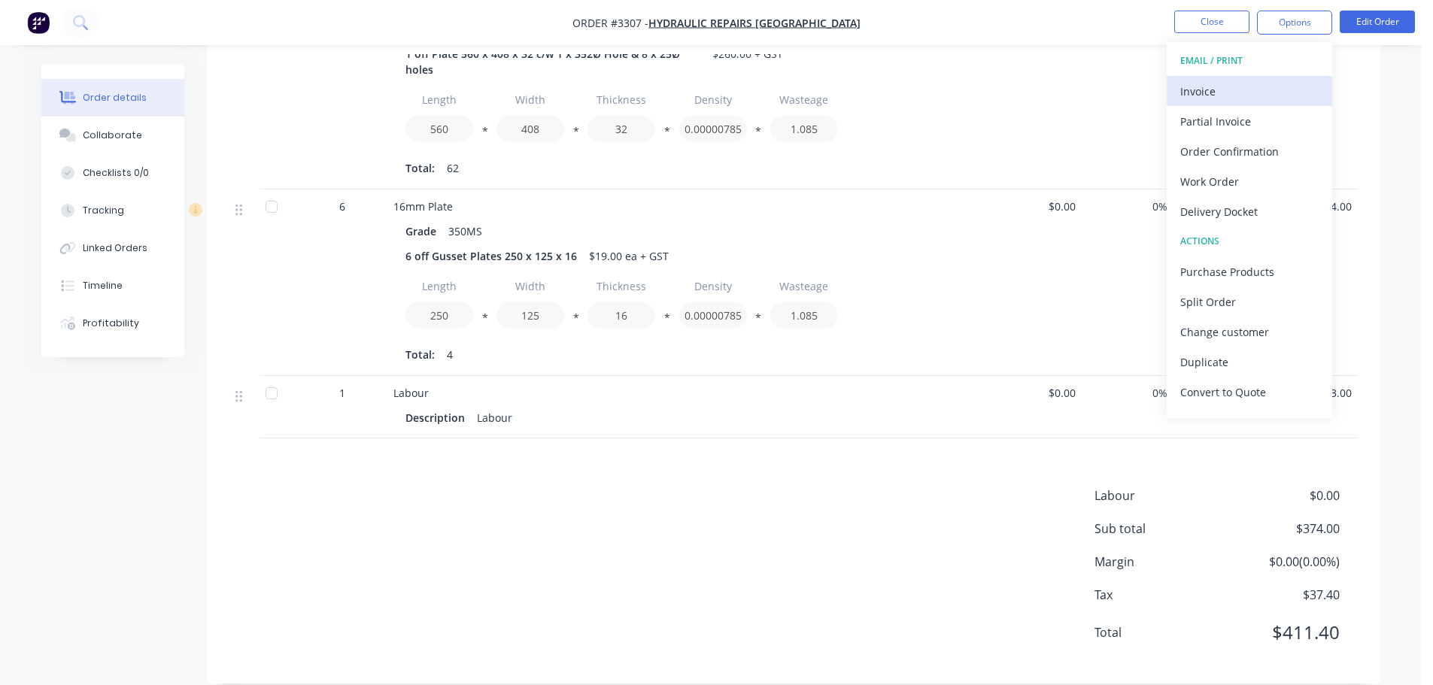
click at [1228, 85] on div "Invoice" at bounding box center [1249, 91] width 138 height 22
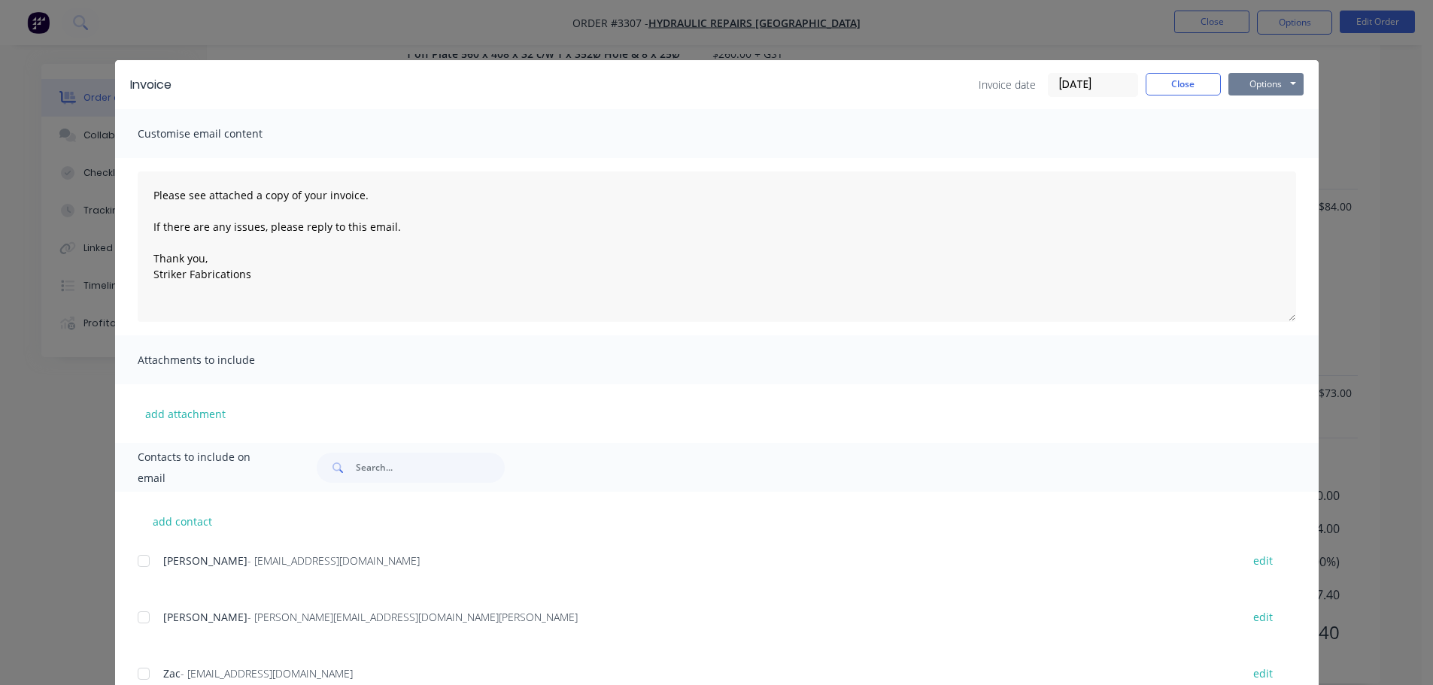
click at [1253, 83] on button "Options" at bounding box center [1265, 84] width 75 height 23
click at [1251, 130] on button "Print" at bounding box center [1276, 135] width 96 height 25
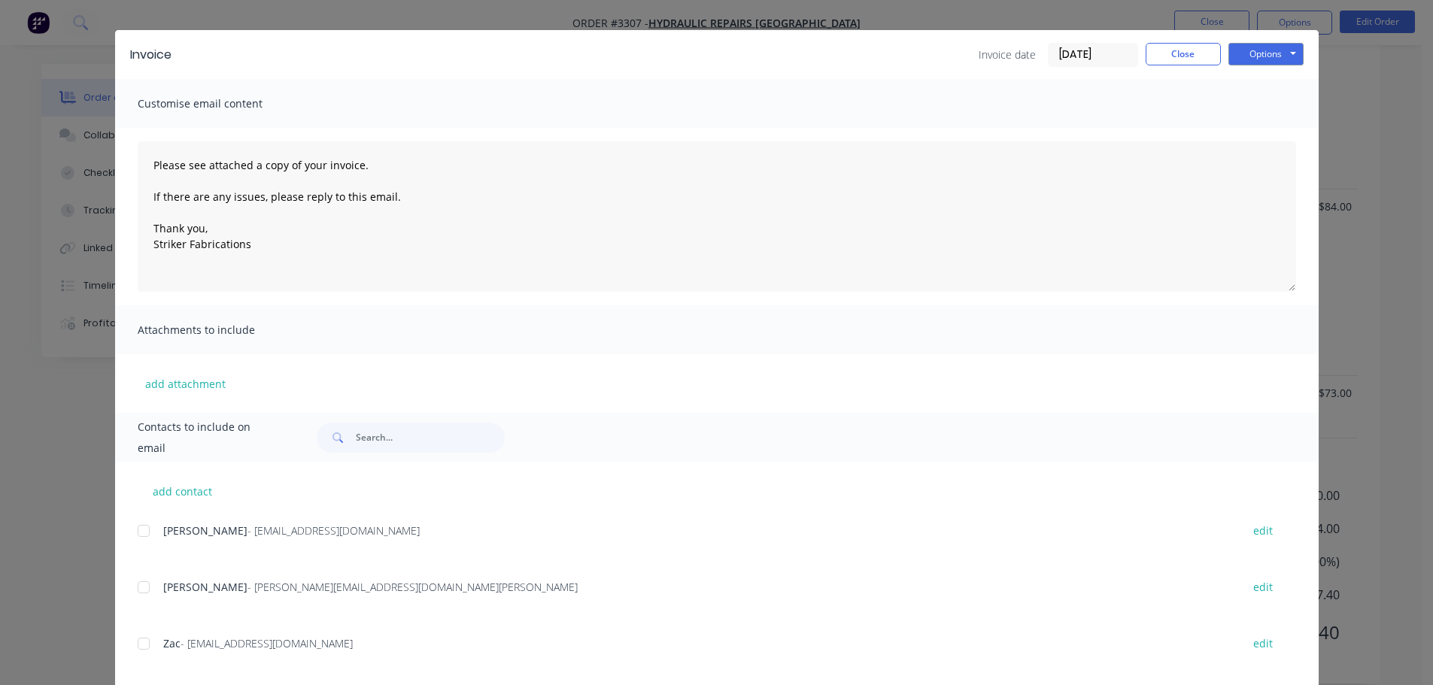
scroll to position [56, 0]
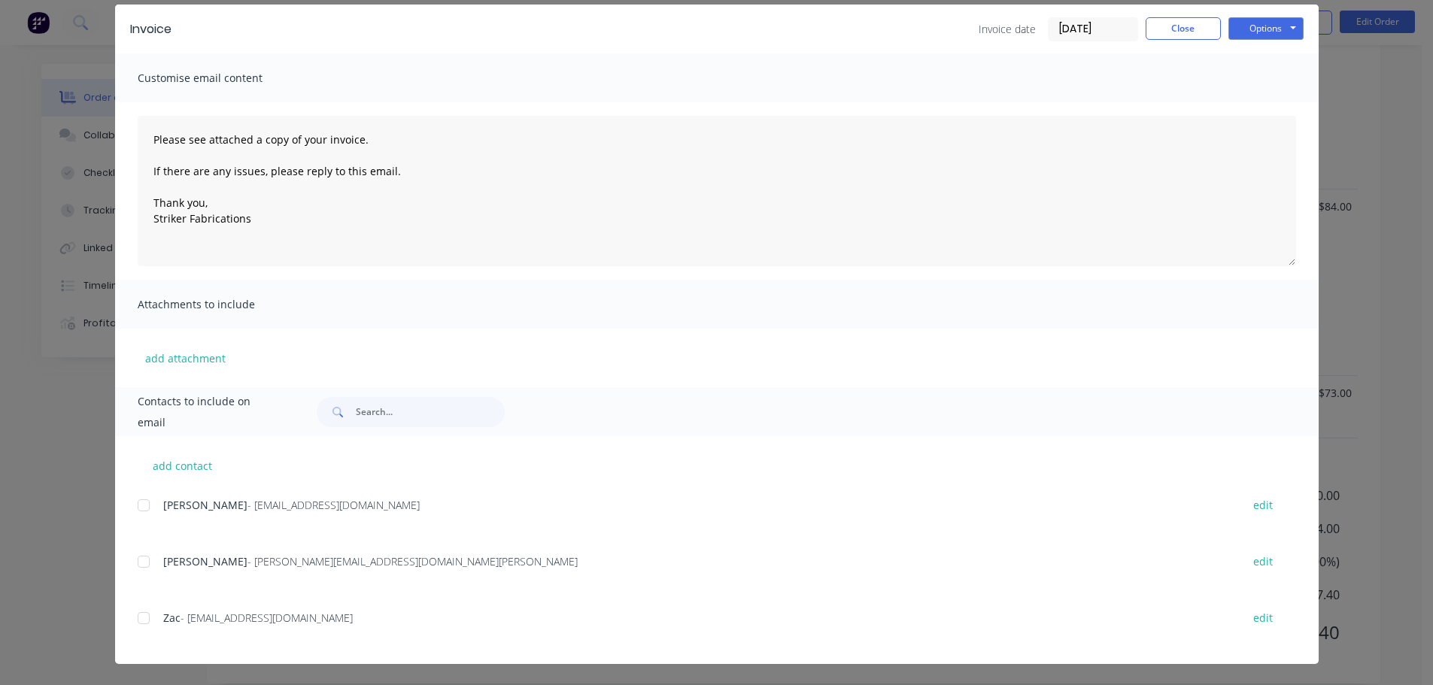
click at [140, 506] on div at bounding box center [144, 505] width 30 height 30
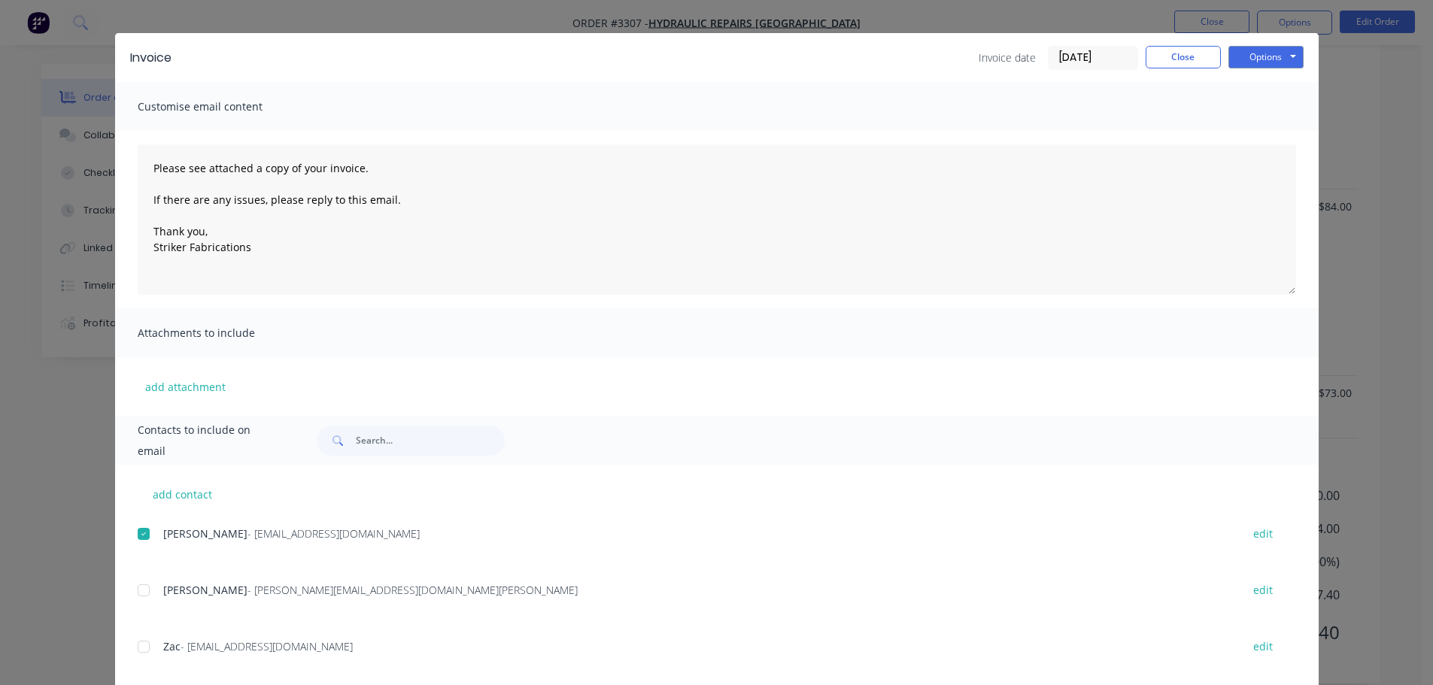
scroll to position [0, 0]
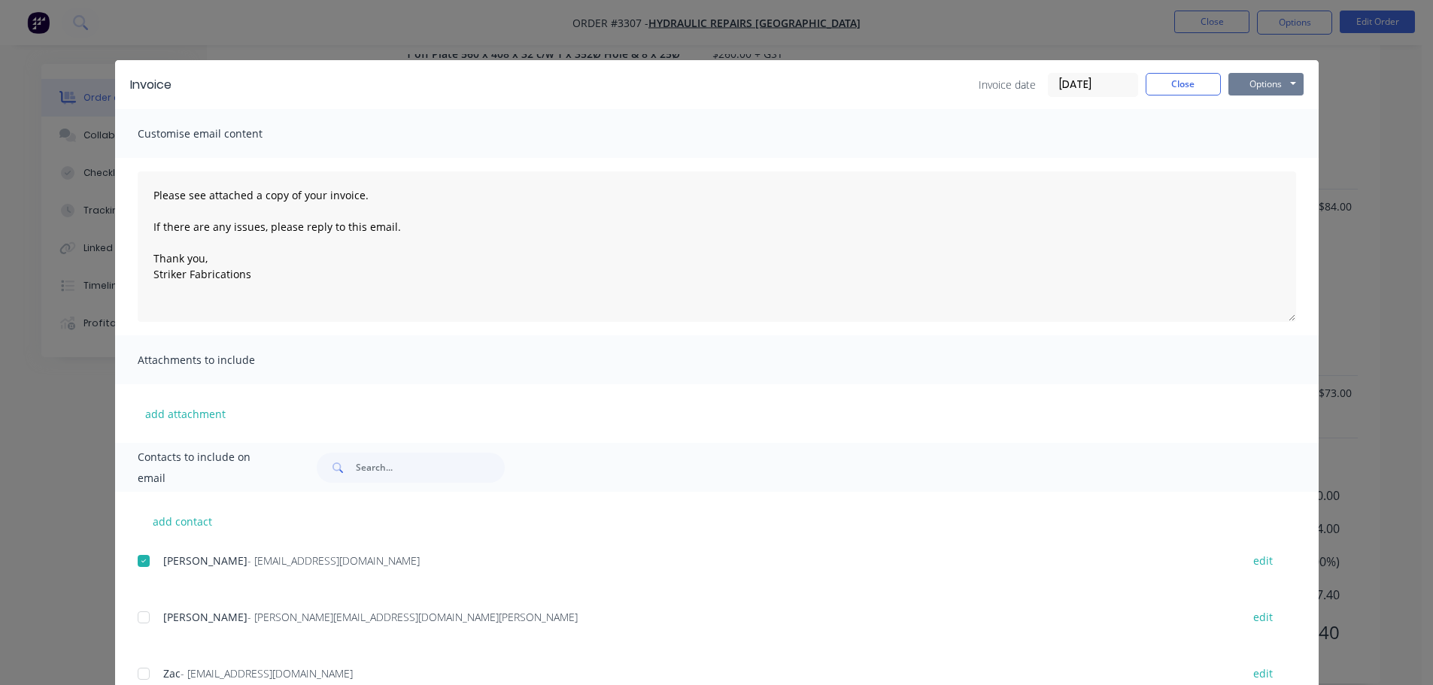
click at [1261, 90] on button "Options" at bounding box center [1265, 84] width 75 height 23
click at [1253, 169] on button "Email" at bounding box center [1276, 160] width 96 height 25
type textarea "Please see attached a copy of your invoice. If there are any issues, please rep…"
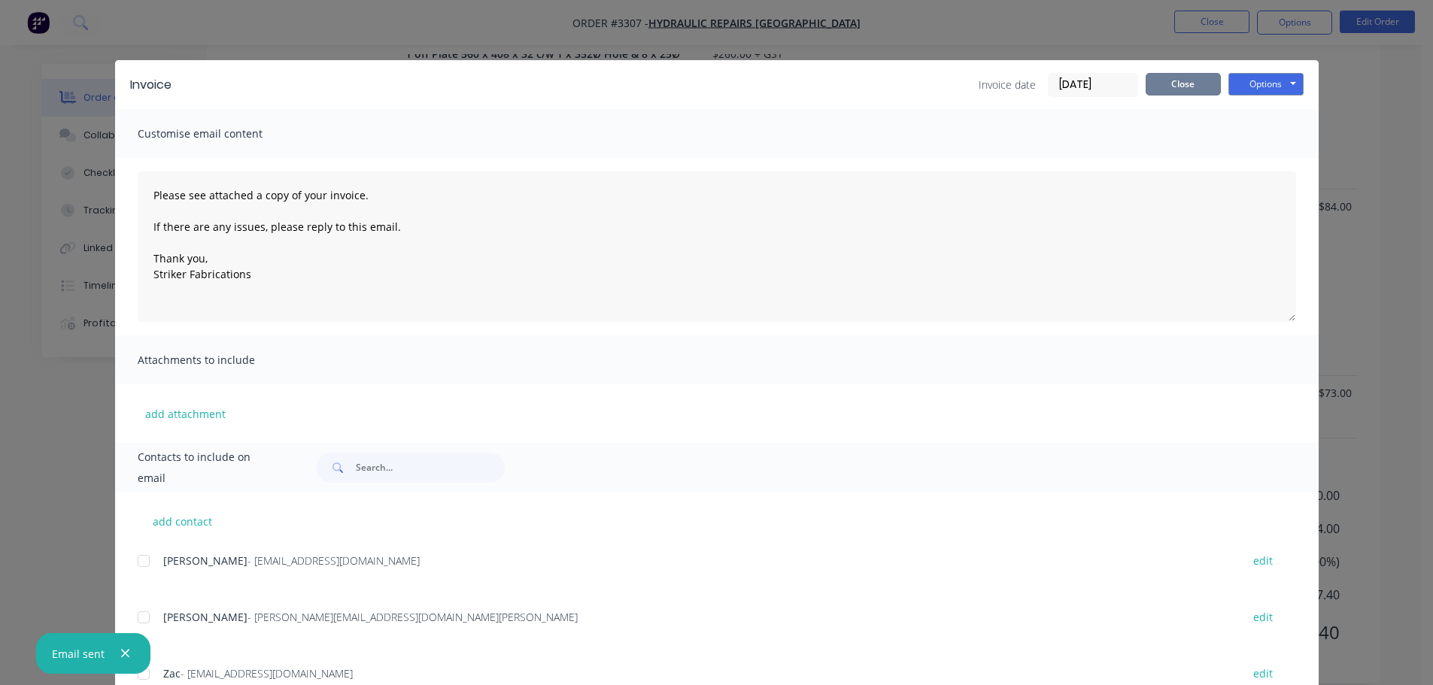
click at [1194, 78] on button "Close" at bounding box center [1183, 84] width 75 height 23
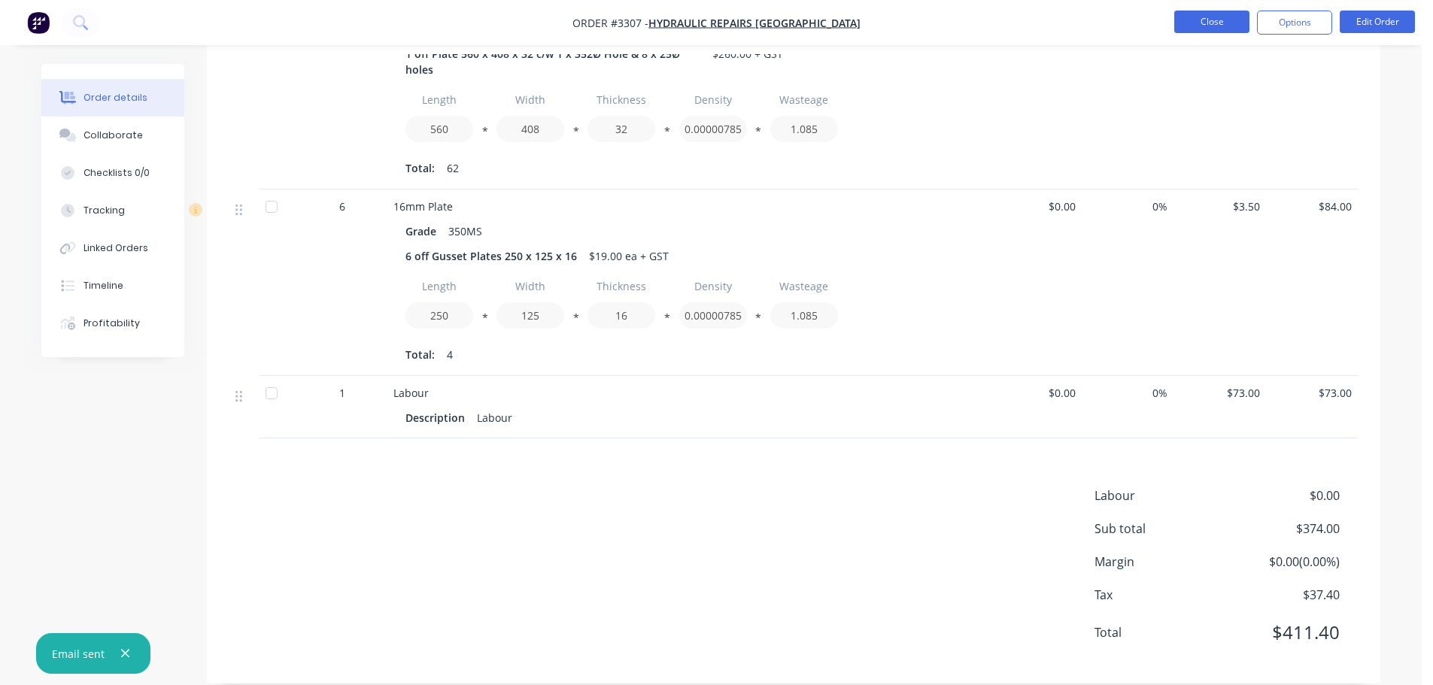
click at [1195, 28] on button "Close" at bounding box center [1211, 22] width 75 height 23
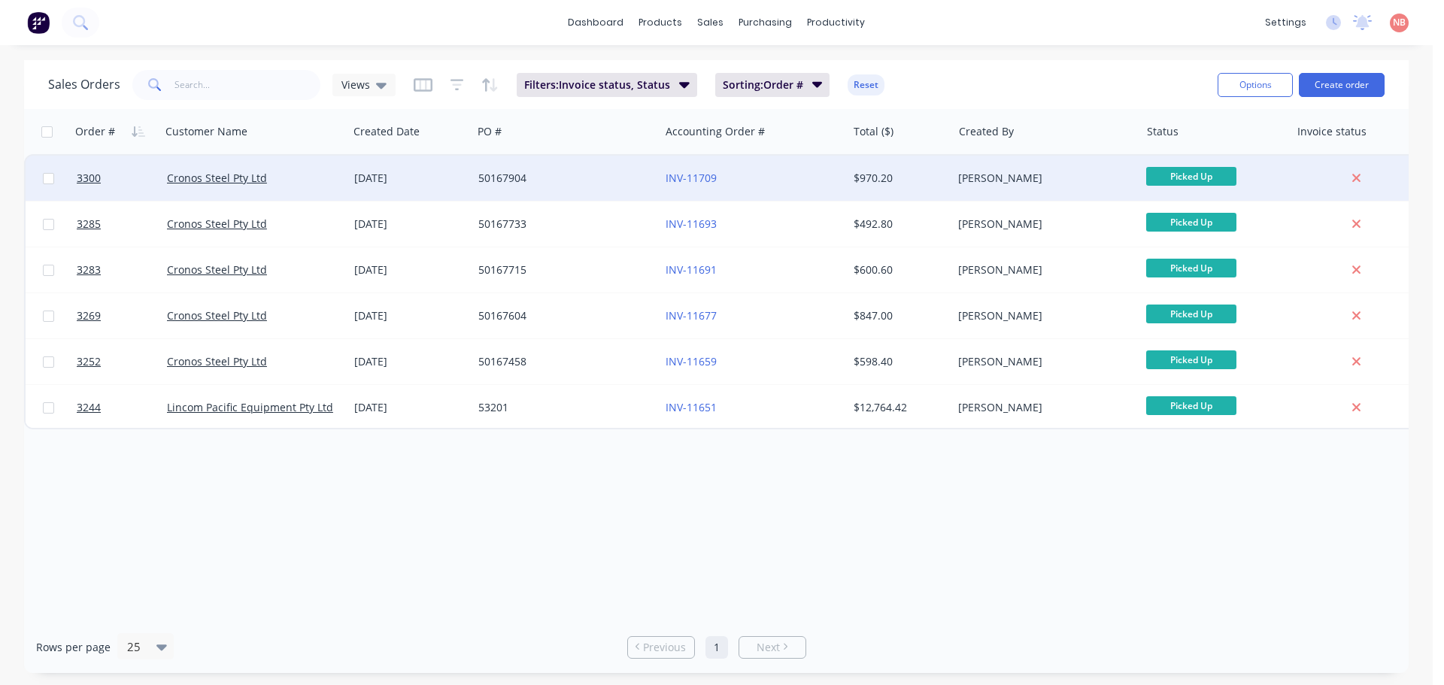
click at [615, 179] on div "50167904" at bounding box center [561, 178] width 167 height 15
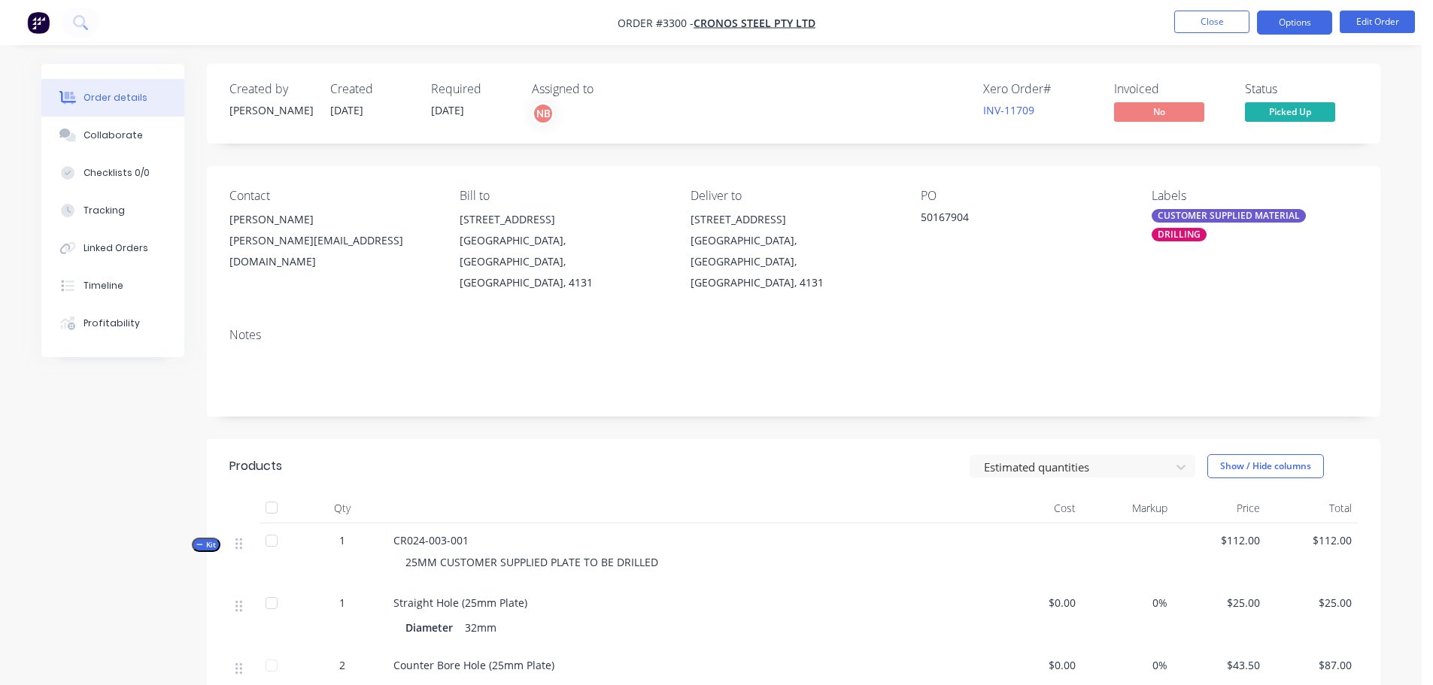
click at [1277, 26] on button "Options" at bounding box center [1294, 23] width 75 height 24
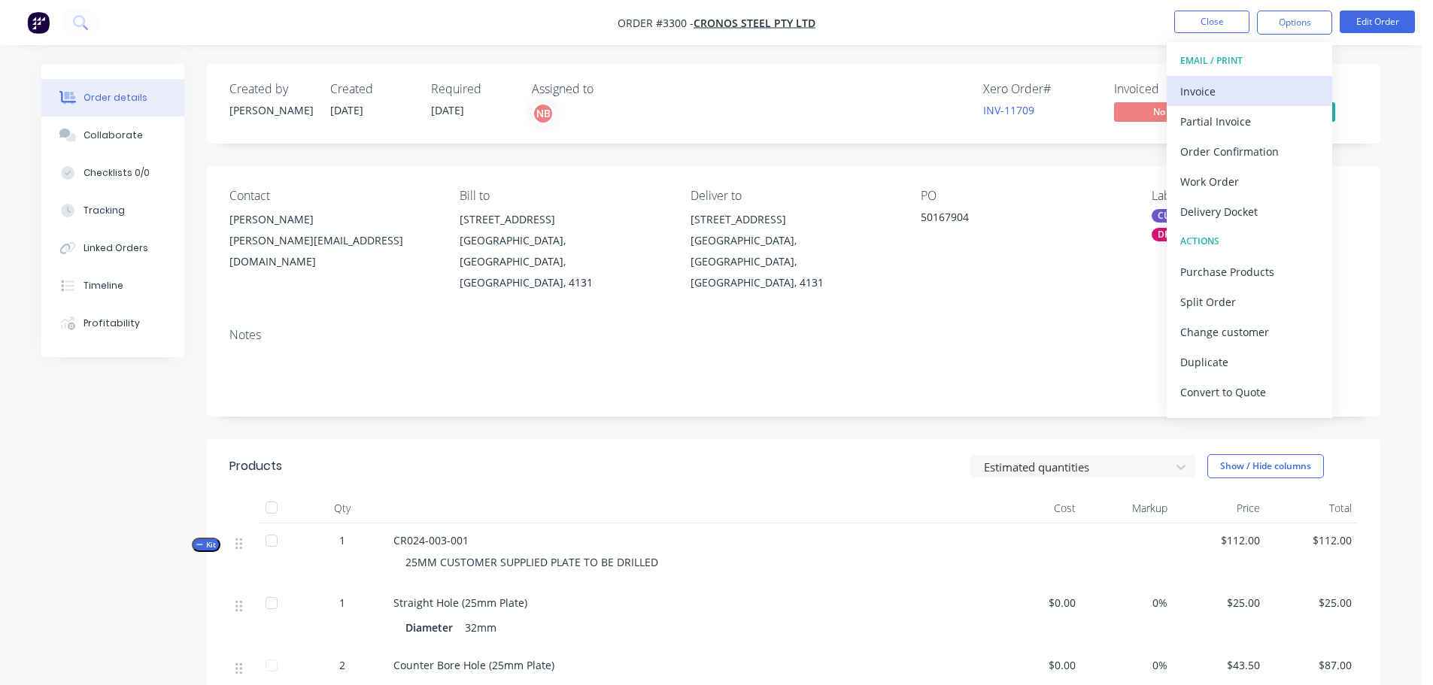
click at [1219, 91] on div "Invoice" at bounding box center [1249, 91] width 138 height 22
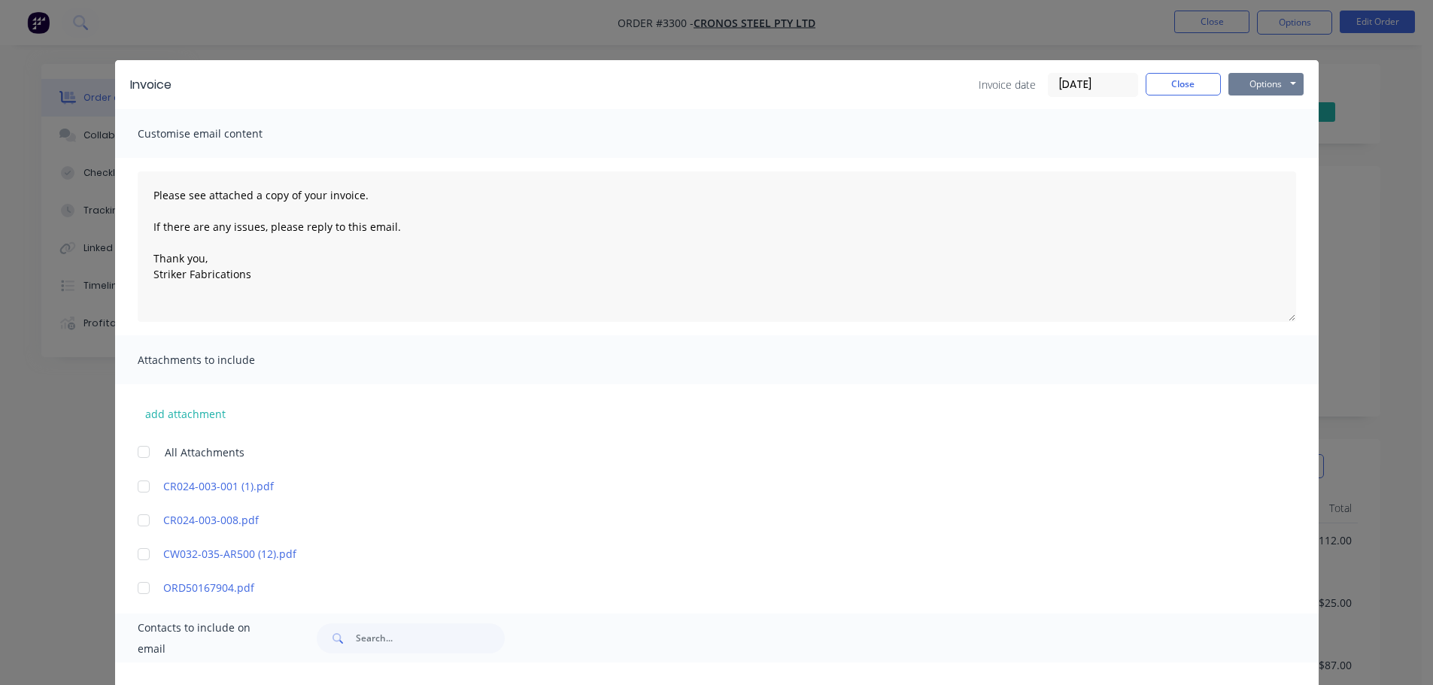
click at [1269, 80] on button "Options" at bounding box center [1265, 84] width 75 height 23
click at [1257, 131] on button "Print" at bounding box center [1276, 135] width 96 height 25
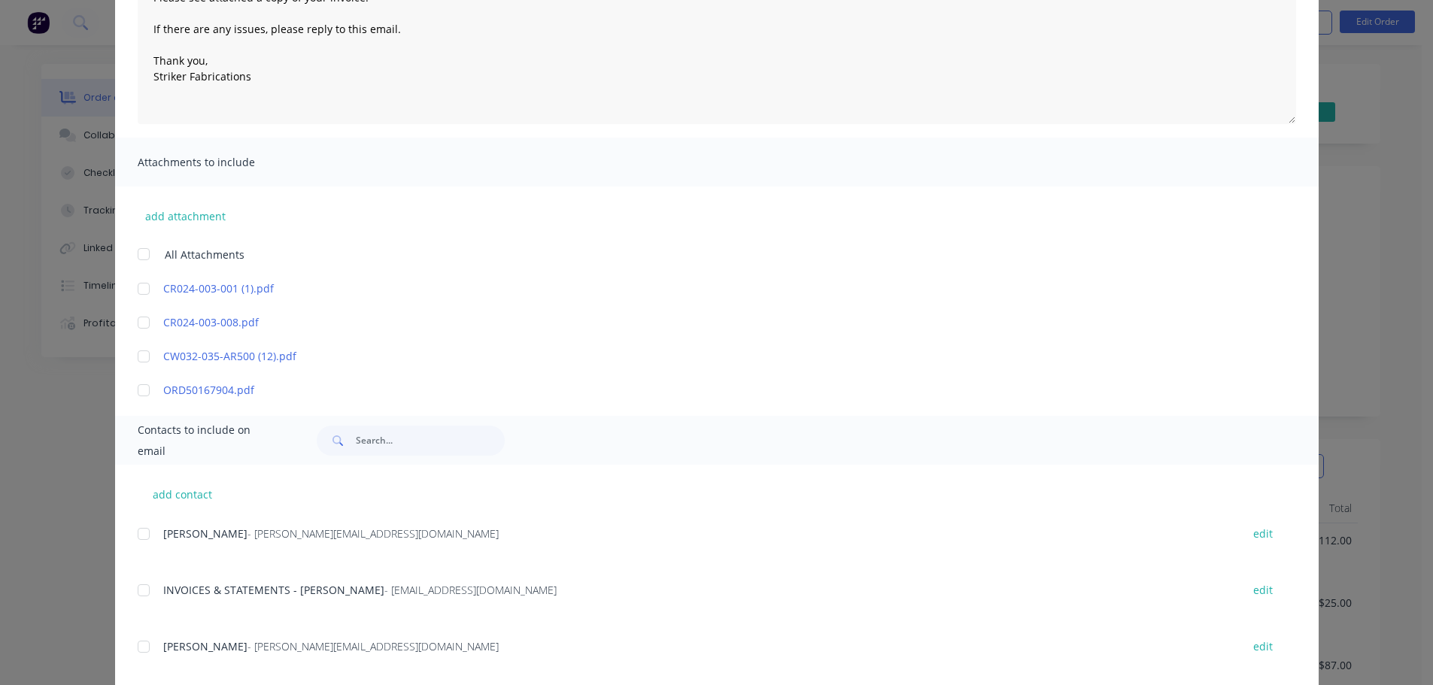
scroll to position [226, 0]
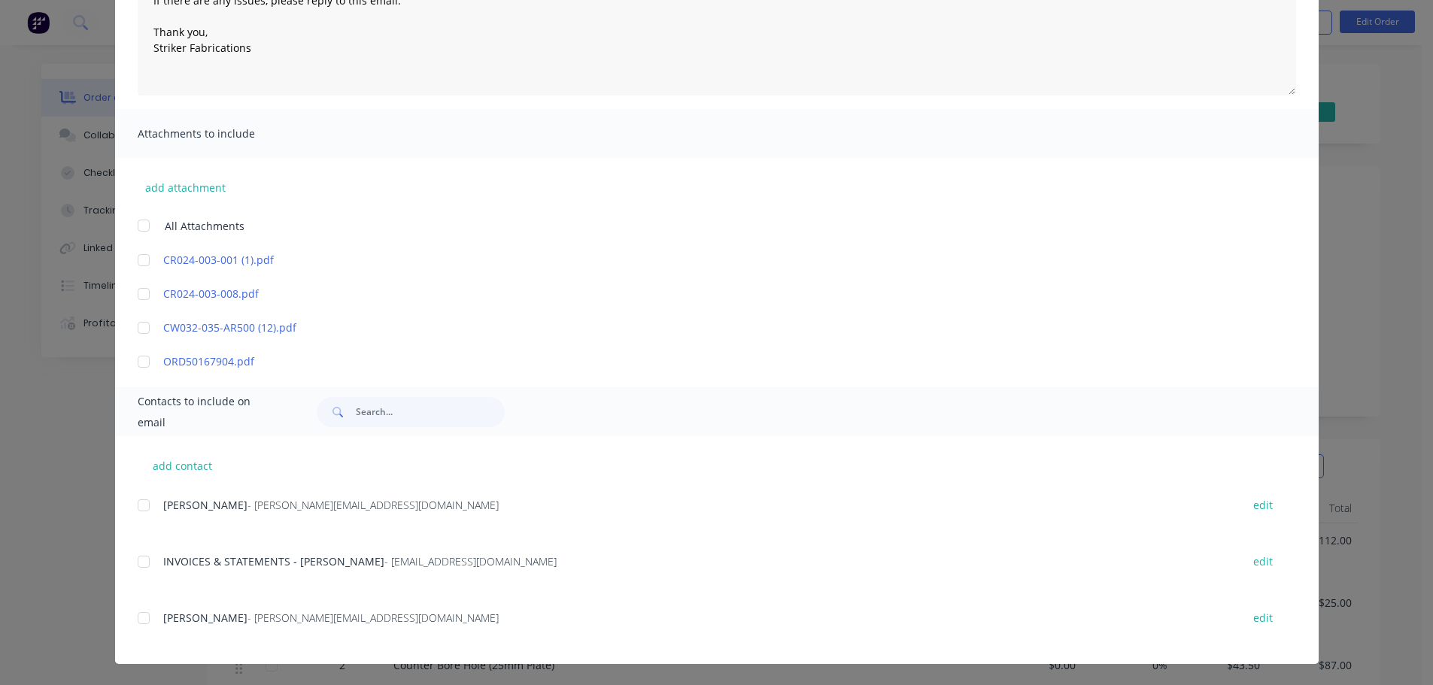
drag, startPoint x: 144, startPoint y: 563, endPoint x: 183, endPoint y: 543, distance: 44.1
click at [145, 563] on div at bounding box center [144, 562] width 30 height 30
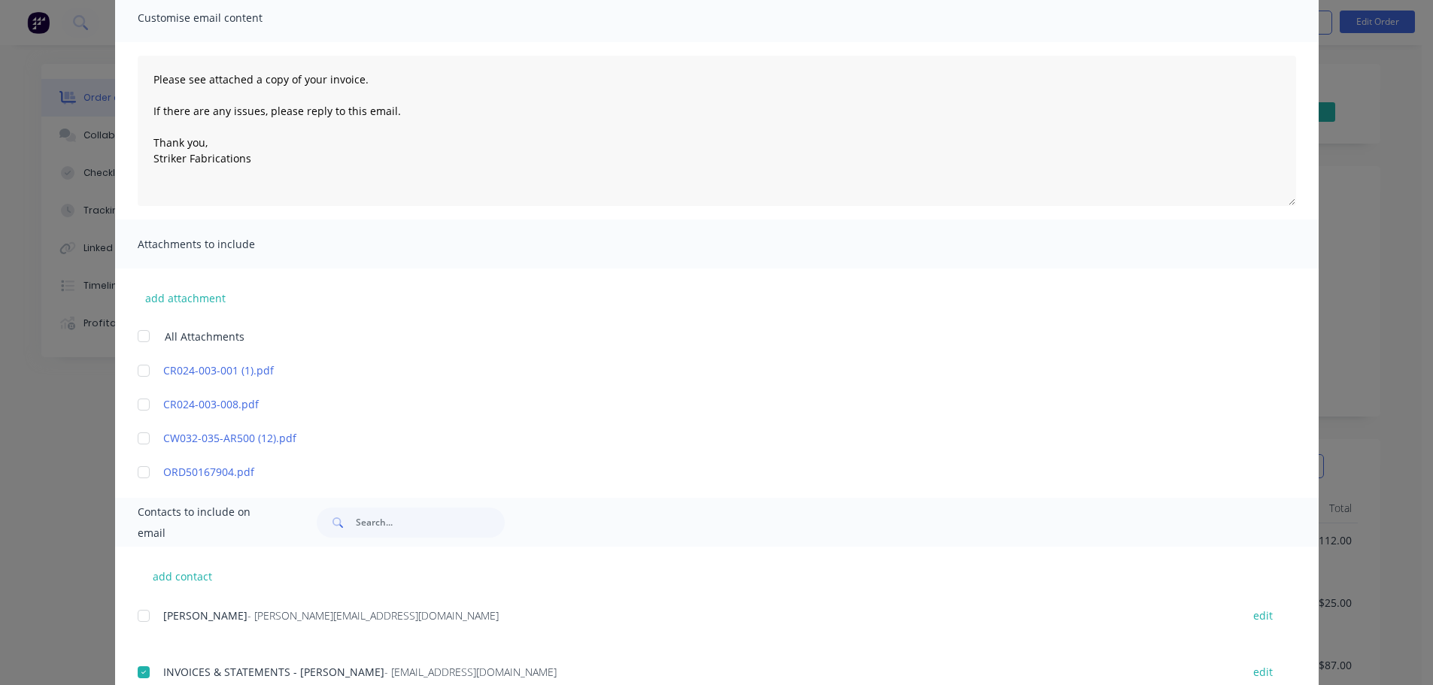
scroll to position [0, 0]
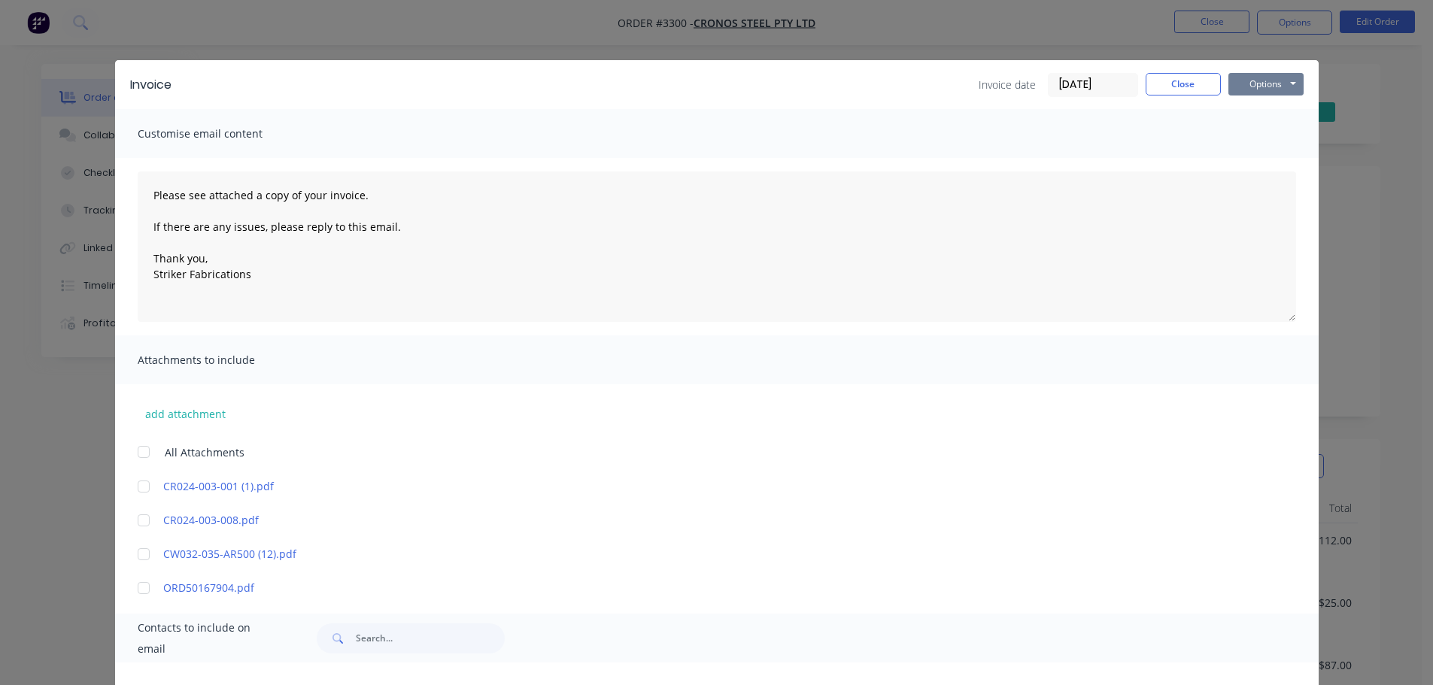
click at [1244, 87] on button "Options" at bounding box center [1265, 84] width 75 height 23
click at [1240, 163] on button "Email" at bounding box center [1276, 160] width 96 height 25
type textarea "Please see attached a copy of your invoice. If there are any issues, please rep…"
drag, startPoint x: 1174, startPoint y: 95, endPoint x: 1198, endPoint y: 53, distance: 48.1
click at [1174, 94] on button "Close" at bounding box center [1183, 84] width 75 height 23
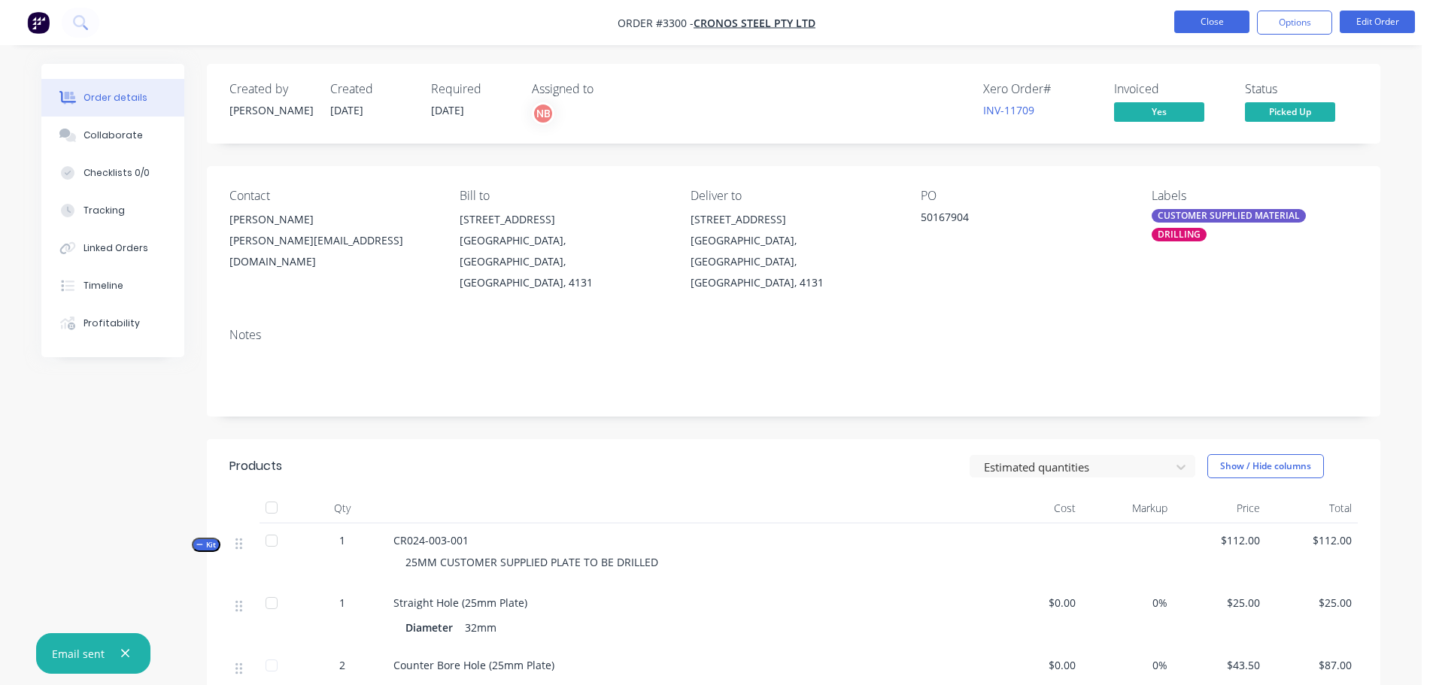
click at [1211, 20] on button "Close" at bounding box center [1211, 22] width 75 height 23
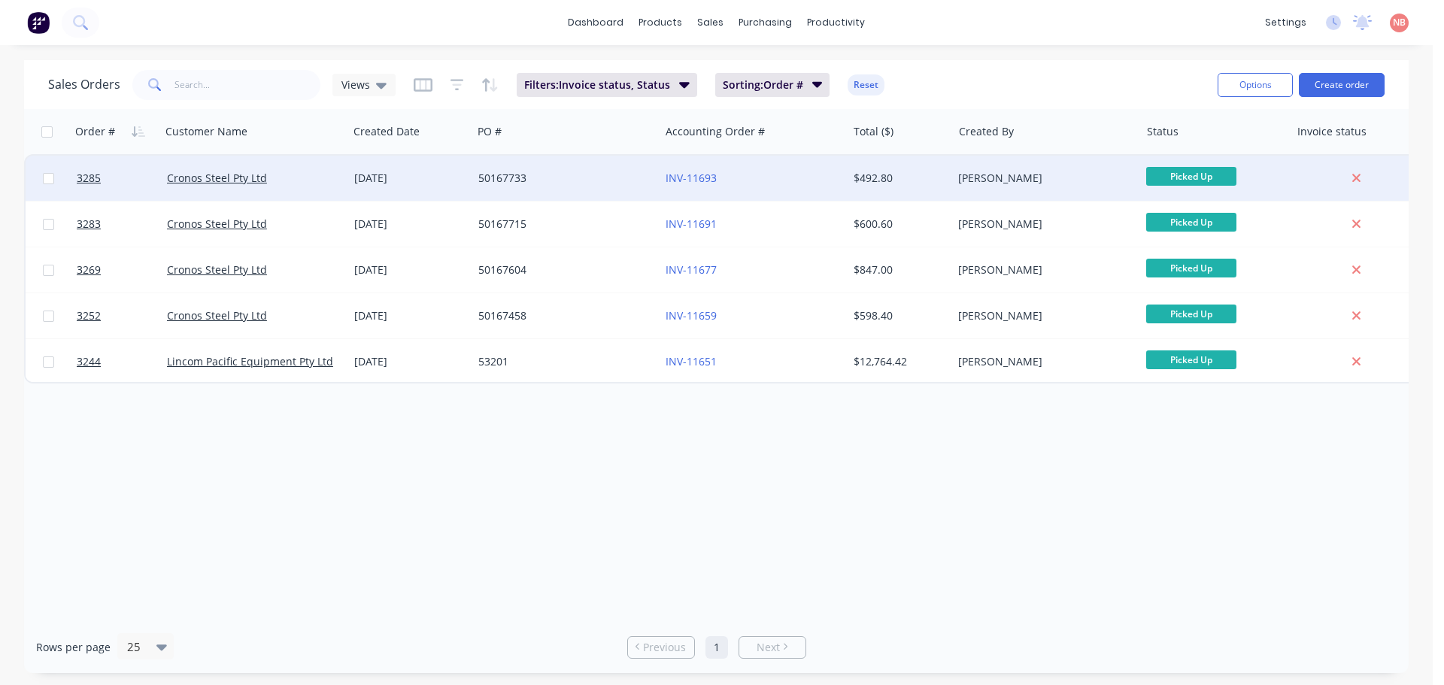
click at [615, 186] on div "50167733" at bounding box center [565, 178] width 187 height 45
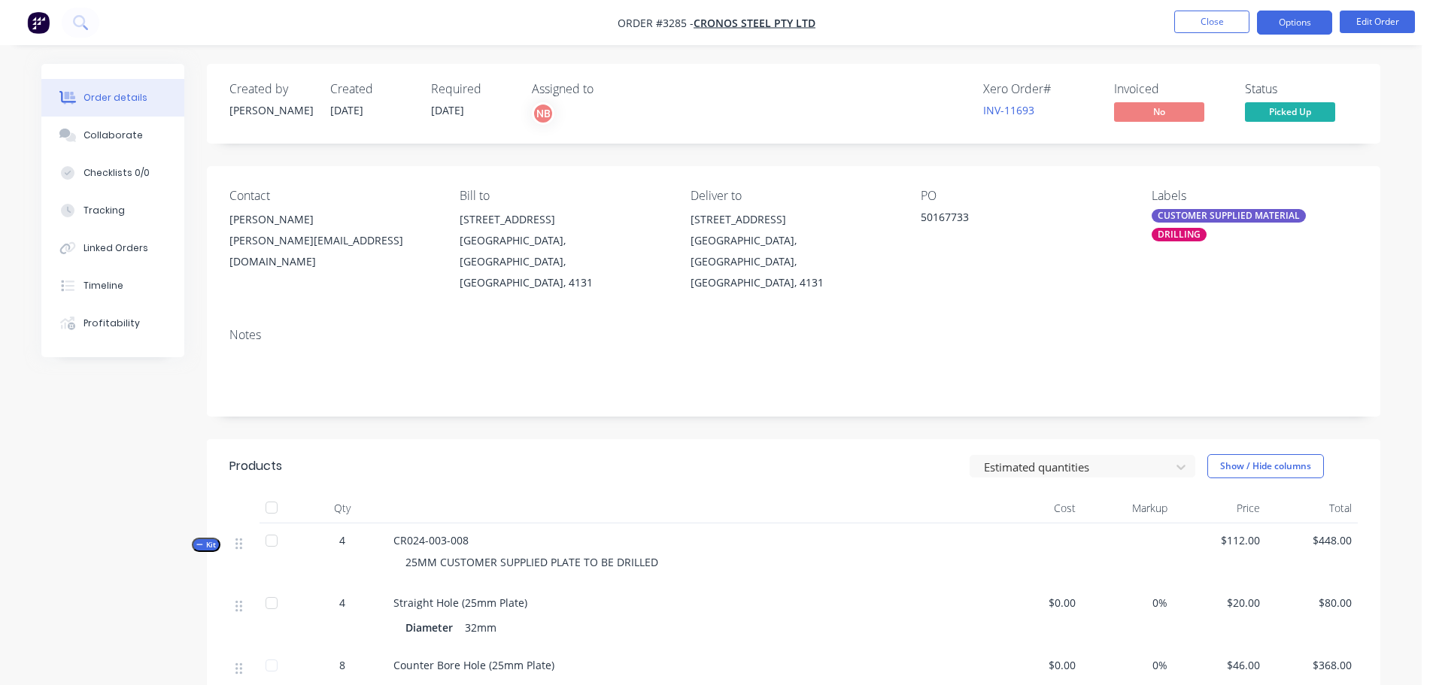
click at [1323, 29] on button "Options" at bounding box center [1294, 23] width 75 height 24
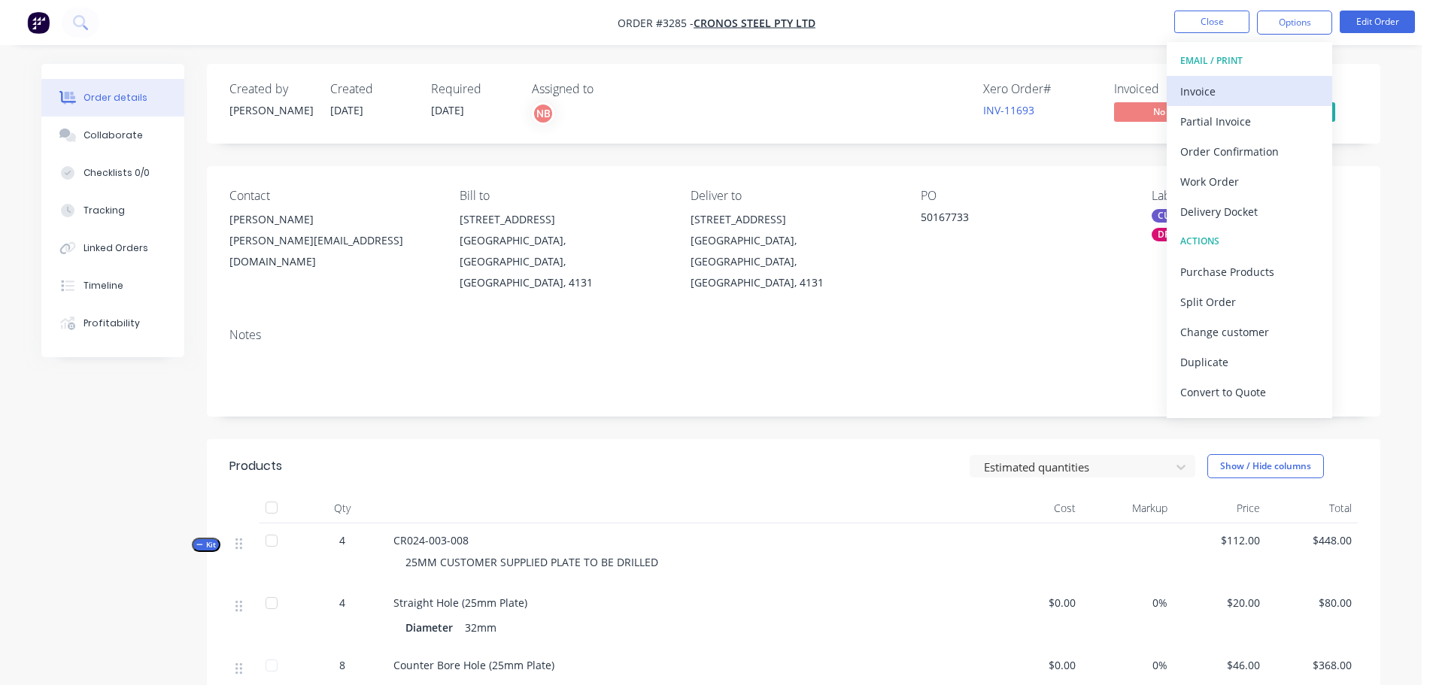
click at [1243, 78] on button "Invoice" at bounding box center [1249, 91] width 165 height 30
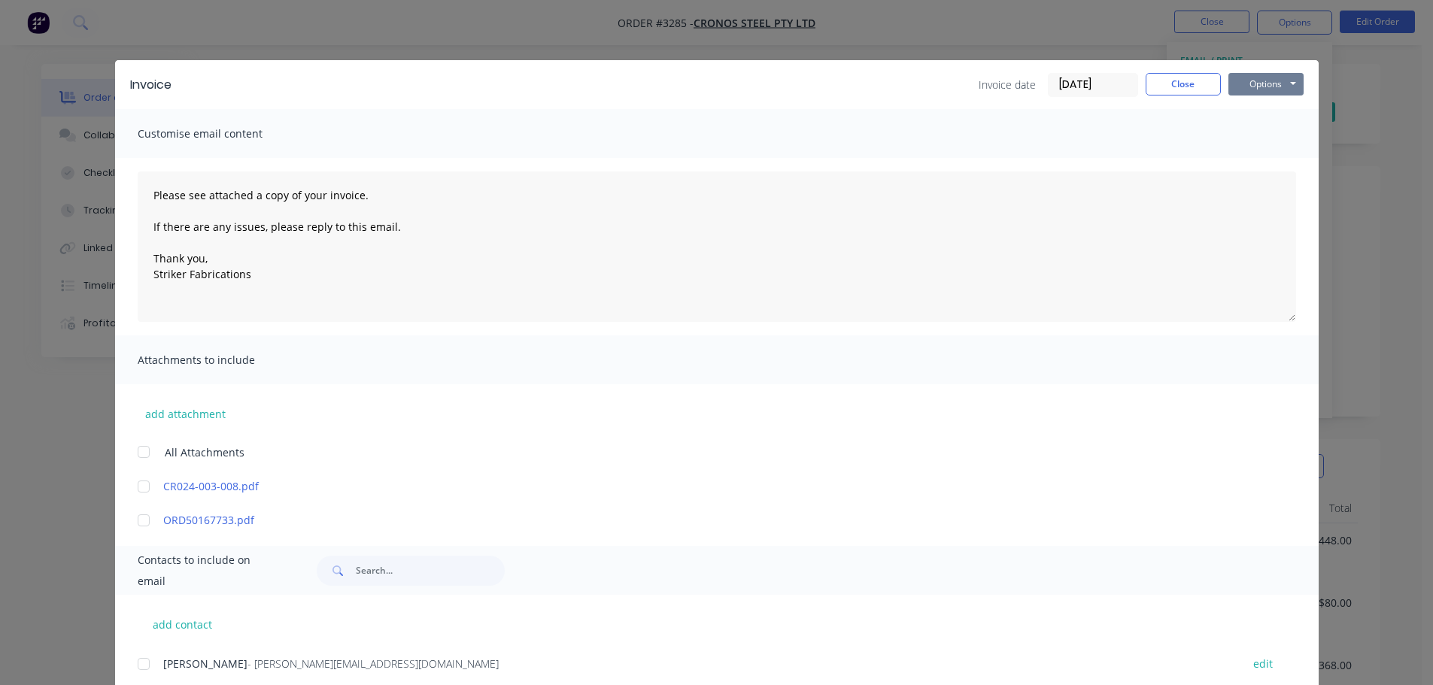
click at [1247, 86] on button "Options" at bounding box center [1265, 84] width 75 height 23
click at [1245, 128] on button "Print" at bounding box center [1276, 135] width 96 height 25
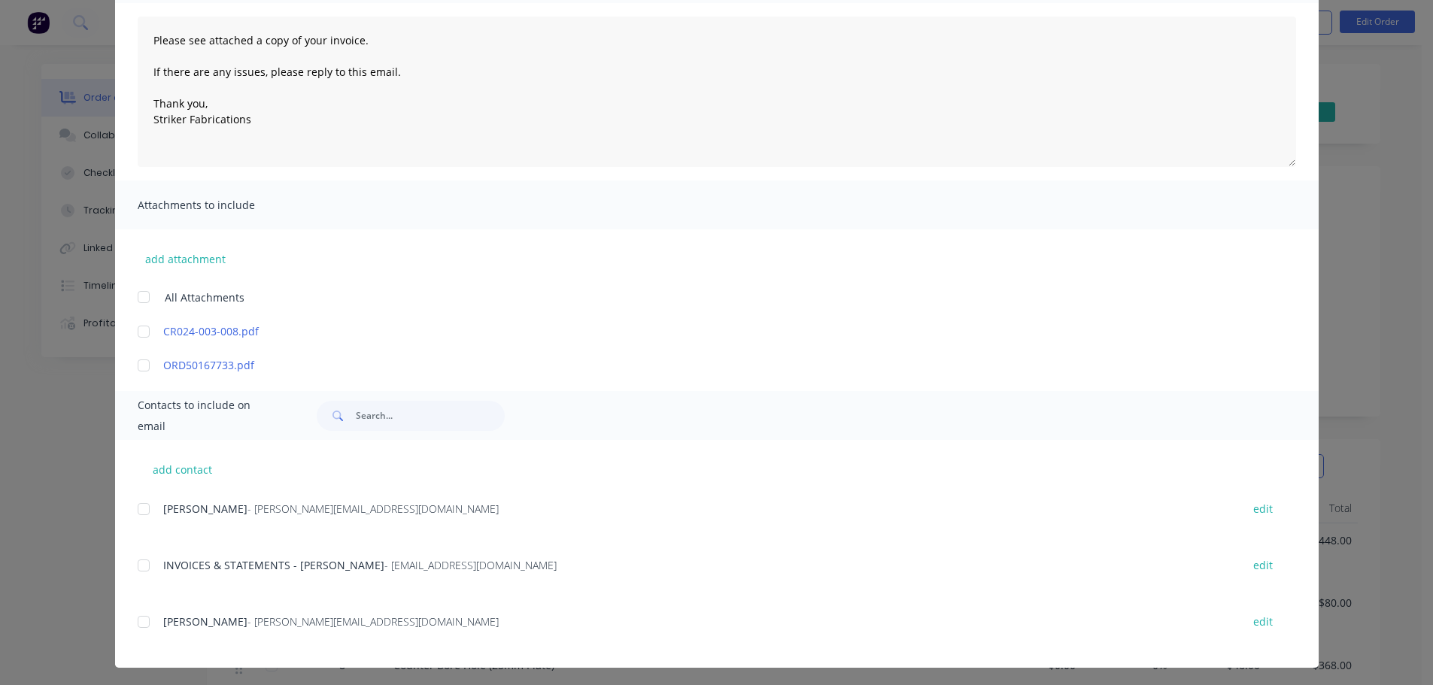
scroll to position [159, 0]
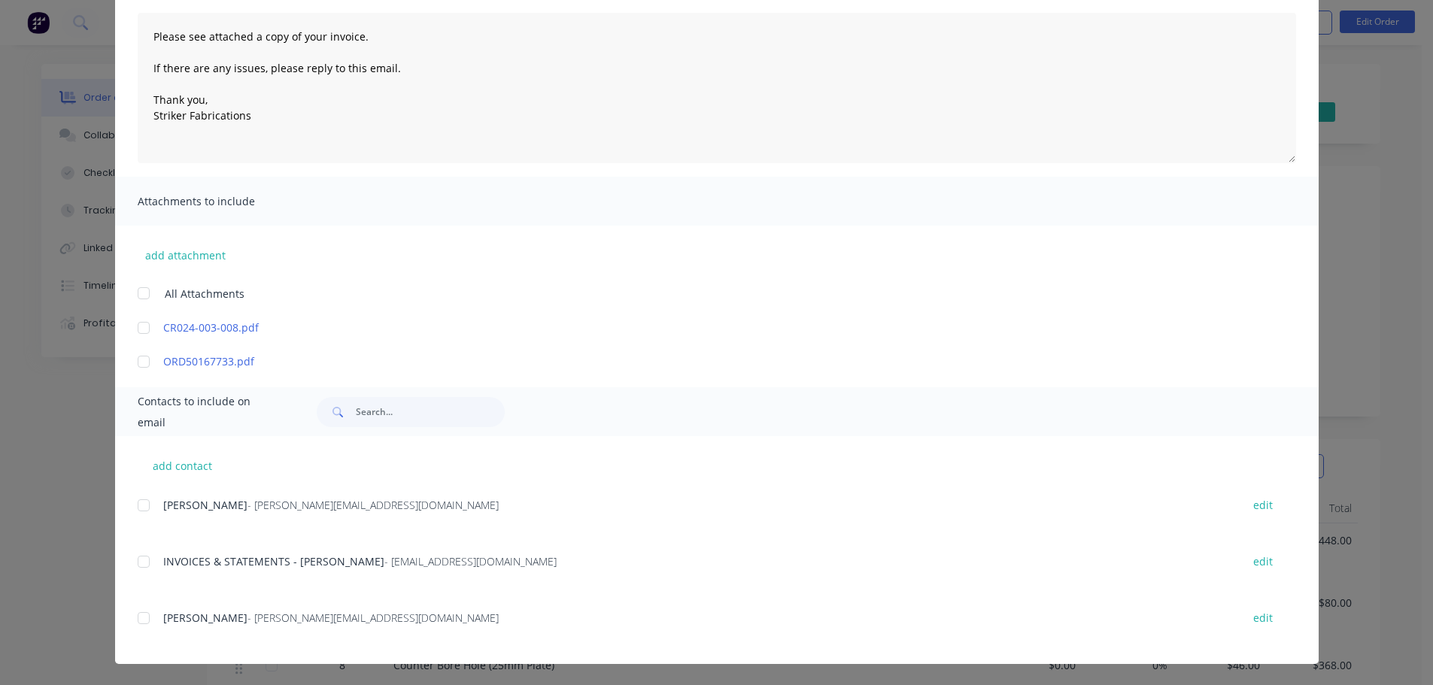
click at [134, 566] on div at bounding box center [144, 562] width 30 height 30
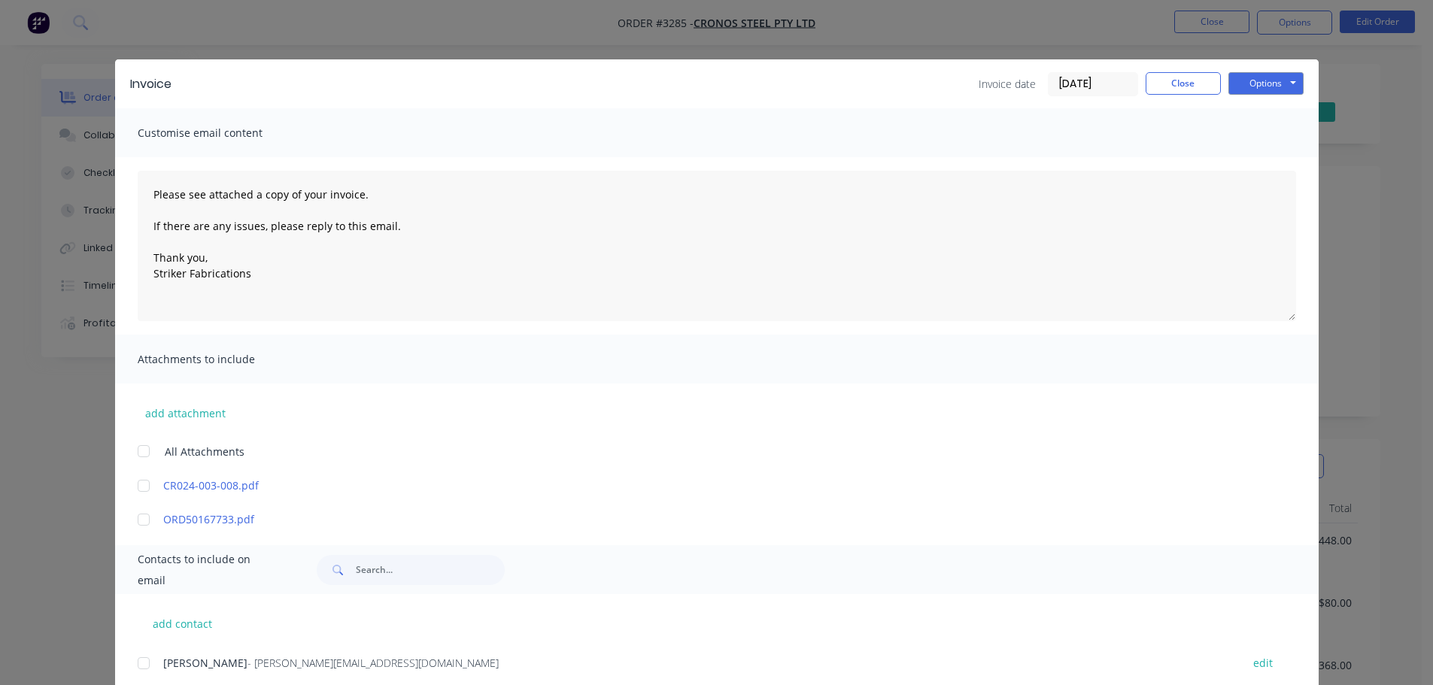
scroll to position [0, 0]
click at [1252, 87] on button "Options" at bounding box center [1265, 84] width 75 height 23
click at [1249, 163] on button "Email" at bounding box center [1276, 160] width 96 height 25
type textarea "Please see attached a copy of your invoice. If there are any issues, please rep…"
click at [1176, 77] on button "Close" at bounding box center [1183, 84] width 75 height 23
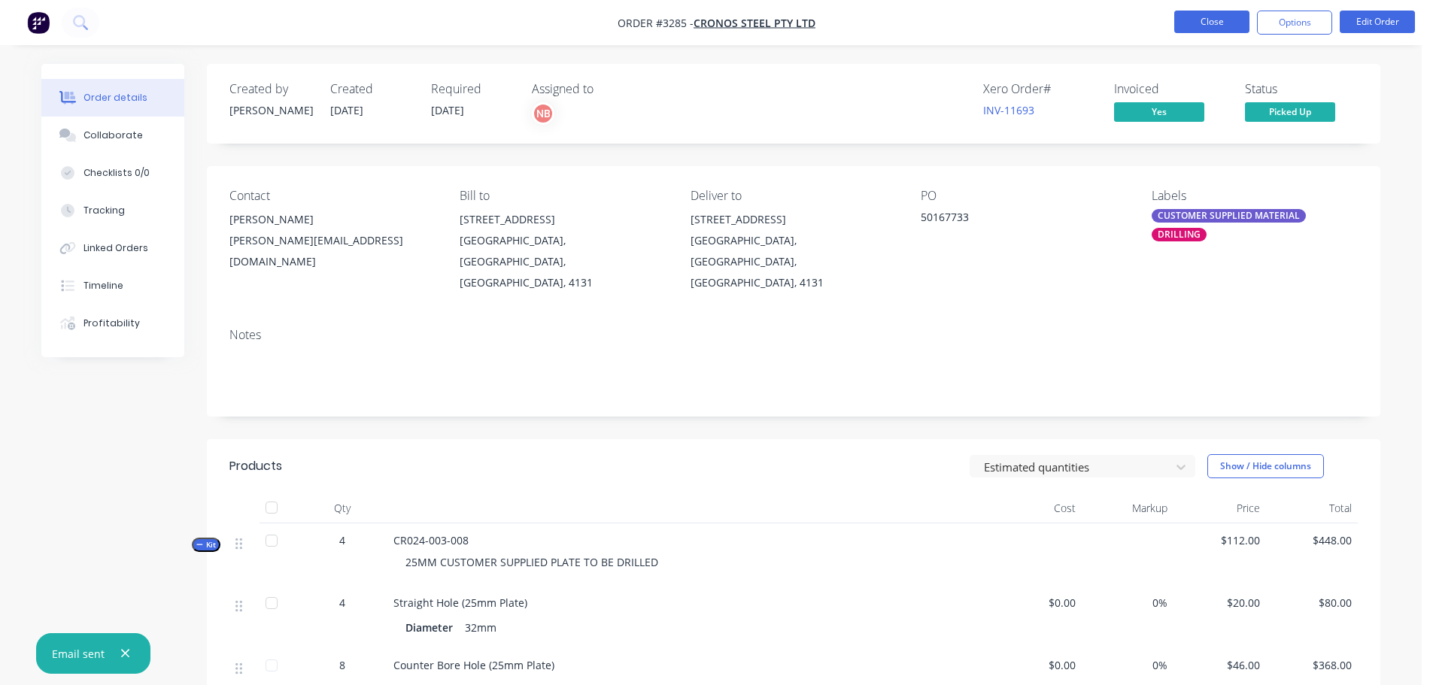
click at [1204, 15] on button "Close" at bounding box center [1211, 22] width 75 height 23
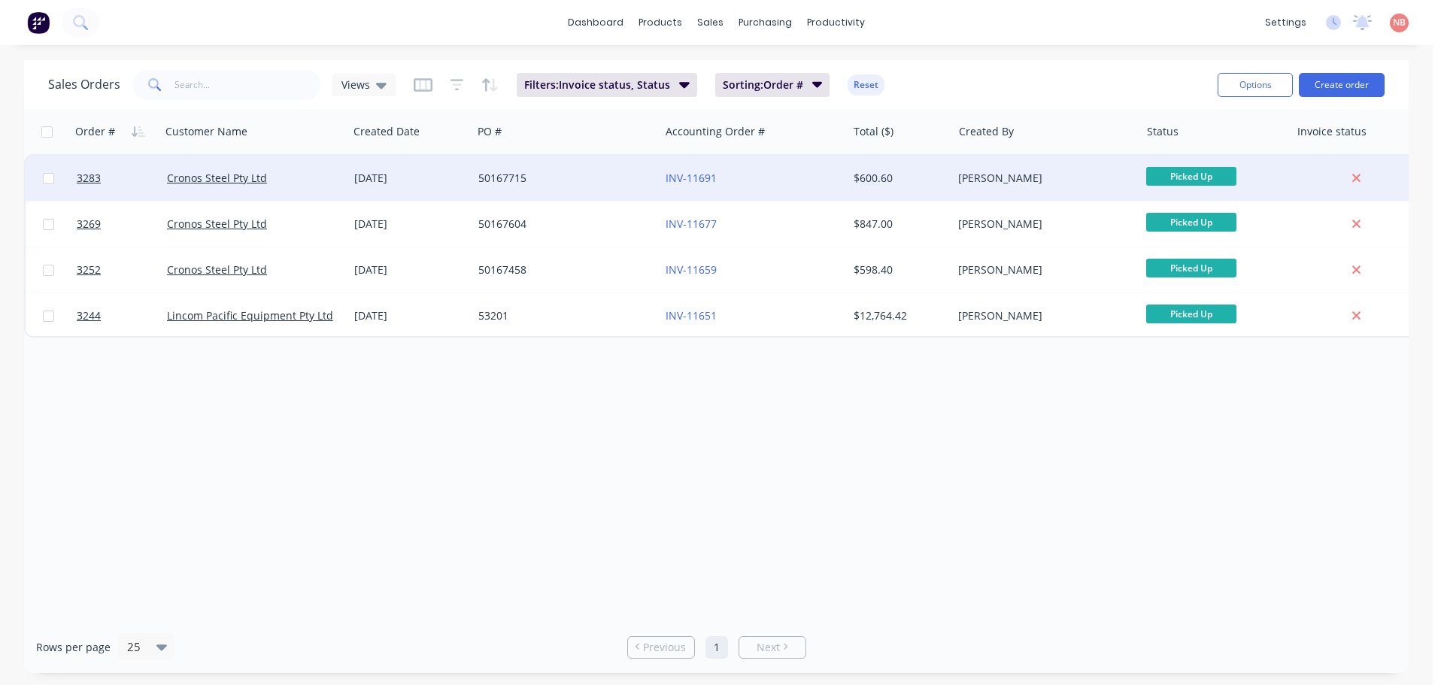
click at [572, 181] on div "50167715" at bounding box center [561, 178] width 167 height 15
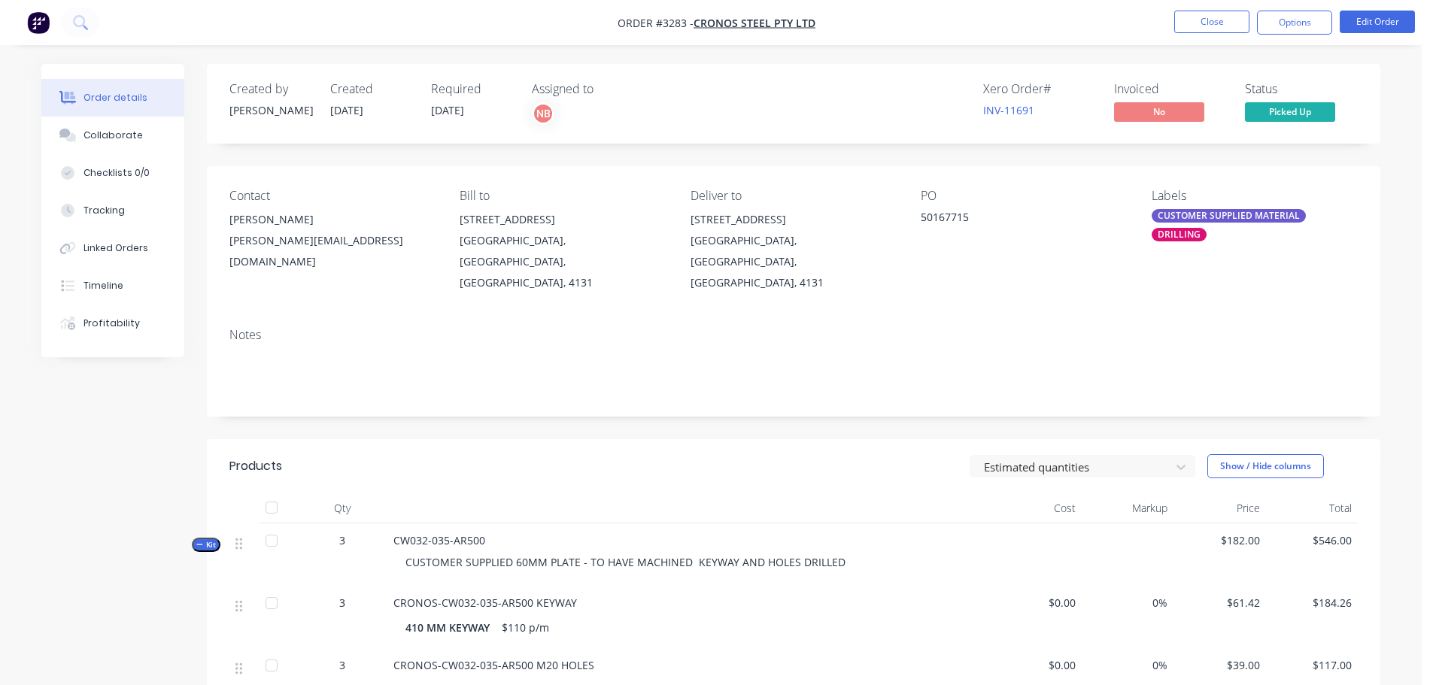
click at [1294, 28] on button "Options" at bounding box center [1294, 23] width 75 height 24
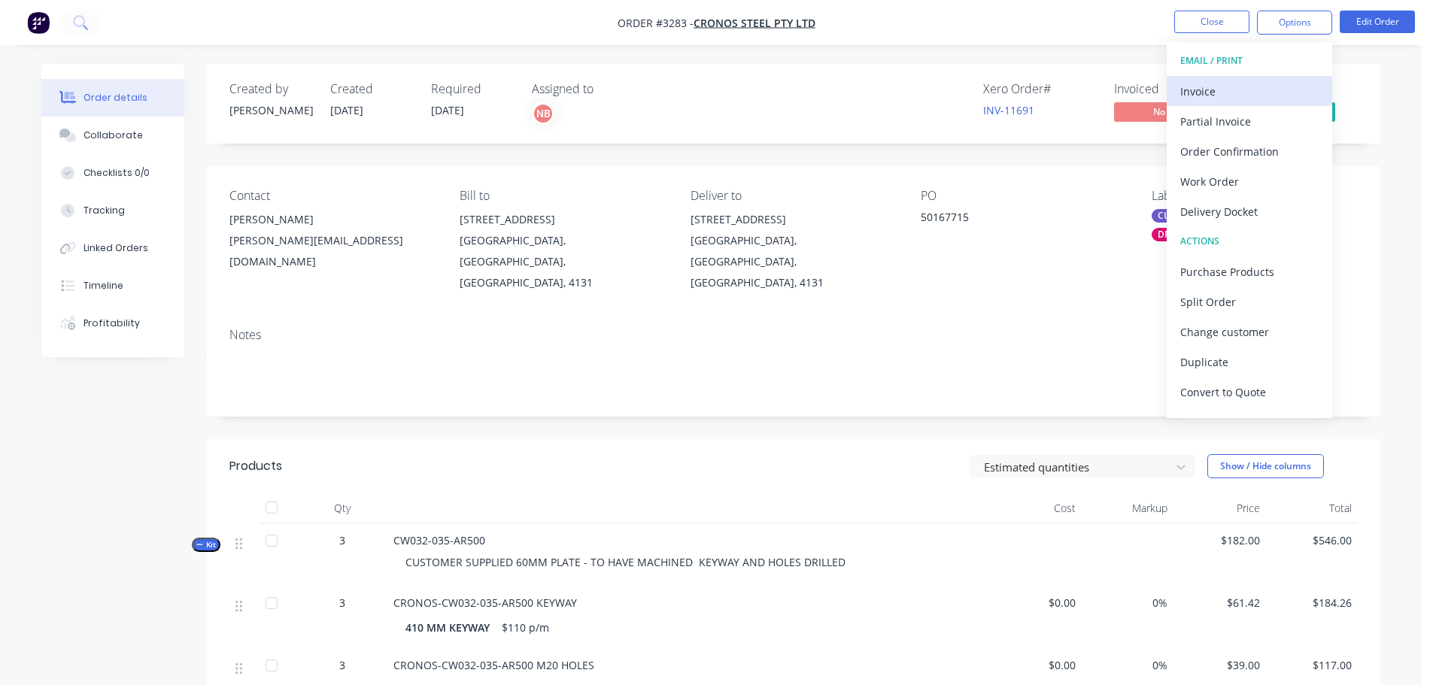
click at [1249, 80] on div "Invoice" at bounding box center [1249, 91] width 138 height 22
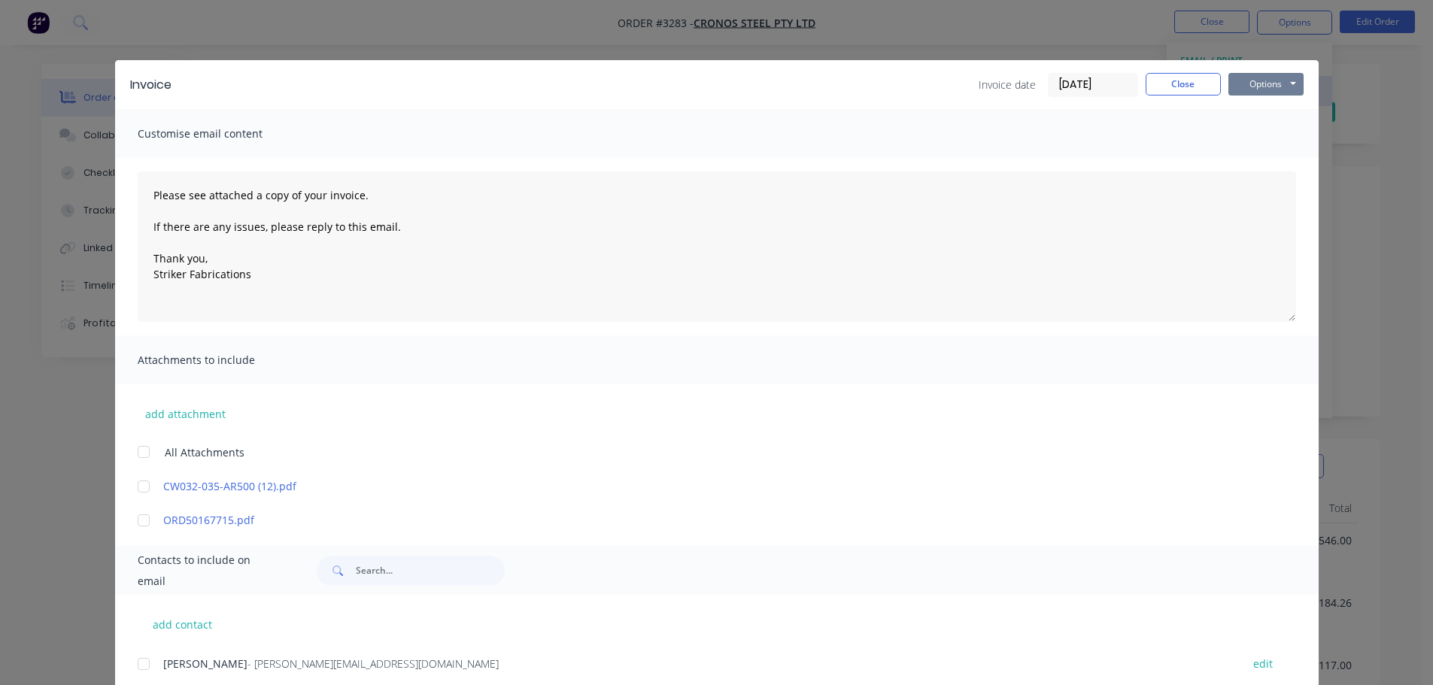
click at [1261, 80] on button "Options" at bounding box center [1265, 84] width 75 height 23
click at [1237, 133] on button "Print" at bounding box center [1276, 135] width 96 height 25
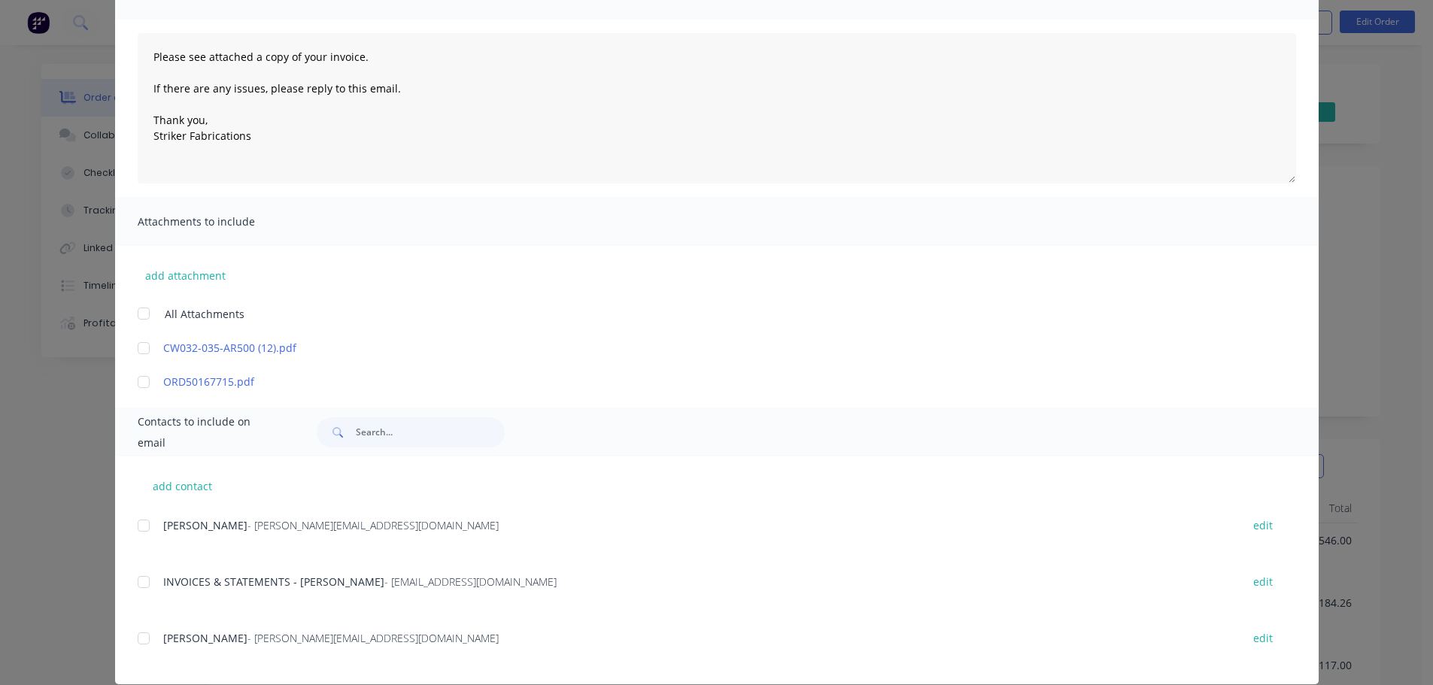
scroll to position [159, 0]
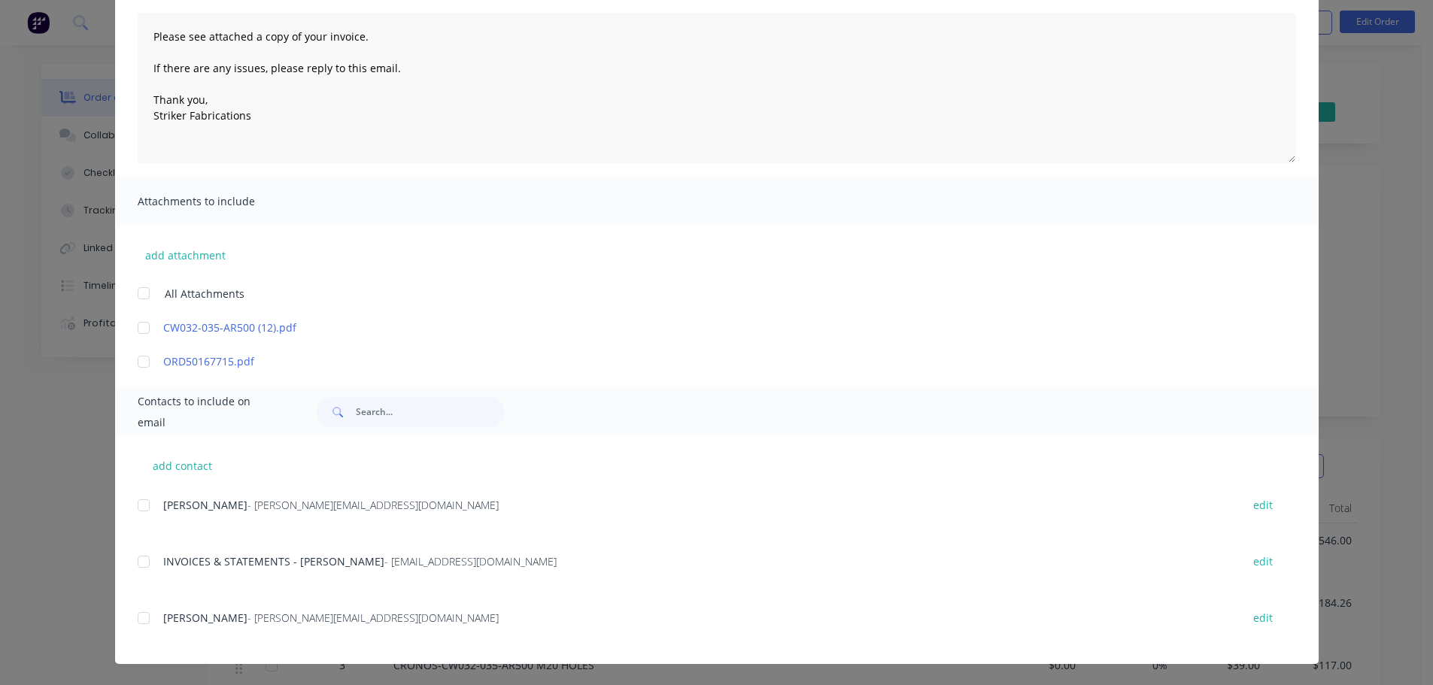
click at [147, 560] on div at bounding box center [144, 562] width 30 height 30
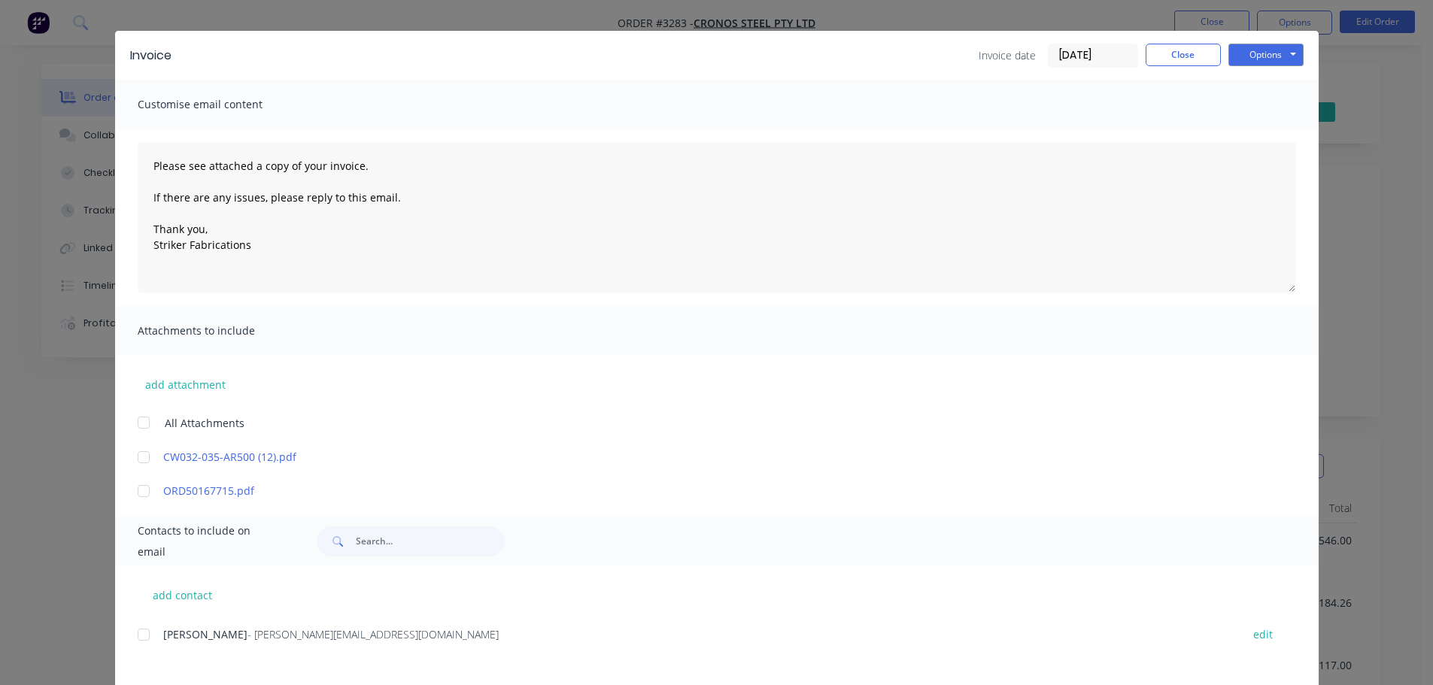
scroll to position [8, 0]
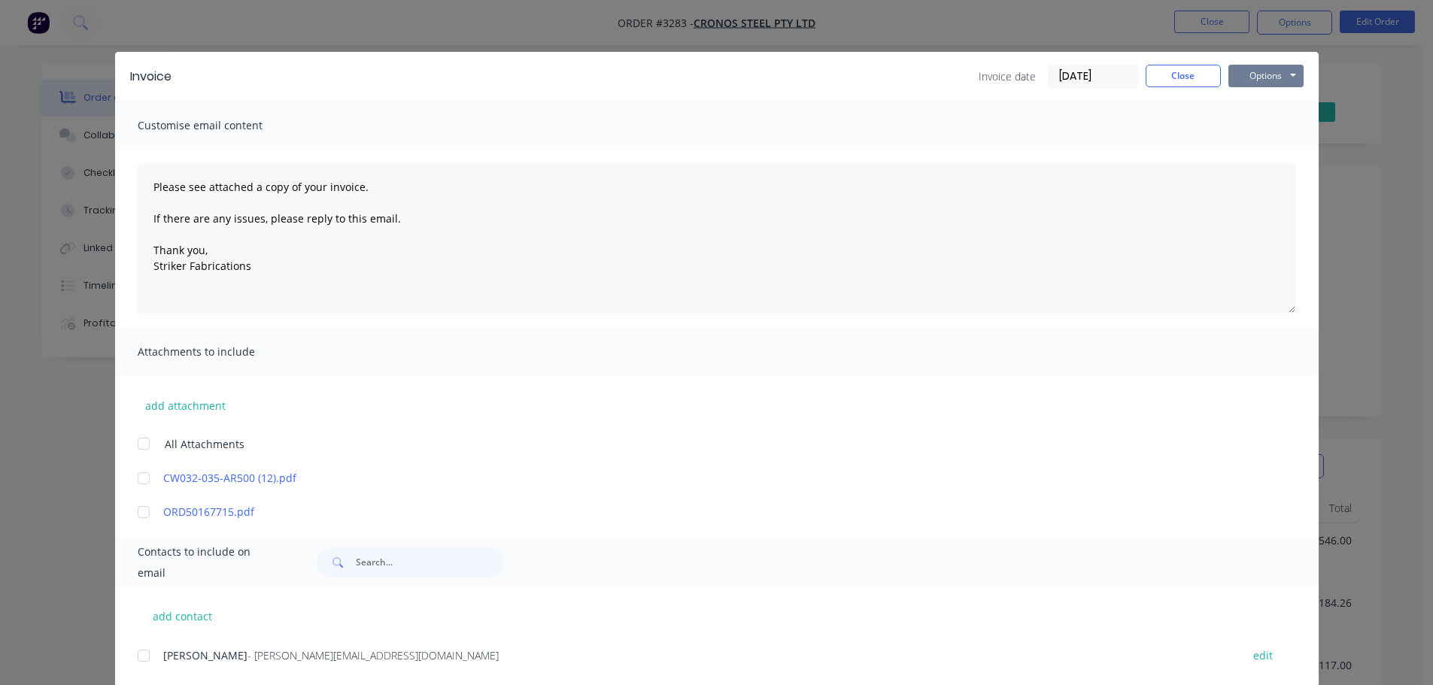
click at [1277, 79] on button "Options" at bounding box center [1265, 76] width 75 height 23
click at [1267, 150] on button "Email" at bounding box center [1276, 152] width 96 height 25
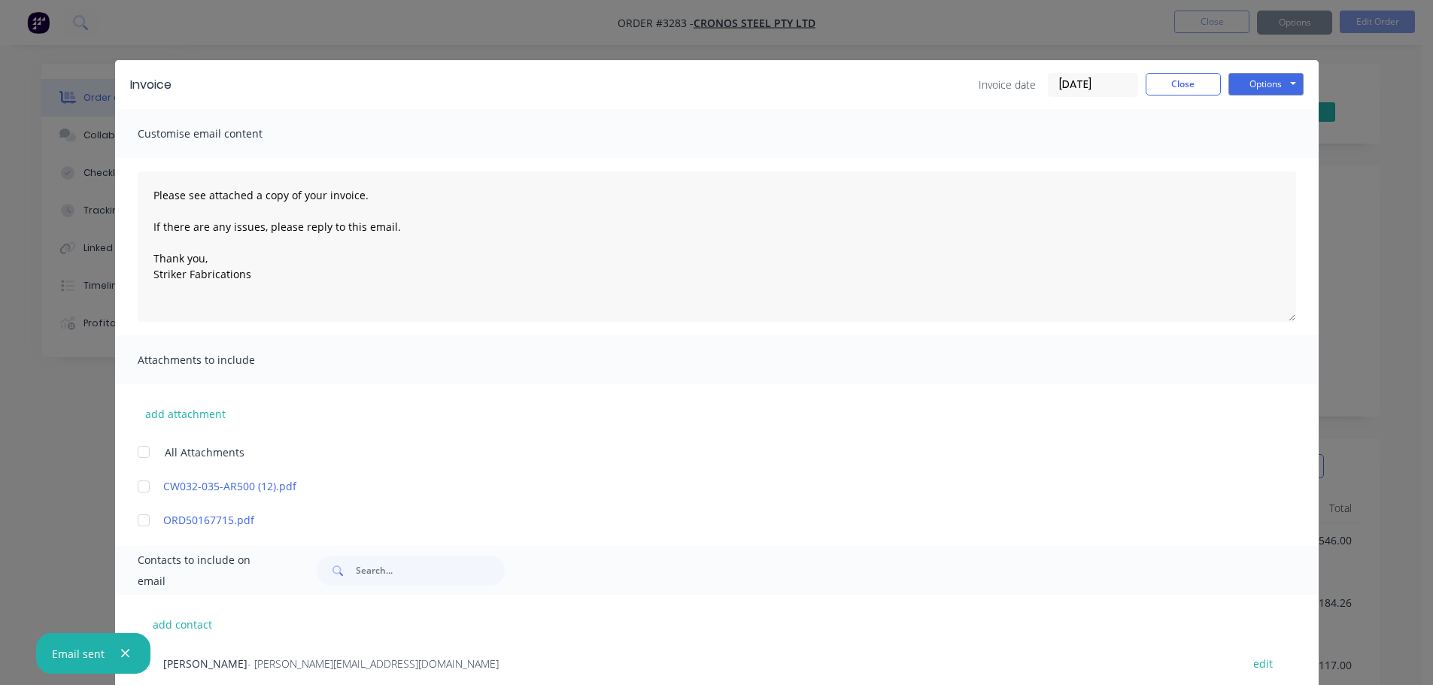
type textarea "Please see attached a copy of your invoice. If there are any issues, please rep…"
click at [1167, 80] on button "Close" at bounding box center [1183, 84] width 75 height 23
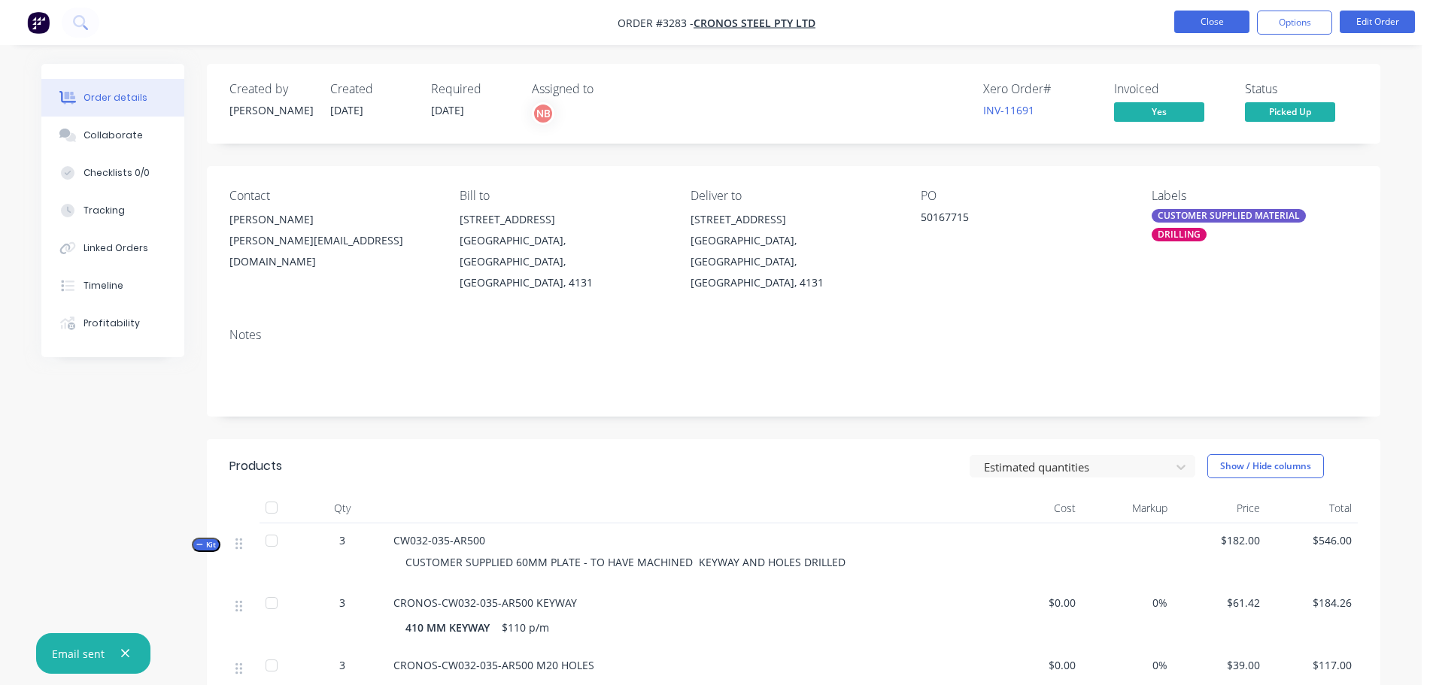
click at [1189, 20] on button "Close" at bounding box center [1211, 22] width 75 height 23
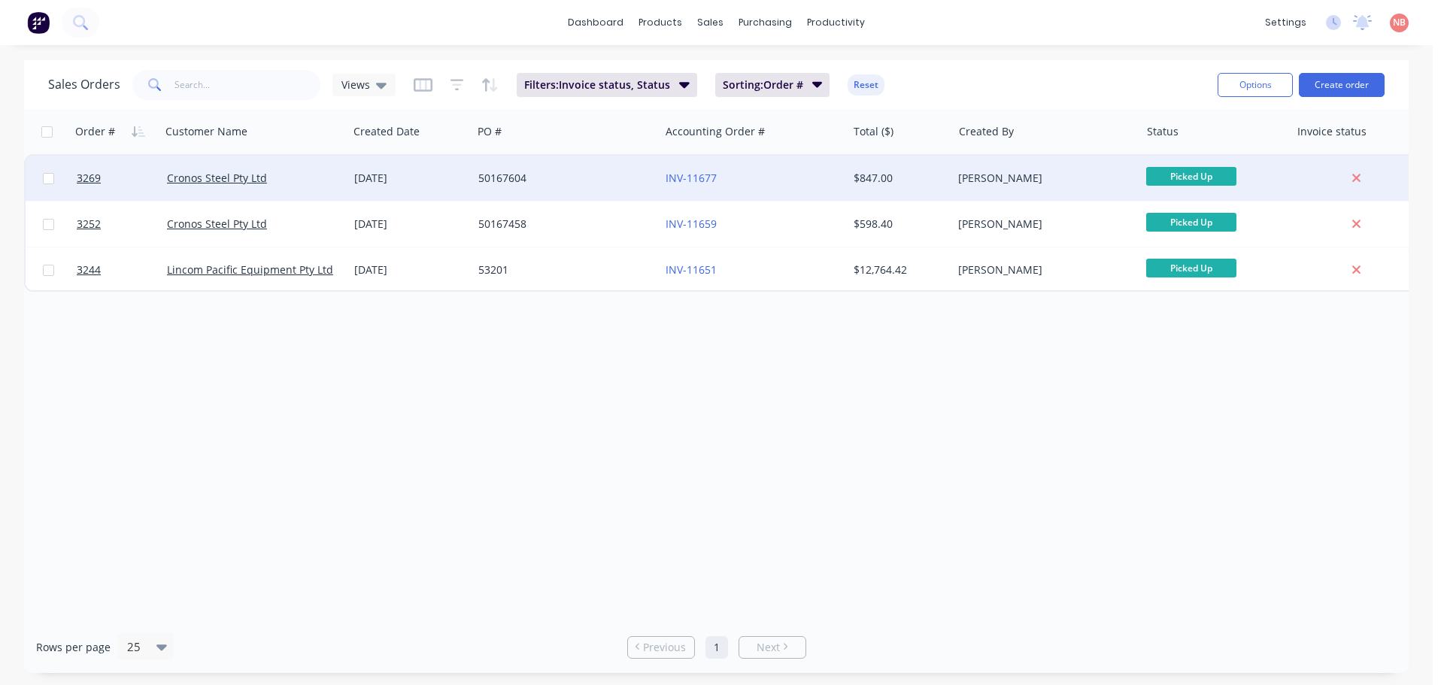
click at [618, 178] on div "50167604" at bounding box center [561, 178] width 167 height 15
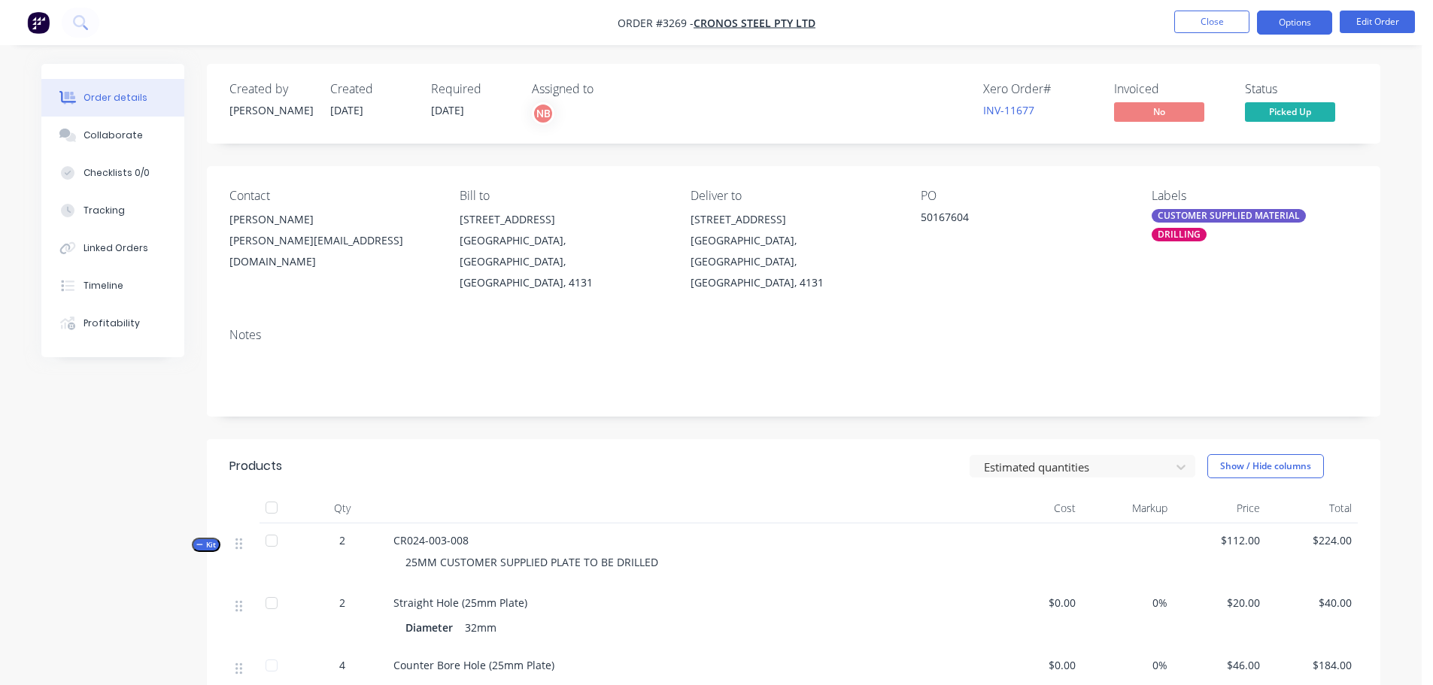
click at [1304, 32] on button "Options" at bounding box center [1294, 23] width 75 height 24
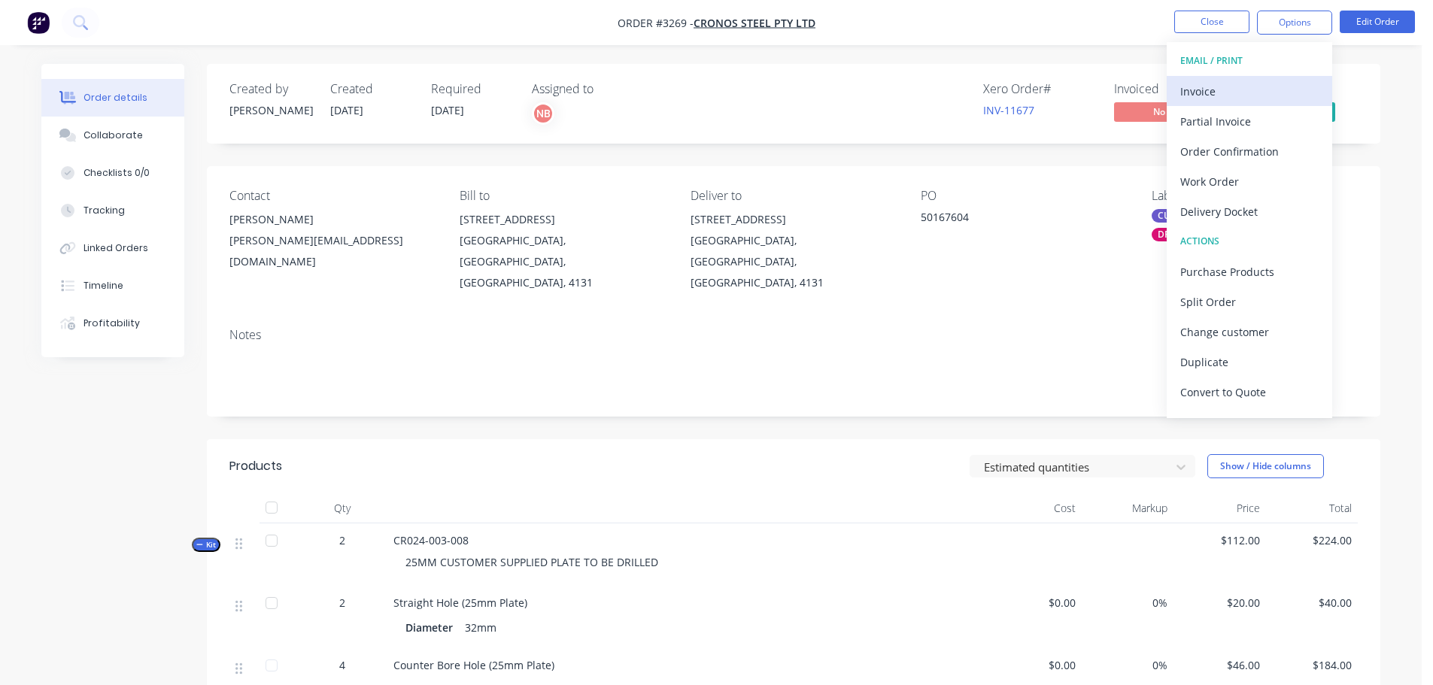
click at [1268, 87] on div "Invoice" at bounding box center [1249, 91] width 138 height 22
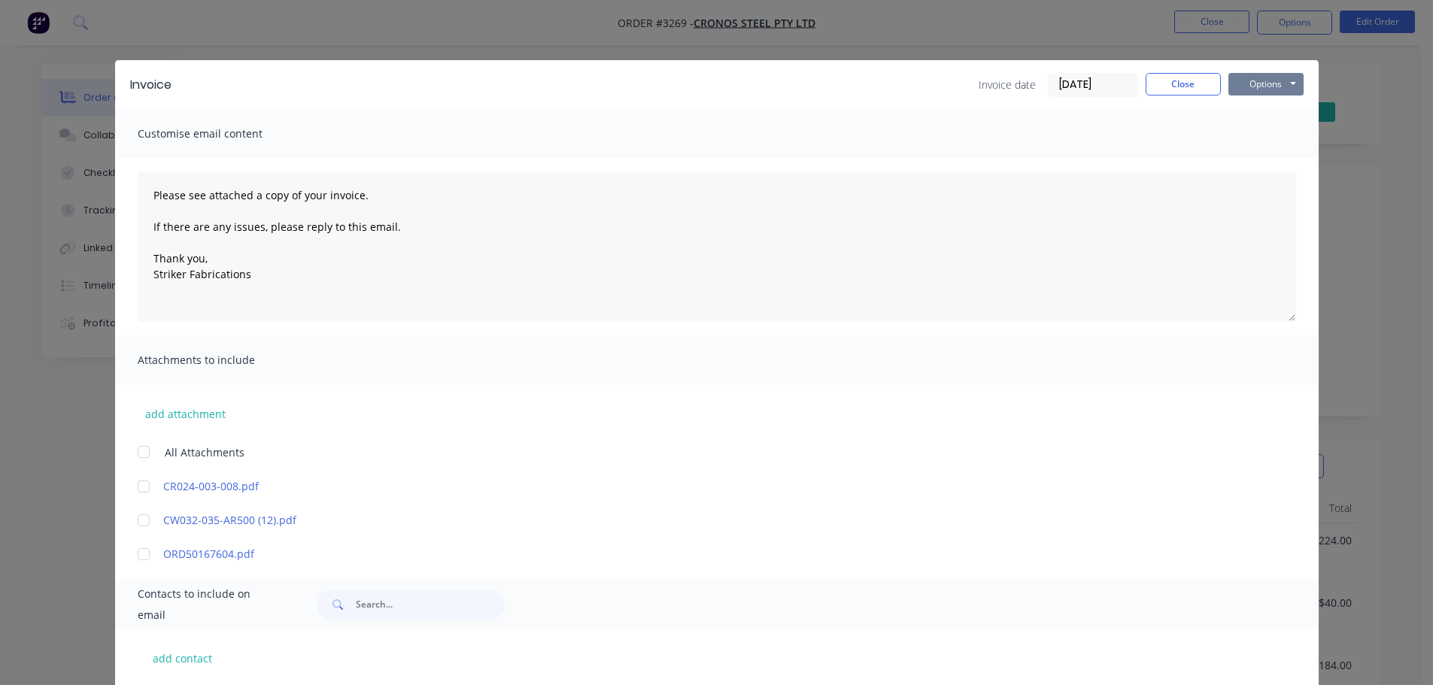
click at [1279, 84] on button "Options" at bounding box center [1265, 84] width 75 height 23
click at [1242, 132] on button "Print" at bounding box center [1276, 135] width 96 height 25
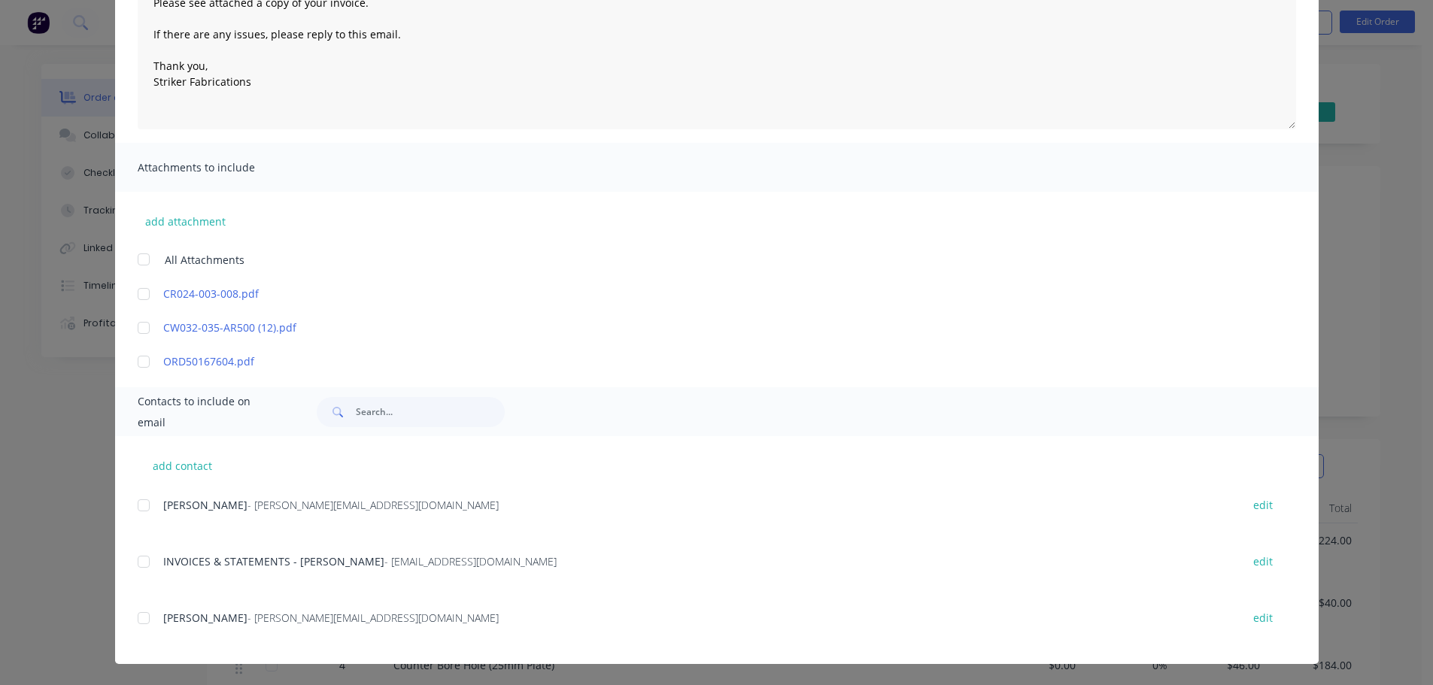
click at [142, 558] on div at bounding box center [144, 562] width 30 height 30
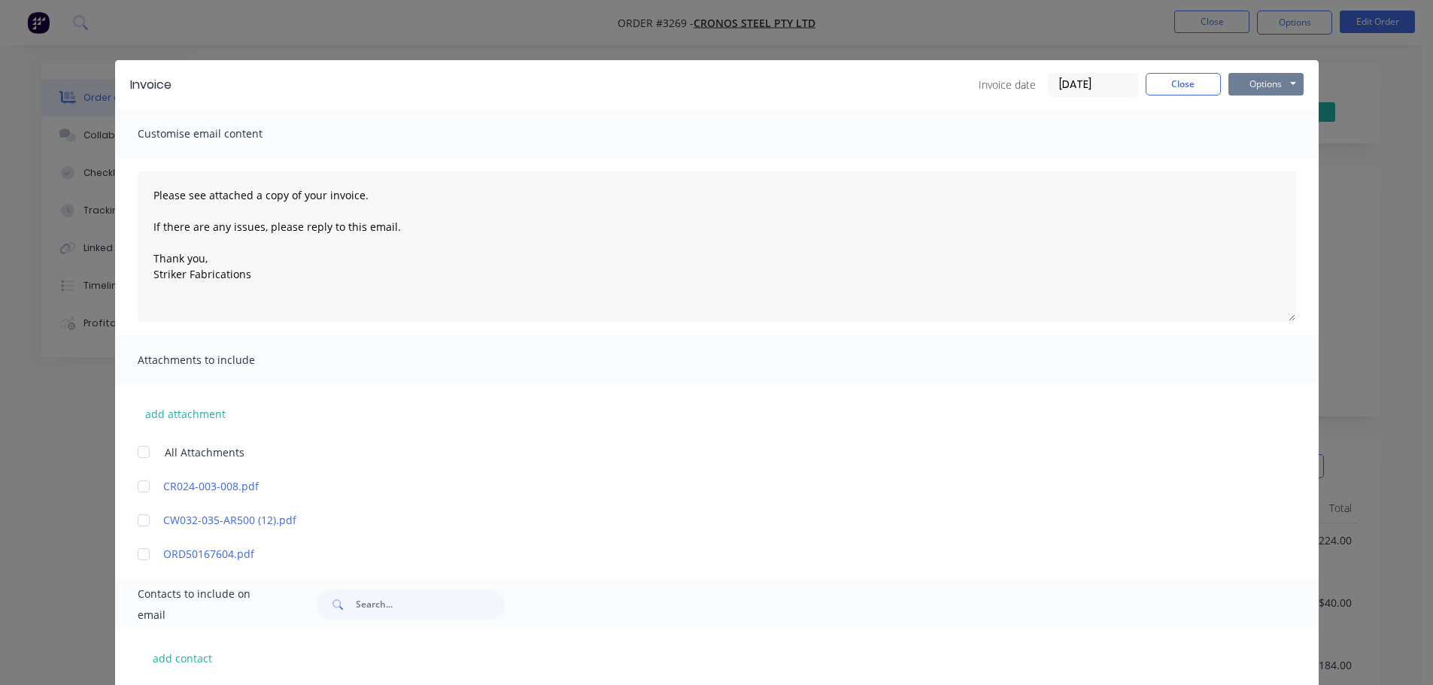
click at [1244, 90] on button "Options" at bounding box center [1265, 84] width 75 height 23
click at [1230, 164] on button "Email" at bounding box center [1276, 160] width 96 height 25
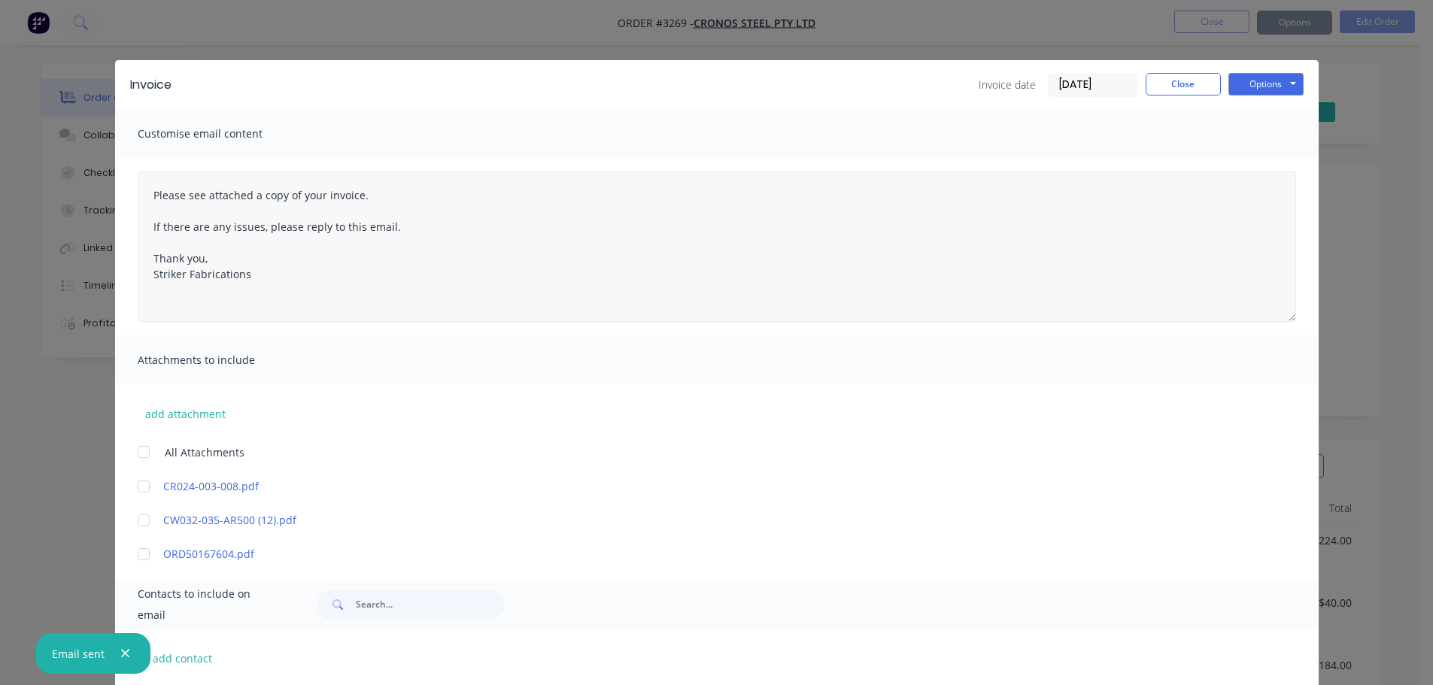
type textarea "Please see attached a copy of your invoice. If there are any issues, please rep…"
click at [1180, 85] on button "Close" at bounding box center [1183, 84] width 75 height 23
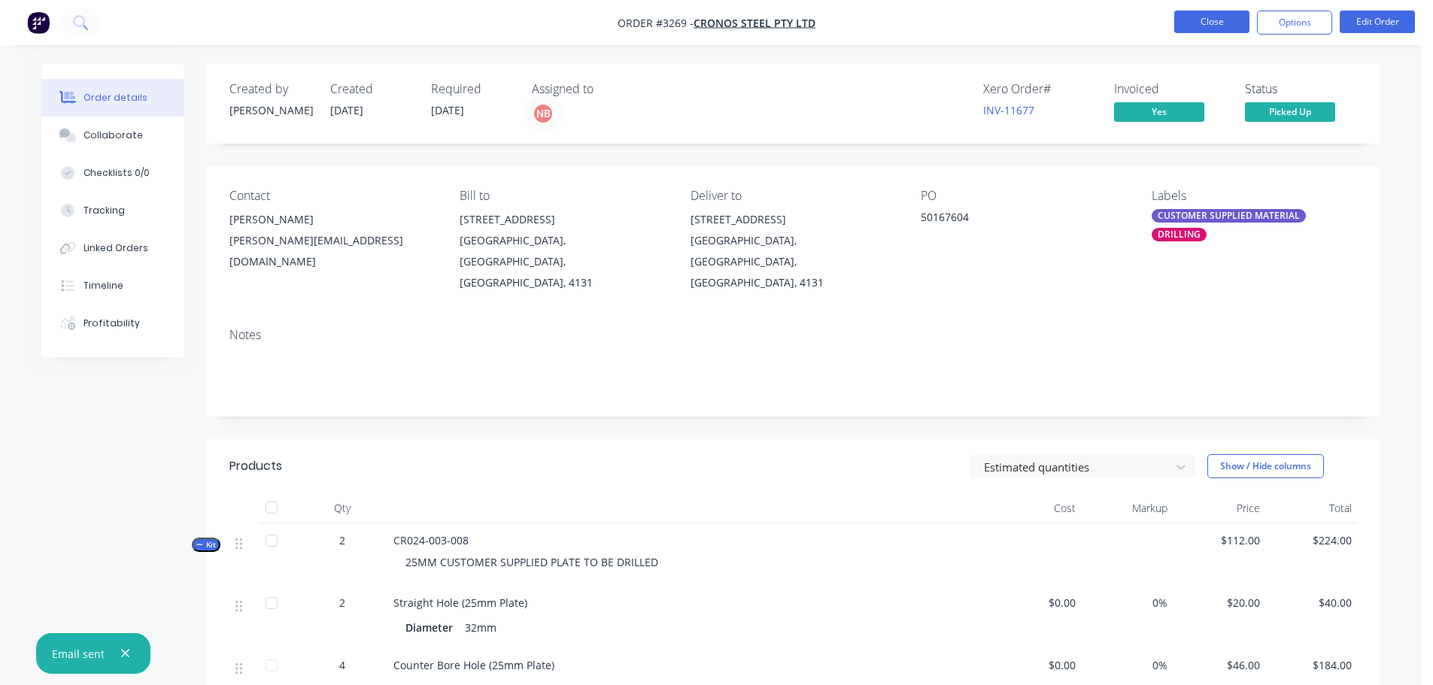
click at [1195, 22] on button "Close" at bounding box center [1211, 22] width 75 height 23
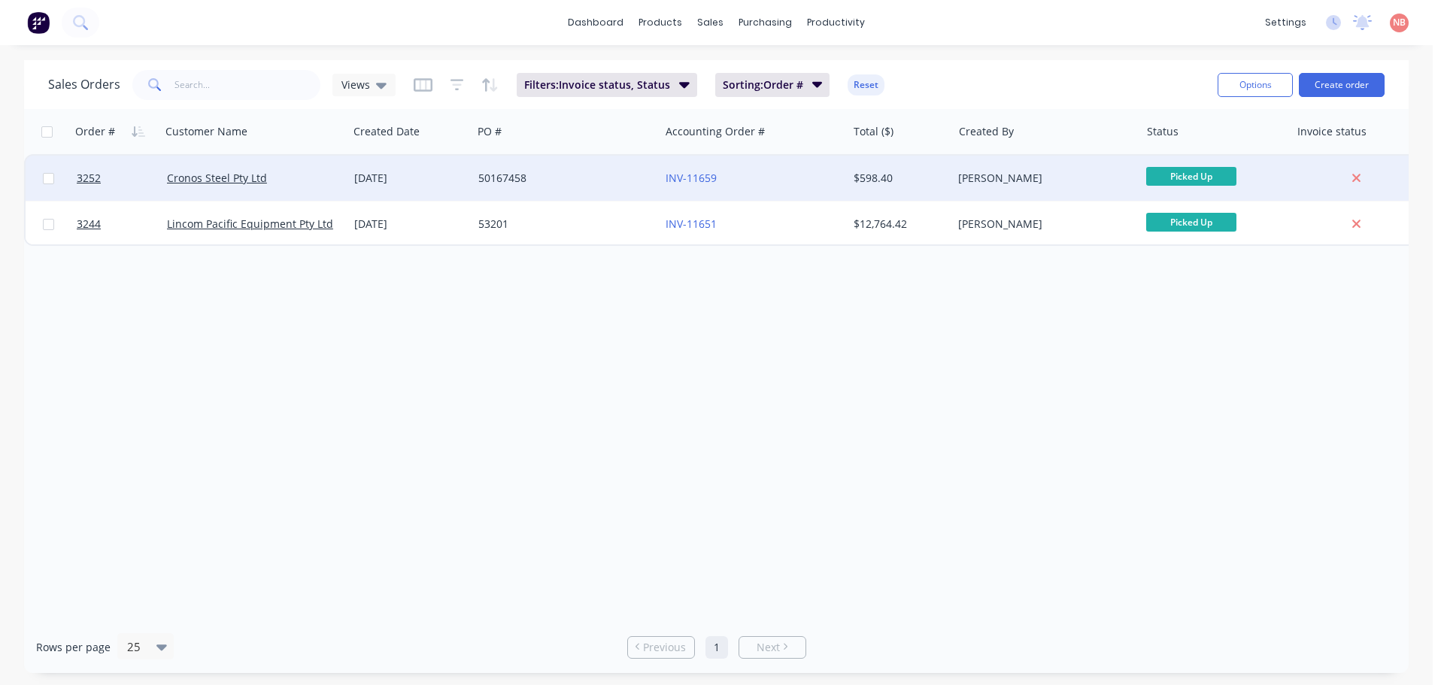
click at [624, 175] on div "50167458" at bounding box center [561, 178] width 167 height 15
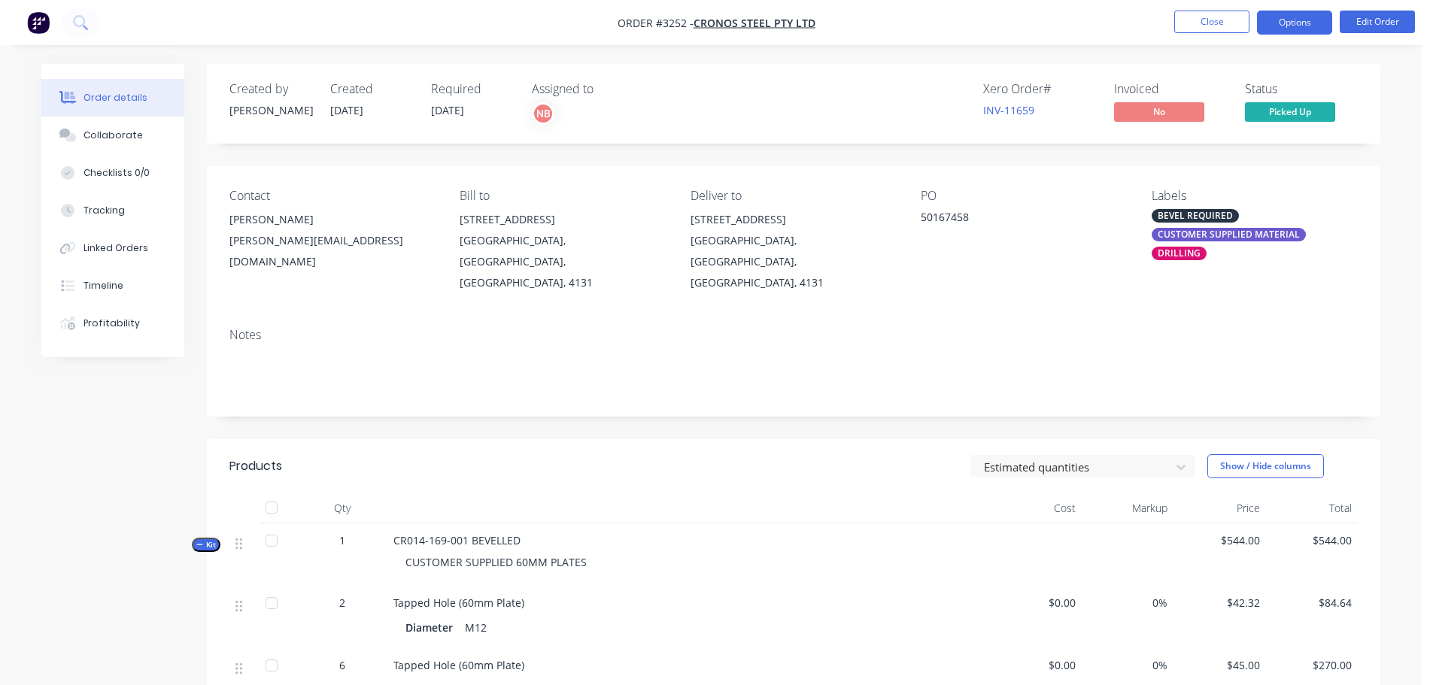
click at [1306, 32] on button "Options" at bounding box center [1294, 23] width 75 height 24
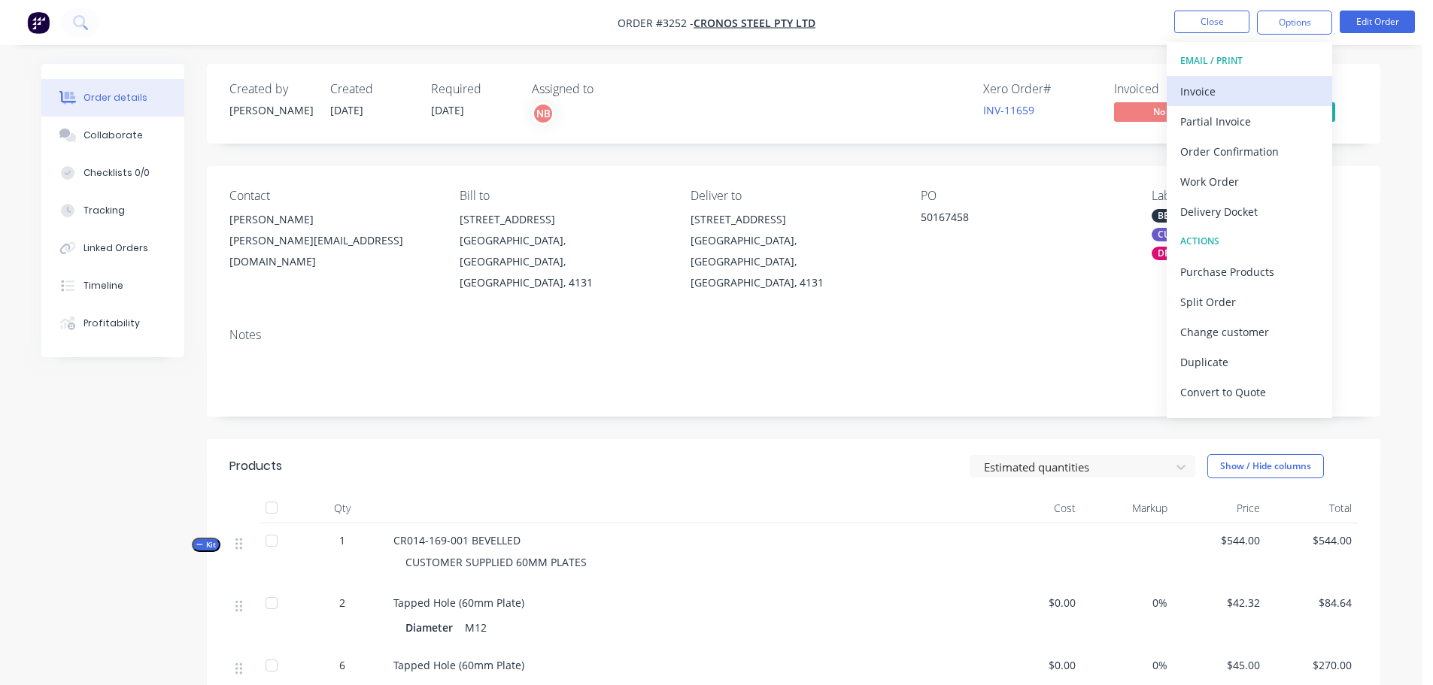
click at [1241, 86] on div "Invoice" at bounding box center [1249, 91] width 138 height 22
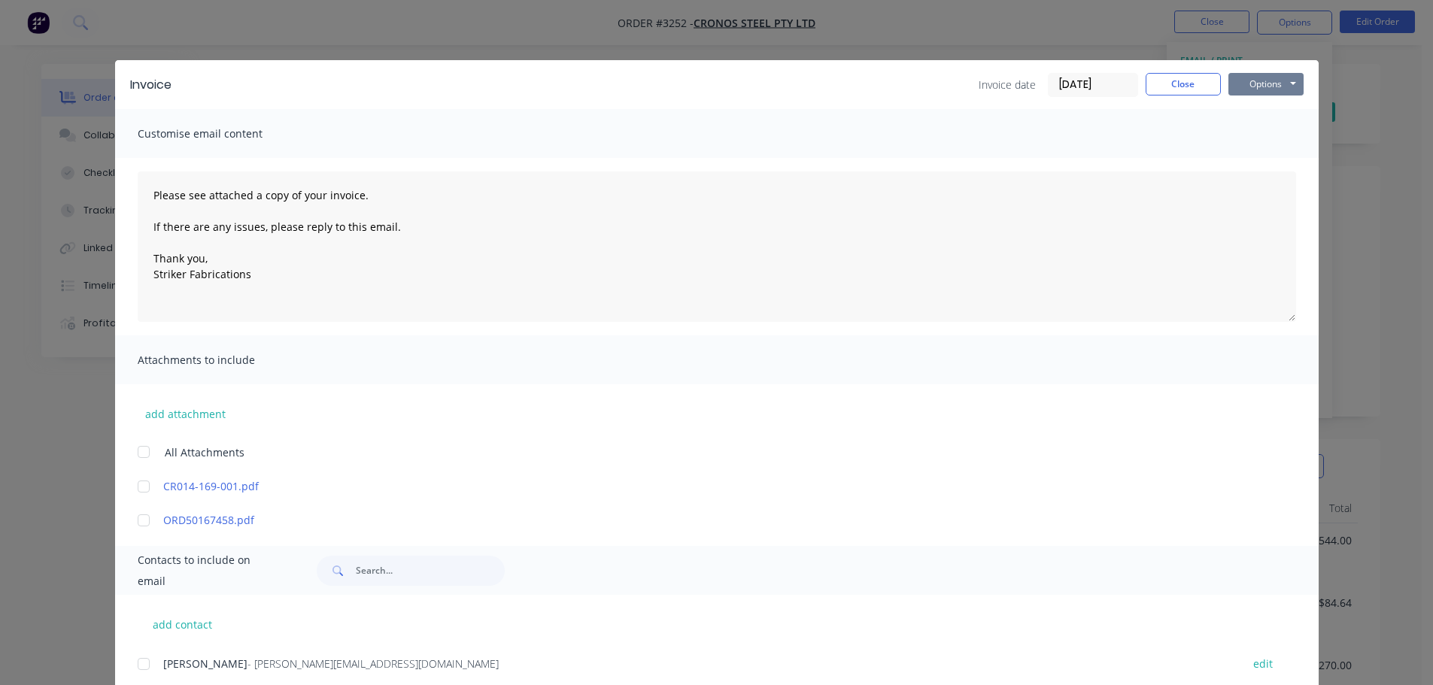
click at [1263, 85] on button "Options" at bounding box center [1265, 84] width 75 height 23
click at [1249, 141] on button "Print" at bounding box center [1276, 135] width 96 height 25
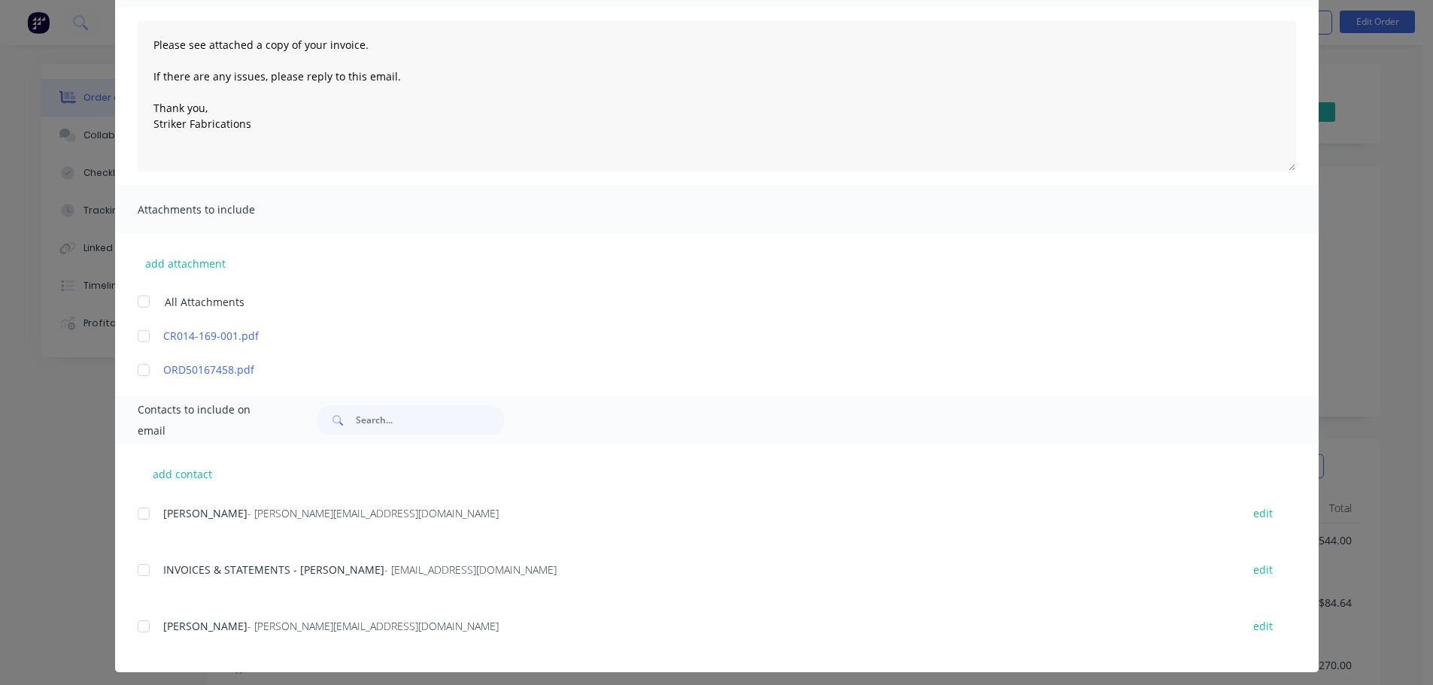
click at [149, 576] on div at bounding box center [144, 570] width 30 height 30
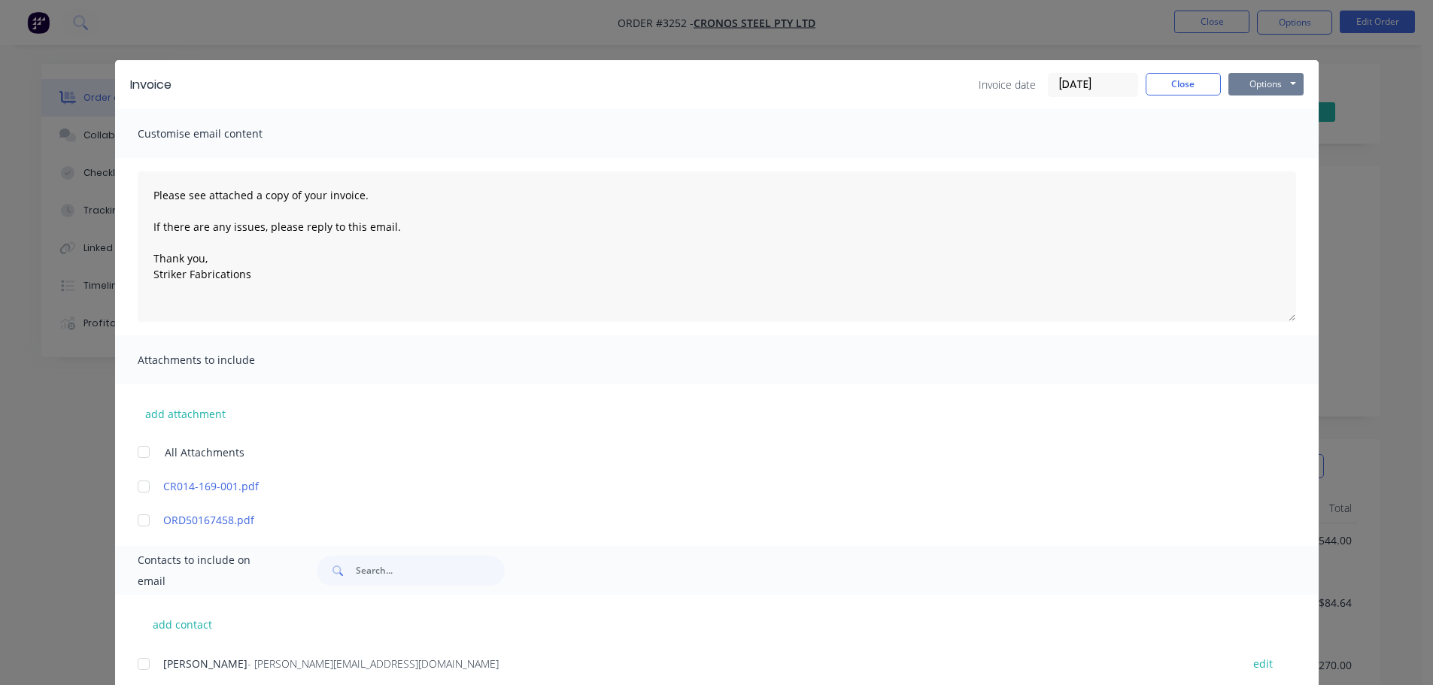
click at [1251, 86] on button "Options" at bounding box center [1265, 84] width 75 height 23
click at [1240, 154] on button "Email" at bounding box center [1276, 160] width 96 height 25
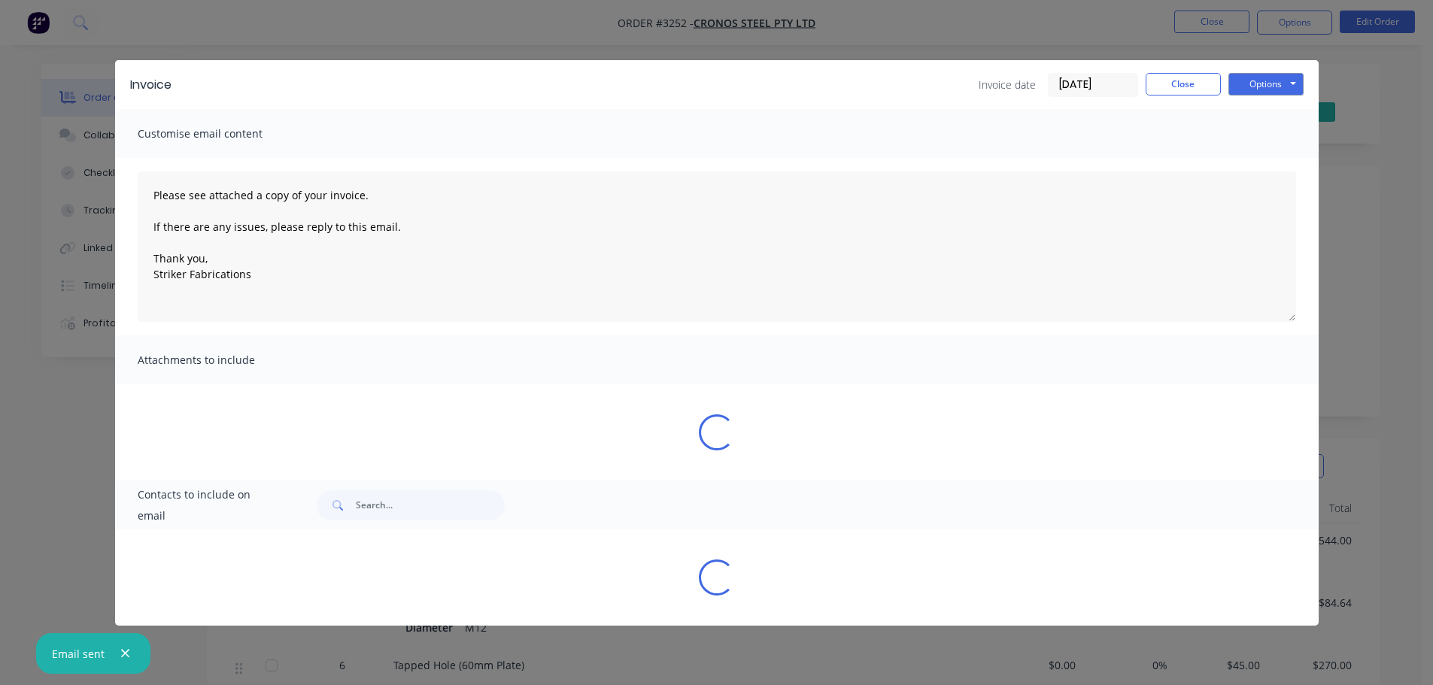
type textarea "Please see attached a copy of your invoice. If there are any issues, please rep…"
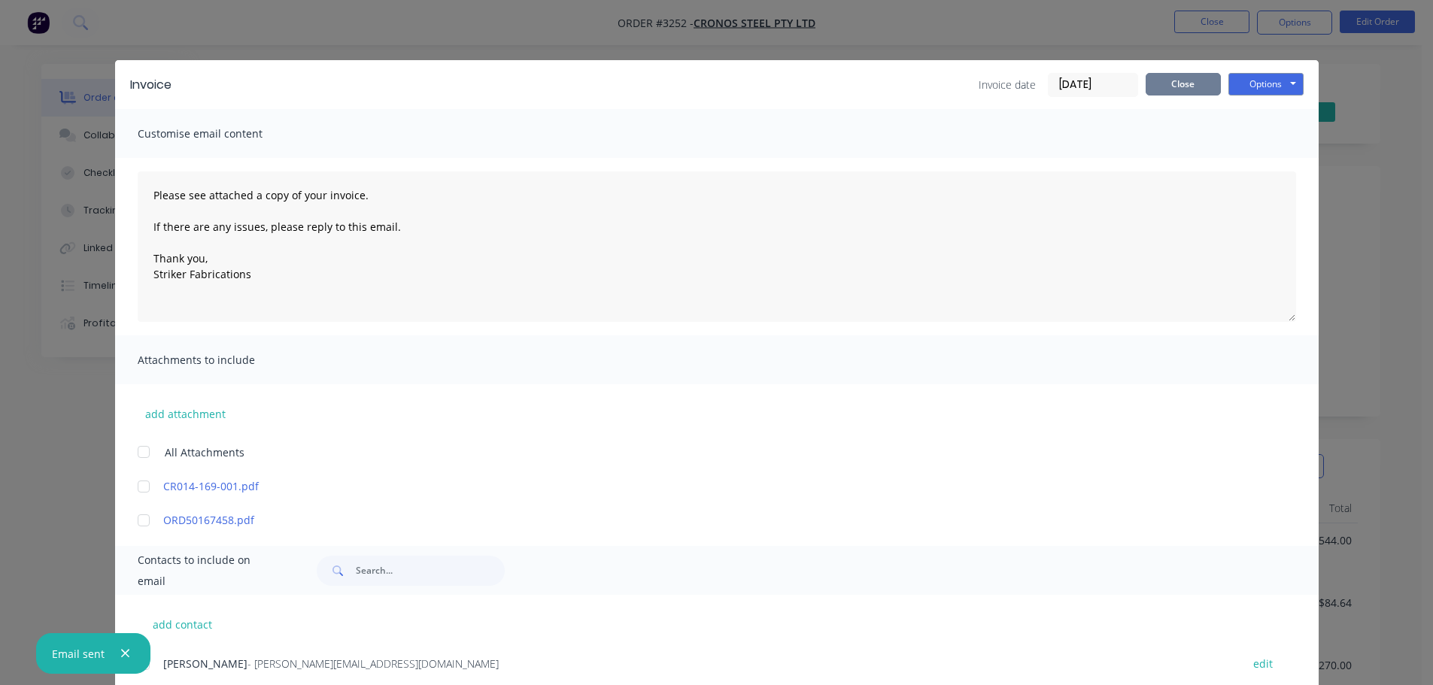
click at [1188, 77] on button "Close" at bounding box center [1183, 84] width 75 height 23
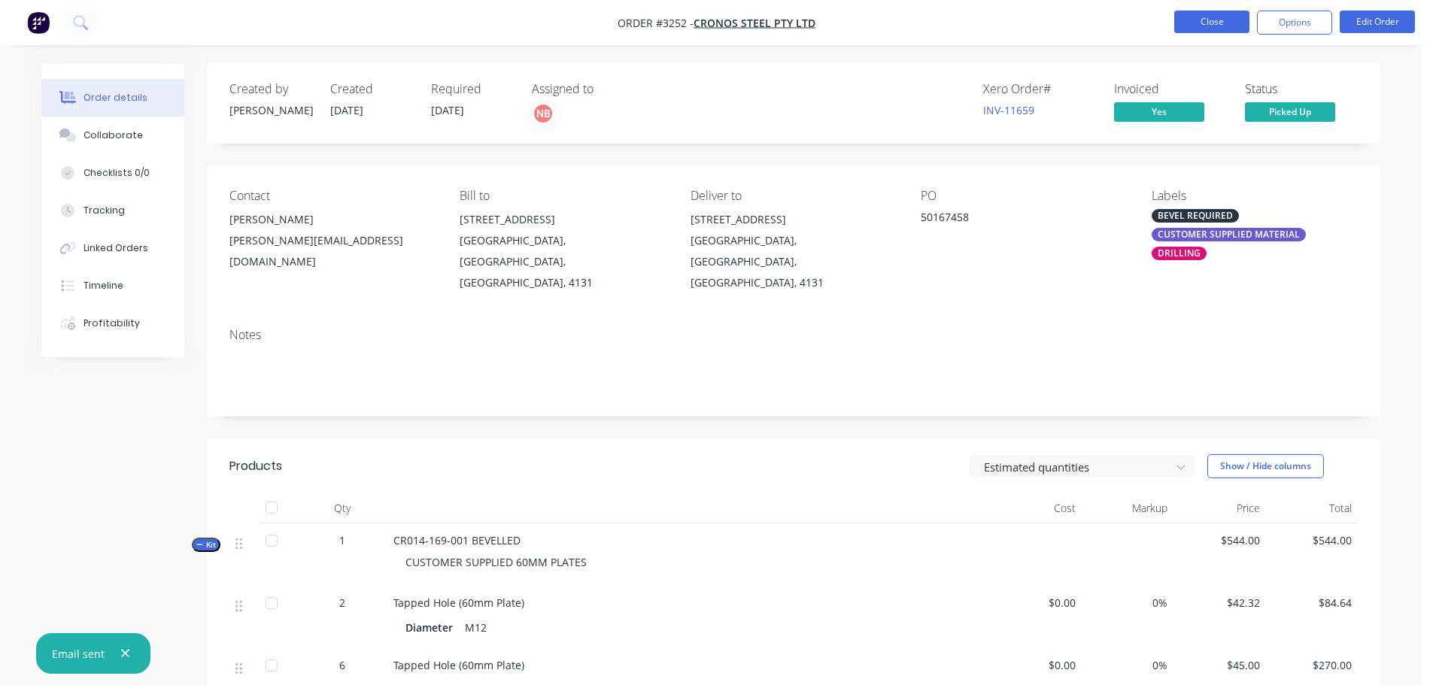
click at [1218, 27] on button "Close" at bounding box center [1211, 22] width 75 height 23
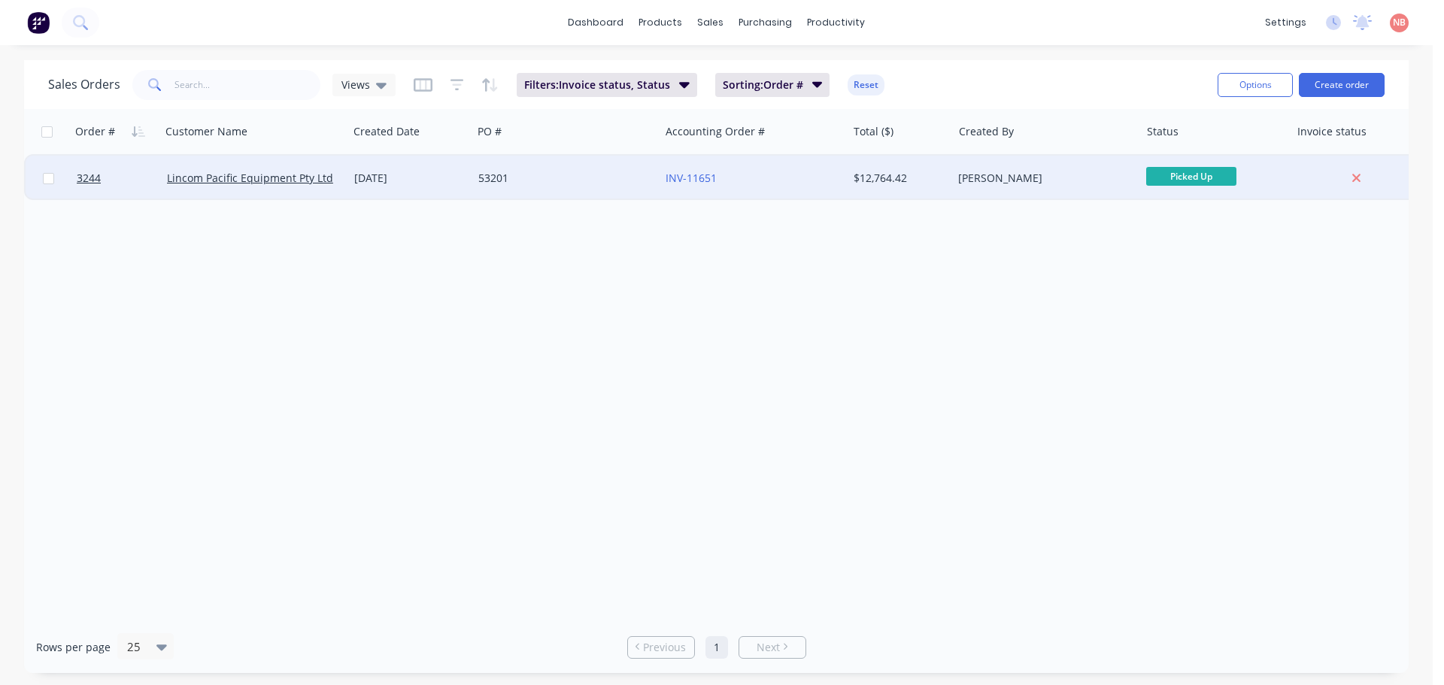
click at [573, 181] on div "53201" at bounding box center [561, 178] width 167 height 15
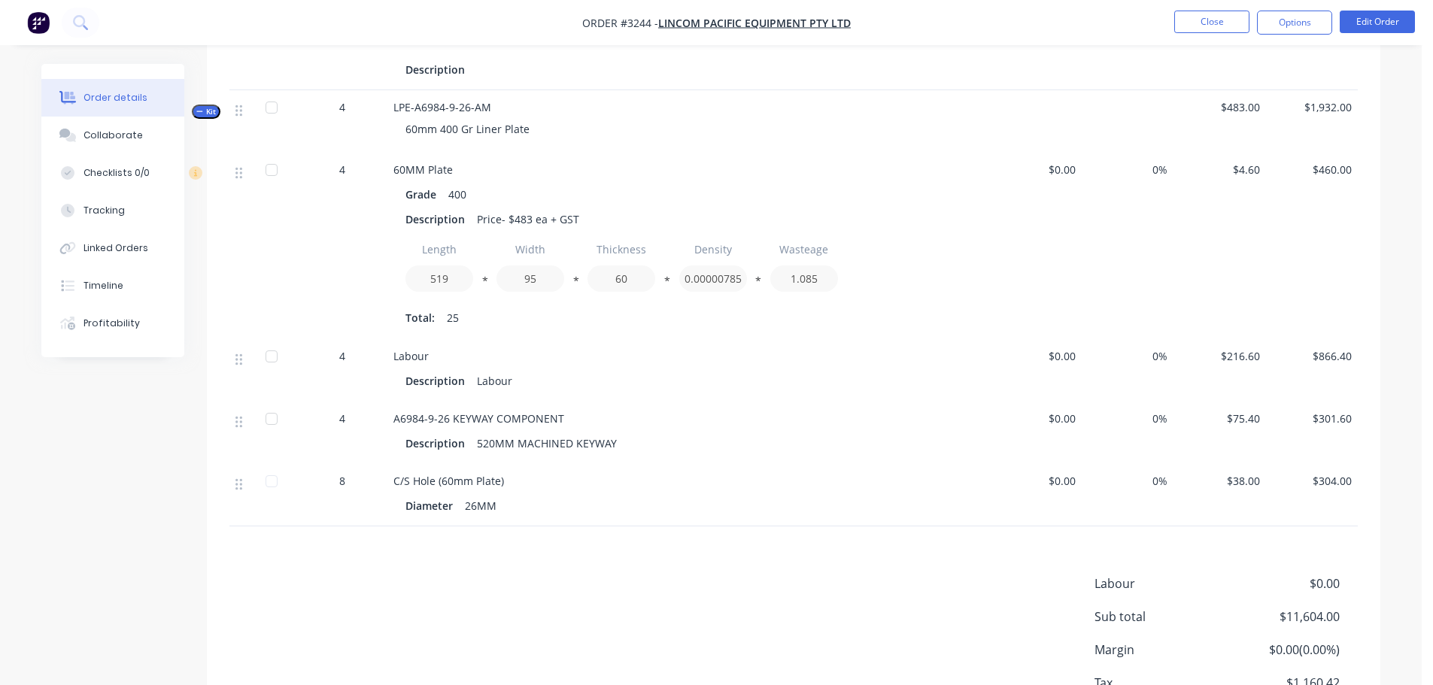
scroll to position [7923, 0]
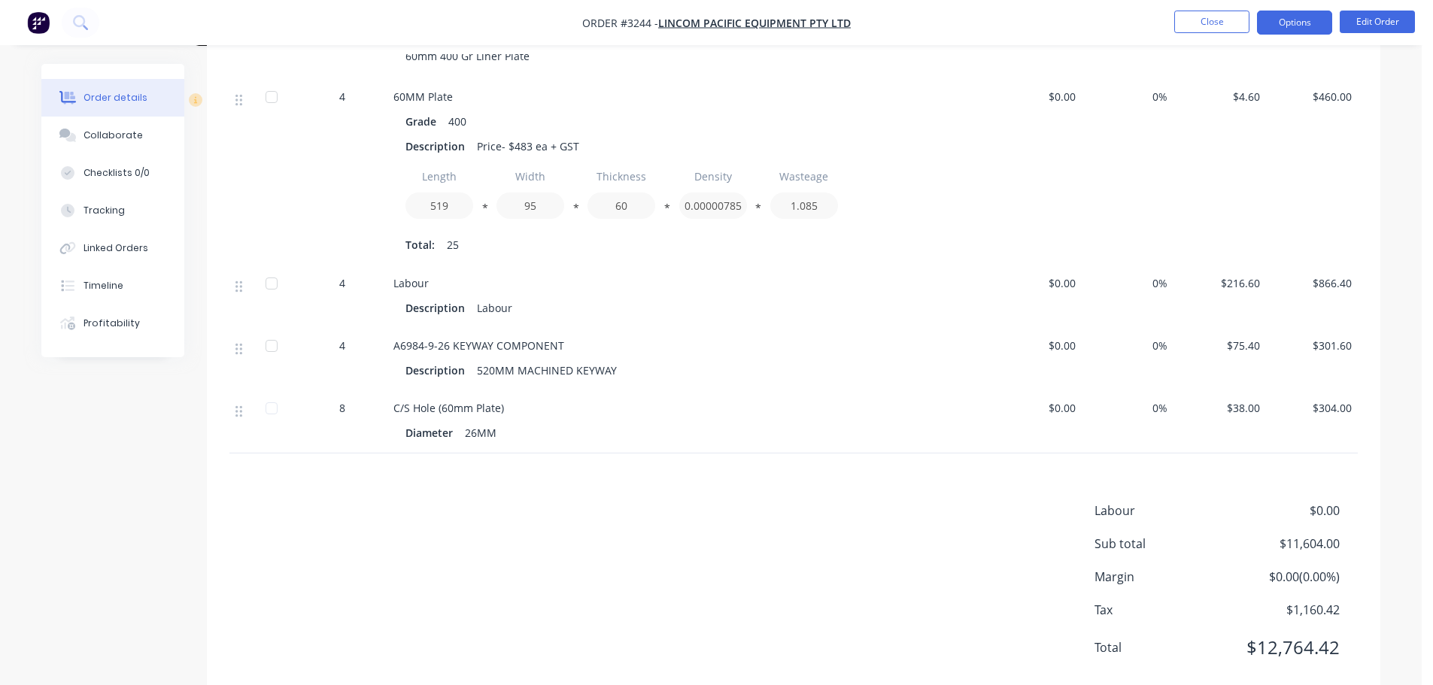
click at [1268, 29] on button "Options" at bounding box center [1294, 23] width 75 height 24
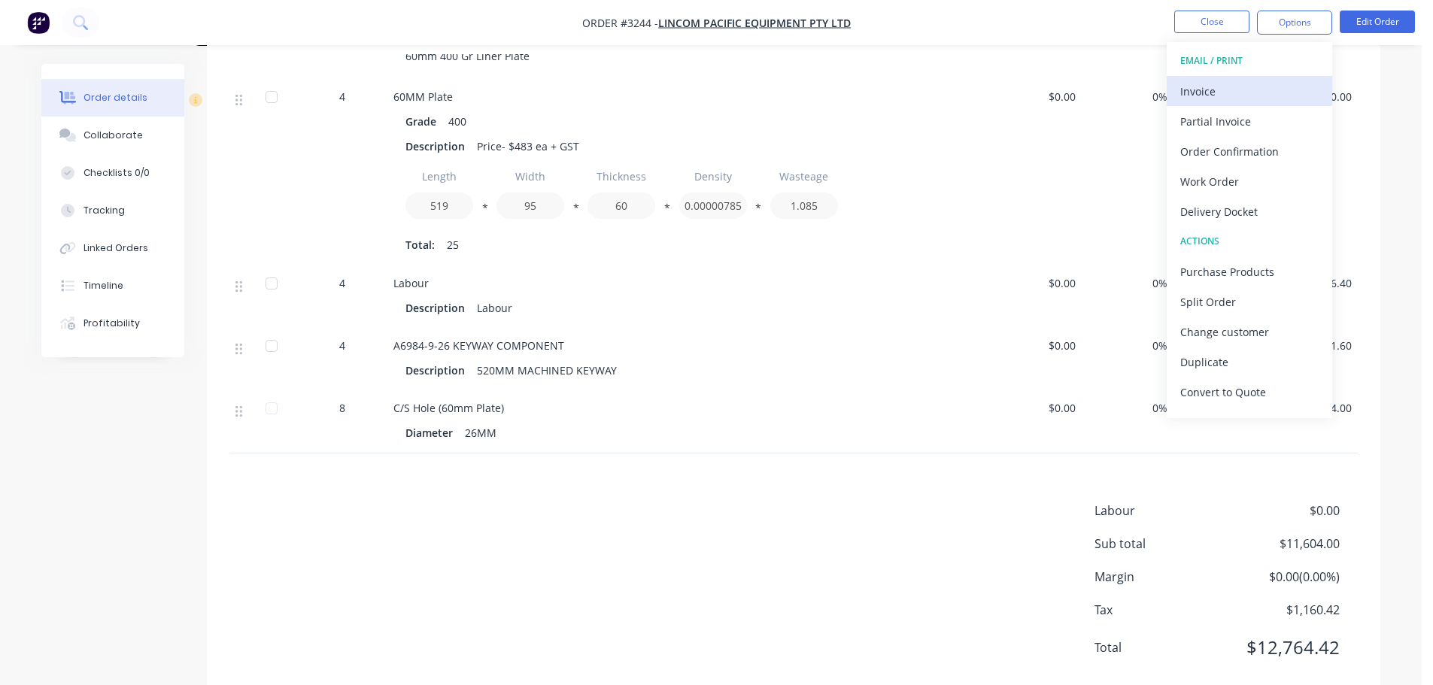
click at [1228, 87] on div "Invoice" at bounding box center [1249, 91] width 138 height 22
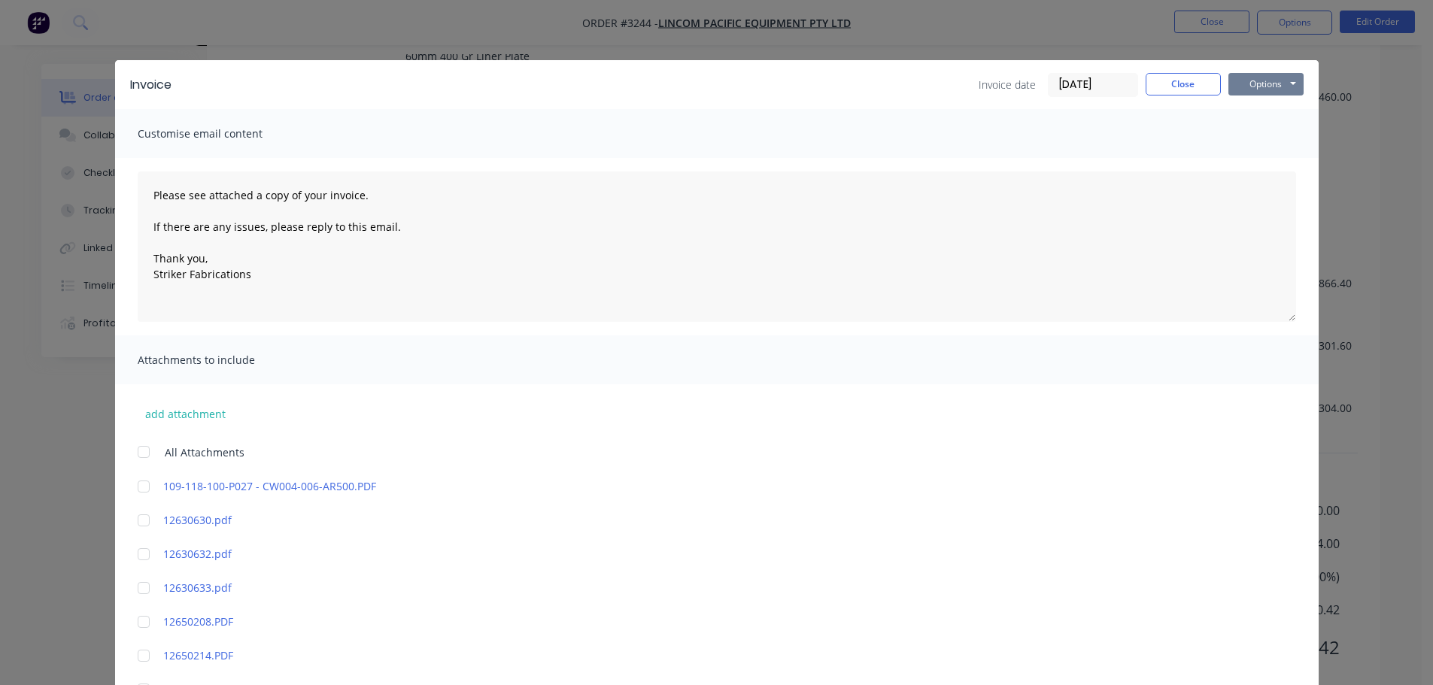
click at [1228, 93] on button "Options" at bounding box center [1265, 84] width 75 height 23
click at [1237, 138] on button "Print" at bounding box center [1276, 135] width 96 height 25
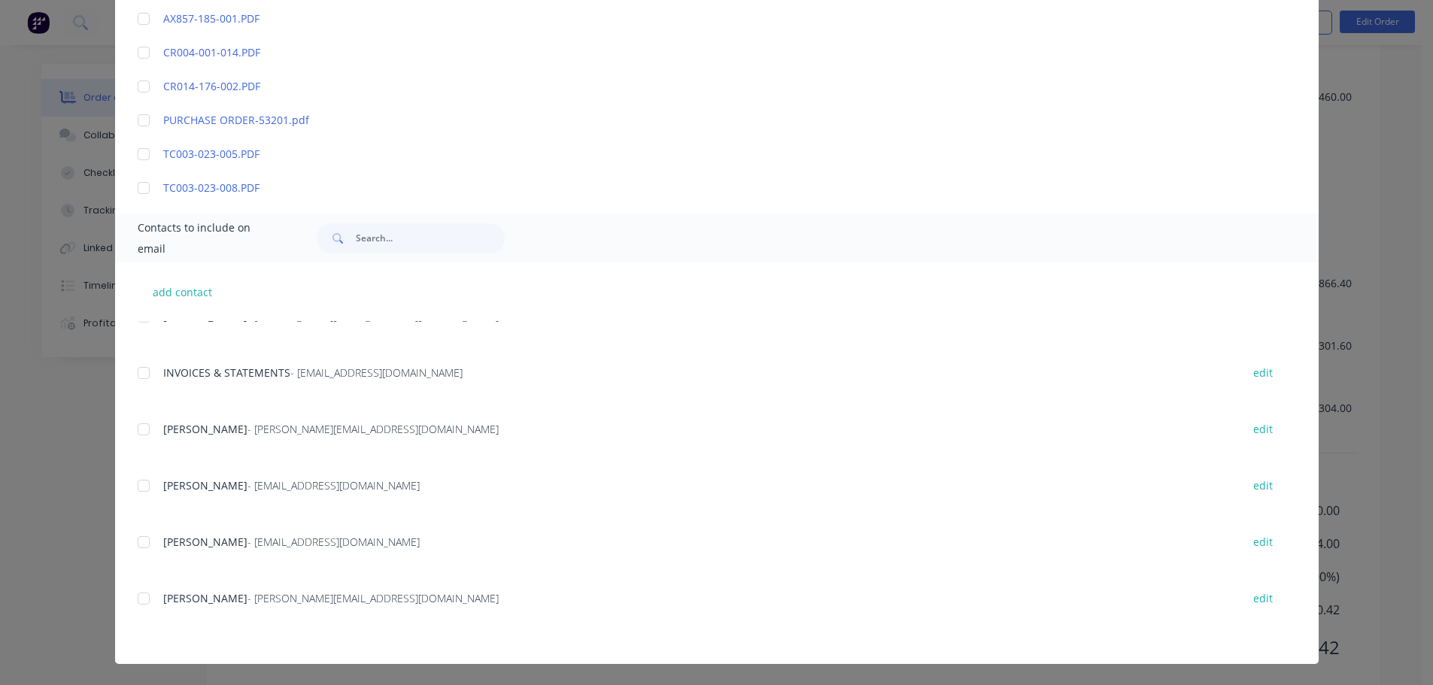
scroll to position [527, 0]
click at [138, 372] on div at bounding box center [144, 369] width 30 height 30
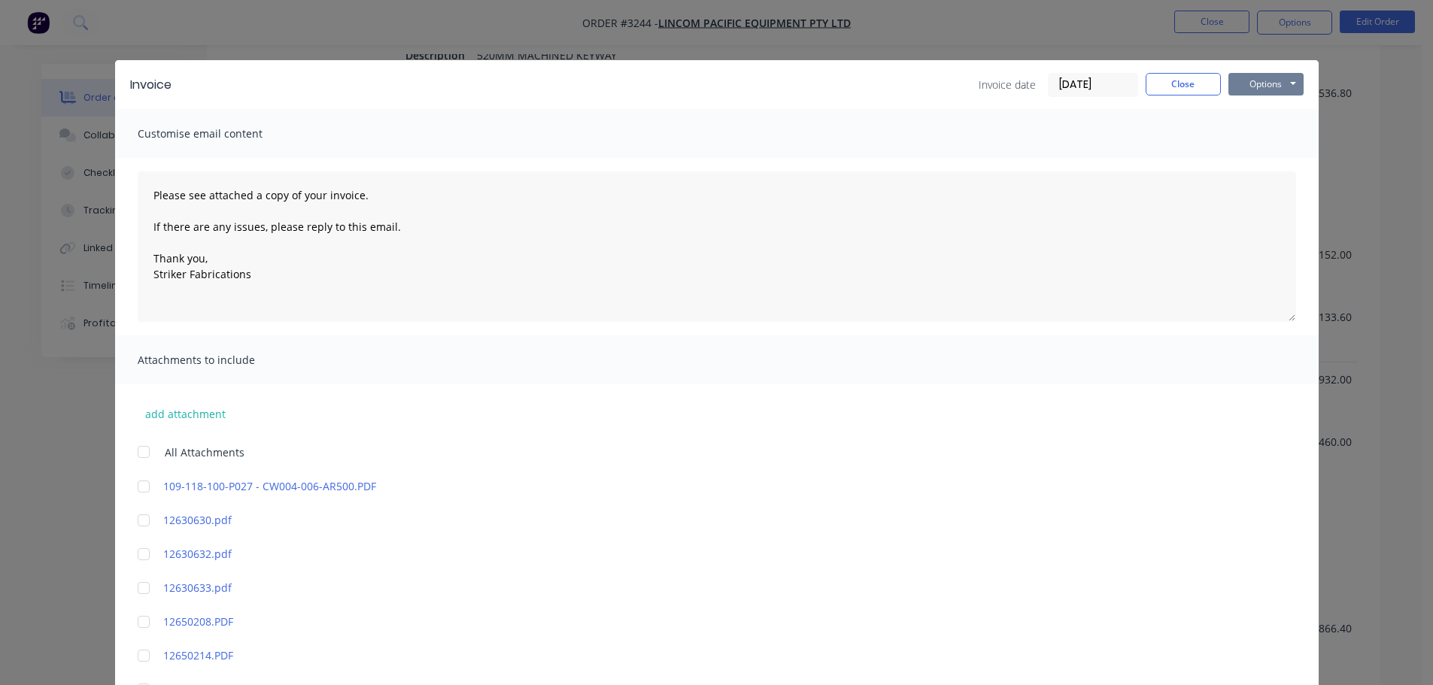
scroll to position [7546, 0]
click at [1258, 80] on button "Options" at bounding box center [1265, 84] width 75 height 23
click at [1250, 156] on button "Email" at bounding box center [1276, 160] width 96 height 25
type textarea "Please see attached a copy of your invoice. If there are any issues, please rep…"
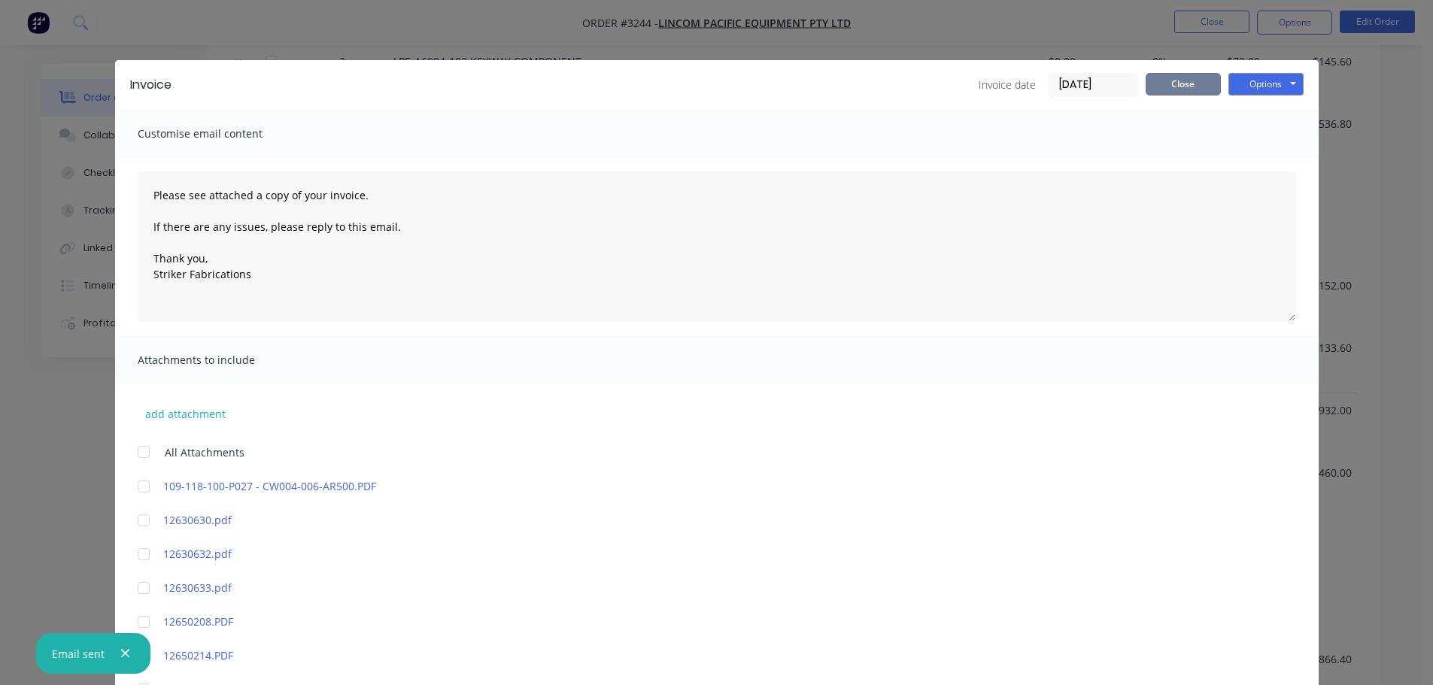
click at [1166, 92] on button "Close" at bounding box center [1183, 84] width 75 height 23
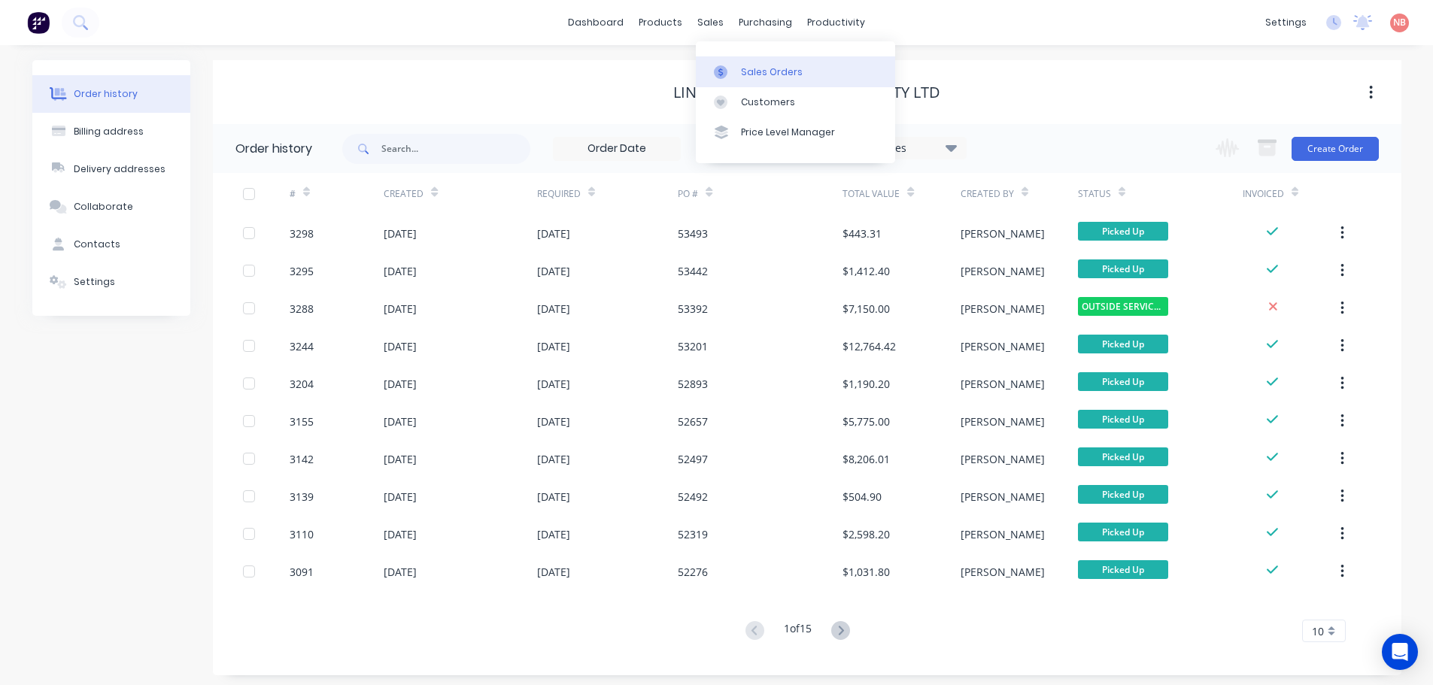
click at [726, 62] on link "Sales Orders" at bounding box center [795, 71] width 199 height 30
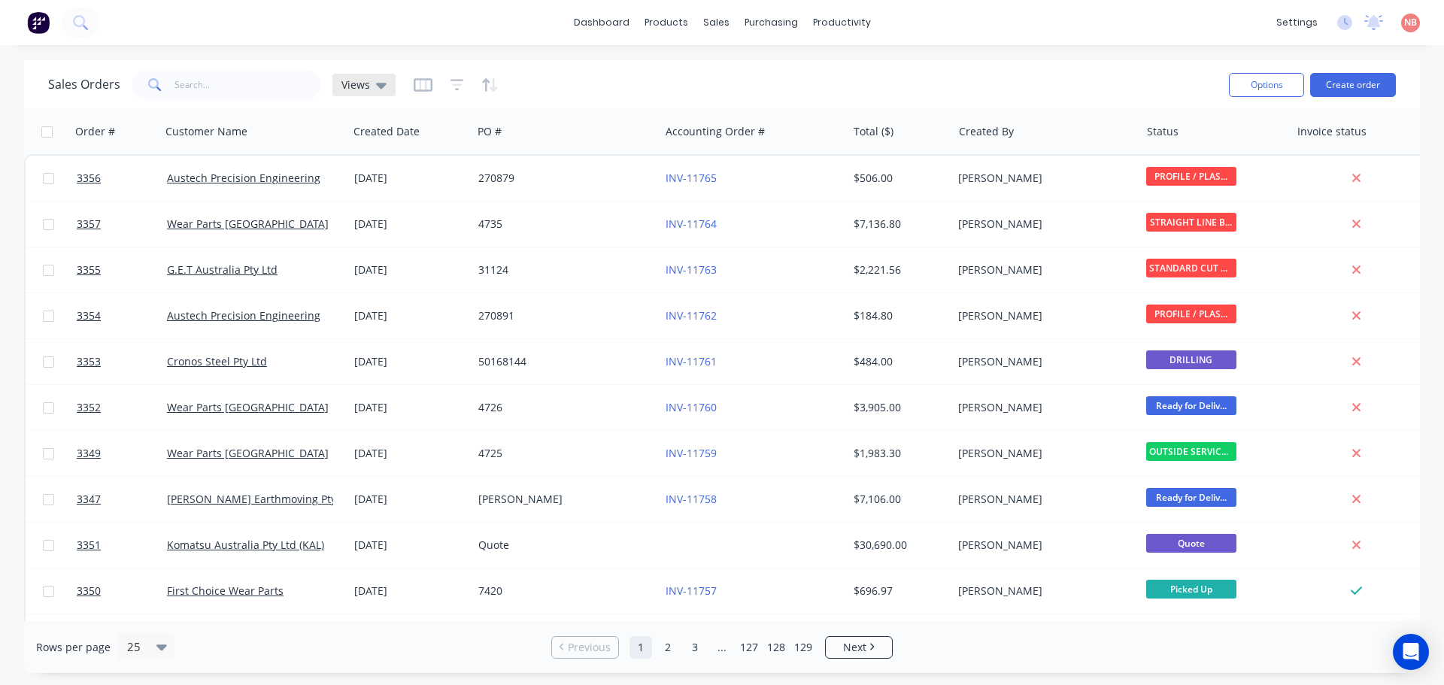
click at [369, 83] on div "Views" at bounding box center [364, 85] width 45 height 14
click at [372, 247] on button "Invoice" at bounding box center [423, 243] width 172 height 17
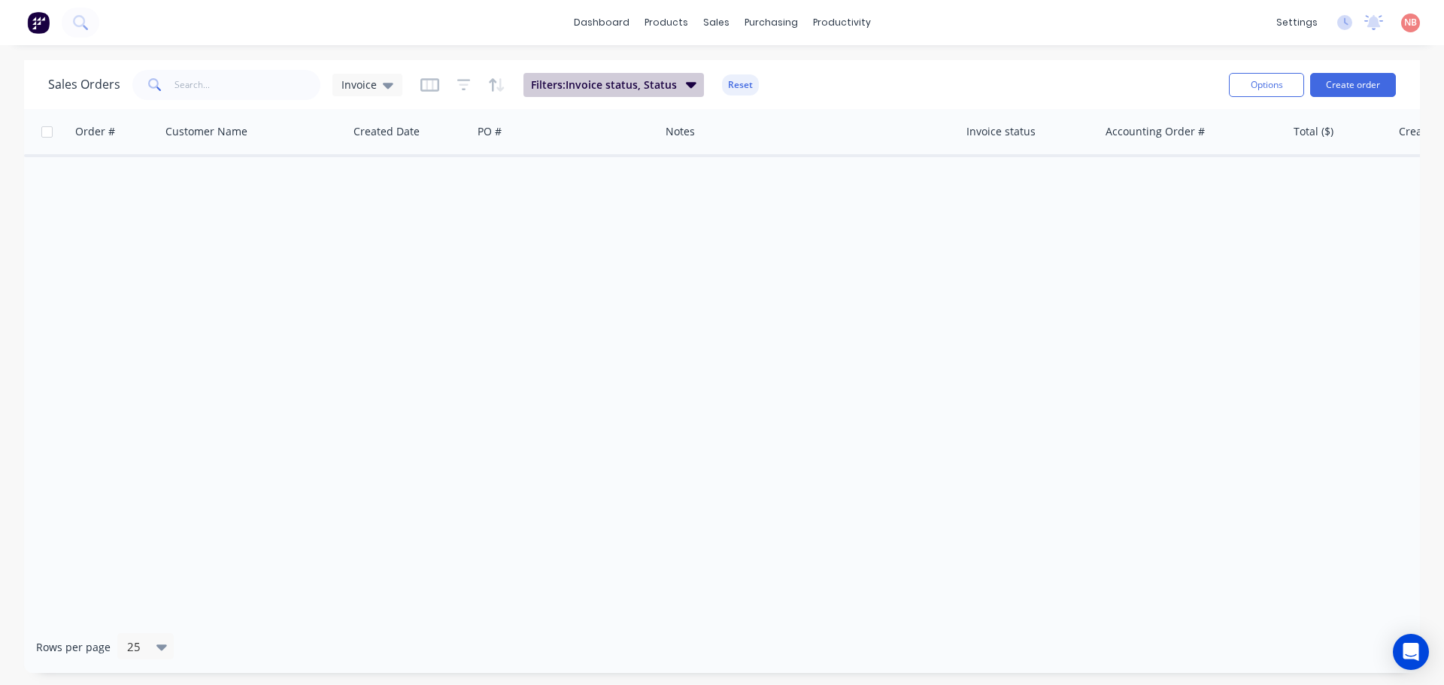
click at [658, 83] on span "Filters: Invoice status, Status" at bounding box center [604, 84] width 146 height 15
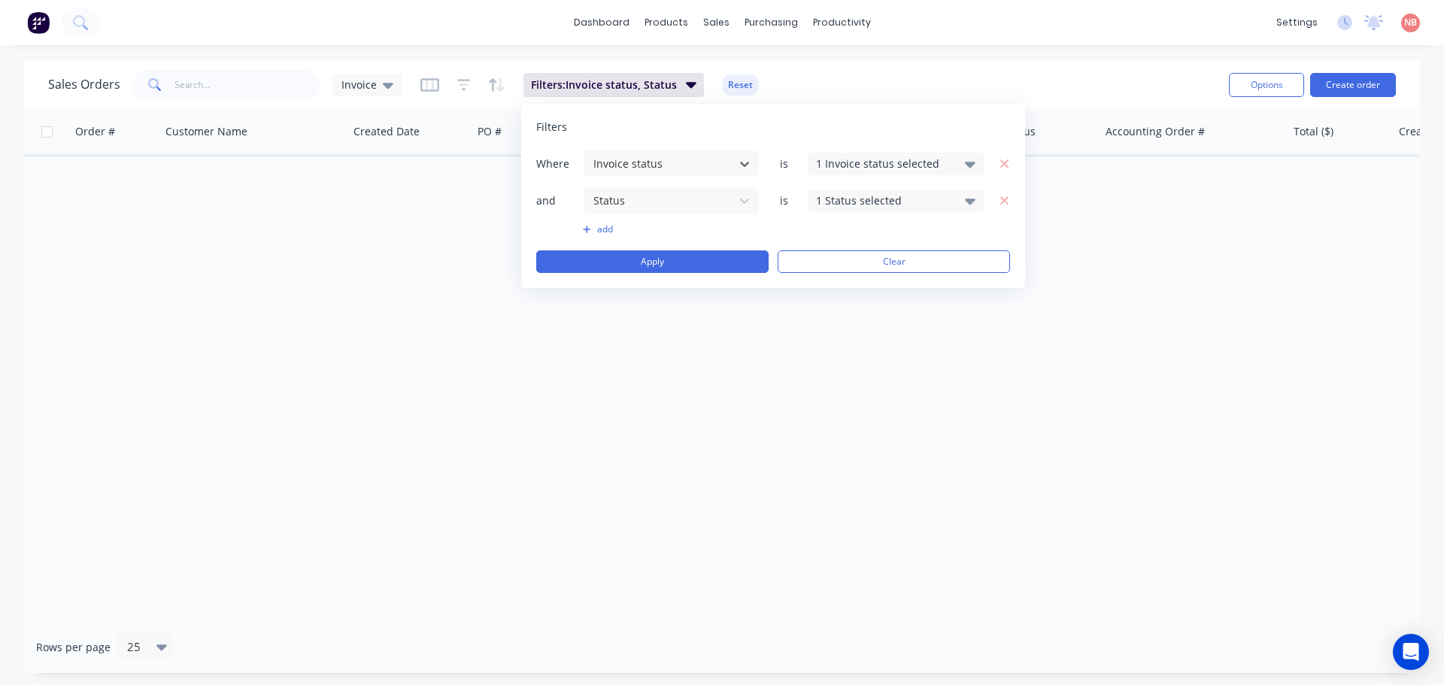
click at [865, 211] on div "1 Status selected" at bounding box center [896, 201] width 177 height 23
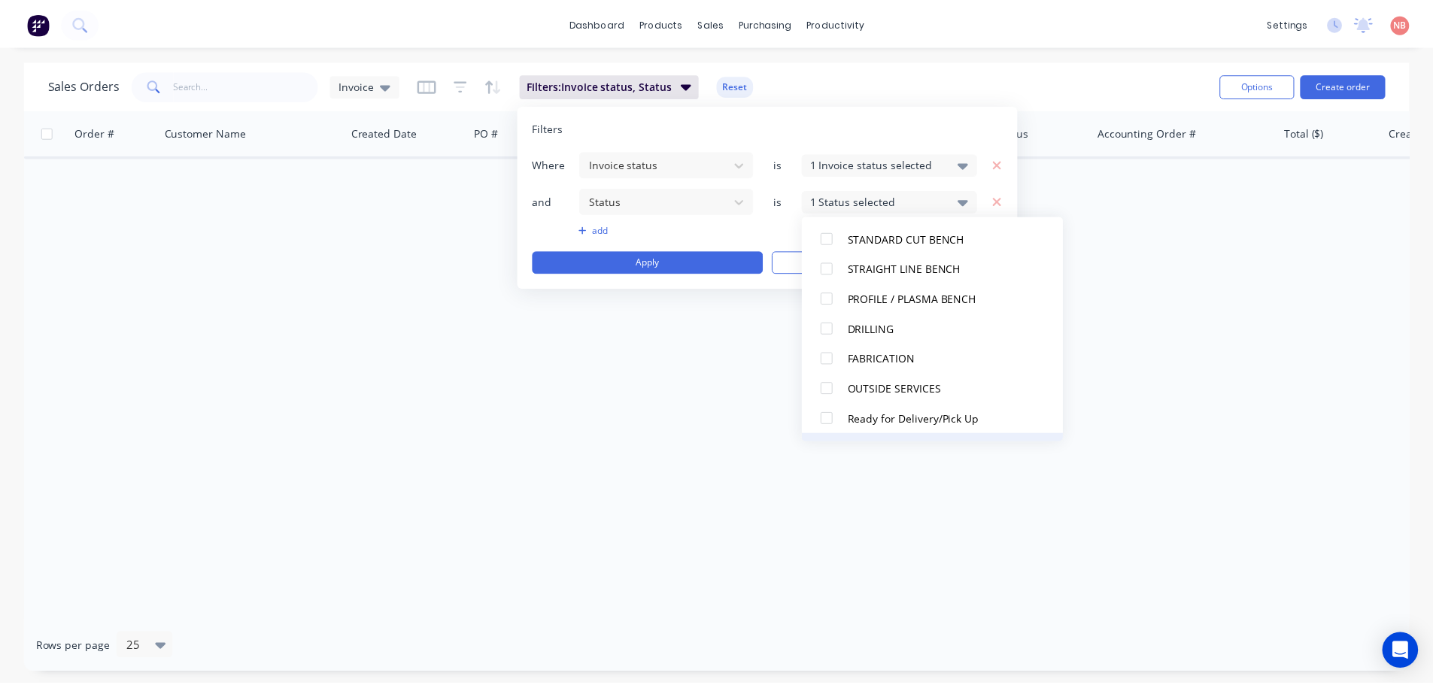
scroll to position [286, 0]
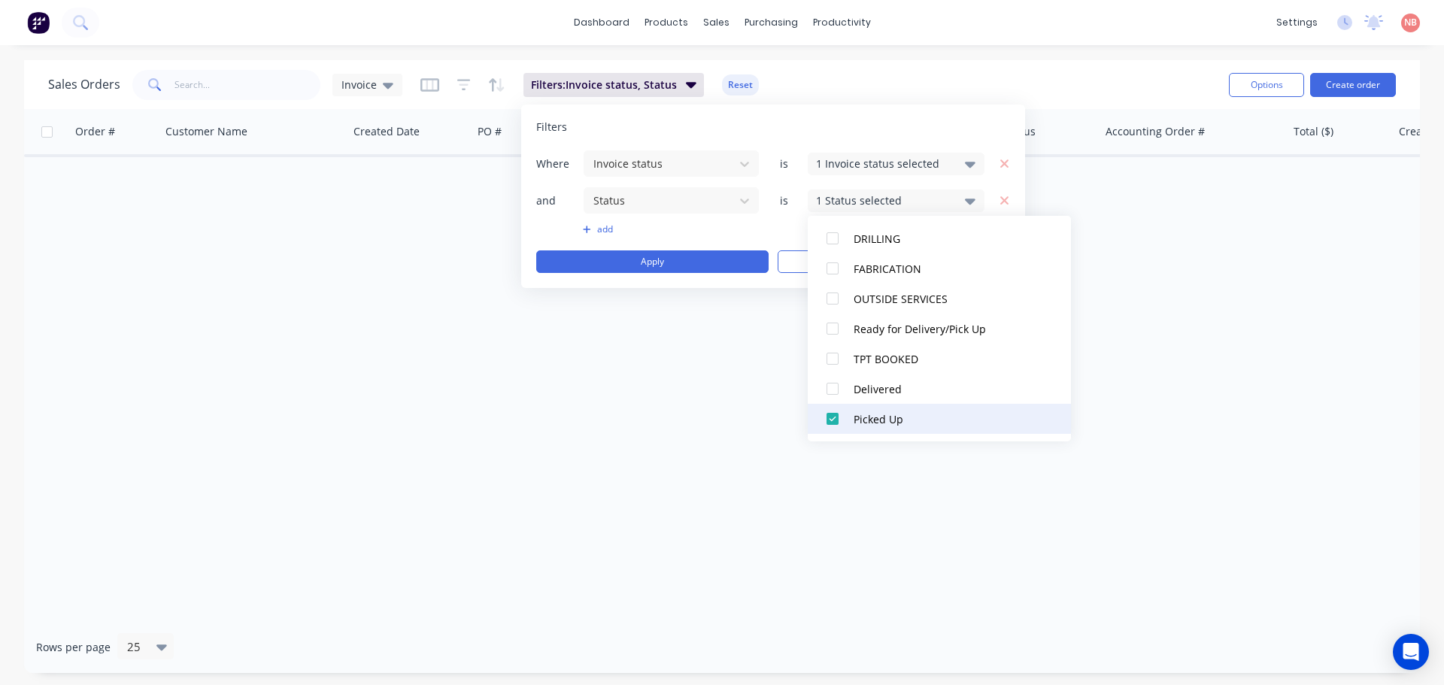
click at [831, 419] on div at bounding box center [833, 419] width 30 height 30
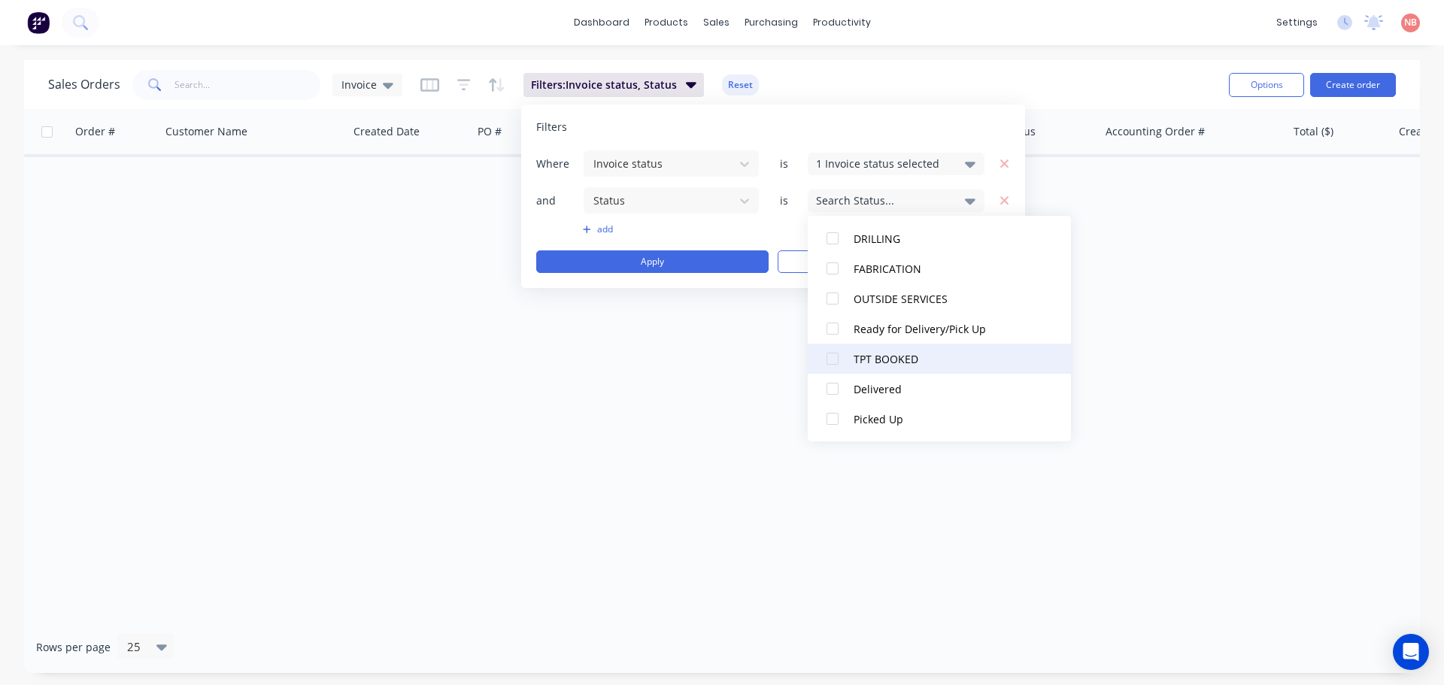
click at [836, 360] on div at bounding box center [833, 359] width 30 height 30
click at [830, 327] on div at bounding box center [833, 329] width 30 height 30
click at [678, 266] on button "Apply" at bounding box center [652, 261] width 232 height 23
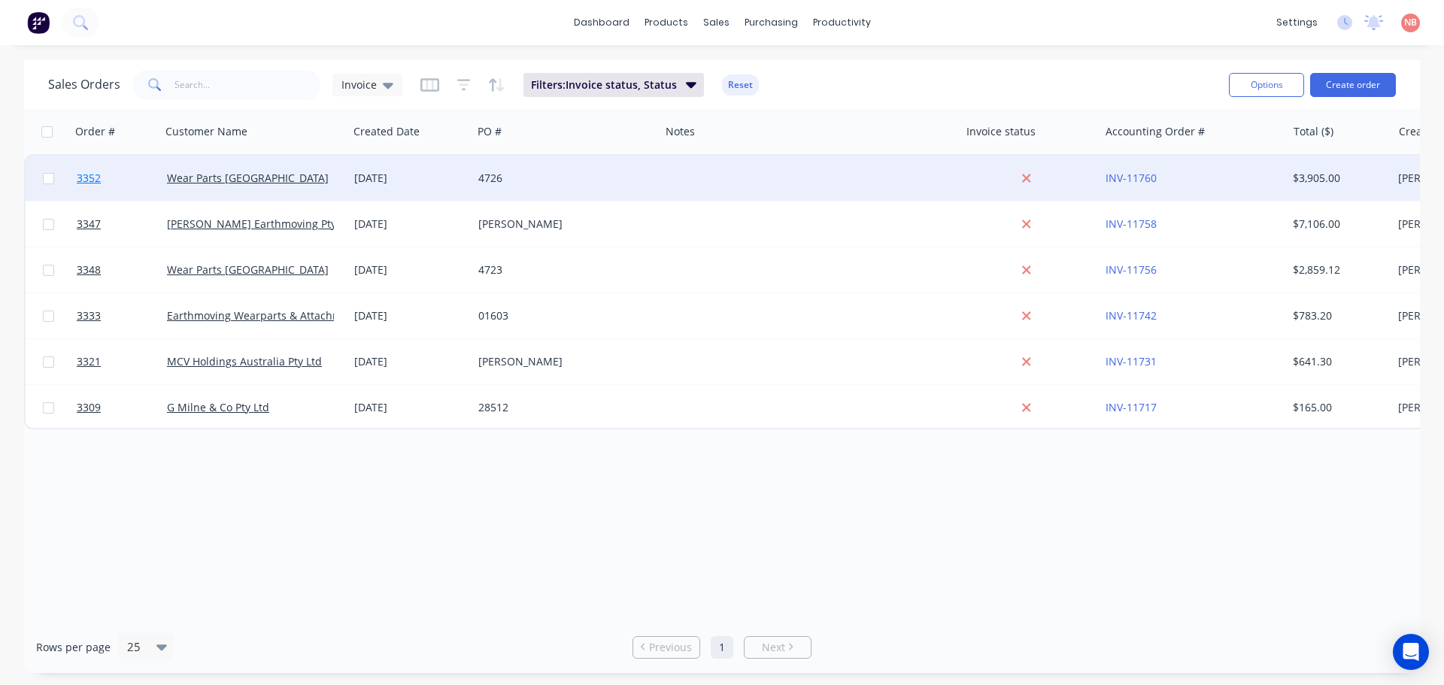
click at [129, 184] on link "3352" at bounding box center [122, 178] width 90 height 45
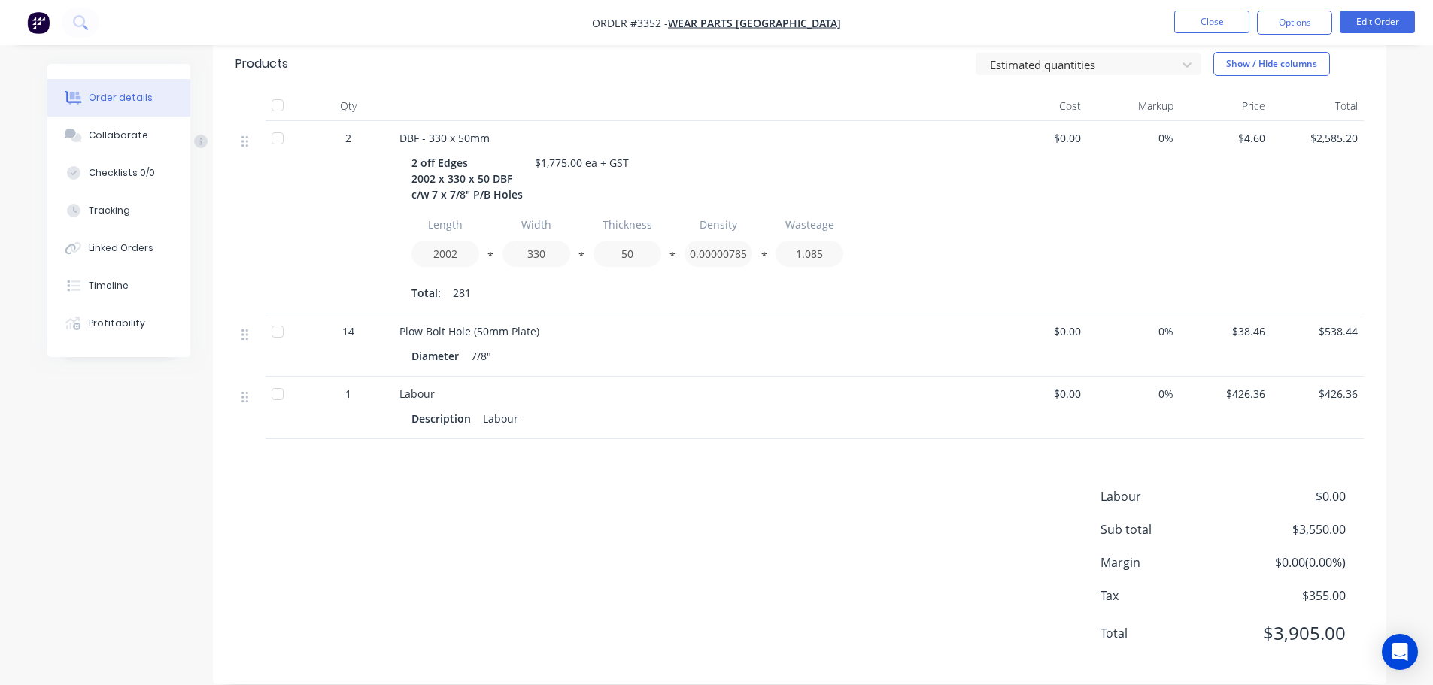
scroll to position [403, 0]
click at [1281, 22] on button "Options" at bounding box center [1294, 23] width 75 height 24
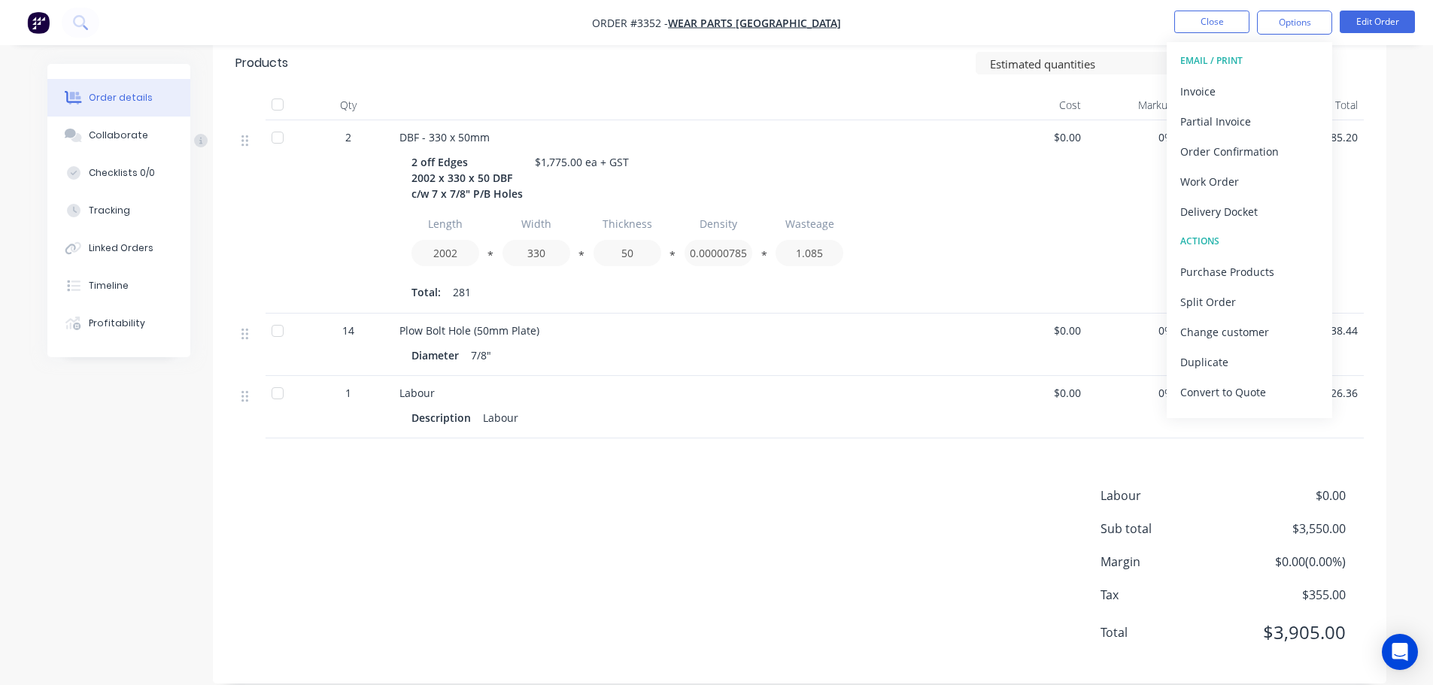
click at [1220, 74] on button "EMAIL / PRINT" at bounding box center [1249, 61] width 165 height 30
click at [1215, 84] on div "Invoice" at bounding box center [1249, 91] width 138 height 22
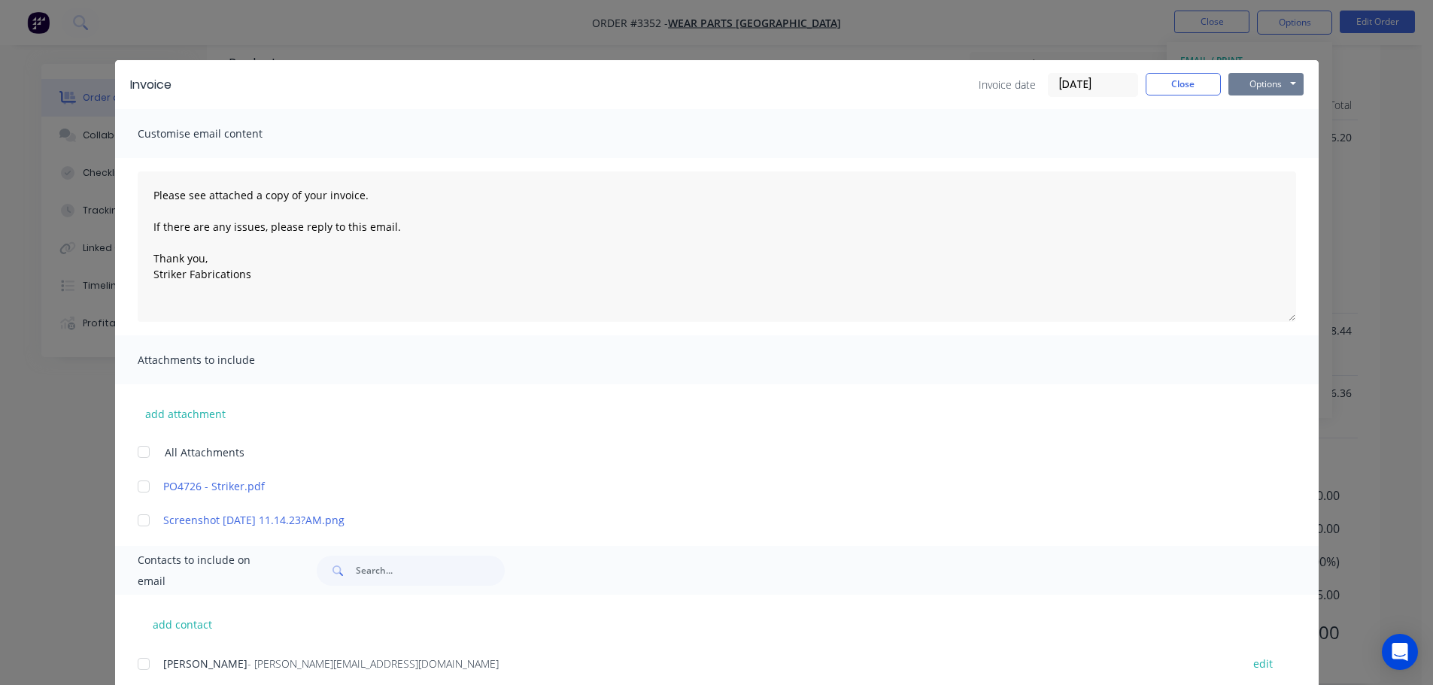
click at [1246, 84] on button "Options" at bounding box center [1265, 84] width 75 height 23
click at [1258, 129] on button "Print" at bounding box center [1276, 135] width 96 height 25
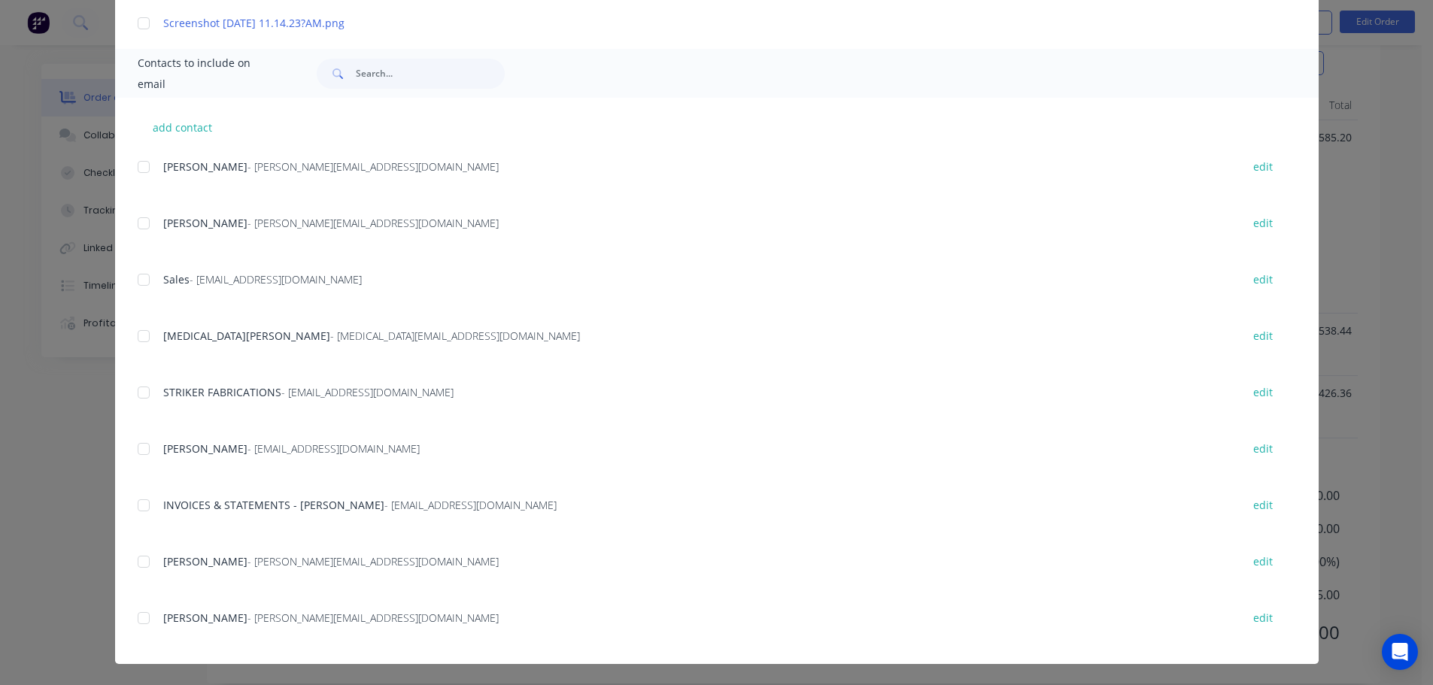
click at [134, 499] on div at bounding box center [144, 505] width 30 height 30
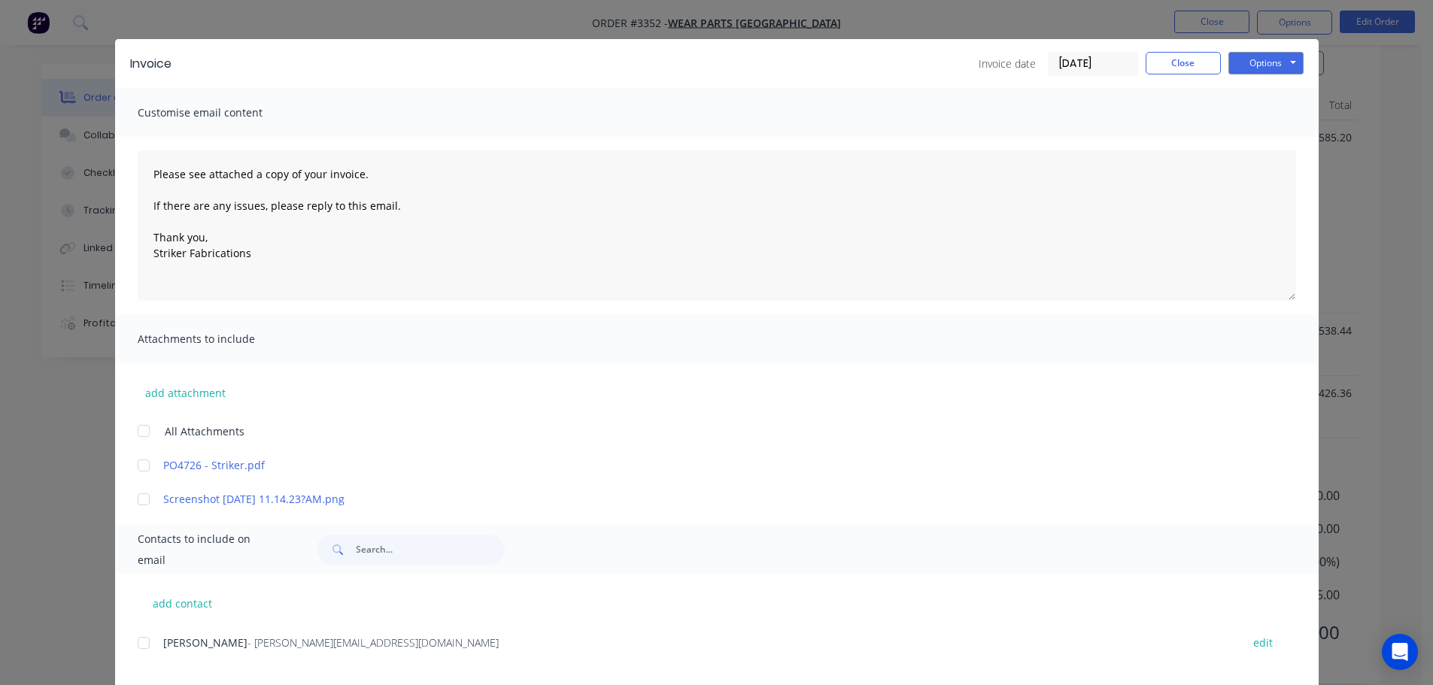
scroll to position [0, 0]
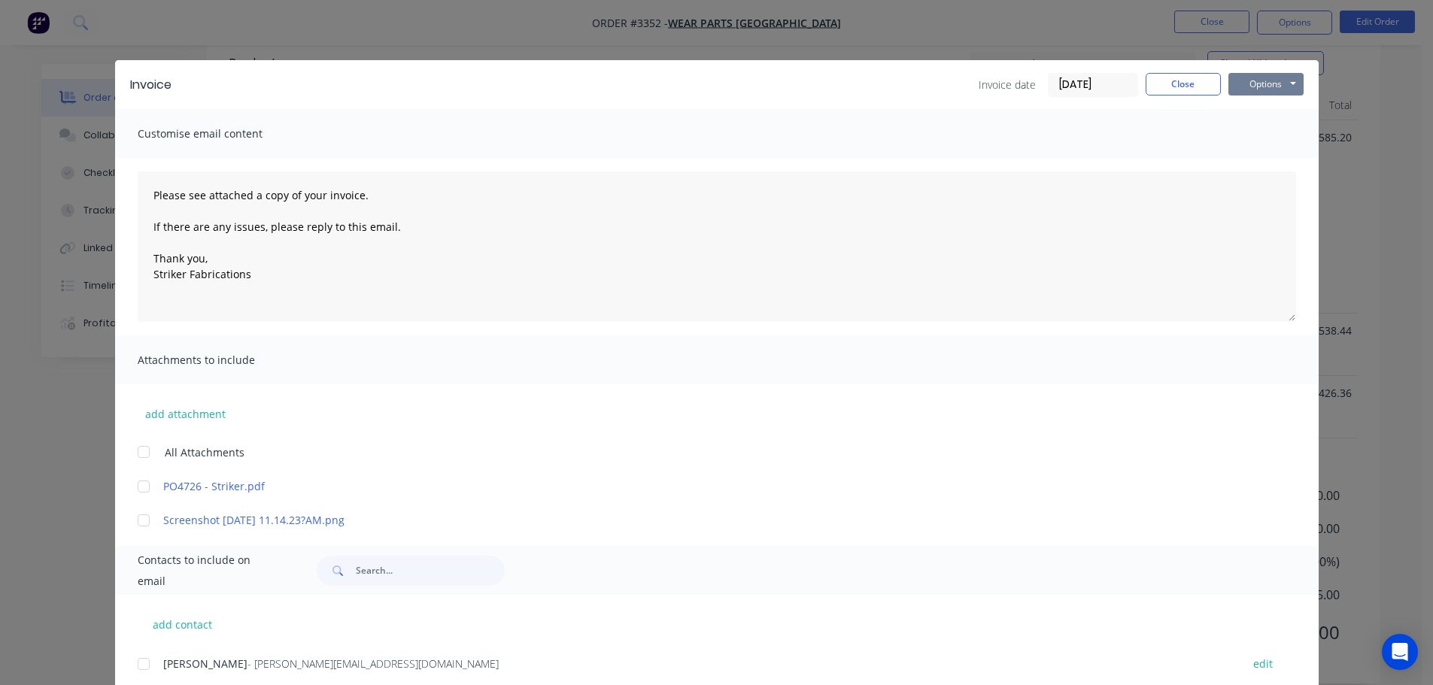
click at [1255, 87] on button "Options" at bounding box center [1265, 84] width 75 height 23
click at [1249, 153] on button "Email" at bounding box center [1276, 160] width 96 height 25
type textarea "Please see attached a copy of your invoice. If there are any issues, please rep…"
click at [1167, 88] on button "Close" at bounding box center [1183, 84] width 75 height 23
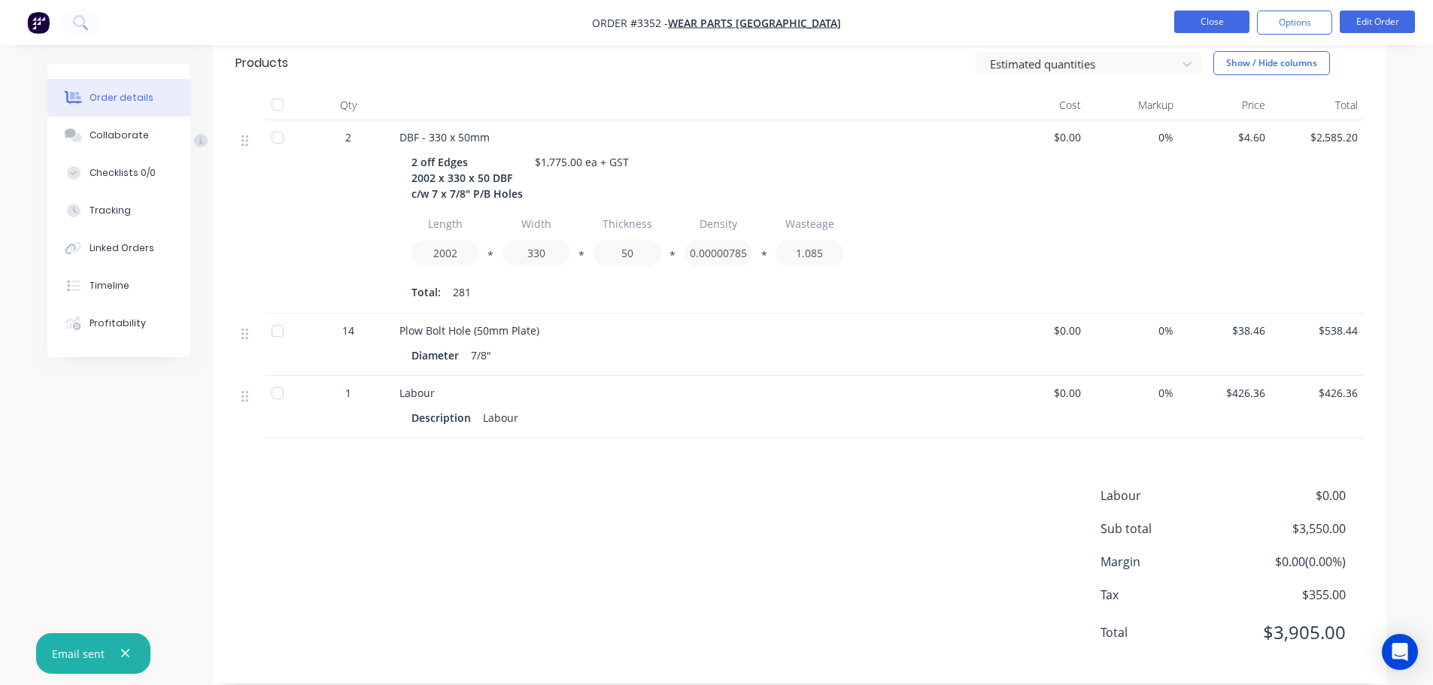
click at [1192, 20] on button "Close" at bounding box center [1211, 22] width 75 height 23
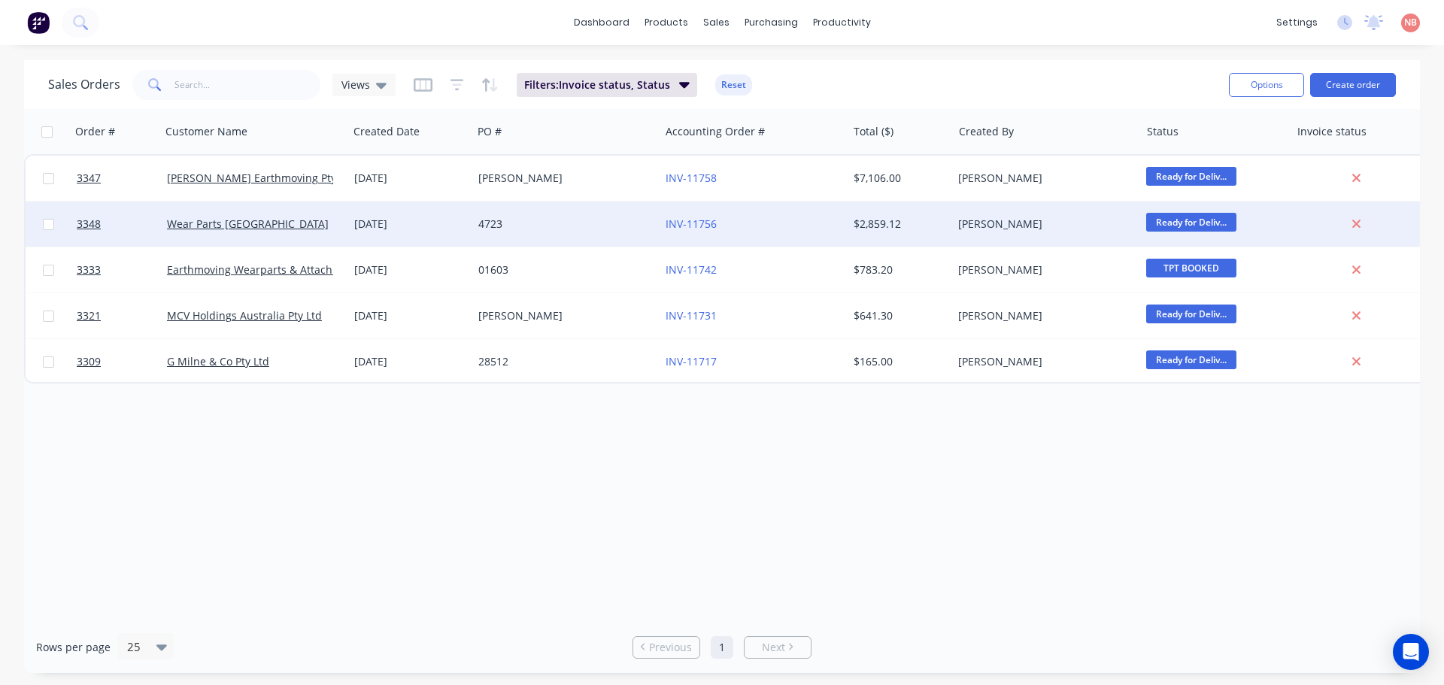
click at [579, 214] on div "4723" at bounding box center [565, 224] width 187 height 45
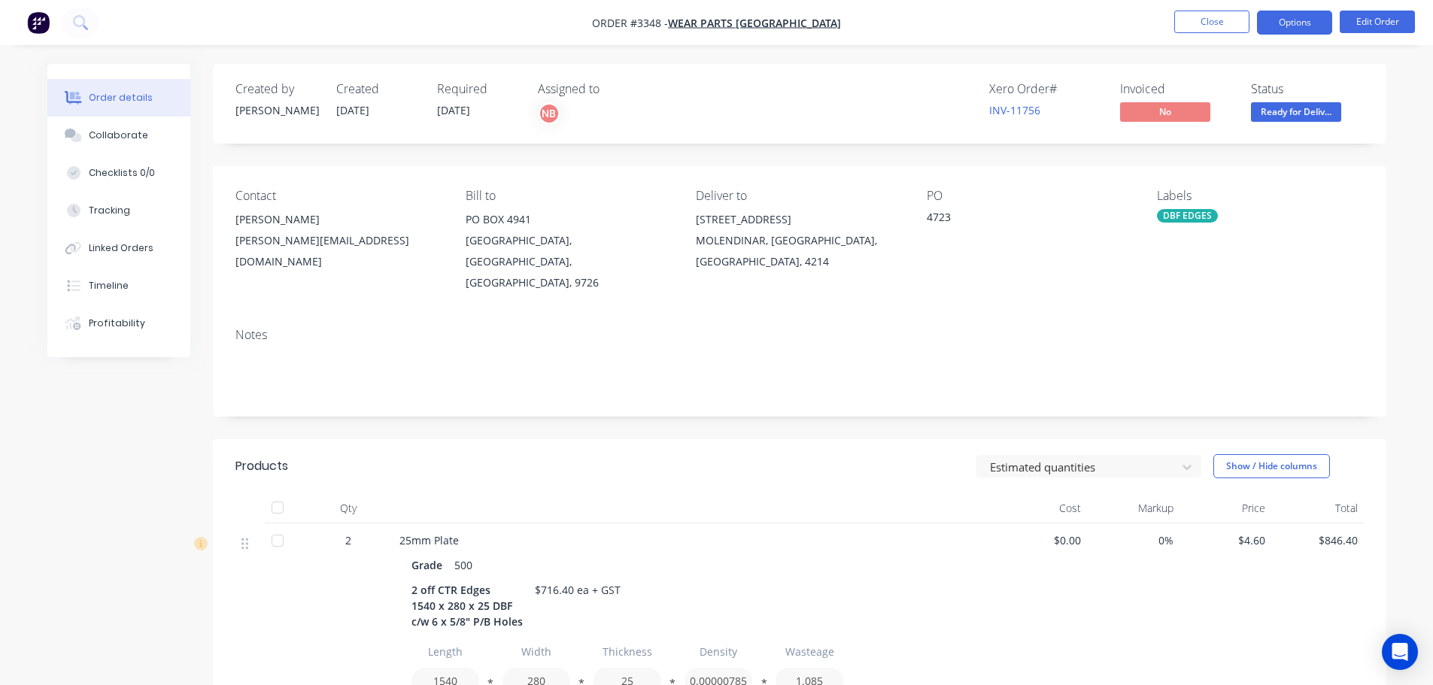
click at [1283, 13] on button "Options" at bounding box center [1294, 23] width 75 height 24
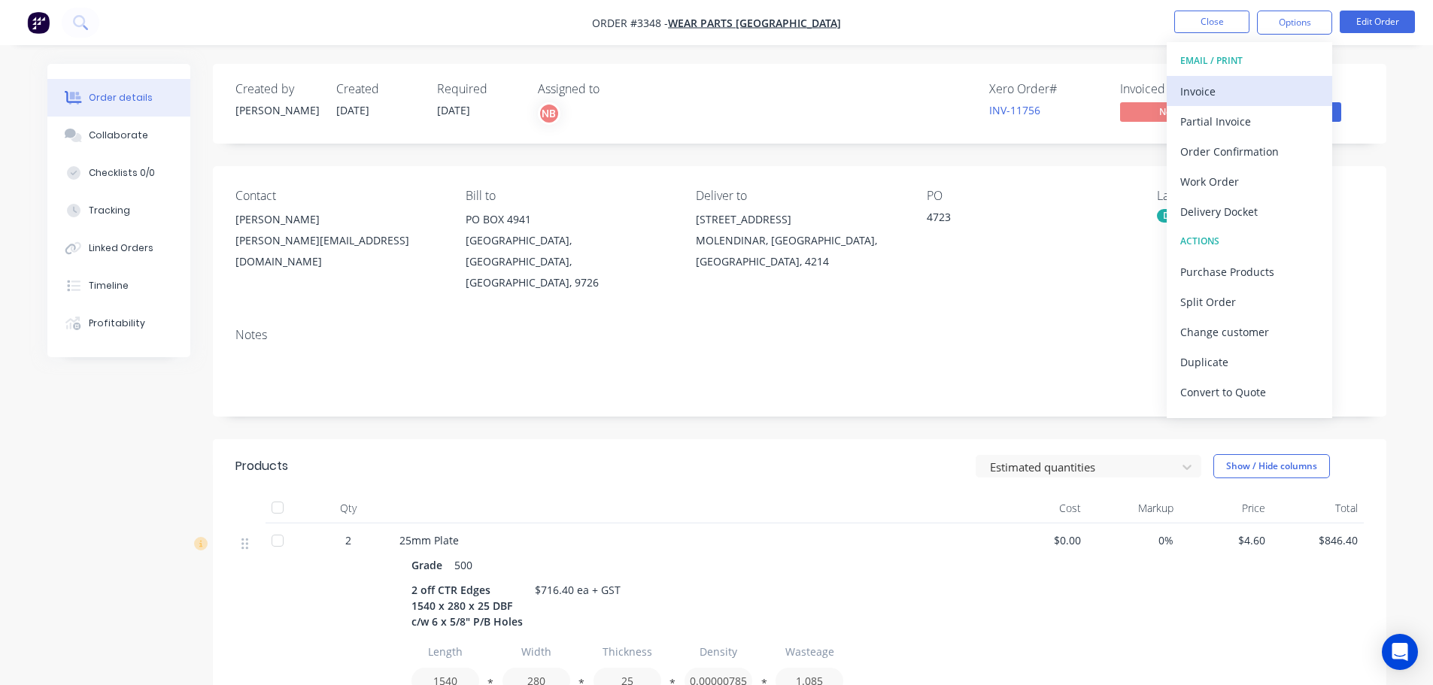
click at [1229, 88] on div "Invoice" at bounding box center [1249, 91] width 138 height 22
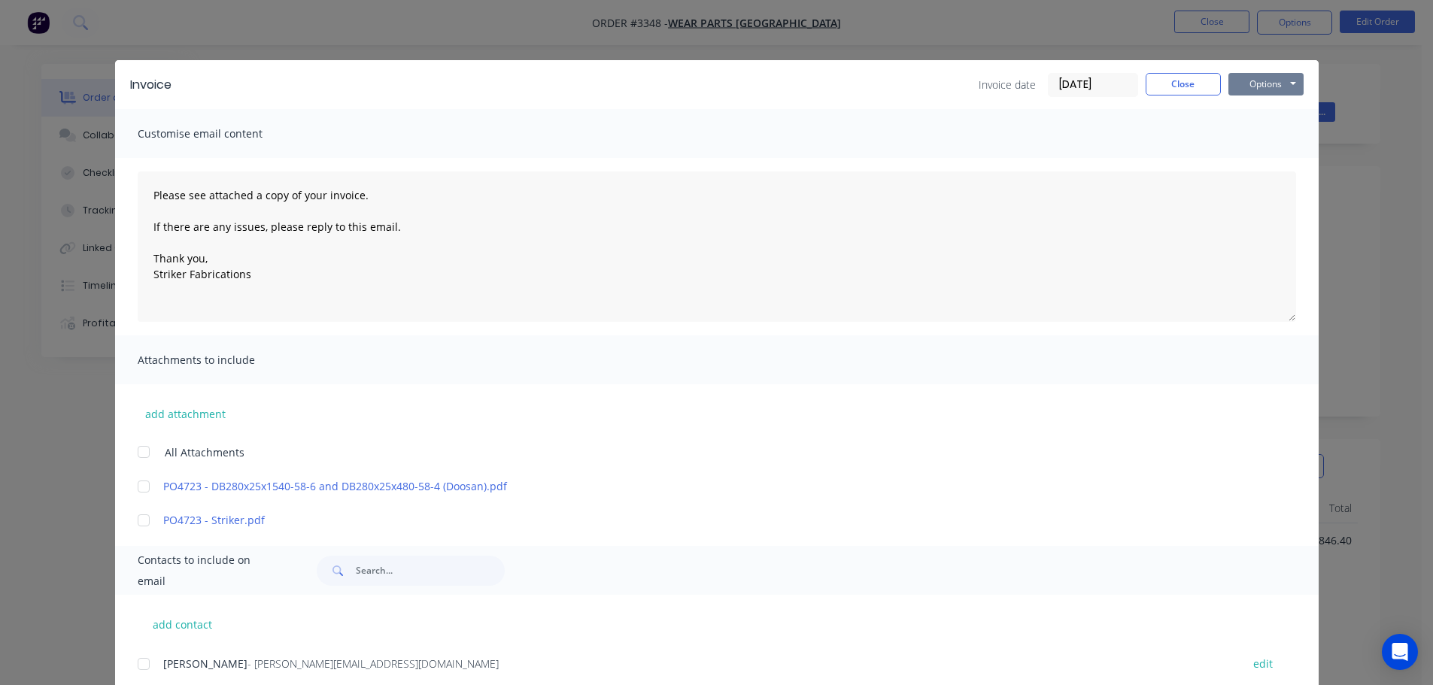
click at [1263, 87] on button "Options" at bounding box center [1265, 84] width 75 height 23
click at [1246, 130] on button "Print" at bounding box center [1276, 135] width 96 height 25
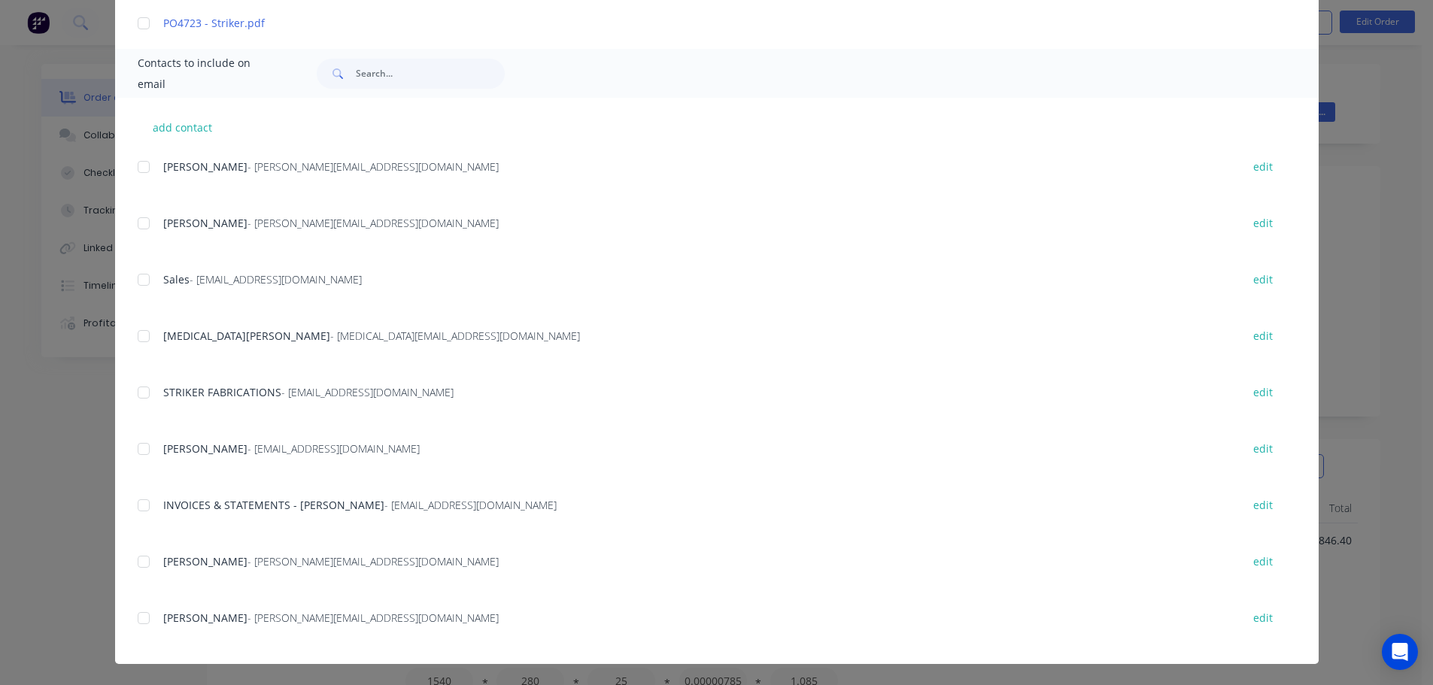
drag, startPoint x: 141, startPoint y: 516, endPoint x: 148, endPoint y: 507, distance: 11.3
click at [141, 515] on div at bounding box center [144, 505] width 30 height 30
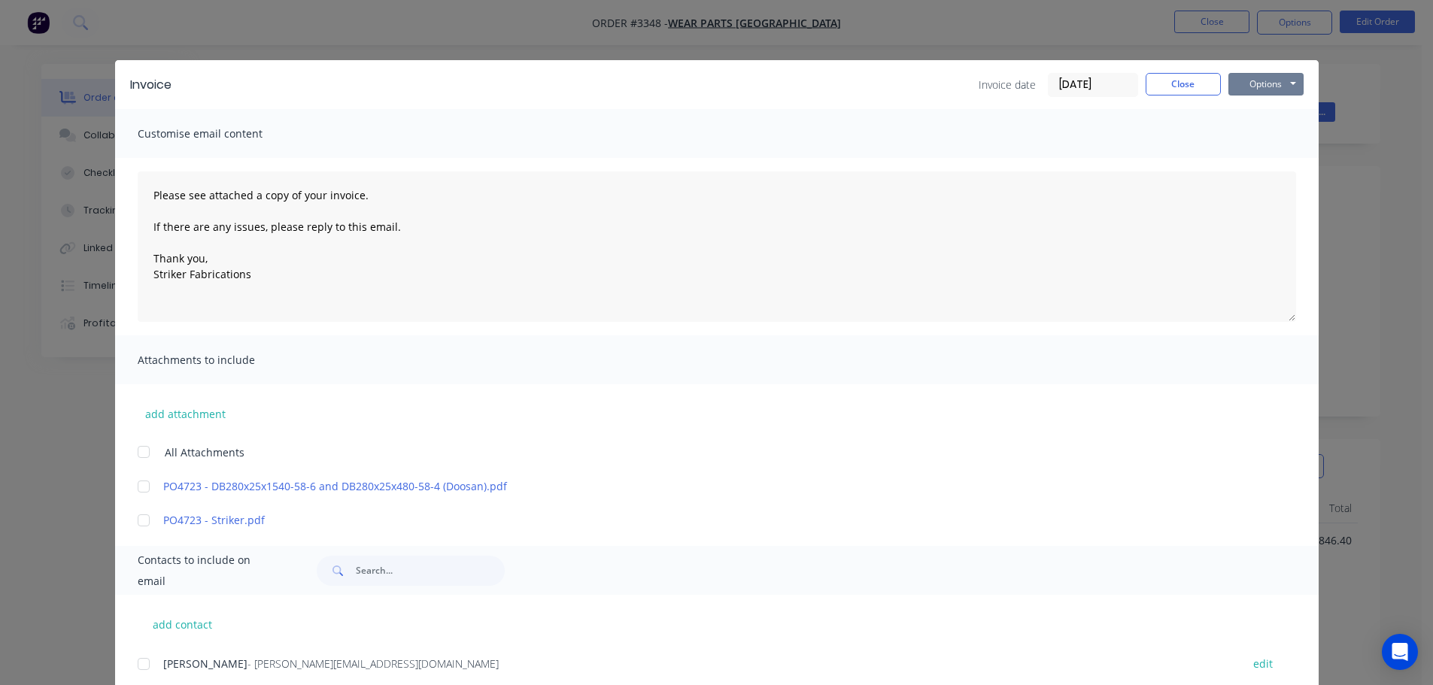
drag, startPoint x: 1258, startPoint y: 83, endPoint x: 1257, endPoint y: 97, distance: 14.4
click at [1258, 83] on button "Options" at bounding box center [1265, 84] width 75 height 23
click at [1248, 159] on button "Email" at bounding box center [1276, 160] width 96 height 25
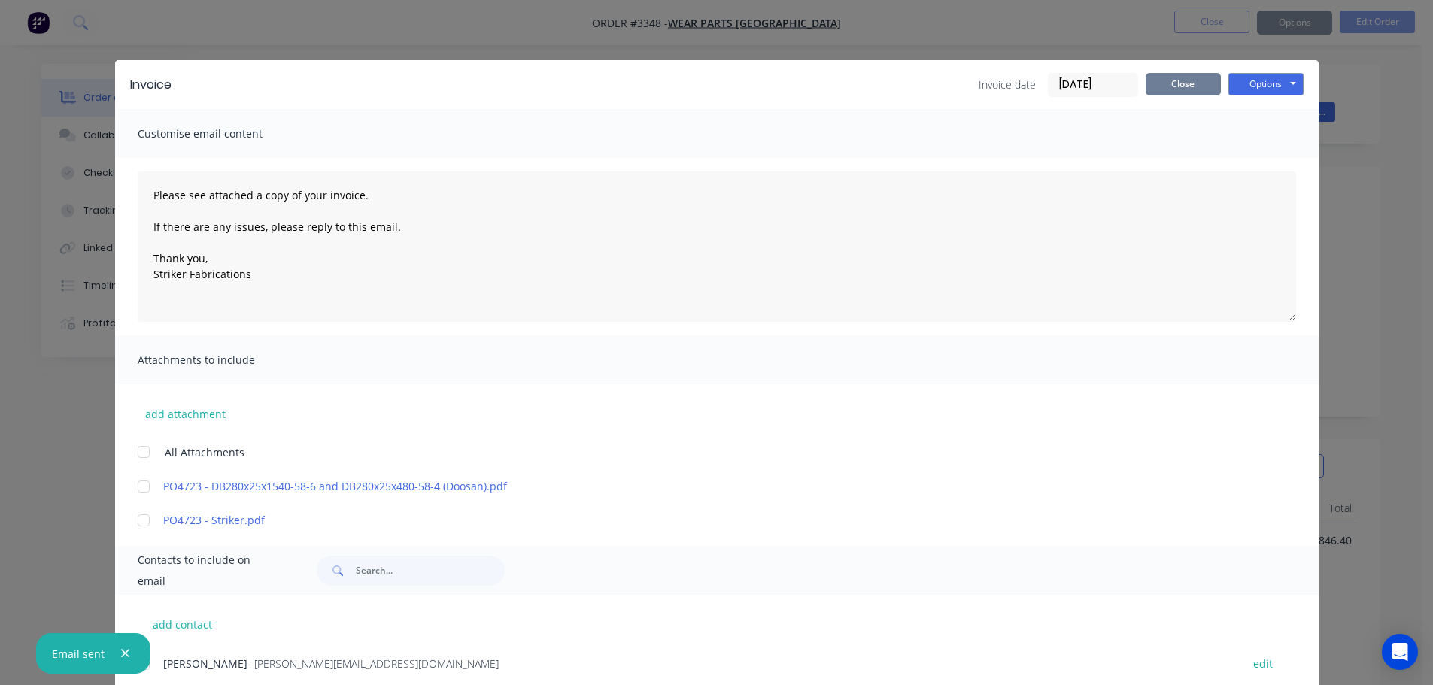
type textarea "Please see attached a copy of your invoice. If there are any issues, please rep…"
click at [1165, 83] on button "Close" at bounding box center [1183, 84] width 75 height 23
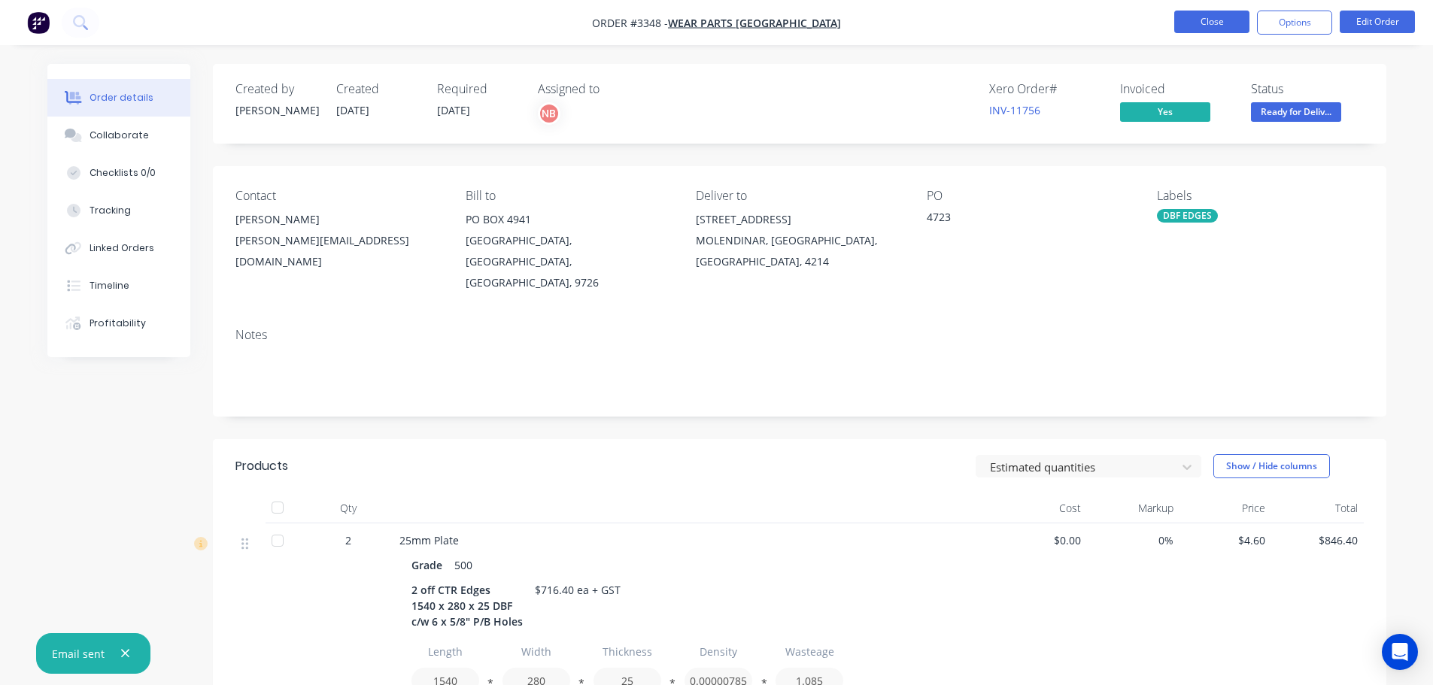
click at [1204, 23] on button "Close" at bounding box center [1211, 22] width 75 height 23
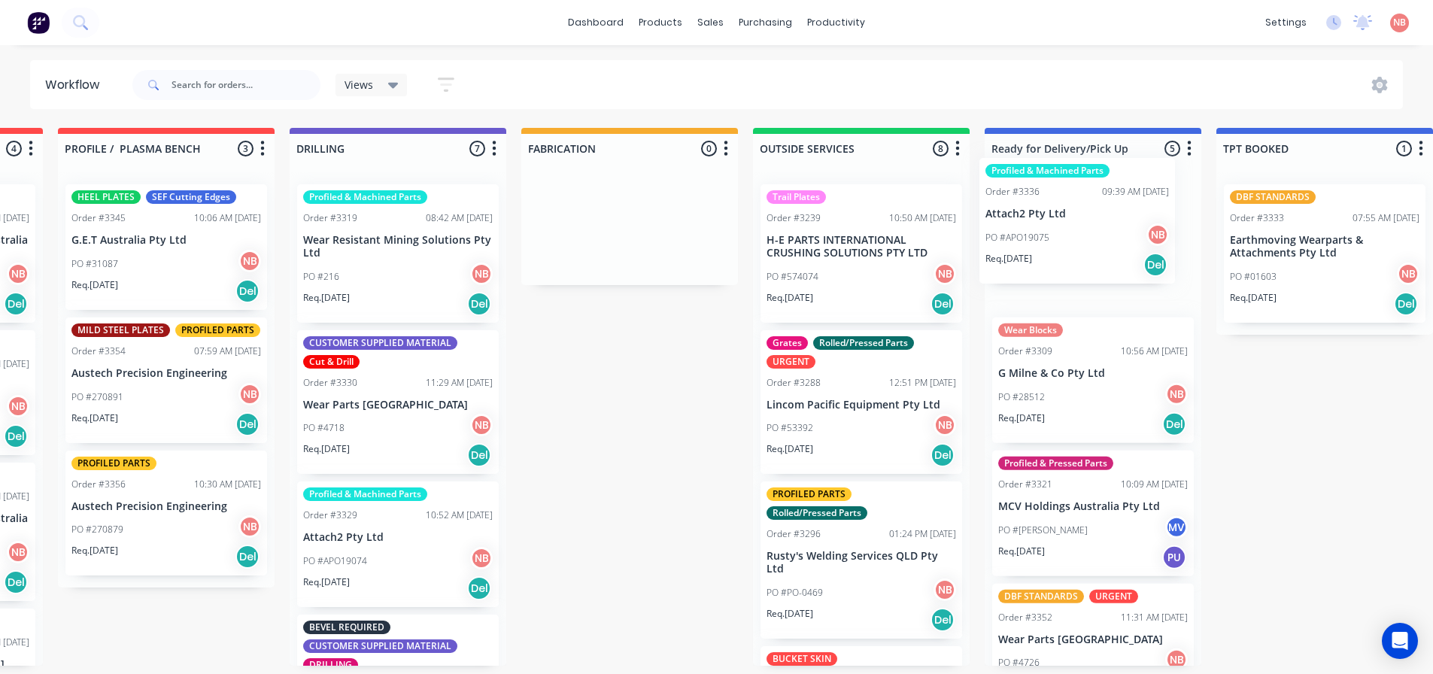
drag, startPoint x: 1046, startPoint y: 535, endPoint x: 1062, endPoint y: 206, distance: 329.1
click at [1062, 206] on div "Submitted 0 Status colour #FF69B4 hex #FF69B4 Save Cancel Summaries Total order…" at bounding box center [573, 397] width 2509 height 538
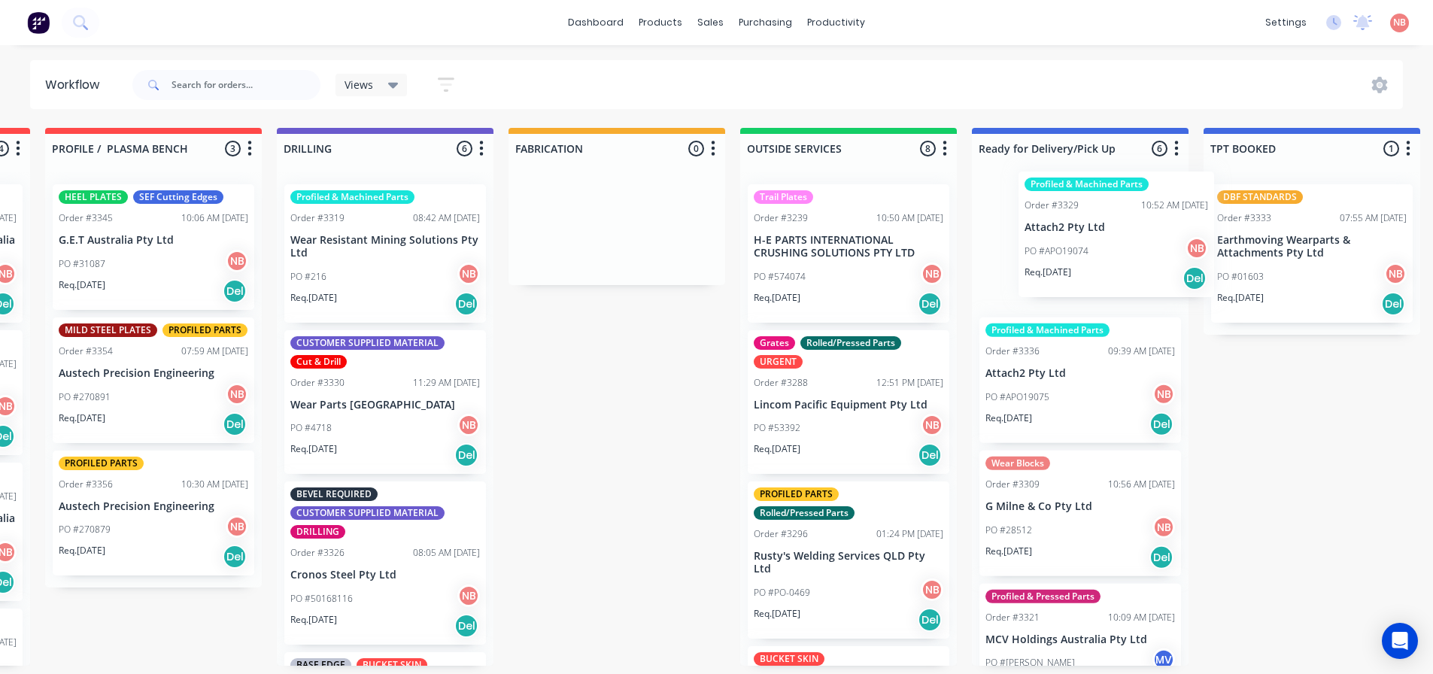
drag, startPoint x: 351, startPoint y: 551, endPoint x: 1060, endPoint y: 249, distance: 770.4
click at [1060, 249] on div "Submitted 0 Status colour #FF69B4 hex #FF69B4 Save Cancel Summaries Total order…" at bounding box center [560, 397] width 2509 height 538
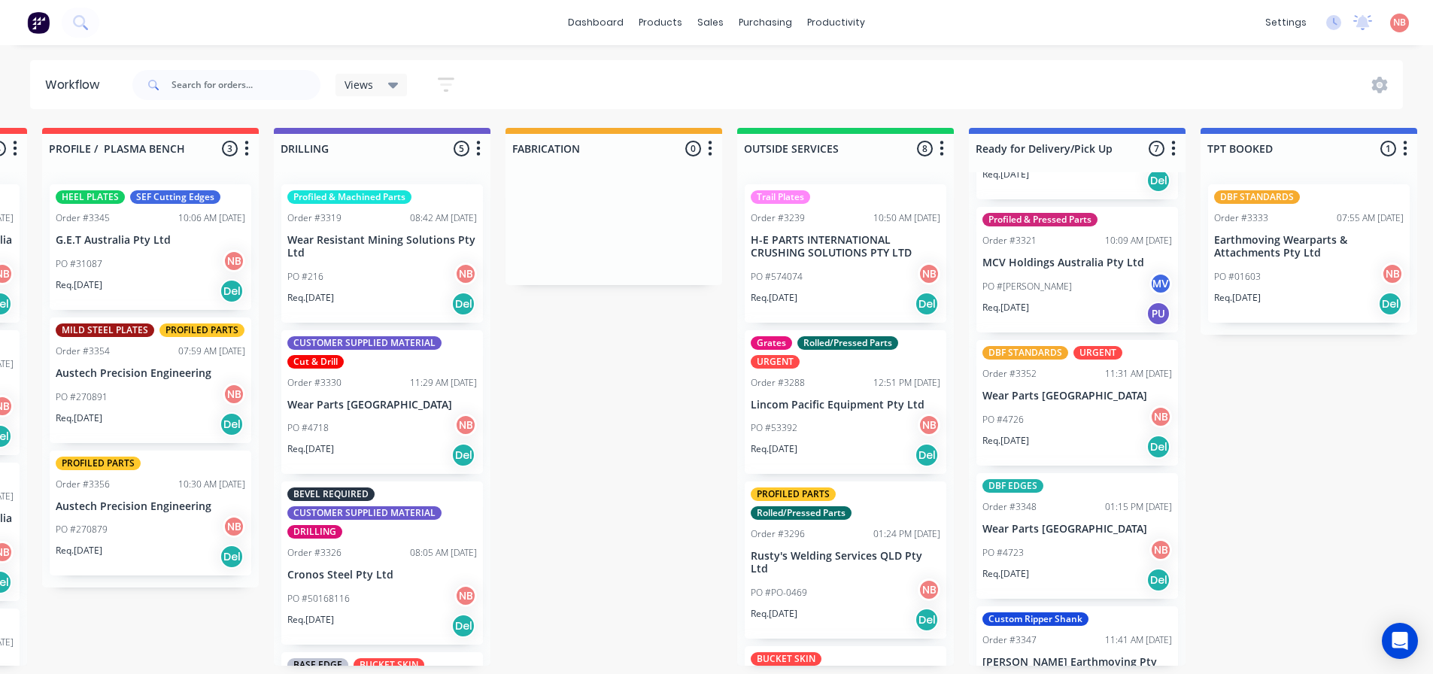
scroll to position [443, 0]
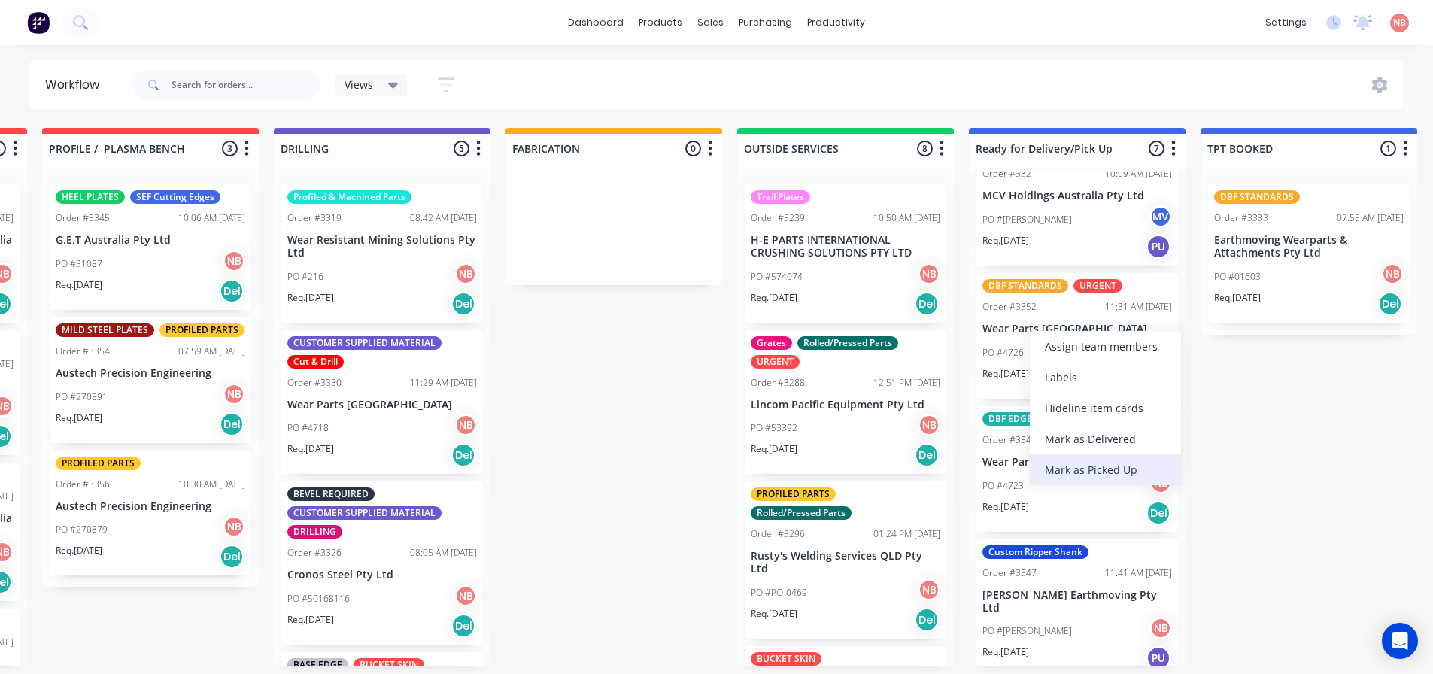
click at [1068, 460] on div "Mark as Picked Up" at bounding box center [1105, 469] width 151 height 31
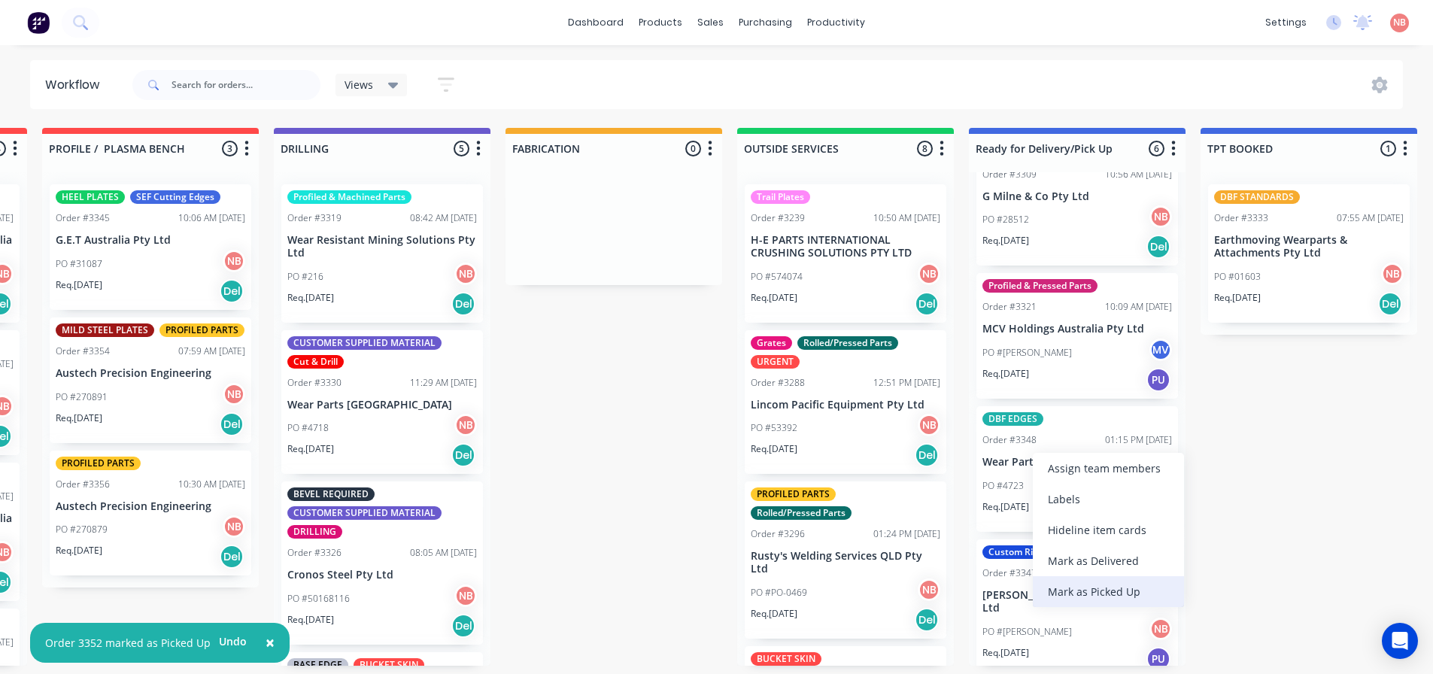
click at [1067, 583] on div "Mark as Picked Up" at bounding box center [1108, 591] width 151 height 31
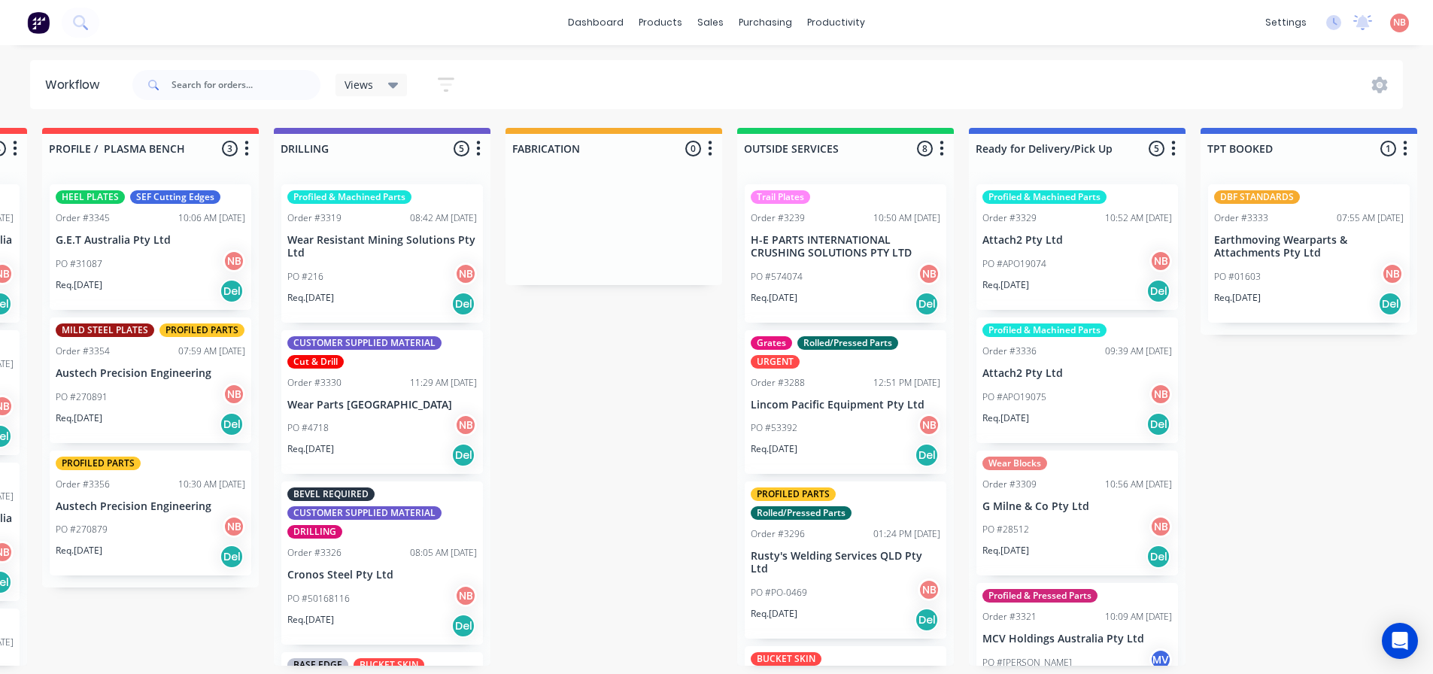
scroll to position [0, 685]
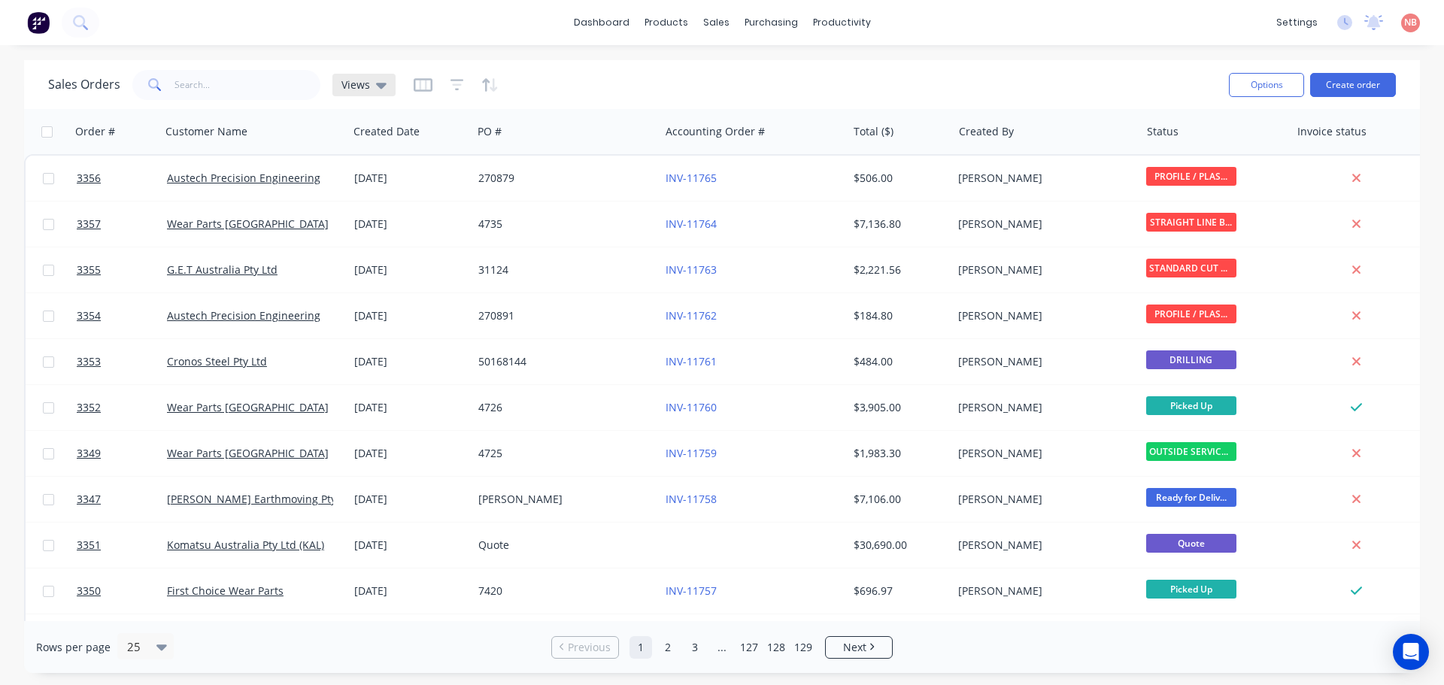
click at [384, 88] on div "Views" at bounding box center [363, 85] width 63 height 23
click at [402, 250] on button "Invoice" at bounding box center [423, 243] width 172 height 17
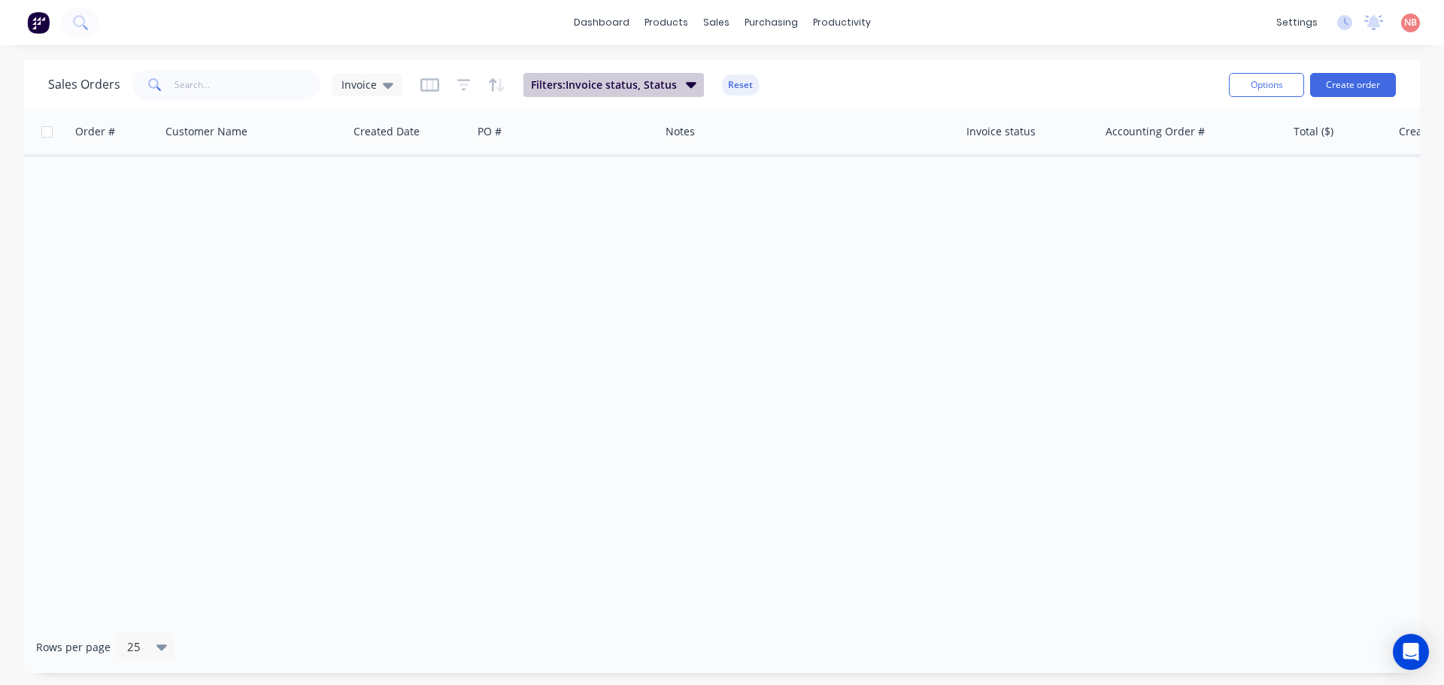
click at [620, 90] on span "Filters: Invoice status, Status" at bounding box center [604, 84] width 146 height 15
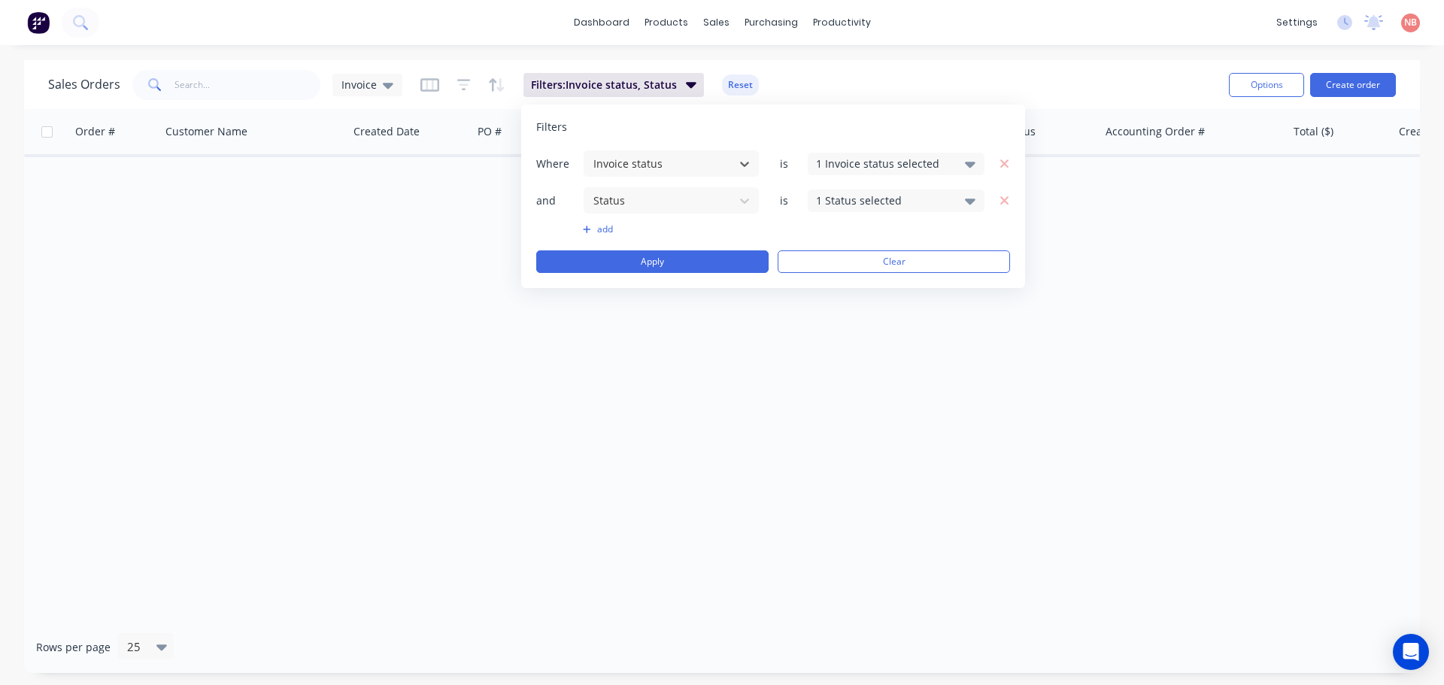
click at [915, 196] on div "1 Status selected" at bounding box center [884, 201] width 136 height 16
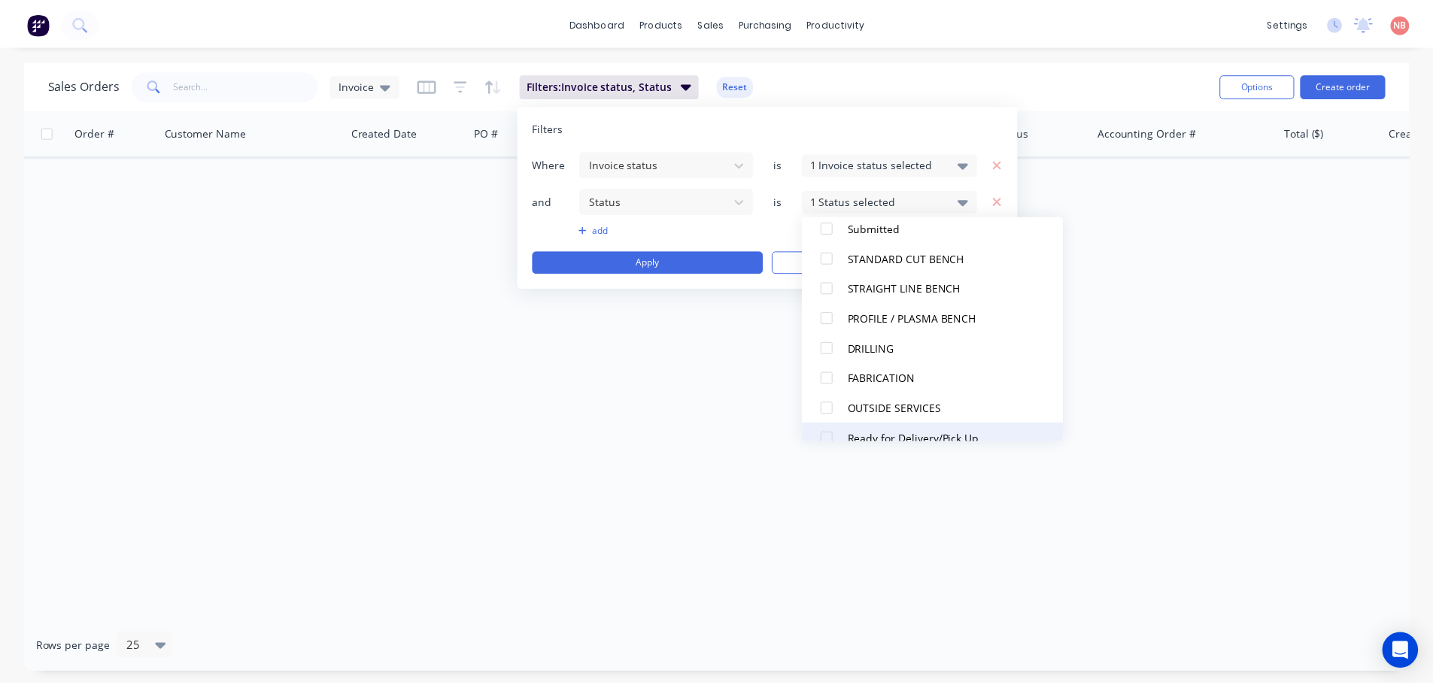
scroll to position [286, 0]
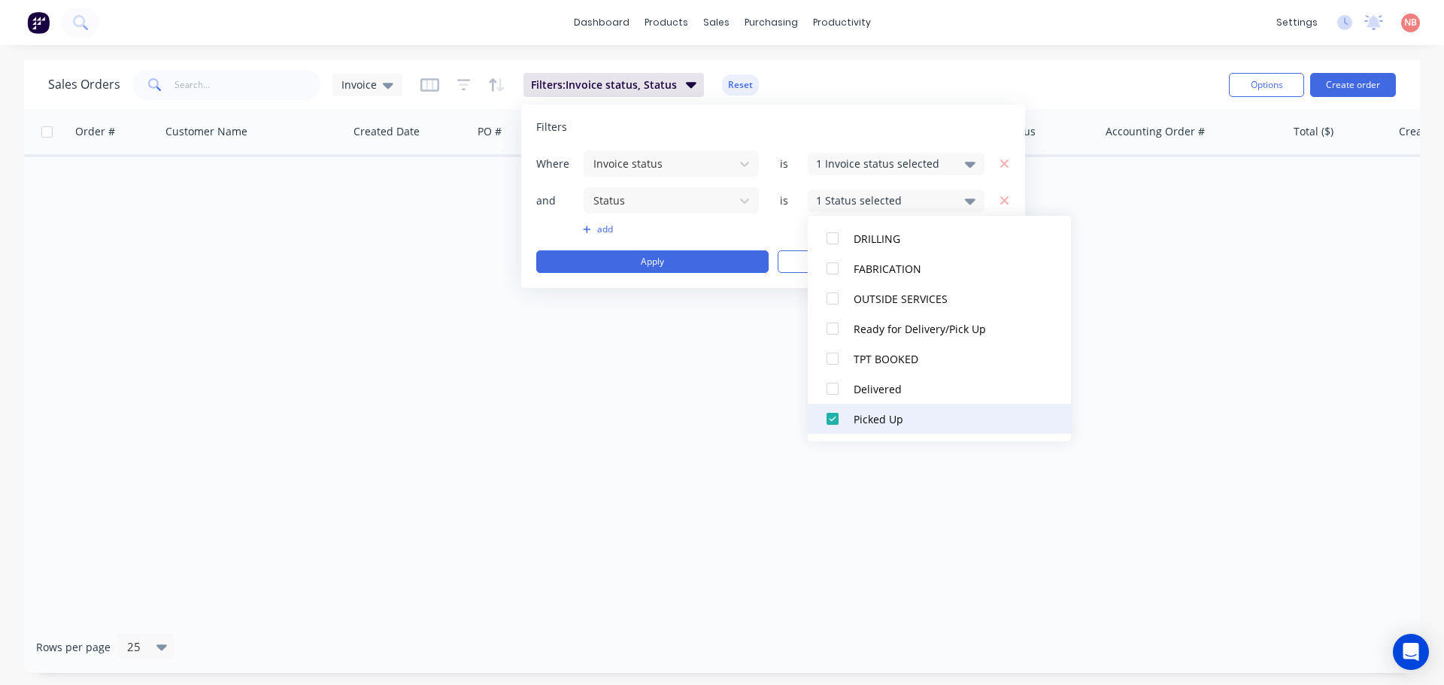
click at [832, 422] on div at bounding box center [833, 419] width 30 height 30
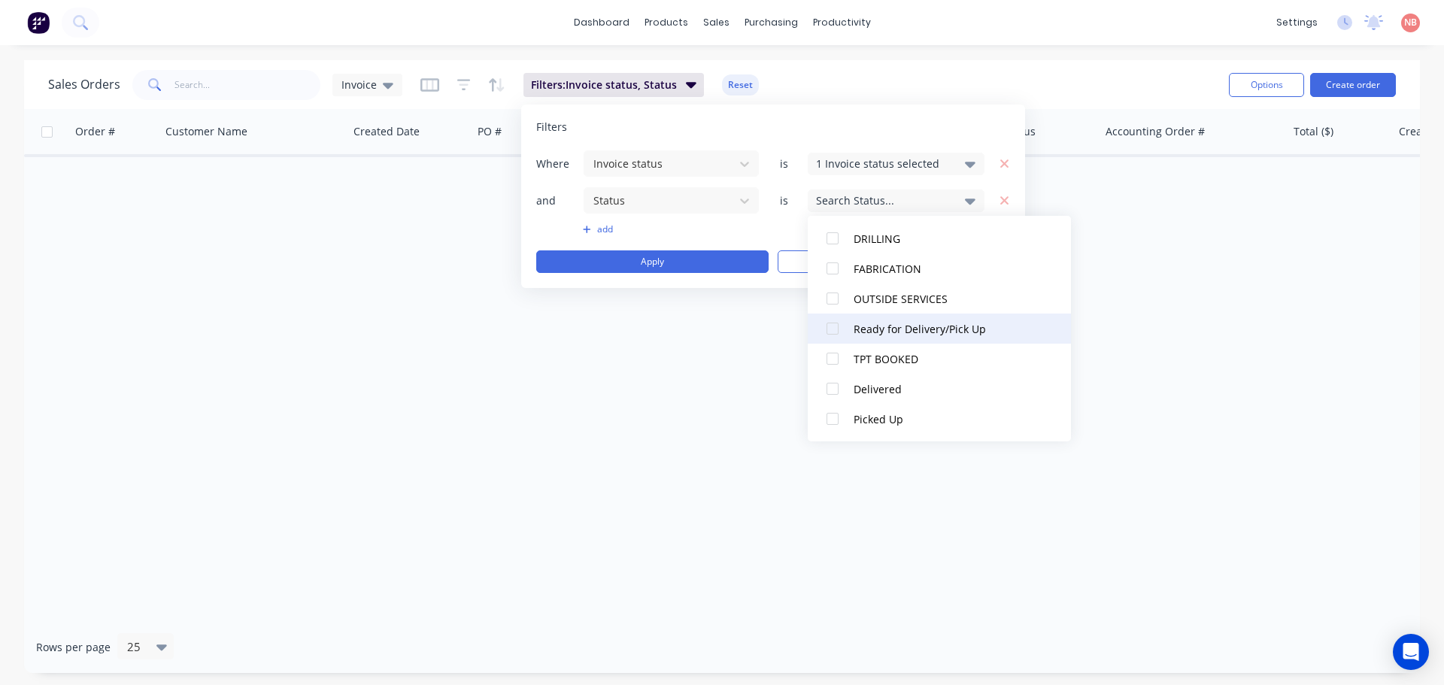
click at [834, 330] on div at bounding box center [833, 329] width 30 height 30
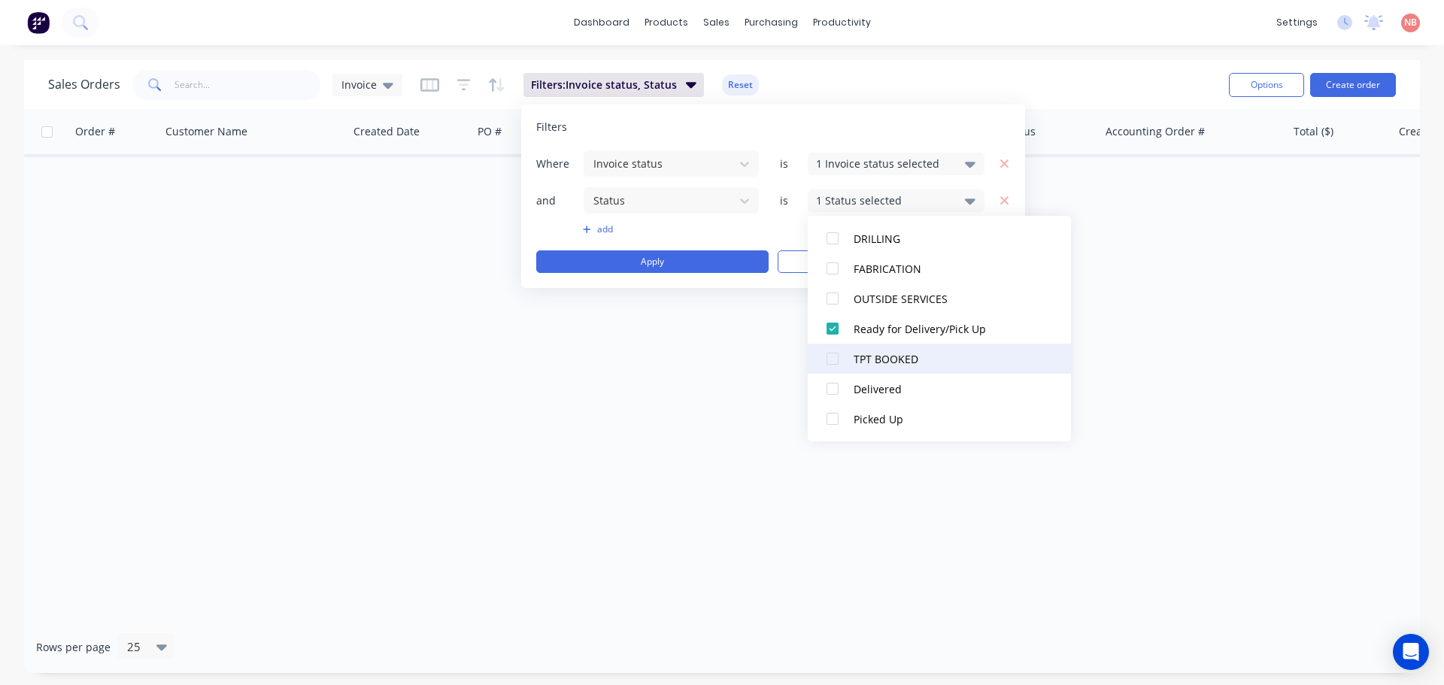
click at [833, 351] on div at bounding box center [833, 359] width 30 height 30
click at [1298, 167] on div "Order # Customer Name Created Date PO # Notes Invoice status Accounting Order #…" at bounding box center [722, 365] width 1396 height 512
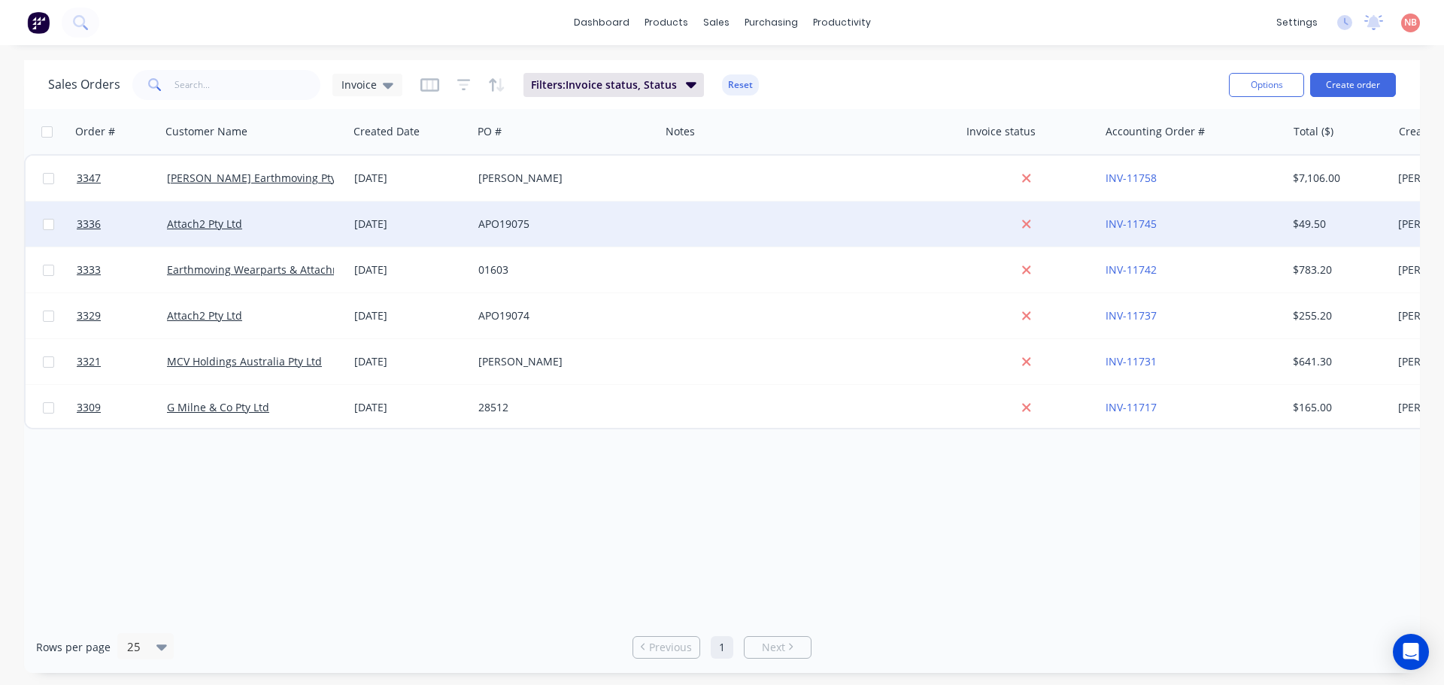
click at [716, 223] on div at bounding box center [810, 224] width 300 height 45
click at [584, 232] on div "APO19075" at bounding box center [565, 224] width 187 height 45
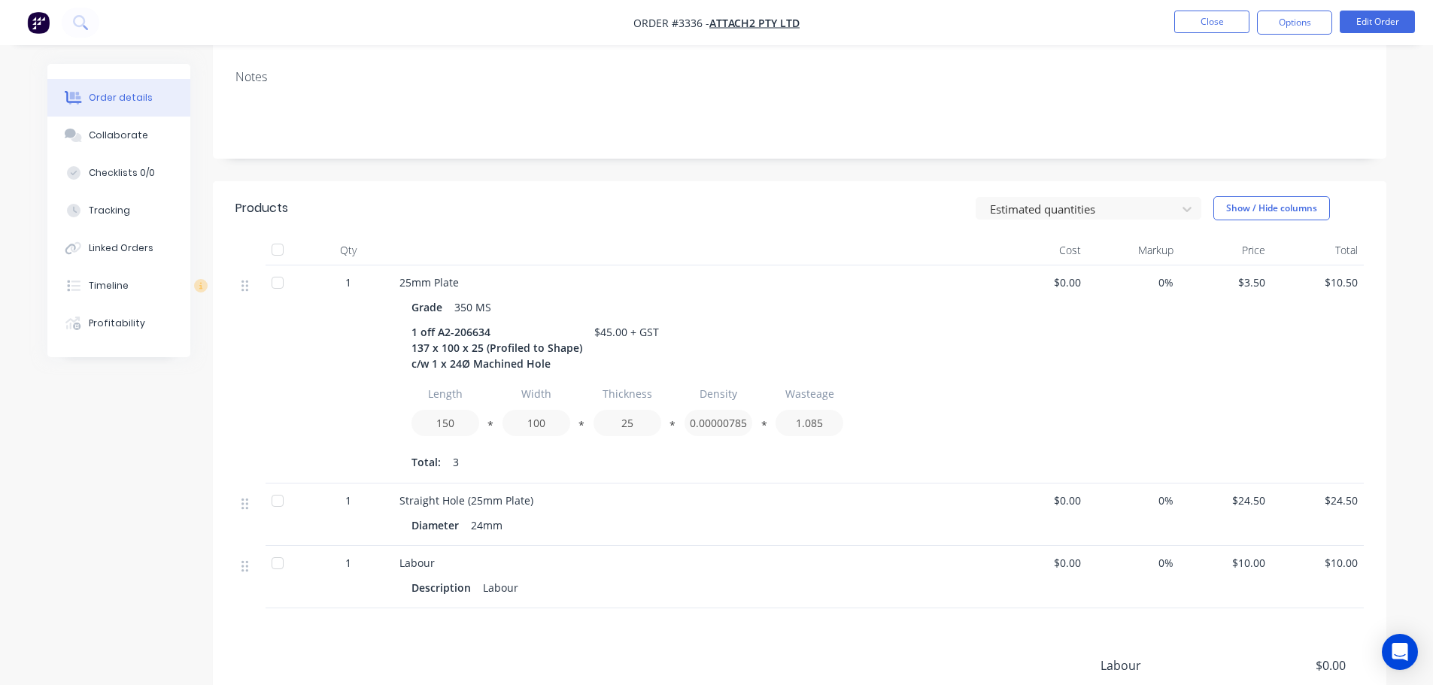
scroll to position [413, 0]
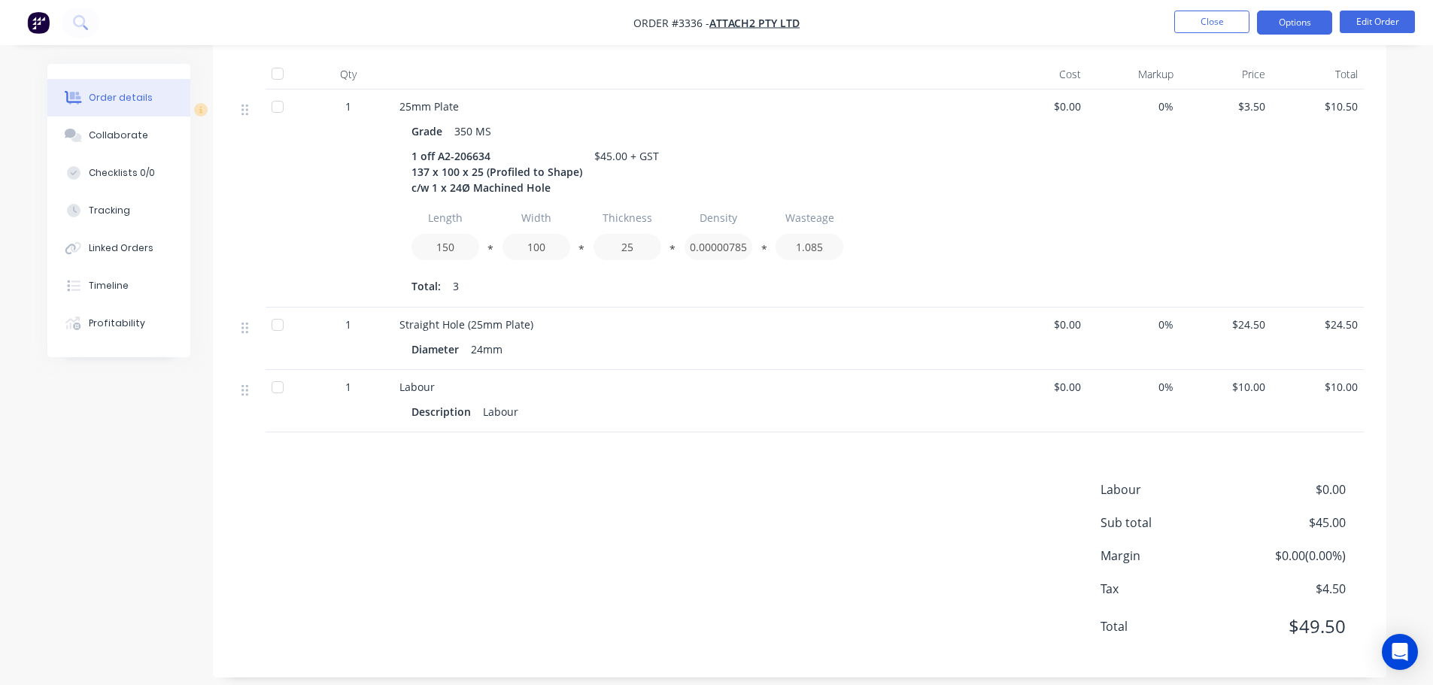
click at [1283, 27] on button "Options" at bounding box center [1294, 23] width 75 height 24
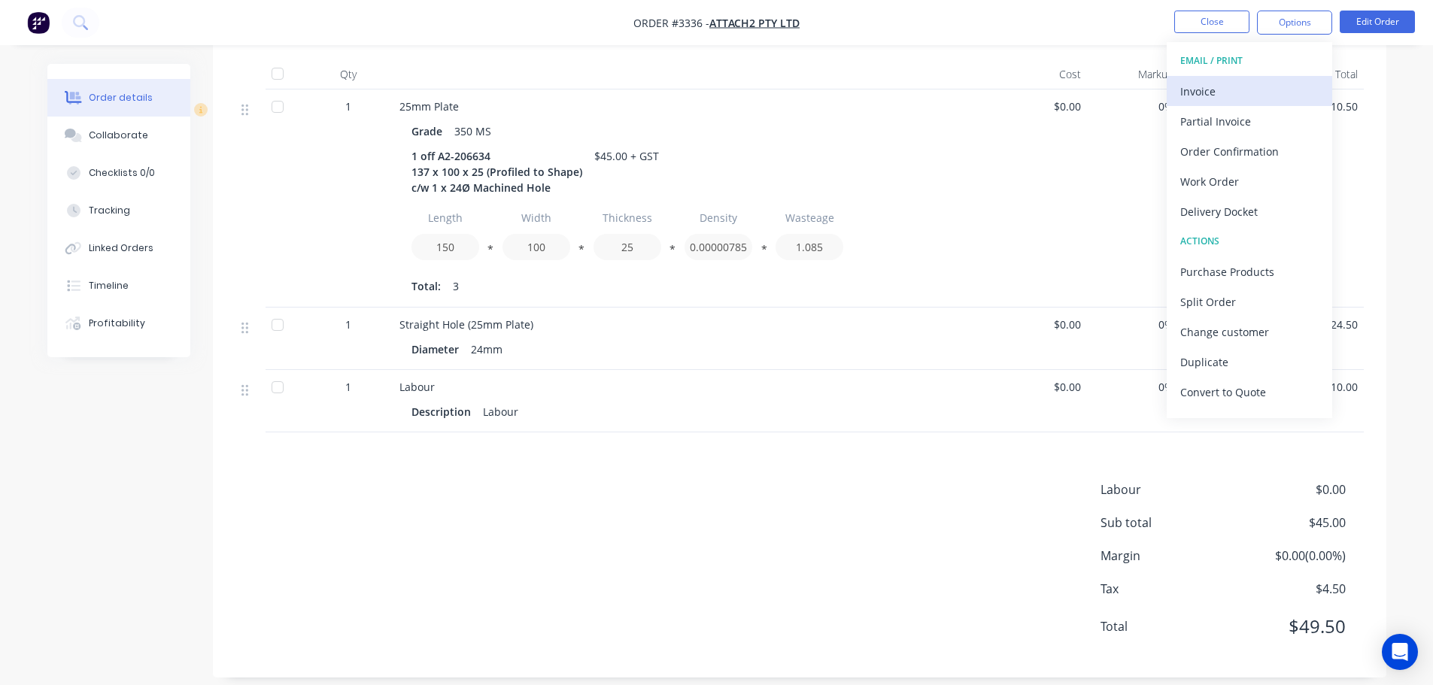
click at [1242, 84] on div "Invoice" at bounding box center [1249, 91] width 138 height 22
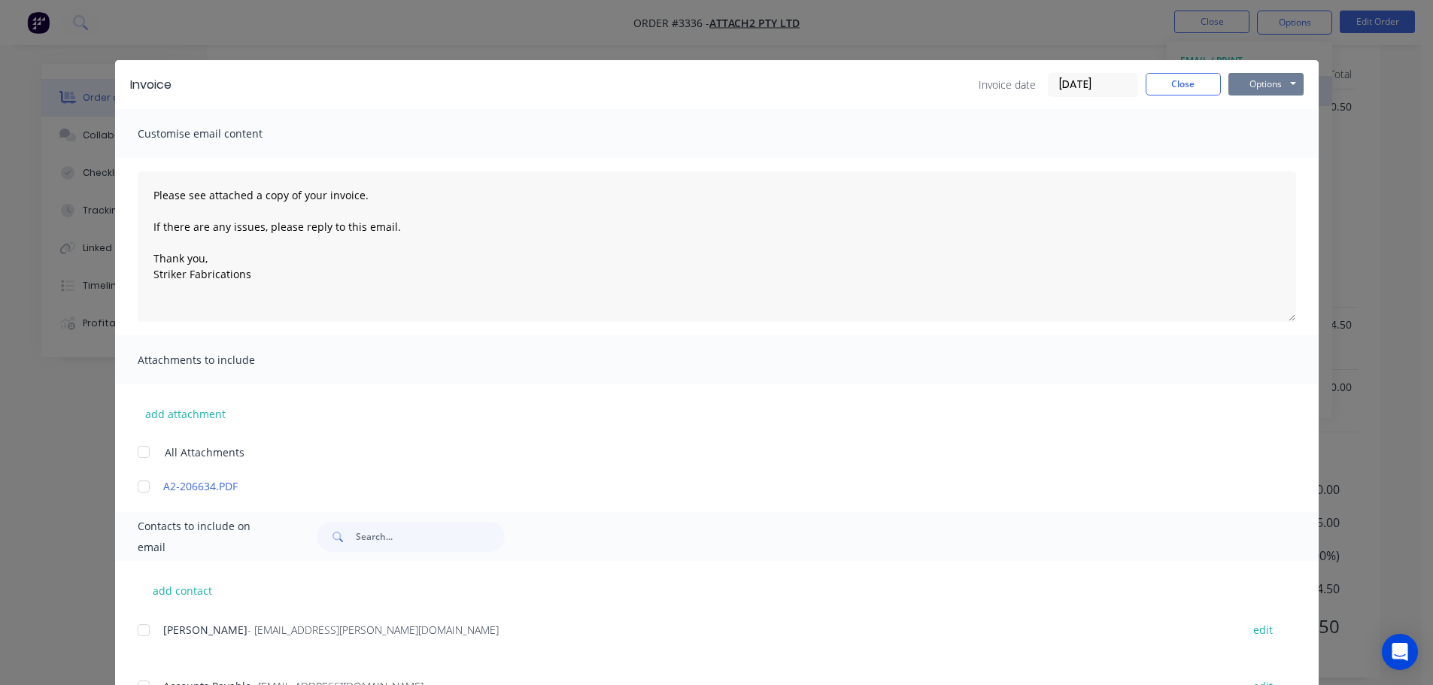
click at [1242, 84] on button "Options" at bounding box center [1265, 84] width 75 height 23
click at [1244, 129] on button "Print" at bounding box center [1276, 135] width 96 height 25
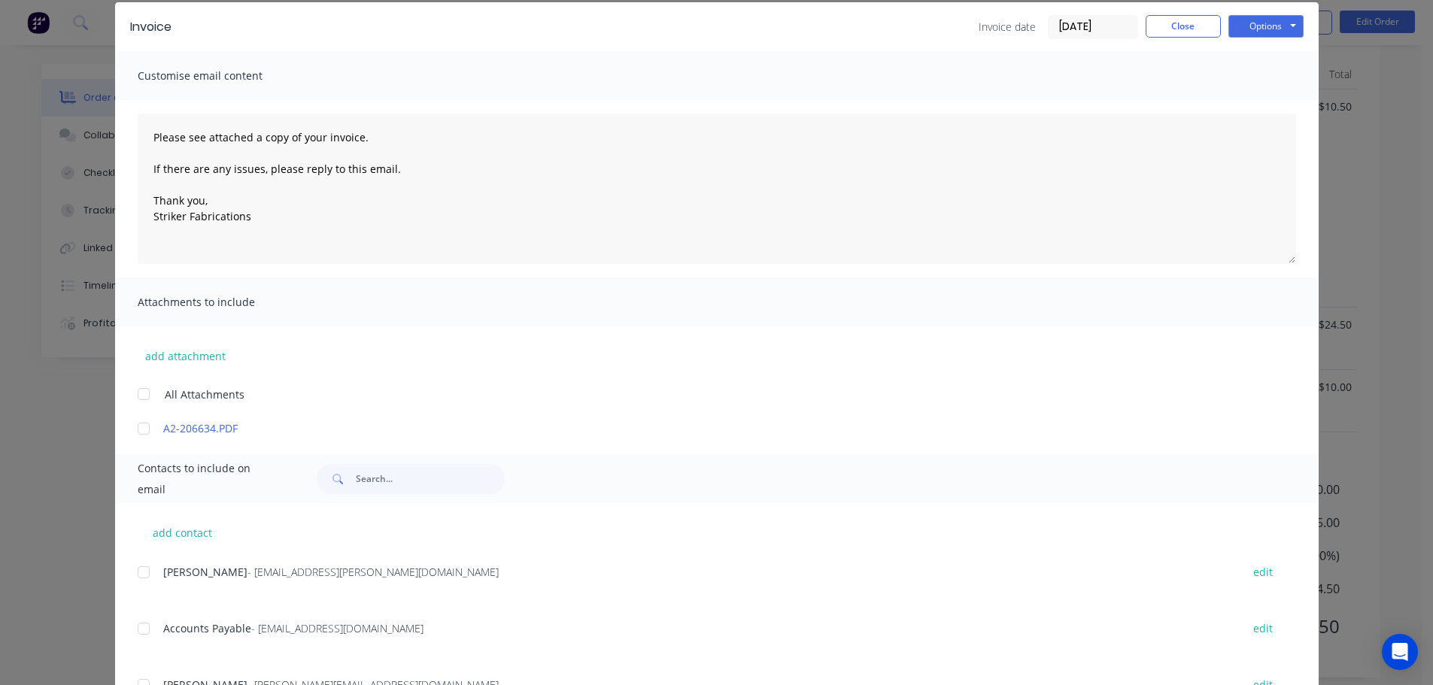
scroll to position [299, 0]
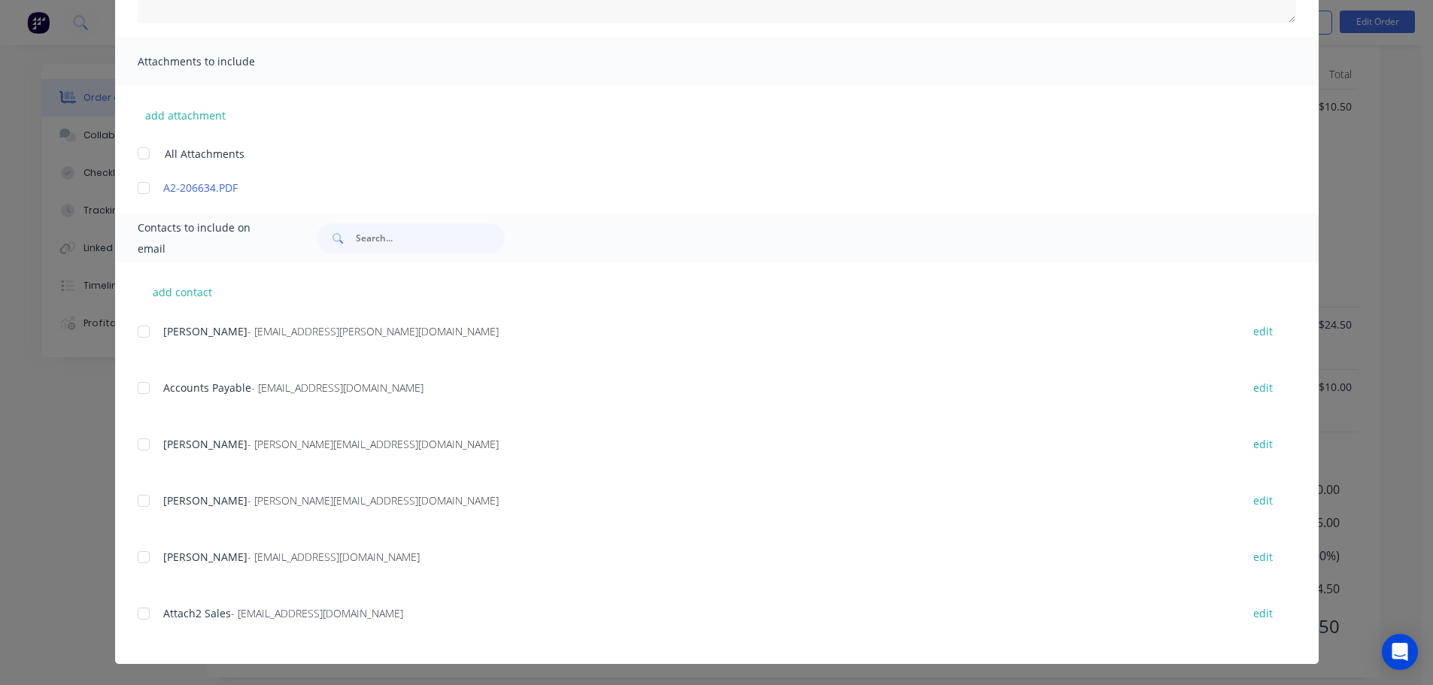
click at [141, 389] on div at bounding box center [144, 388] width 30 height 30
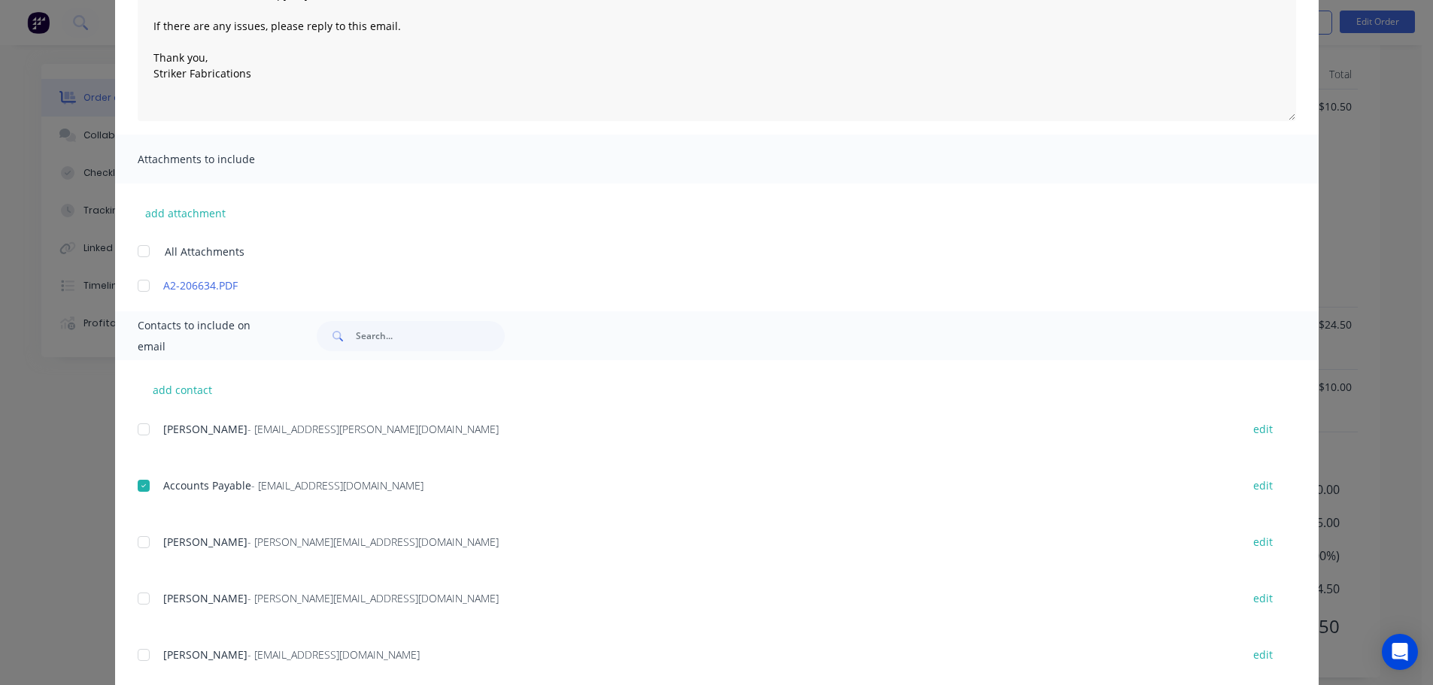
scroll to position [0, 0]
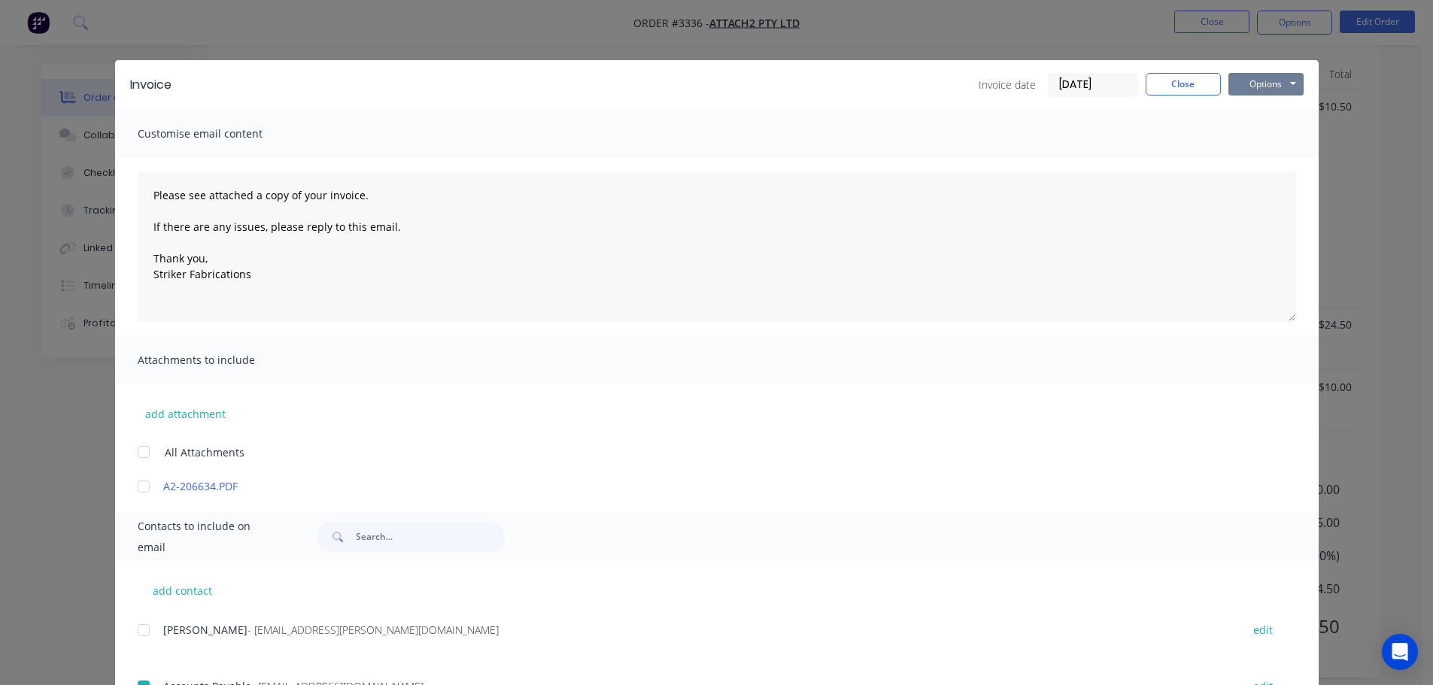
drag, startPoint x: 1237, startPoint y: 86, endPoint x: 1241, endPoint y: 96, distance: 11.2
click at [1238, 86] on button "Options" at bounding box center [1265, 84] width 75 height 23
click at [1257, 160] on button "Email" at bounding box center [1276, 160] width 96 height 25
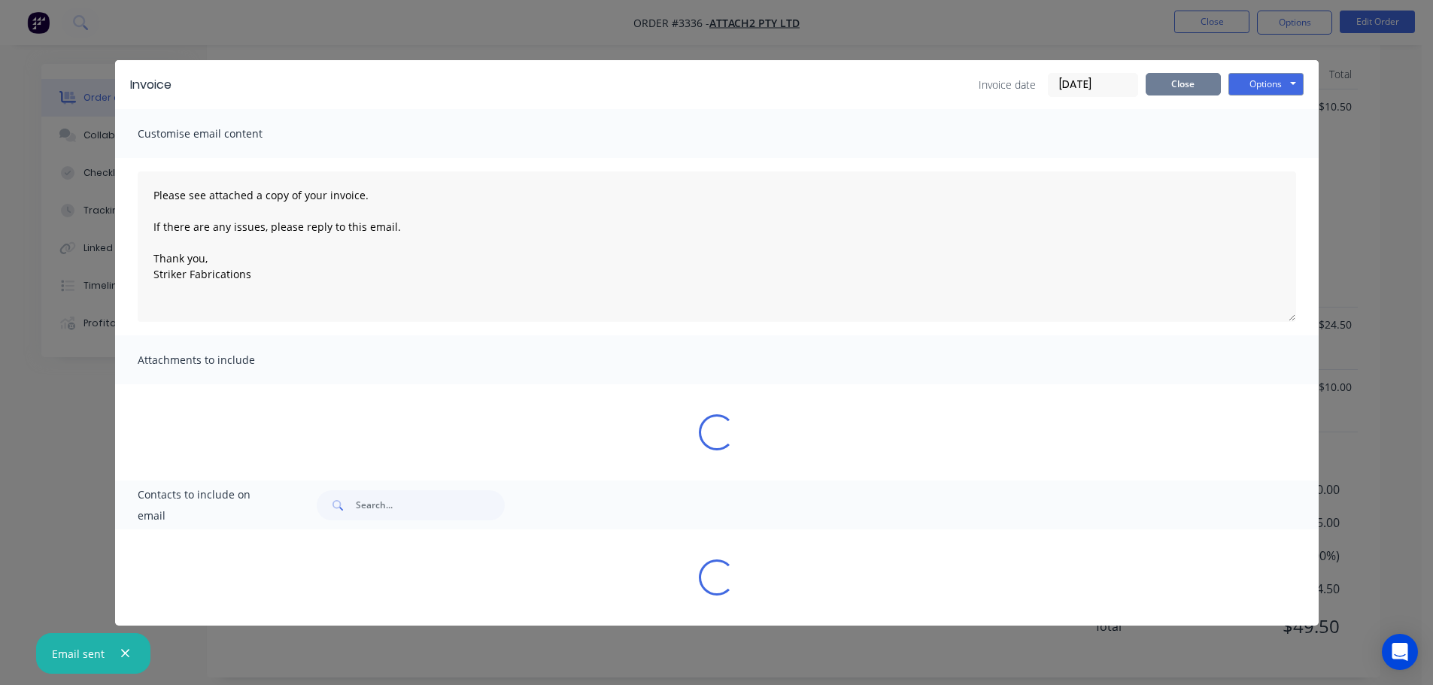
type textarea "Please see attached a copy of your invoice. If there are any issues, please rep…"
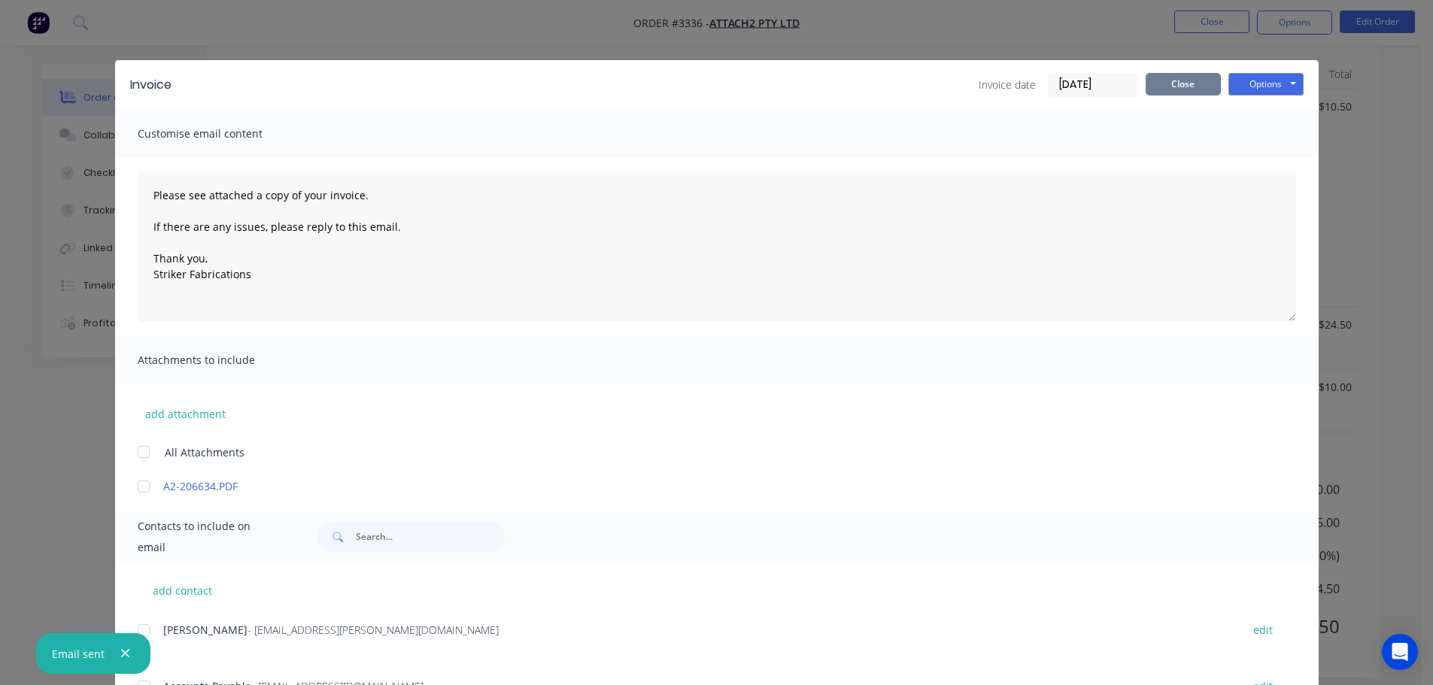
click at [1158, 90] on button "Close" at bounding box center [1183, 84] width 75 height 23
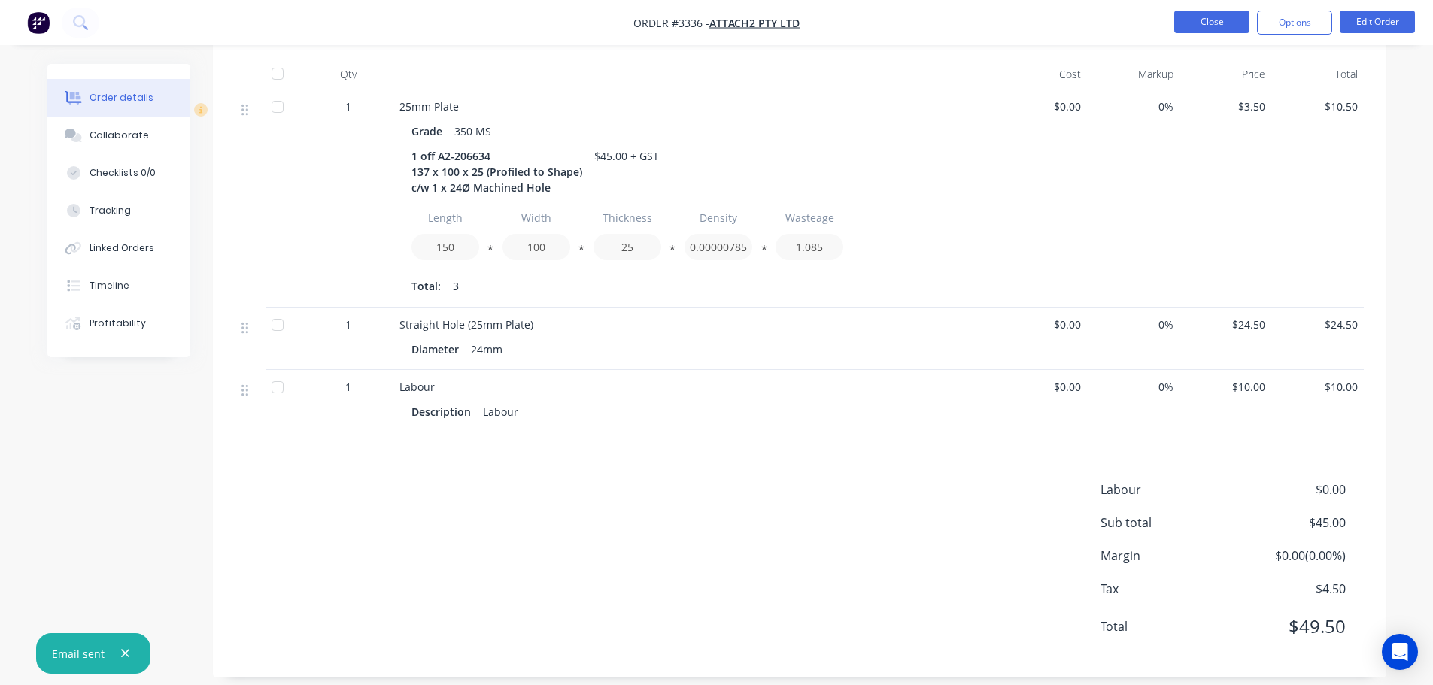
click at [1194, 21] on button "Close" at bounding box center [1211, 22] width 75 height 23
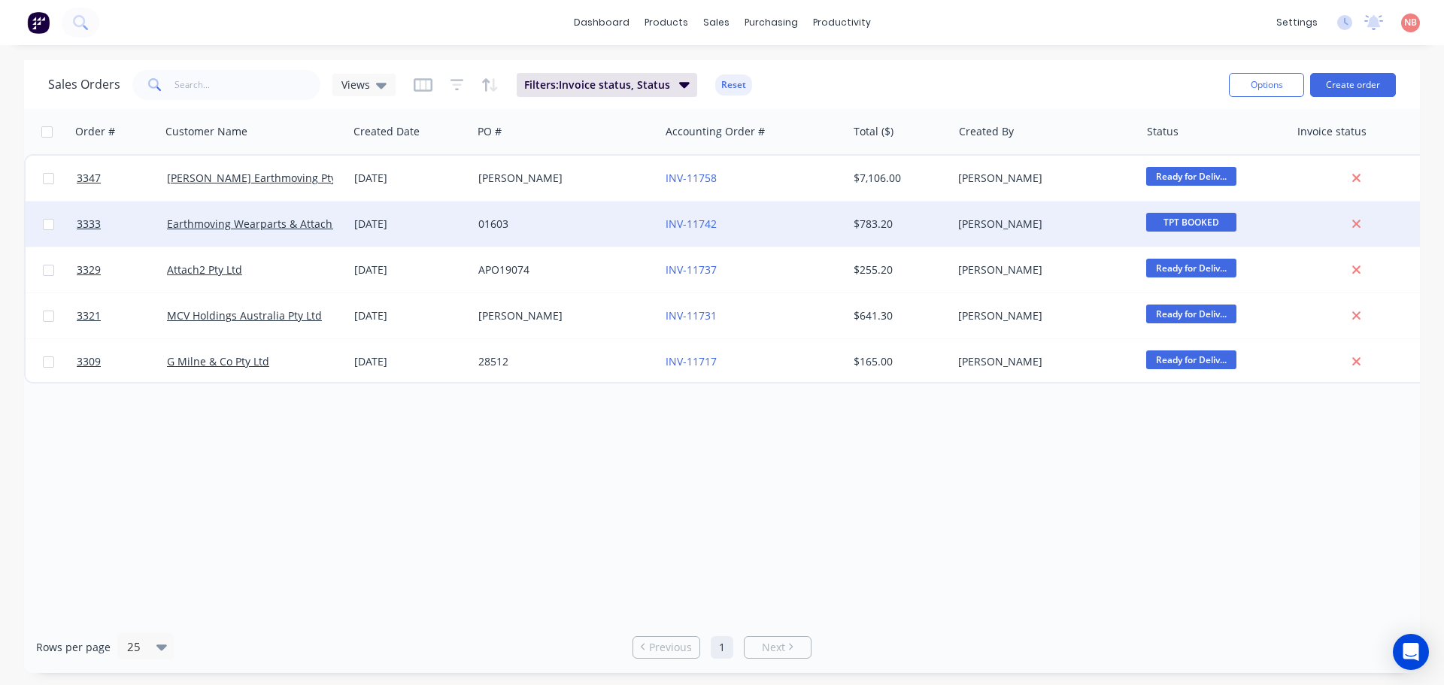
click at [566, 224] on div "01603" at bounding box center [561, 224] width 167 height 15
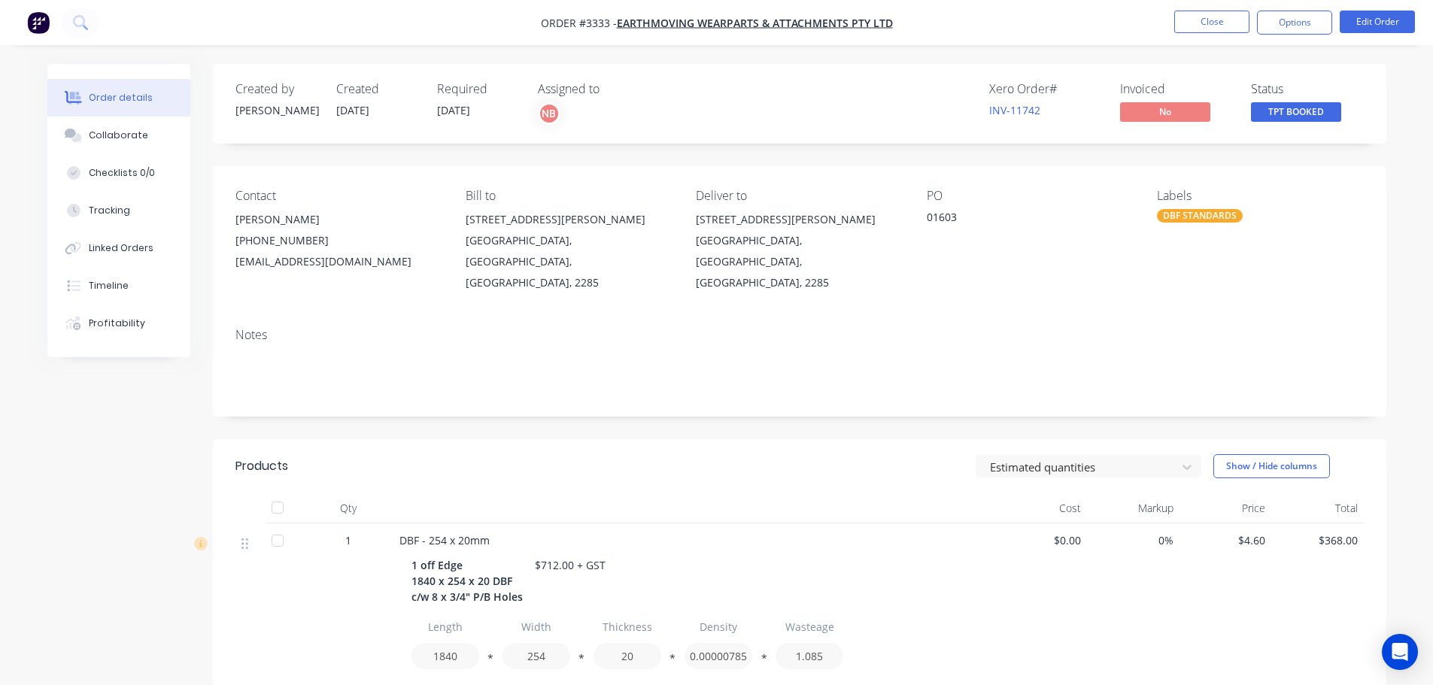
click at [1270, 40] on nav "Order #3333 - Earthmoving Wearparts & Attachments Pty Ltd Close Options Edit Or…" at bounding box center [716, 22] width 1433 height 45
click at [1274, 23] on button "Options" at bounding box center [1294, 23] width 75 height 24
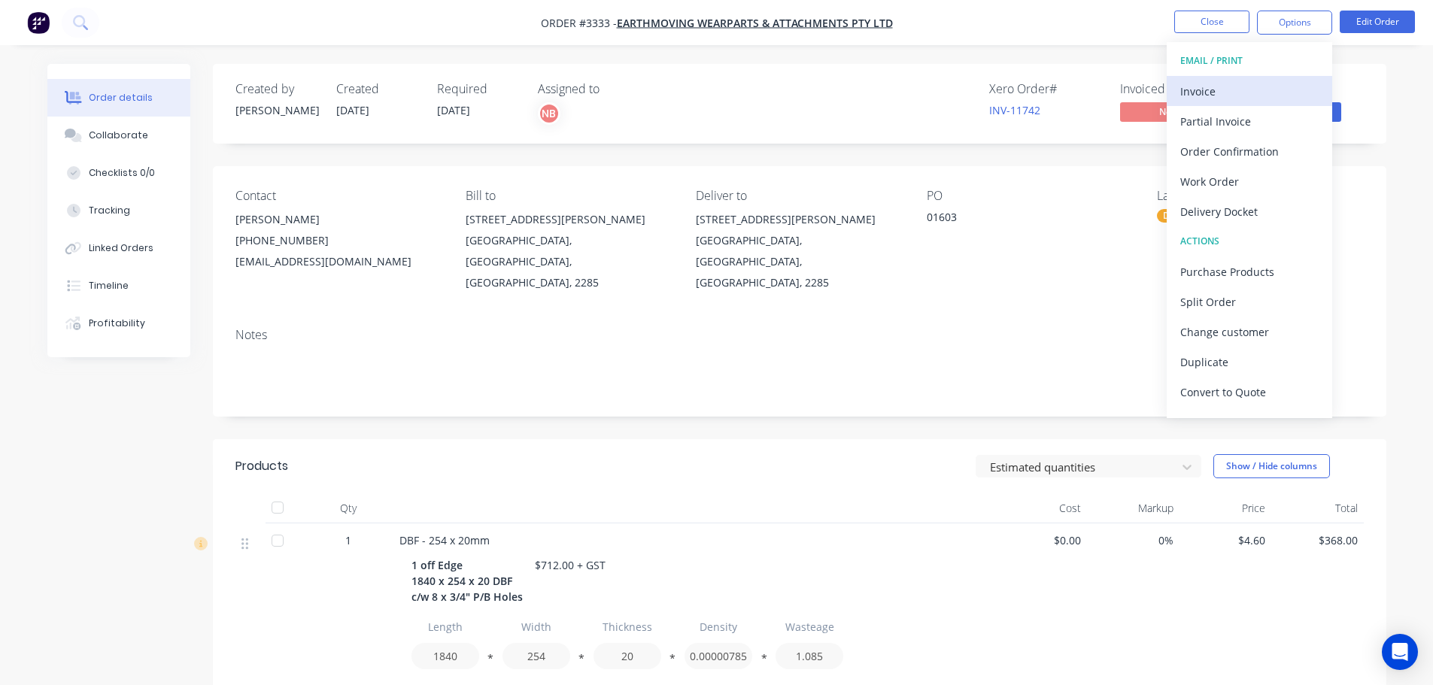
click at [1239, 76] on button "Invoice" at bounding box center [1249, 91] width 165 height 30
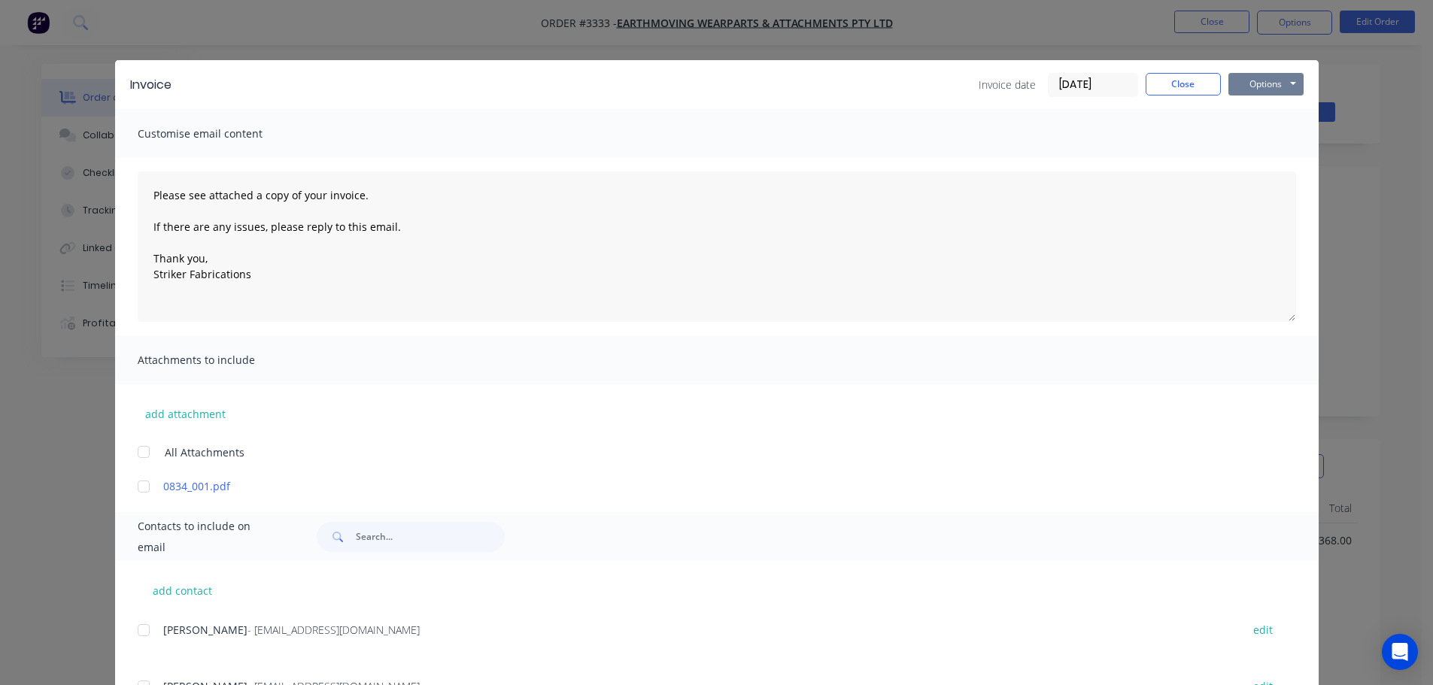
click at [1245, 79] on button "Options" at bounding box center [1265, 84] width 75 height 23
click at [1246, 126] on button "Print" at bounding box center [1276, 135] width 96 height 25
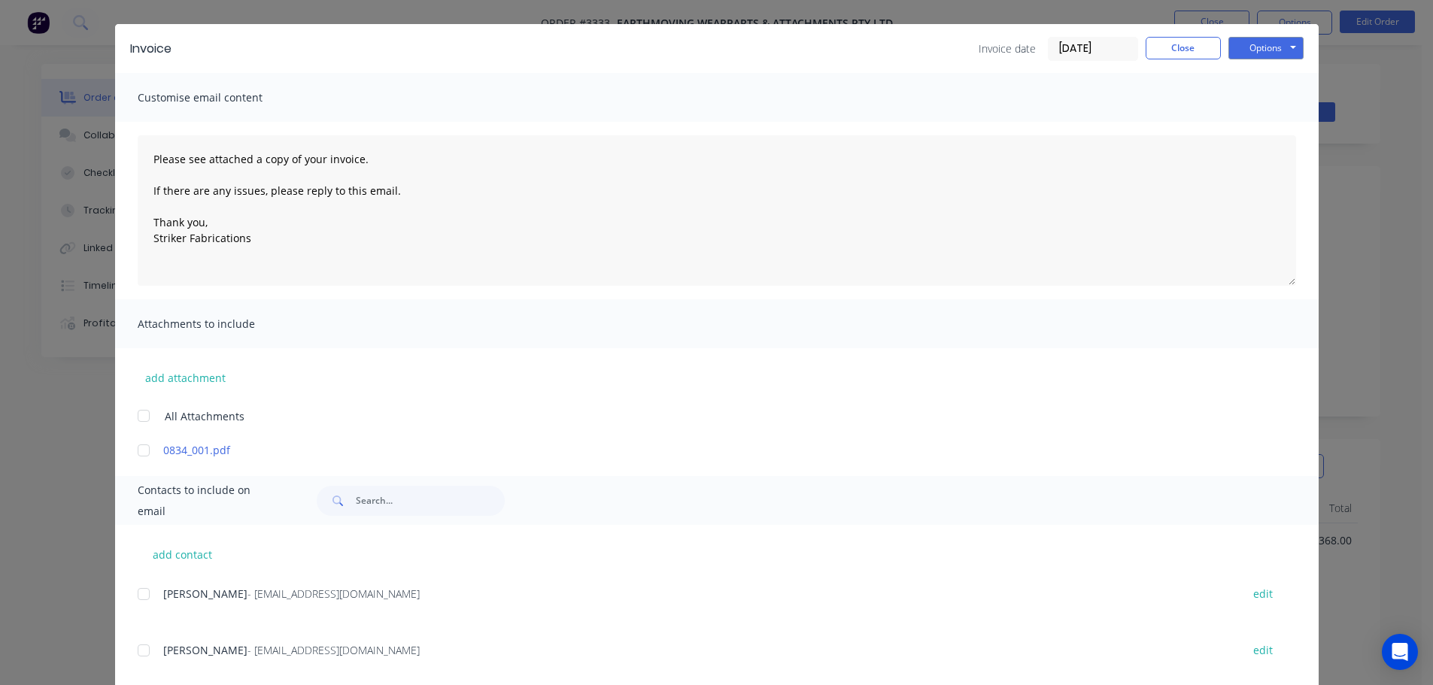
scroll to position [68, 0]
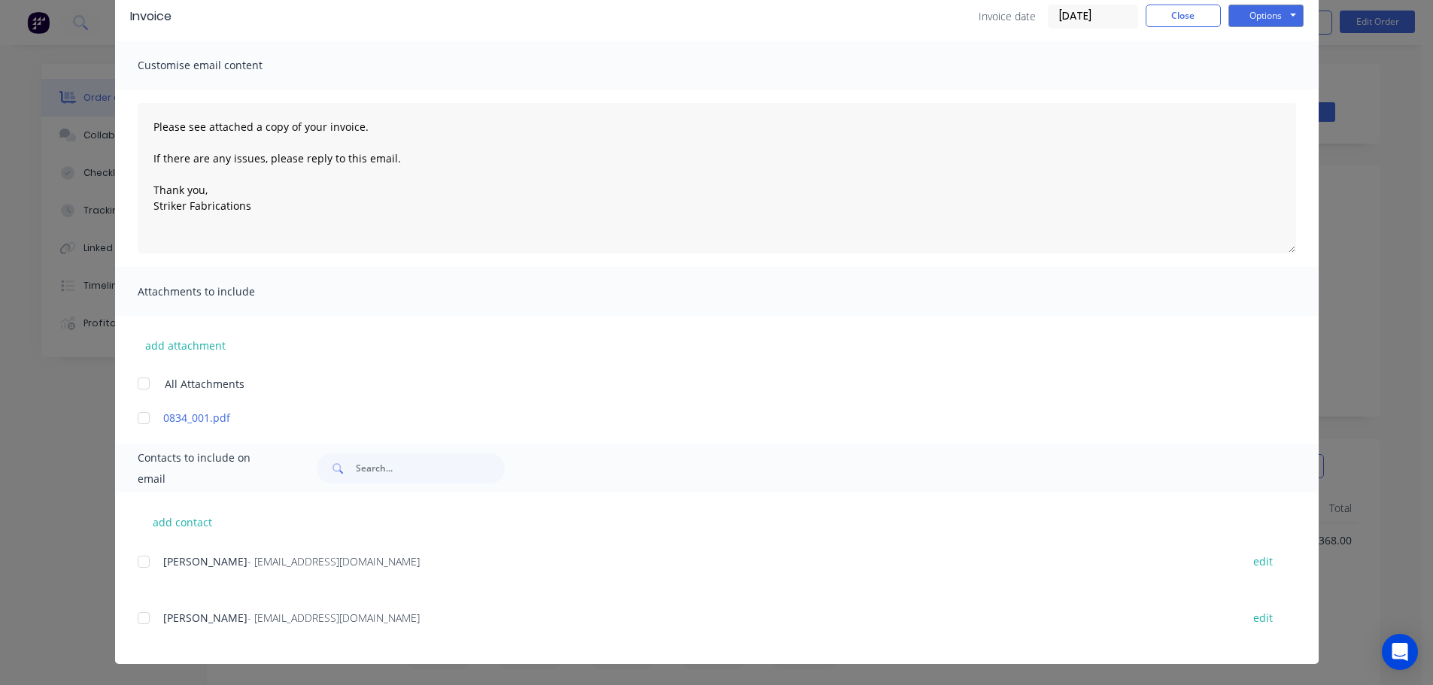
click at [138, 617] on div at bounding box center [144, 618] width 30 height 30
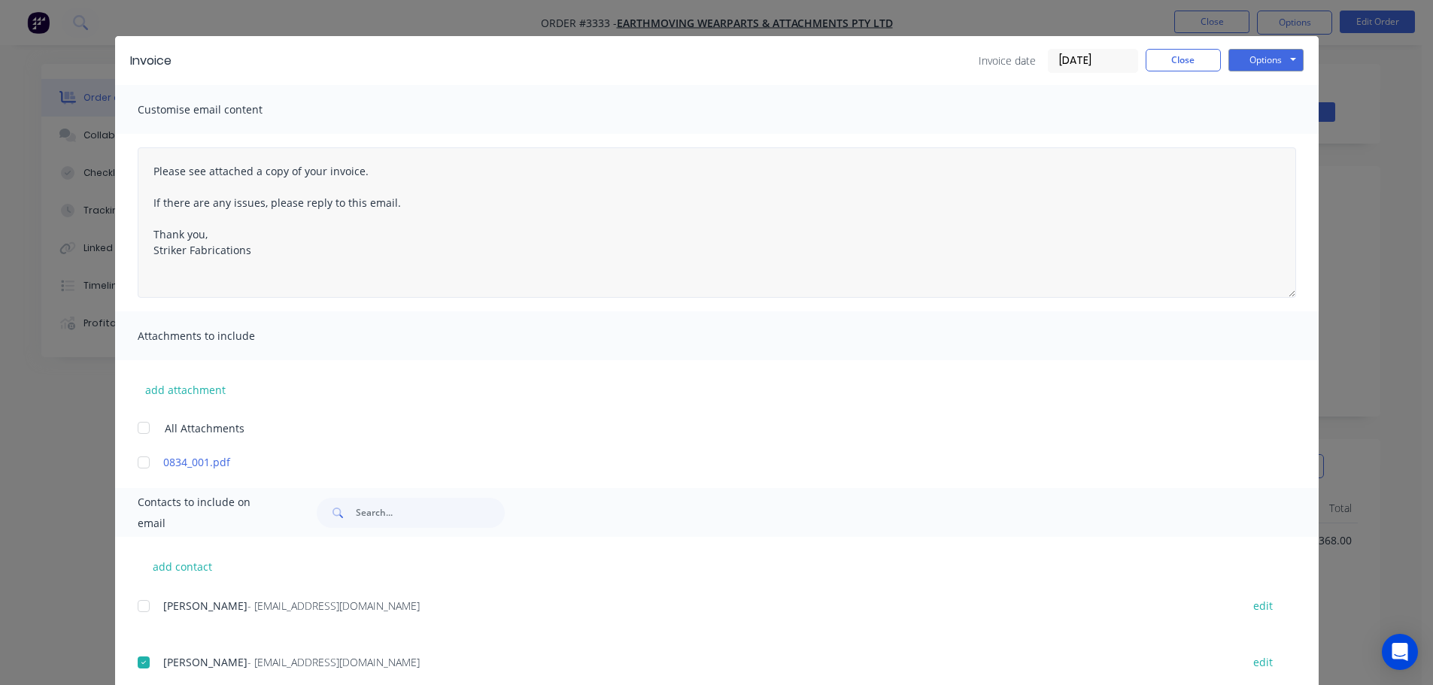
scroll to position [0, 0]
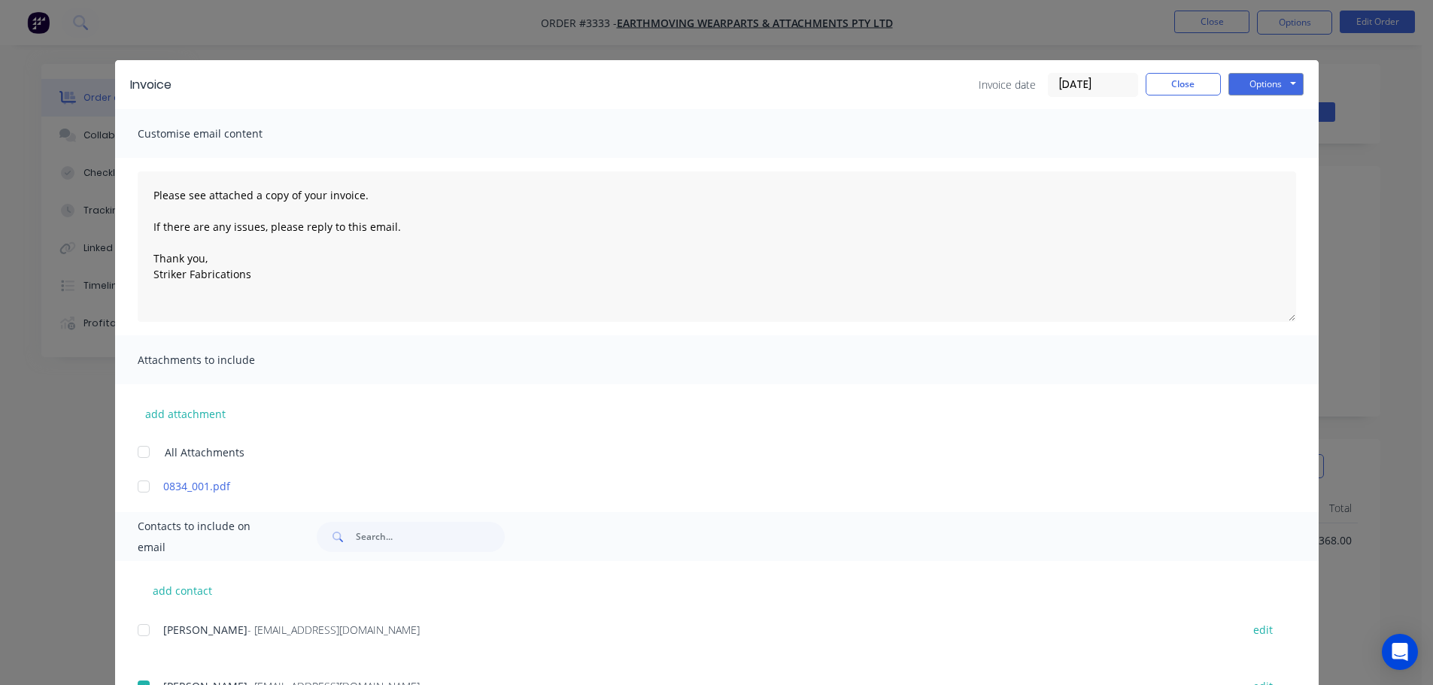
click at [1252, 68] on div "Invoice Invoice date 30/09/25 Close Options Preview Print Email" at bounding box center [717, 84] width 1204 height 49
click at [1249, 80] on button "Options" at bounding box center [1265, 84] width 75 height 23
click at [1232, 160] on button "Email" at bounding box center [1276, 160] width 96 height 25
type textarea "Please see attached a copy of your invoice. If there are any issues, please rep…"
click at [1184, 82] on button "Close" at bounding box center [1183, 84] width 75 height 23
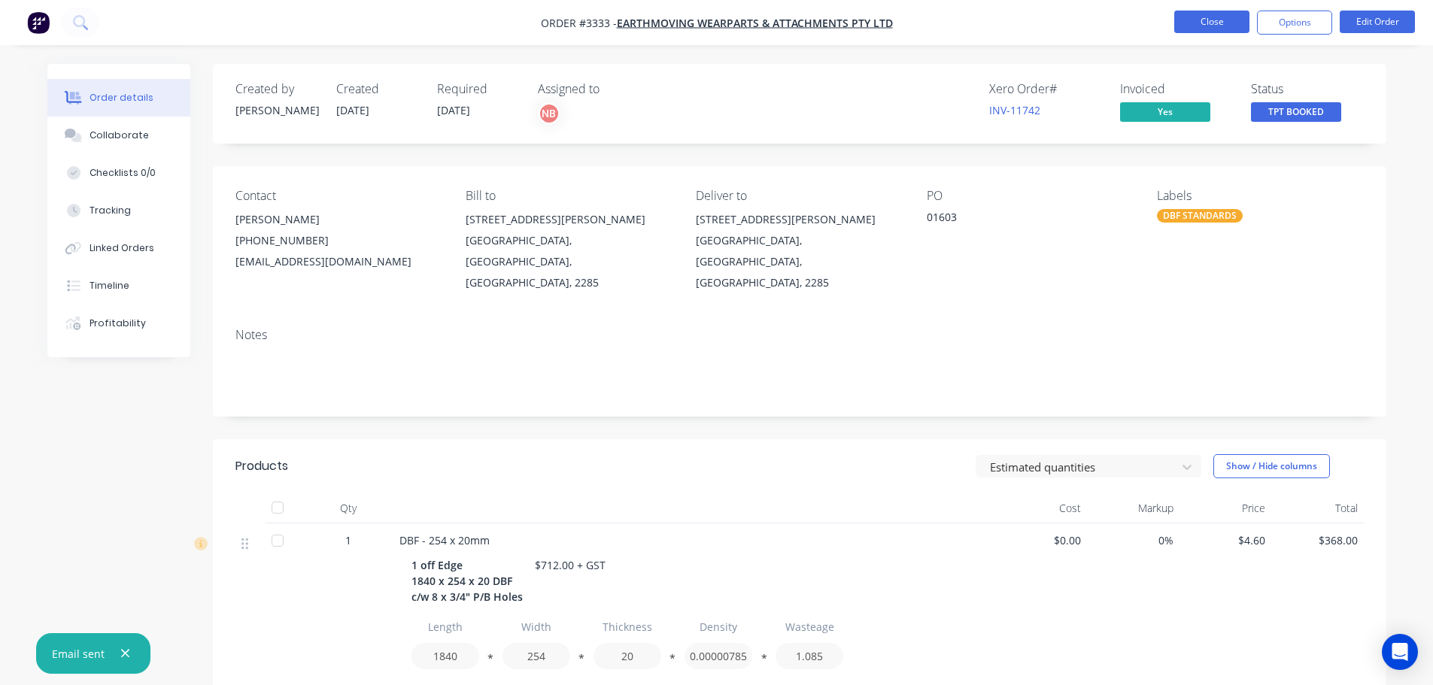
click at [1195, 20] on button "Close" at bounding box center [1211, 22] width 75 height 23
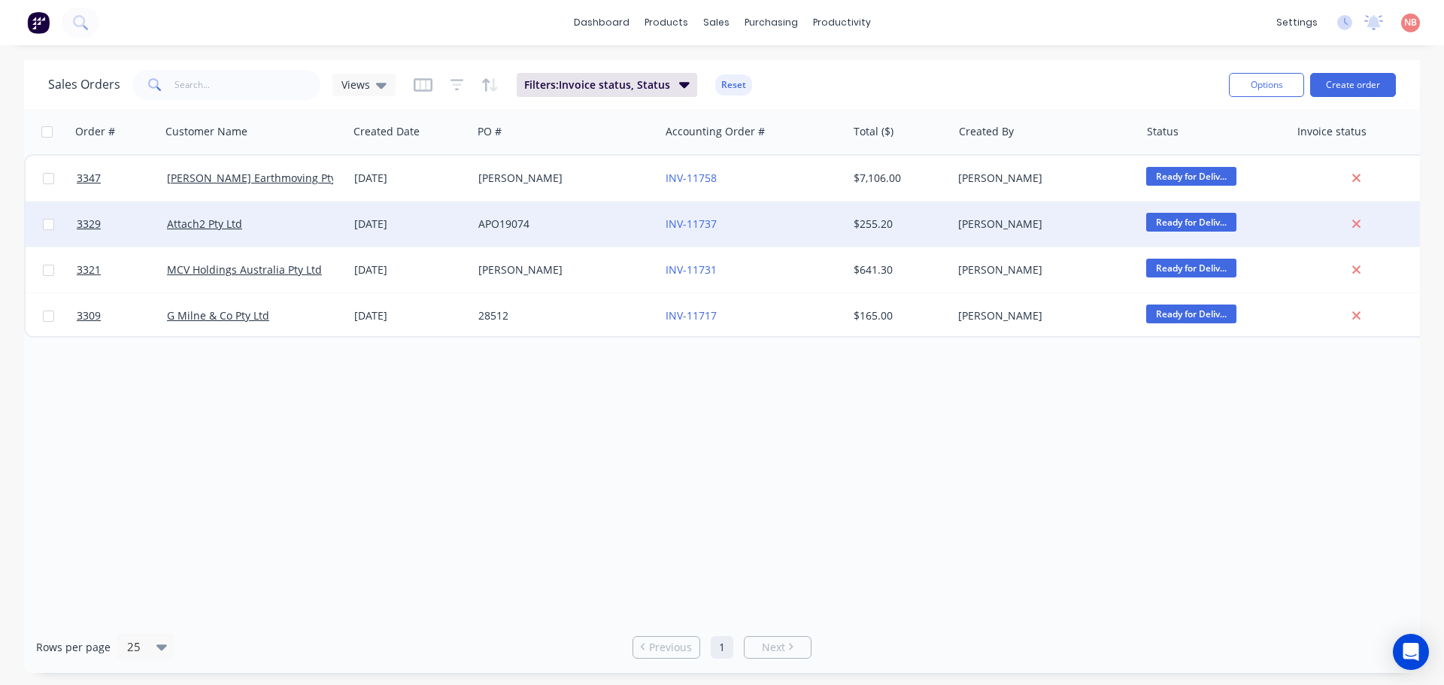
click at [569, 235] on div "APO19074" at bounding box center [565, 224] width 187 height 45
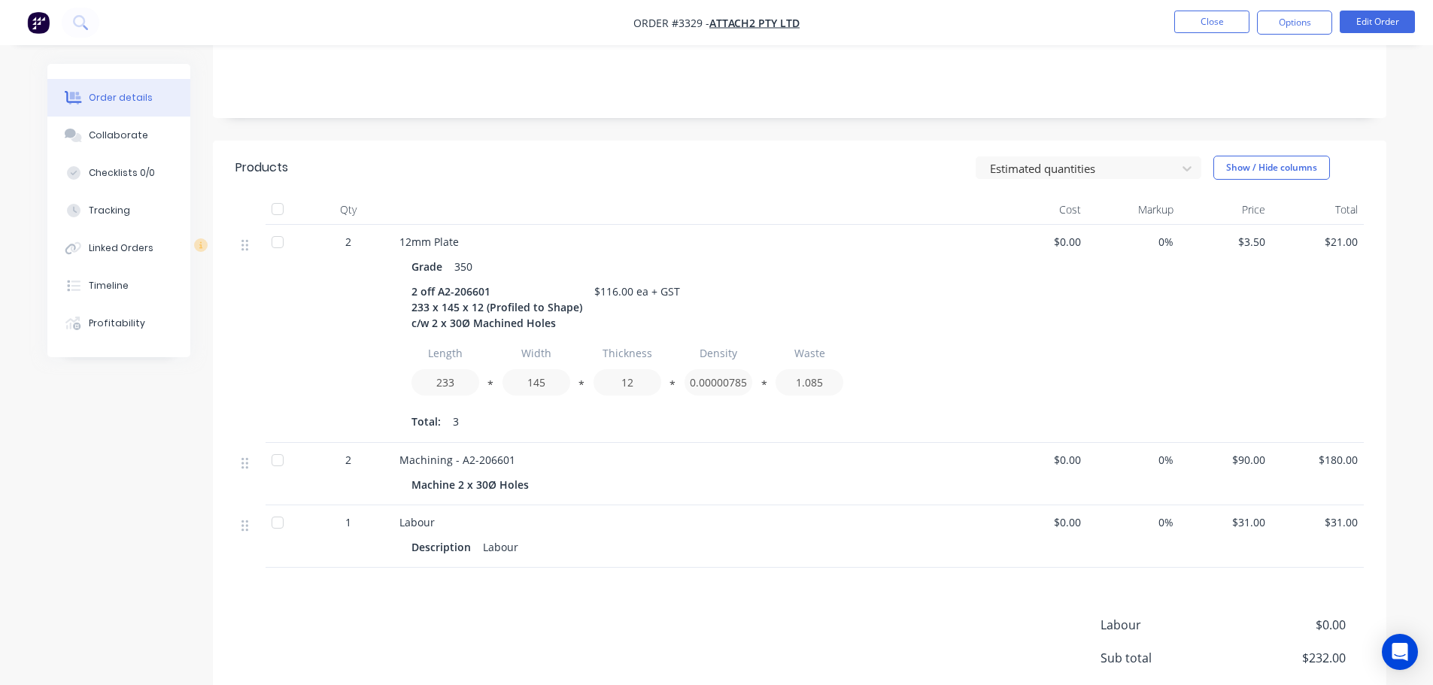
scroll to position [413, 0]
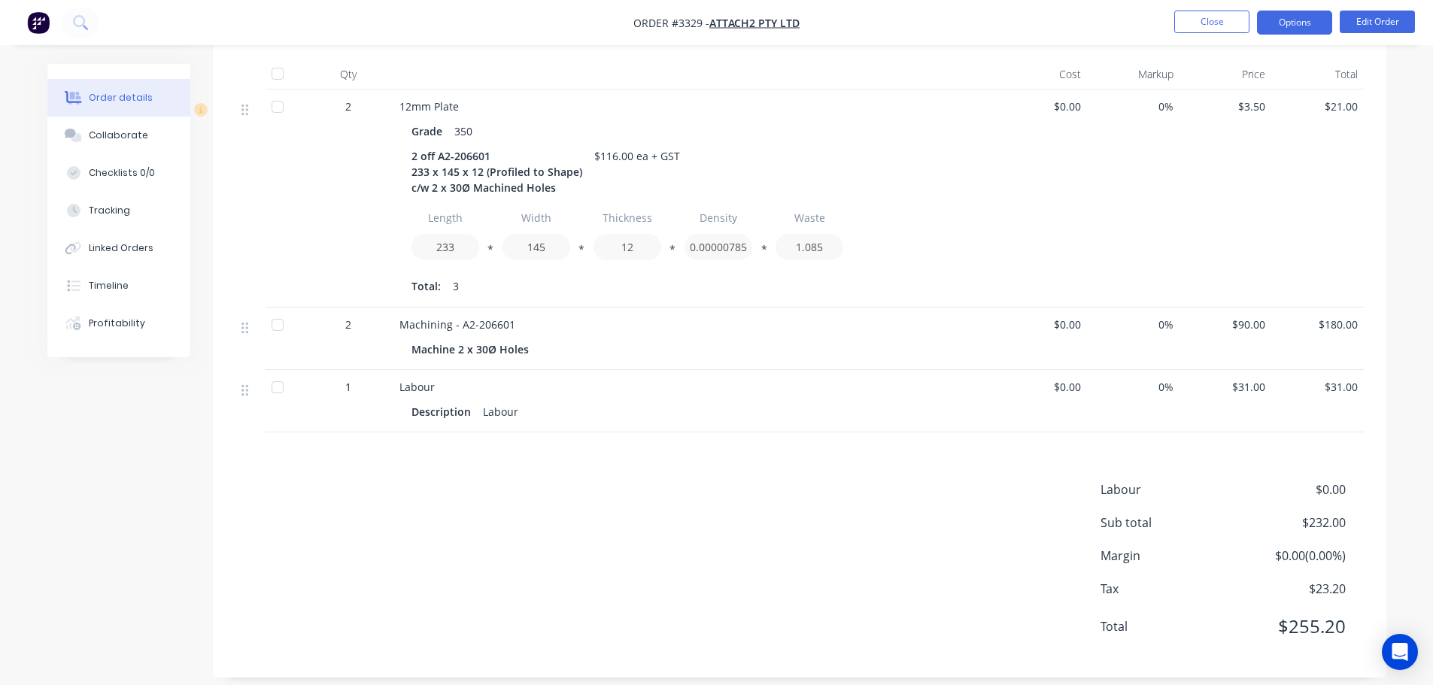
click at [1300, 22] on button "Options" at bounding box center [1294, 23] width 75 height 24
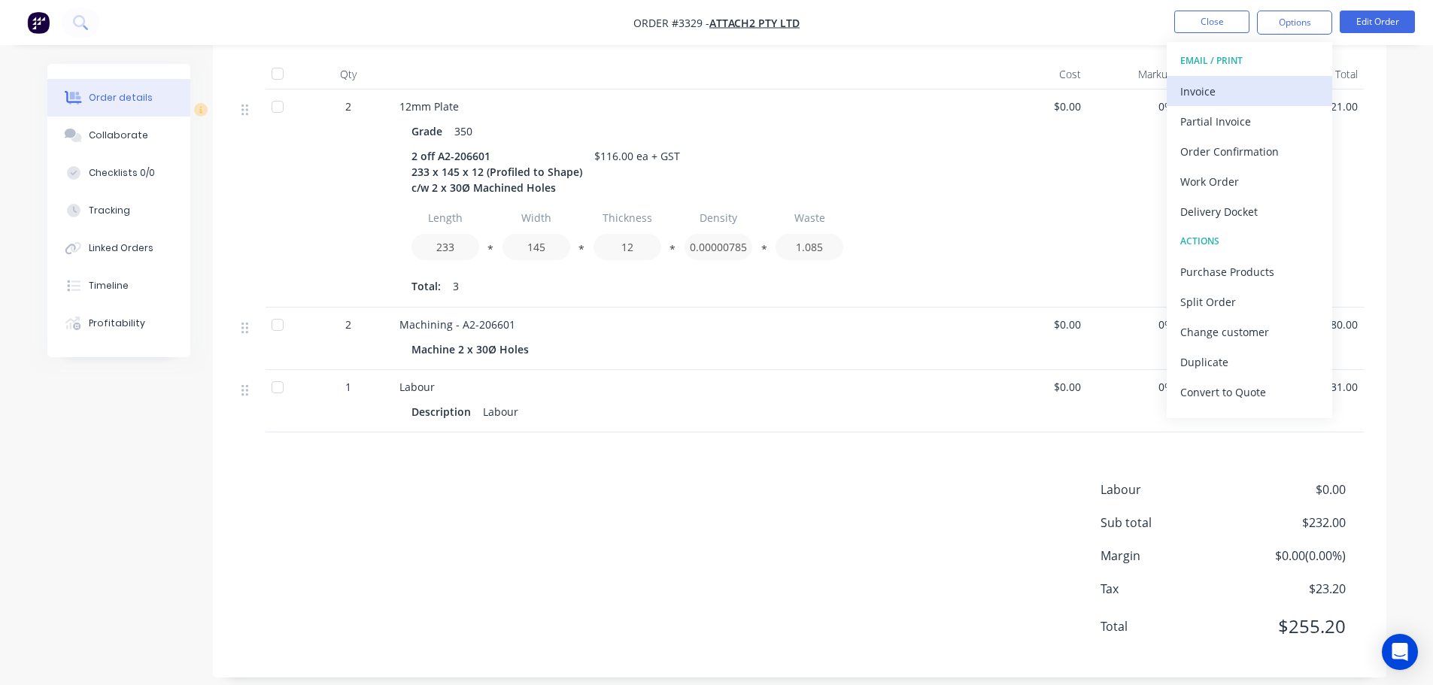
click at [1244, 85] on div "Invoice" at bounding box center [1249, 91] width 138 height 22
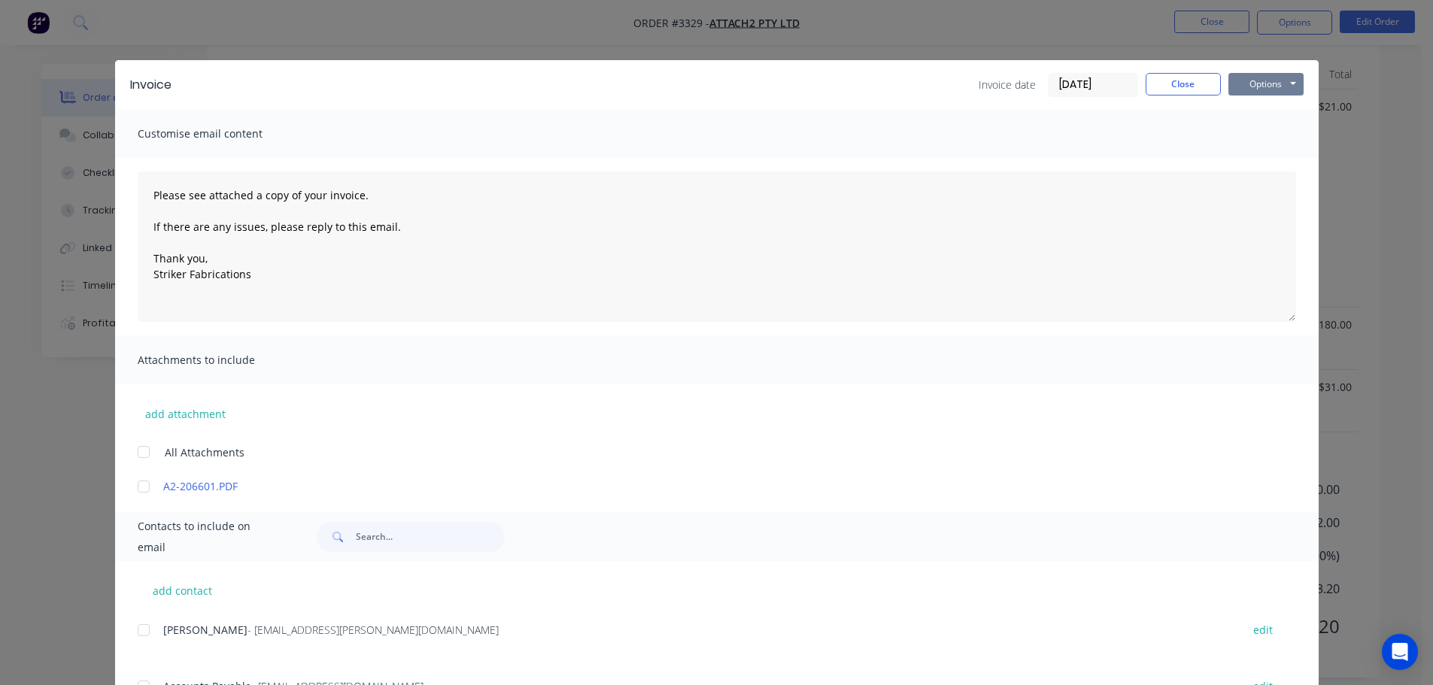
click at [1289, 81] on button "Options" at bounding box center [1265, 84] width 75 height 23
click at [1250, 138] on button "Print" at bounding box center [1276, 135] width 96 height 25
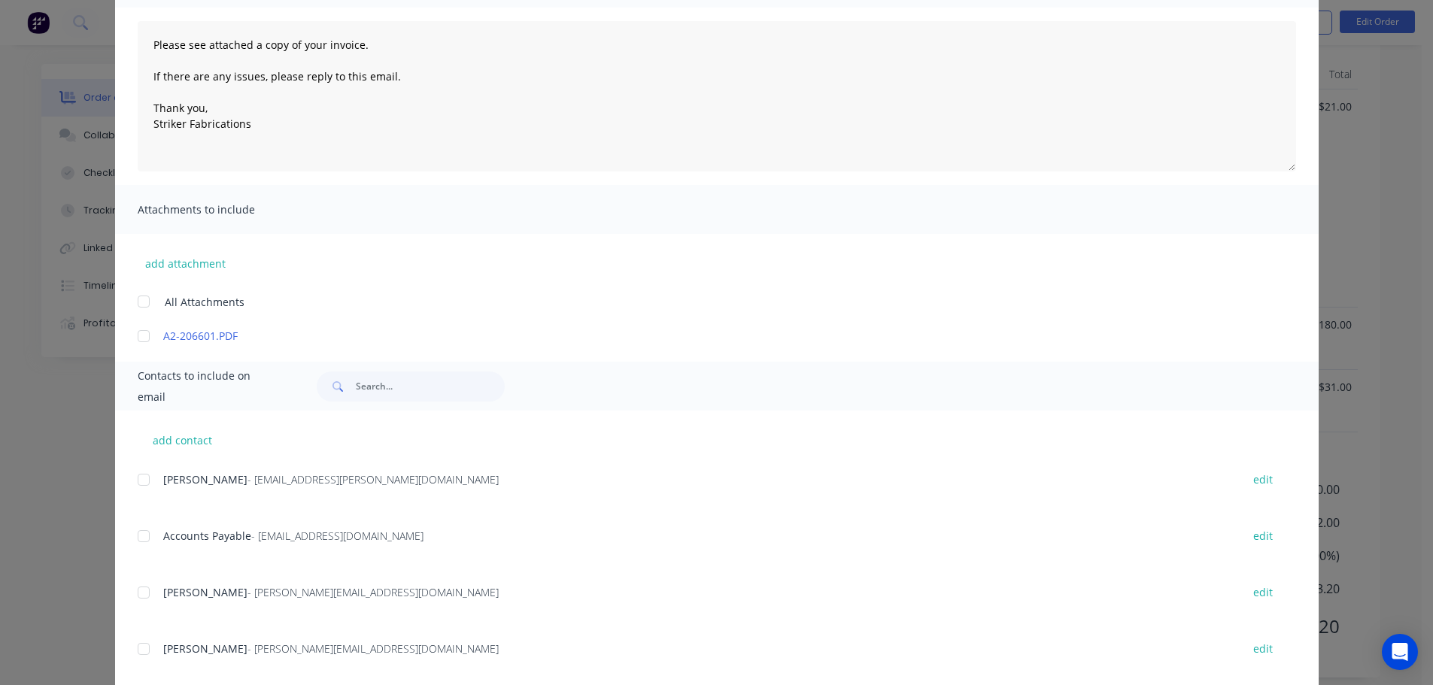
click at [145, 542] on div at bounding box center [144, 536] width 30 height 30
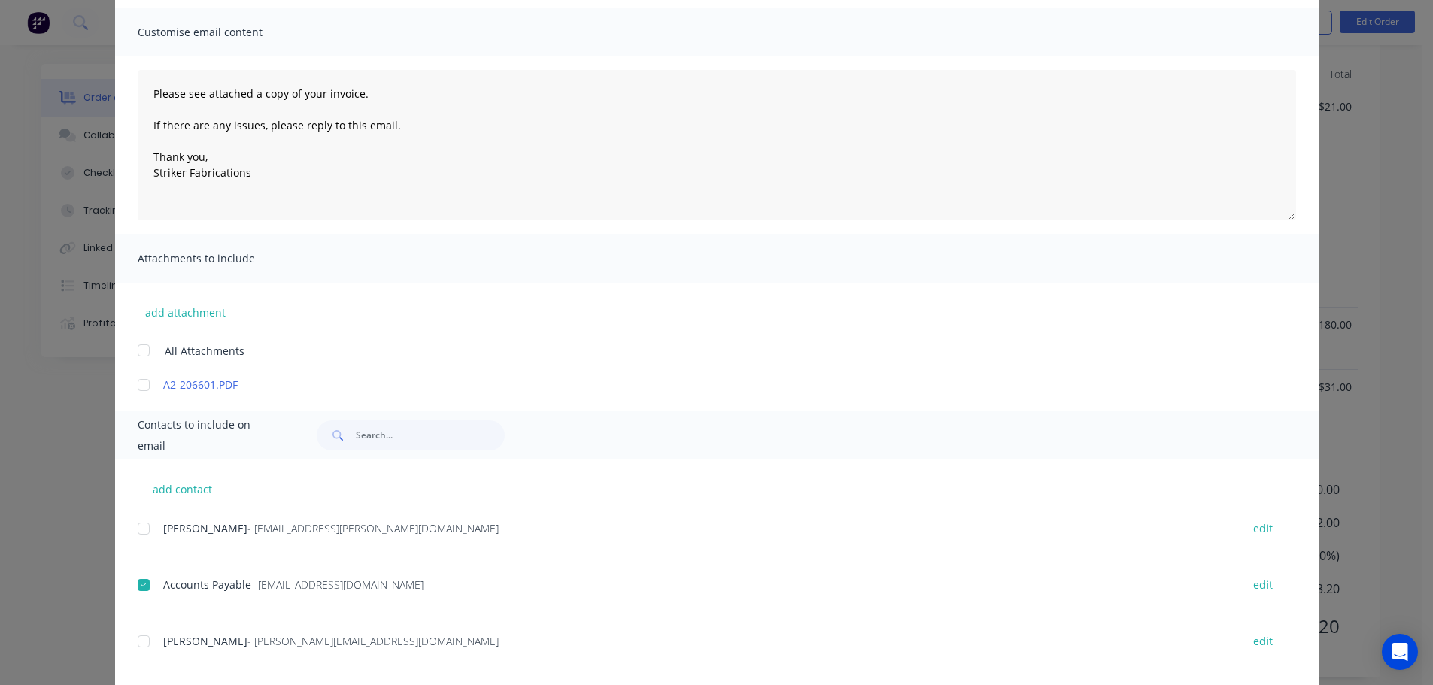
scroll to position [75, 0]
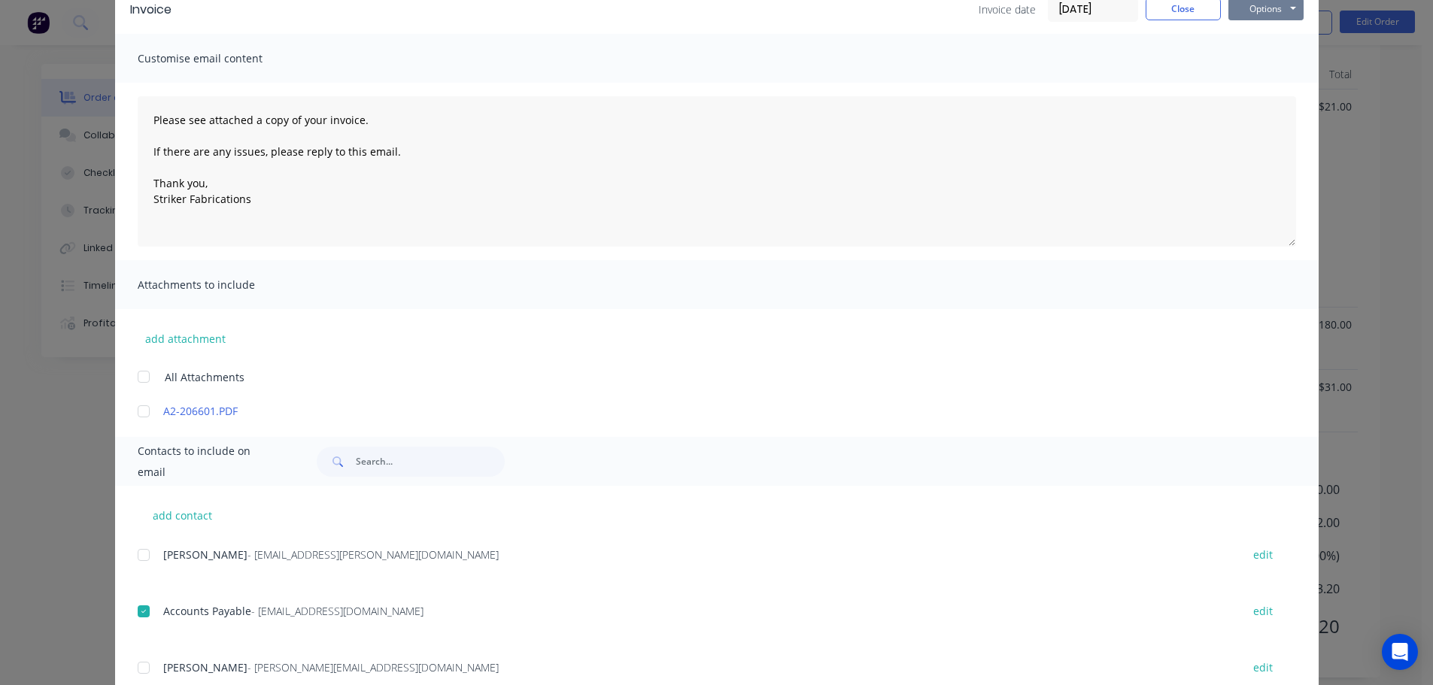
click at [1262, 12] on button "Options" at bounding box center [1265, 9] width 75 height 23
click at [1240, 84] on button "Email" at bounding box center [1276, 85] width 96 height 25
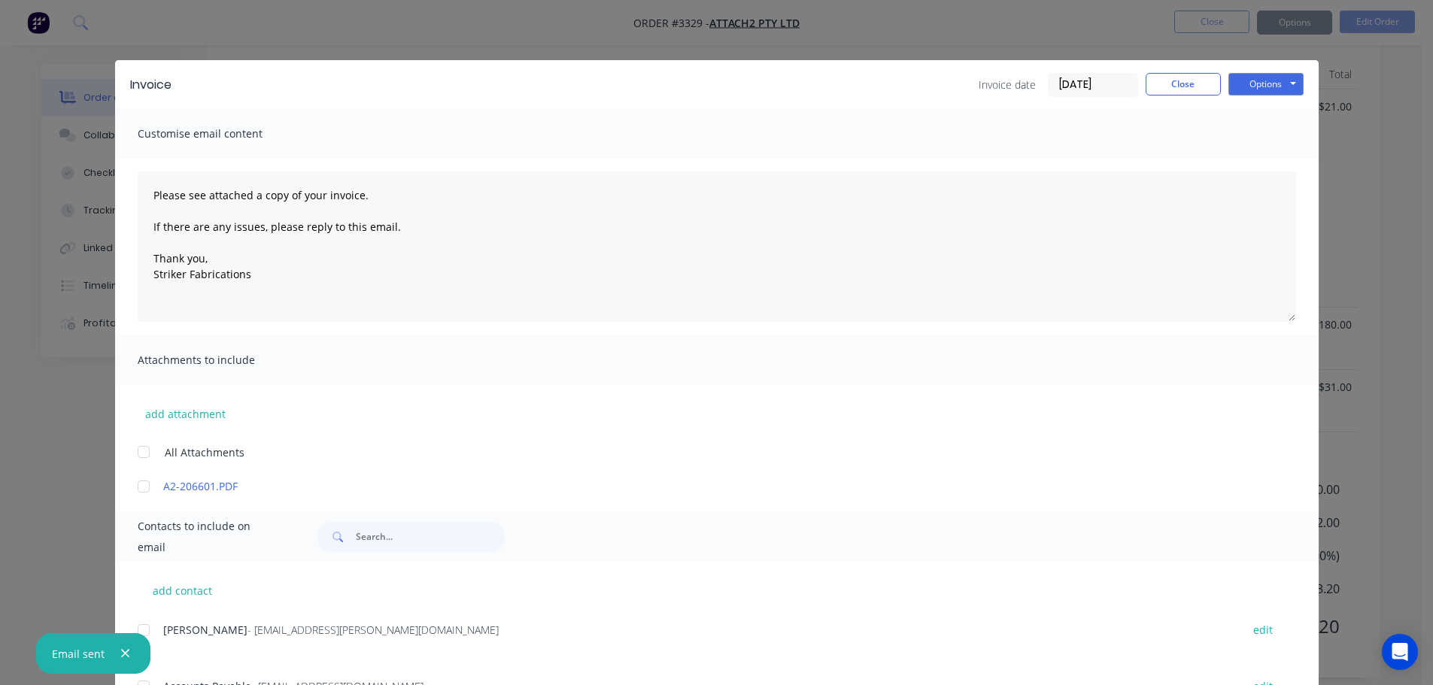
type textarea "Please see attached a copy of your invoice. If there are any issues, please rep…"
click at [1168, 80] on button "Close" at bounding box center [1183, 84] width 75 height 23
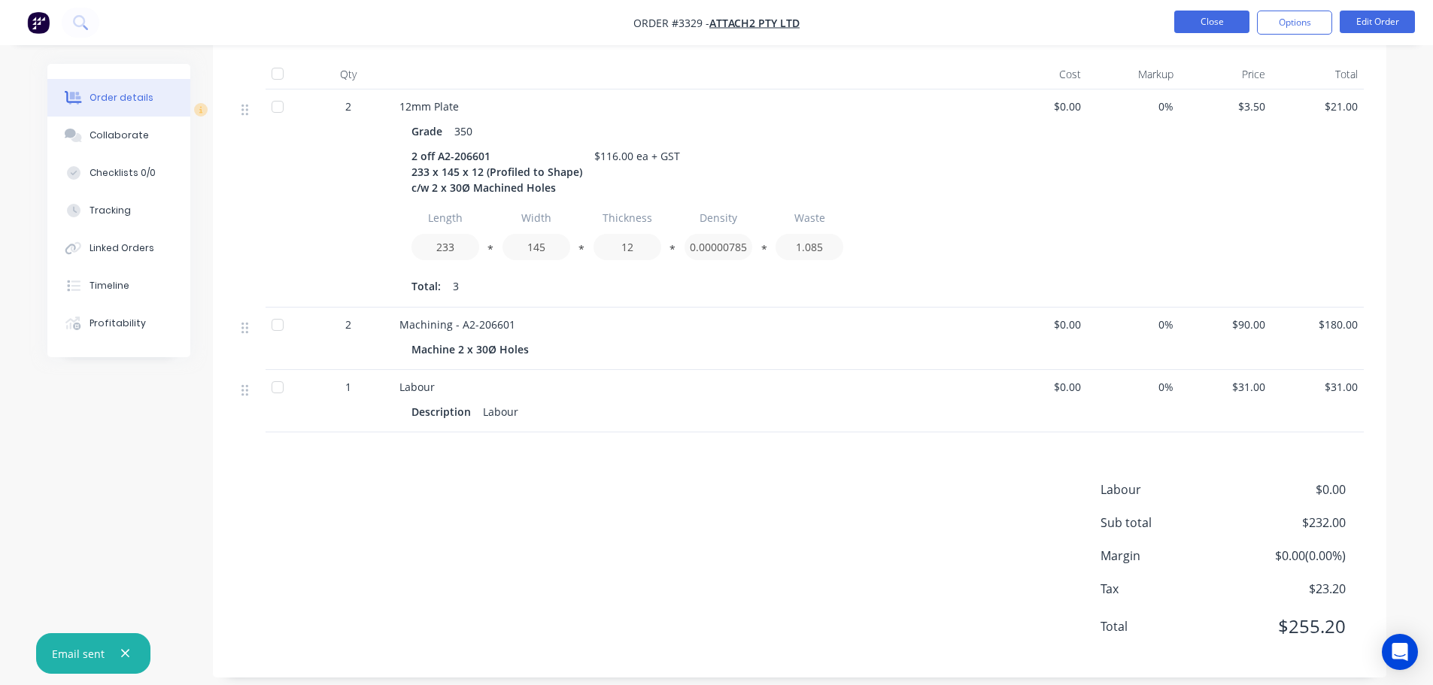
click at [1198, 26] on button "Close" at bounding box center [1211, 22] width 75 height 23
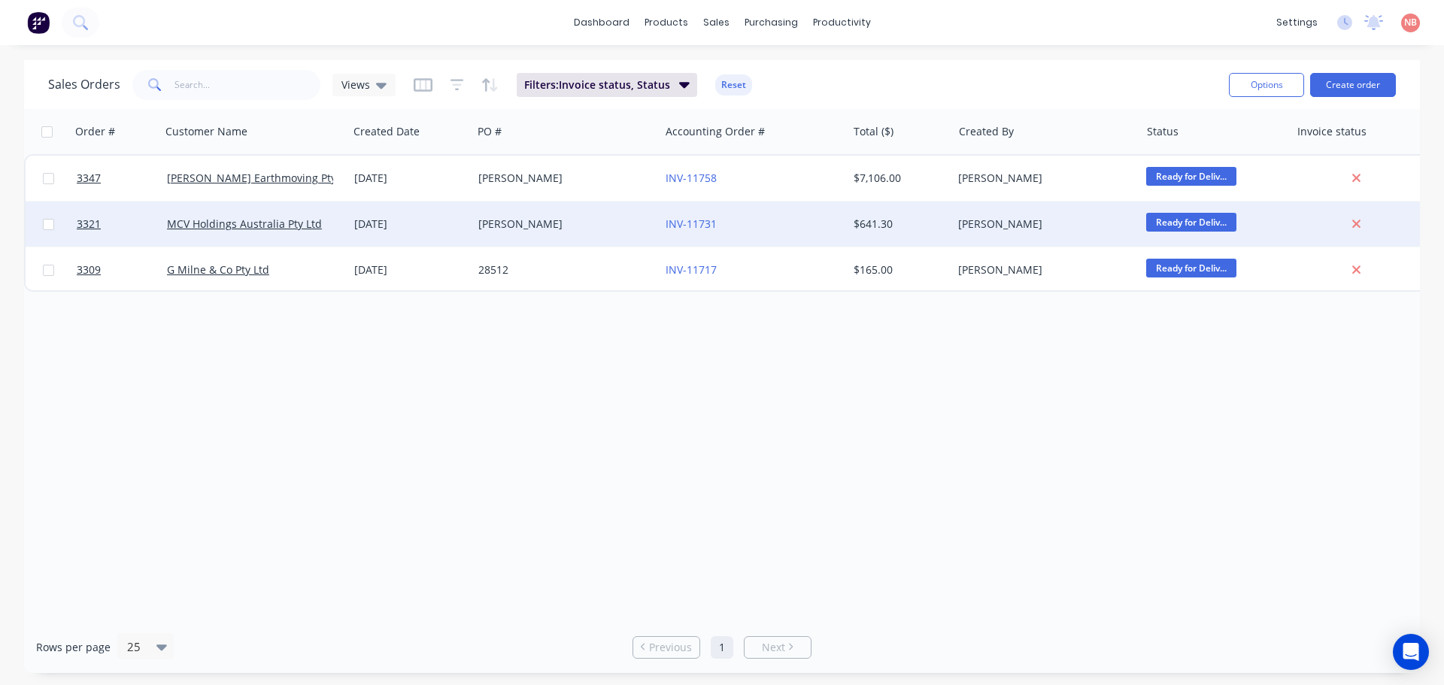
click at [587, 219] on div "Bob" at bounding box center [561, 224] width 167 height 15
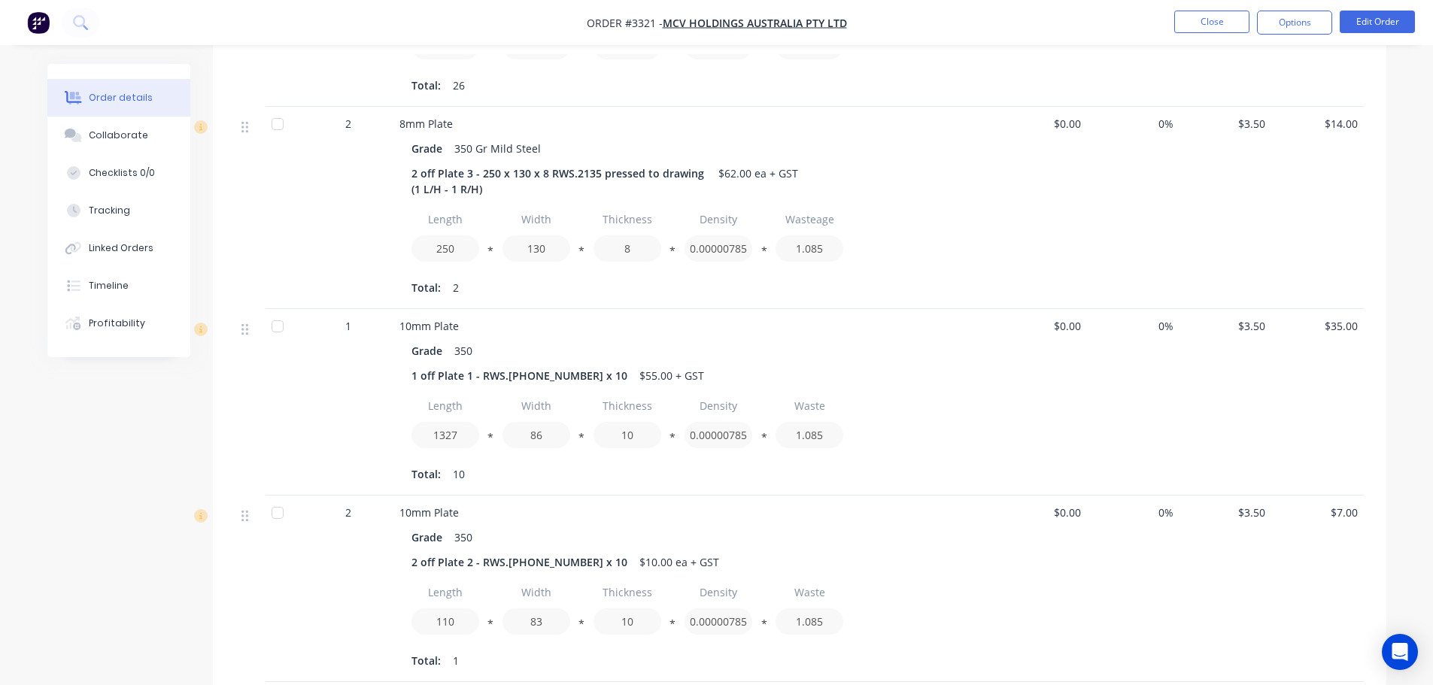
scroll to position [1253, 0]
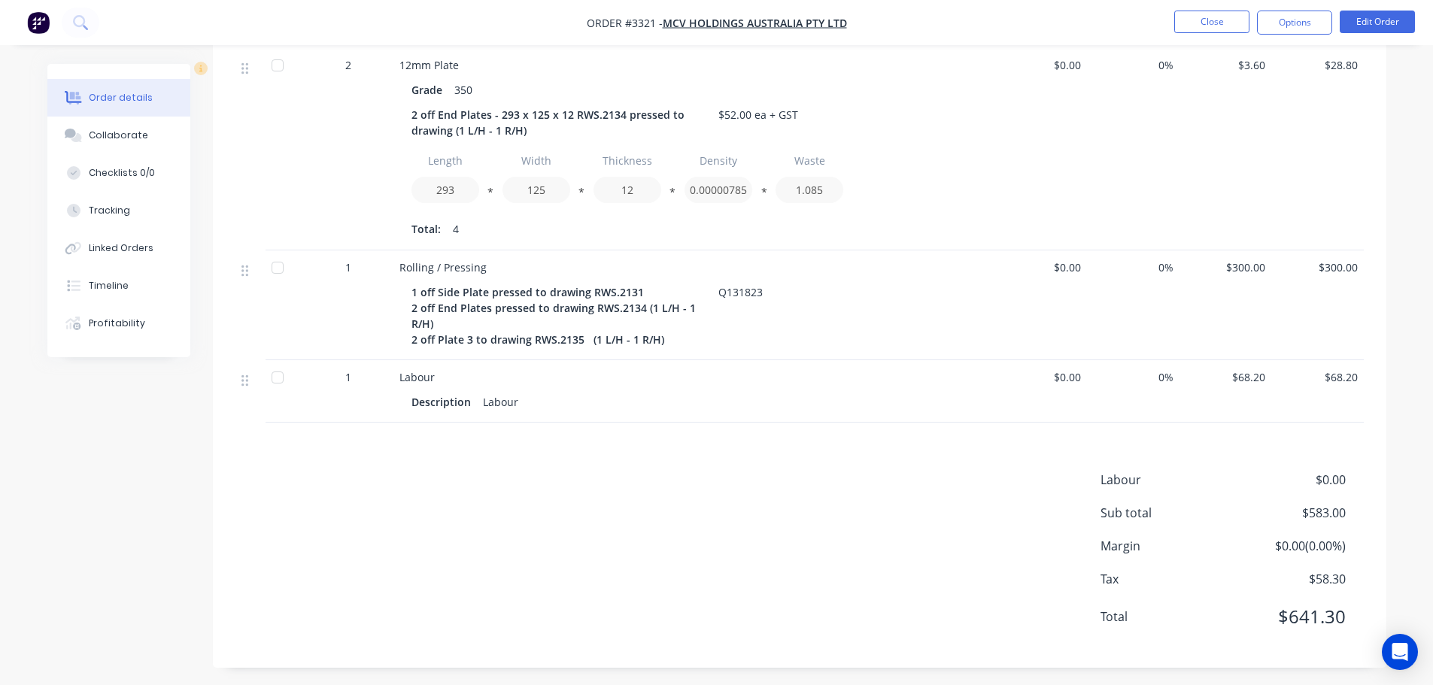
drag, startPoint x: 1281, startPoint y: 27, endPoint x: 1280, endPoint y: 37, distance: 9.9
click at [1282, 27] on button "Options" at bounding box center [1294, 23] width 75 height 24
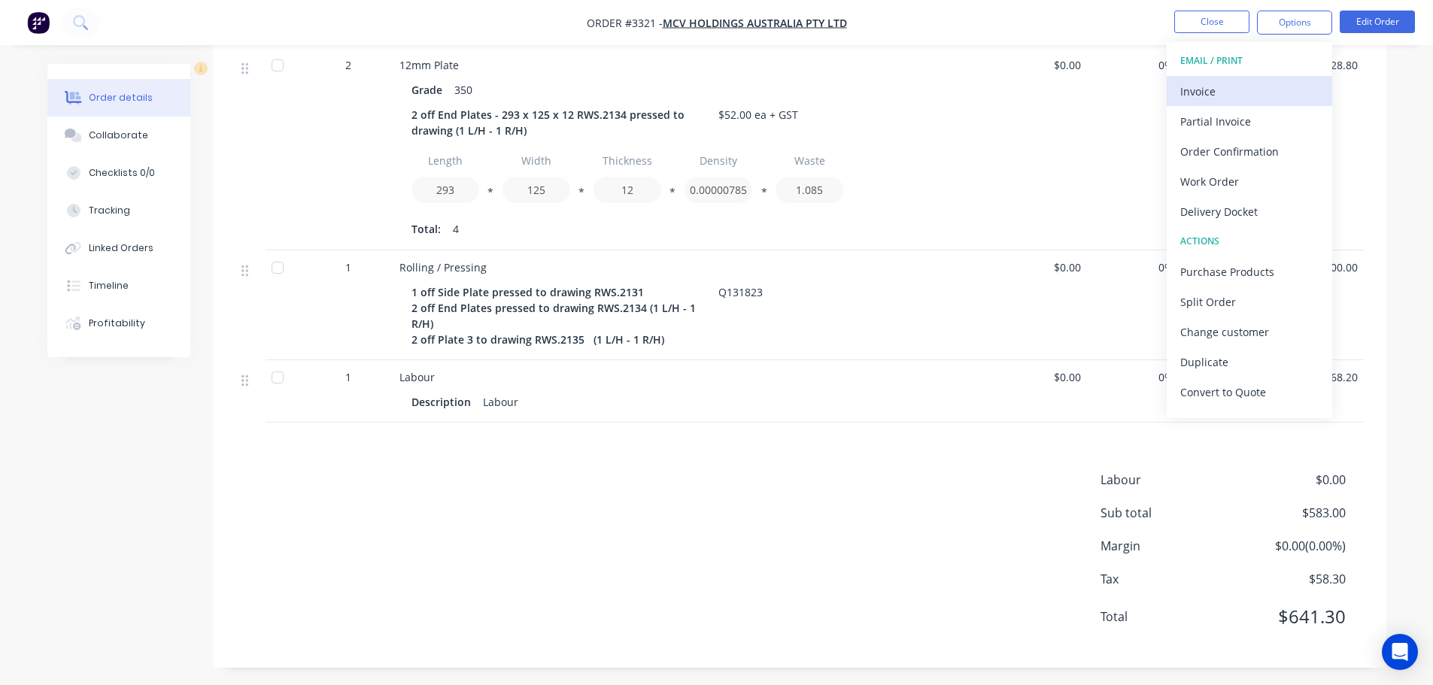
click at [1252, 91] on div "Invoice" at bounding box center [1249, 91] width 138 height 22
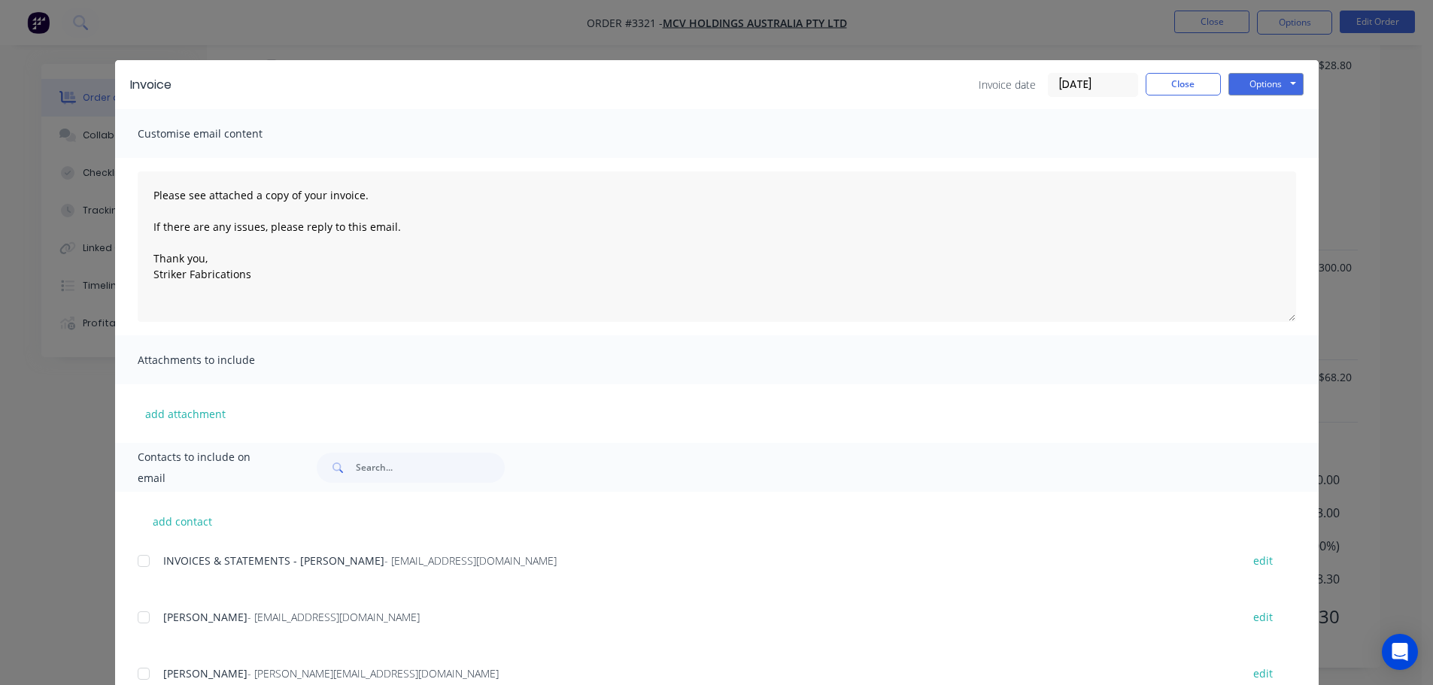
click at [1301, 83] on div "Invoice Invoice date 30/09/25 Close Options Preview Print Email" at bounding box center [717, 84] width 1204 height 49
click at [1287, 88] on button "Options" at bounding box center [1265, 84] width 75 height 23
click at [1255, 135] on button "Print" at bounding box center [1276, 135] width 96 height 25
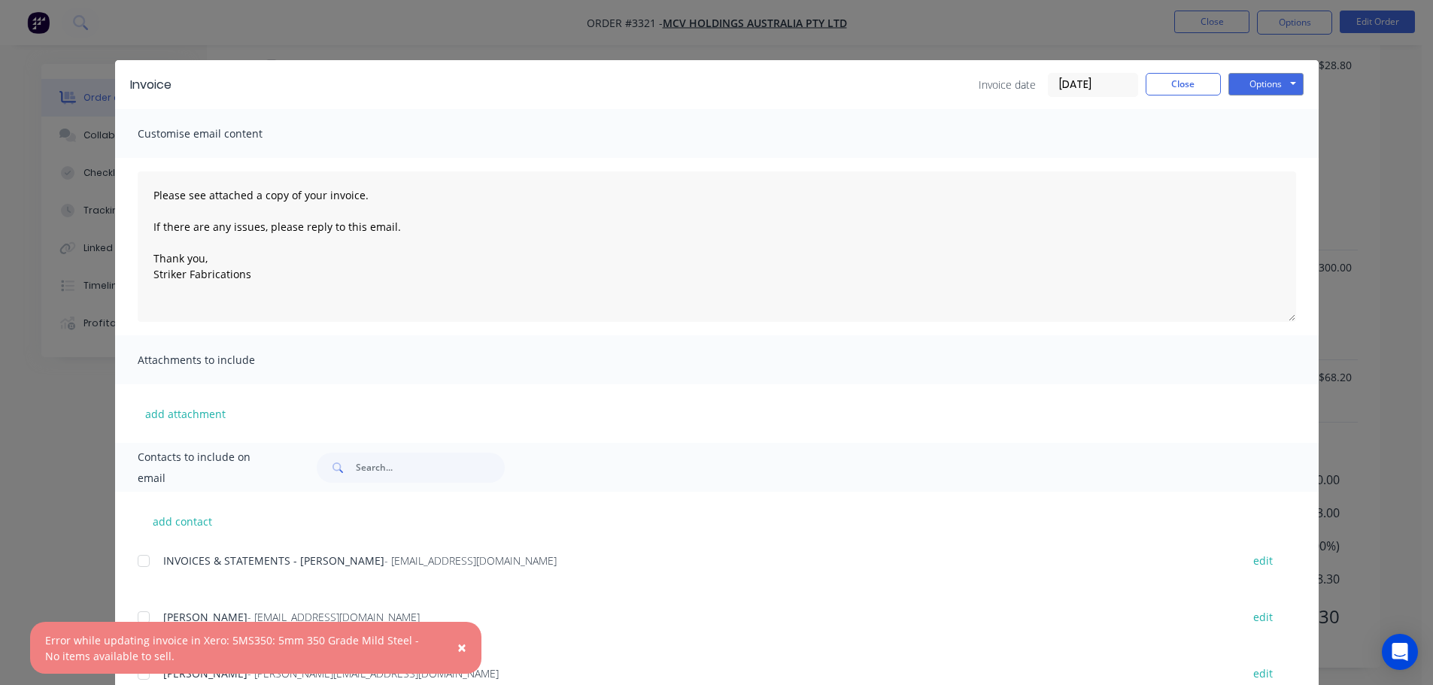
click at [459, 645] on span "×" at bounding box center [461, 647] width 9 height 21
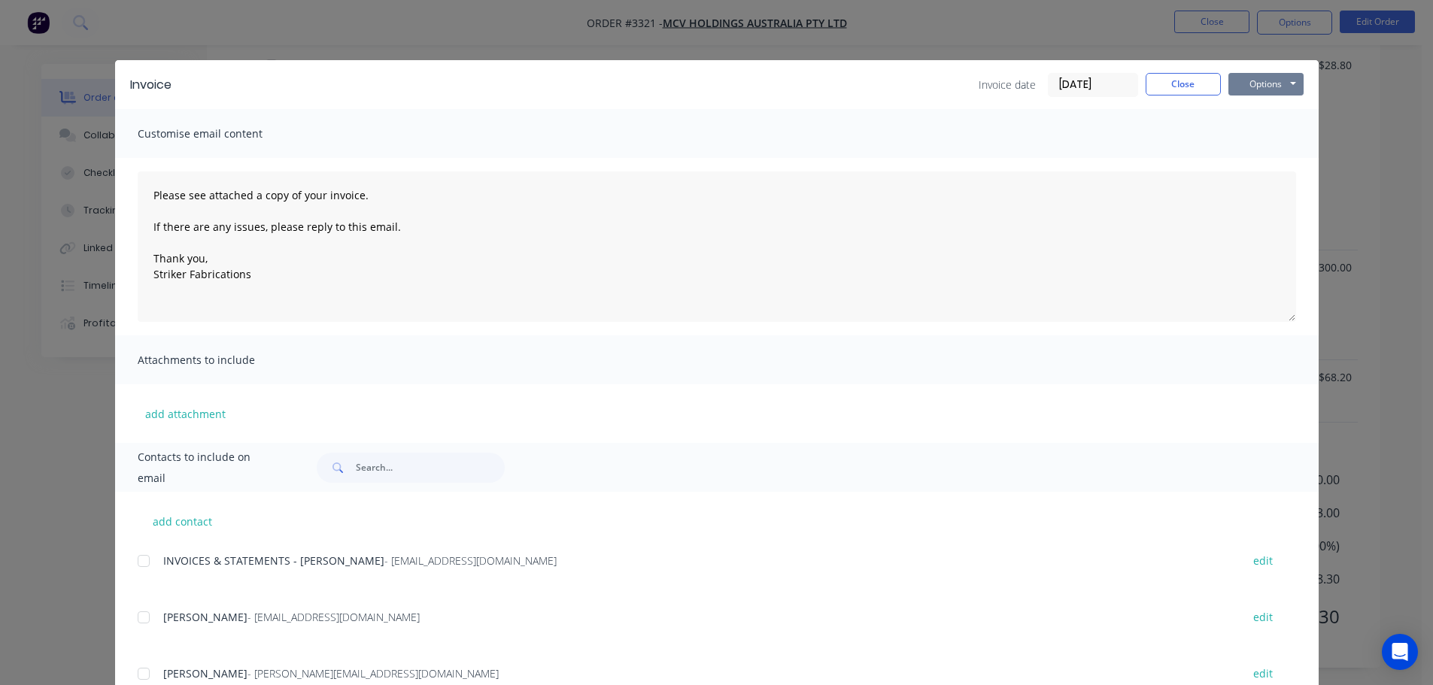
click at [1236, 83] on button "Options" at bounding box center [1265, 84] width 75 height 23
click at [1257, 131] on button "Print" at bounding box center [1276, 135] width 96 height 25
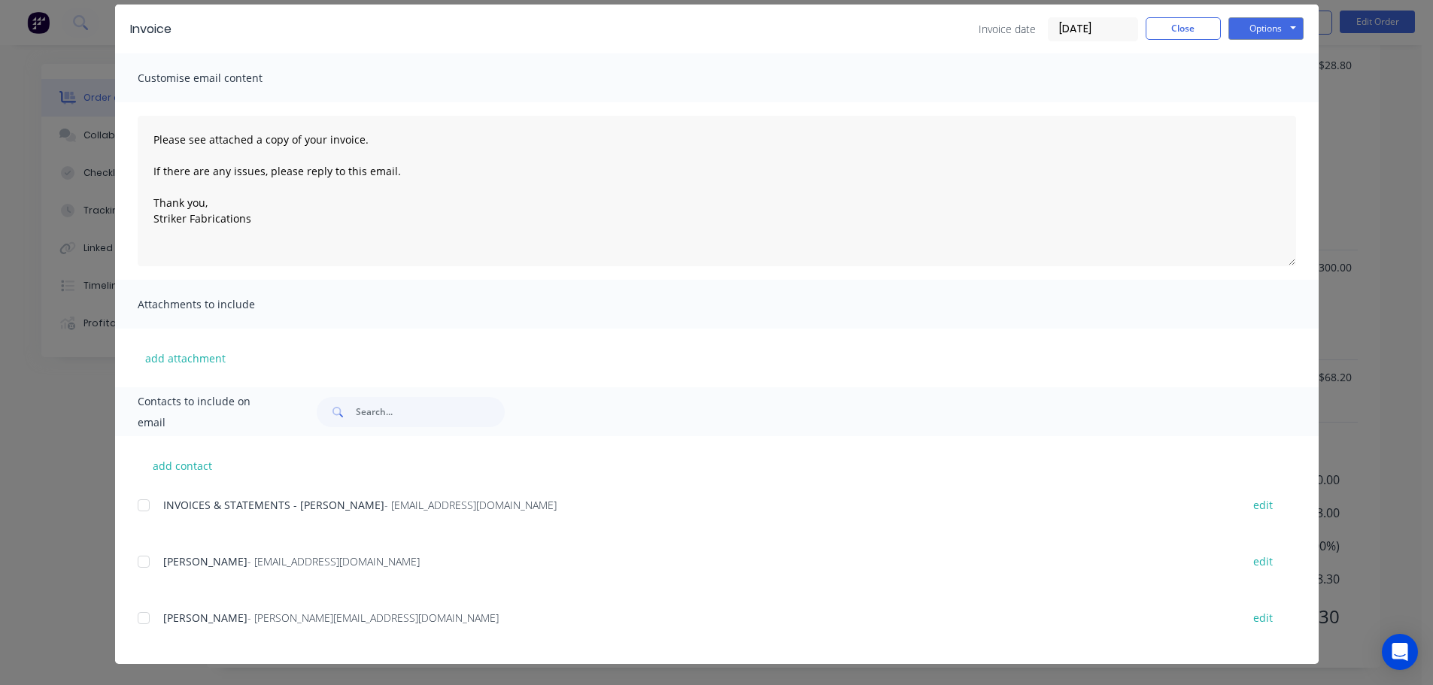
click at [150, 509] on div at bounding box center [144, 505] width 30 height 30
click at [1280, 24] on button "Options" at bounding box center [1265, 28] width 75 height 23
click at [1251, 105] on button "Email" at bounding box center [1276, 105] width 96 height 25
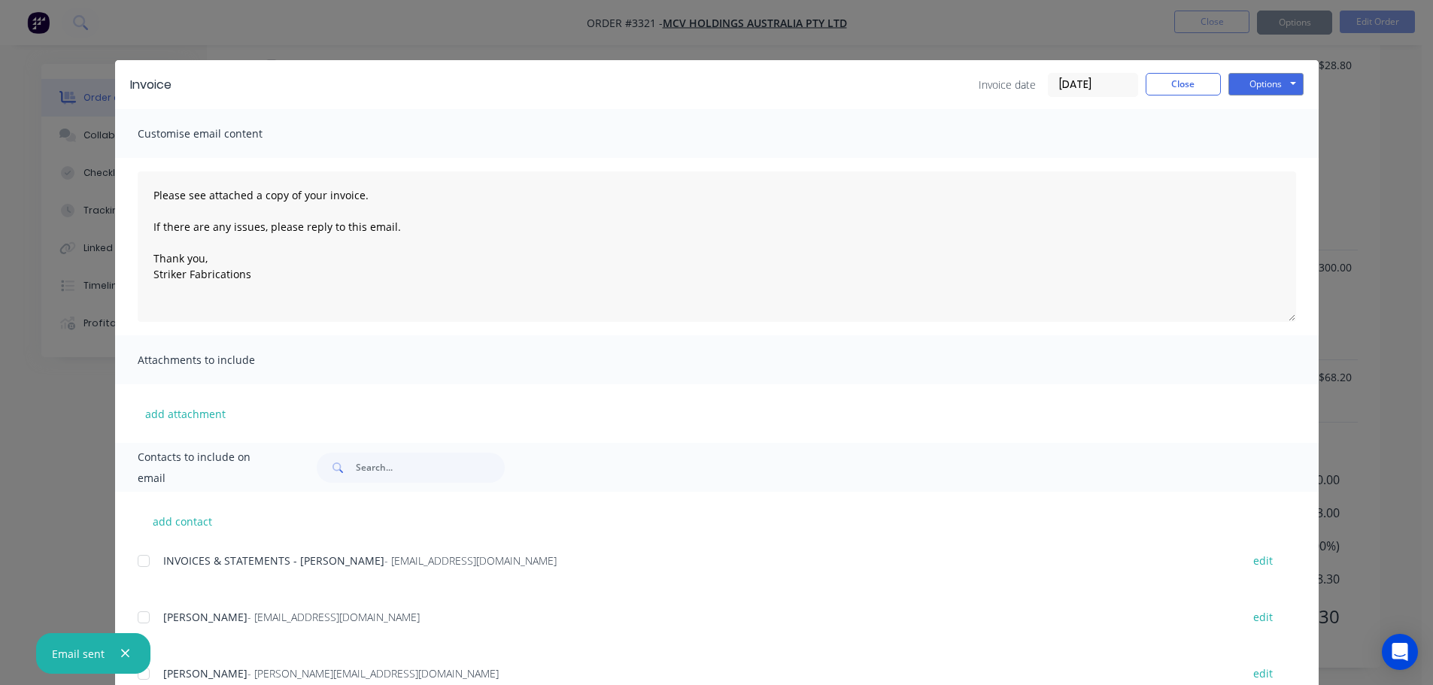
type textarea "Please see attached a copy of your invoice. If there are any issues, please rep…"
click at [1157, 92] on button "Close" at bounding box center [1183, 84] width 75 height 23
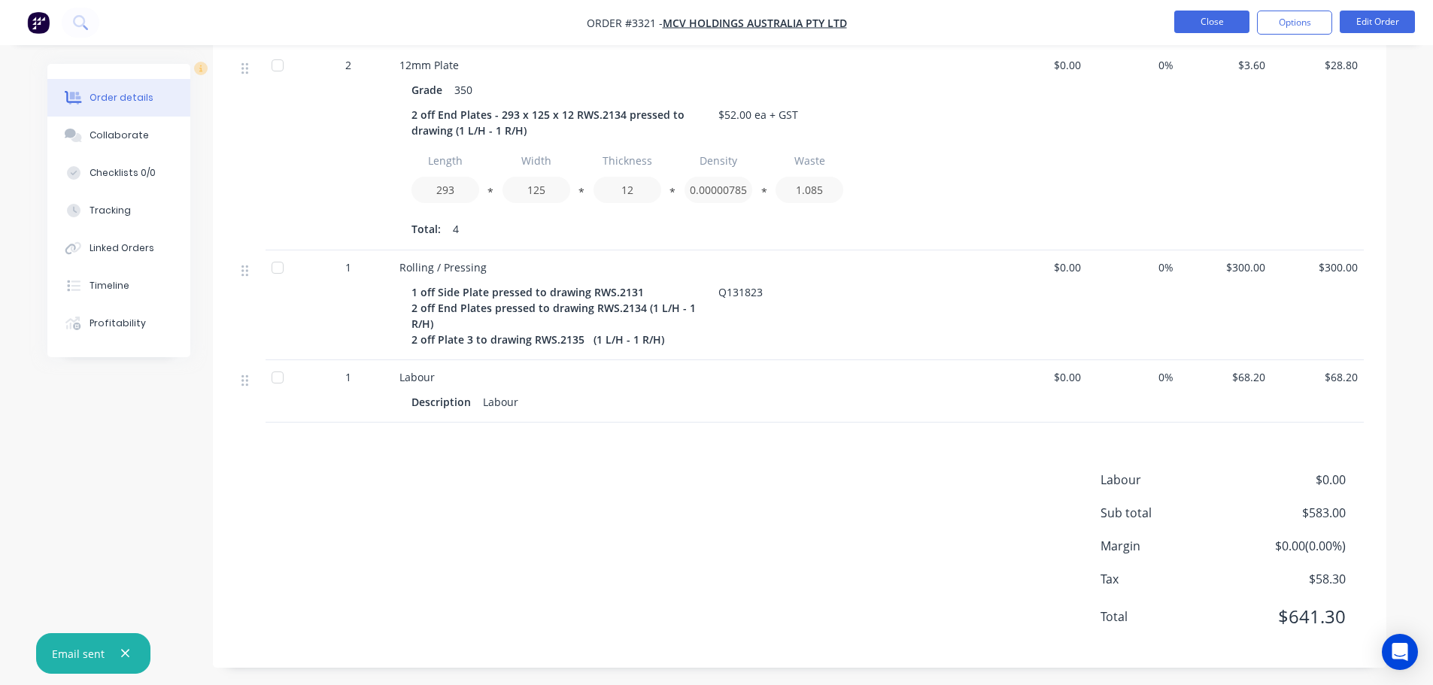
click at [1209, 17] on button "Close" at bounding box center [1211, 22] width 75 height 23
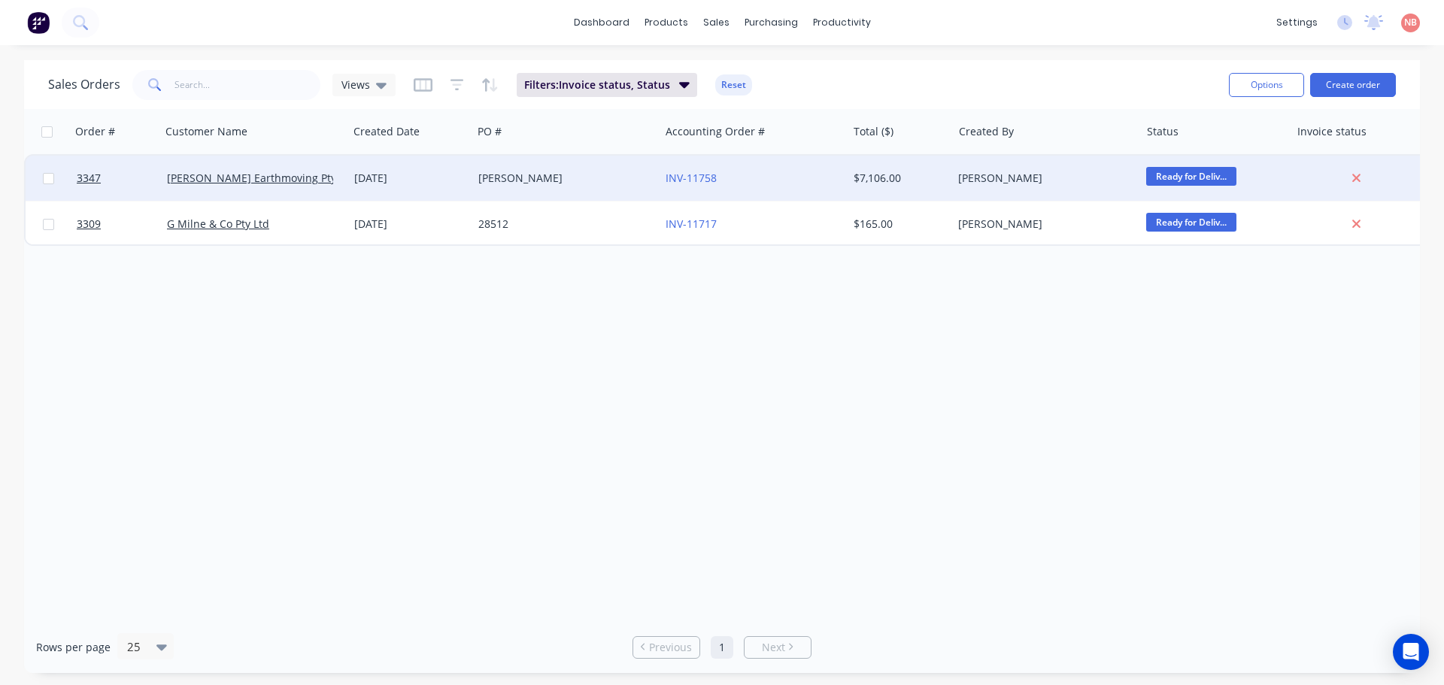
click at [577, 178] on div "[PERSON_NAME]" at bounding box center [561, 178] width 167 height 15
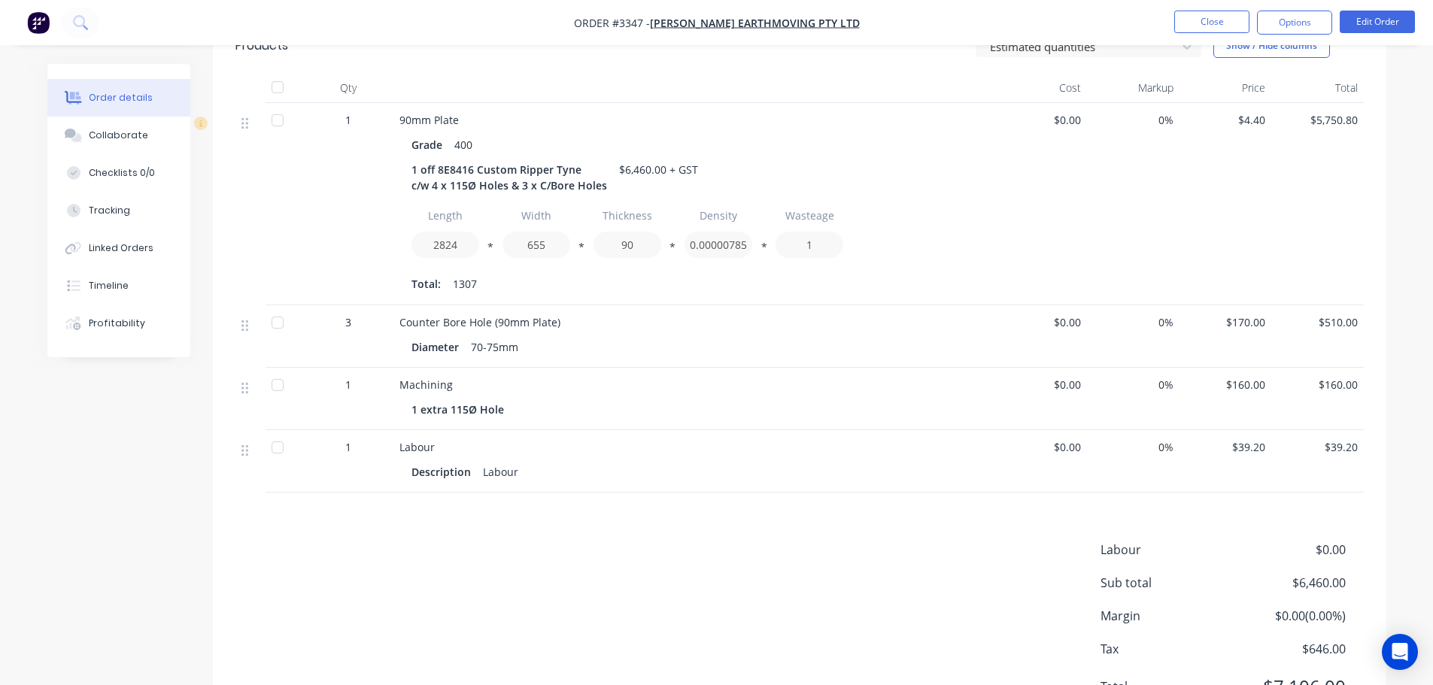
scroll to position [324, 0]
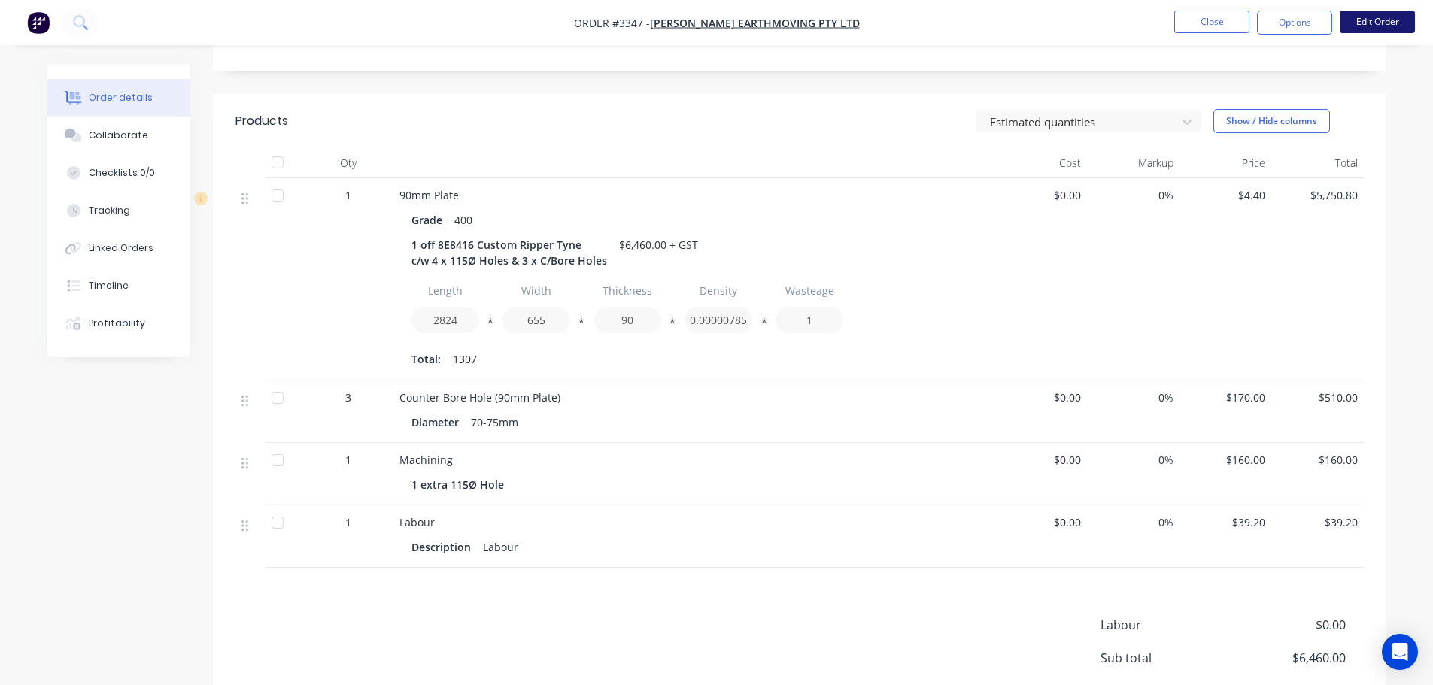
click at [1358, 23] on button "Edit Order" at bounding box center [1377, 22] width 75 height 23
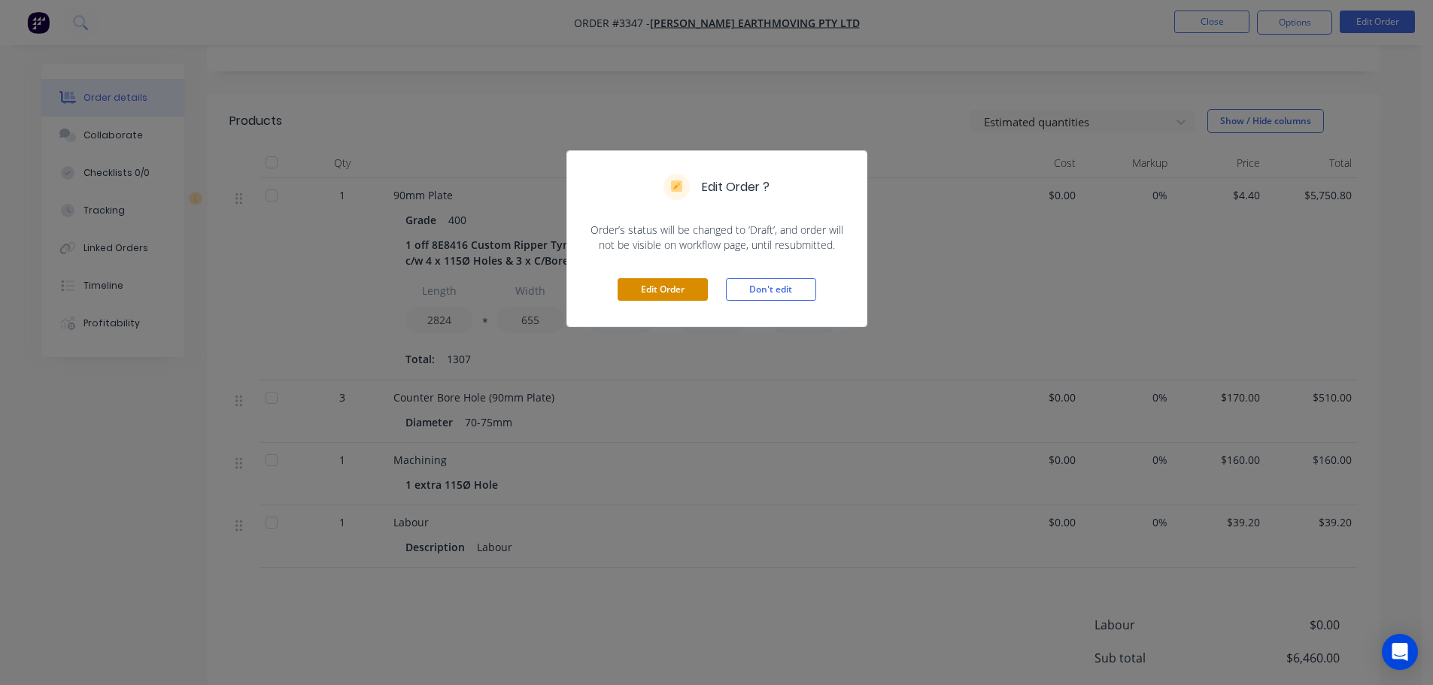
click at [697, 288] on button "Edit Order" at bounding box center [663, 289] width 90 height 23
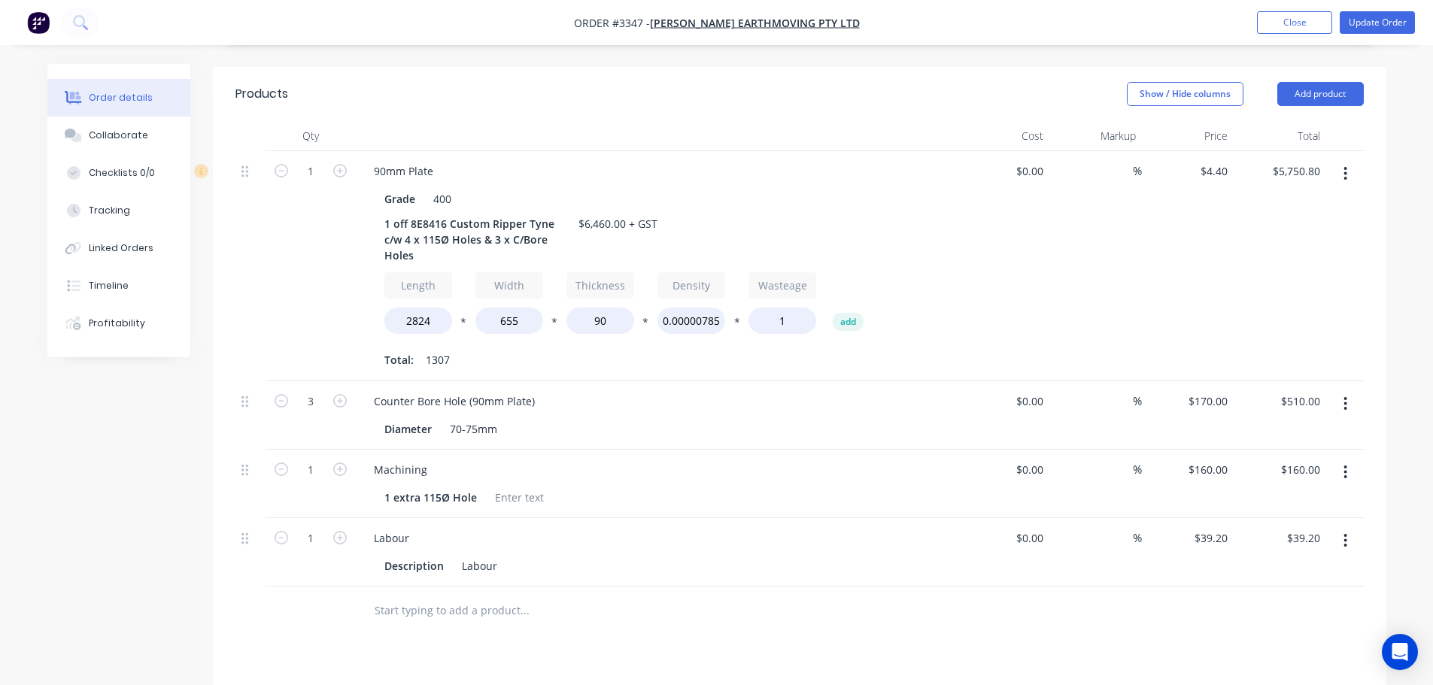
scroll to position [376, 0]
click at [1206, 458] on div "160 $160.00" at bounding box center [1207, 469] width 53 height 22
type input "$150.00"
click at [1203, 463] on div "$150.00 150" at bounding box center [1188, 483] width 93 height 68
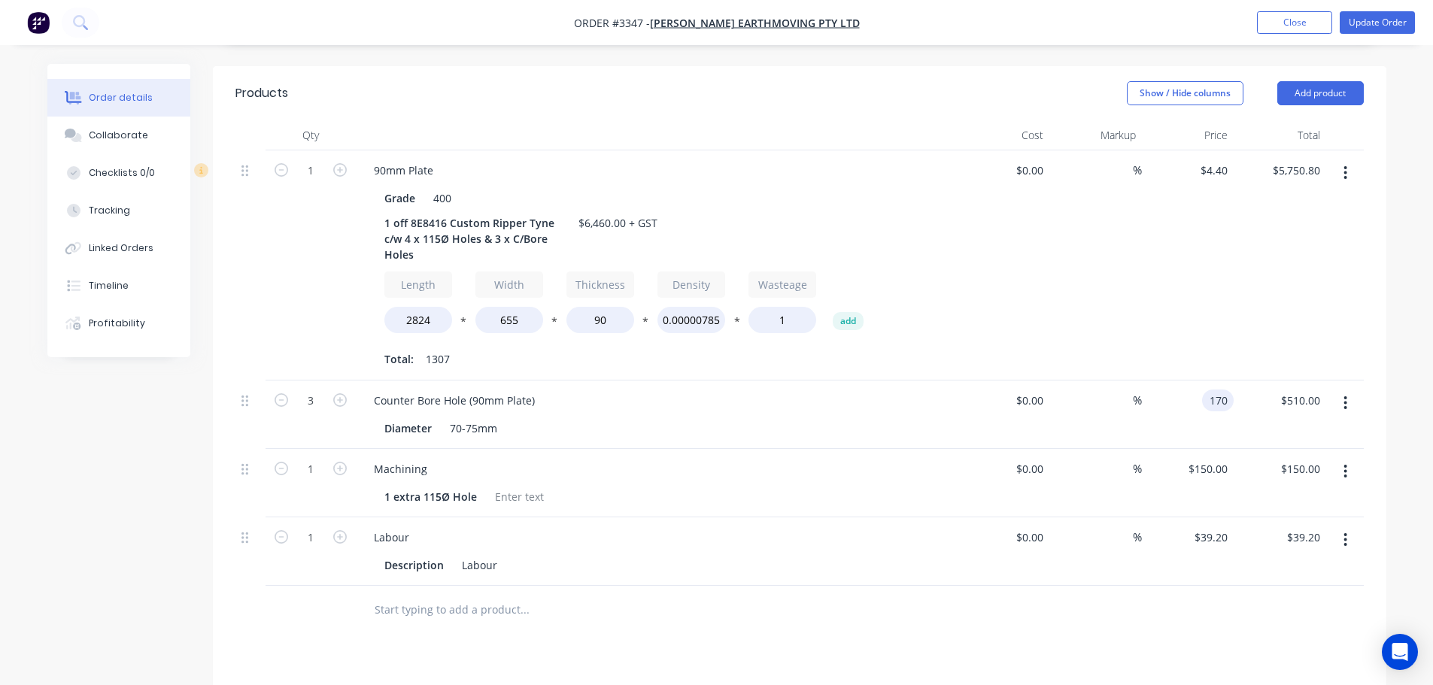
click at [1209, 390] on input "170" at bounding box center [1221, 401] width 26 height 22
type input "$160.00"
type input "$480.00"
click at [1200, 408] on div "$160.00 160" at bounding box center [1188, 415] width 93 height 68
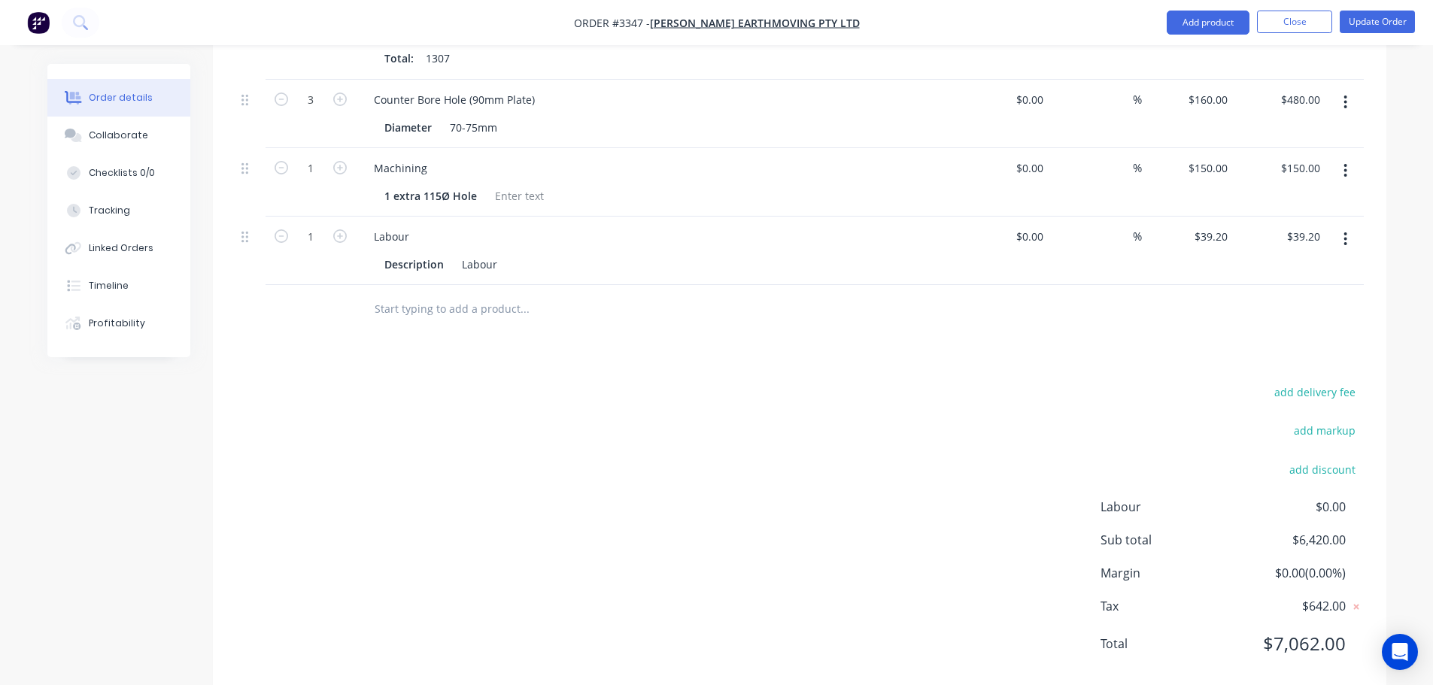
scroll to position [688, 0]
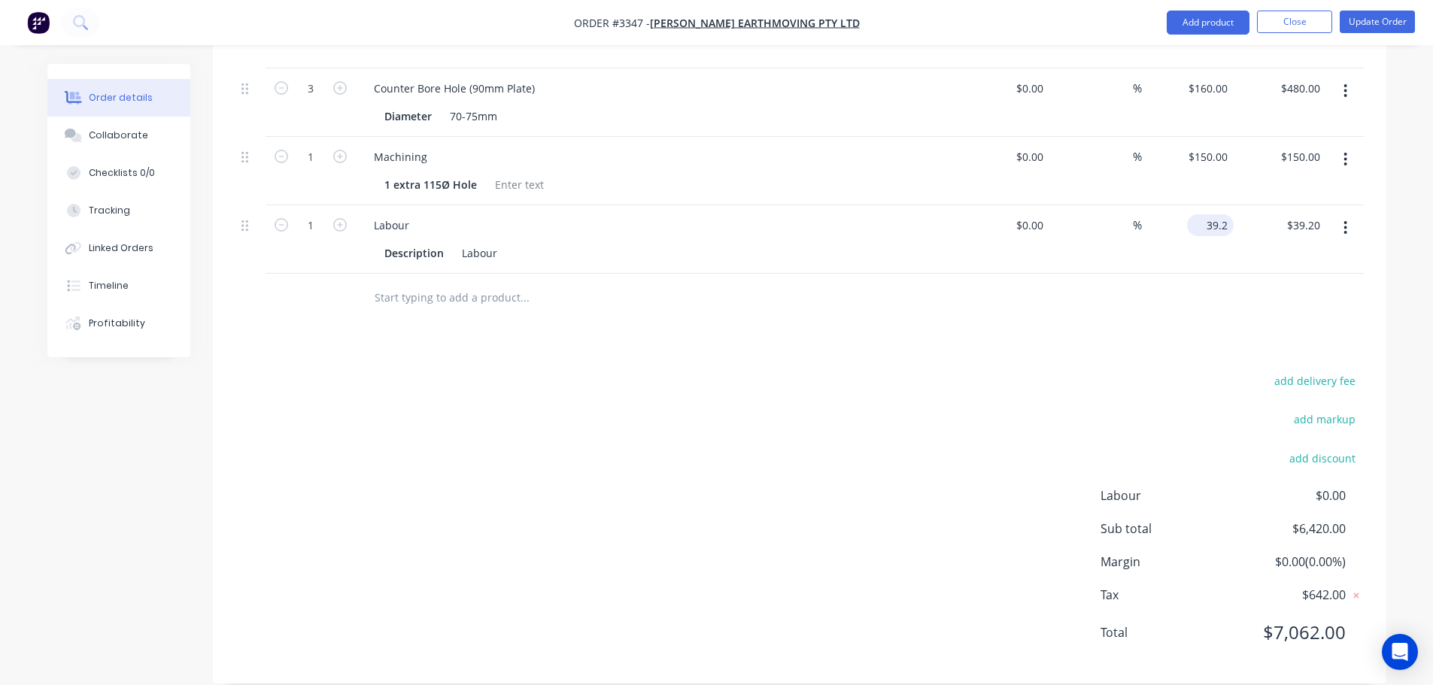
click at [1212, 214] on input "39.2" at bounding box center [1213, 225] width 41 height 22
type input "$79.20"
click at [946, 278] on div at bounding box center [799, 298] width 1128 height 49
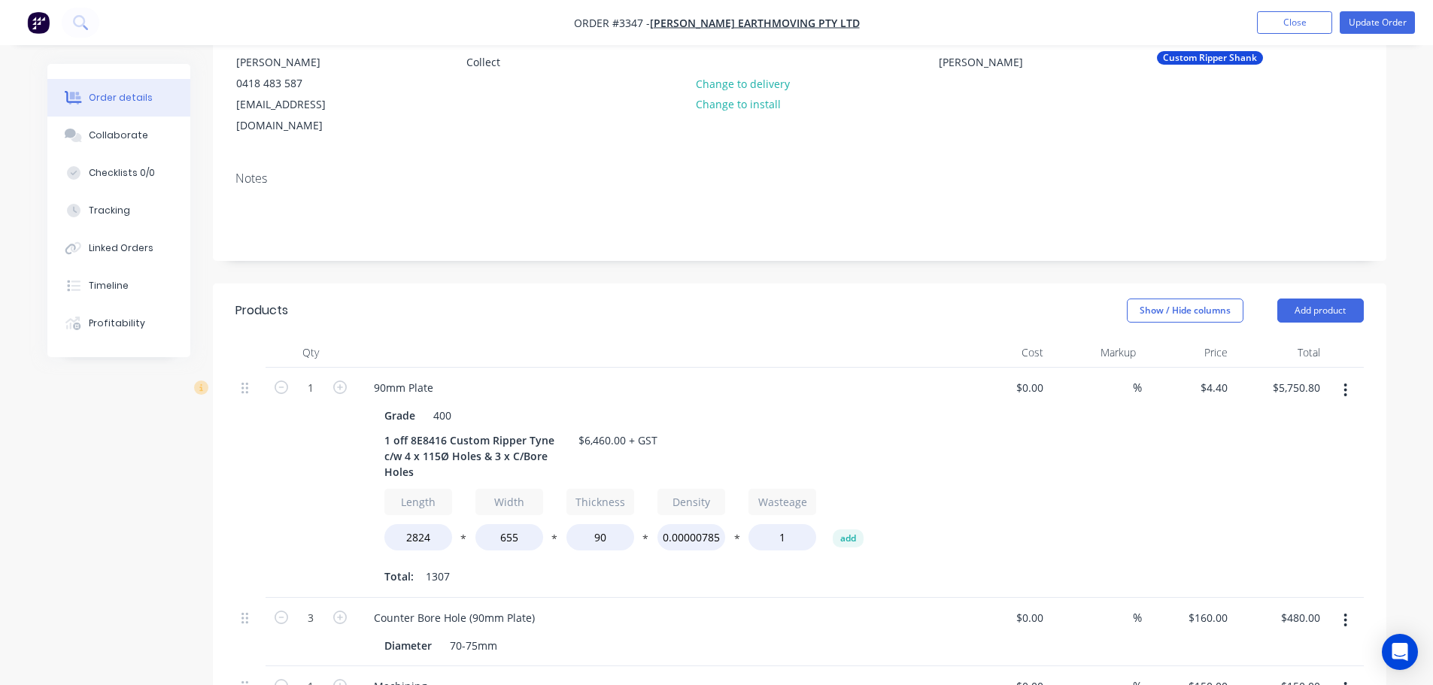
scroll to position [87, 0]
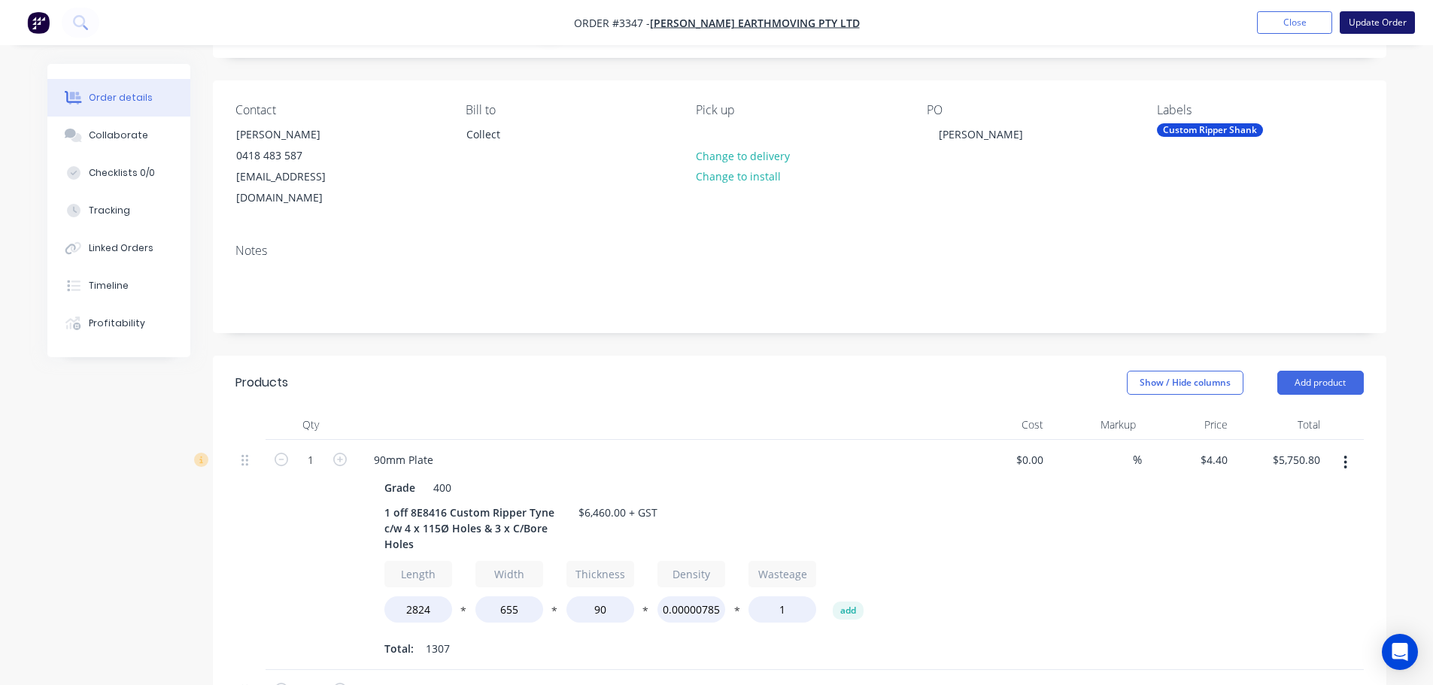
click at [1350, 27] on button "Update Order" at bounding box center [1377, 22] width 75 height 23
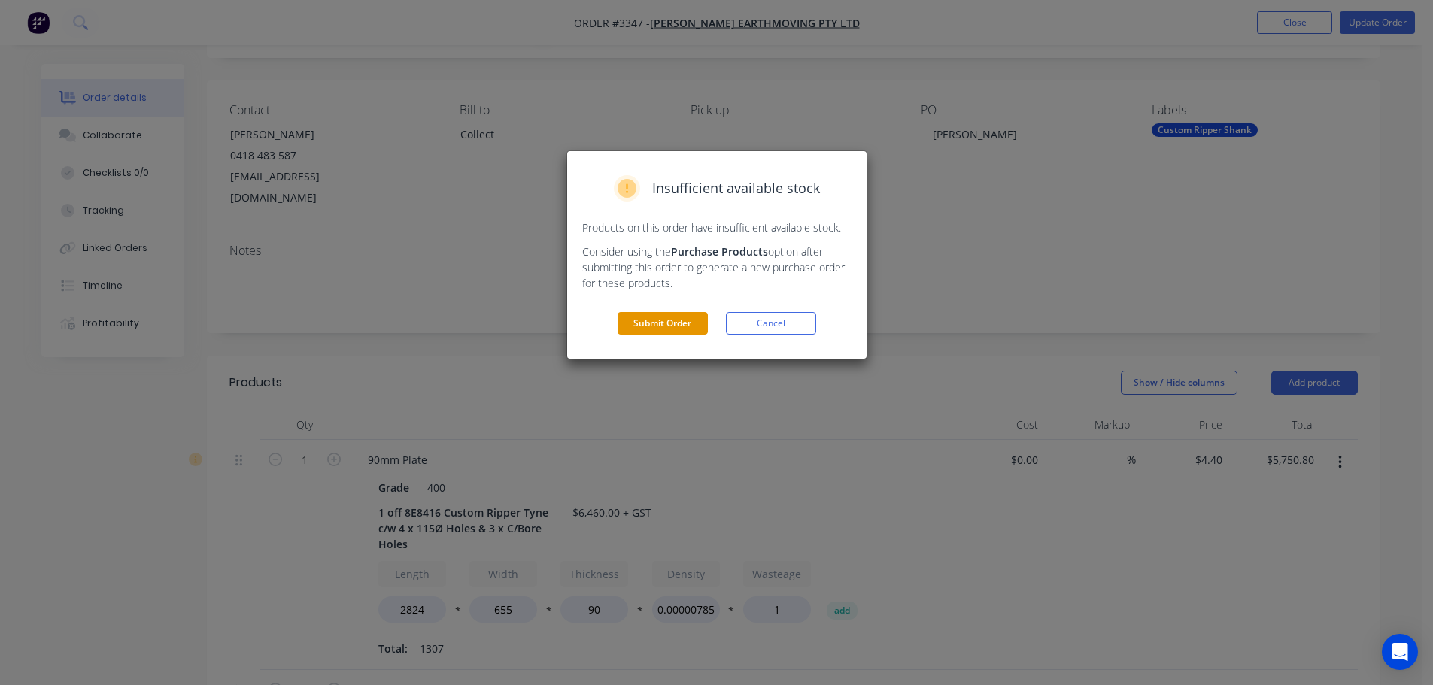
click at [690, 326] on button "Submit Order" at bounding box center [663, 323] width 90 height 23
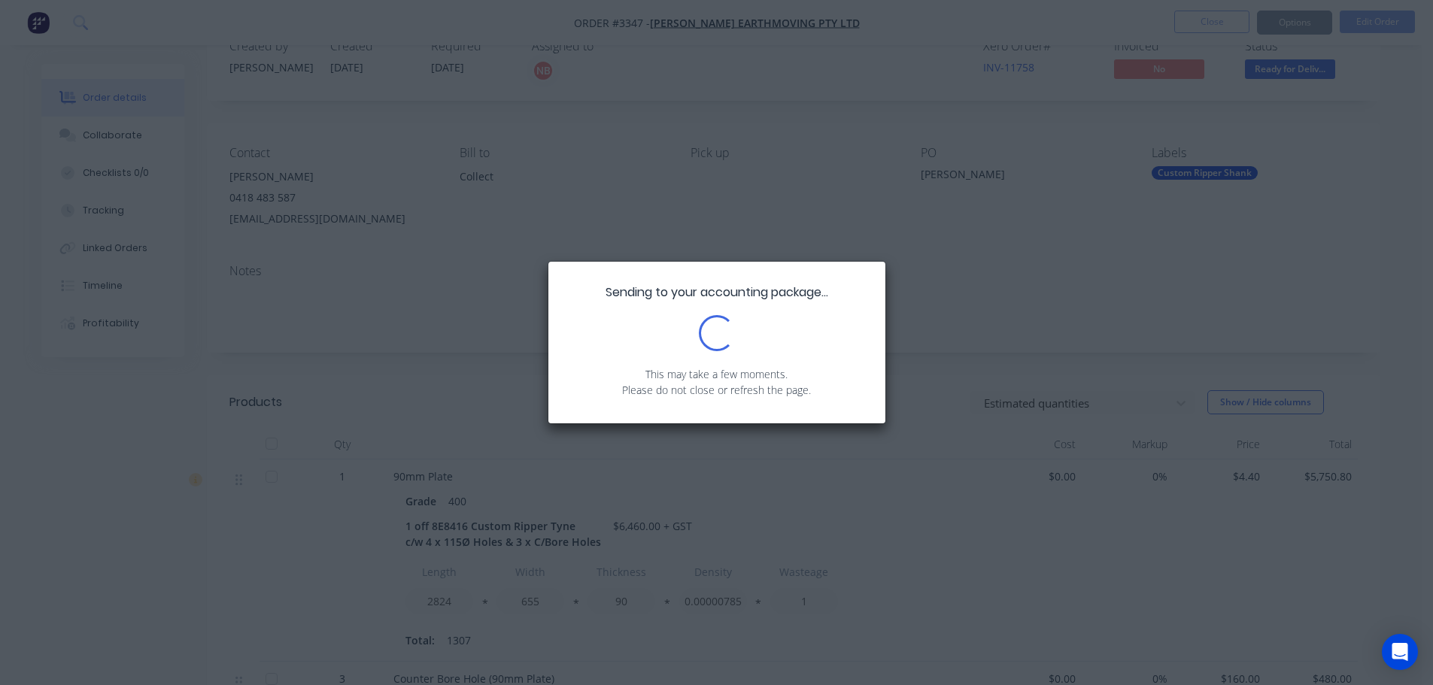
scroll to position [0, 0]
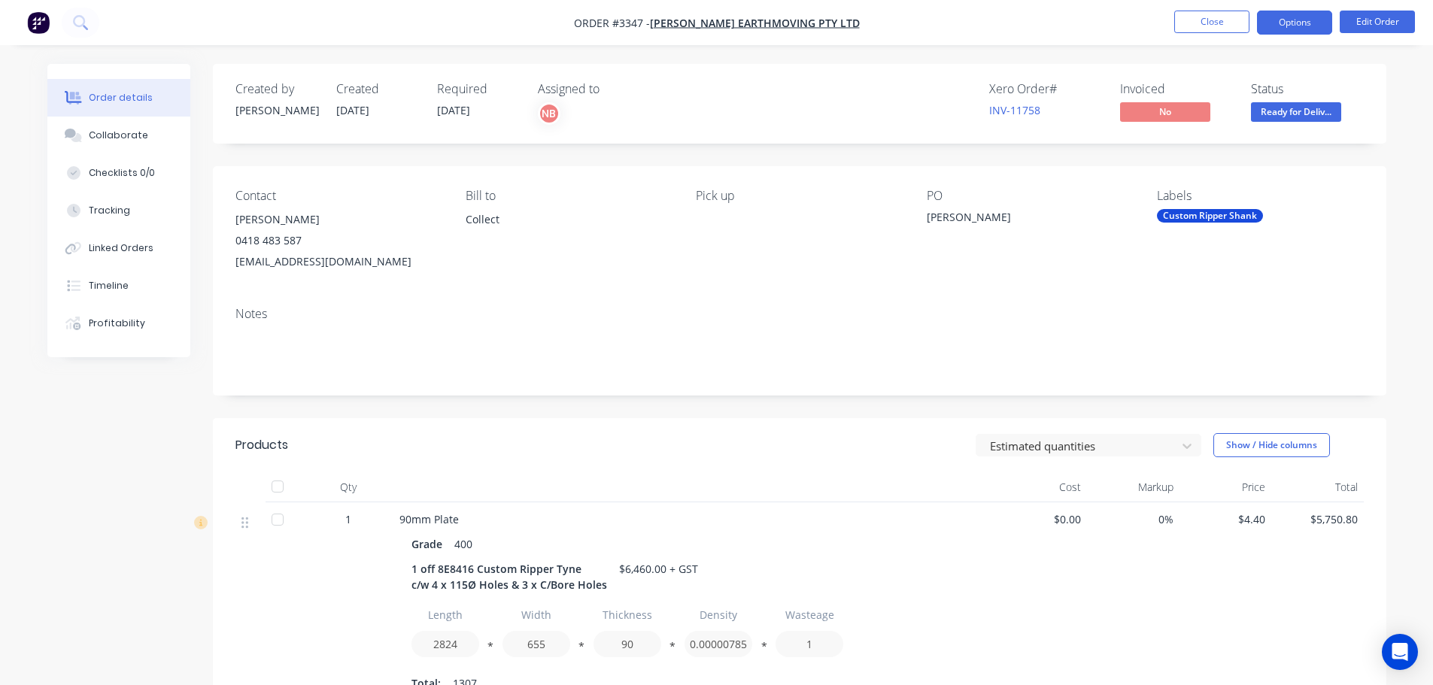
click at [1297, 31] on button "Options" at bounding box center [1294, 23] width 75 height 24
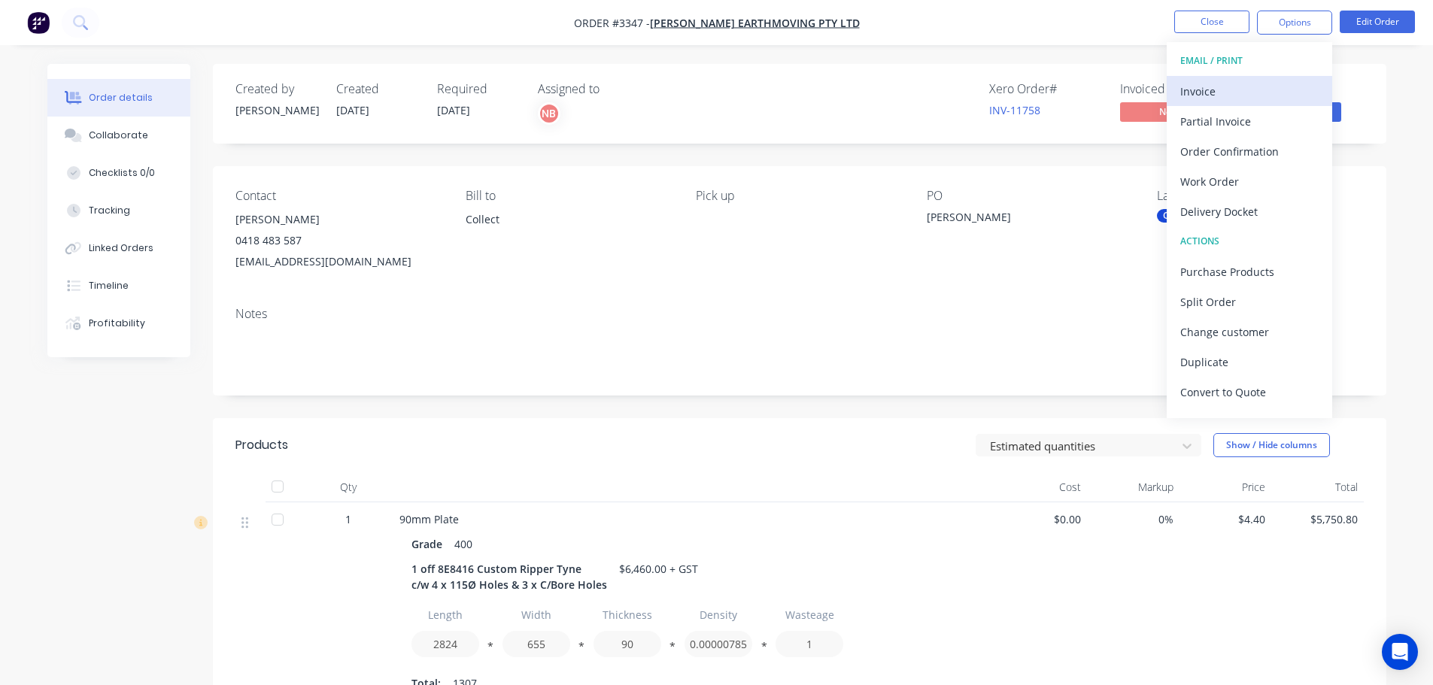
click at [1249, 81] on div "Invoice" at bounding box center [1249, 91] width 138 height 22
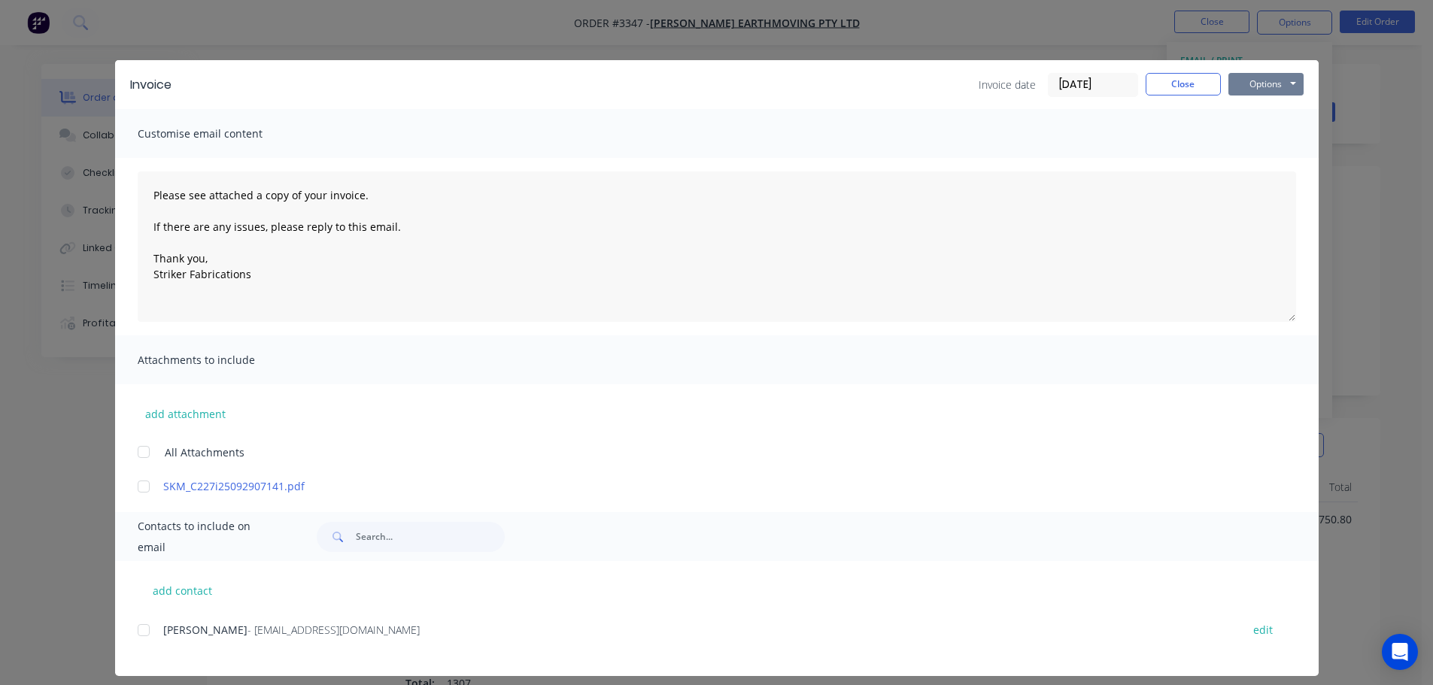
click at [1273, 77] on button "Options" at bounding box center [1265, 84] width 75 height 23
click at [1237, 132] on button "Print" at bounding box center [1276, 135] width 96 height 25
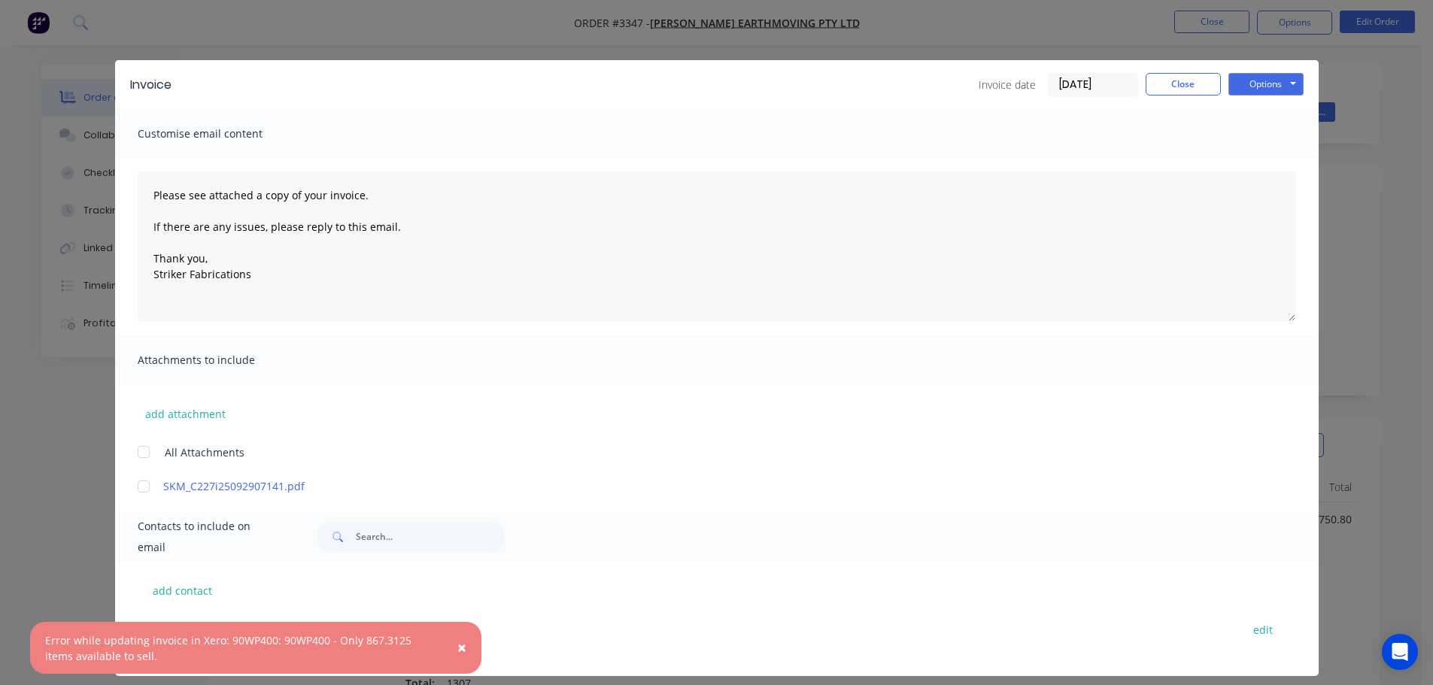
click at [465, 647] on span "×" at bounding box center [461, 647] width 9 height 21
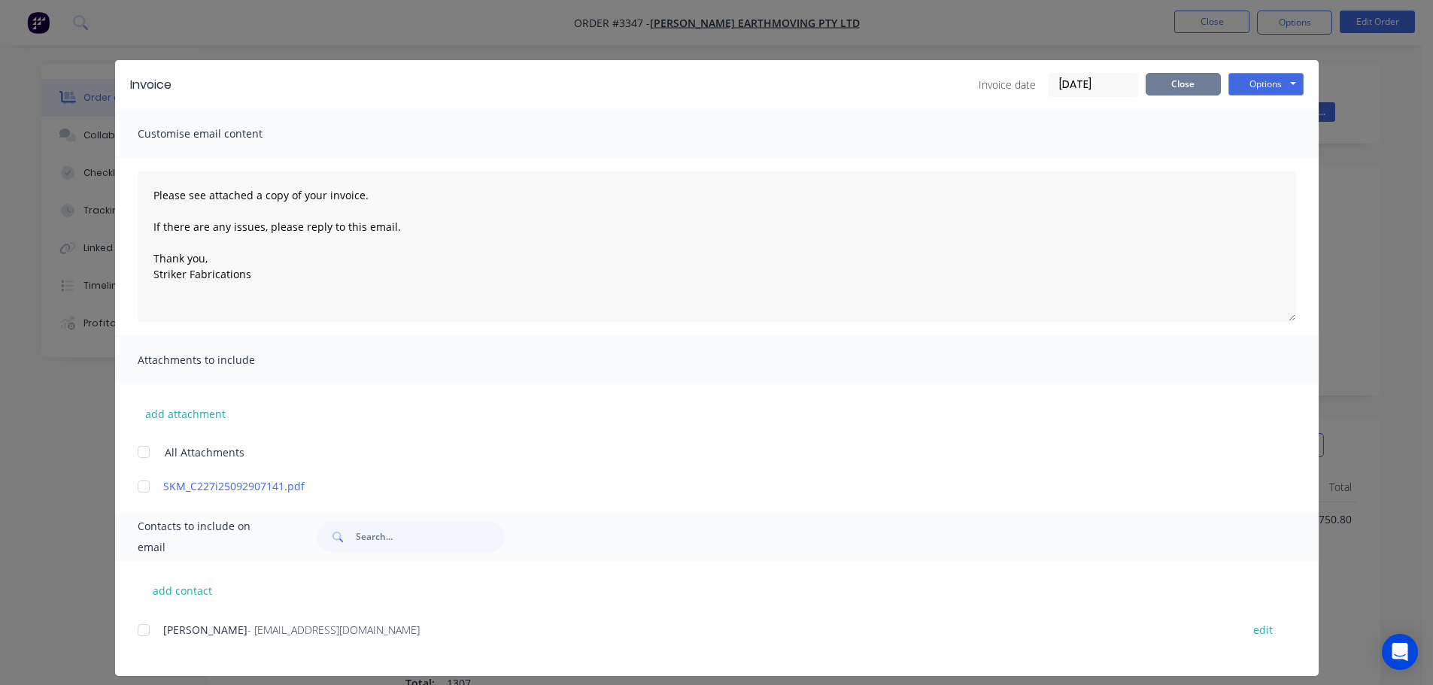
click at [1179, 89] on button "Close" at bounding box center [1183, 84] width 75 height 23
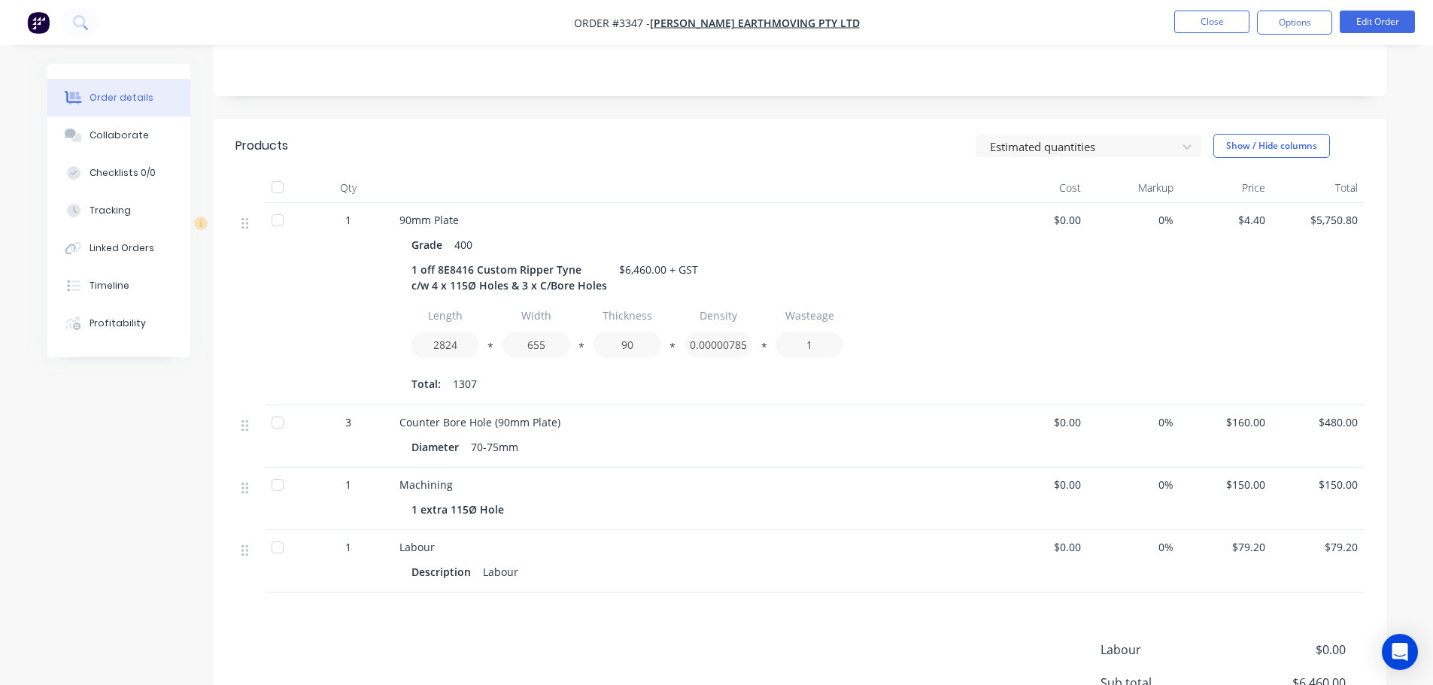
scroll to position [301, 0]
drag, startPoint x: 480, startPoint y: 382, endPoint x: 445, endPoint y: 387, distance: 35.0
click at [445, 387] on div "Total: 1307" at bounding box center [694, 383] width 566 height 23
click at [548, 376] on div "Total: 1307" at bounding box center [694, 383] width 566 height 23
drag, startPoint x: 477, startPoint y: 380, endPoint x: 451, endPoint y: 385, distance: 26.8
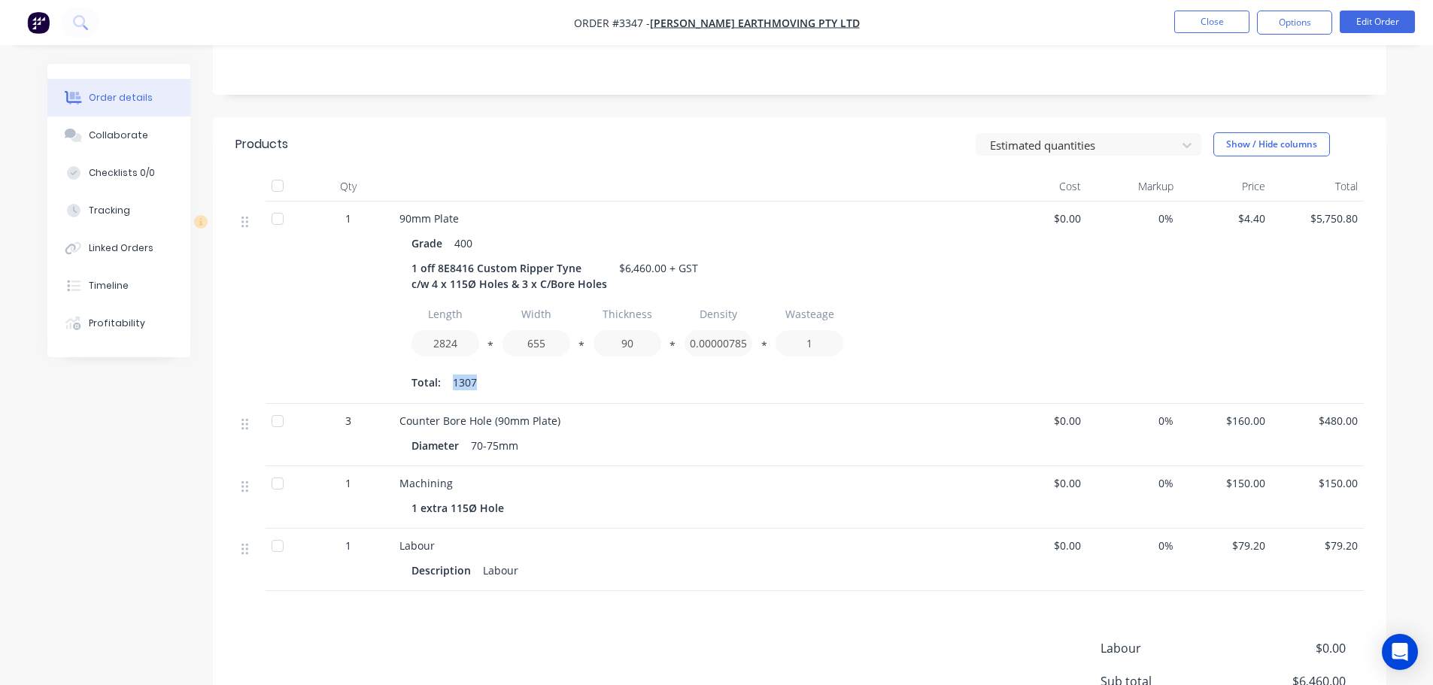
click at [451, 385] on div "Total: 1307" at bounding box center [694, 383] width 566 height 23
click at [490, 393] on div "Total: 1307" at bounding box center [694, 383] width 566 height 23
click at [473, 384] on div "Total: 1307" at bounding box center [694, 383] width 566 height 23
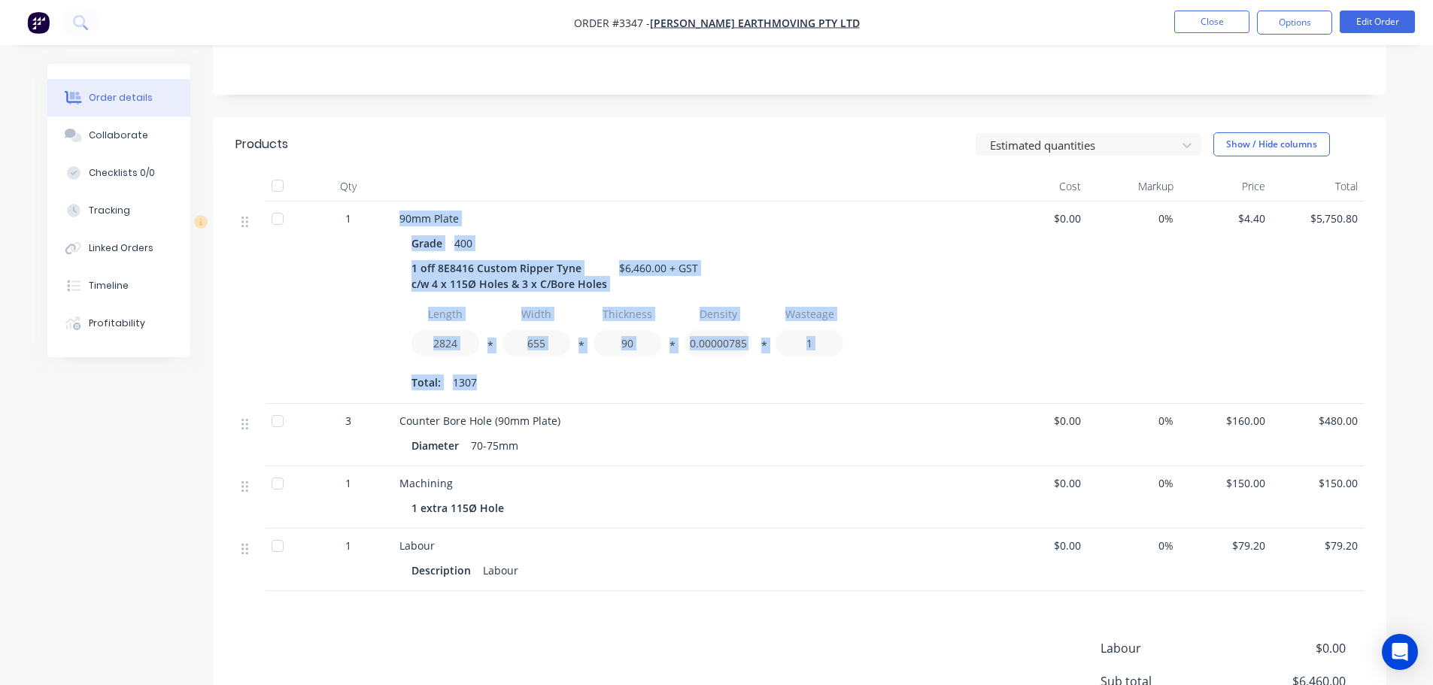
drag, startPoint x: 490, startPoint y: 381, endPoint x: 363, endPoint y: 390, distance: 127.4
click at [363, 390] on div "1 90mm Plate Grade 400 1 off 8E8416 Custom Ripper Tyne c/w 4 x 115Ø Holes & 3 x…" at bounding box center [799, 303] width 1128 height 202
click at [489, 385] on div "Total: 1307" at bounding box center [694, 383] width 566 height 23
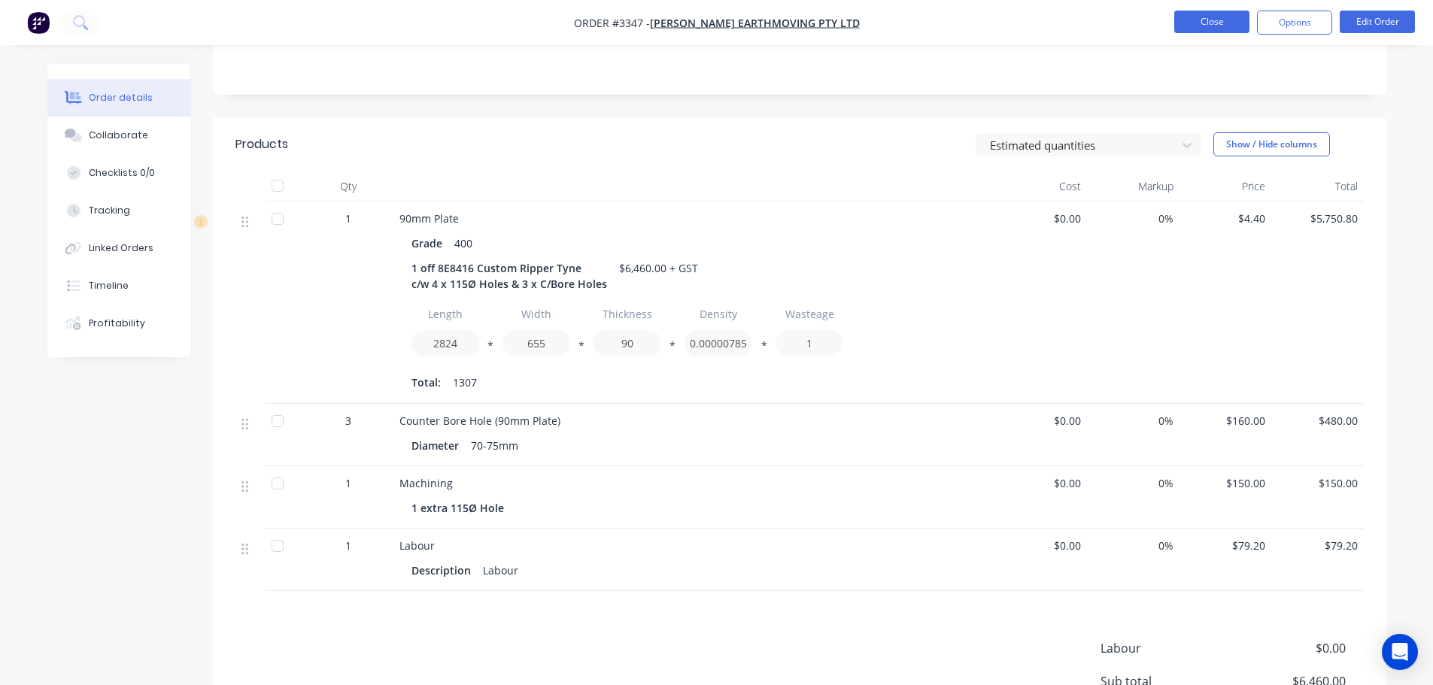
click at [1205, 15] on button "Close" at bounding box center [1211, 22] width 75 height 23
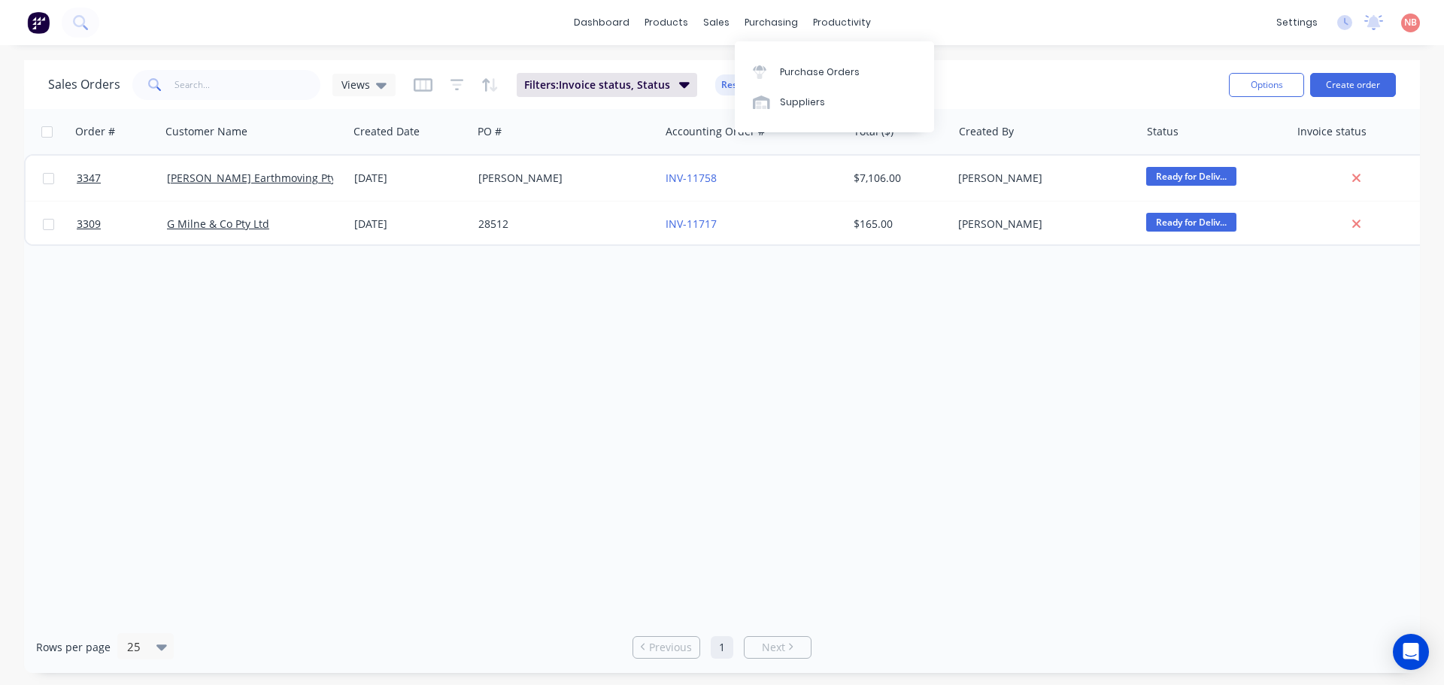
drag, startPoint x: 773, startPoint y: 68, endPoint x: 756, endPoint y: 53, distance: 22.4
click at [773, 68] on div at bounding box center [764, 72] width 23 height 14
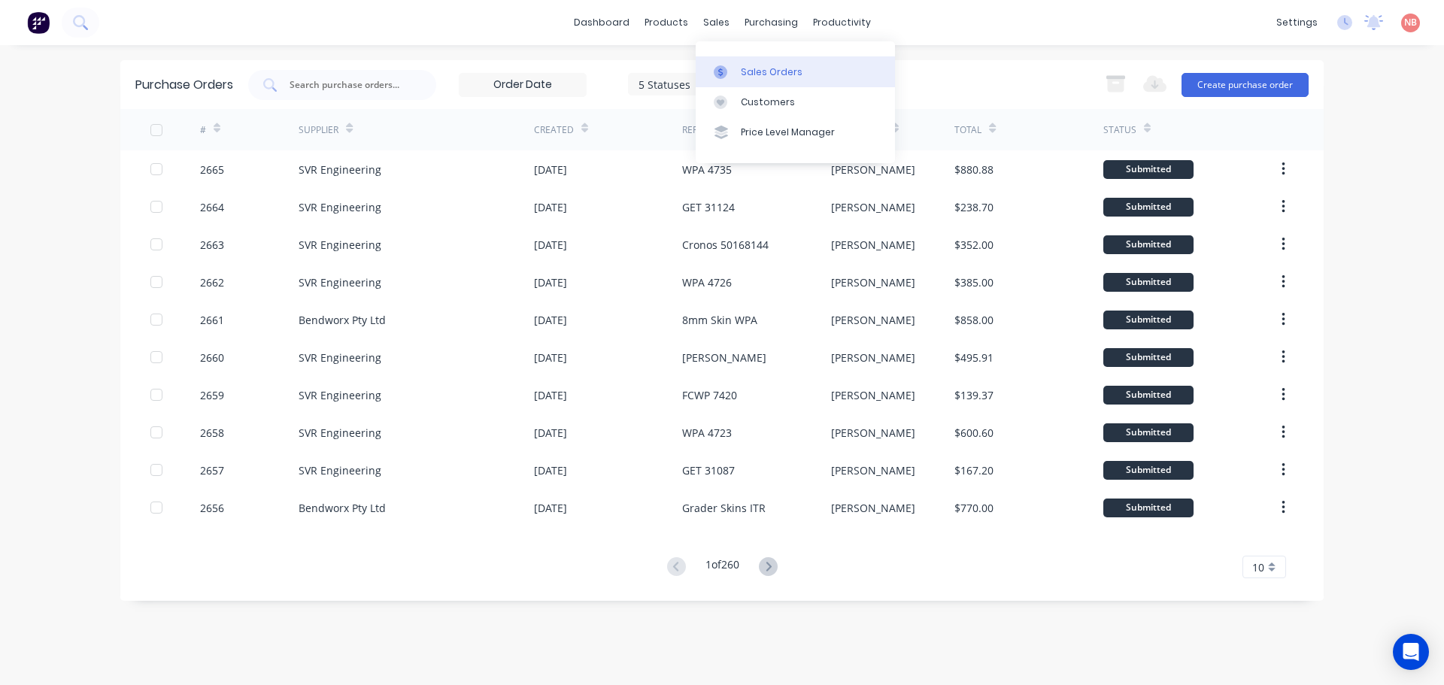
click at [722, 56] on link "Sales Orders" at bounding box center [795, 71] width 199 height 30
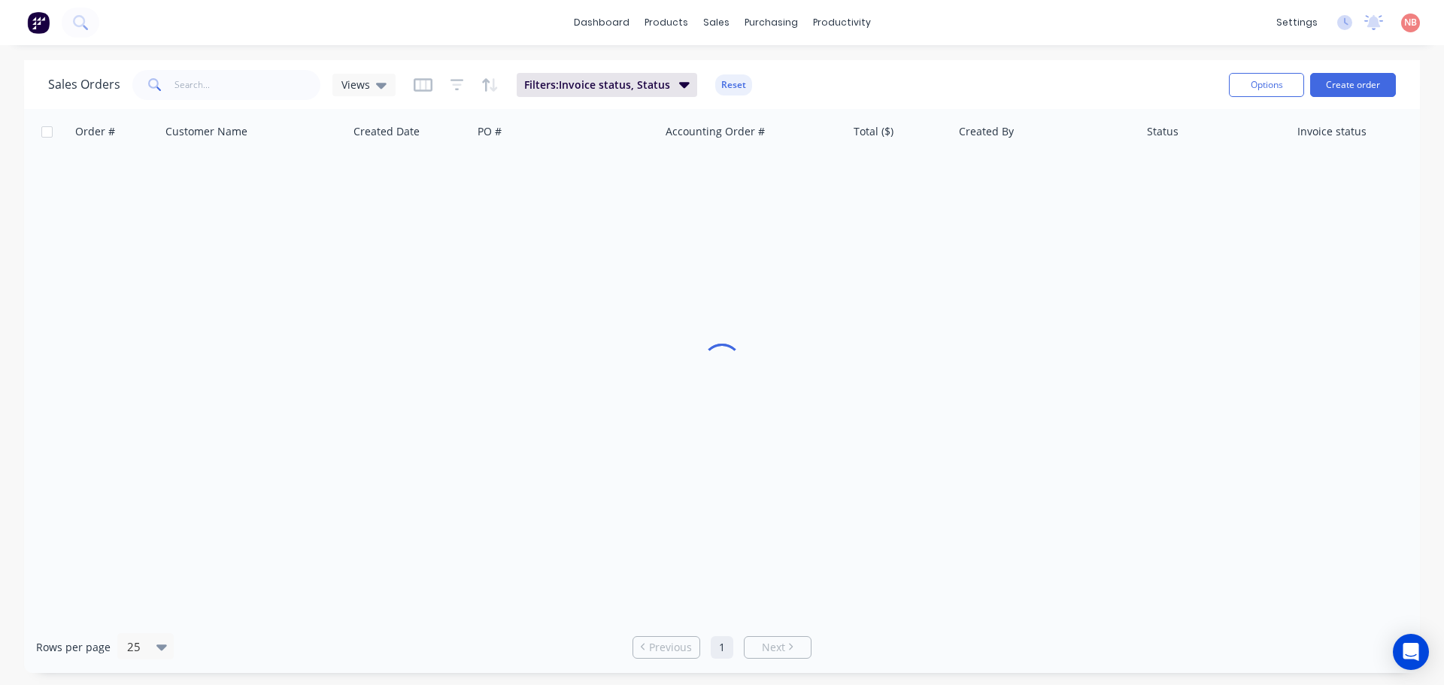
click at [722, 62] on div "Sales Orders Views Filters: Invoice status, Status Reset Options Create order" at bounding box center [722, 84] width 1396 height 49
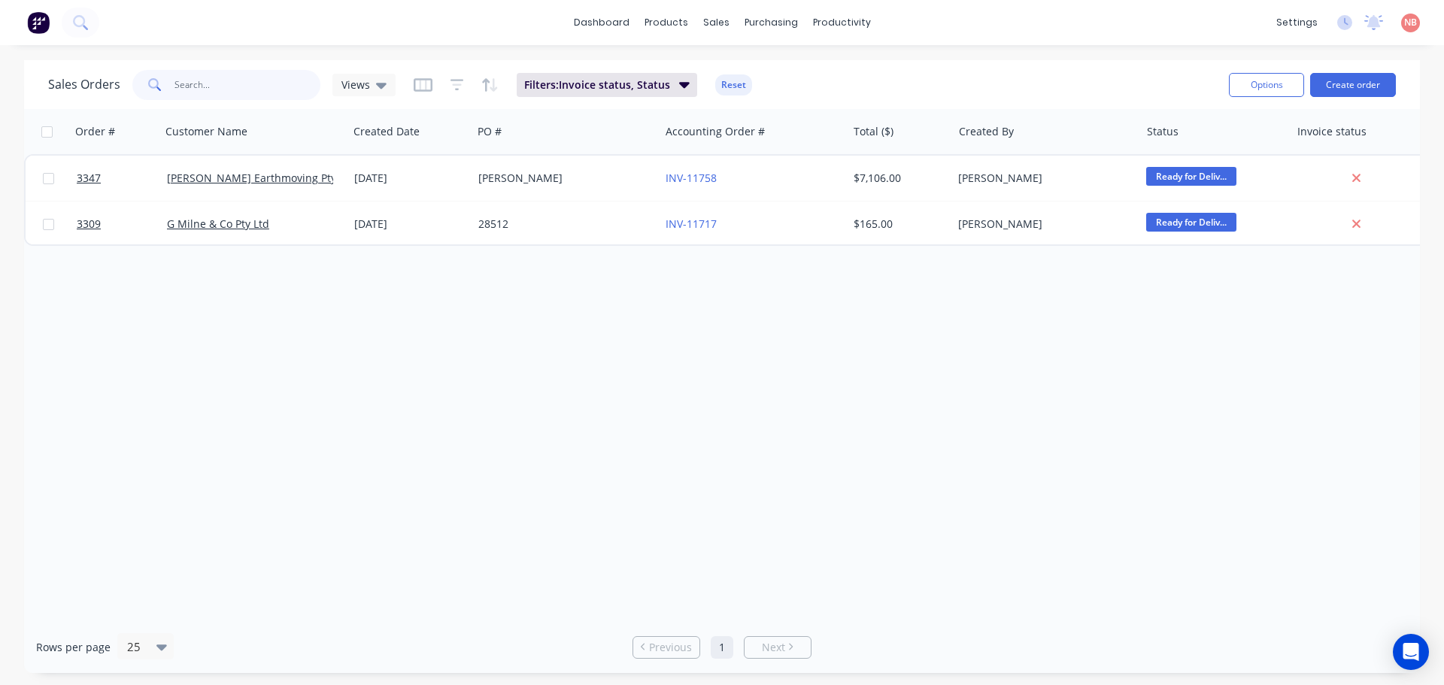
click at [298, 87] on input "text" at bounding box center [248, 85] width 147 height 30
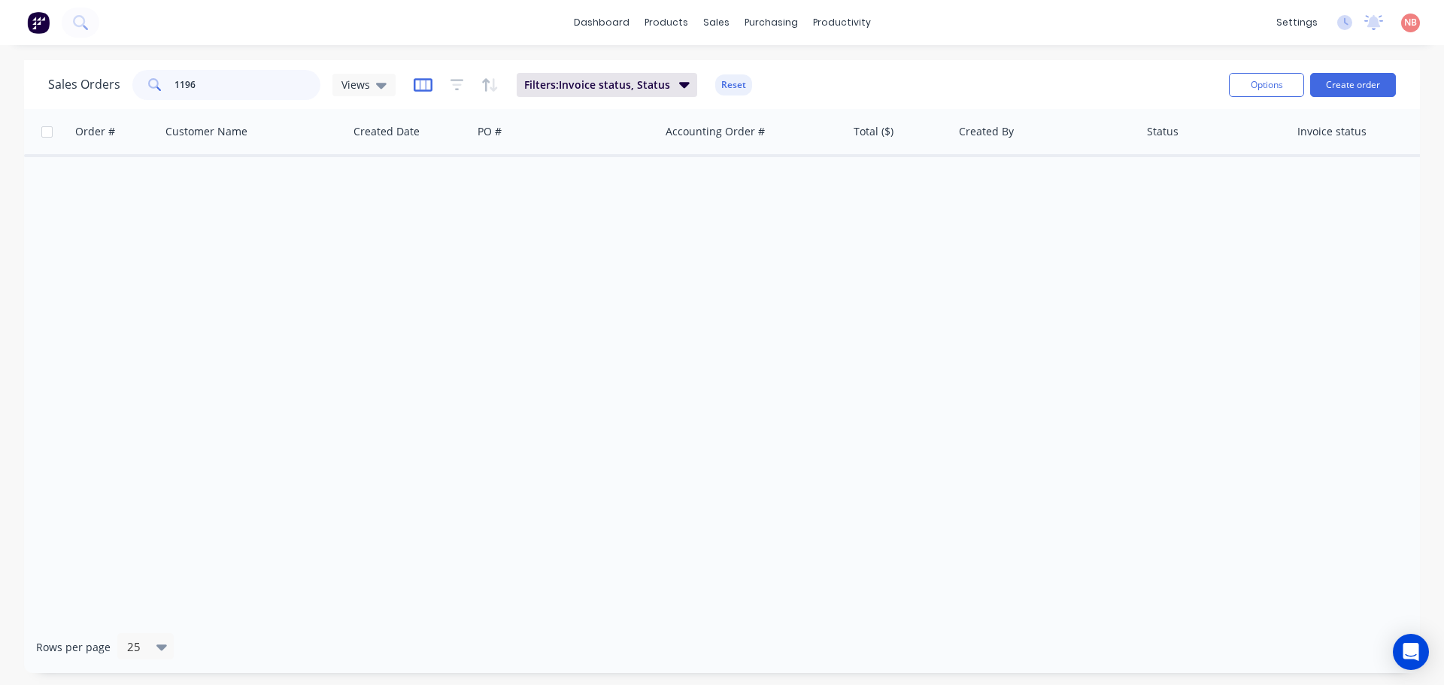
type input "1196"
click at [421, 84] on icon "button" at bounding box center [423, 84] width 19 height 15
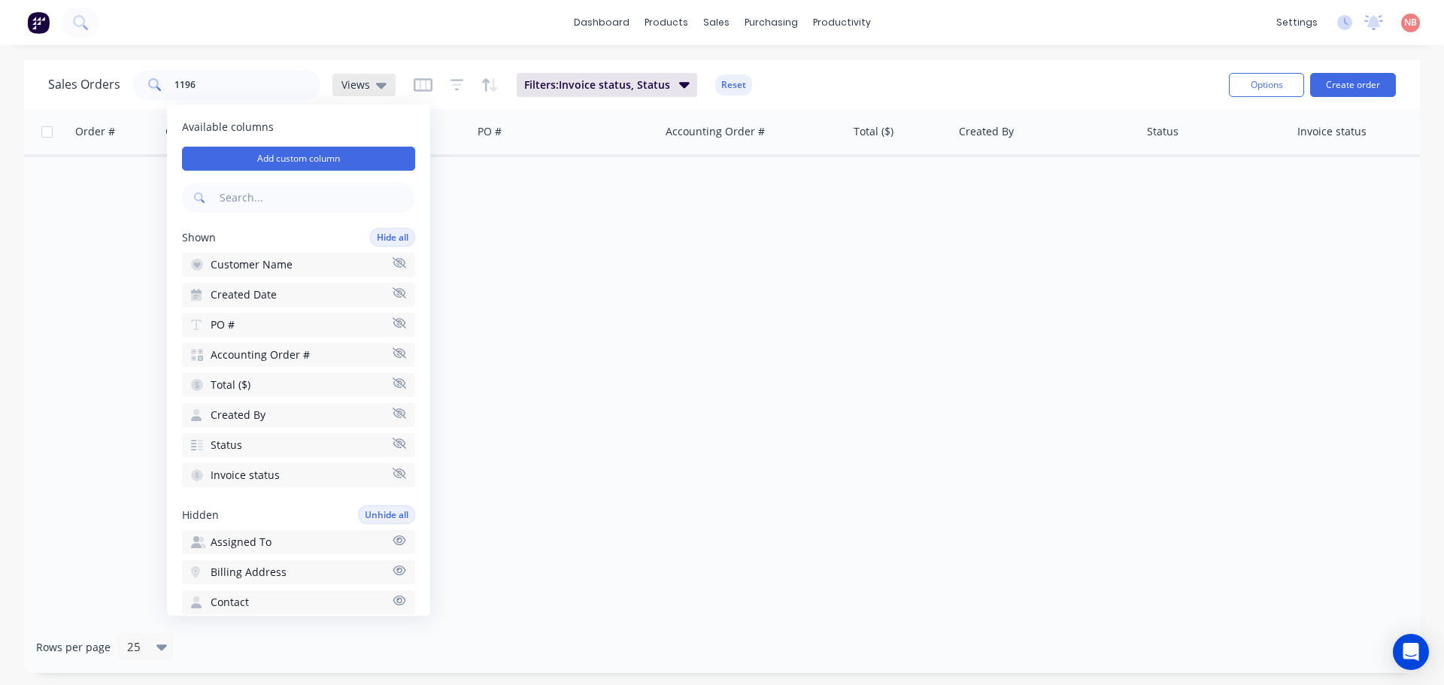
click at [359, 89] on span "Views" at bounding box center [356, 85] width 29 height 16
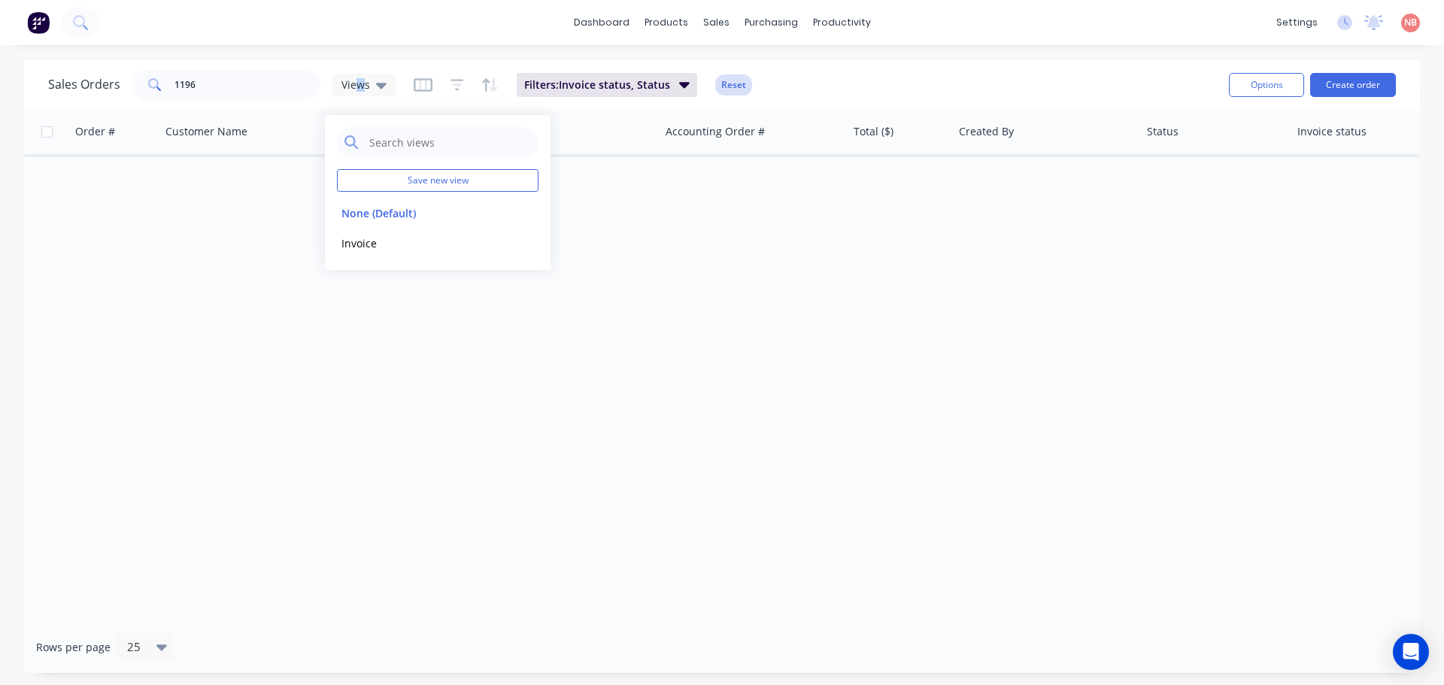
click at [719, 87] on button "Reset" at bounding box center [733, 84] width 37 height 21
click at [280, 87] on input "1196" at bounding box center [248, 85] width 147 height 30
click at [229, 90] on input "1196" at bounding box center [248, 85] width 147 height 30
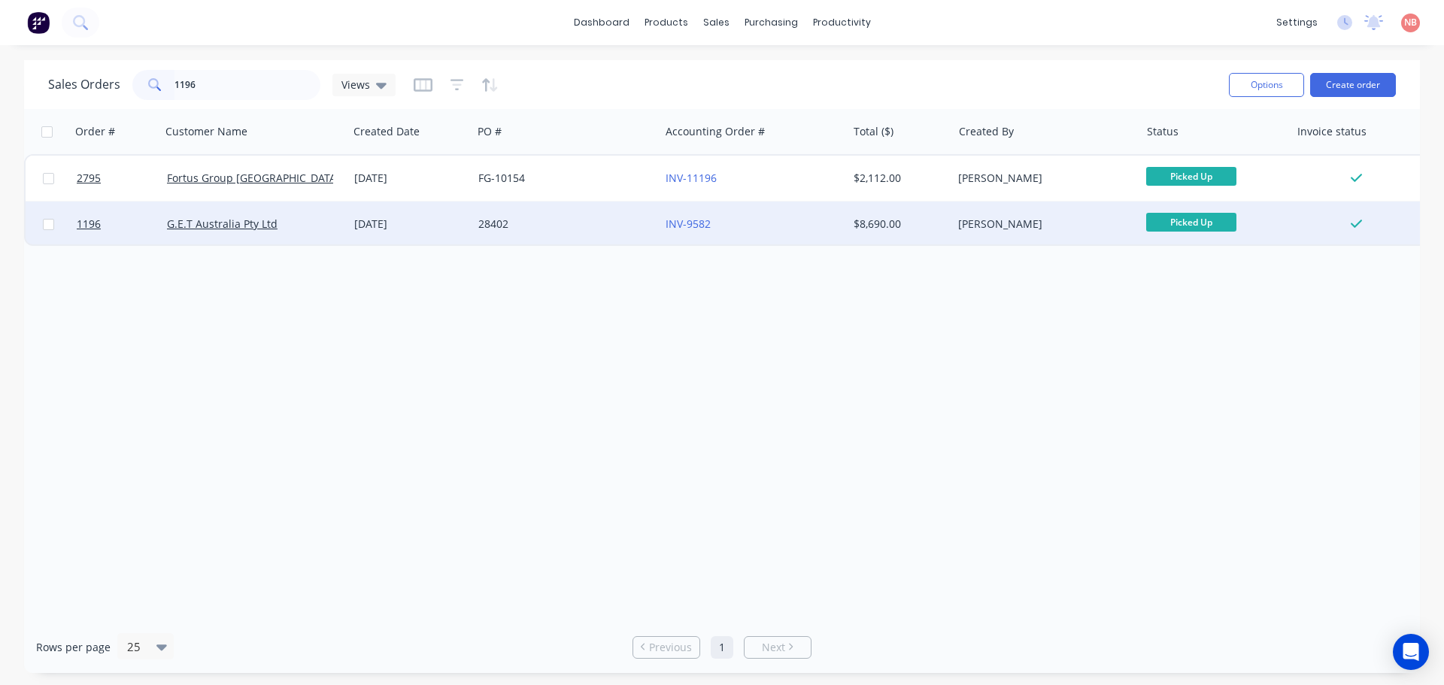
click at [320, 229] on div "G.E.T Australia Pty Ltd" at bounding box center [250, 224] width 167 height 15
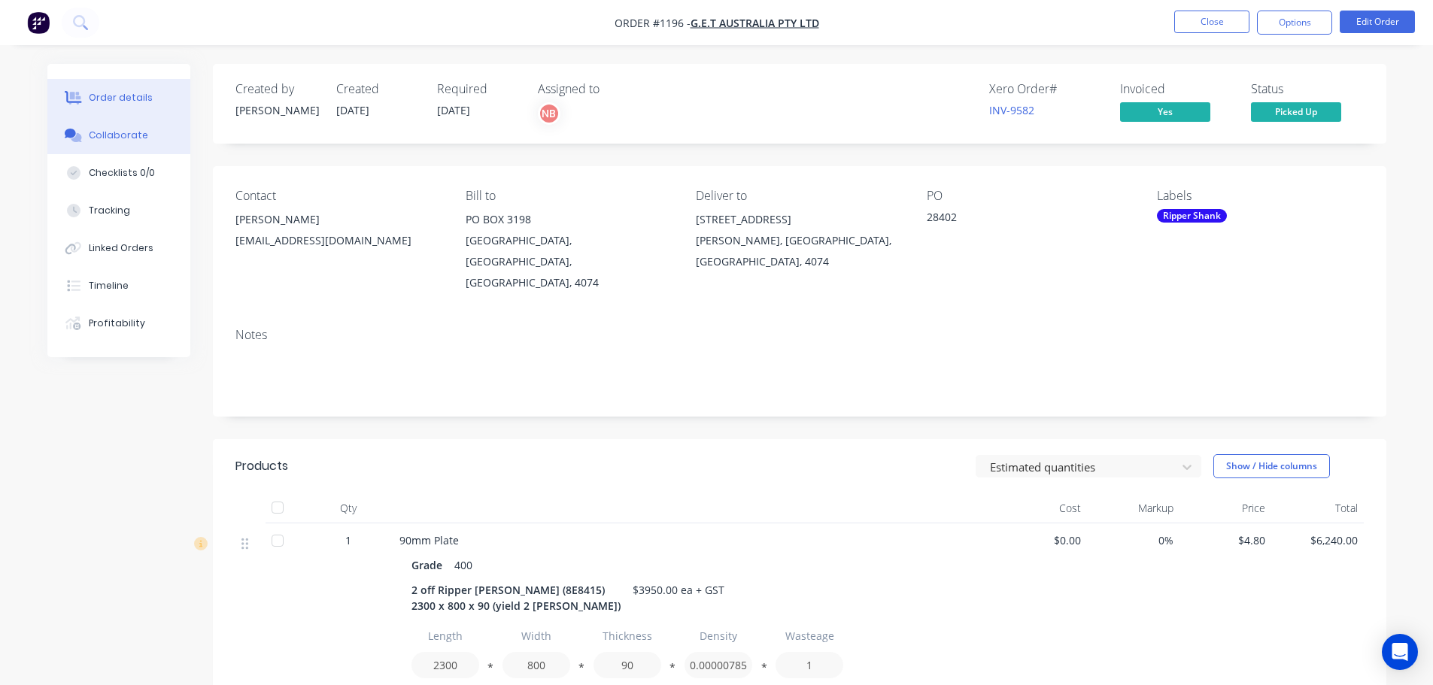
click at [136, 153] on button "Collaborate" at bounding box center [118, 136] width 143 height 38
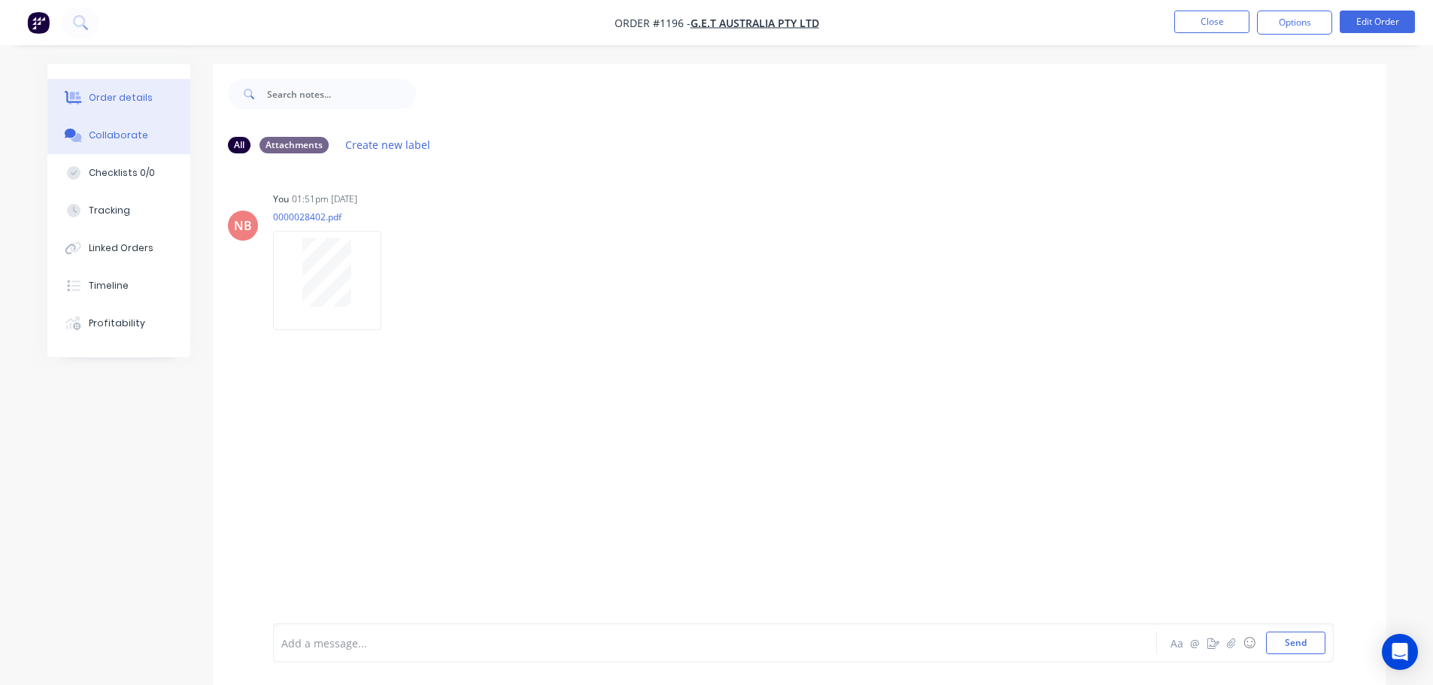
click at [128, 111] on button "Order details" at bounding box center [118, 98] width 143 height 38
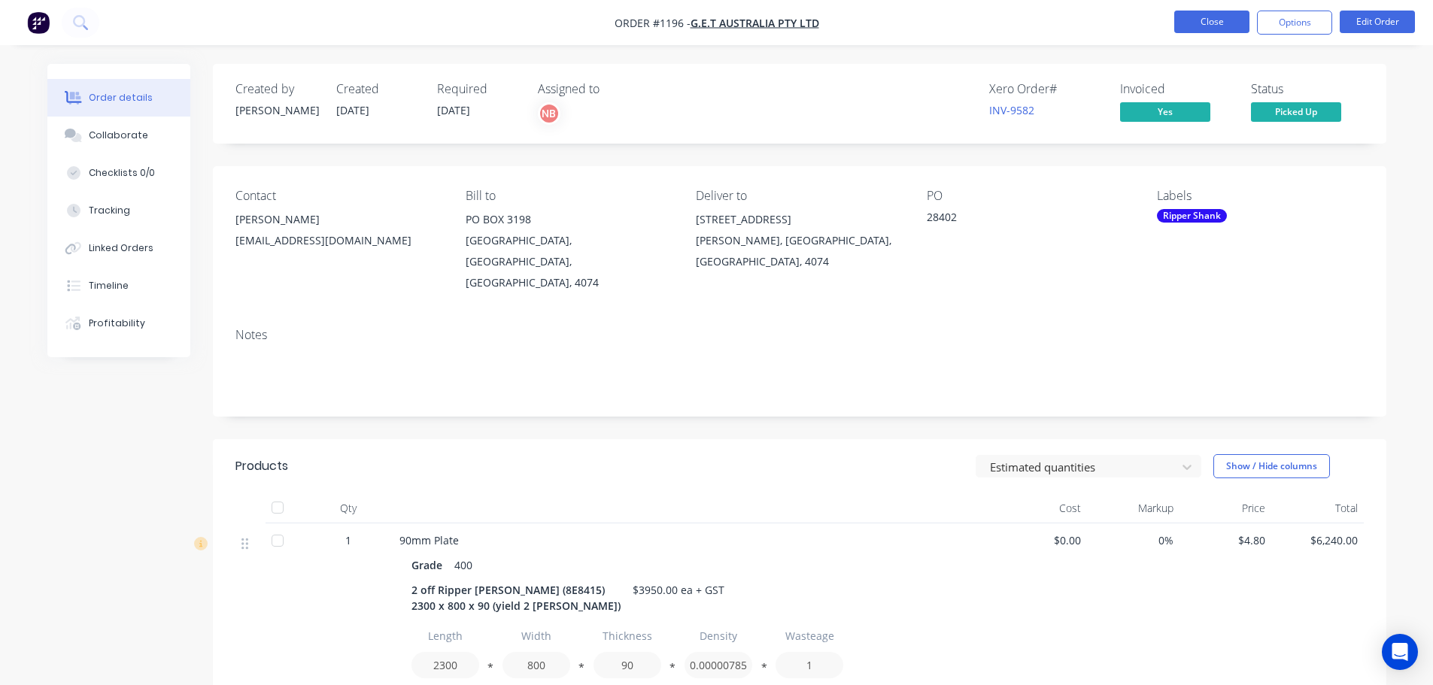
click at [1211, 23] on button "Close" at bounding box center [1211, 22] width 75 height 23
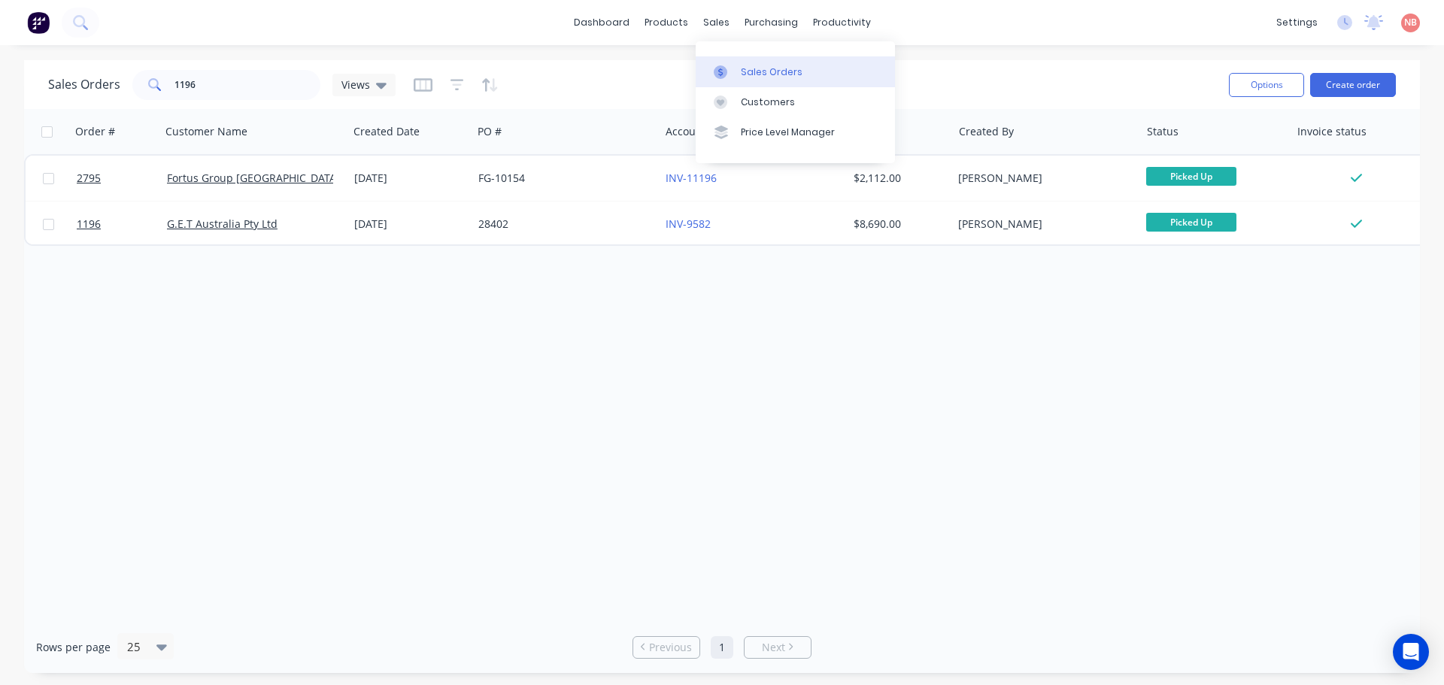
click at [736, 58] on link "Sales Orders" at bounding box center [795, 71] width 199 height 30
drag, startPoint x: 734, startPoint y: 59, endPoint x: 768, endPoint y: 87, distance: 43.4
click at [734, 59] on link "Sales Orders" at bounding box center [795, 71] width 199 height 30
drag, startPoint x: 240, startPoint y: 81, endPoint x: 151, endPoint y: 93, distance: 89.5
click at [151, 93] on div "1196" at bounding box center [226, 85] width 188 height 30
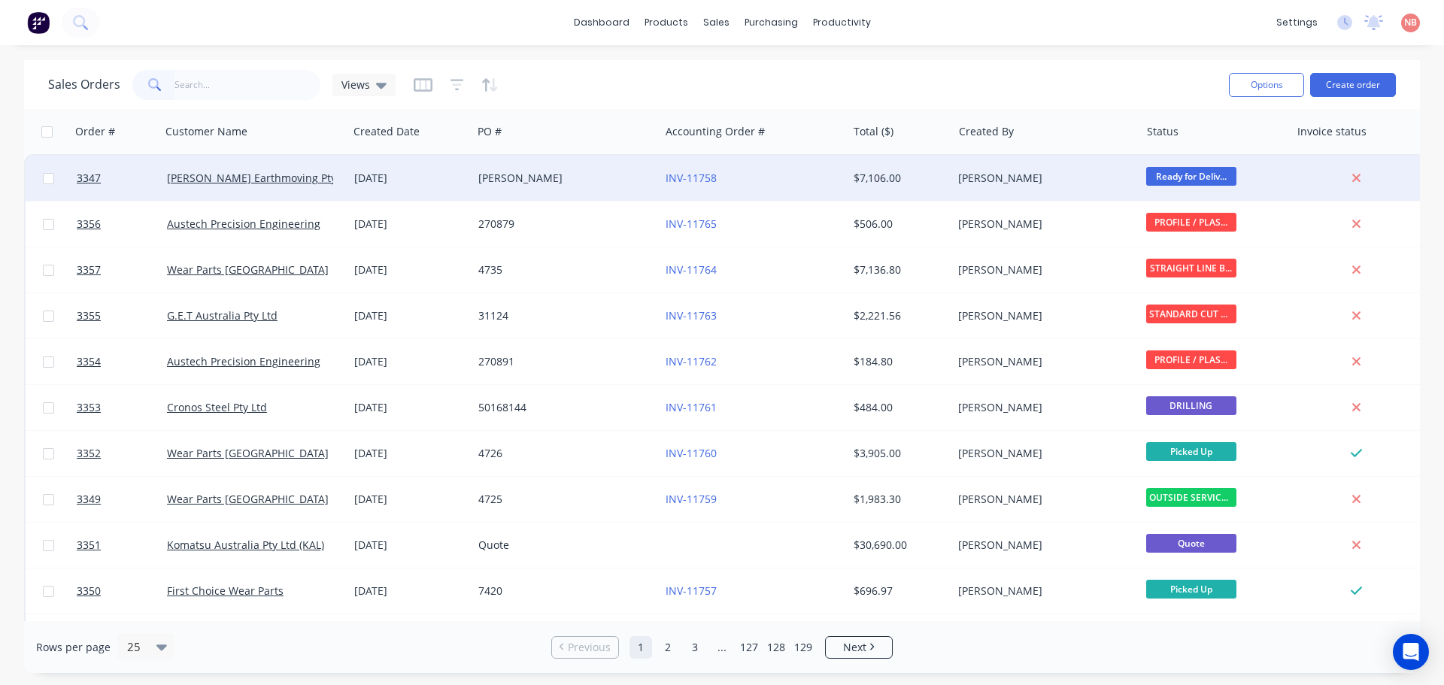
click at [579, 186] on div "[PERSON_NAME]" at bounding box center [565, 178] width 187 height 45
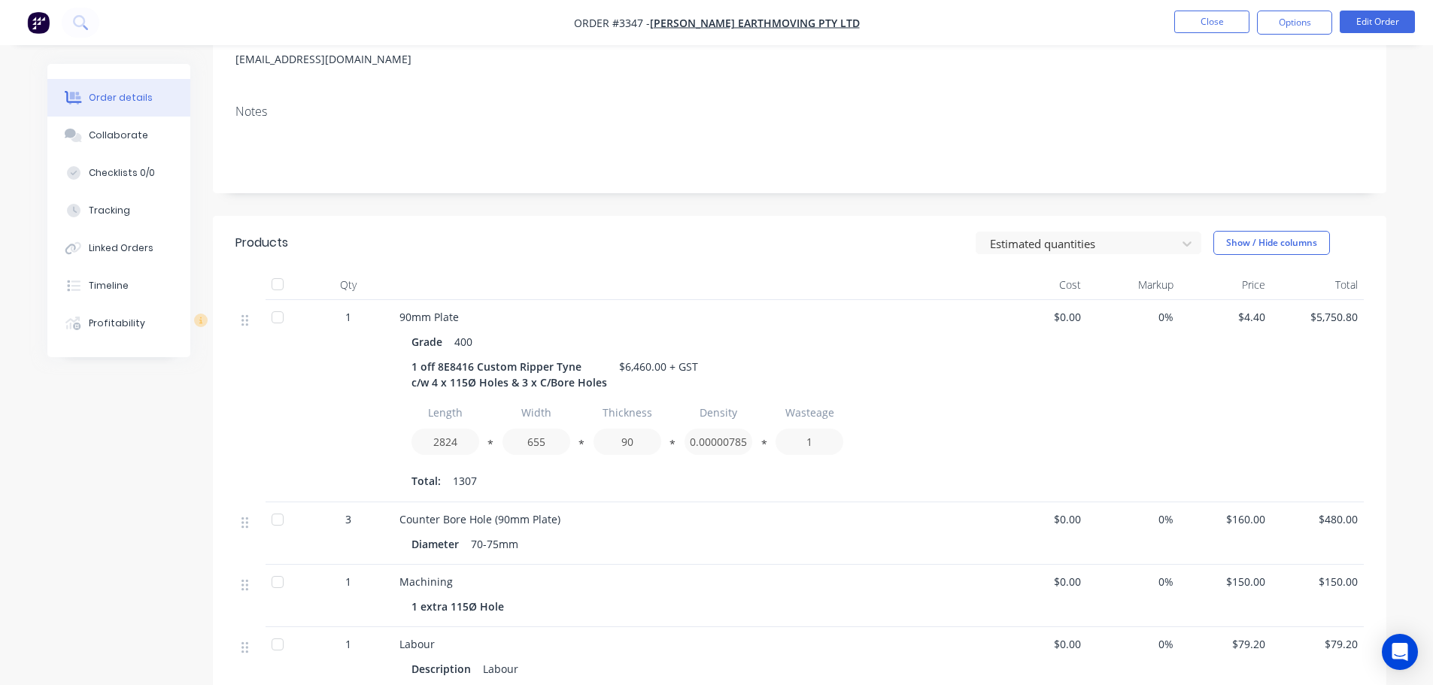
scroll to position [226, 0]
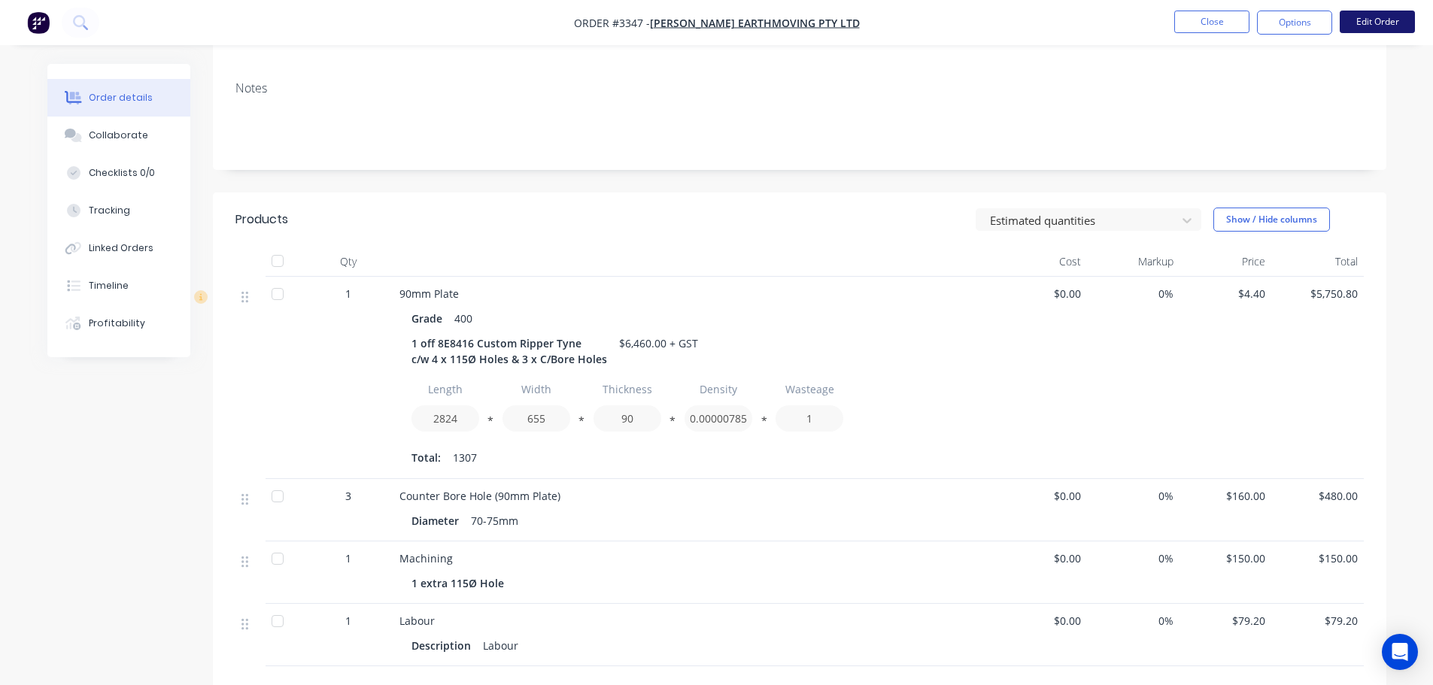
click at [1356, 25] on button "Edit Order" at bounding box center [1377, 22] width 75 height 23
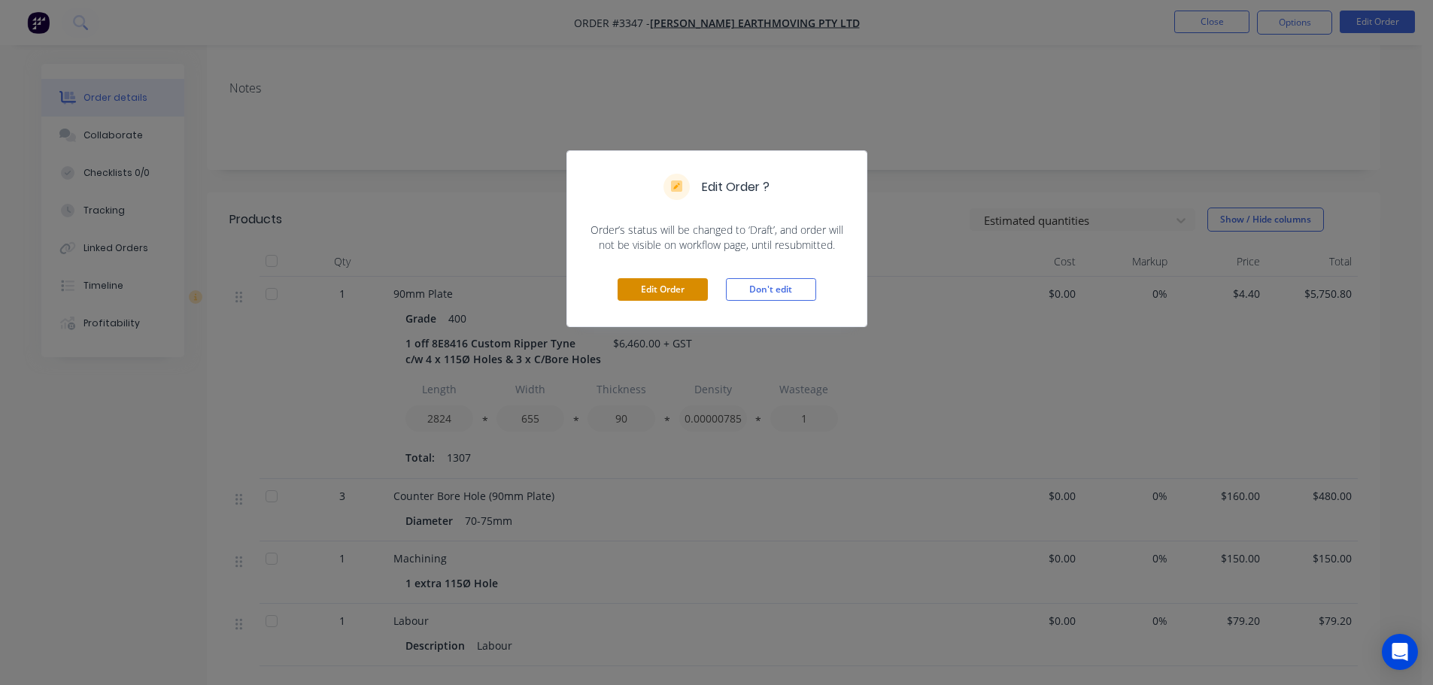
click at [651, 294] on button "Edit Order" at bounding box center [663, 289] width 90 height 23
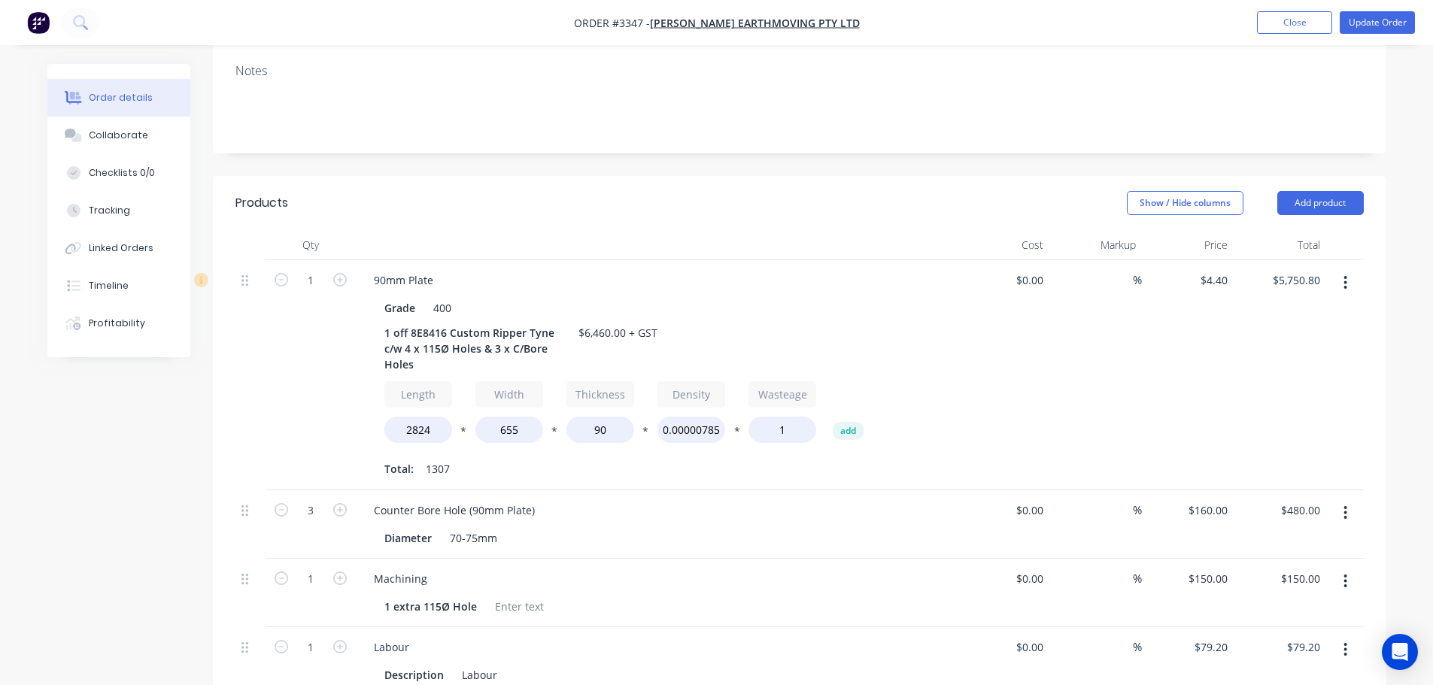
scroll to position [301, 0]
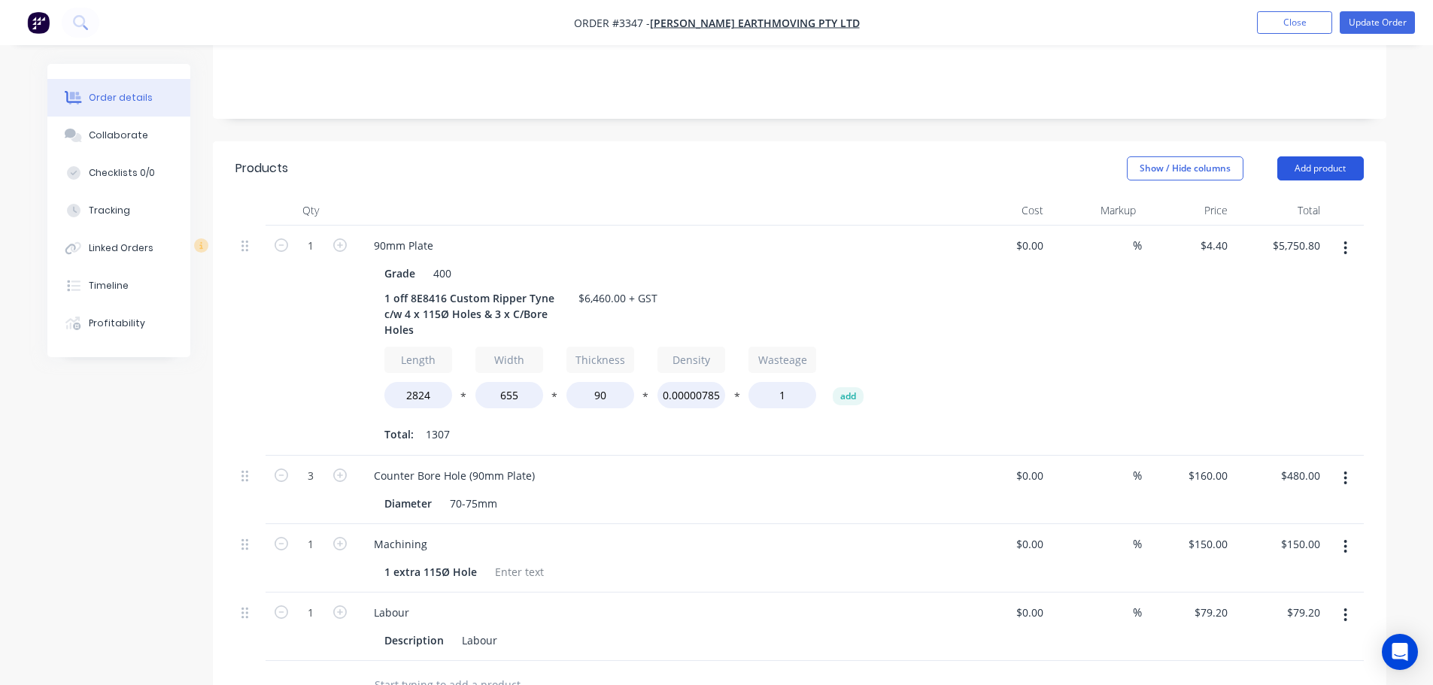
click at [1306, 156] on button "Add product" at bounding box center [1320, 168] width 87 height 24
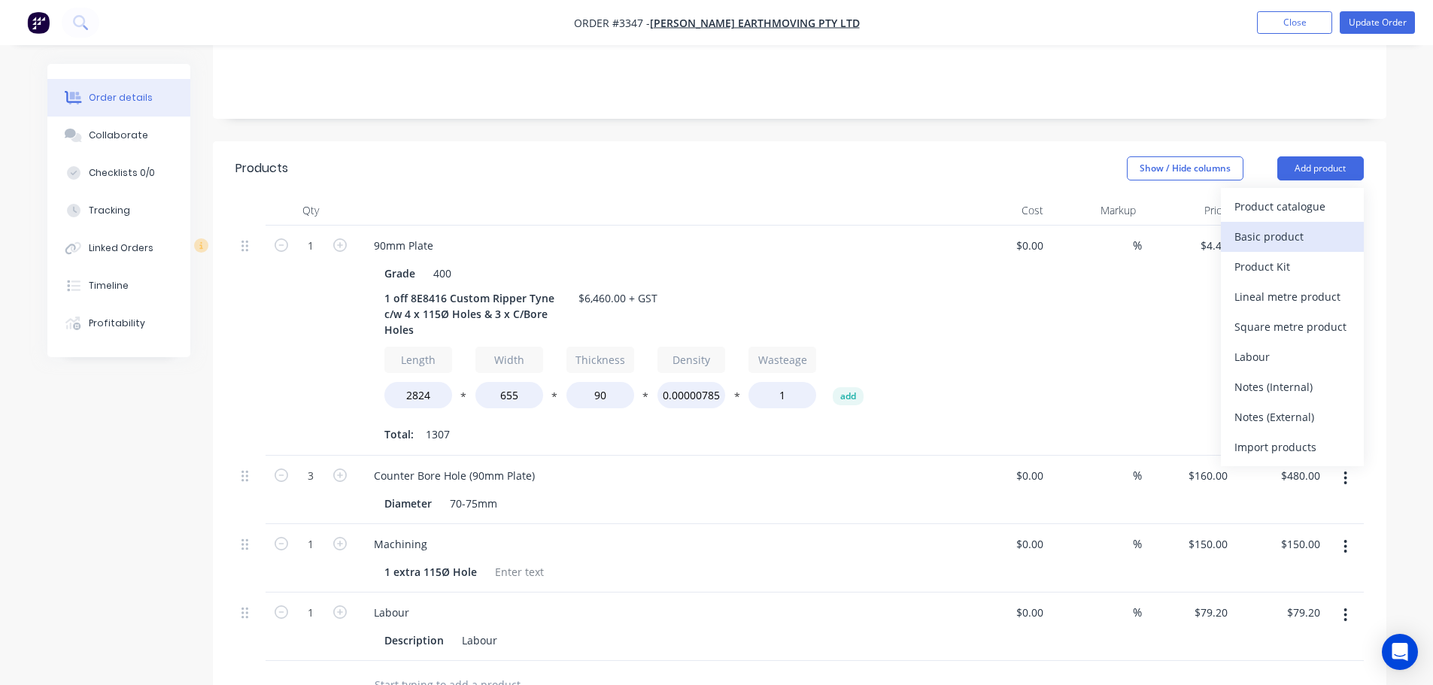
click at [1277, 226] on div "Basic product" at bounding box center [1292, 237] width 116 height 22
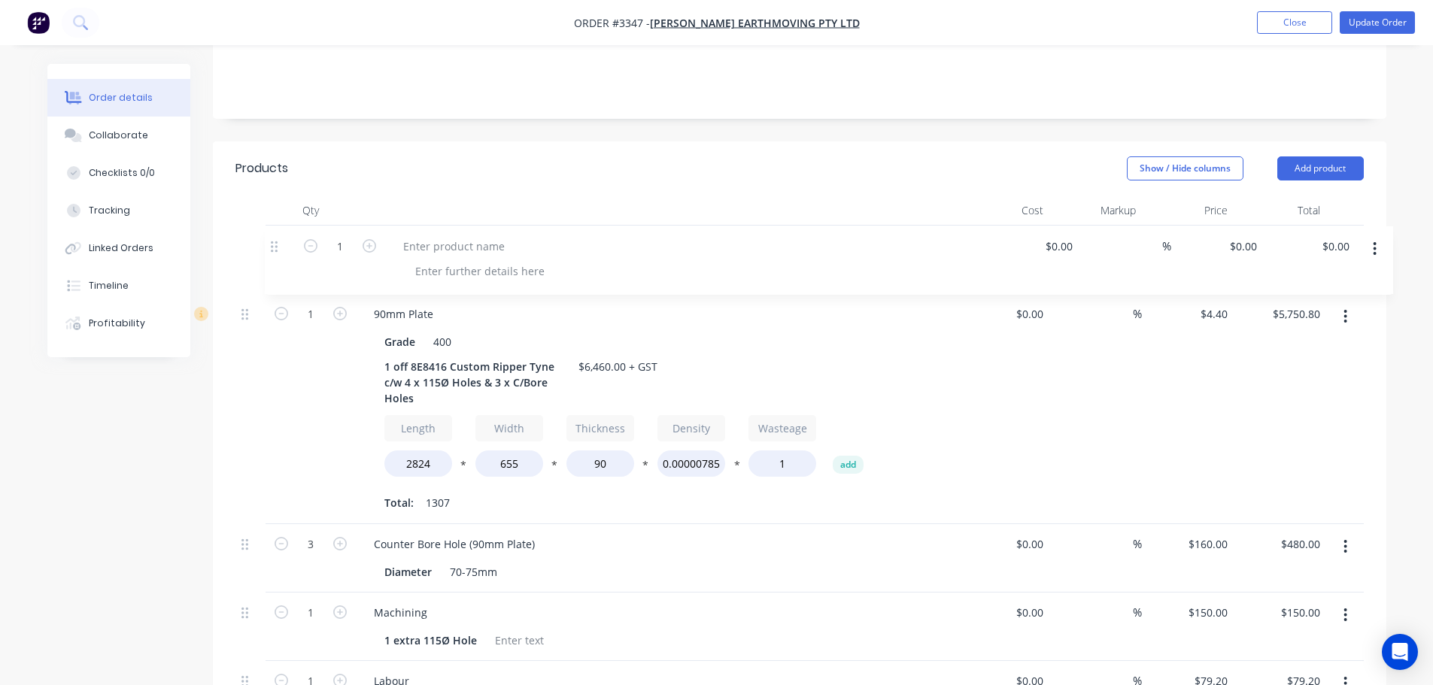
drag, startPoint x: 245, startPoint y: 440, endPoint x: 275, endPoint y: 244, distance: 197.8
click at [275, 244] on div "1 90mm Plate Grade 400 1 off 8E8416 Custom Ripper Tyne c/w 4 x 115Ø Holes & 3 x…" at bounding box center [799, 478] width 1128 height 504
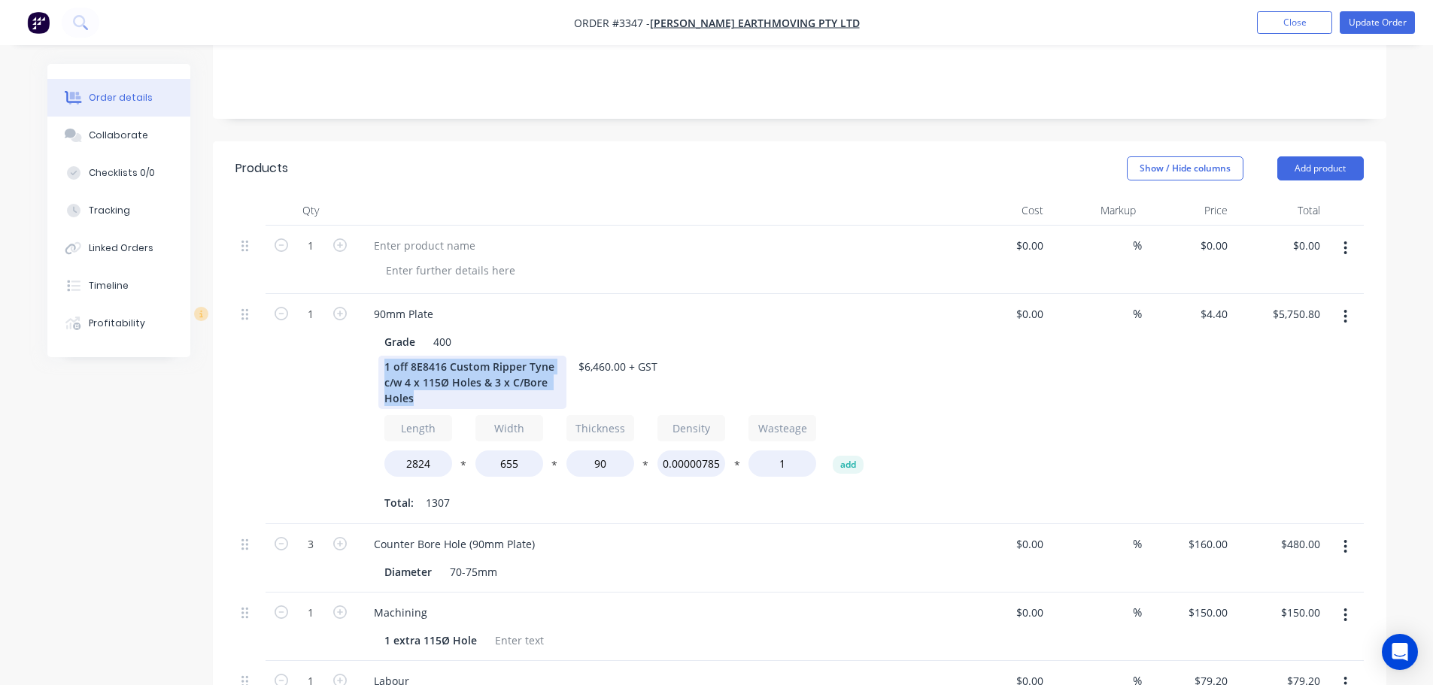
drag, startPoint x: 379, startPoint y: 345, endPoint x: 534, endPoint y: 378, distance: 158.6
click at [534, 378] on div "1 off 8E8416 Custom Ripper Tyne c/w 4 x 115Ø Holes & 3 x C/Bore Holes" at bounding box center [472, 382] width 188 height 53
copy div "1 off 8E8416 Custom Ripper Tyne c/w 4 x 115Ø Holes & 3 x C/Bore Holes"
click at [431, 235] on div at bounding box center [425, 246] width 126 height 22
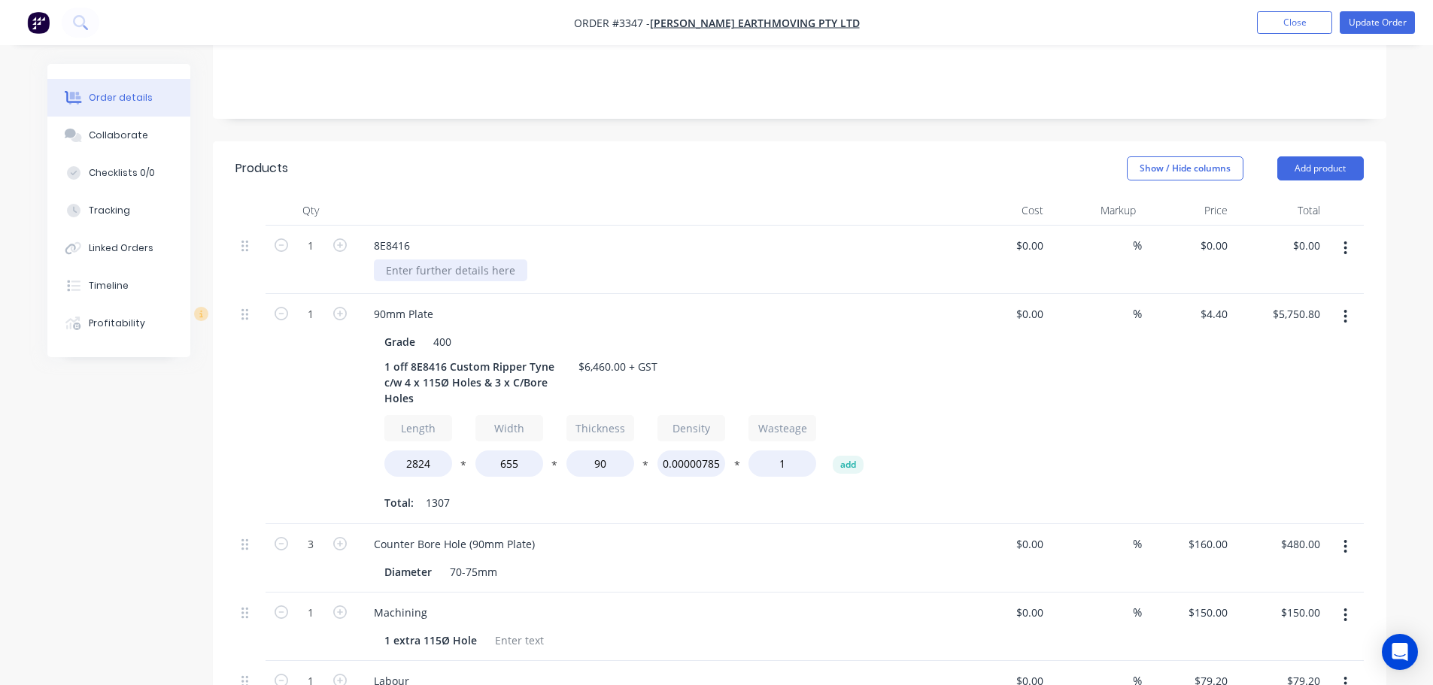
click at [457, 260] on div at bounding box center [450, 271] width 153 height 22
click at [448, 260] on div at bounding box center [450, 271] width 153 height 22
paste div
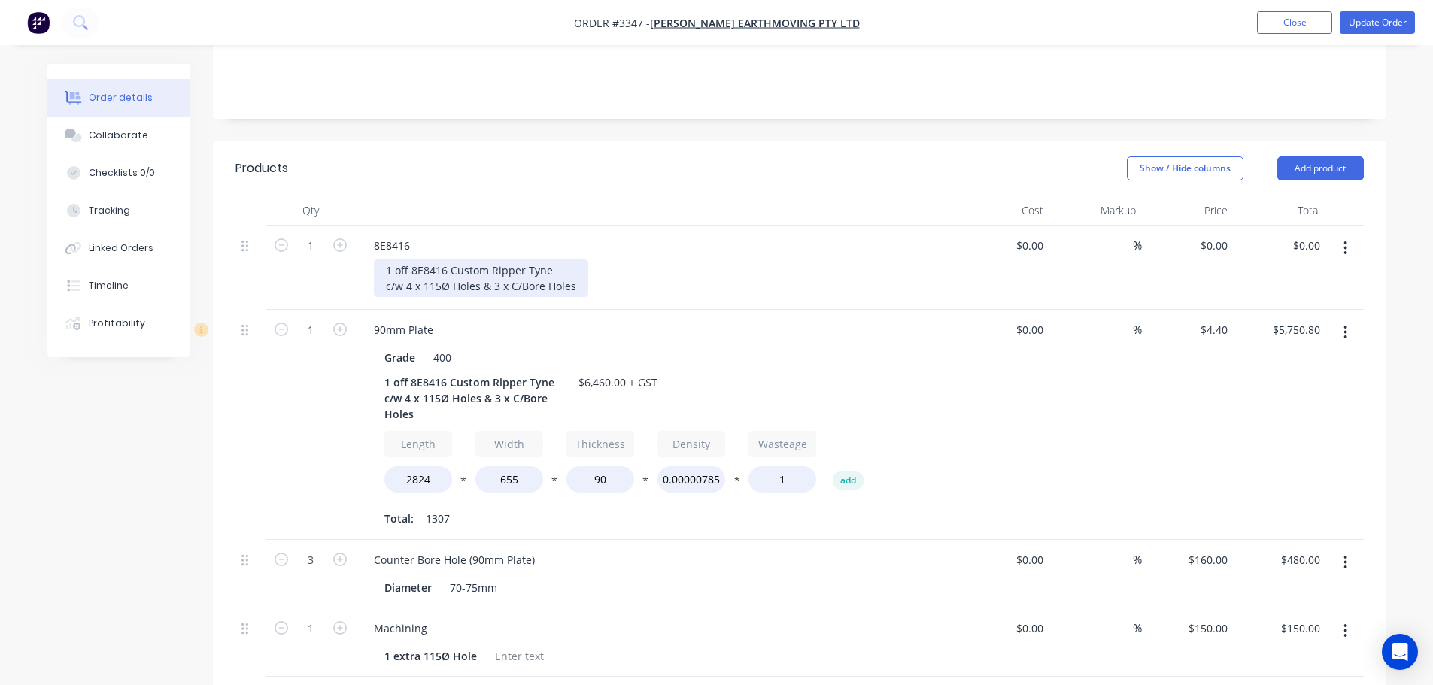
click at [554, 260] on div "1 off 8E8416 Custom Ripper Tyne c/w 4 x 115Ø Holes & 3 x C/Bore Holes" at bounding box center [481, 279] width 214 height 38
drag, startPoint x: 575, startPoint y: 362, endPoint x: 678, endPoint y: 366, distance: 103.2
click at [678, 372] on div "1 off 8E8416 Custom Ripper Tyne c/w 4 x 115Ø Holes & 3 x C/Bore Holes $6,460.00…" at bounding box center [653, 398] width 551 height 53
copy div "$6,460.00 + GST"
click at [414, 235] on div "8E8416" at bounding box center [392, 246] width 60 height 22
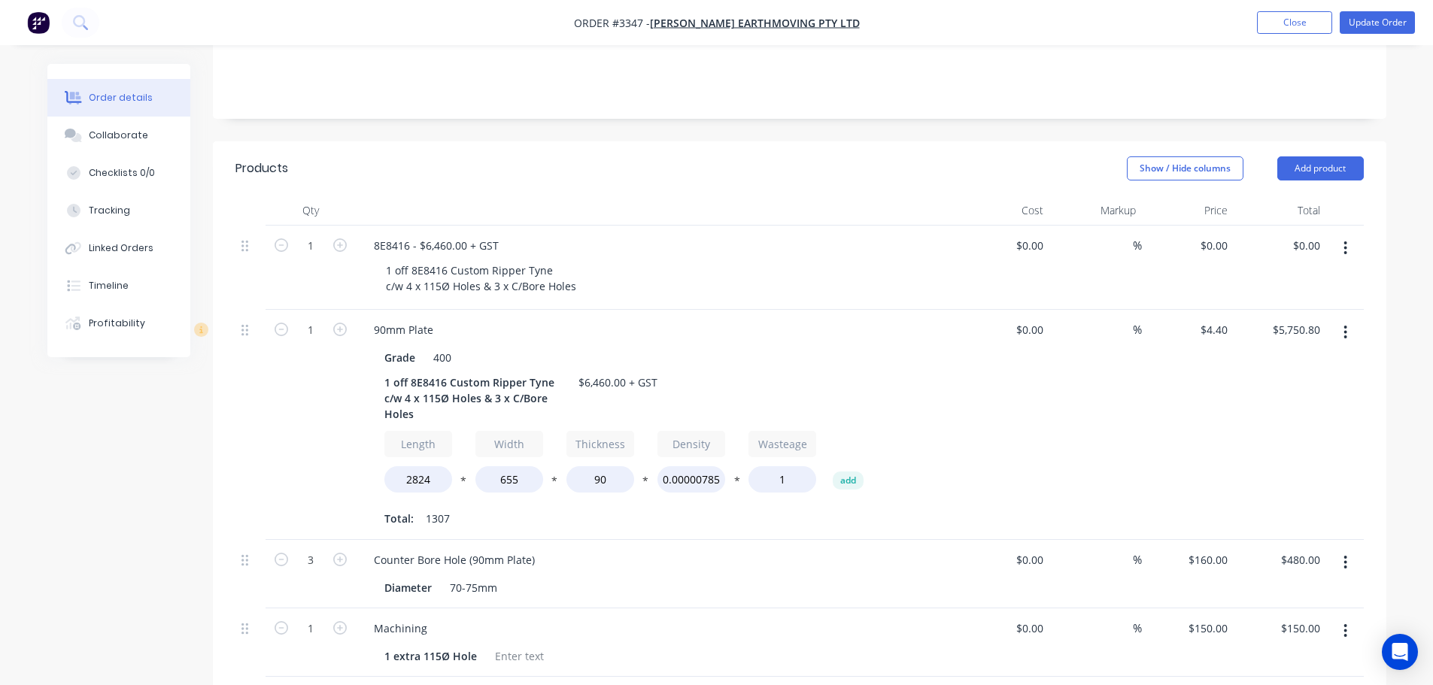
click at [710, 235] on div "8E8416 - $6,460.00 + GST" at bounding box center [657, 246] width 590 height 22
click at [411, 235] on div "8E8416 - $6,460.00 + GST" at bounding box center [436, 246] width 149 height 22
click at [411, 235] on div "8E8416Ripper Tyne - $6,460.00 + GST" at bounding box center [467, 246] width 210 height 22
click at [1221, 235] on input "0" at bounding box center [1224, 246] width 17 height 22
type input "$5,500.00"
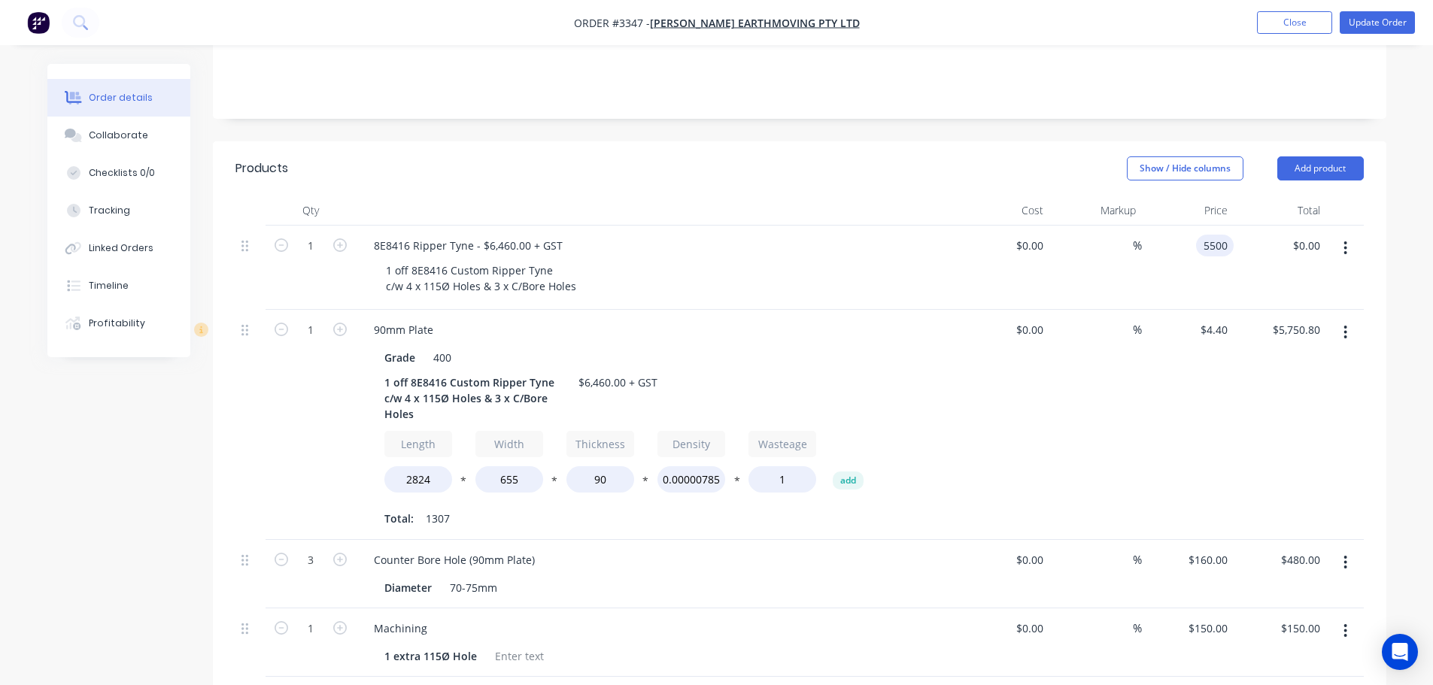
type input "$5,500.00"
click at [1196, 258] on div "$5,500.00 $5,500.00" at bounding box center [1188, 268] width 93 height 84
click at [1340, 319] on button "button" at bounding box center [1345, 332] width 35 height 27
click at [1262, 451] on div "Delete" at bounding box center [1292, 462] width 116 height 22
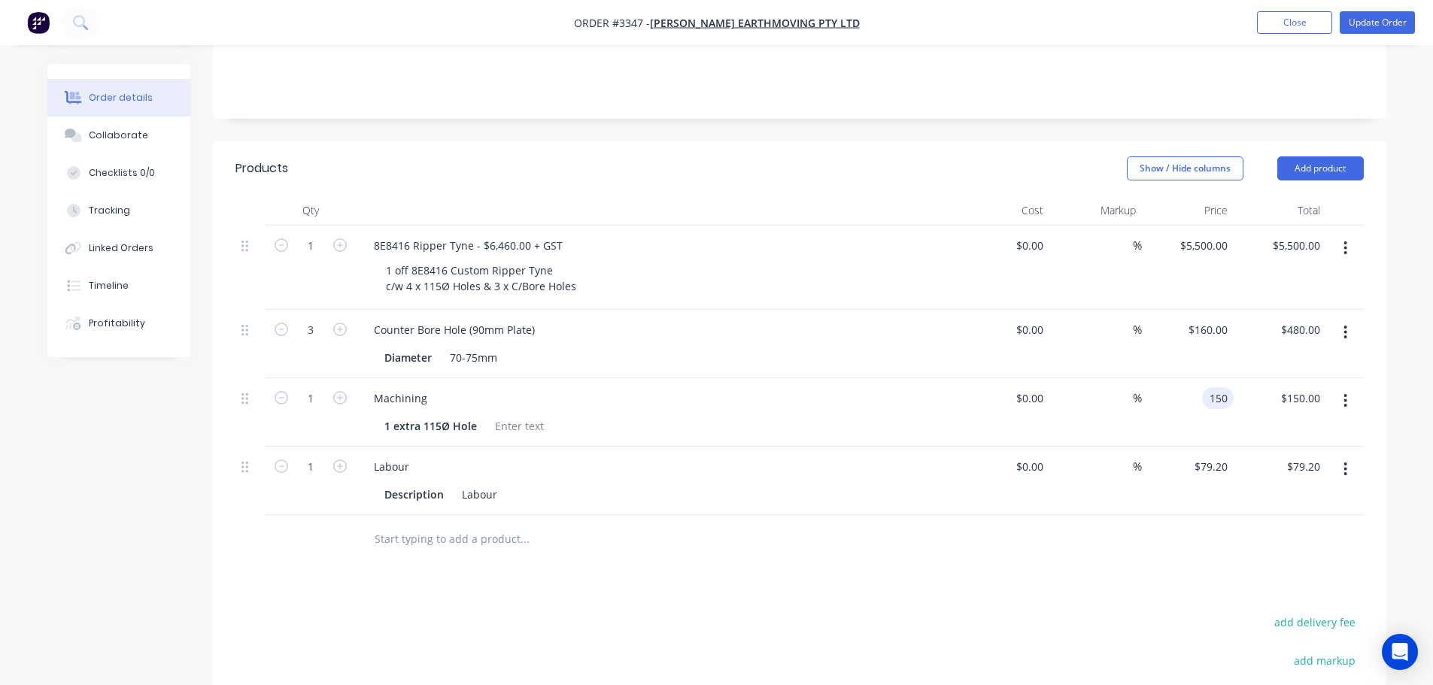
click at [1200, 381] on div "150 150" at bounding box center [1188, 412] width 93 height 68
type input "160"
type input "$160.00"
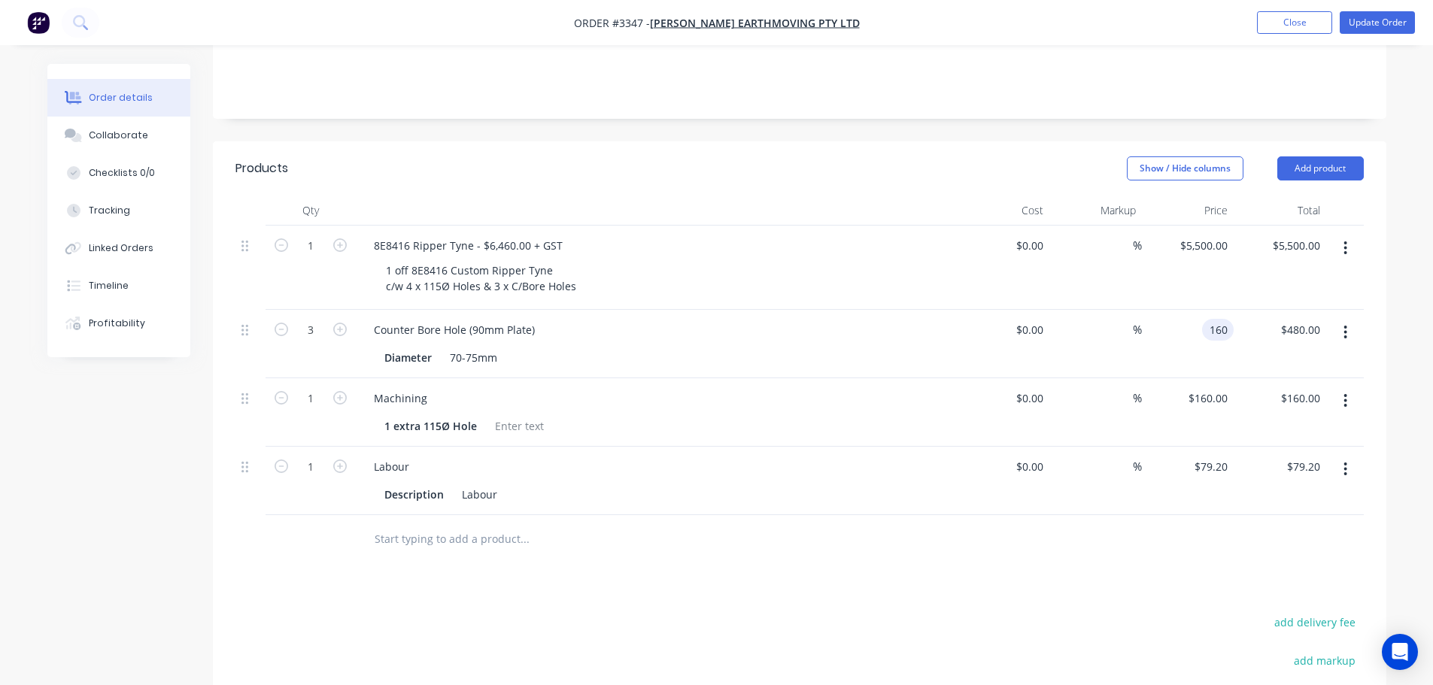
click at [1209, 319] on input "160" at bounding box center [1221, 330] width 26 height 22
type input "$170.00"
type input "$510.00"
click at [1163, 341] on div "$170.00 $170.00" at bounding box center [1188, 344] width 93 height 68
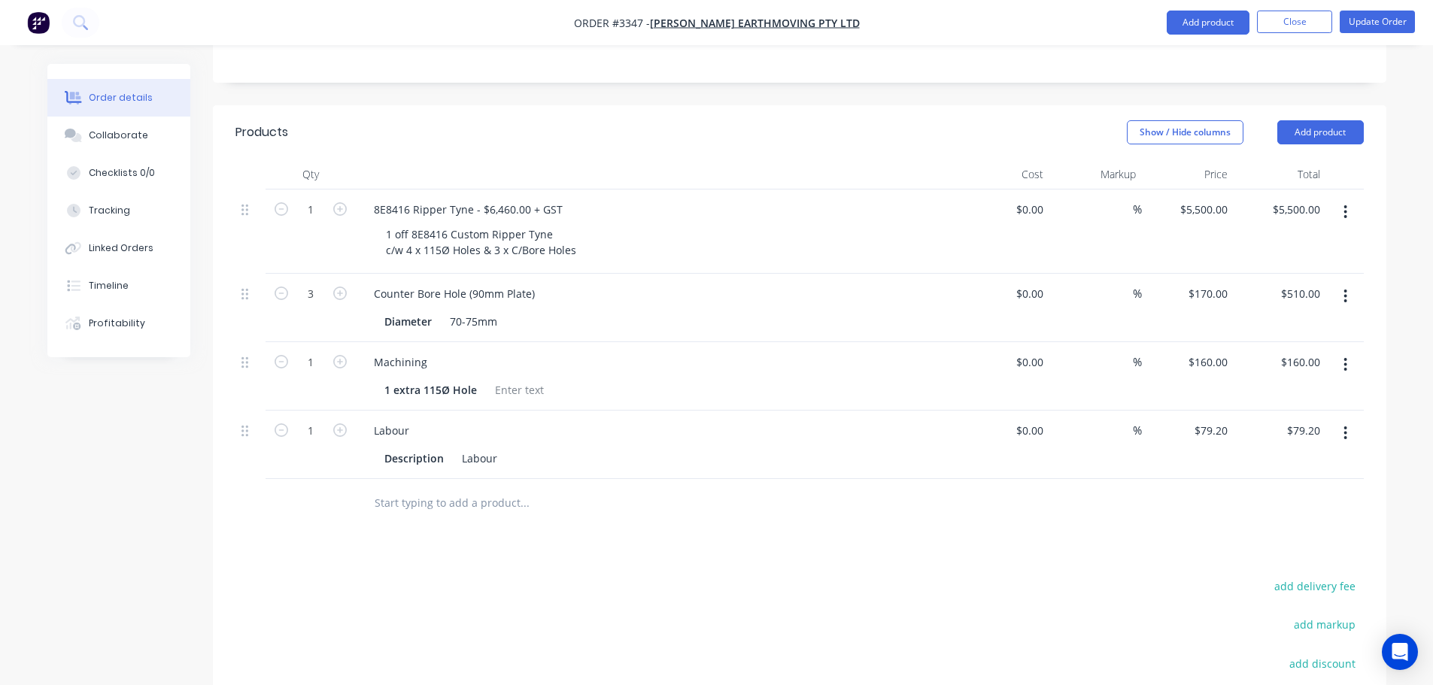
scroll to position [317, 0]
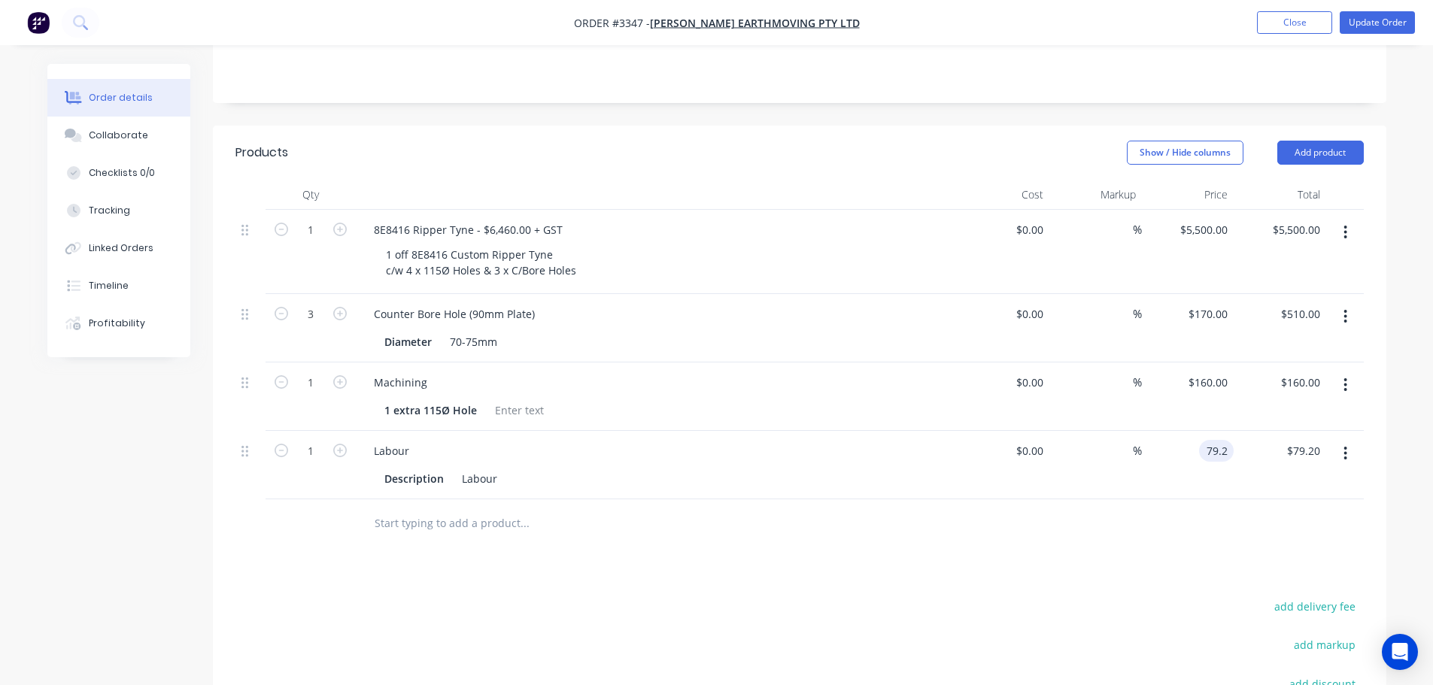
click at [1218, 440] on input "79.2" at bounding box center [1219, 451] width 29 height 22
type input "$0.00"
click at [1128, 499] on div at bounding box center [799, 523] width 1128 height 49
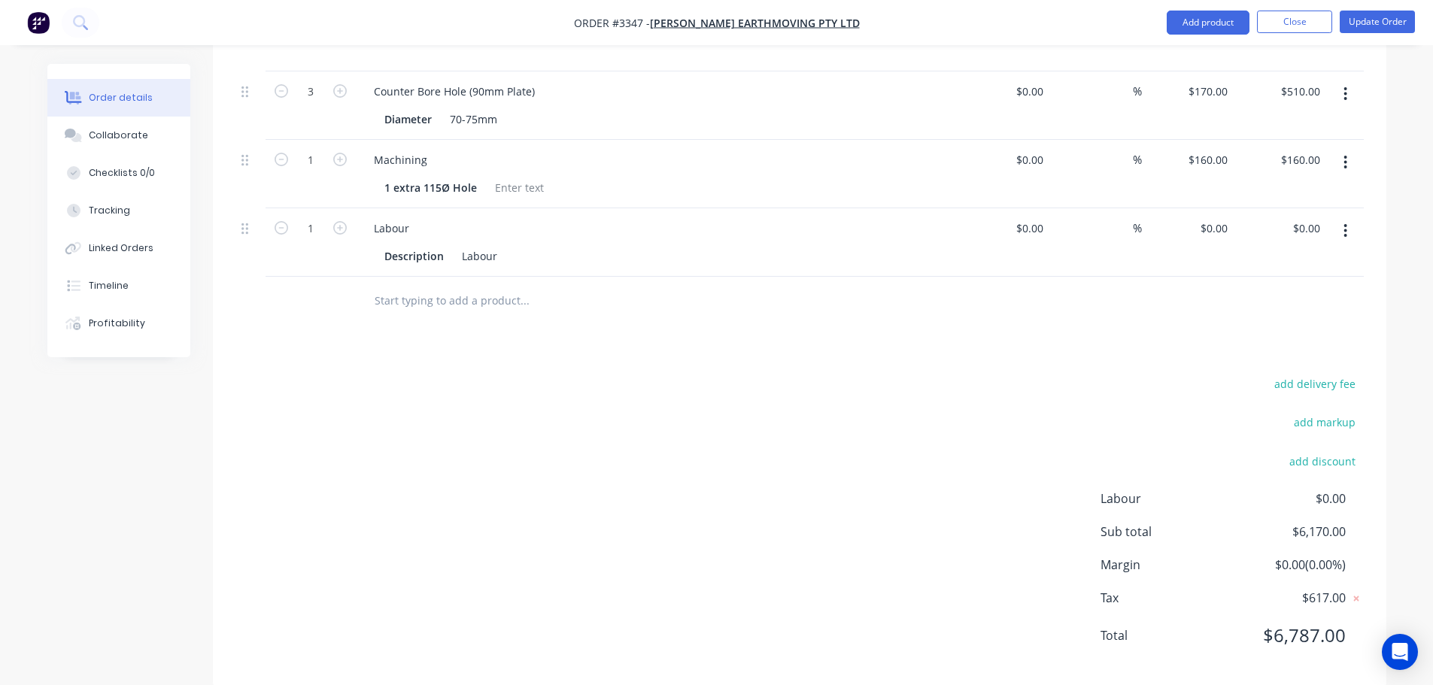
scroll to position [542, 0]
click at [1206, 205] on div "0 $0.00" at bounding box center [1188, 239] width 93 height 68
type input "$290.00"
click at [1170, 274] on div at bounding box center [799, 298] width 1128 height 49
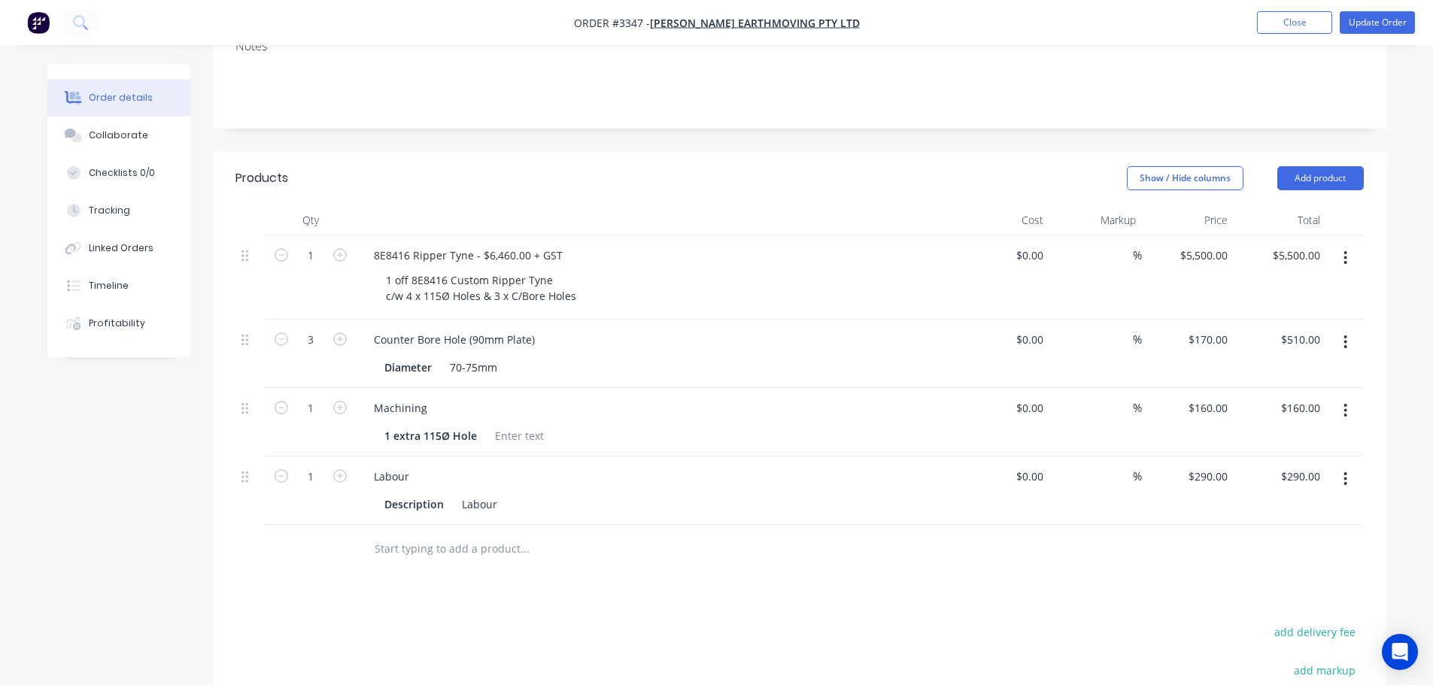
scroll to position [241, 0]
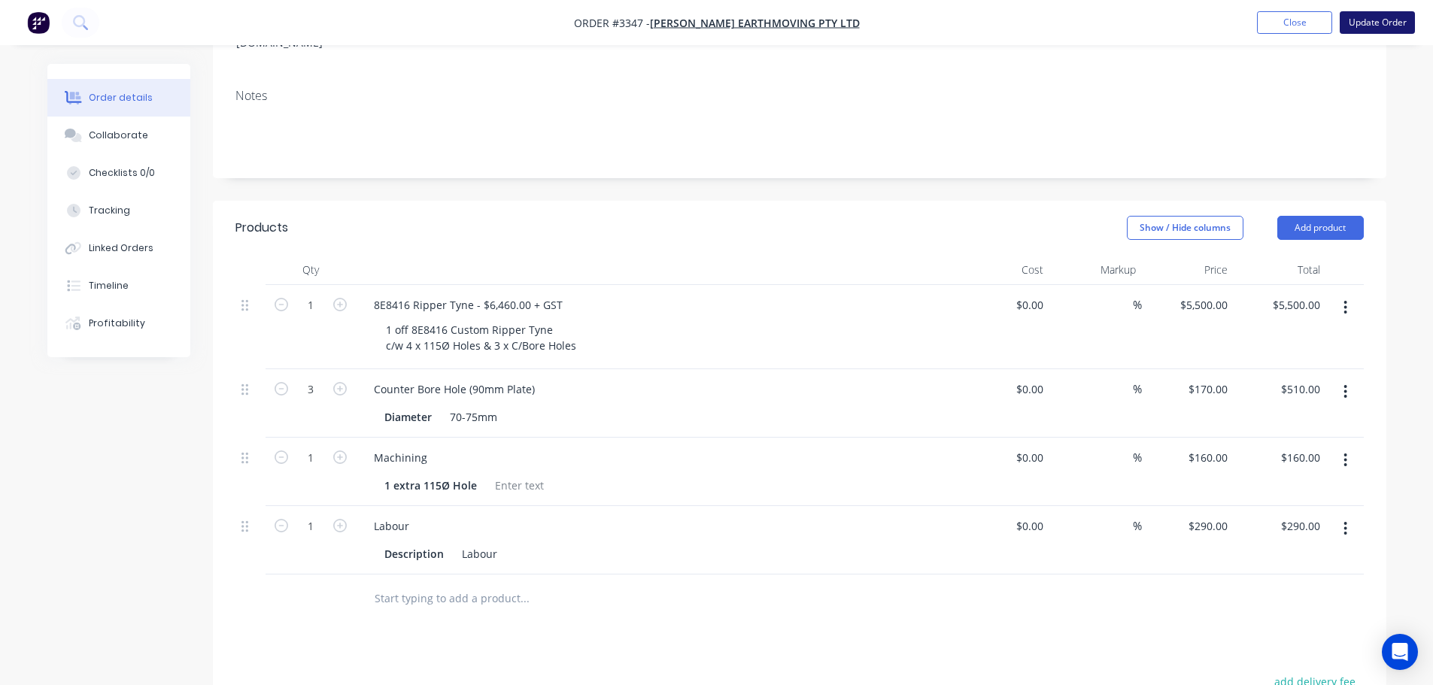
click at [1371, 17] on button "Update Order" at bounding box center [1377, 22] width 75 height 23
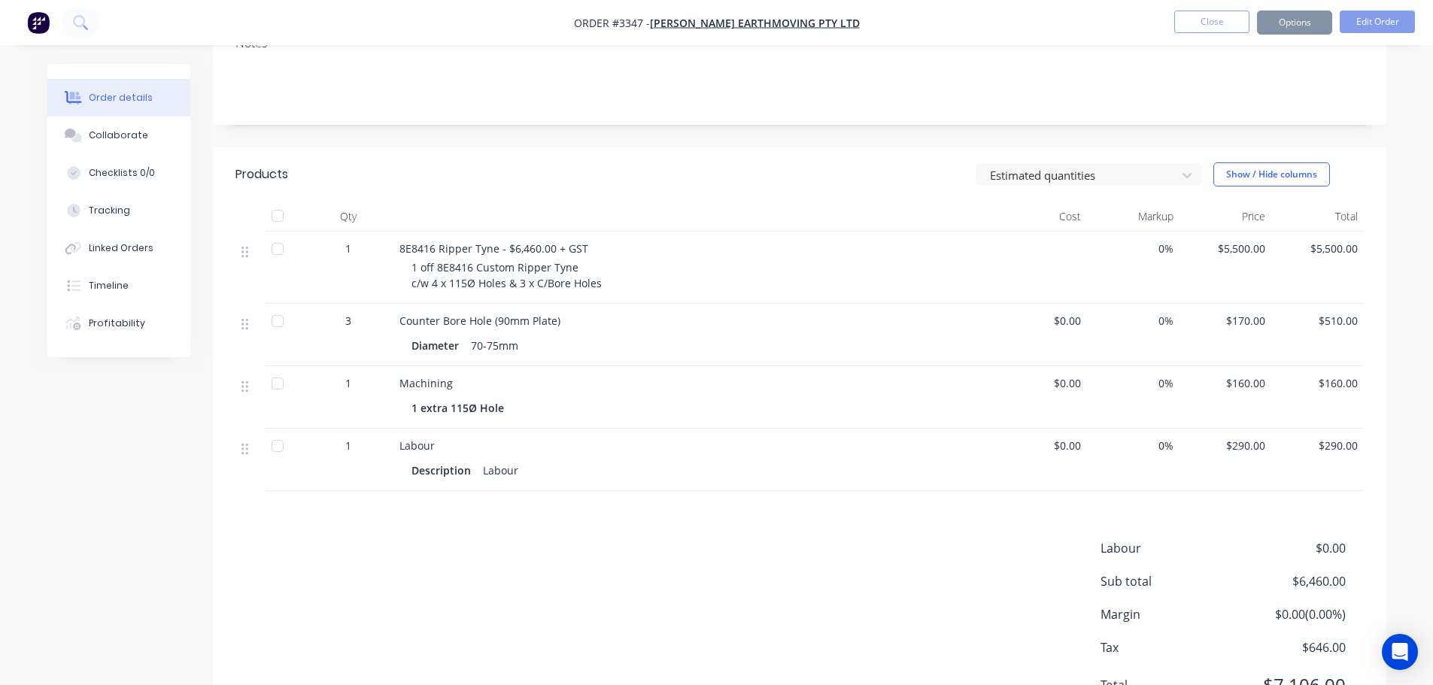
scroll to position [345, 0]
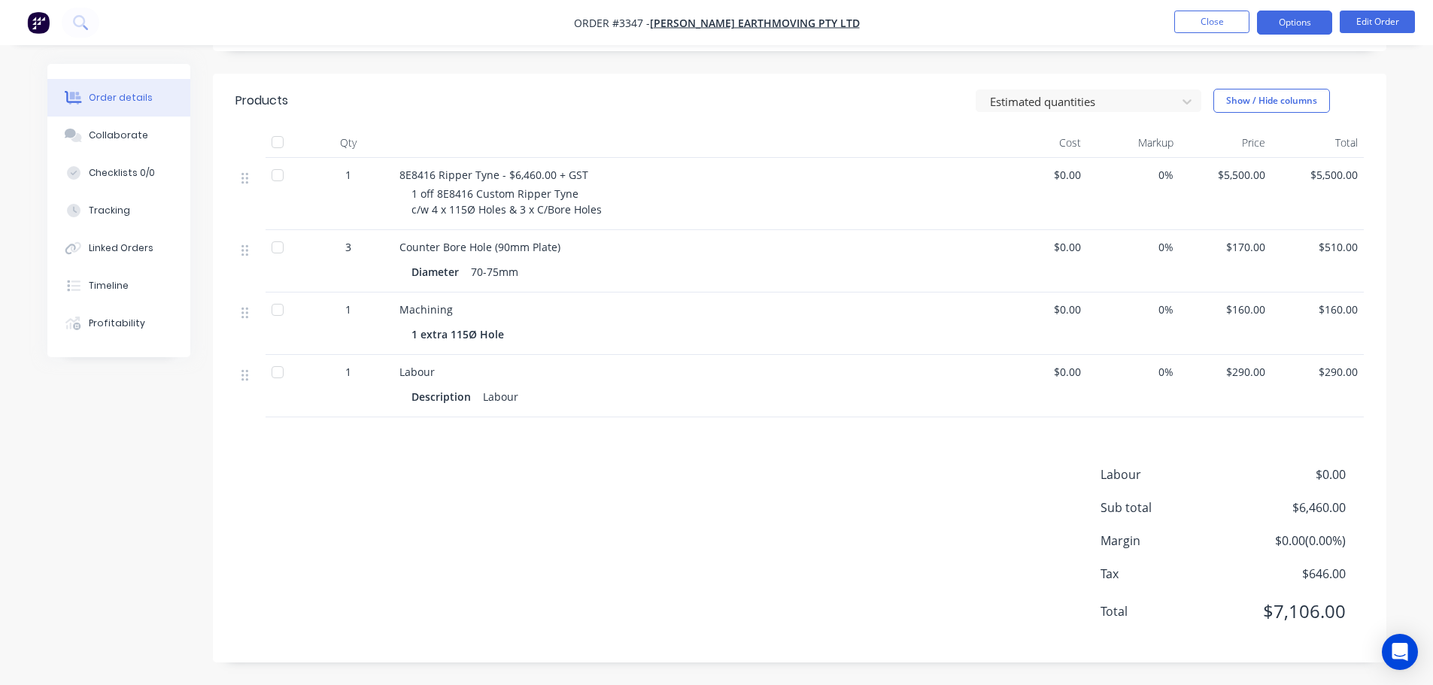
click at [1271, 28] on button "Options" at bounding box center [1294, 23] width 75 height 24
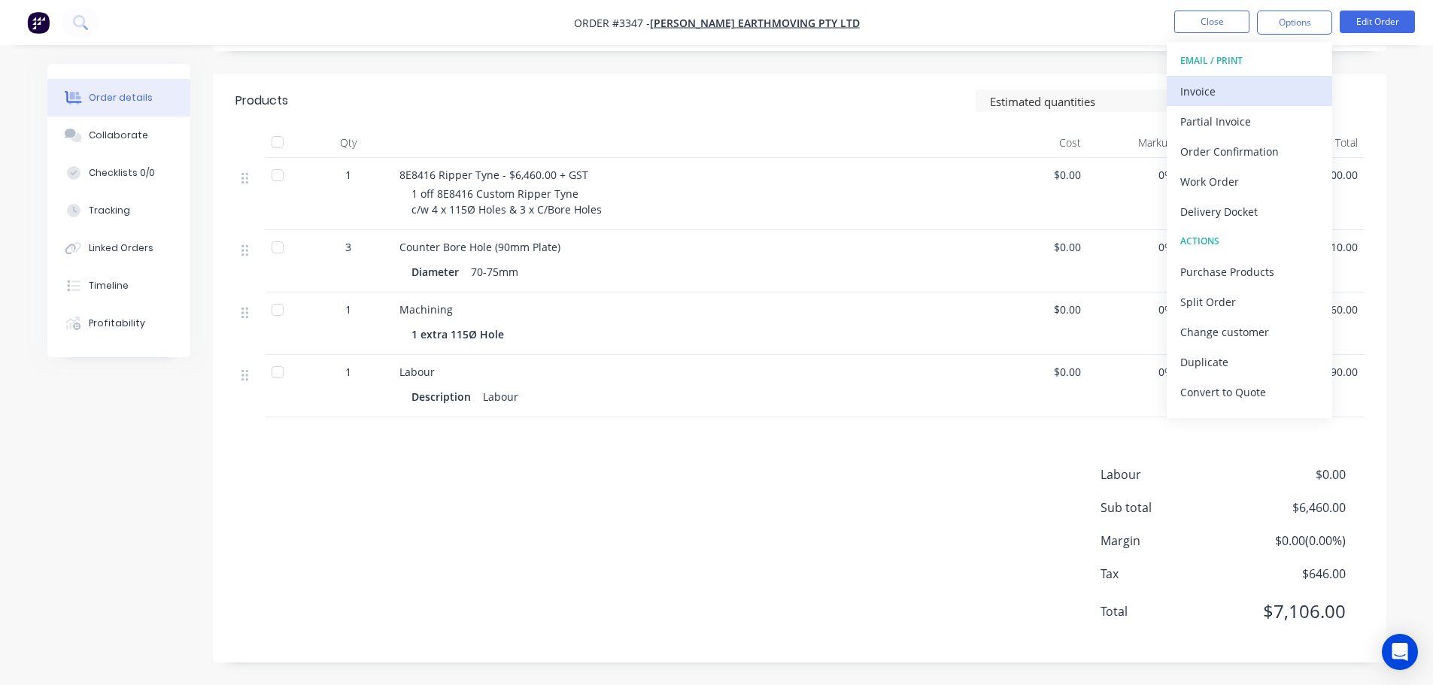
click at [1219, 98] on div "Invoice" at bounding box center [1249, 91] width 138 height 22
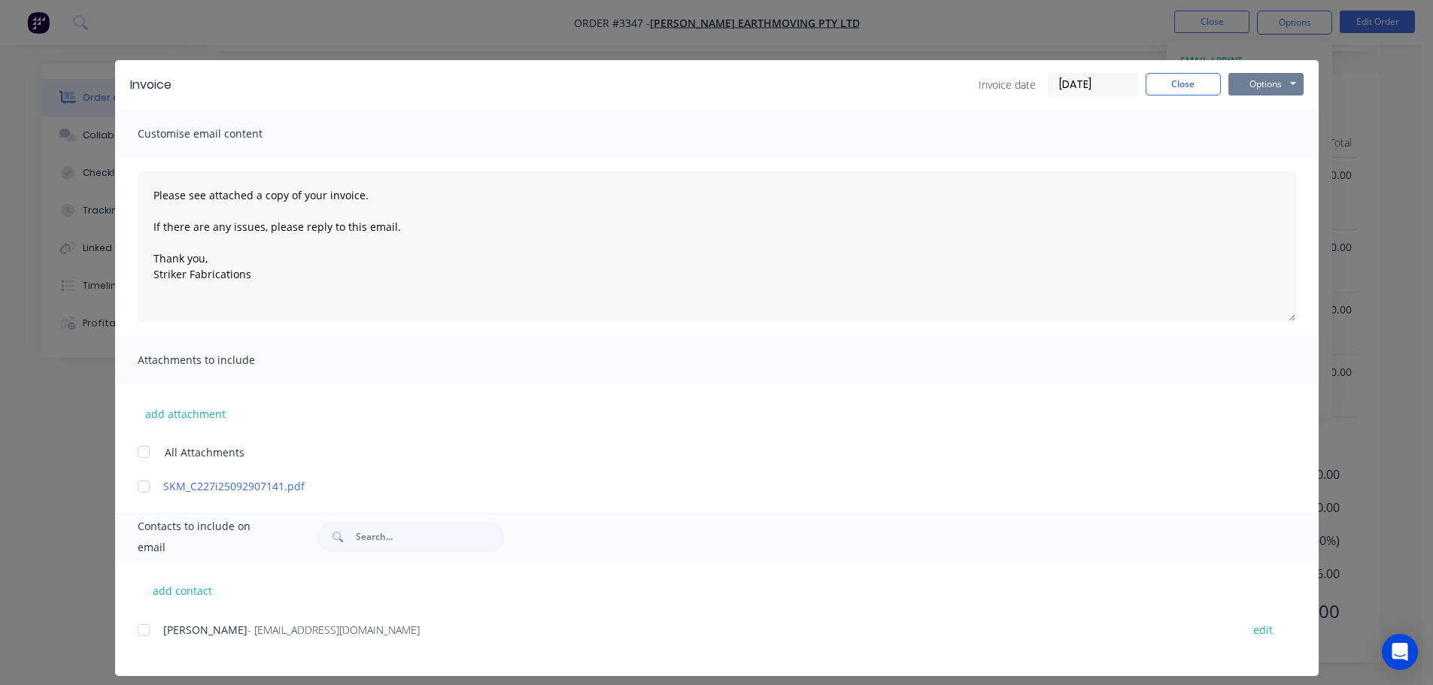
click at [1245, 90] on button "Options" at bounding box center [1265, 84] width 75 height 23
click at [1251, 126] on button "Print" at bounding box center [1276, 135] width 96 height 25
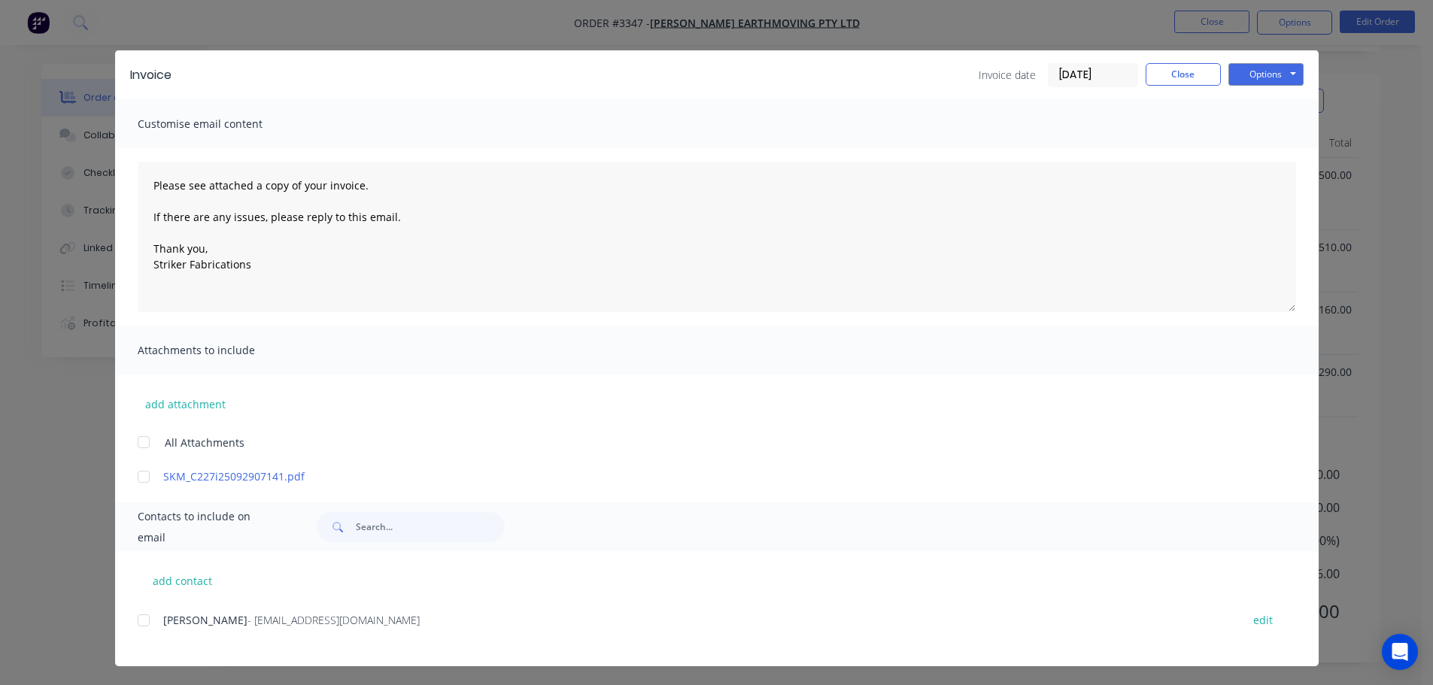
scroll to position [12, 0]
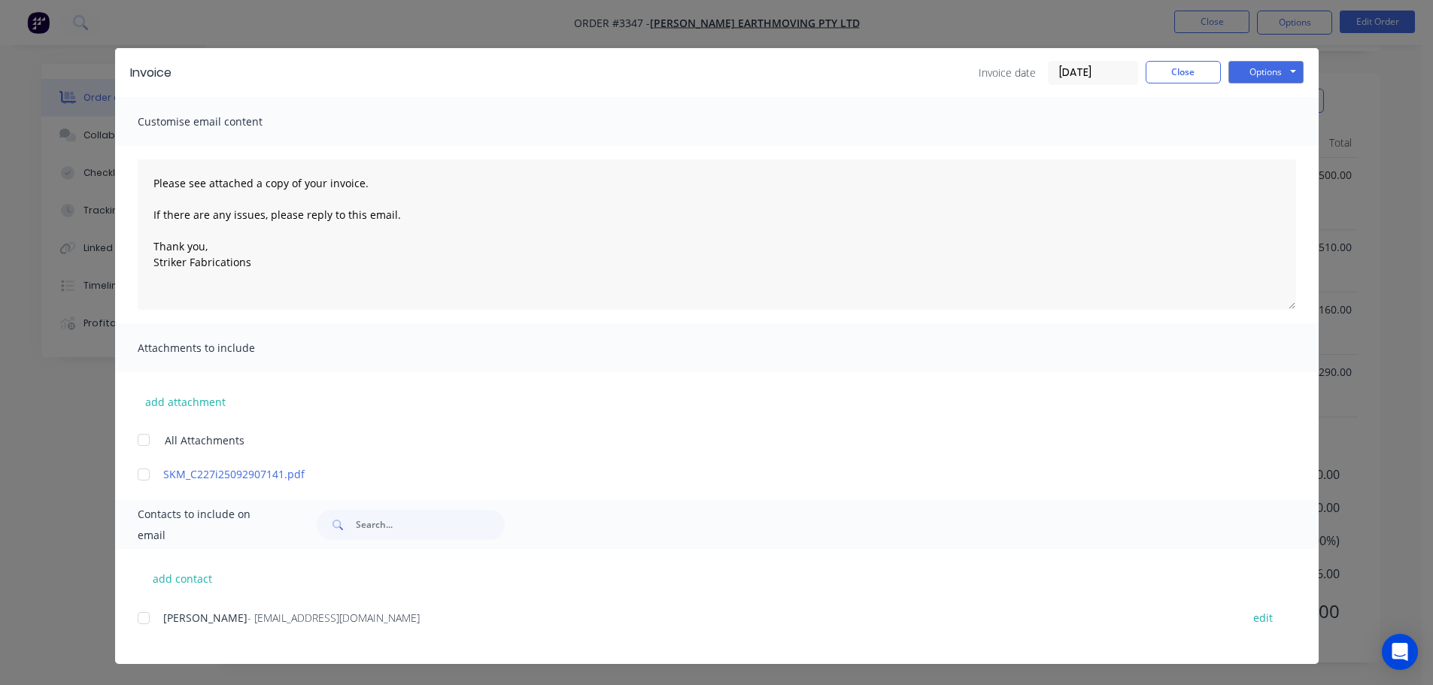
click at [144, 621] on div at bounding box center [144, 618] width 30 height 30
click at [1251, 65] on button "Options" at bounding box center [1265, 72] width 75 height 23
click at [1234, 150] on button "Email" at bounding box center [1276, 148] width 96 height 25
click at [1183, 77] on button "Close" at bounding box center [1183, 72] width 75 height 23
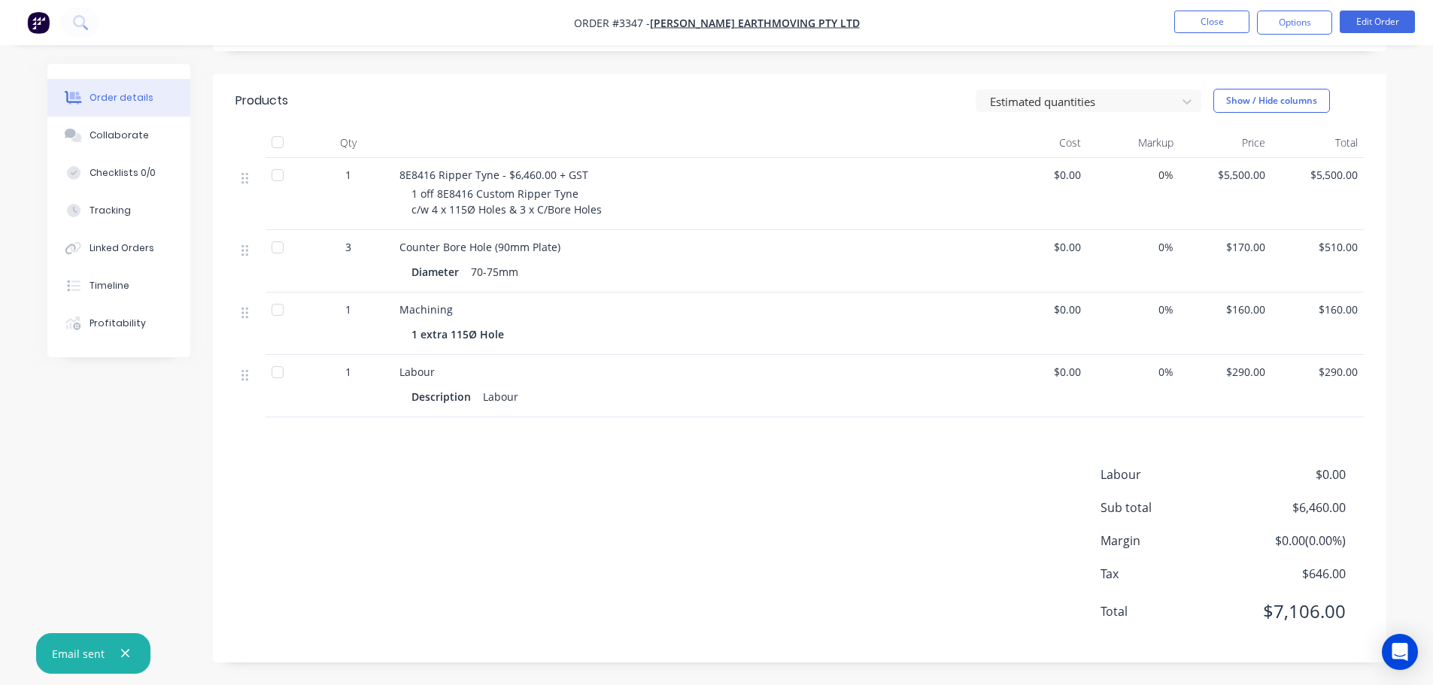
click at [1199, 34] on nav "Order #3347 - Paul Murray Earthmoving Pty Ltd Close Options Edit Order" at bounding box center [716, 22] width 1433 height 45
click at [1199, 23] on button "Close" at bounding box center [1211, 22] width 75 height 23
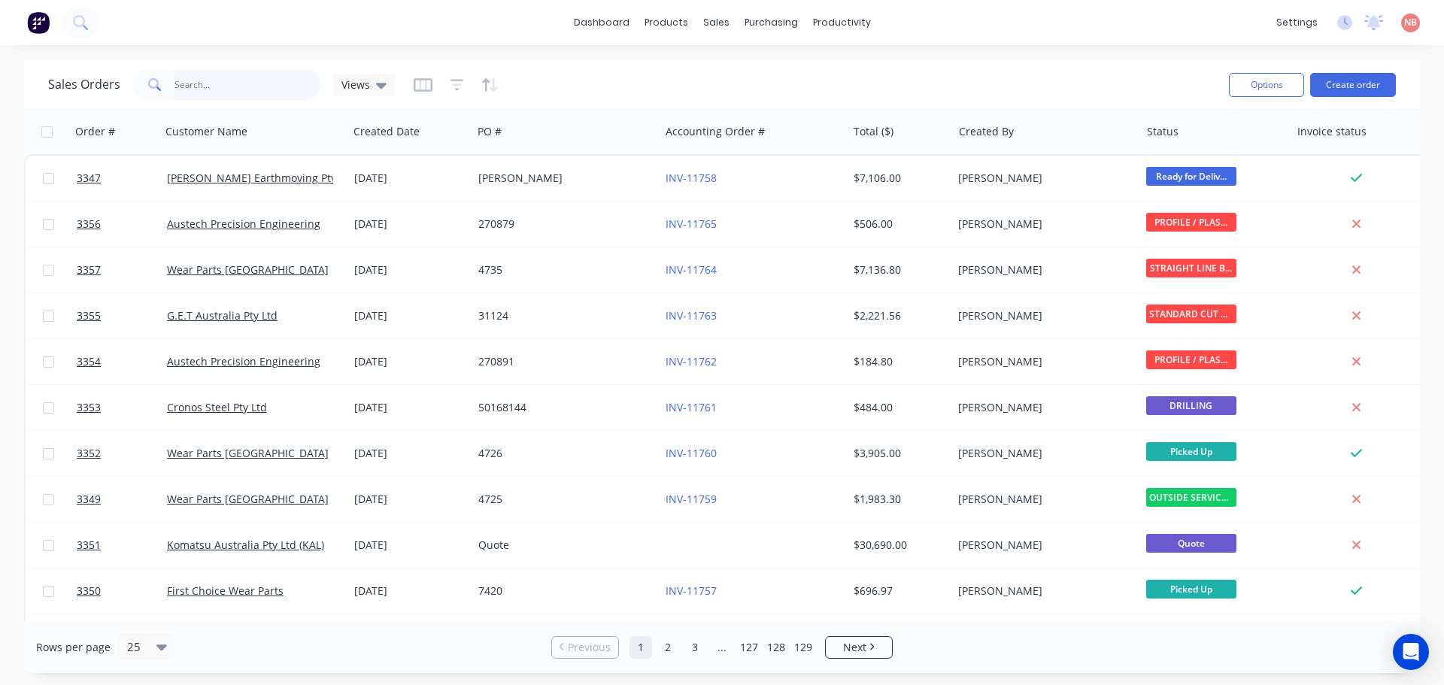
click at [271, 88] on input "text" at bounding box center [248, 85] width 147 height 30
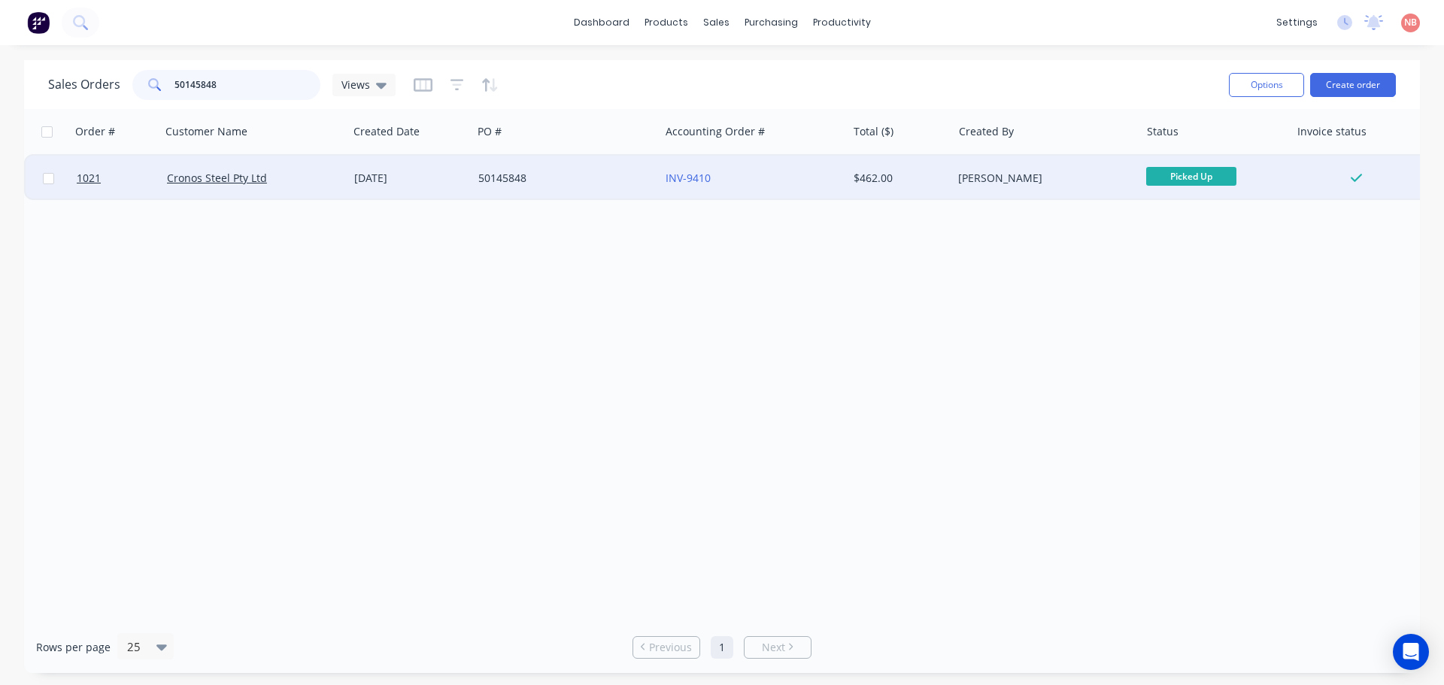
type input "50145848"
click at [572, 181] on div "50145848" at bounding box center [561, 178] width 167 height 15
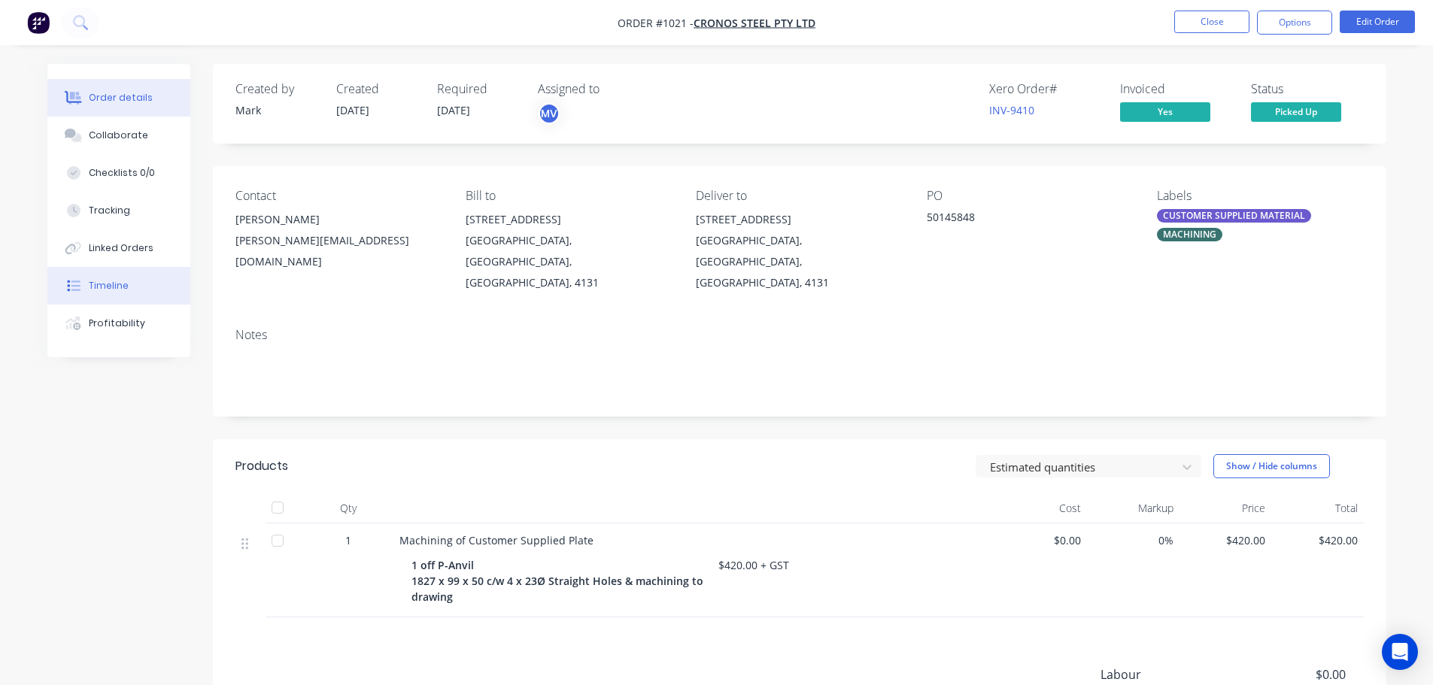
click at [89, 279] on div "Timeline" at bounding box center [109, 286] width 40 height 14
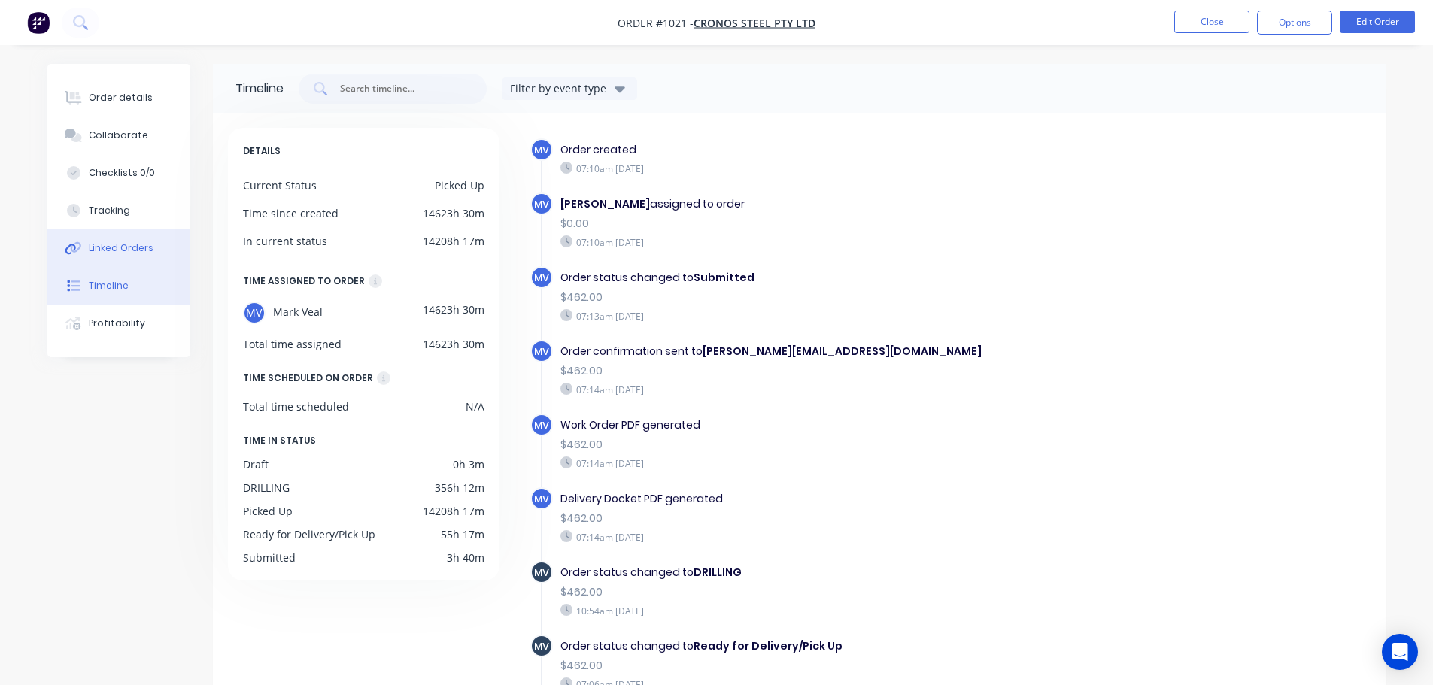
click at [96, 257] on button "Linked Orders" at bounding box center [118, 248] width 143 height 38
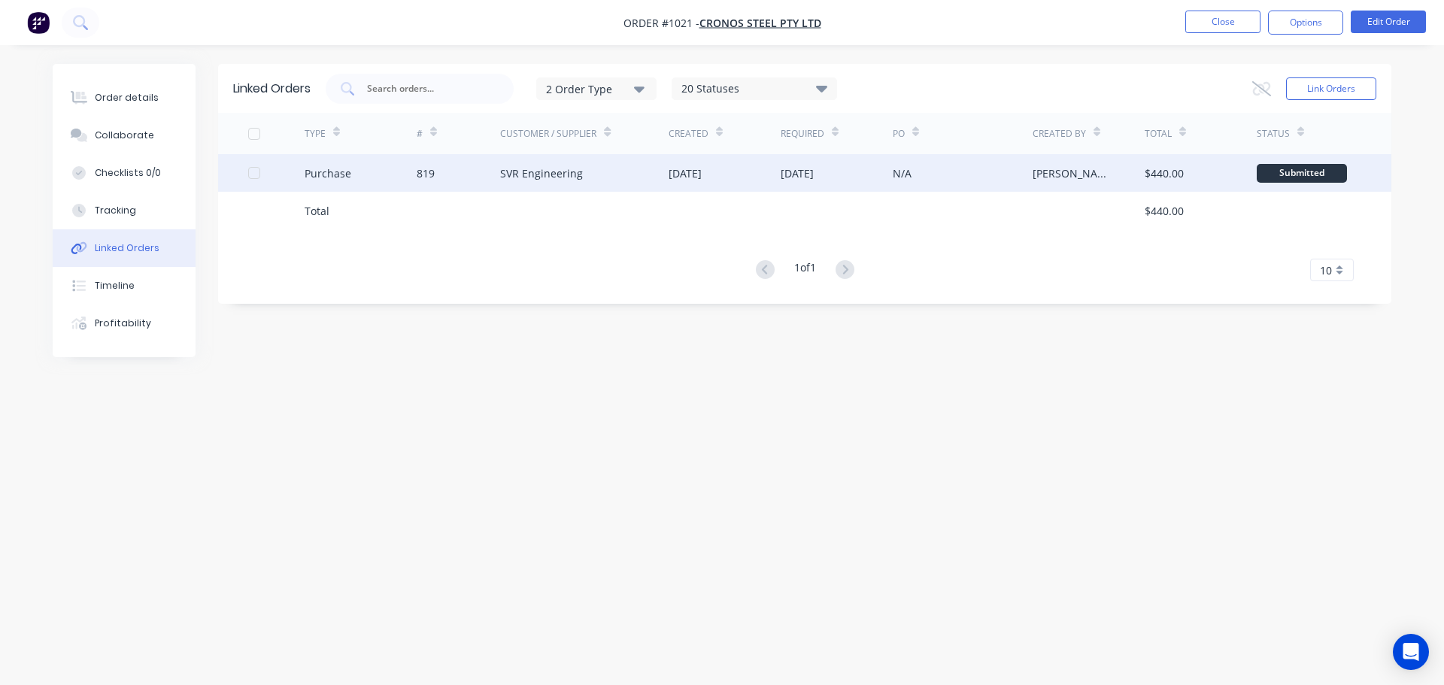
click at [670, 166] on div "30 Jan 2024" at bounding box center [685, 173] width 33 height 16
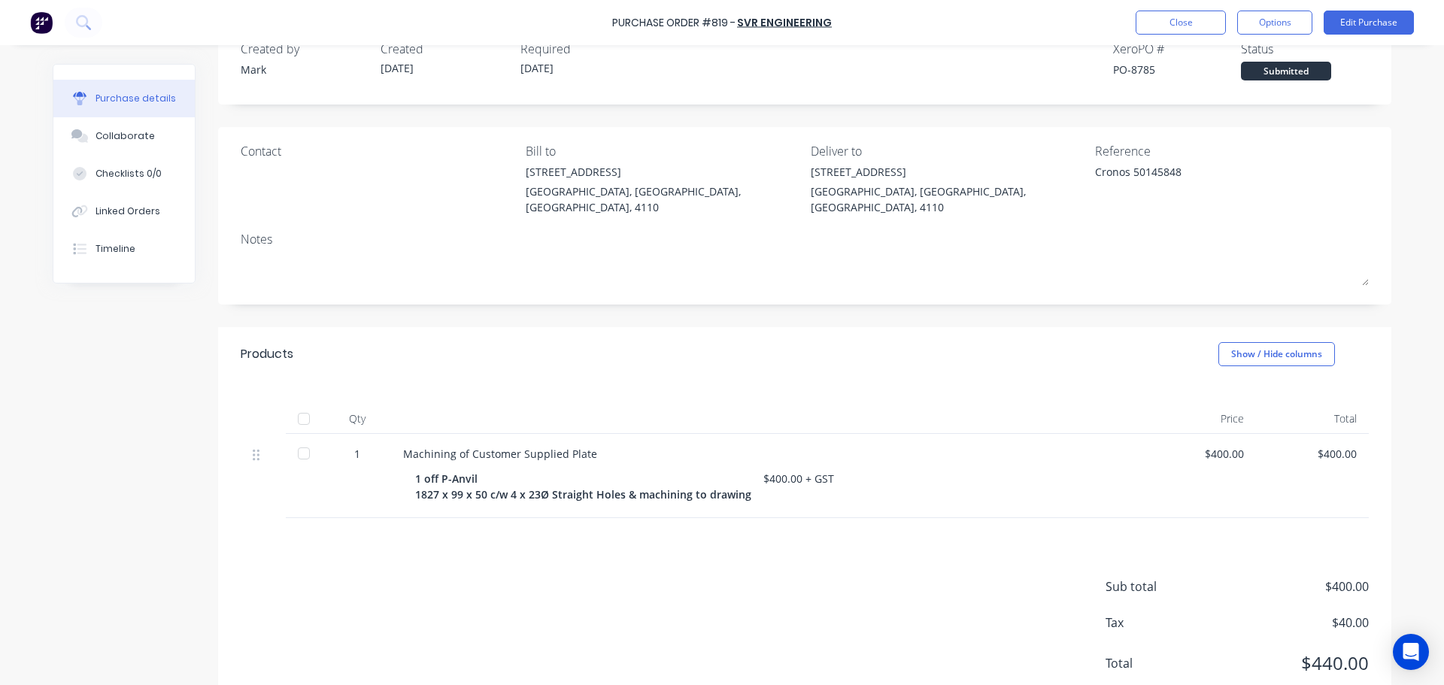
scroll to position [71, 0]
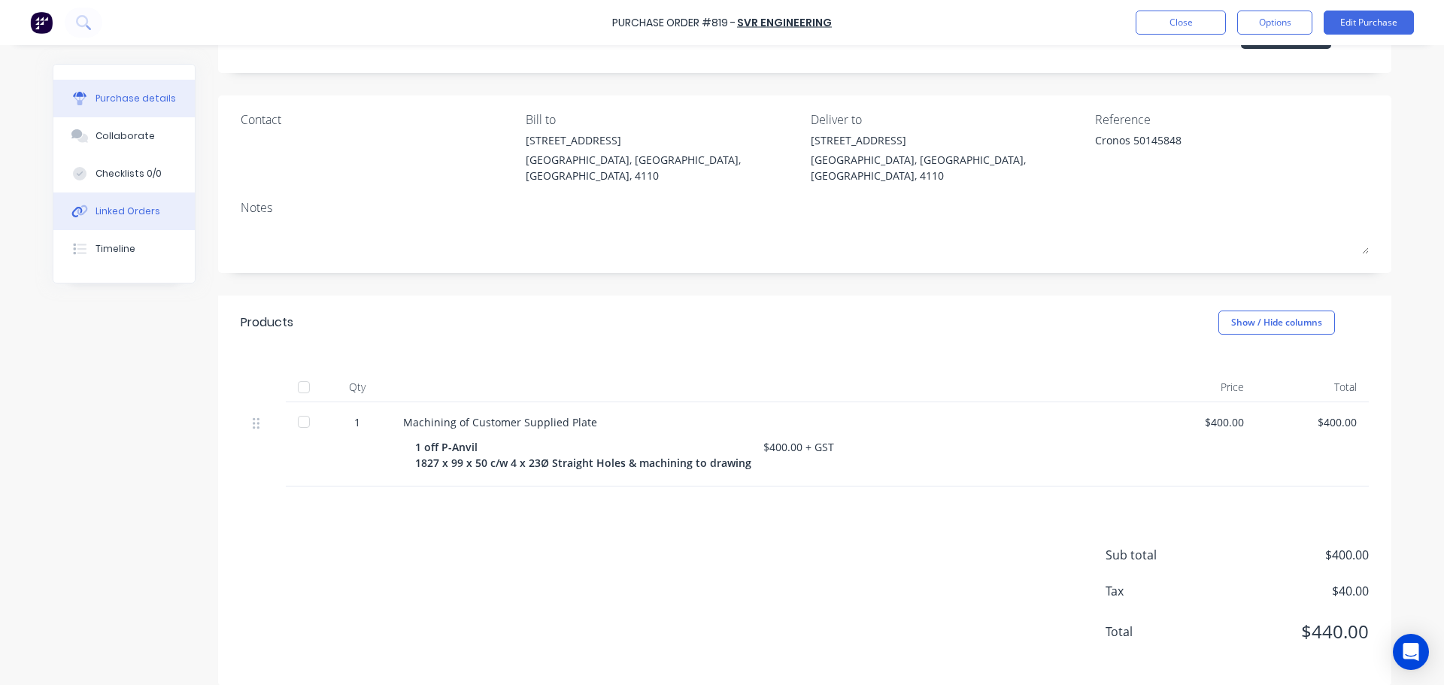
click at [76, 212] on icon at bounding box center [76, 212] width 11 height 11
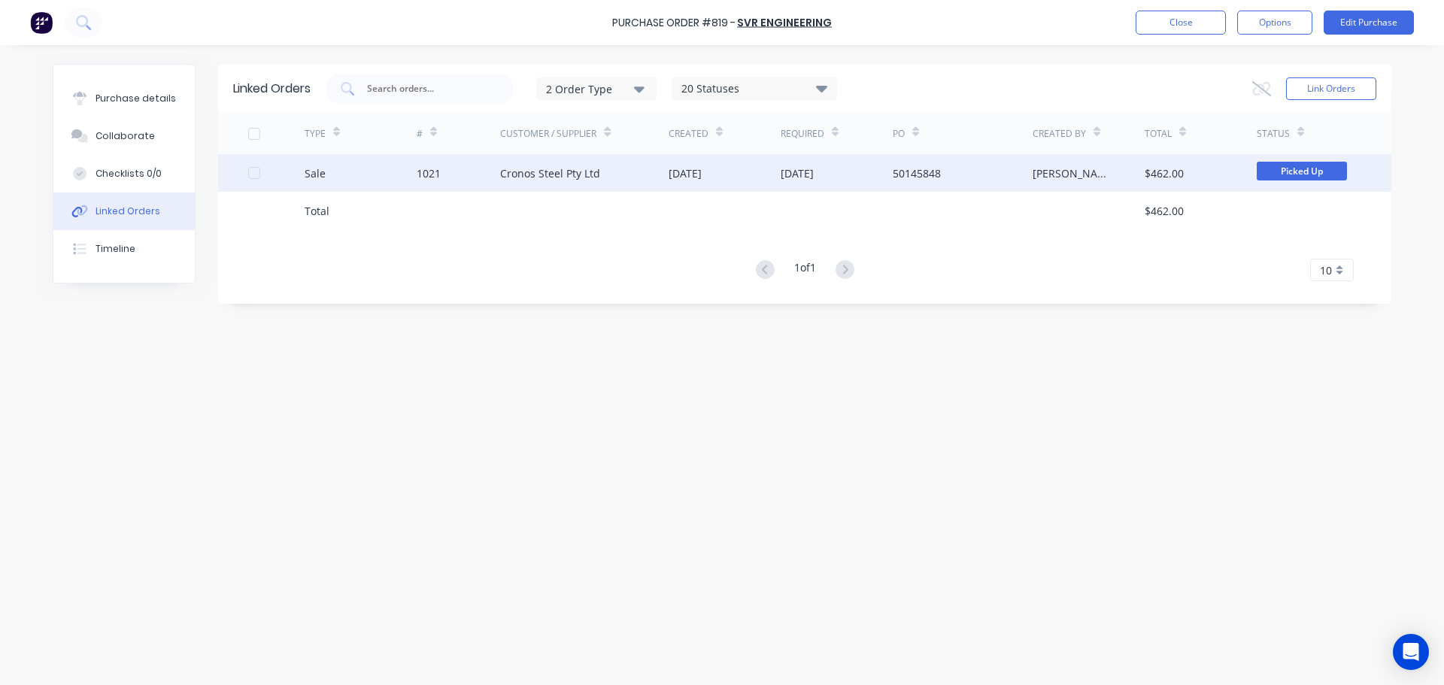
click at [636, 162] on div "Cronos Steel Pty Ltd" at bounding box center [584, 173] width 169 height 38
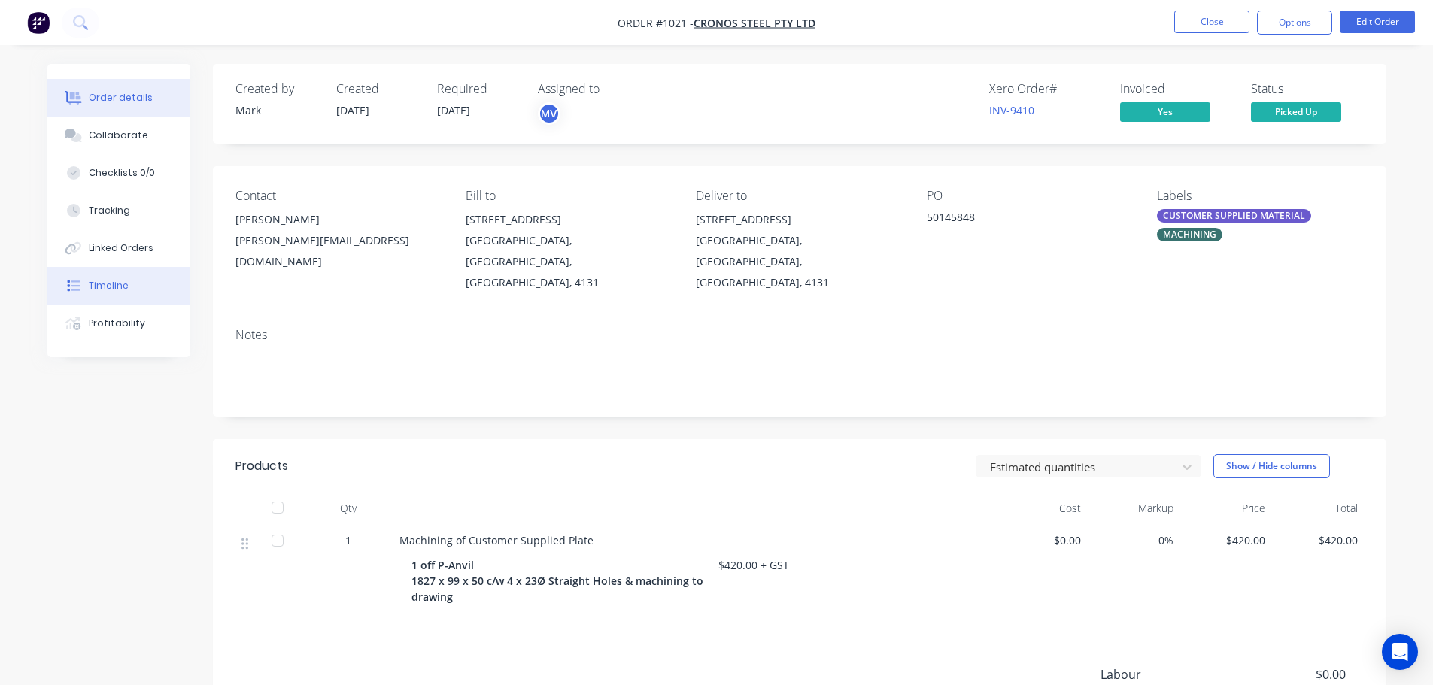
click at [159, 285] on button "Timeline" at bounding box center [118, 286] width 143 height 38
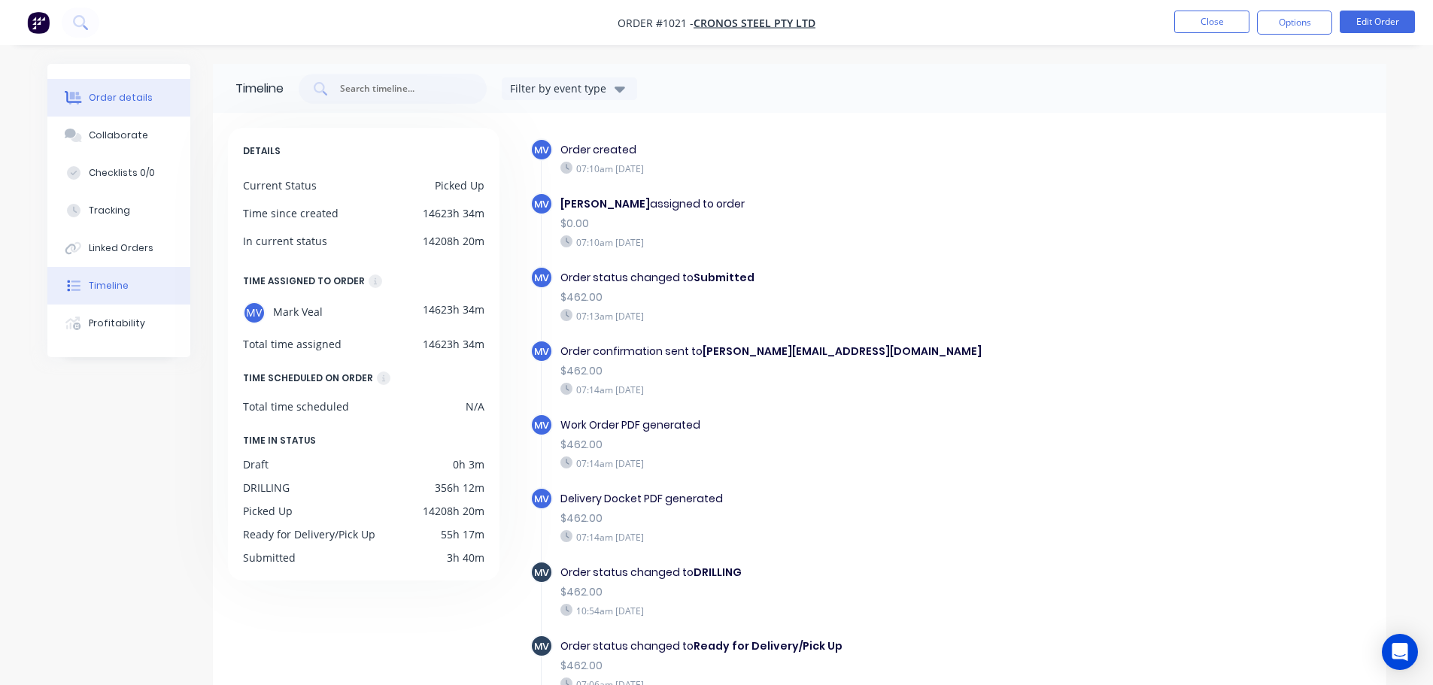
click at [110, 108] on button "Order details" at bounding box center [118, 98] width 143 height 38
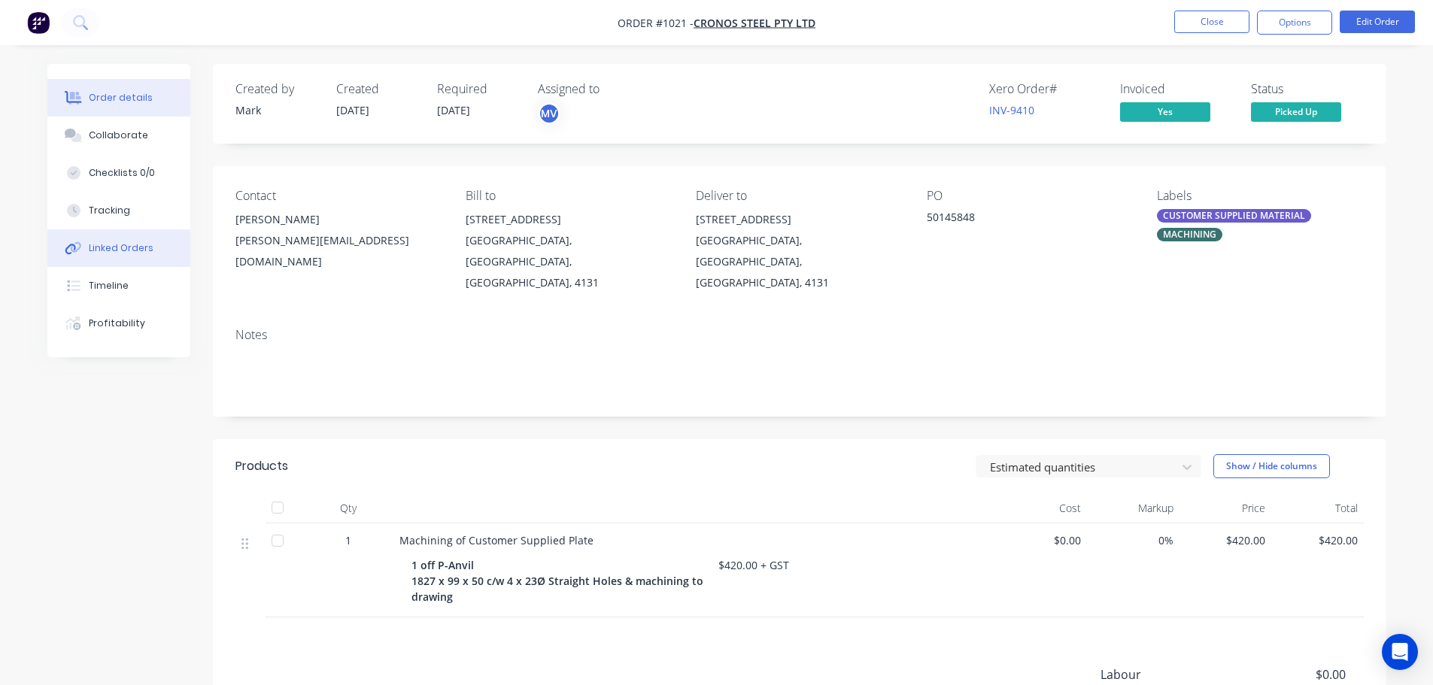
drag, startPoint x: 107, startPoint y: 287, endPoint x: 170, endPoint y: 254, distance: 71.0
click at [107, 287] on div "Timeline" at bounding box center [109, 286] width 40 height 14
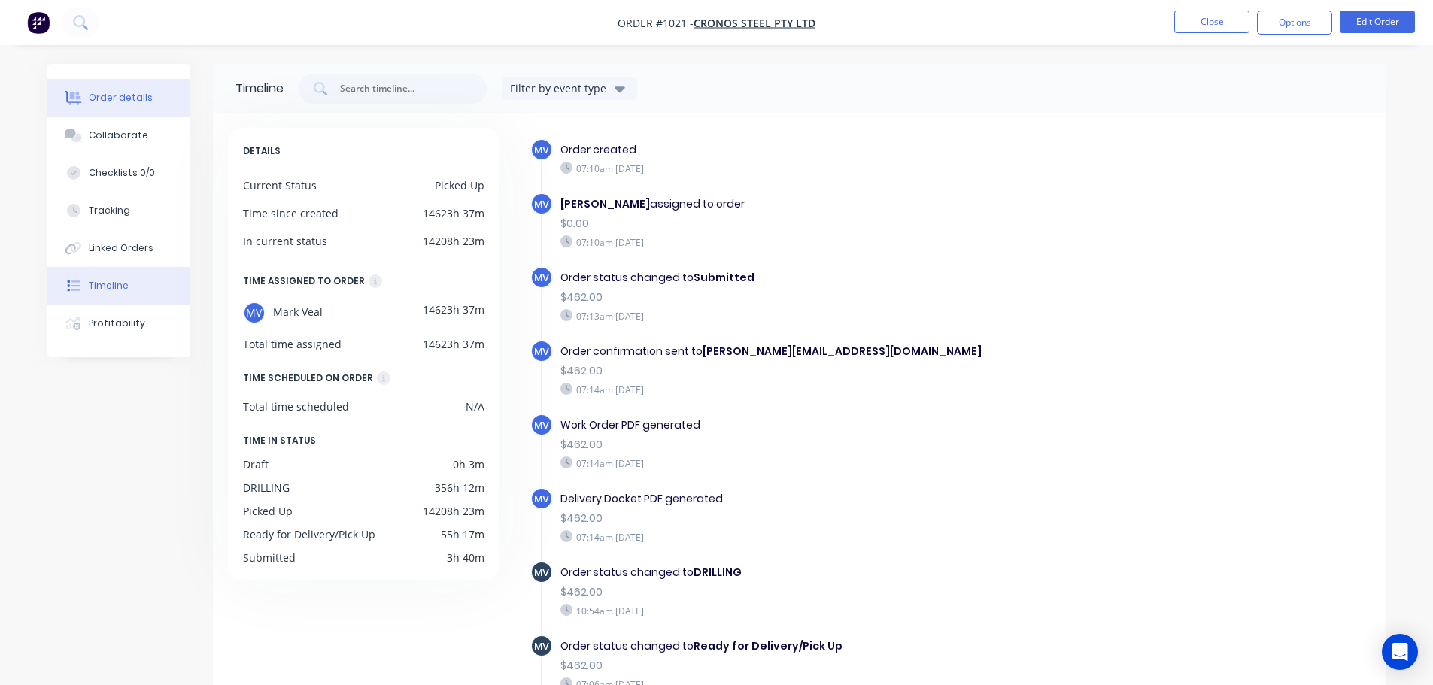
click at [104, 100] on div "Order details" at bounding box center [121, 98] width 64 height 14
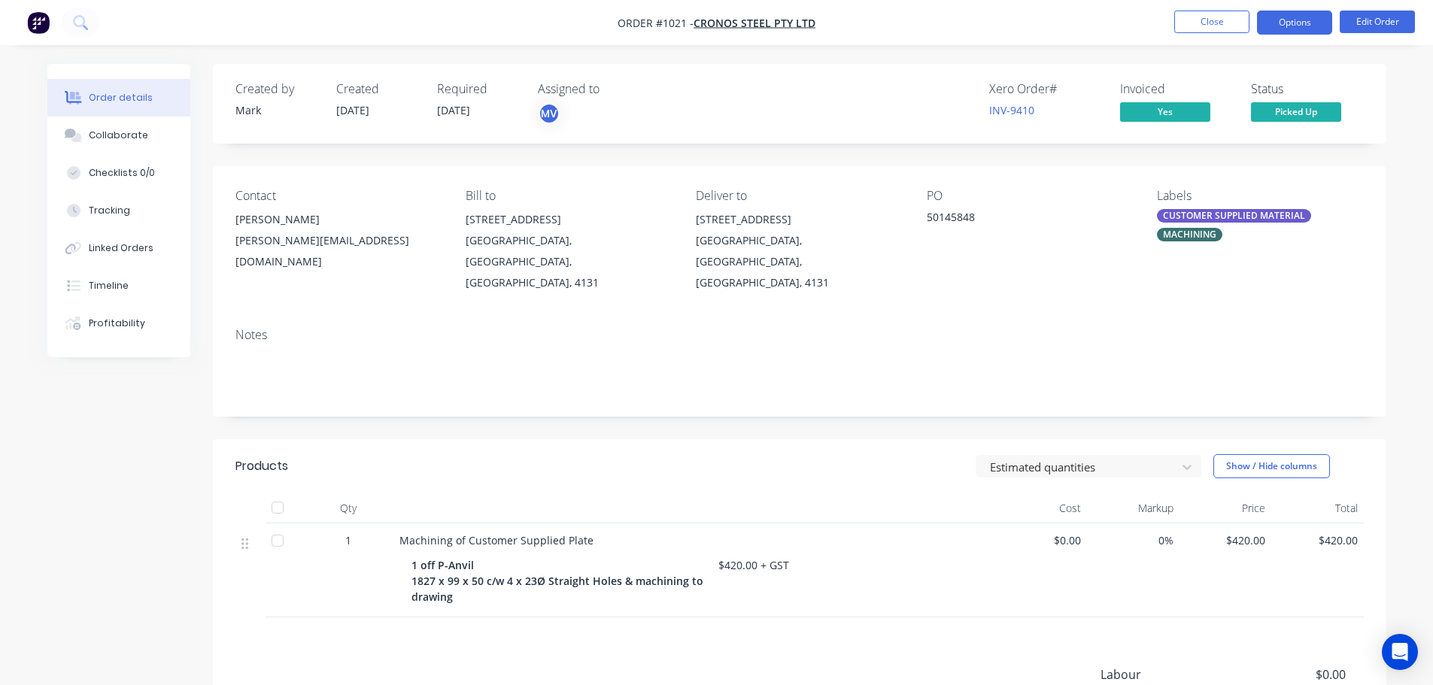
click at [1295, 29] on button "Options" at bounding box center [1294, 23] width 75 height 24
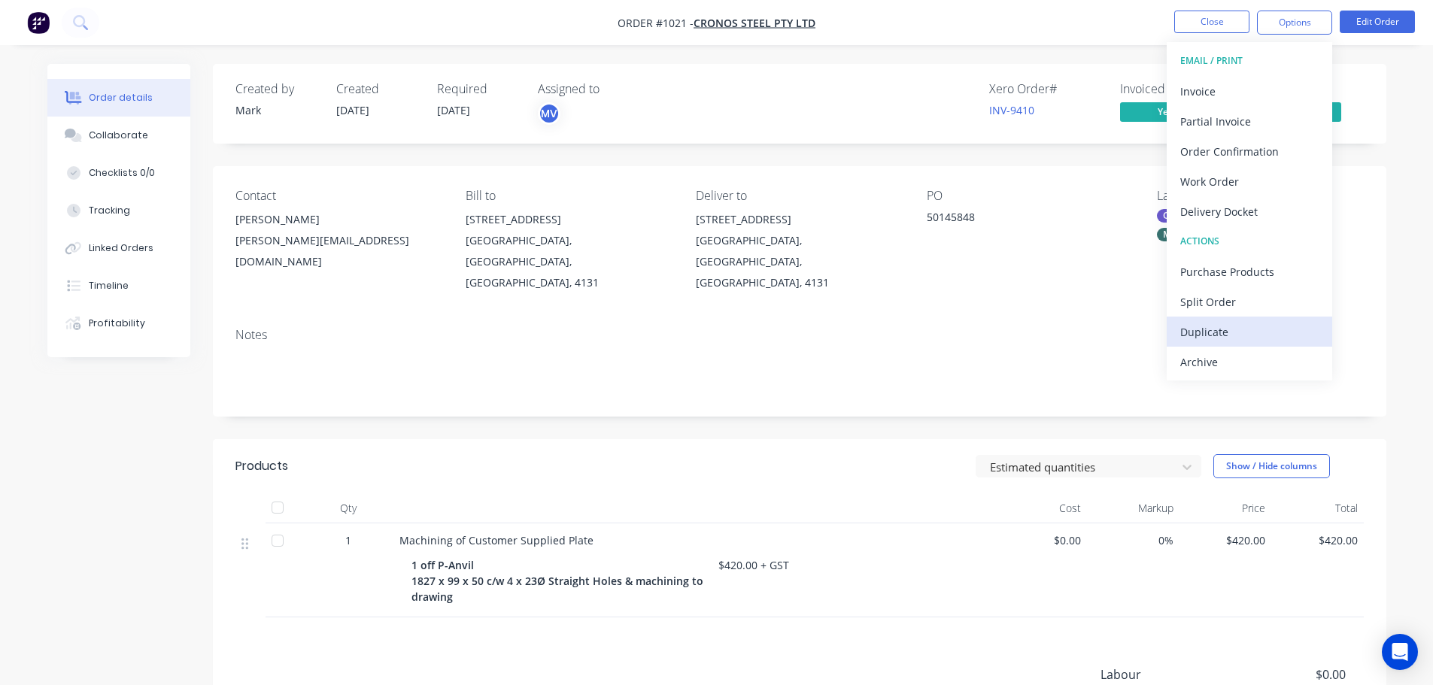
click at [1217, 320] on button "Duplicate" at bounding box center [1249, 332] width 165 height 30
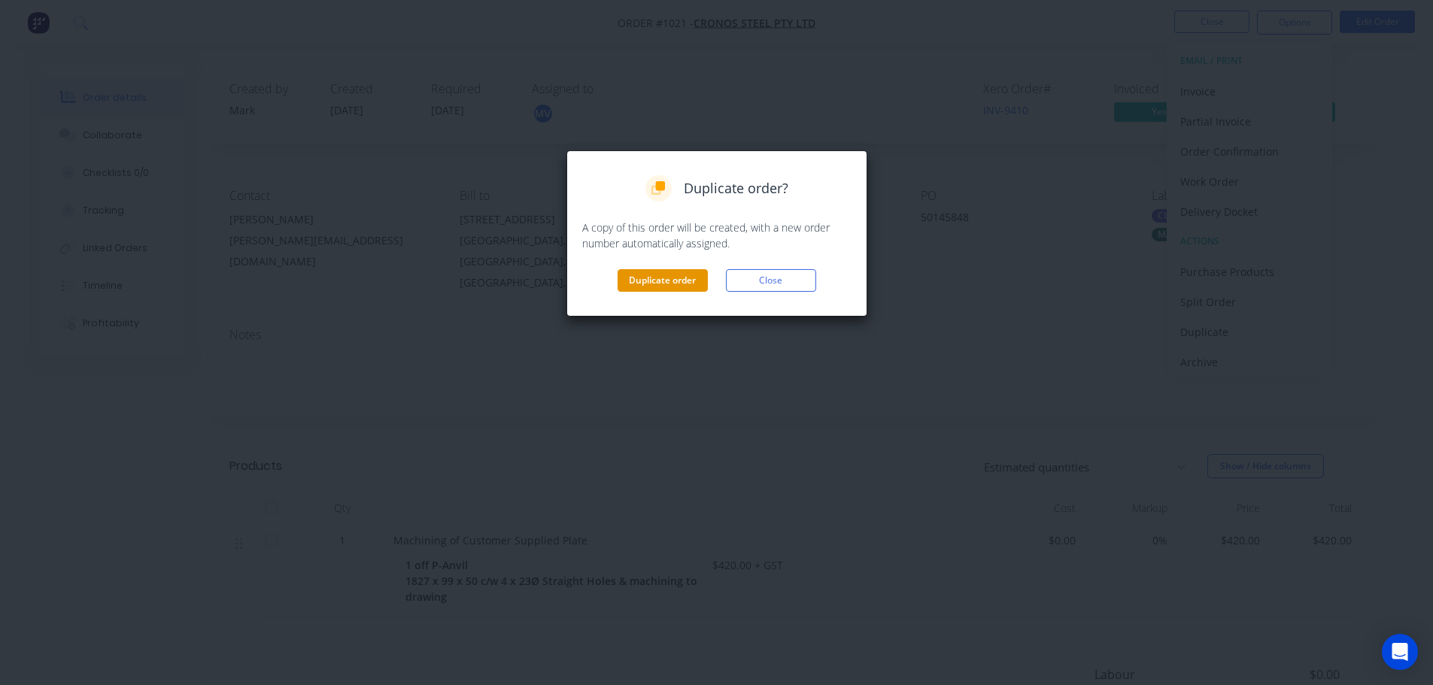
click at [680, 280] on button "Duplicate order" at bounding box center [663, 280] width 90 height 23
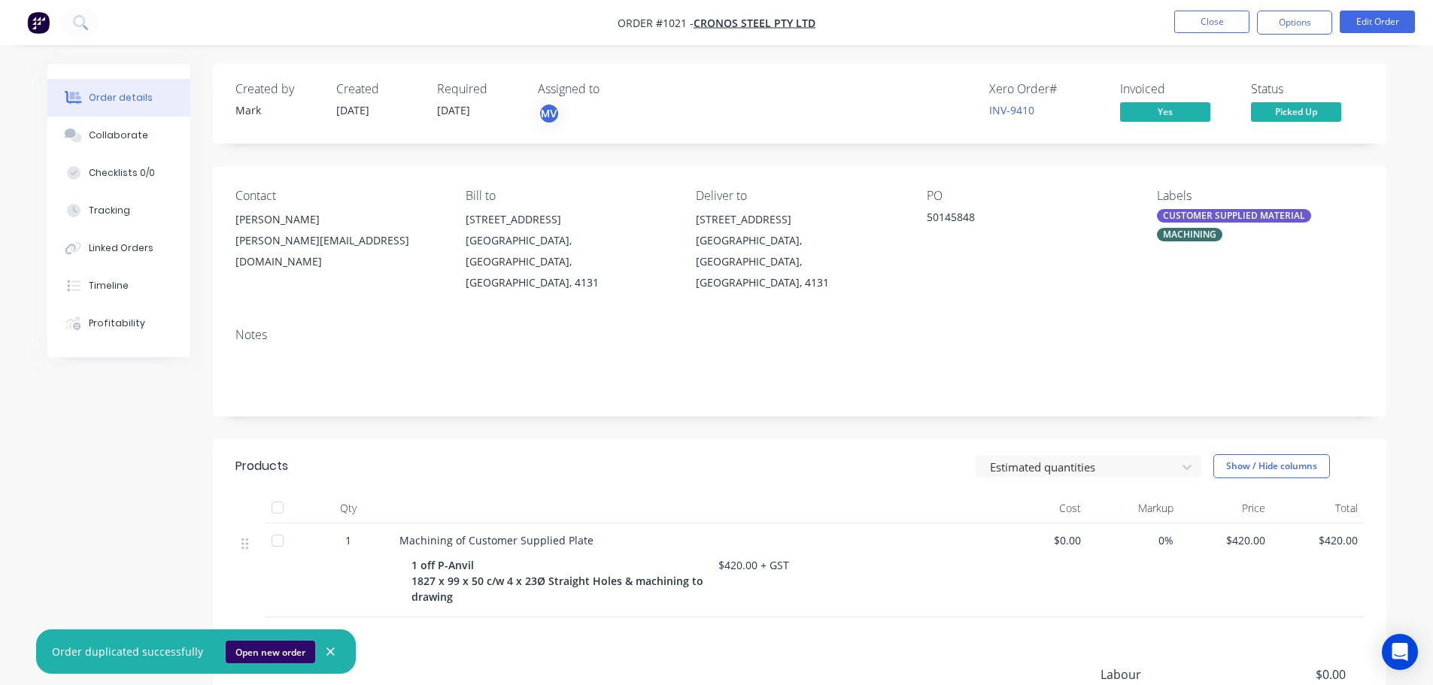
click at [275, 651] on button "Open new order" at bounding box center [271, 652] width 90 height 23
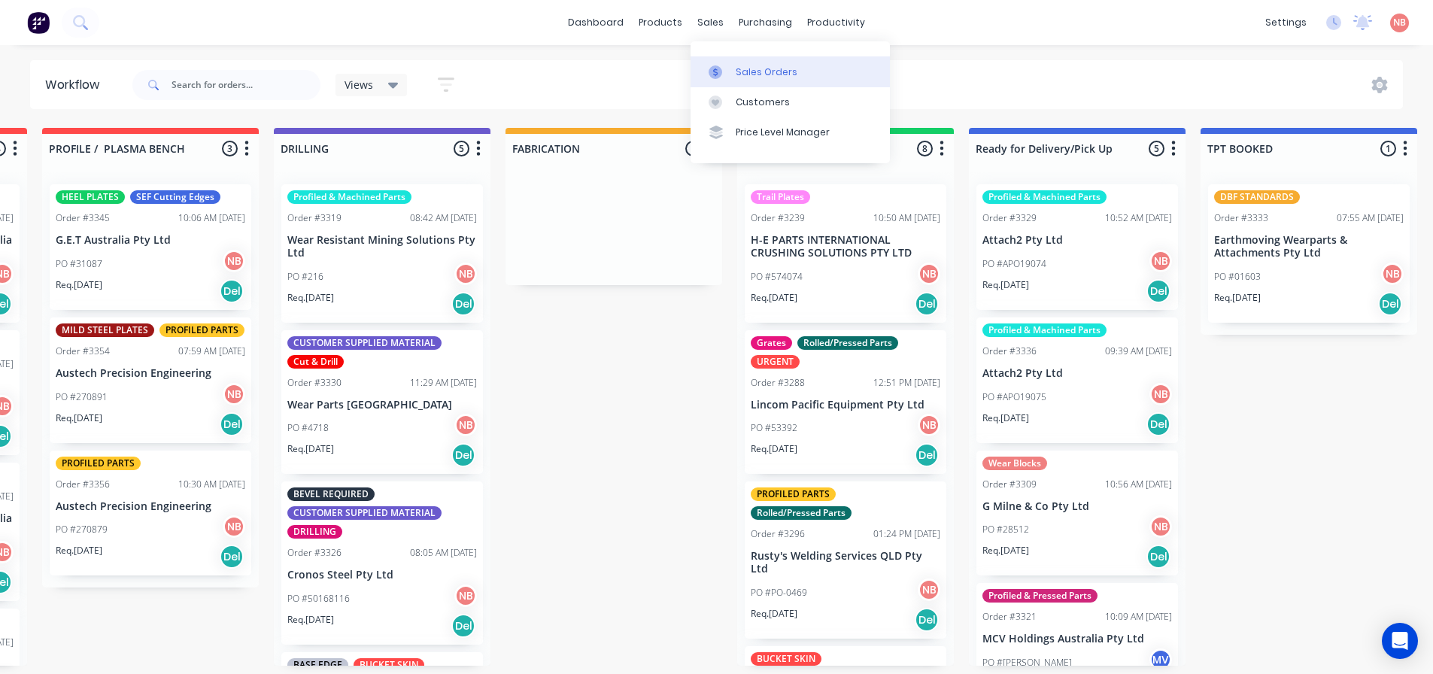
drag, startPoint x: 0, startPoint y: 0, endPoint x: 727, endPoint y: 62, distance: 730.0
click at [727, 62] on link "Sales Orders" at bounding box center [790, 71] width 199 height 30
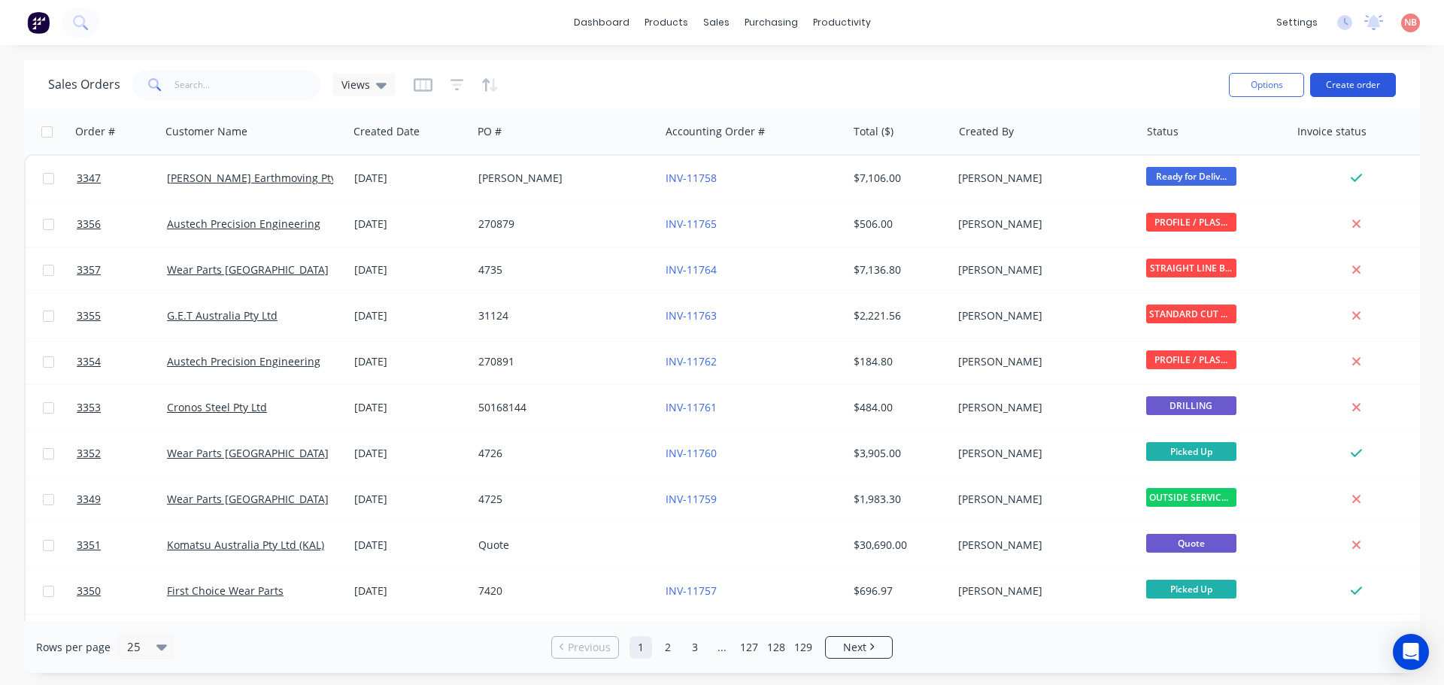
click at [1377, 81] on button "Create order" at bounding box center [1353, 85] width 86 height 24
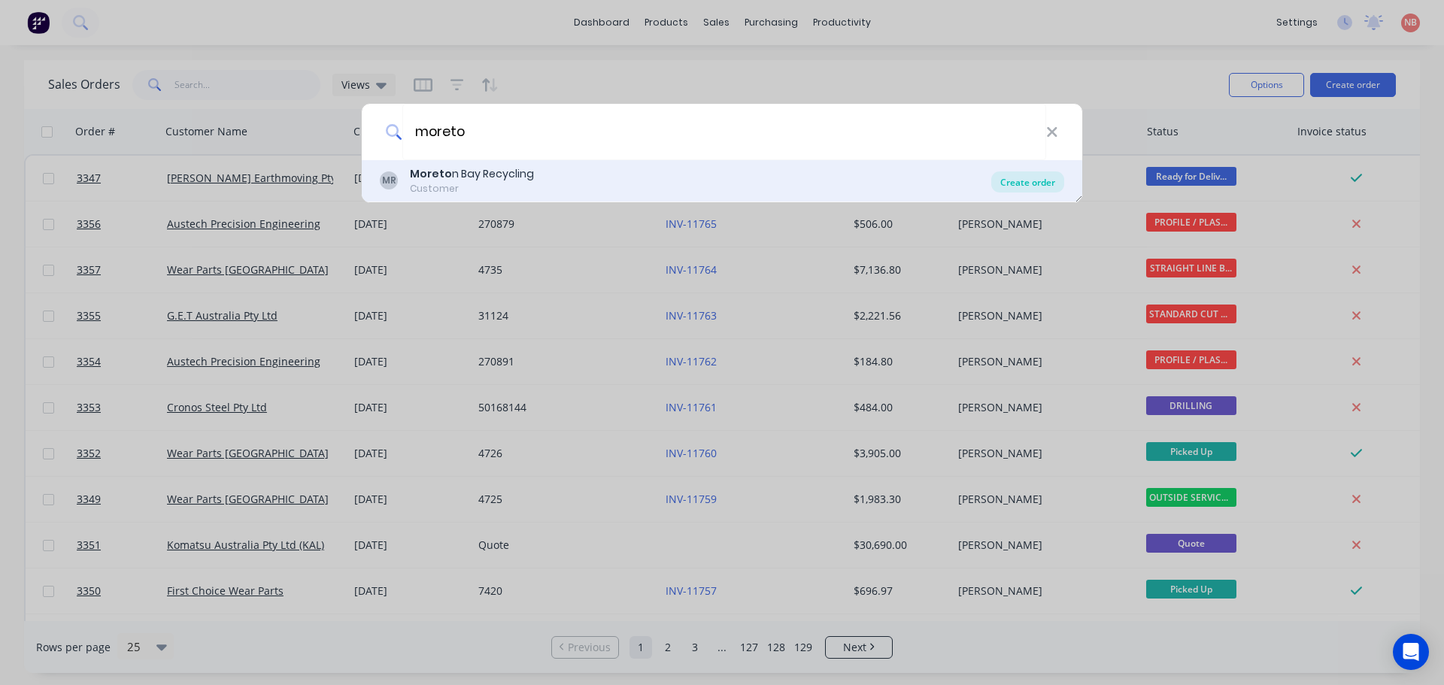
type input "moreto"
click at [1044, 177] on div "Create order" at bounding box center [1027, 182] width 73 height 21
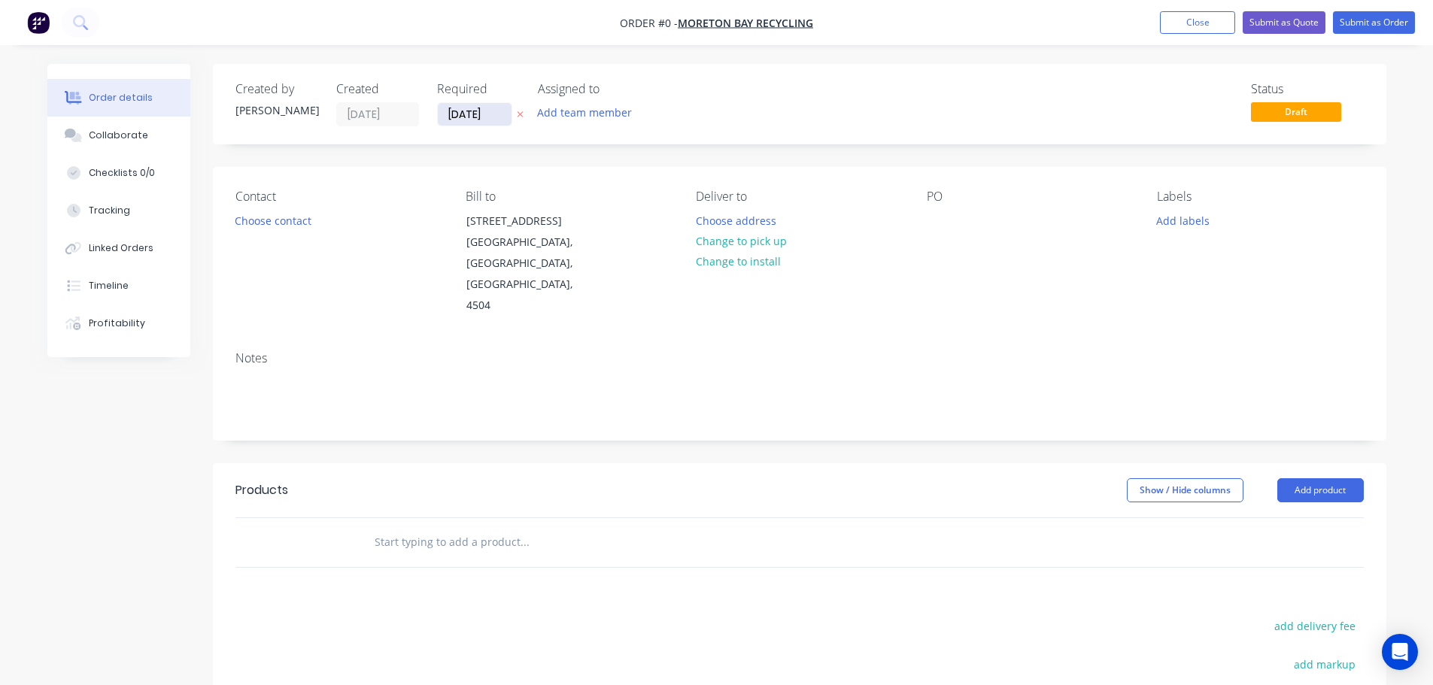
click at [484, 108] on input "[DATE]" at bounding box center [475, 114] width 74 height 23
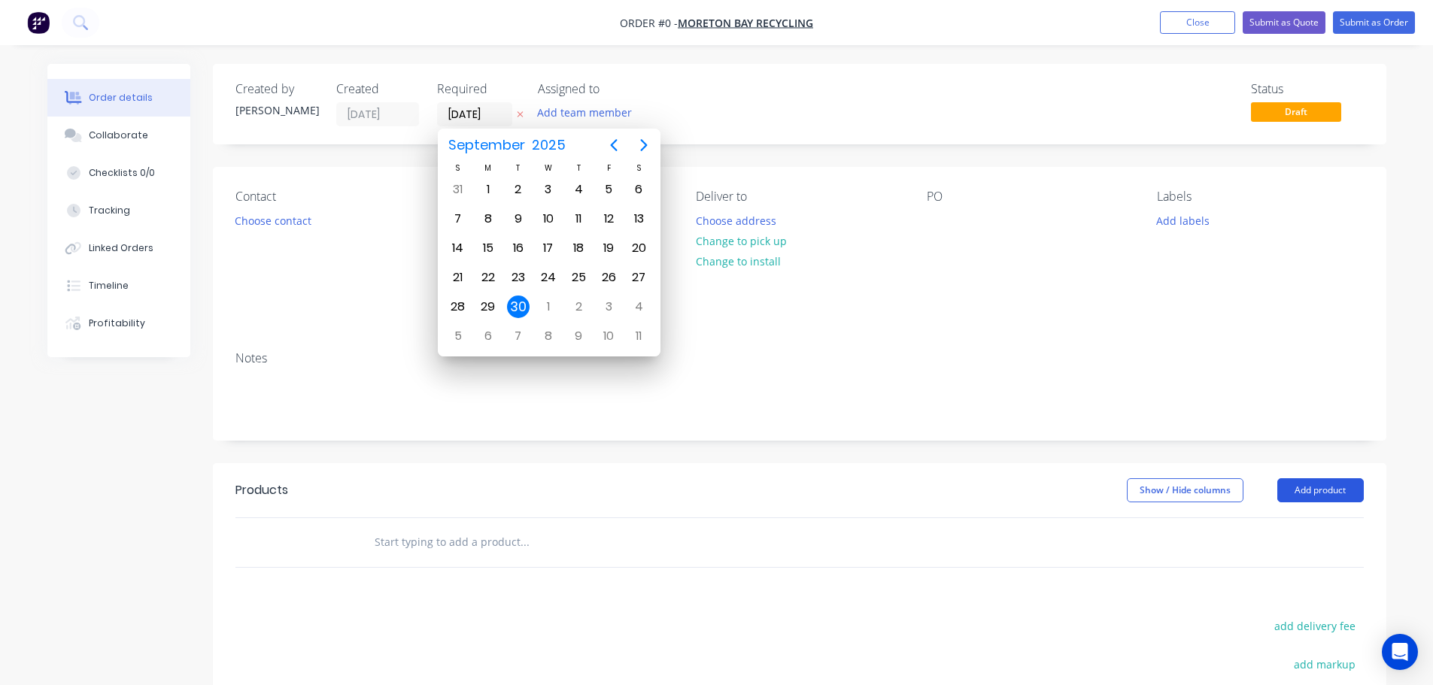
click at [1333, 478] on button "Add product" at bounding box center [1320, 490] width 87 height 24
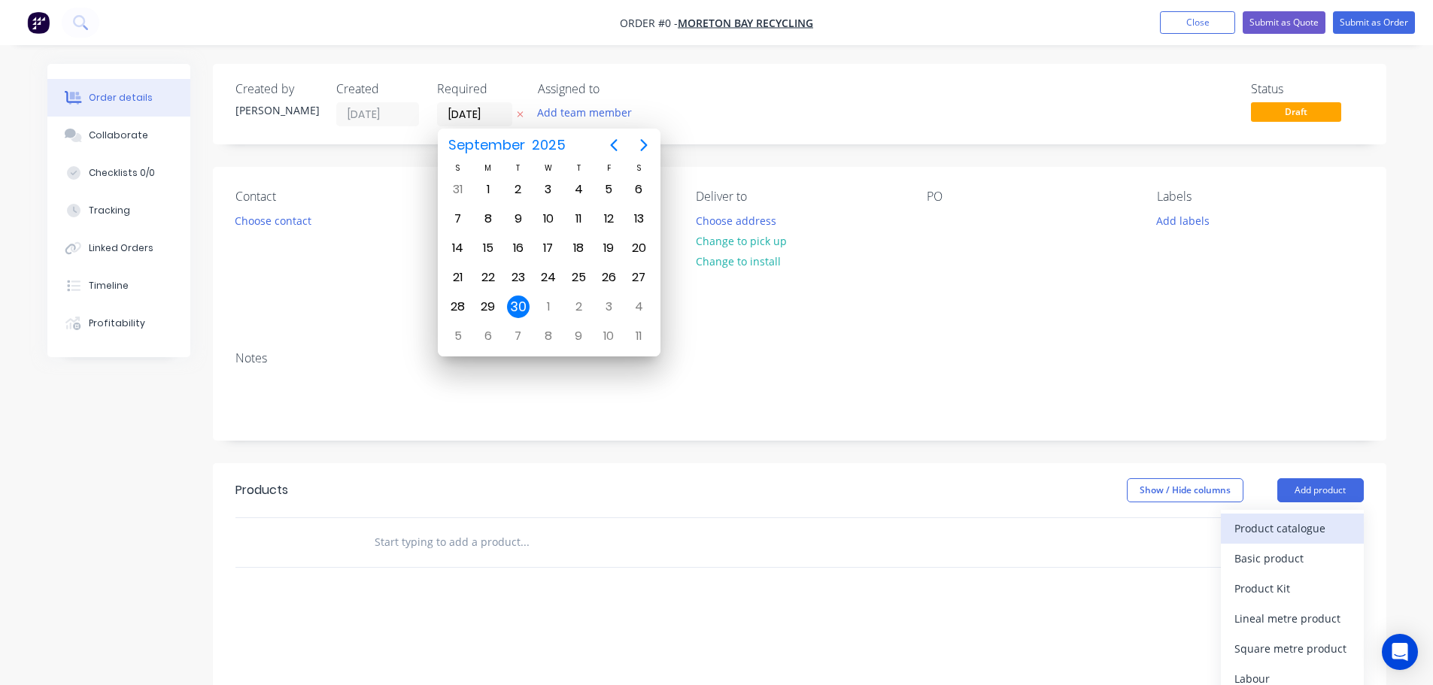
click at [1314, 518] on div "Product catalogue" at bounding box center [1292, 529] width 116 height 22
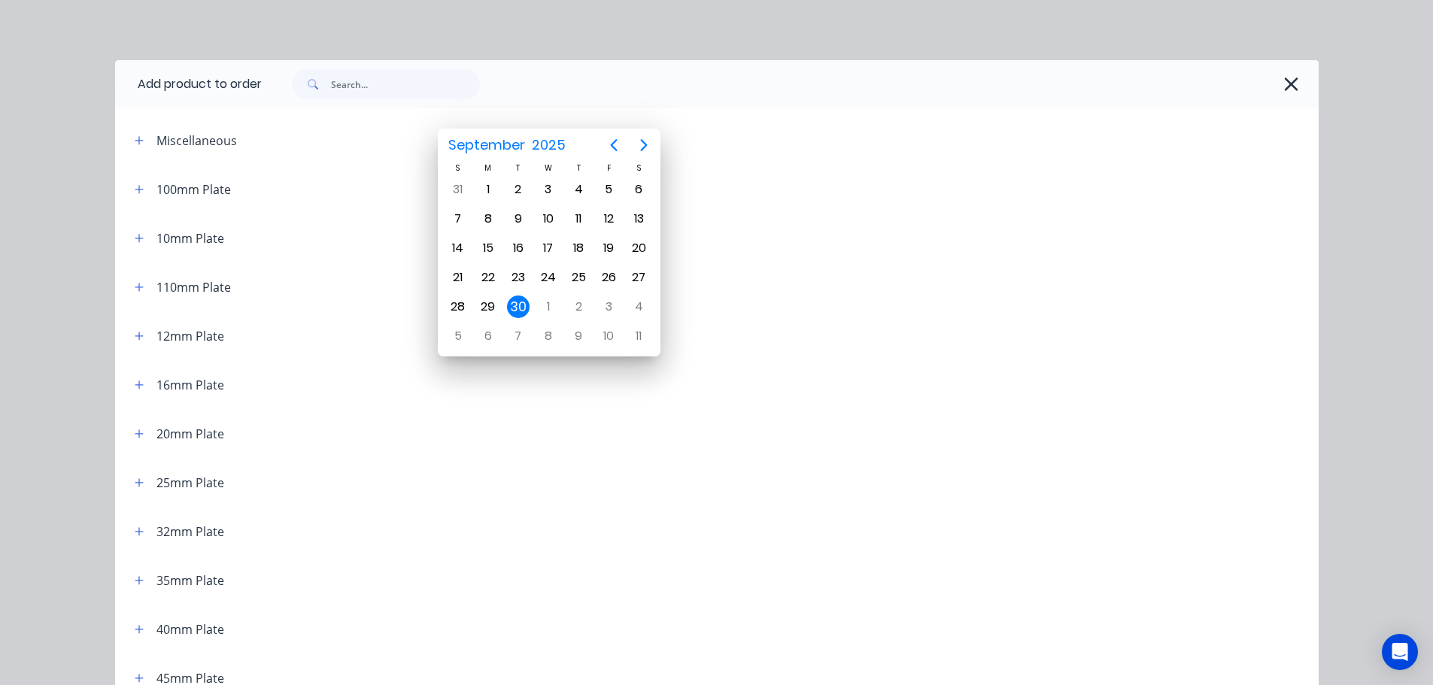
click at [415, 90] on input "text" at bounding box center [405, 84] width 149 height 30
click at [592, 99] on div at bounding box center [783, 84] width 1042 height 30
click at [1295, 81] on button "button" at bounding box center [1292, 84] width 24 height 24
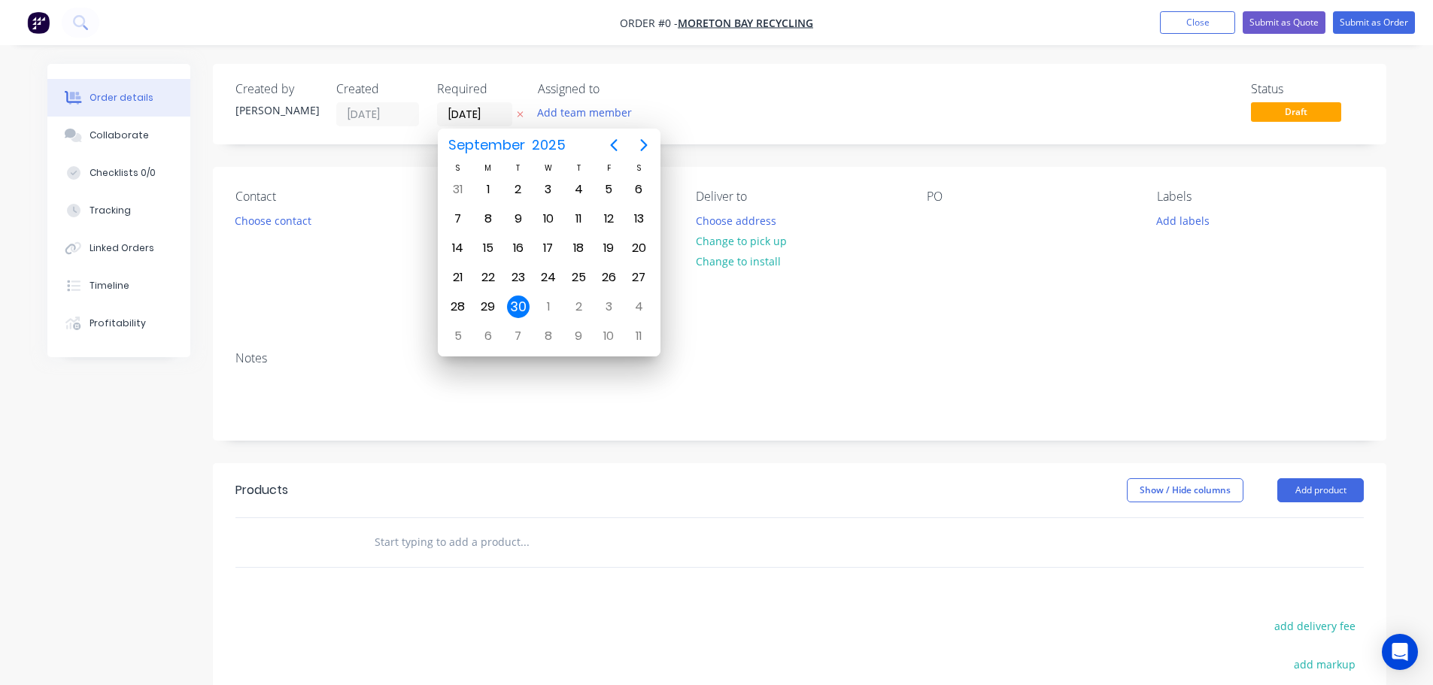
click at [777, 152] on div "Created by [PERSON_NAME] Created [DATE] Required [DATE] Assigned to Add team me…" at bounding box center [799, 496] width 1173 height 865
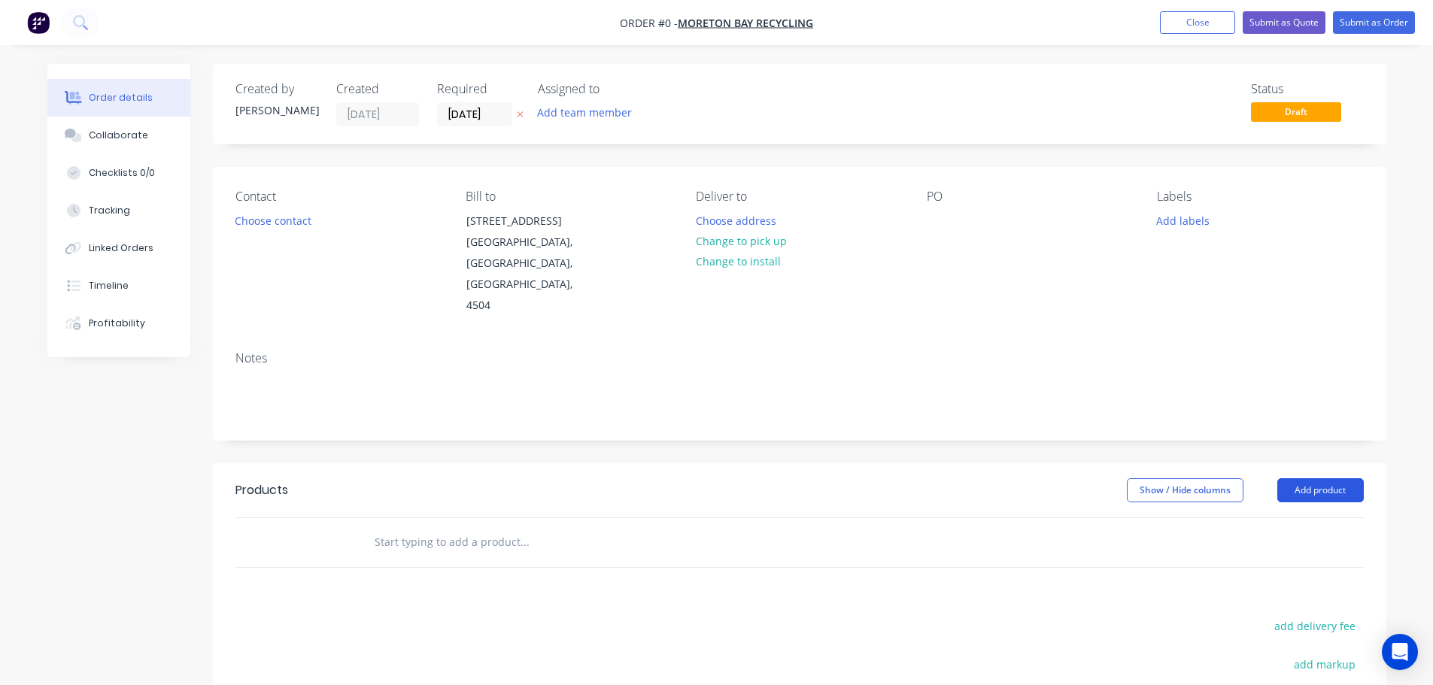
click at [1314, 478] on button "Add product" at bounding box center [1320, 490] width 87 height 24
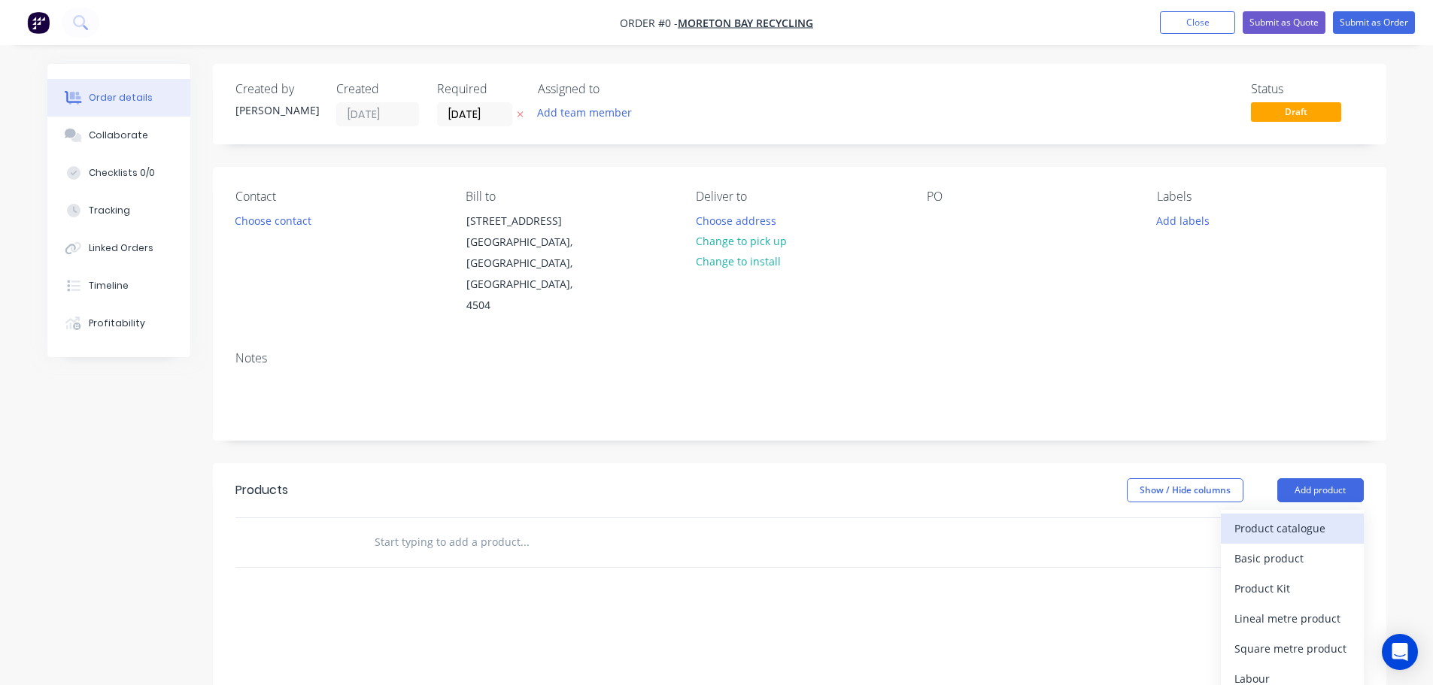
click at [1295, 518] on div "Product catalogue" at bounding box center [1292, 529] width 116 height 22
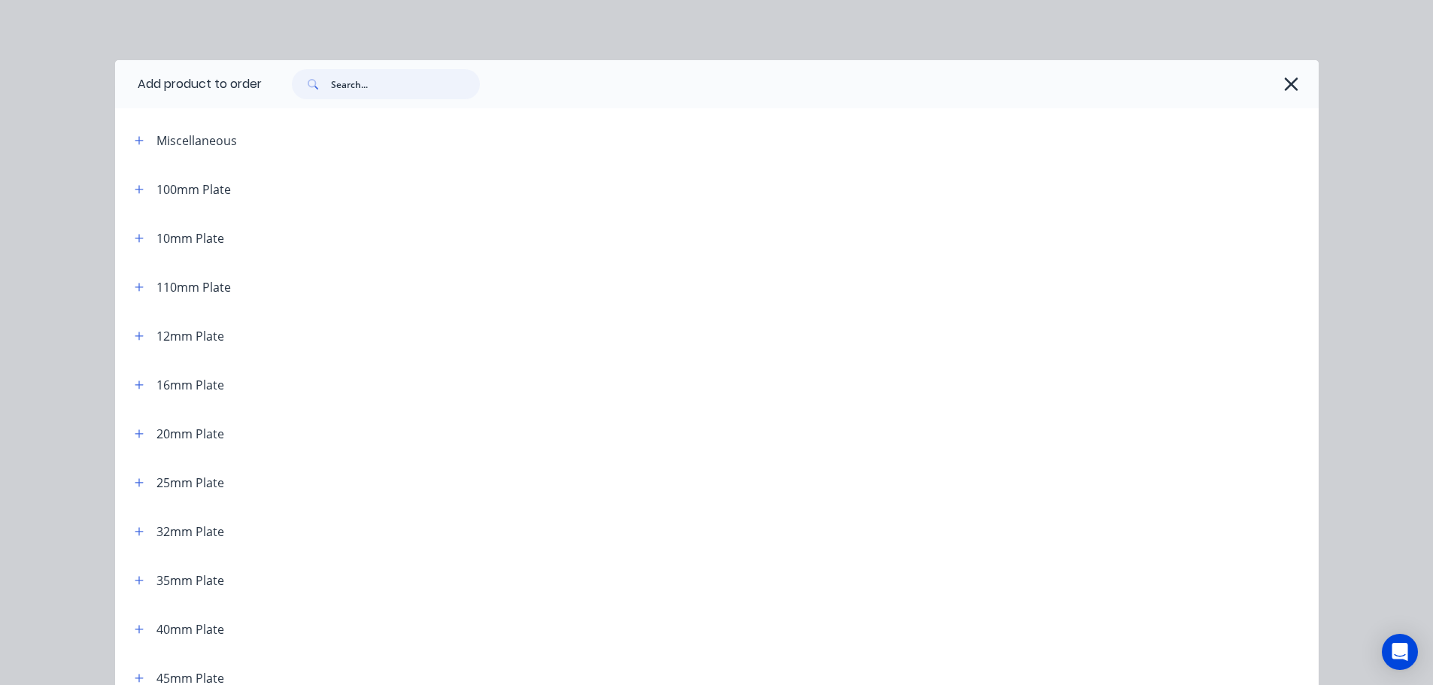
click at [366, 84] on input "text" at bounding box center [405, 84] width 149 height 30
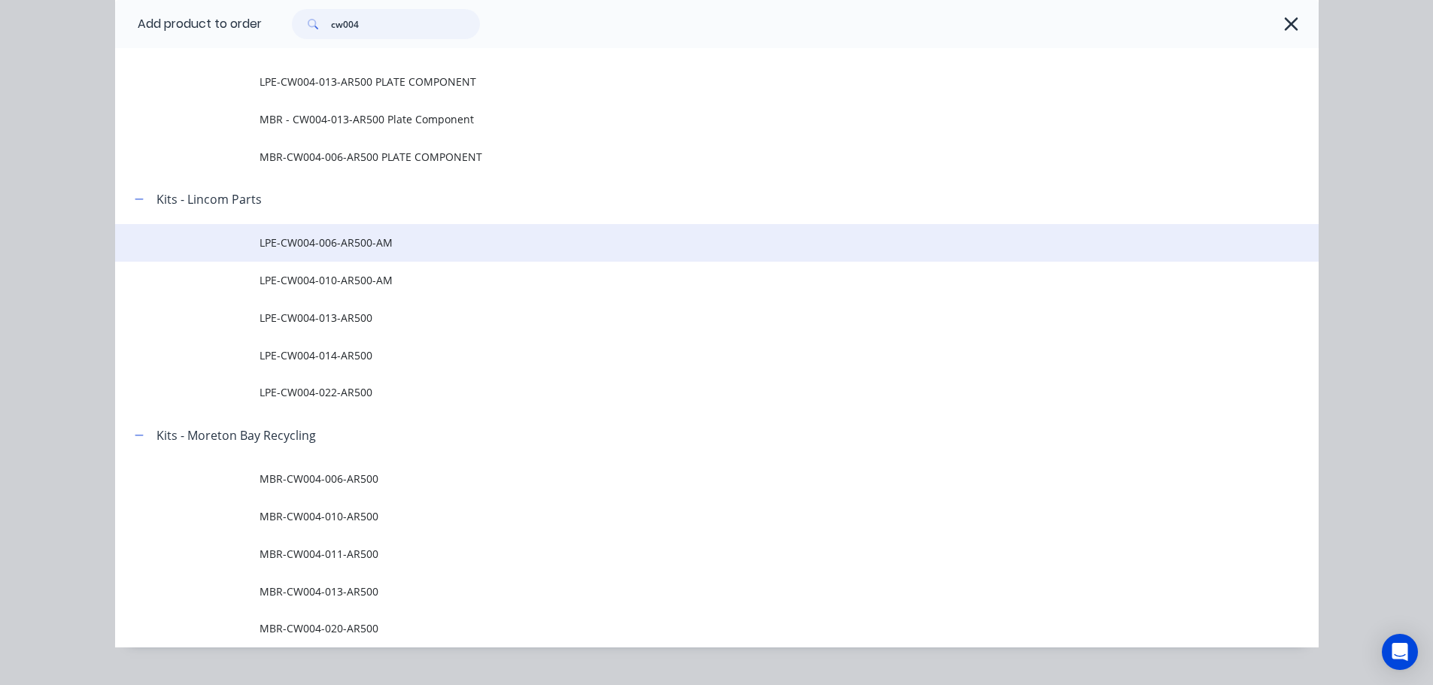
scroll to position [254, 0]
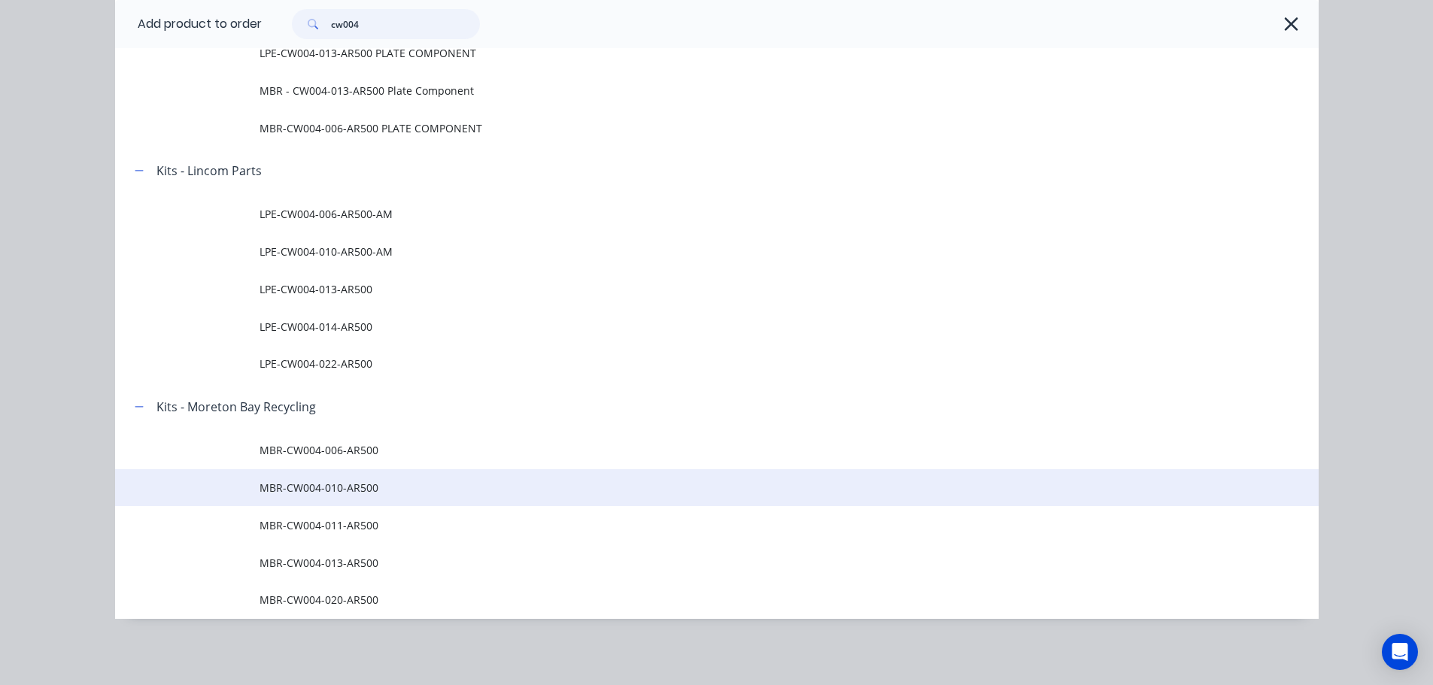
type input "cw004"
click at [331, 493] on span "MBR-CW004-010-AR500" at bounding box center [683, 488] width 847 height 16
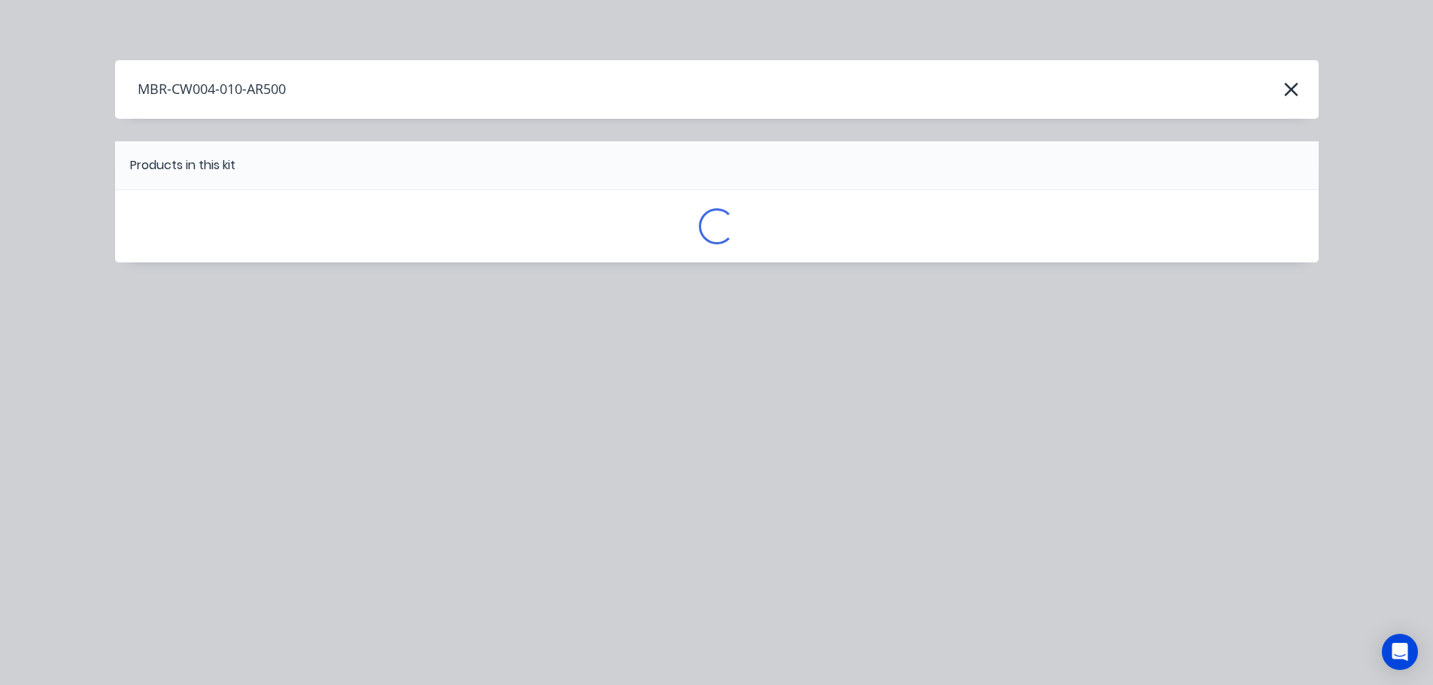
scroll to position [0, 0]
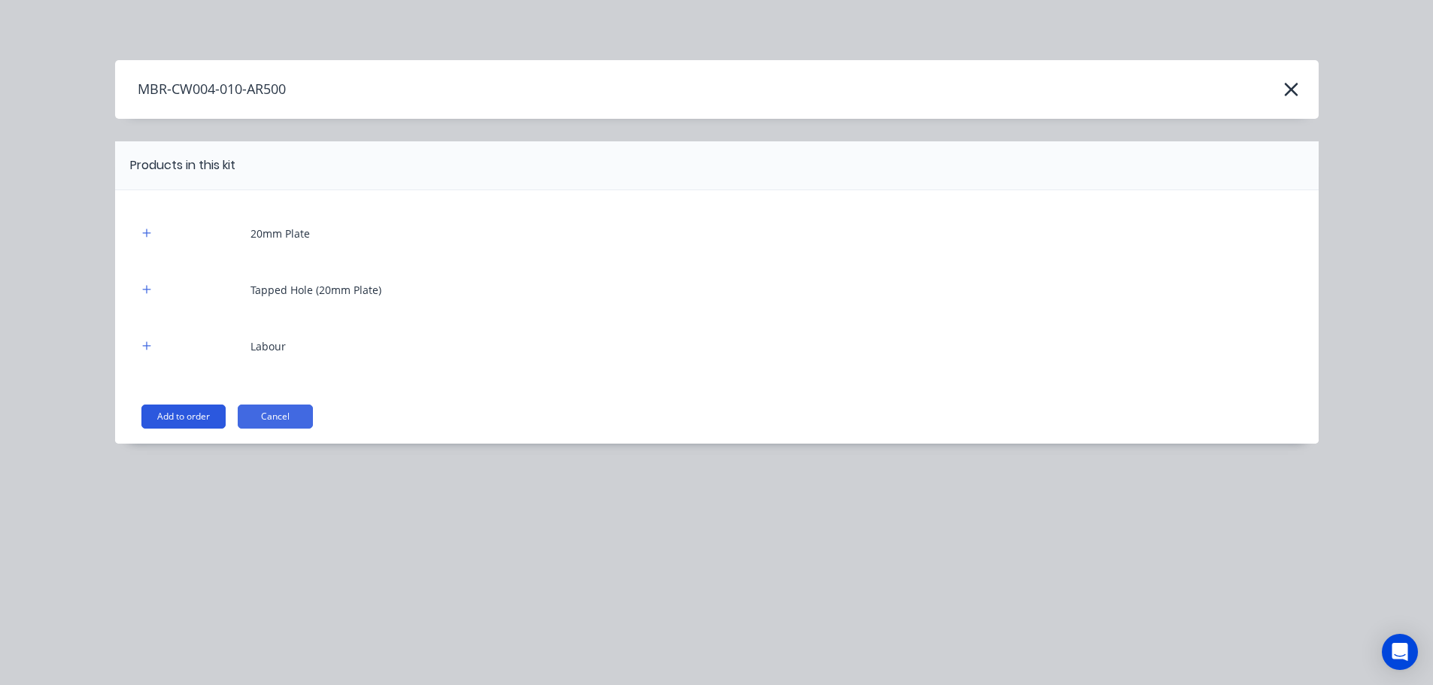
click at [200, 421] on button "Add to order" at bounding box center [183, 417] width 84 height 24
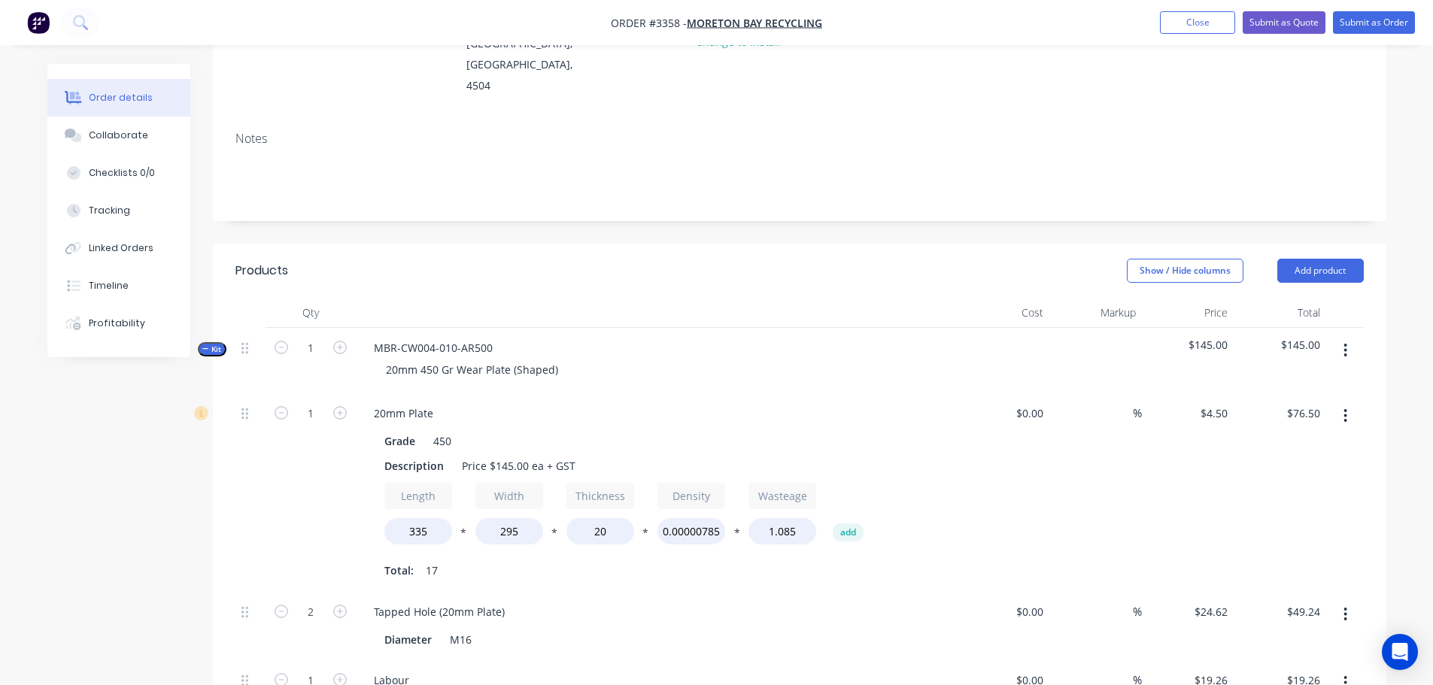
scroll to position [226, 0]
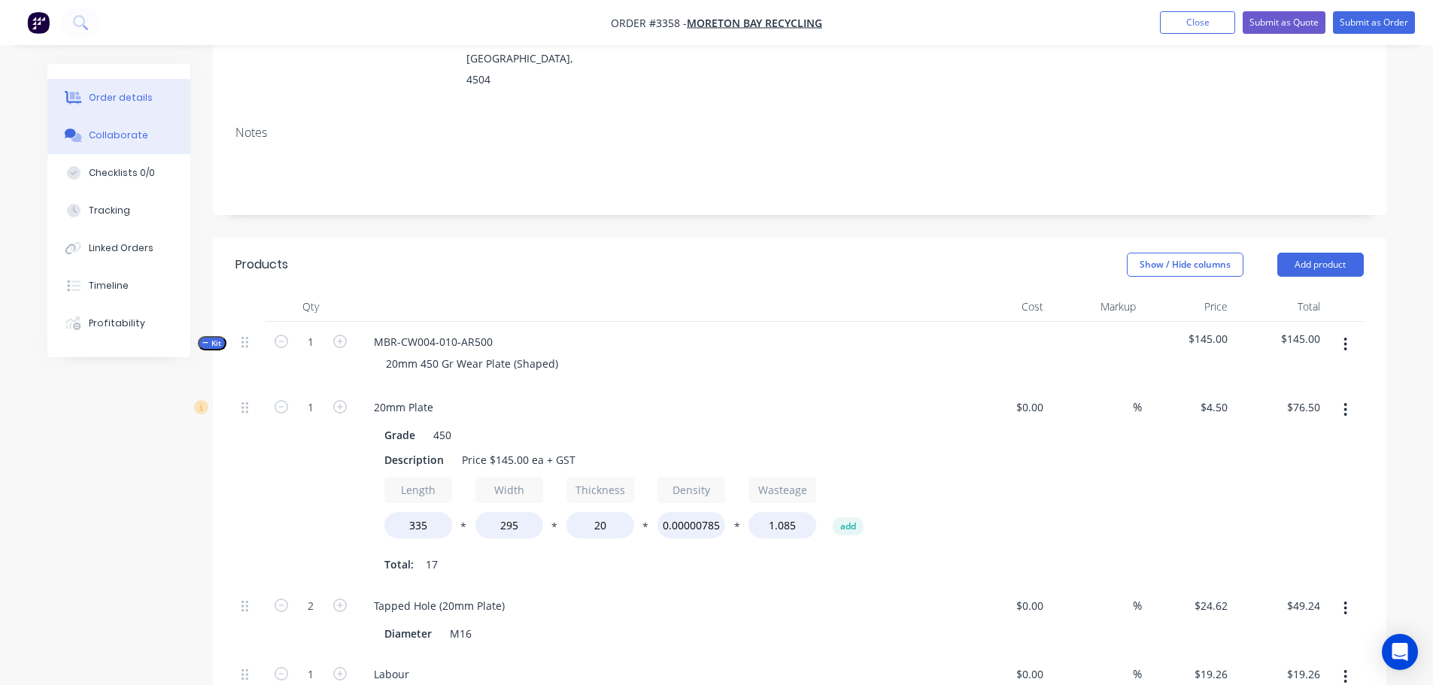
click at [131, 134] on div "Collaborate" at bounding box center [118, 136] width 59 height 14
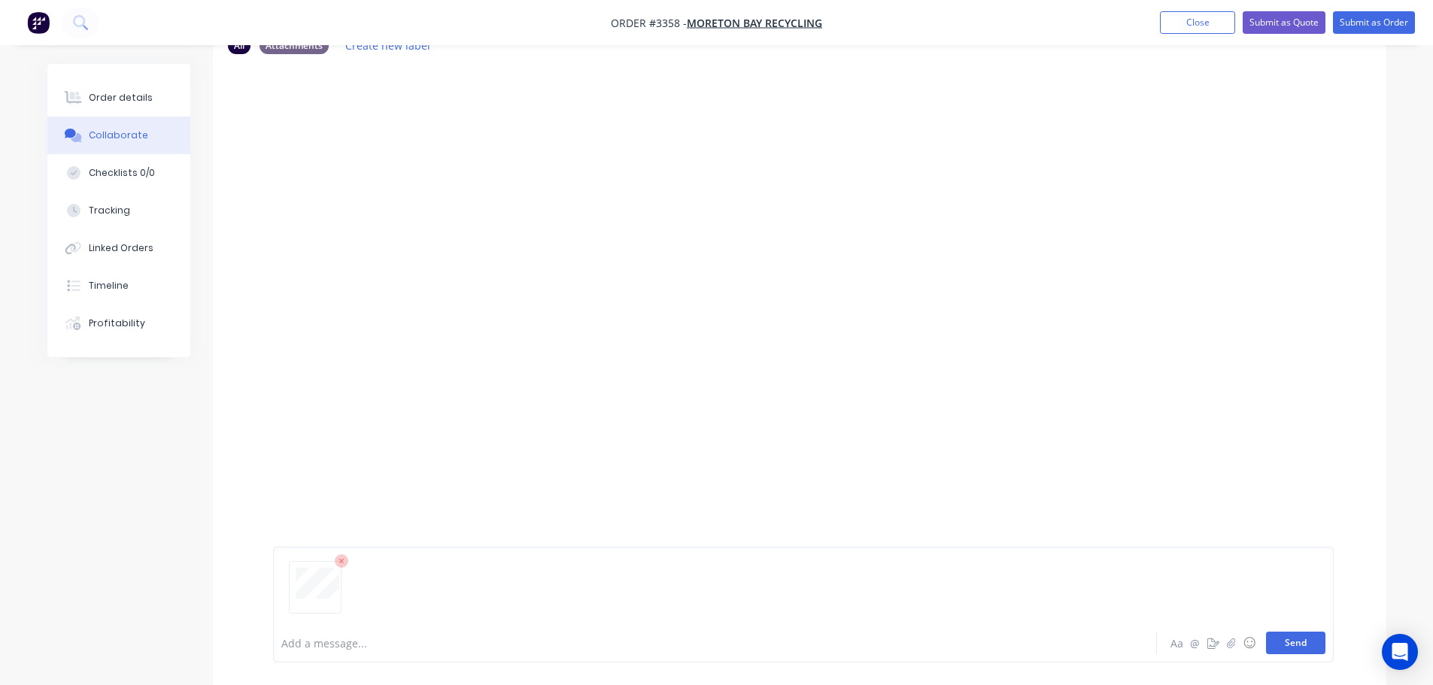
click at [1293, 652] on button "Send" at bounding box center [1295, 643] width 59 height 23
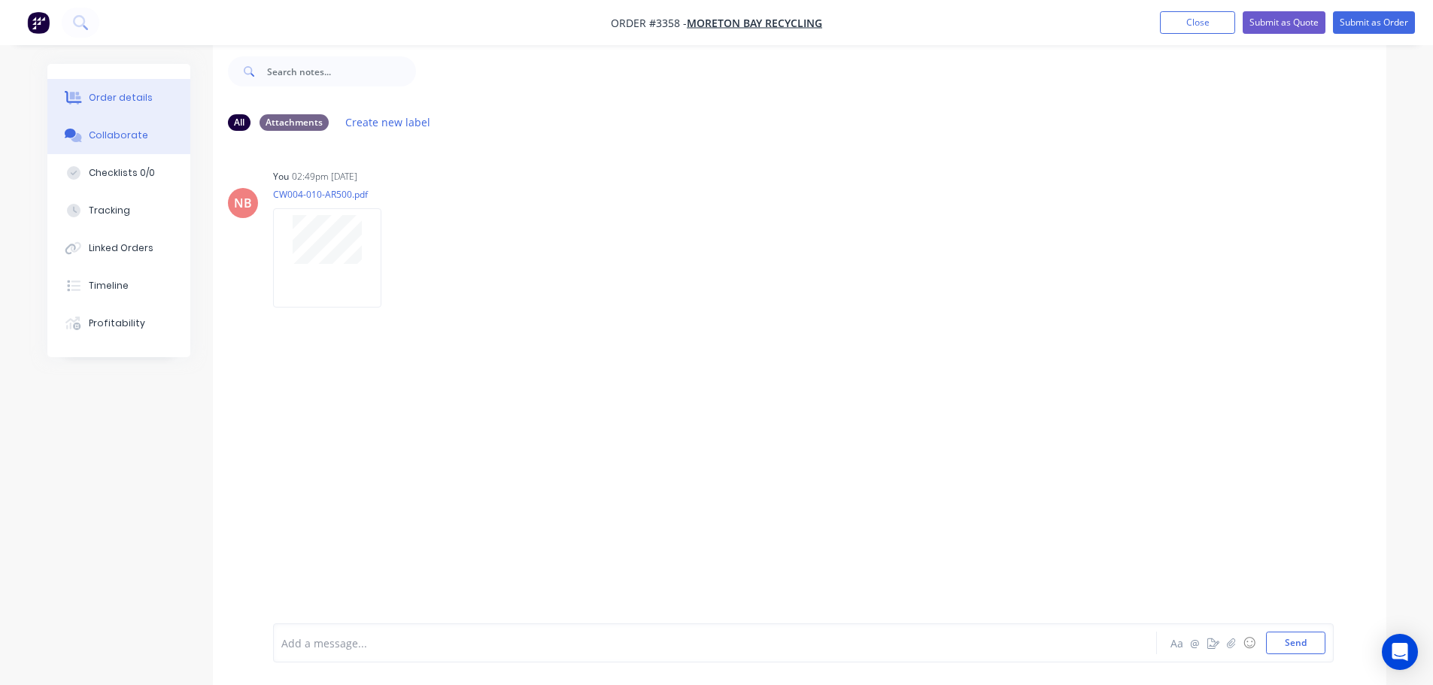
click at [110, 92] on div "Order details" at bounding box center [121, 98] width 64 height 14
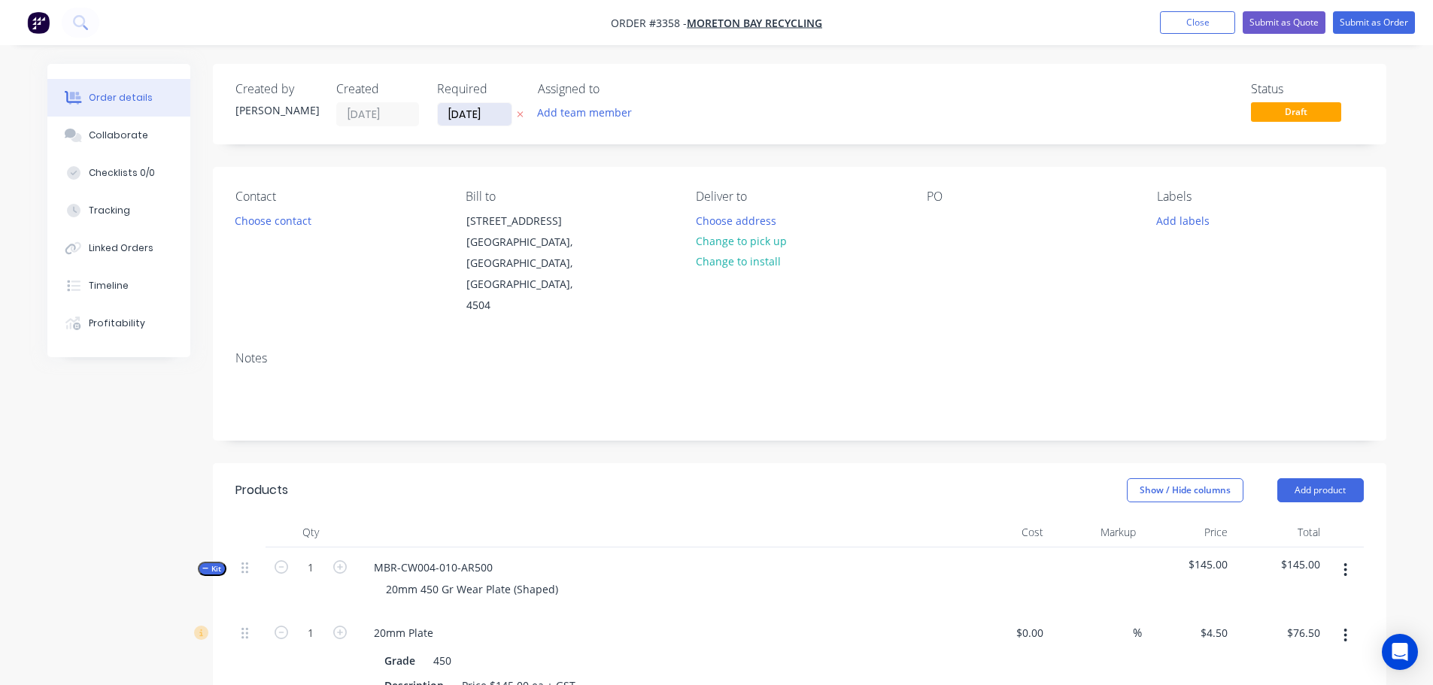
drag, startPoint x: 512, startPoint y: 244, endPoint x: 456, endPoint y: 117, distance: 138.4
click at [395, 181] on div "Contact Choose contact [PERSON_NAME] to [STREET_ADDRESS] Deliver to Choose addr…" at bounding box center [799, 253] width 1173 height 172
click at [481, 95] on div "Required" at bounding box center [478, 89] width 83 height 14
click at [476, 110] on input "[DATE]" at bounding box center [475, 114] width 74 height 23
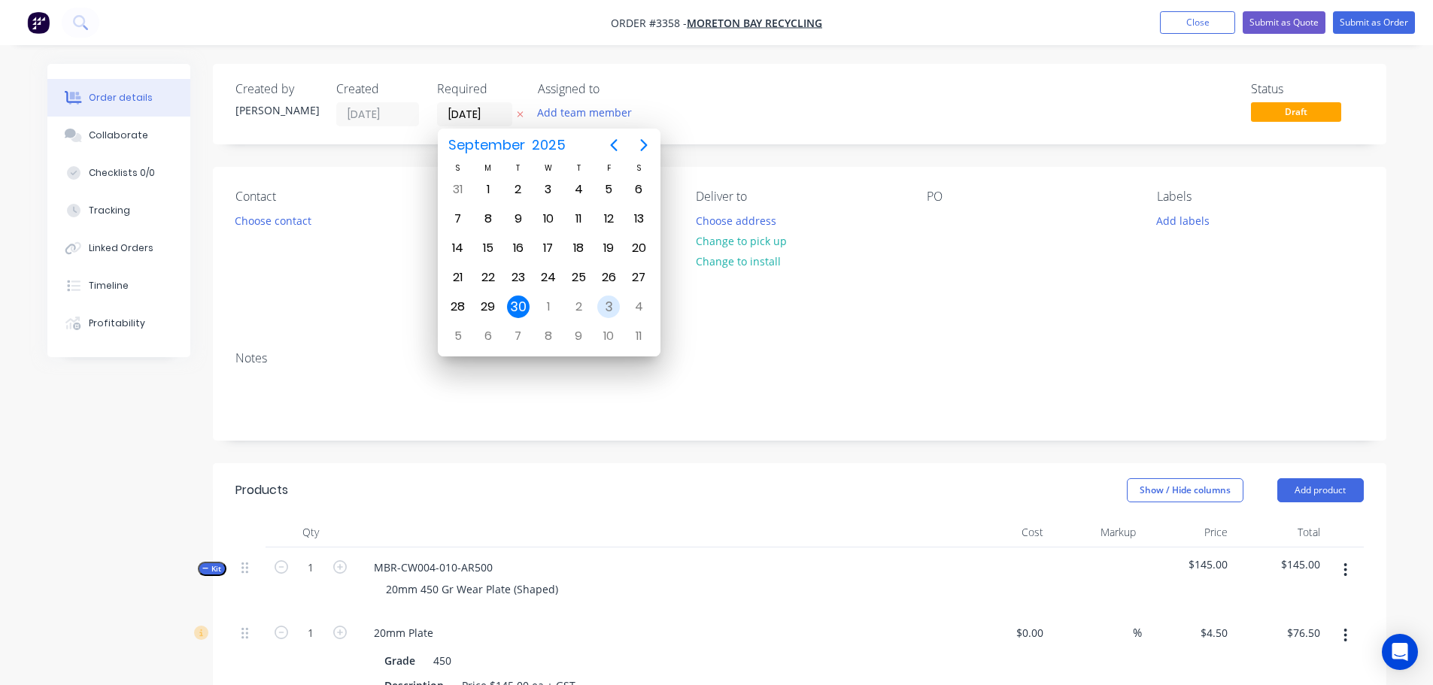
click at [608, 306] on div "3" at bounding box center [608, 307] width 23 height 23
type input "[DATE]"
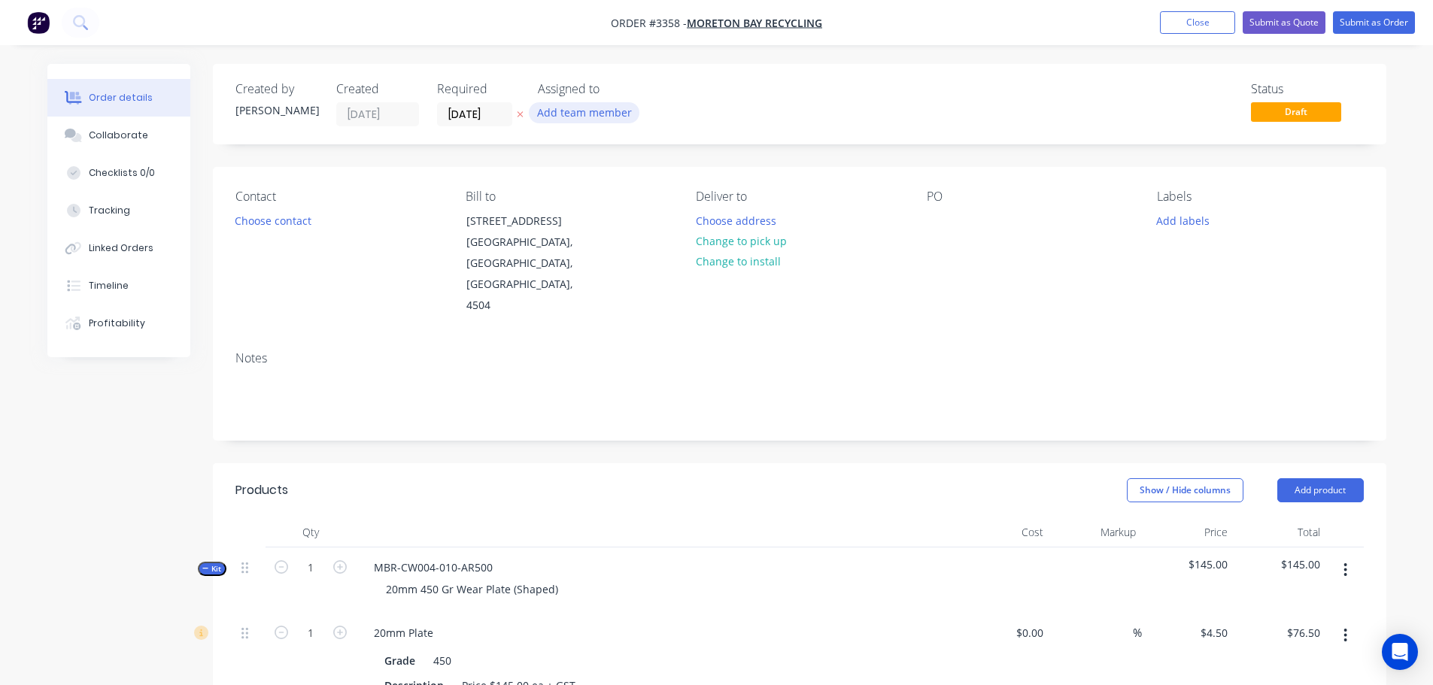
click at [574, 111] on button "Add team member" at bounding box center [584, 112] width 111 height 20
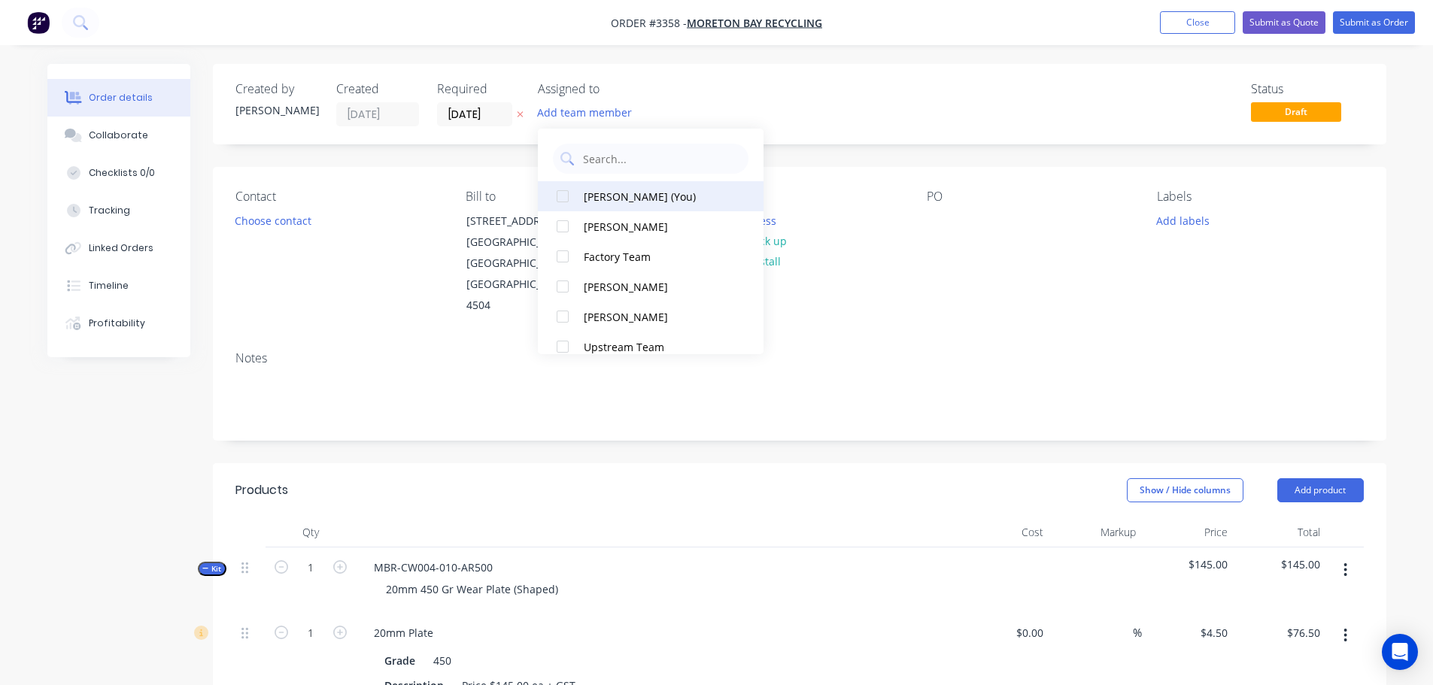
click at [610, 189] on div "[PERSON_NAME] (You)" at bounding box center [659, 197] width 150 height 16
drag, startPoint x: 278, startPoint y: 238, endPoint x: 272, endPoint y: 227, distance: 12.1
click at [276, 233] on div "Contact Choose contact" at bounding box center [338, 253] width 206 height 127
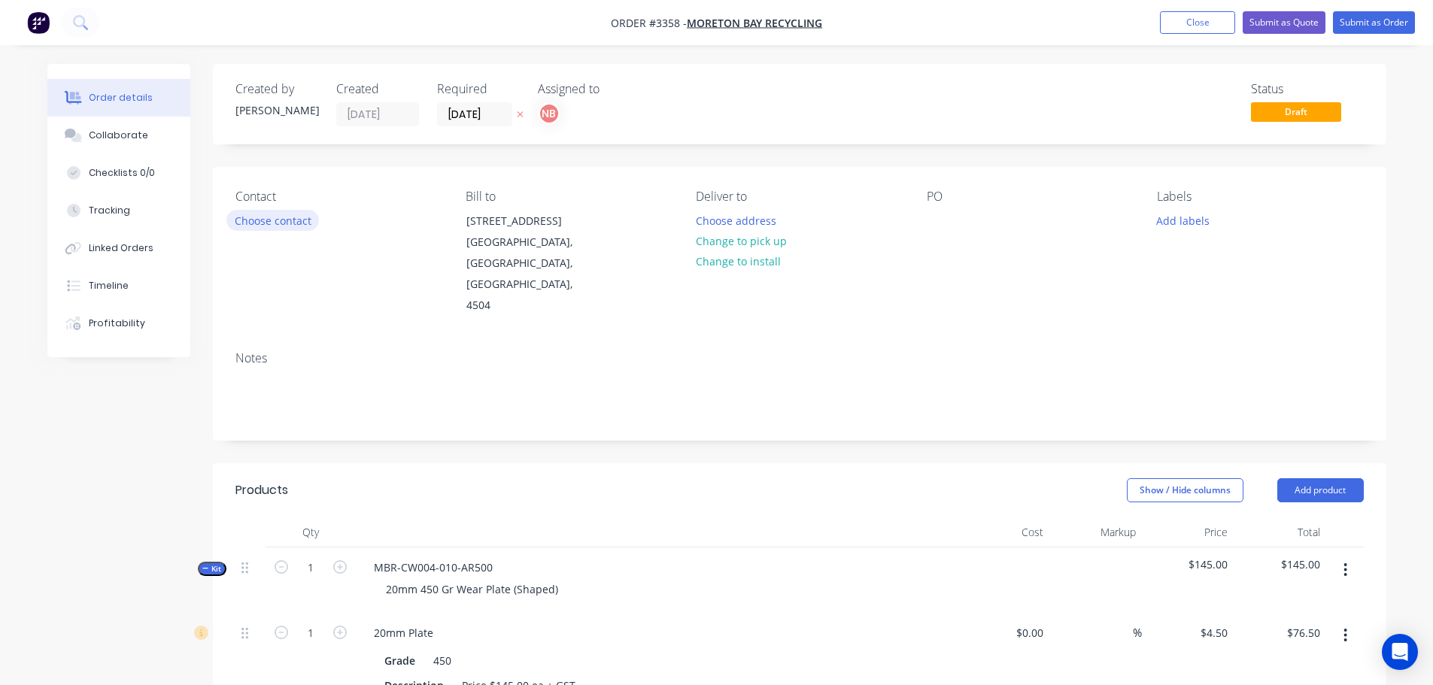
click at [272, 226] on button "Choose contact" at bounding box center [272, 220] width 93 height 20
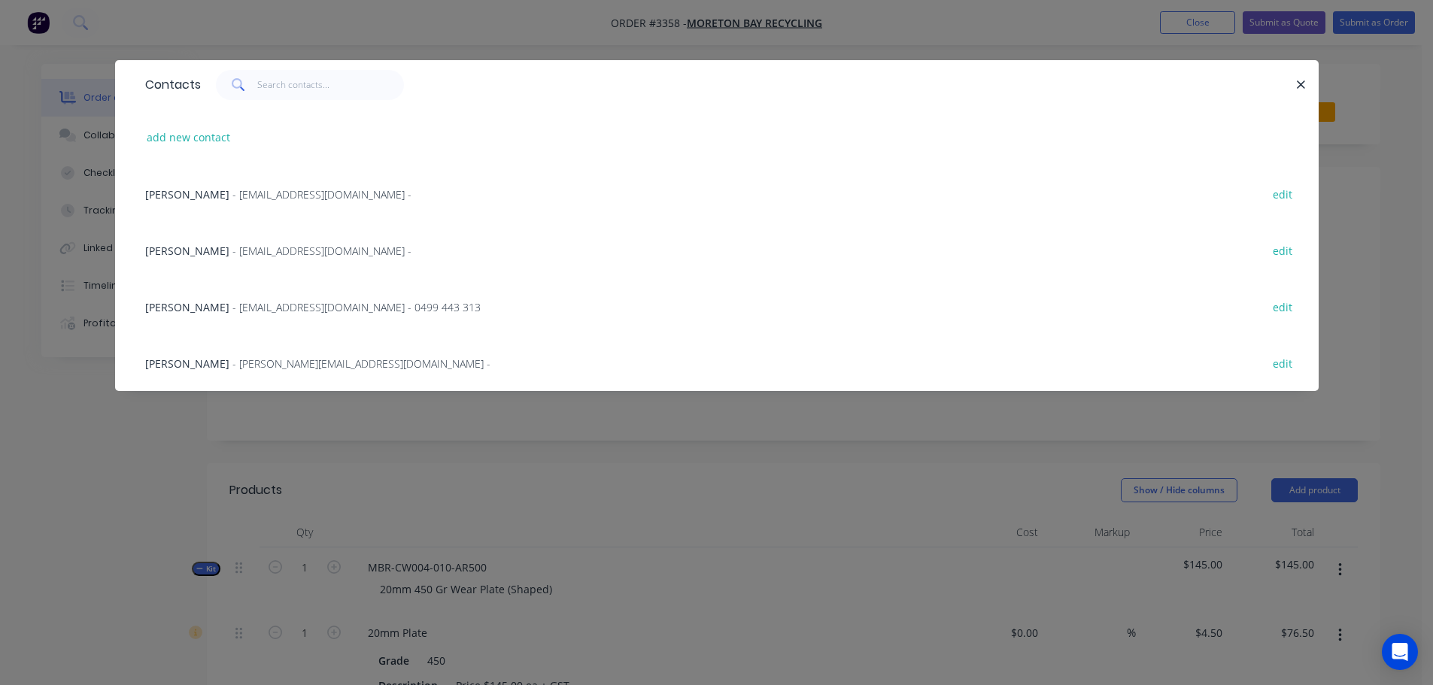
click at [181, 357] on span "[PERSON_NAME]" at bounding box center [187, 364] width 84 height 14
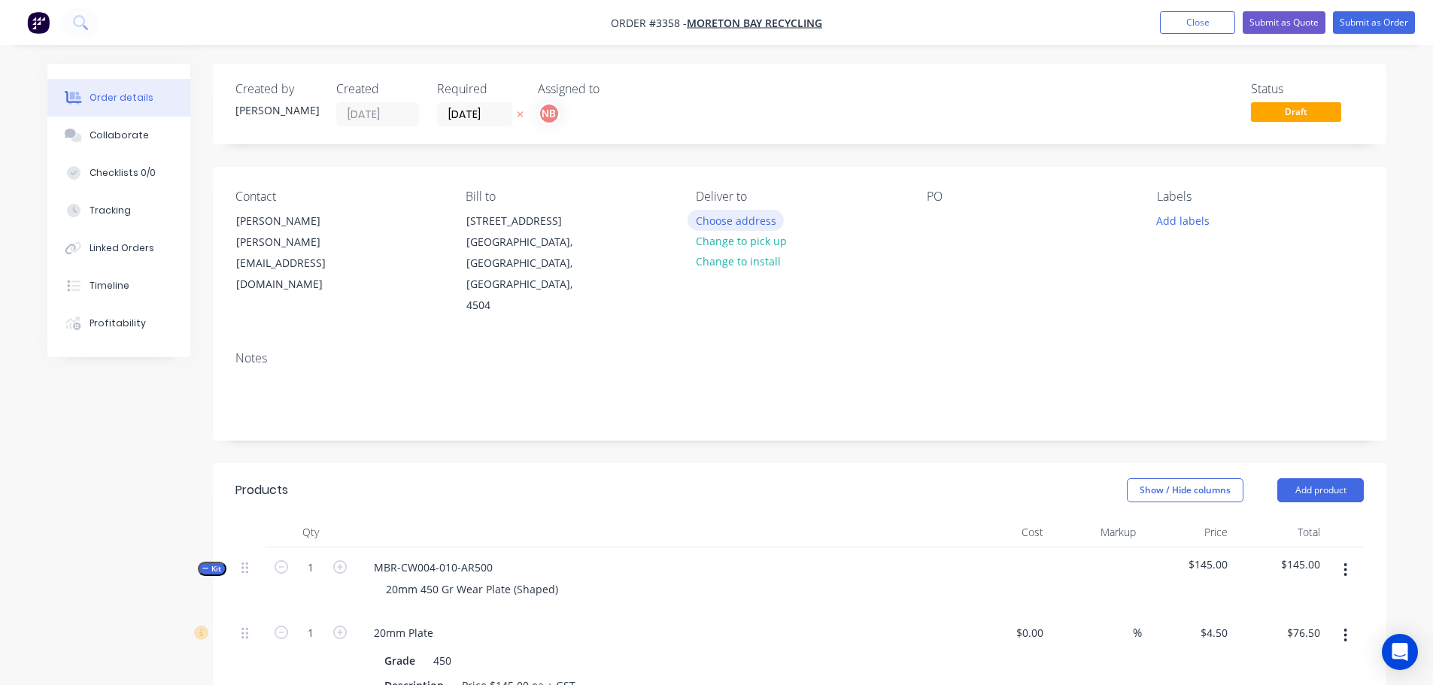
click at [722, 217] on button "Choose address" at bounding box center [736, 220] width 96 height 20
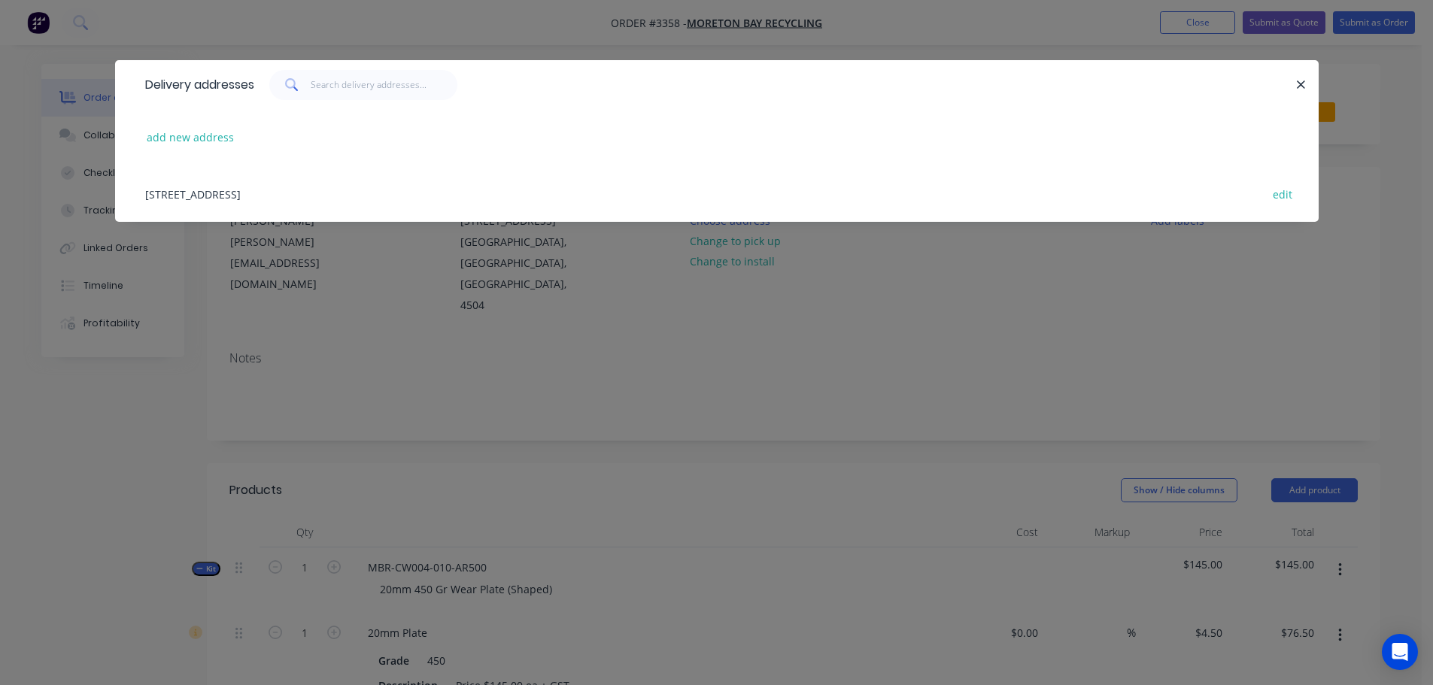
click at [203, 193] on div "[STREET_ADDRESS] edit" at bounding box center [717, 193] width 1158 height 56
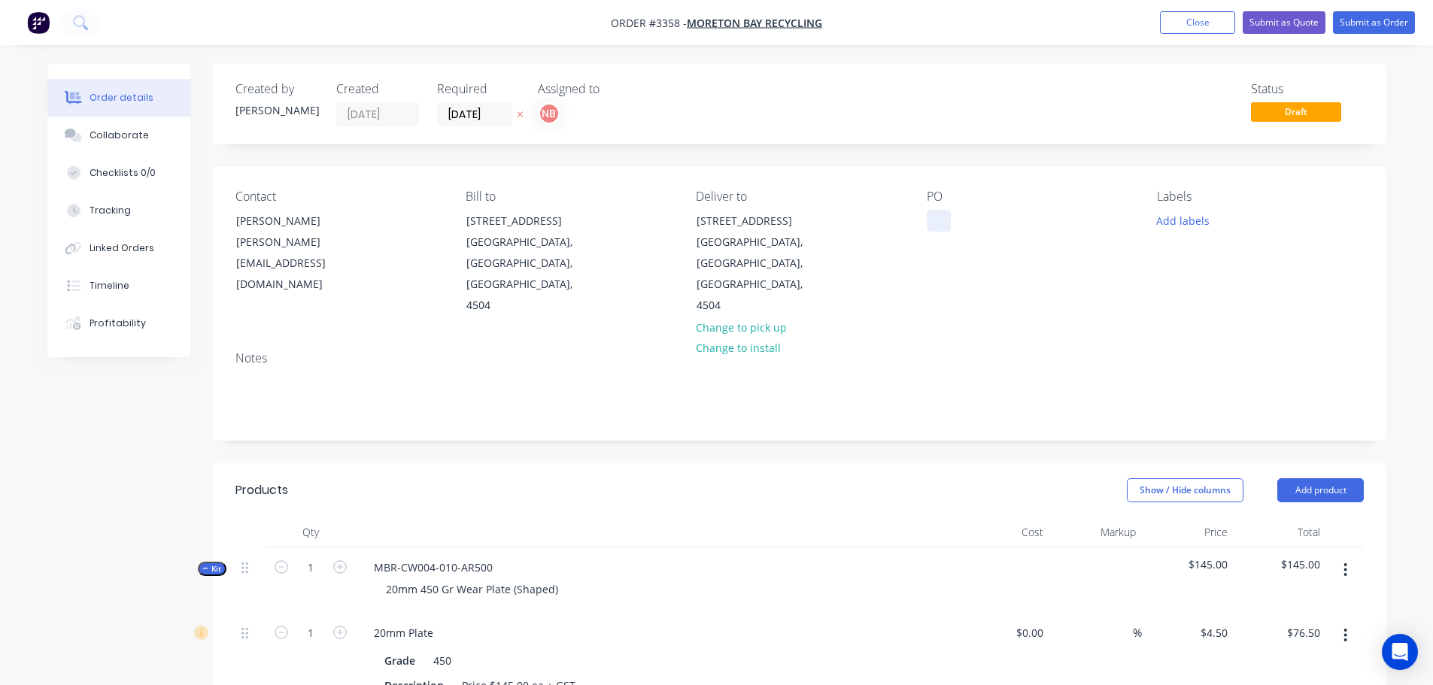
click at [934, 226] on div at bounding box center [939, 221] width 24 height 22
click at [1188, 220] on button "Add labels" at bounding box center [1183, 220] width 69 height 20
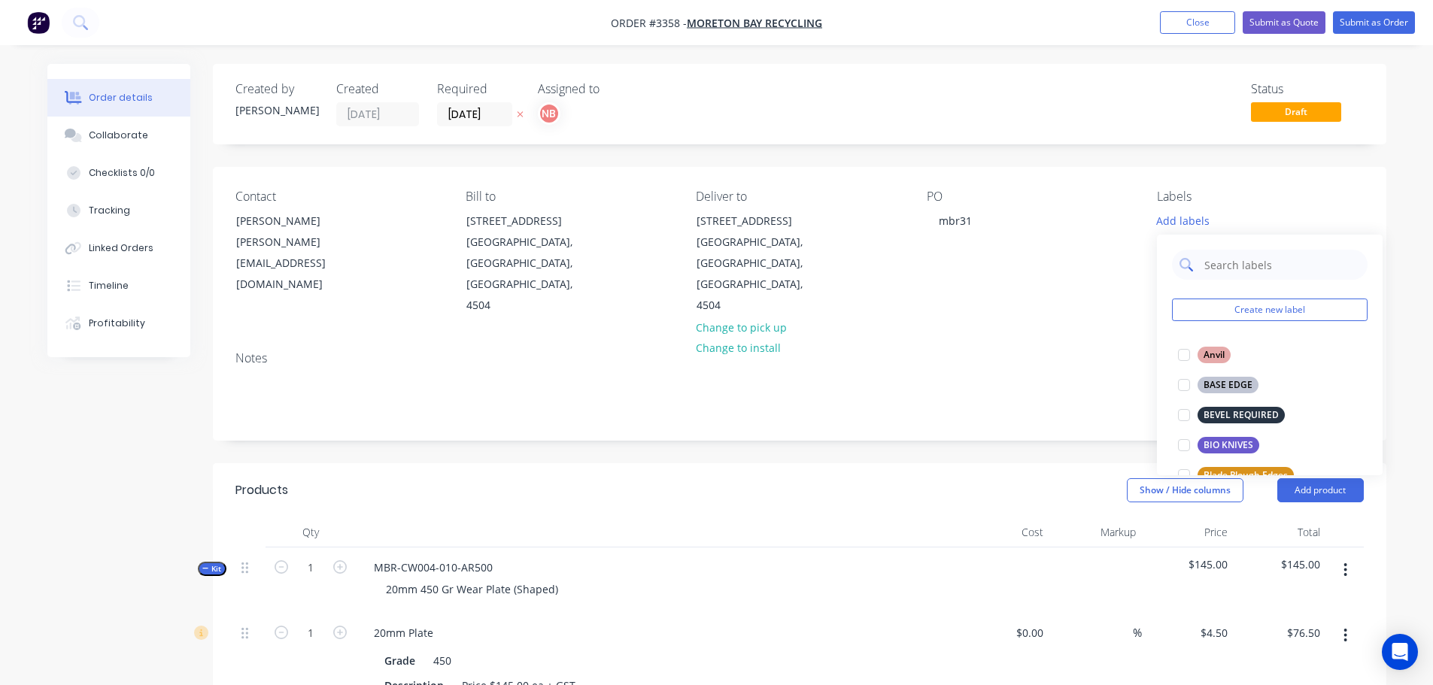
click at [1212, 262] on input "text" at bounding box center [1281, 265] width 157 height 30
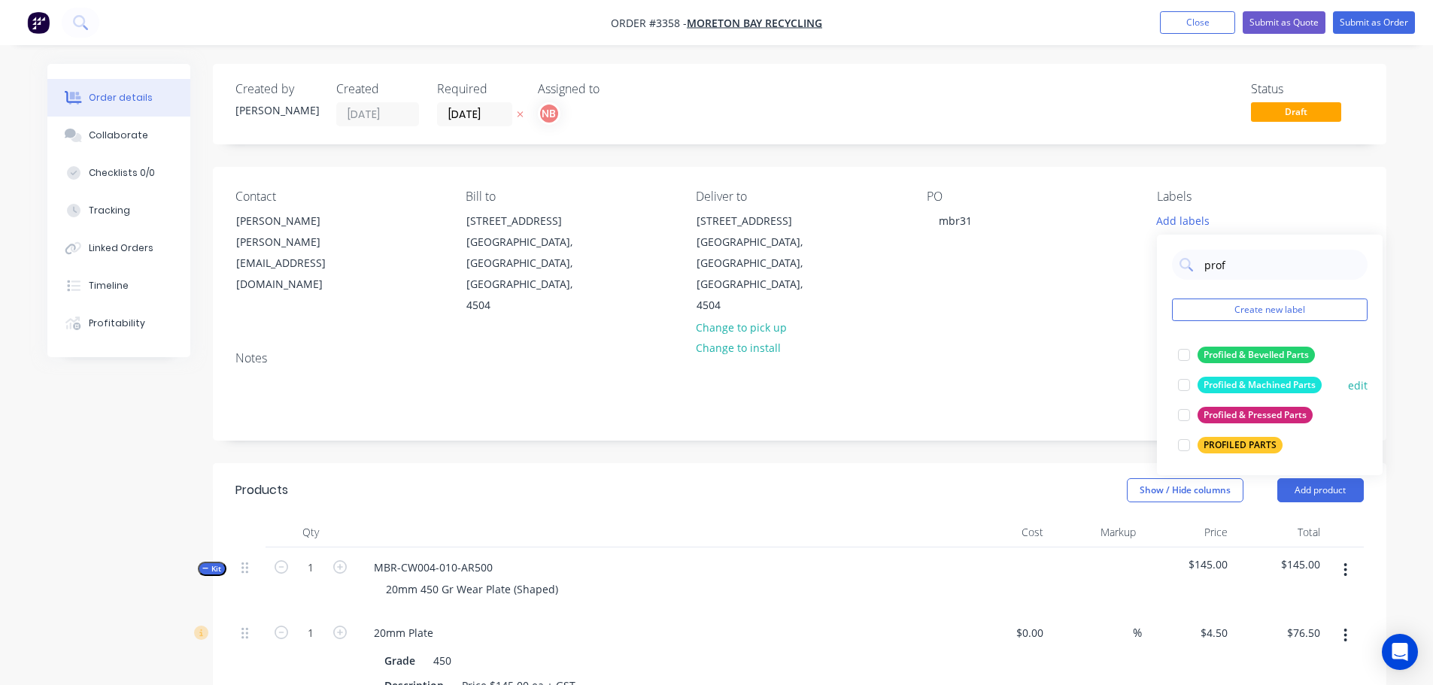
type input "prof"
click at [1222, 381] on div "Profiled & Machined Parts" at bounding box center [1260, 385] width 124 height 17
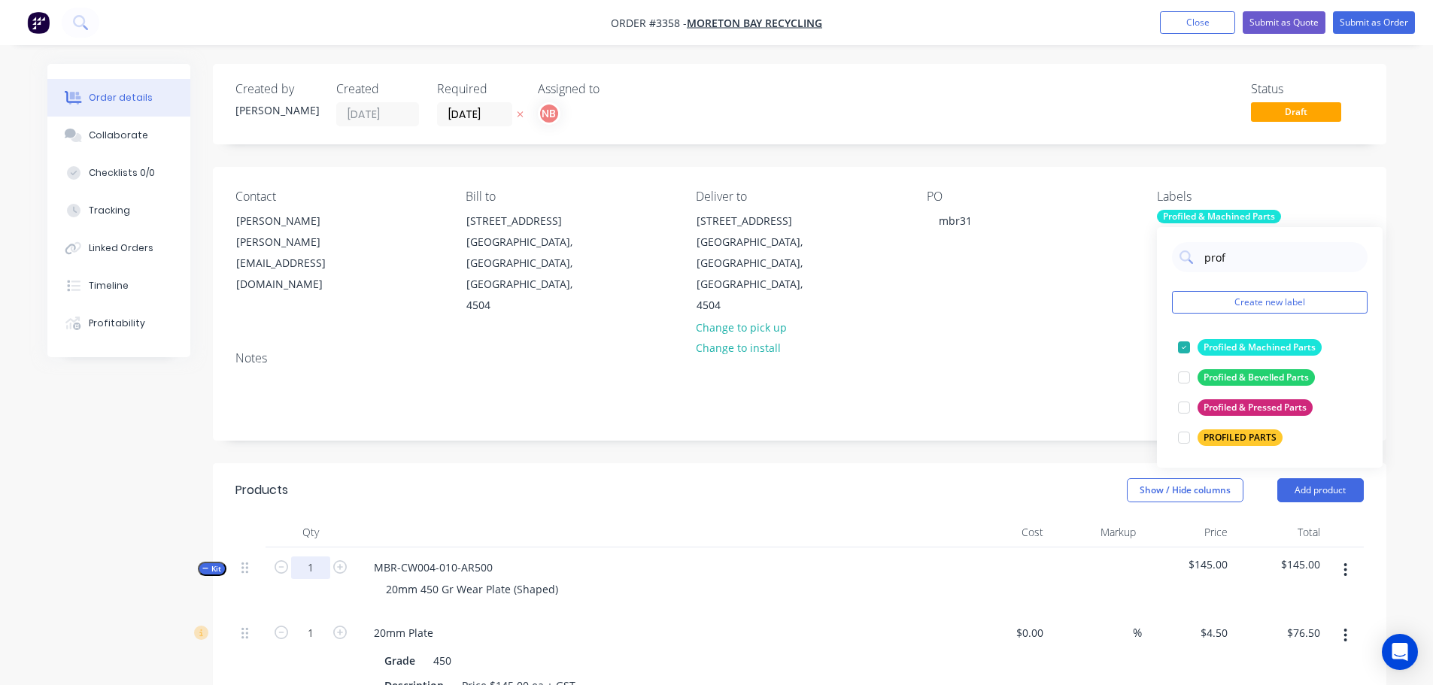
click at [302, 557] on input "1" at bounding box center [310, 568] width 39 height 23
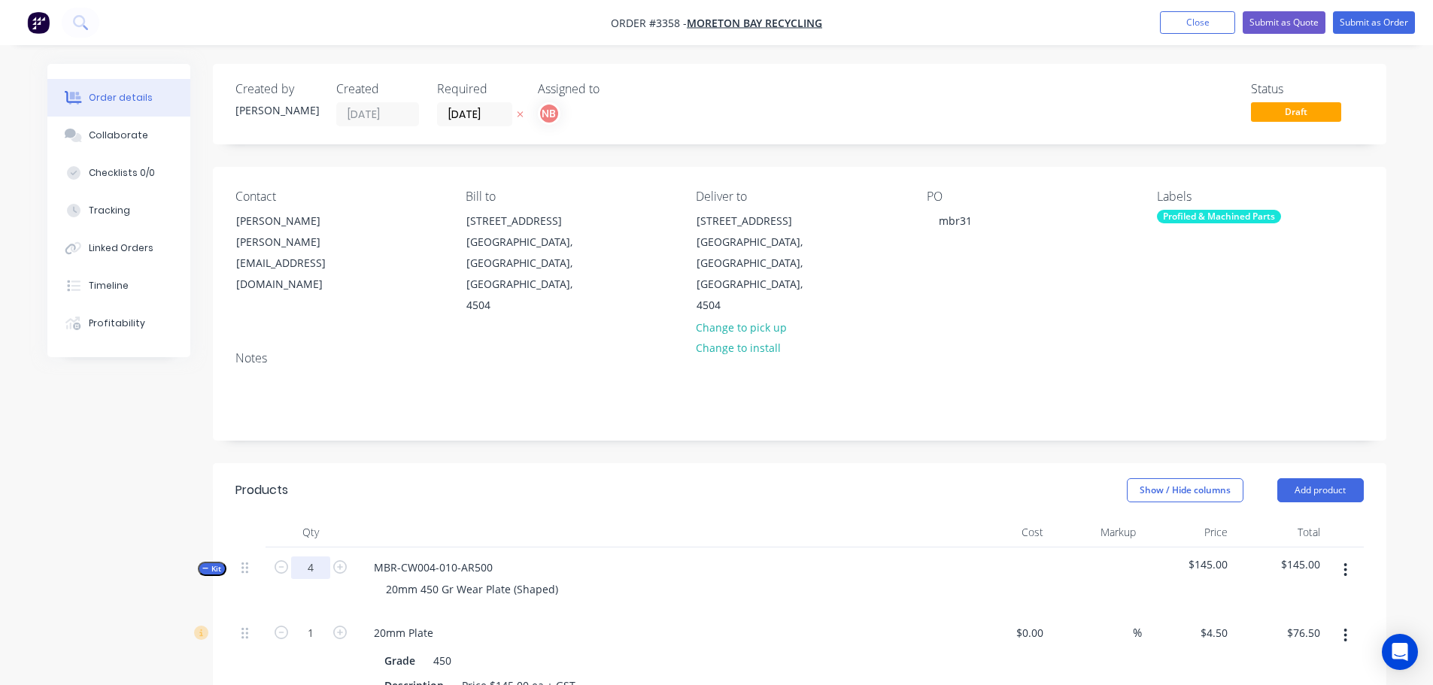
type input "4"
type input "$306.00"
type input "8"
type input "$196.96"
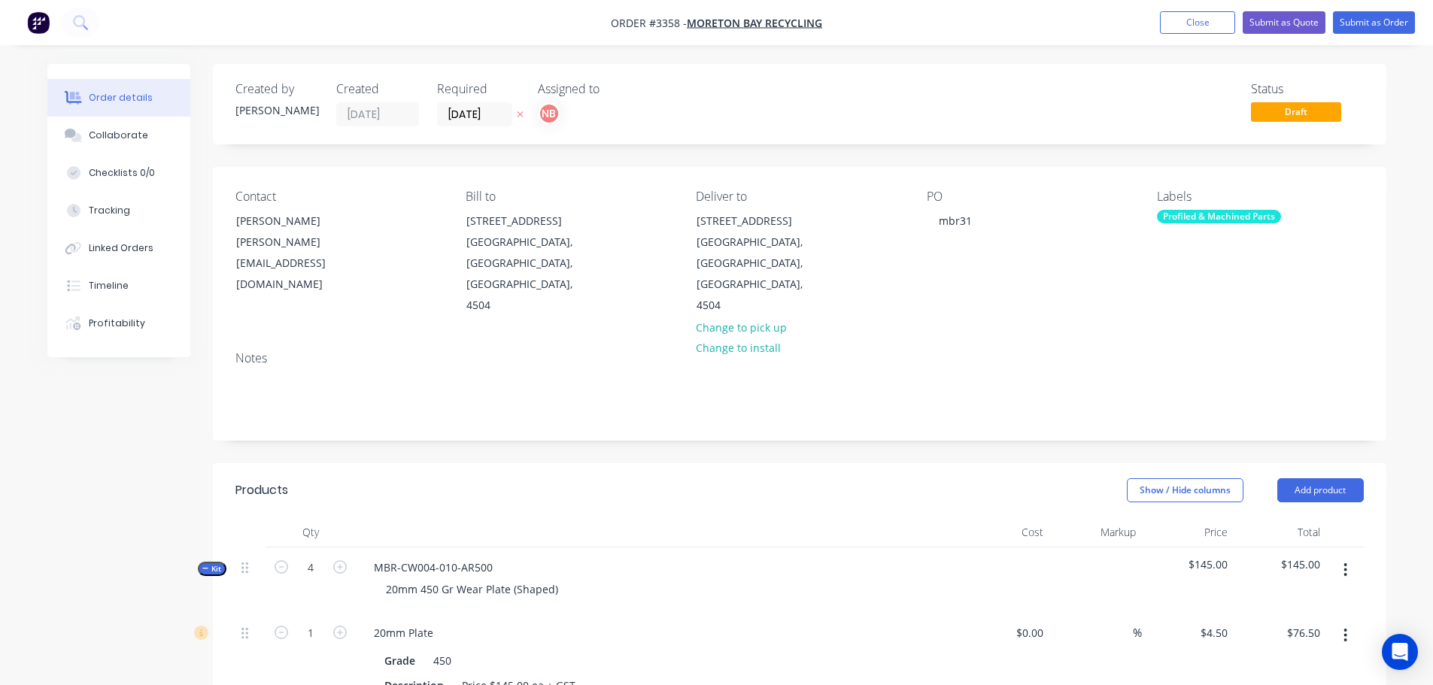
type input "4"
type input "$77.04"
click at [572, 478] on div "Show / Hide columns Add product" at bounding box center [919, 490] width 888 height 24
click at [1365, 12] on button "Submit as Order" at bounding box center [1374, 22] width 82 height 23
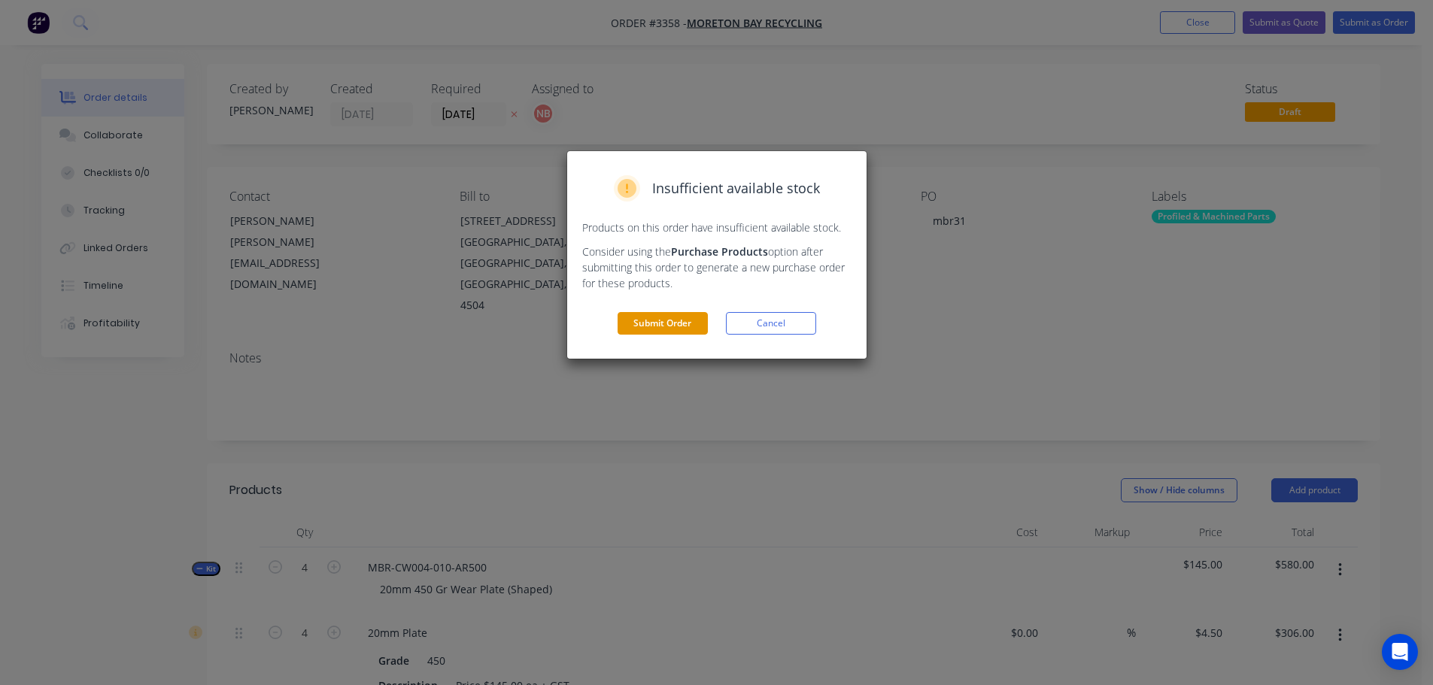
click at [691, 323] on button "Submit Order" at bounding box center [663, 323] width 90 height 23
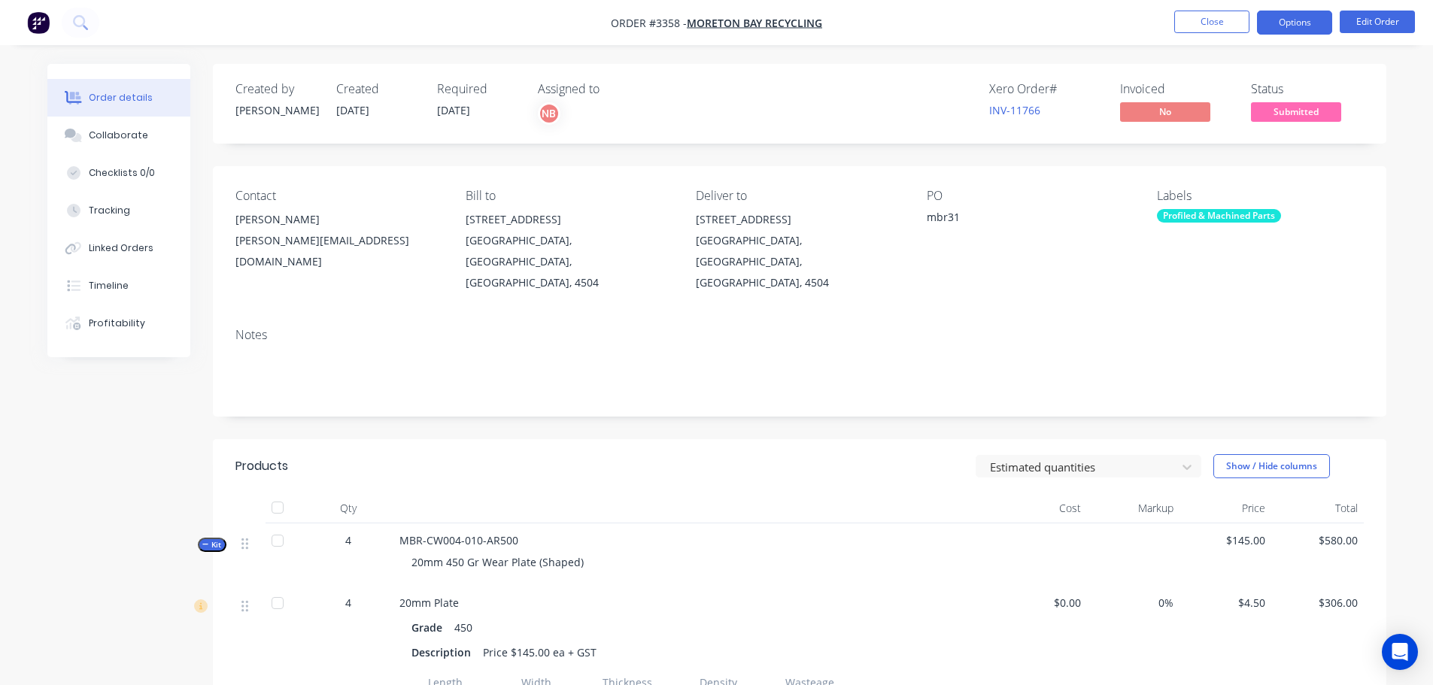
click at [1319, 23] on button "Options" at bounding box center [1294, 23] width 75 height 24
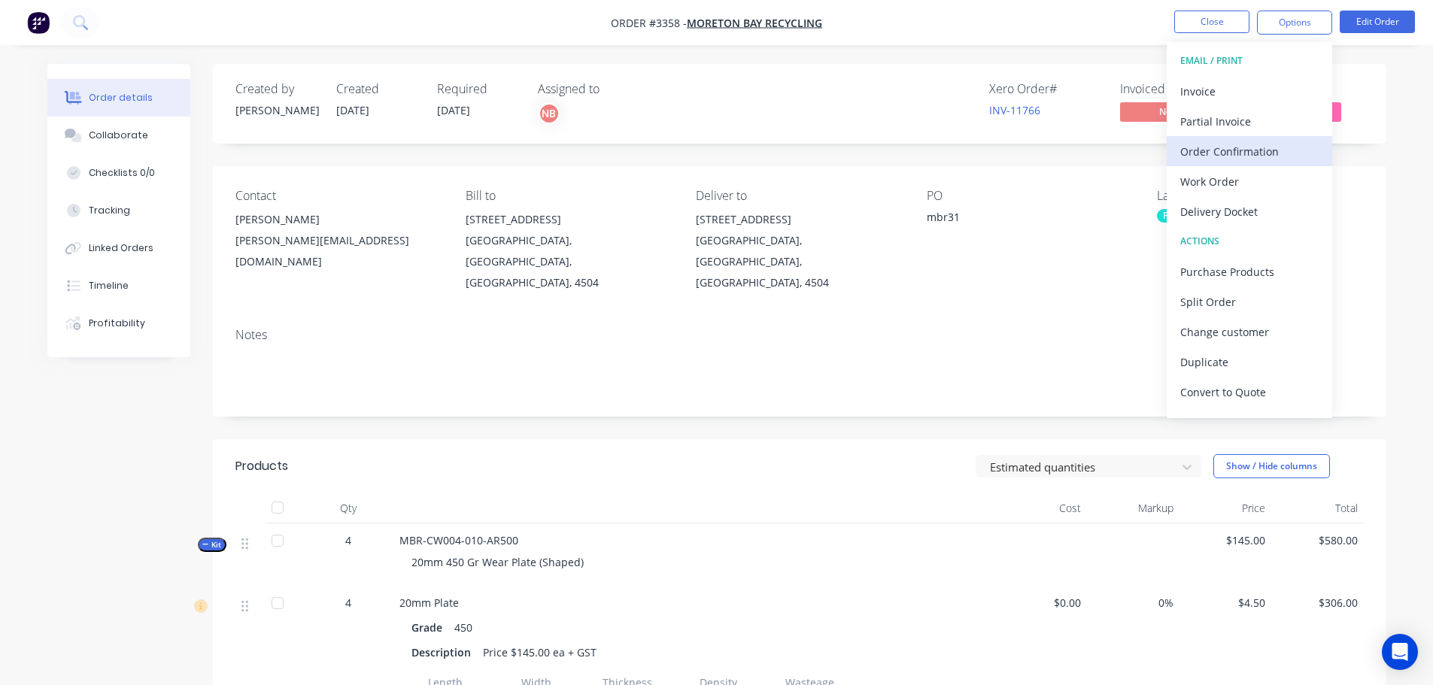
click at [1274, 139] on button "Order Confirmation" at bounding box center [1249, 151] width 165 height 30
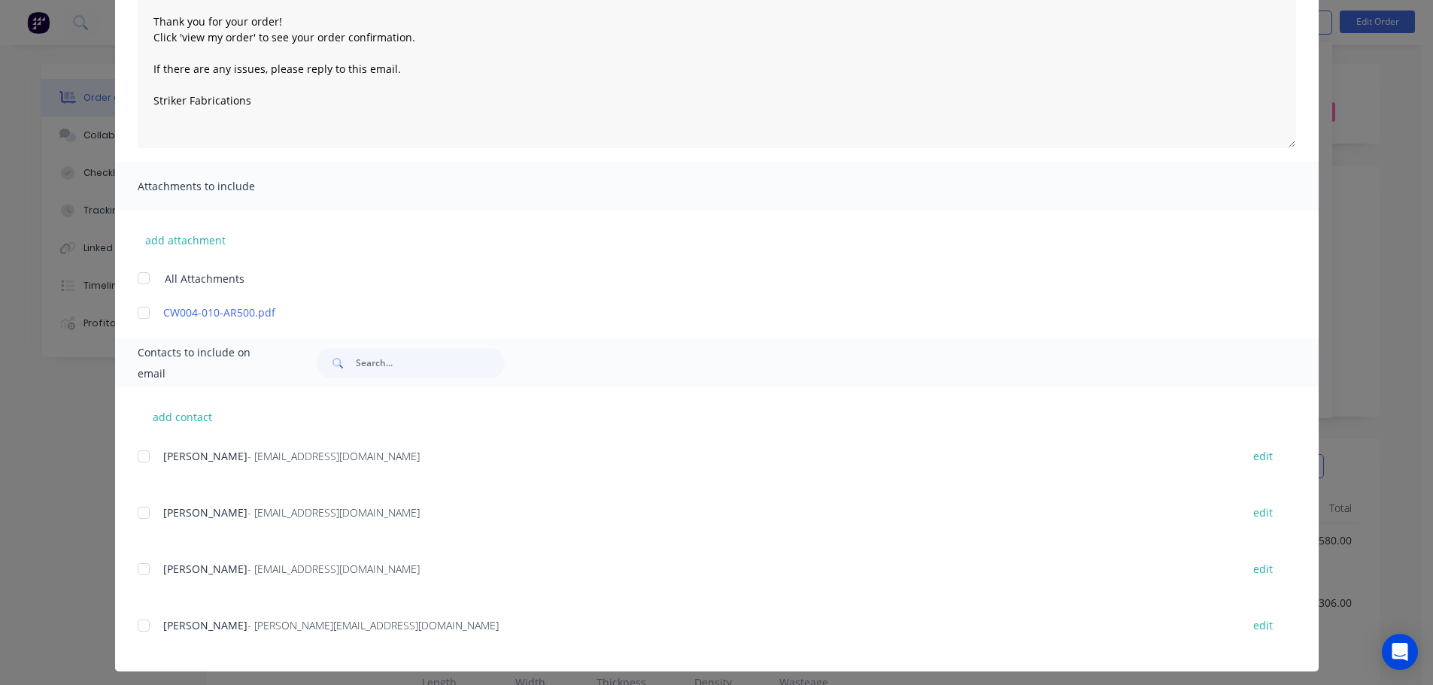
scroll to position [181, 0]
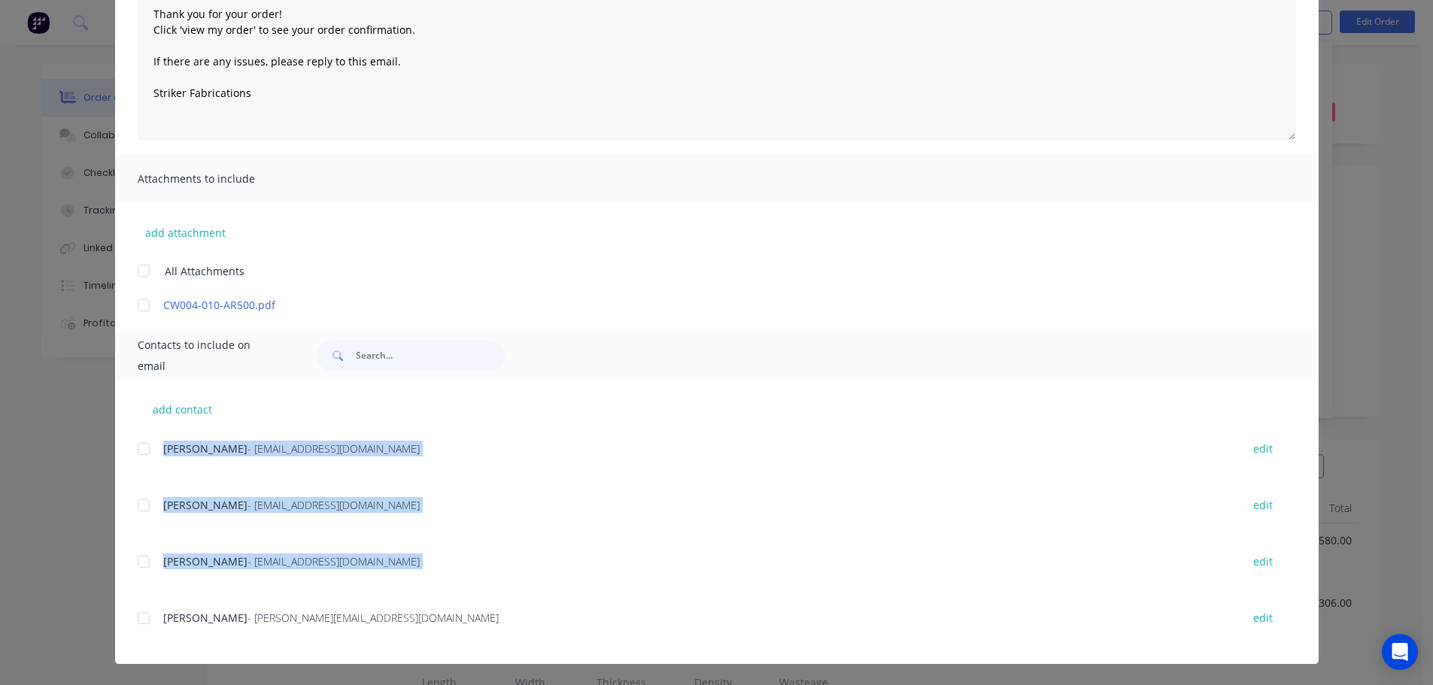
drag, startPoint x: 130, startPoint y: 634, endPoint x: 138, endPoint y: 628, distance: 10.2
click at [134, 632] on div "add contact [PERSON_NAME] - [EMAIL_ADDRESS][DOMAIN_NAME] edit [PERSON_NAME] - […" at bounding box center [717, 522] width 1204 height 284
click at [138, 628] on div at bounding box center [144, 618] width 30 height 30
type textarea "Thank you for your order! Click 'view my order' to see your order confirmation.…"
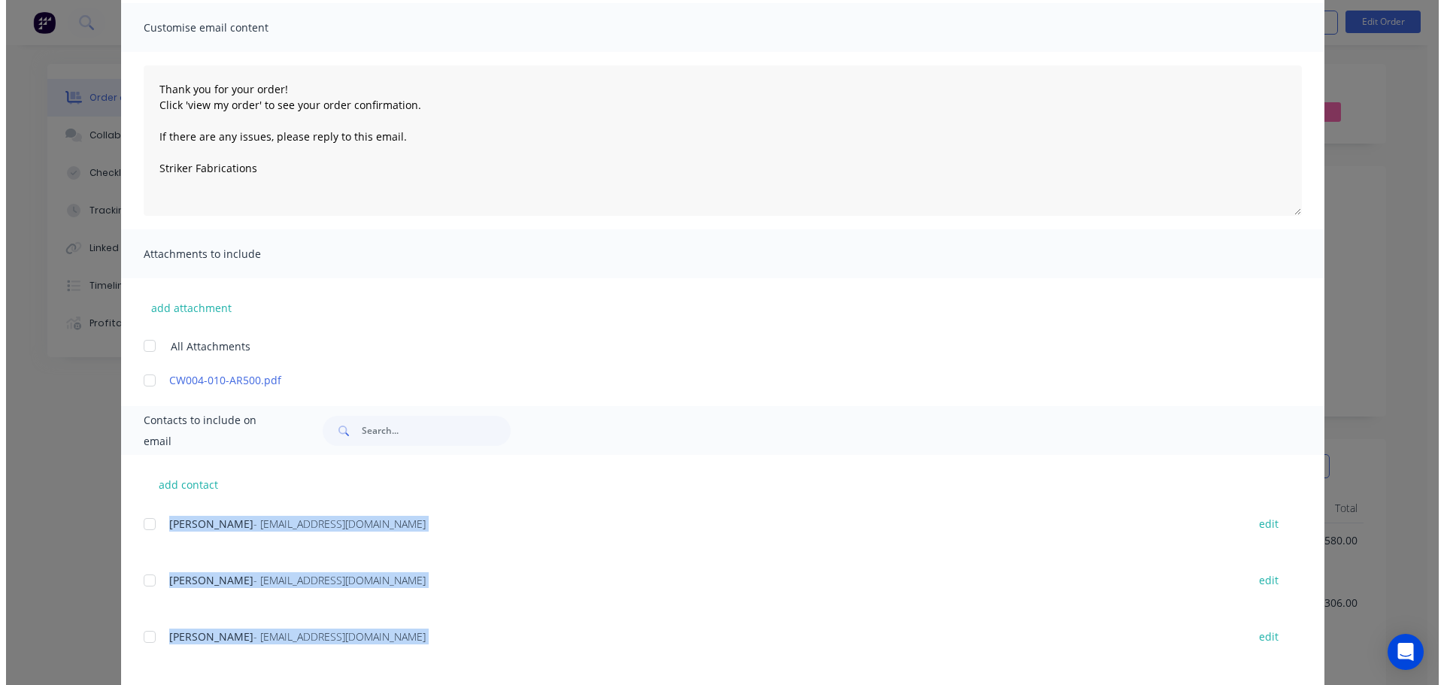
scroll to position [0, 0]
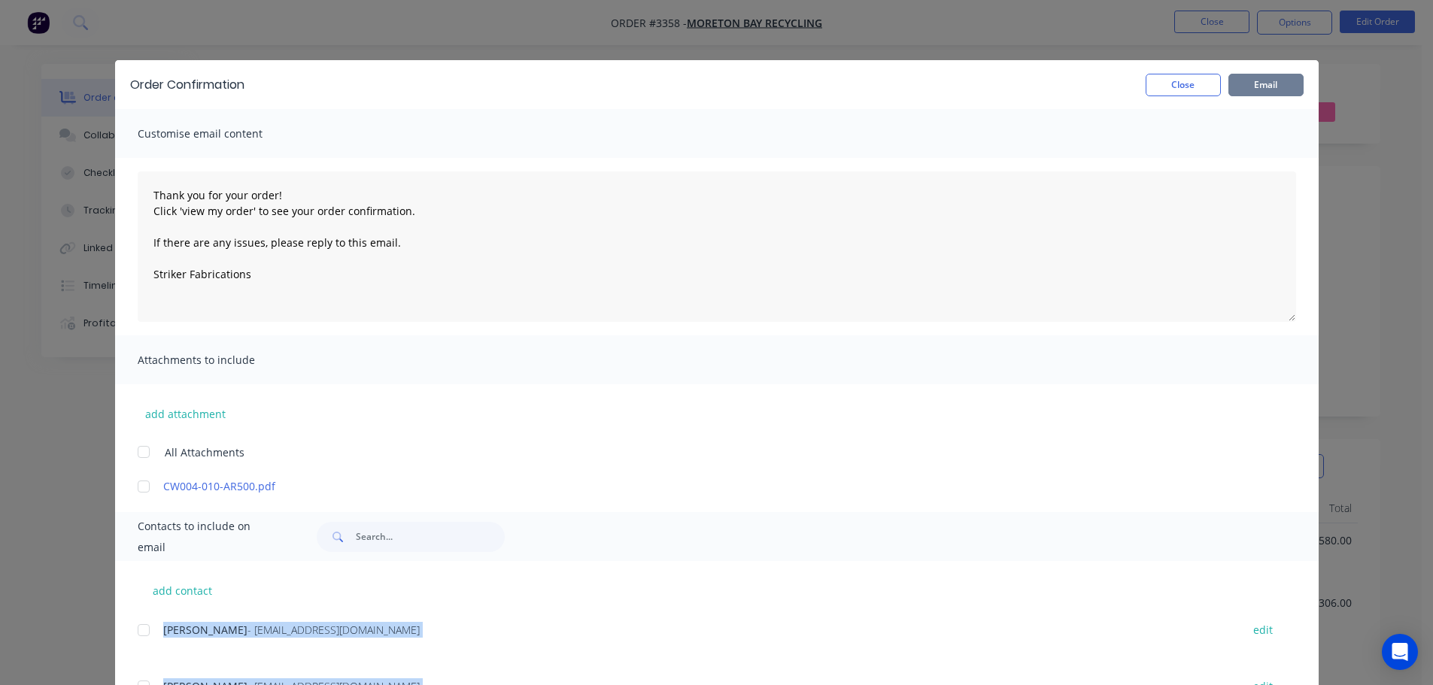
click at [1252, 85] on button "Email" at bounding box center [1265, 85] width 75 height 23
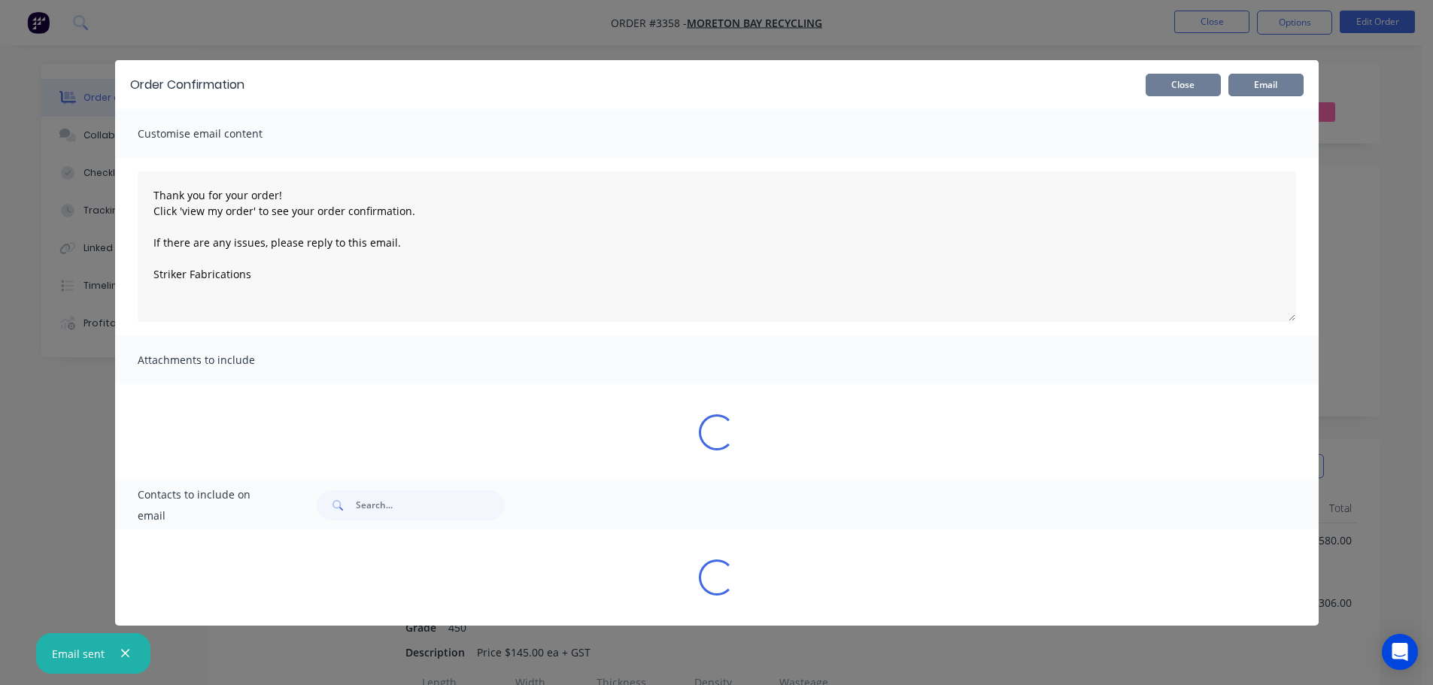
type textarea "Thank you for your order! Click 'view my order' to see your order confirmation.…"
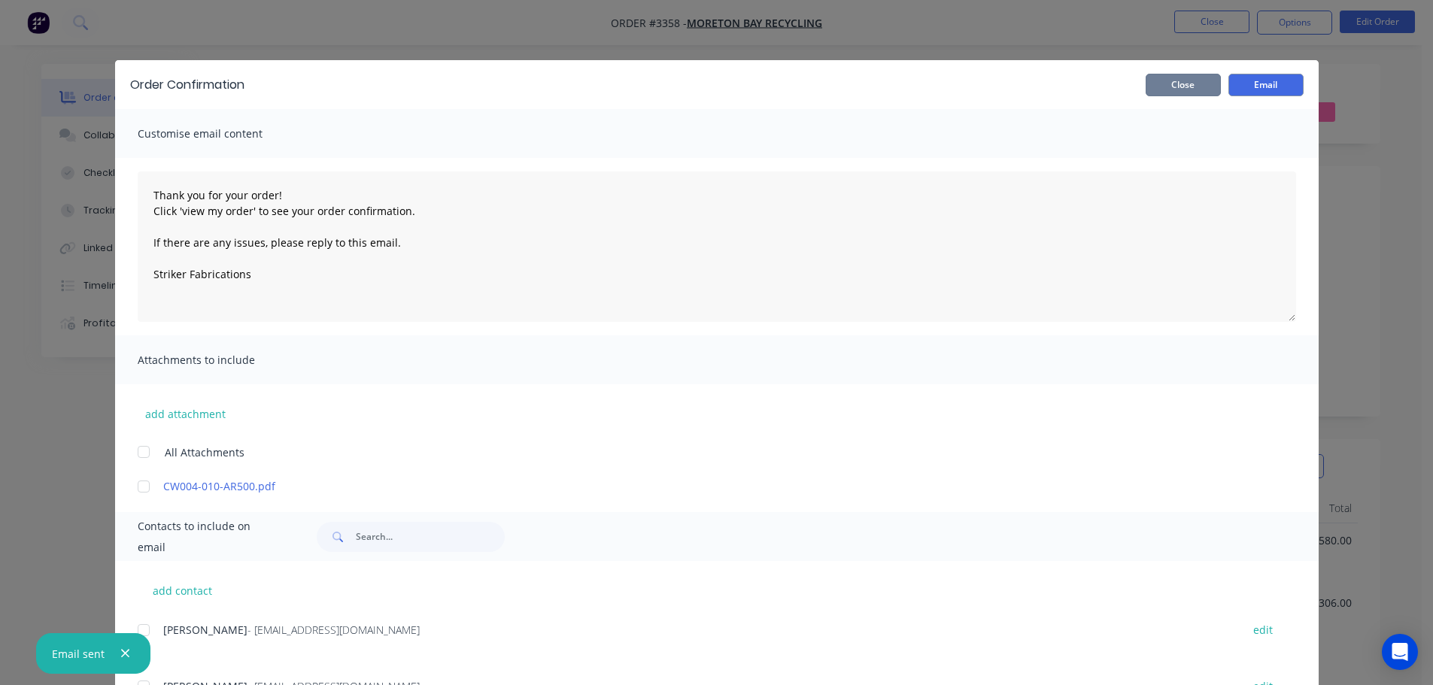
click at [1187, 81] on button "Close" at bounding box center [1183, 85] width 75 height 23
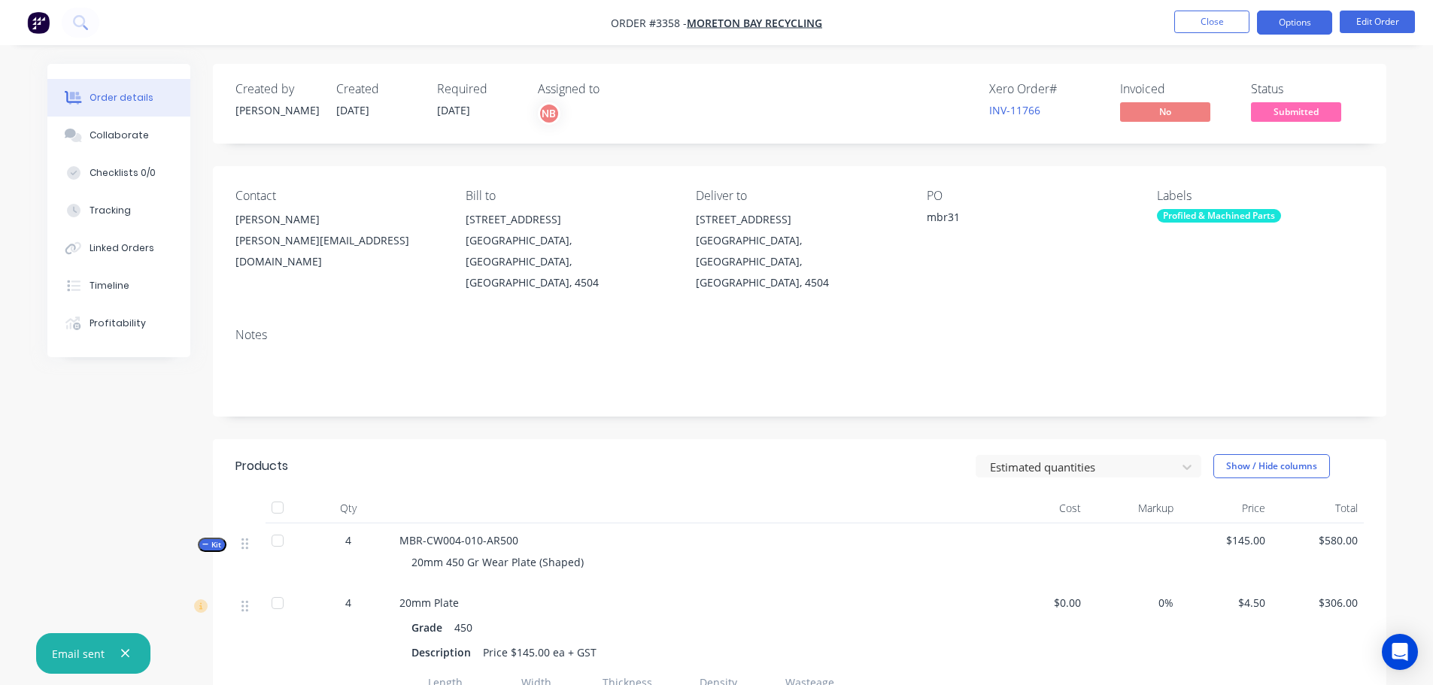
click at [1286, 23] on button "Options" at bounding box center [1294, 23] width 75 height 24
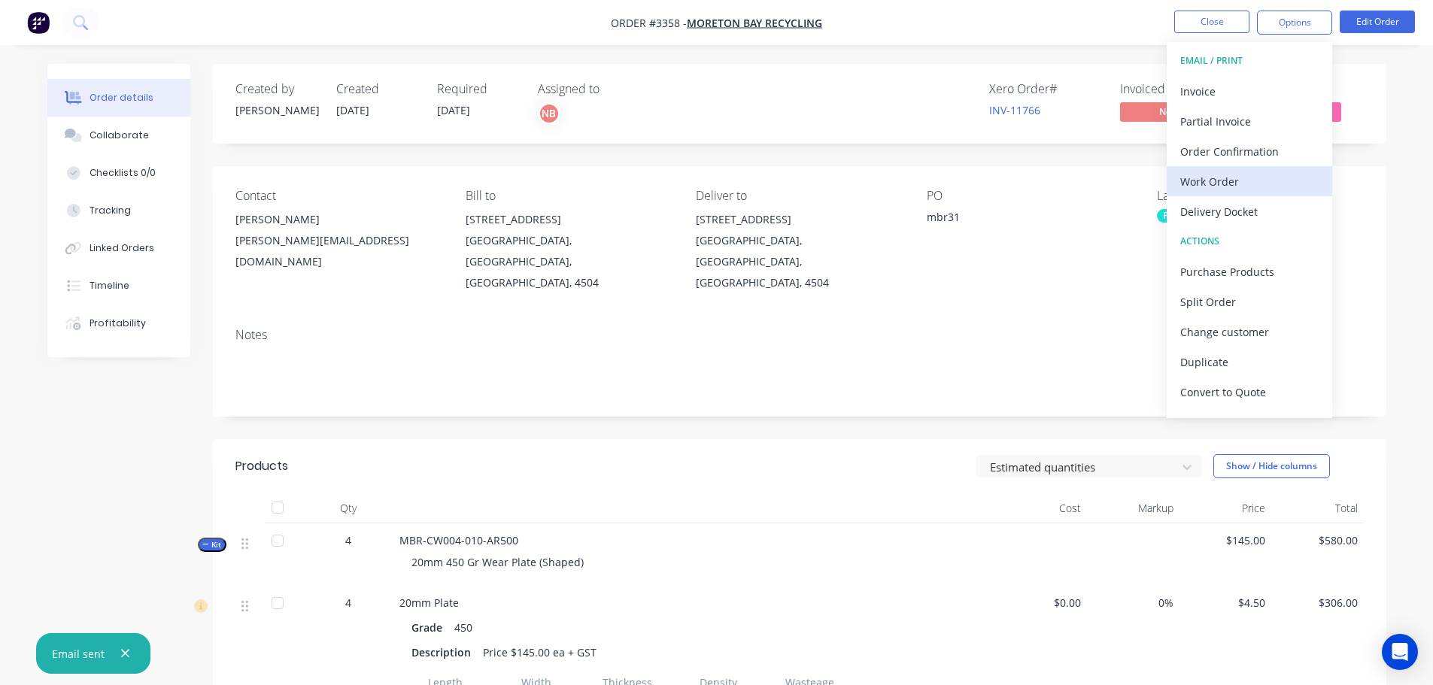
click at [1242, 168] on button "Work Order" at bounding box center [1249, 181] width 165 height 30
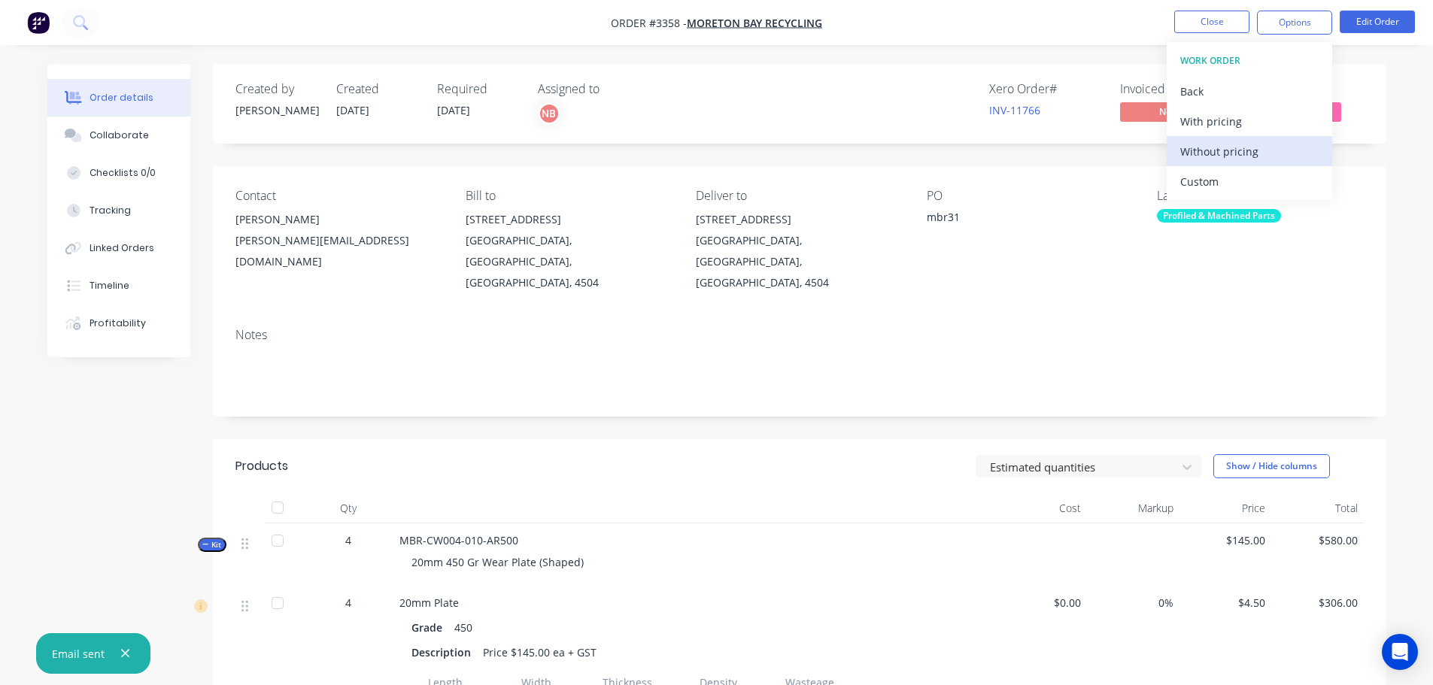
click at [1237, 147] on div "Without pricing" at bounding box center [1249, 152] width 138 height 22
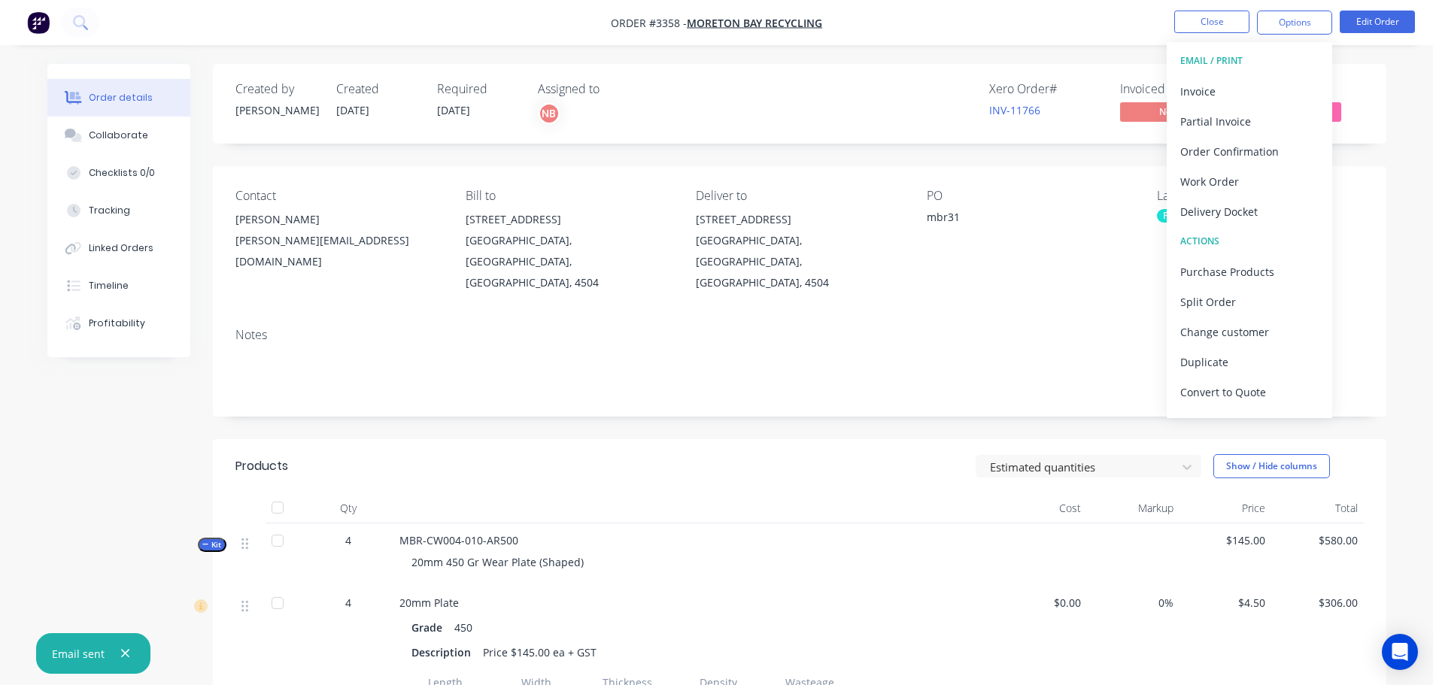
drag, startPoint x: 1237, startPoint y: 224, endPoint x: 1234, endPoint y: 201, distance: 23.5
click at [1237, 224] on button "Delivery Docket" at bounding box center [1249, 211] width 165 height 30
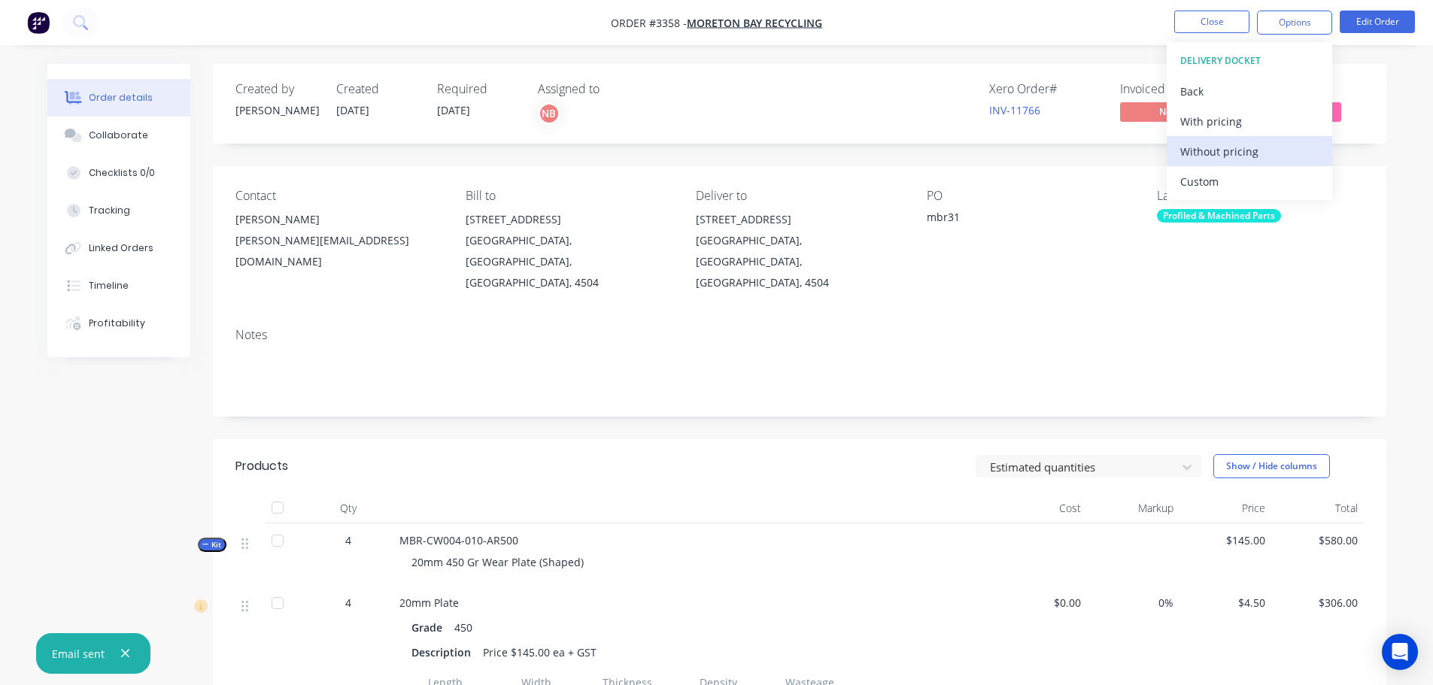
click at [1228, 154] on div "Without pricing" at bounding box center [1249, 152] width 138 height 22
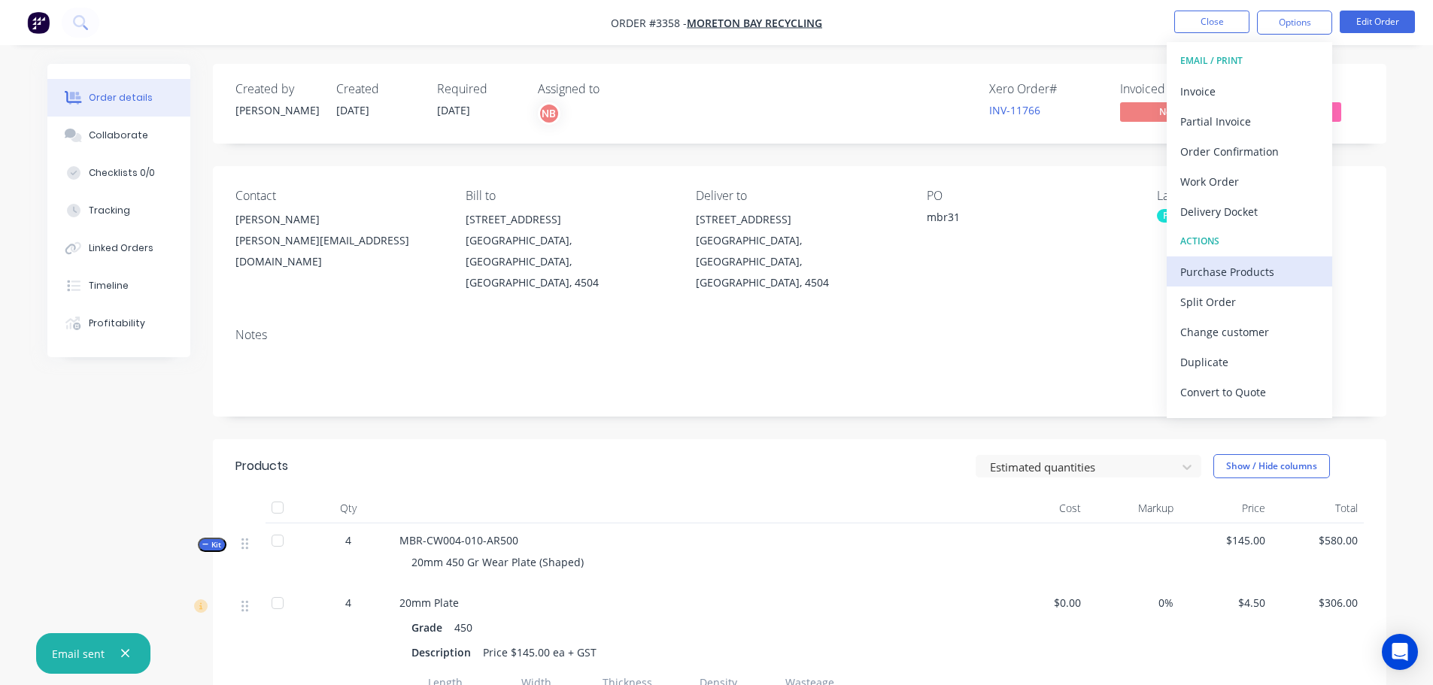
click at [1213, 275] on div "Purchase Products" at bounding box center [1249, 272] width 138 height 22
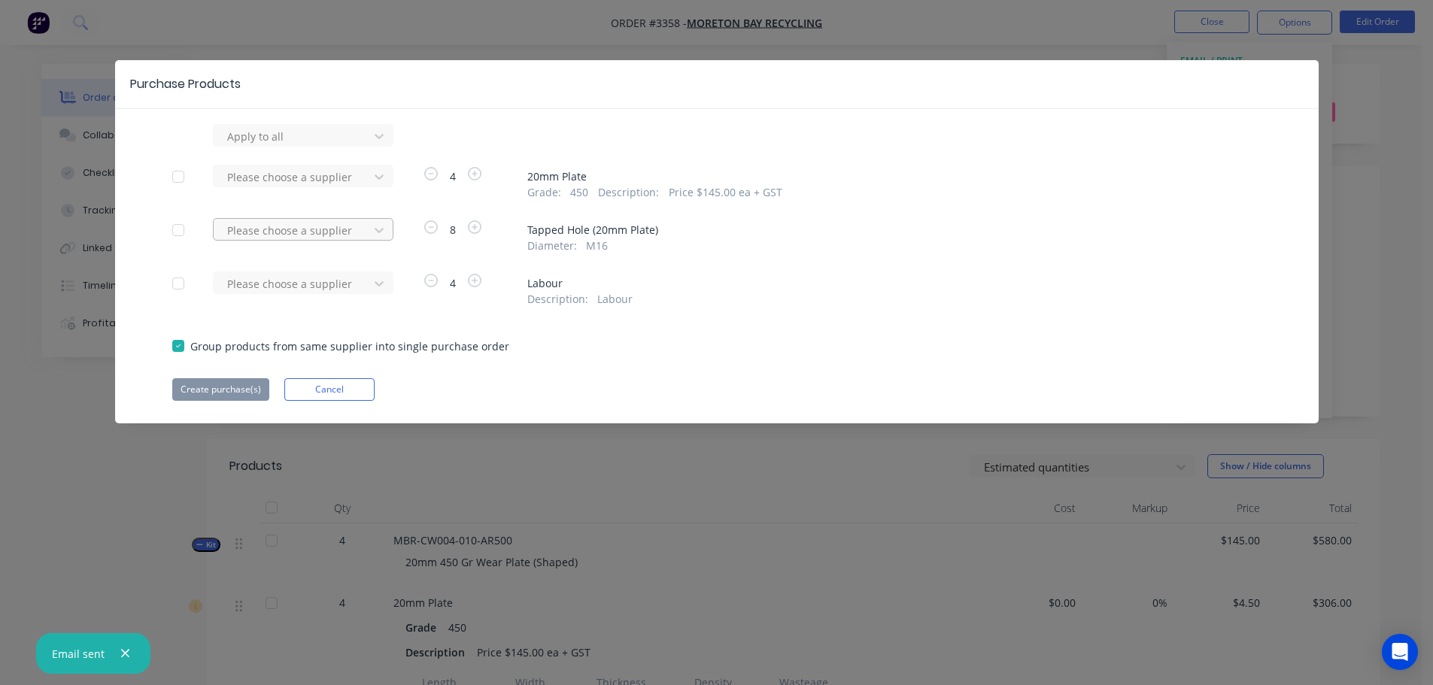
click at [318, 226] on div at bounding box center [293, 230] width 135 height 19
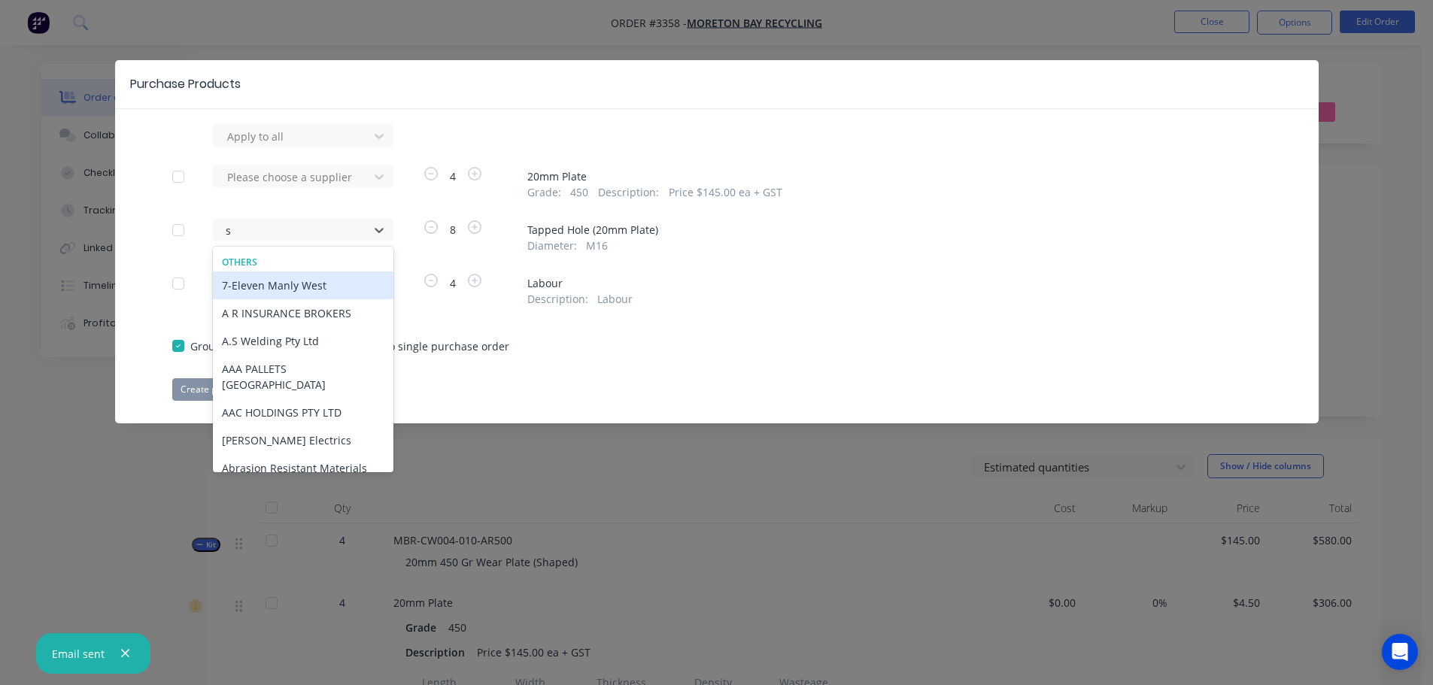
type input "sv"
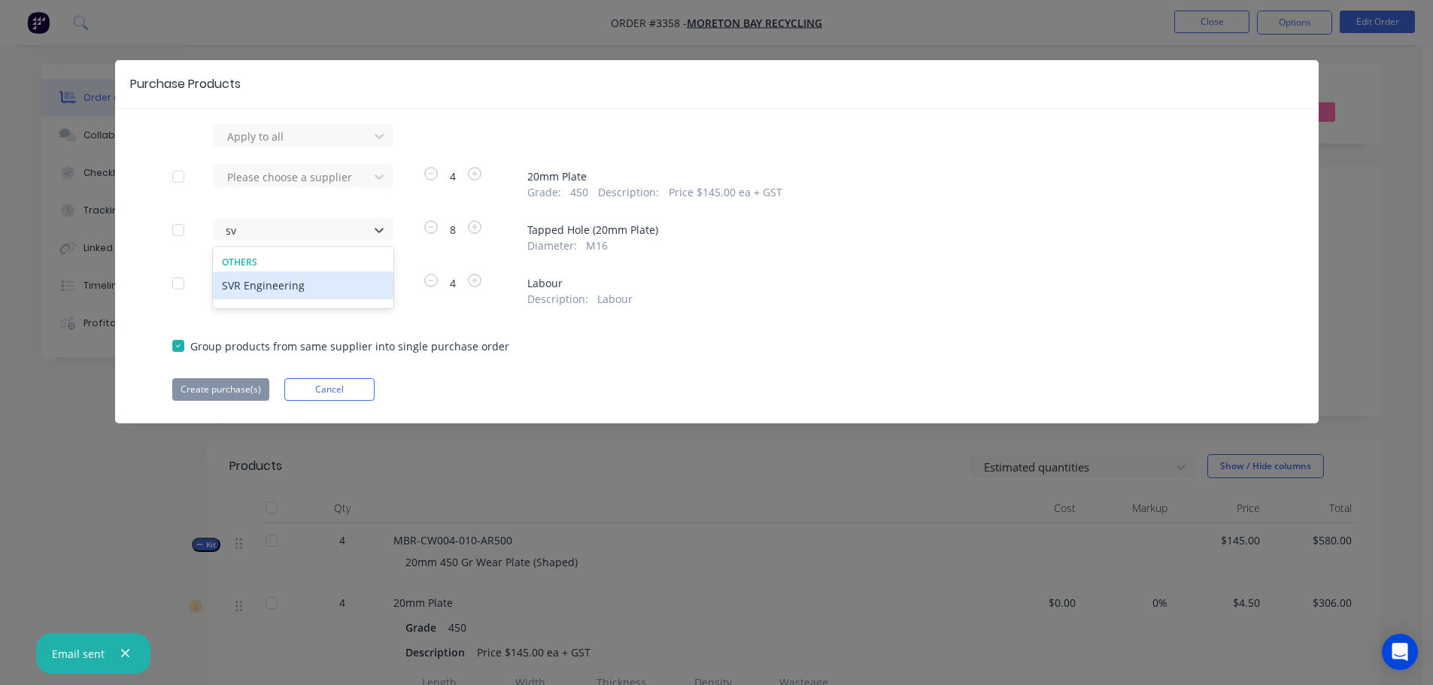
click at [263, 280] on div "SVR Engineering" at bounding box center [303, 286] width 181 height 28
click at [247, 384] on button "Create purchase(s)" at bounding box center [220, 389] width 97 height 23
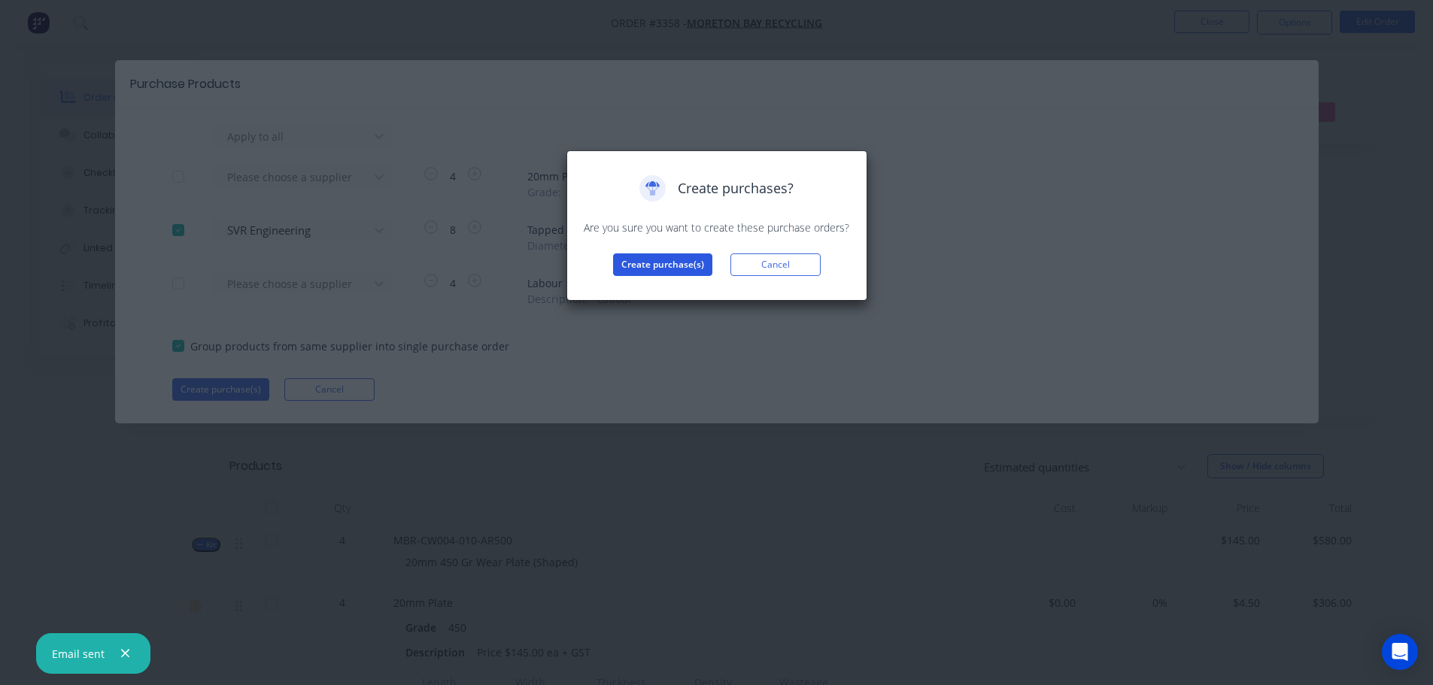
click at [621, 260] on button "Create purchase(s)" at bounding box center [662, 265] width 99 height 23
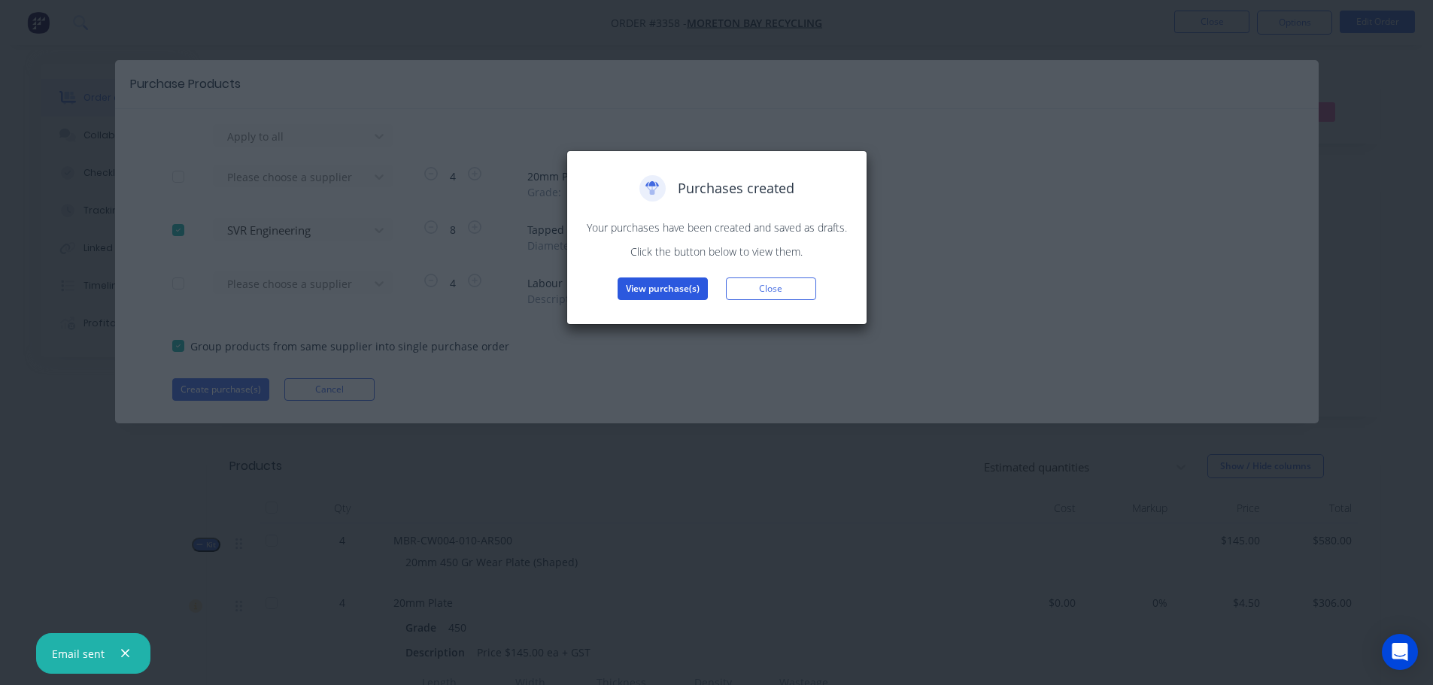
click at [660, 286] on button "View purchase(s)" at bounding box center [663, 289] width 90 height 23
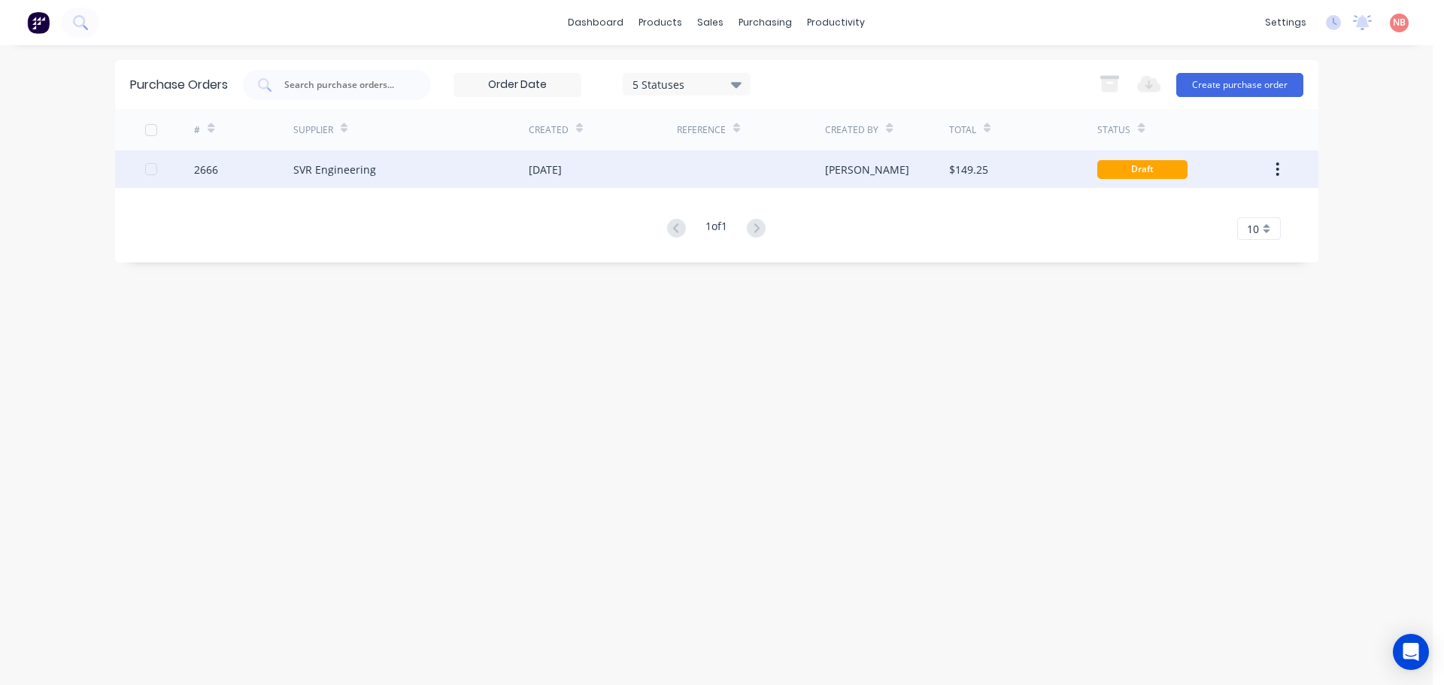
click at [554, 168] on div "[DATE]" at bounding box center [545, 170] width 33 height 16
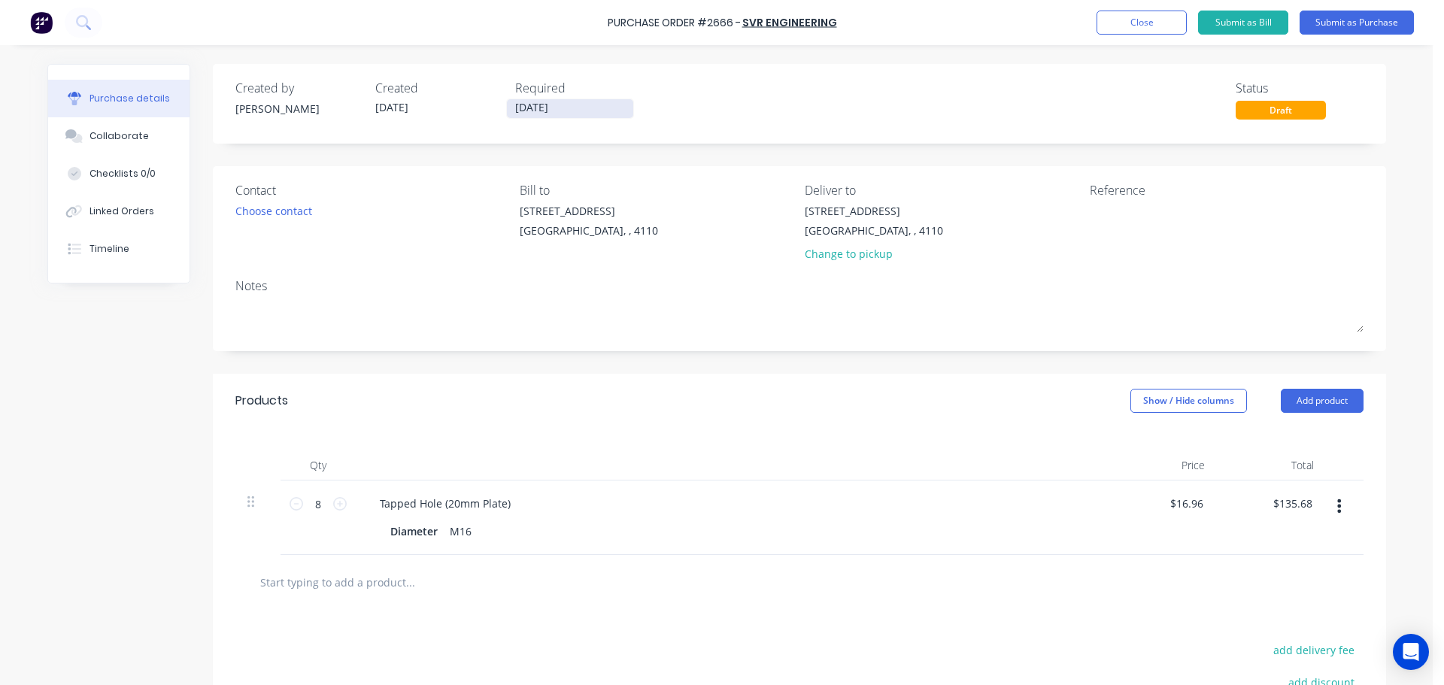
click at [562, 106] on input "[DATE]" at bounding box center [570, 108] width 126 height 19
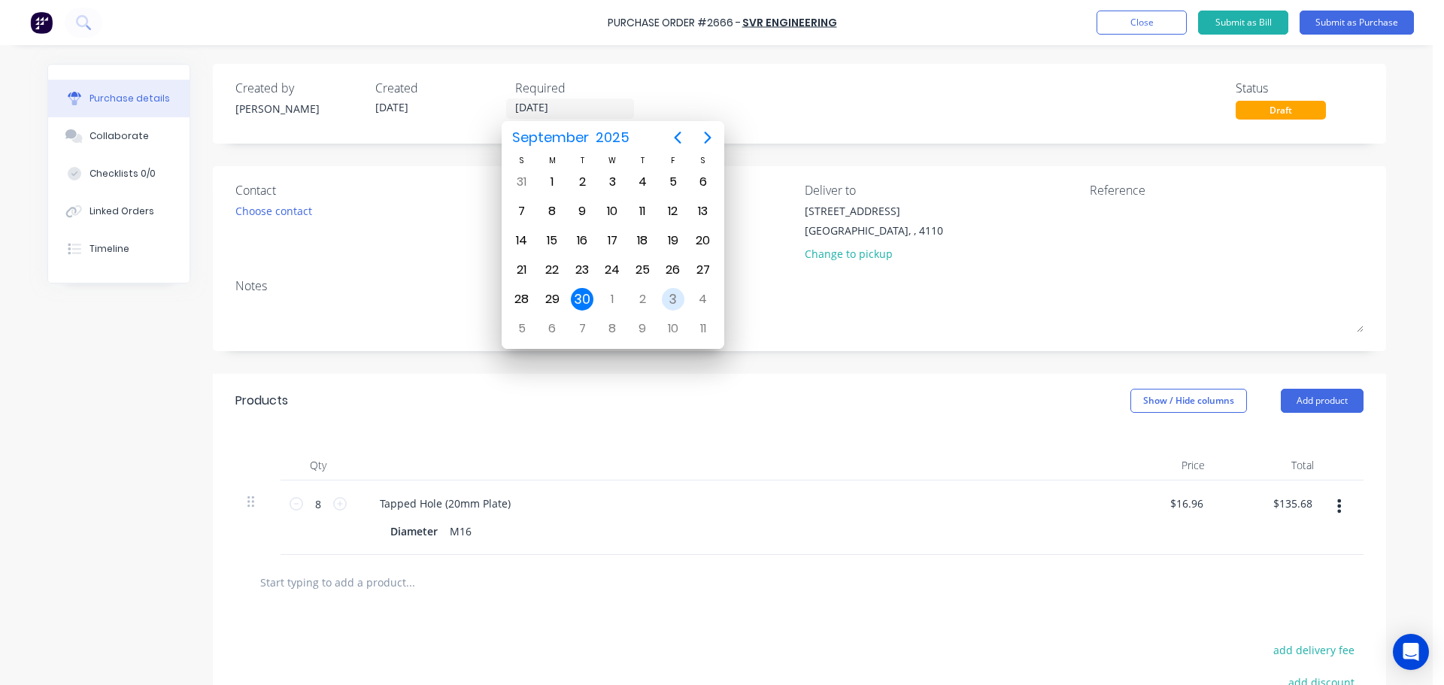
click at [675, 296] on div "3" at bounding box center [673, 299] width 23 height 23
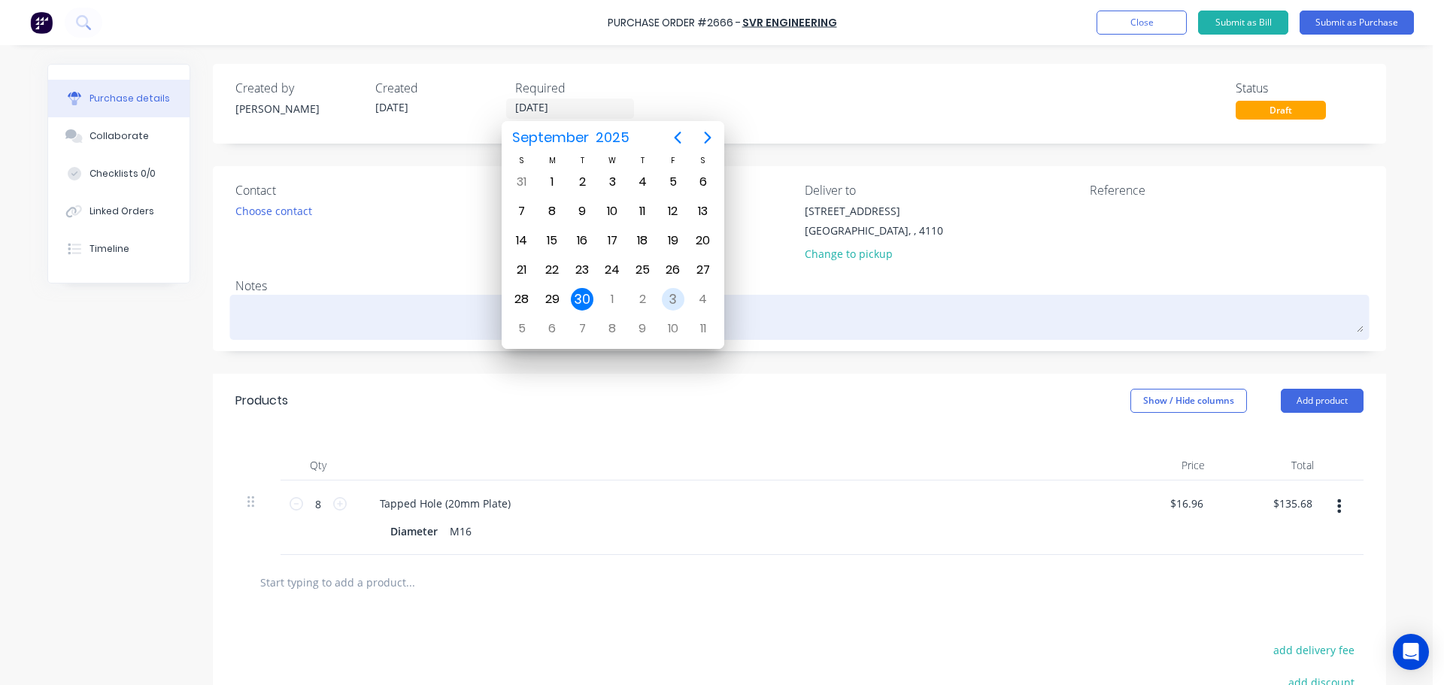
type input "[DATE]"
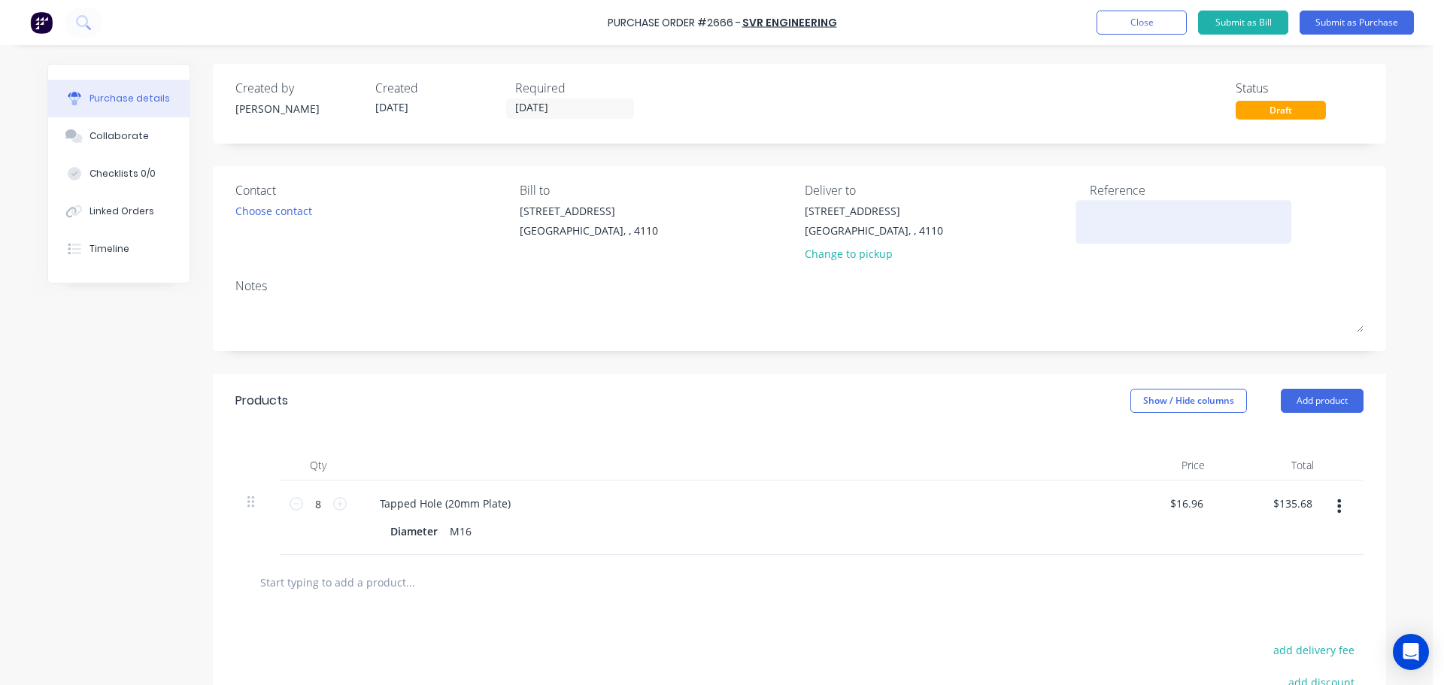
click at [1159, 211] on textarea at bounding box center [1184, 220] width 188 height 34
type textarea "mbr31"
type textarea "x"
type textarea "mbr31"
click at [1374, 24] on button "Submit as Purchase" at bounding box center [1357, 23] width 114 height 24
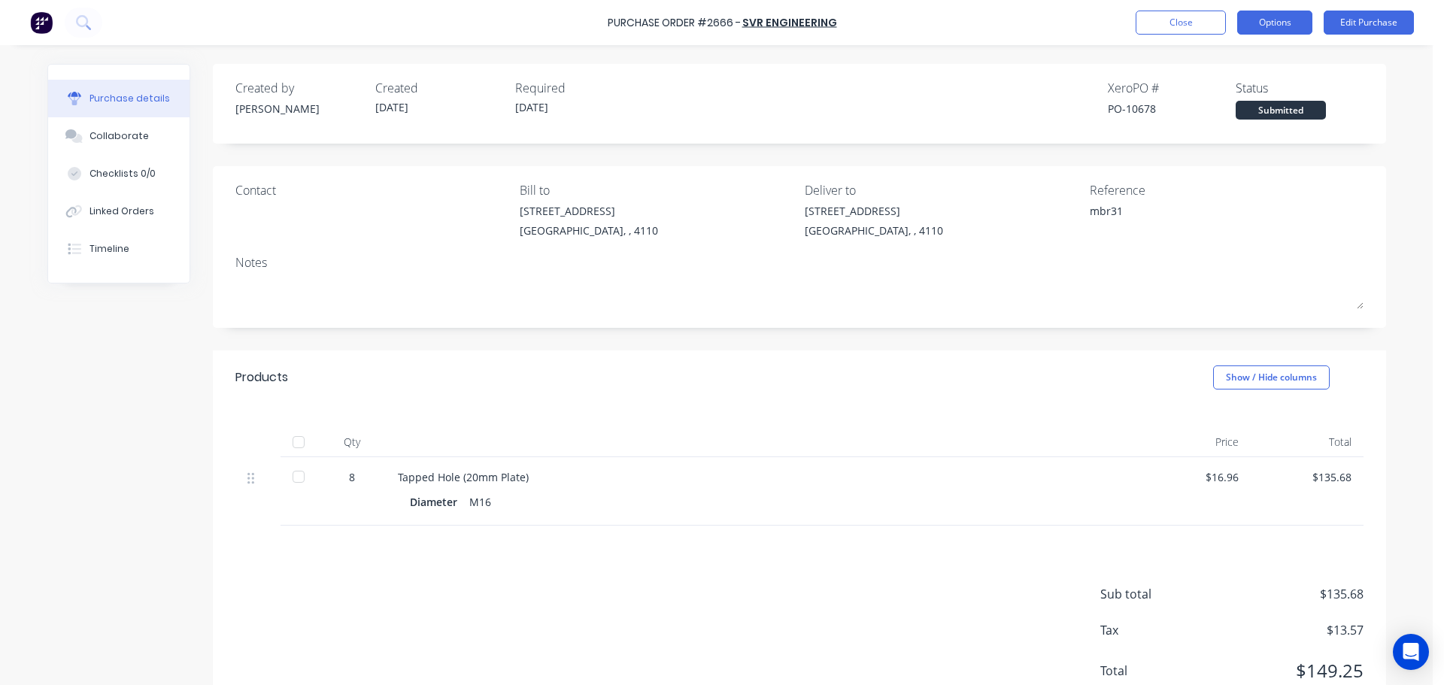
click at [1255, 27] on button "Options" at bounding box center [1274, 23] width 75 height 24
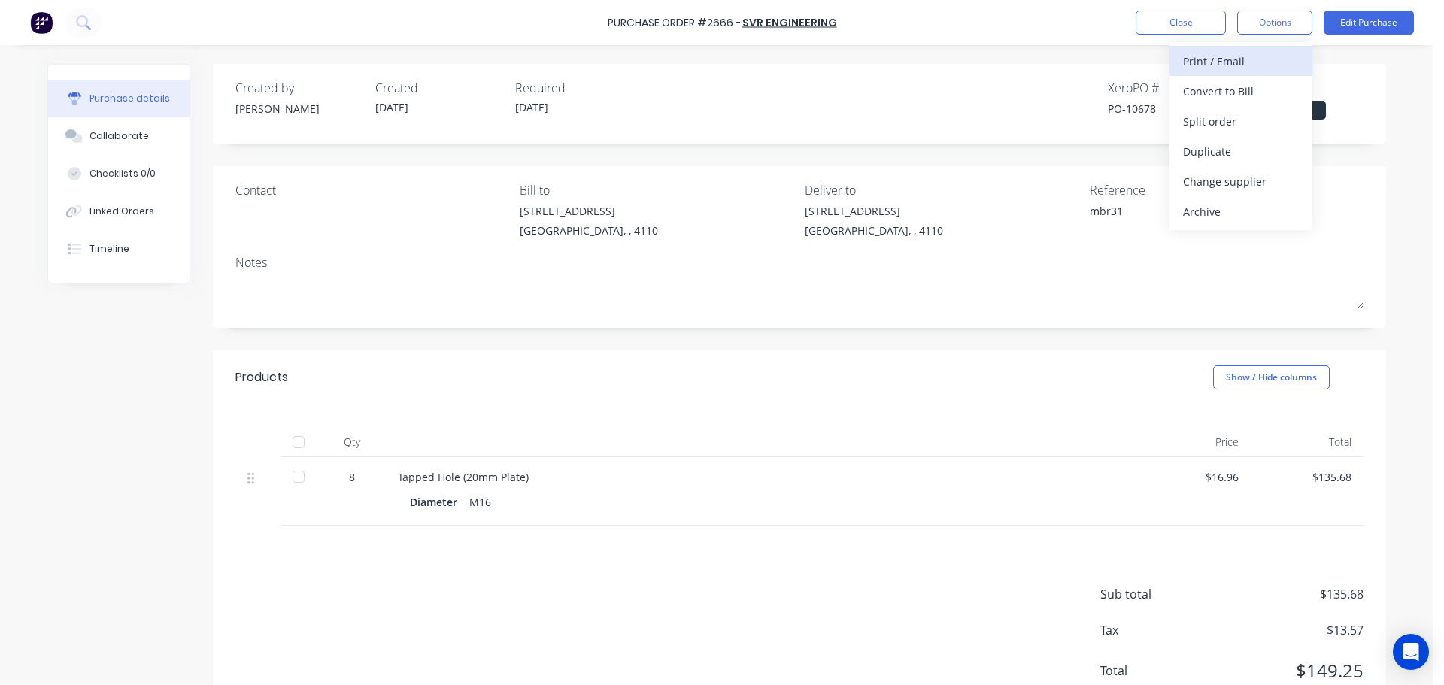
click at [1233, 74] on button "Print / Email" at bounding box center [1241, 61] width 143 height 30
click at [1231, 90] on div "With pricing" at bounding box center [1241, 91] width 116 height 22
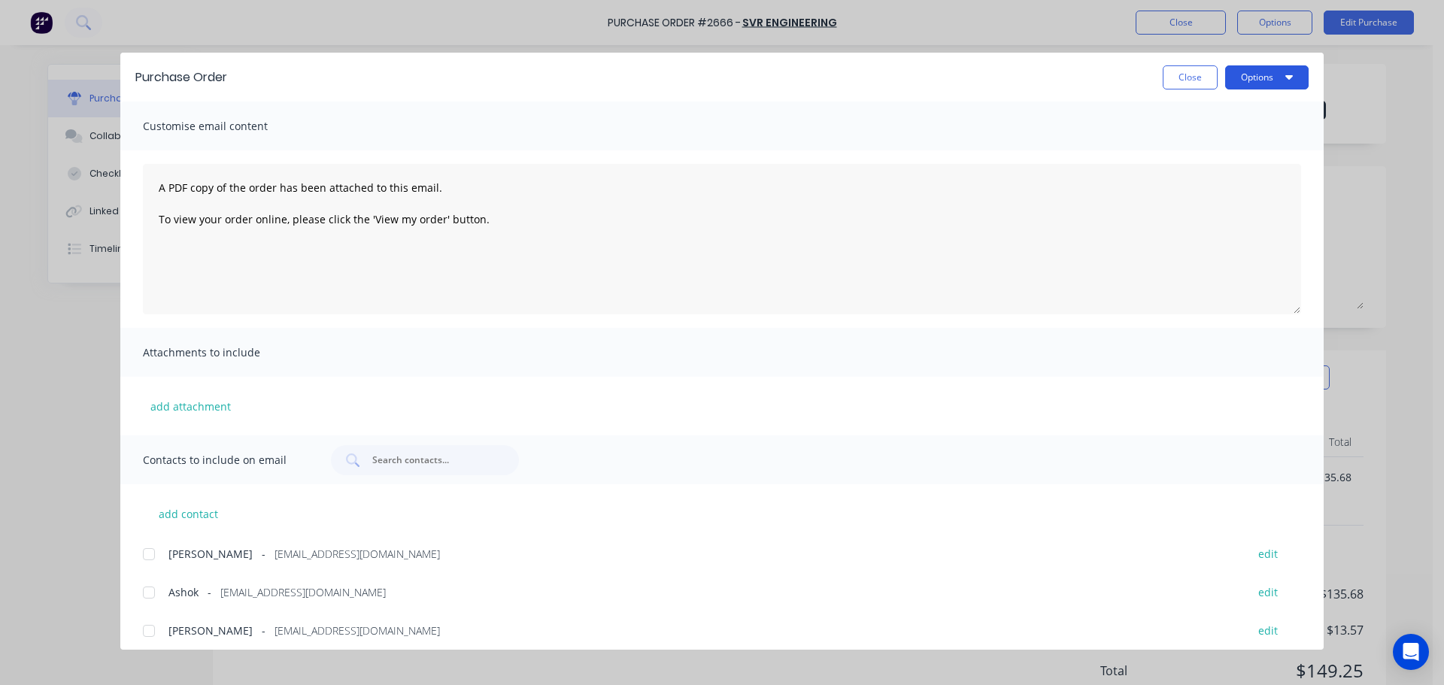
click at [1278, 73] on button "Options" at bounding box center [1266, 77] width 83 height 24
click at [1237, 135] on div "Print" at bounding box center [1238, 146] width 116 height 22
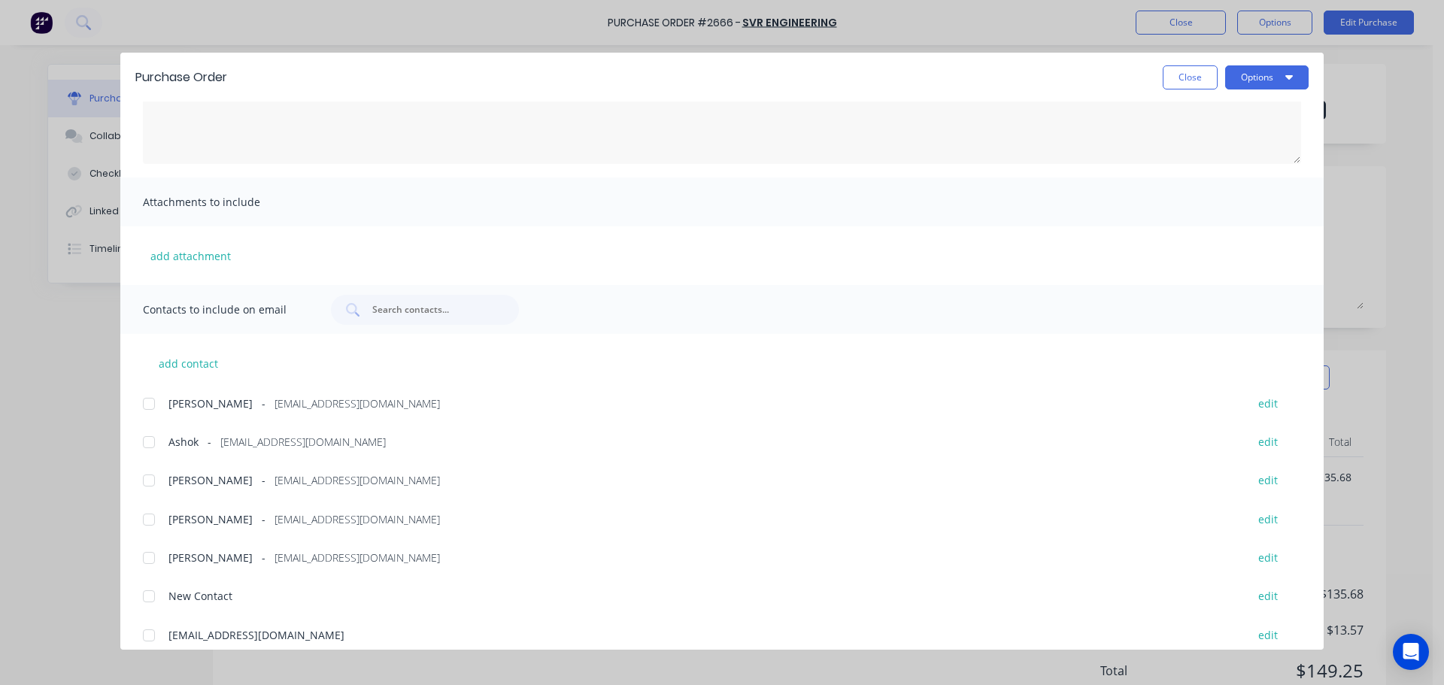
click at [147, 442] on div at bounding box center [149, 442] width 30 height 30
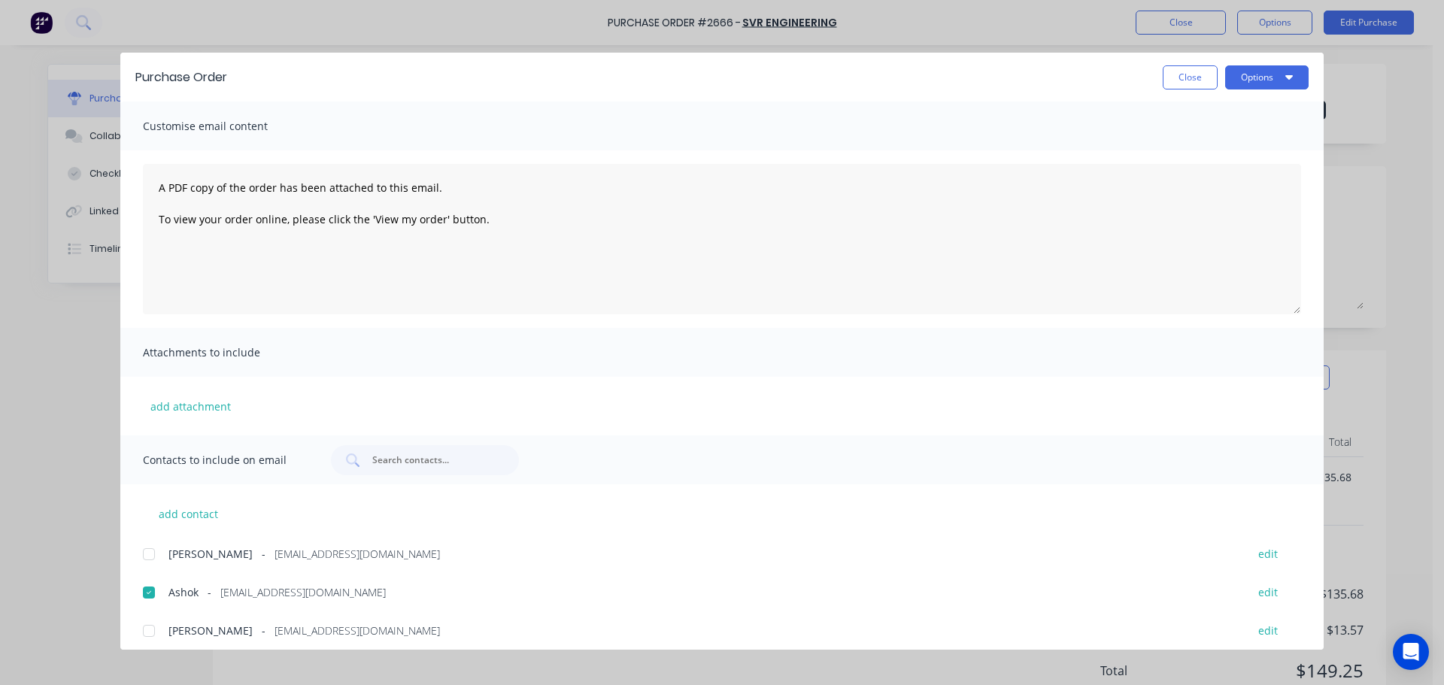
click at [1245, 91] on div "Purchase Order Close Options" at bounding box center [722, 77] width 1204 height 49
drag, startPoint x: 1252, startPoint y: 69, endPoint x: 1250, endPoint y: 89, distance: 19.7
click at [1252, 69] on button "Options" at bounding box center [1266, 77] width 83 height 24
click at [1191, 184] on div "Email" at bounding box center [1238, 176] width 116 height 22
click at [1196, 71] on button "Close" at bounding box center [1190, 77] width 55 height 24
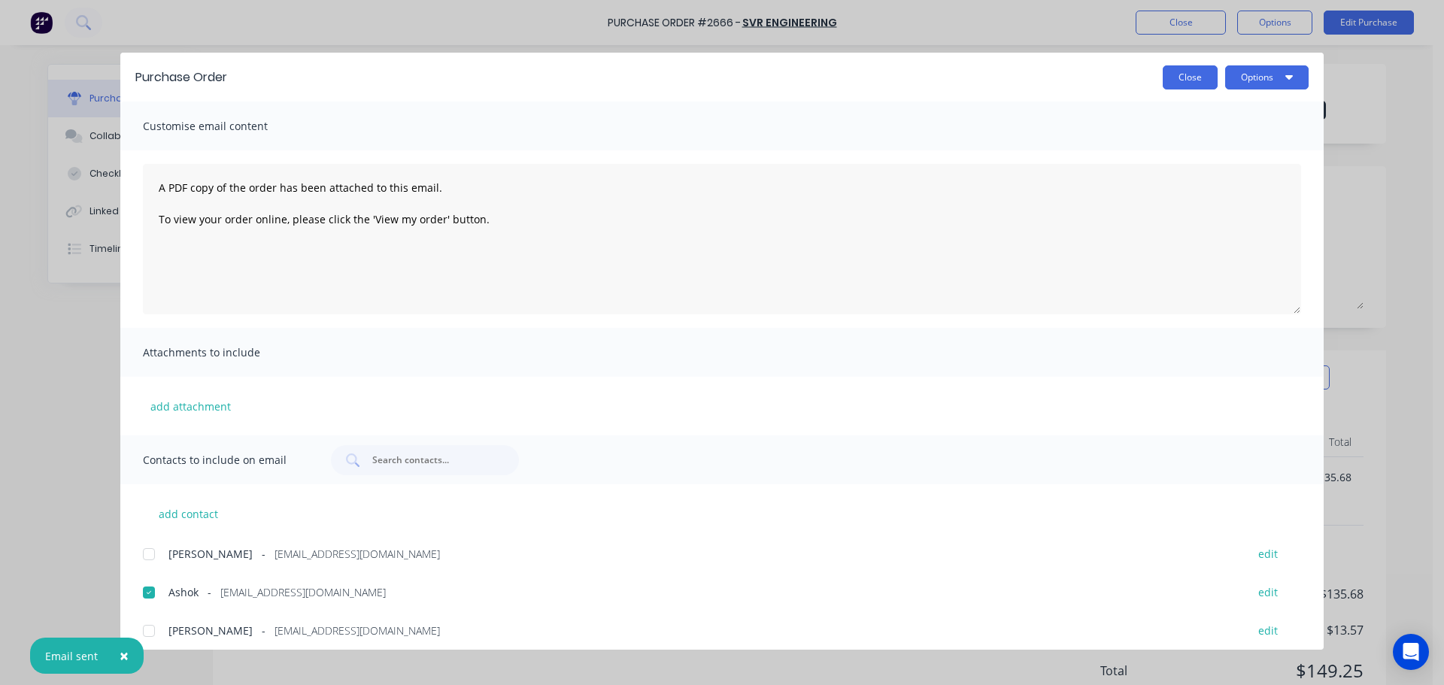
type textarea "x"
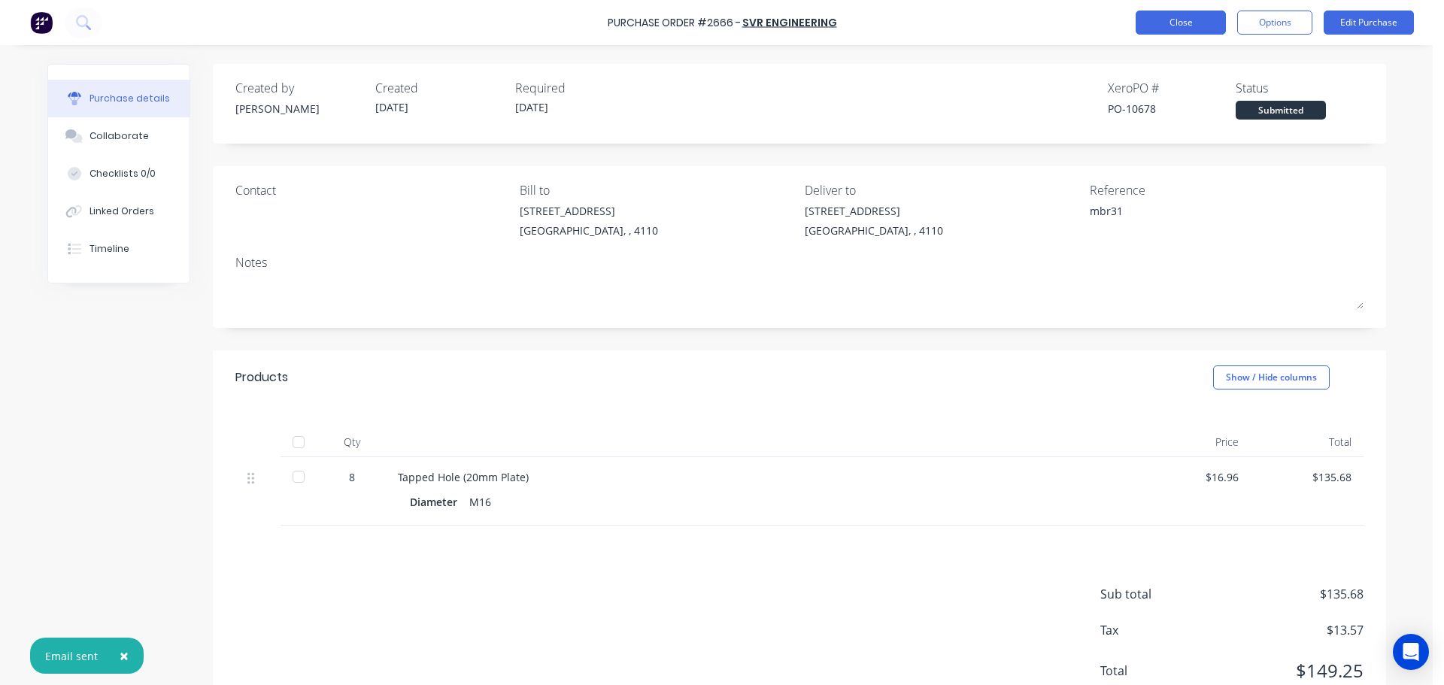
click at [1176, 17] on button "Close" at bounding box center [1181, 23] width 90 height 24
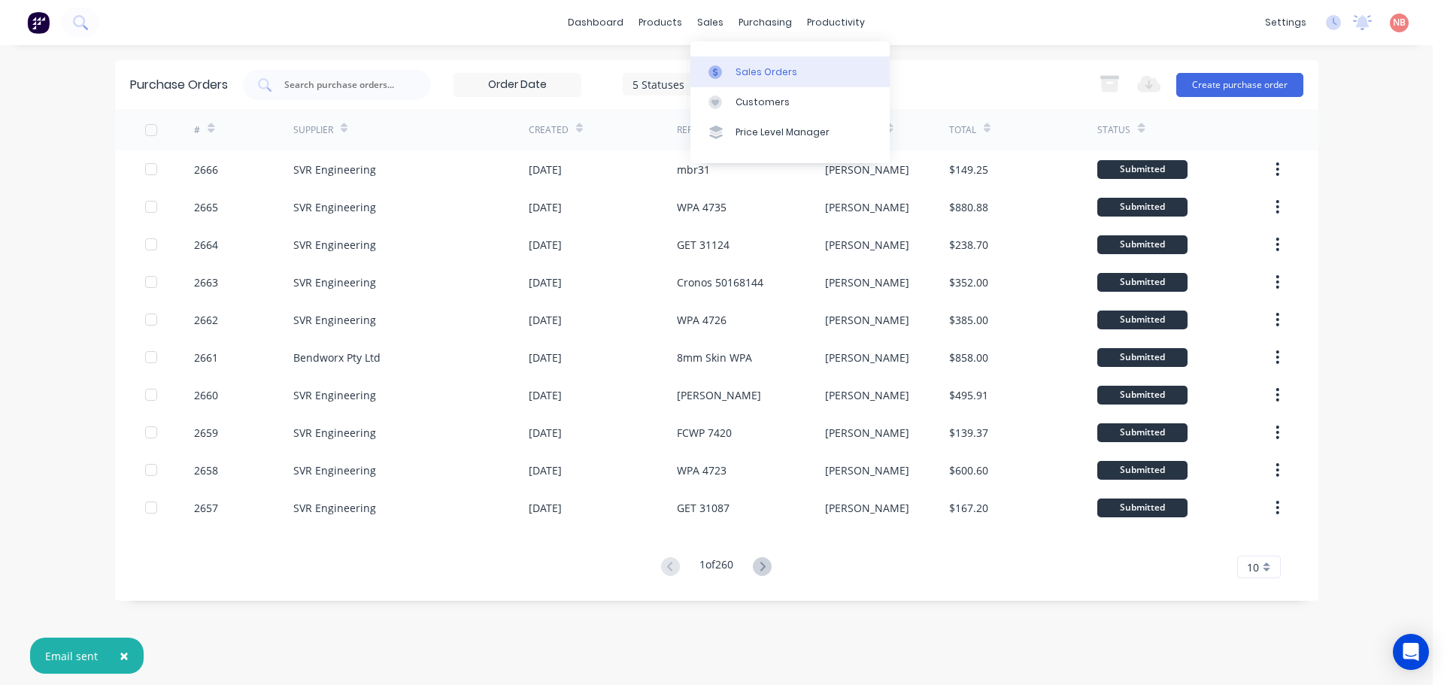
click at [733, 73] on link "Sales Orders" at bounding box center [790, 71] width 199 height 30
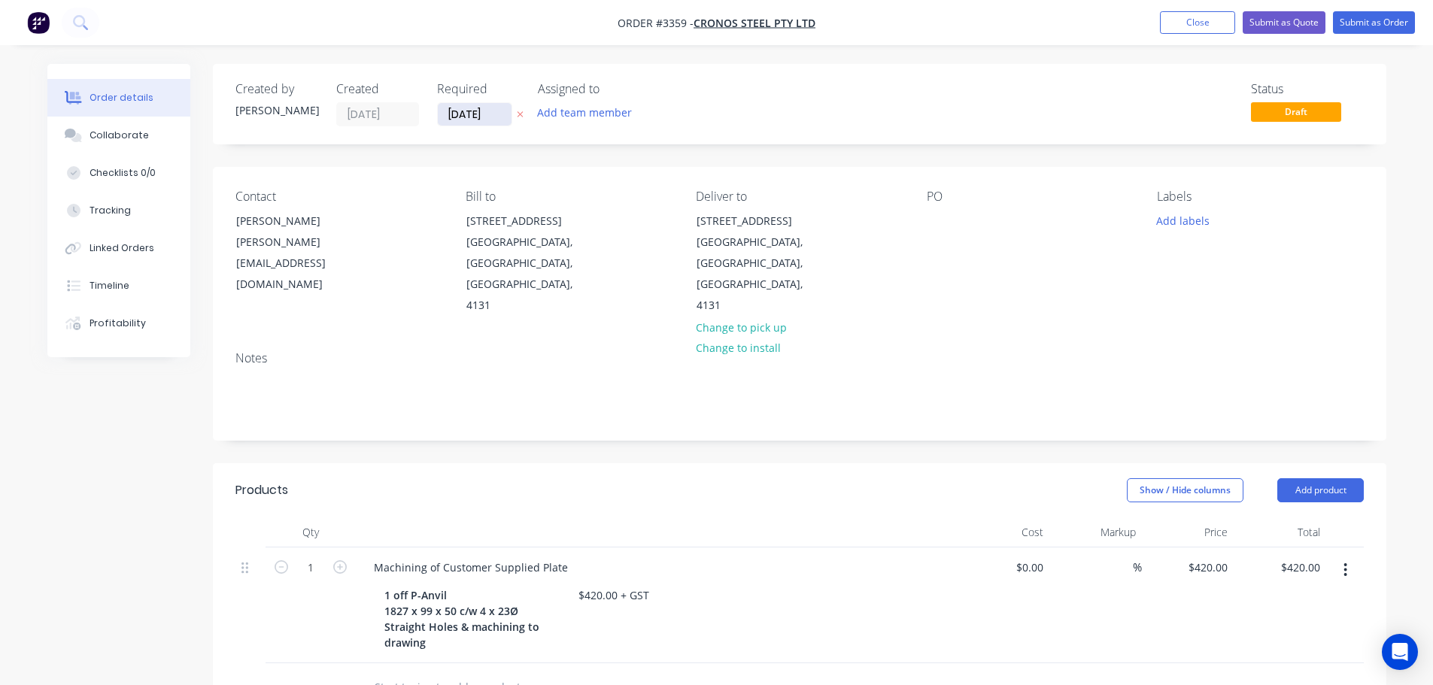
click at [471, 111] on input "[DATE]" at bounding box center [475, 114] width 74 height 23
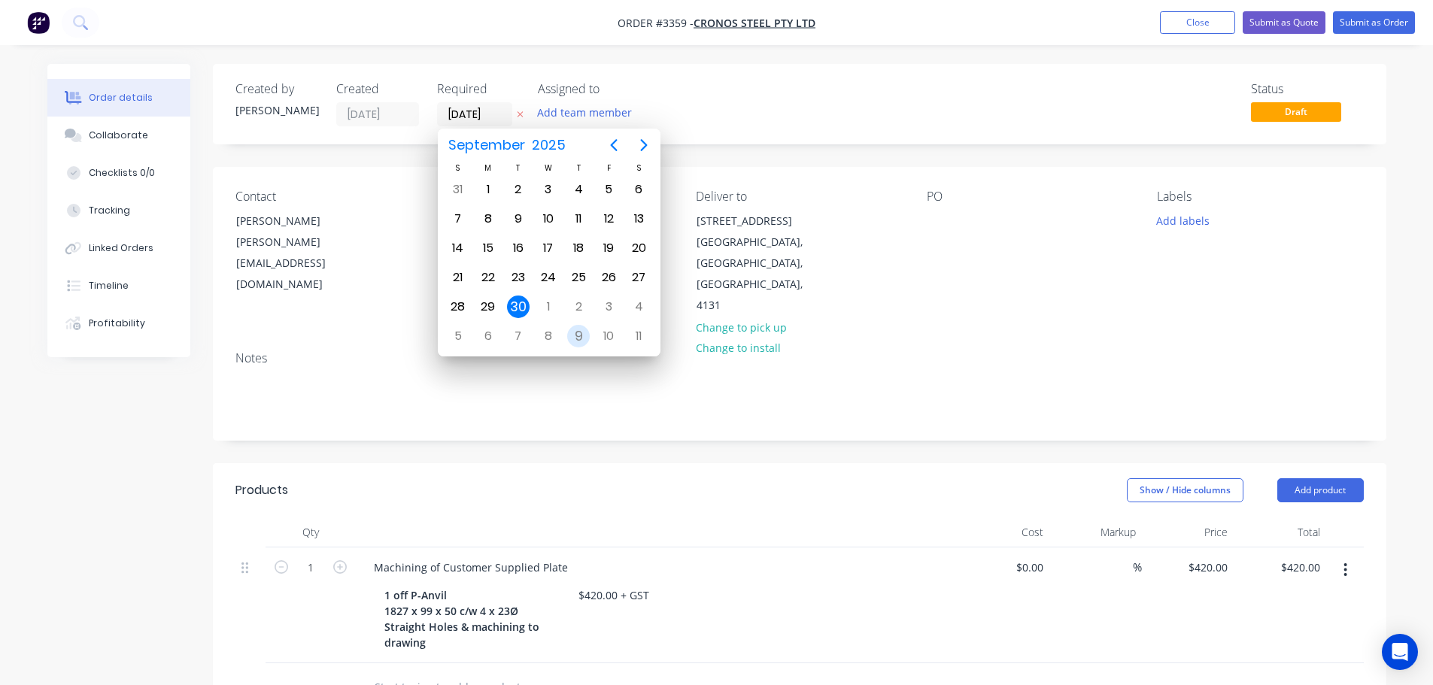
click at [572, 337] on div "9" at bounding box center [578, 336] width 23 height 23
type input "[DATE]"
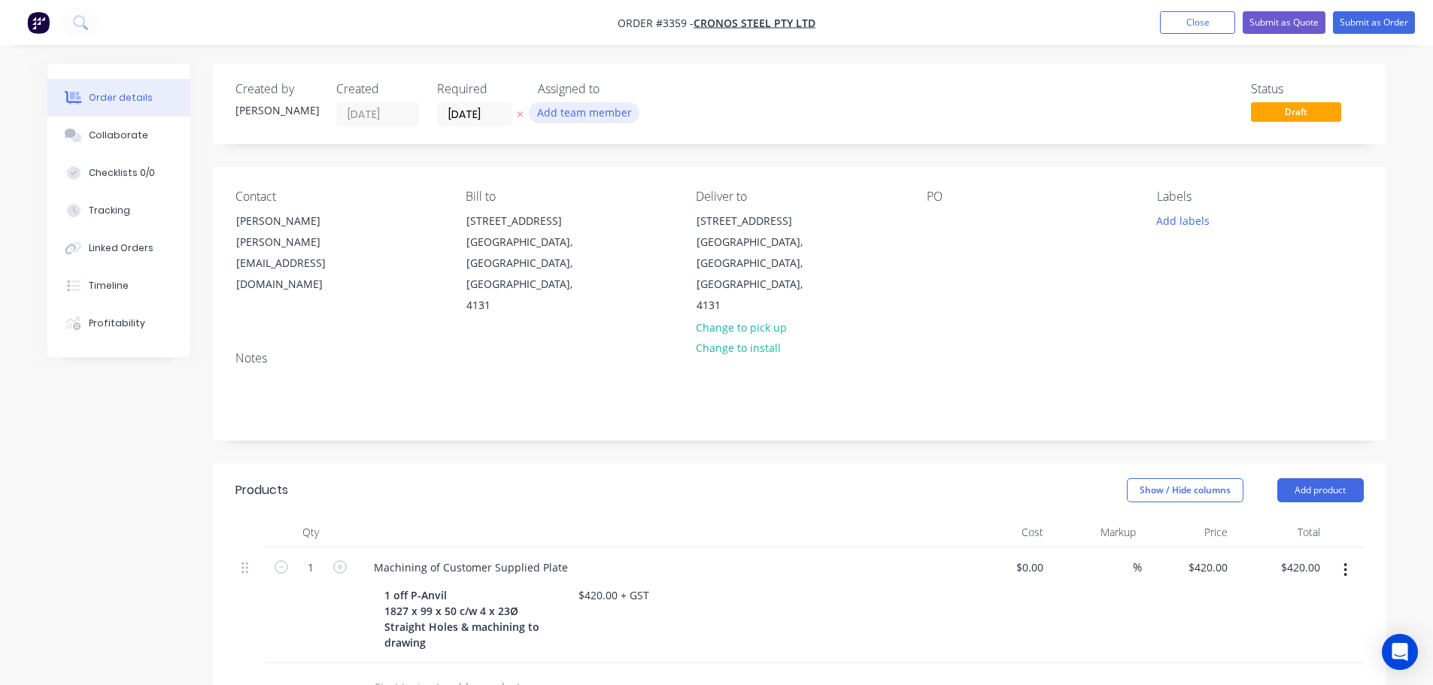
click at [577, 115] on button "Add team member" at bounding box center [584, 112] width 111 height 20
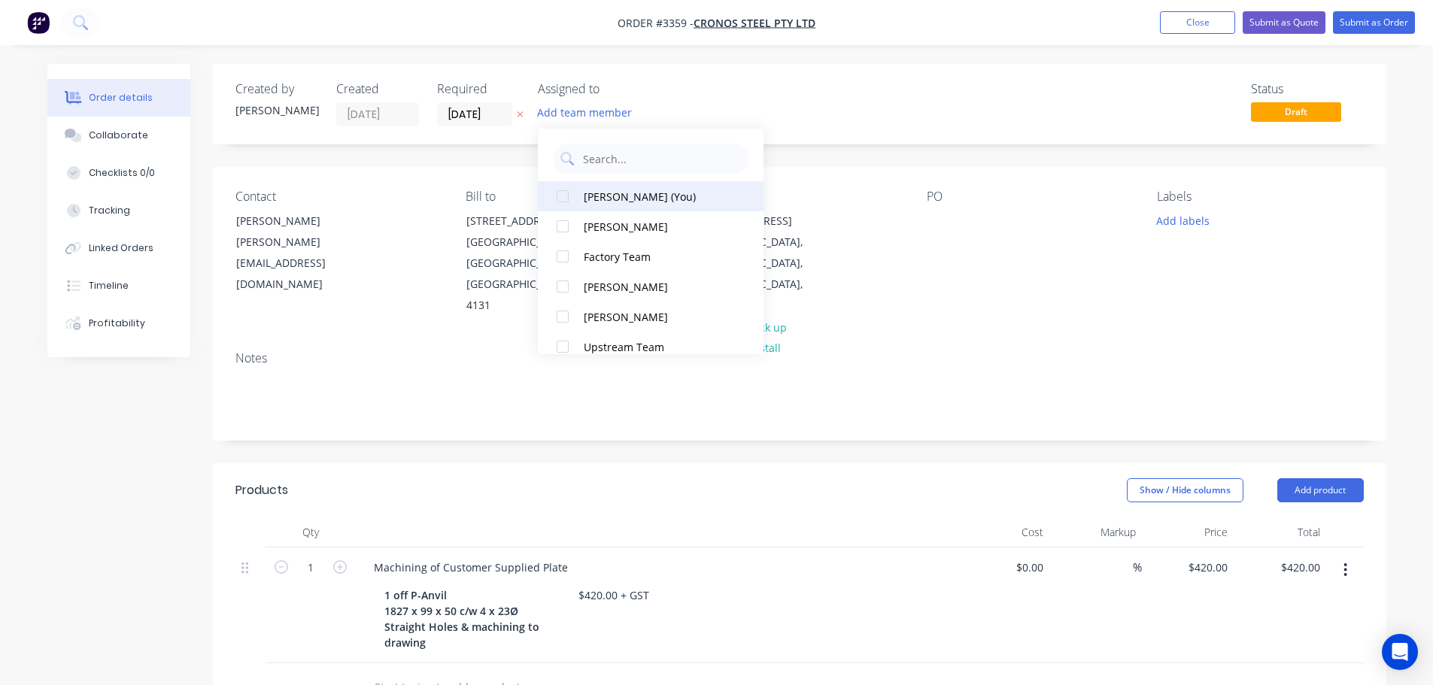
click at [629, 196] on div "[PERSON_NAME] (You)" at bounding box center [659, 197] width 150 height 16
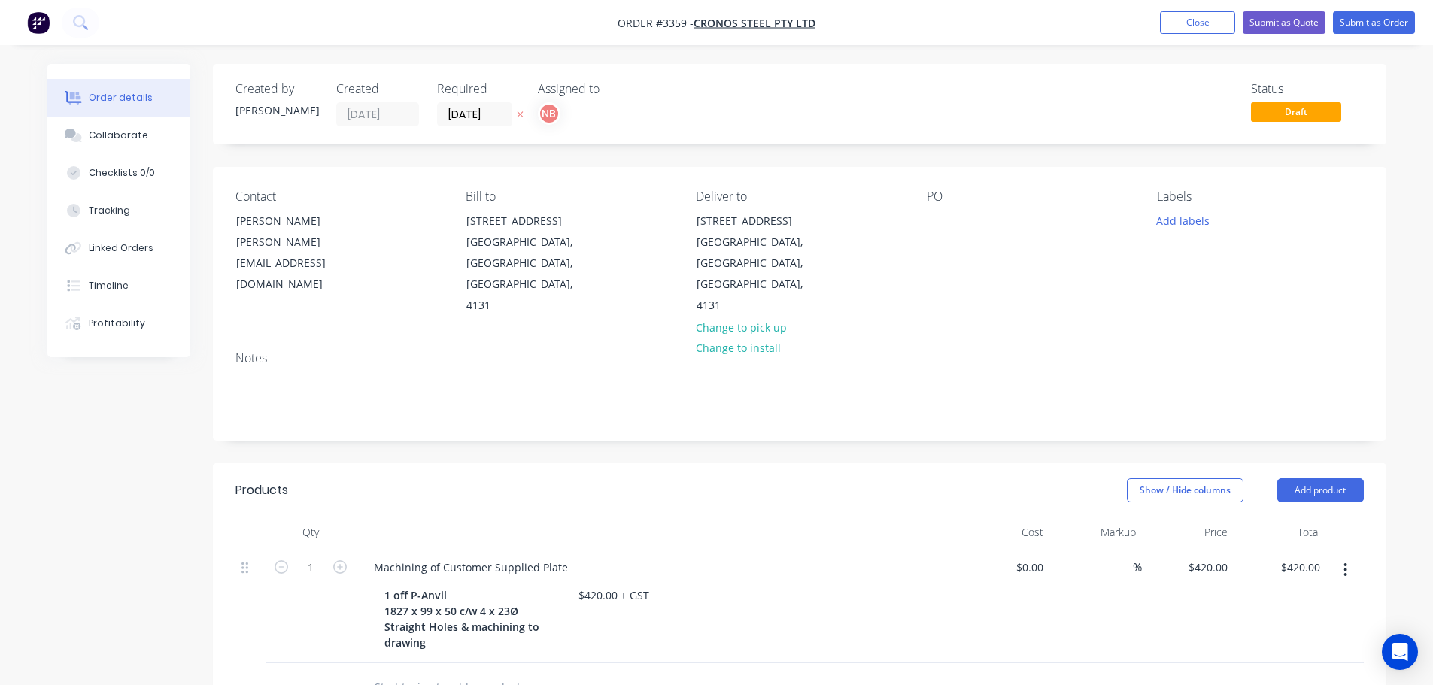
click at [430, 174] on div "Contact [PERSON_NAME] [PERSON_NAME][EMAIL_ADDRESS][DOMAIN_NAME] Bill to [STREET…" at bounding box center [799, 253] width 1173 height 172
click at [946, 218] on div at bounding box center [939, 221] width 24 height 22
click at [1188, 223] on button "Add labels" at bounding box center [1183, 220] width 69 height 20
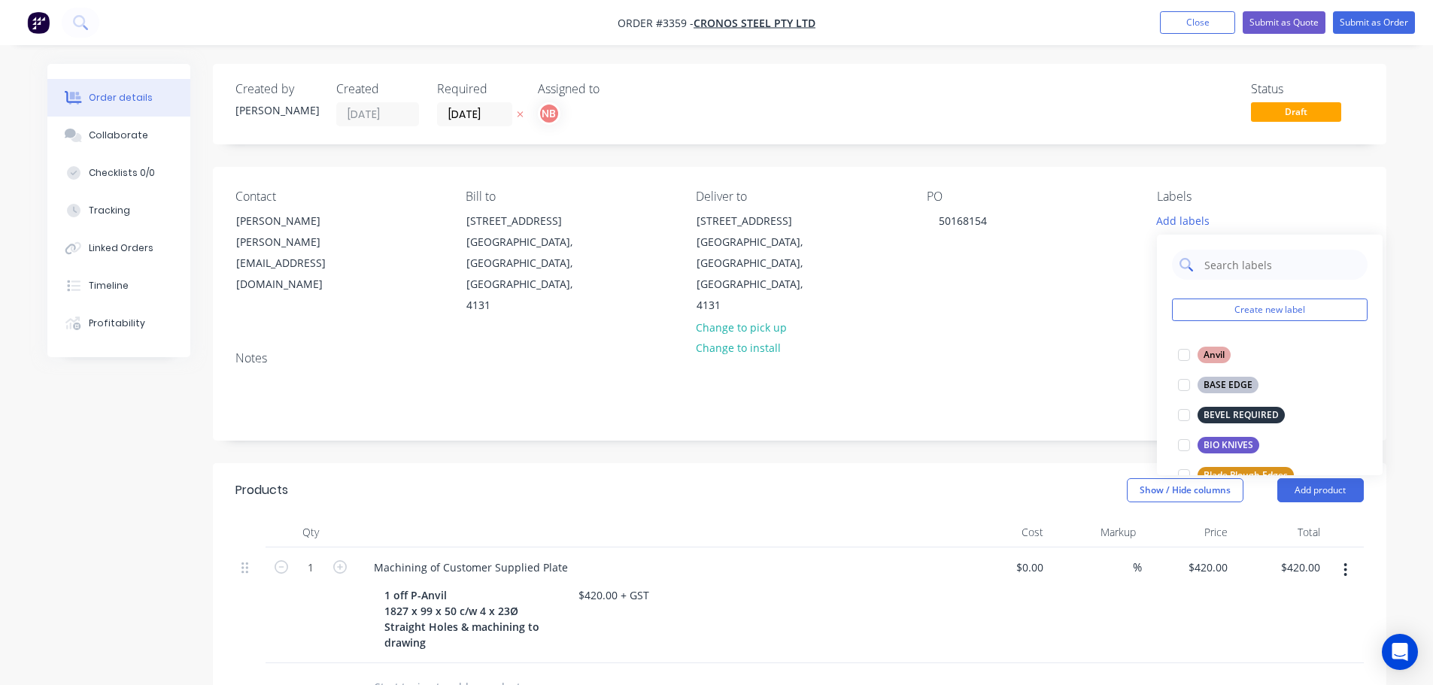
click at [1228, 260] on input "text" at bounding box center [1281, 265] width 157 height 30
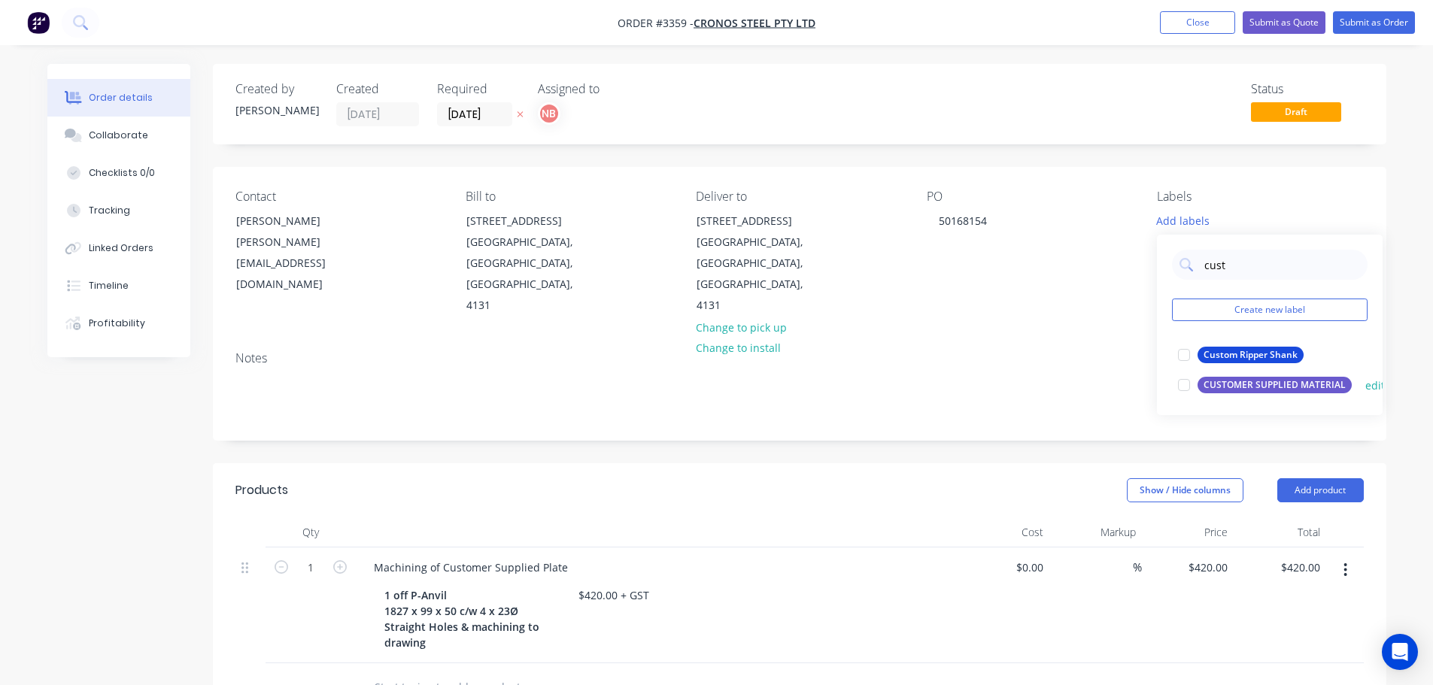
click at [1232, 385] on div "CUSTOMER SUPPLIED MATERIAL" at bounding box center [1275, 385] width 154 height 17
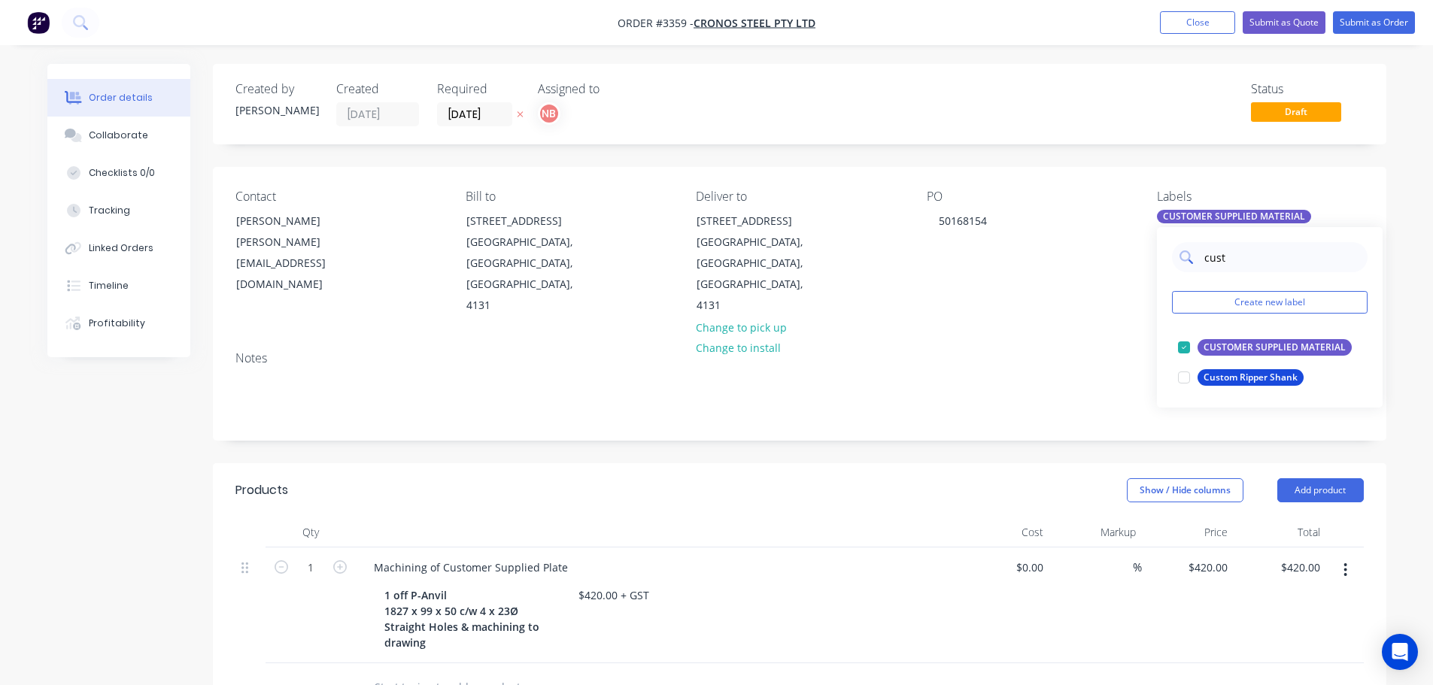
click at [1233, 263] on input "cust" at bounding box center [1281, 257] width 157 height 30
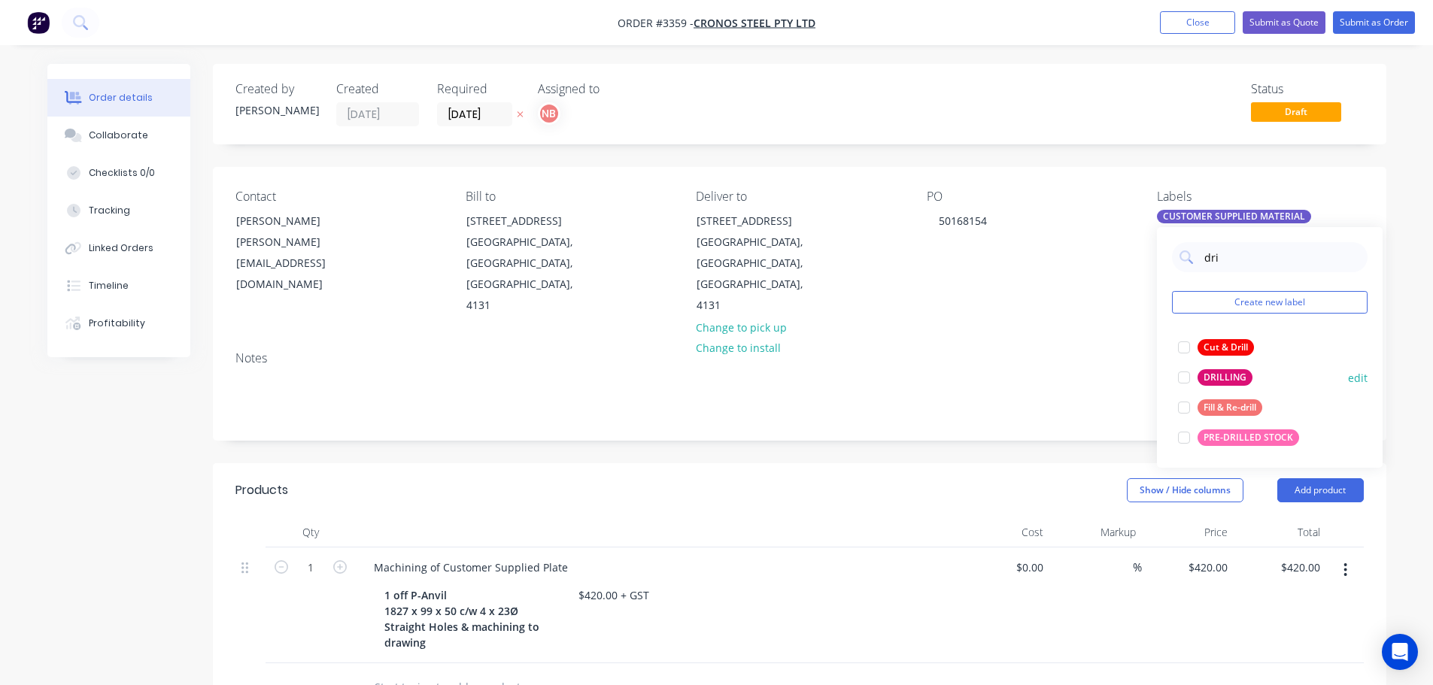
type input "dri"
click at [1228, 375] on div "DRILLING" at bounding box center [1225, 377] width 55 height 17
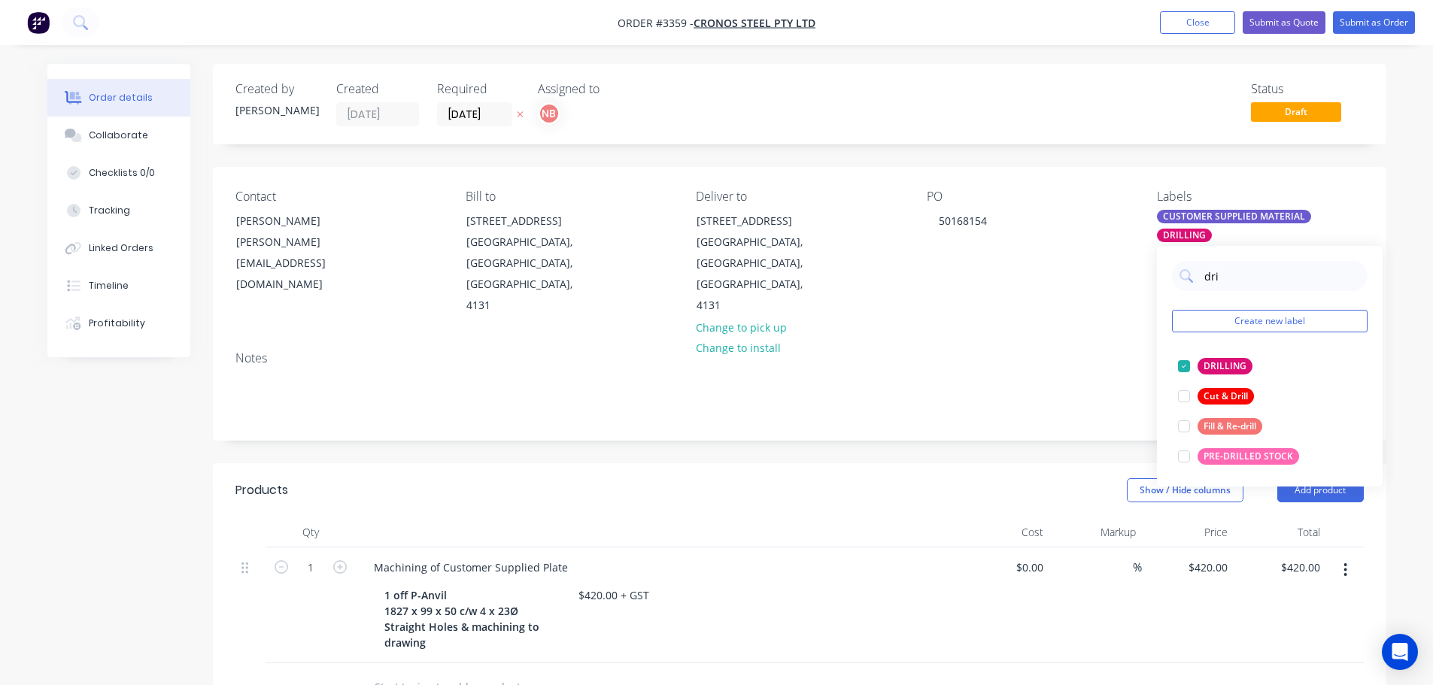
click at [952, 431] on div "Created by [PERSON_NAME] Created [DATE] Required [DATE] Assigned to NB Status D…" at bounding box center [799, 569] width 1173 height 1010
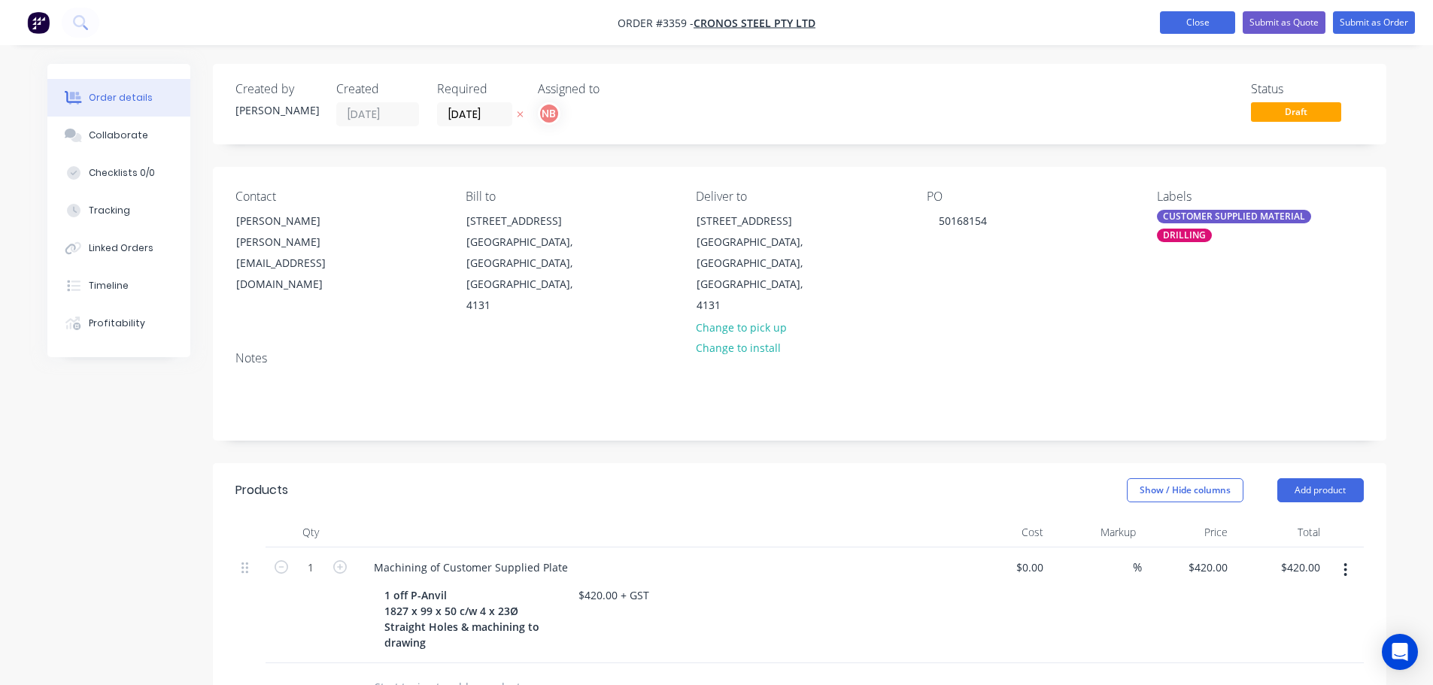
click at [1181, 20] on button "Close" at bounding box center [1197, 22] width 75 height 23
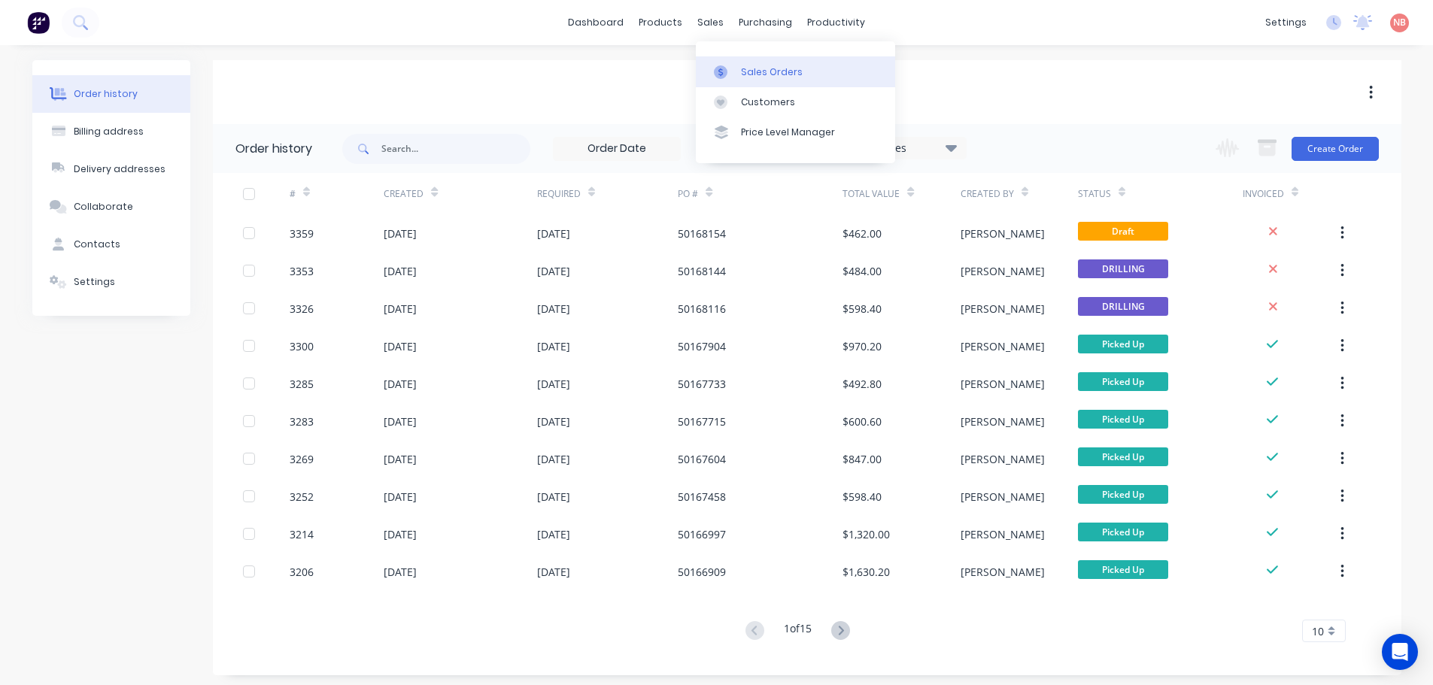
click at [721, 64] on link "Sales Orders" at bounding box center [795, 71] width 199 height 30
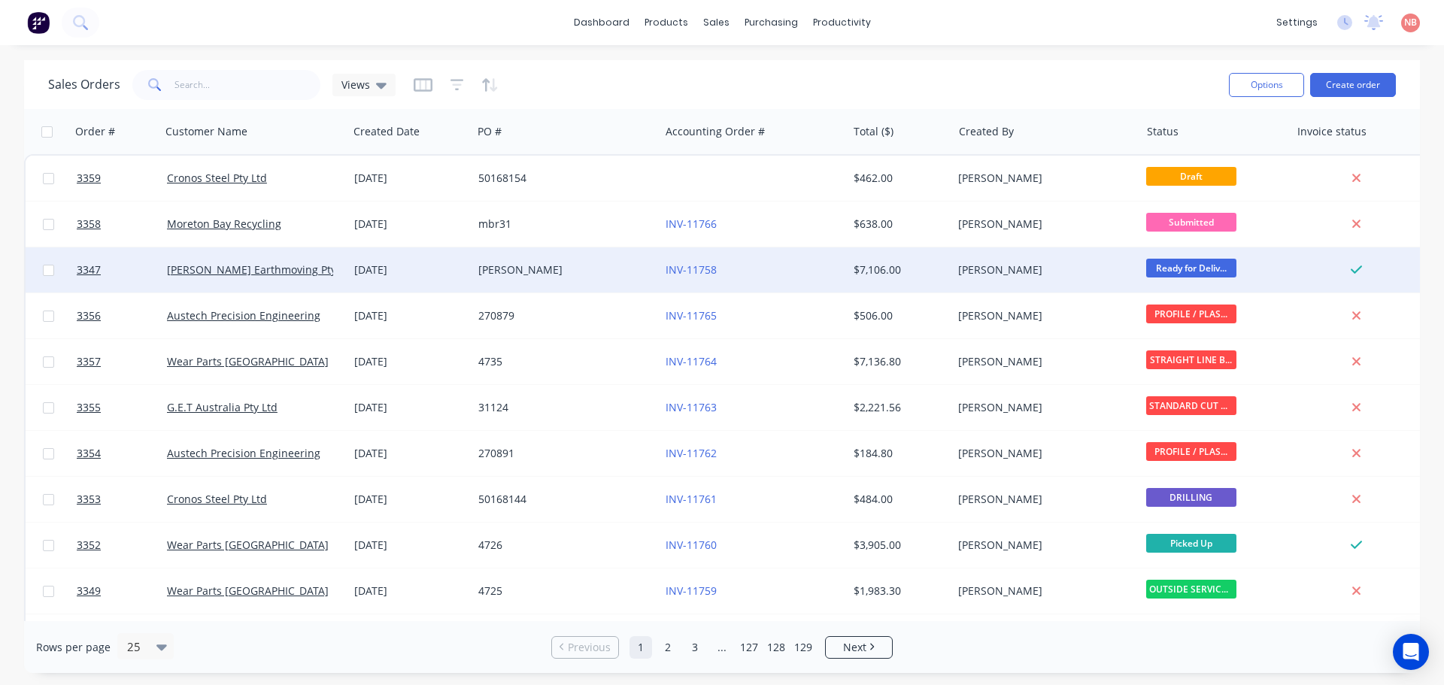
click at [555, 279] on div "[PERSON_NAME]" at bounding box center [565, 269] width 187 height 45
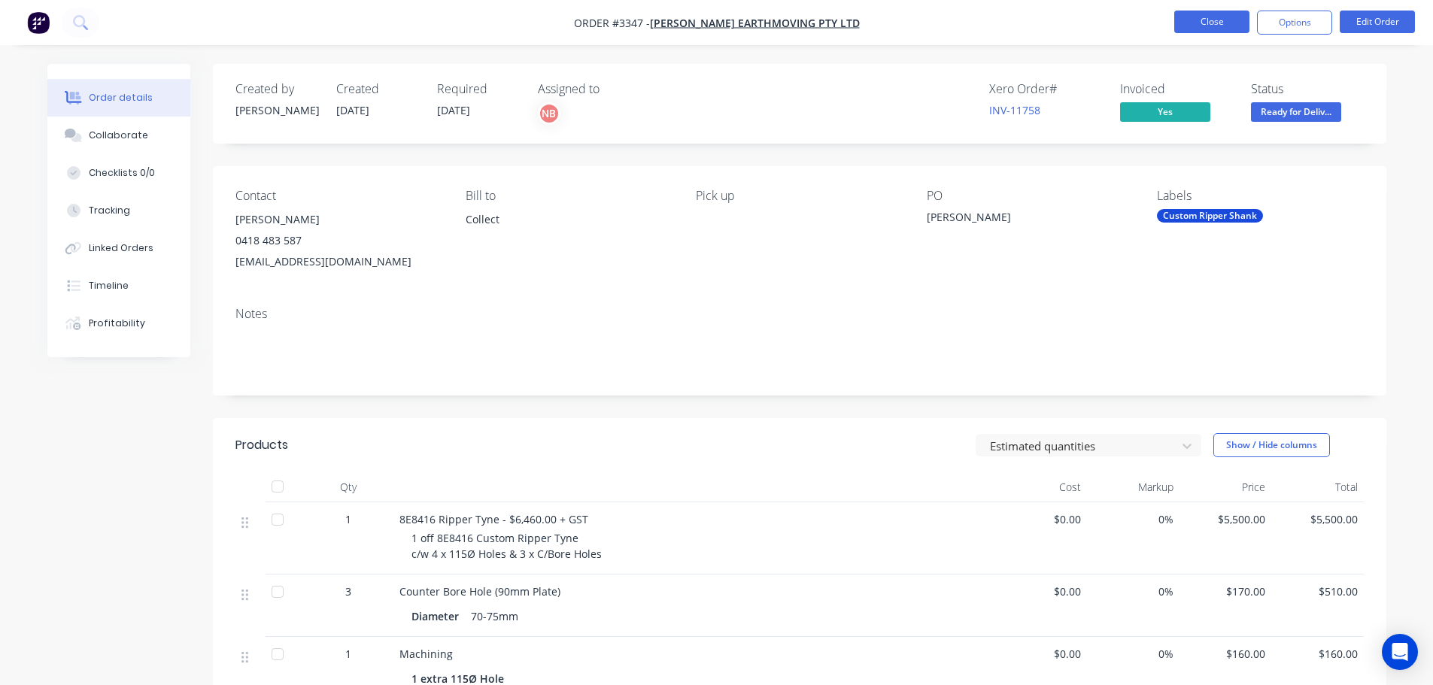
click at [1228, 23] on button "Close" at bounding box center [1211, 22] width 75 height 23
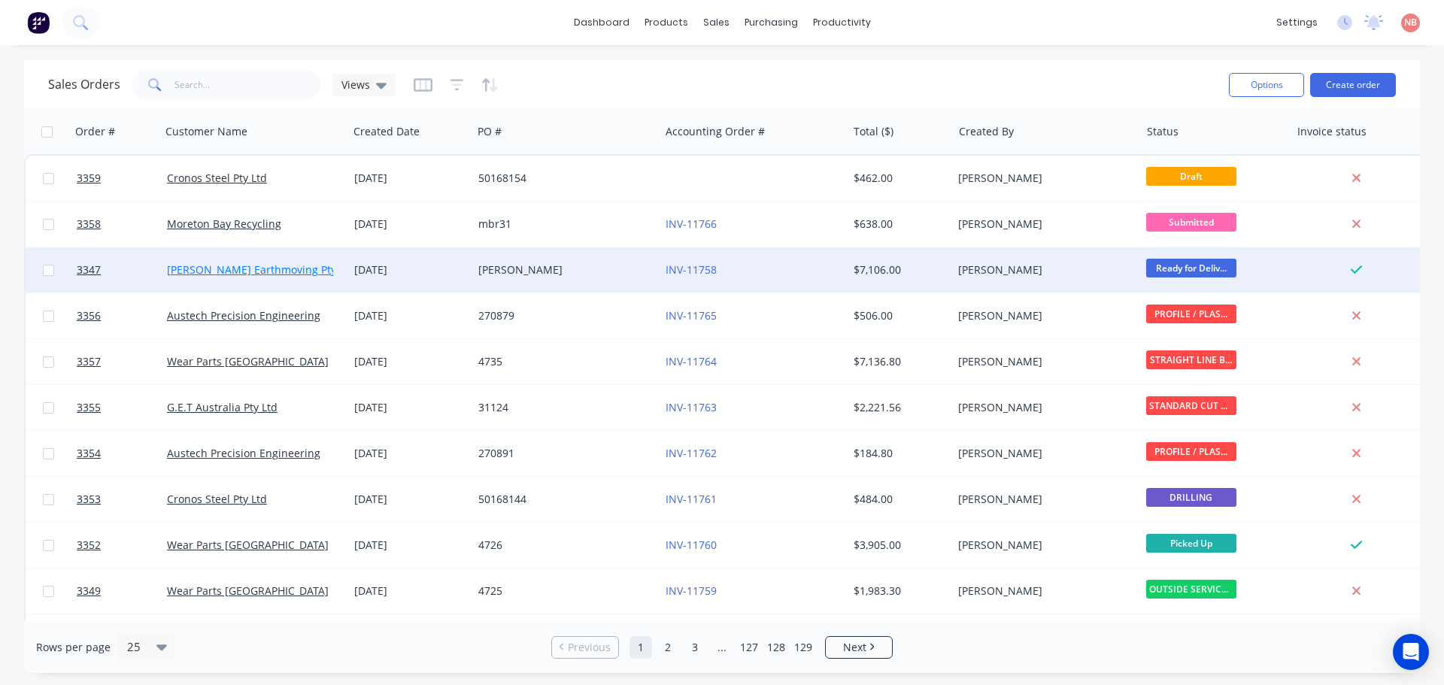
click at [254, 271] on link "[PERSON_NAME] Earthmoving Pty Ltd" at bounding box center [261, 270] width 188 height 14
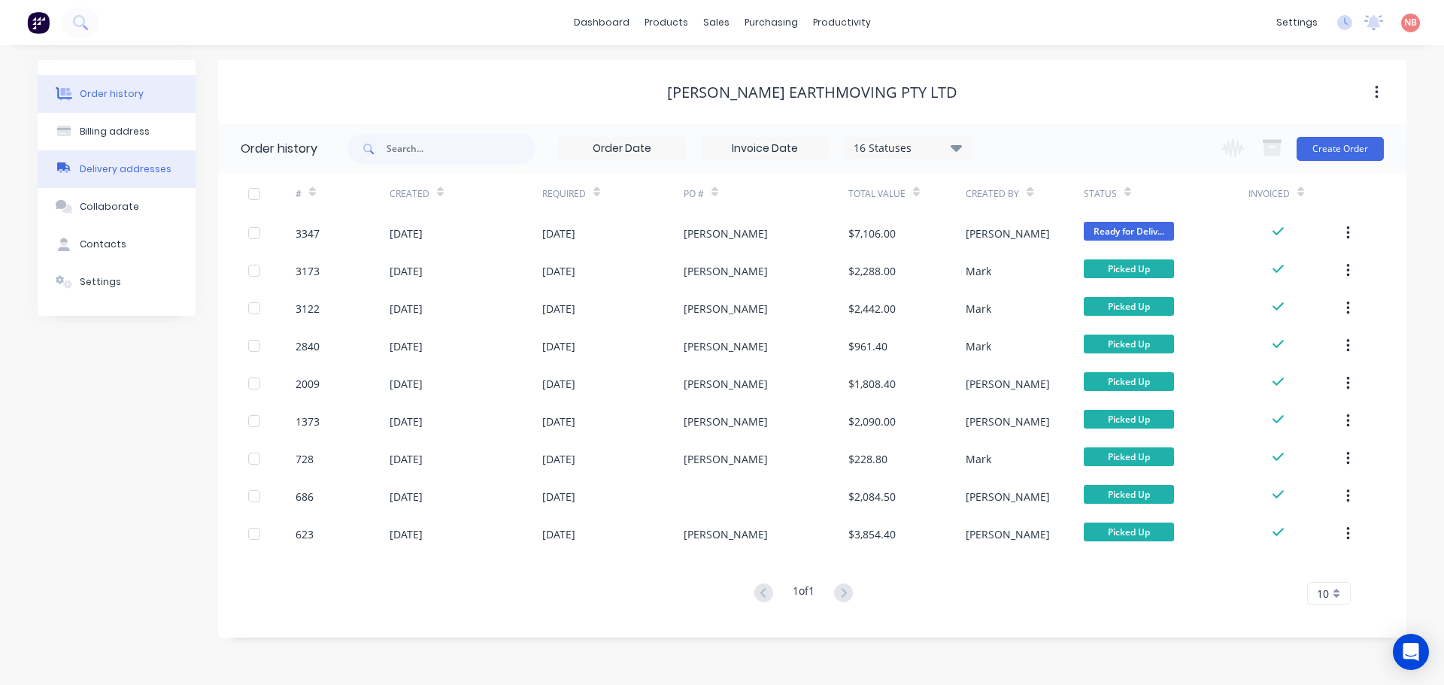
click at [123, 182] on button "Delivery addresses" at bounding box center [117, 169] width 158 height 38
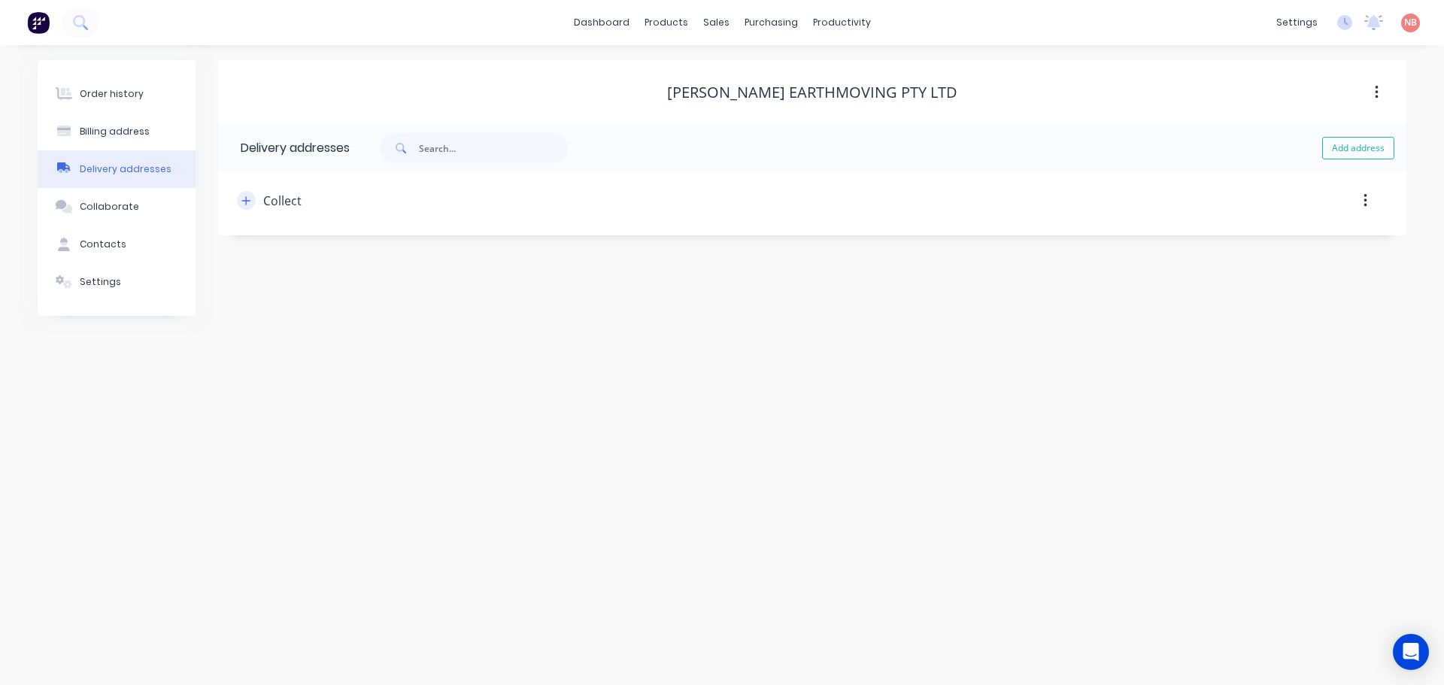
click at [247, 205] on icon "button" at bounding box center [245, 201] width 9 height 11
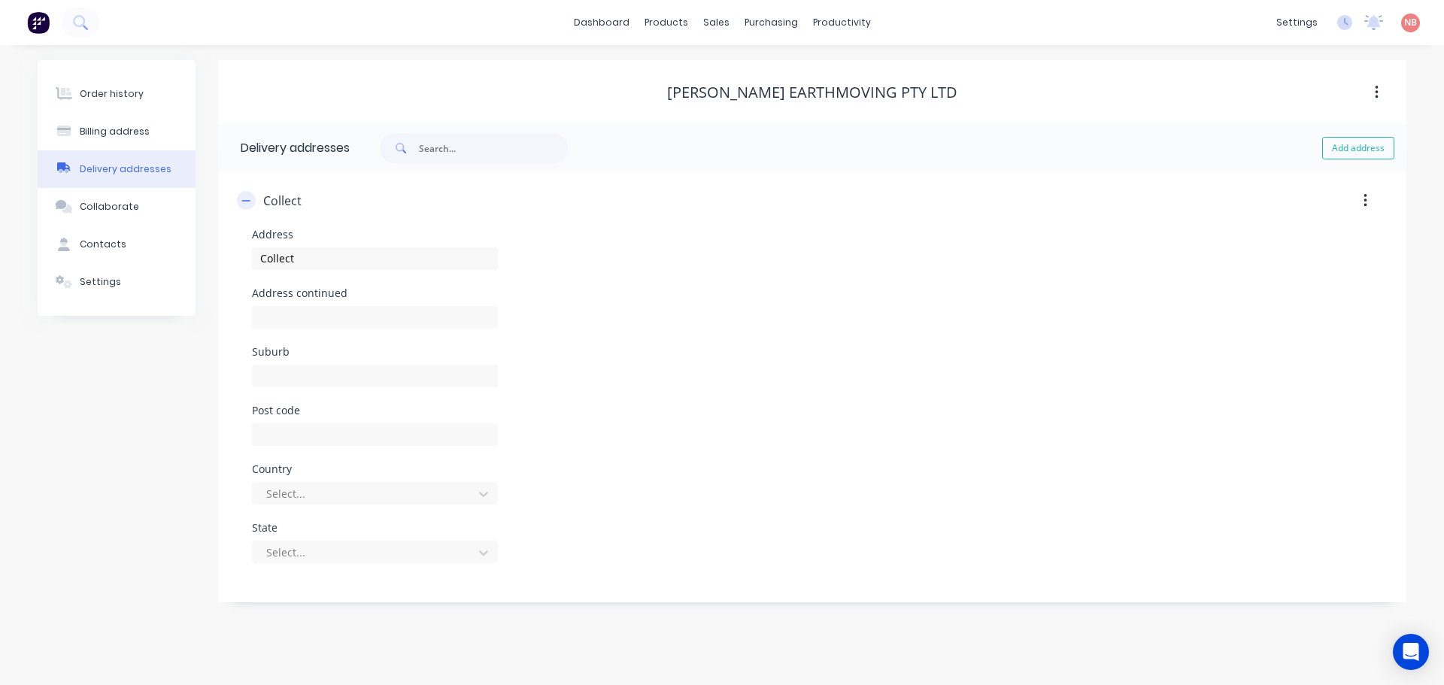
click at [247, 205] on icon "button" at bounding box center [245, 201] width 9 height 11
